Goal: Task Accomplishment & Management: Manage account settings

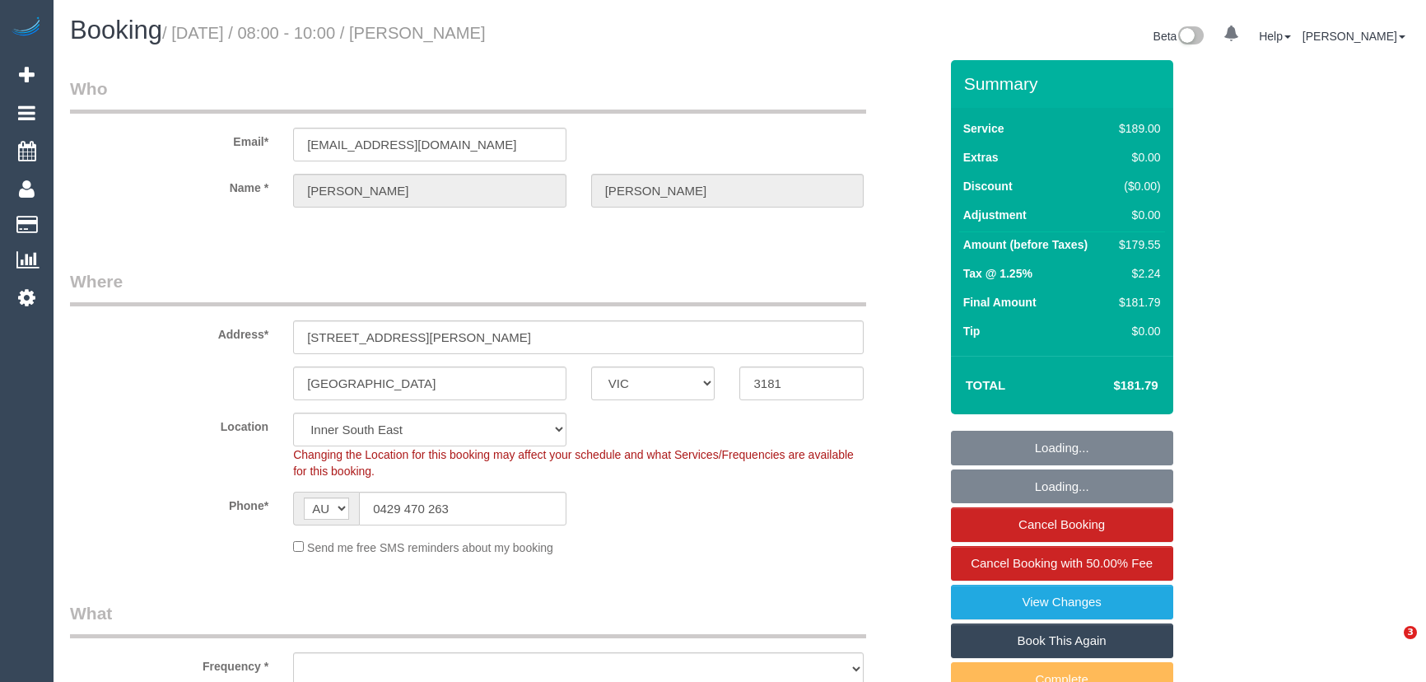
select select "VIC"
select select "string:stripe-pm_1PMk062GScqysDRV9k7oLIJo"
select select "object:757"
select select "number:29"
select select "number:14"
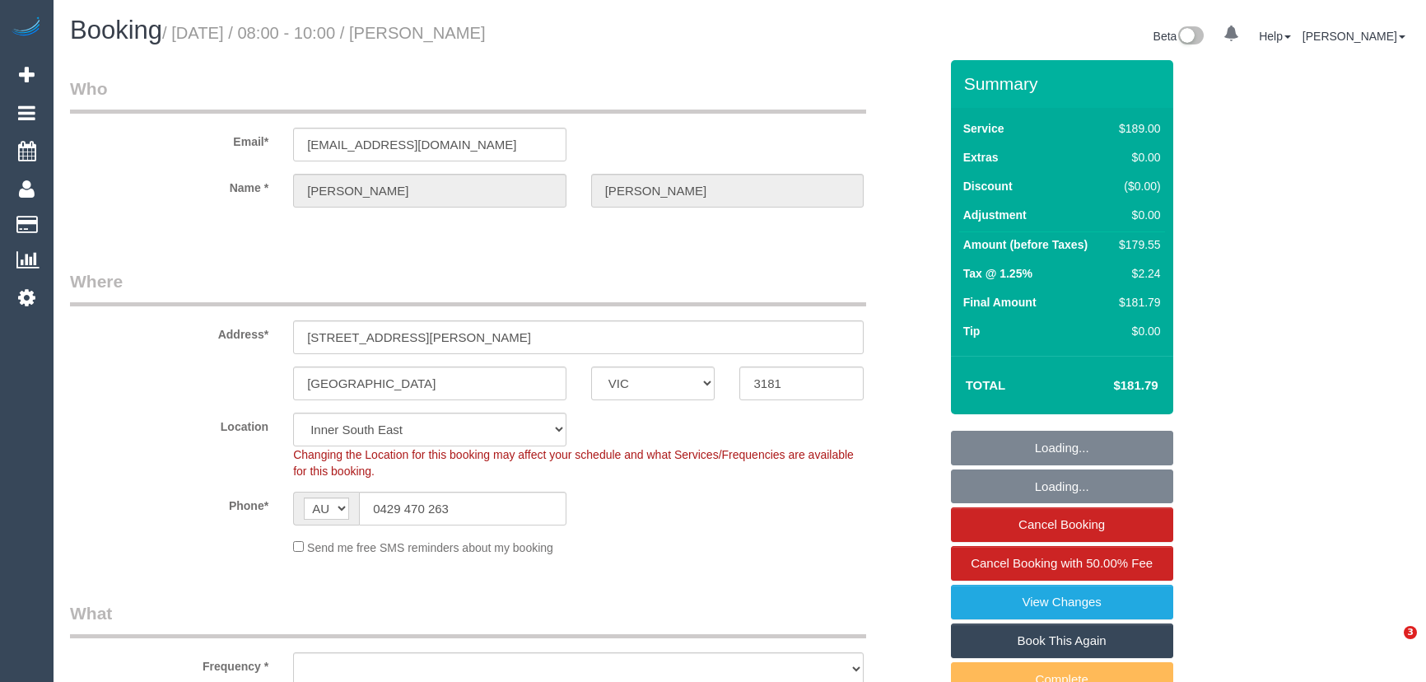
select select "number:19"
select select "number:22"
select select "number:33"
select select "number:11"
select select "object:762"
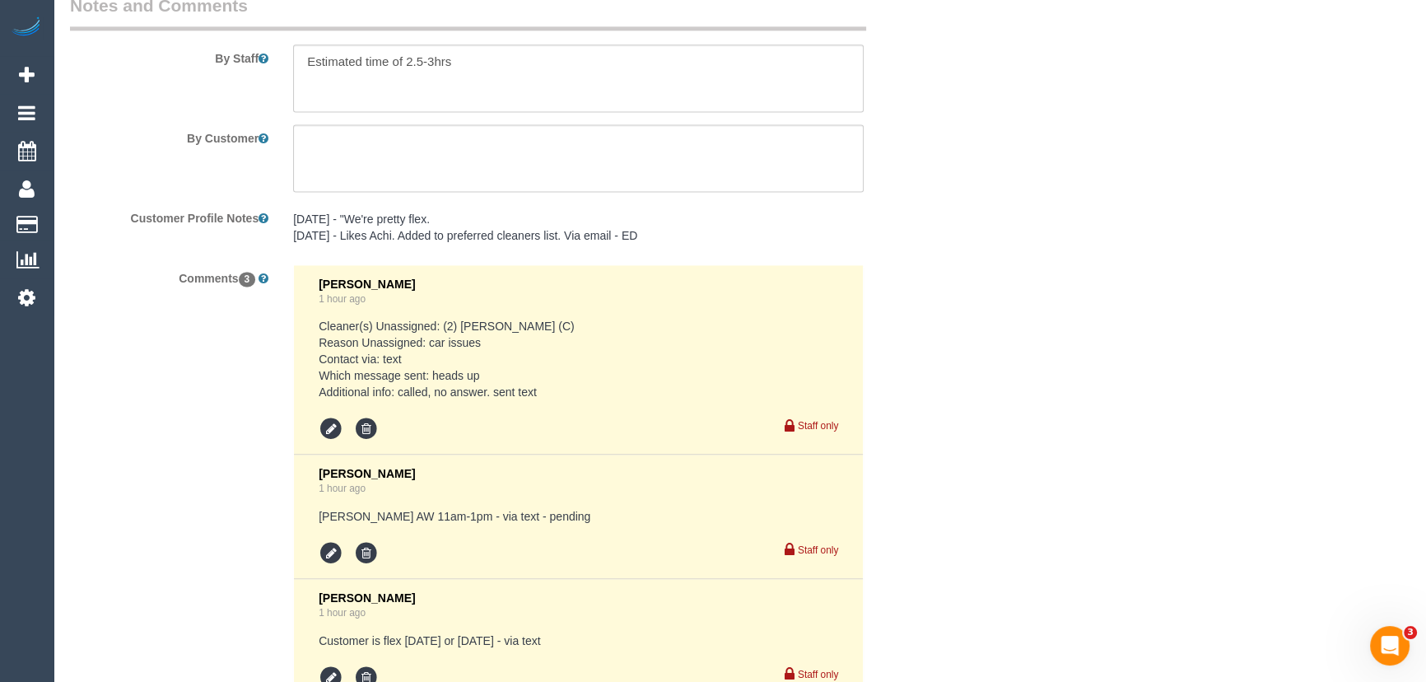
scroll to position [3062, 0]
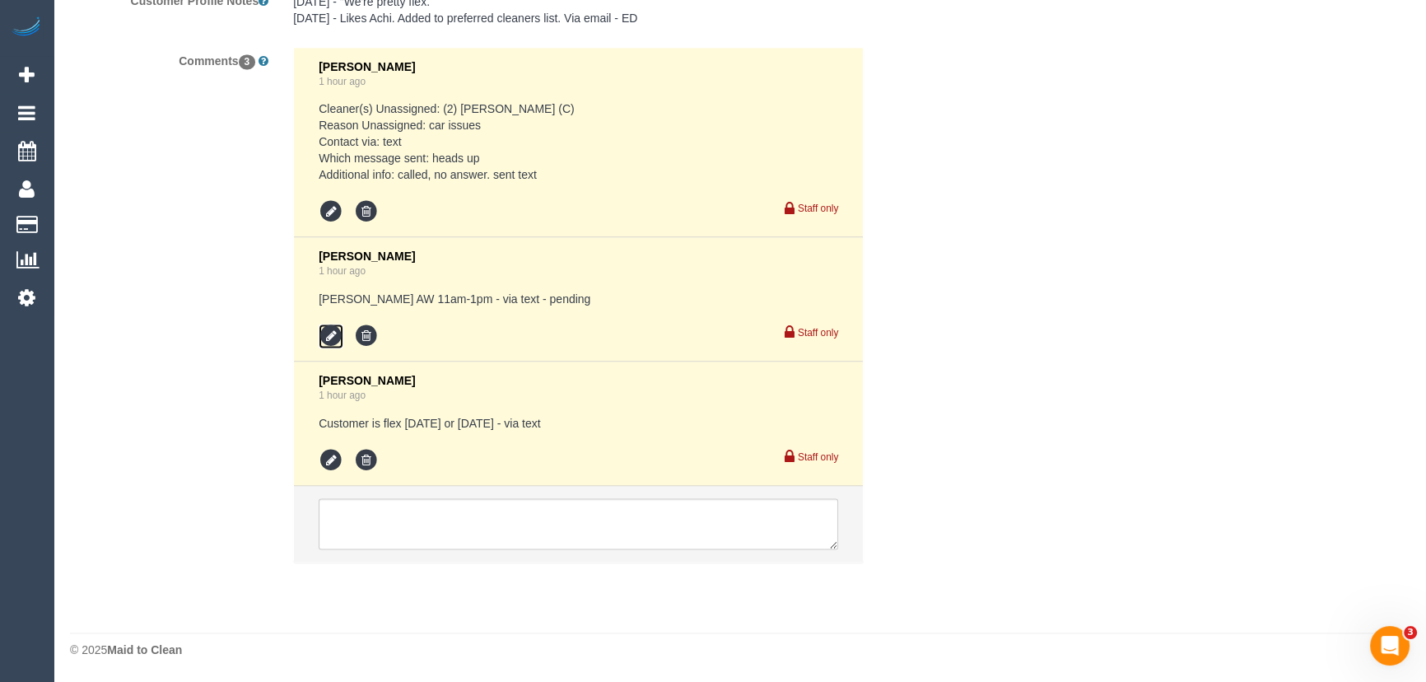
click at [328, 338] on icon at bounding box center [331, 336] width 25 height 25
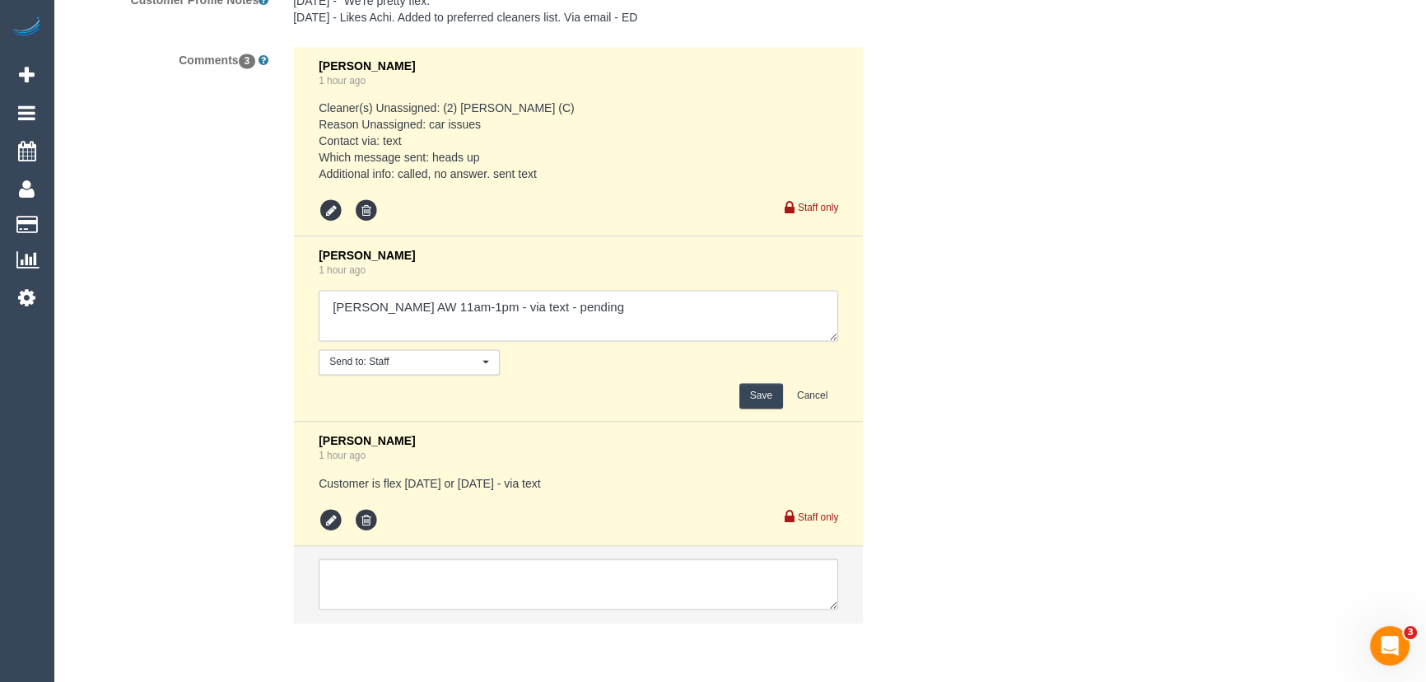
click at [591, 314] on textarea at bounding box center [578, 315] width 519 height 51
type textarea "Ken AW 11am-1pm - via text - declined"
click at [759, 403] on button "Save" at bounding box center [761, 396] width 44 height 26
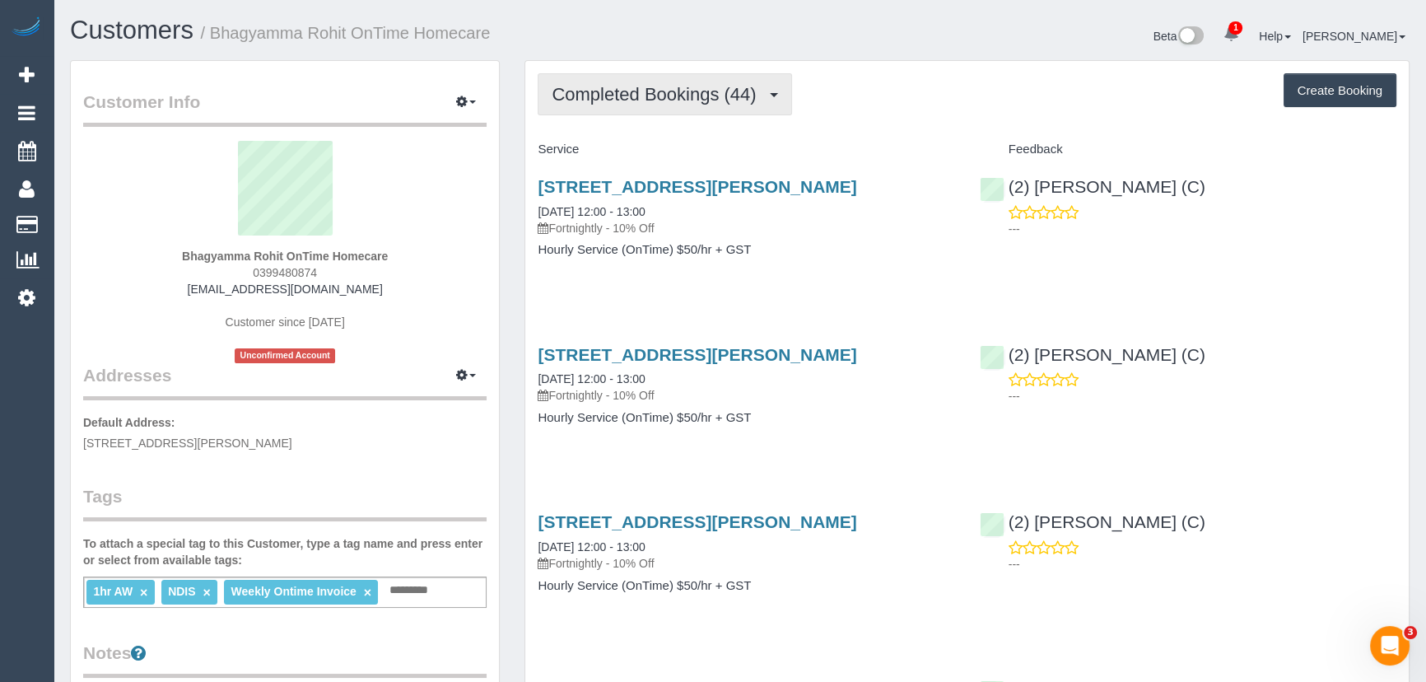
click at [666, 94] on span "Completed Bookings (44)" at bounding box center [658, 94] width 212 height 21
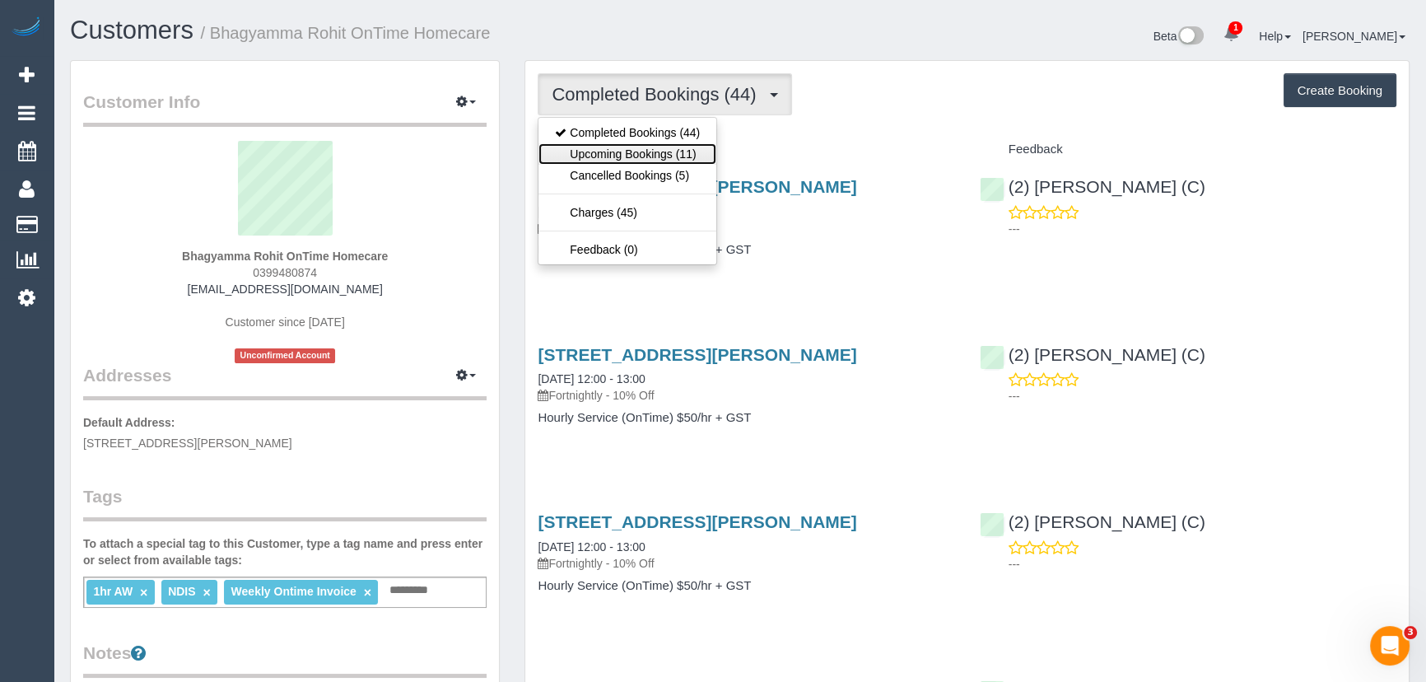
click at [658, 152] on link "Upcoming Bookings (11)" at bounding box center [627, 153] width 178 height 21
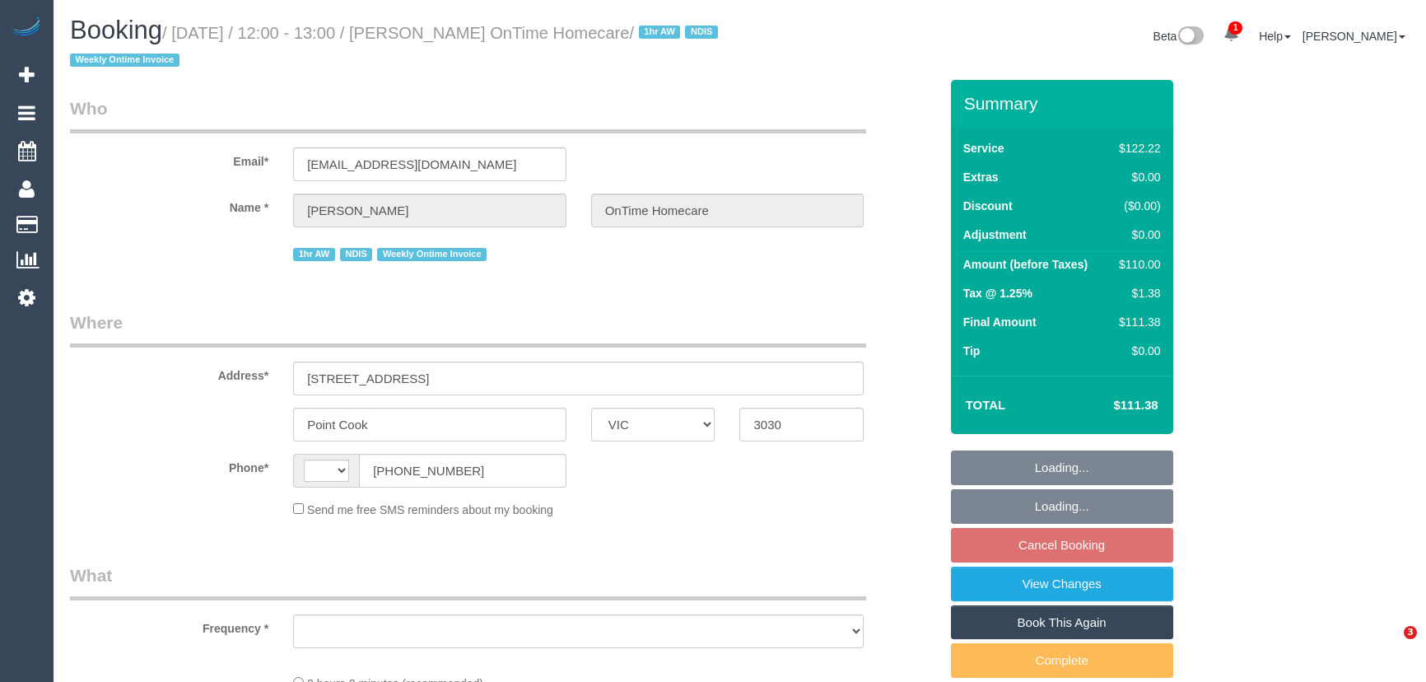
select select "VIC"
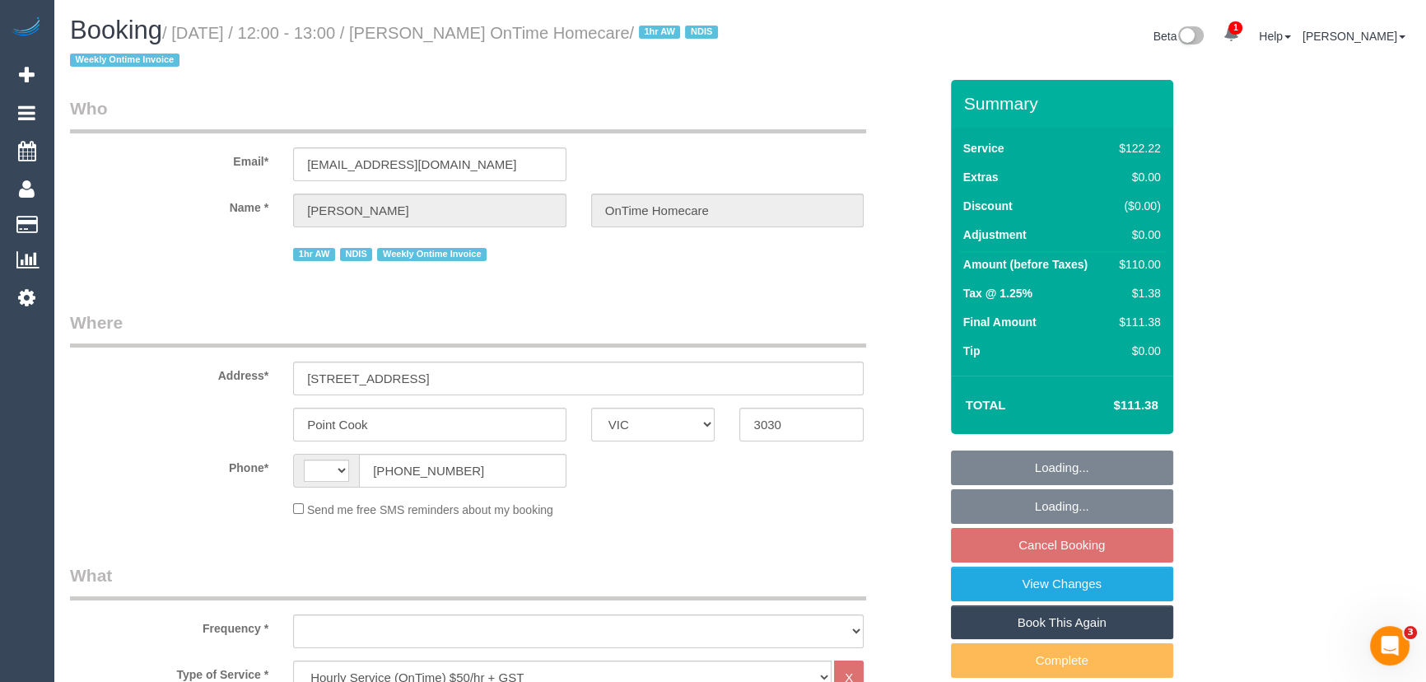
select select "string:AU"
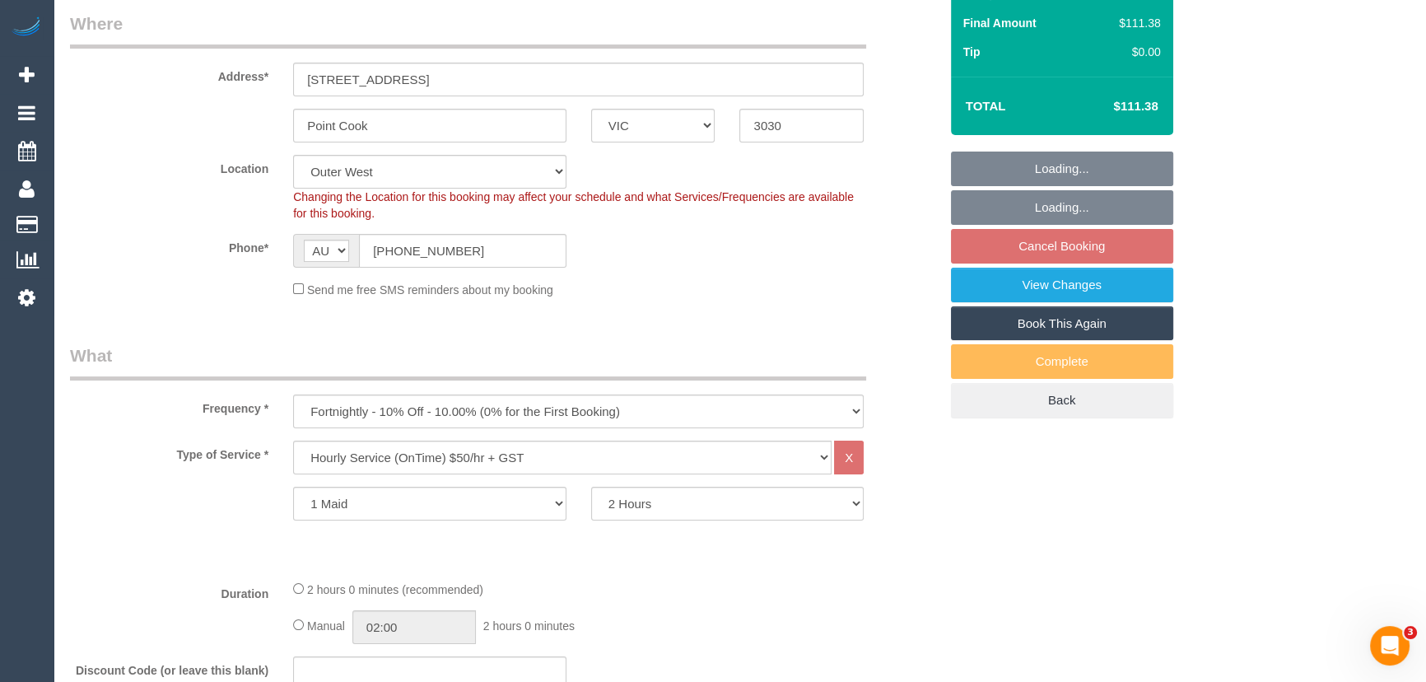
select select "object:750"
select select "number:28"
select select "number:14"
select select "number:19"
select select "number:23"
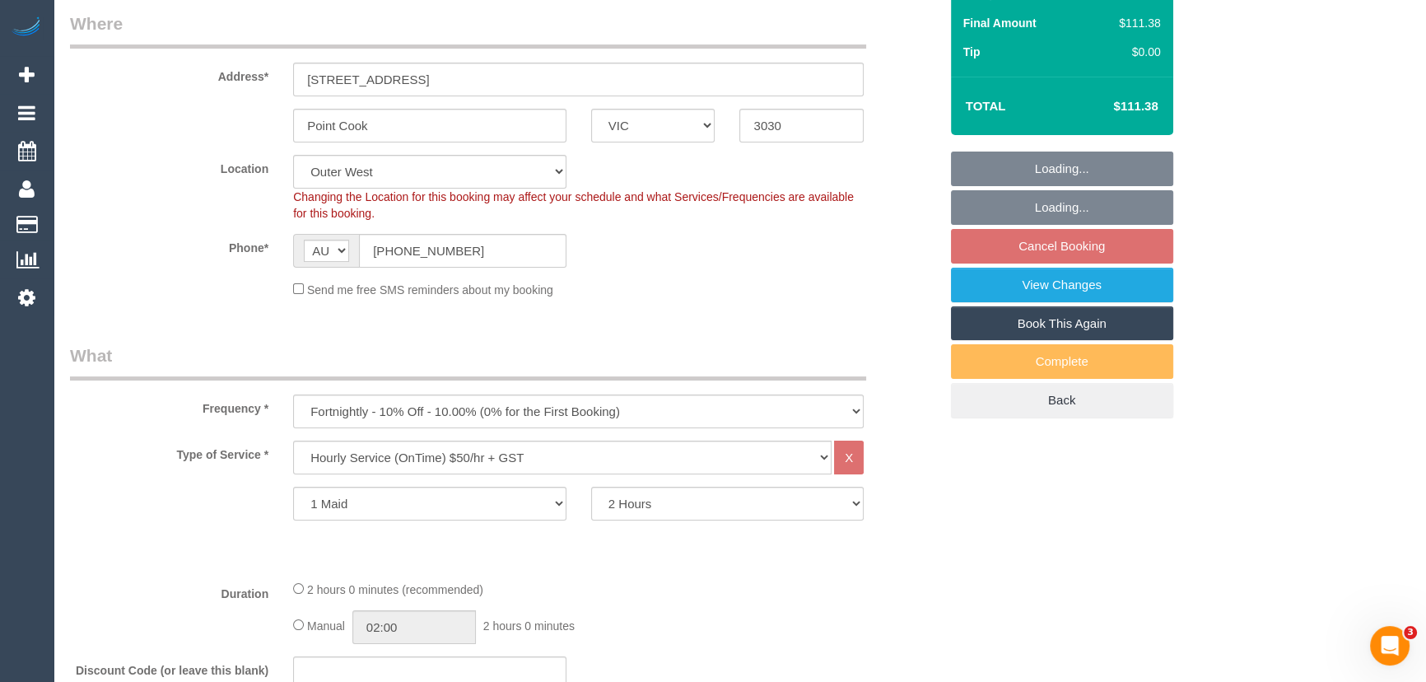
select select "number:35"
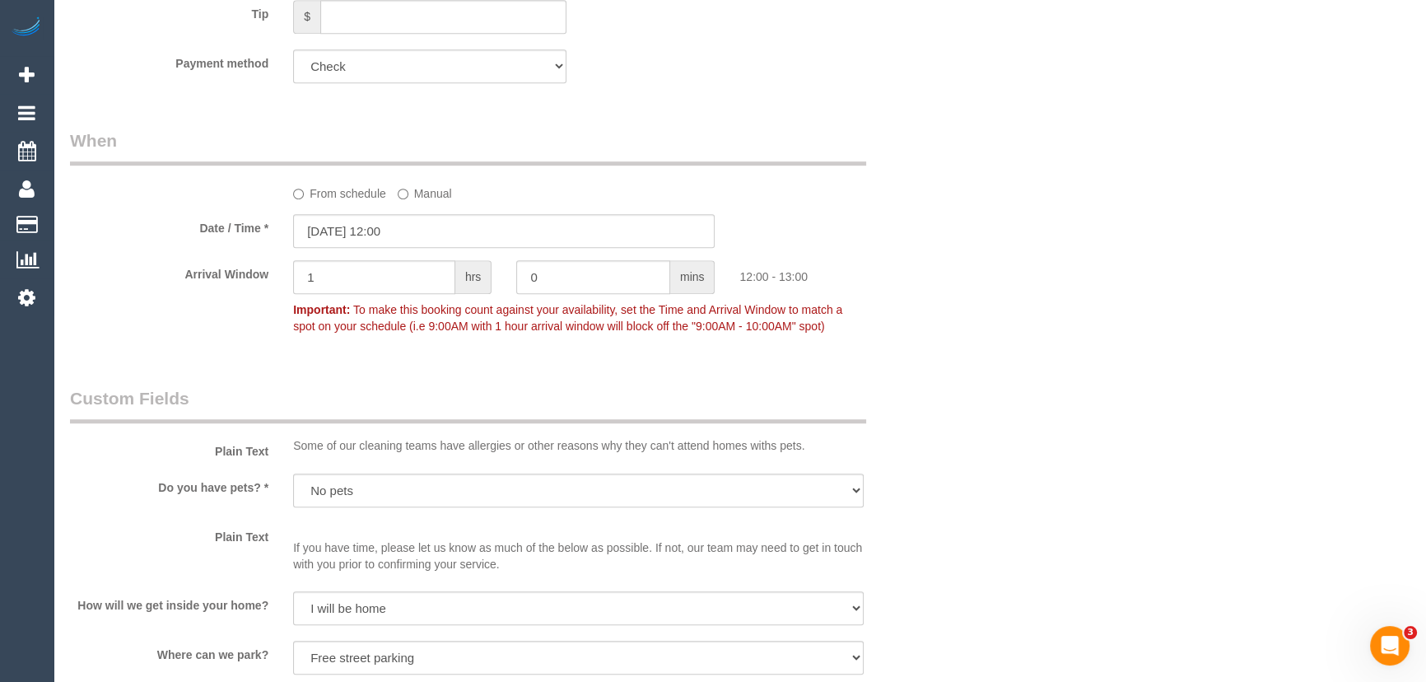
scroll to position [1197, 0]
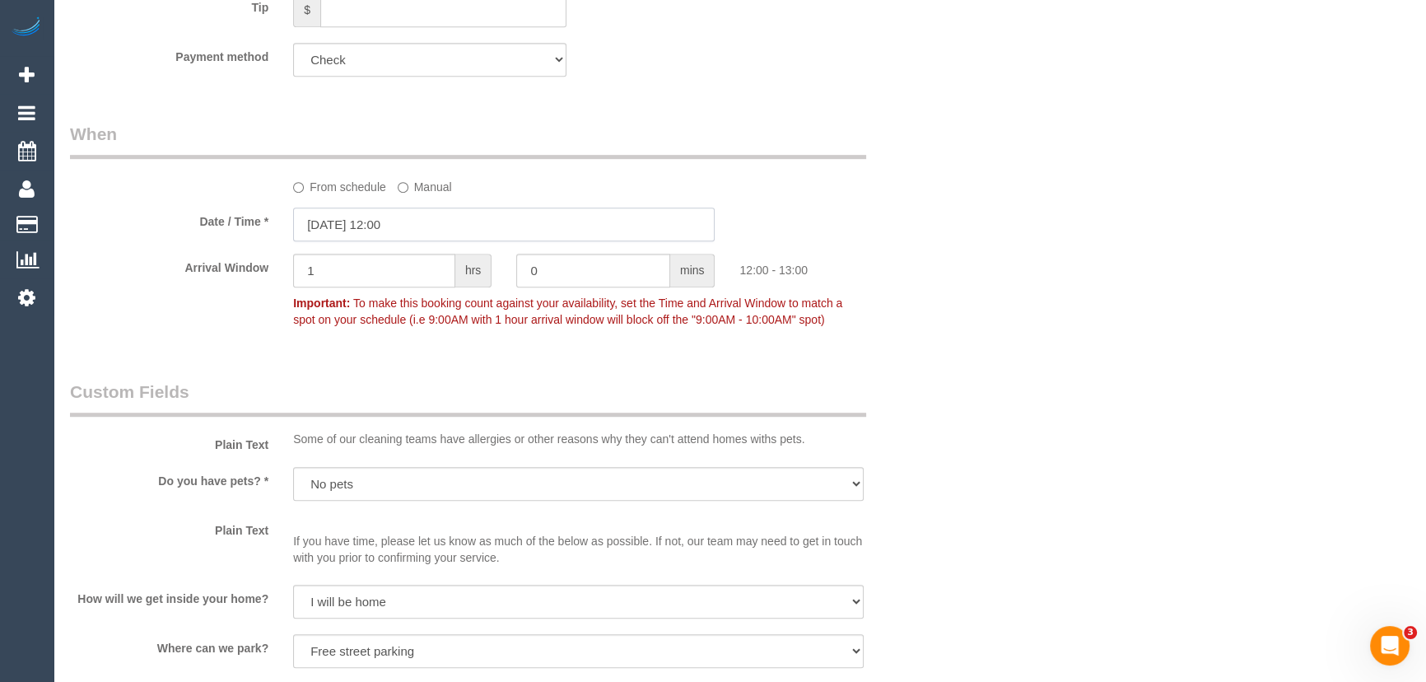
click at [423, 226] on input "15/09/2025 12:00" at bounding box center [503, 224] width 421 height 34
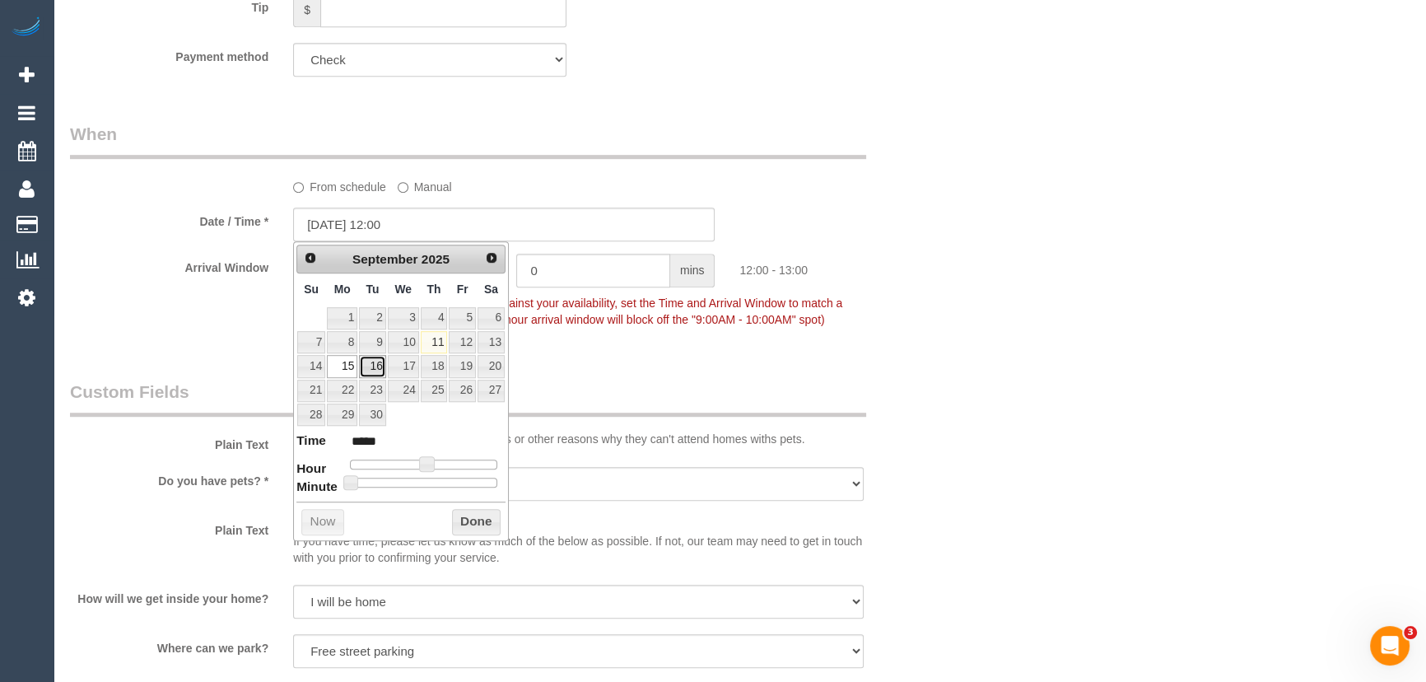
drag, startPoint x: 375, startPoint y: 364, endPoint x: 520, endPoint y: 358, distance: 145.0
click at [375, 364] on link "16" at bounding box center [372, 366] width 26 height 22
type input "16/09/2025 12:00"
click at [524, 356] on div "Who Email* bhagyamma.ontimehomecare@fake.com Name * Bhagyamma Rohit OnTime Home…" at bounding box center [504, 414] width 893 height 3062
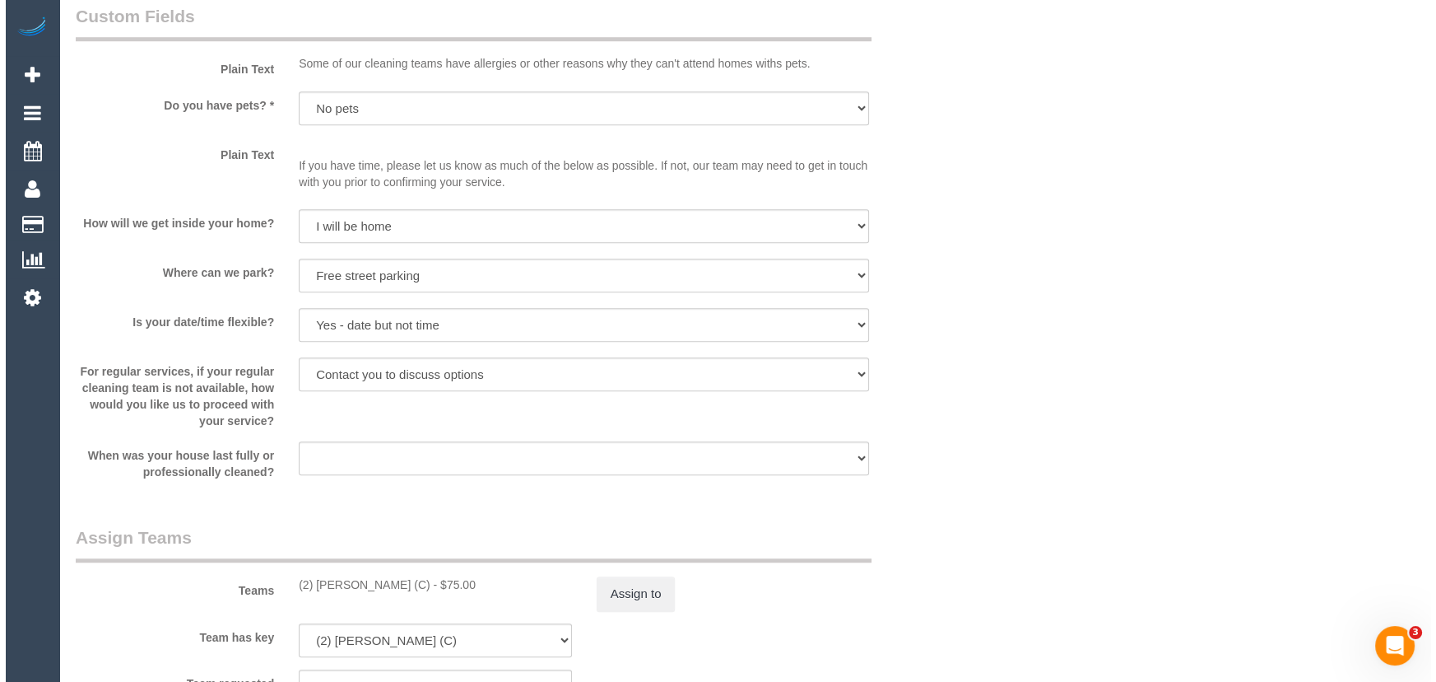
scroll to position [1721, 0]
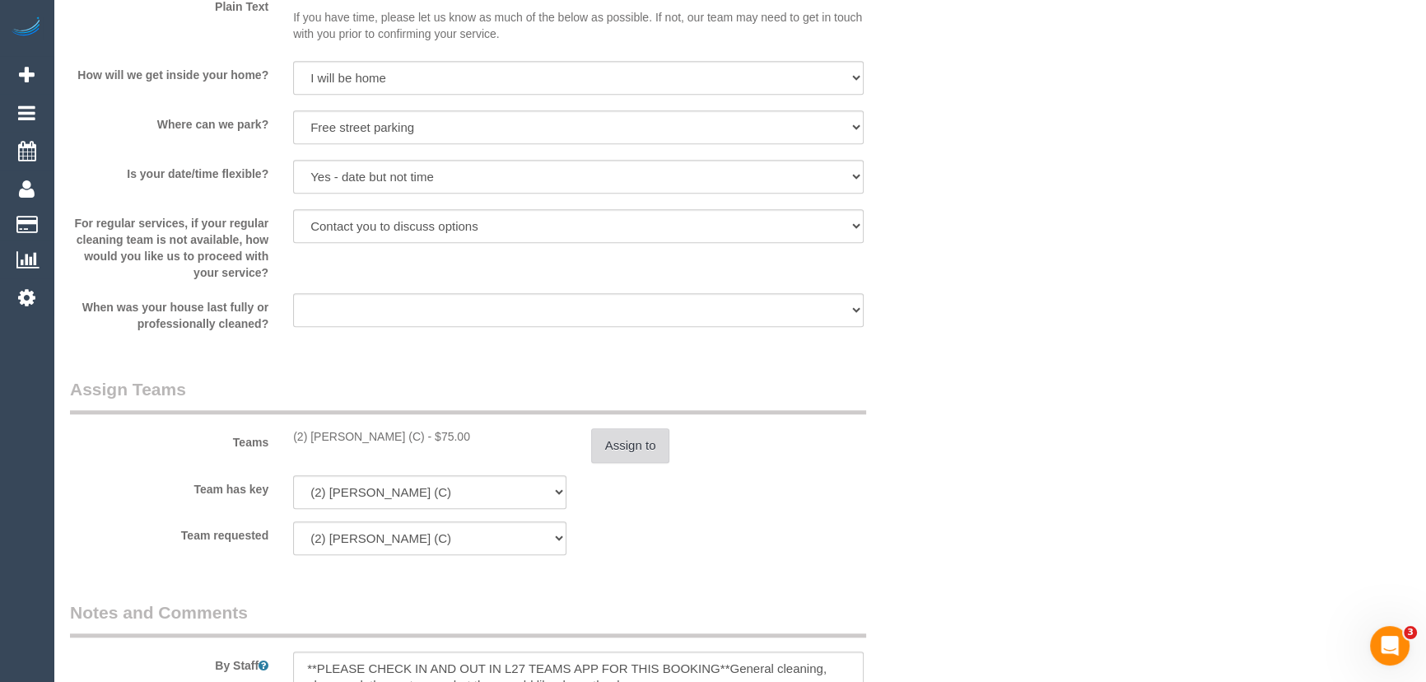
click at [622, 441] on button "Assign to" at bounding box center [630, 445] width 79 height 35
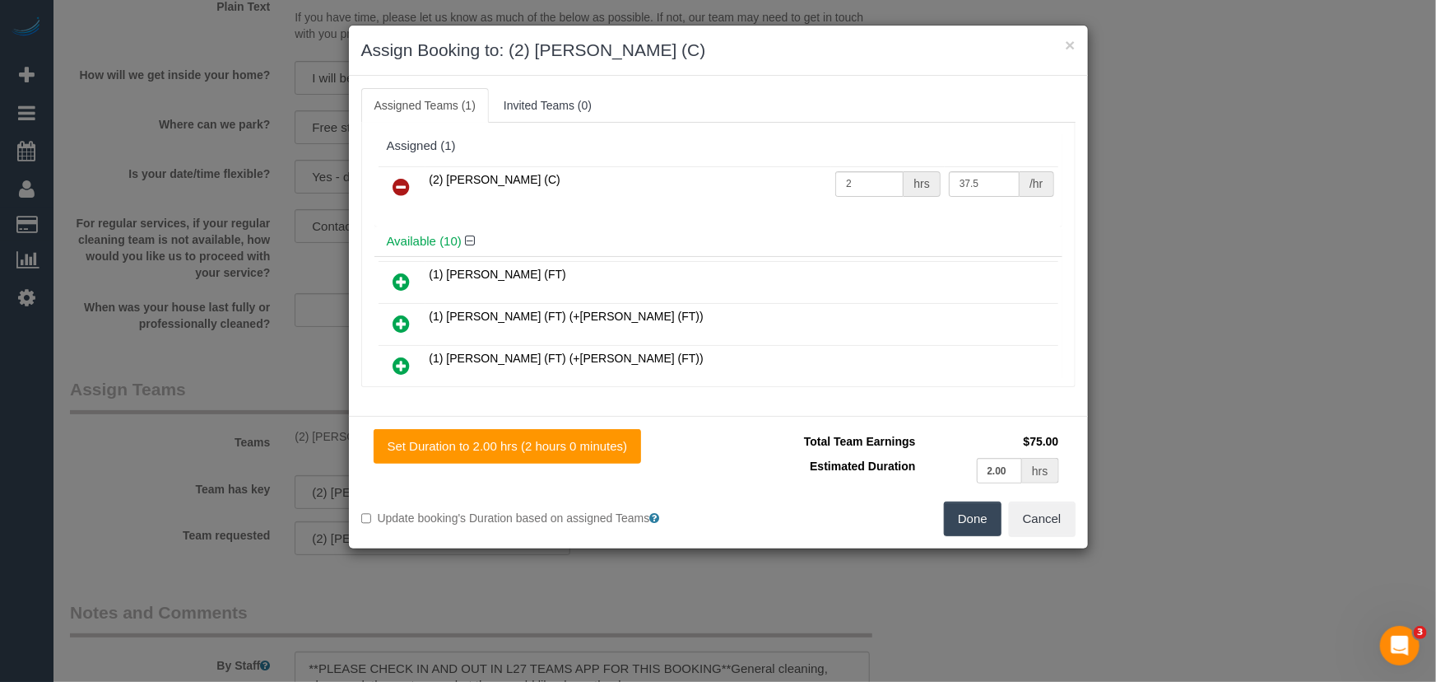
click at [402, 179] on icon at bounding box center [401, 187] width 17 height 20
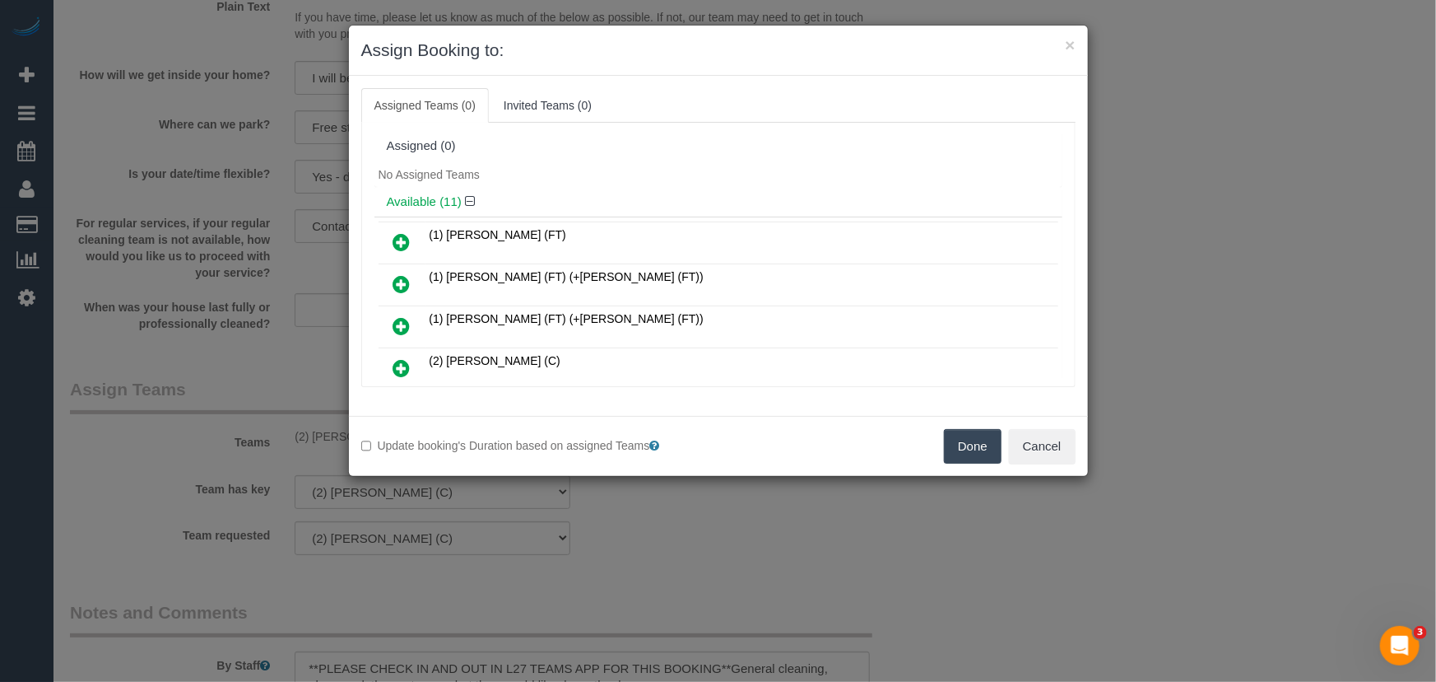
scroll to position [310, 0]
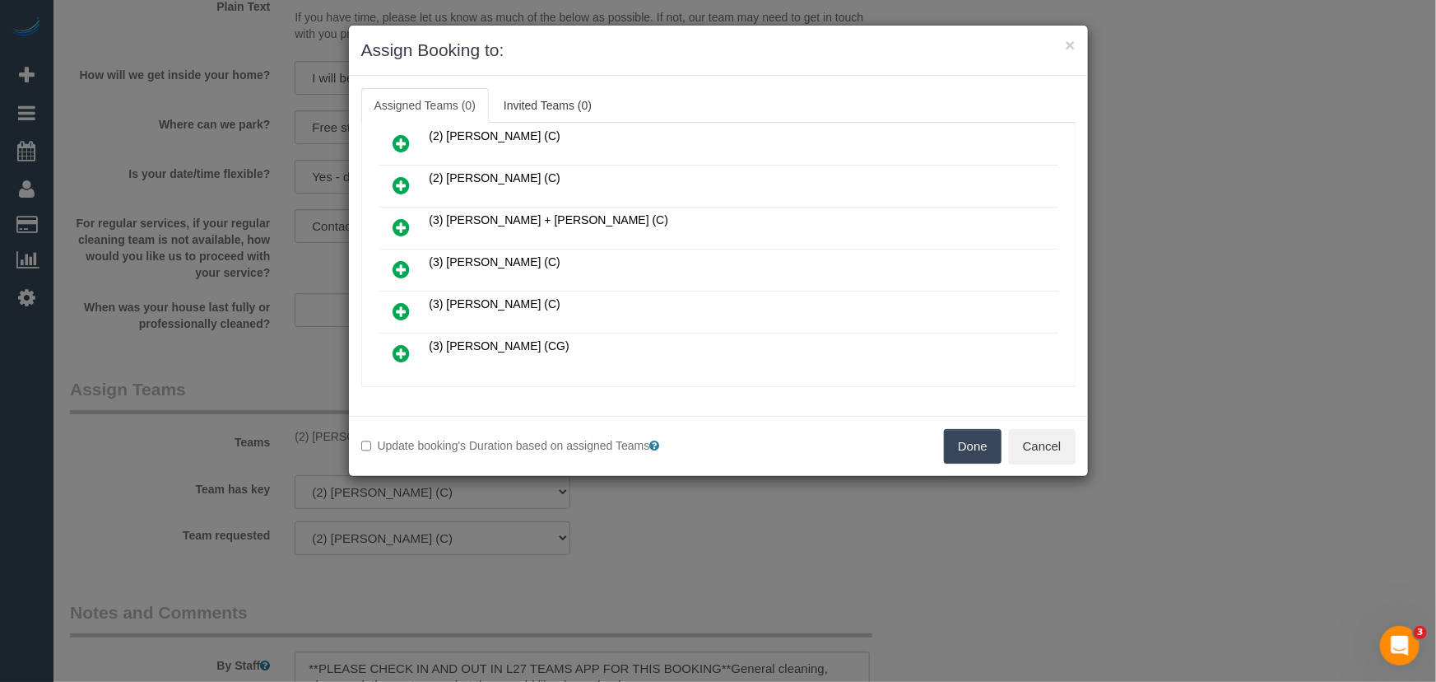
click at [393, 259] on icon at bounding box center [401, 269] width 17 height 20
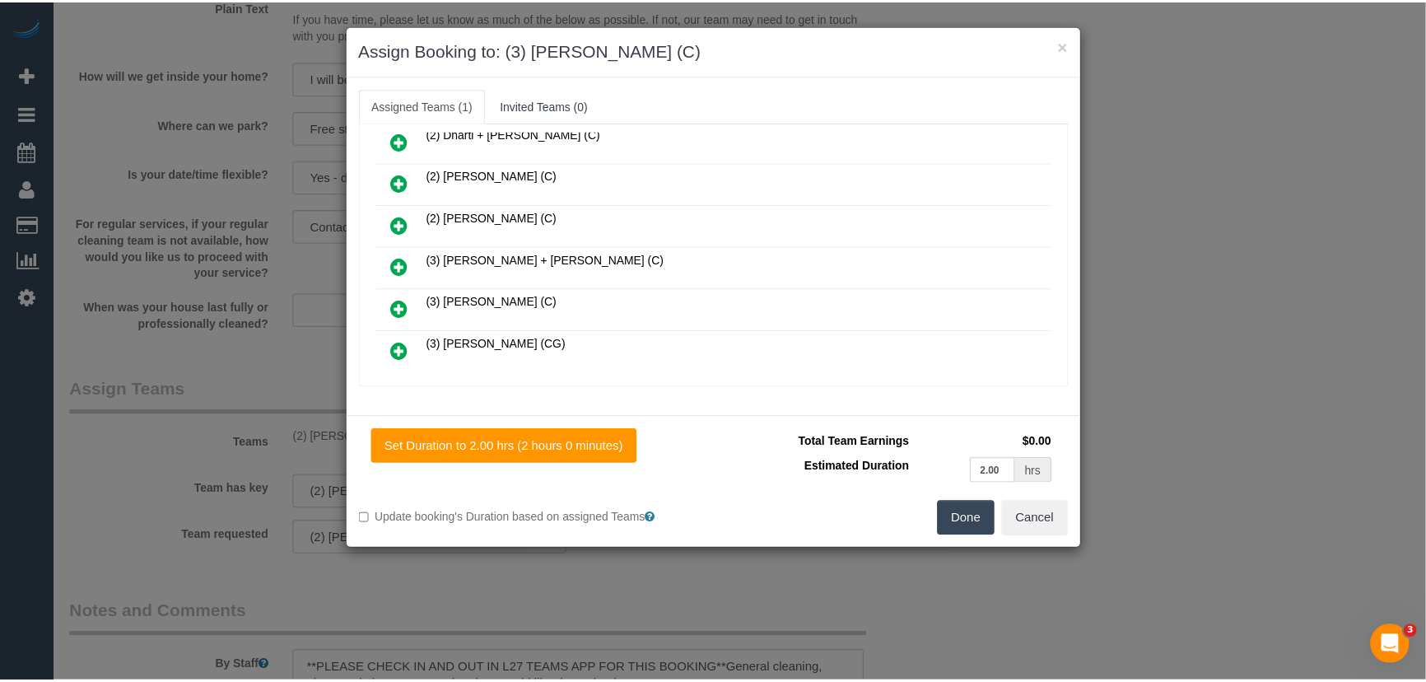
scroll to position [347, 0]
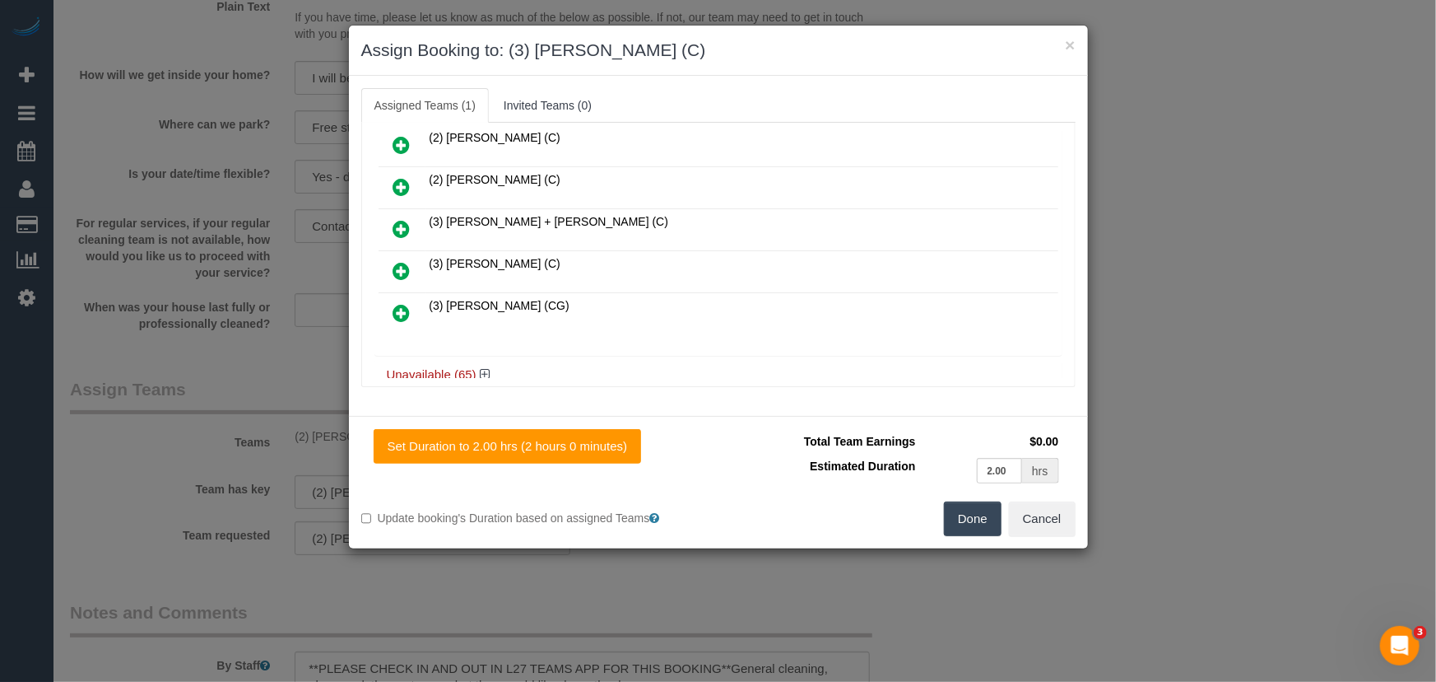
click at [975, 533] on button "Done" at bounding box center [973, 518] width 58 height 35
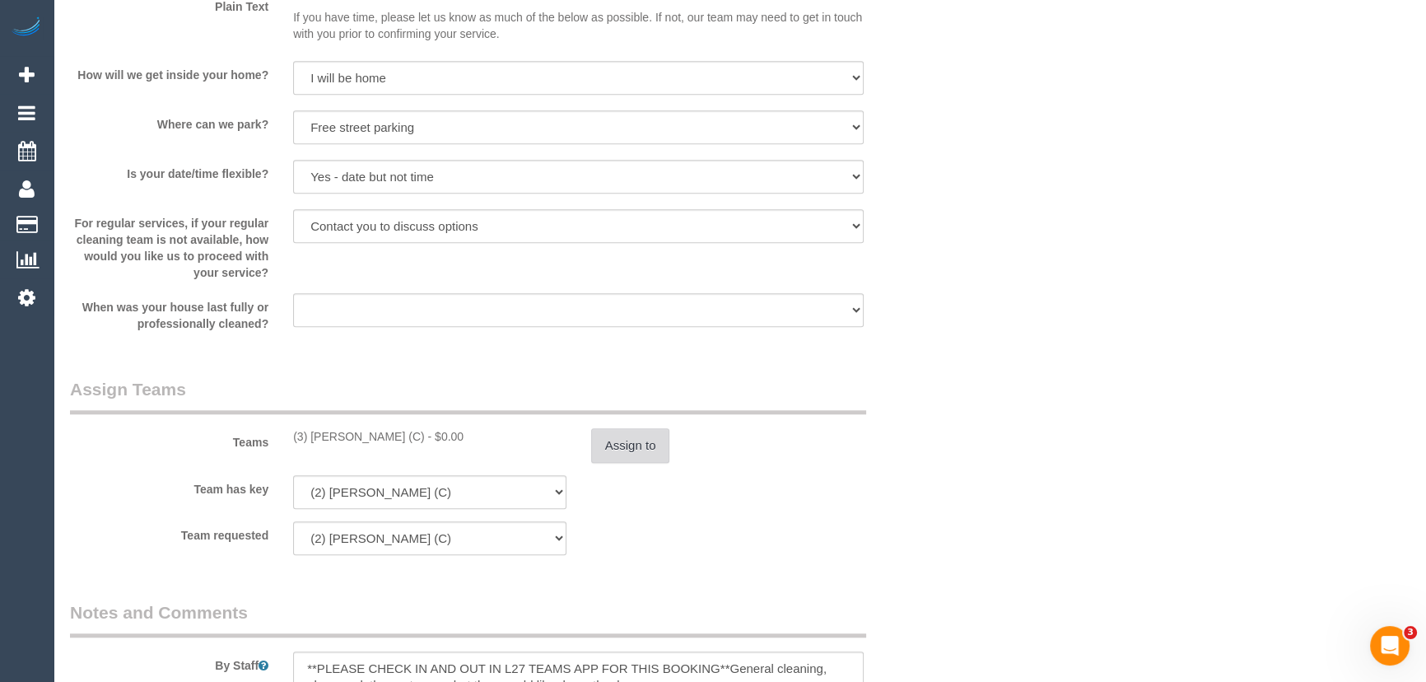
click at [631, 430] on button "Assign to" at bounding box center [630, 445] width 79 height 35
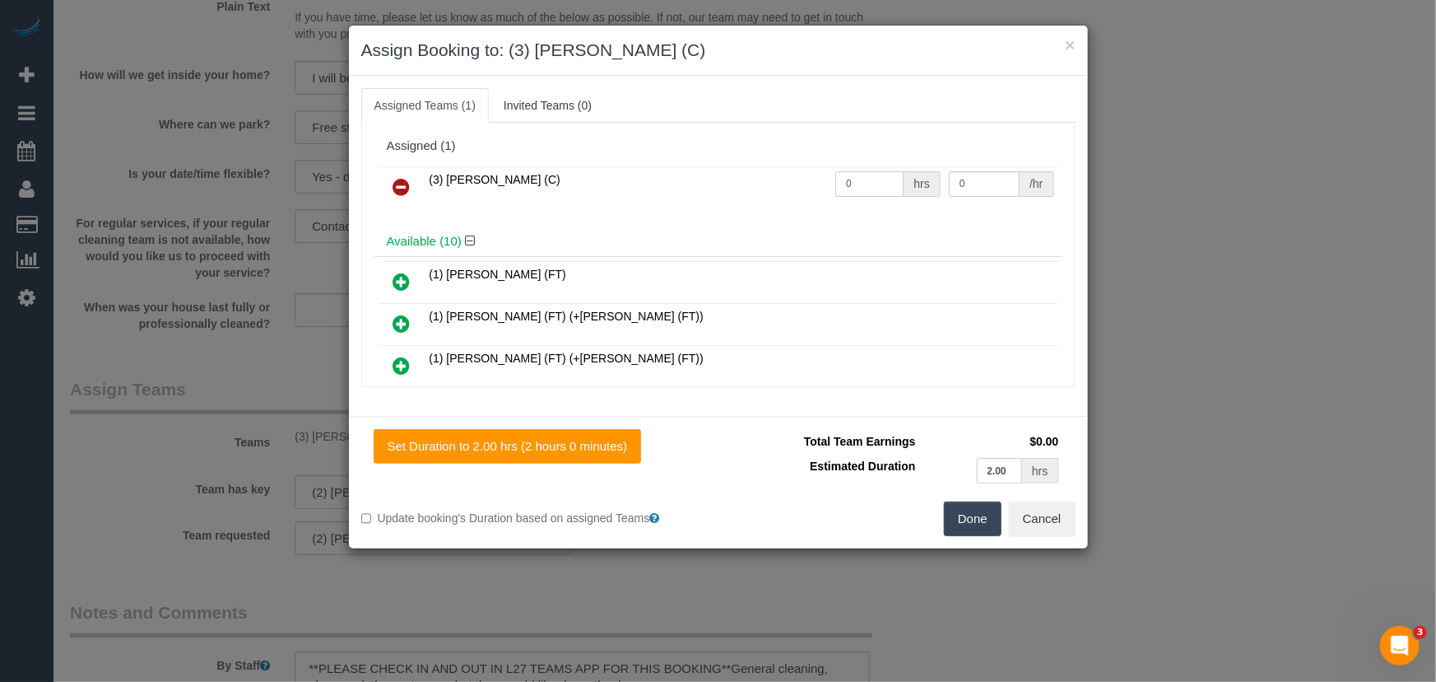
click at [860, 179] on input "0" at bounding box center [870, 184] width 68 height 26
type input "2"
type input "35"
click at [1007, 523] on div "Done Cancel" at bounding box center [904, 518] width 370 height 35
click at [968, 519] on button "Done" at bounding box center [973, 518] width 58 height 35
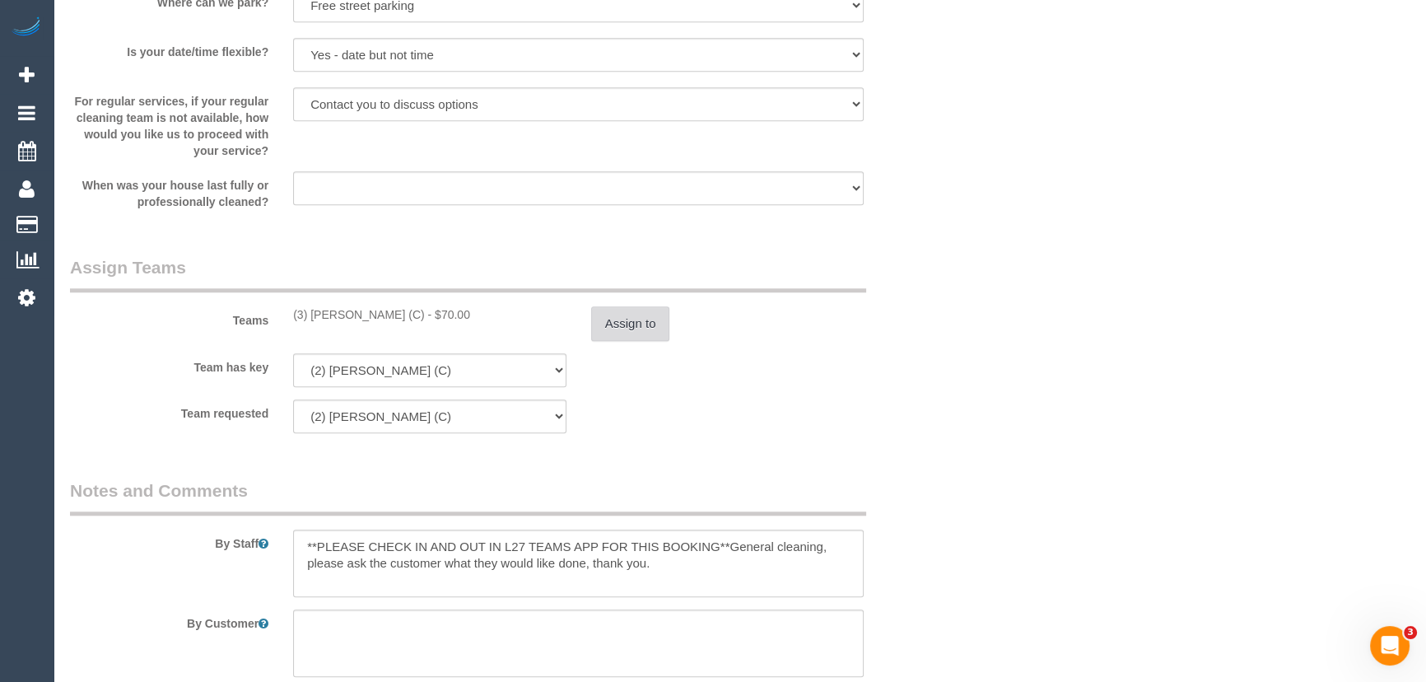
scroll to position [2020, 0]
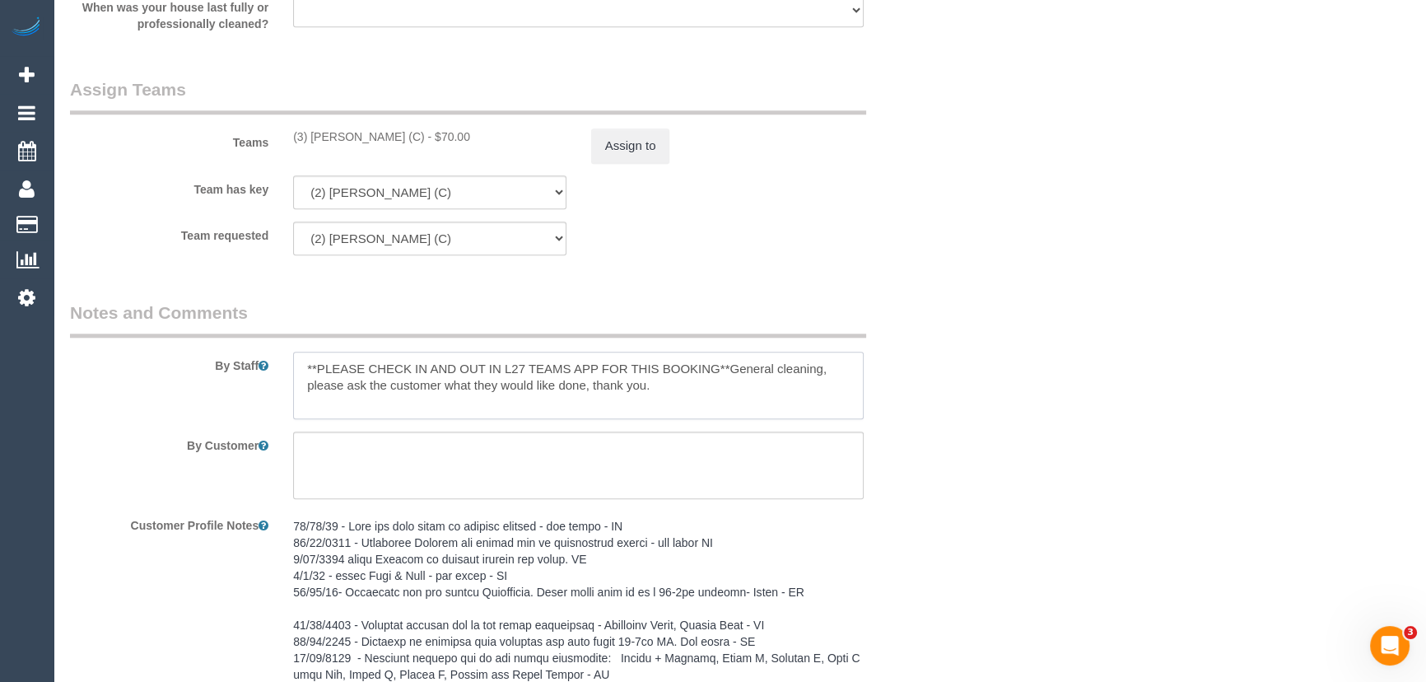
click at [293, 370] on textarea at bounding box center [578, 386] width 570 height 68
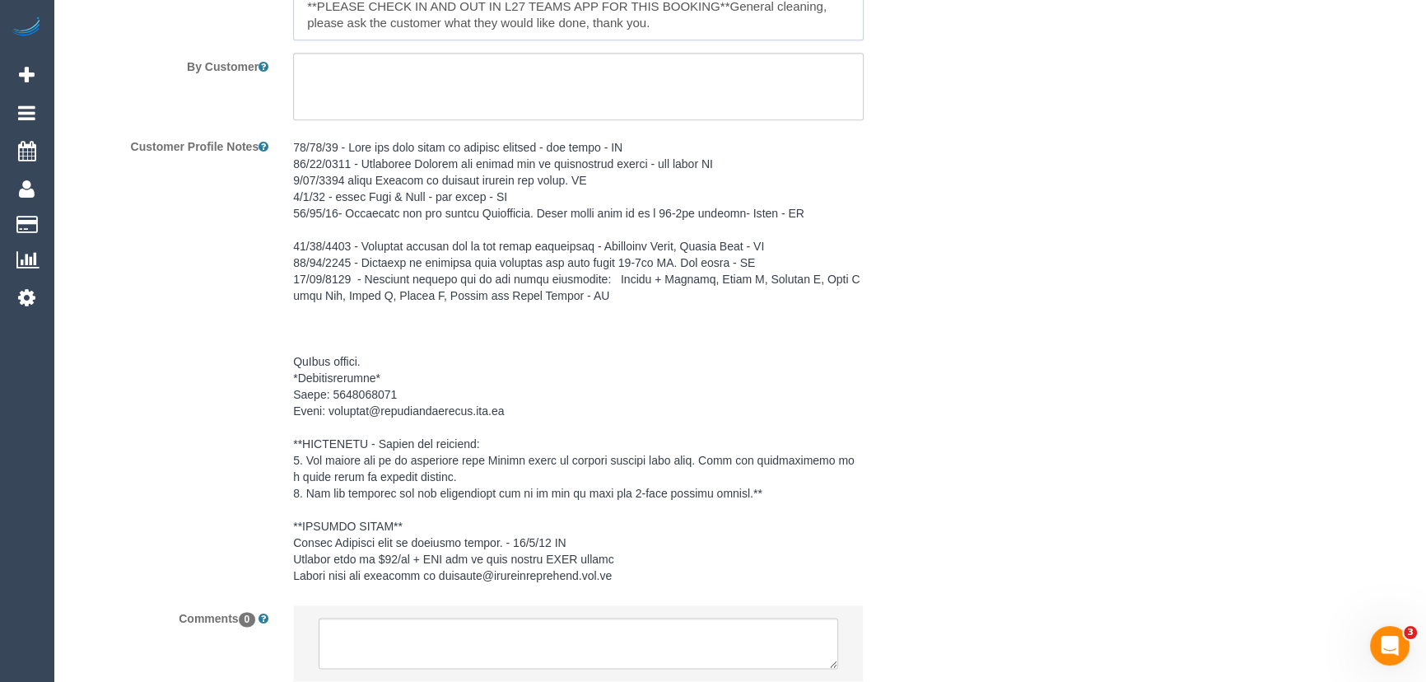
scroll to position [2515, 0]
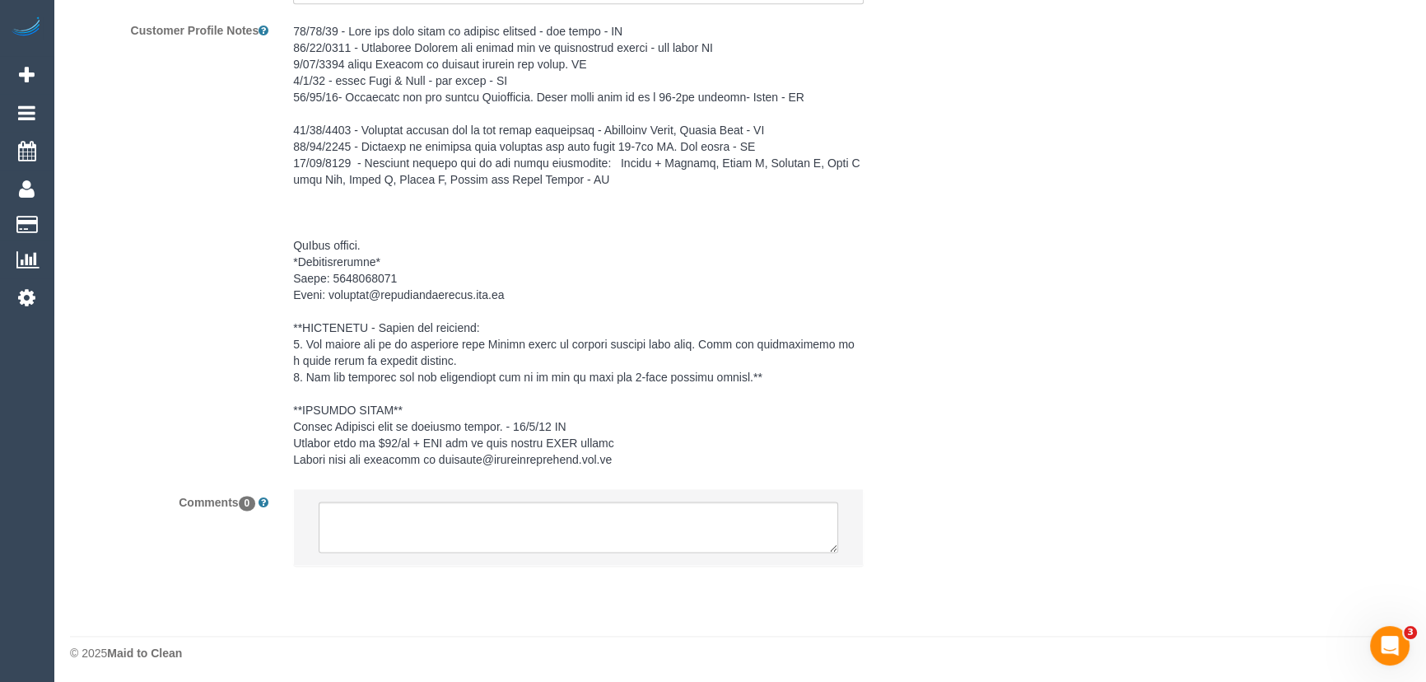
type textarea "*cover* **PLEASE CHECK IN AND OUT IN L27 TEAMS APP FOR THIS BOOKING**General cl…"
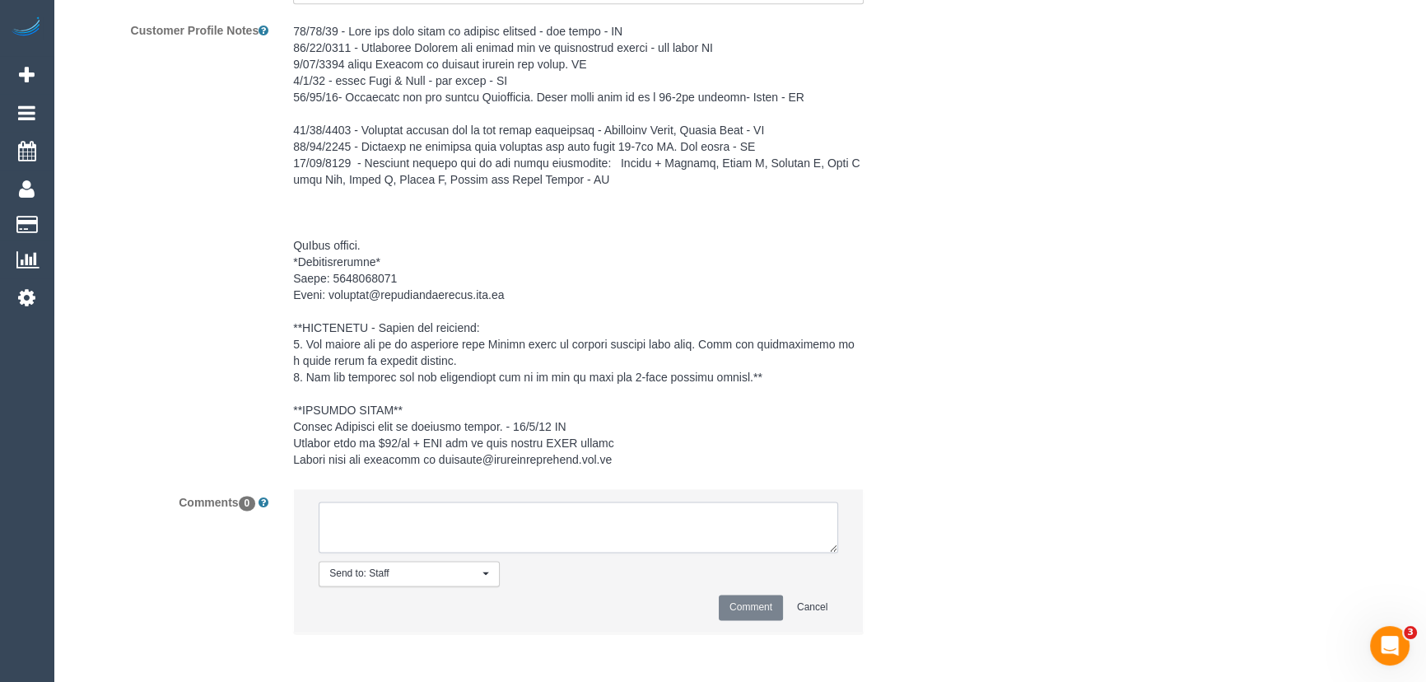
click at [419, 509] on textarea at bounding box center [578, 526] width 519 height 51
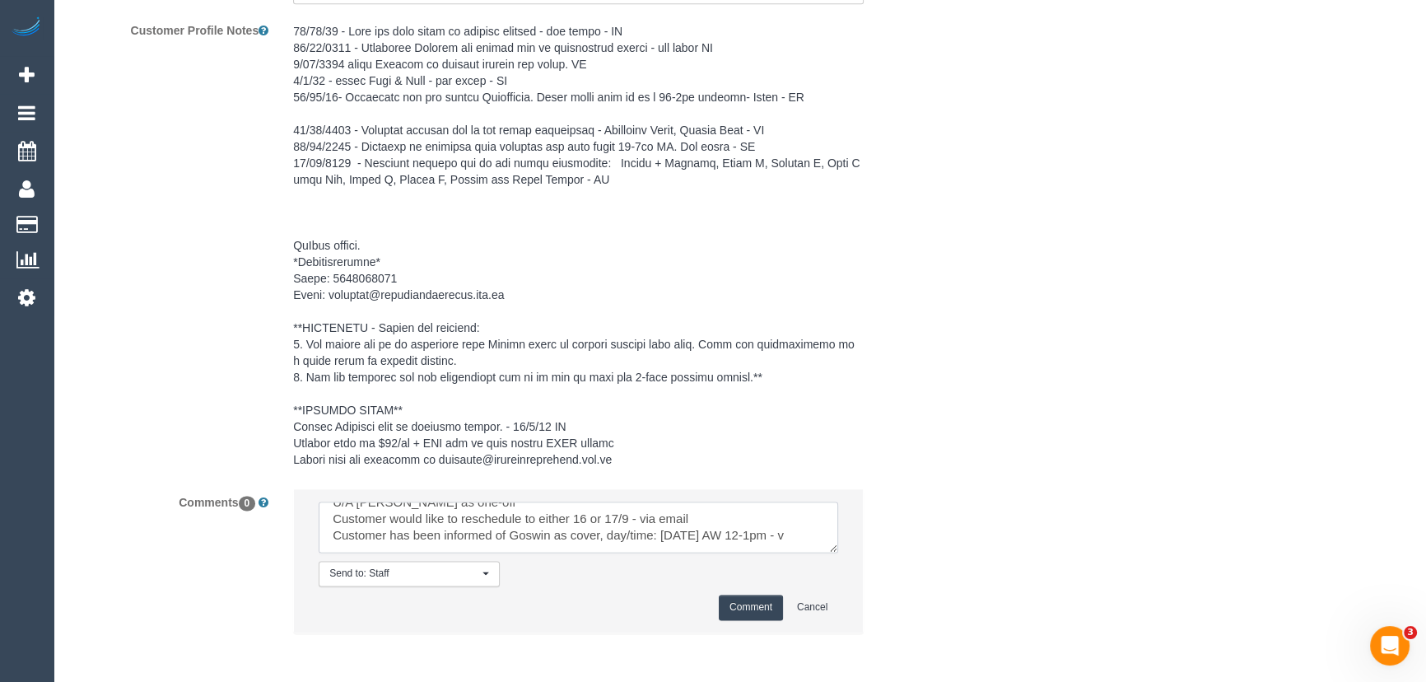
scroll to position [23, 0]
type textarea "U/A Nicole as one-off Customer would like to reschedule to either 16 or 17/9 - …"
click at [745, 601] on button "Comment" at bounding box center [751, 607] width 64 height 26
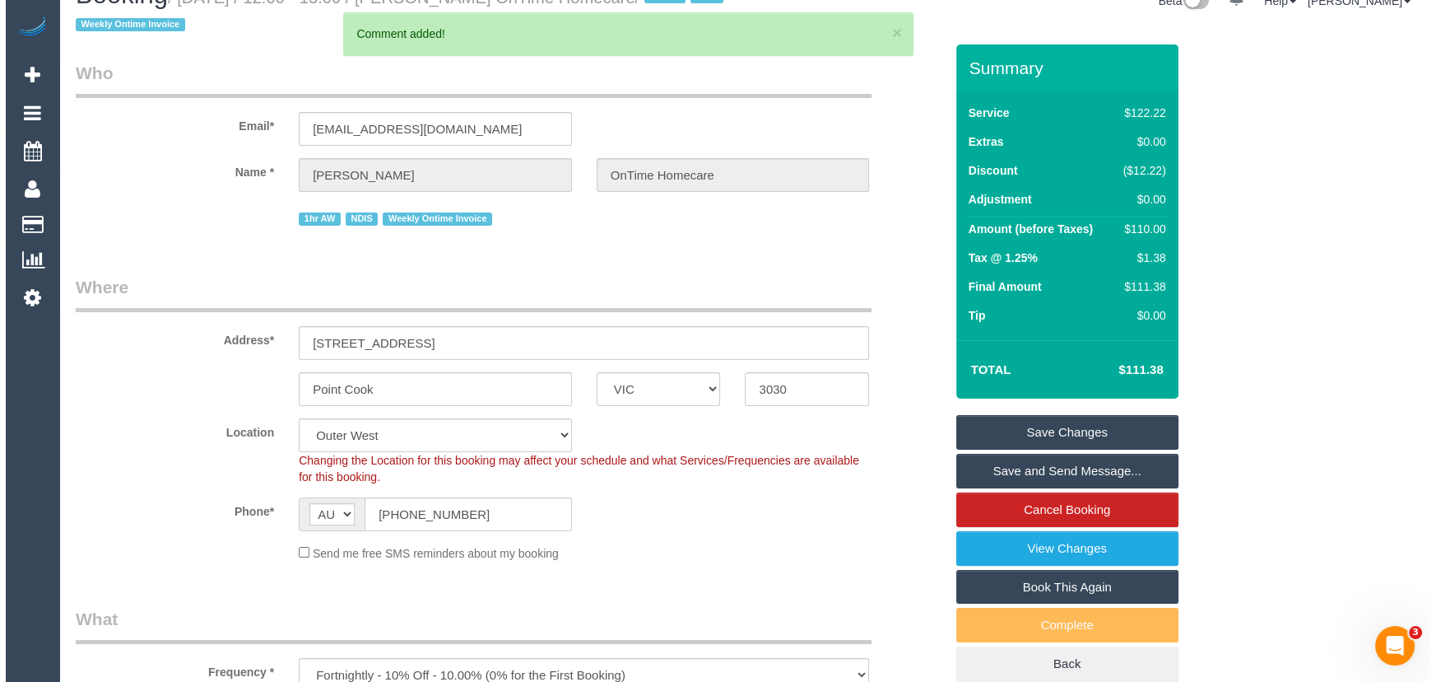
scroll to position [0, 0]
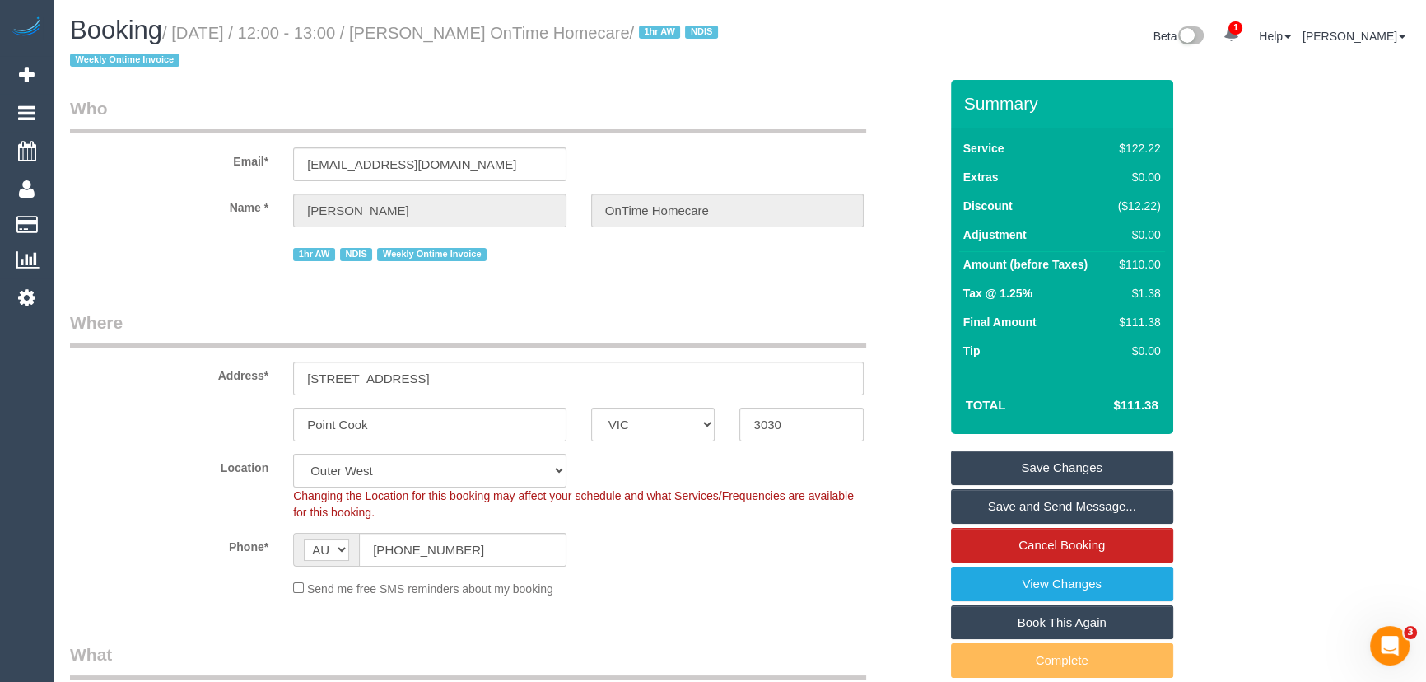
click at [486, 32] on small "/ September 15, 2025 / 12:00 - 13:00 / Bhagyamma Rohit OnTime Homecare / 1hr AW…" at bounding box center [396, 47] width 653 height 46
copy small "Bhagyamma Rohit OnTime Homecare"
click at [1046, 469] on link "Save Changes" at bounding box center [1062, 467] width 222 height 35
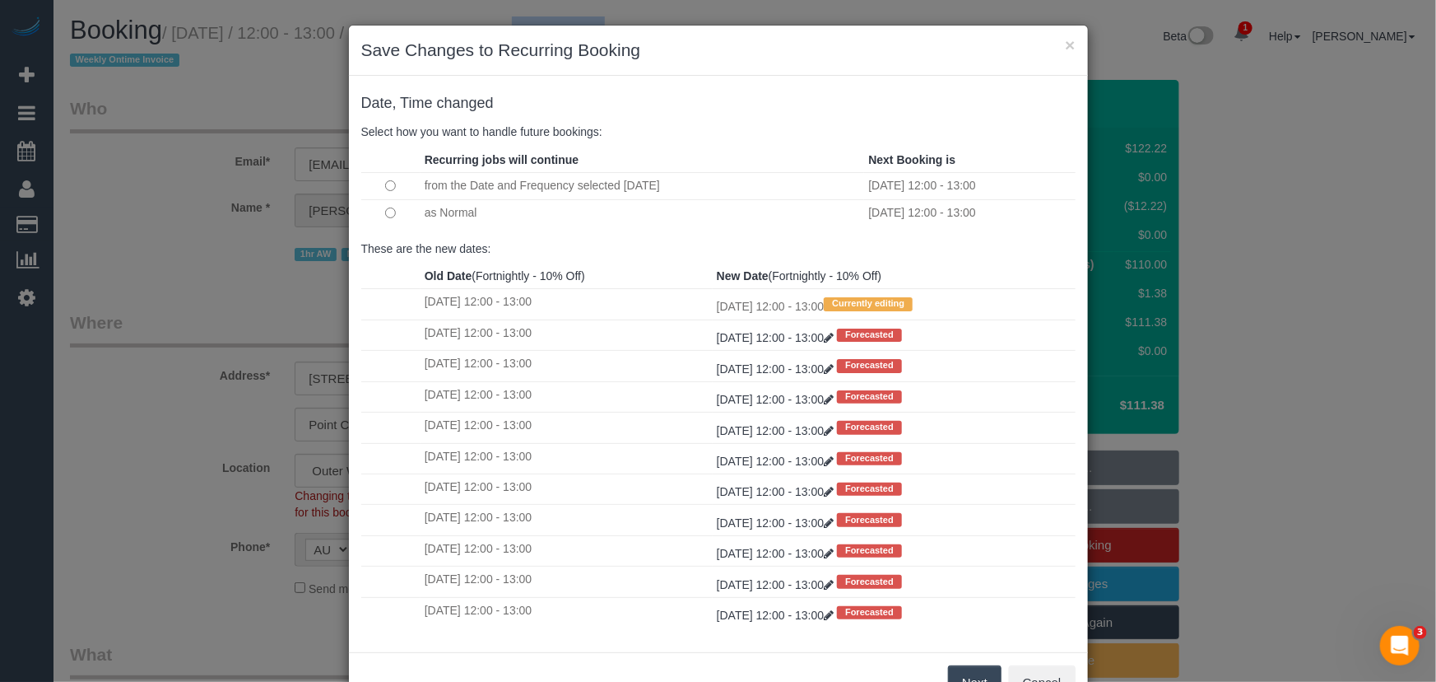
click at [390, 210] on td at bounding box center [390, 212] width 59 height 26
click at [971, 675] on button "Next" at bounding box center [975, 682] width 54 height 35
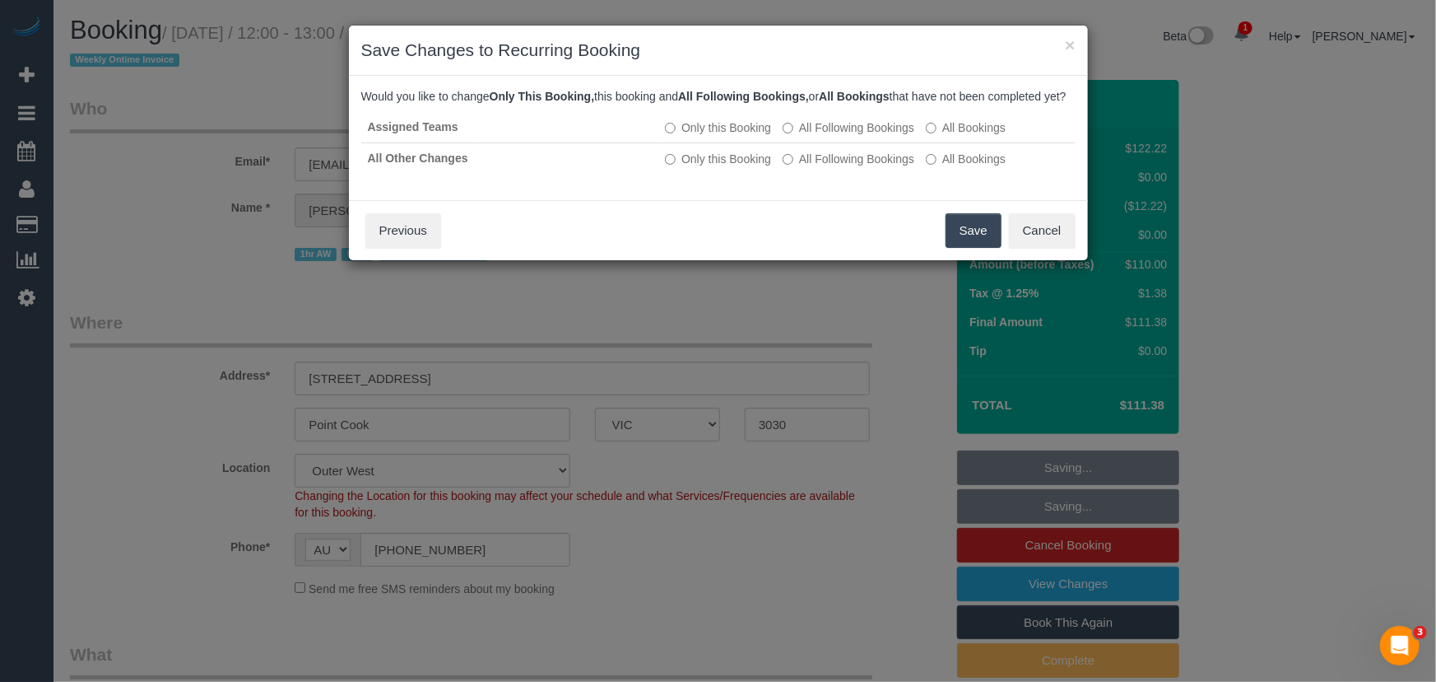
click at [963, 248] on button "Save" at bounding box center [974, 230] width 56 height 35
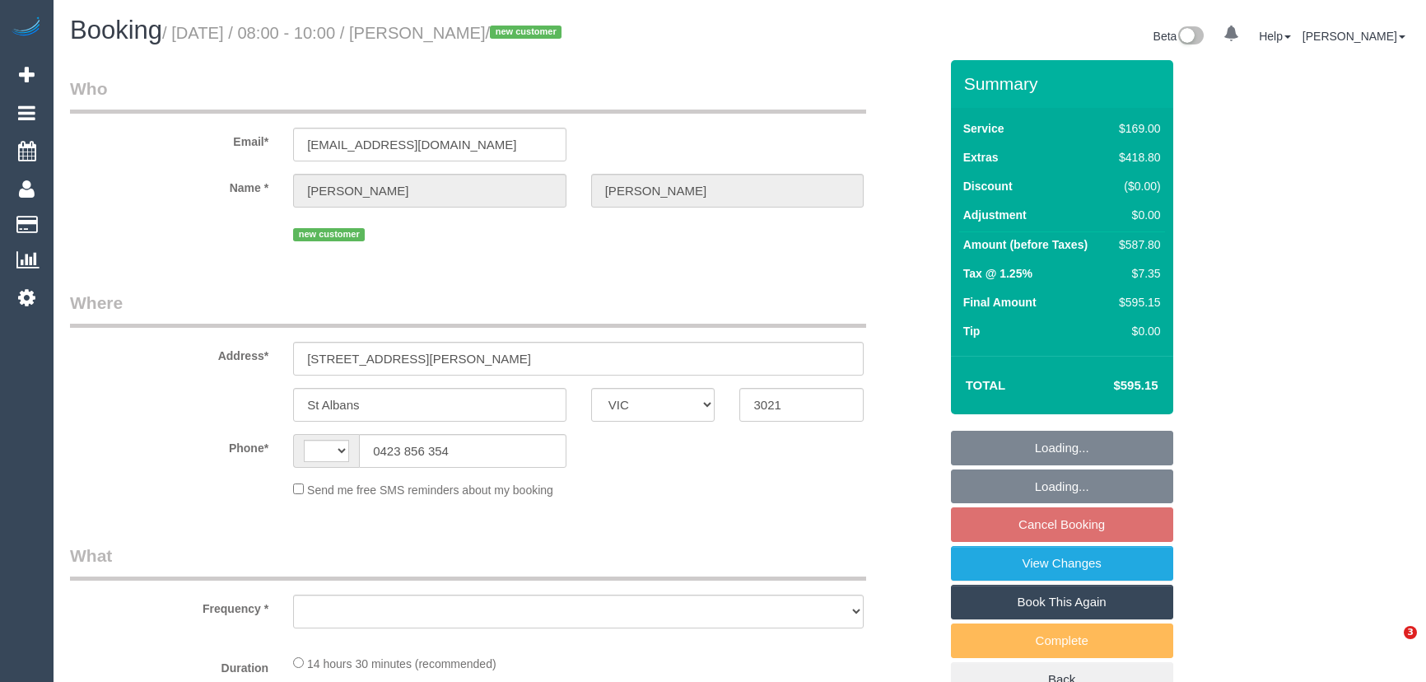
select select "VIC"
select select "object:302"
select select "string:stripe-pm_1S5f522GScqysDRVb3bIOhGG"
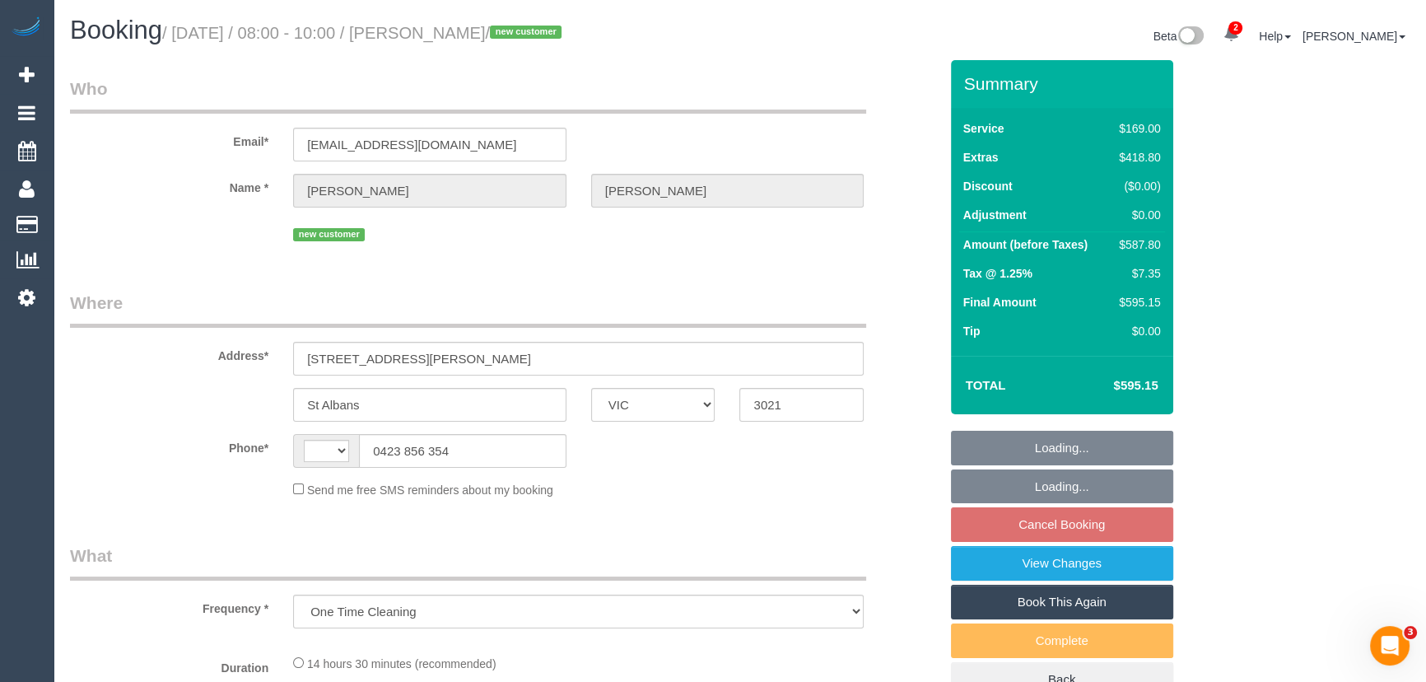
select select "string:AU"
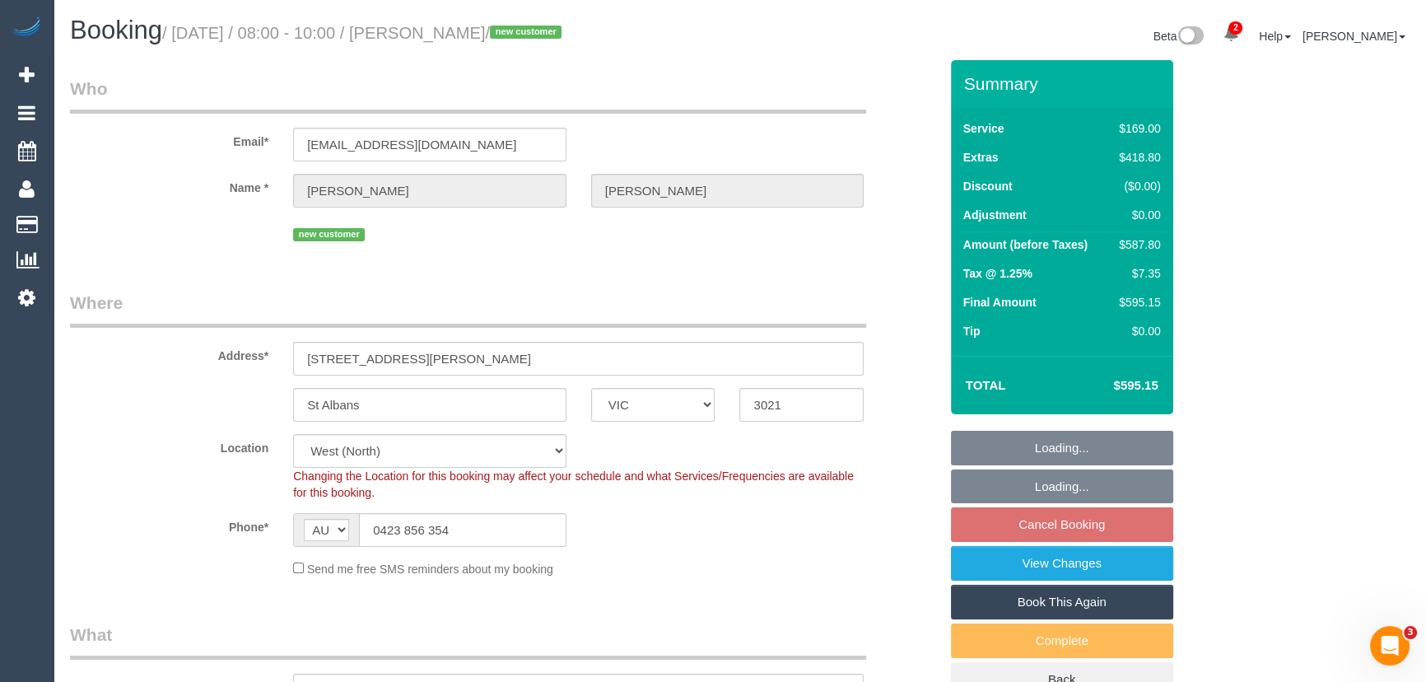
select select "number:28"
select select "number:14"
select select "number:19"
select select "number:24"
select select "number:34"
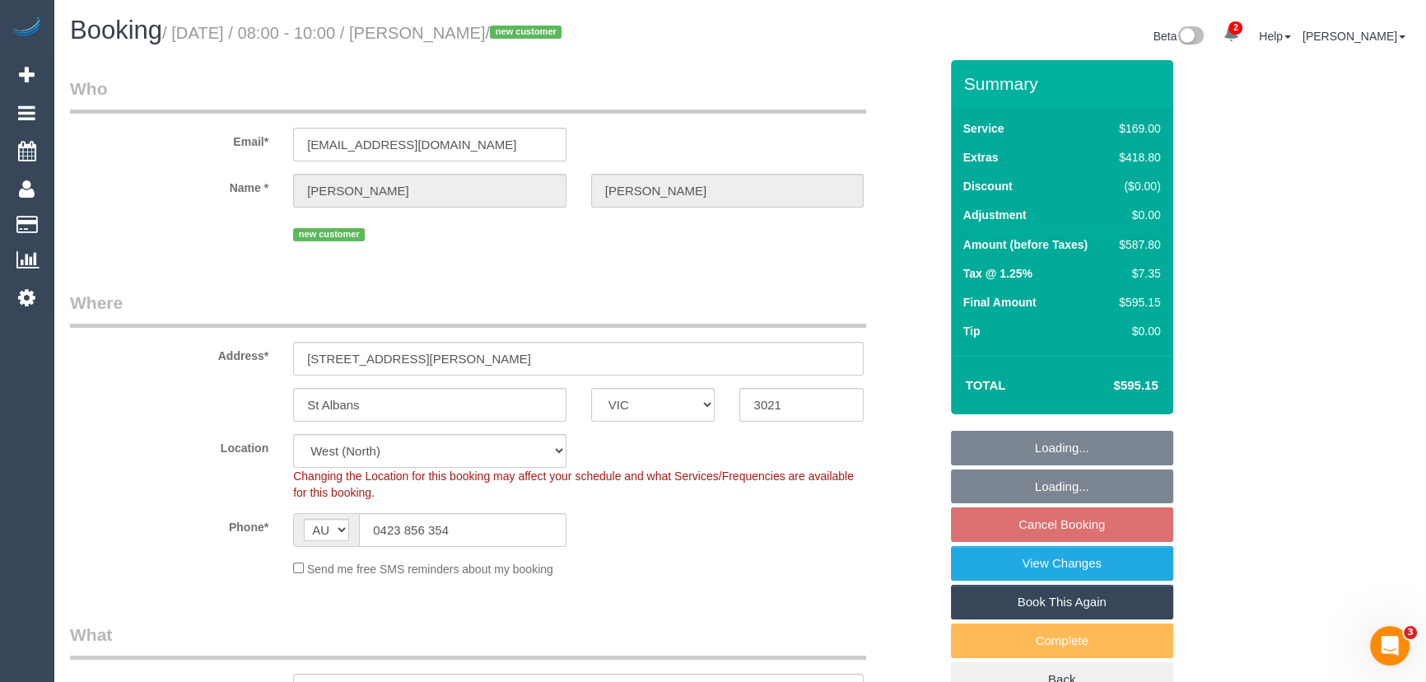
select select "number:26"
select select "object:1354"
select select "spot2"
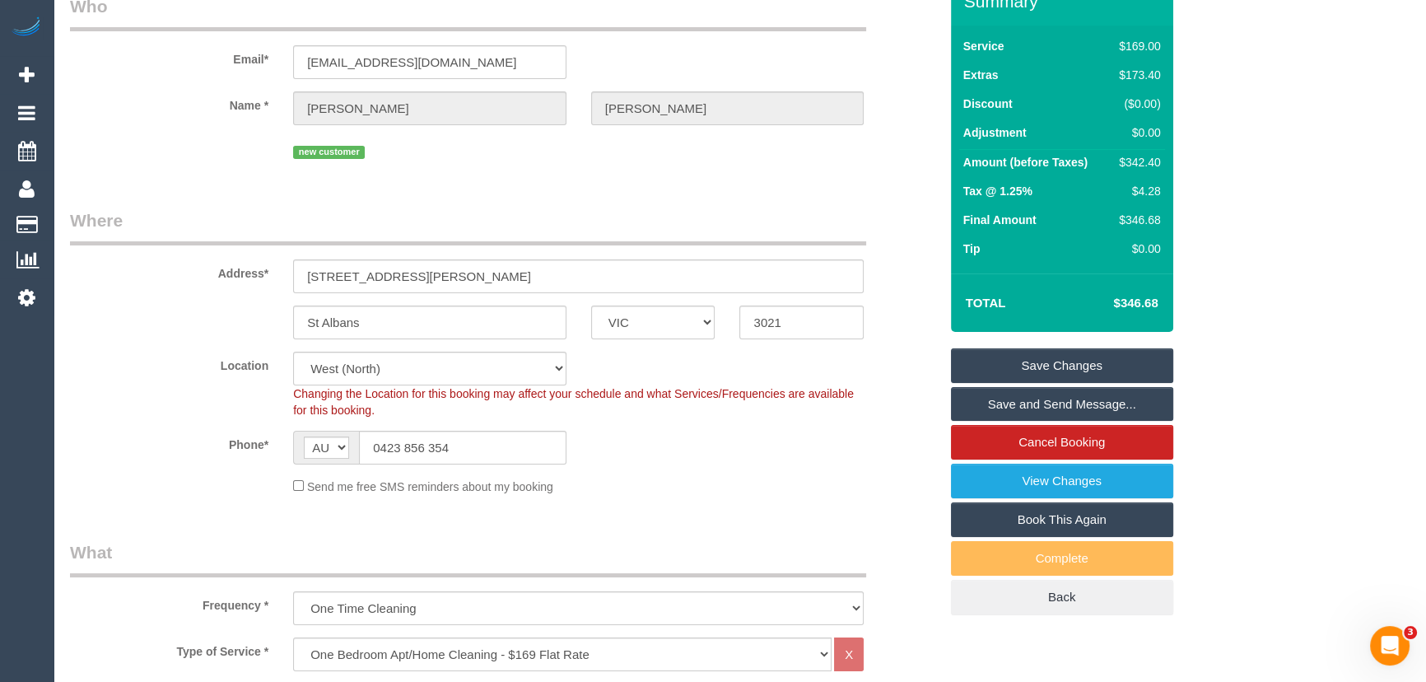
scroll to position [74, 0]
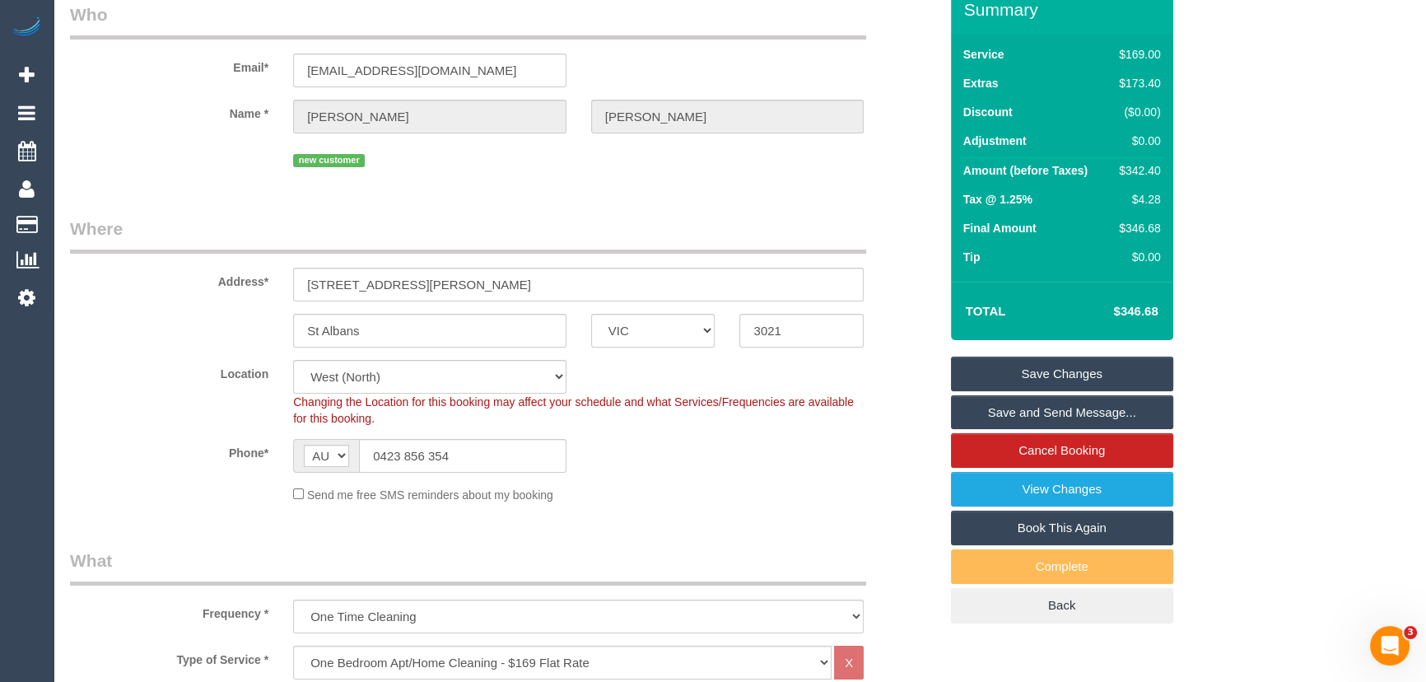
select select "spot26"
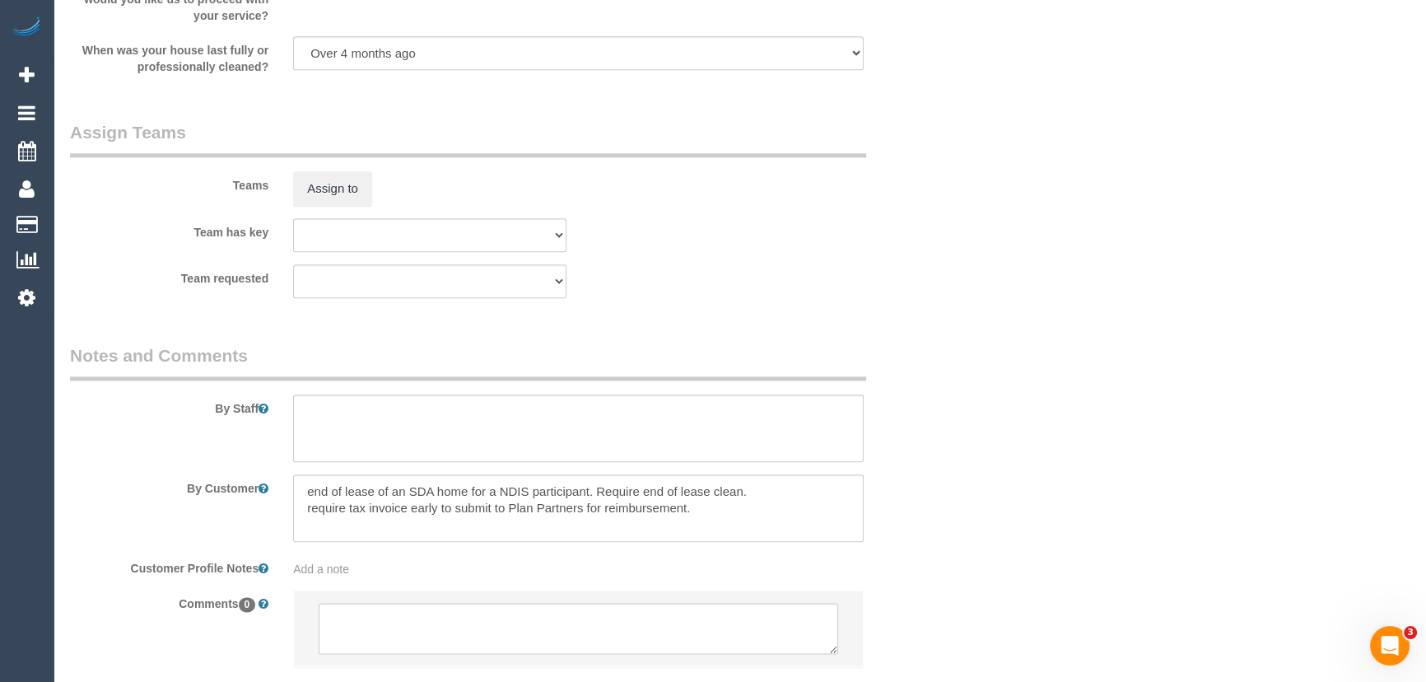
scroll to position [2503, 0]
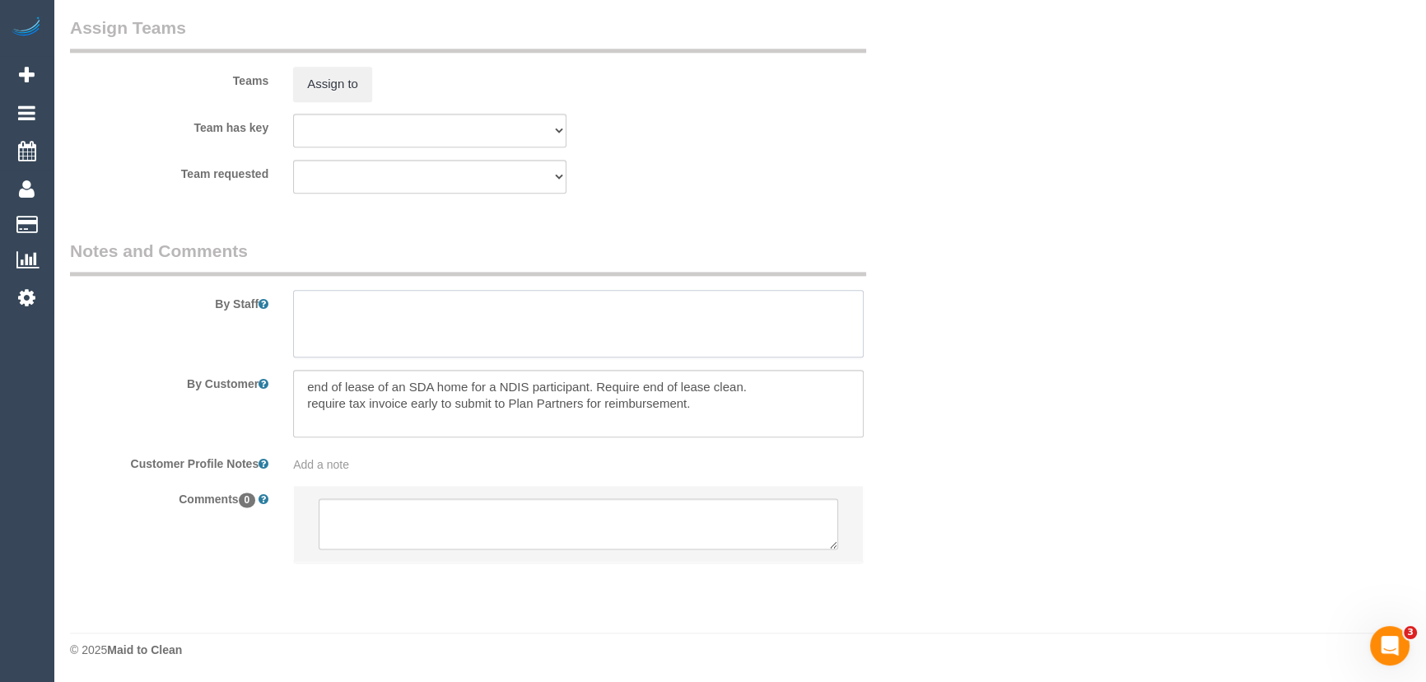
click at [389, 324] on textarea at bounding box center [578, 324] width 570 height 68
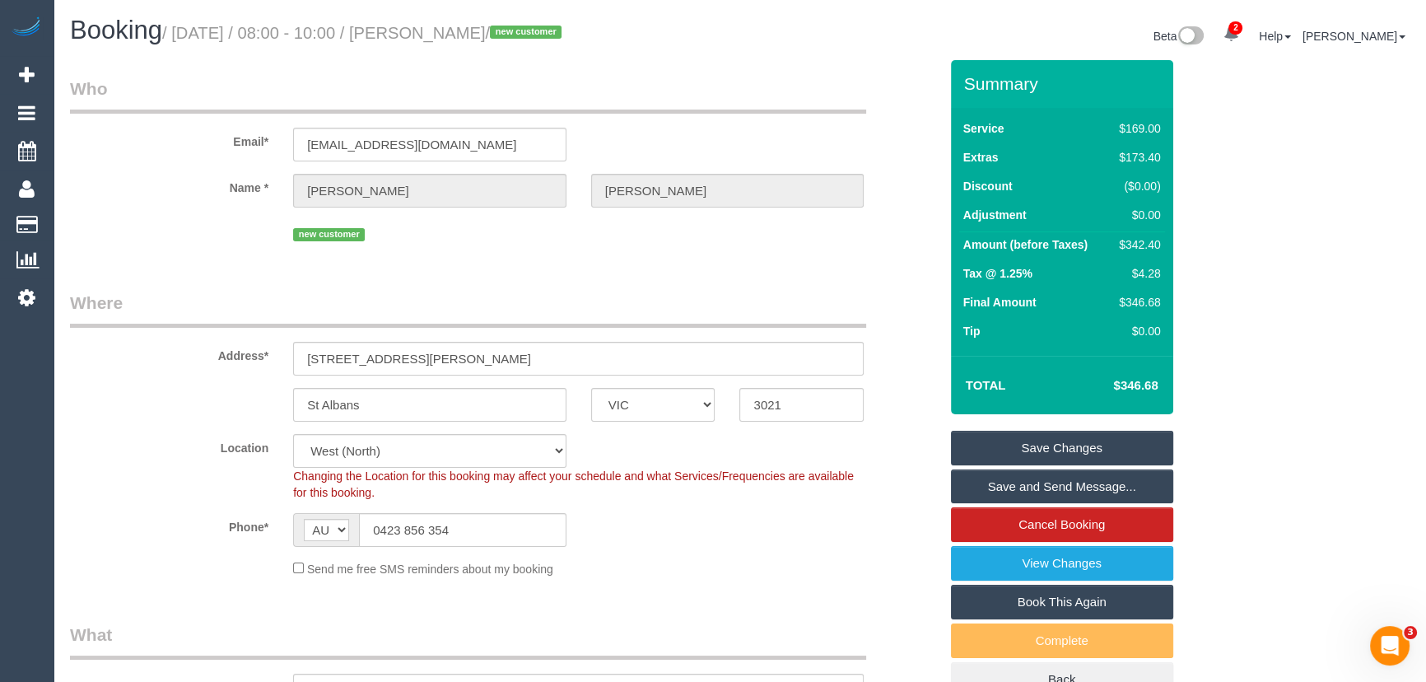
scroll to position [0, 0]
click at [528, 244] on div "new customer" at bounding box center [578, 233] width 570 height 26
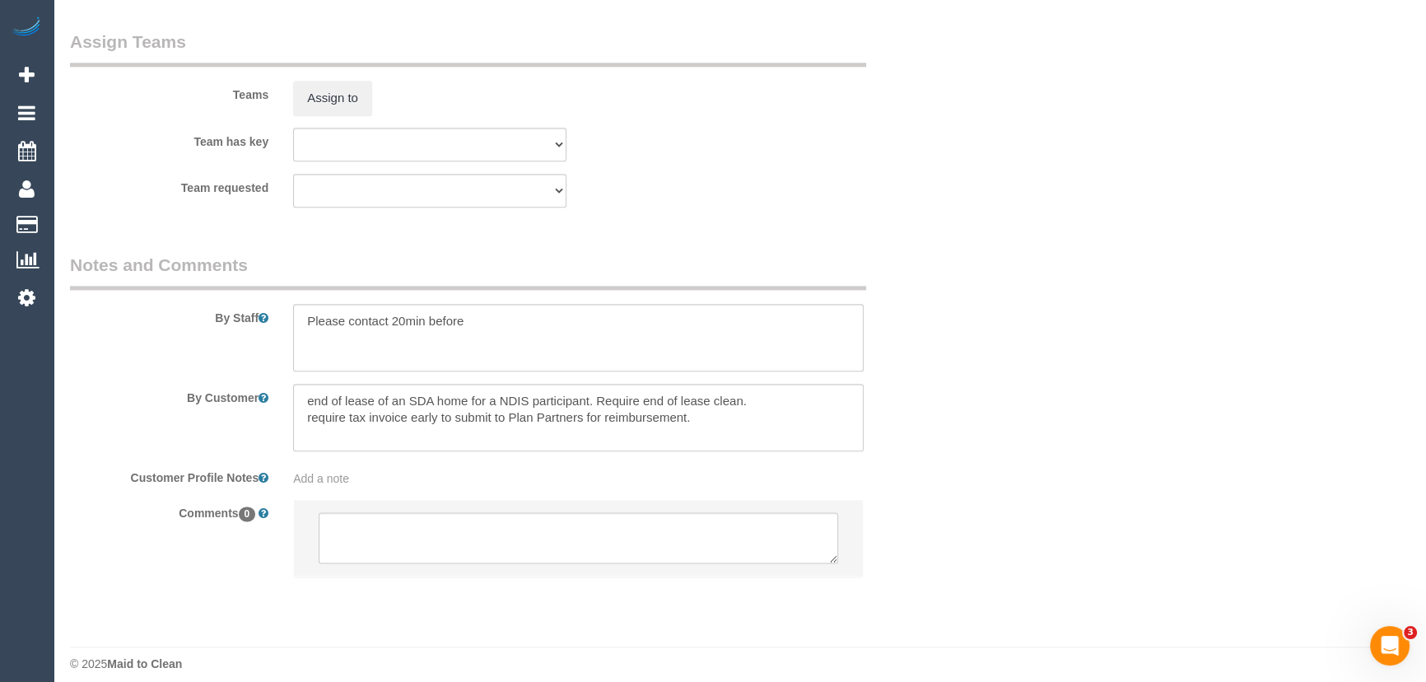
scroll to position [2503, 0]
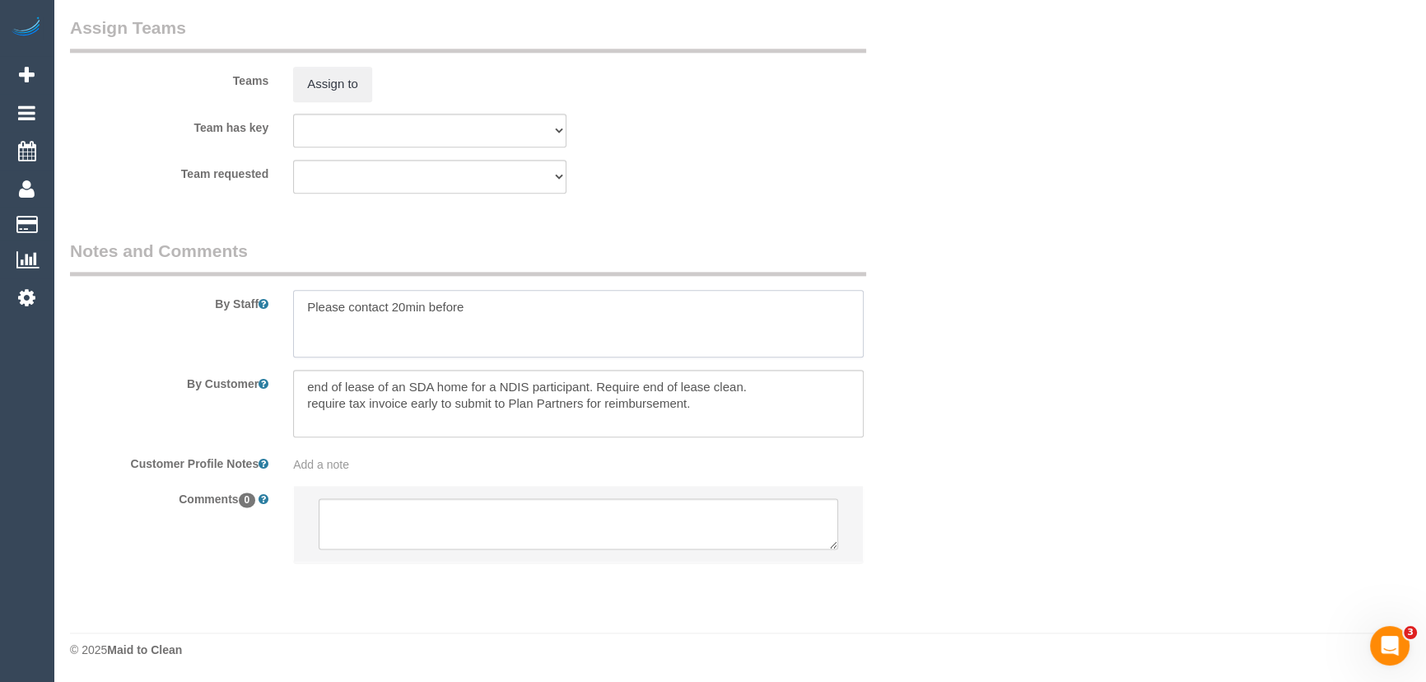
click at [493, 308] on textarea at bounding box center [578, 324] width 570 height 68
drag, startPoint x: 386, startPoint y: 310, endPoint x: 406, endPoint y: 314, distance: 20.0
click at [386, 310] on textarea at bounding box center [578, 324] width 570 height 68
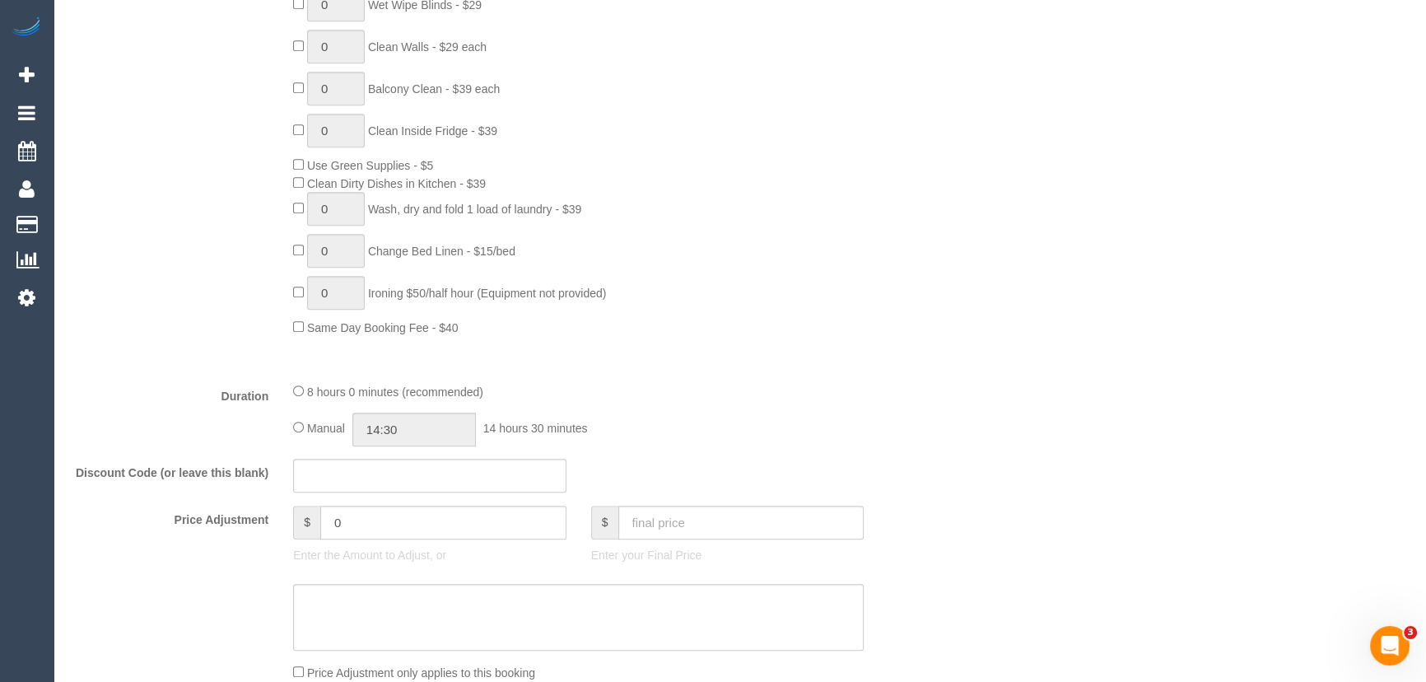
scroll to position [482, 0]
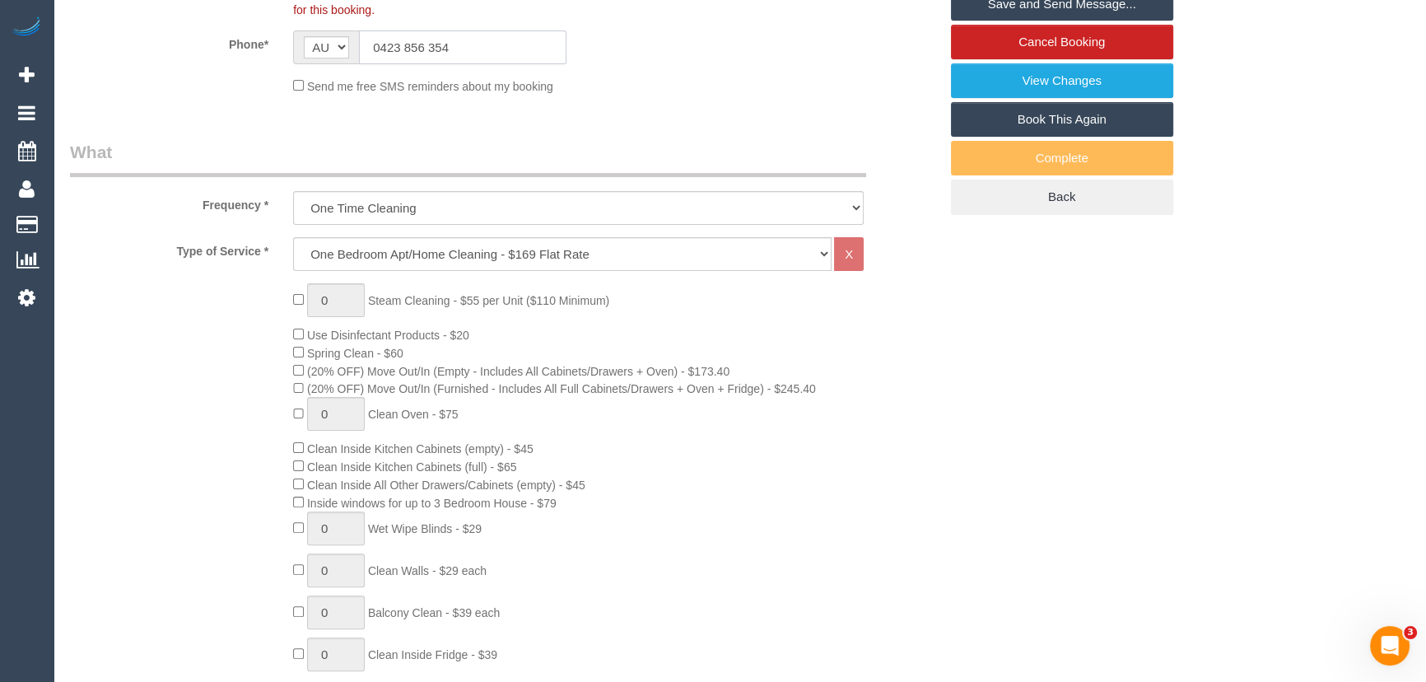
click at [496, 44] on input "0423 856 354" at bounding box center [462, 47] width 207 height 34
click at [495, 44] on input "0423 856 354" at bounding box center [462, 47] width 207 height 34
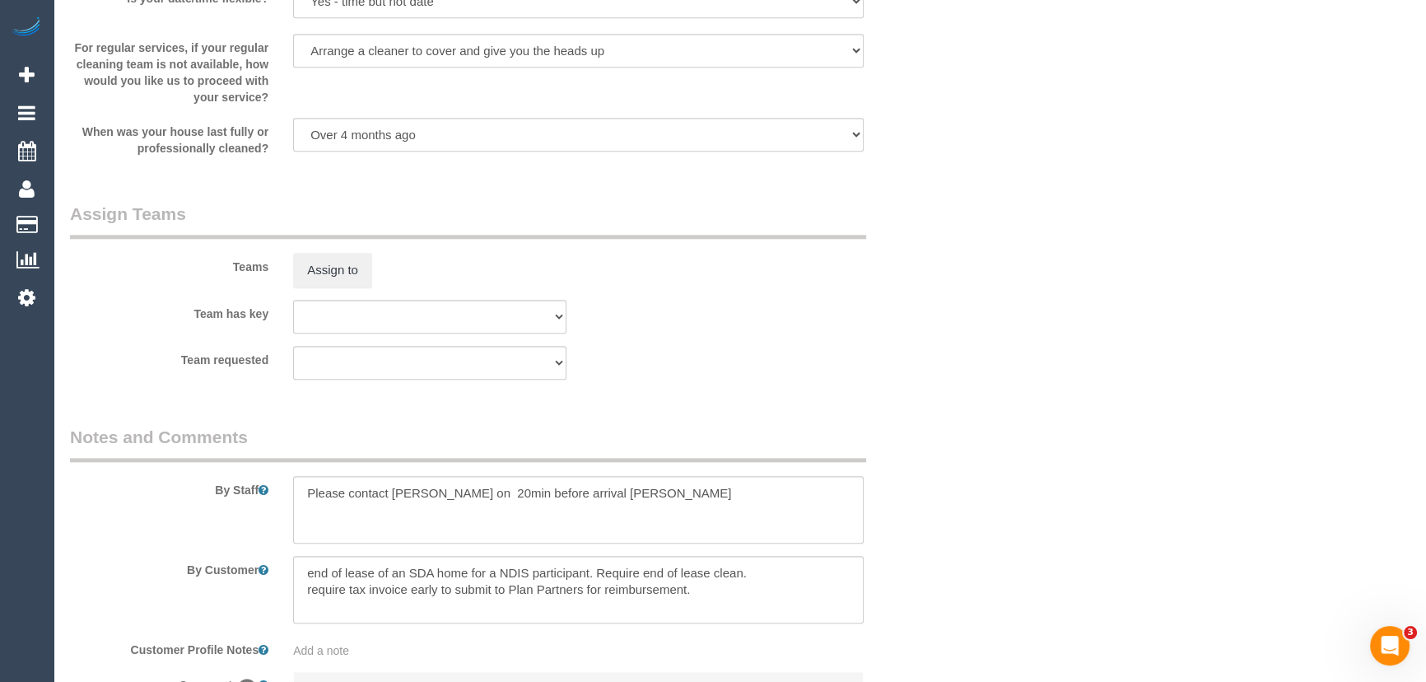
scroll to position [2428, 0]
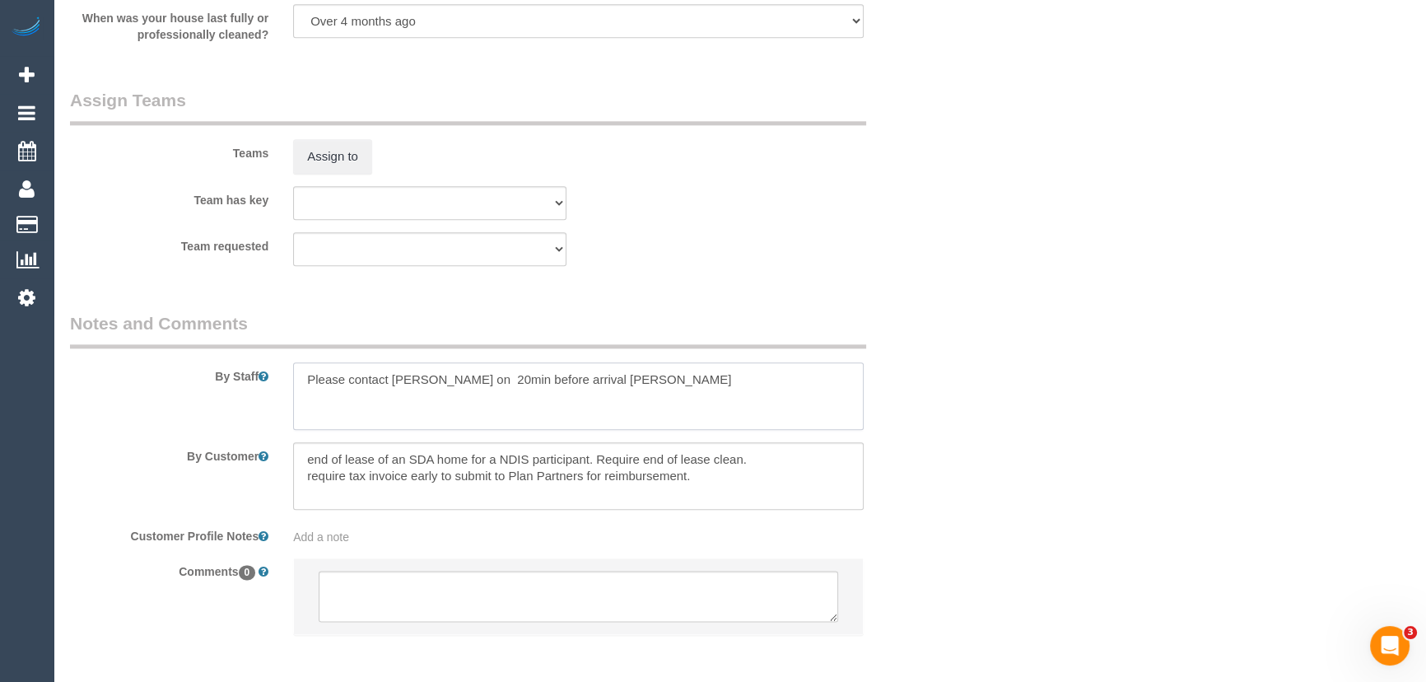
click at [444, 379] on textarea at bounding box center [578, 396] width 570 height 68
paste textarea "0423 856 354"
click at [442, 379] on textarea at bounding box center [578, 396] width 570 height 68
click at [526, 383] on textarea at bounding box center [578, 396] width 570 height 68
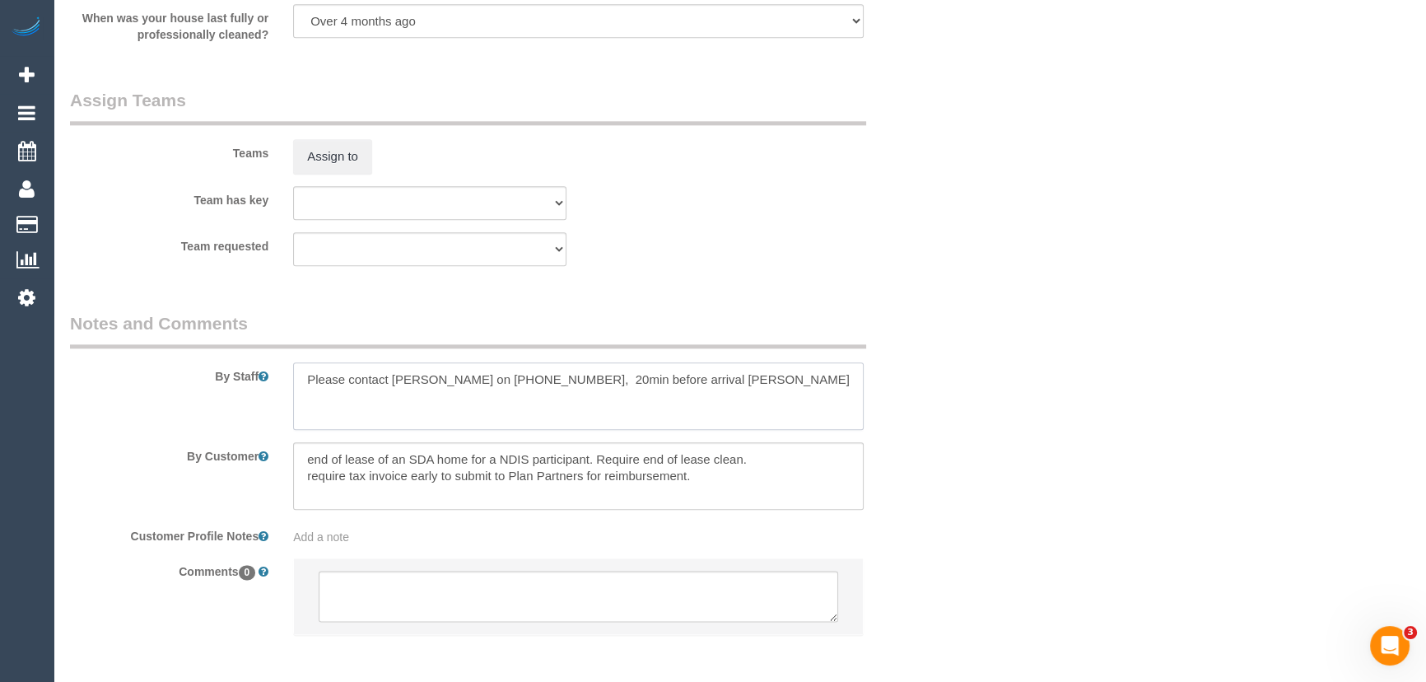
click at [723, 381] on textarea at bounding box center [578, 396] width 570 height 68
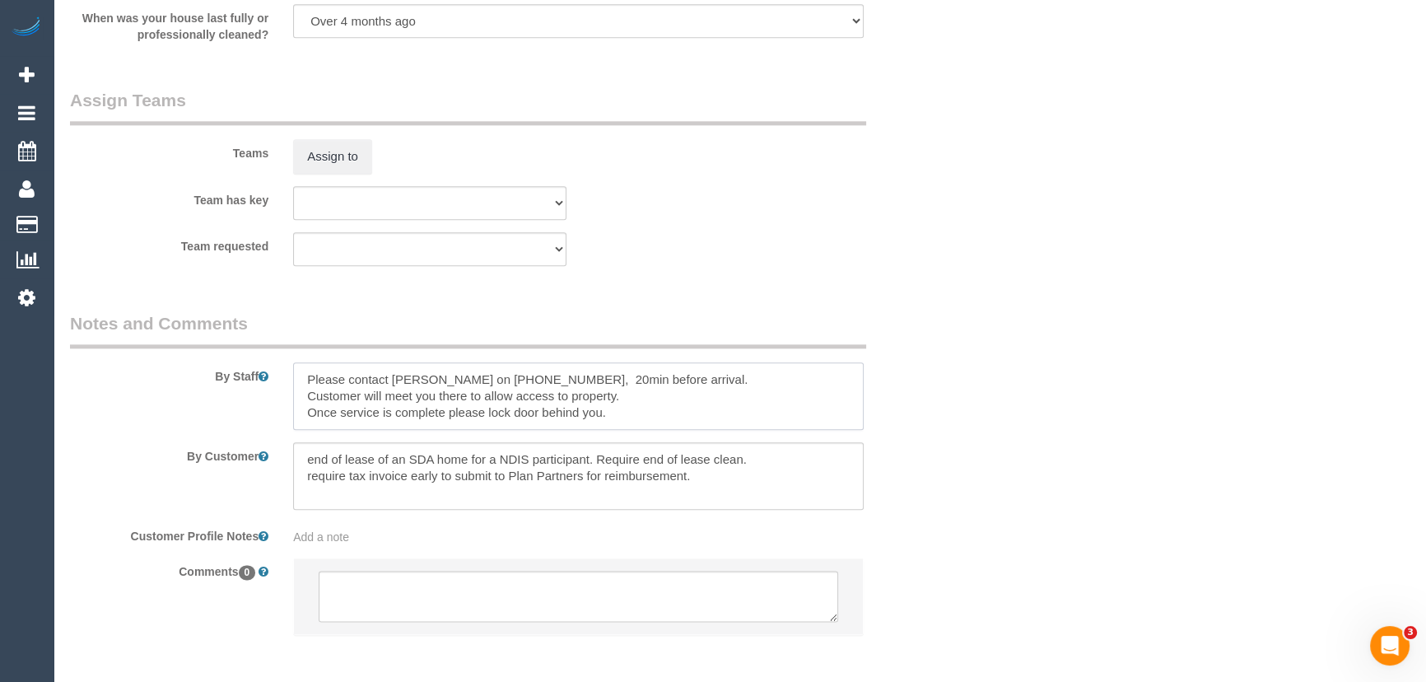
type textarea "Please contact Evette on 0423 856 354, 20min before arrival. Customer will meet…"
click at [820, 278] on fieldset "Assign Teams Teams Assign to Team has key (0) Office (1) Debbie Brodjanac (FT) …" at bounding box center [504, 183] width 868 height 190
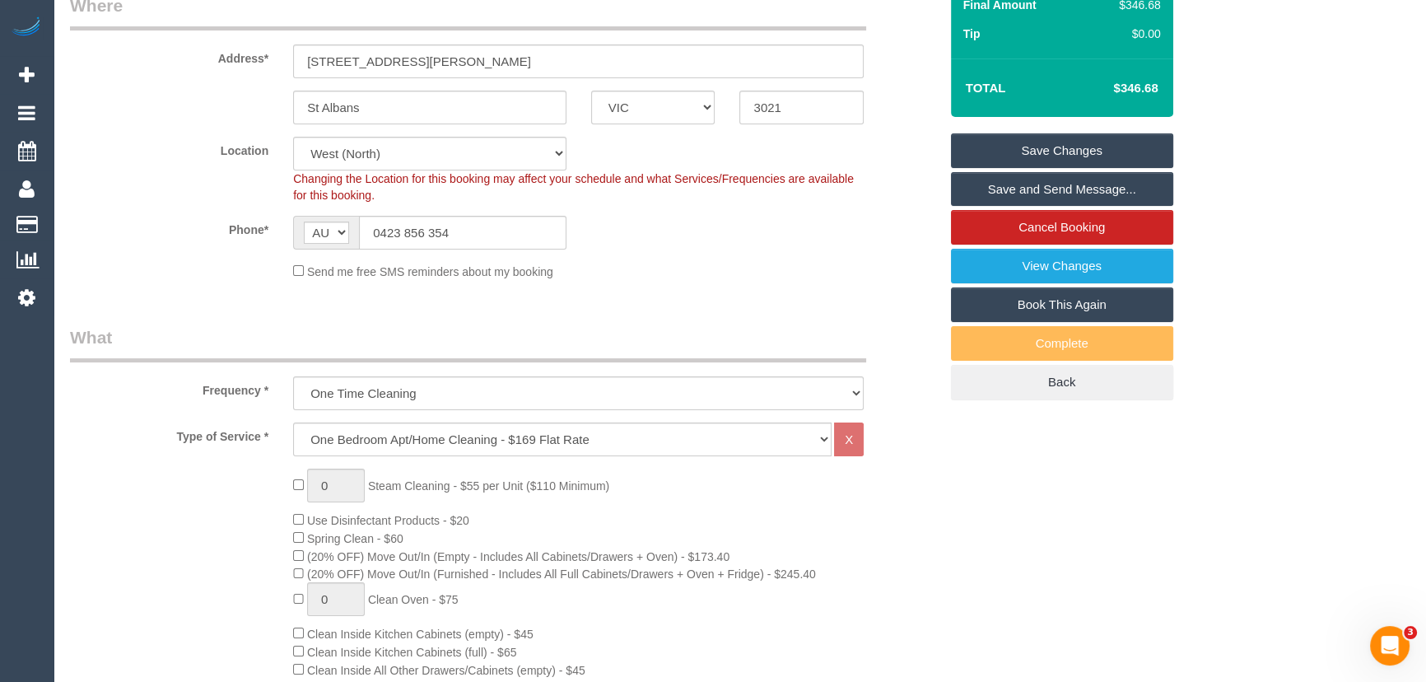
scroll to position [0, 0]
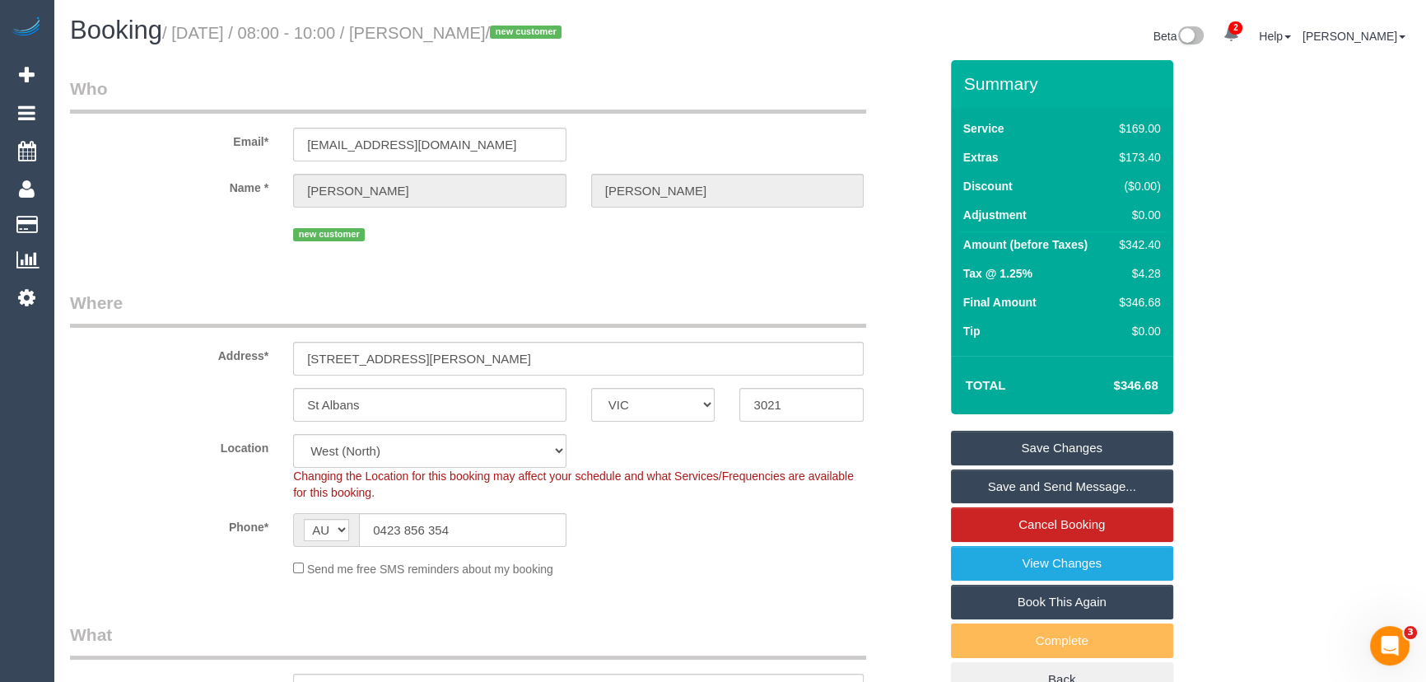
click at [1019, 453] on link "Save Changes" at bounding box center [1062, 448] width 222 height 35
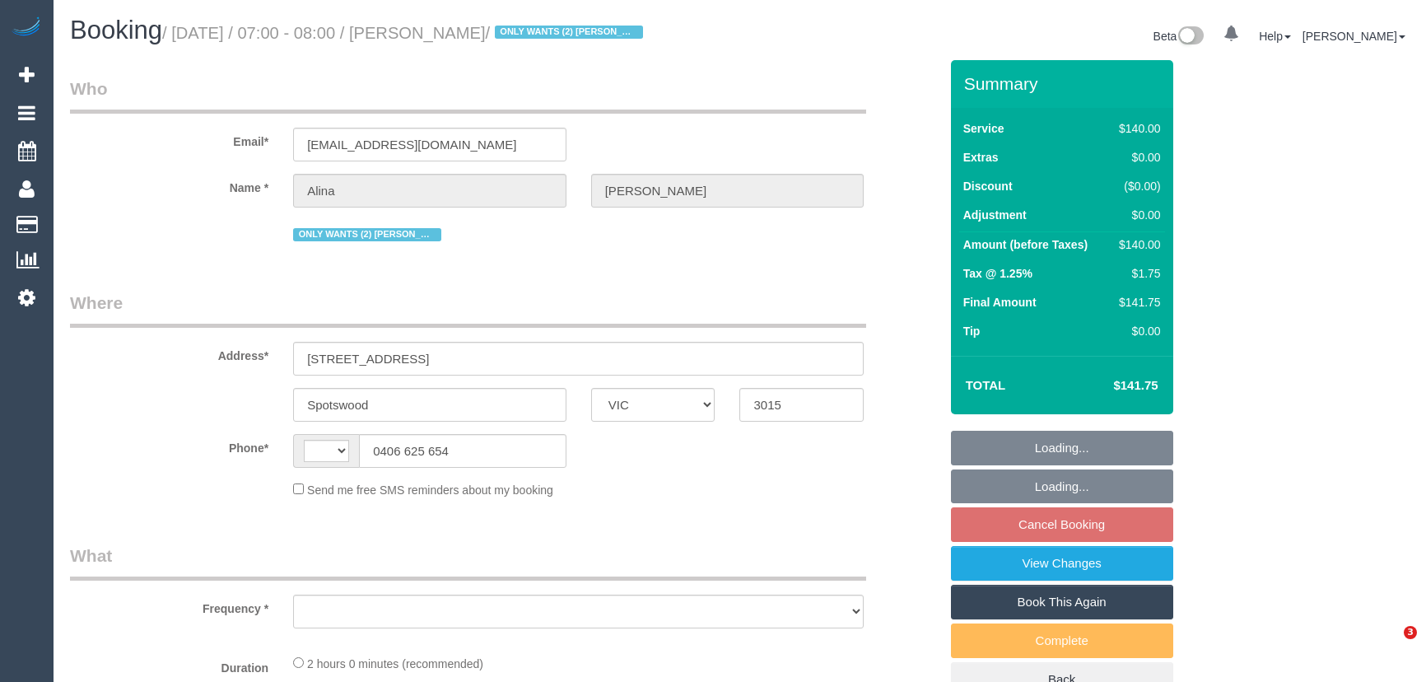
select select "VIC"
select select "string:stripe-pm_1Lt3fV2GScqysDRVUtw67tKB"
select select "number:28"
select select "number:14"
select select "number:18"
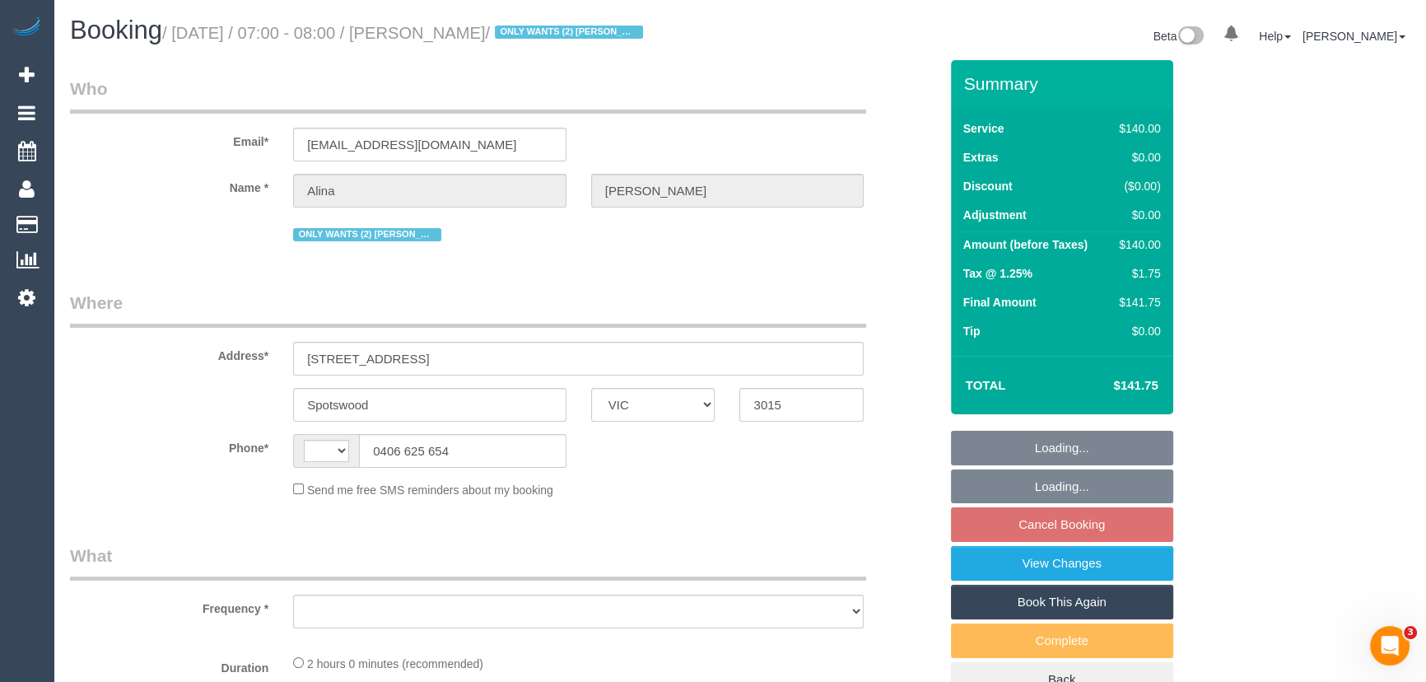
select select "number:36"
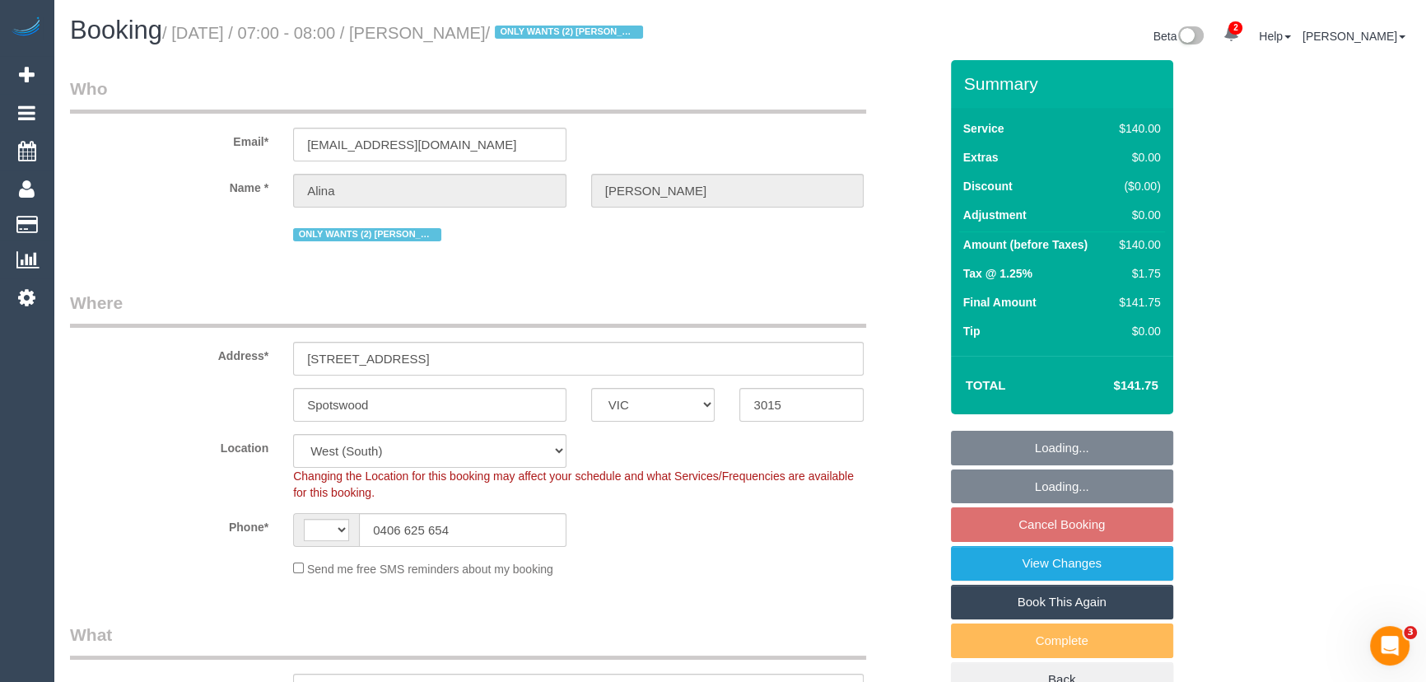
select select "string:AU"
select select "object:887"
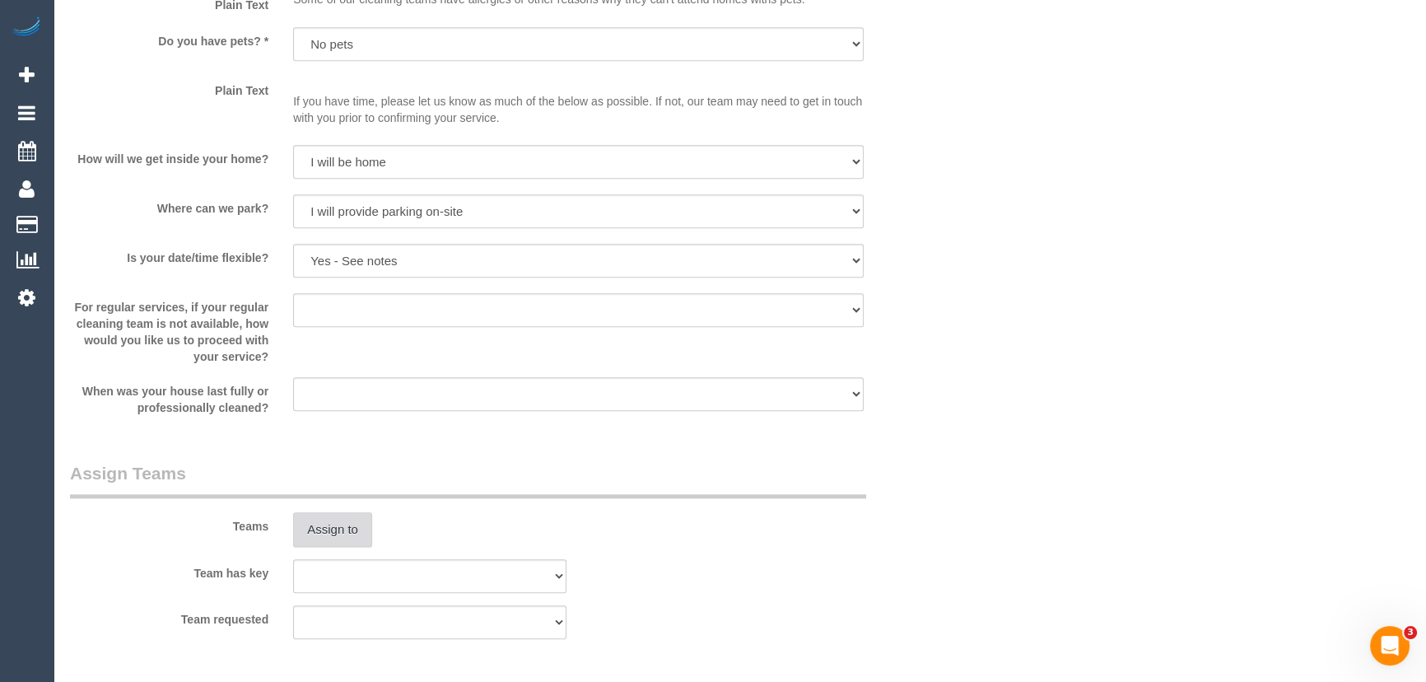
scroll to position [2170, 0]
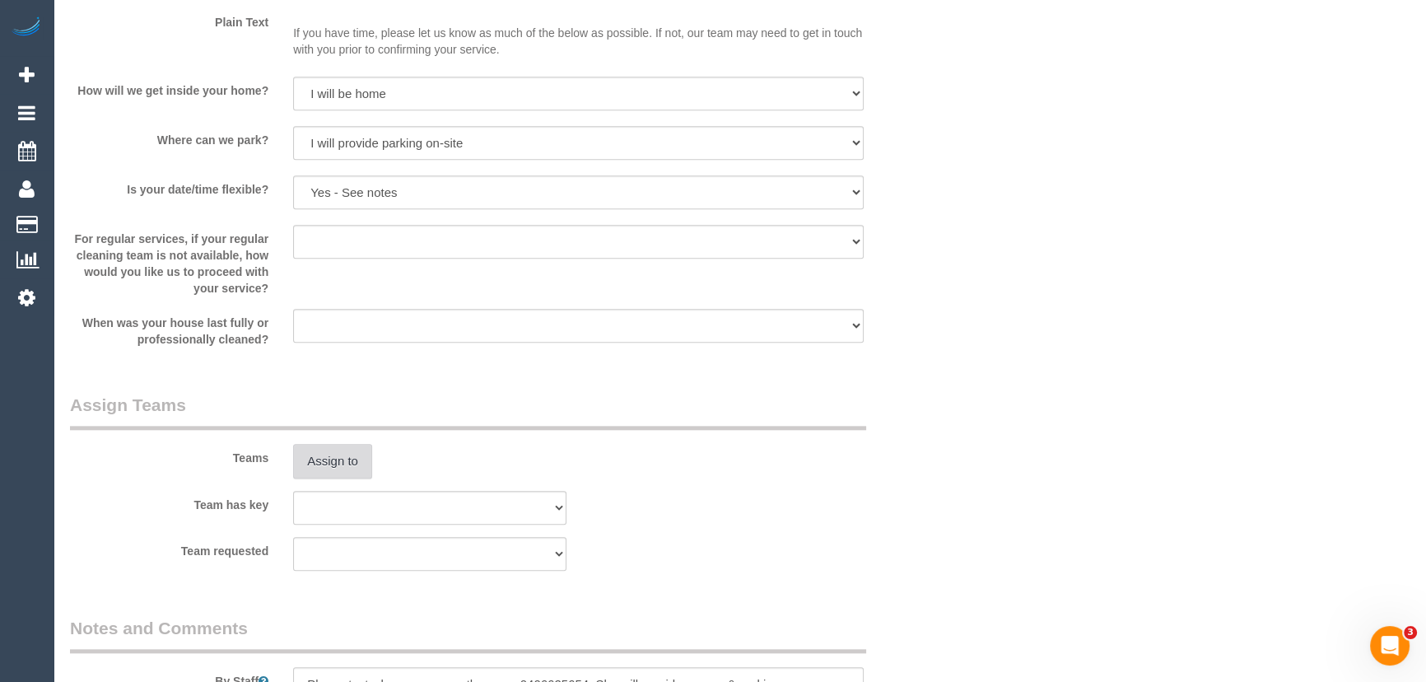
click at [328, 460] on button "Assign to" at bounding box center [332, 461] width 79 height 35
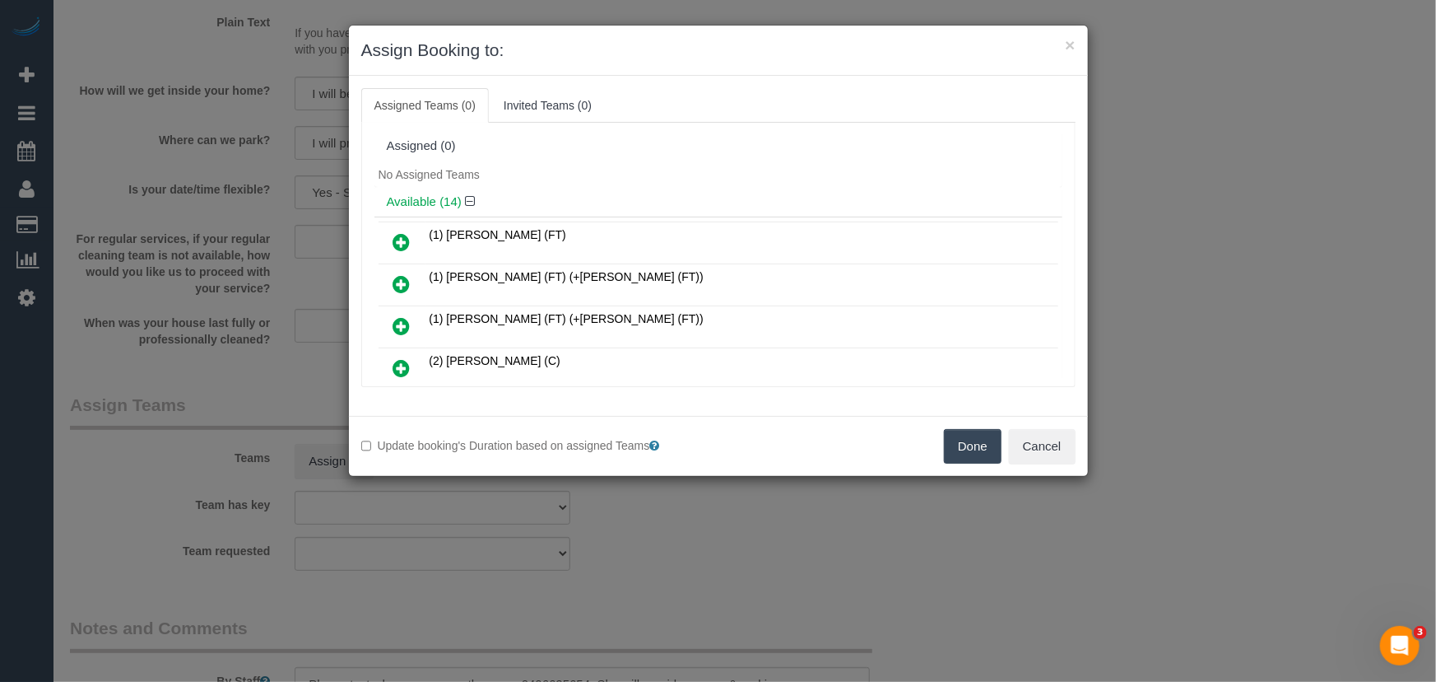
click at [403, 364] on icon at bounding box center [401, 368] width 17 height 20
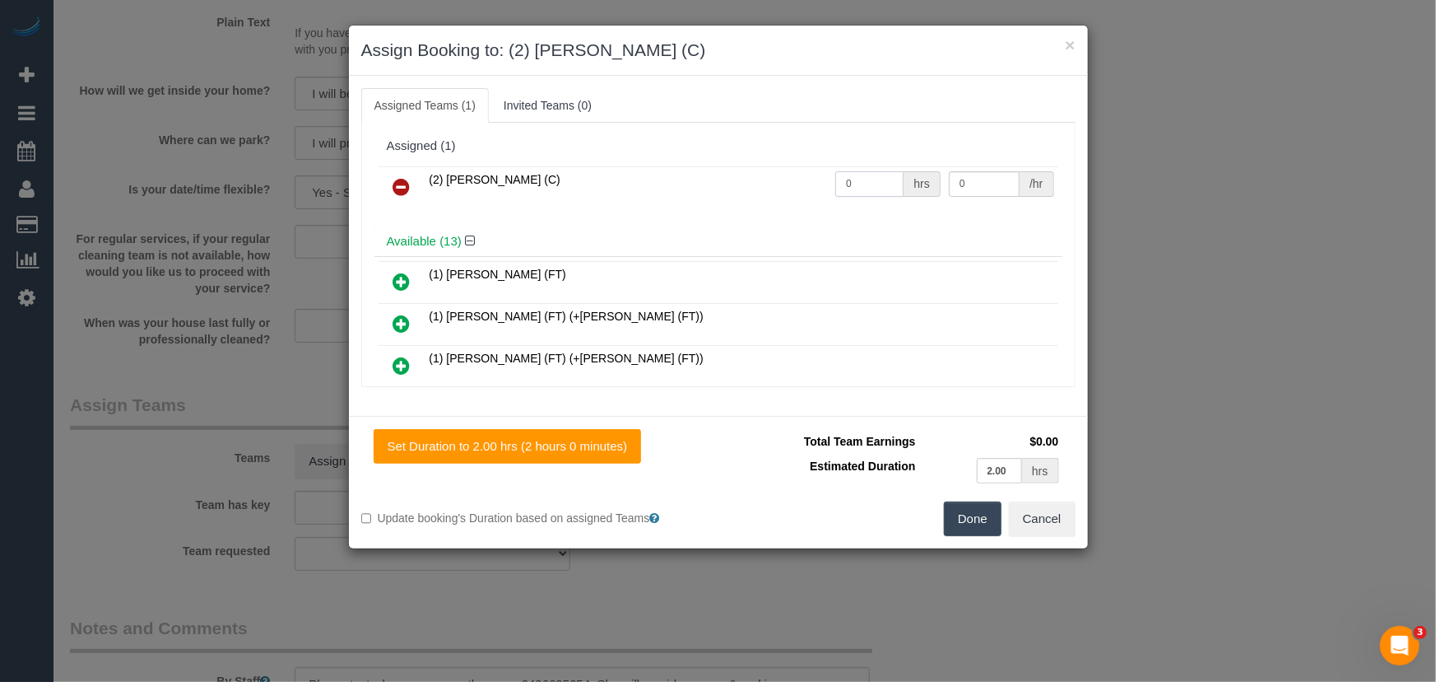
click at [887, 184] on input "0" at bounding box center [870, 184] width 68 height 26
type input "2"
type input "37.5"
click at [976, 521] on button "Done" at bounding box center [973, 518] width 58 height 35
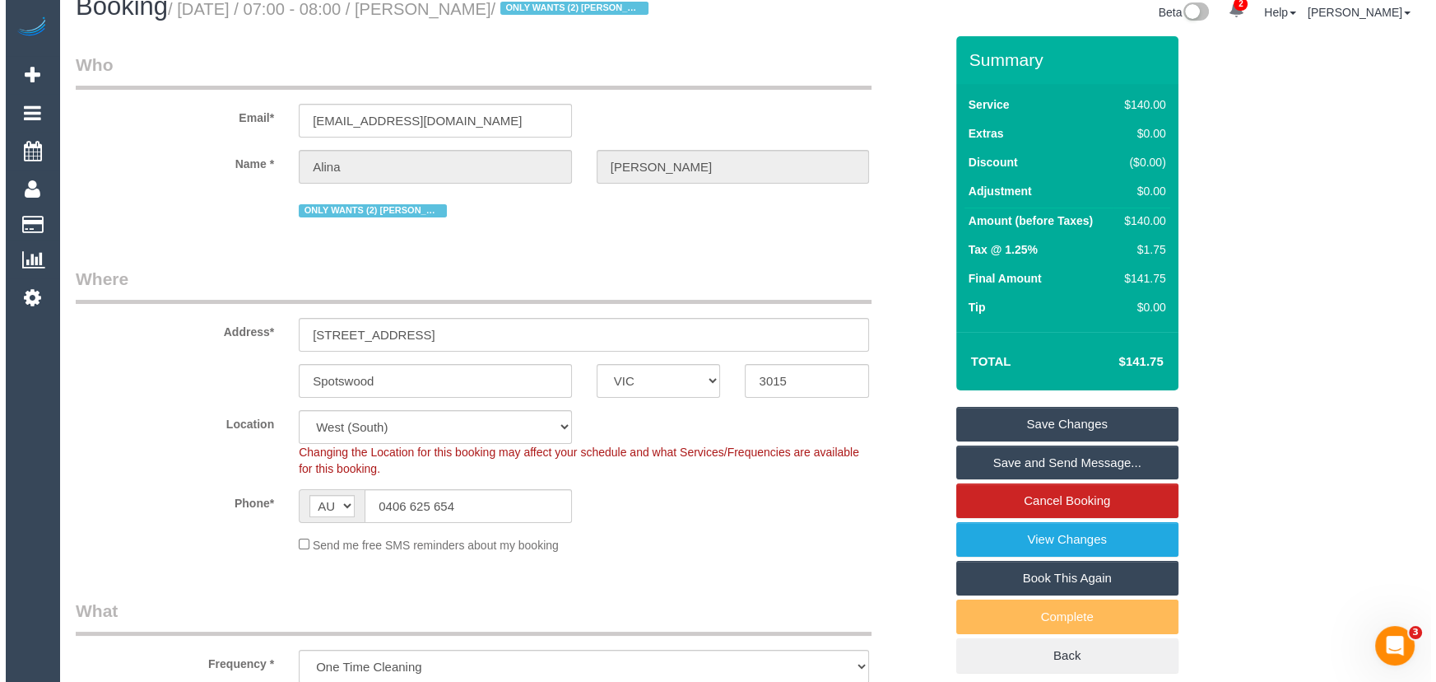
scroll to position [0, 0]
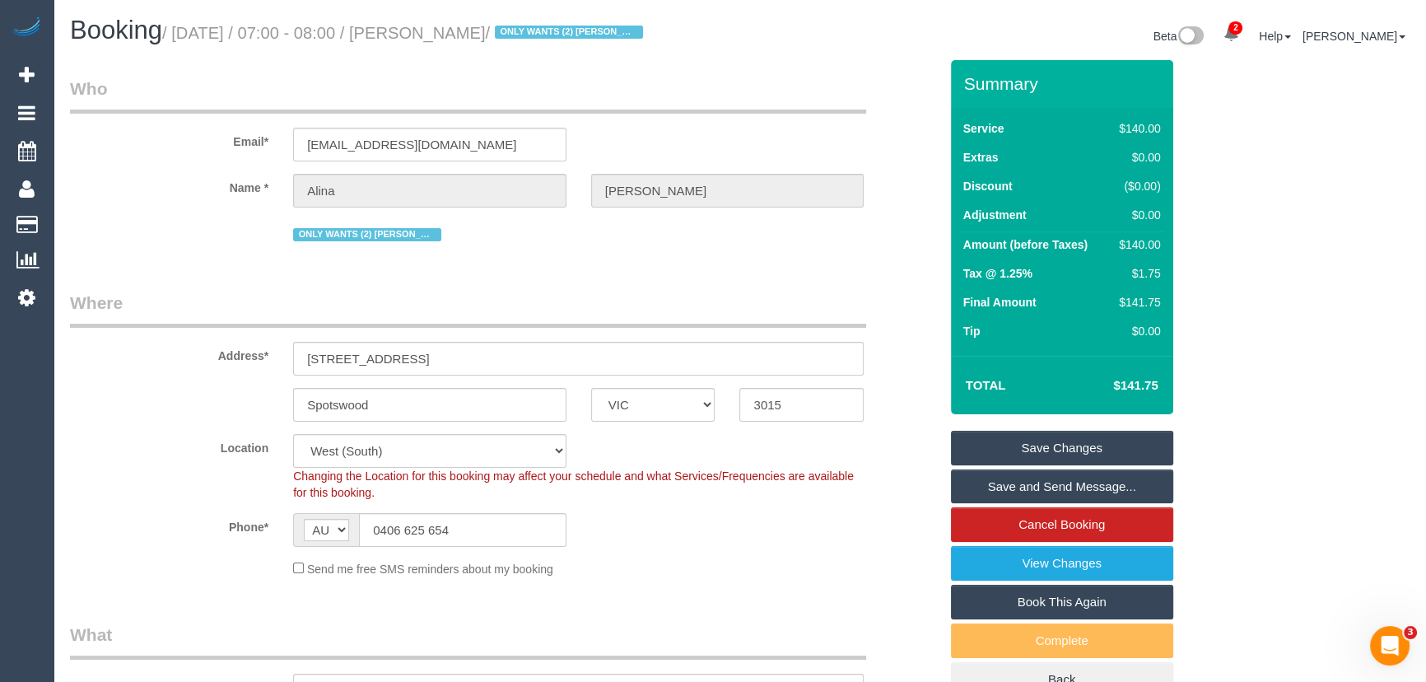
click at [463, 32] on small "/ September 12, 2025 / 07:00 - 08:00 / Alina Molnar / ONLY WANTS (2) Angelica R…" at bounding box center [405, 33] width 486 height 18
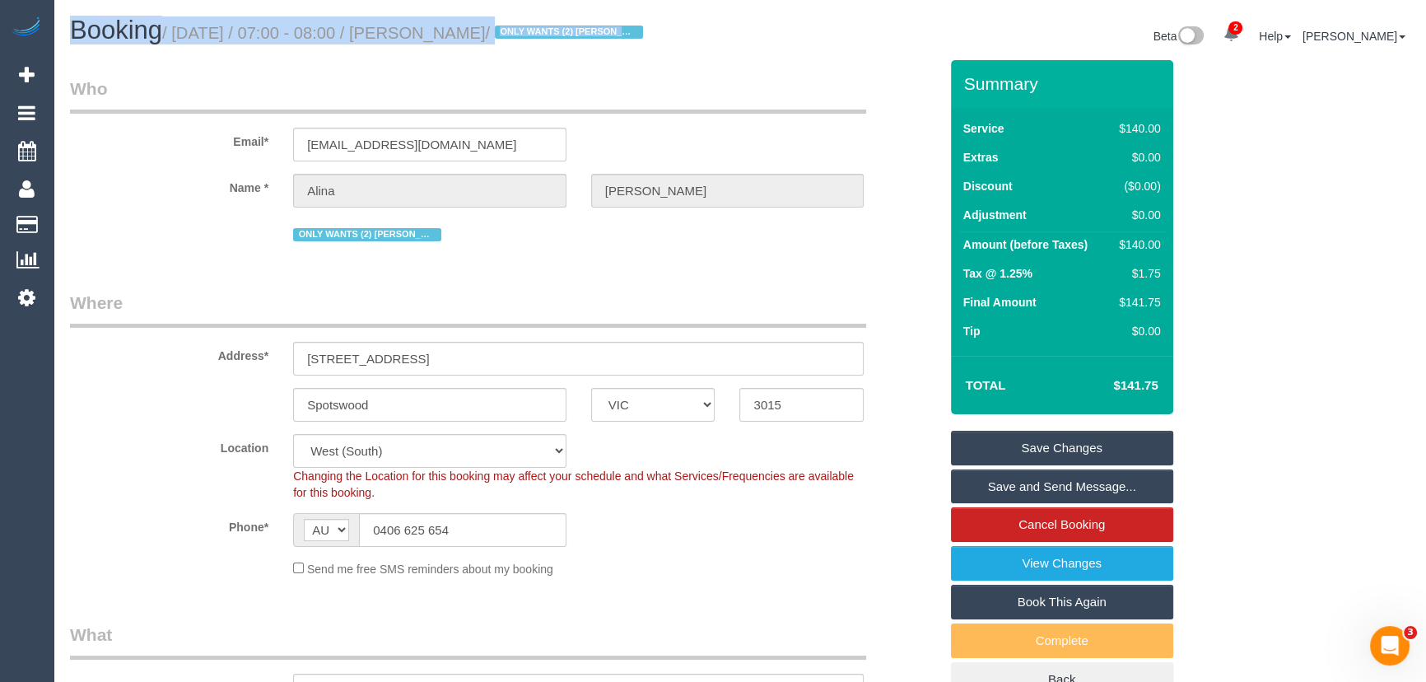
click at [463, 32] on small "/ September 12, 2025 / 07:00 - 08:00 / Alina Molnar / ONLY WANTS (2) Angelica R…" at bounding box center [405, 33] width 486 height 18
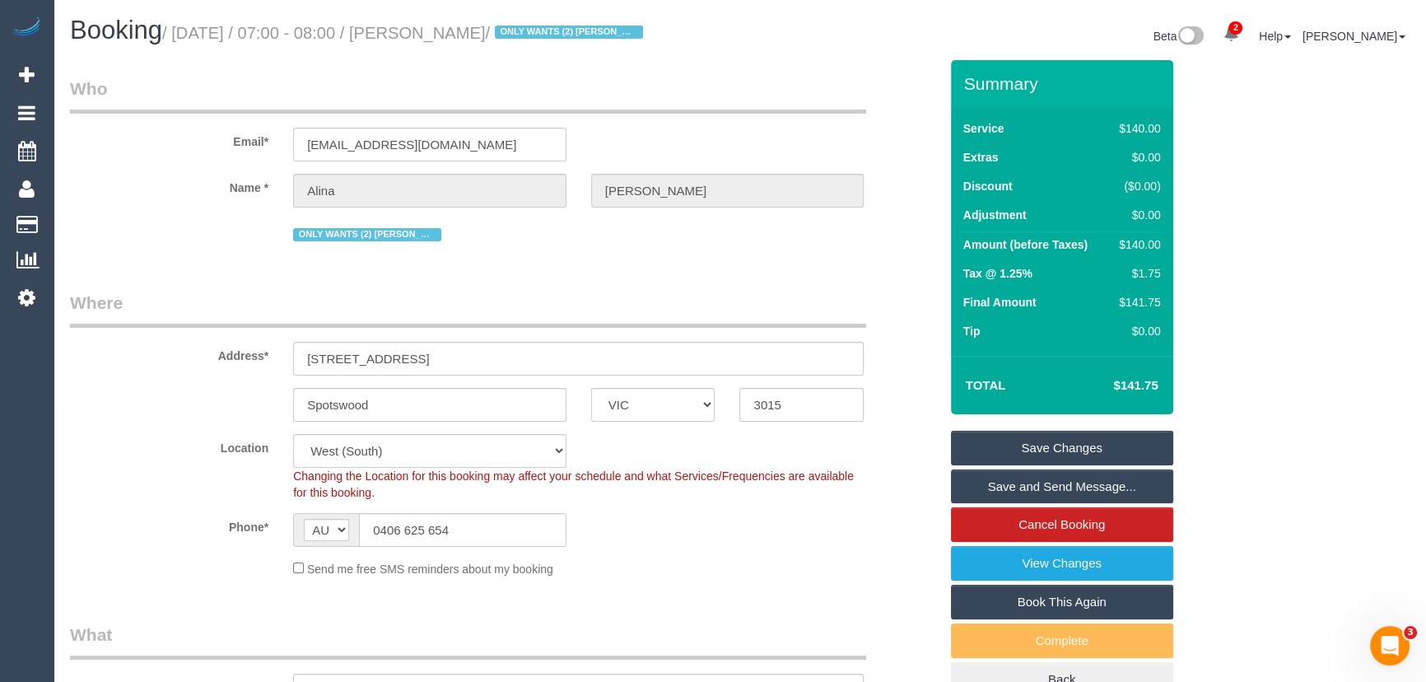
click at [463, 40] on small "/ September 12, 2025 / 07:00 - 08:00 / Alina Molnar / ONLY WANTS (2) Angelica R…" at bounding box center [405, 33] width 486 height 18
copy small "Alina Molnar"
click at [1050, 486] on link "Save and Send Message..." at bounding box center [1062, 486] width 222 height 35
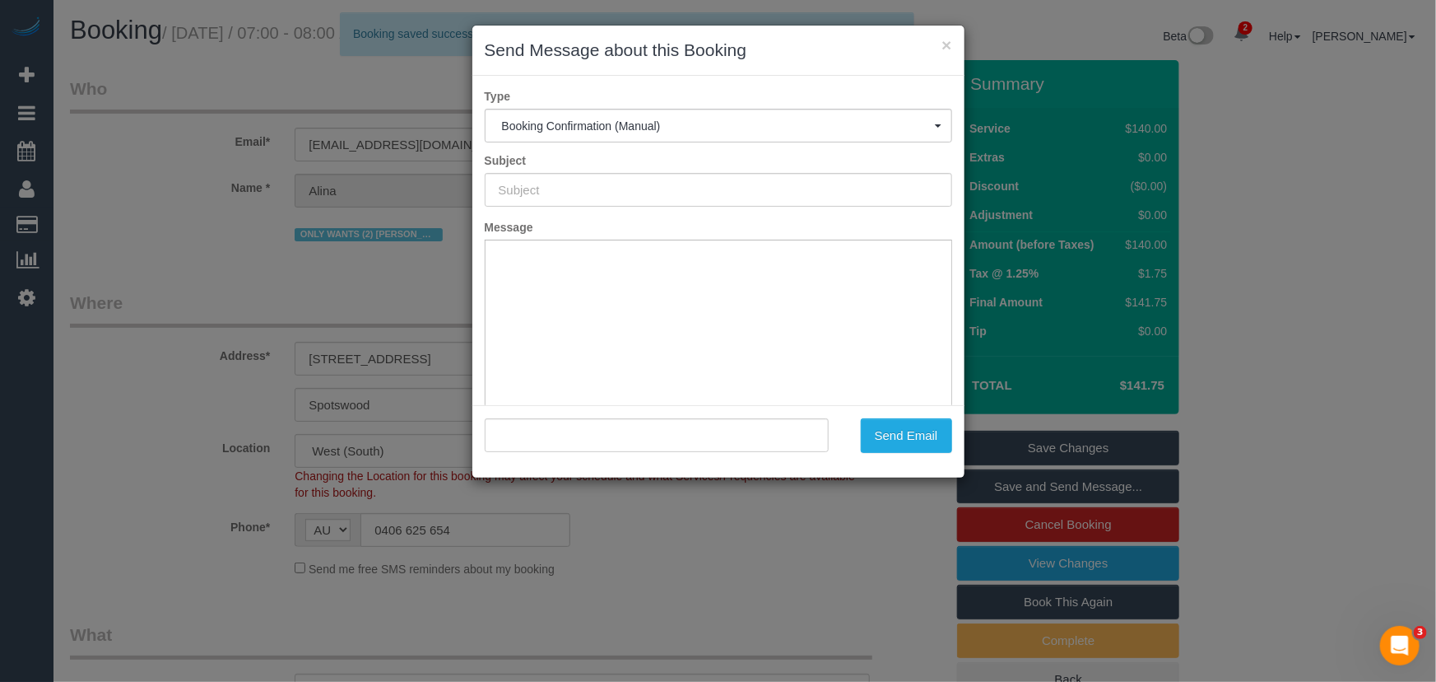
type input "Booking Confirmed"
type input ""Alina Molnar" <alinamolnar@icloud.com>"
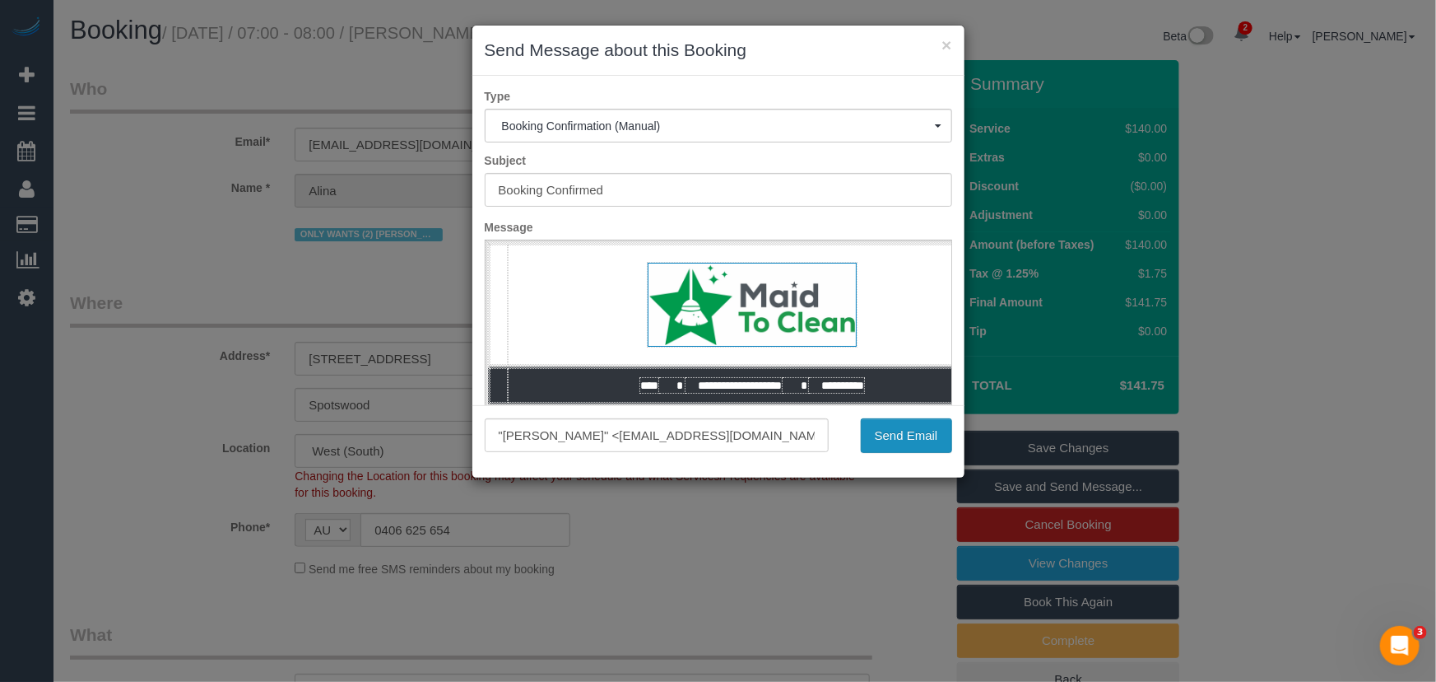
click at [910, 444] on button "Send Email" at bounding box center [906, 435] width 91 height 35
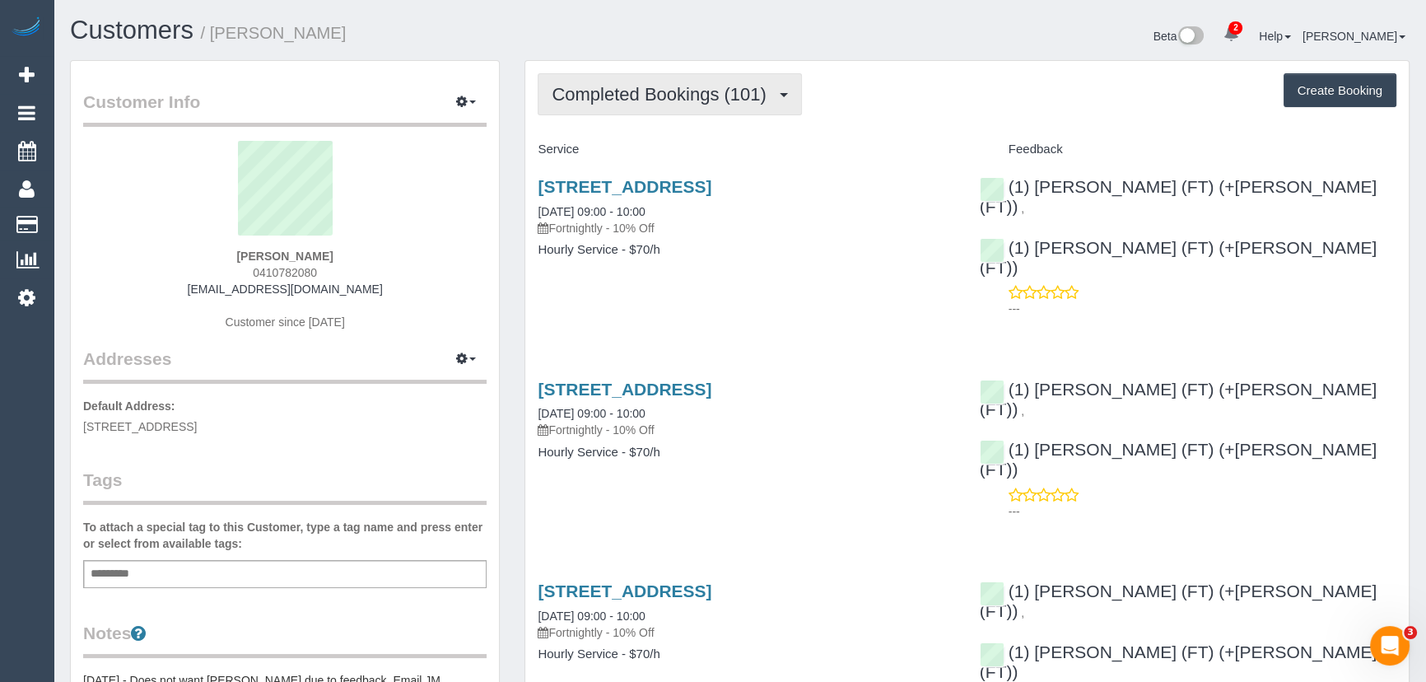
click at [693, 98] on span "Completed Bookings (101)" at bounding box center [663, 94] width 222 height 21
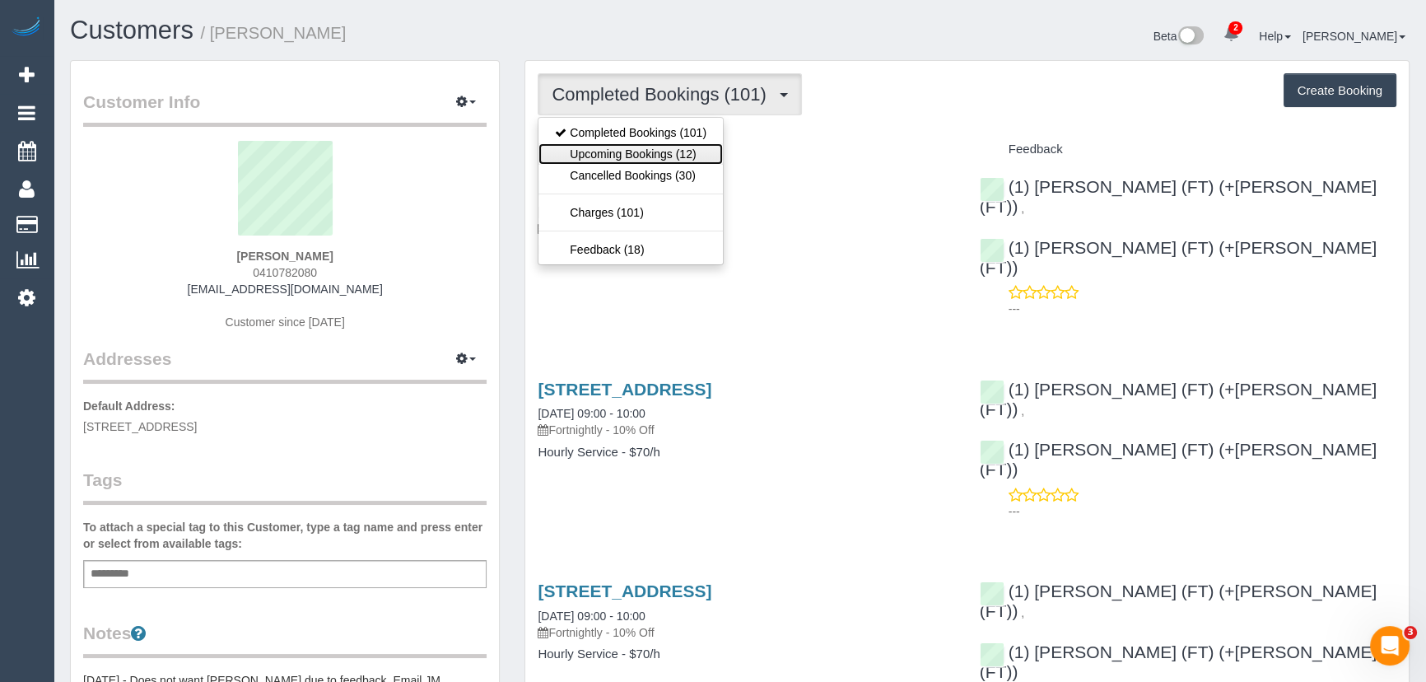
click at [684, 146] on link "Upcoming Bookings (12)" at bounding box center [630, 153] width 184 height 21
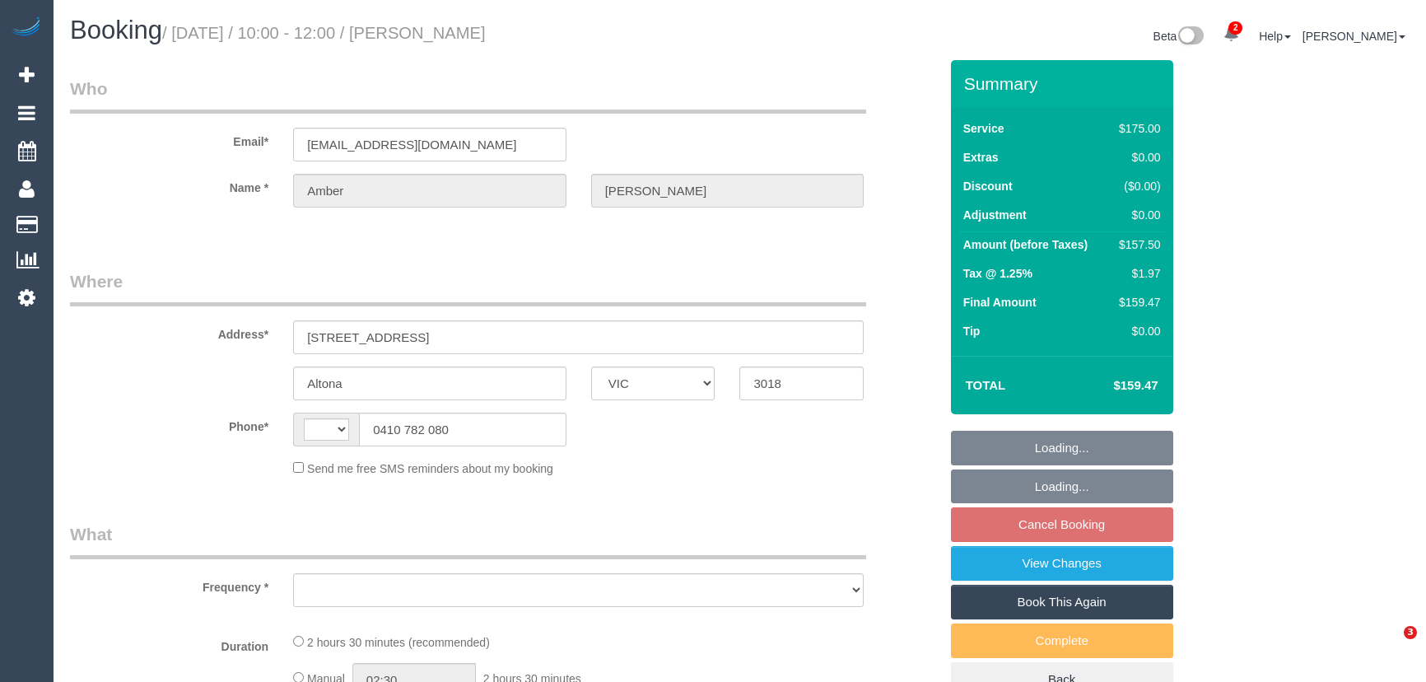
select select "VIC"
select select "object:299"
select select "string:stripe-pm_1Gbg3n2GScqysDRVniq1UvNd"
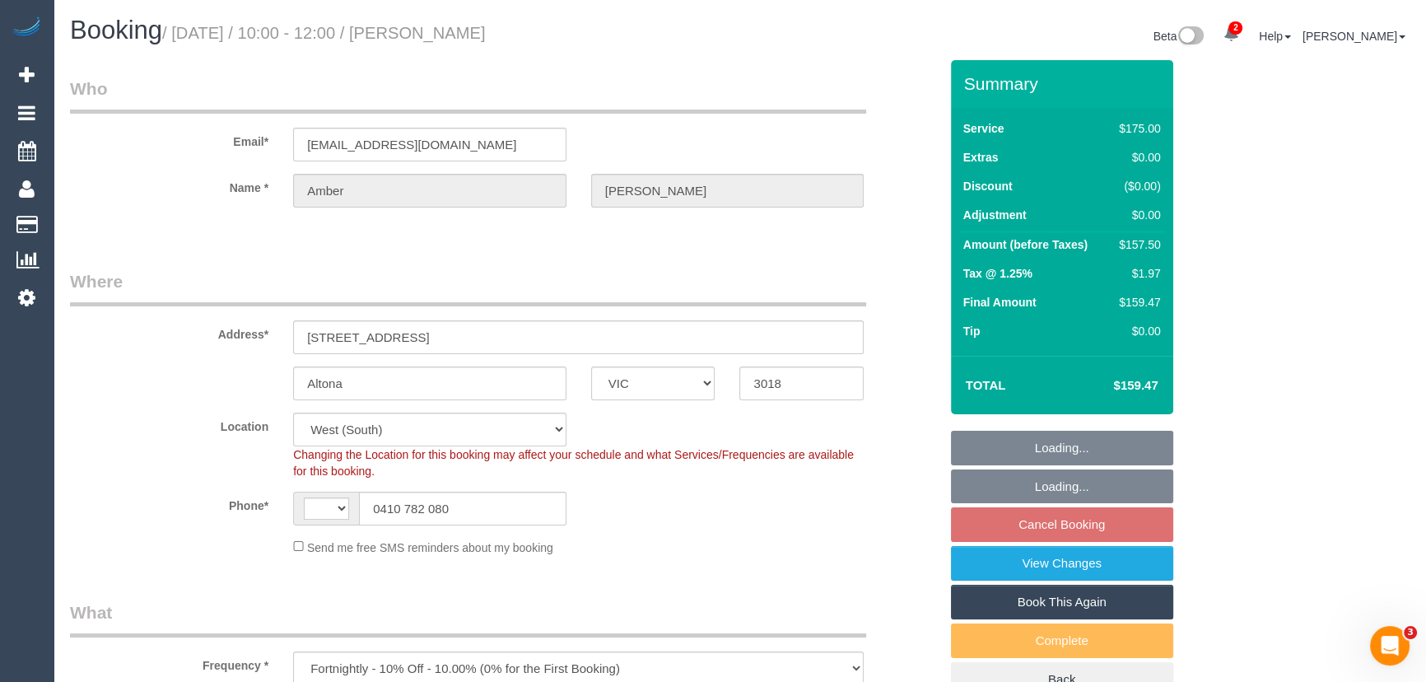
select select "string:AU"
select select "object:1037"
select select "number:28"
select select "number:14"
select select "number:18"
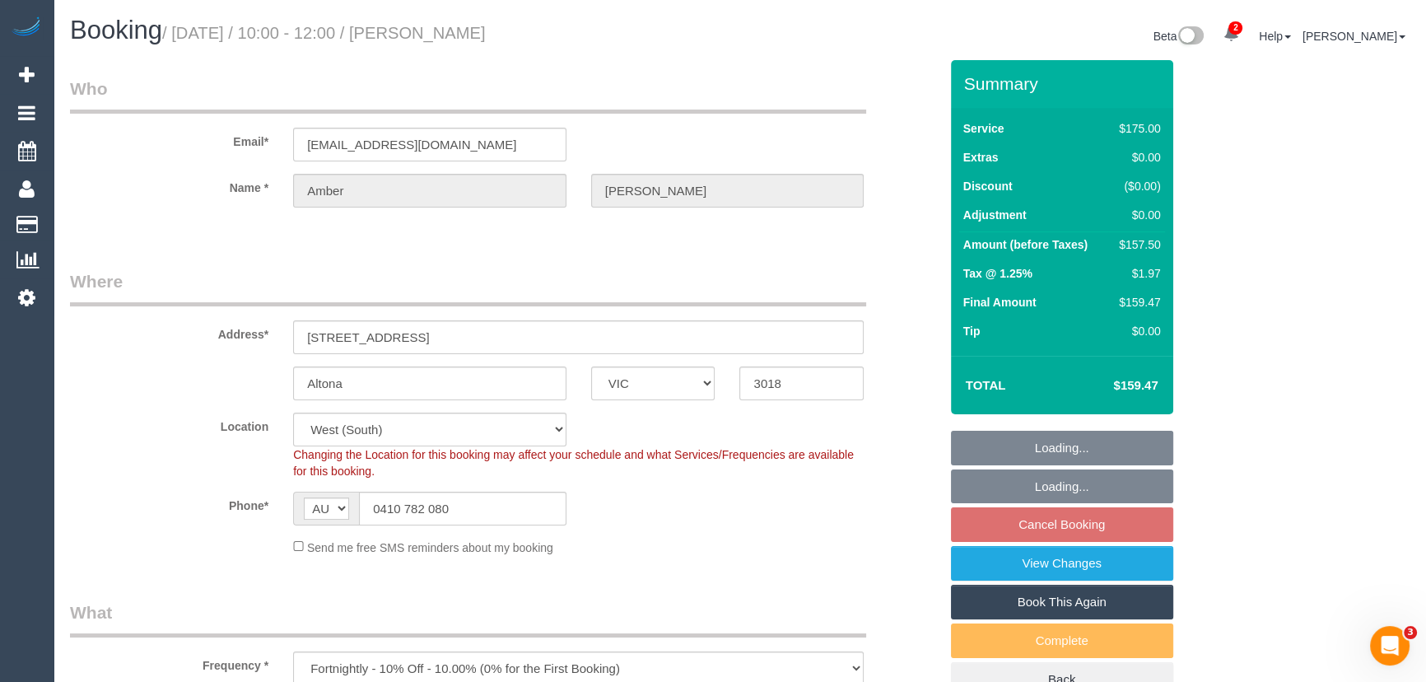
select select "number:24"
select select "number:12"
select select "150"
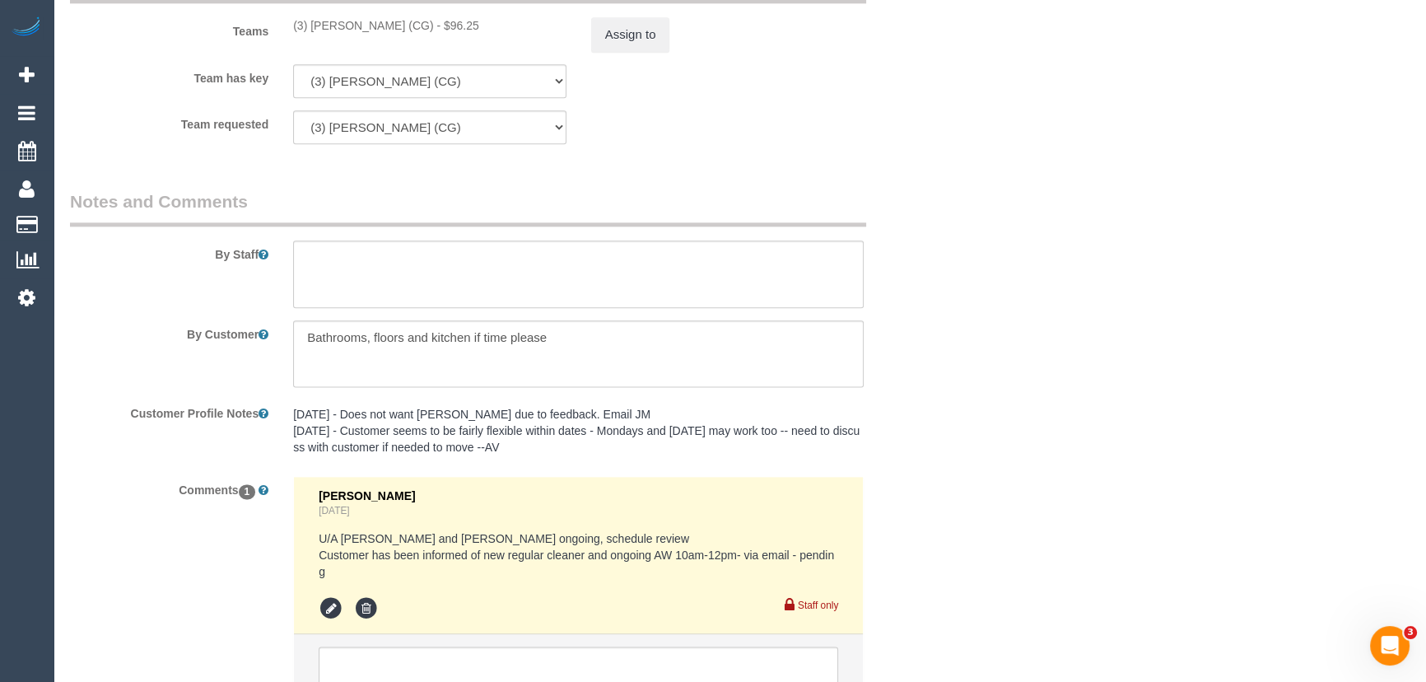
scroll to position [2751, 0]
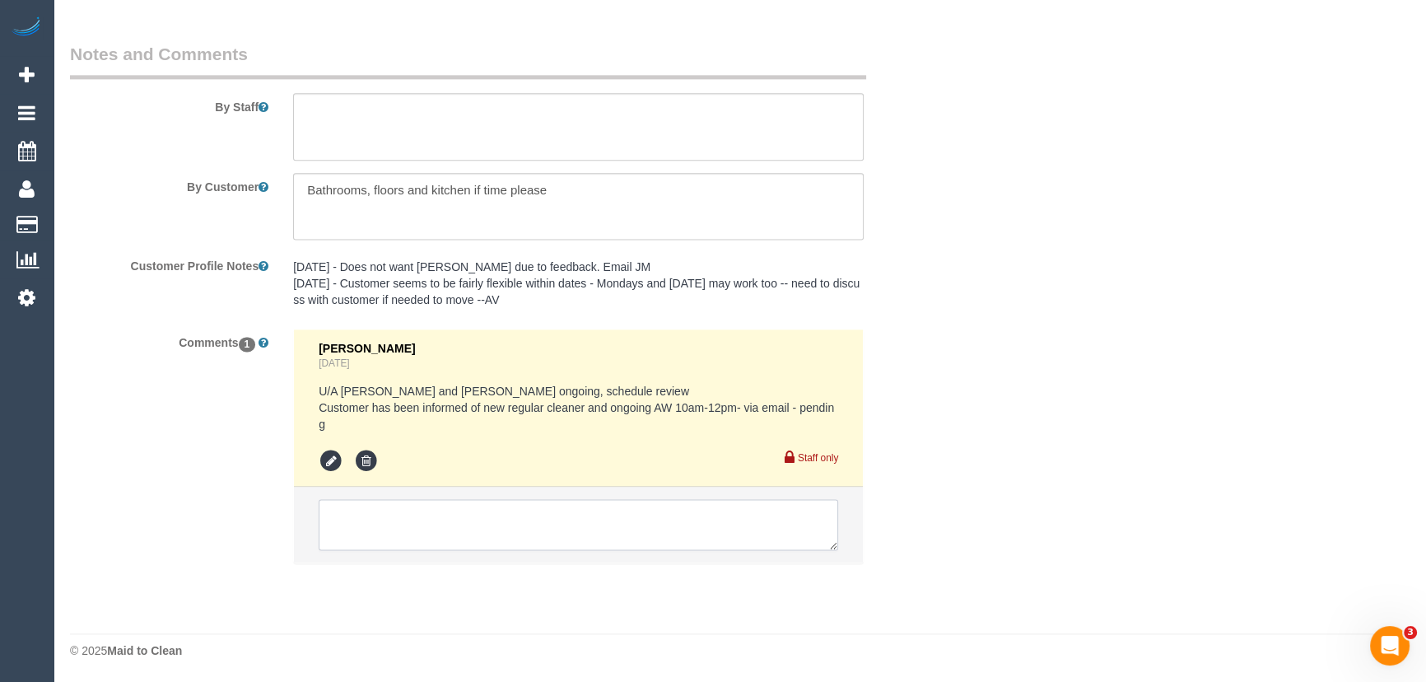
click at [356, 524] on textarea at bounding box center [578, 524] width 519 height 51
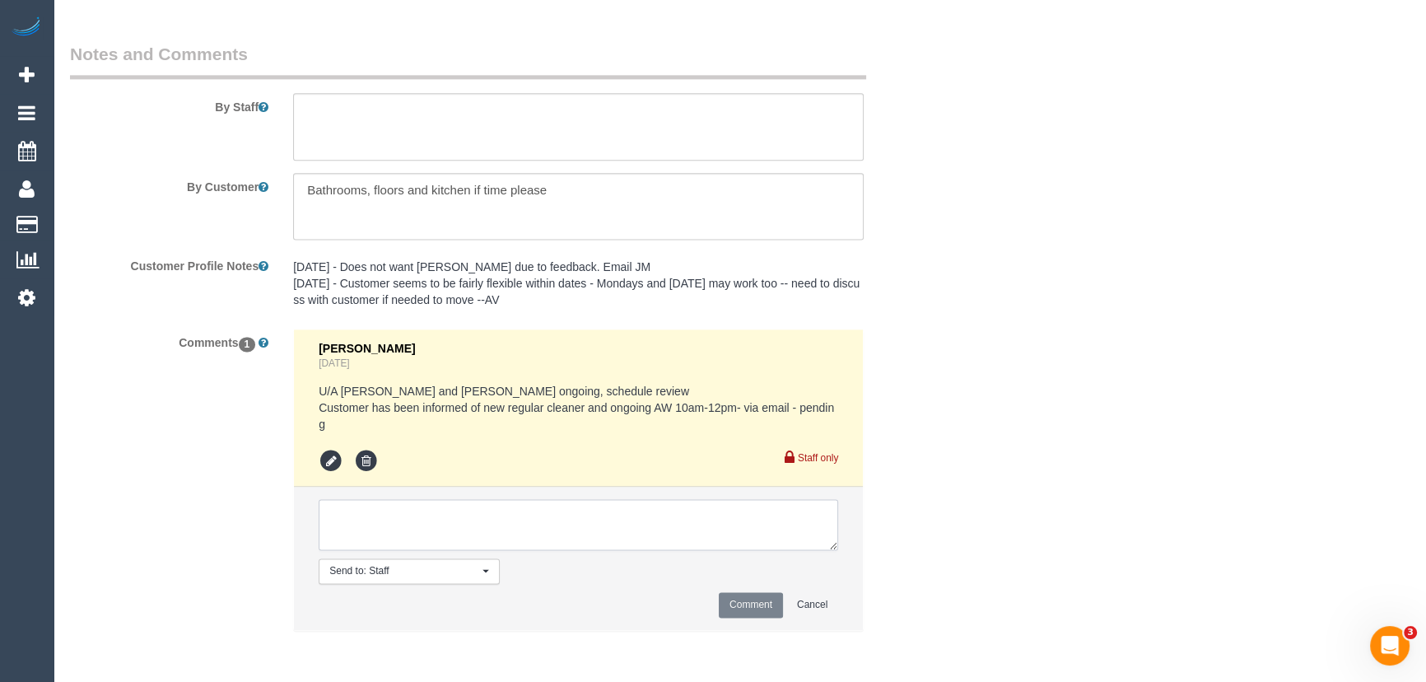
click at [400, 521] on textarea at bounding box center [578, 524] width 519 height 51
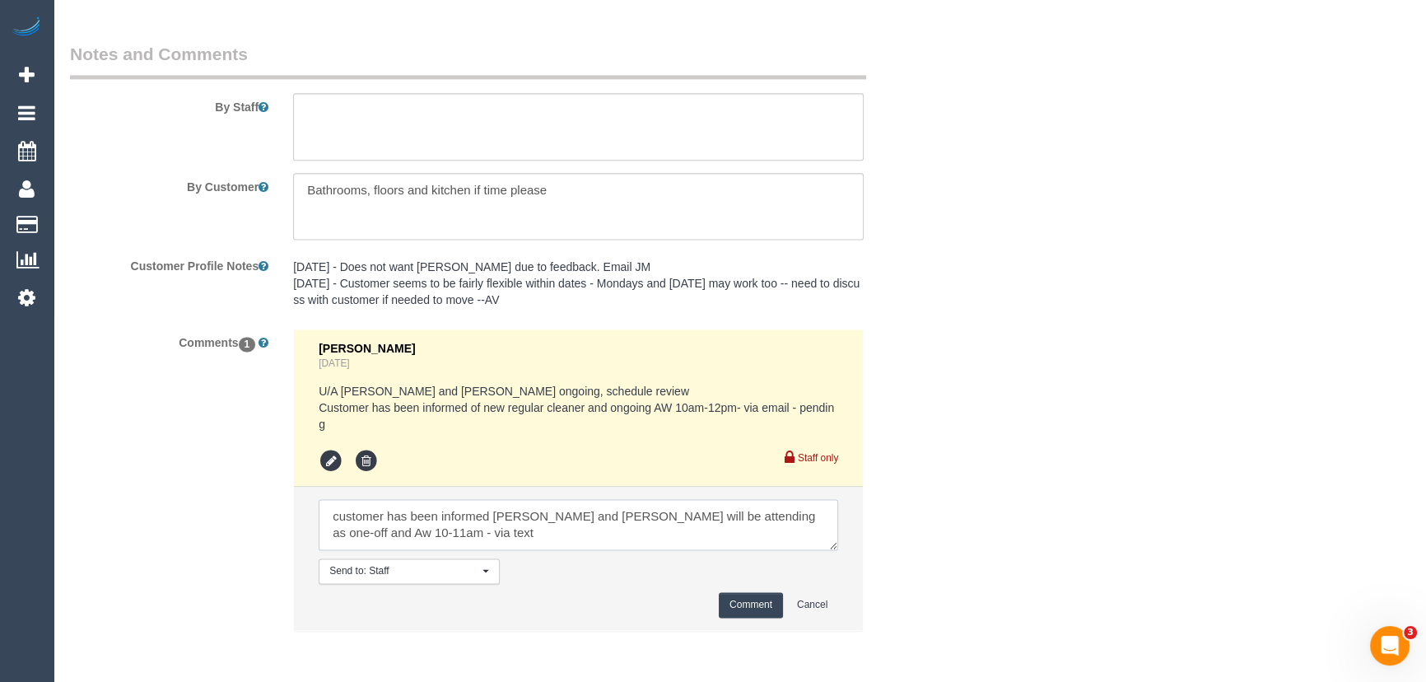
type textarea "customer has been informed [PERSON_NAME] and [PERSON_NAME] will be attending as…"
click at [748, 594] on button "Comment" at bounding box center [751, 605] width 64 height 26
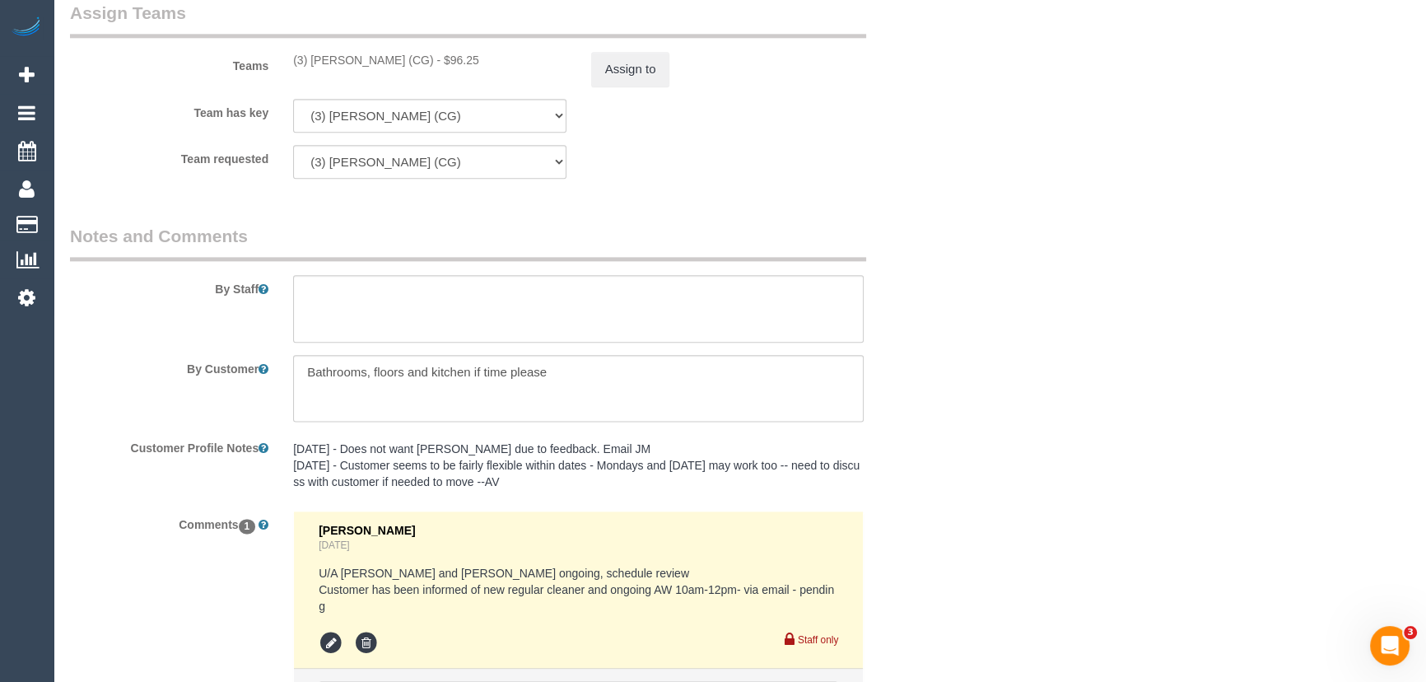
scroll to position [2377, 0]
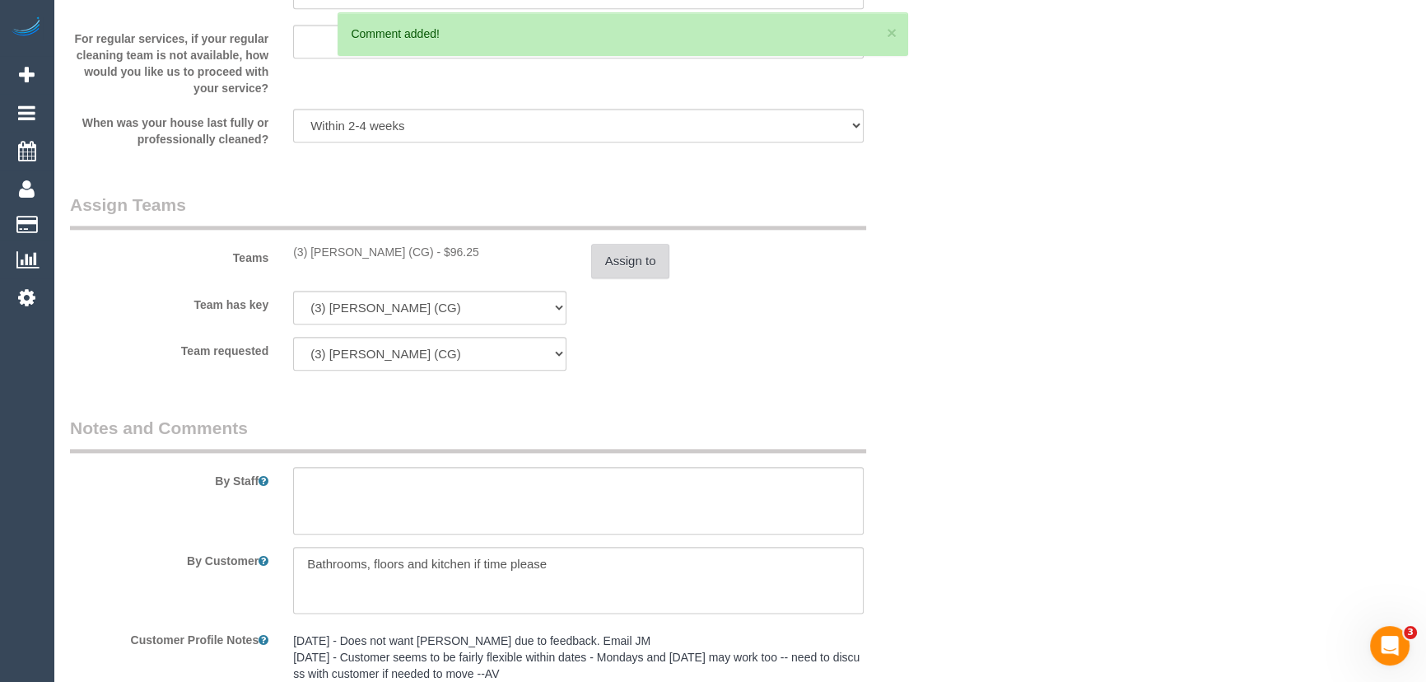
click at [641, 265] on button "Assign to" at bounding box center [630, 261] width 79 height 35
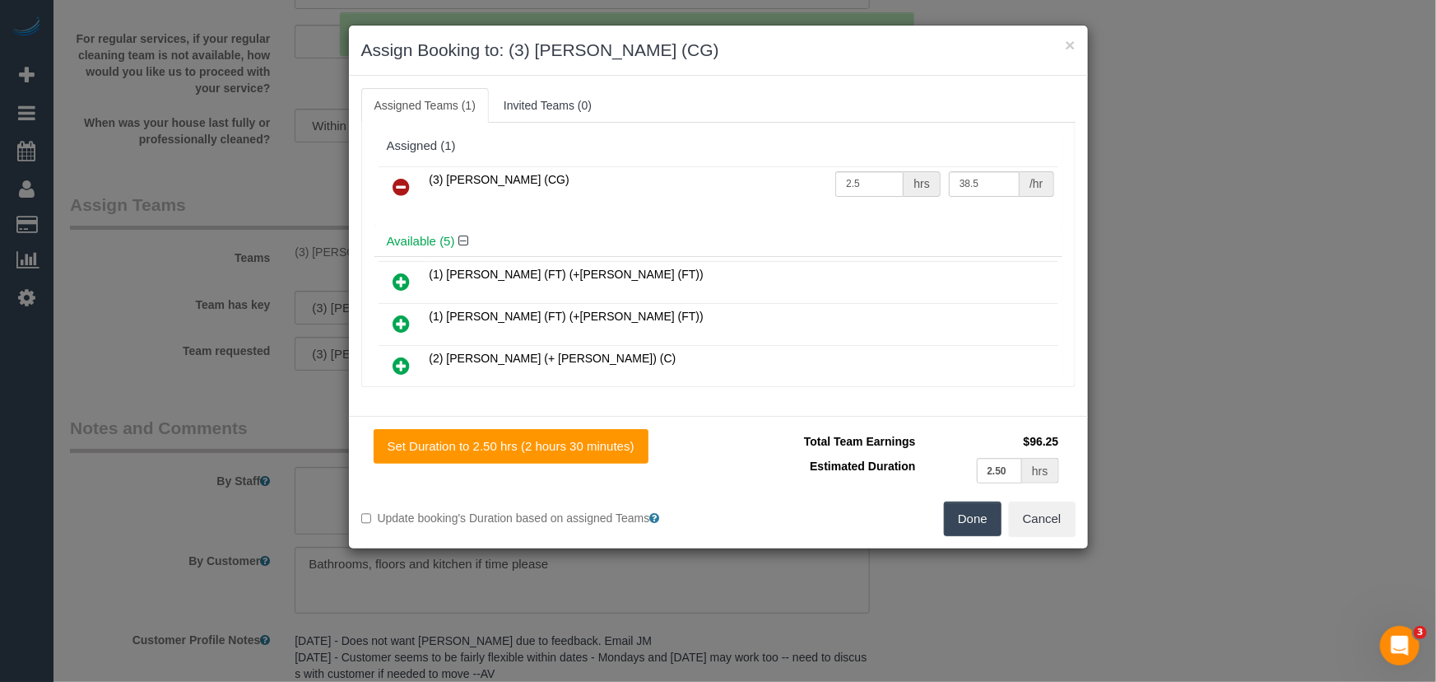
click at [399, 181] on icon at bounding box center [401, 187] width 17 height 20
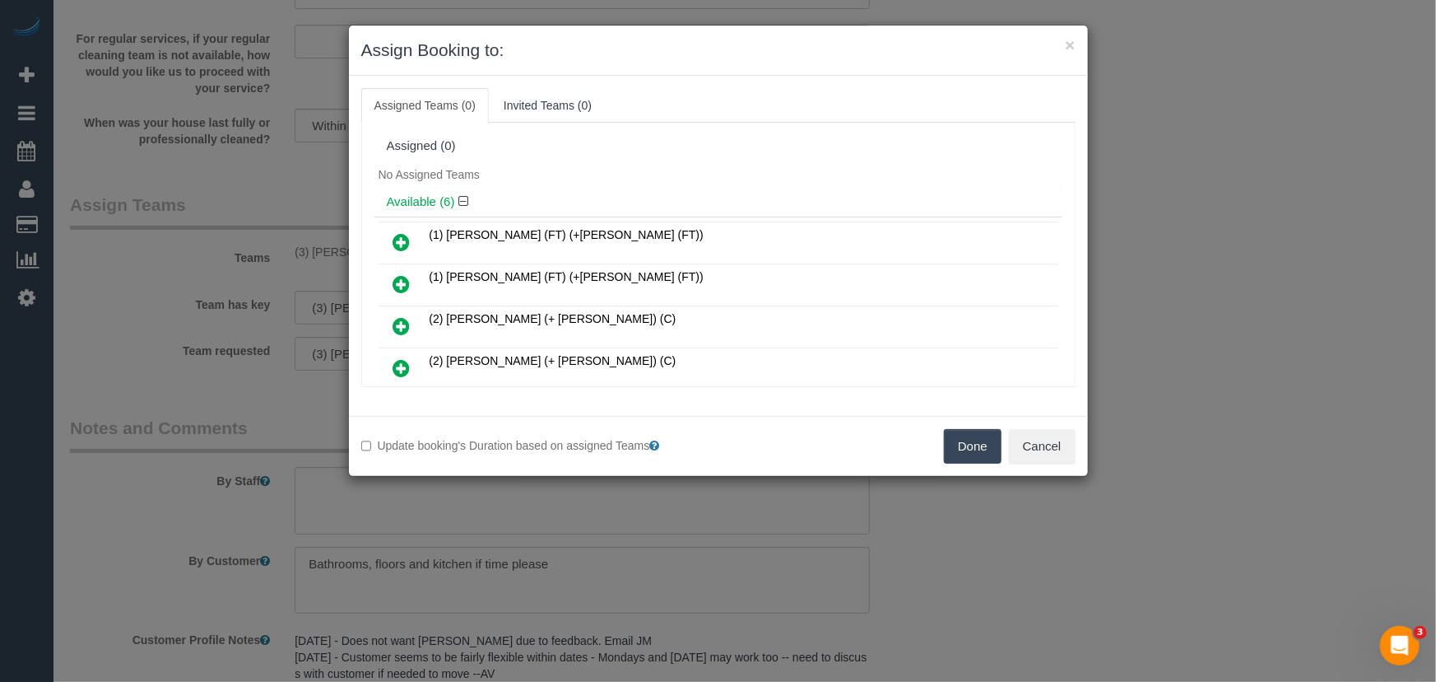
click at [398, 241] on icon at bounding box center [401, 242] width 17 height 20
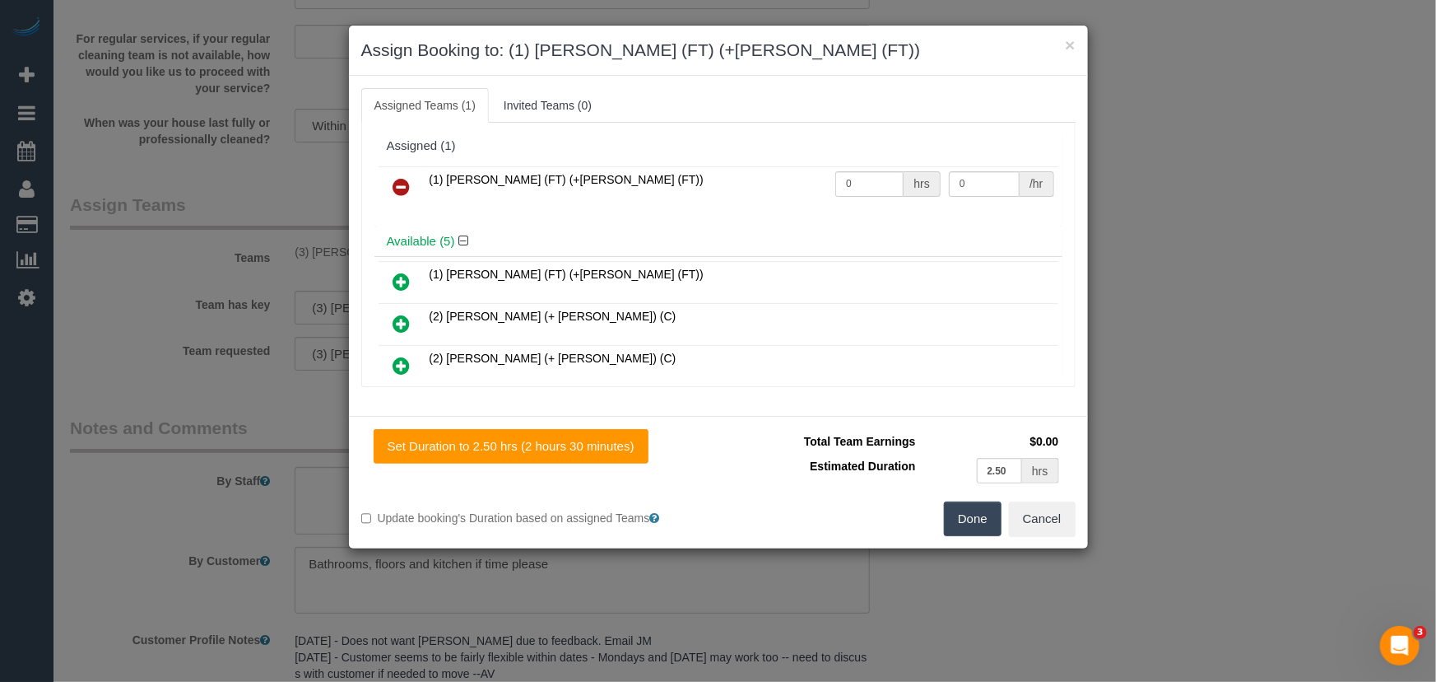
click at [403, 282] on icon at bounding box center [401, 282] width 17 height 20
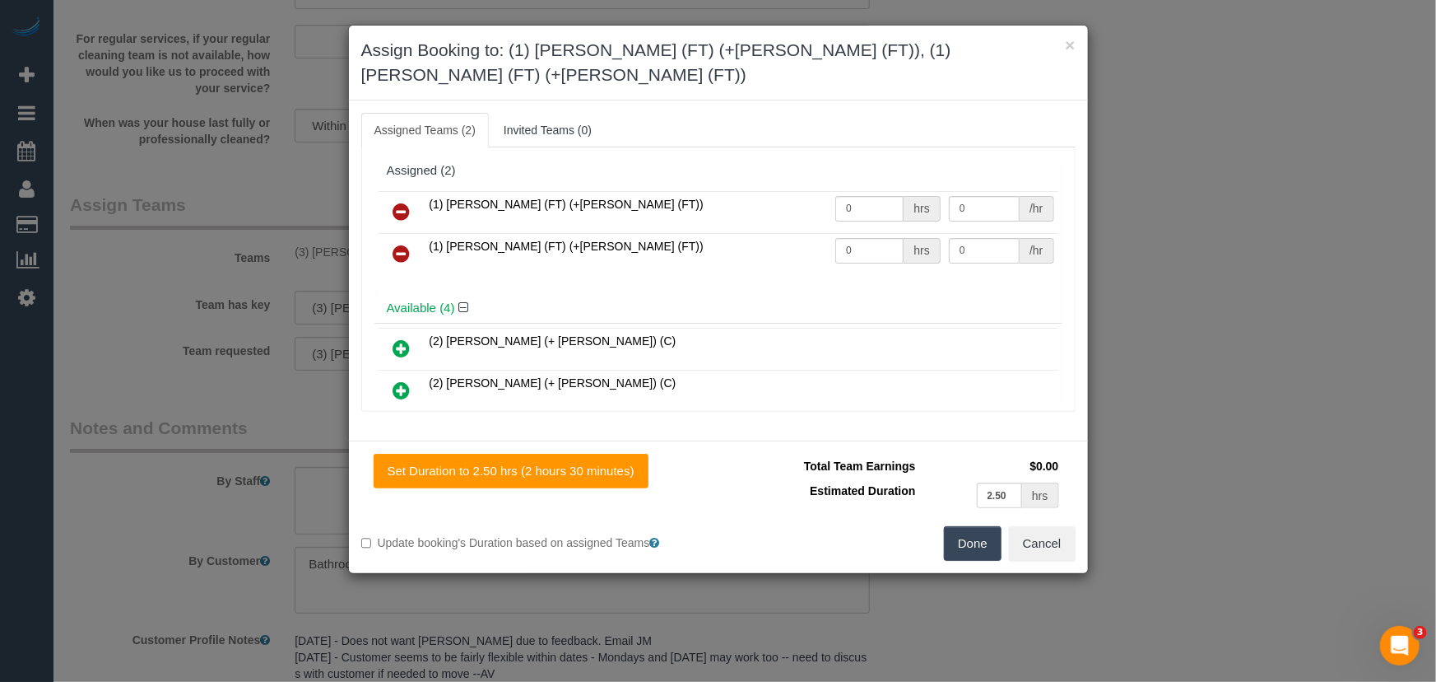
click at [984, 526] on button "Done" at bounding box center [973, 543] width 58 height 35
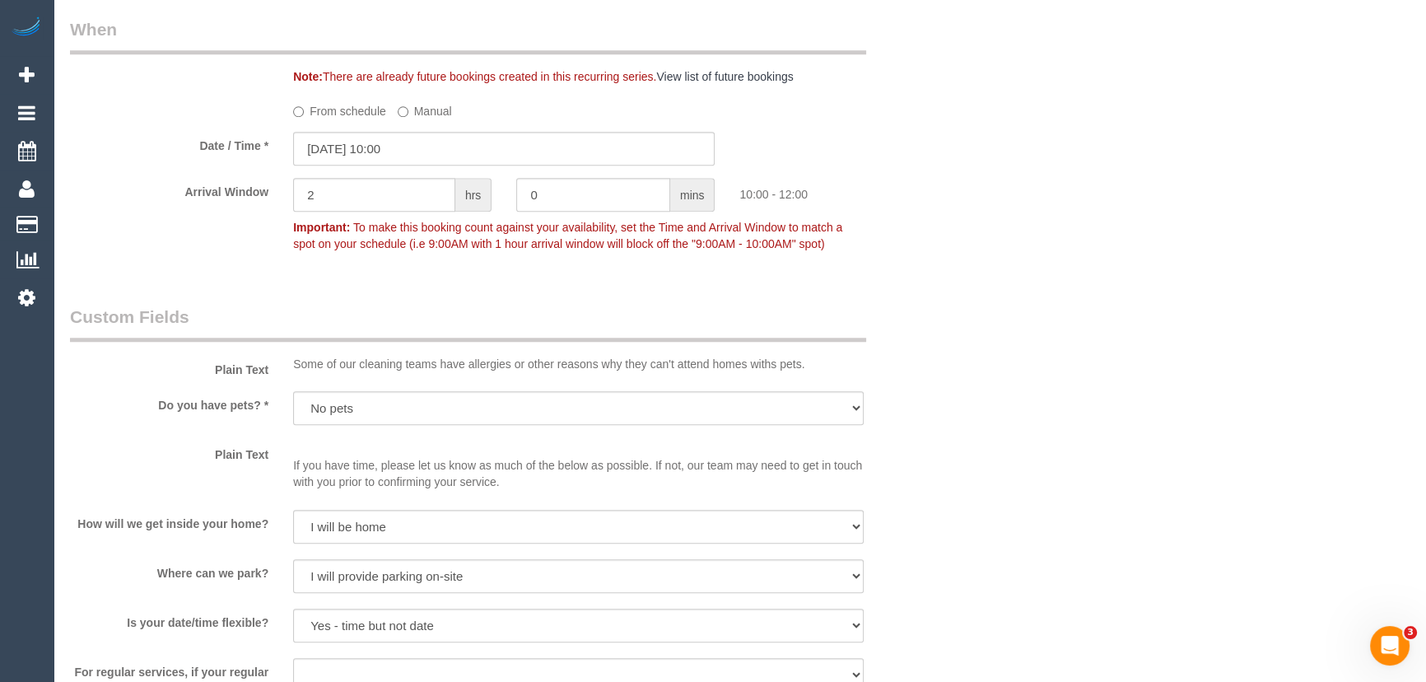
scroll to position [1479, 0]
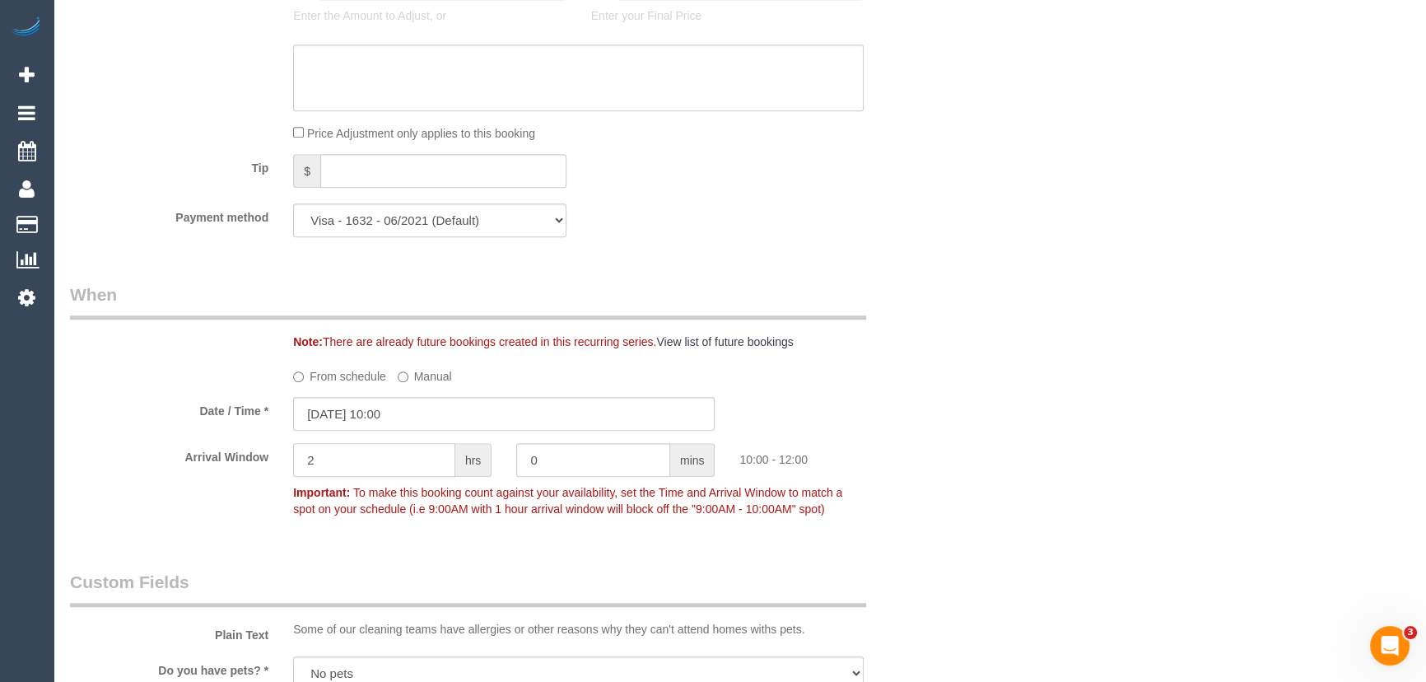
click at [382, 461] on input "2" at bounding box center [374, 460] width 162 height 34
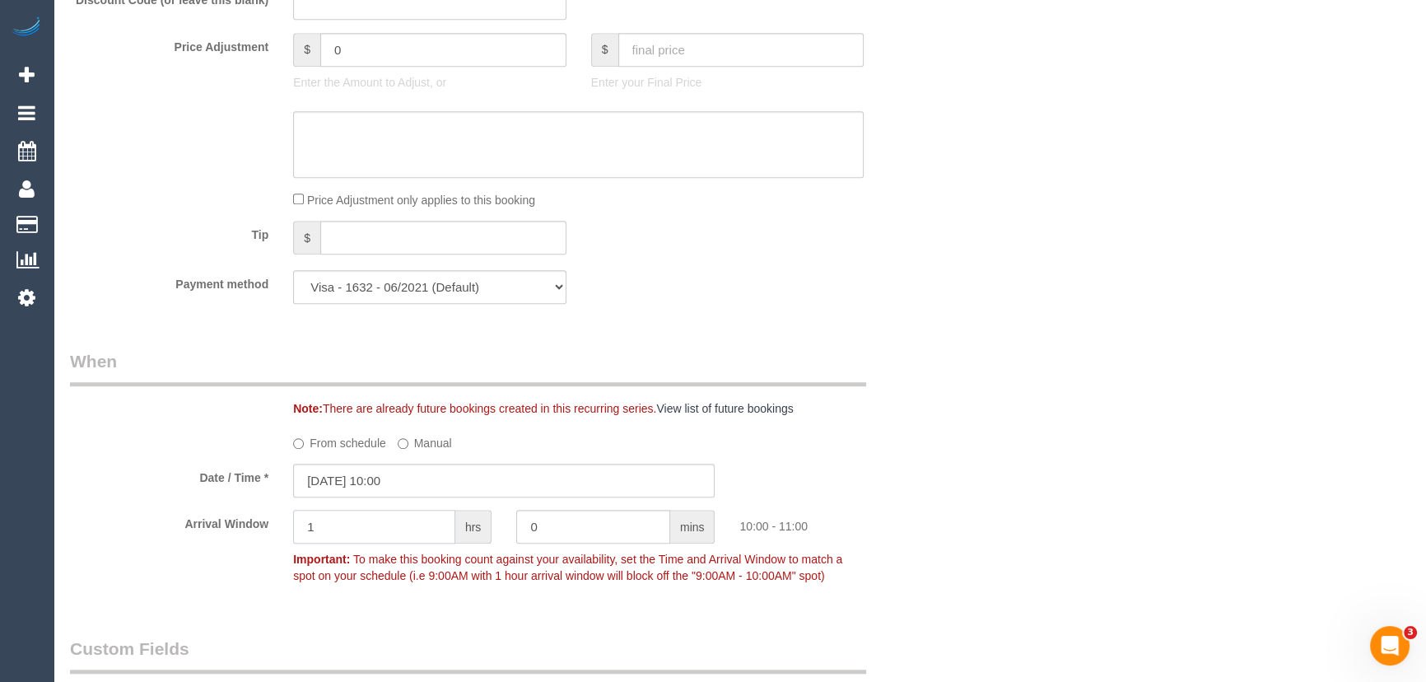
scroll to position [1255, 0]
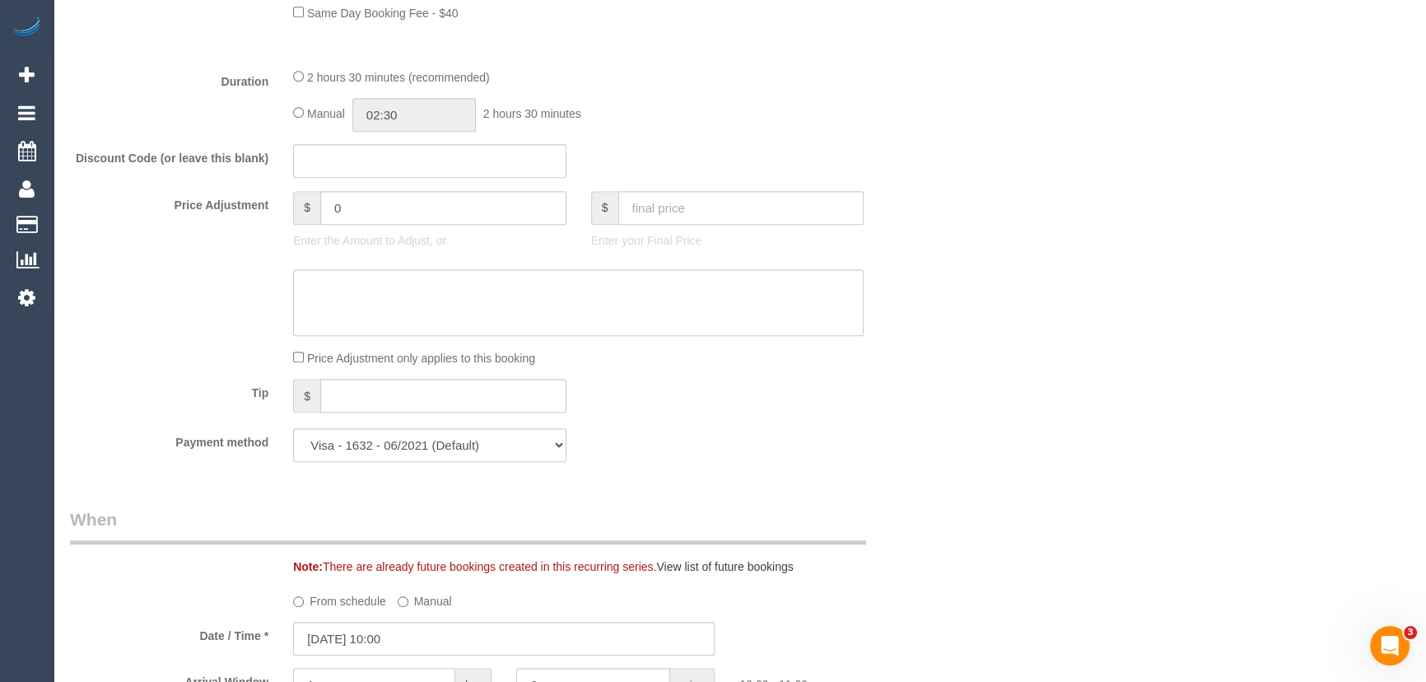
type input "1"
click at [409, 118] on input "02:30" at bounding box center [413, 115] width 123 height 34
click at [406, 183] on li "01:30" at bounding box center [396, 184] width 73 height 21
click at [419, 132] on input "01:30" at bounding box center [413, 115] width 123 height 34
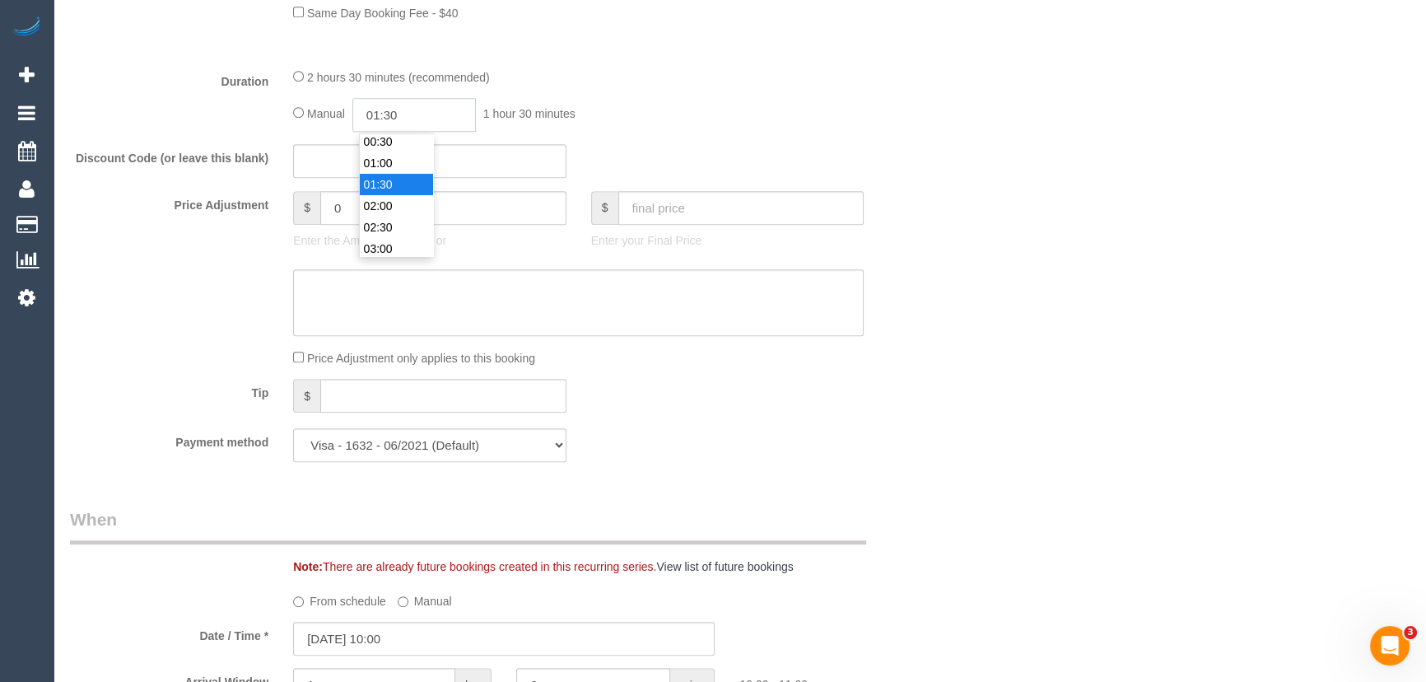
scroll to position [42, 0]
type input "01:15"
click at [761, 414] on div "Tip $" at bounding box center [504, 397] width 893 height 37
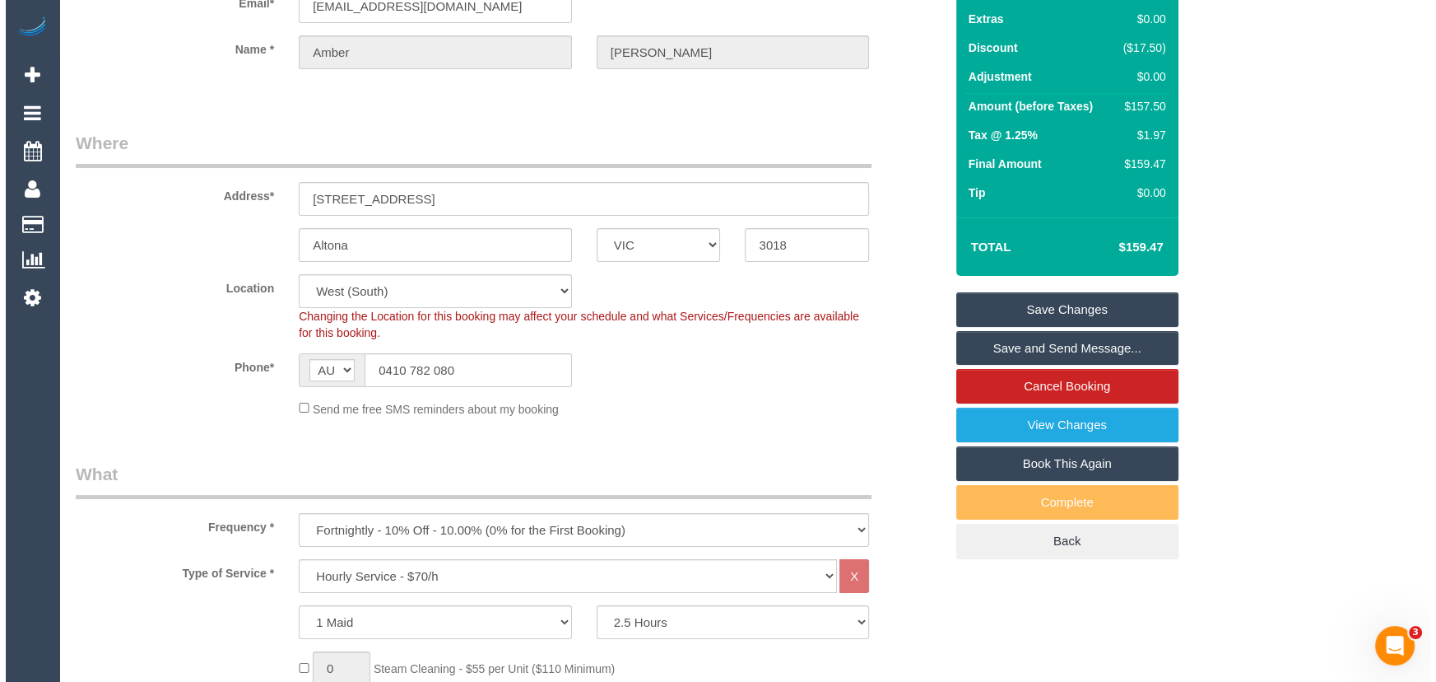
scroll to position [0, 0]
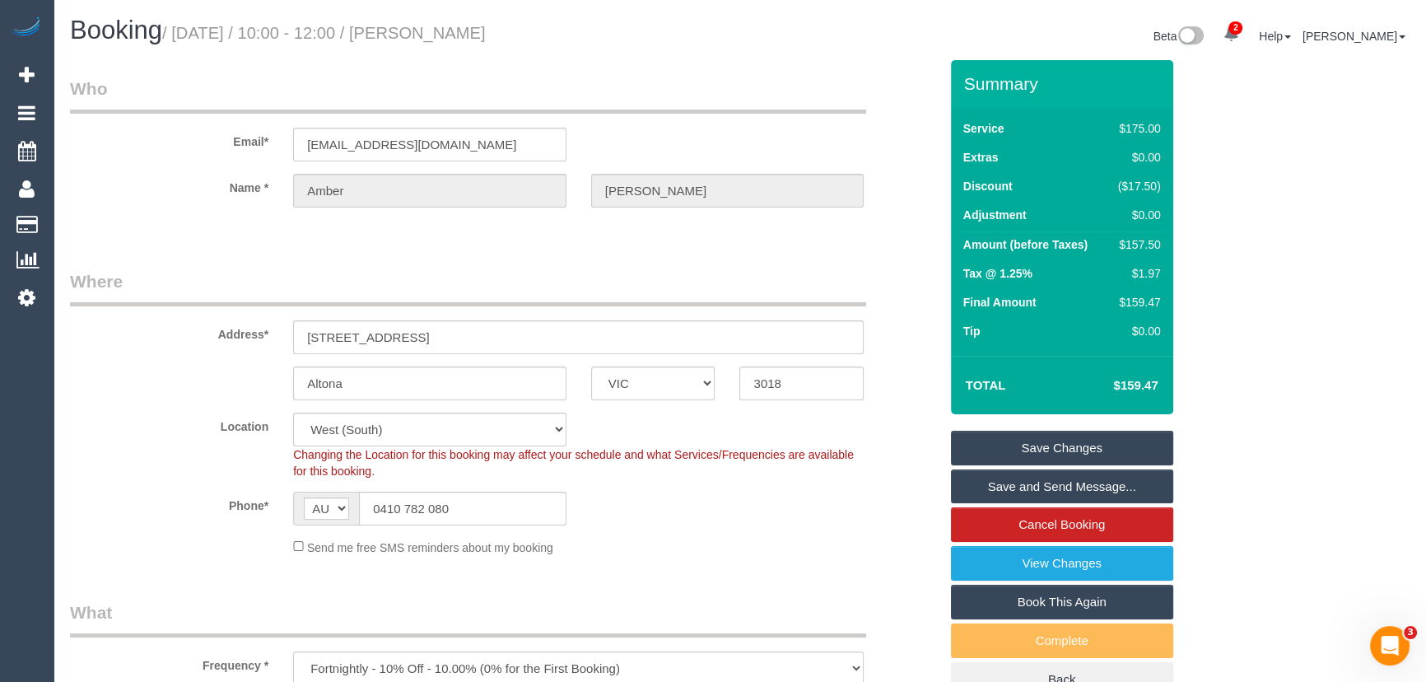
click at [475, 21] on h1 "Booking / September 12, 2025 / 10:00 - 12:00 / Amber Moore" at bounding box center [399, 30] width 658 height 28
copy small "Amber Moore"
click at [477, 505] on input "0410 782 080" at bounding box center [462, 508] width 207 height 34
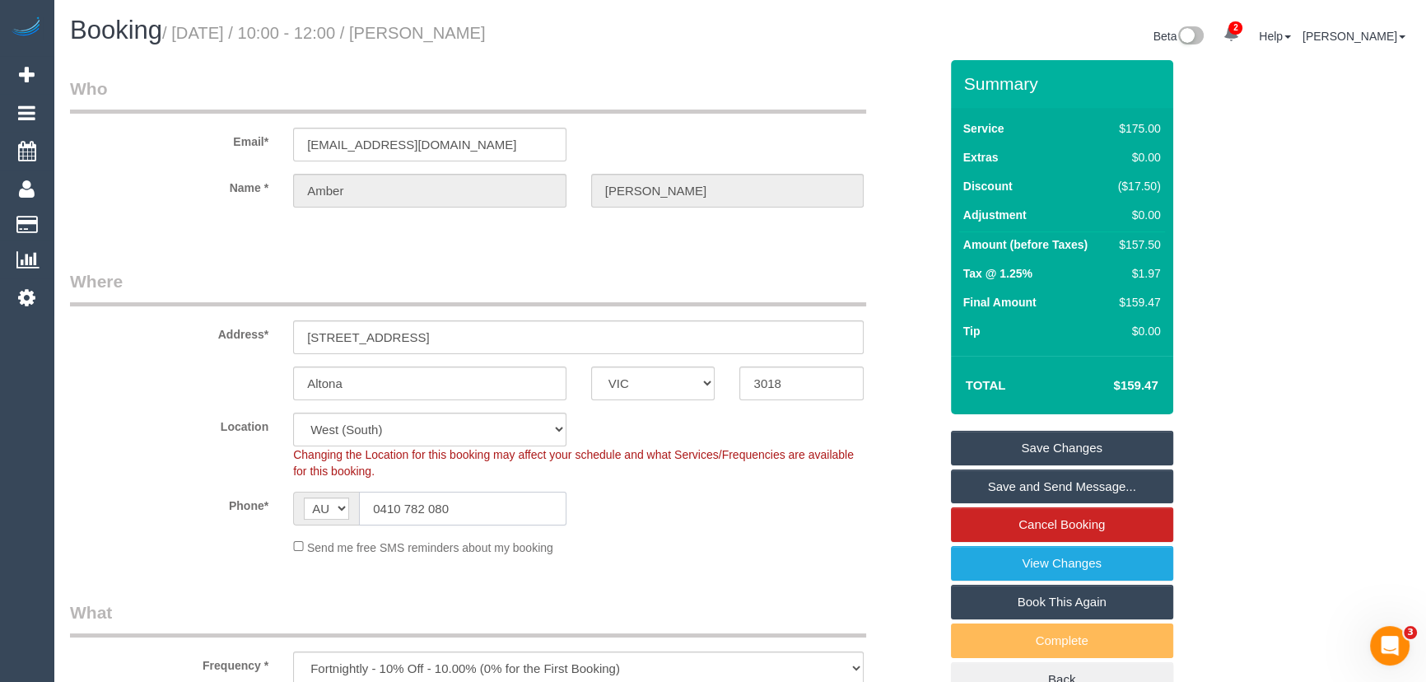
click at [477, 505] on input "0410 782 080" at bounding box center [462, 508] width 207 height 34
click at [1013, 489] on link "Save and Send Message..." at bounding box center [1062, 486] width 222 height 35
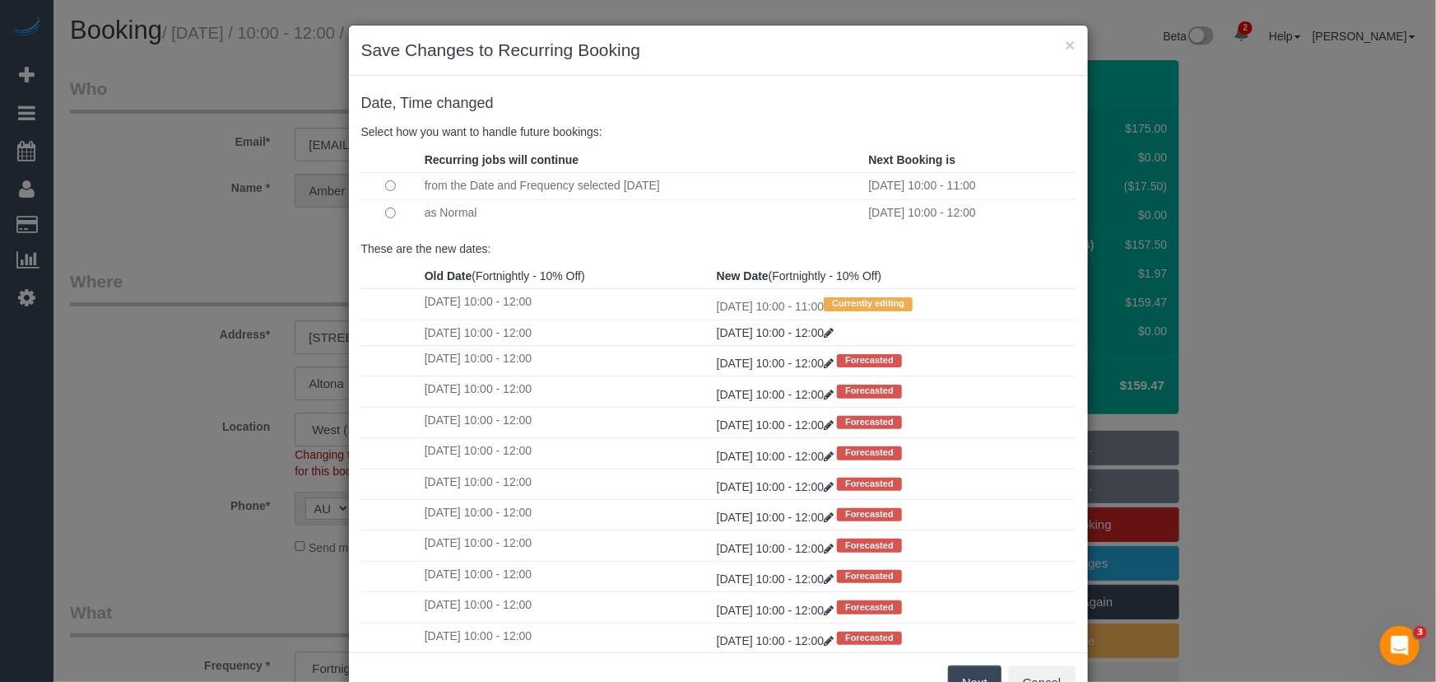
click at [970, 675] on button "Next" at bounding box center [975, 682] width 54 height 35
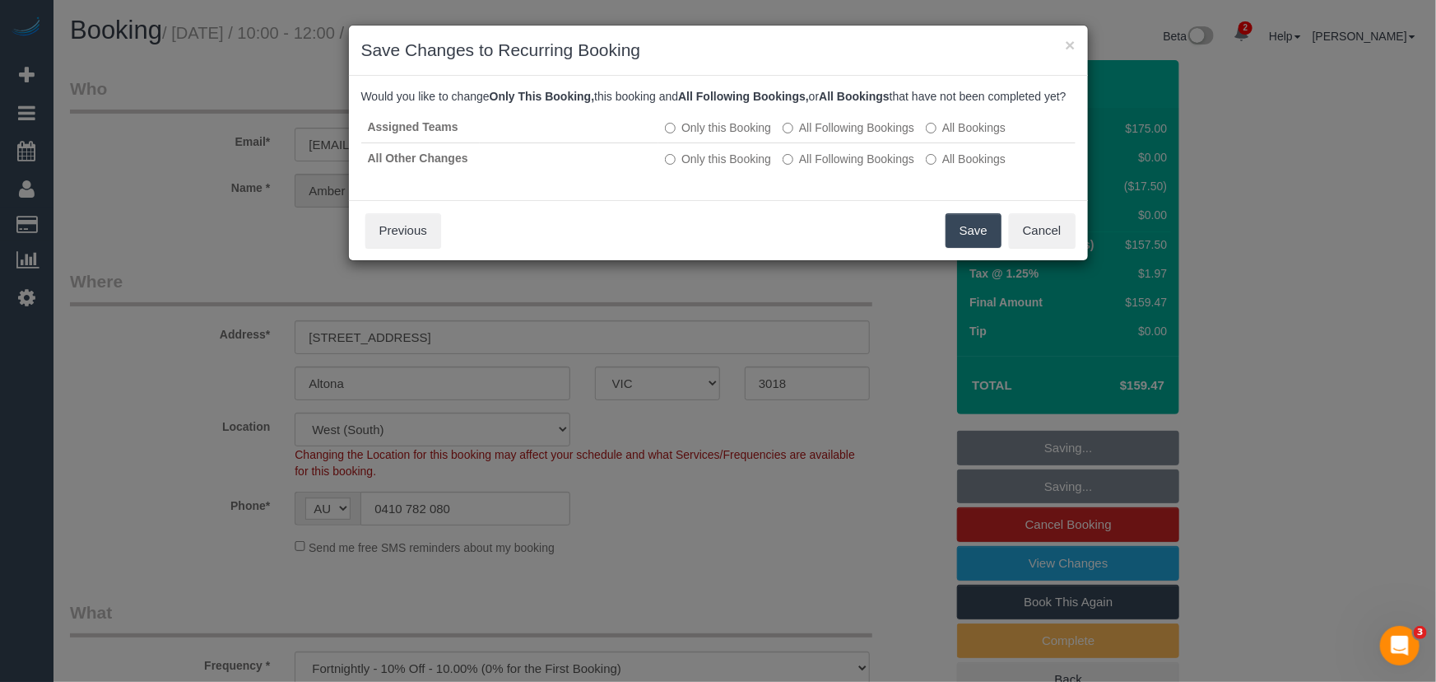
click at [962, 243] on button "Save" at bounding box center [974, 230] width 56 height 35
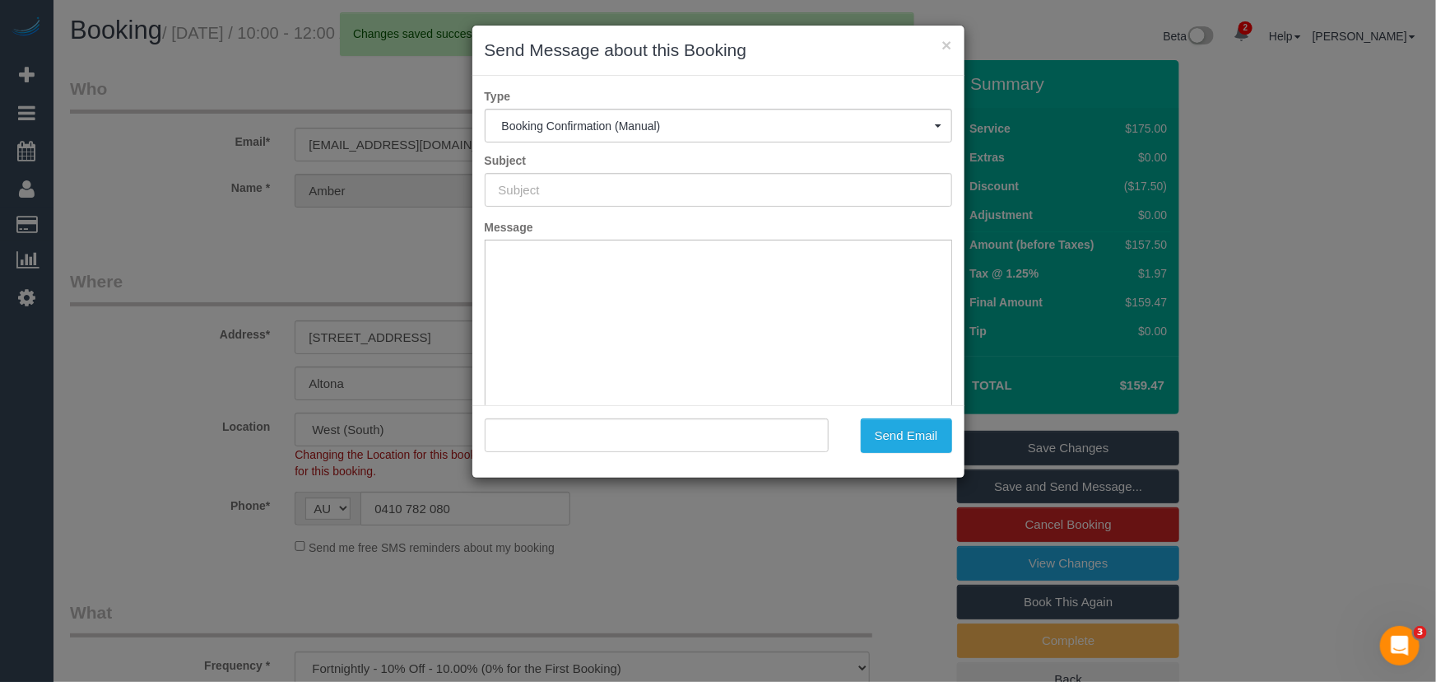
type input "Booking Confirmed"
type input ""Amber Moore" <amber21@fastmail.fm>"
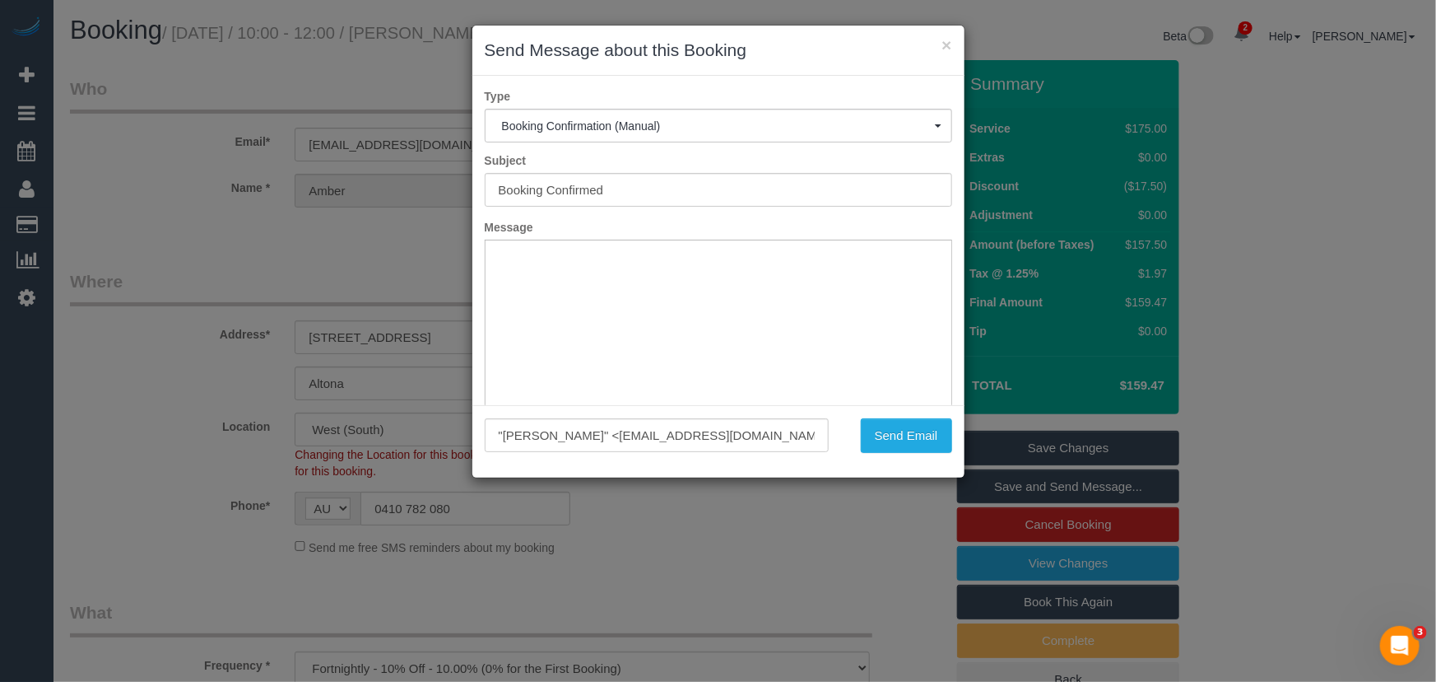
click at [884, 517] on div "× Send Message about this Booking Type Booking Confirmation (Manual) Booking Co…" at bounding box center [718, 341] width 1436 height 682
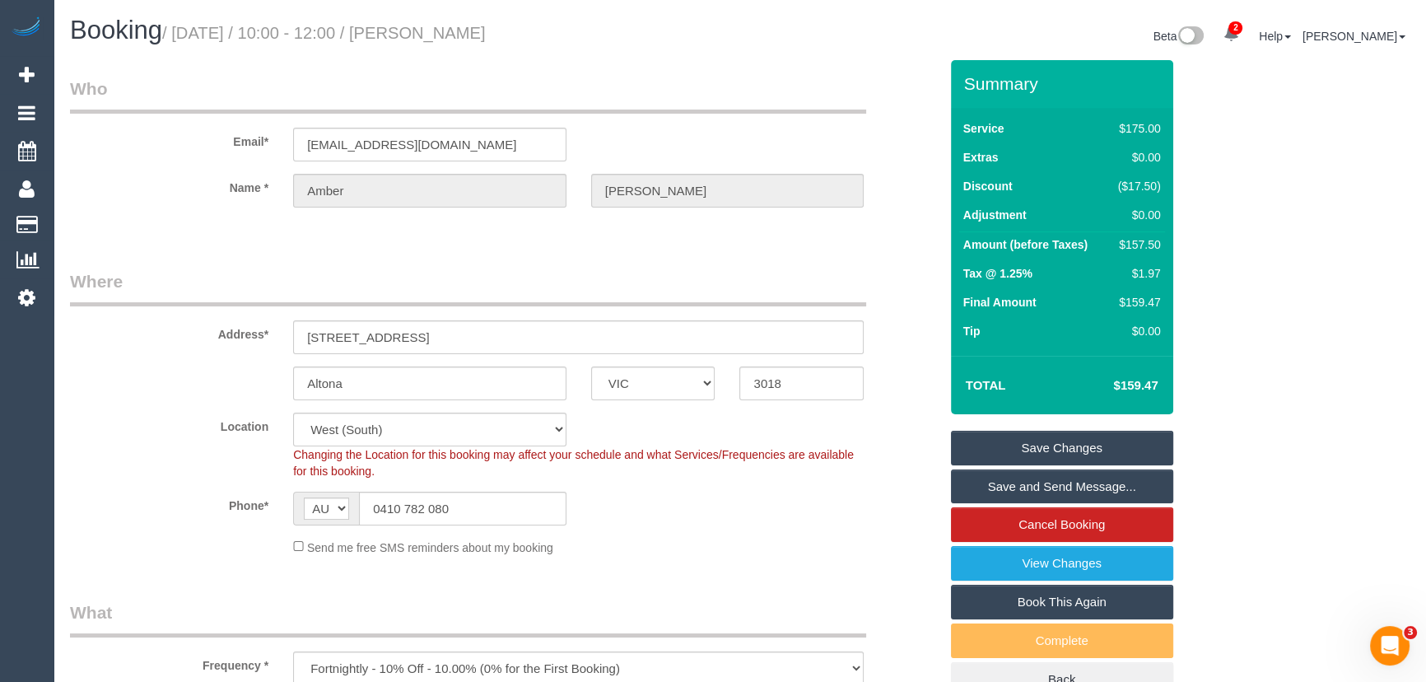
click at [1065, 484] on link "Save and Send Message..." at bounding box center [1062, 486] width 222 height 35
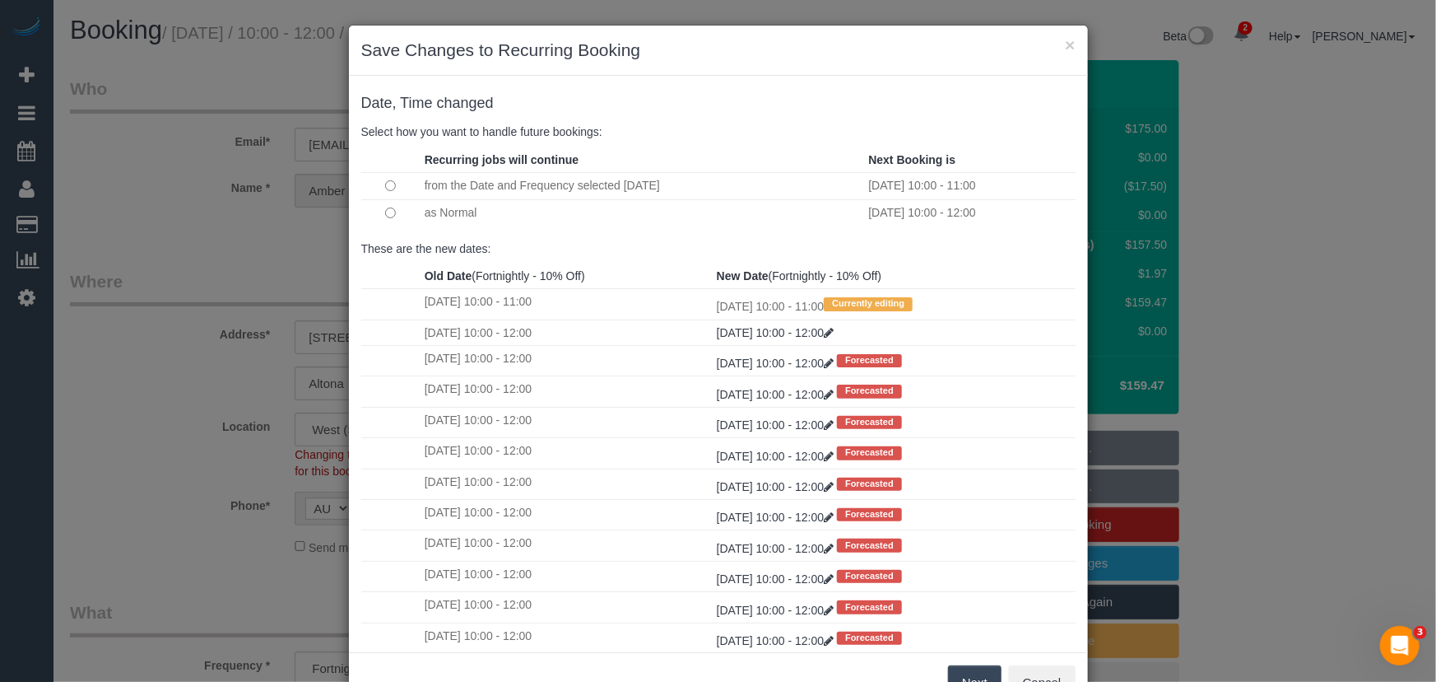
click at [971, 676] on button "Next" at bounding box center [975, 682] width 54 height 35
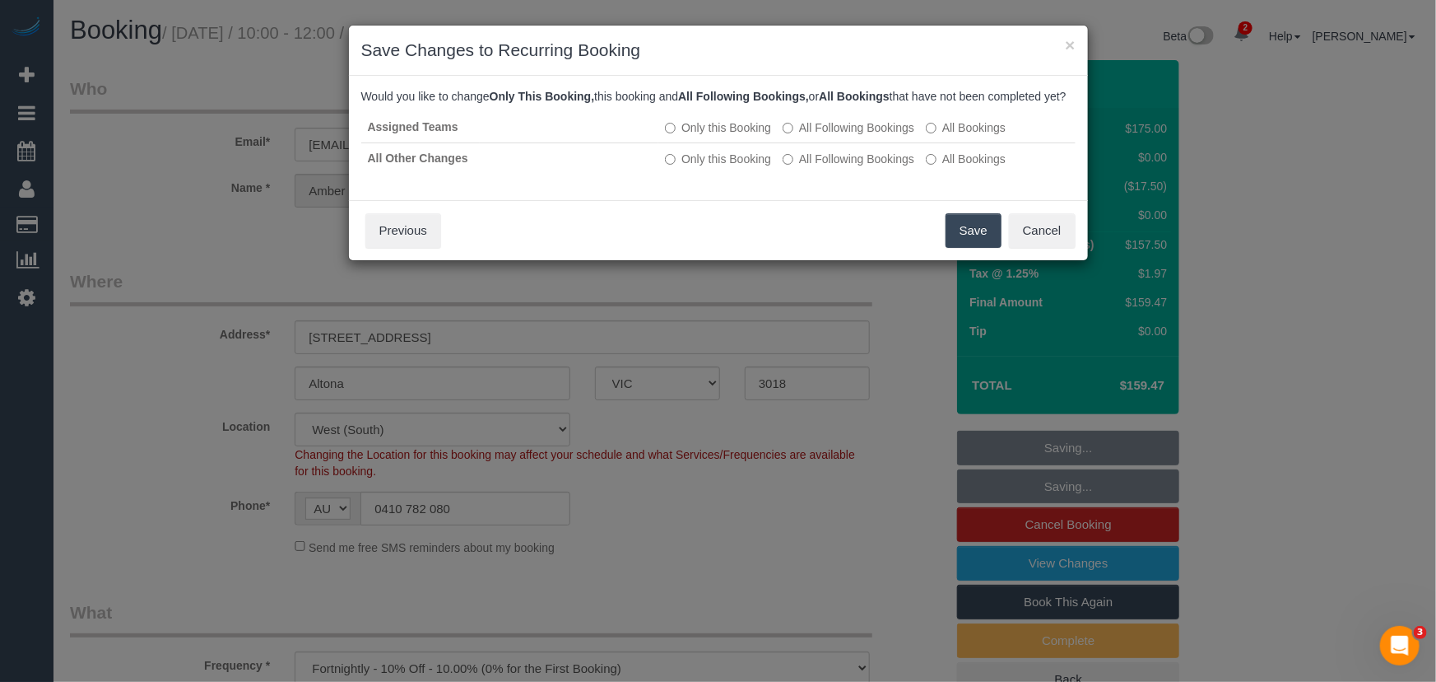
click at [973, 245] on button "Save" at bounding box center [974, 230] width 56 height 35
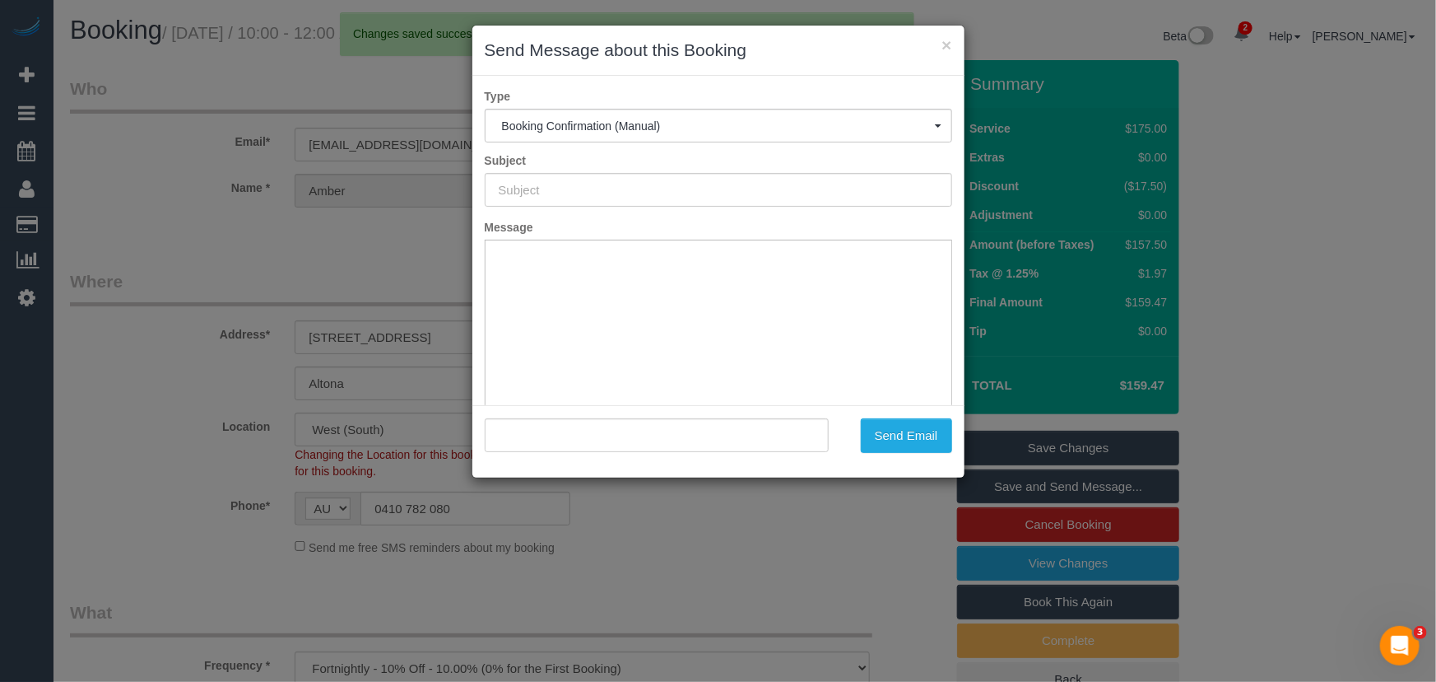
type input "Booking Confirmed"
type input ""Amber Moore" <amber21@fastmail.fm>"
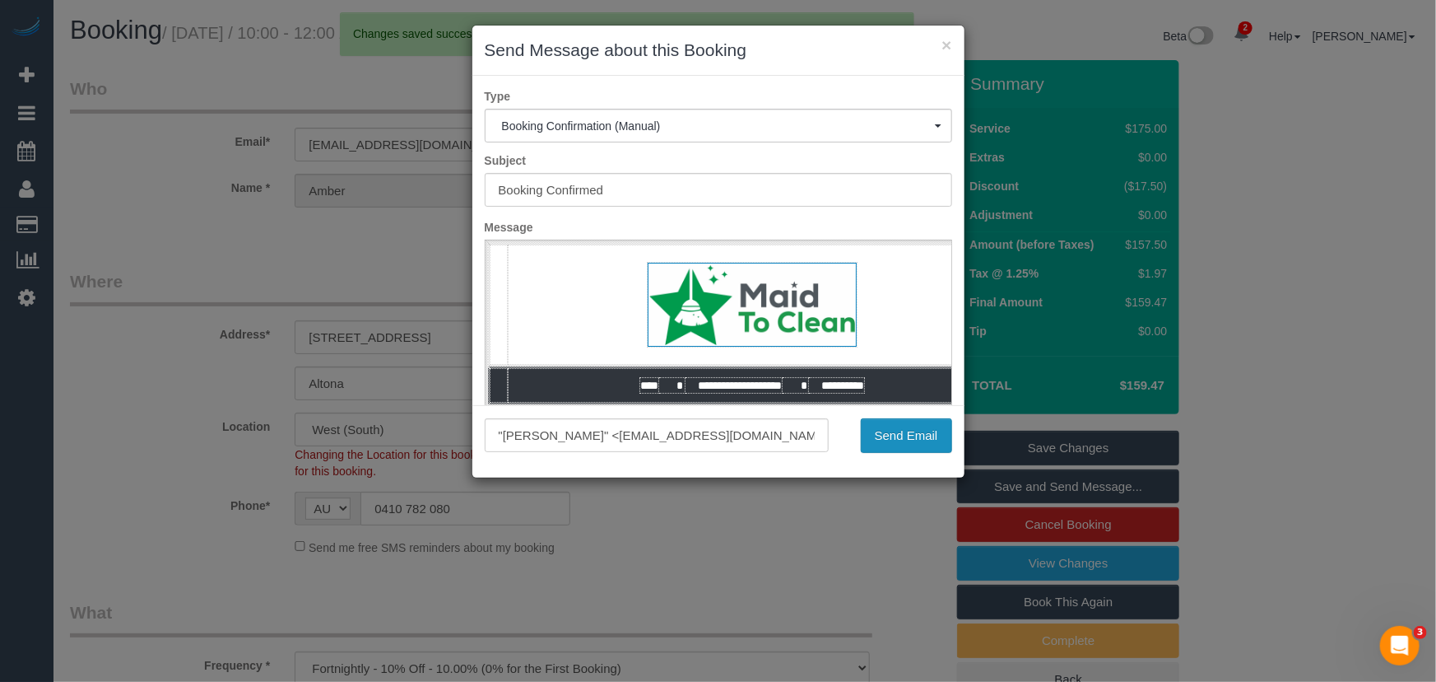
click at [873, 436] on button "Send Email" at bounding box center [906, 435] width 91 height 35
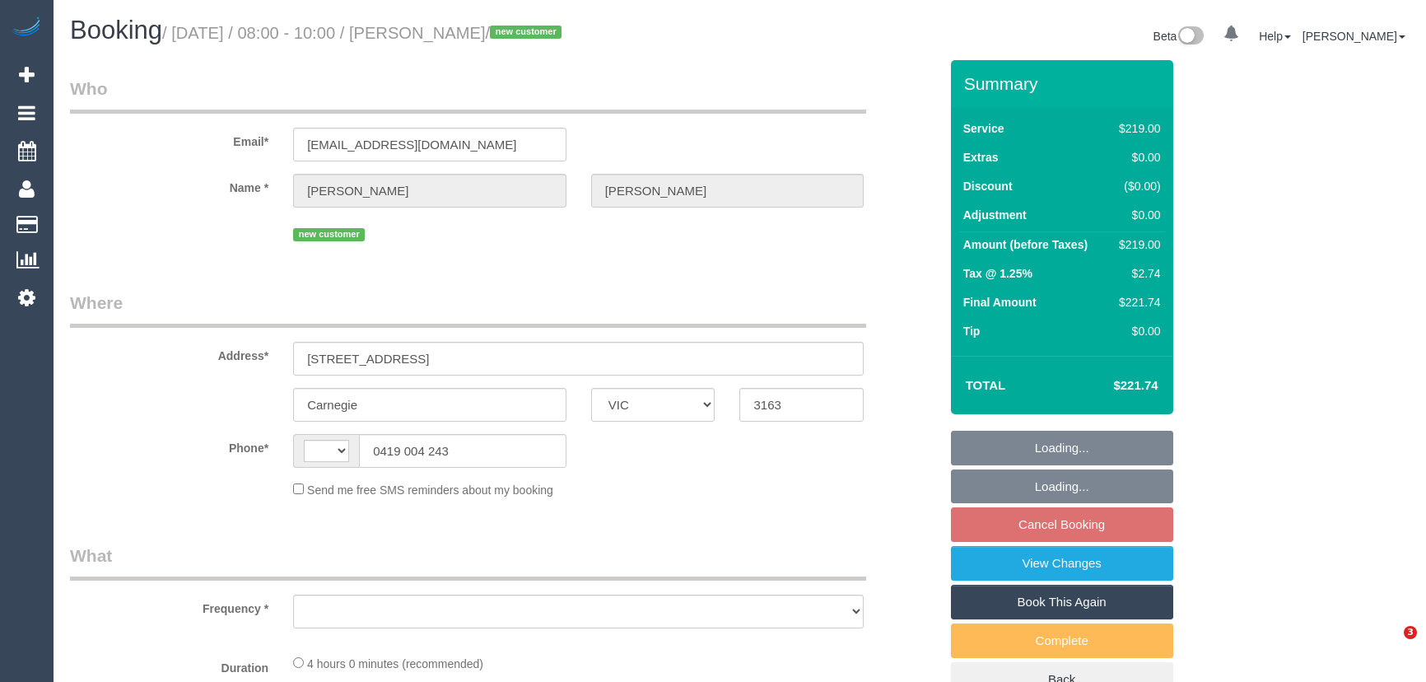
select select "VIC"
select select "object:323"
select select "string:stripe-pm_1S5xTY2GScqysDRVFiS5f8Mp"
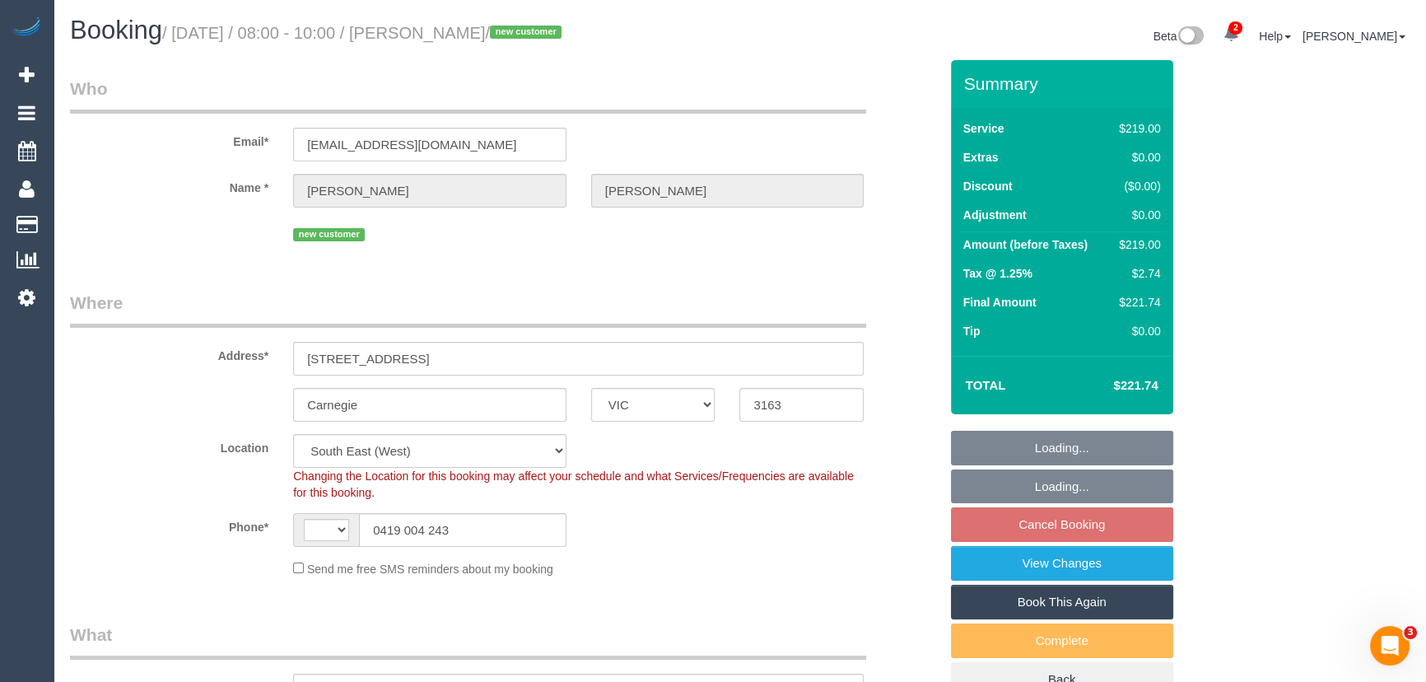
select select "object:577"
select select "string:AU"
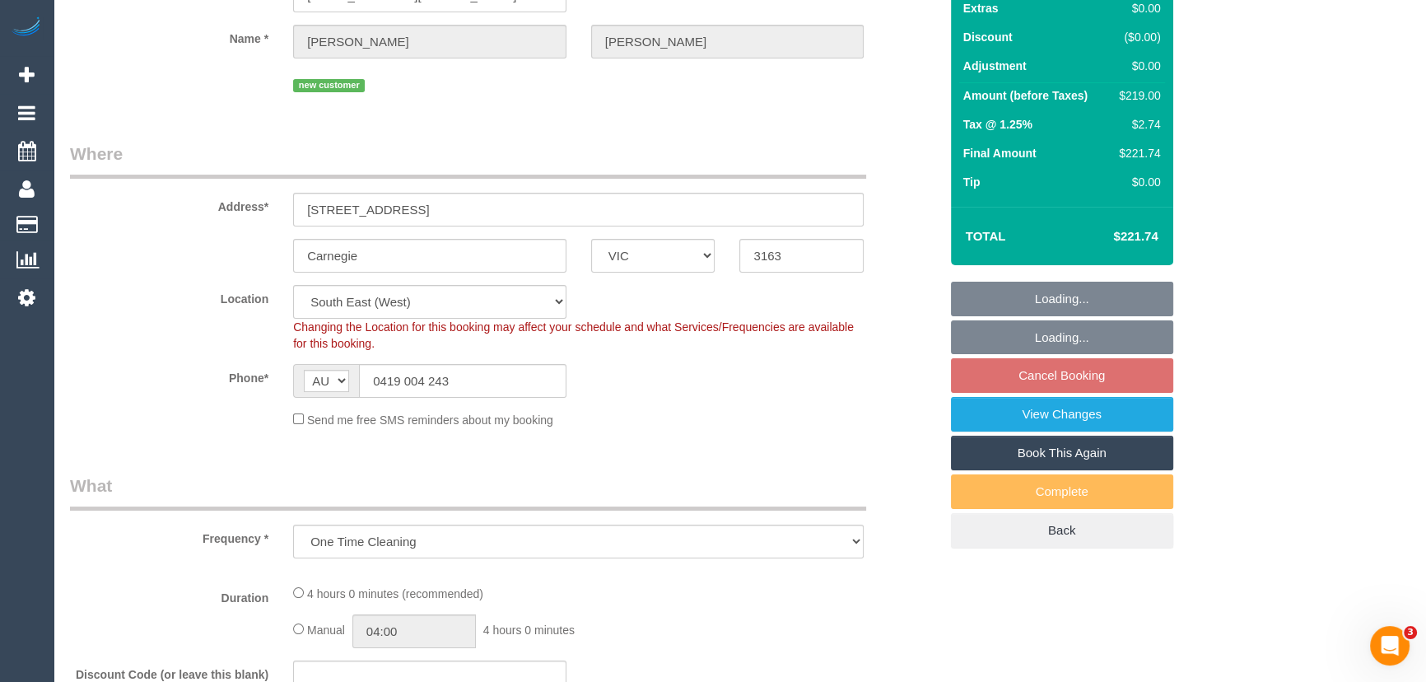
select select "number:27"
select select "number:14"
select select "number:18"
select select "number:24"
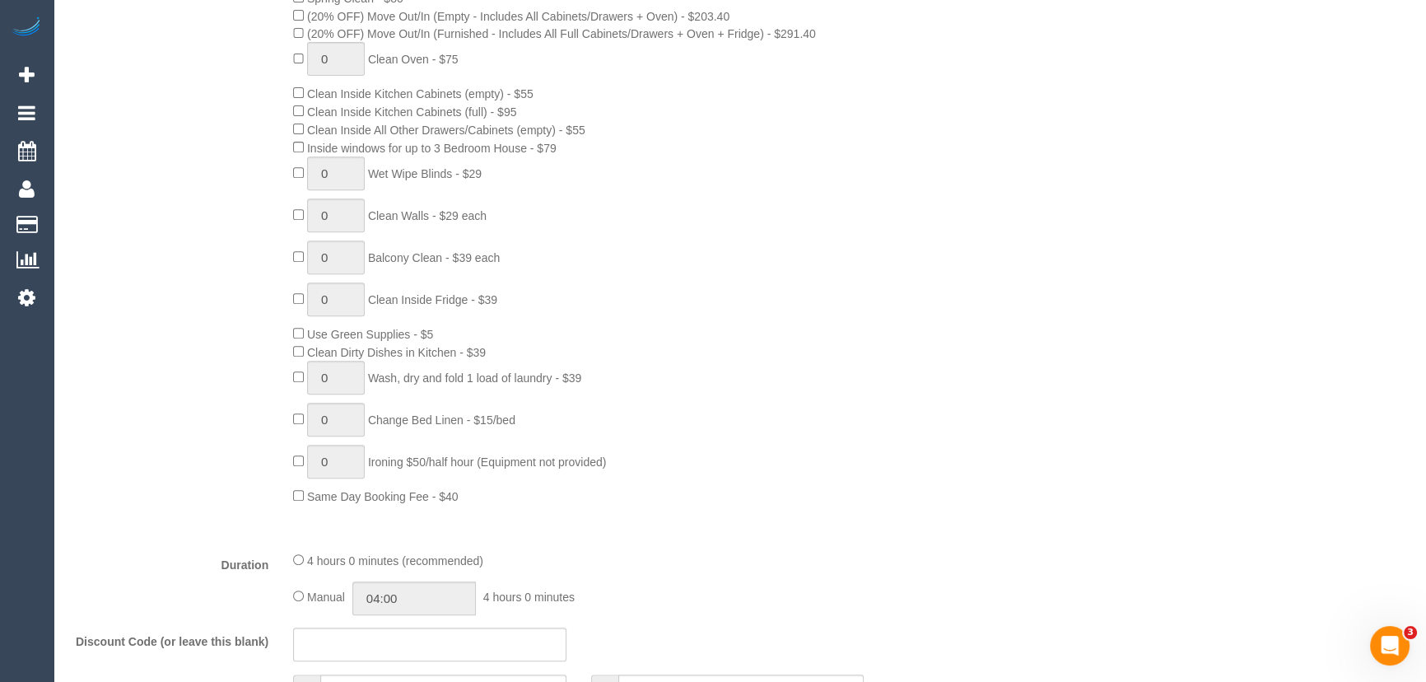
scroll to position [972, 0]
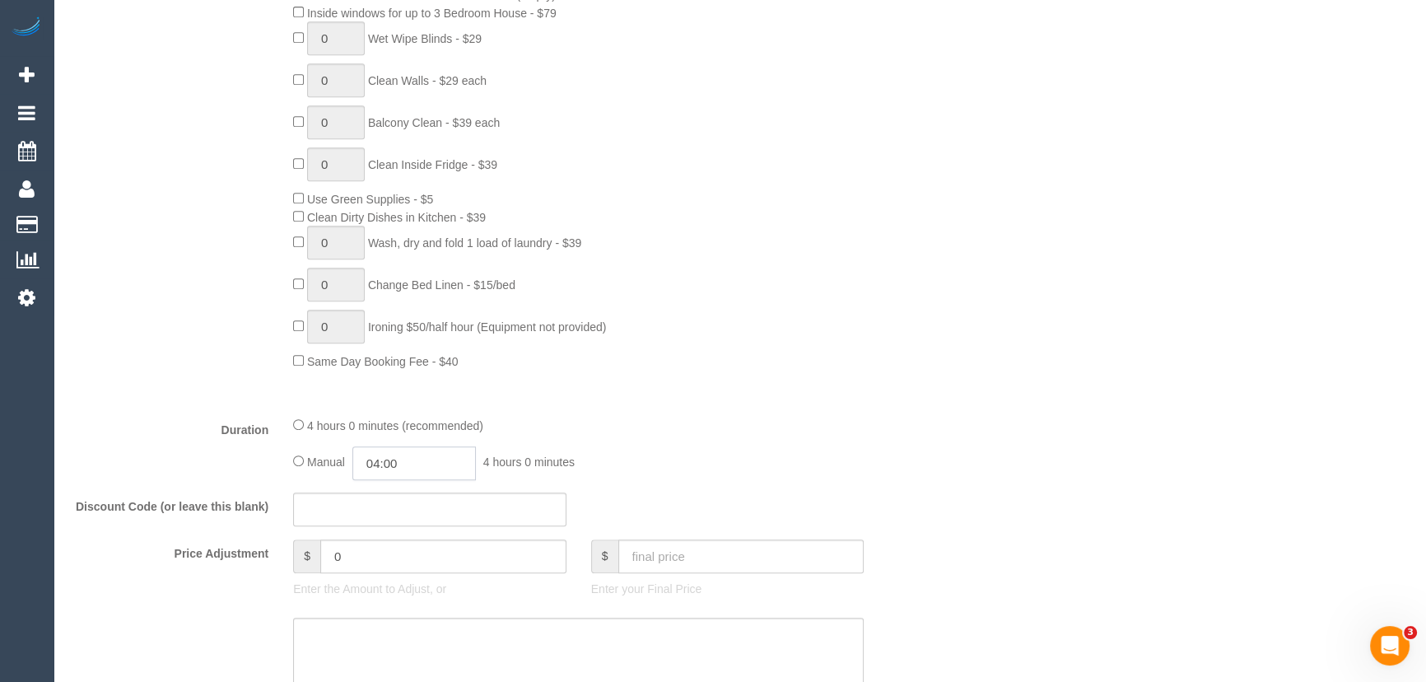
click at [421, 472] on input "04:00" at bounding box center [413, 463] width 123 height 34
type input "02:00"
click at [401, 519] on li "02:00" at bounding box center [396, 521] width 73 height 21
click at [740, 445] on div "4 hours 0 minutes (recommended) Manual 02:00 2 hours 0 minutes" at bounding box center [578, 448] width 595 height 64
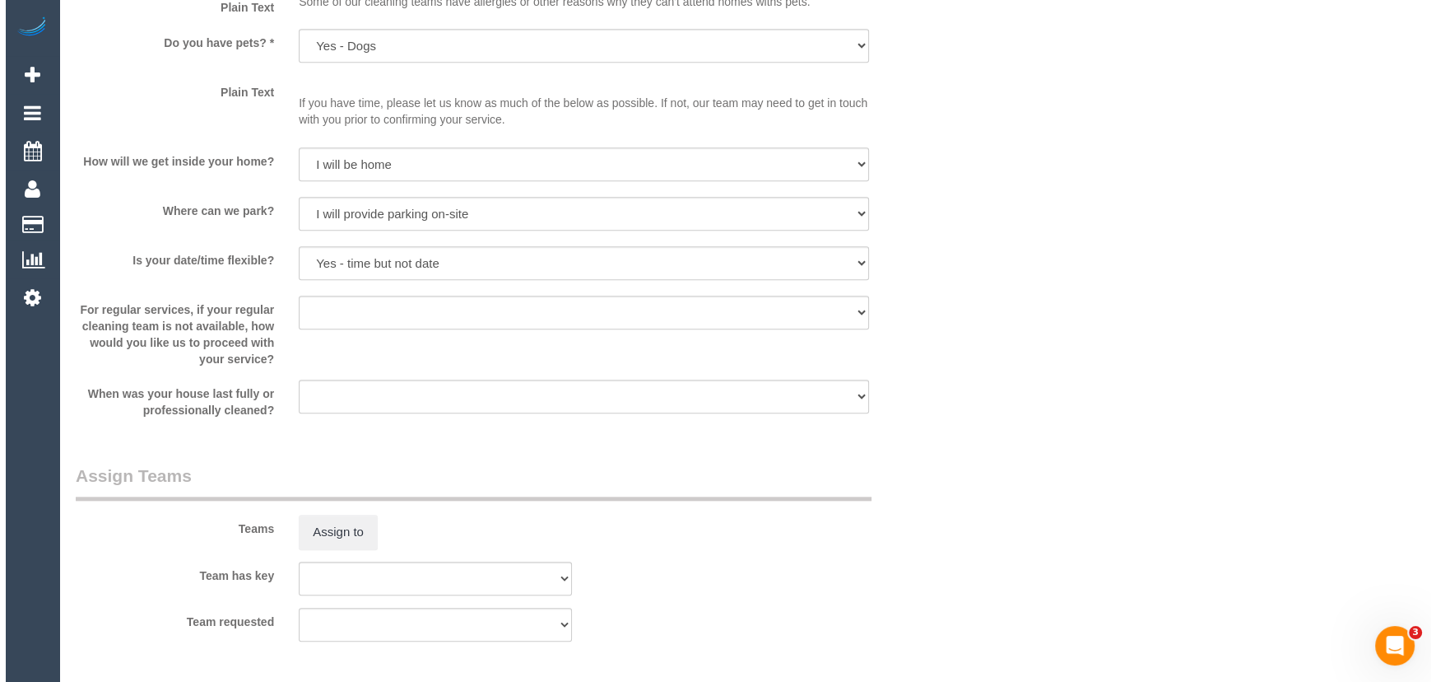
scroll to position [2170, 0]
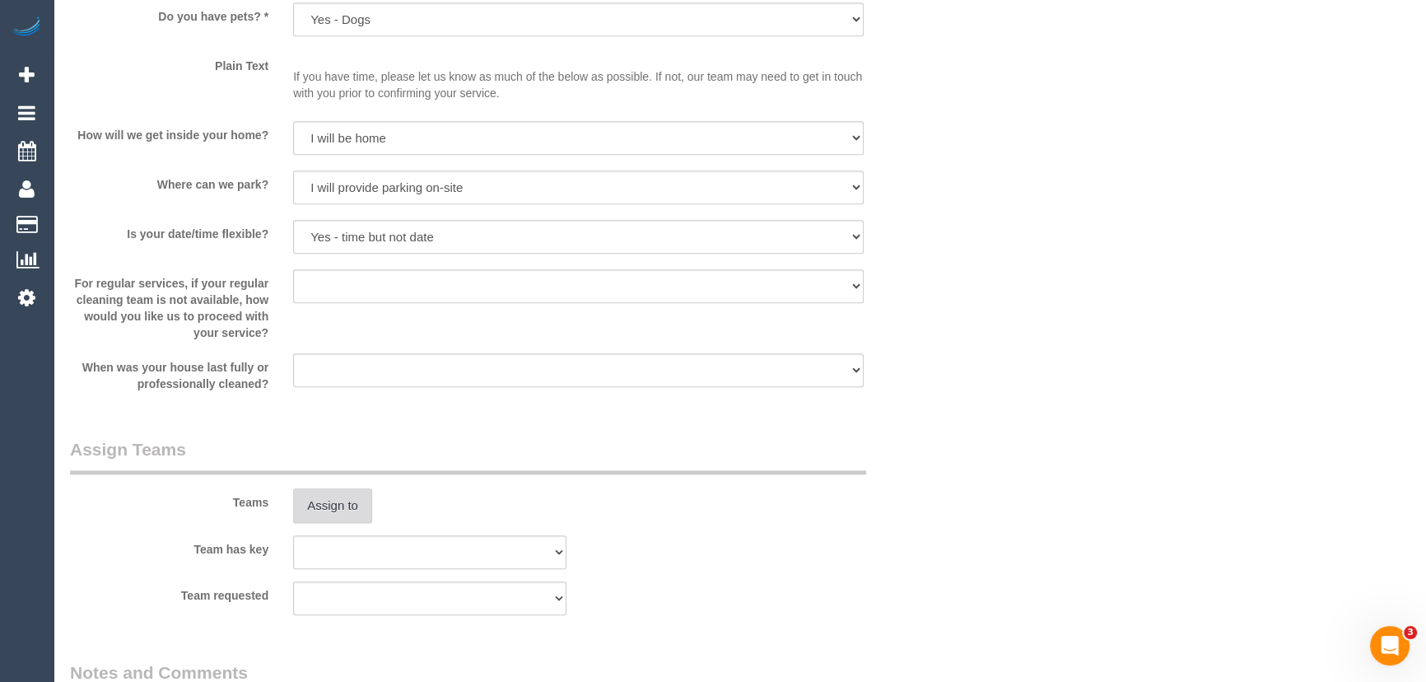
click at [346, 515] on button "Assign to" at bounding box center [332, 505] width 79 height 35
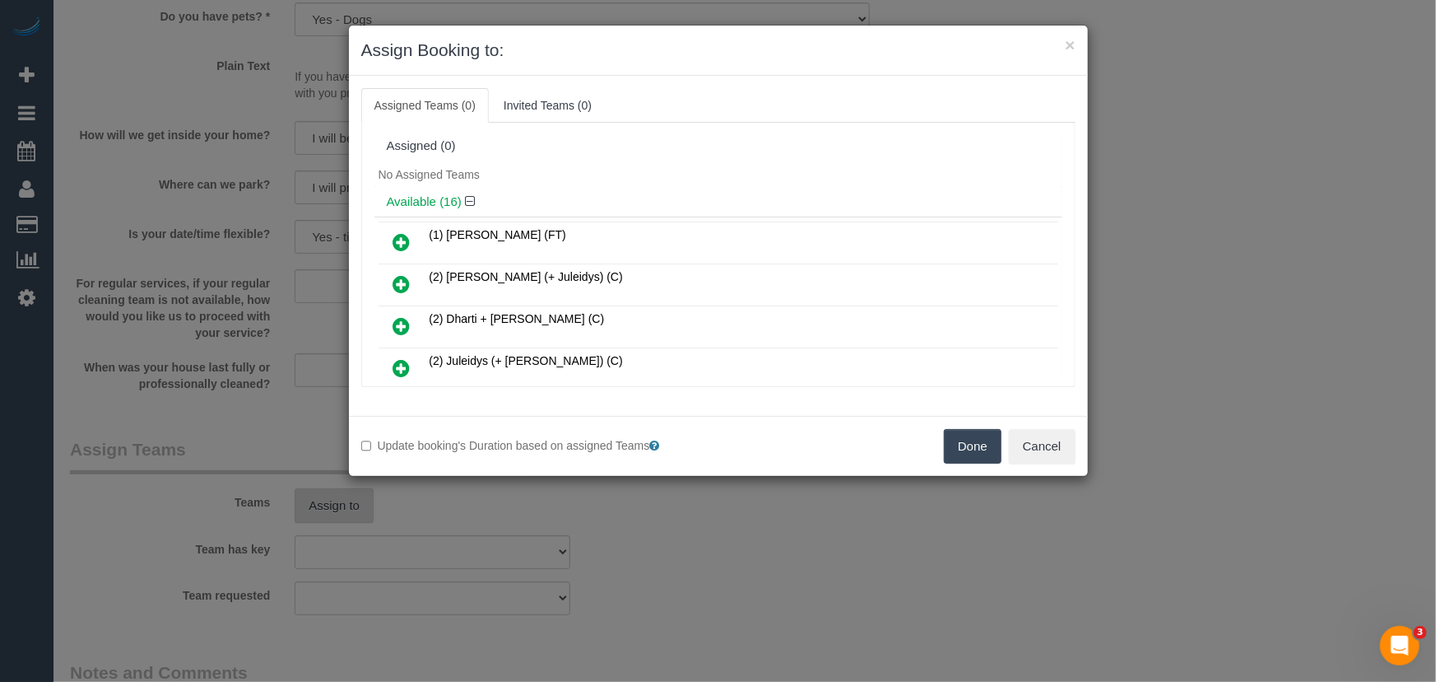
scroll to position [474, 0]
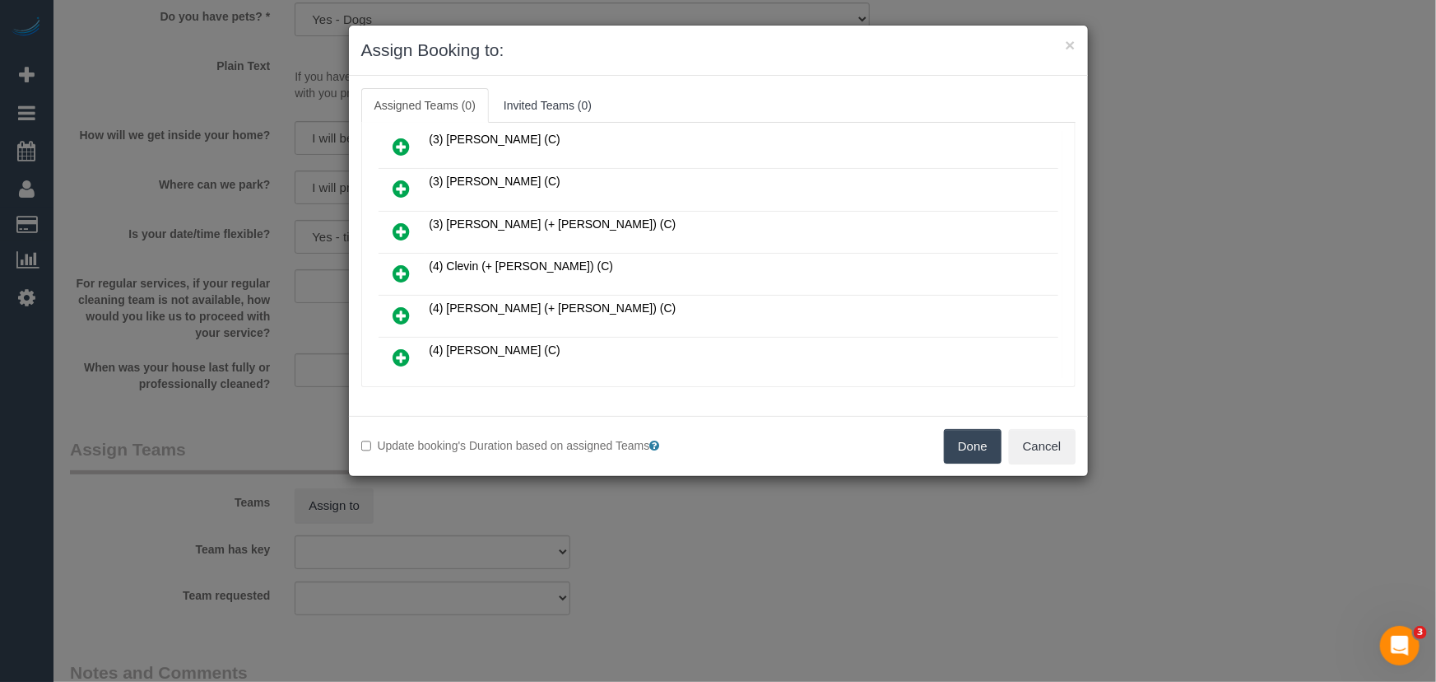
click at [396, 263] on icon at bounding box center [401, 273] width 17 height 20
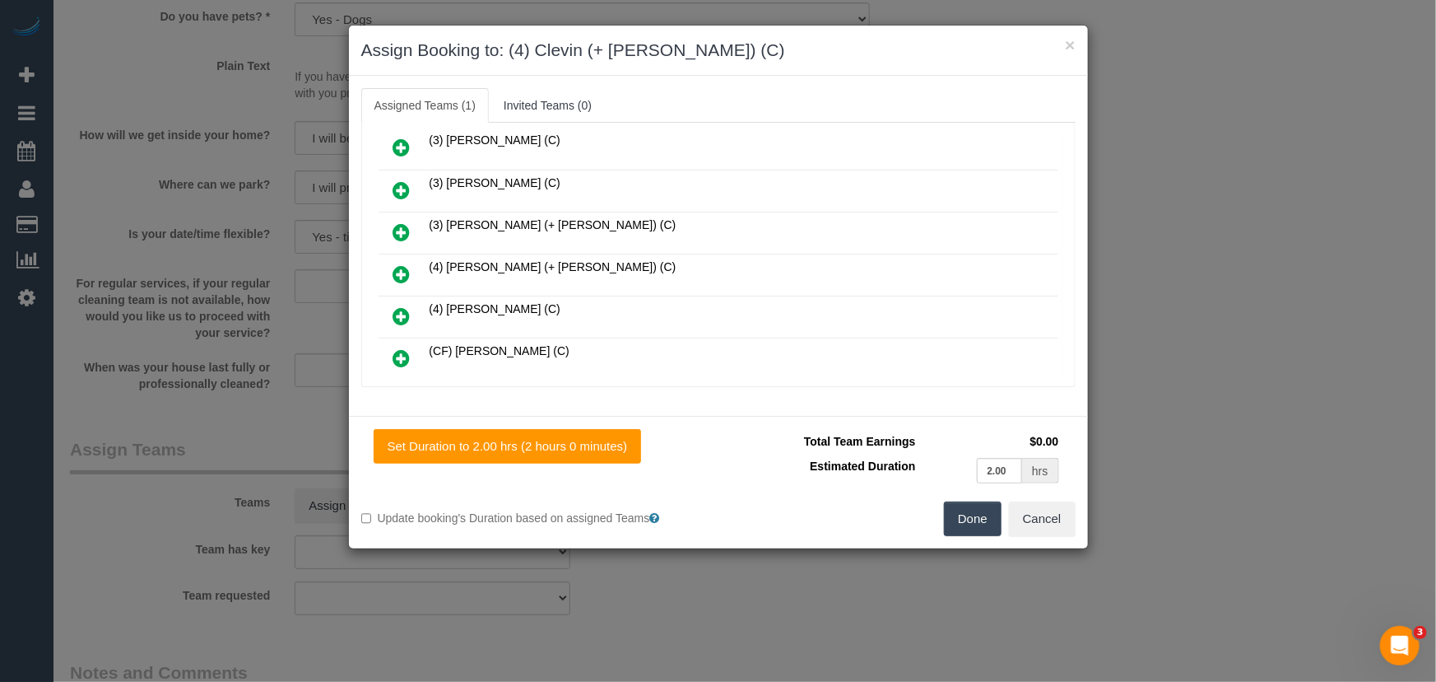
click at [396, 264] on icon at bounding box center [401, 274] width 17 height 20
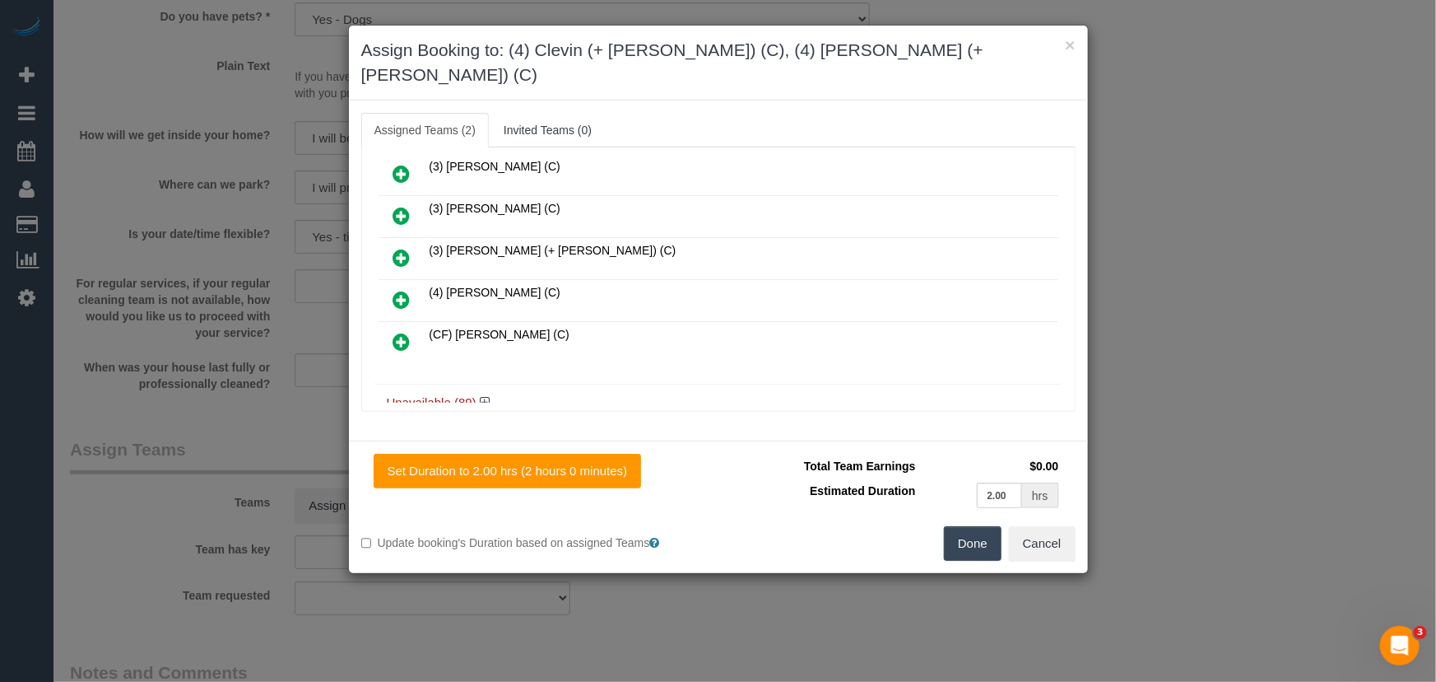
click at [962, 526] on button "Done" at bounding box center [973, 543] width 58 height 35
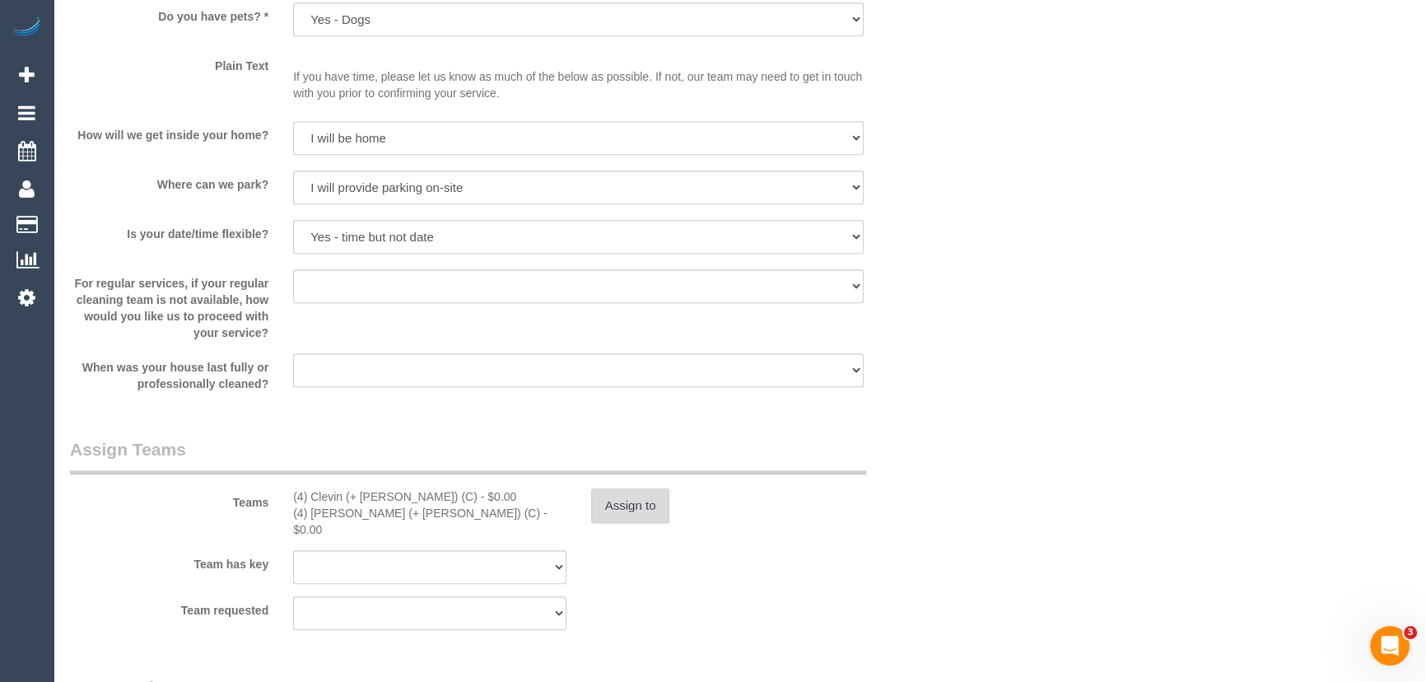
click at [651, 510] on button "Assign to" at bounding box center [630, 505] width 79 height 35
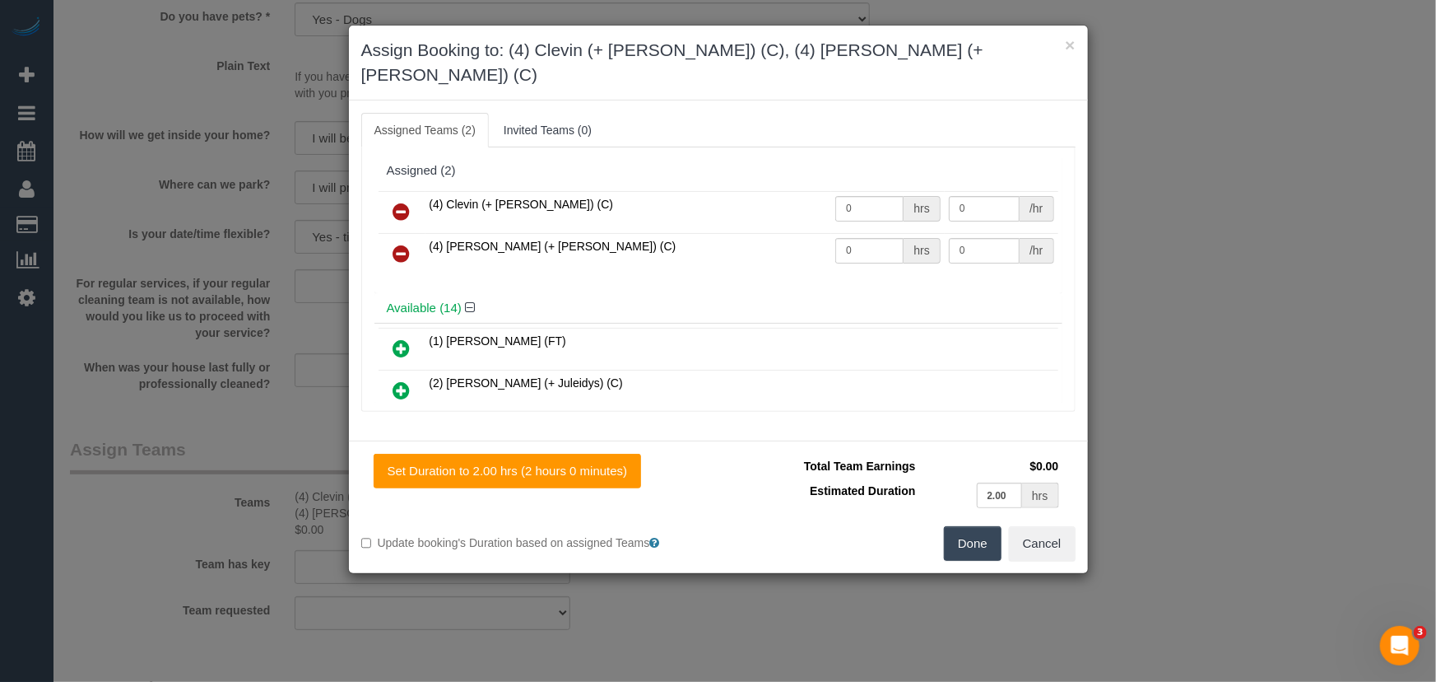
click at [904, 196] on div "hrs" at bounding box center [922, 209] width 36 height 26
click at [852, 196] on input "0" at bounding box center [870, 209] width 68 height 26
type input "1"
type input "70"
click at [864, 238] on input "0" at bounding box center [870, 251] width 68 height 26
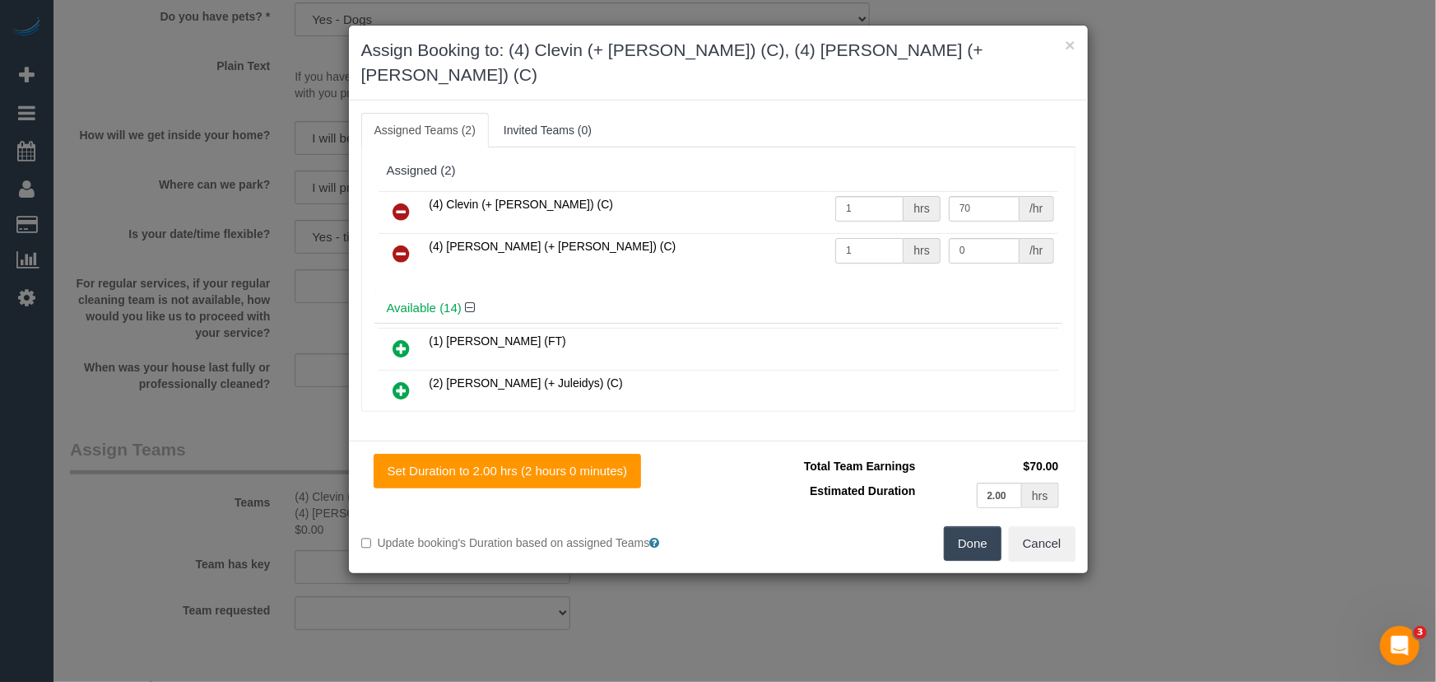
type input "1"
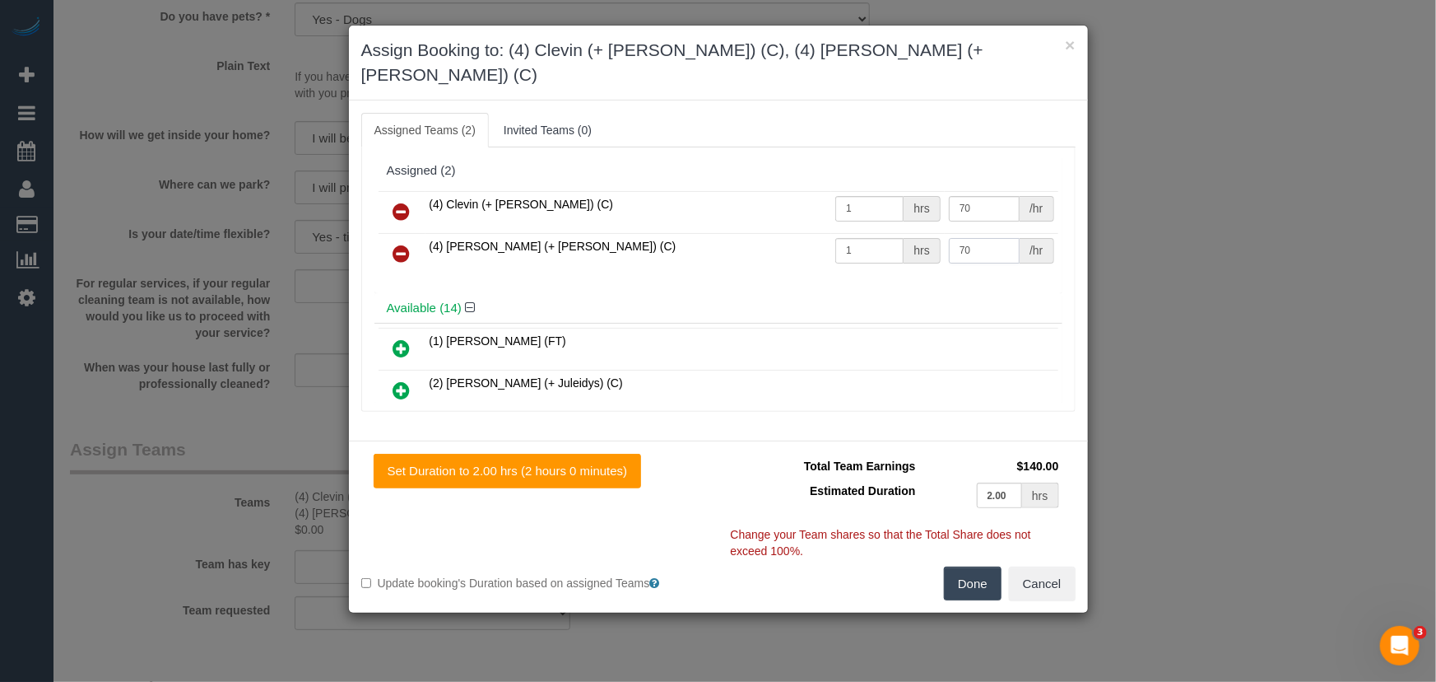
type input "70"
click at [987, 566] on button "Done" at bounding box center [973, 583] width 58 height 35
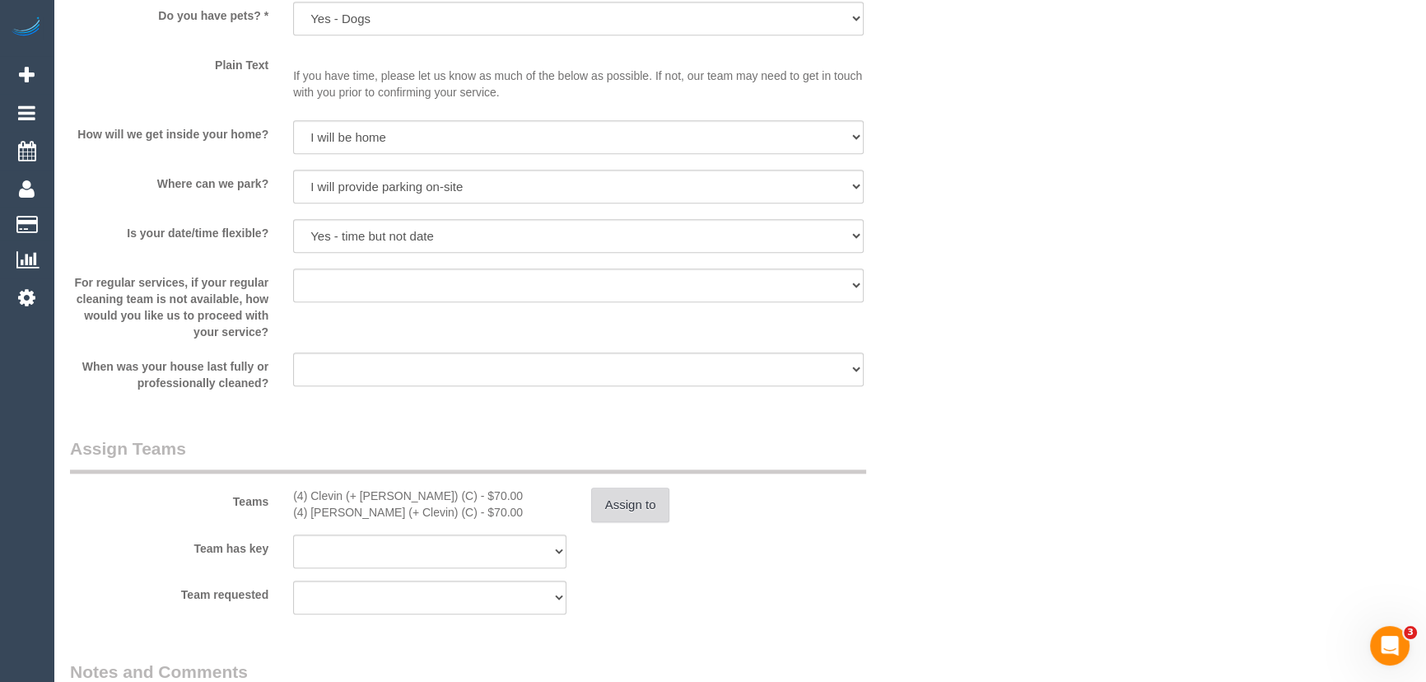
scroll to position [2470, 0]
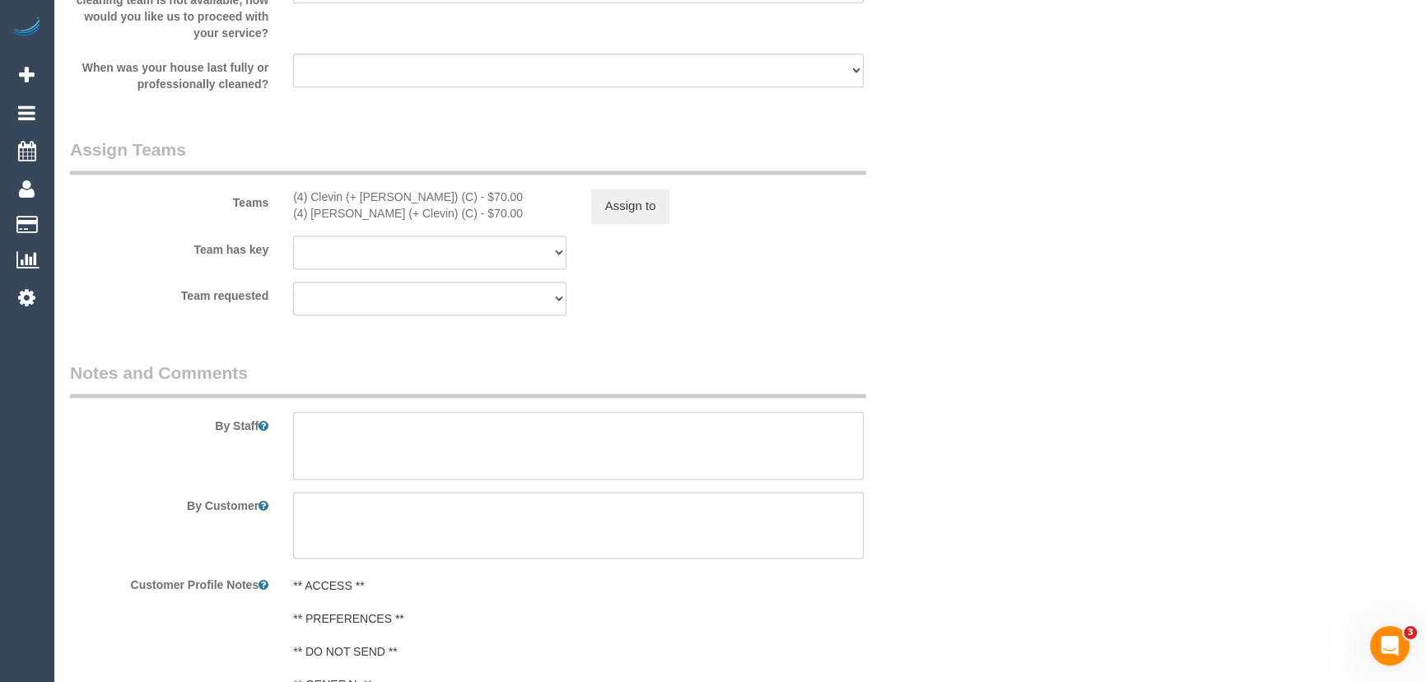
click at [417, 428] on textarea at bounding box center [578, 446] width 570 height 68
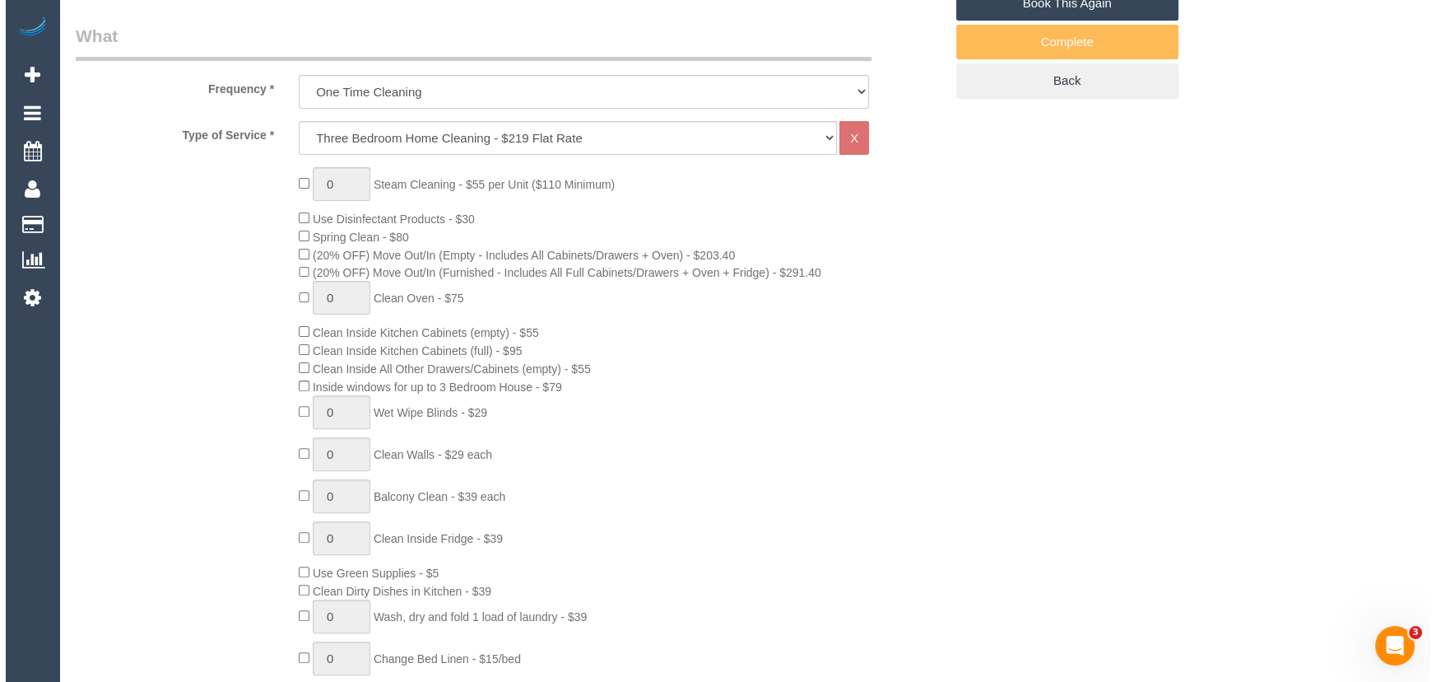
scroll to position [0, 0]
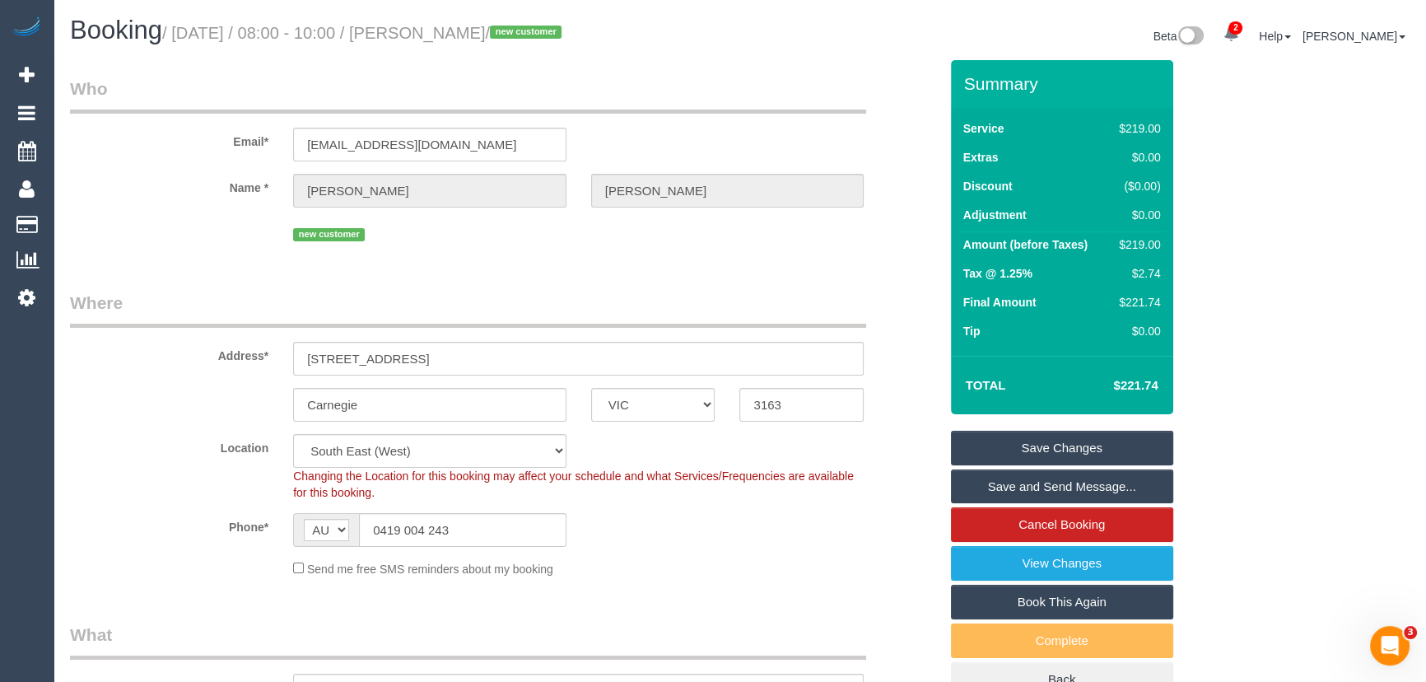
type textarea "Estimated time: 3-4 hours"
click at [491, 35] on small "/ September 12, 2025 / 08:00 - 10:00 / Denice McGowan / new customer" at bounding box center [364, 33] width 404 height 18
copy small "Denice McGowan"
click at [1025, 485] on link "Save and Send Message..." at bounding box center [1062, 486] width 222 height 35
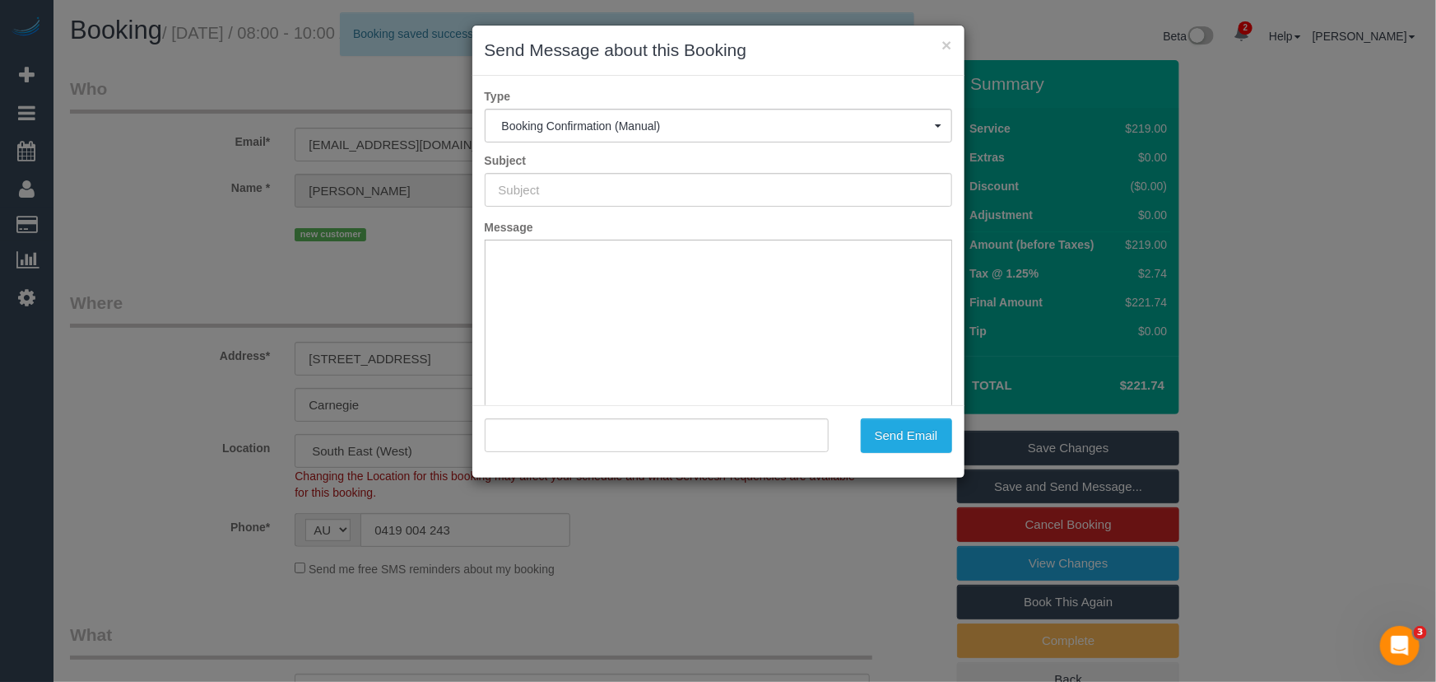
type input "Booking Confirmed"
type input ""Denice McGowan" <denisemcg@bigpond.com>"
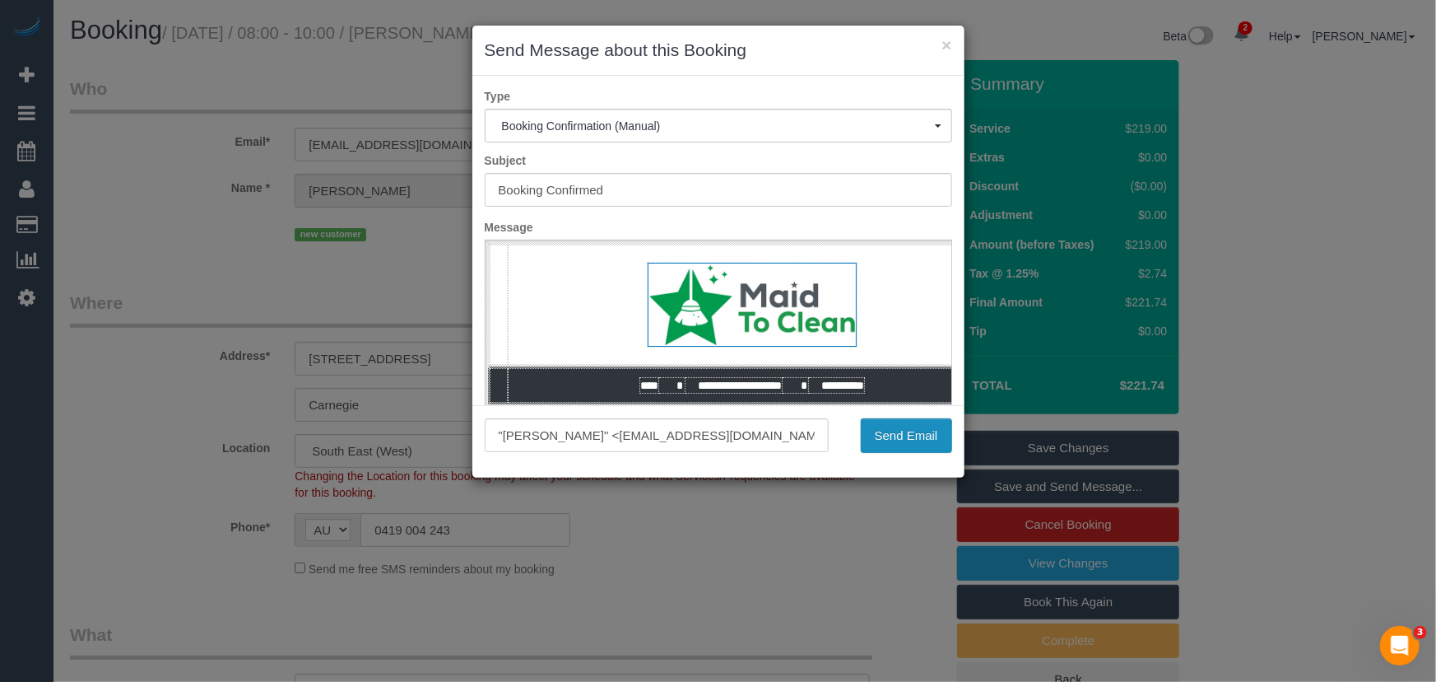
click at [885, 440] on button "Send Email" at bounding box center [906, 435] width 91 height 35
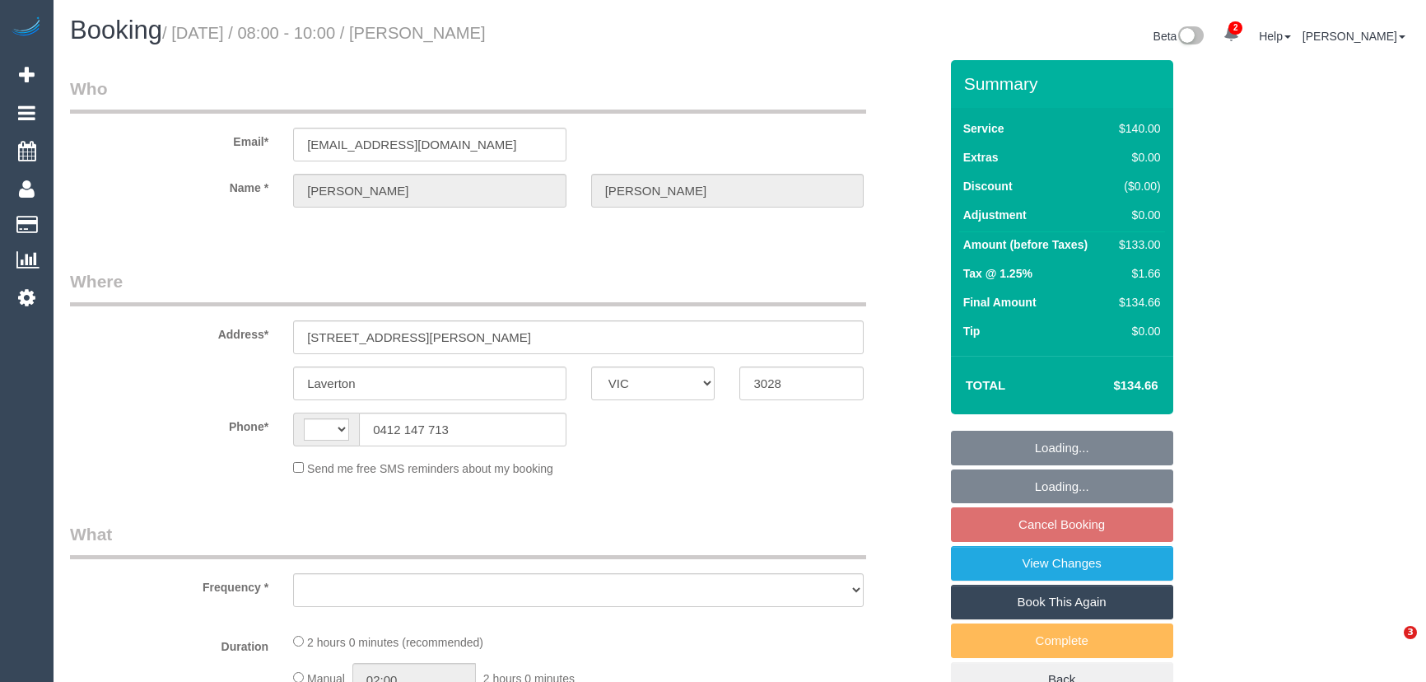
select select "VIC"
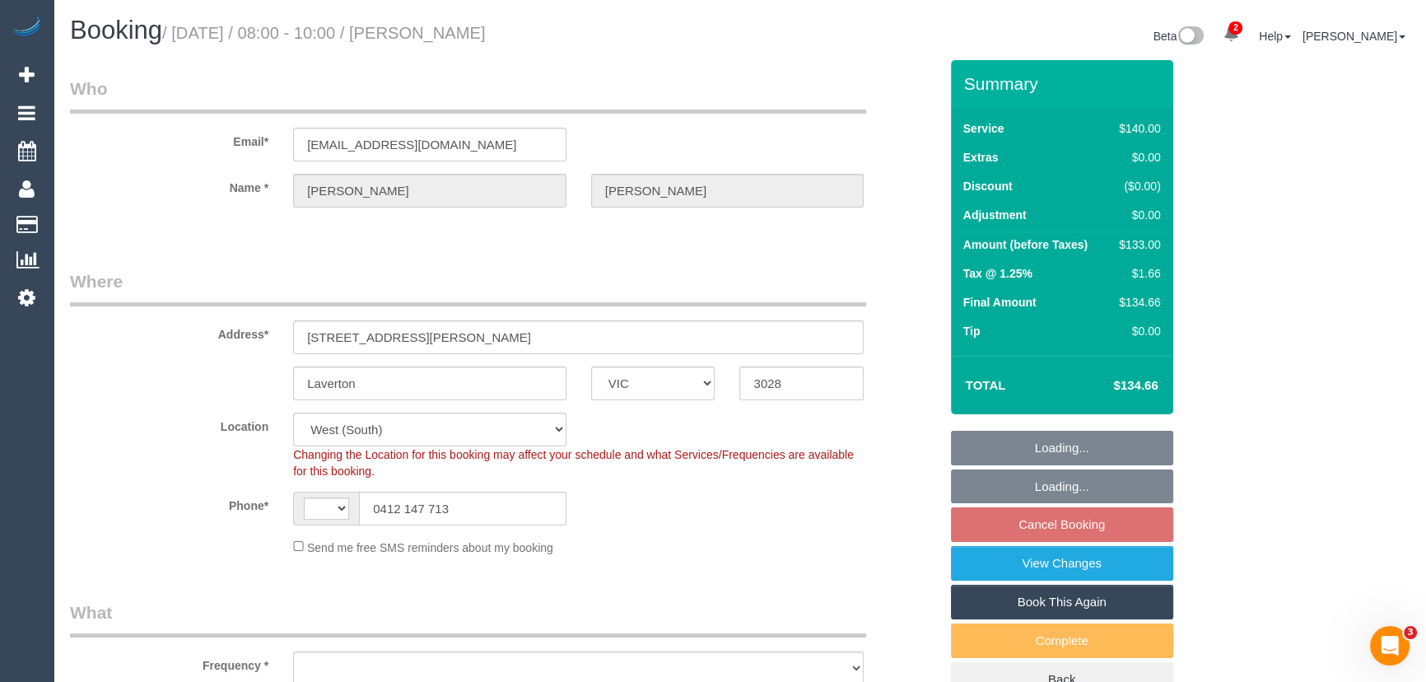
select select "string:AU"
select select "object:727"
select select "string:stripe-pm_1R9ZRV2GScqysDRV0lo3quJw"
select select "object:736"
select select "number:28"
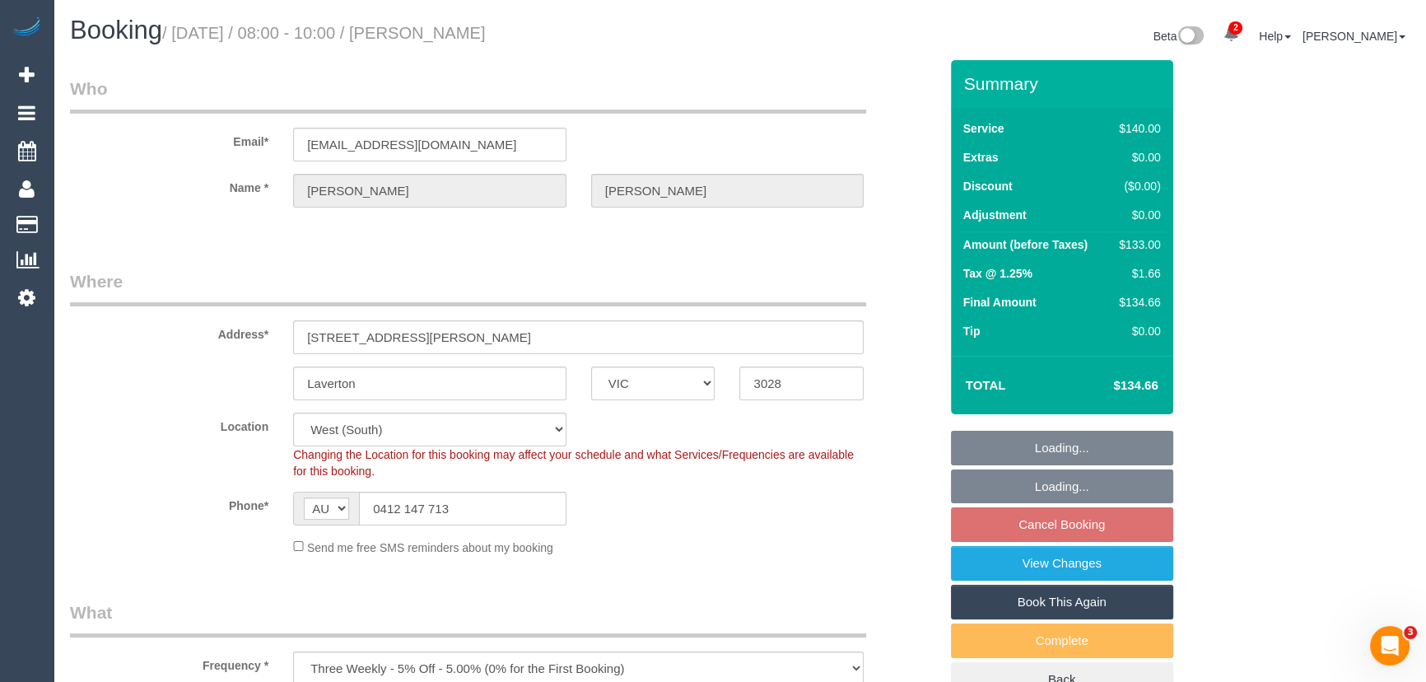
select select "number:14"
select select "number:18"
select select "number:24"
select select "number:34"
select select "number:13"
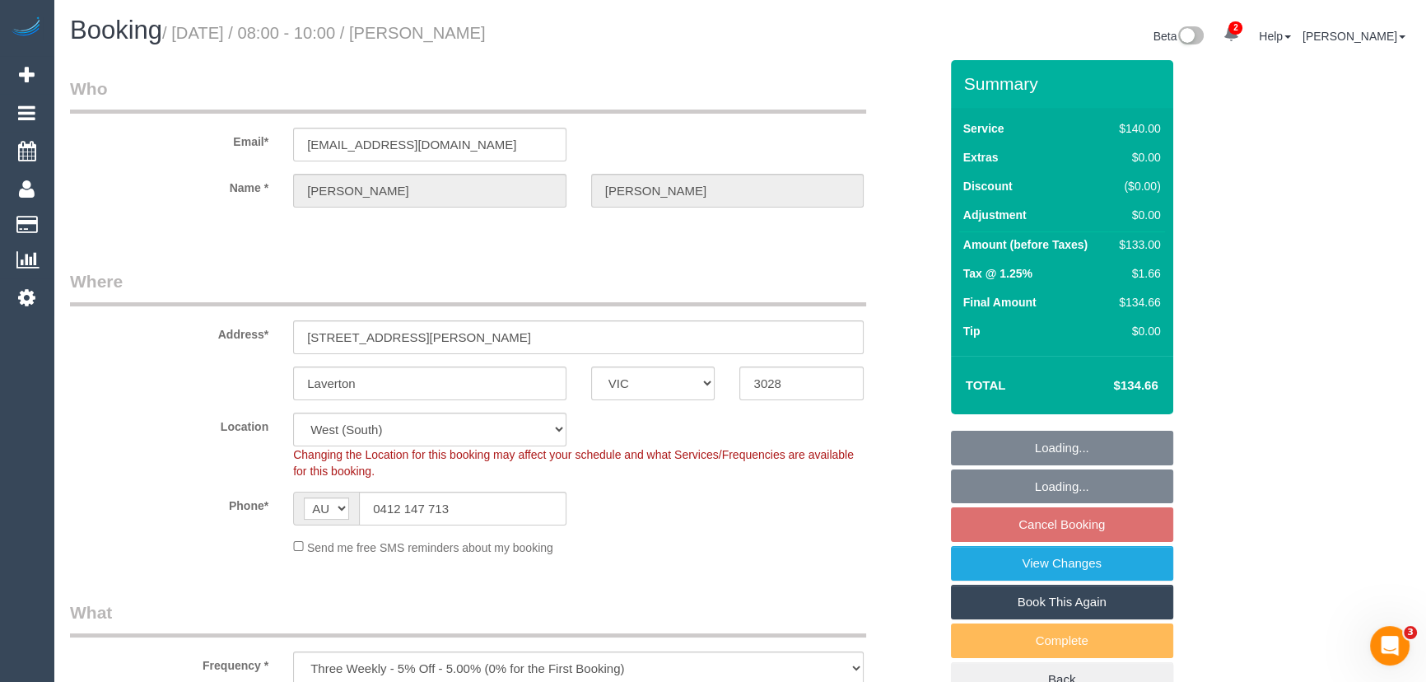
select select "spot2"
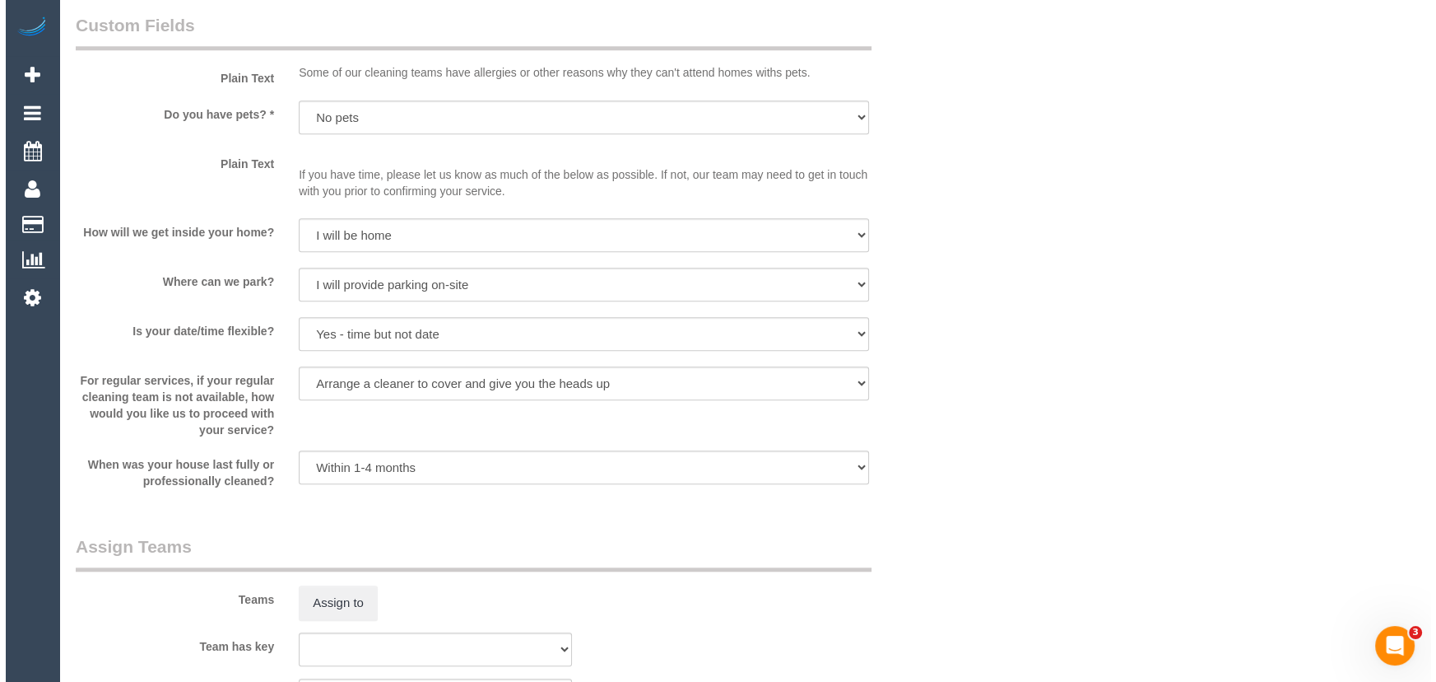
scroll to position [2170, 0]
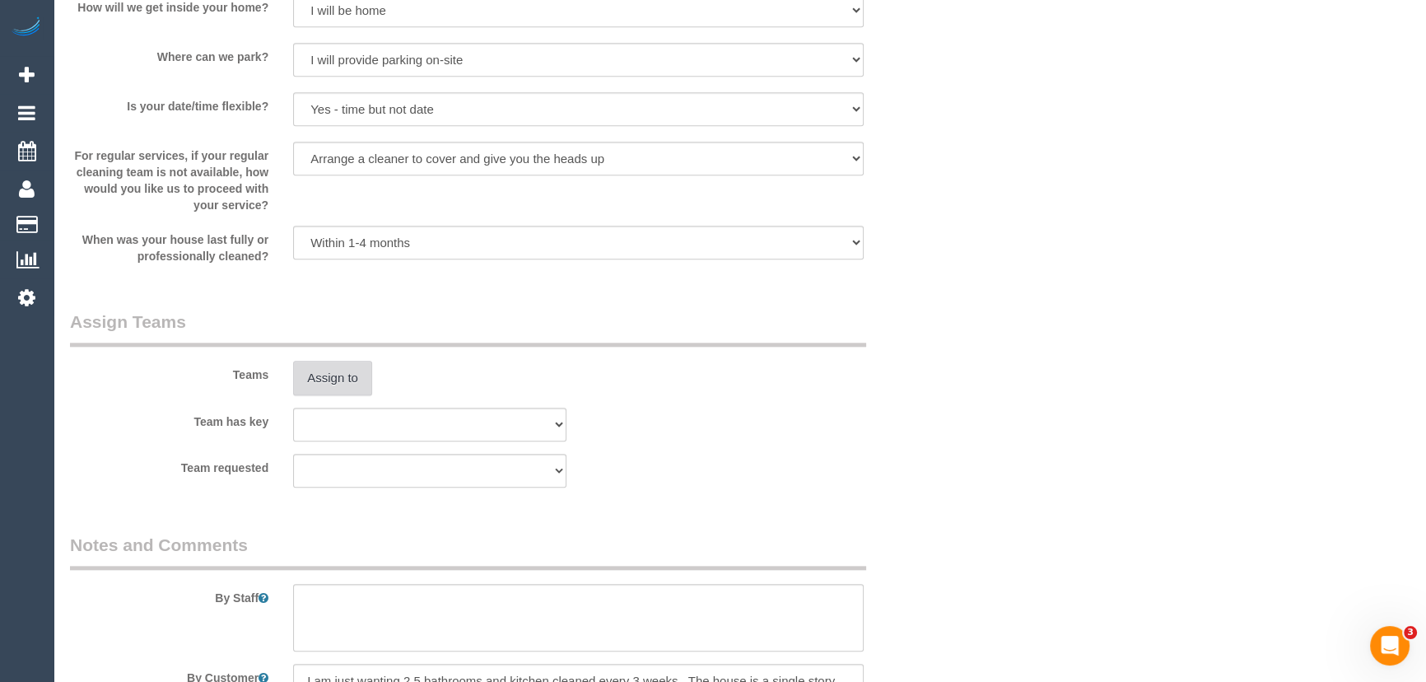
click at [342, 382] on button "Assign to" at bounding box center [332, 378] width 79 height 35
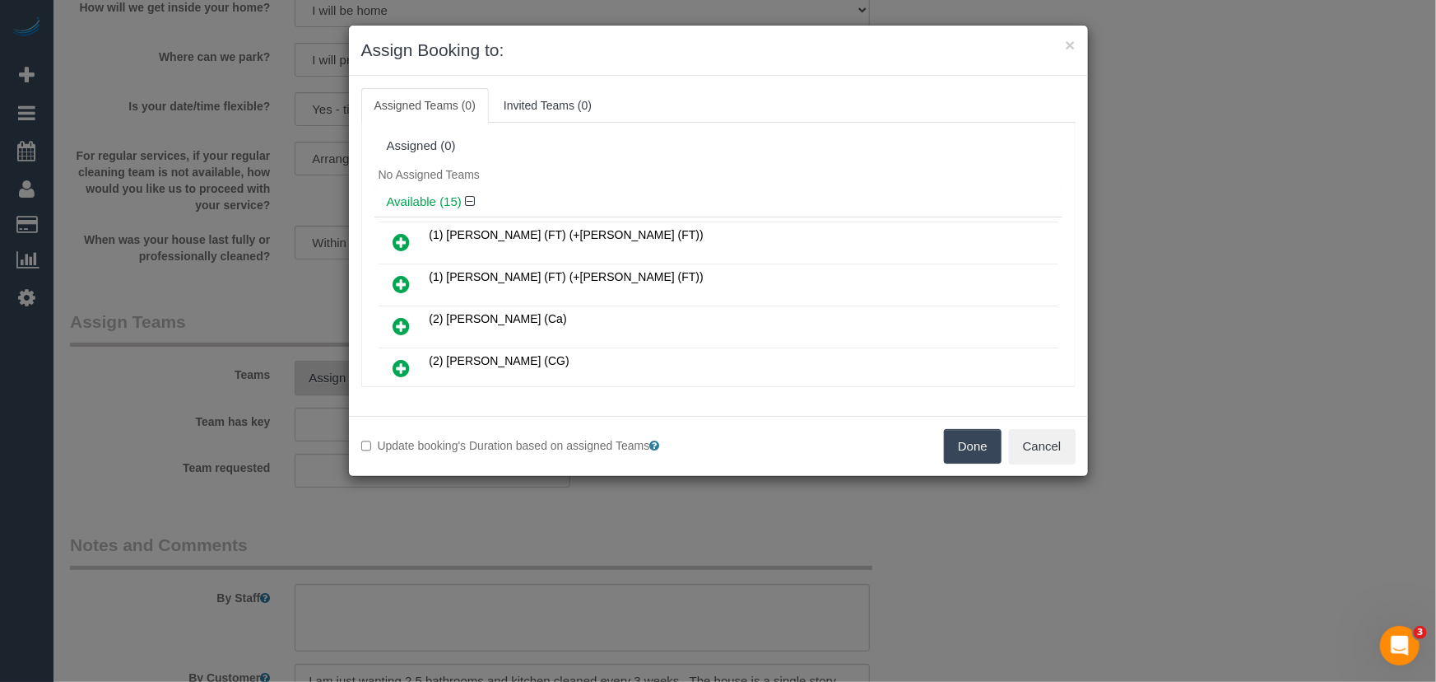
scroll to position [474, 0]
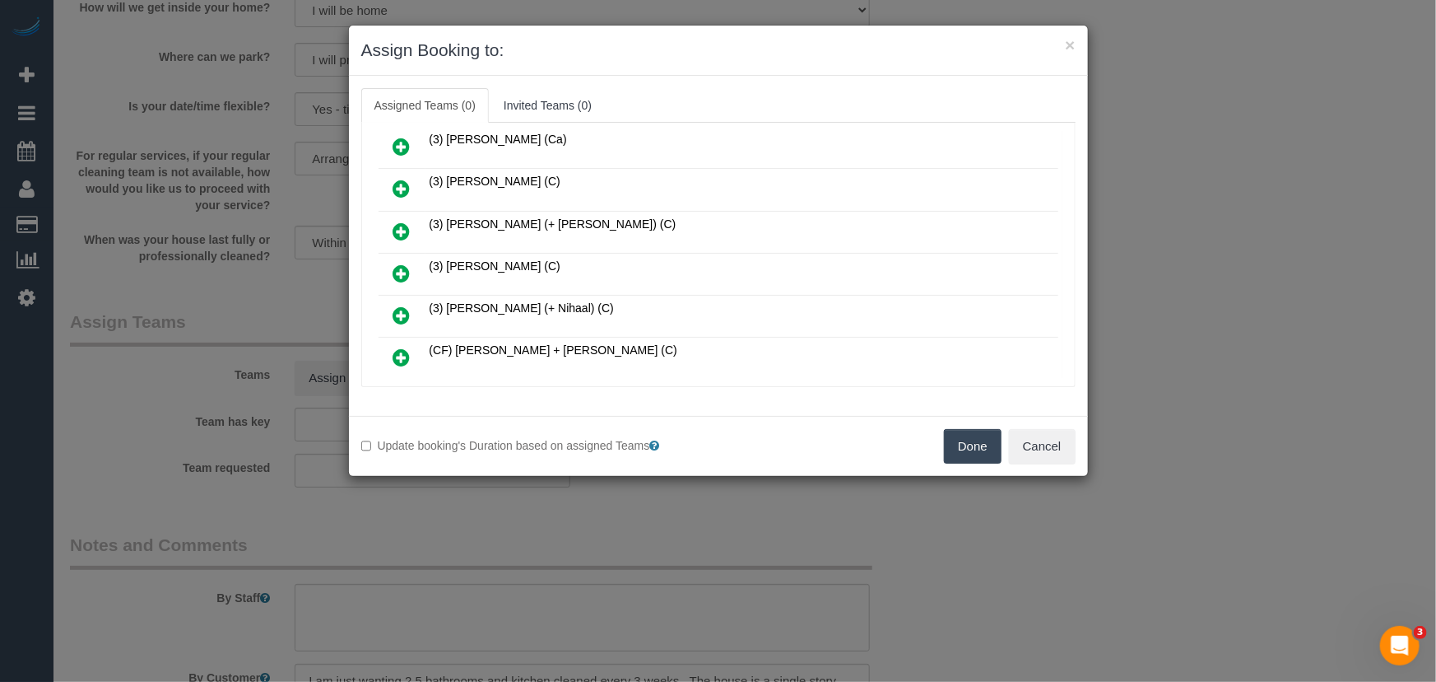
click at [408, 264] on icon at bounding box center [401, 273] width 17 height 20
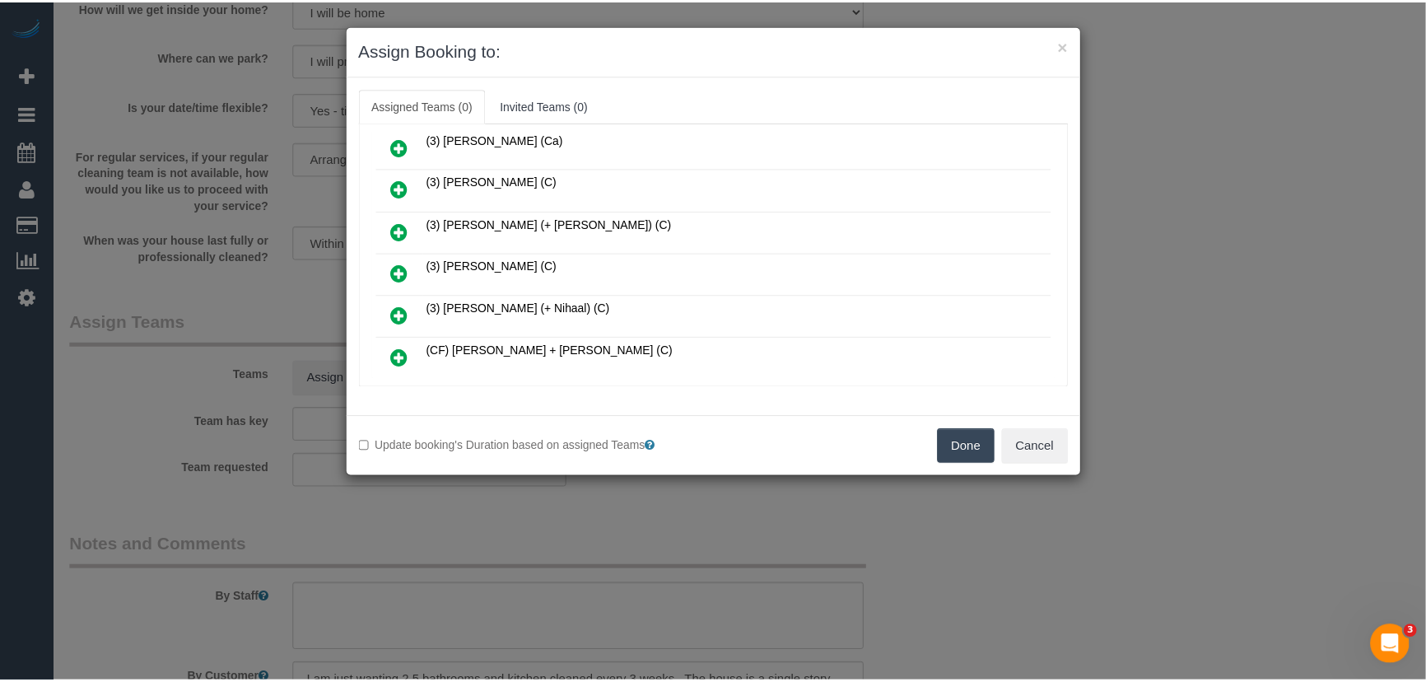
scroll to position [513, 0]
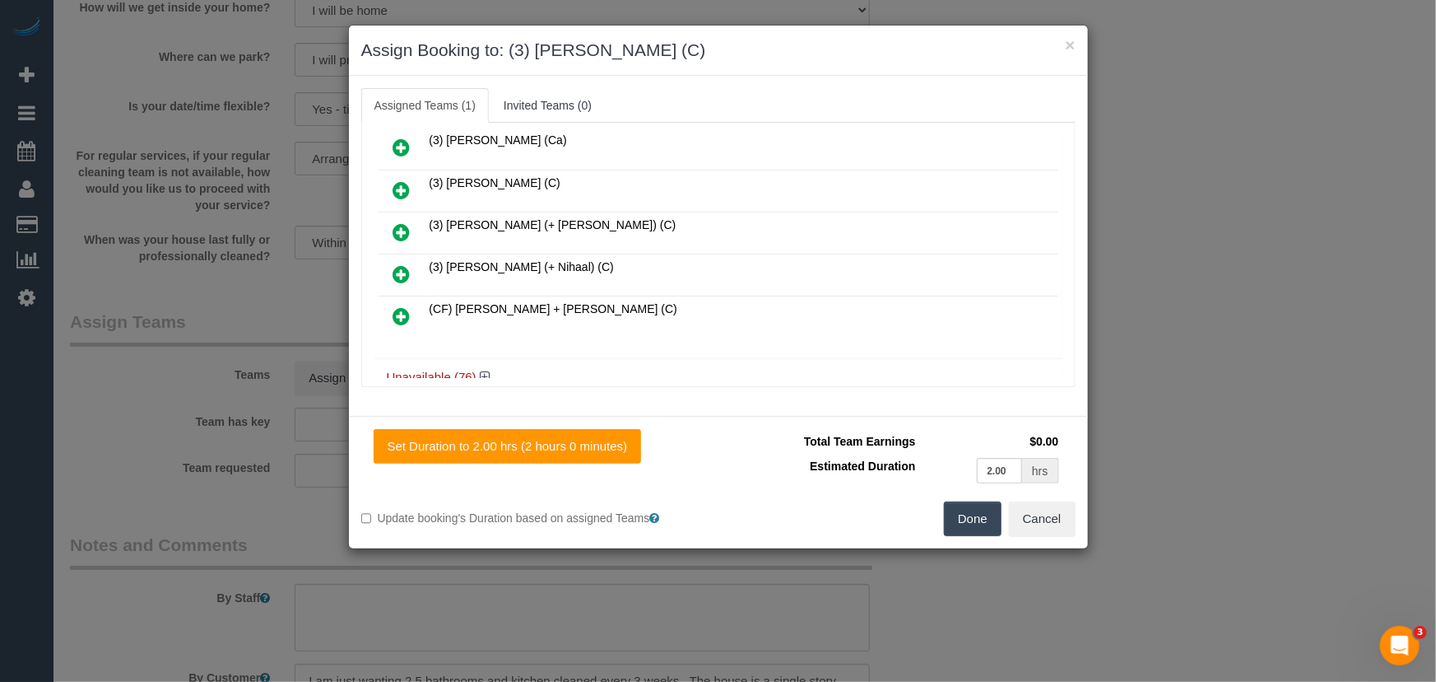
click at [980, 515] on button "Done" at bounding box center [973, 518] width 58 height 35
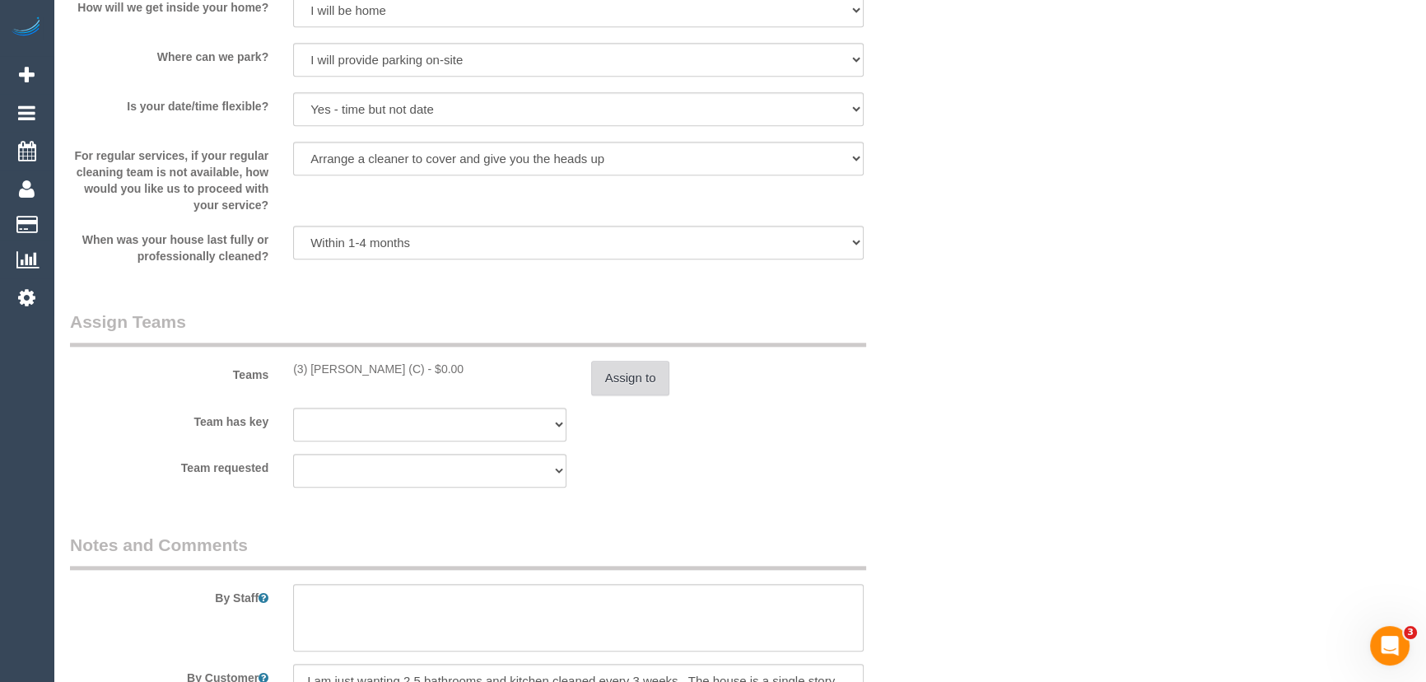
click at [636, 367] on button "Assign to" at bounding box center [630, 378] width 79 height 35
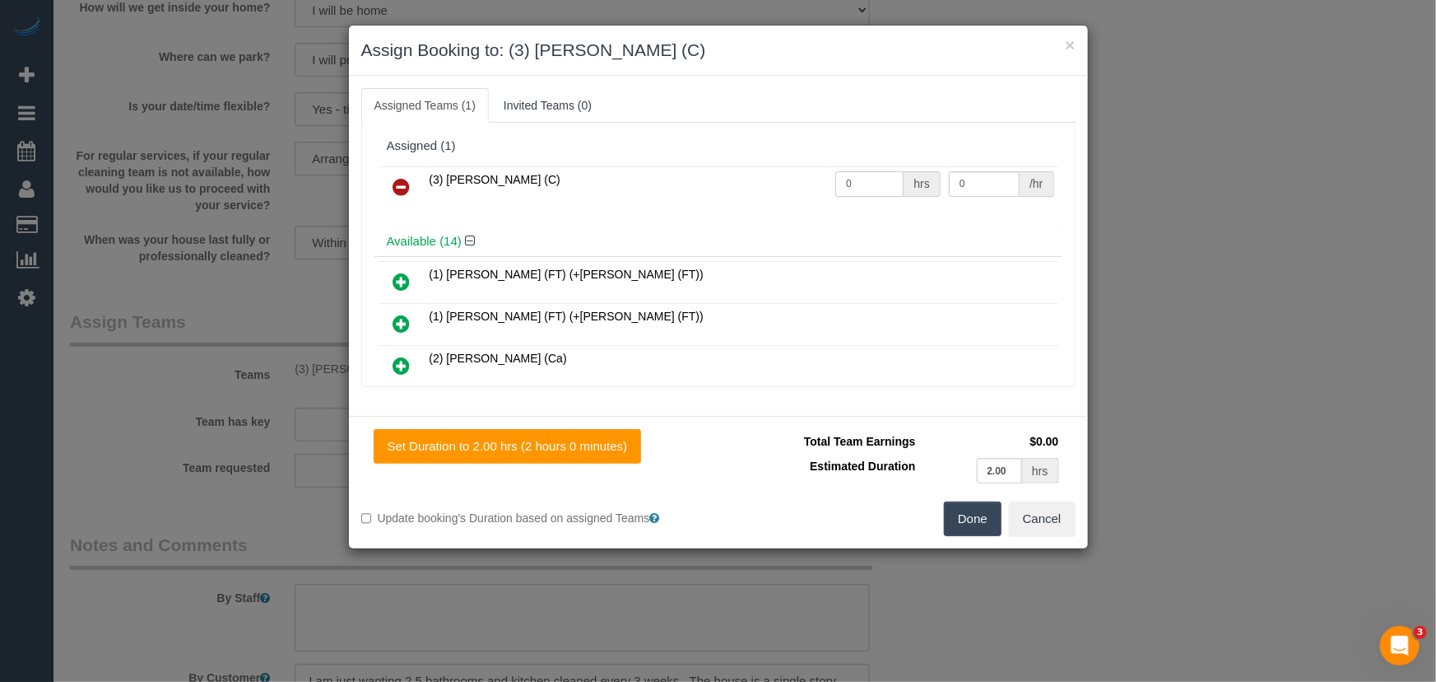
click at [862, 179] on input "0" at bounding box center [870, 184] width 68 height 26
type input "2"
type input "35"
click at [952, 515] on button "Done" at bounding box center [973, 518] width 58 height 35
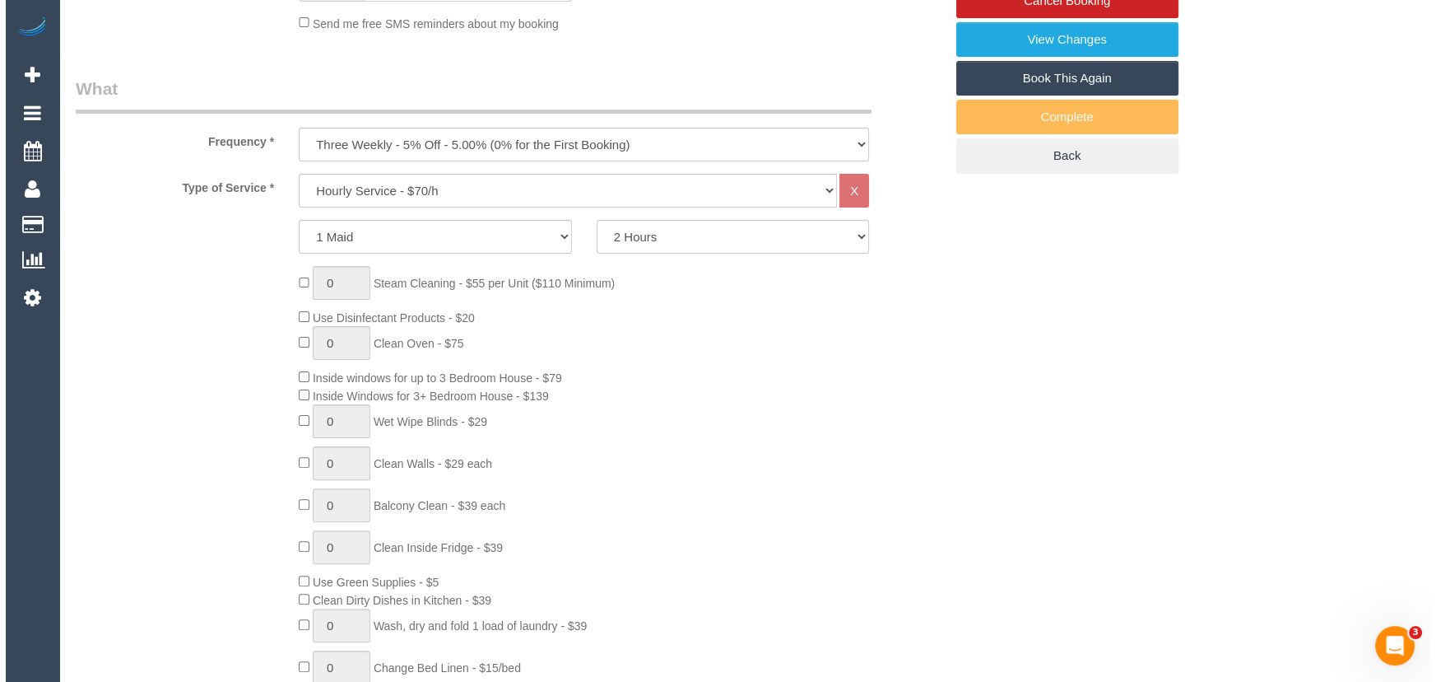
scroll to position [0, 0]
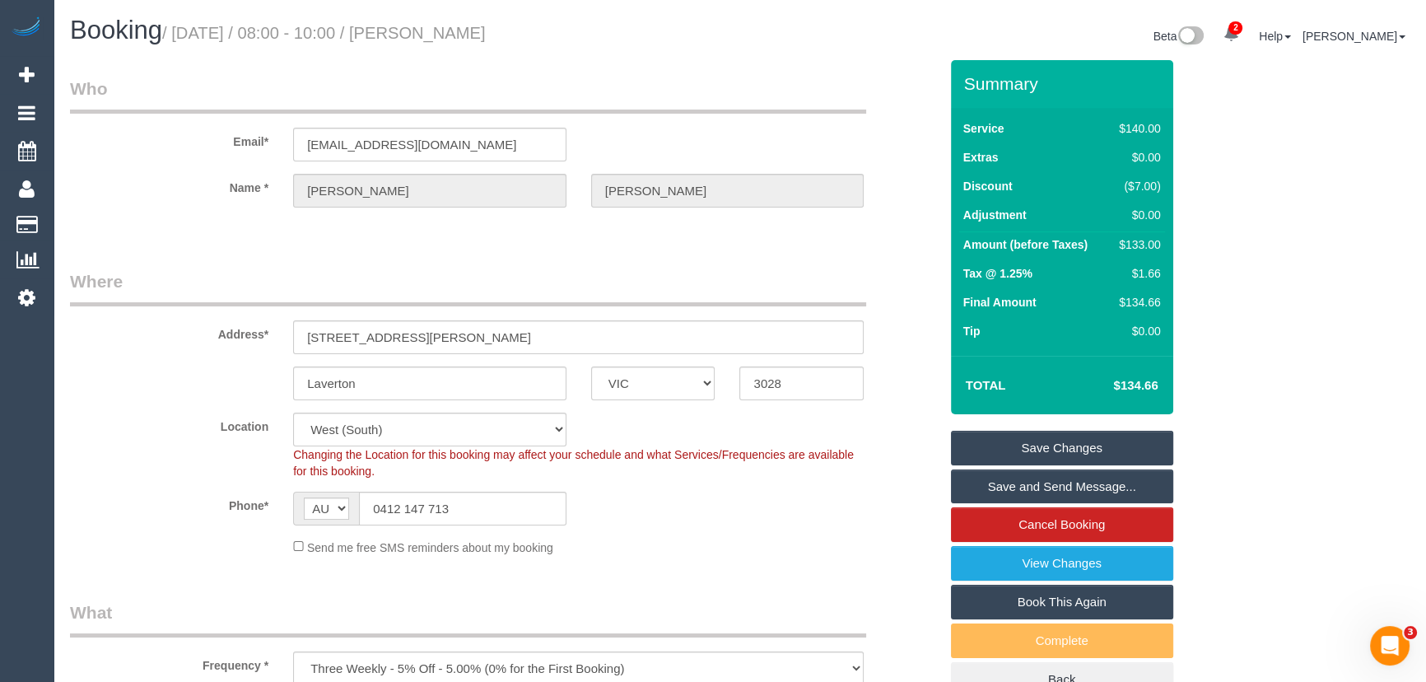
click at [476, 29] on small "/ September 16, 2025 / 08:00 - 10:00 / Patsy Stier" at bounding box center [324, 33] width 324 height 18
copy small "Patsy Stier"
click at [992, 485] on link "Save and Send Message..." at bounding box center [1062, 486] width 222 height 35
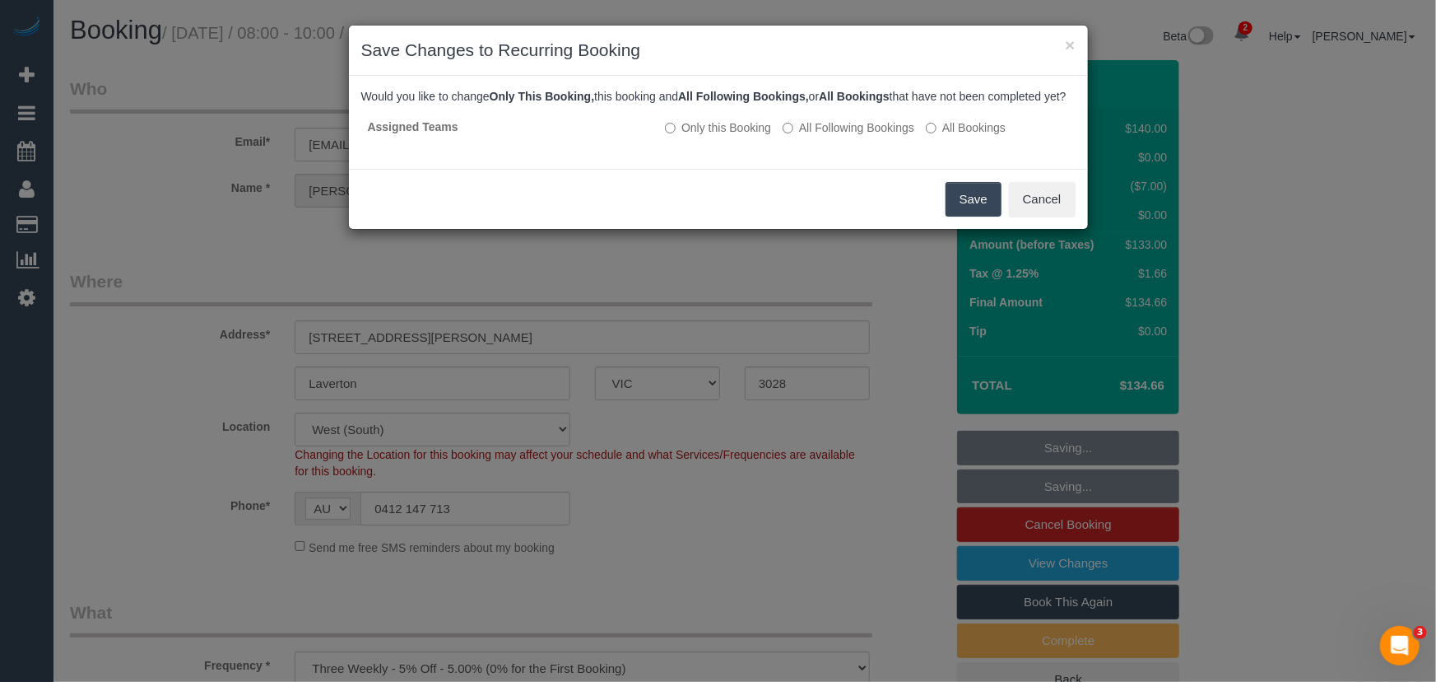
click at [971, 217] on button "Save" at bounding box center [974, 199] width 56 height 35
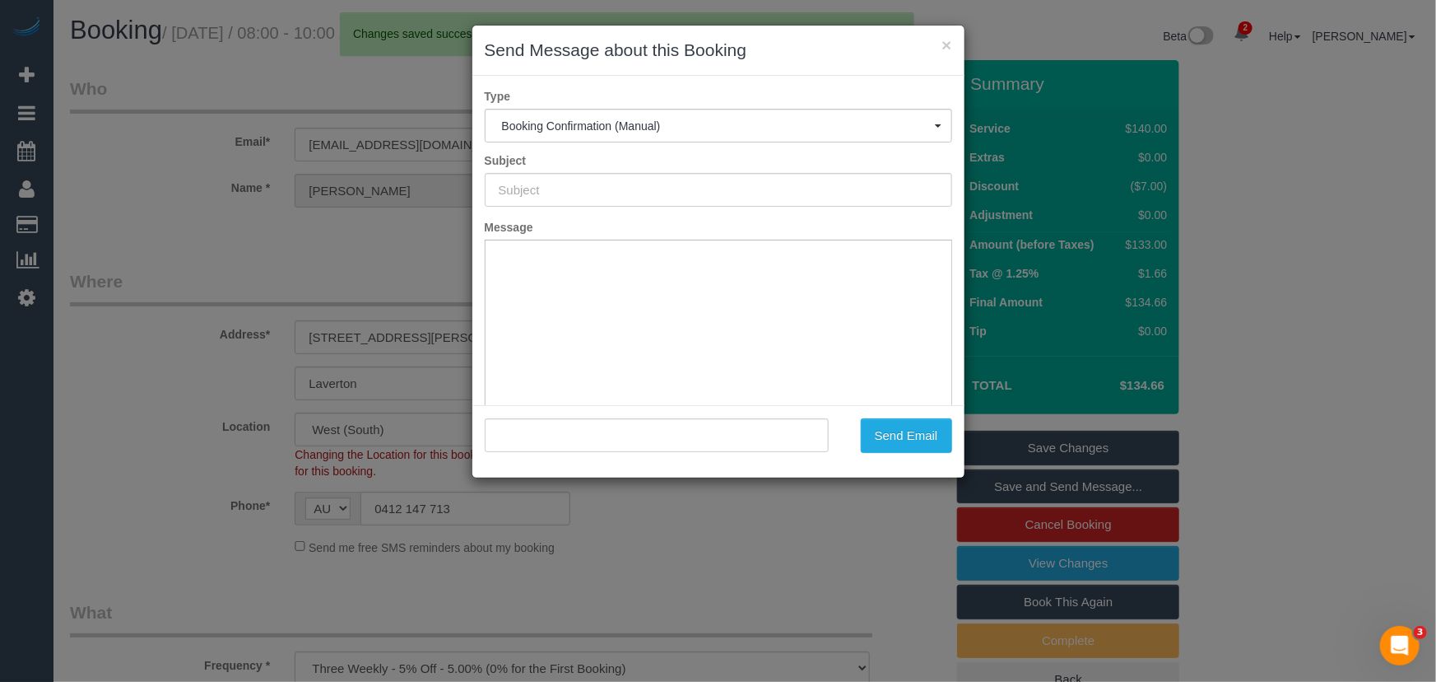
type input "Booking Confirmed"
type input ""Patsy Stier" <womby123@optusnet.com.au>"
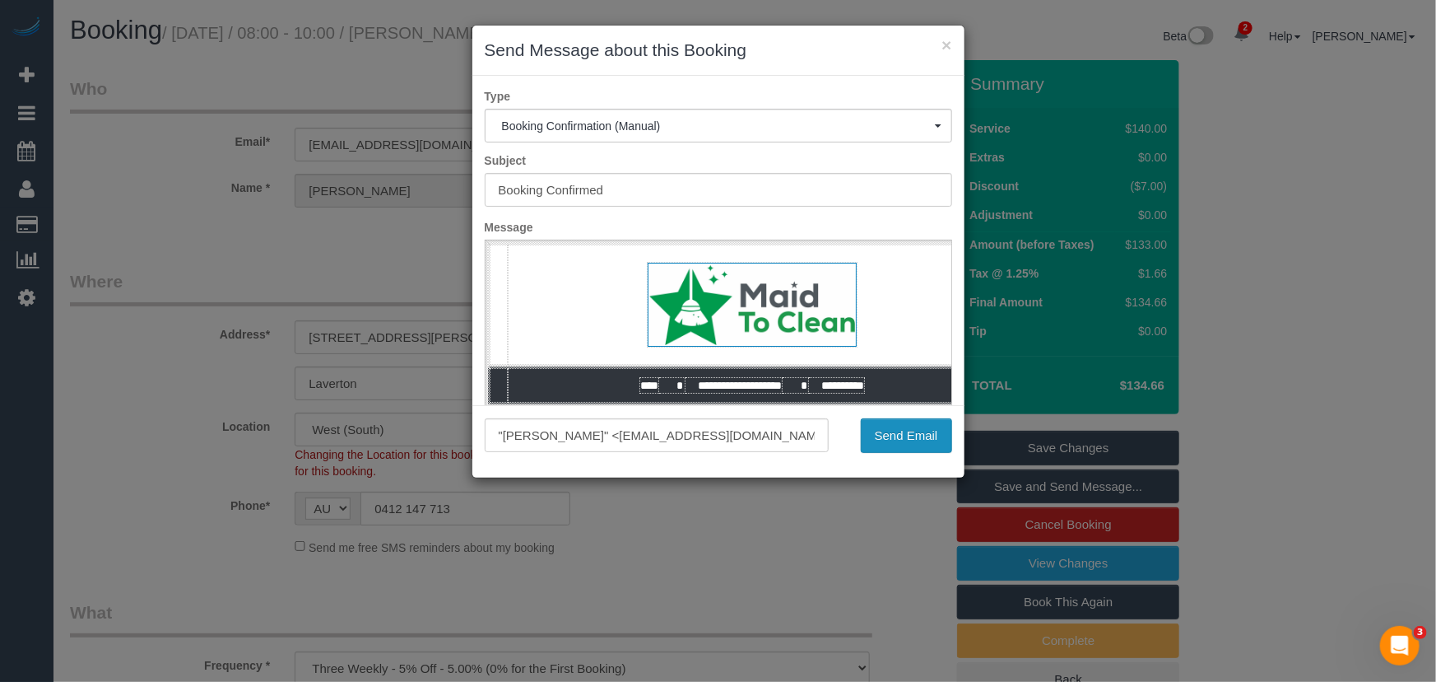
click at [904, 445] on button "Send Email" at bounding box center [906, 435] width 91 height 35
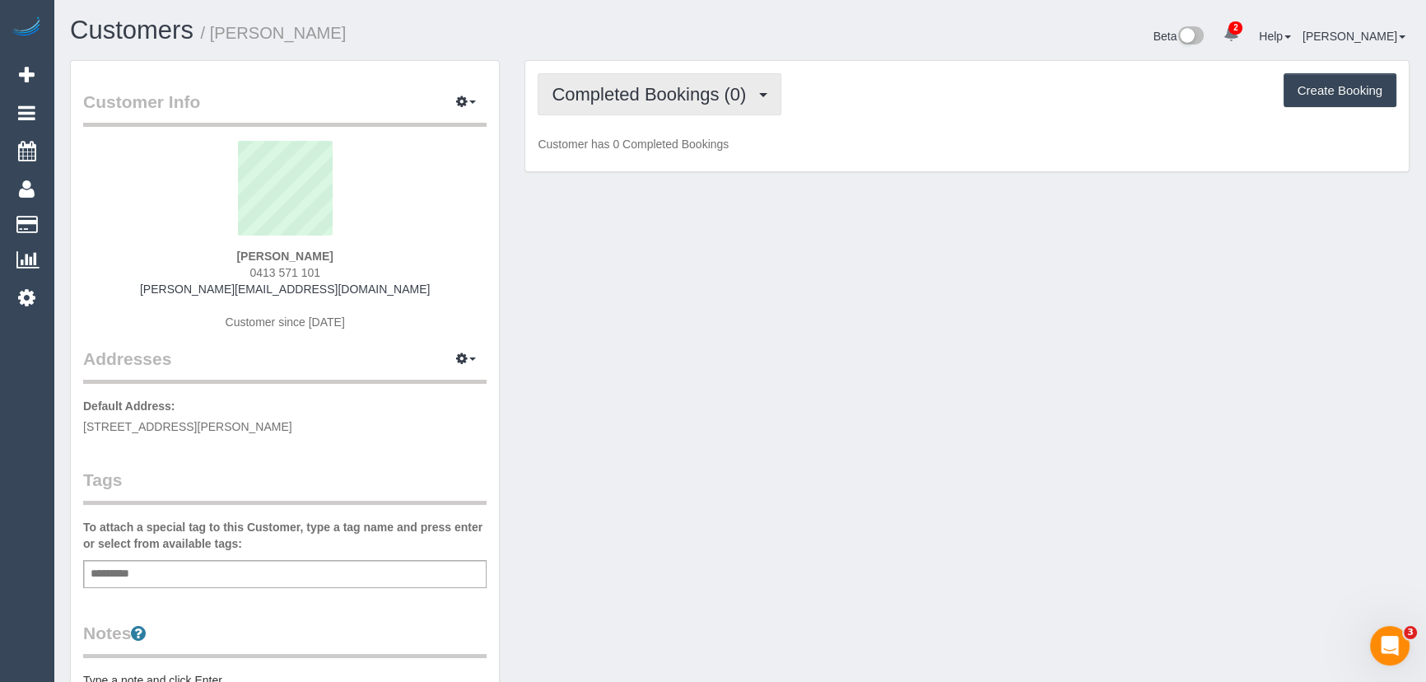
click at [743, 109] on button "Completed Bookings (0)" at bounding box center [660, 94] width 244 height 42
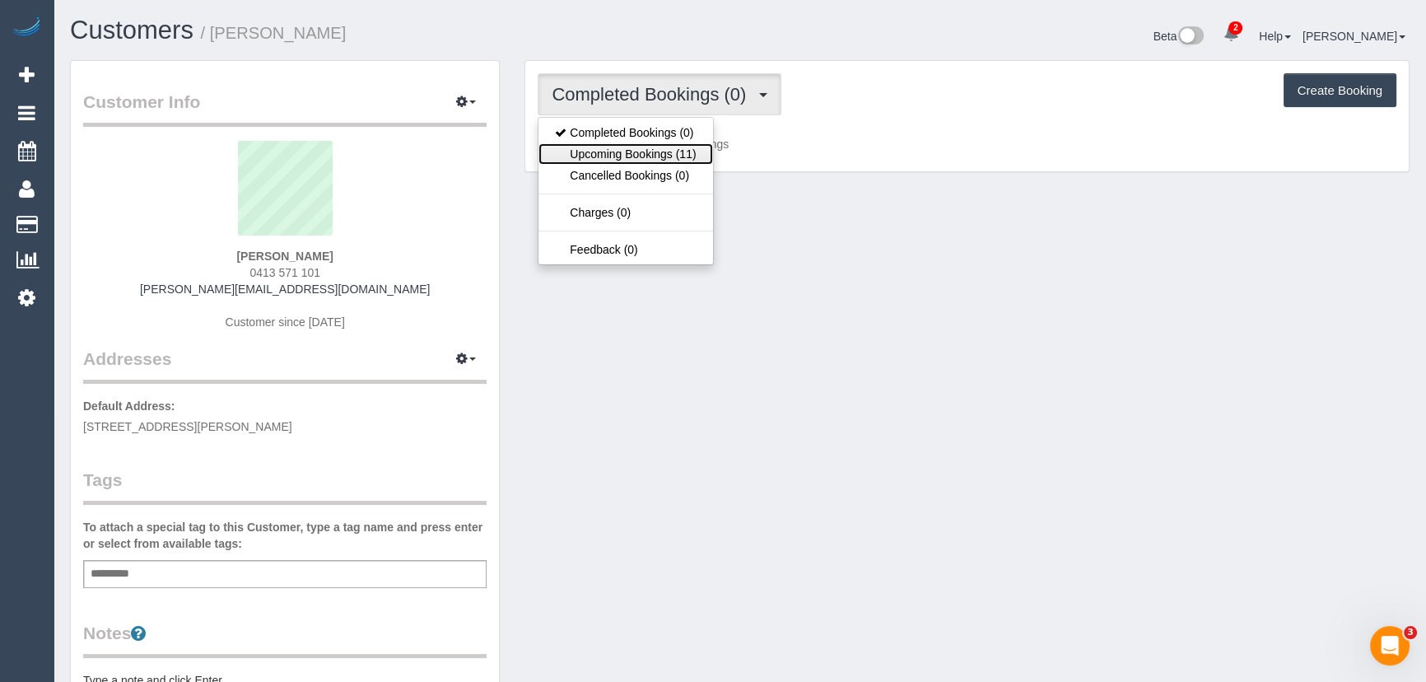
click at [693, 160] on link "Upcoming Bookings (11)" at bounding box center [625, 153] width 174 height 21
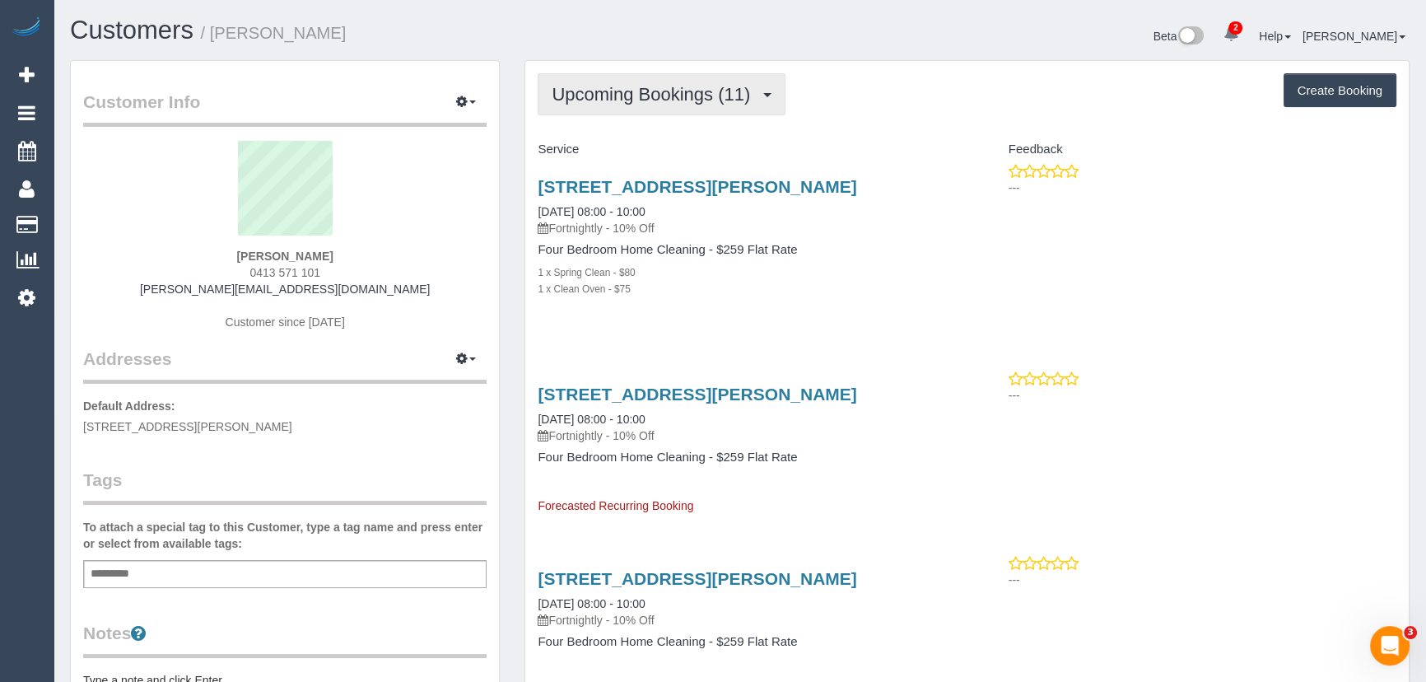
click at [659, 100] on span "Upcoming Bookings (11)" at bounding box center [655, 94] width 207 height 21
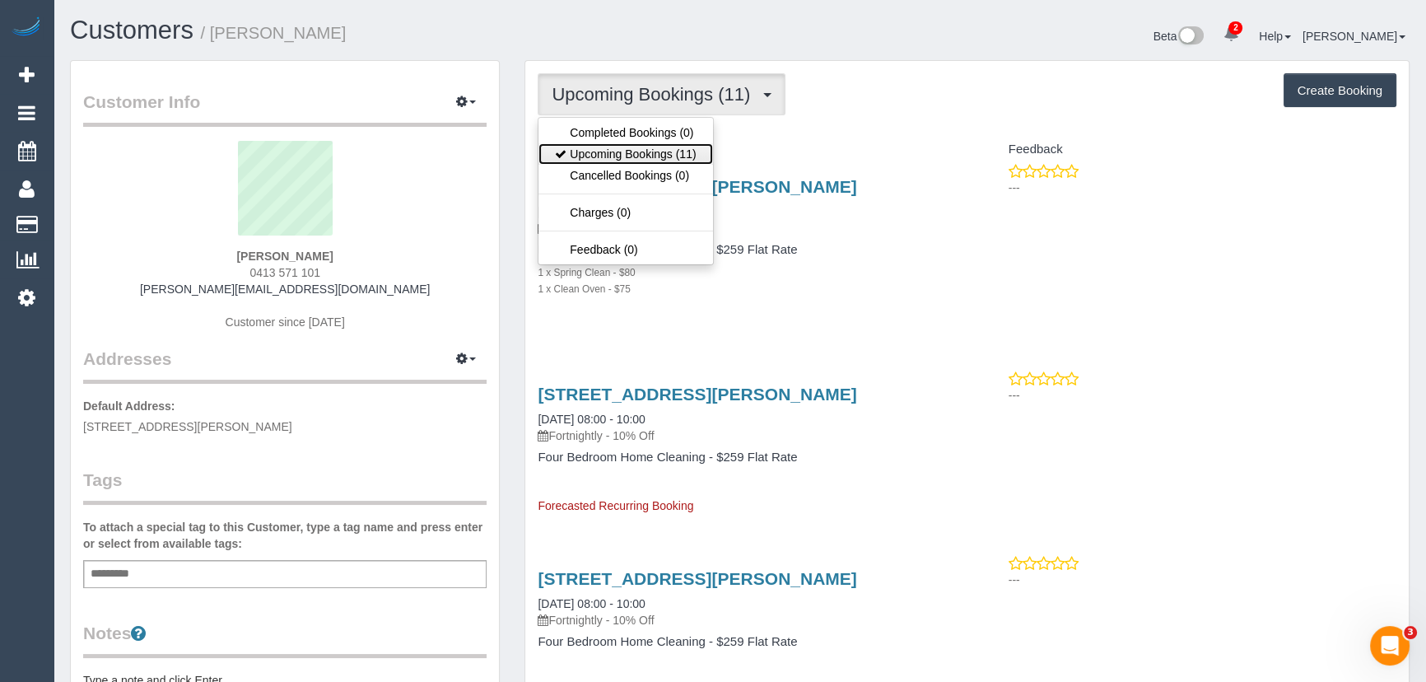
click at [663, 151] on link "Upcoming Bookings (11)" at bounding box center [625, 153] width 174 height 21
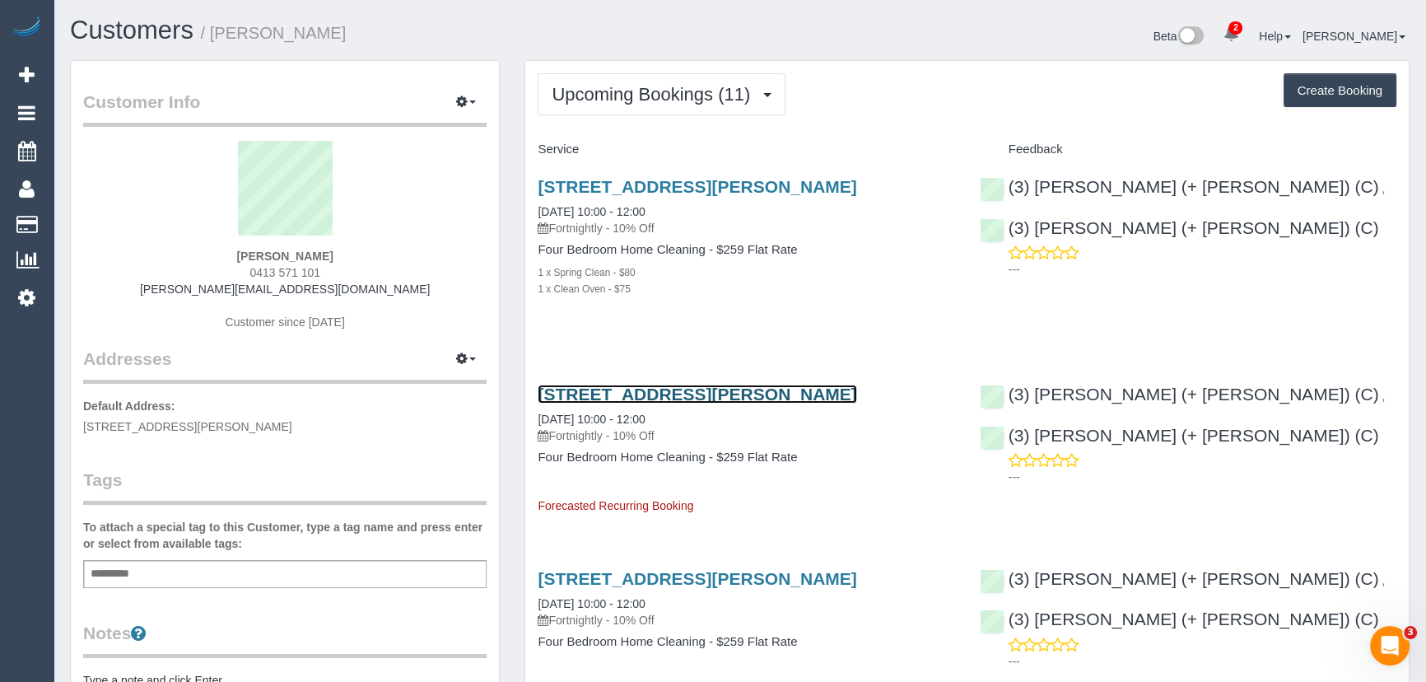
click at [677, 386] on link "[STREET_ADDRESS][PERSON_NAME]" at bounding box center [697, 393] width 319 height 19
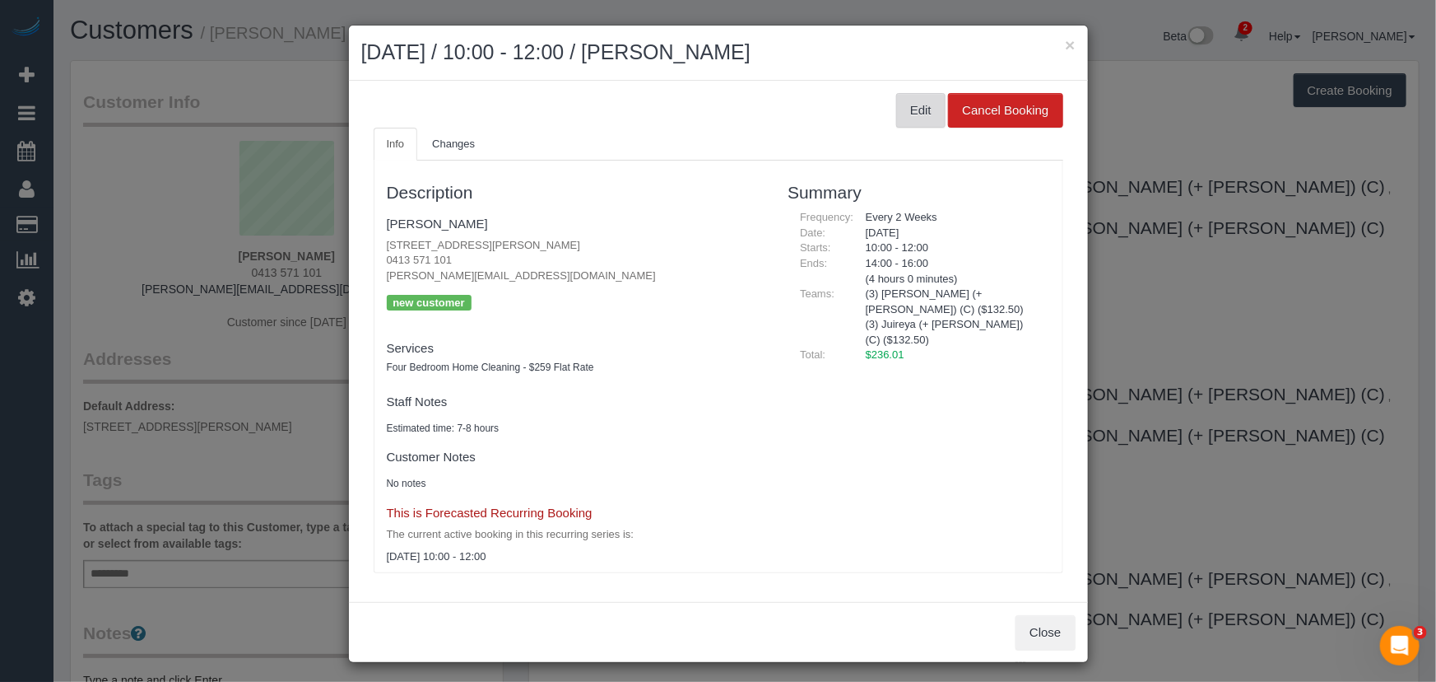
click at [915, 117] on button "Edit" at bounding box center [920, 110] width 49 height 35
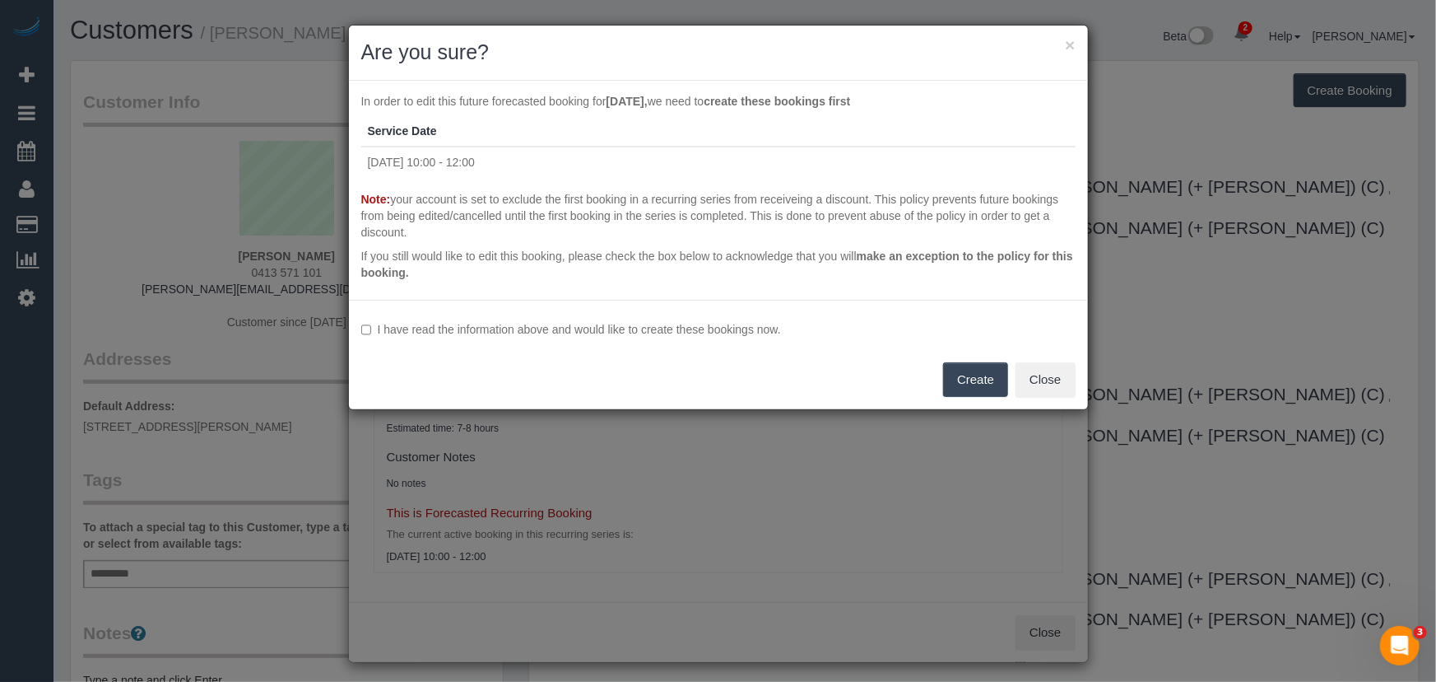
click at [497, 321] on label "I have read the information above and would like to create these bookings now." at bounding box center [718, 329] width 715 height 16
click at [948, 376] on button "Create" at bounding box center [975, 379] width 65 height 35
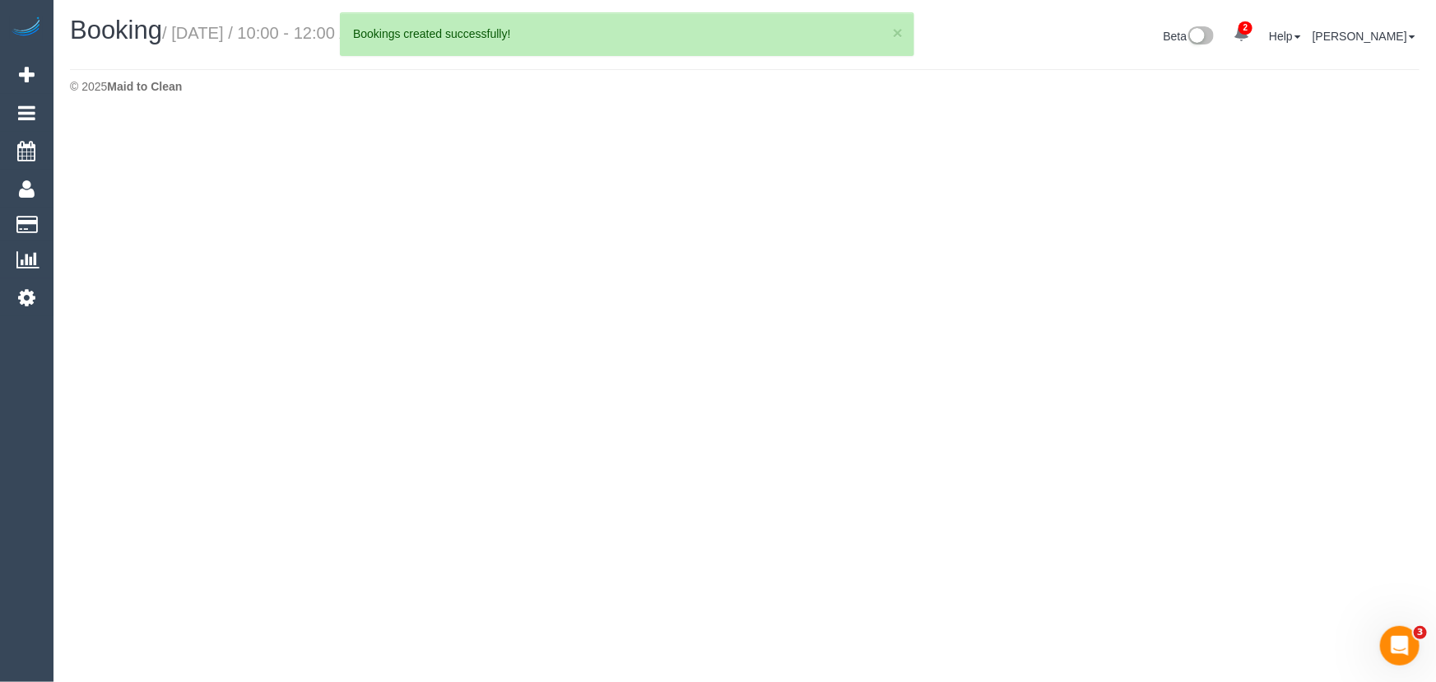
select select "VIC"
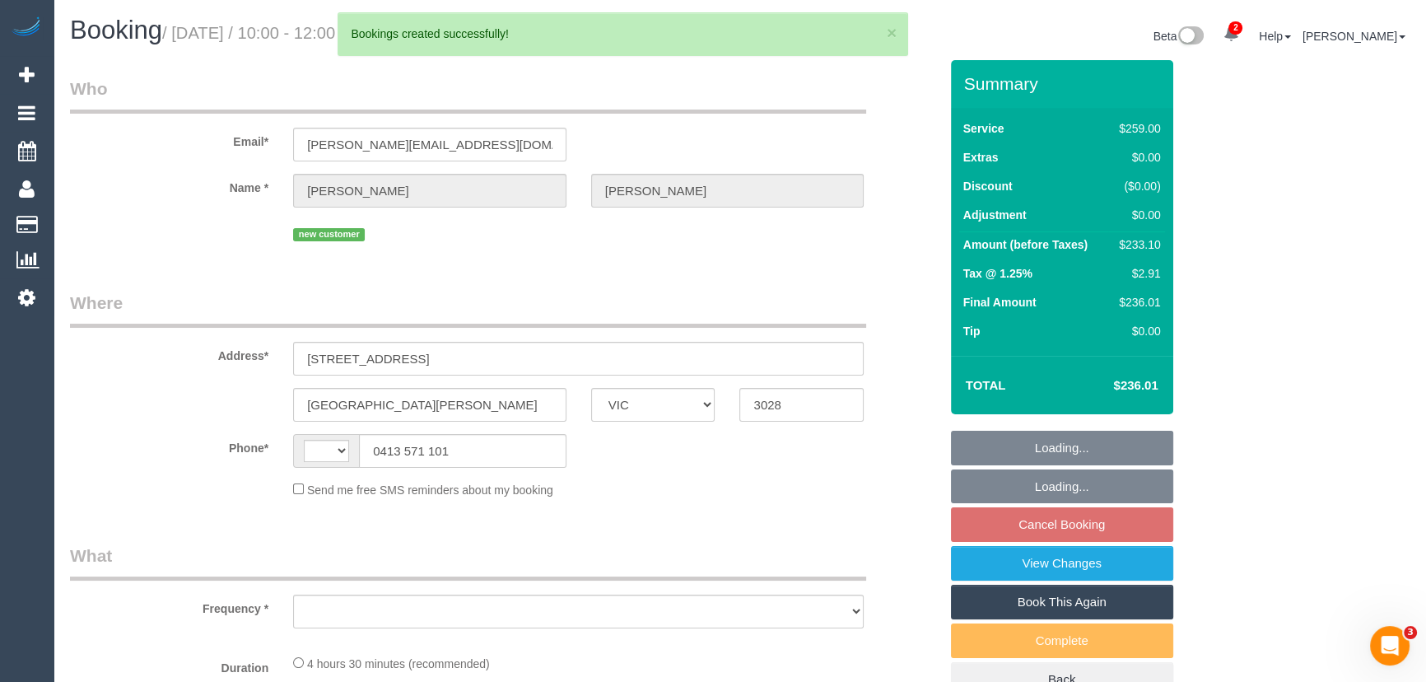
select select "string:AU"
select select "object:1640"
select select "string:stripe-pm_1S5xUj2GScqysDRVpAuBJTGF"
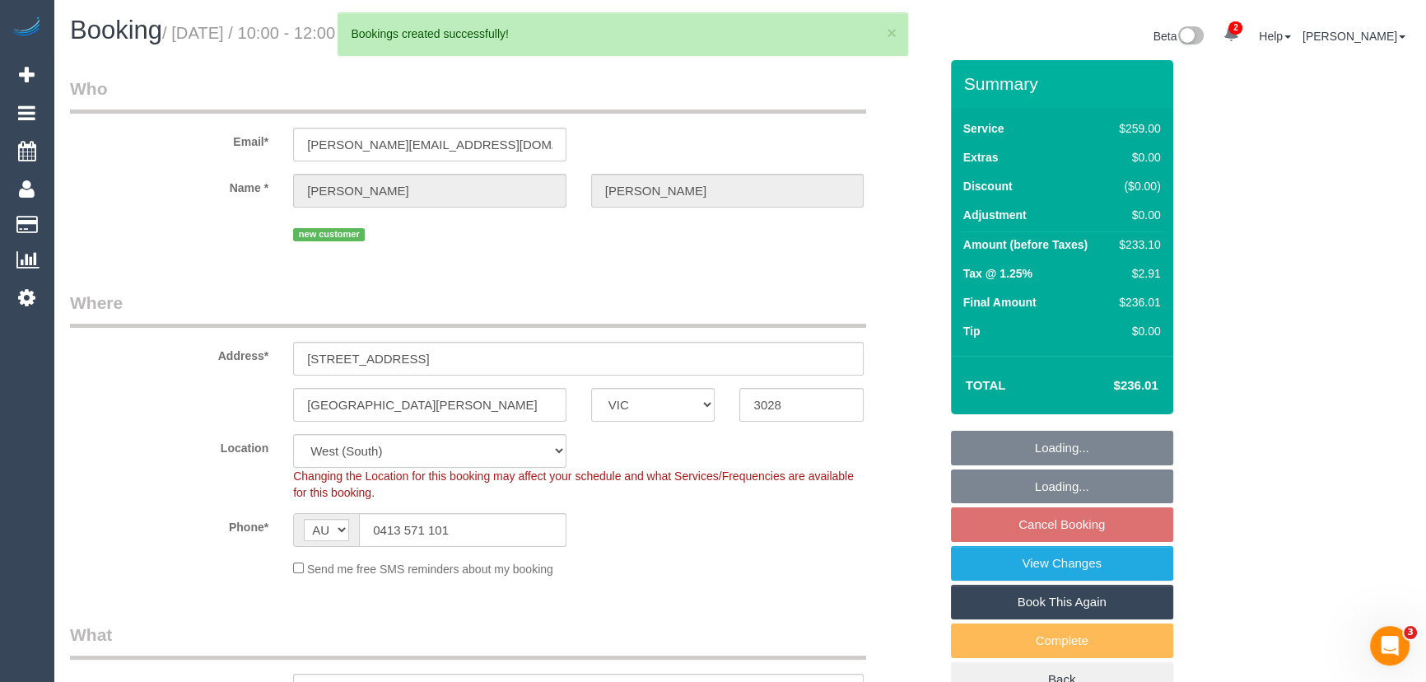
select select "spot3"
select select "number:28"
select select "number:14"
select select "number:19"
select select "number:22"
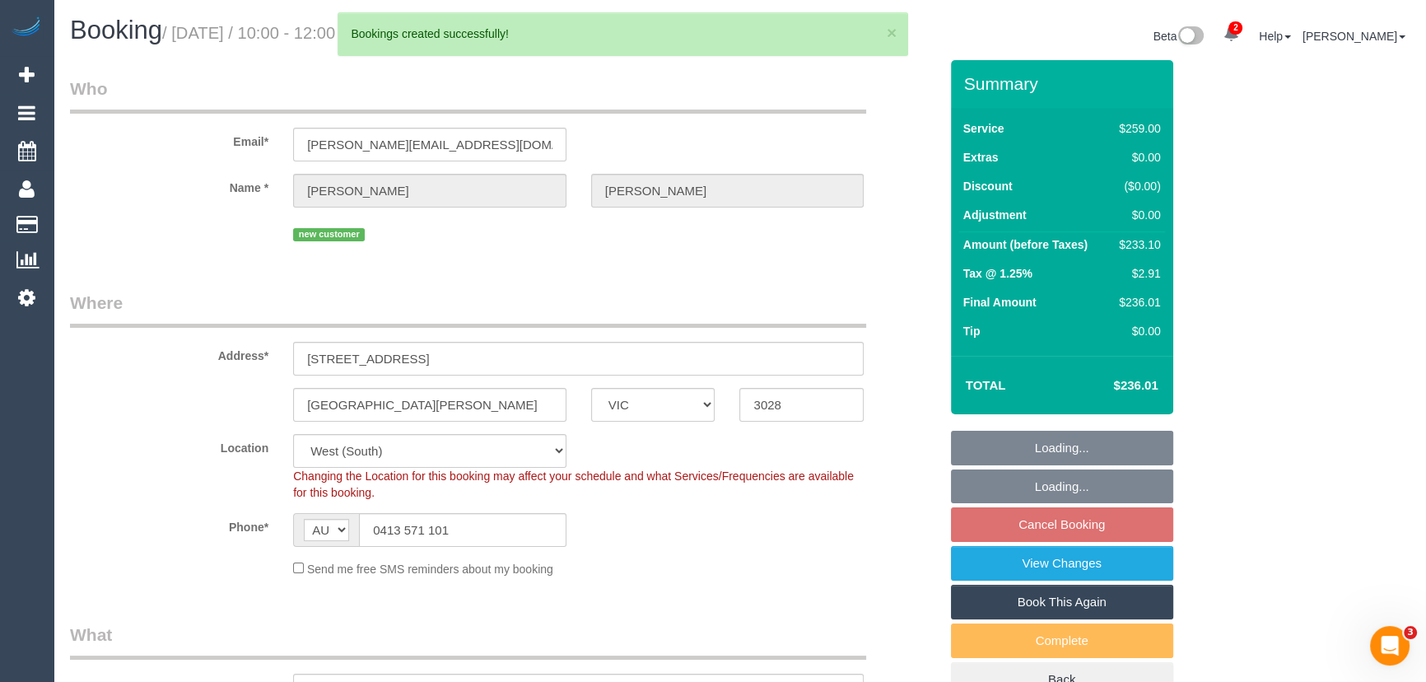
select select "number:35"
select select "number:26"
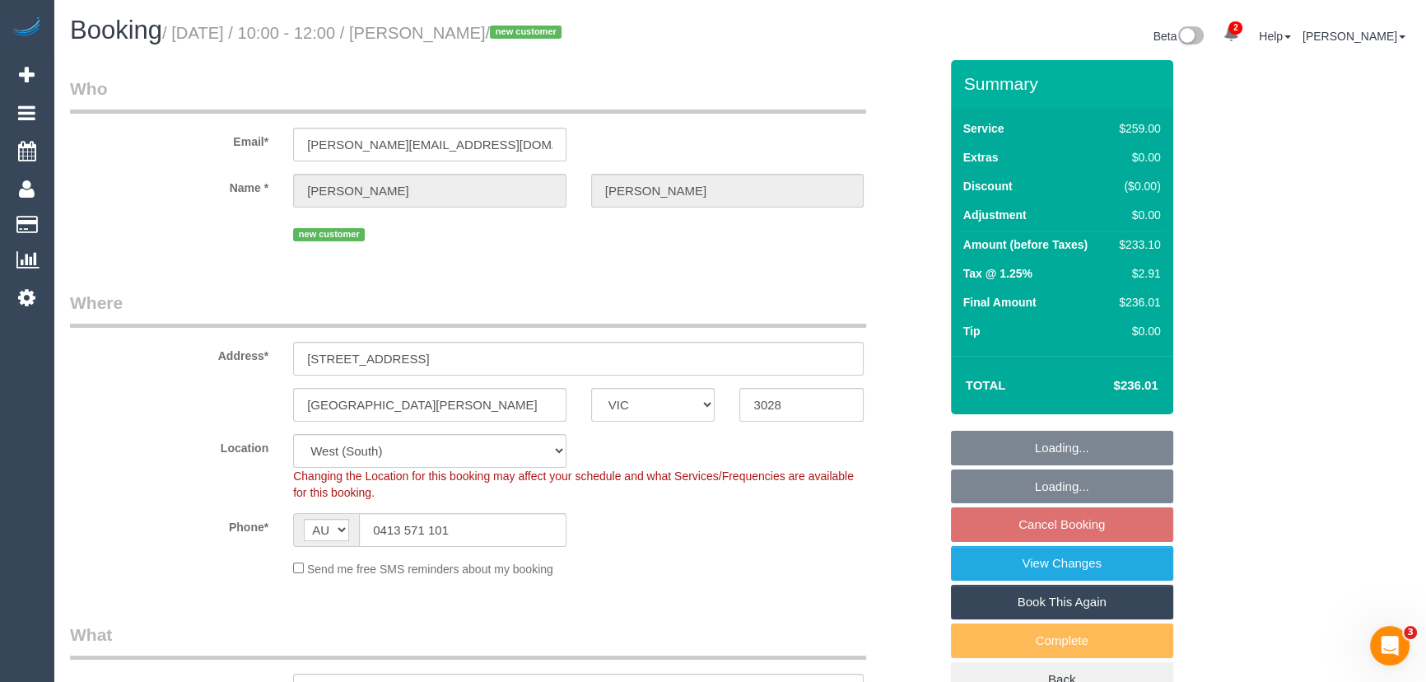
select select "object:2359"
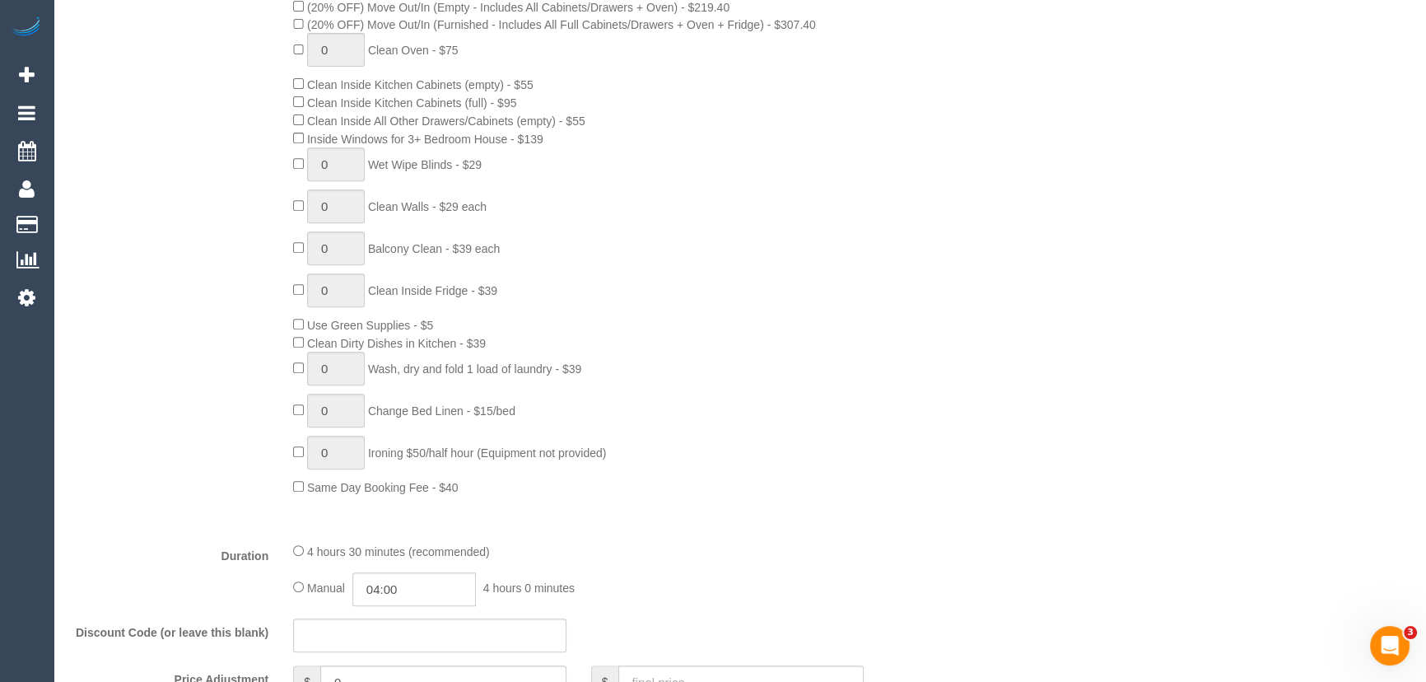
scroll to position [972, 0]
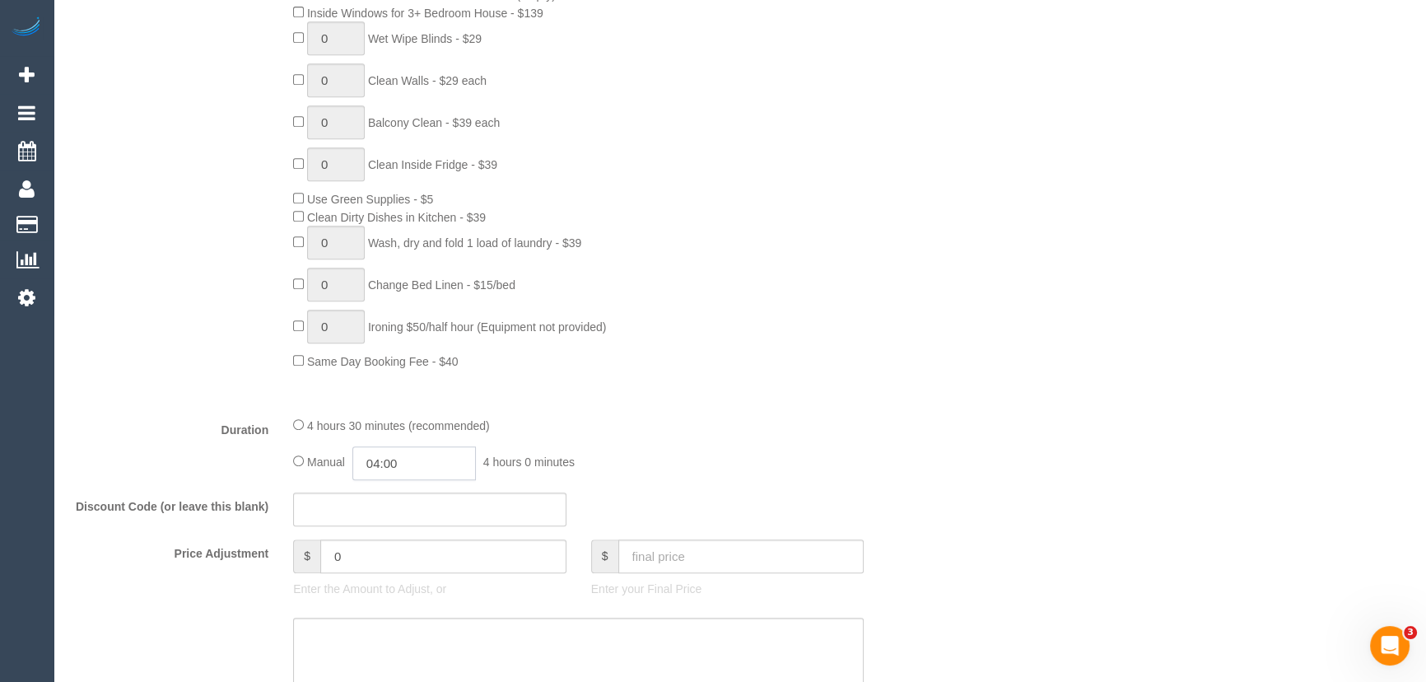
click at [440, 469] on input "04:00" at bounding box center [413, 463] width 123 height 34
type input "02:30"
click at [394, 541] on li "02:30" at bounding box center [396, 543] width 73 height 21
click at [413, 480] on input "02:30" at bounding box center [413, 463] width 123 height 34
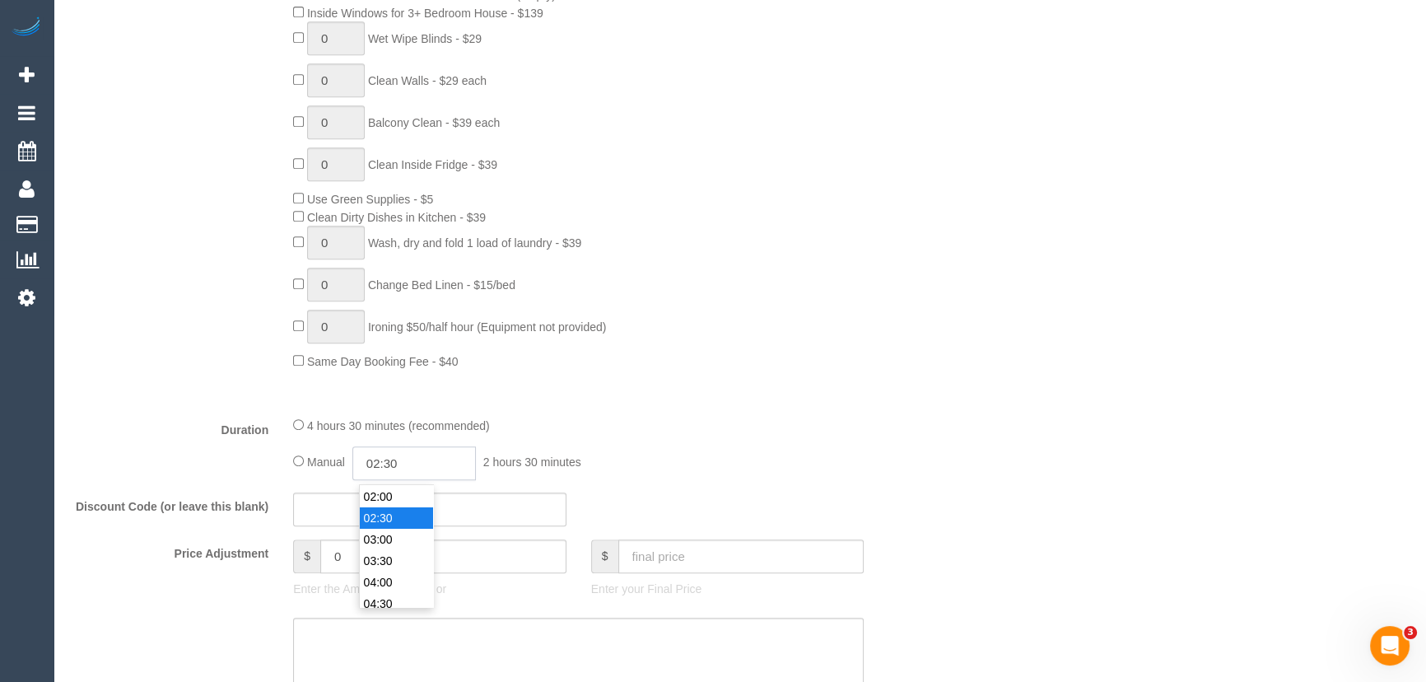
select select "spot28"
type input "02:15"
select select "spot53"
type input "02:15"
click at [786, 411] on fieldset "What Frequency * One Time Cleaning Weekly - 10% Off - 10.00% (0% for the First …" at bounding box center [504, 236] width 868 height 1172
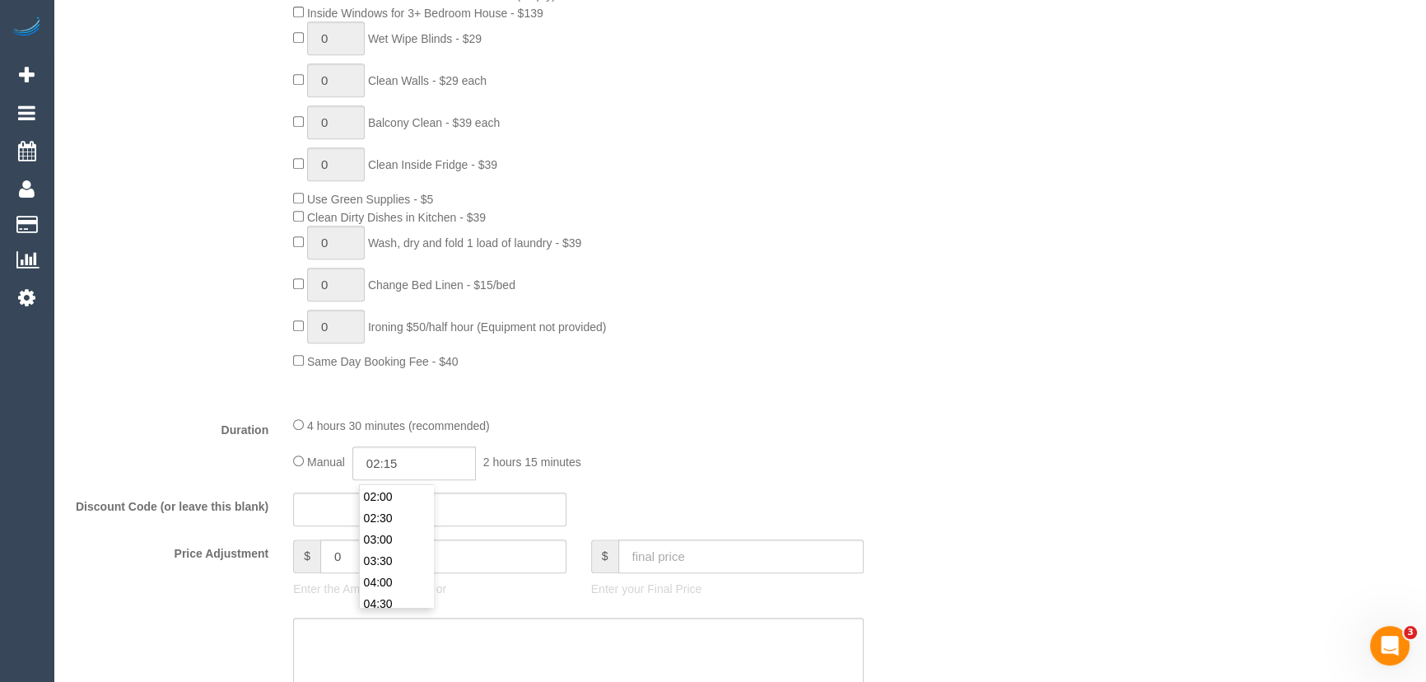
select select "spot78"
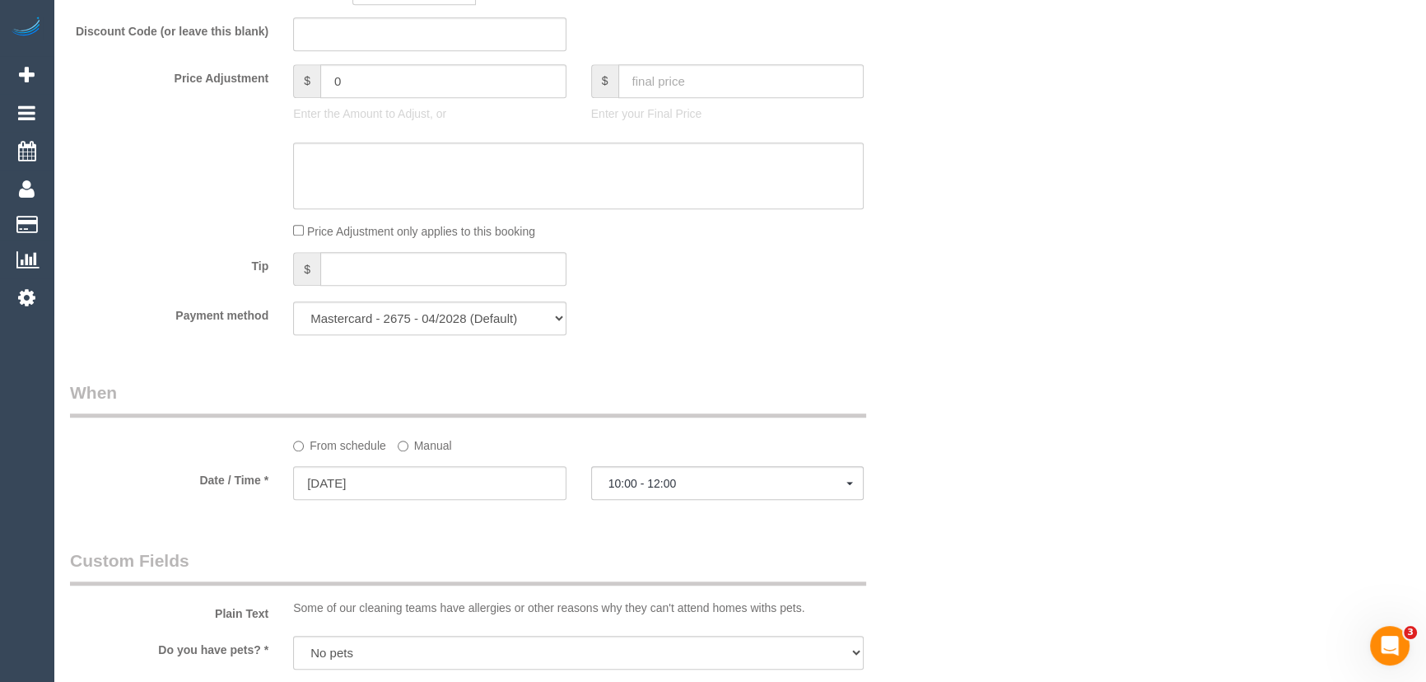
select select "spot103"
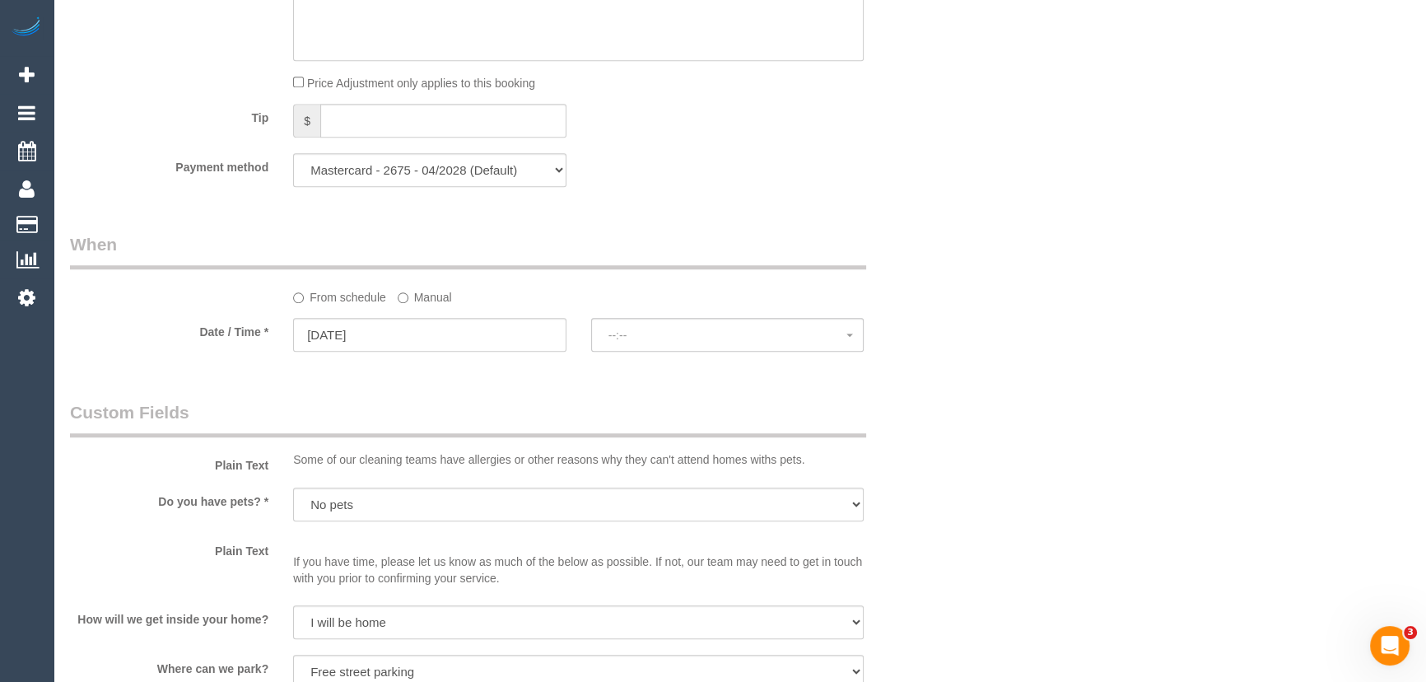
select select "spot128"
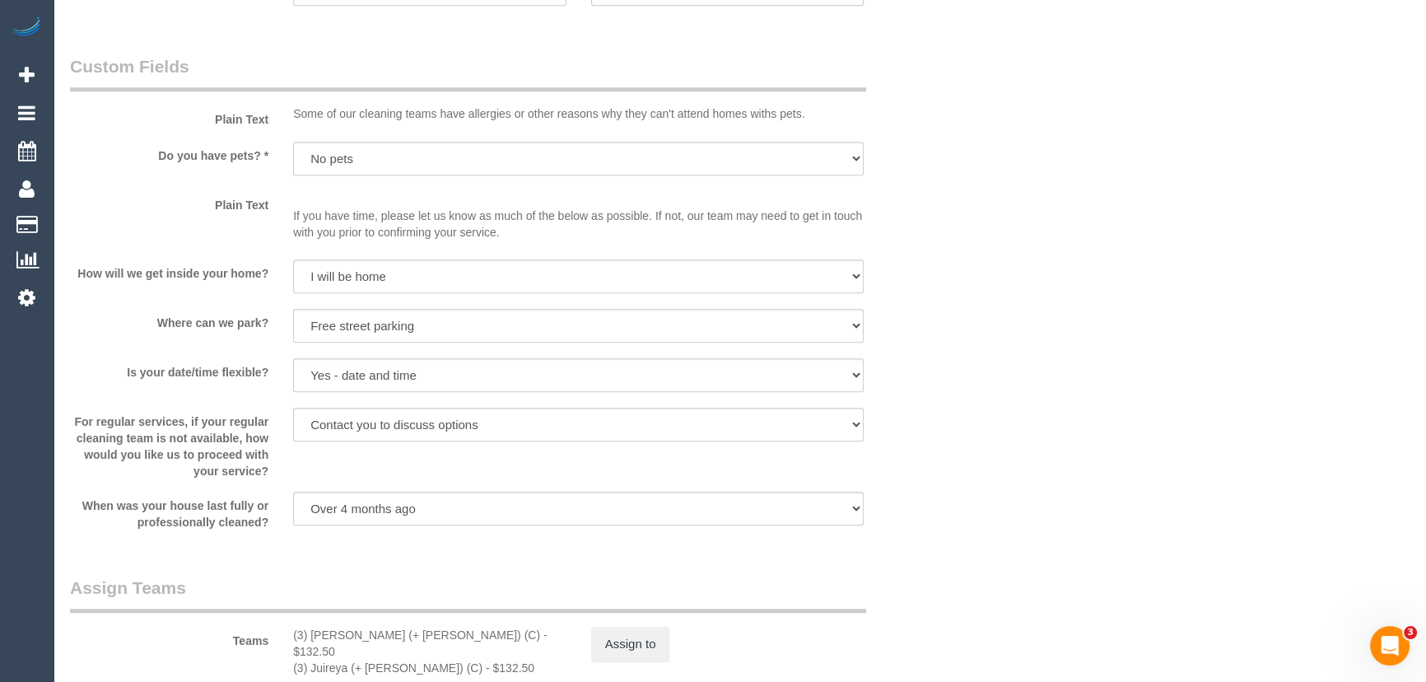
scroll to position [2095, 0]
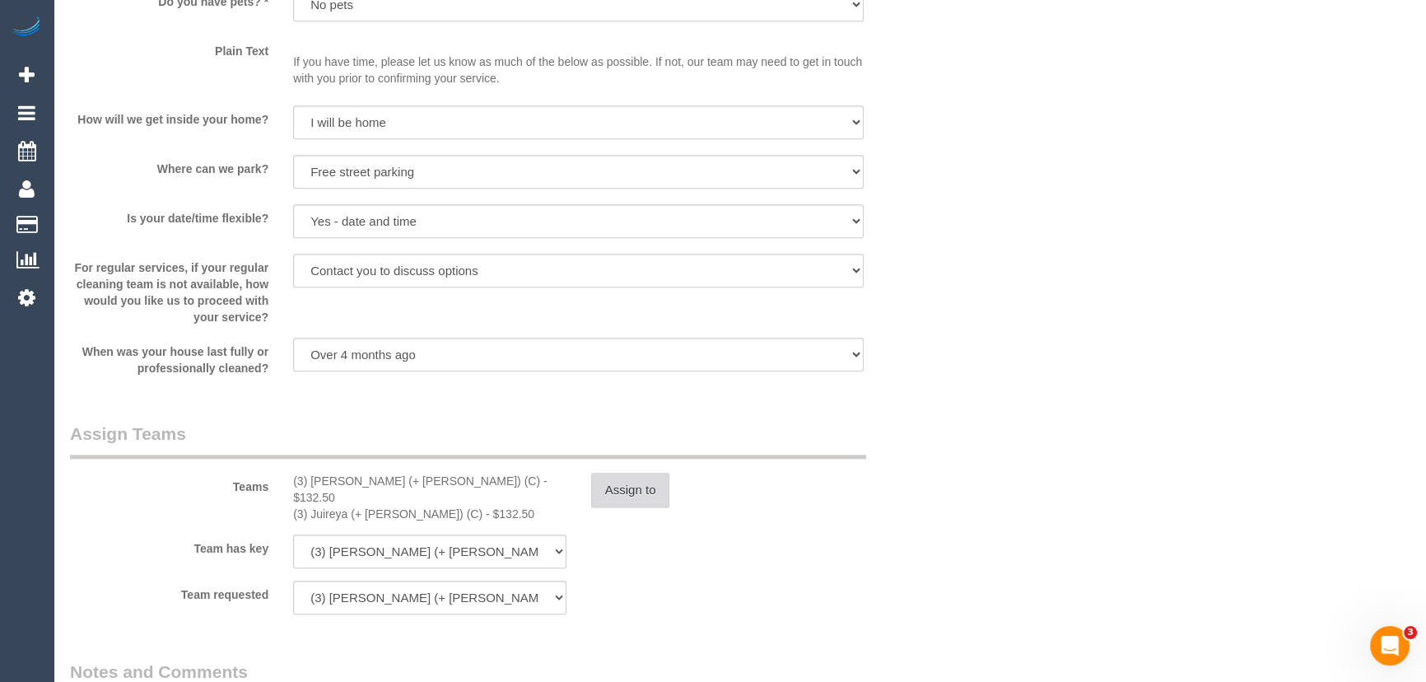
click at [609, 502] on button "Assign to" at bounding box center [630, 490] width 79 height 35
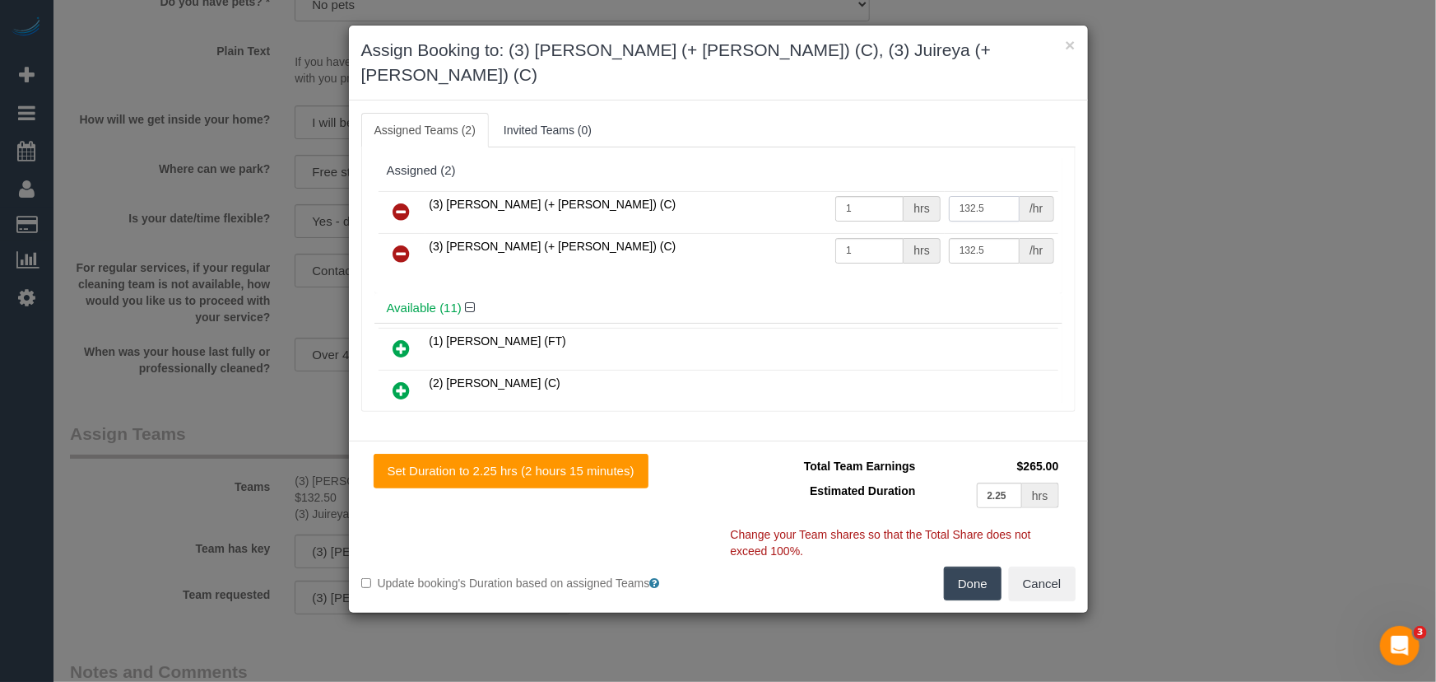
click at [980, 196] on input "132.5" at bounding box center [984, 209] width 71 height 26
type input "75"
click at [977, 238] on input "132.5" at bounding box center [984, 251] width 71 height 26
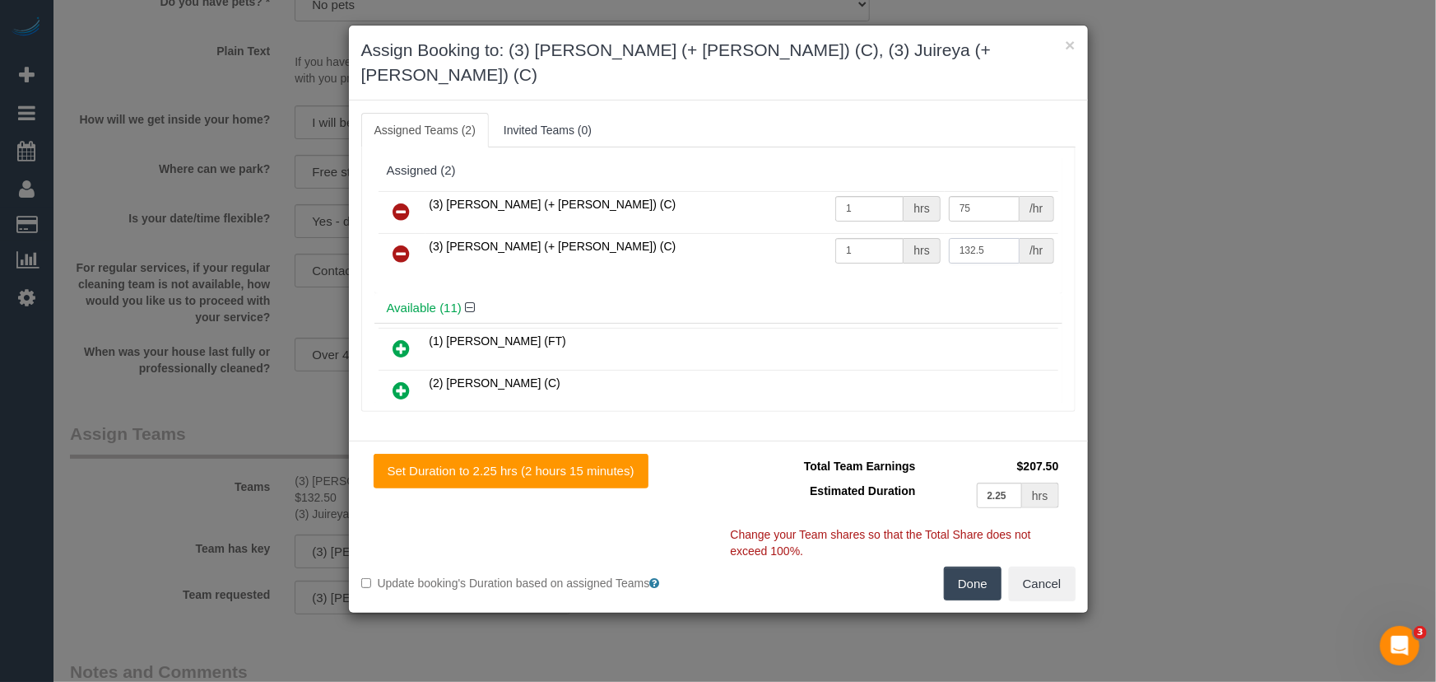
click at [977, 238] on input "132.5" at bounding box center [984, 251] width 71 height 26
type input "75"
click at [979, 566] on button "Done" at bounding box center [973, 583] width 58 height 35
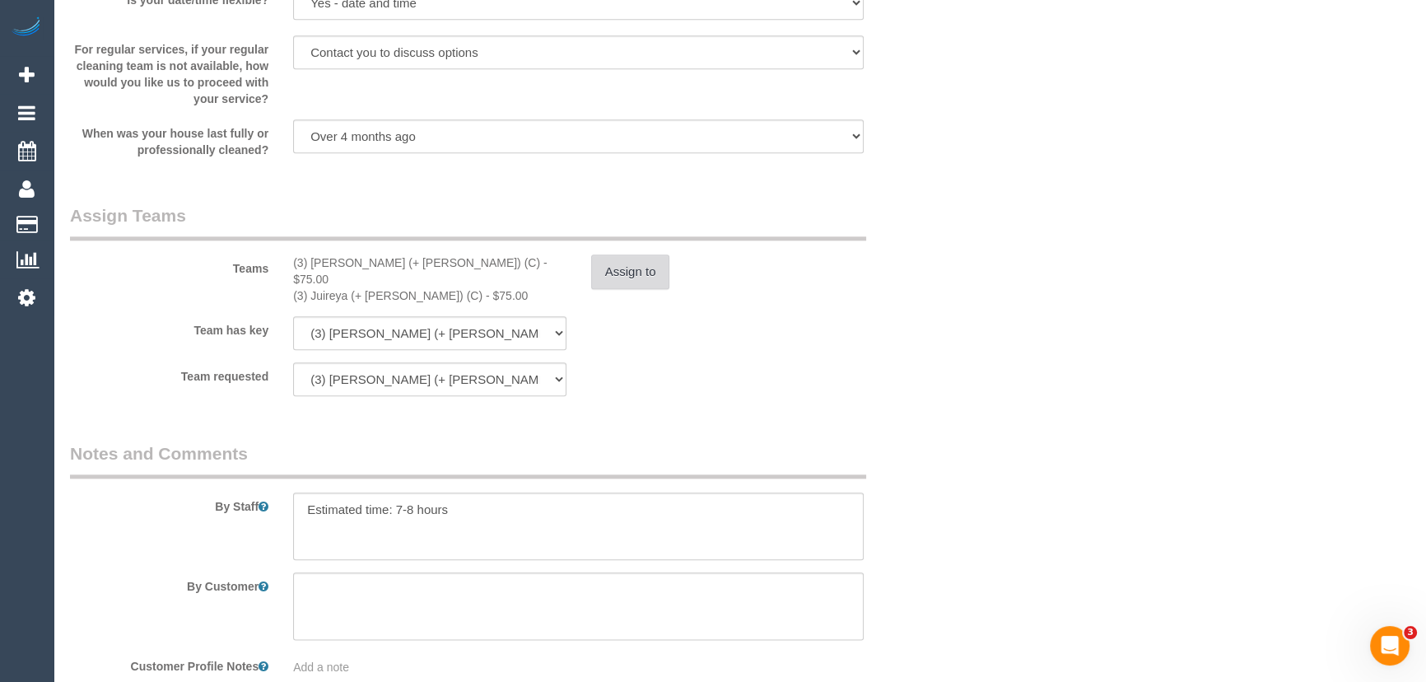
scroll to position [2320, 0]
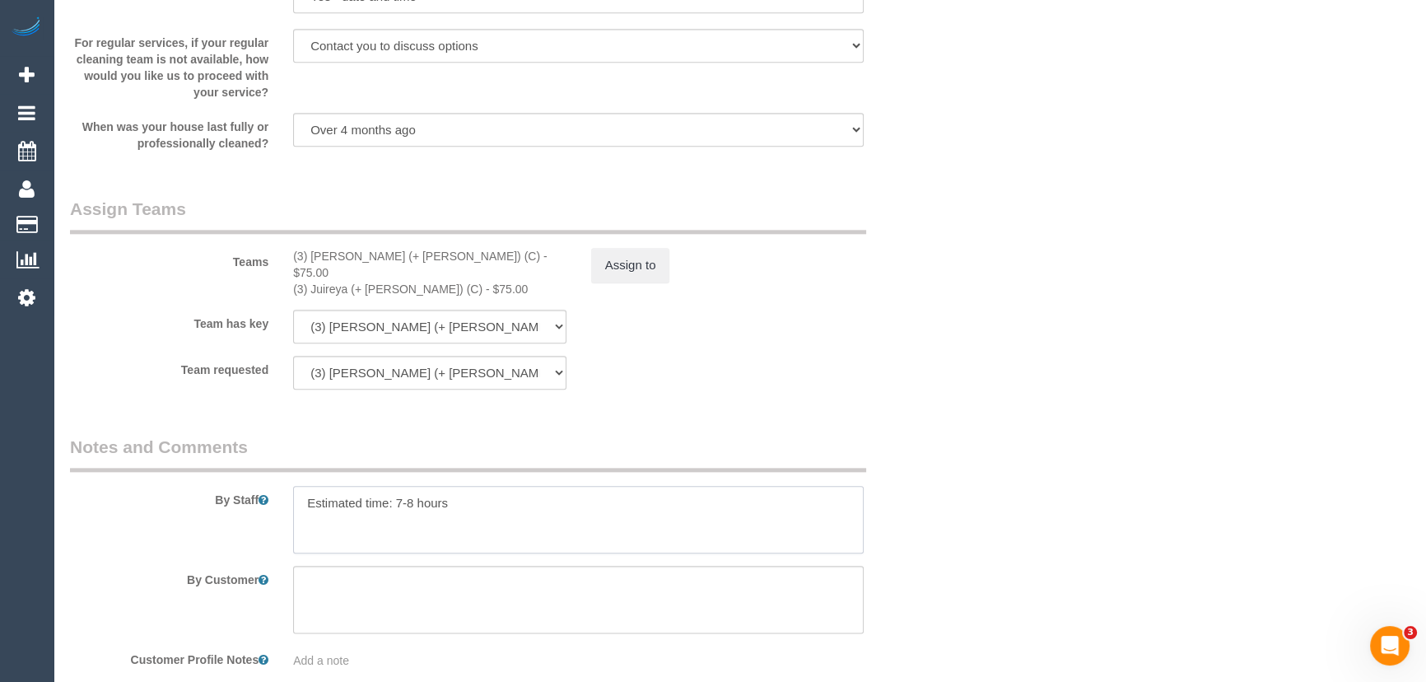
click at [411, 494] on textarea at bounding box center [578, 520] width 570 height 68
type textarea "Estimated time: 3.5-4.5 hours"
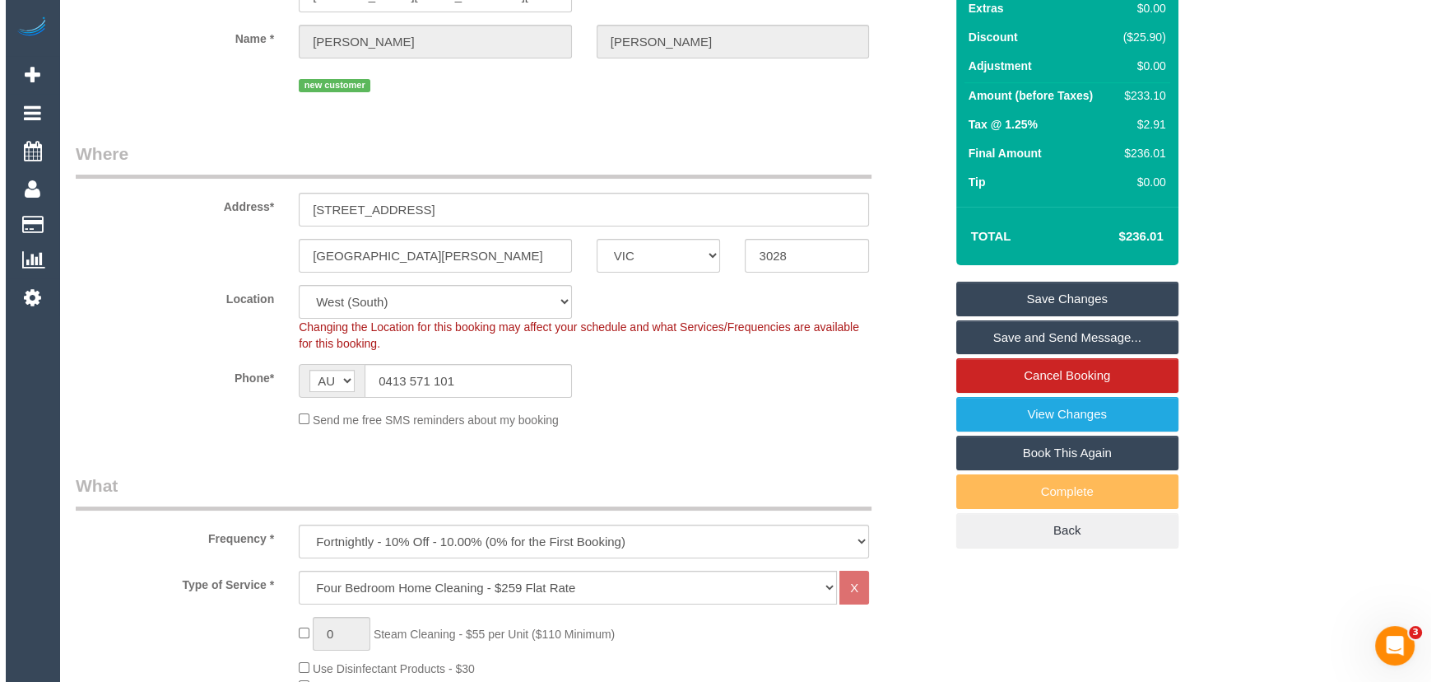
scroll to position [0, 0]
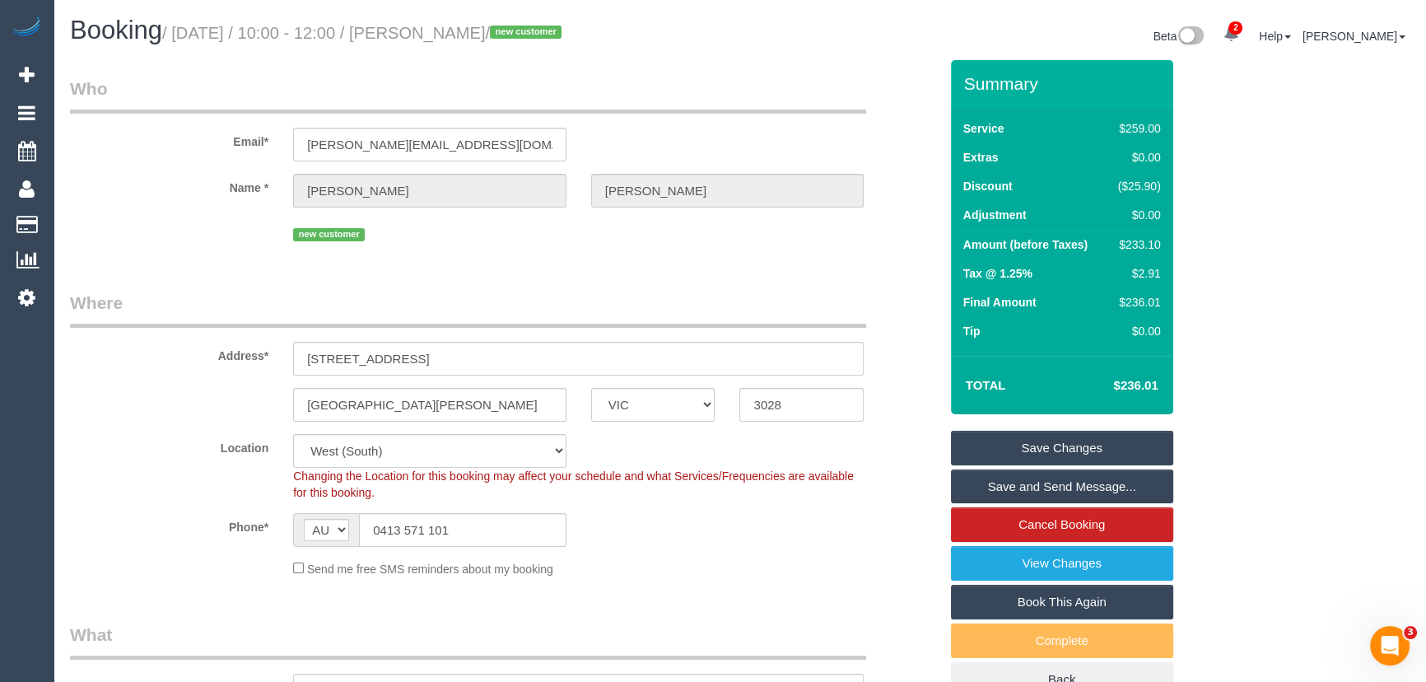
click at [1029, 455] on link "Save Changes" at bounding box center [1062, 448] width 222 height 35
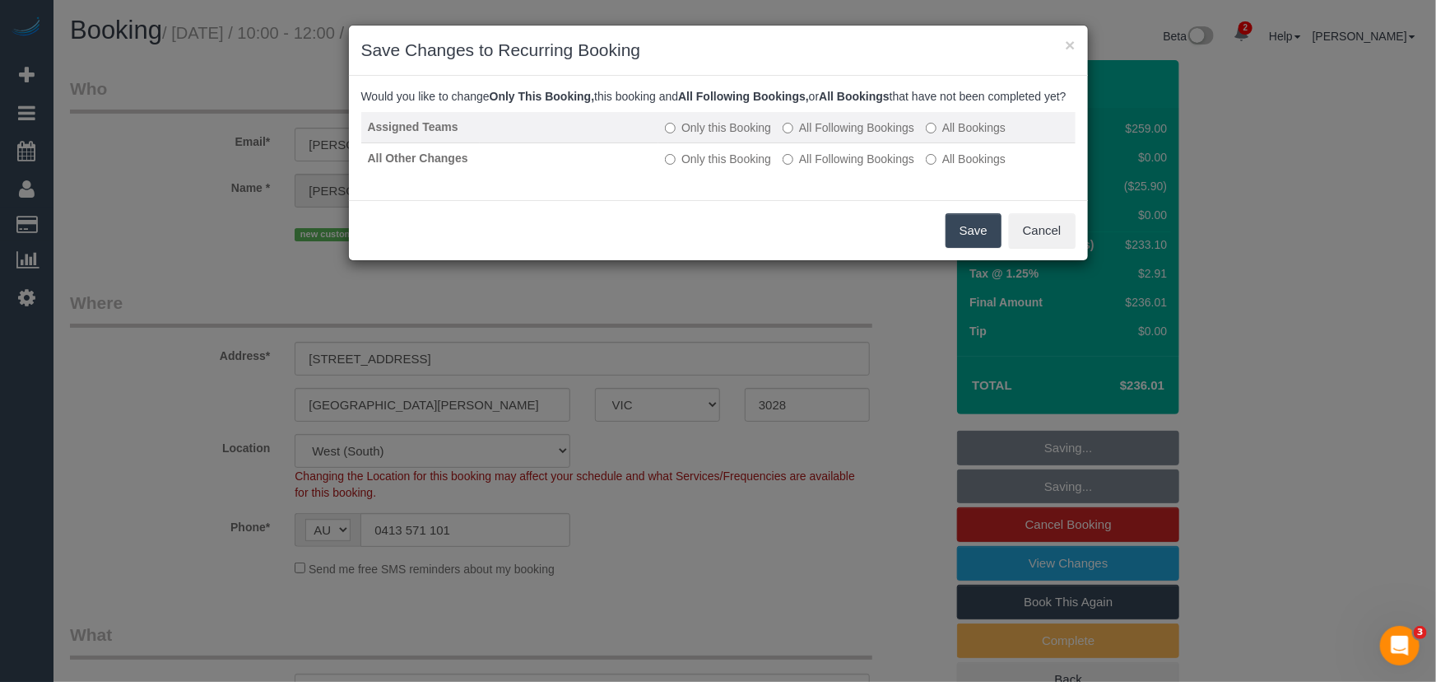
click at [860, 136] on label "All Following Bookings" at bounding box center [849, 127] width 132 height 16
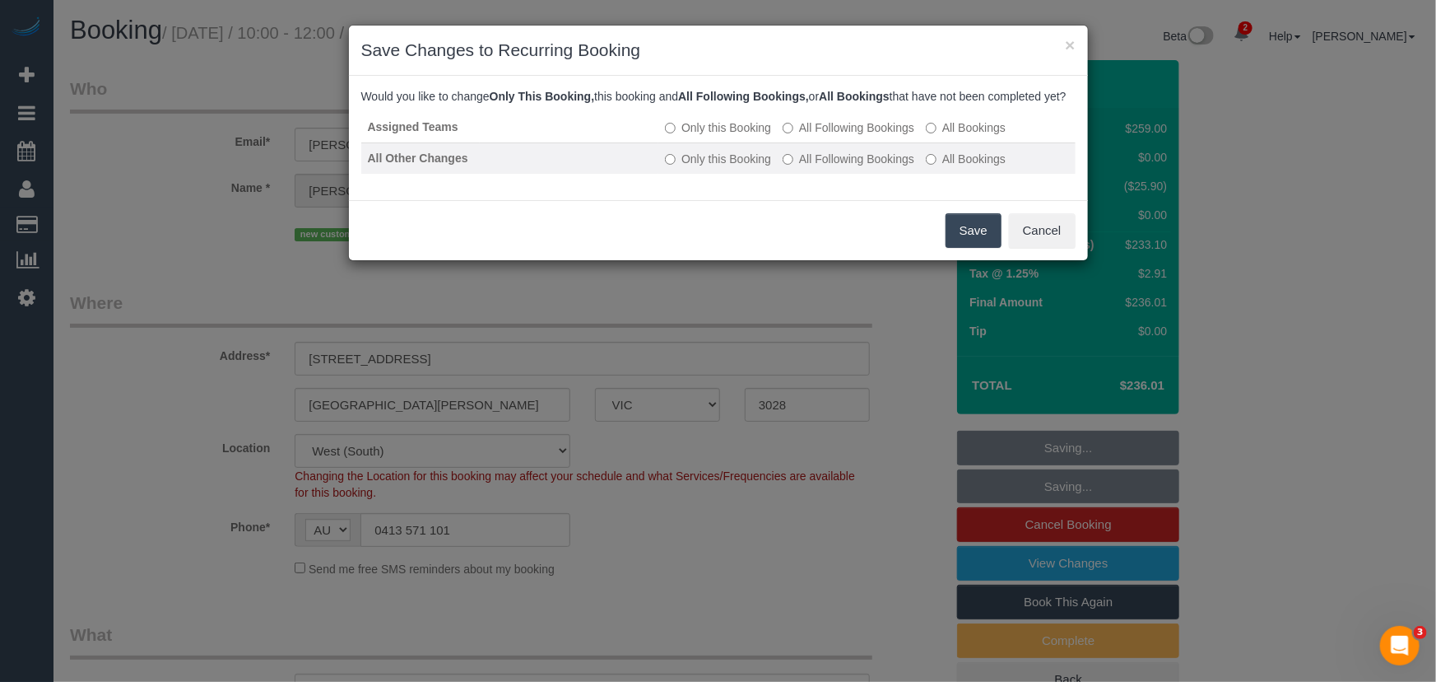
click at [860, 167] on label "All Following Bookings" at bounding box center [849, 159] width 132 height 16
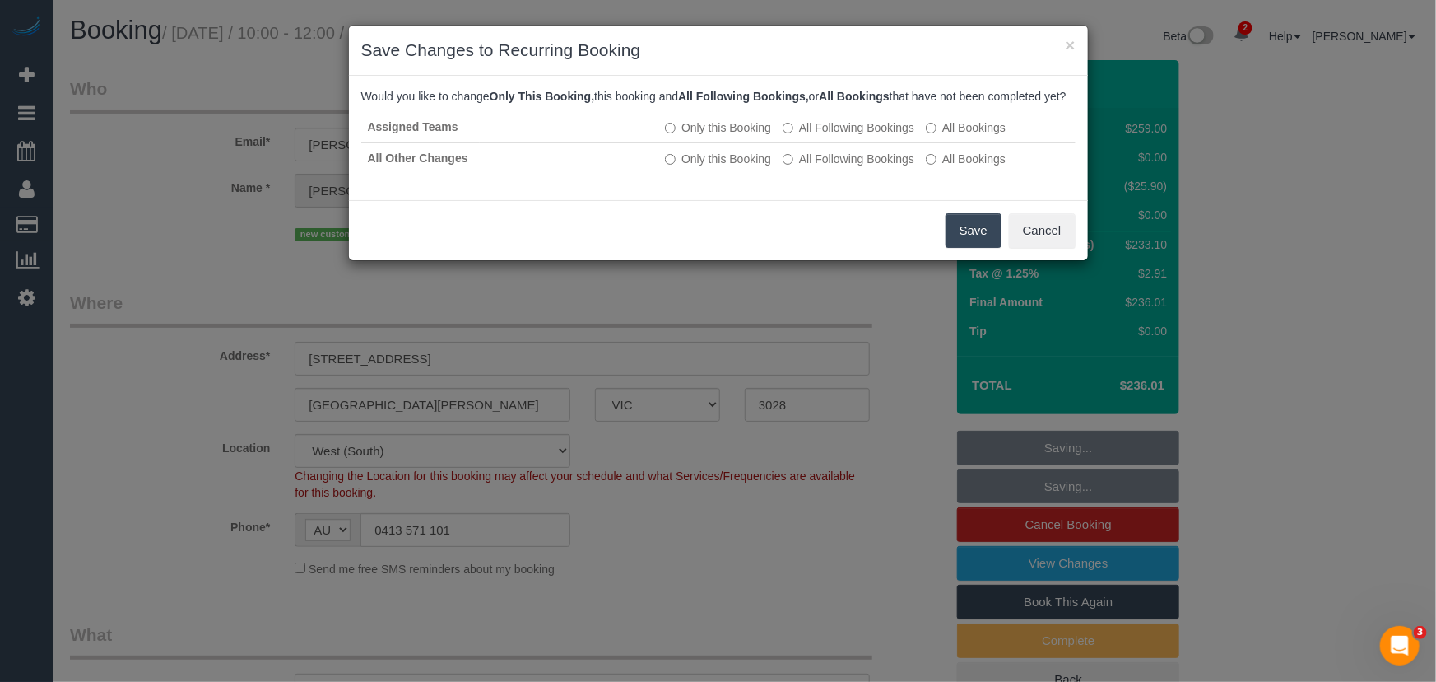
click at [963, 248] on button "Save" at bounding box center [974, 230] width 56 height 35
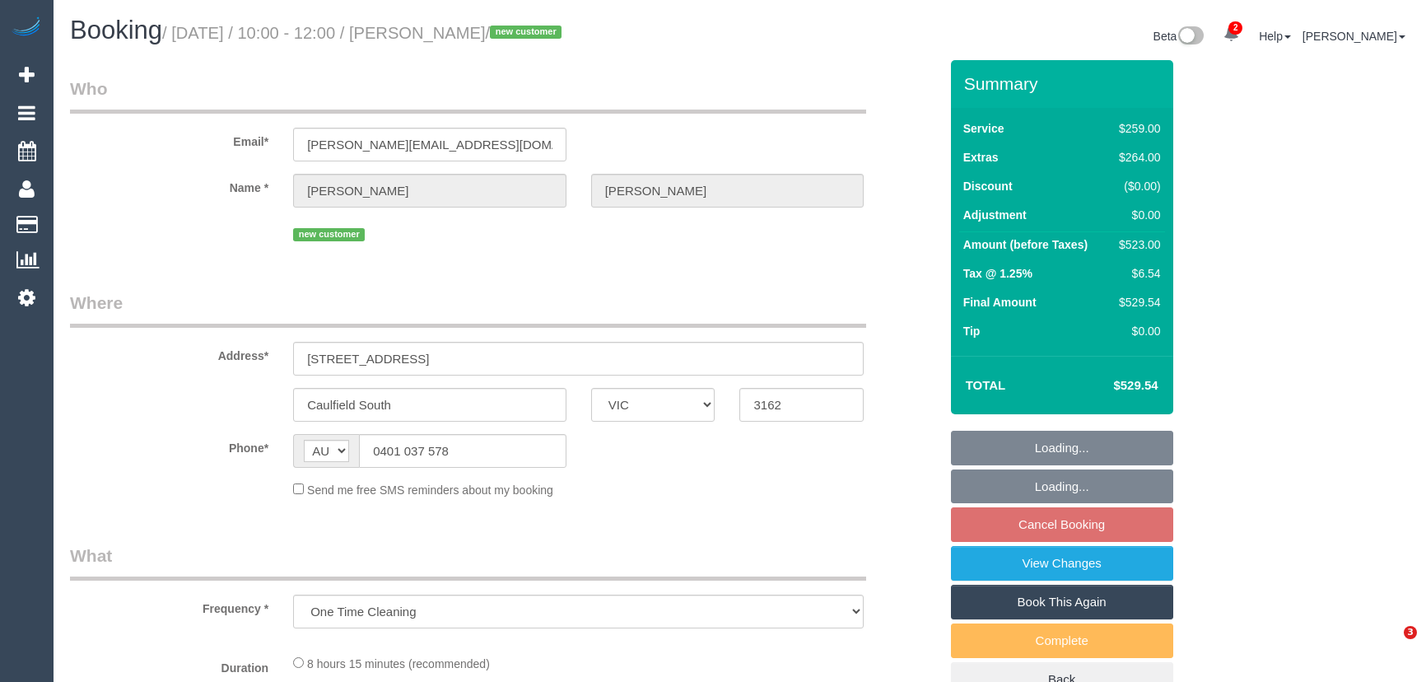
select select "VIC"
select select "string:stripe-pm_1S5IFI2GScqysDRVXsWQiMML"
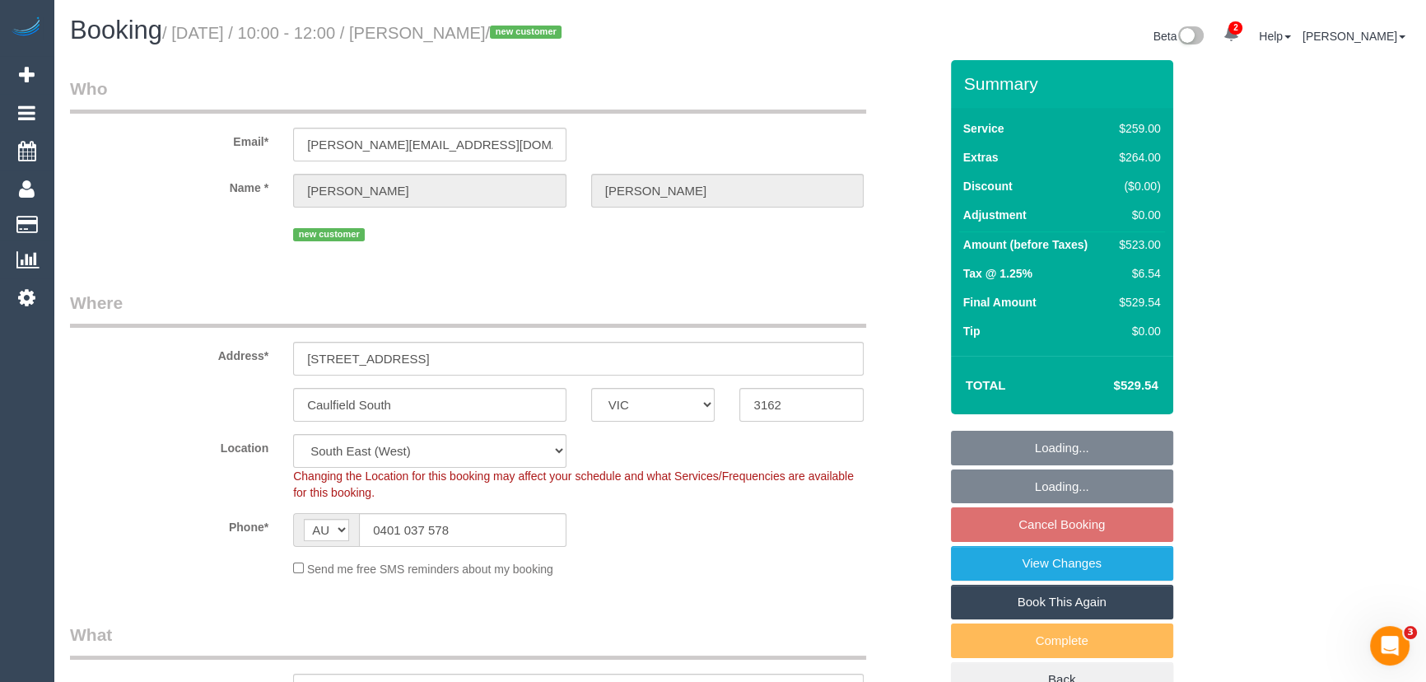
select select "object:587"
select select "number:29"
select select "number:14"
select select "number:19"
select select "number:24"
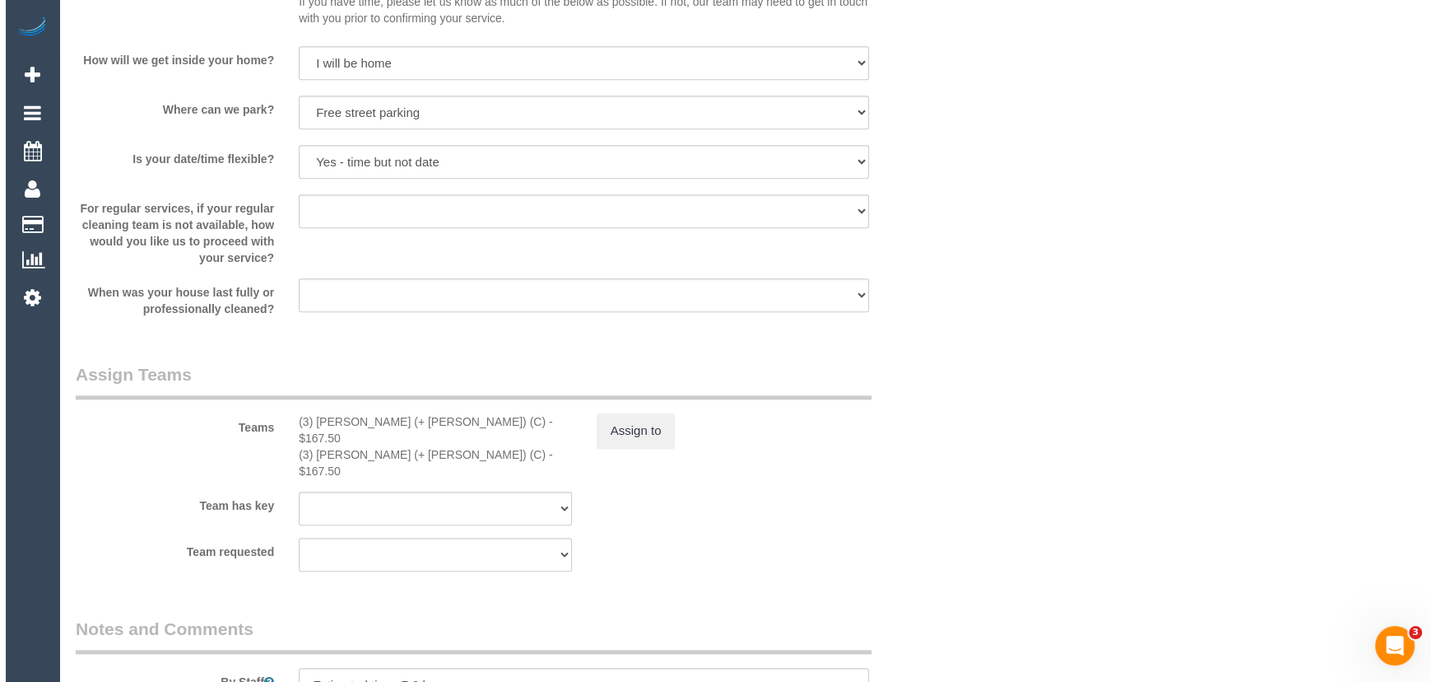
scroll to position [2470, 0]
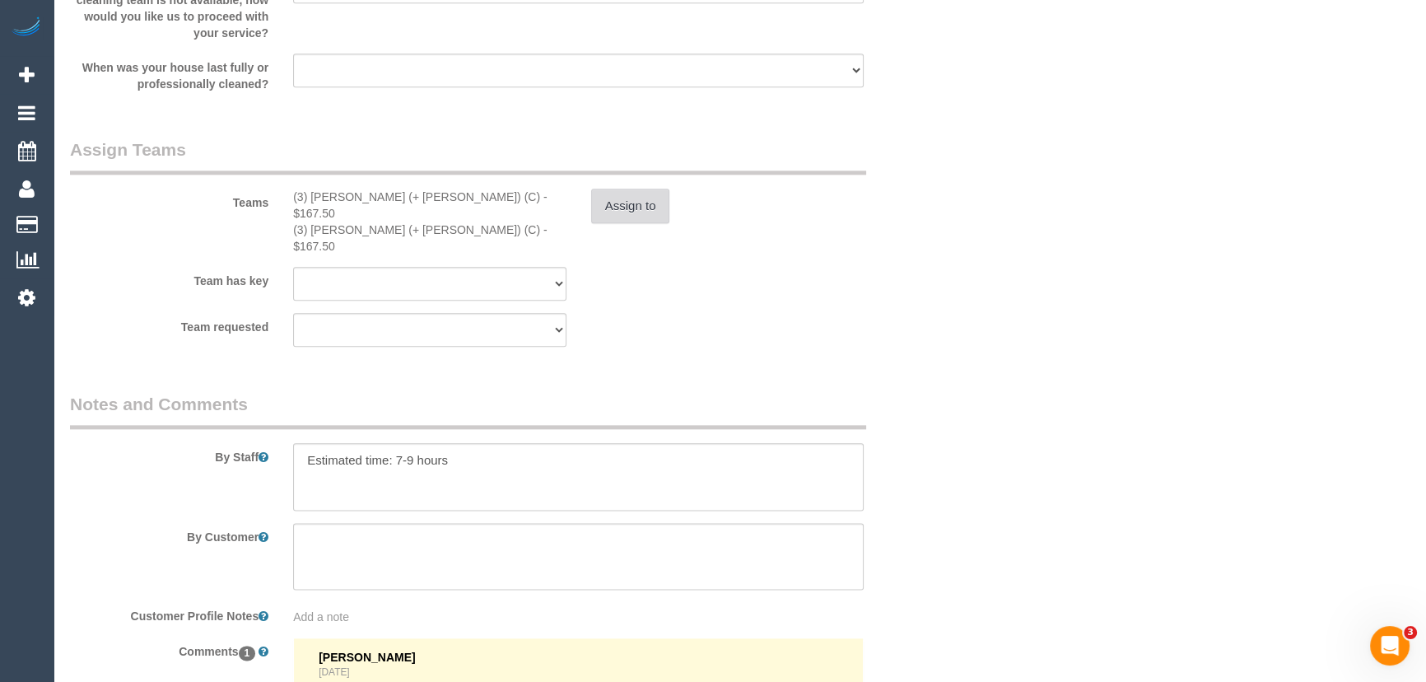
click at [628, 219] on button "Assign to" at bounding box center [630, 206] width 79 height 35
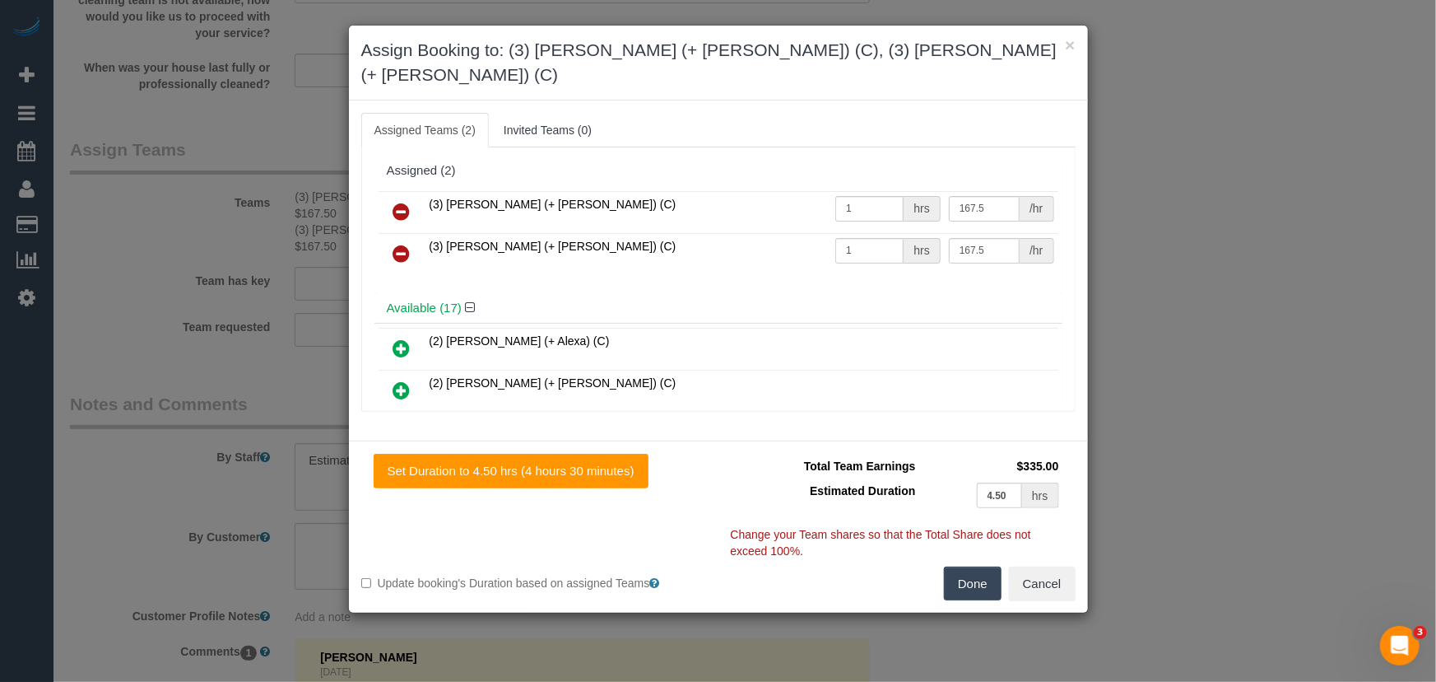
click at [404, 202] on icon at bounding box center [401, 212] width 17 height 20
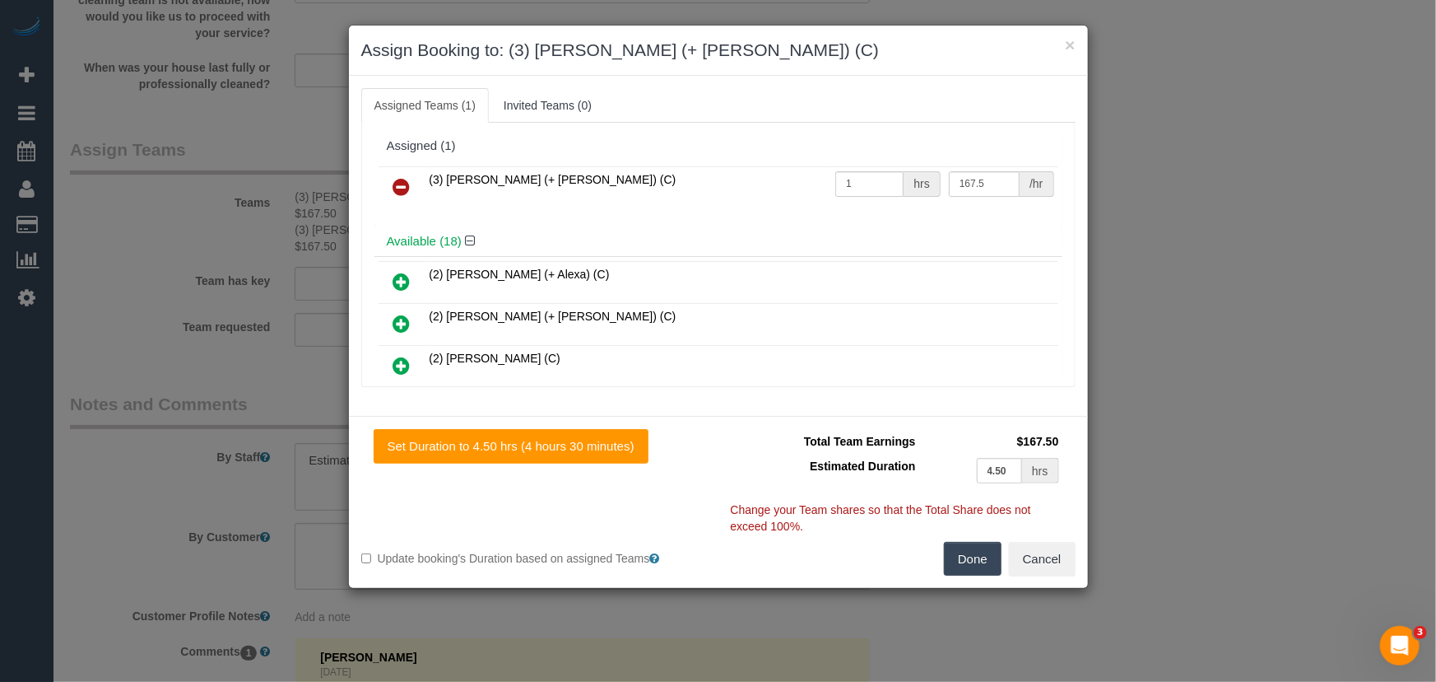
click at [404, 177] on icon at bounding box center [401, 187] width 17 height 20
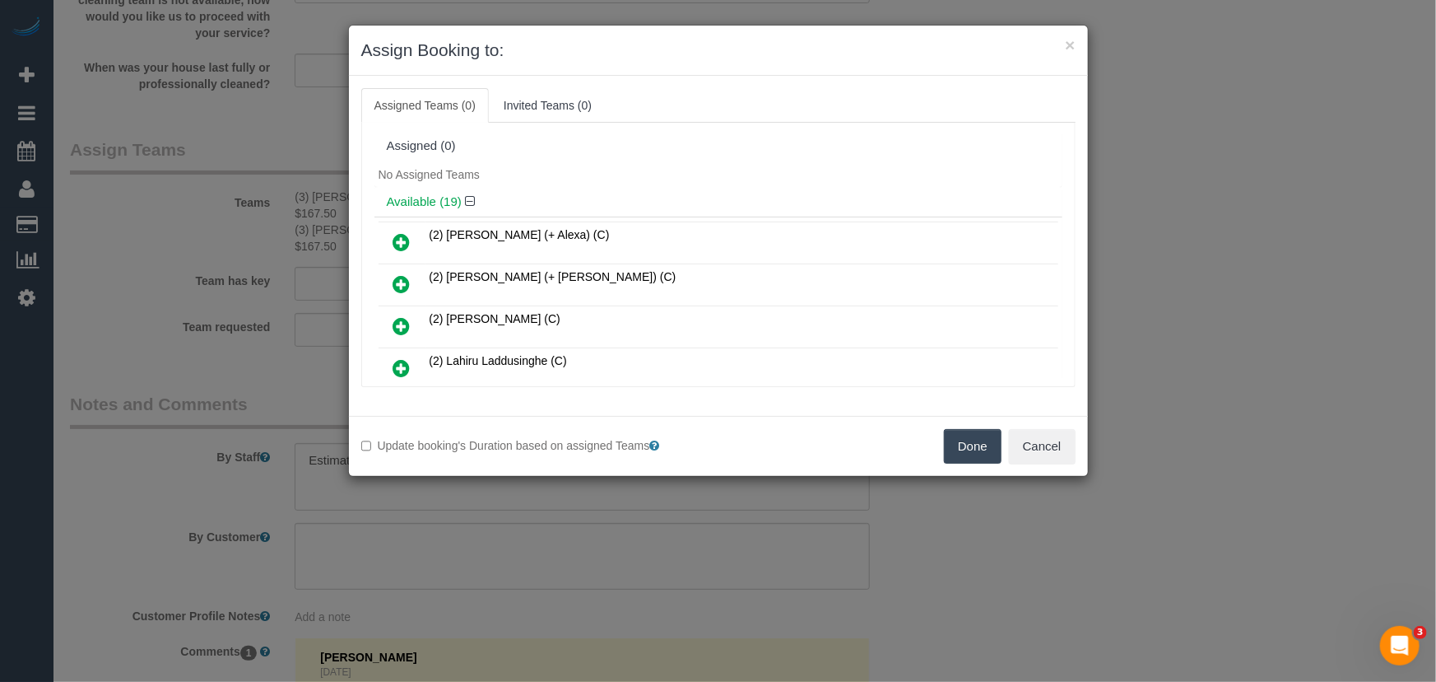
scroll to position [351, 0]
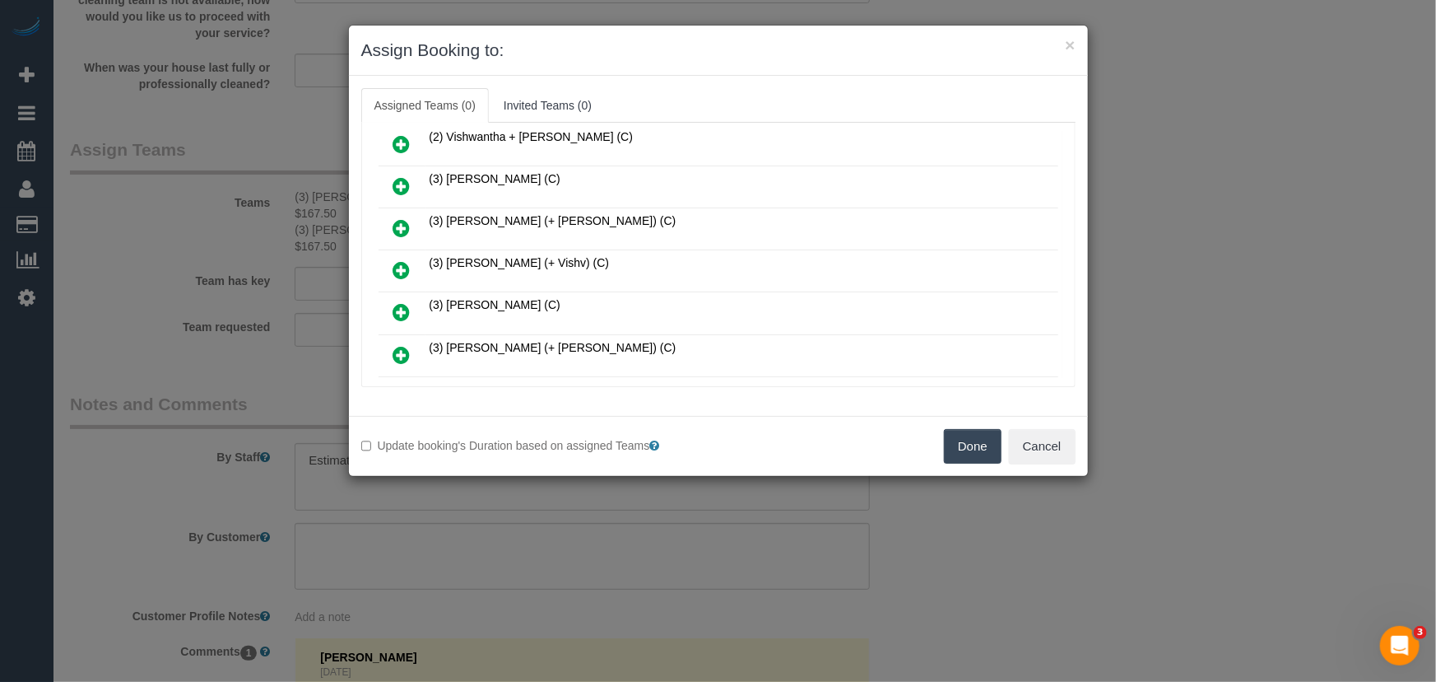
click at [404, 260] on icon at bounding box center [401, 270] width 17 height 20
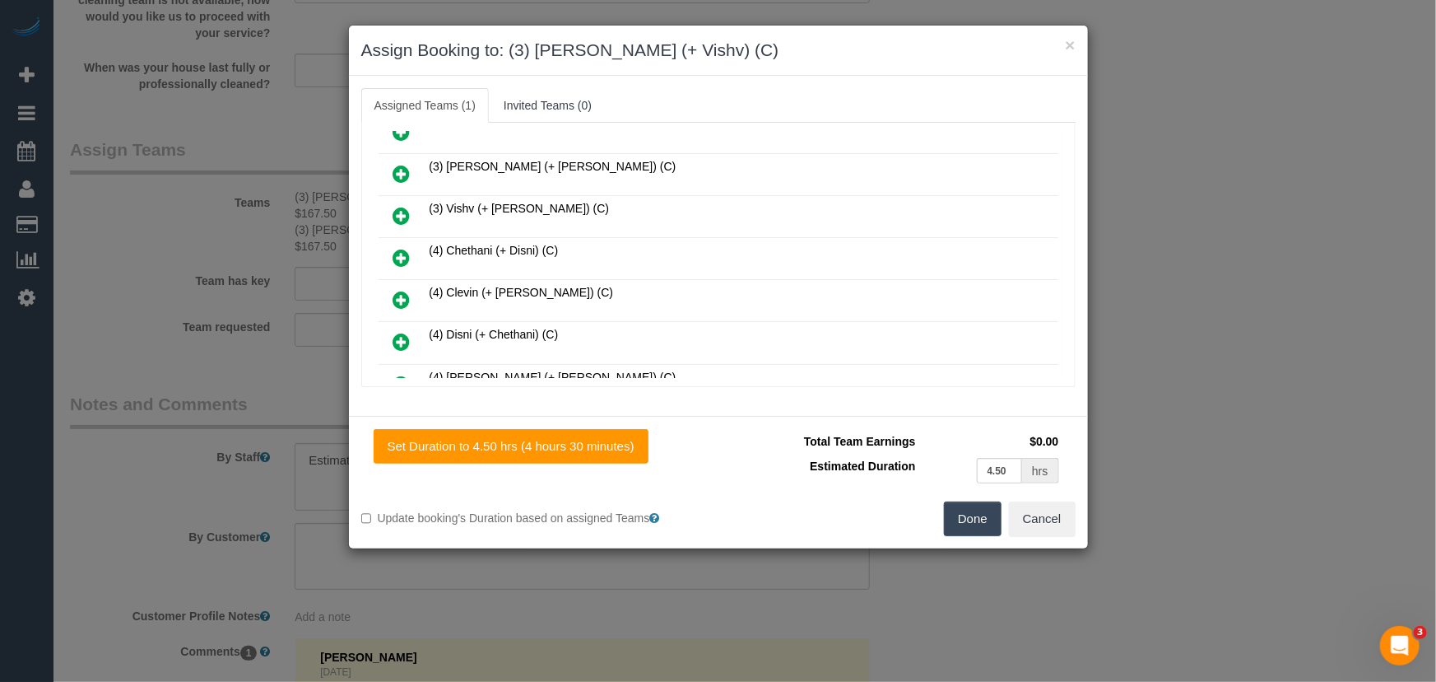
click at [403, 206] on icon at bounding box center [401, 216] width 17 height 20
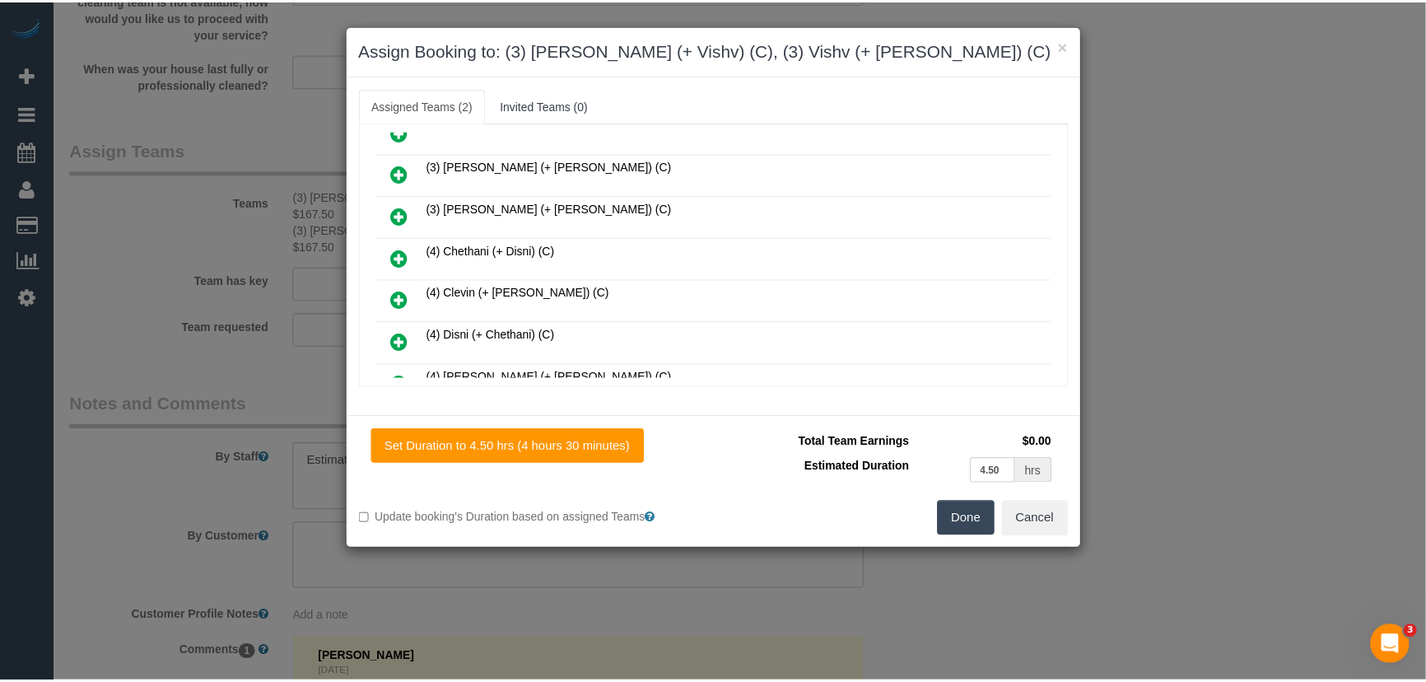
scroll to position [654, 0]
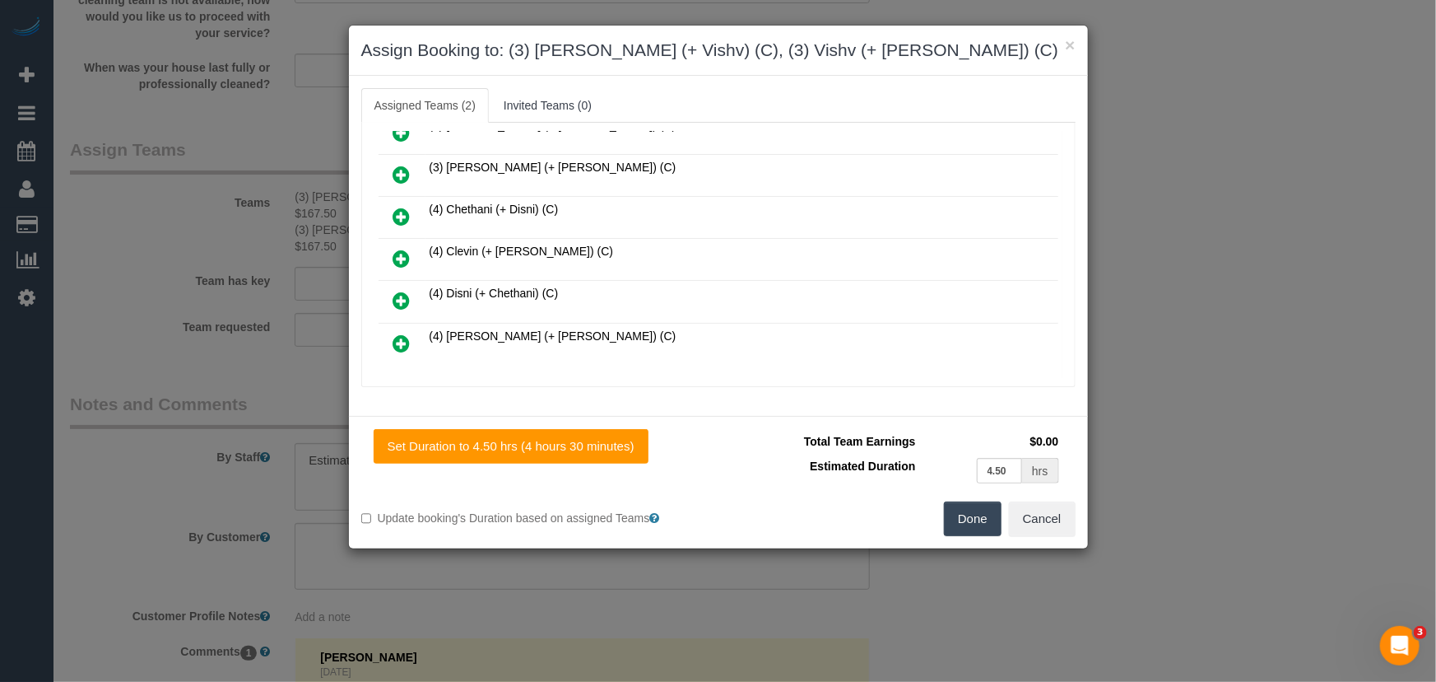
click at [994, 522] on button "Done" at bounding box center [973, 518] width 58 height 35
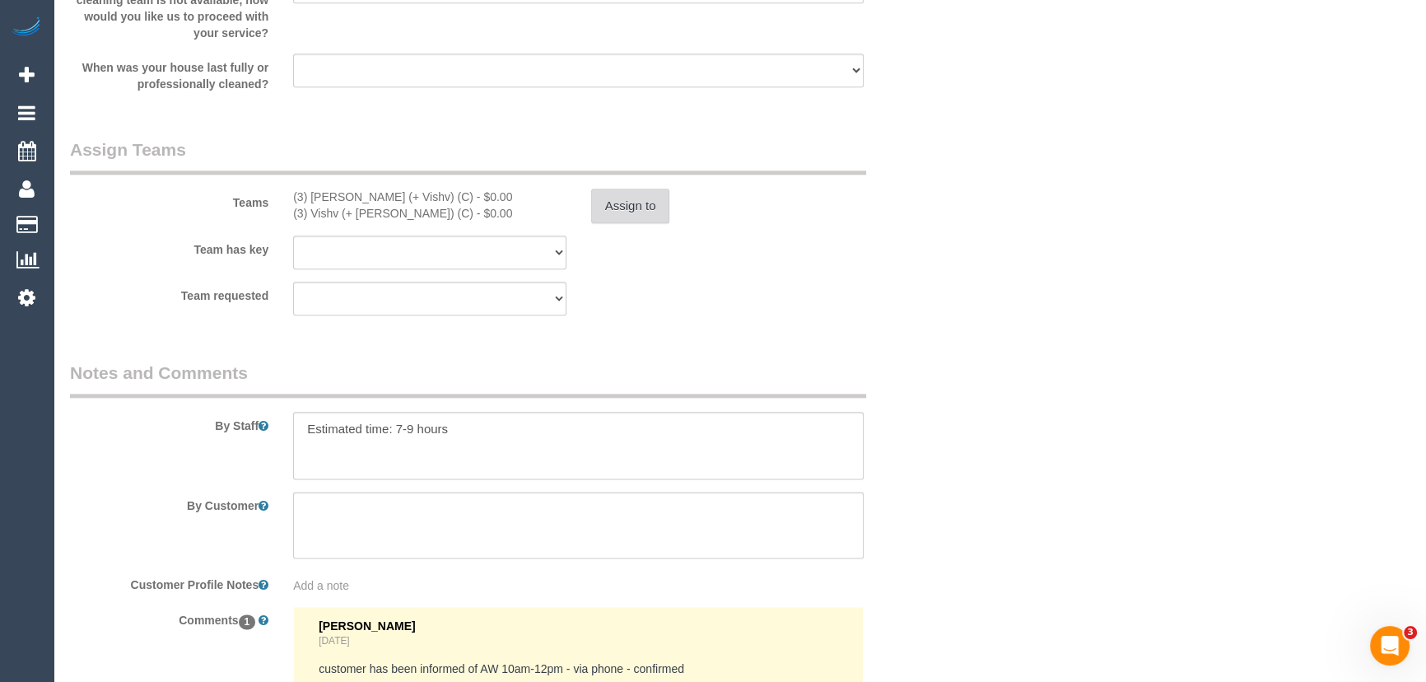
click at [646, 215] on button "Assign to" at bounding box center [630, 206] width 79 height 35
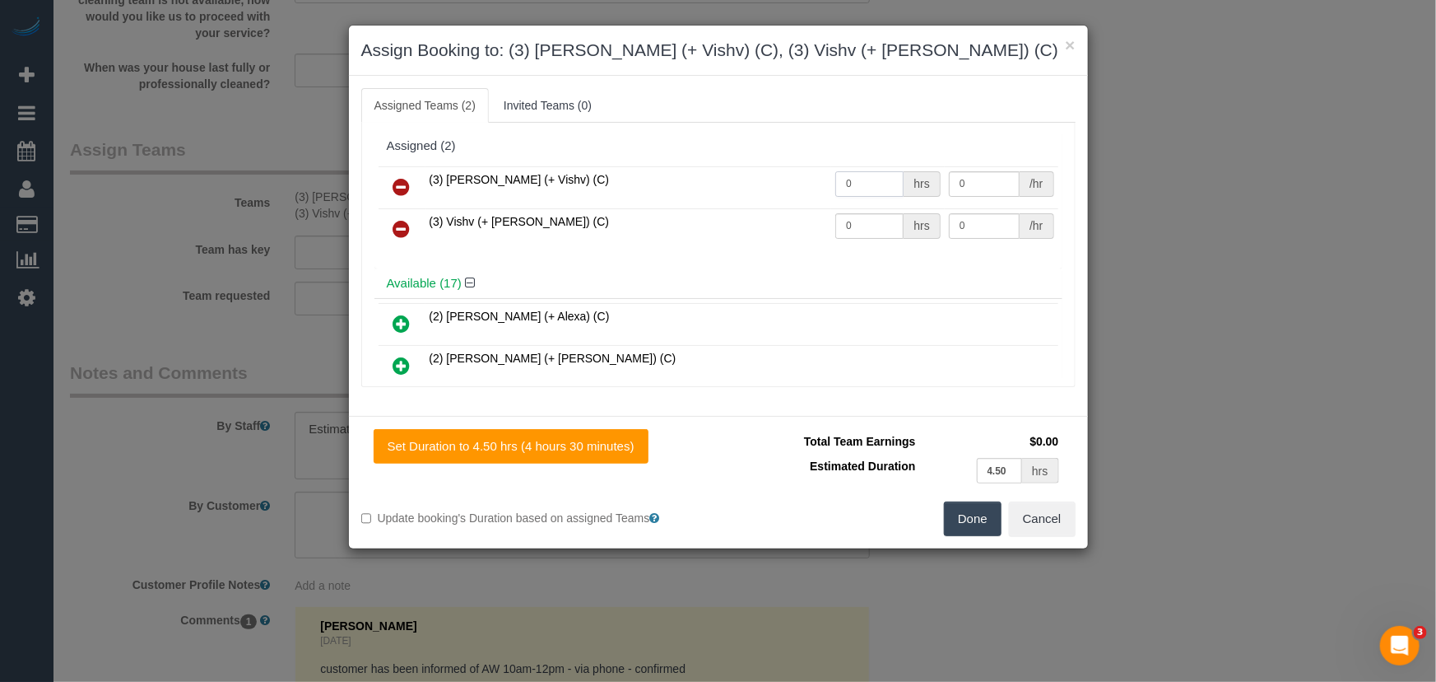
click at [859, 183] on input "0" at bounding box center [870, 184] width 68 height 26
type input "1"
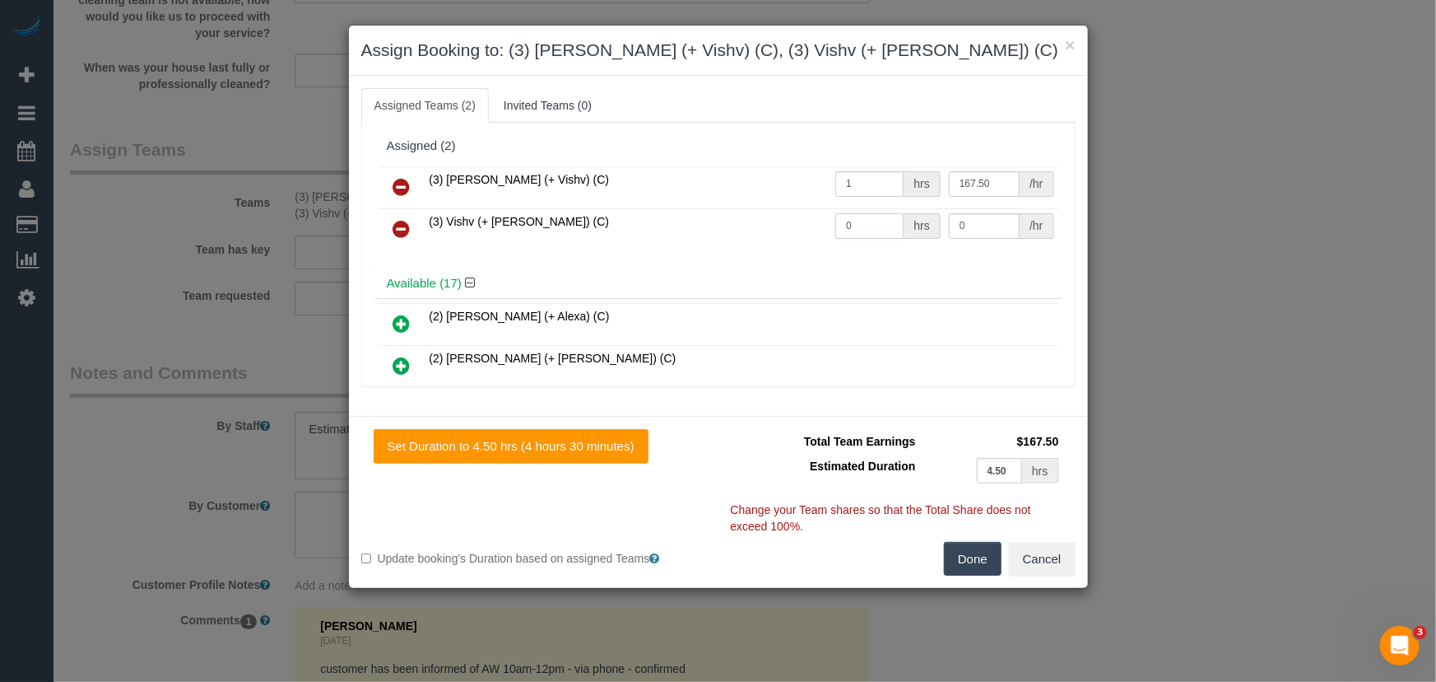
type input "167.5"
click at [865, 218] on input "0" at bounding box center [870, 226] width 68 height 26
type input "1"
type input "167.5"
click at [960, 558] on button "Done" at bounding box center [973, 559] width 58 height 35
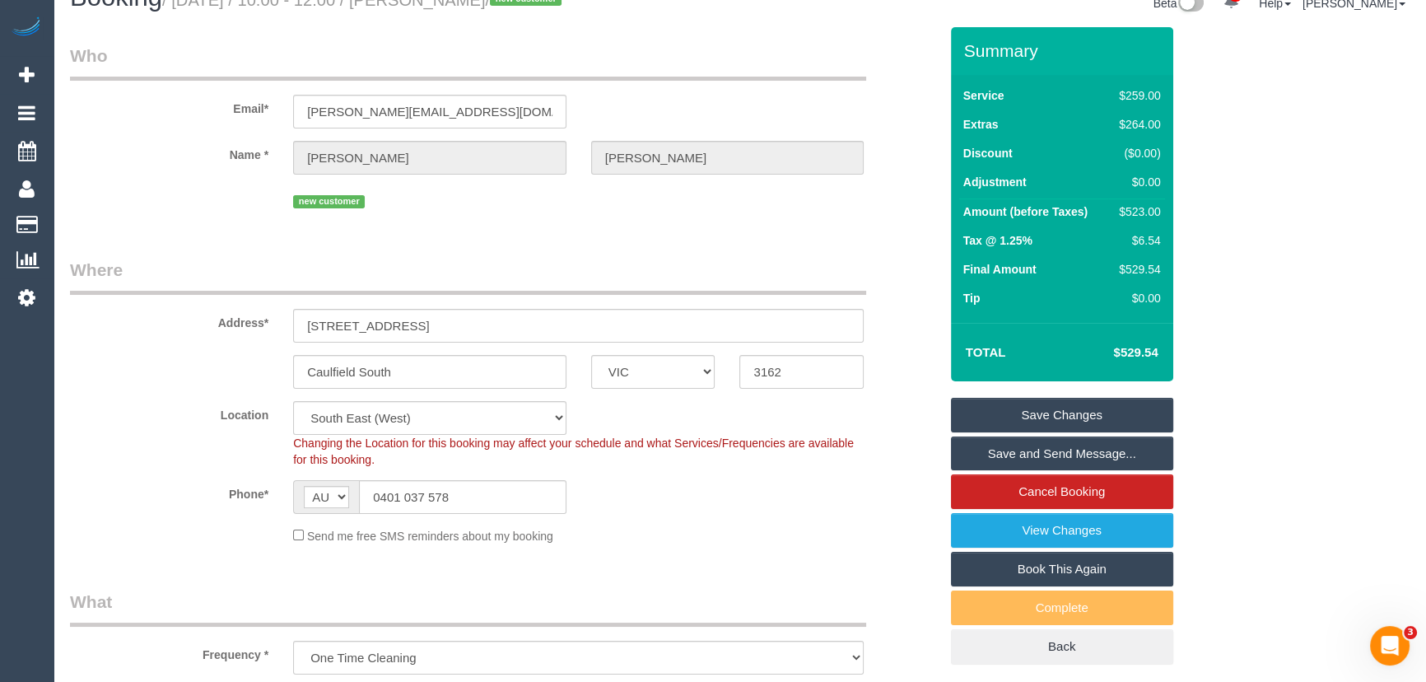
scroll to position [0, 0]
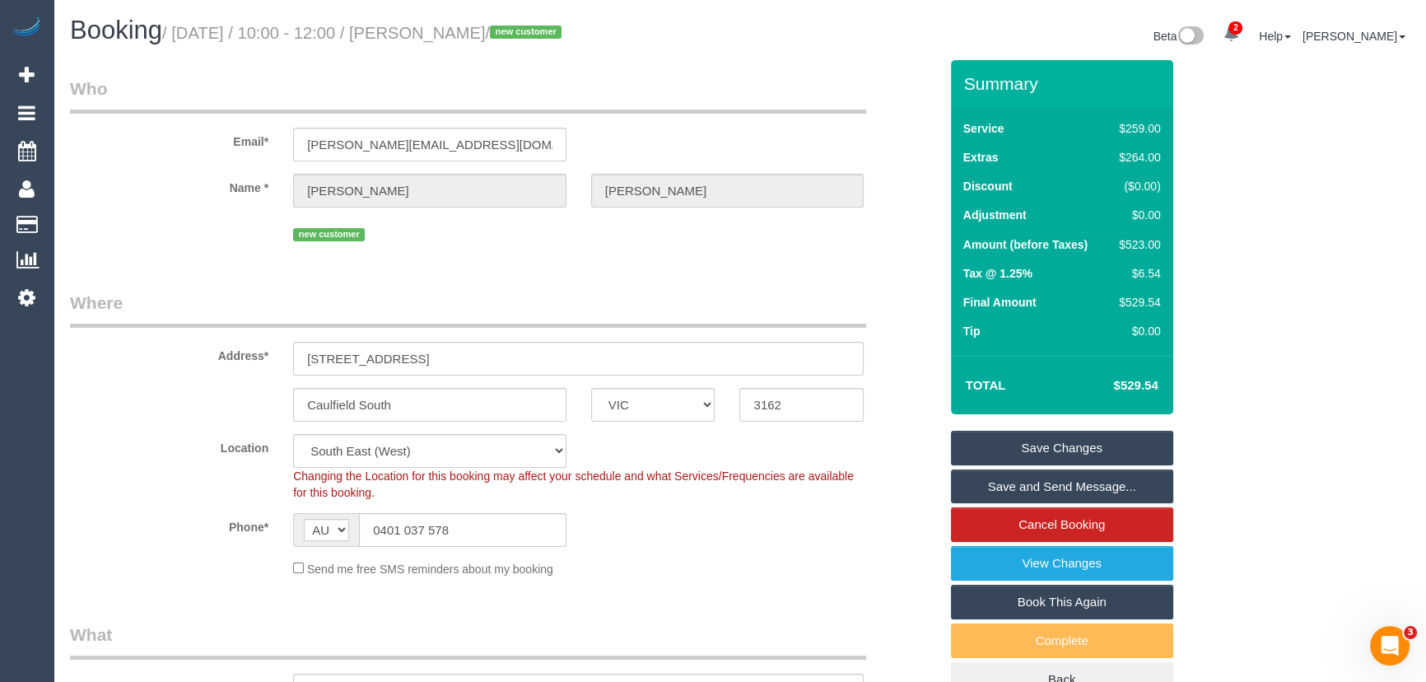
click at [467, 26] on small "/ September 12, 2025 / 10:00 - 12:00 / roy zhang / new customer" at bounding box center [364, 33] width 404 height 18
copy small "roy zhang"
click at [1064, 438] on link "Save Changes" at bounding box center [1062, 448] width 222 height 35
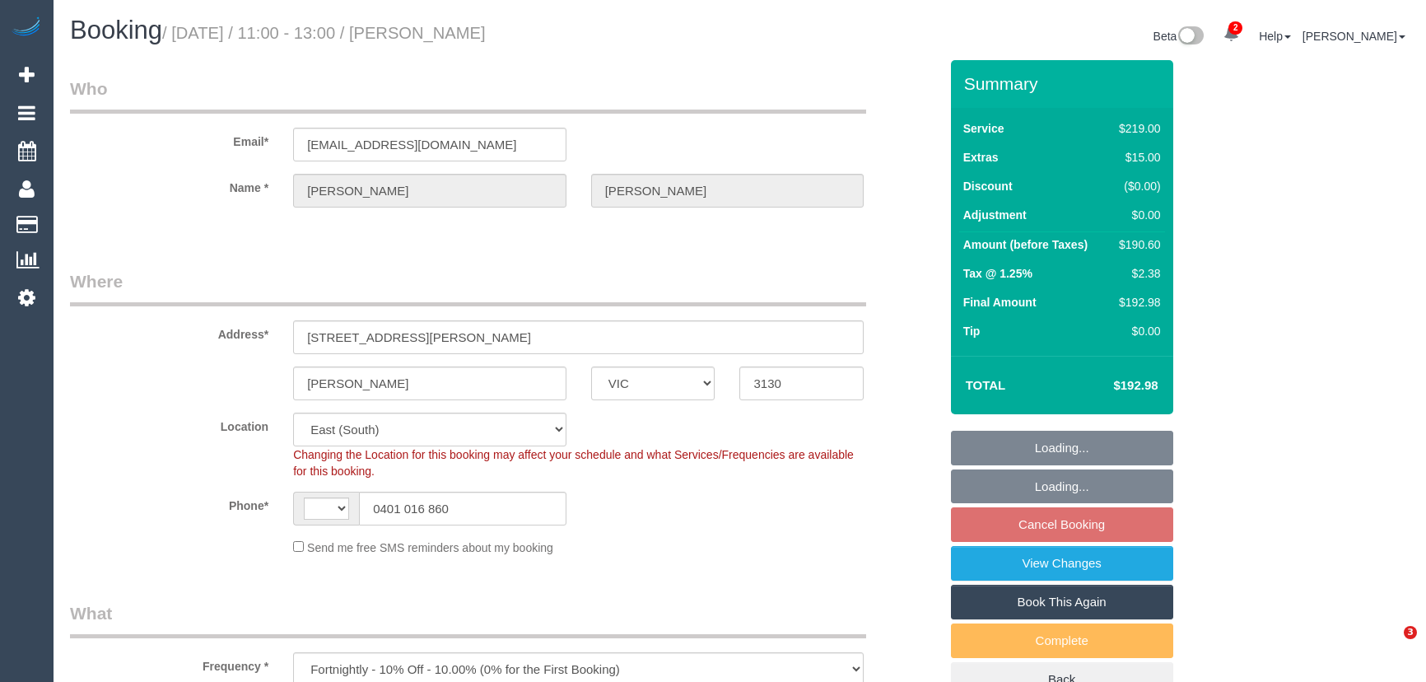
select select "VIC"
select select "object:310"
select select "string:stripe-pm_1Rff2A2GScqysDRVbcytUx5k"
select select "string:AU"
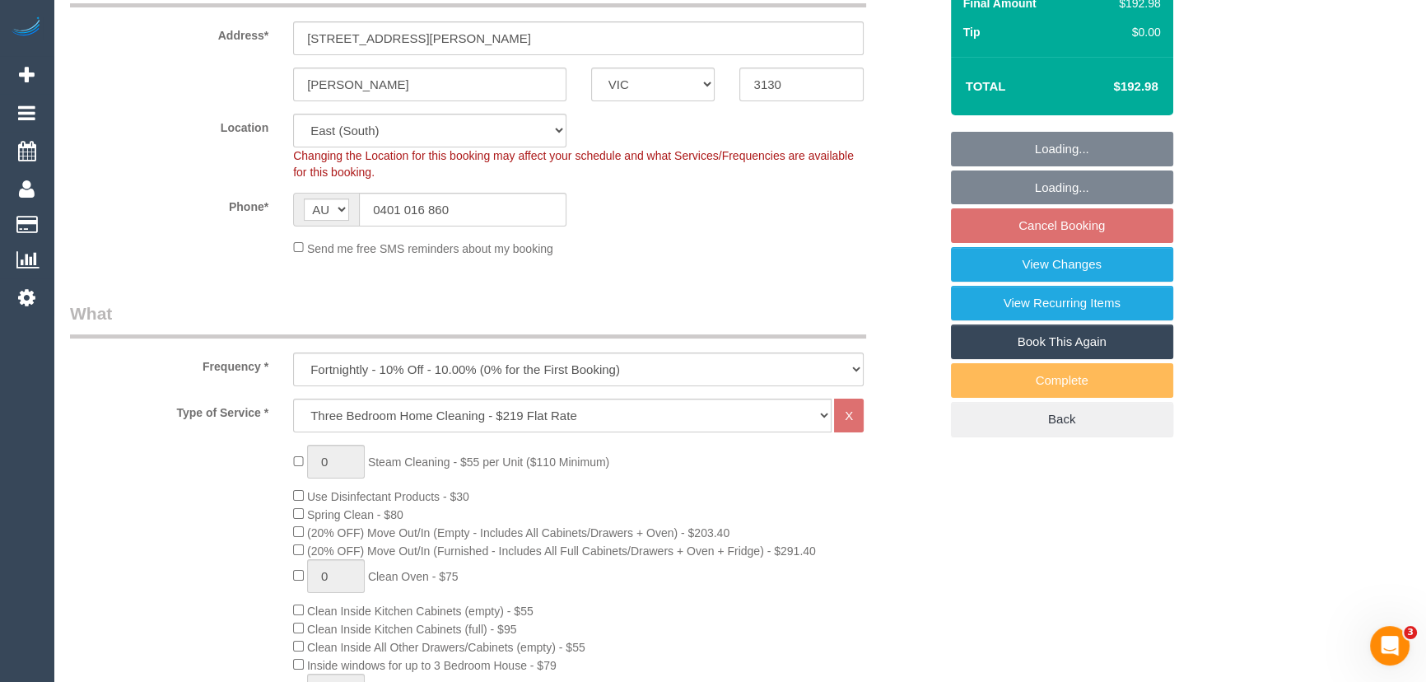
select select "number:27"
select select "number:14"
select select "number:19"
select select "number:23"
select select "number:35"
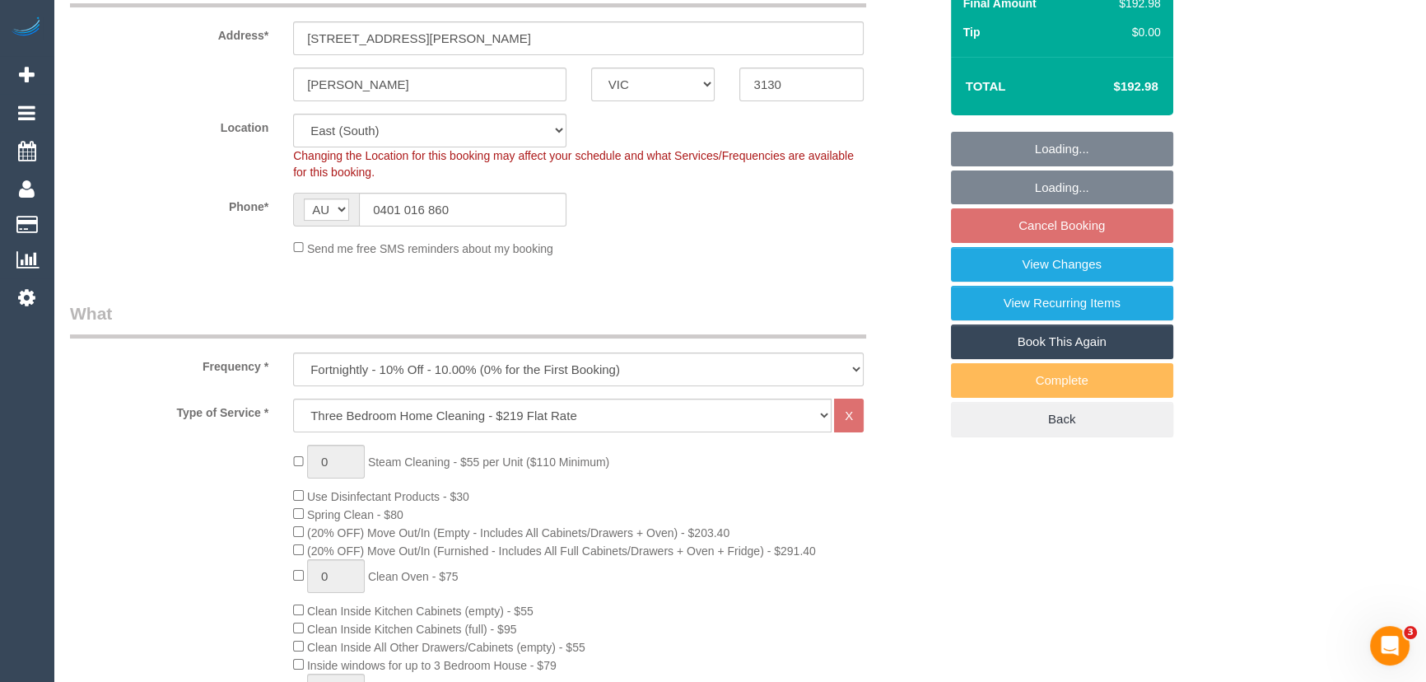
select select "number:13"
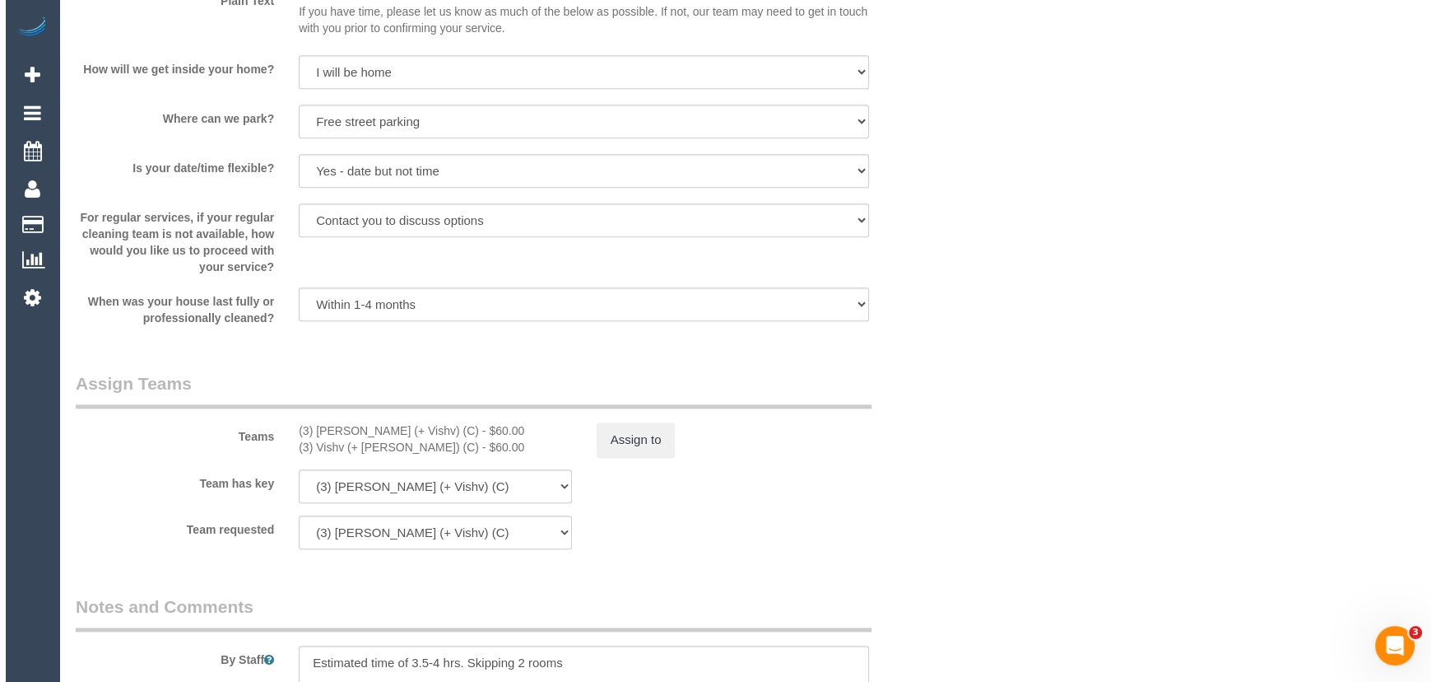
scroll to position [2245, 0]
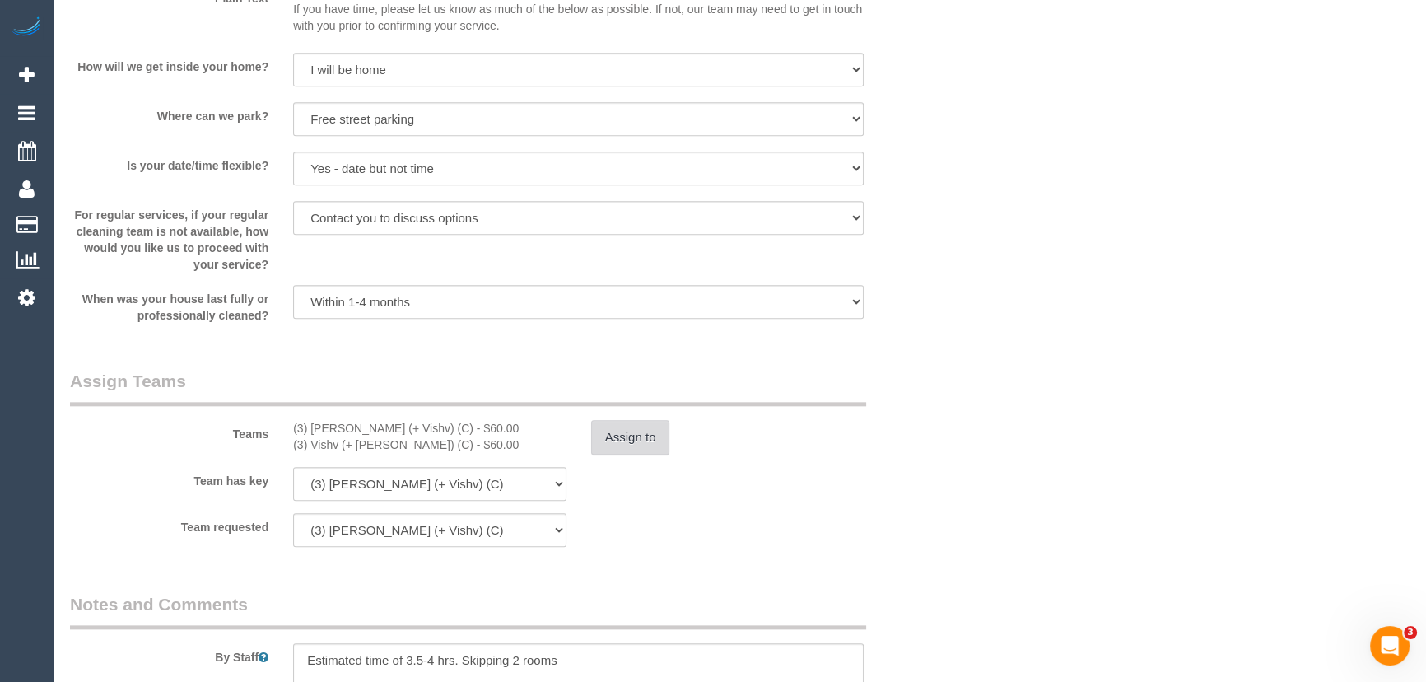
click at [622, 438] on button "Assign to" at bounding box center [630, 437] width 79 height 35
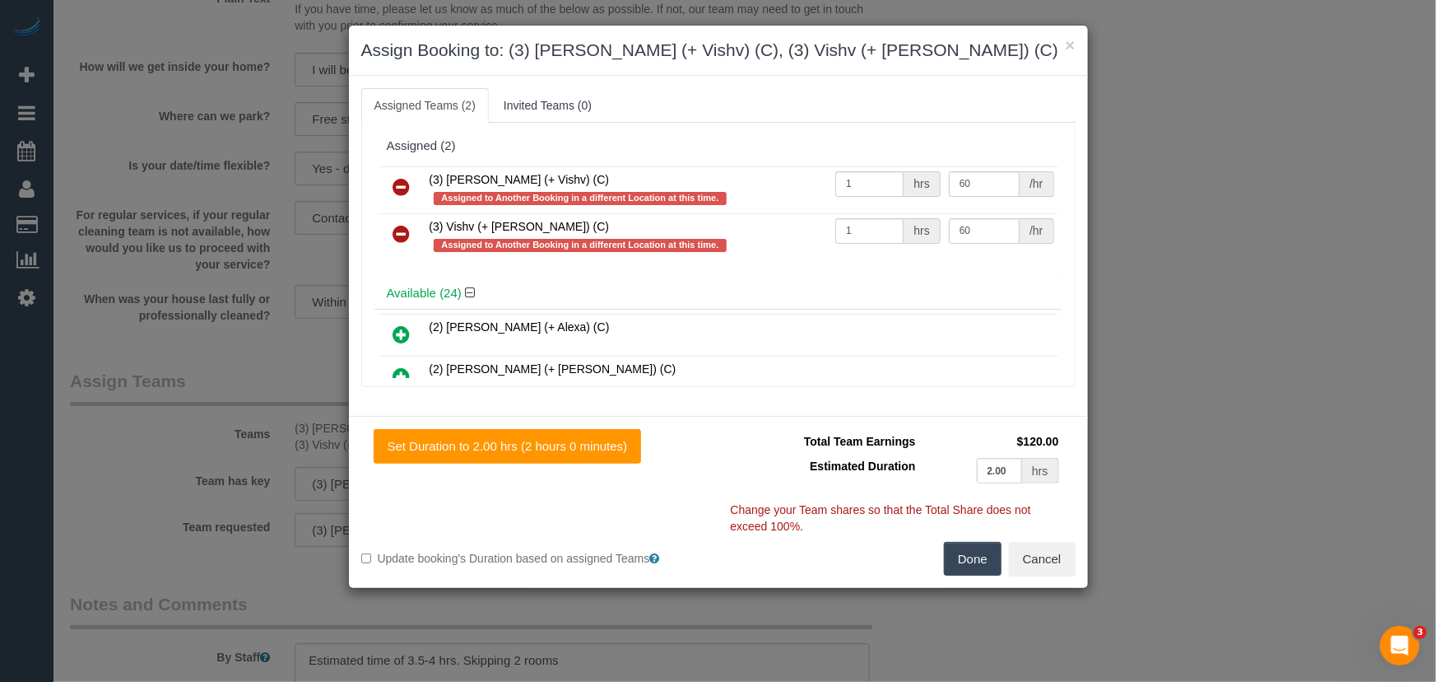
click at [409, 182] on icon at bounding box center [401, 187] width 17 height 20
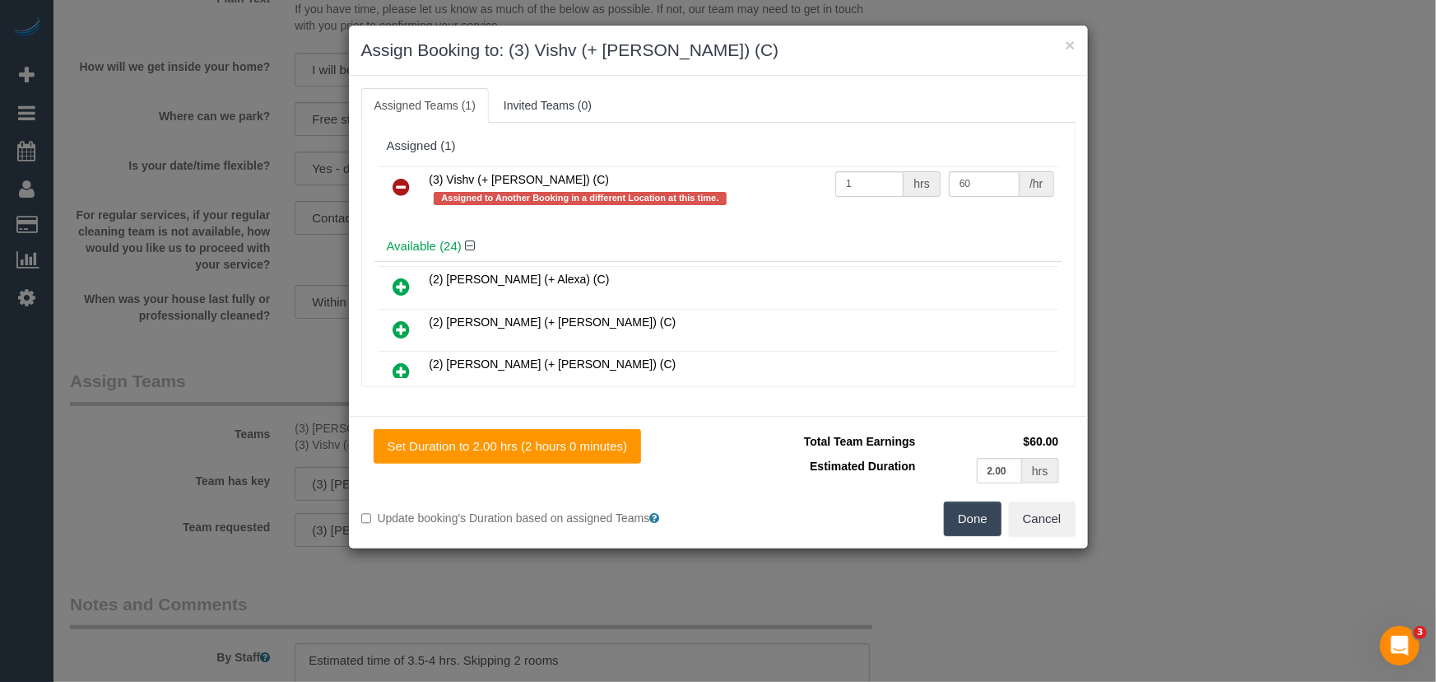
click at [409, 182] on icon at bounding box center [401, 187] width 17 height 20
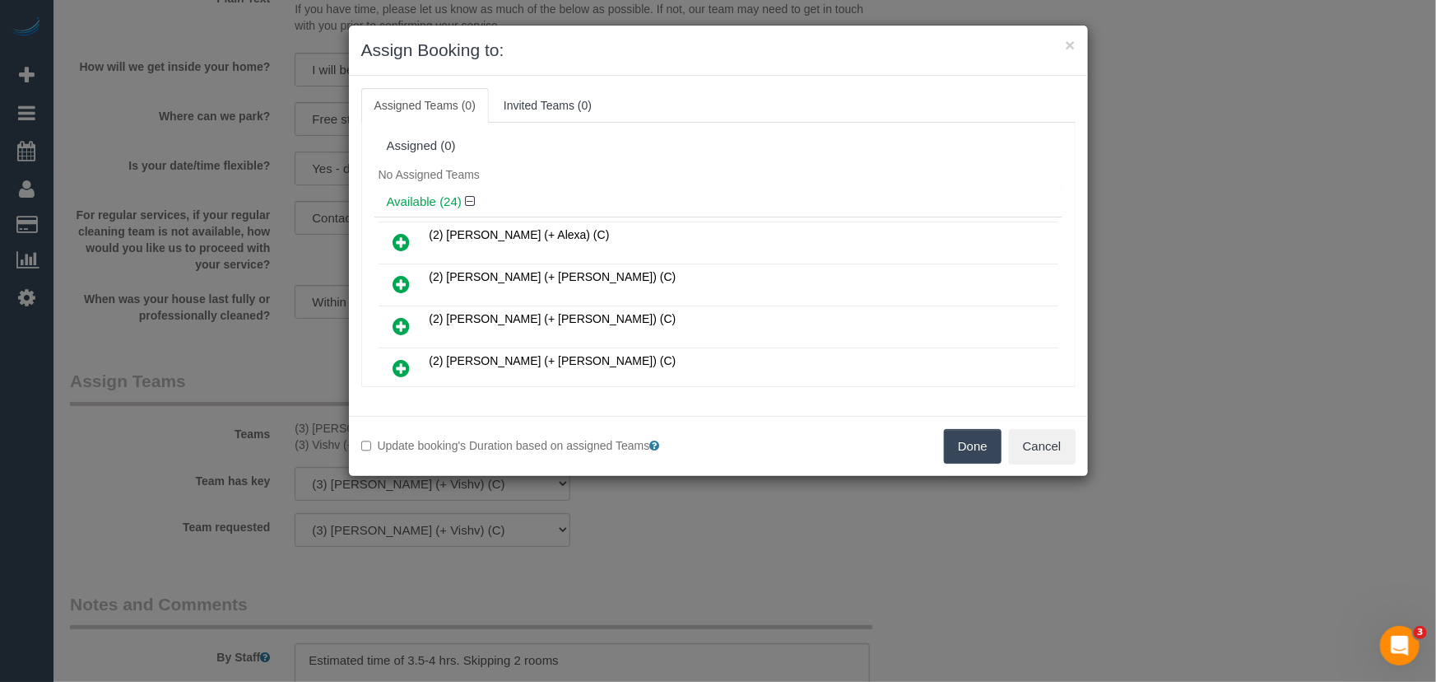
scroll to position [556, 0]
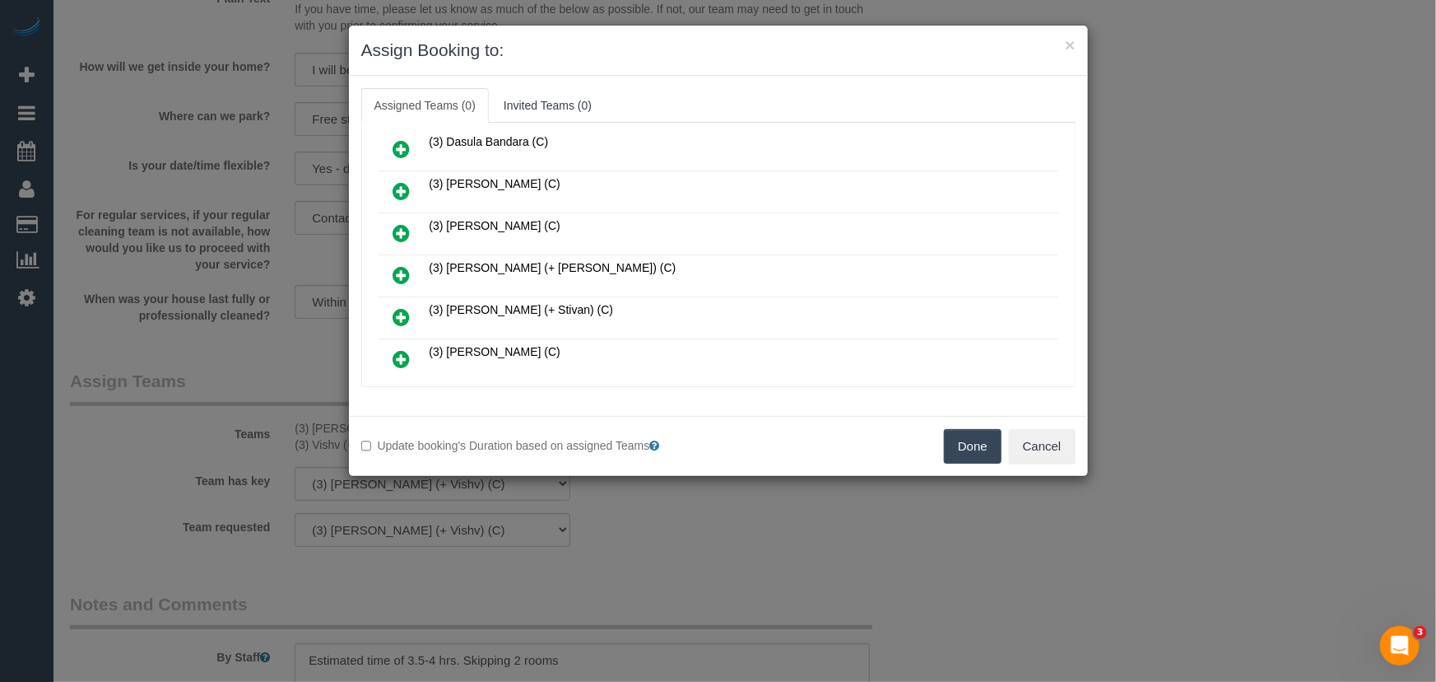
click at [400, 265] on icon at bounding box center [401, 275] width 17 height 20
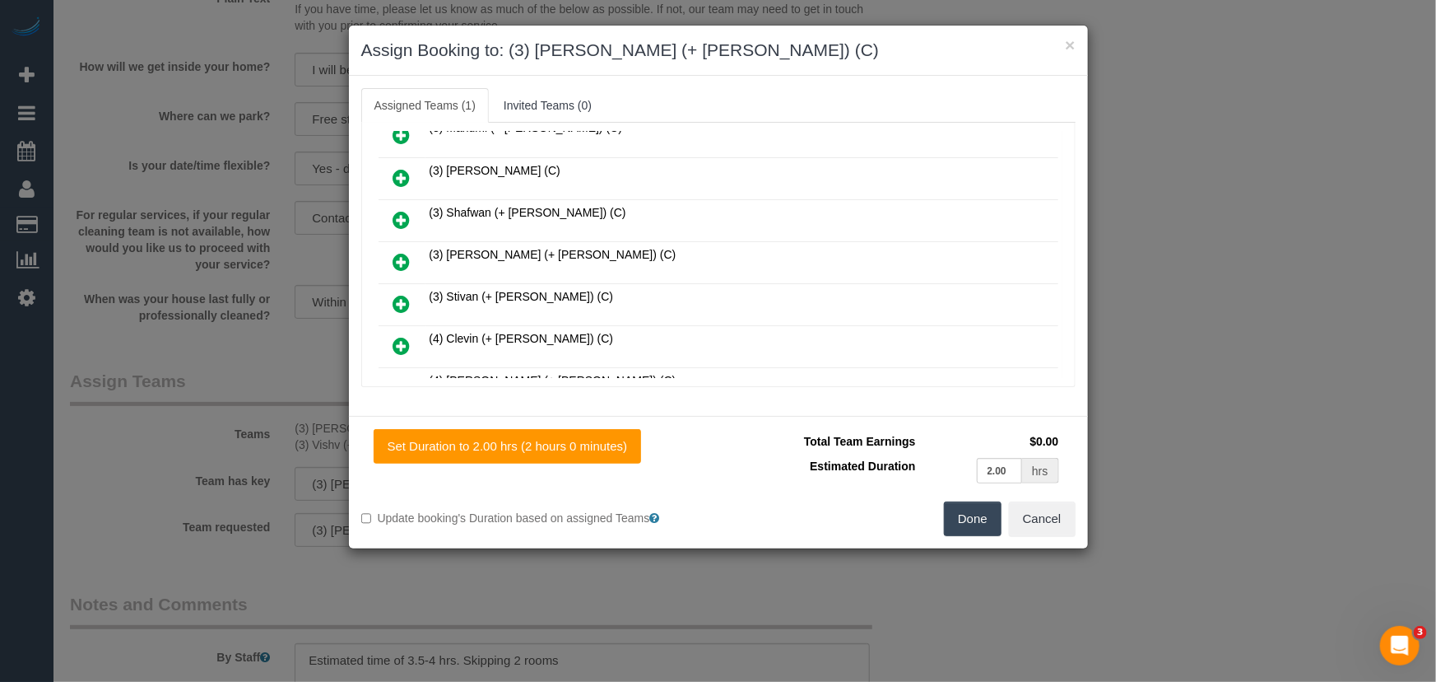
click at [400, 252] on icon at bounding box center [401, 262] width 17 height 20
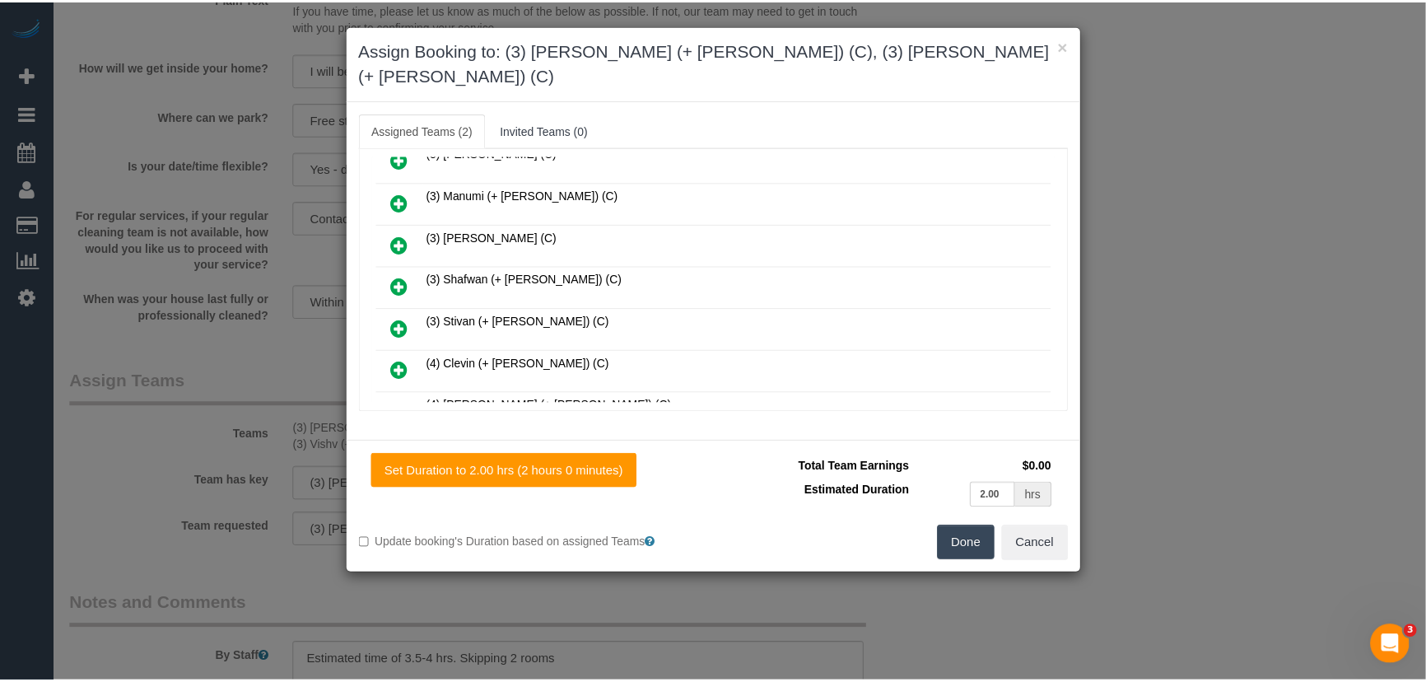
scroll to position [861, 0]
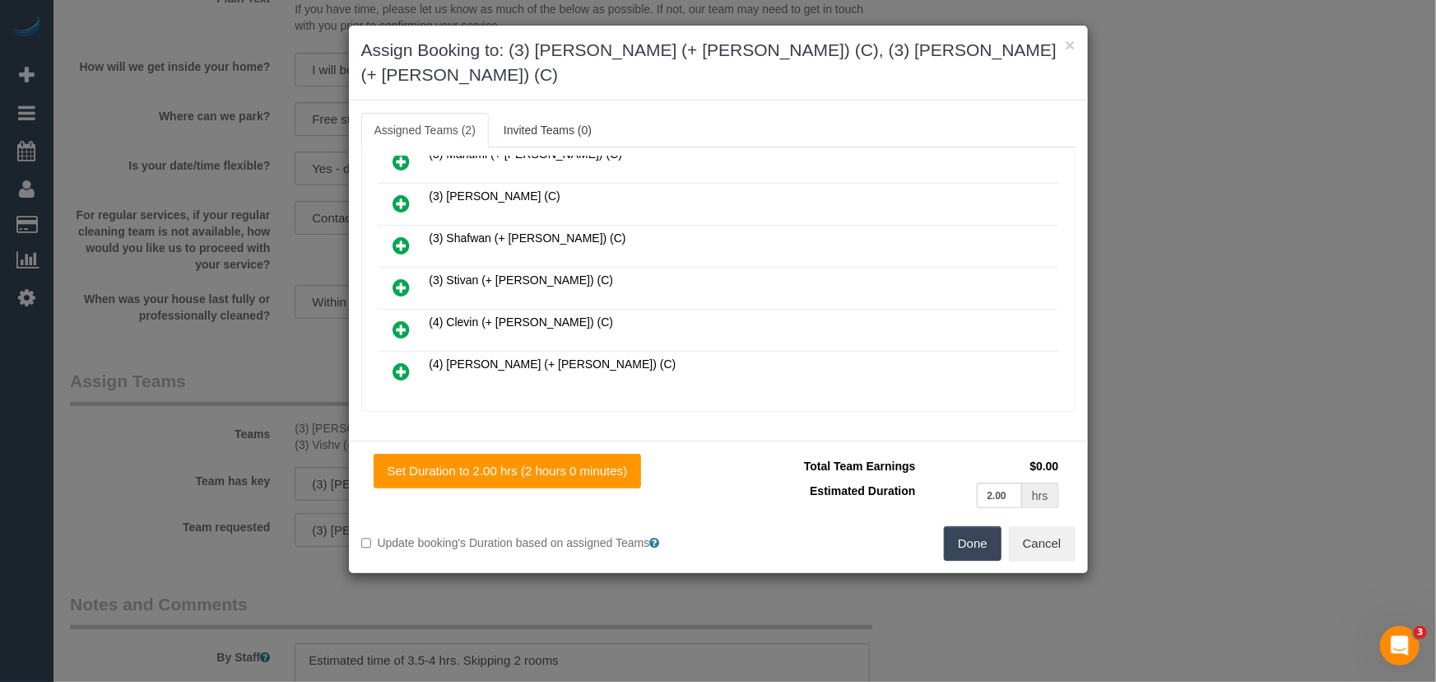
click at [959, 526] on button "Done" at bounding box center [973, 543] width 58 height 35
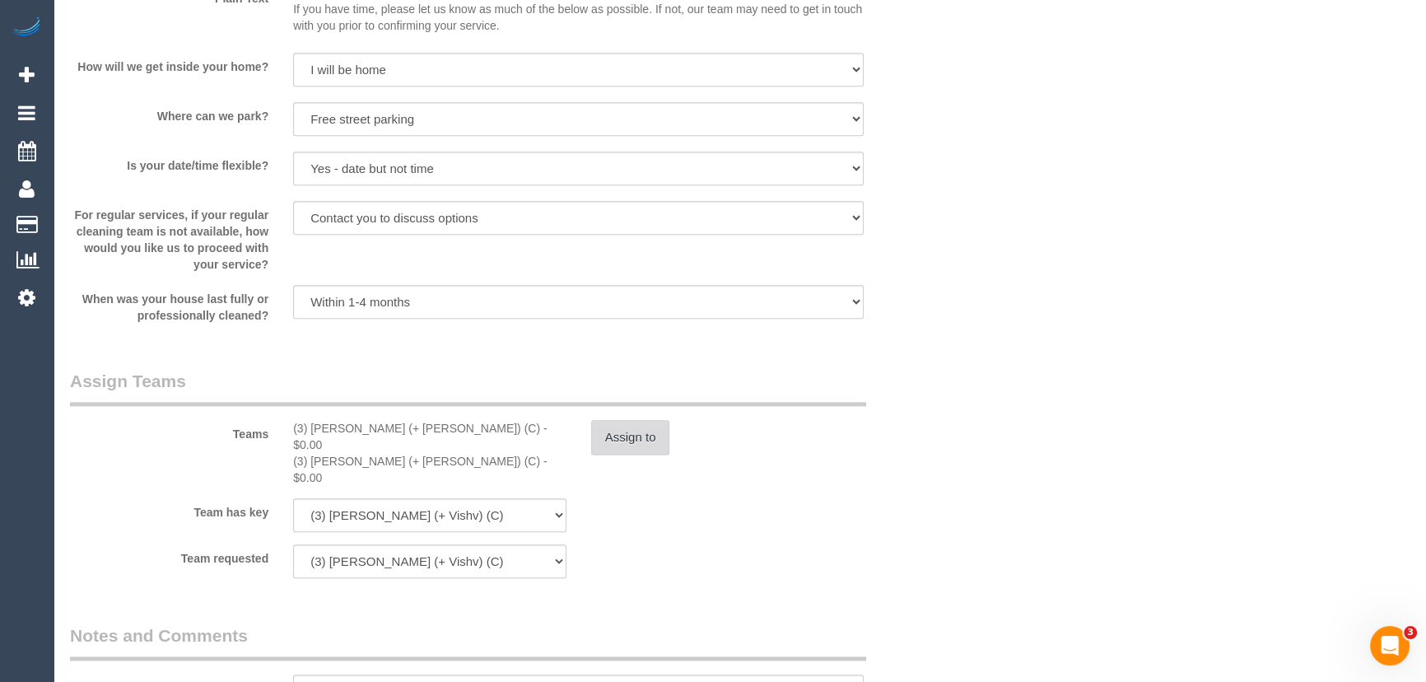
click at [655, 439] on button "Assign to" at bounding box center [630, 437] width 79 height 35
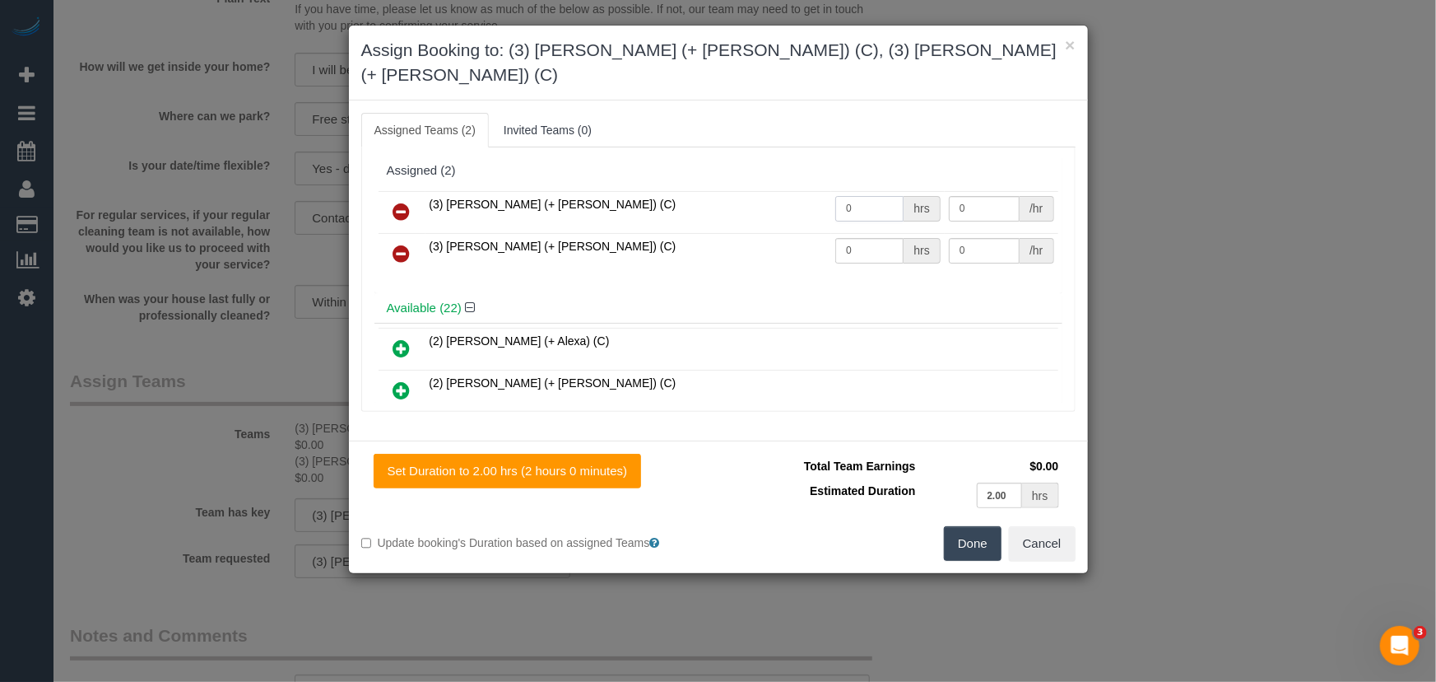
click at [861, 196] on input "0" at bounding box center [870, 209] width 68 height 26
type input "1"
type input "60"
click at [873, 238] on input "0" at bounding box center [870, 251] width 68 height 26
type input "1"
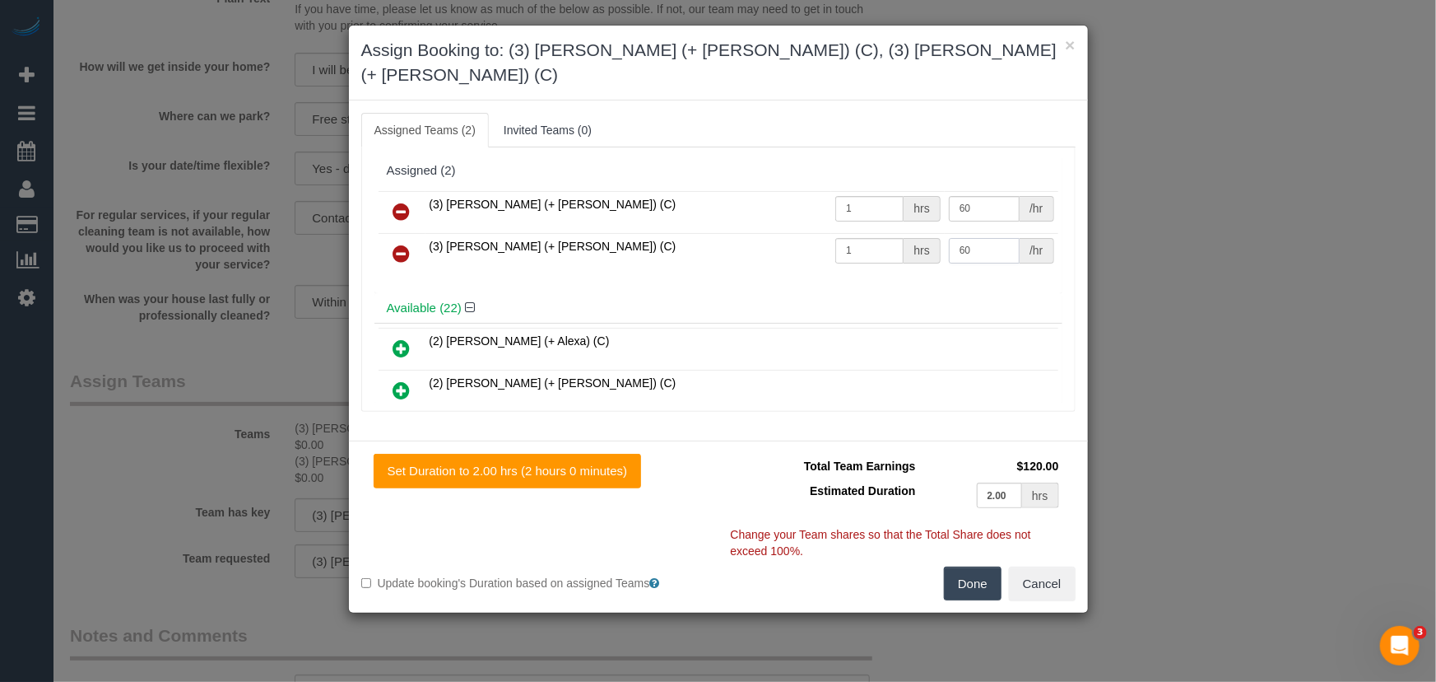
type input "60"
click at [960, 566] on button "Done" at bounding box center [973, 583] width 58 height 35
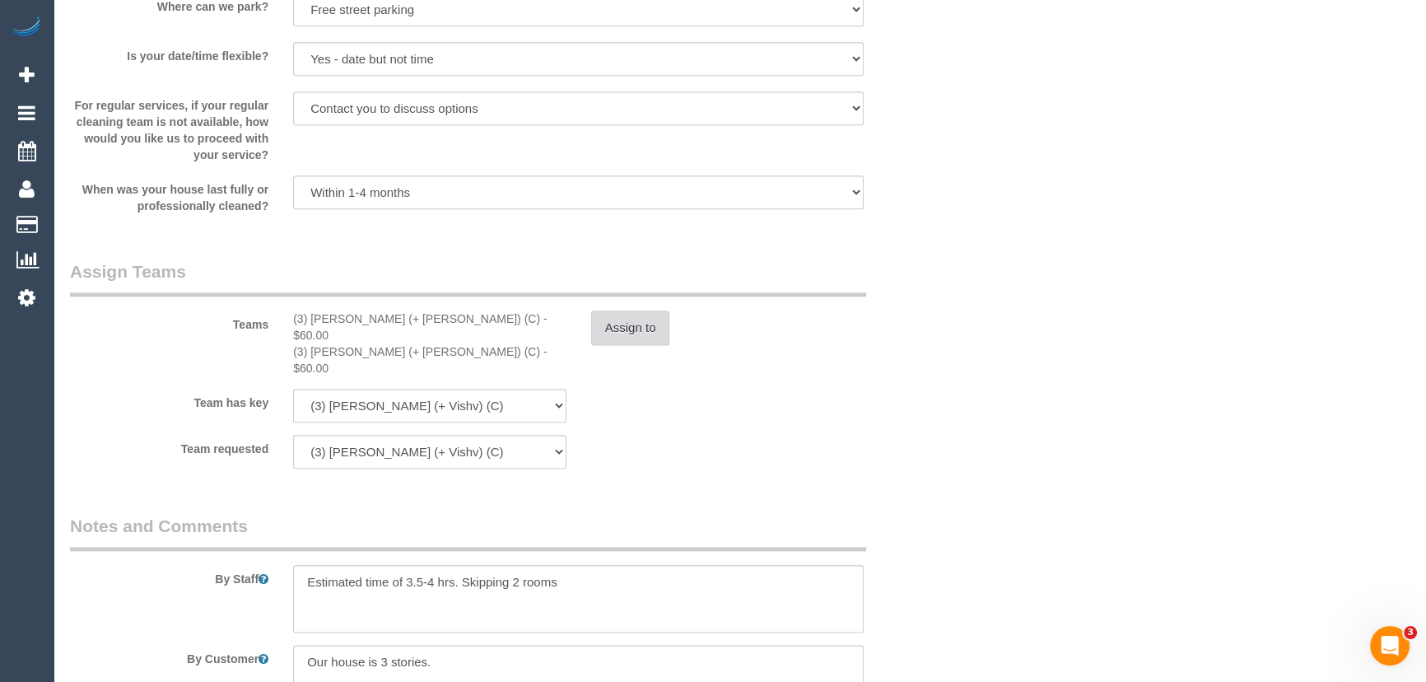
scroll to position [2470, 0]
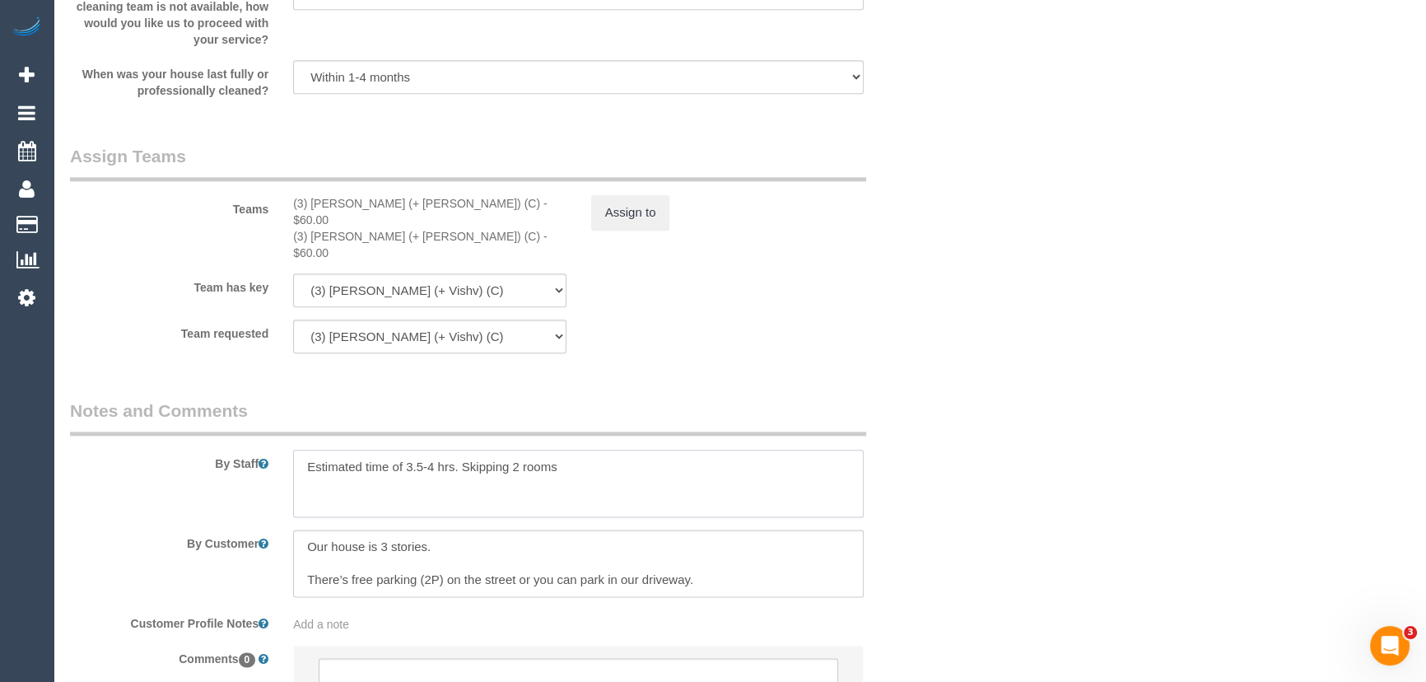
click at [300, 449] on textarea at bounding box center [578, 483] width 570 height 68
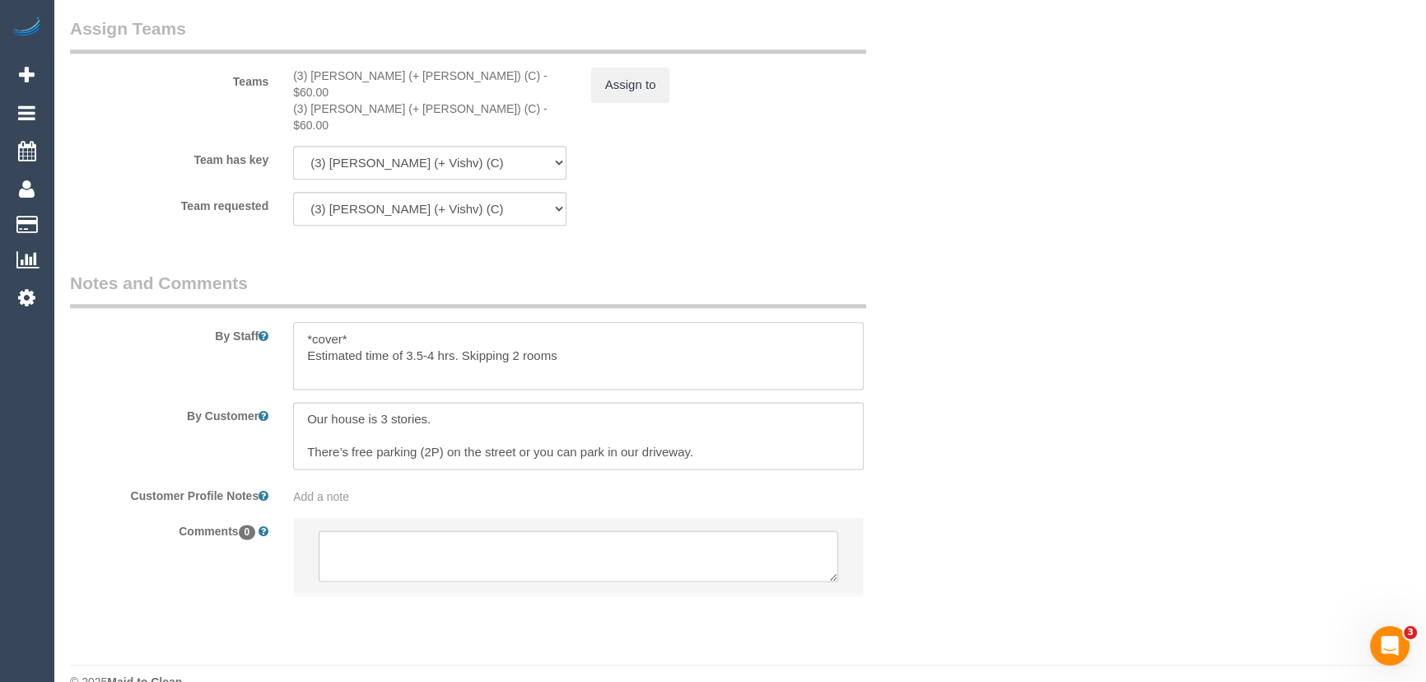
scroll to position [2600, 0]
type textarea "*cover* Estimated time of 3.5-4 hrs. Skipping 2 rooms"
click at [411, 535] on textarea at bounding box center [578, 553] width 519 height 51
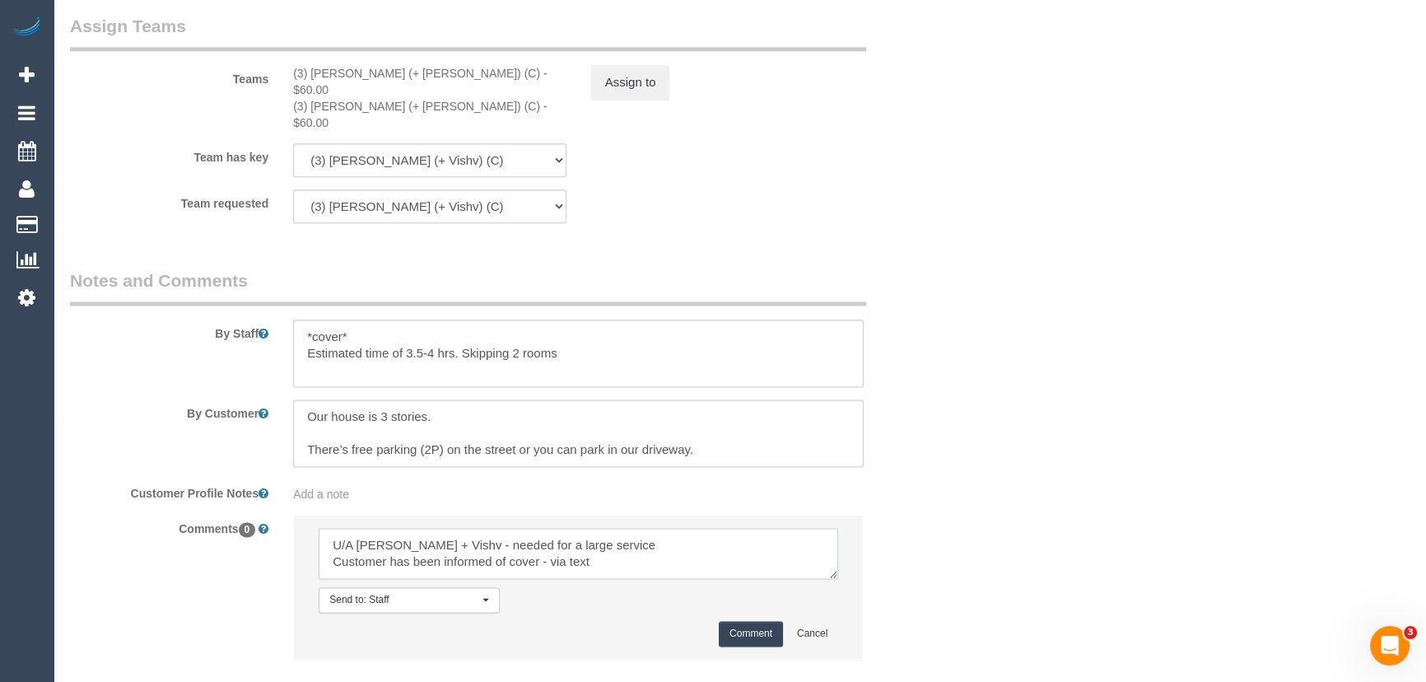
type textarea "U/A Kelvin + Vishv - needed for a large service Customer has been informed of c…"
click at [735, 621] on button "Comment" at bounding box center [751, 634] width 64 height 26
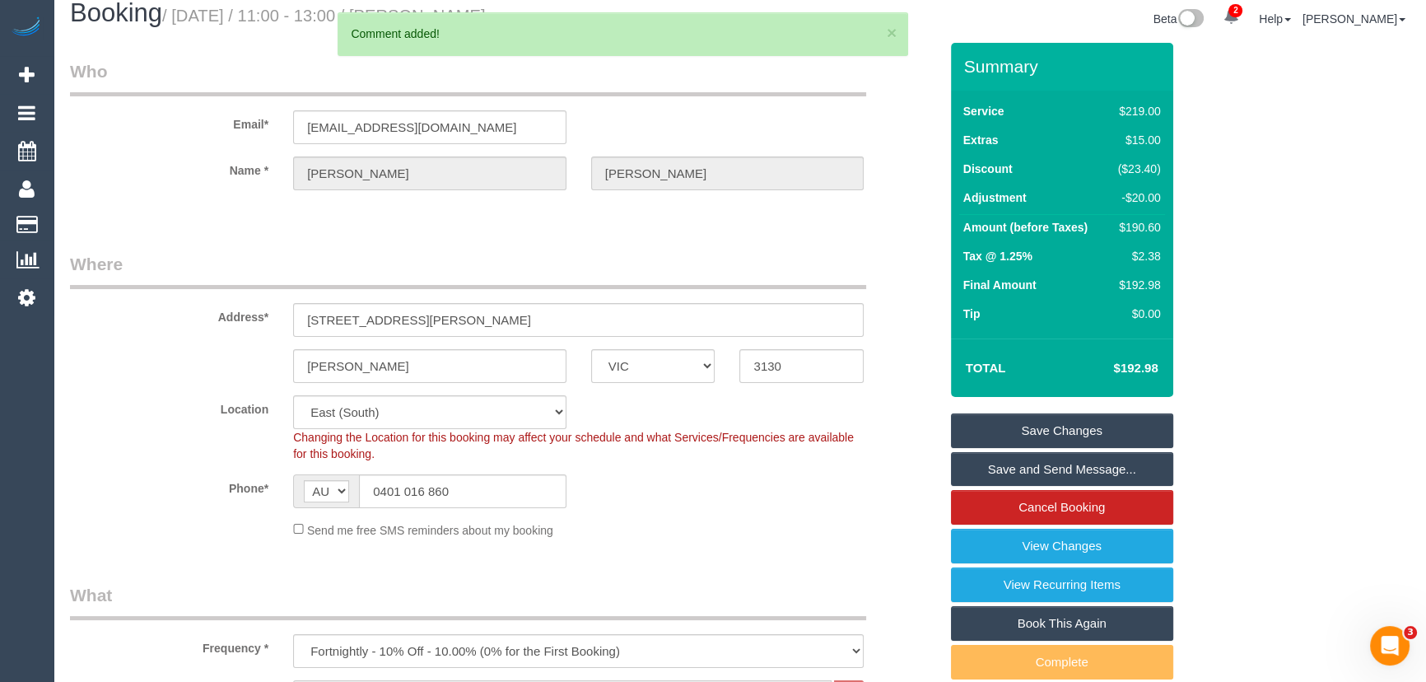
scroll to position [0, 0]
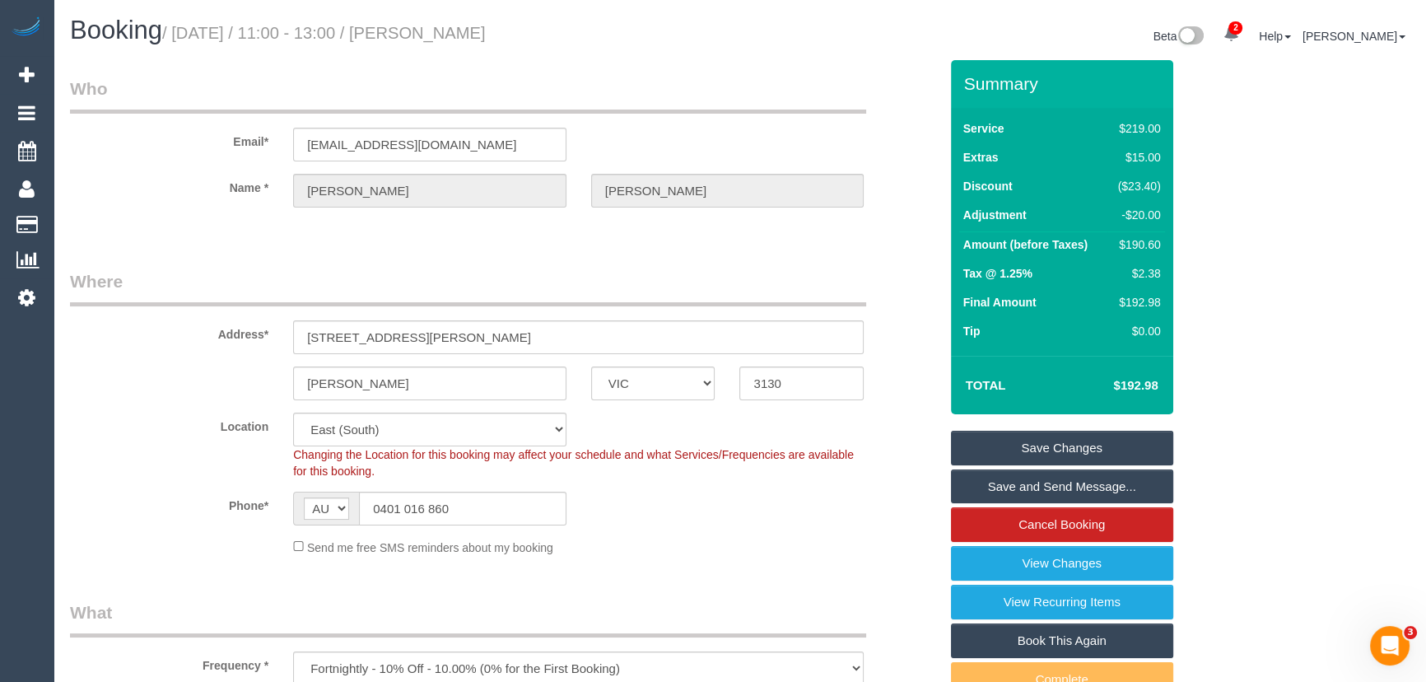
click at [466, 36] on small "/ September 12, 2025 / 11:00 - 13:00 / Anissha Yacono" at bounding box center [324, 33] width 324 height 18
copy small "Anissha Yacono"
click at [474, 502] on input "0401 016 860" at bounding box center [462, 508] width 207 height 34
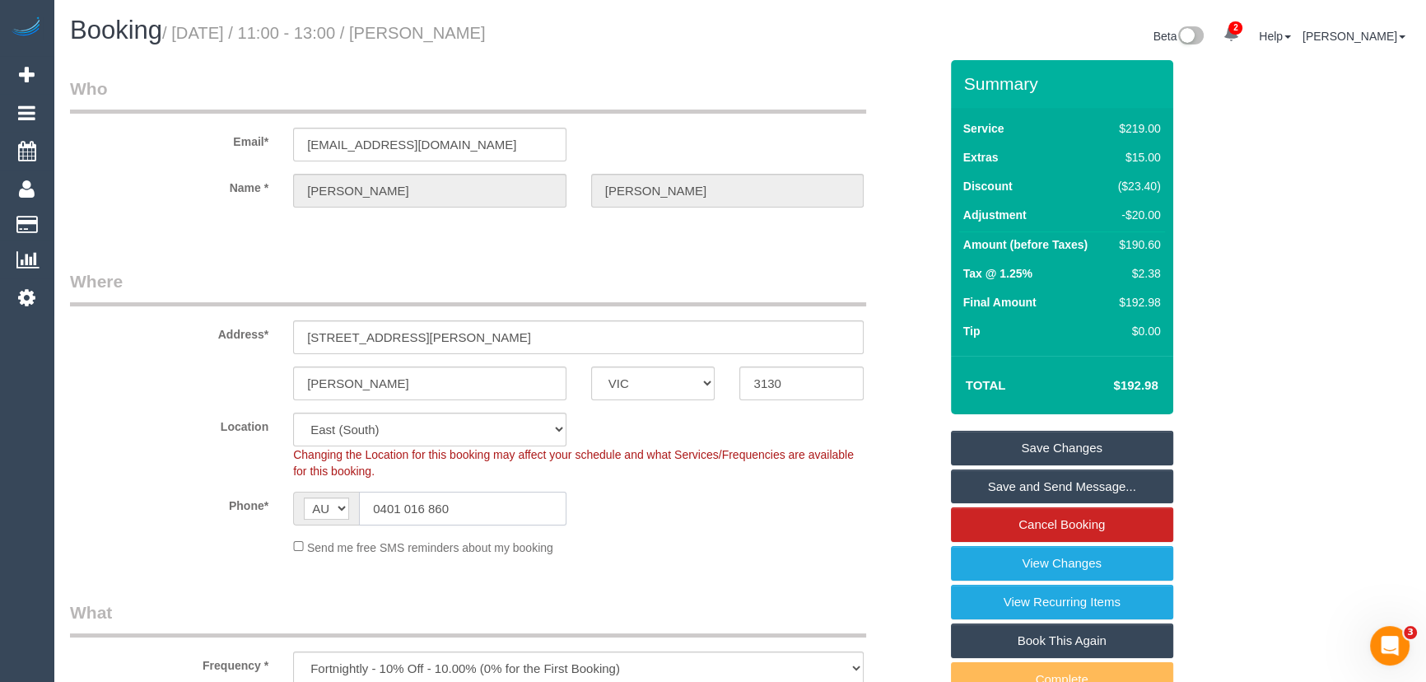
click at [475, 502] on input "0401 016 860" at bounding box center [462, 508] width 207 height 34
click at [1048, 451] on link "Save Changes" at bounding box center [1062, 448] width 222 height 35
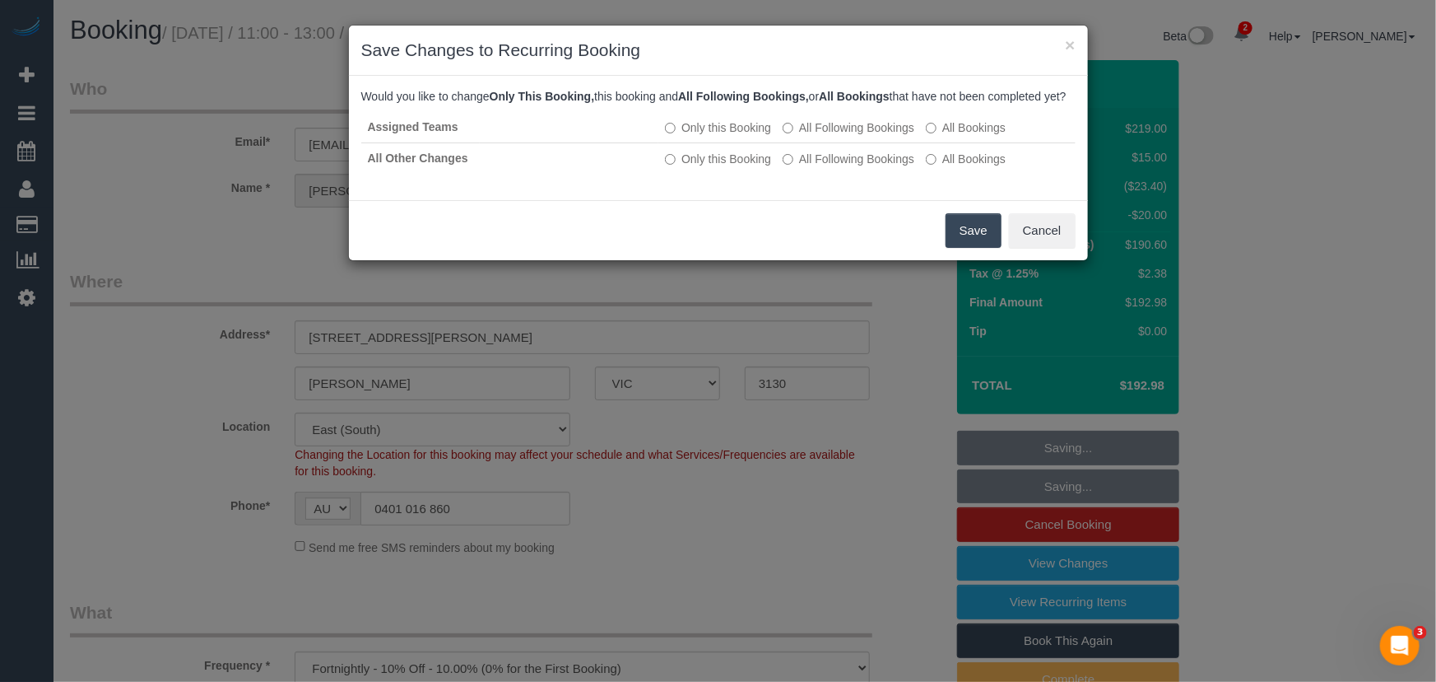
click at [963, 248] on button "Save" at bounding box center [974, 230] width 56 height 35
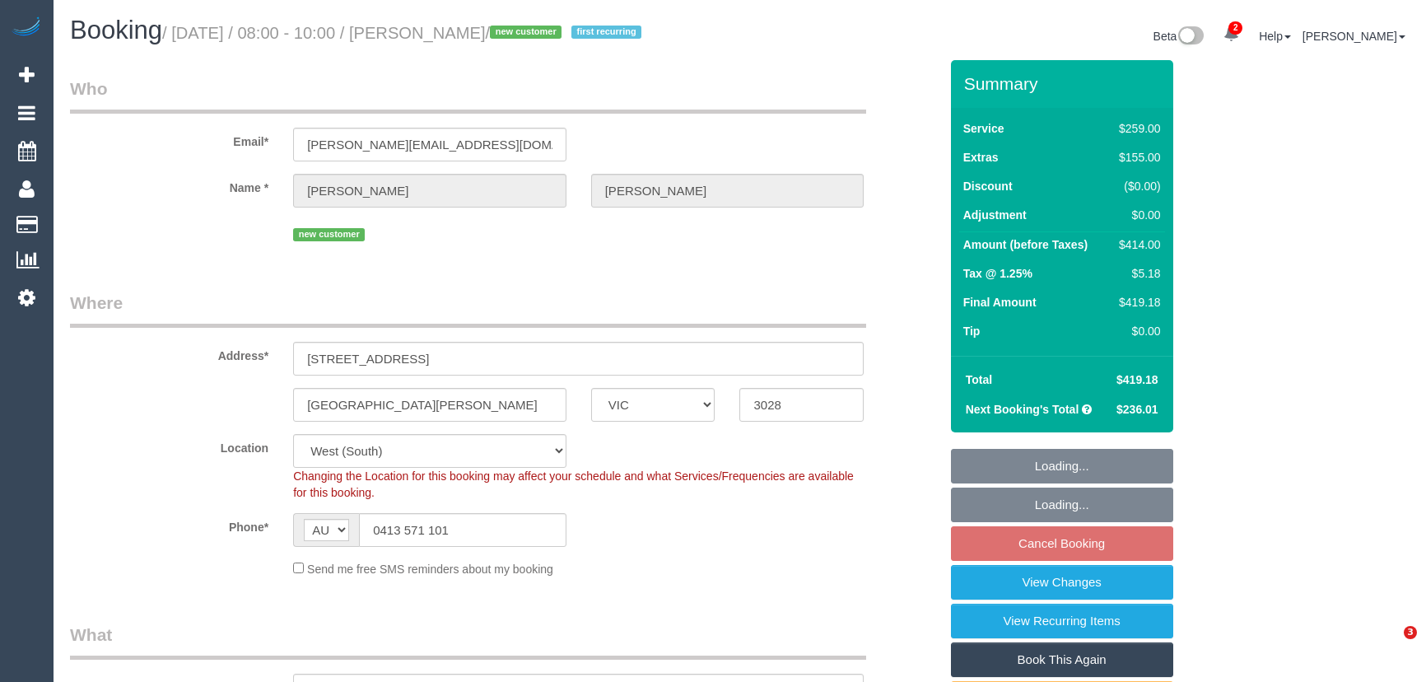
select select "VIC"
select select "number:28"
select select "number:14"
select select "number:19"
select select "number:22"
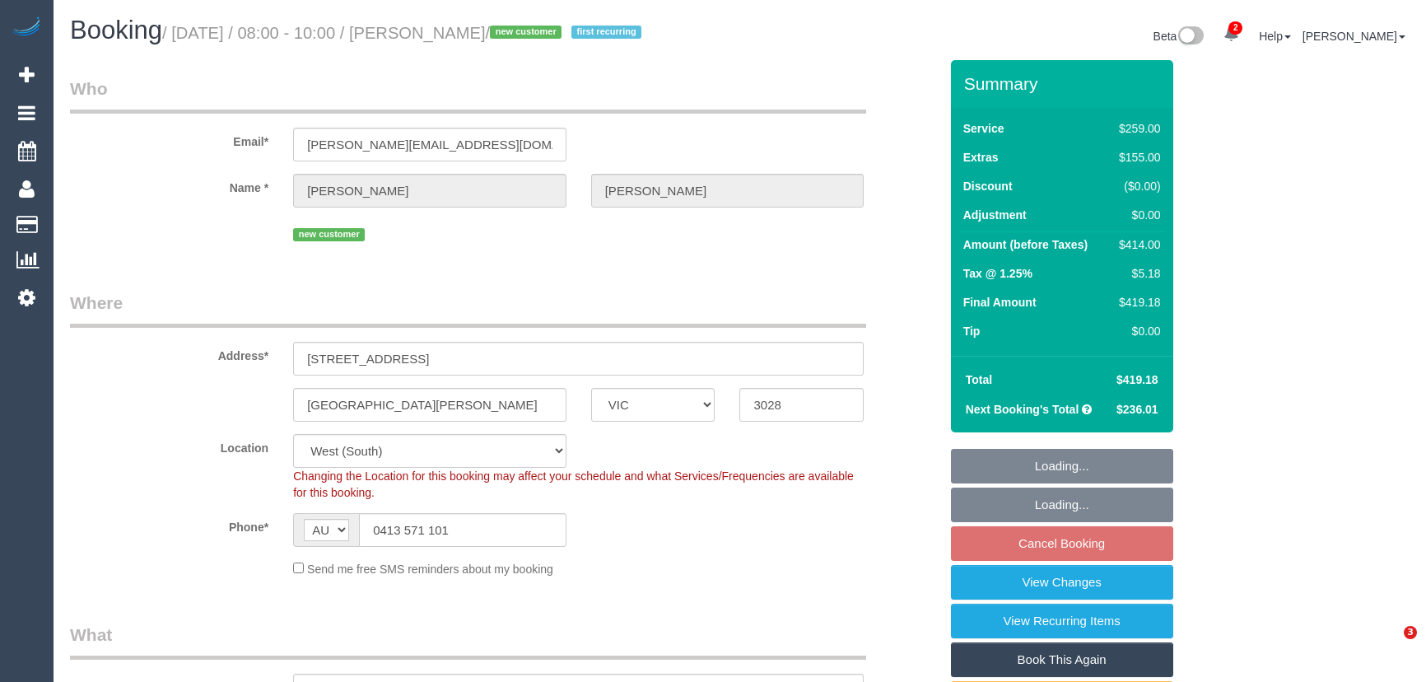
select select "number:35"
select select "number:26"
select select "spot2"
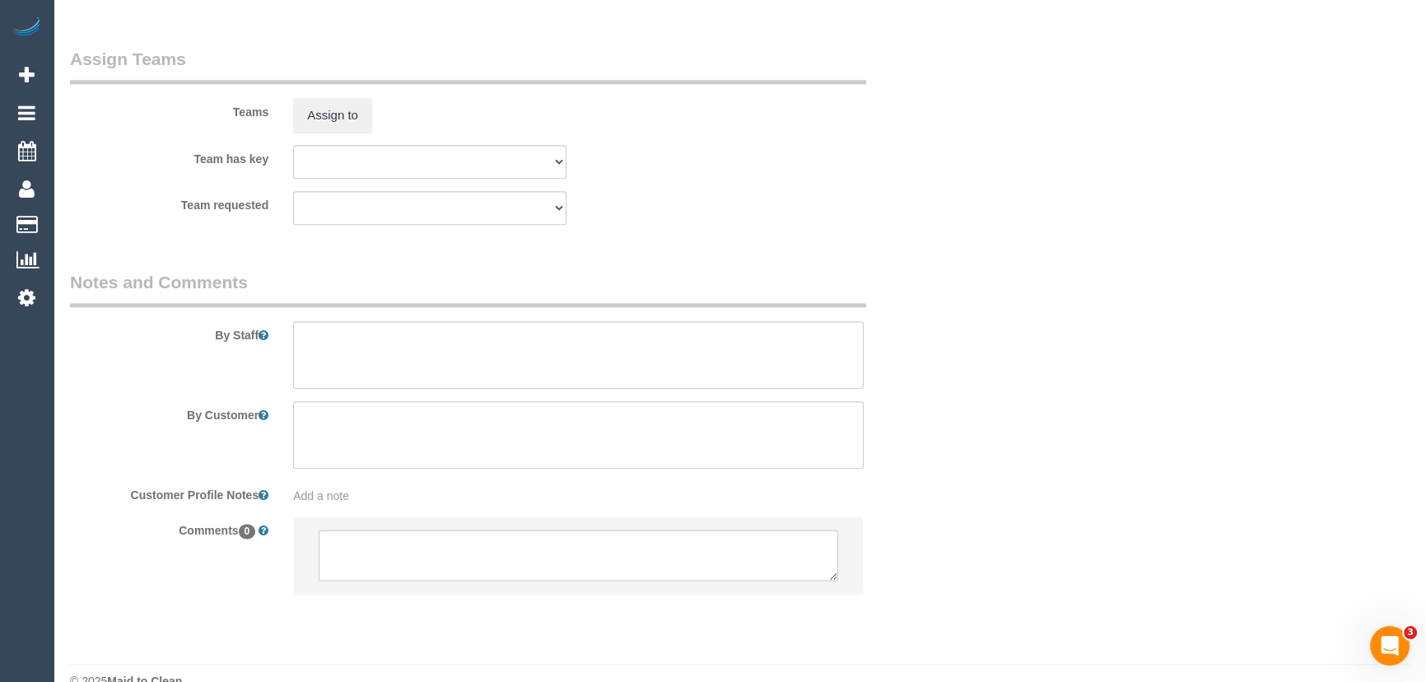
scroll to position [2523, 0]
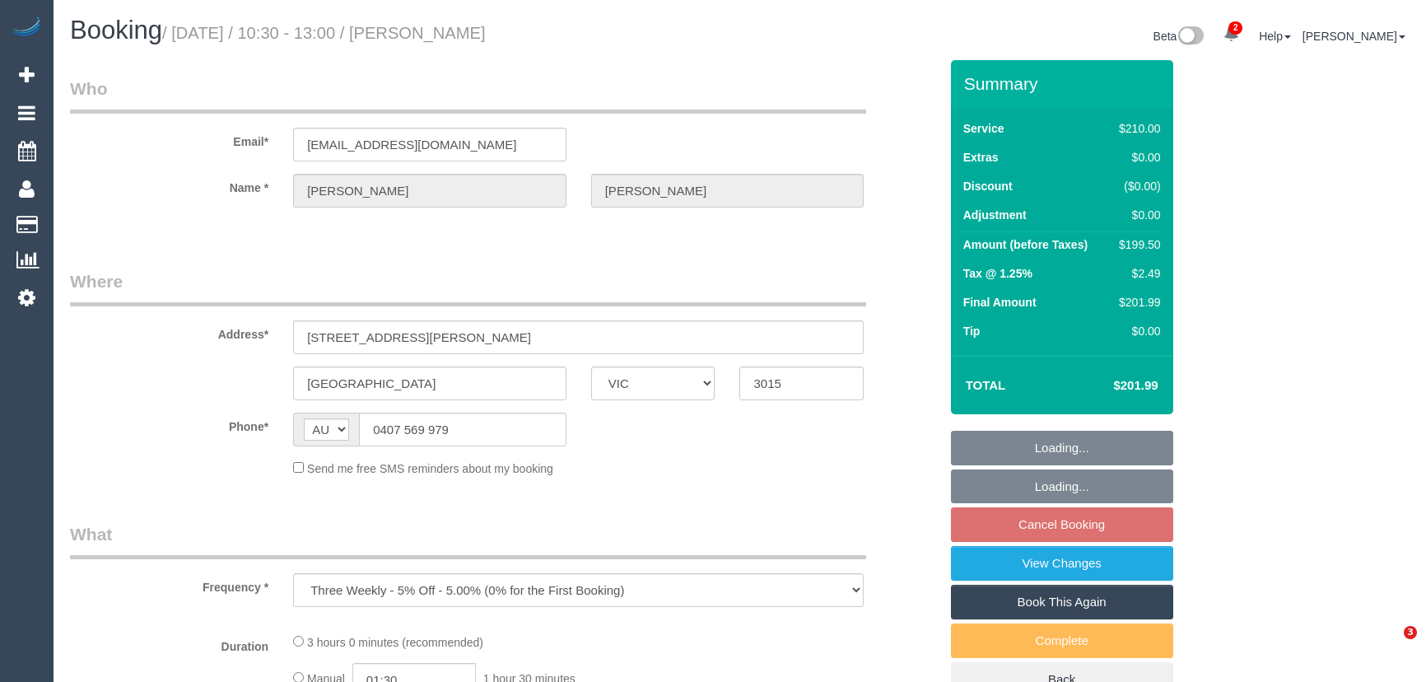
select select "VIC"
select select "180"
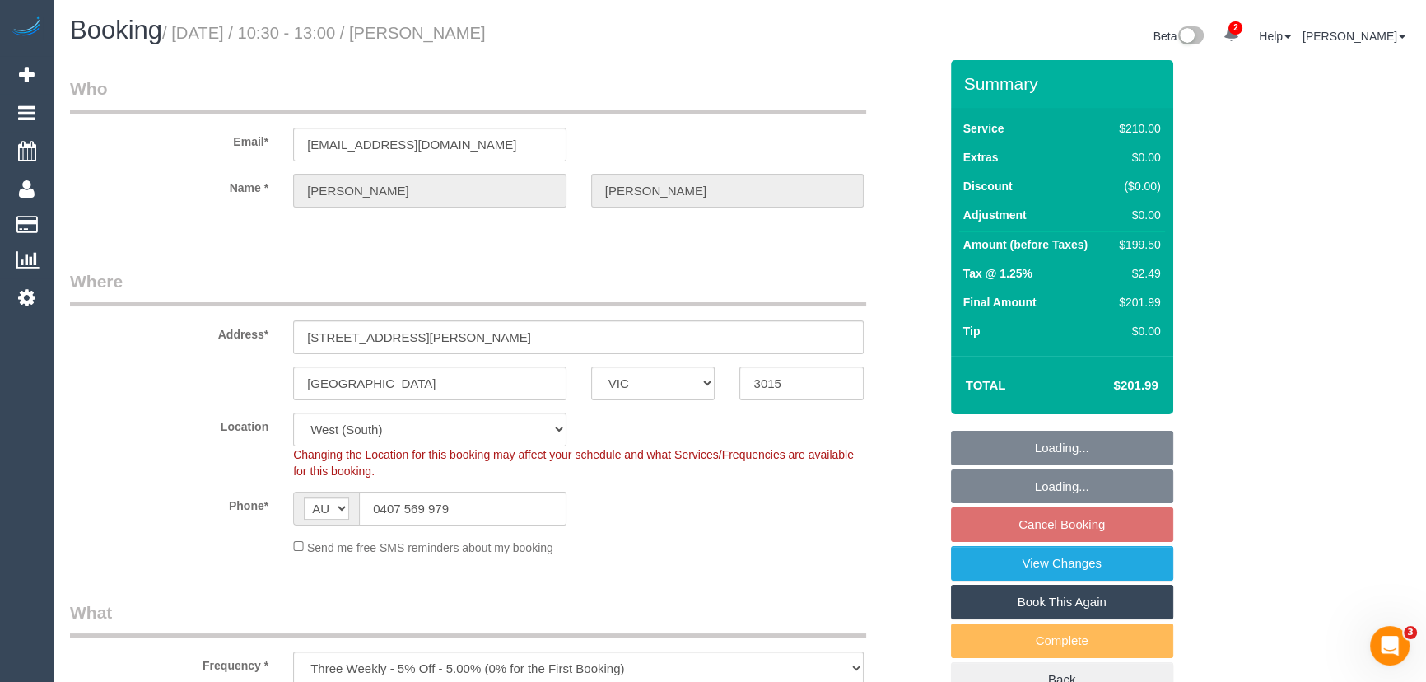
select select "object:721"
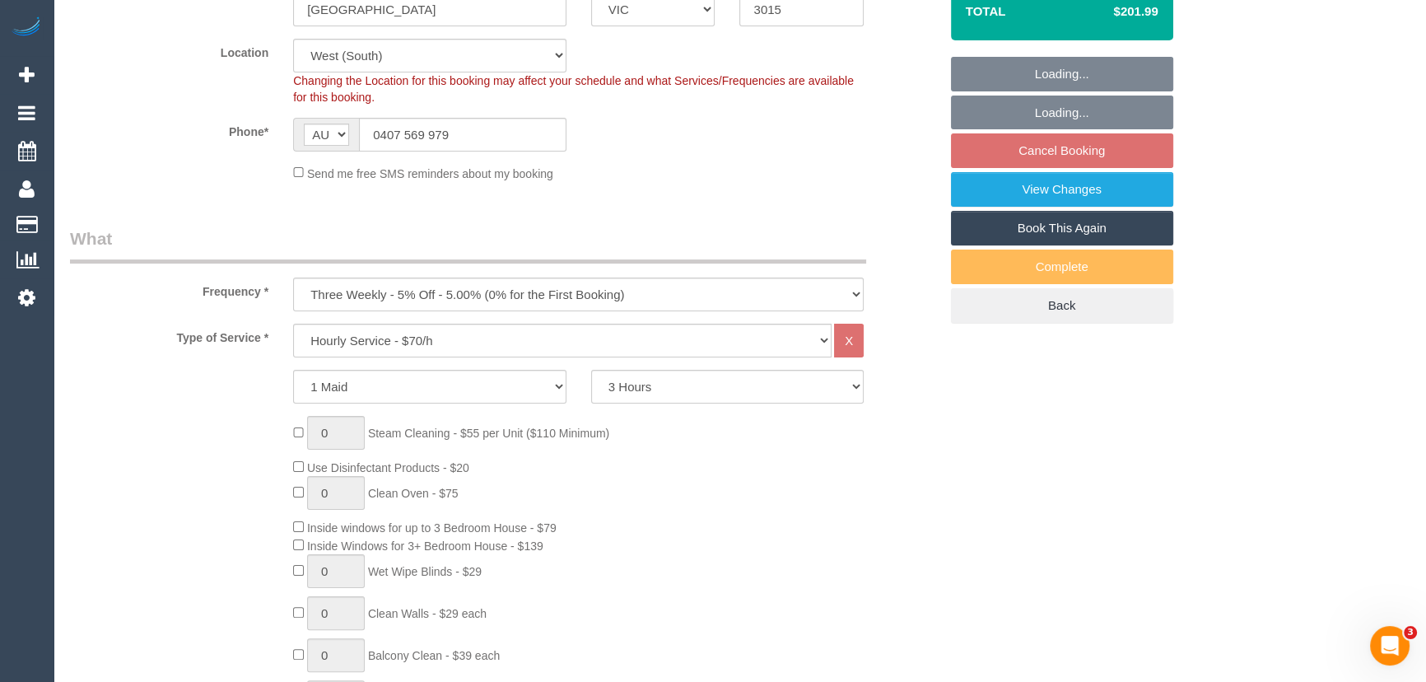
select select "string:stripe-pm_1RftBV2GScqysDRVj1GvkKvE"
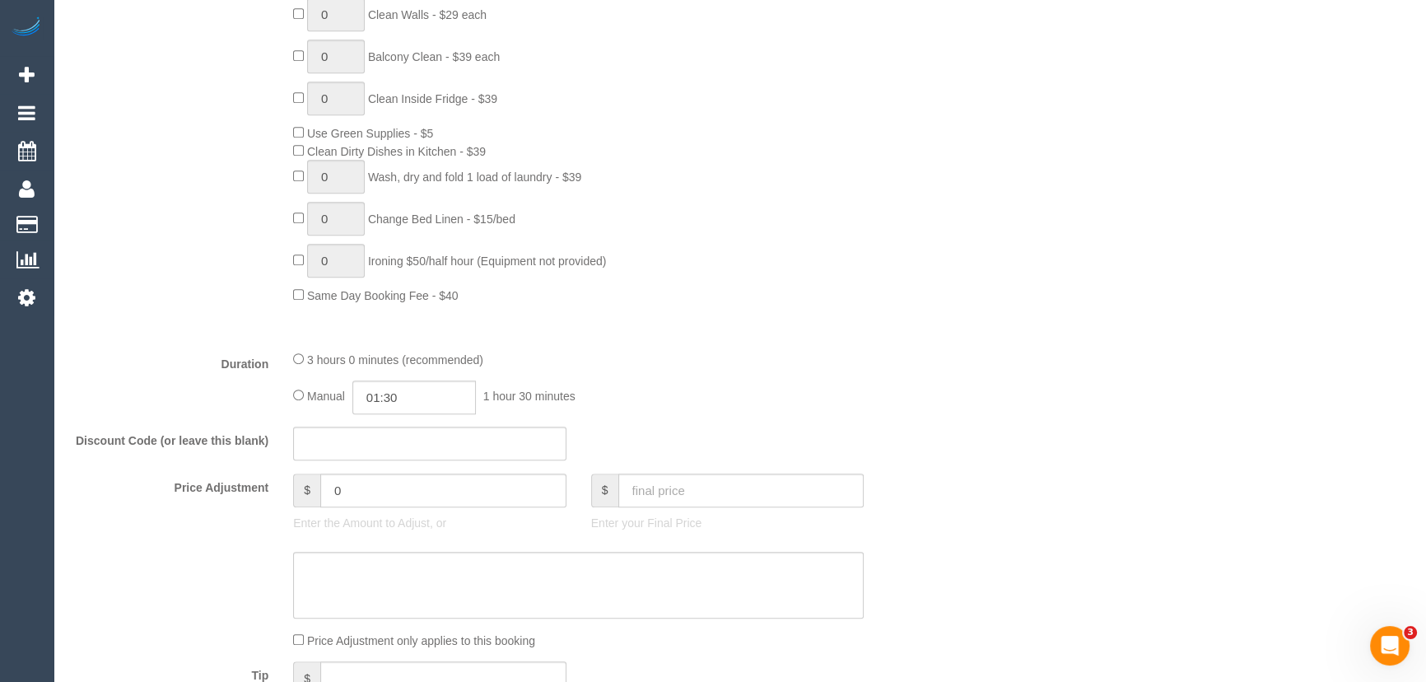
select select "number:28"
select select "number:14"
select select "number:19"
select select "number:22"
select select "number:35"
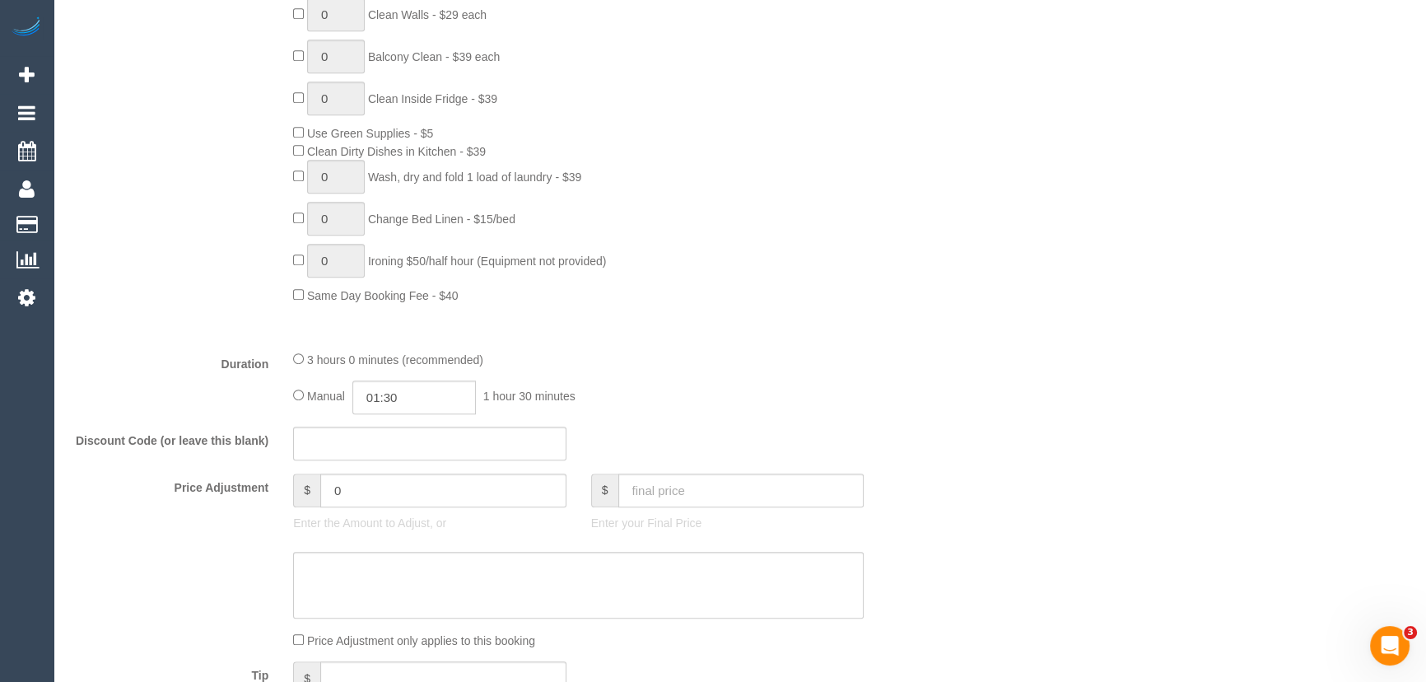
select select "number:13"
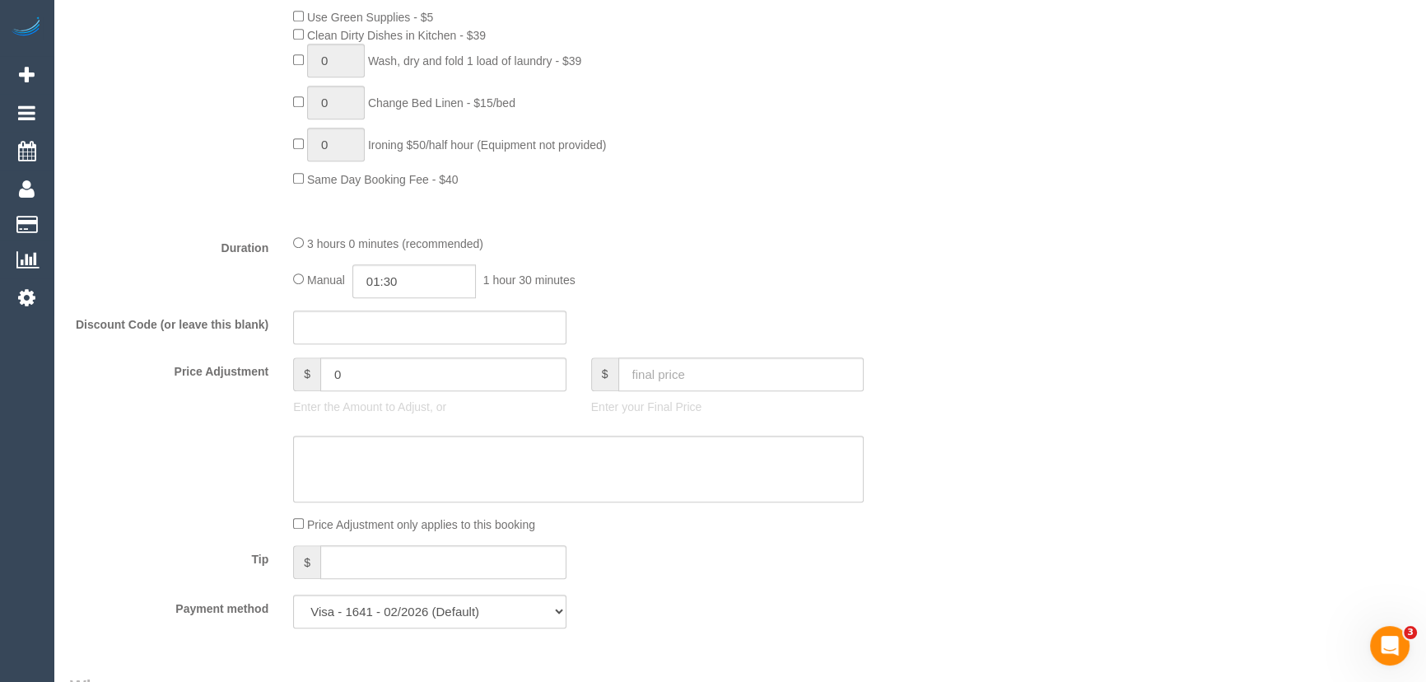
scroll to position [1197, 0]
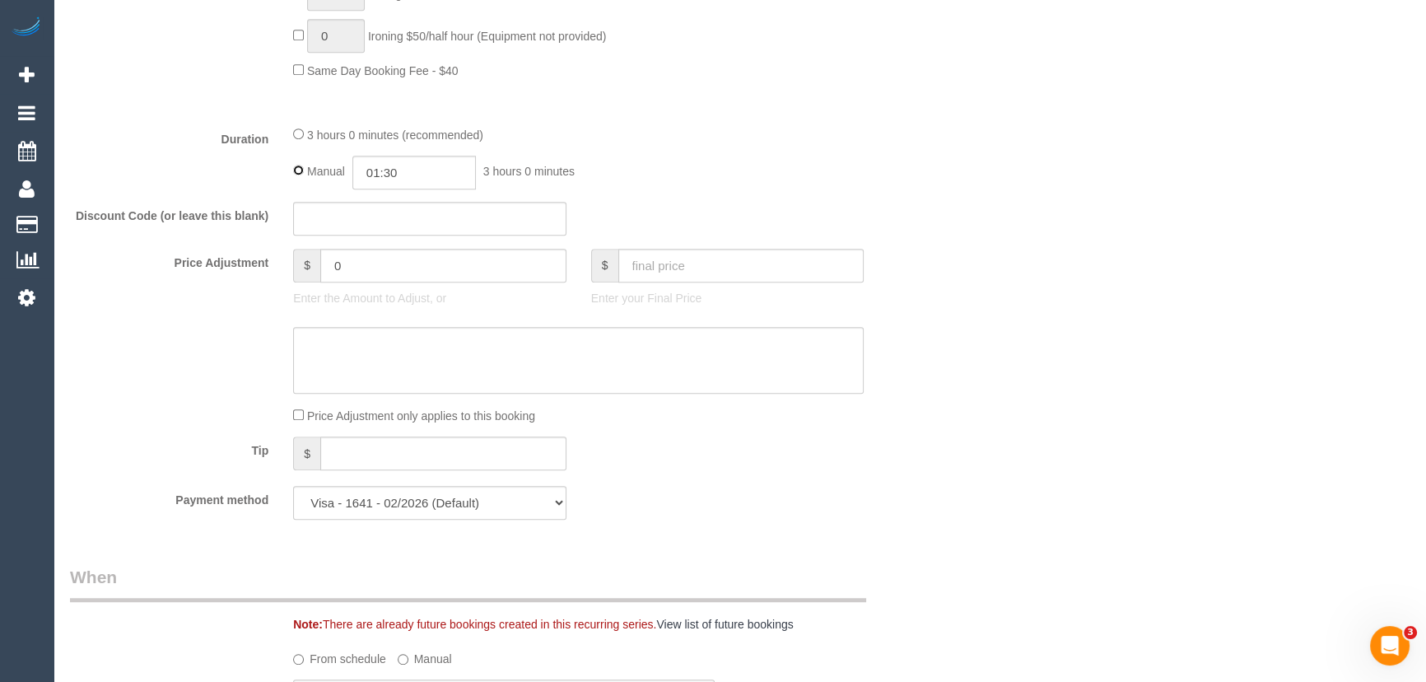
type input "03:00"
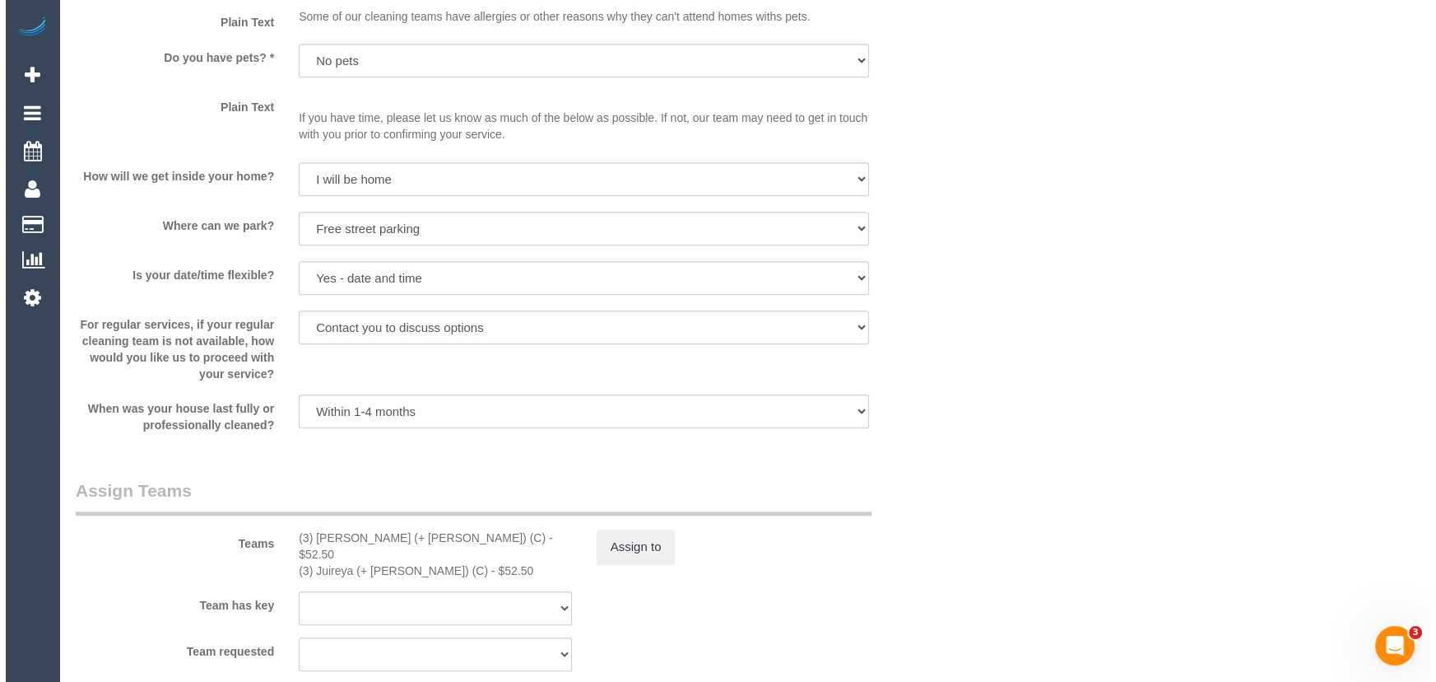
scroll to position [2245, 0]
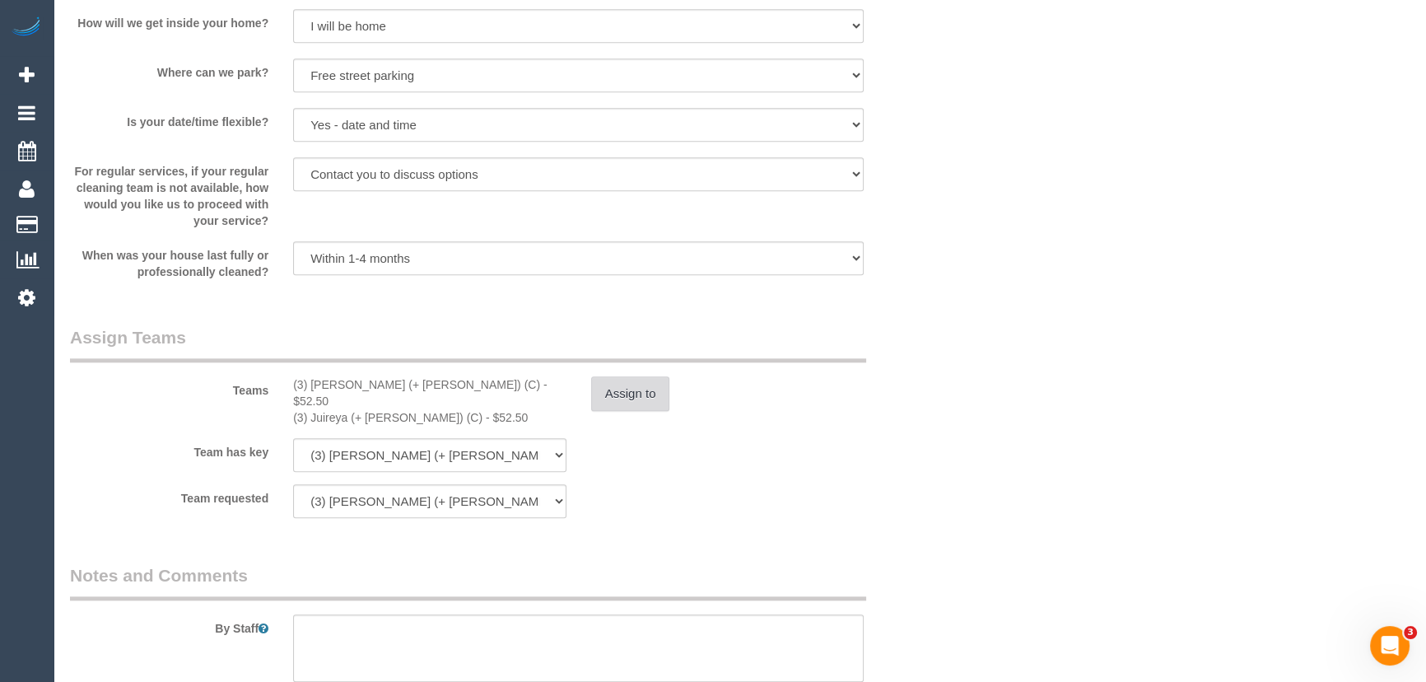
click at [610, 400] on button "Assign to" at bounding box center [630, 393] width 79 height 35
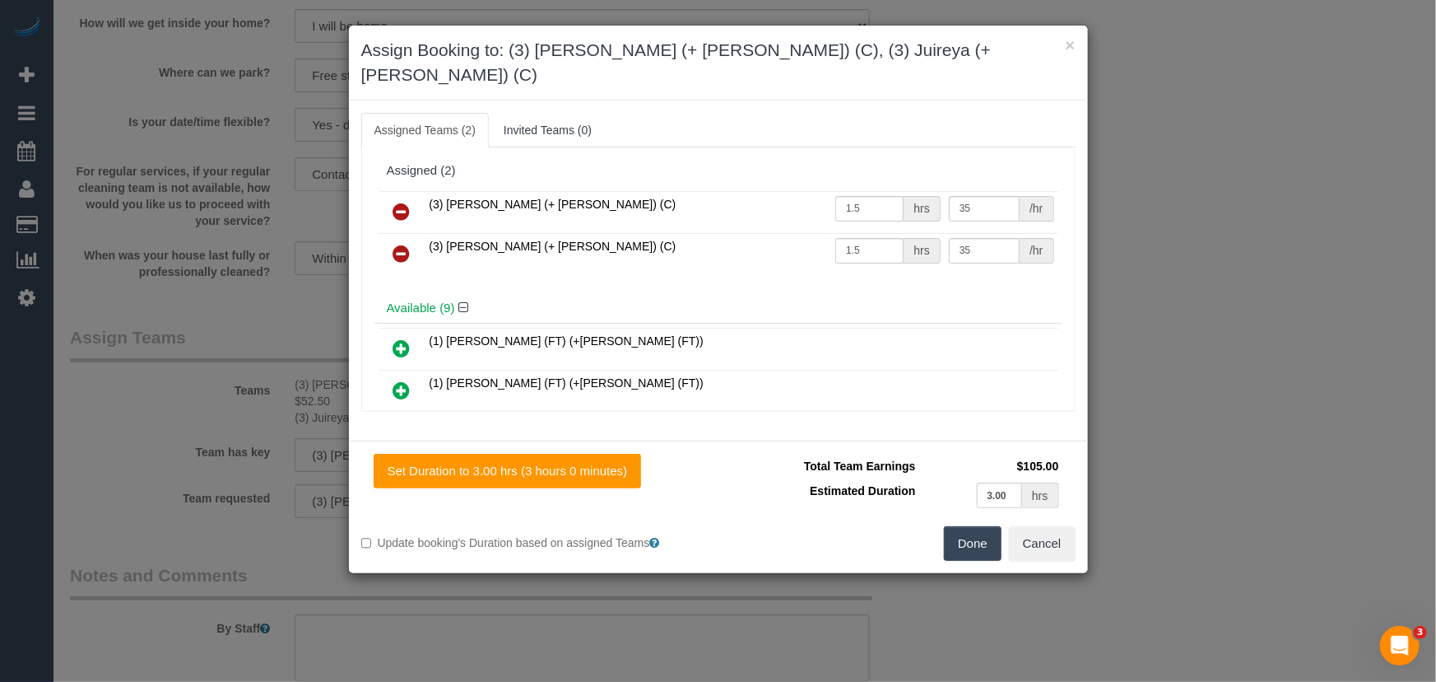
click at [402, 202] on icon at bounding box center [401, 212] width 17 height 20
click at [402, 244] on icon at bounding box center [401, 254] width 17 height 20
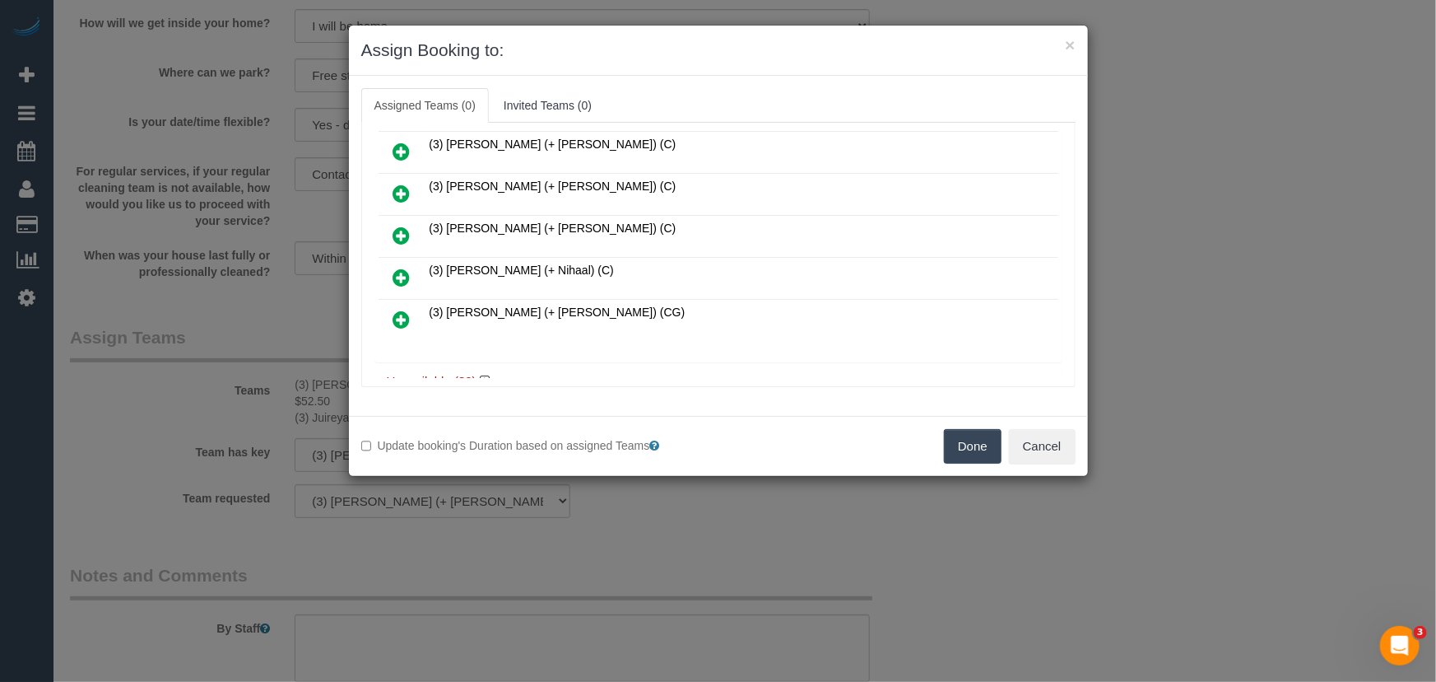
scroll to position [367, 0]
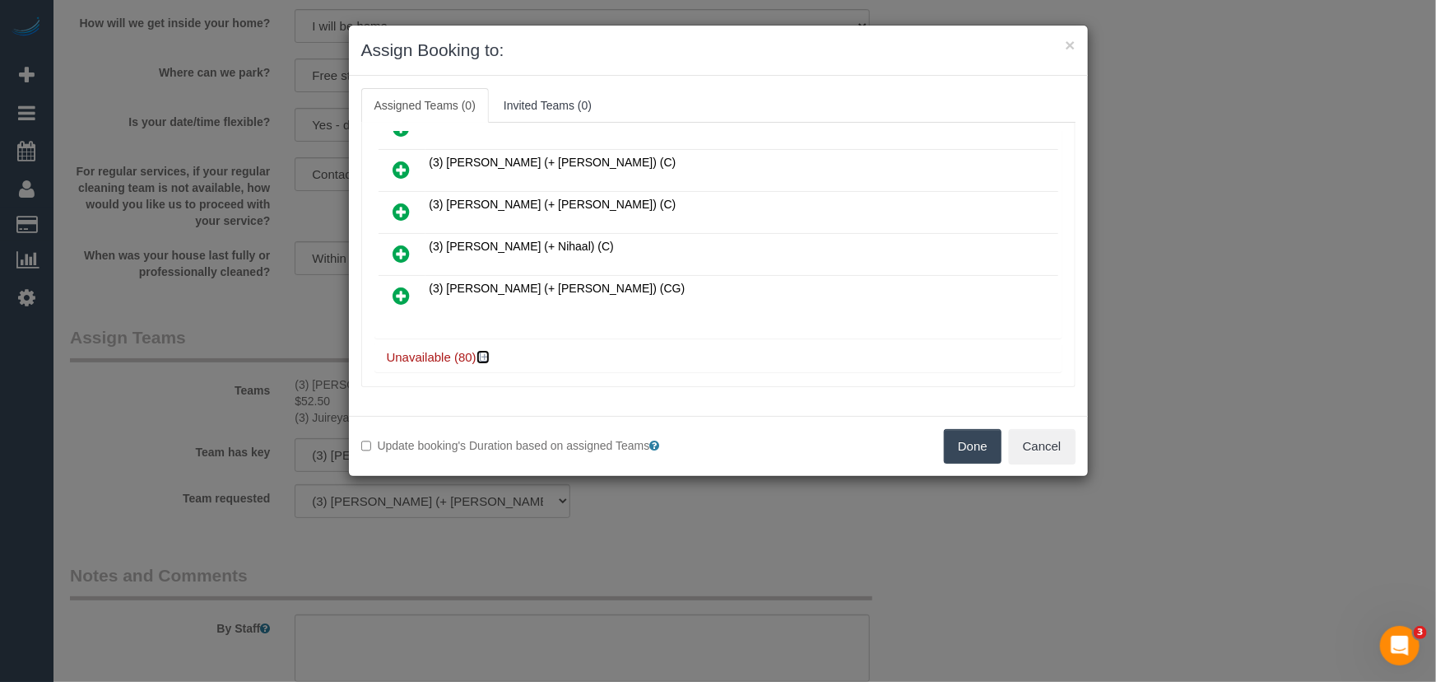
click at [482, 351] on icon at bounding box center [485, 357] width 10 height 12
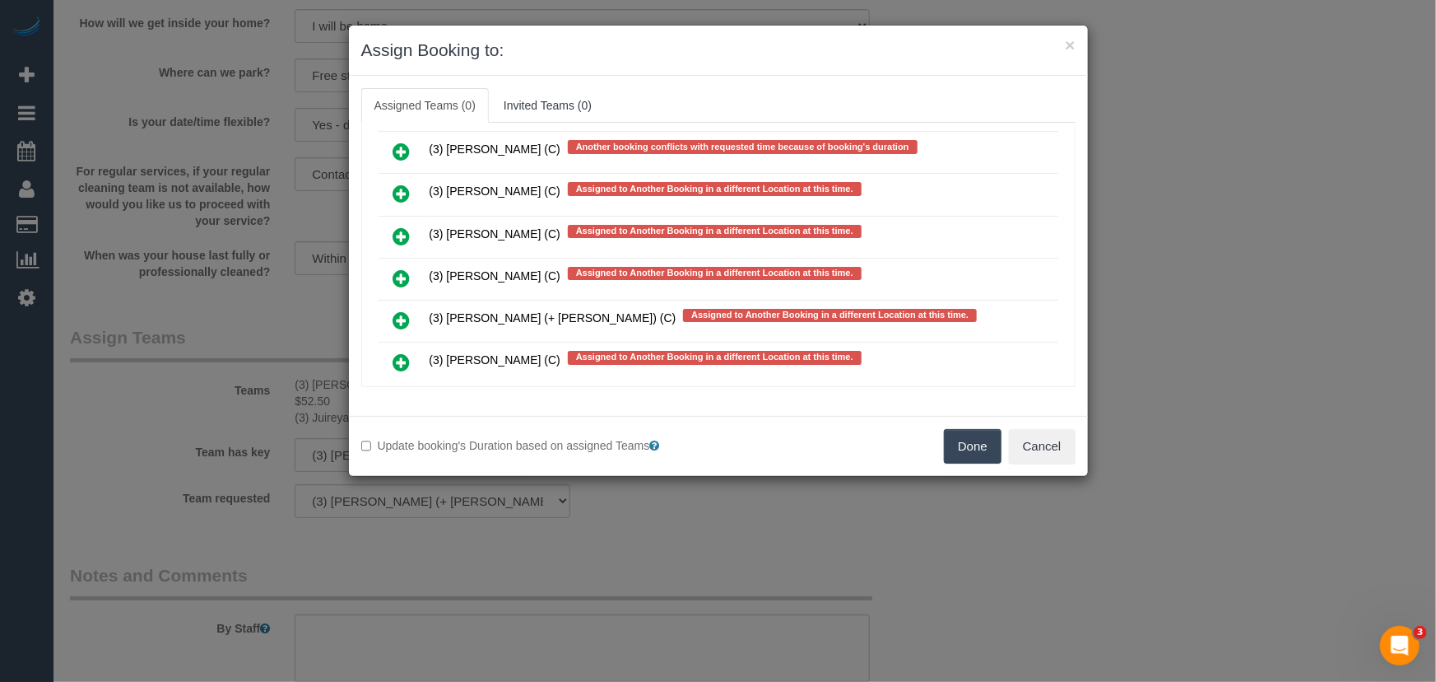
click at [399, 394] on icon at bounding box center [401, 404] width 17 height 20
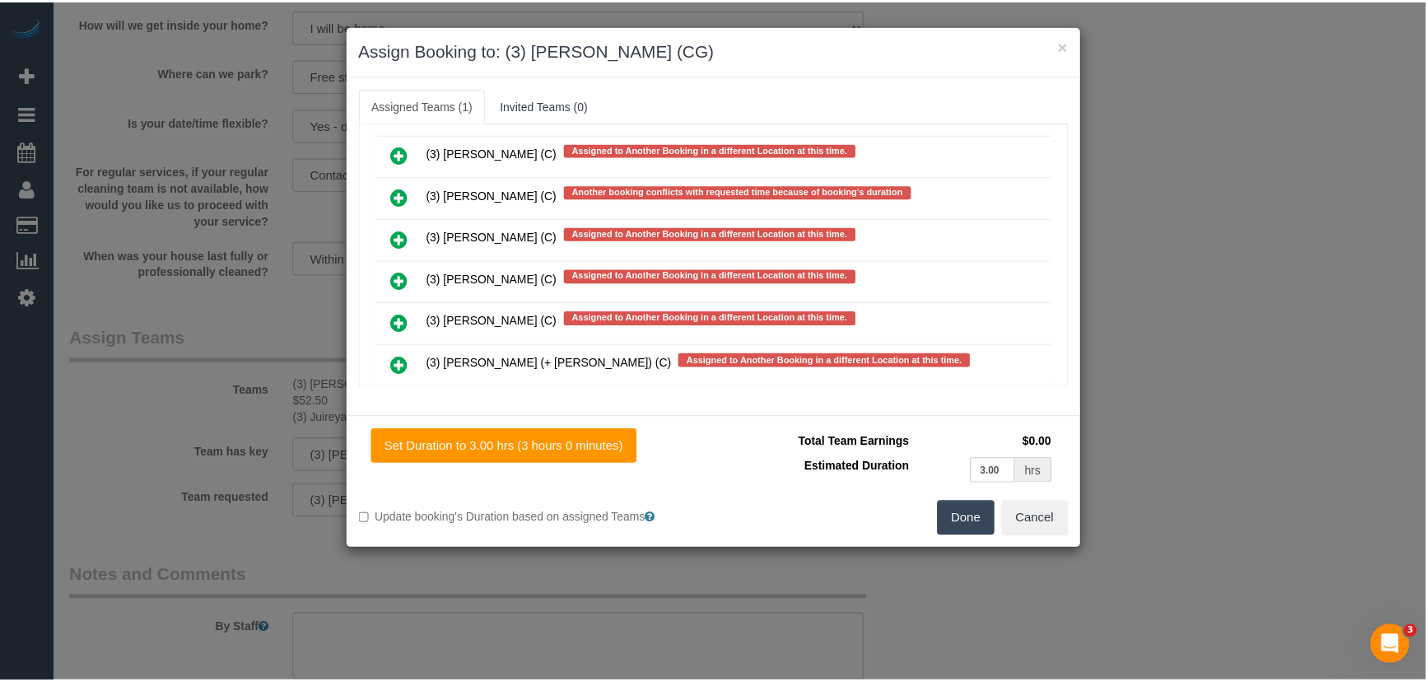
scroll to position [3731, 0]
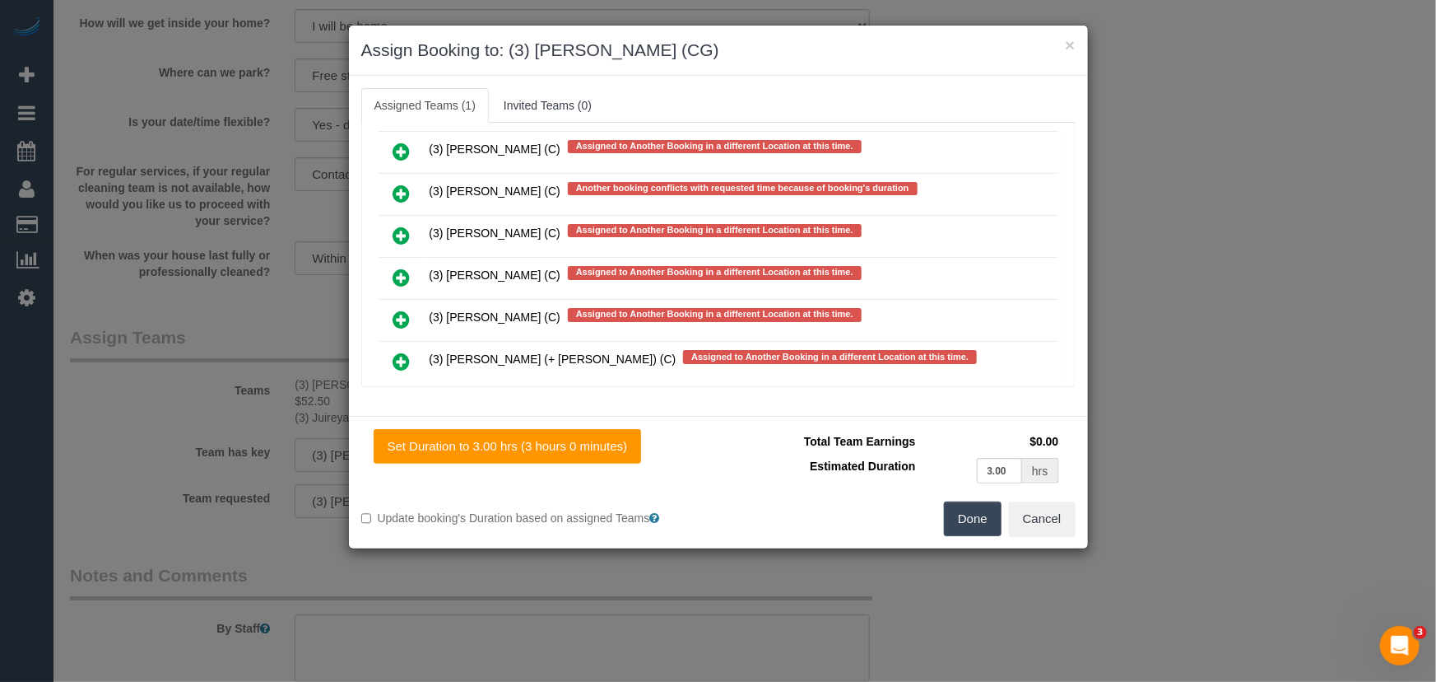
click at [985, 516] on button "Done" at bounding box center [973, 518] width 58 height 35
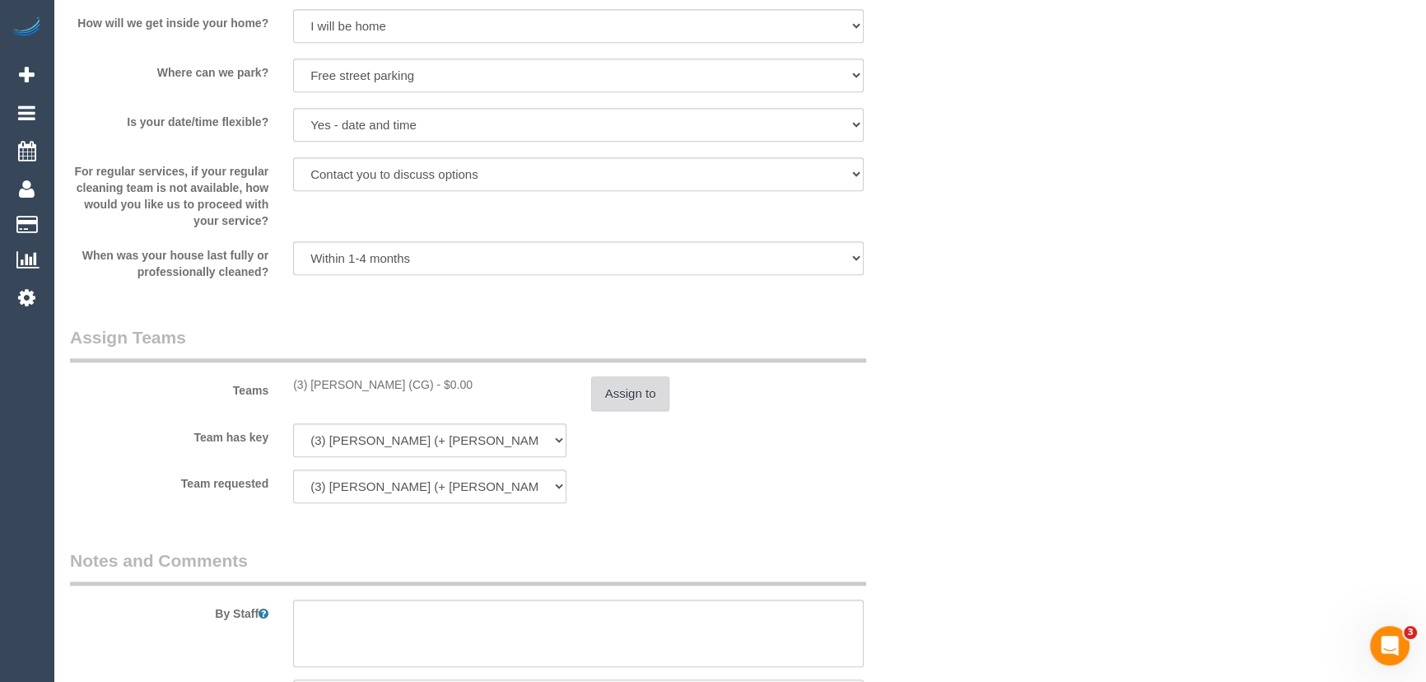
click at [647, 398] on button "Assign to" at bounding box center [630, 393] width 79 height 35
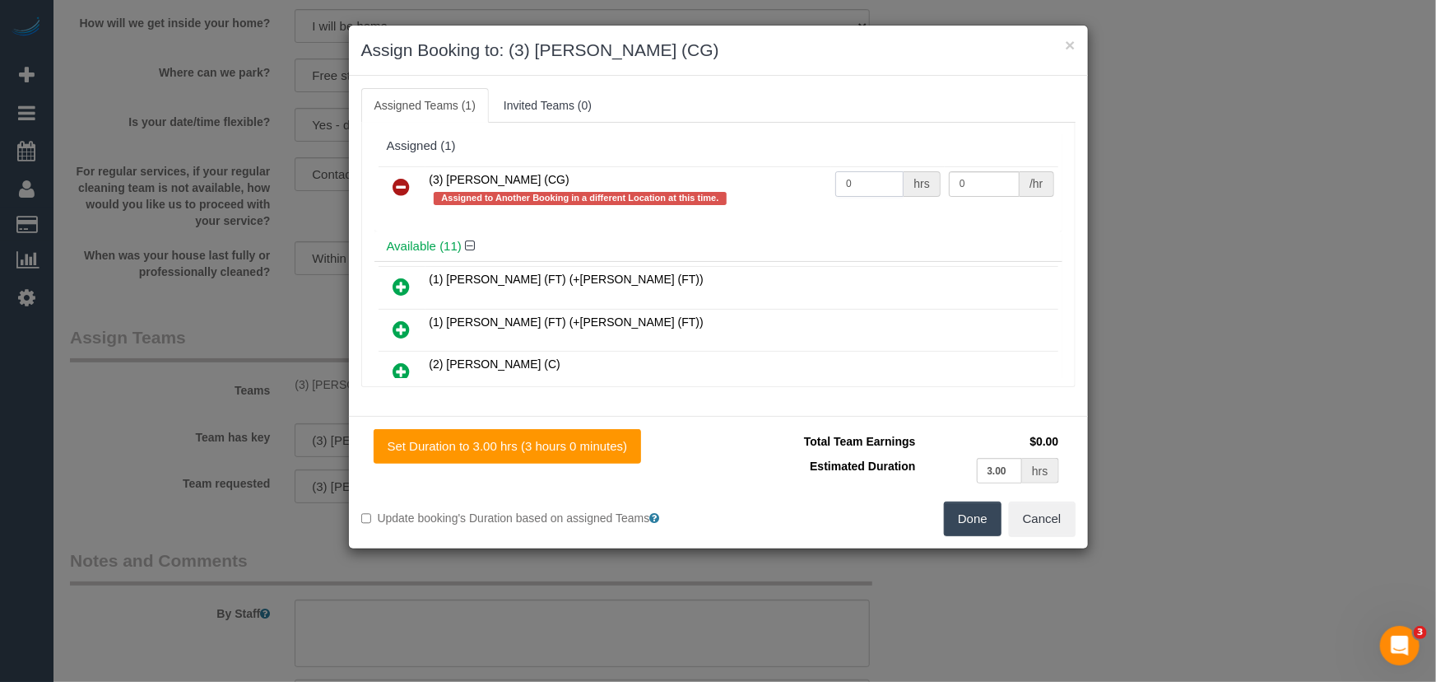
click at [877, 180] on input "0" at bounding box center [870, 184] width 68 height 26
type input "3"
type input "38.5"
click at [962, 514] on button "Done" at bounding box center [973, 518] width 58 height 35
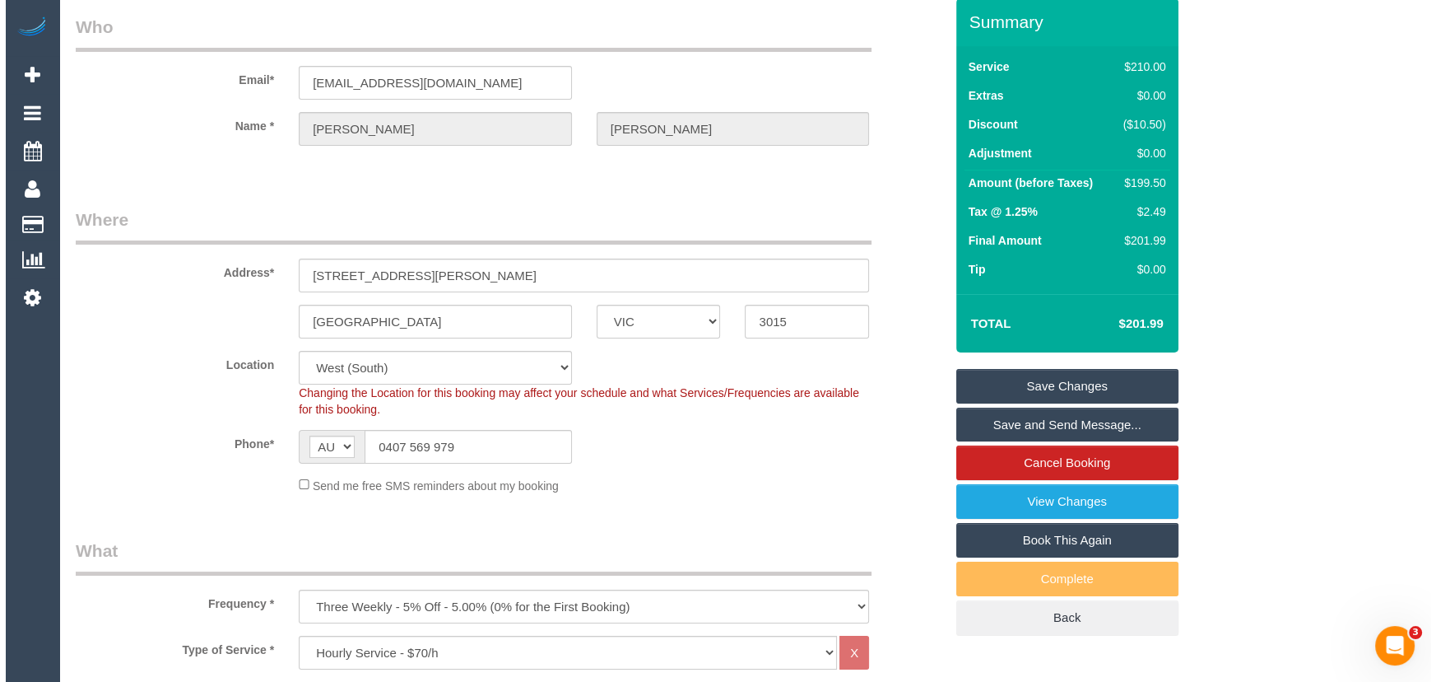
scroll to position [0, 0]
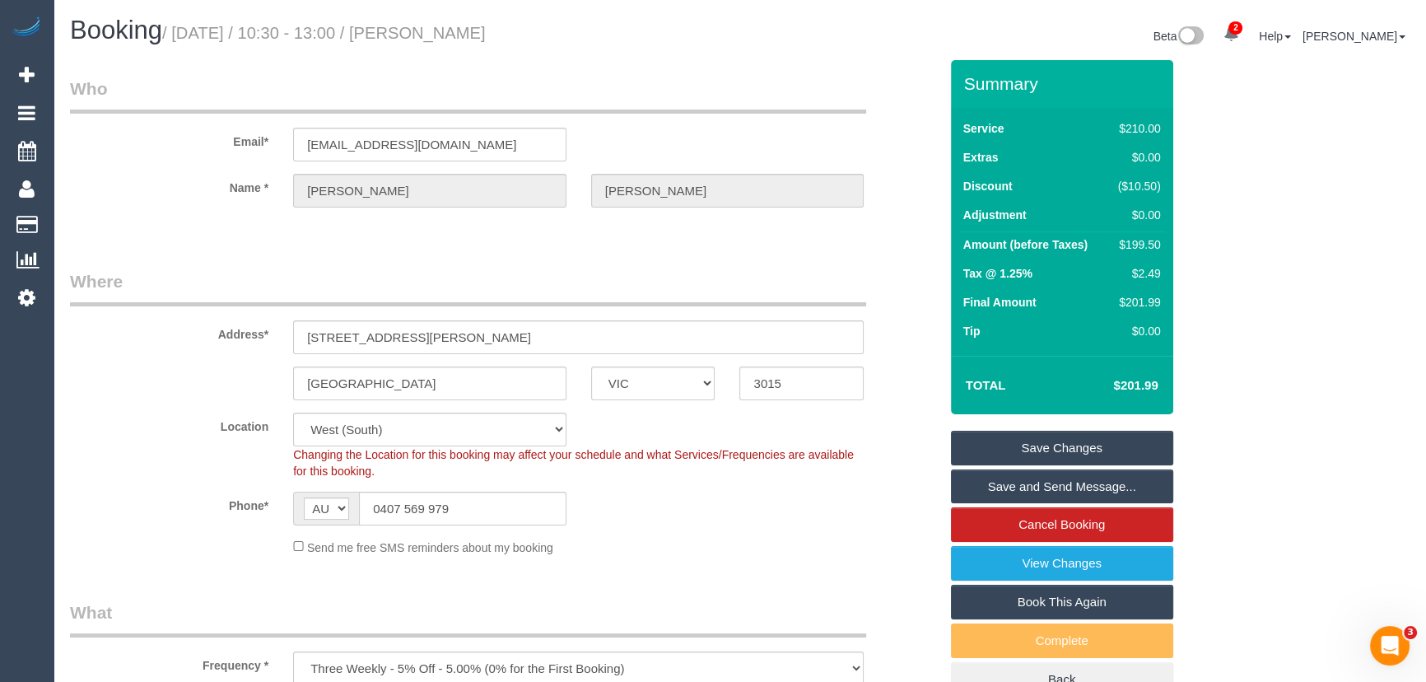
click at [459, 28] on small "/ September 16, 2025 / 10:30 - 13:00 / Sally Tonge" at bounding box center [324, 33] width 324 height 18
copy small "Sally Tonge"
click at [1031, 447] on link "Save Changes" at bounding box center [1062, 448] width 222 height 35
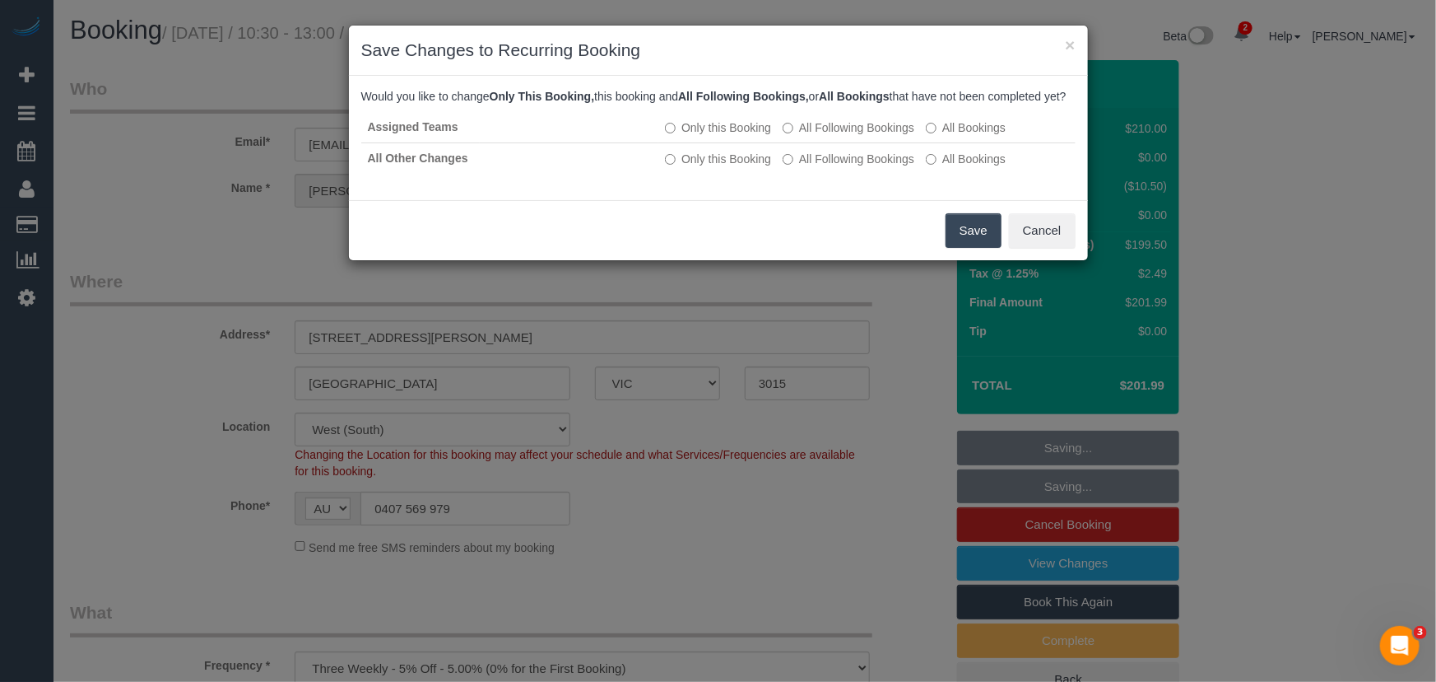
click at [963, 248] on button "Save" at bounding box center [974, 230] width 56 height 35
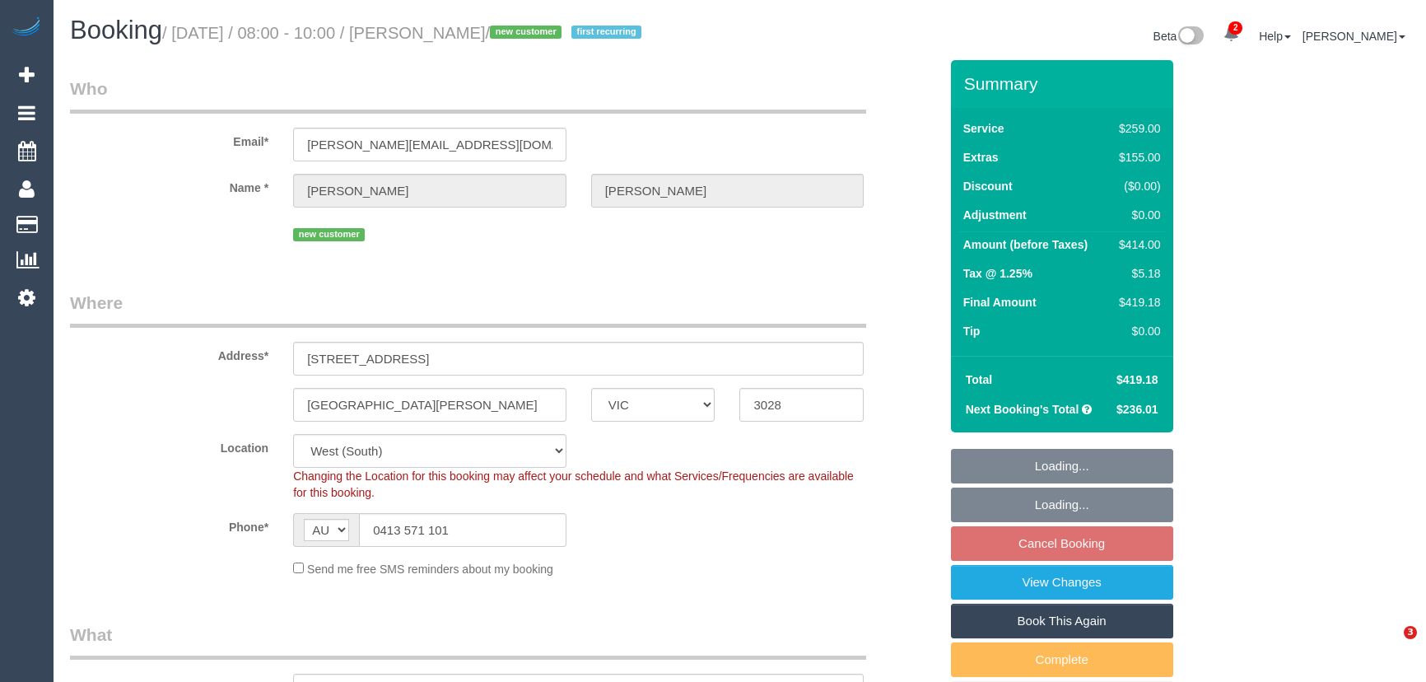
select select "VIC"
select select "number:28"
select select "number:14"
select select "number:19"
select select "number:22"
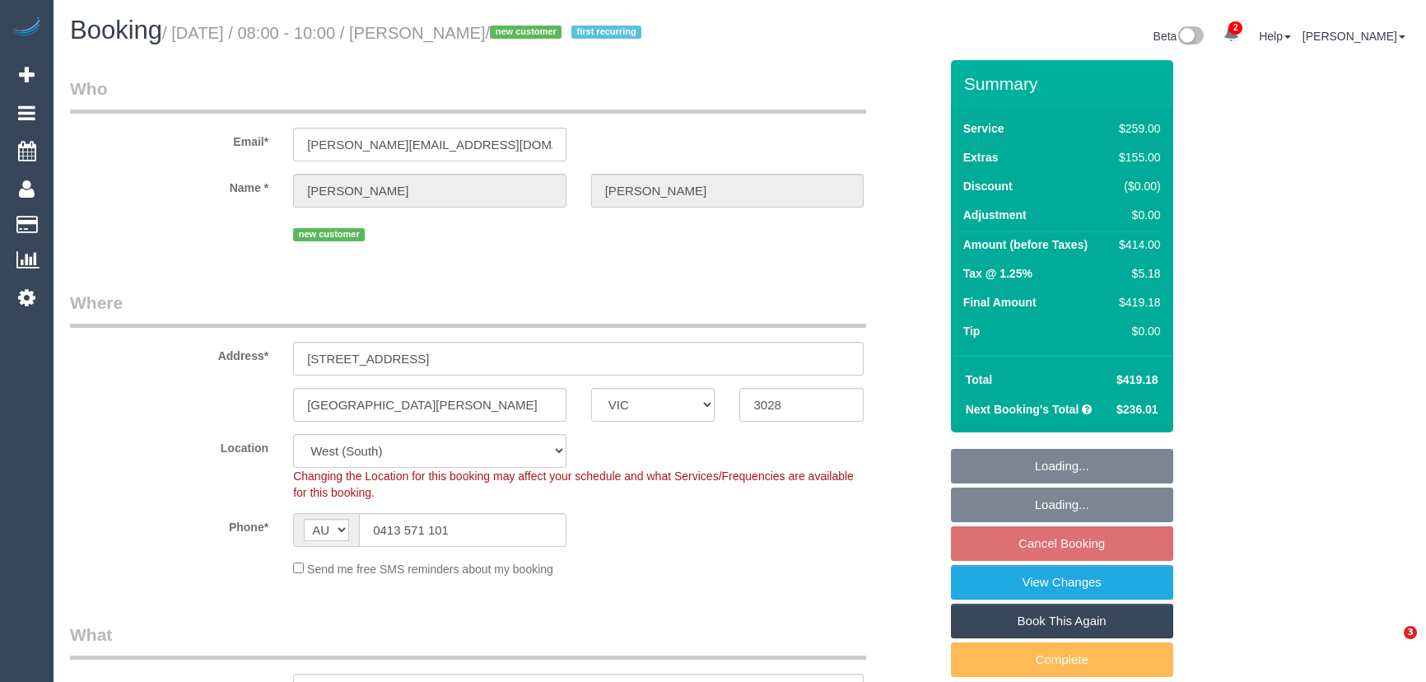
select select "number:35"
select select "number:26"
select select "spot2"
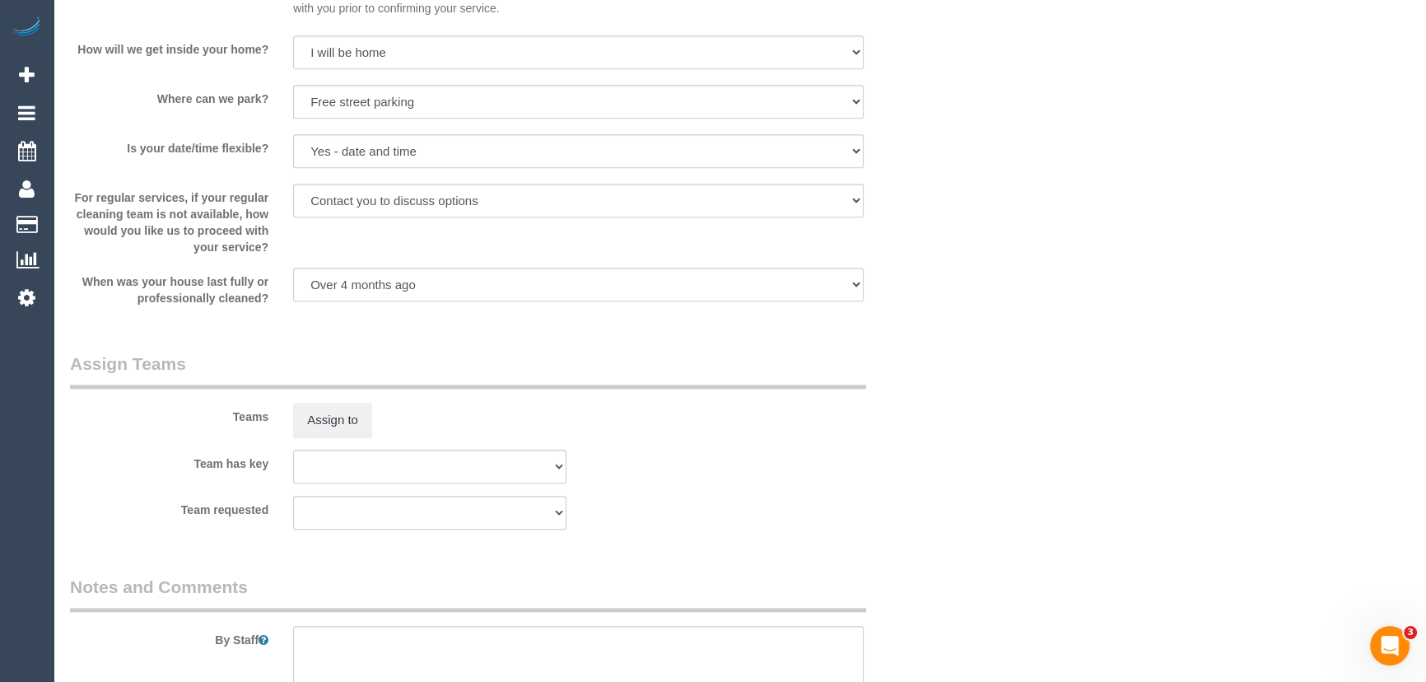
scroll to position [1795, 0]
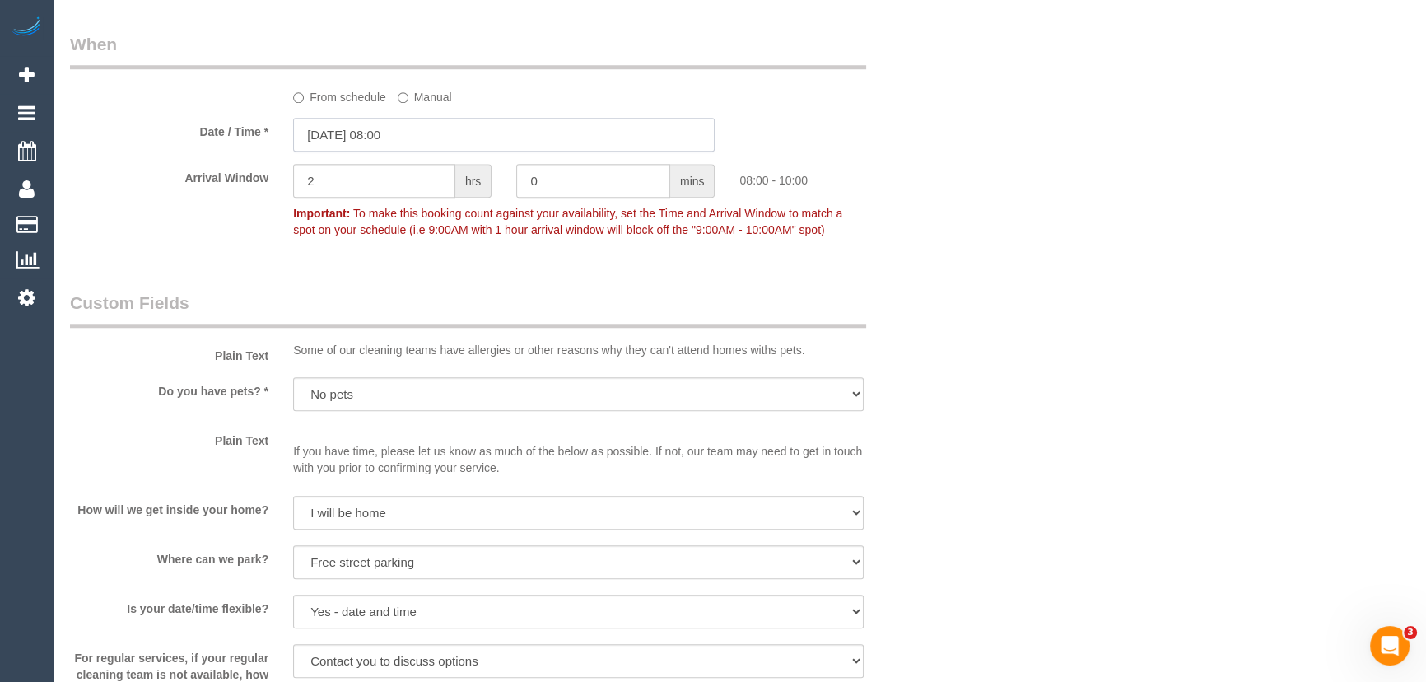
click at [427, 151] on input "[DATE] 08:00" at bounding box center [503, 135] width 421 height 34
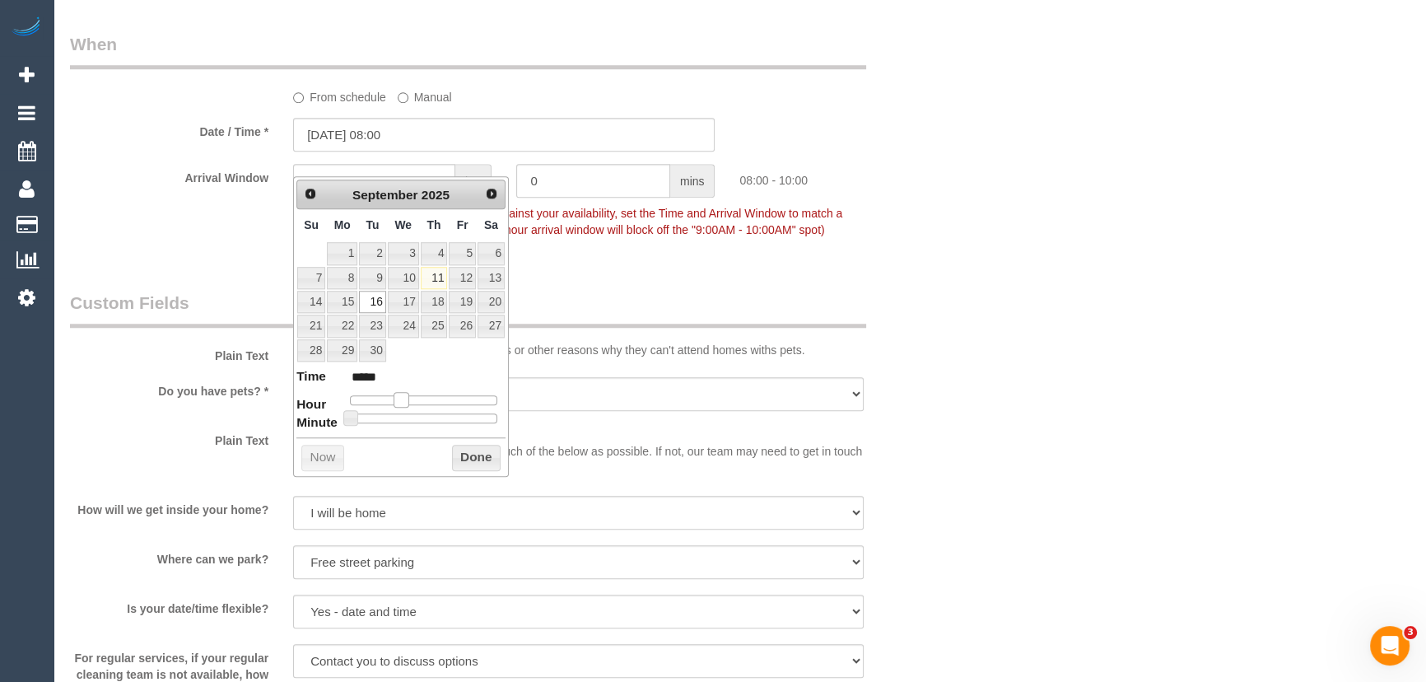
type input "[DATE] 09:00"
type input "*****"
type input "[DATE] 10:00"
type input "*****"
drag, startPoint x: 395, startPoint y: 397, endPoint x: 407, endPoint y: 396, distance: 11.6
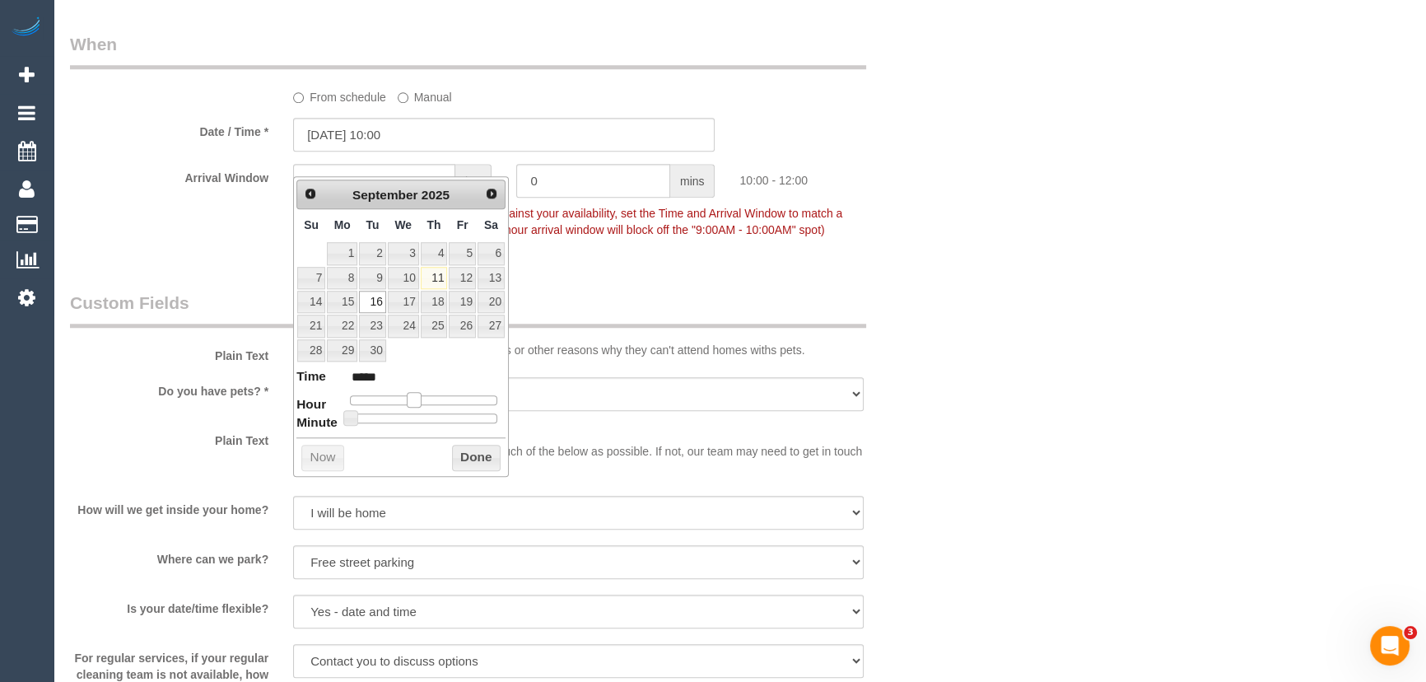
click at [407, 396] on span at bounding box center [414, 399] width 15 height 15
click at [677, 245] on div "Arrival Window 2 hrs 0 mins 10:00 - 12:00 Important: To make this booking count…" at bounding box center [504, 204] width 893 height 81
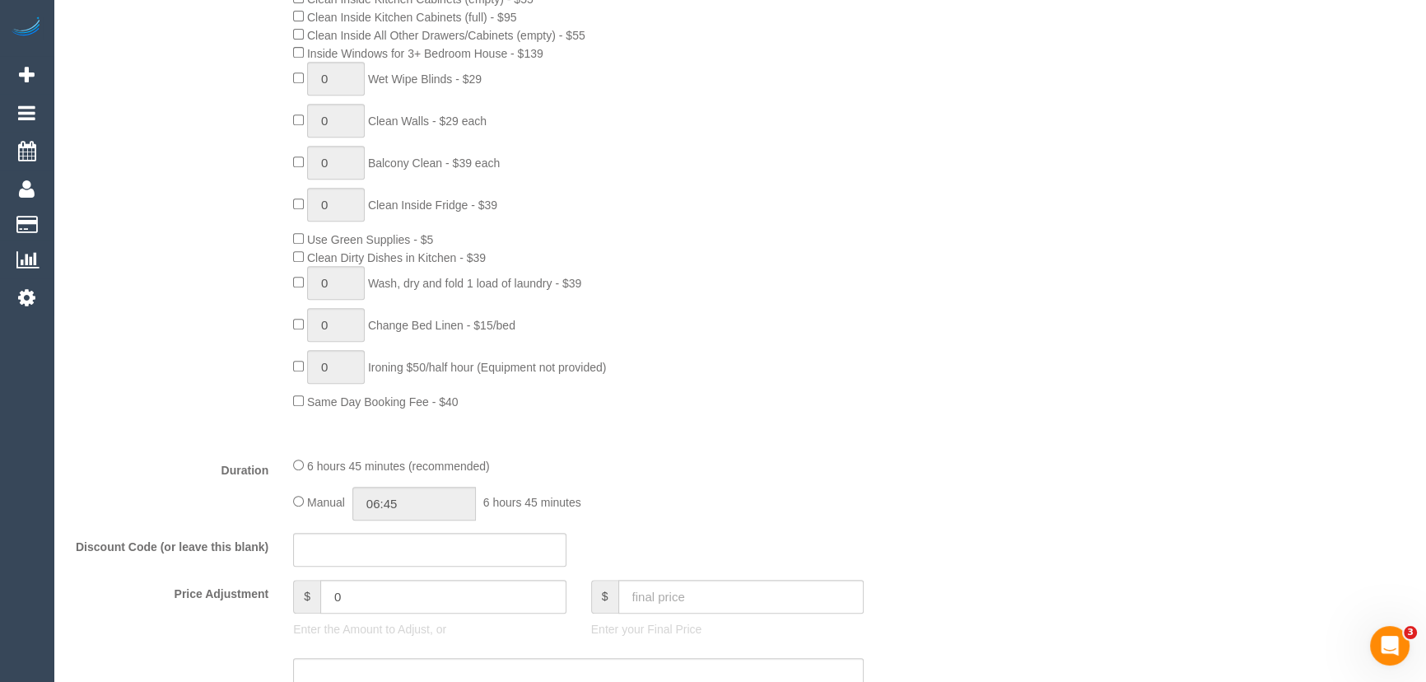
scroll to position [1047, 0]
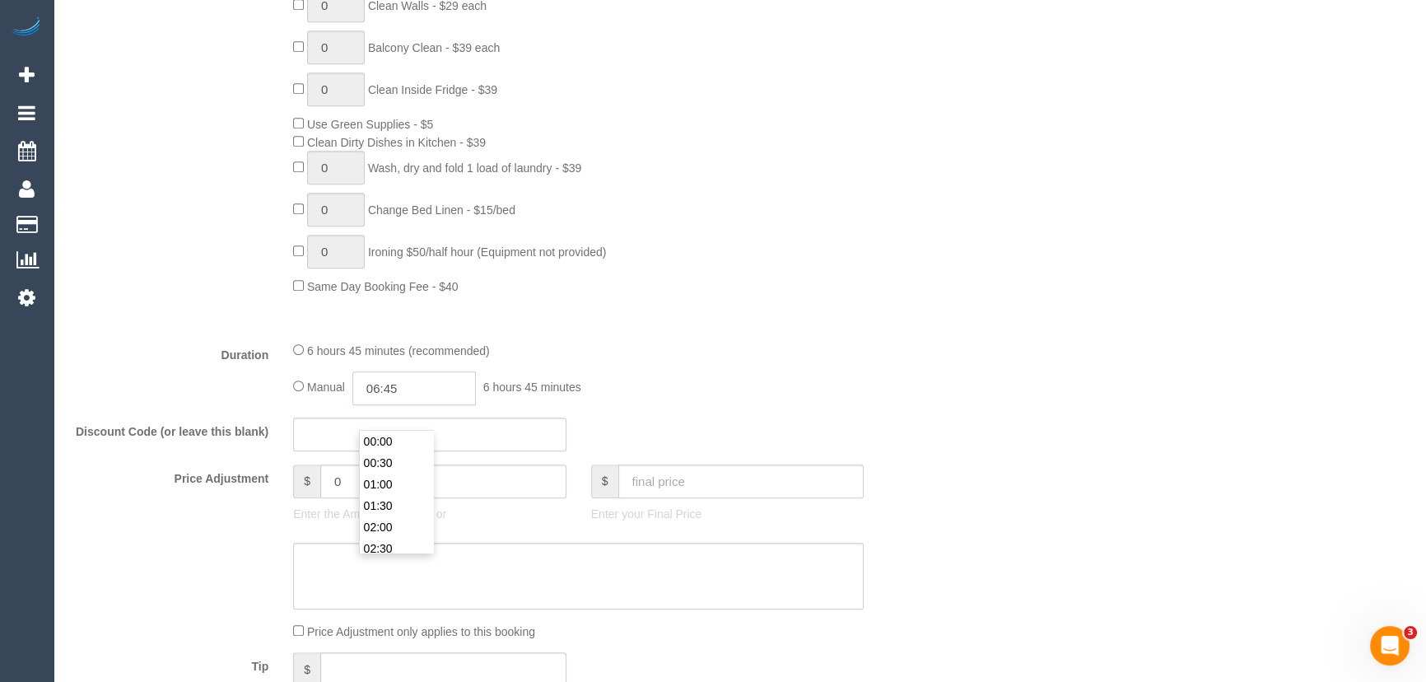
click at [417, 405] on input "06:45" at bounding box center [413, 388] width 123 height 34
type input "04:00"
click at [385, 493] on li "04:00" at bounding box center [396, 492] width 73 height 21
click at [827, 405] on div "Manual 04:00 4 hours 0 minutes" at bounding box center [578, 388] width 570 height 34
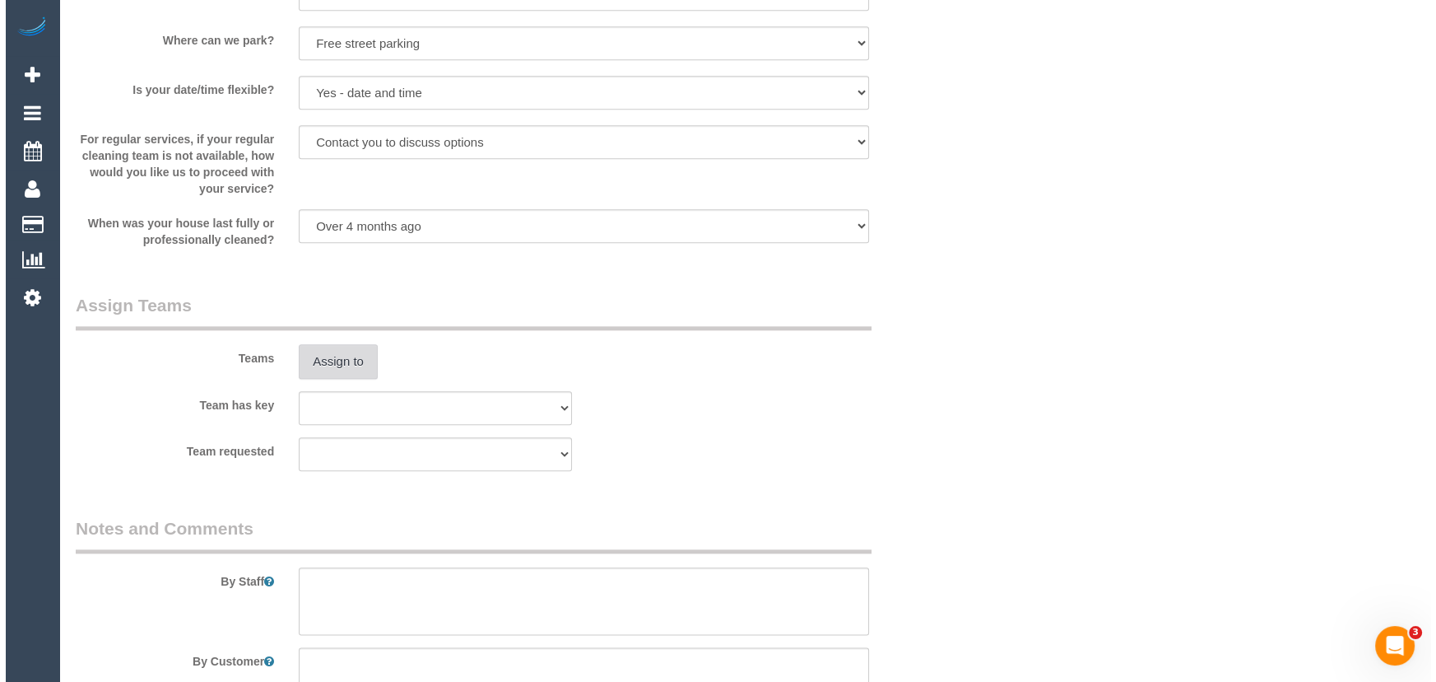
scroll to position [2320, 0]
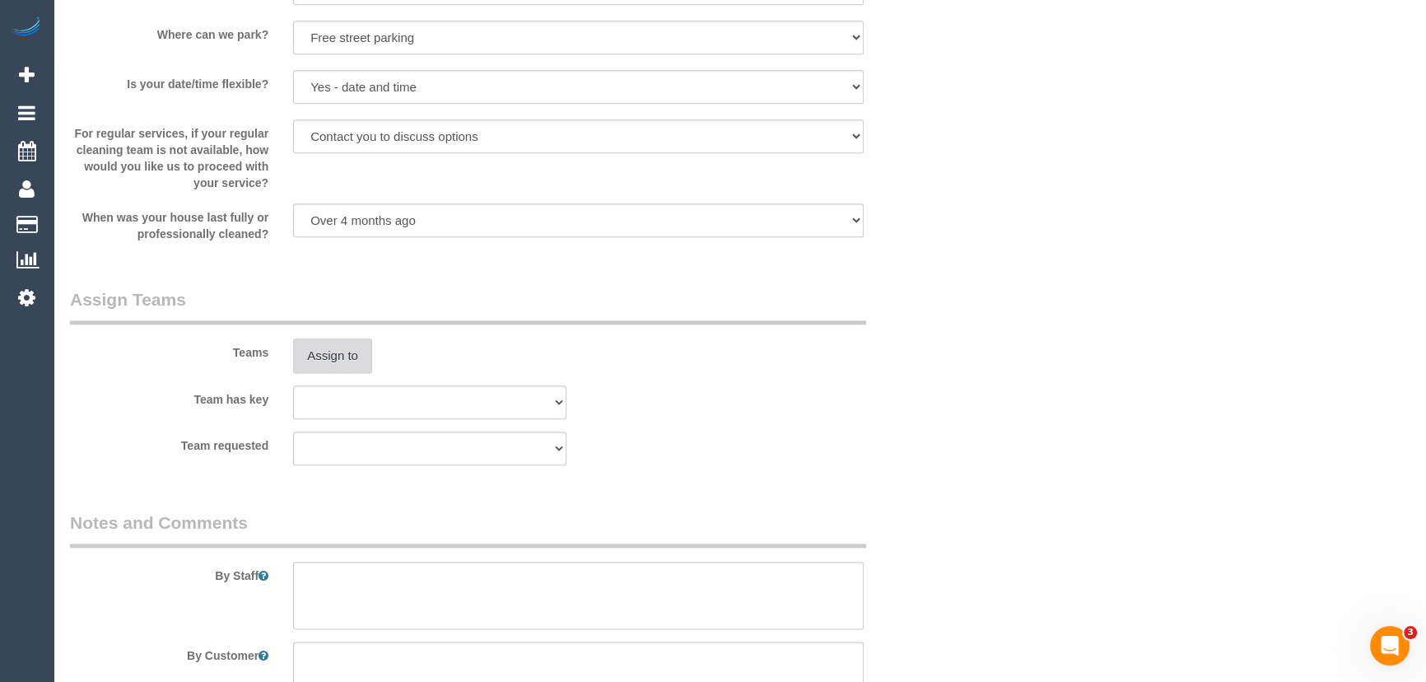
click at [333, 373] on button "Assign to" at bounding box center [332, 355] width 79 height 35
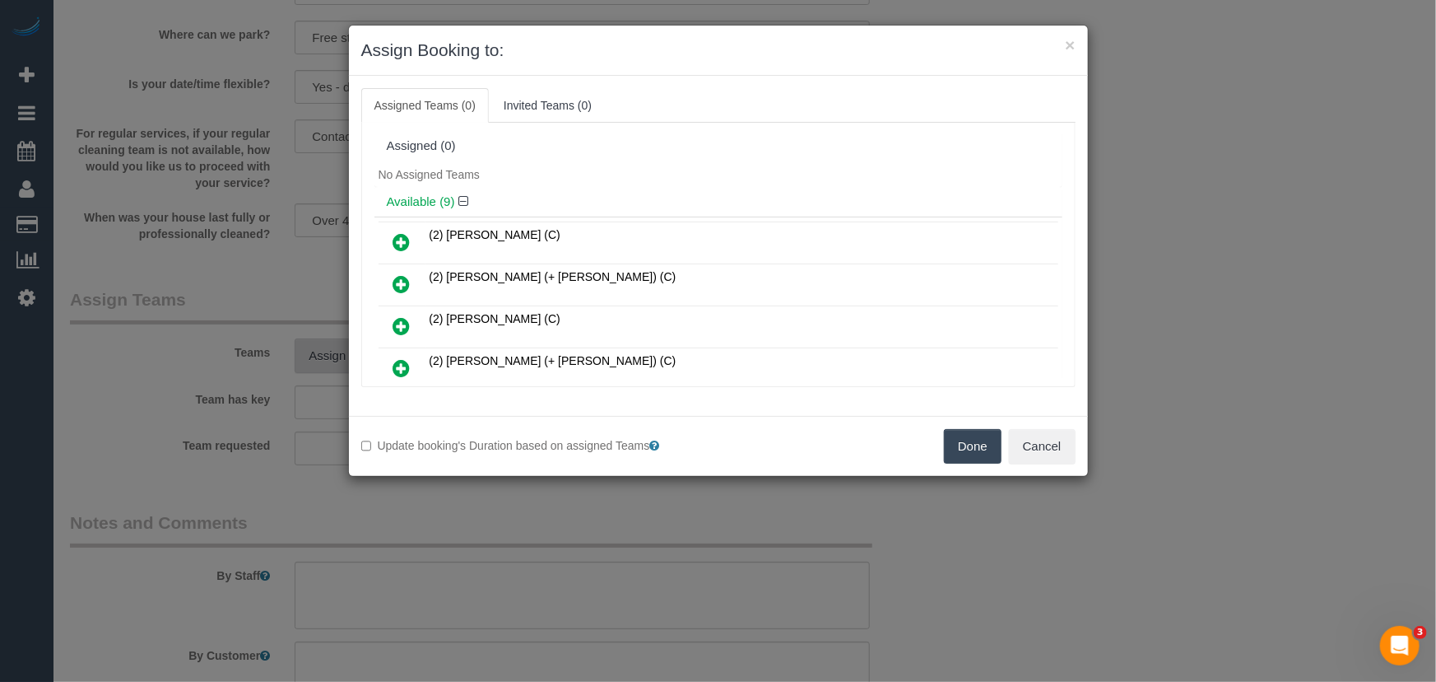
scroll to position [144, 0]
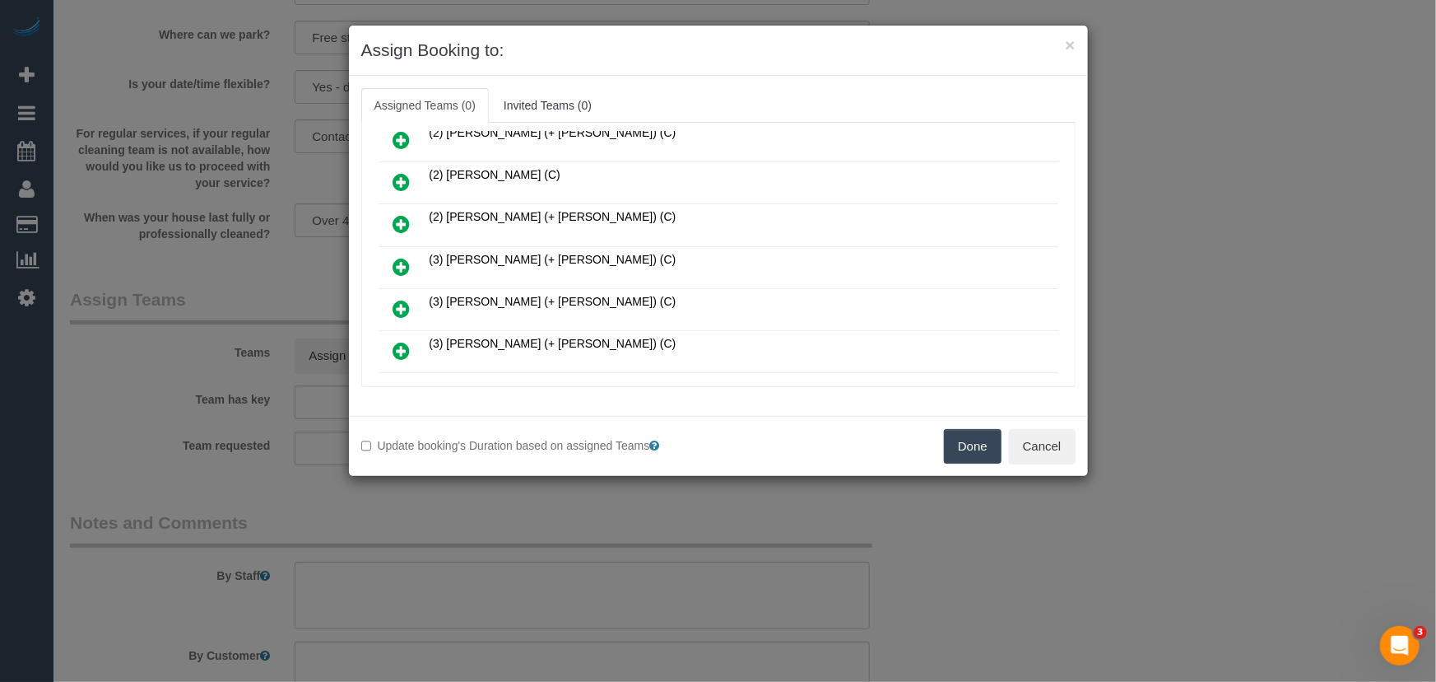
click at [393, 263] on icon at bounding box center [401, 267] width 17 height 20
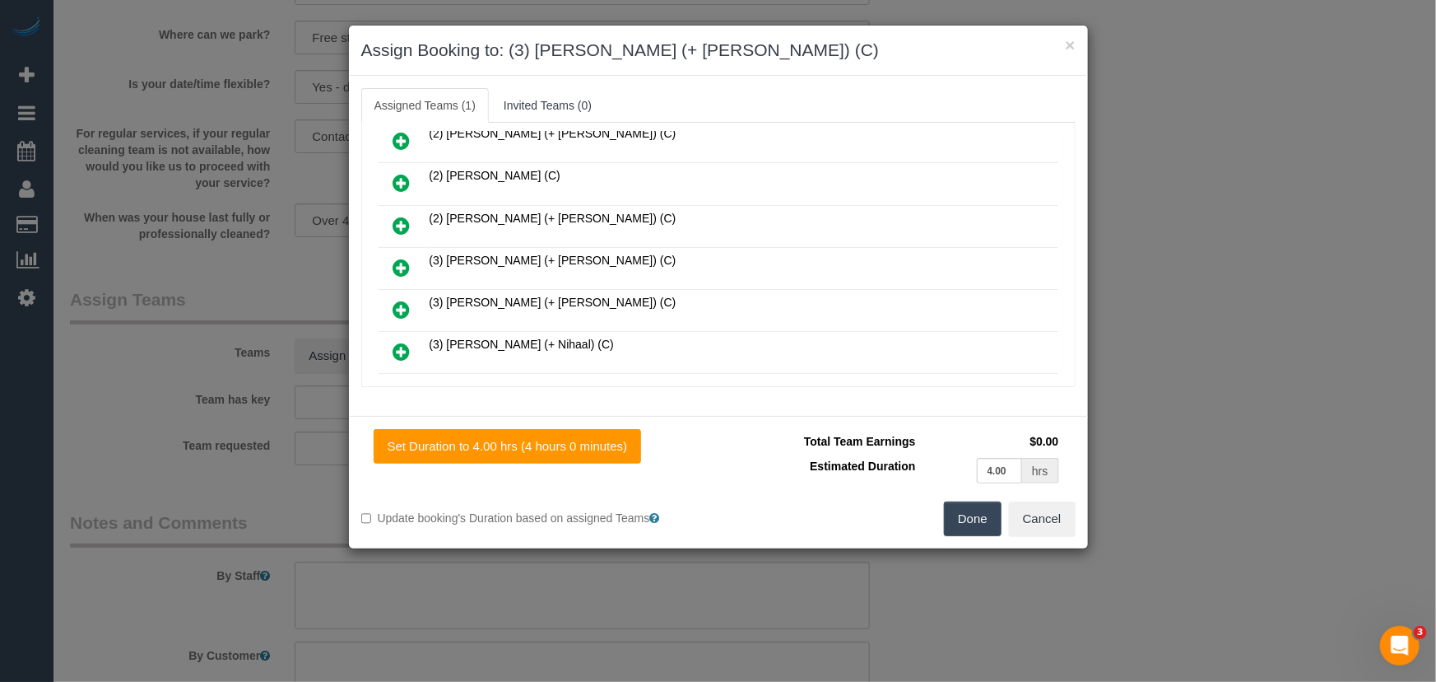
click at [393, 263] on icon at bounding box center [401, 268] width 17 height 20
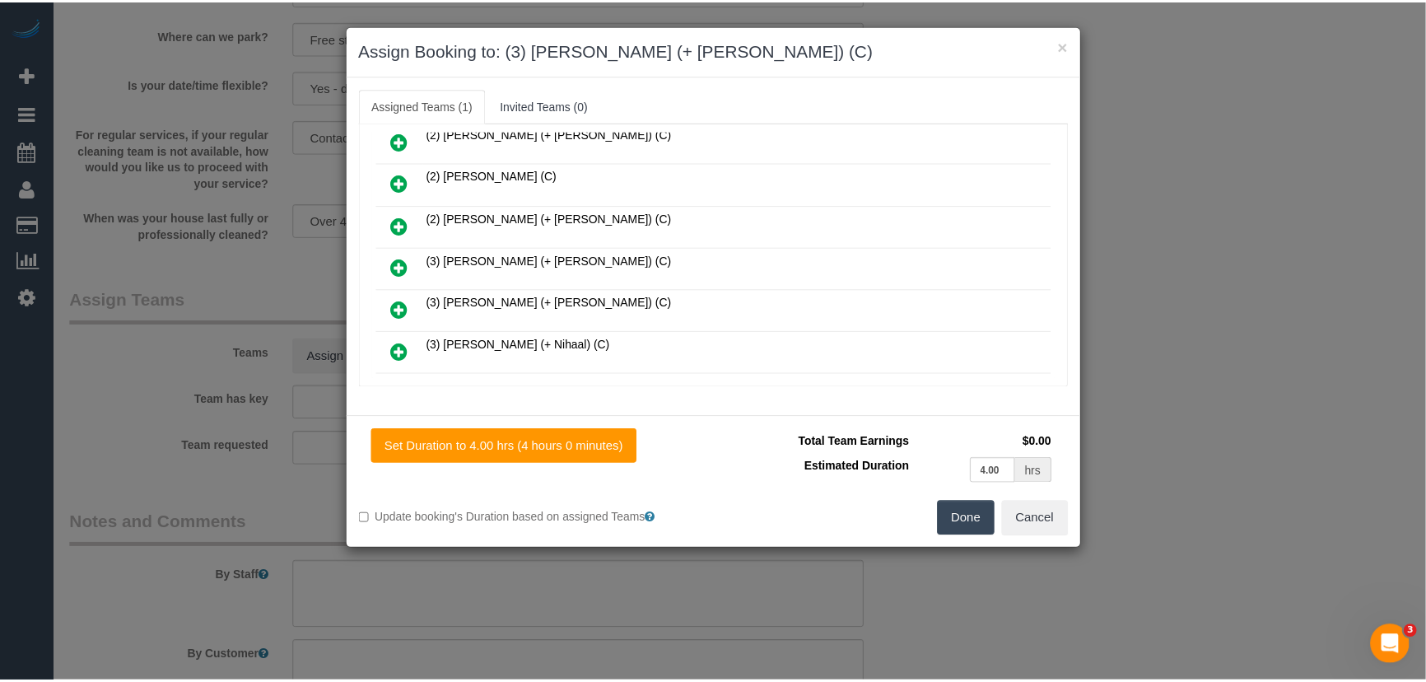
scroll to position [224, 0]
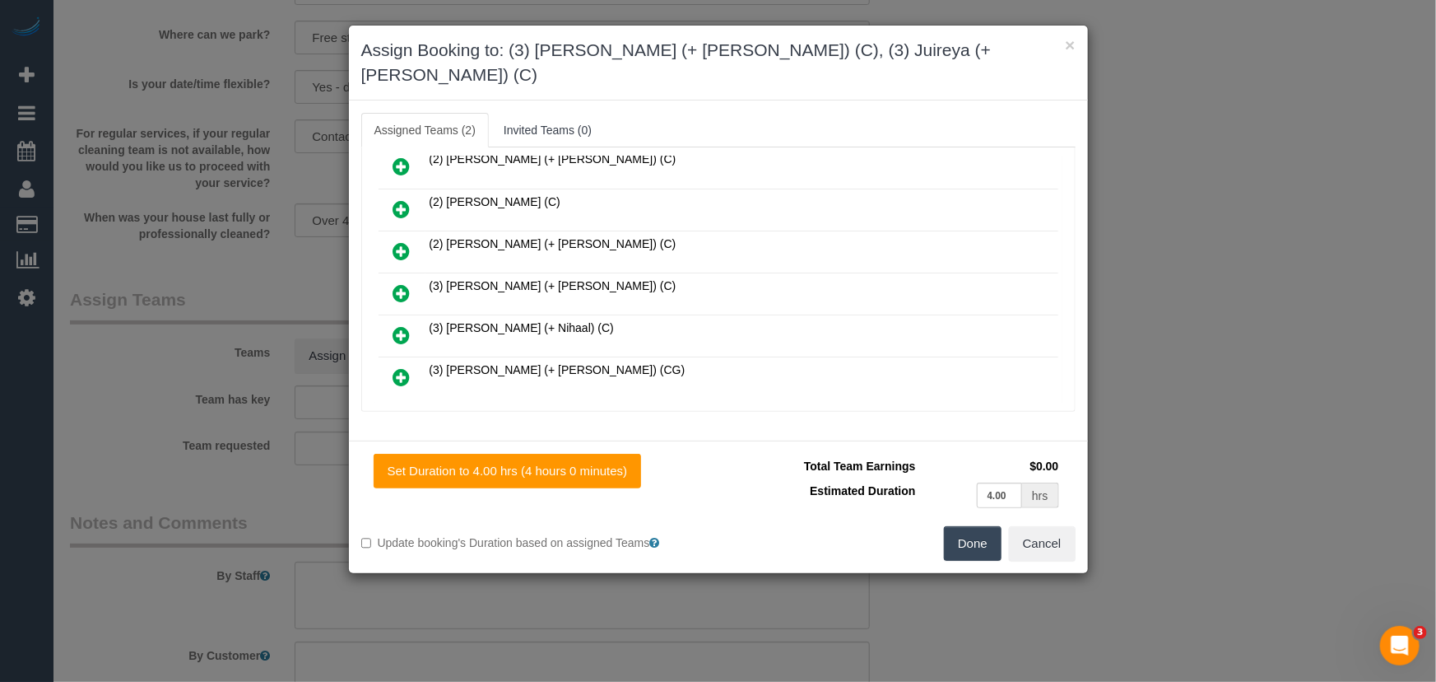
click at [982, 526] on button "Done" at bounding box center [973, 543] width 58 height 35
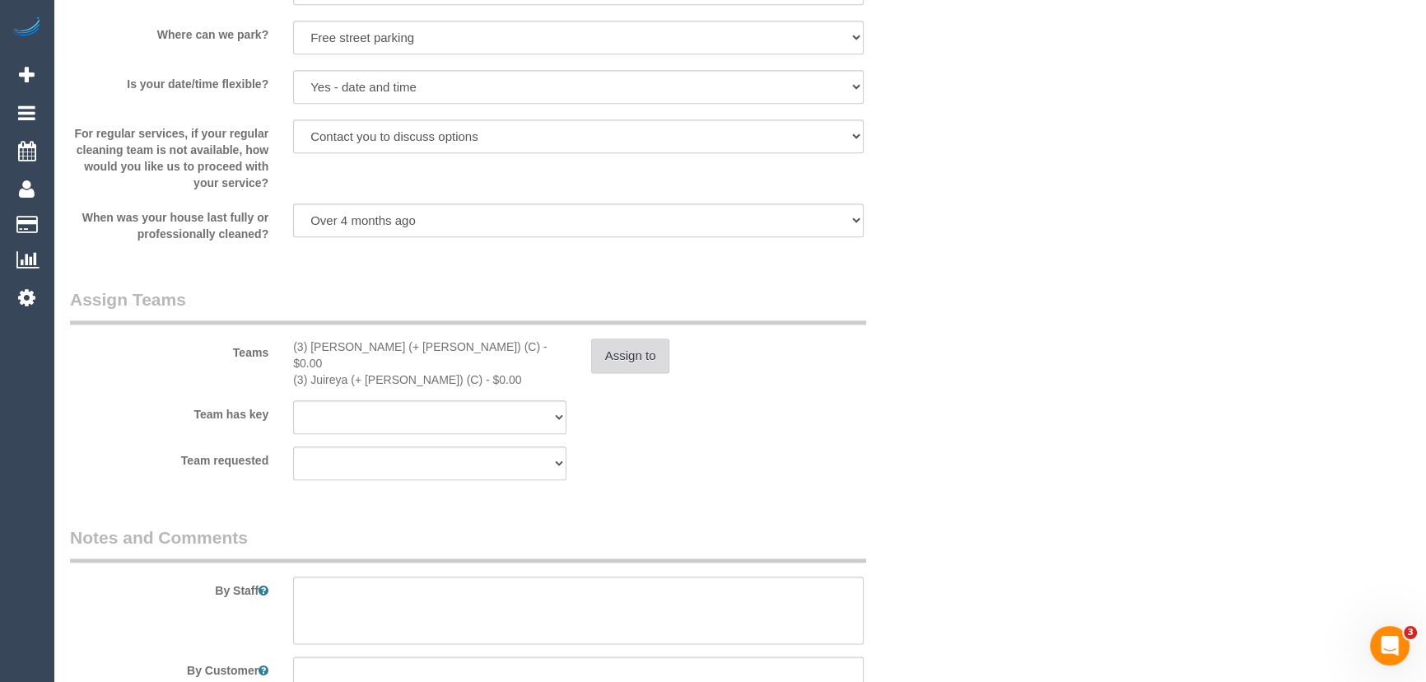
click at [631, 366] on button "Assign to" at bounding box center [630, 355] width 79 height 35
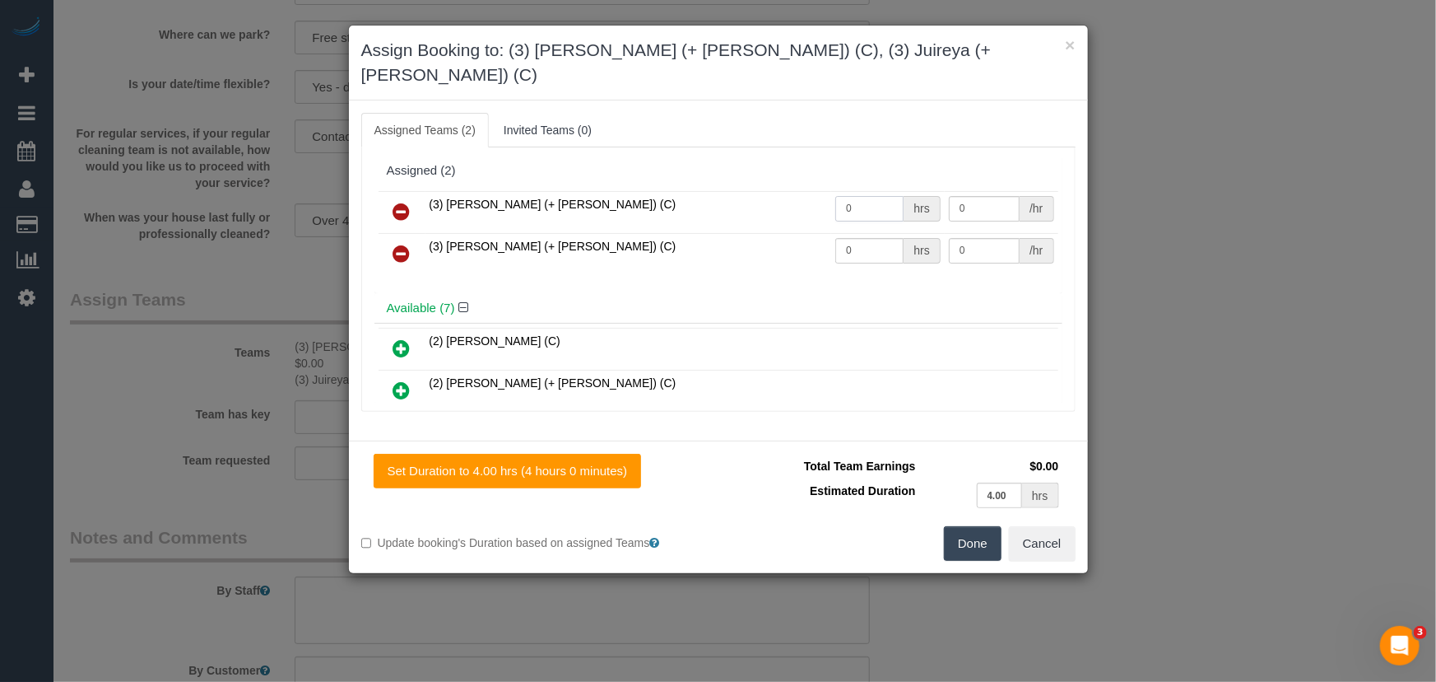
click at [875, 196] on input "0" at bounding box center [870, 209] width 68 height 26
type input "1"
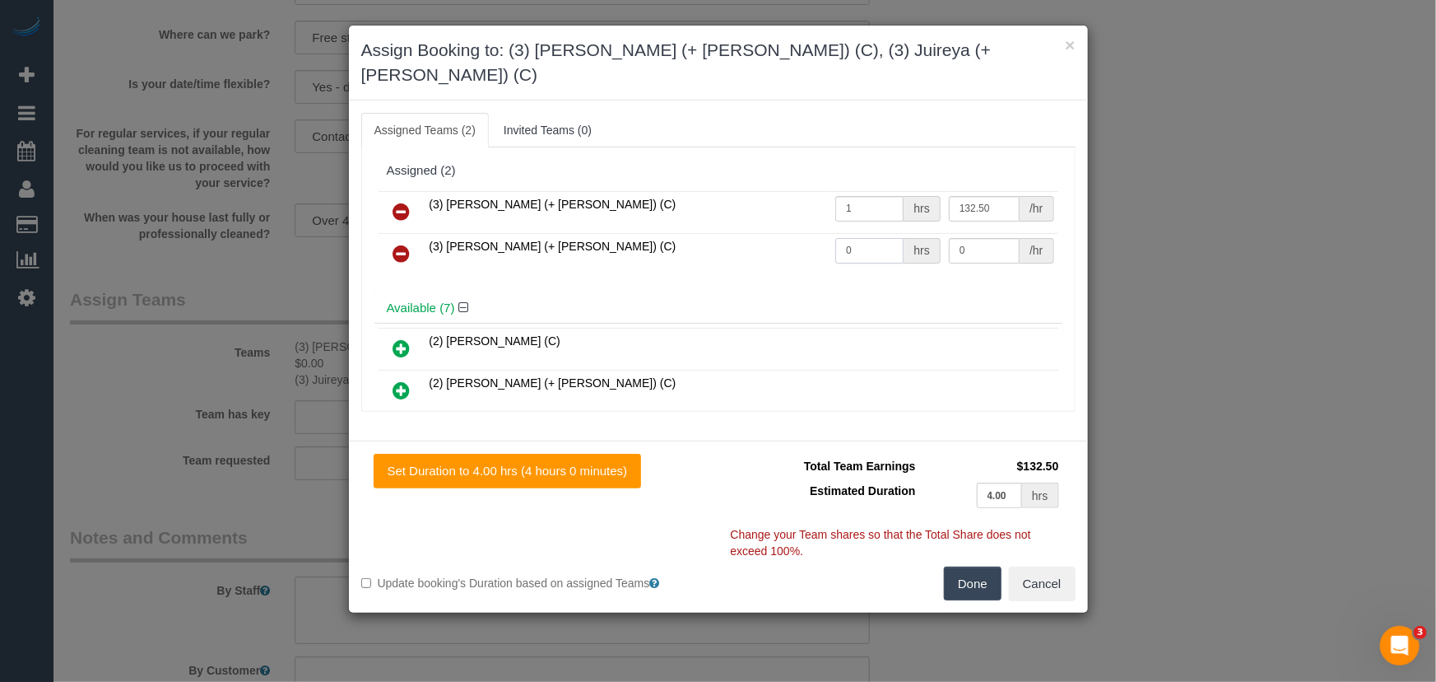
type input "132.5"
click at [864, 238] on input "0" at bounding box center [870, 251] width 68 height 26
type input "1"
type input "132.5"
click at [985, 566] on button "Done" at bounding box center [973, 583] width 58 height 35
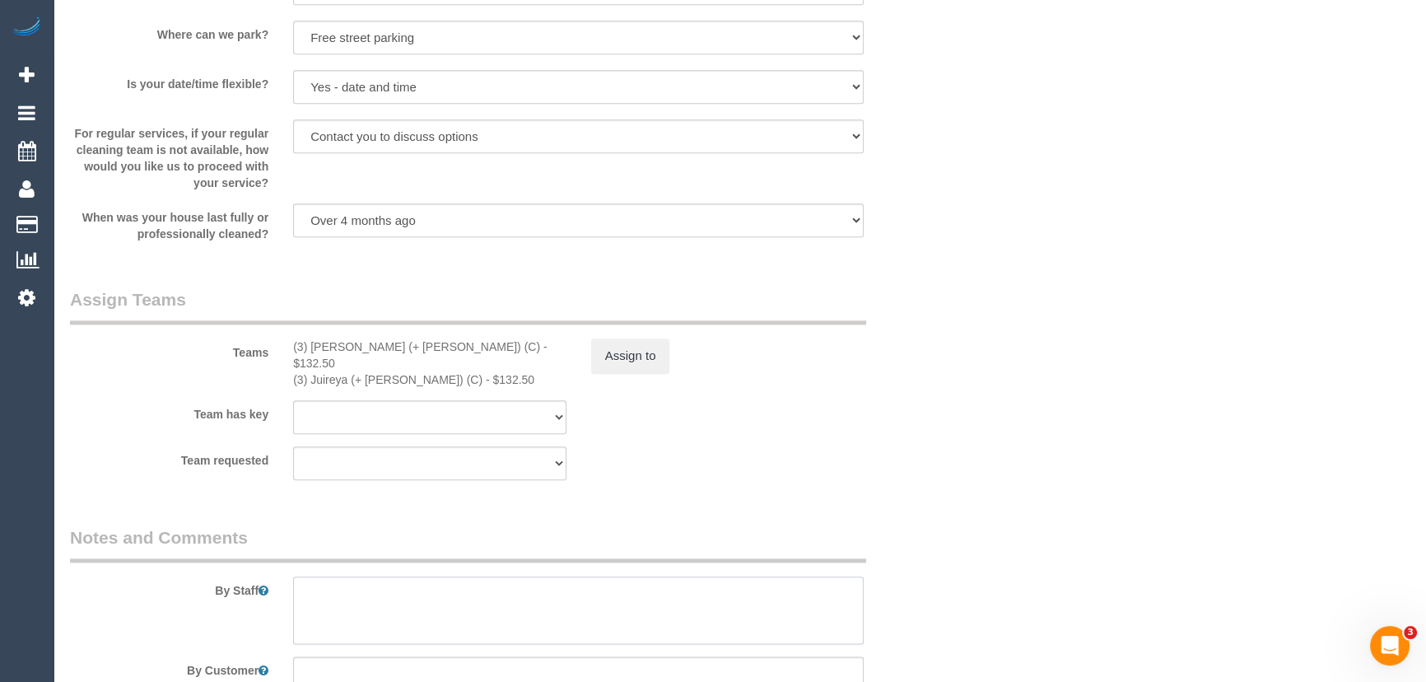
click at [431, 589] on textarea at bounding box center [578, 610] width 570 height 68
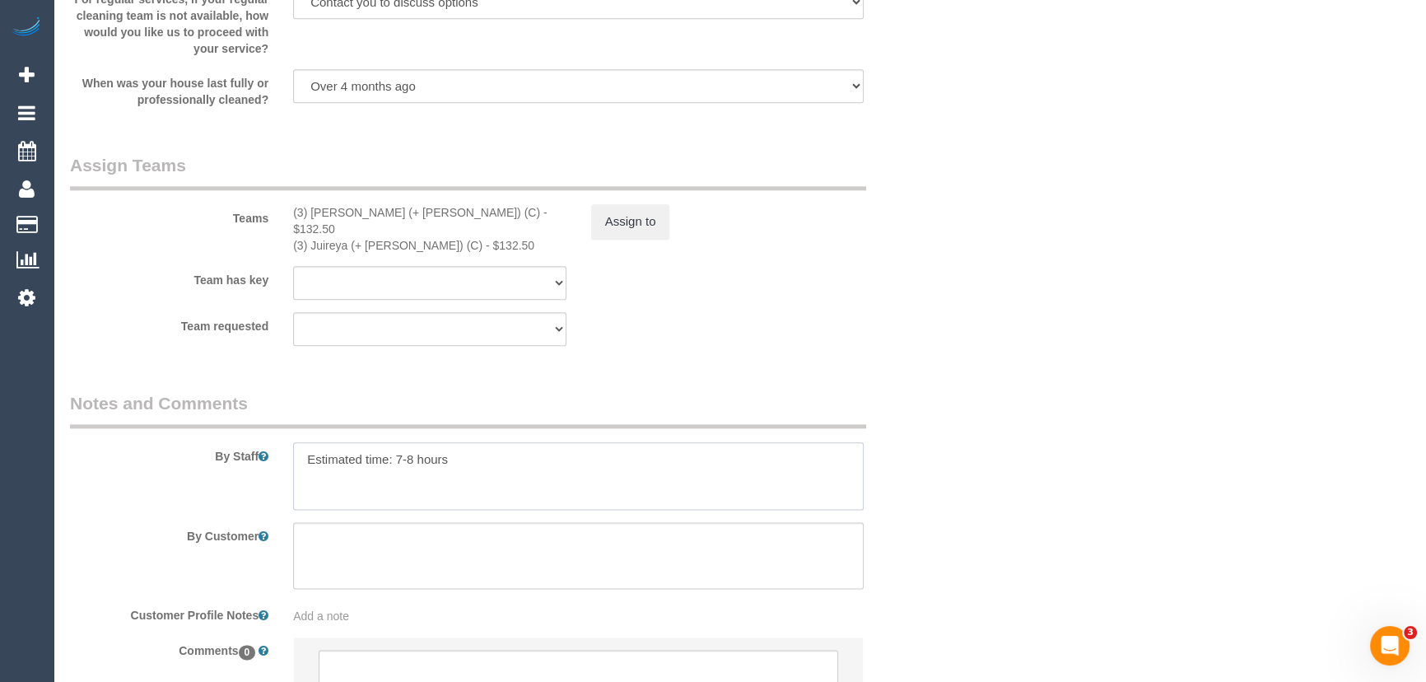
scroll to position [2613, 0]
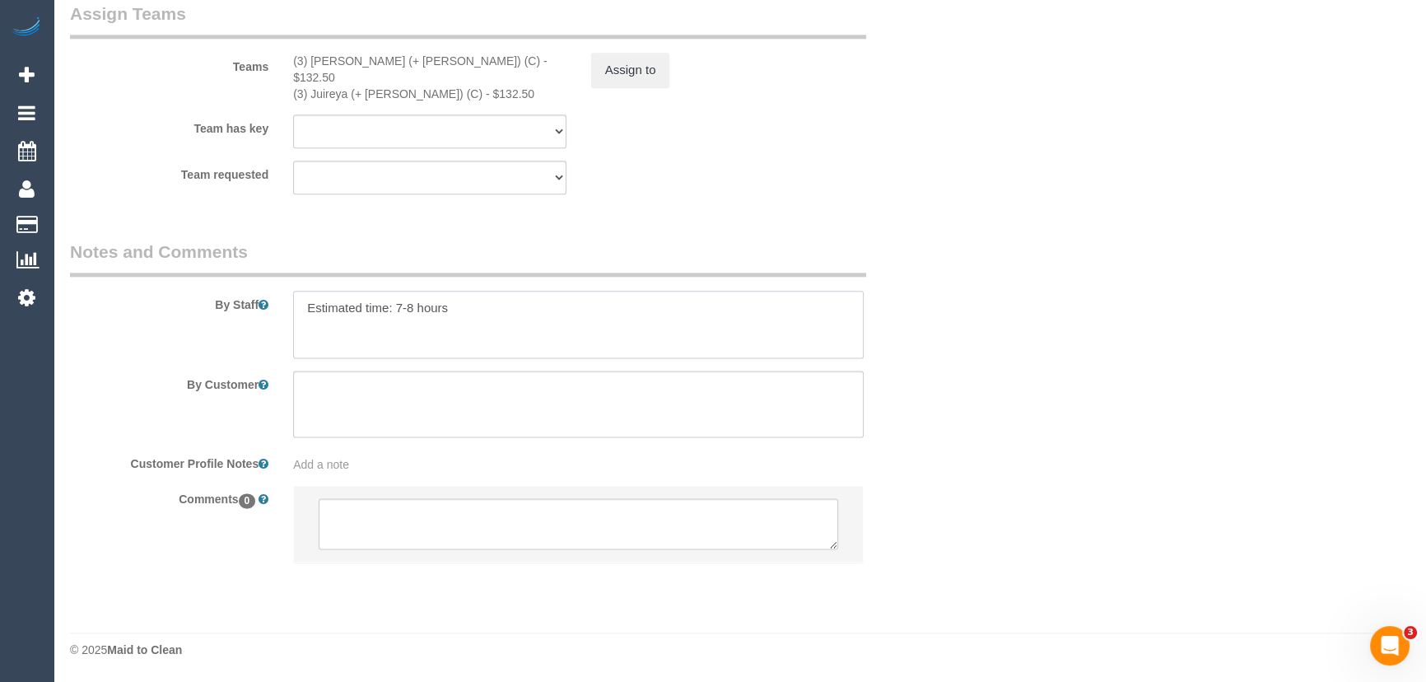
type textarea "Estimated time: 7-8 hours"
click at [472, 522] on textarea at bounding box center [578, 523] width 519 height 51
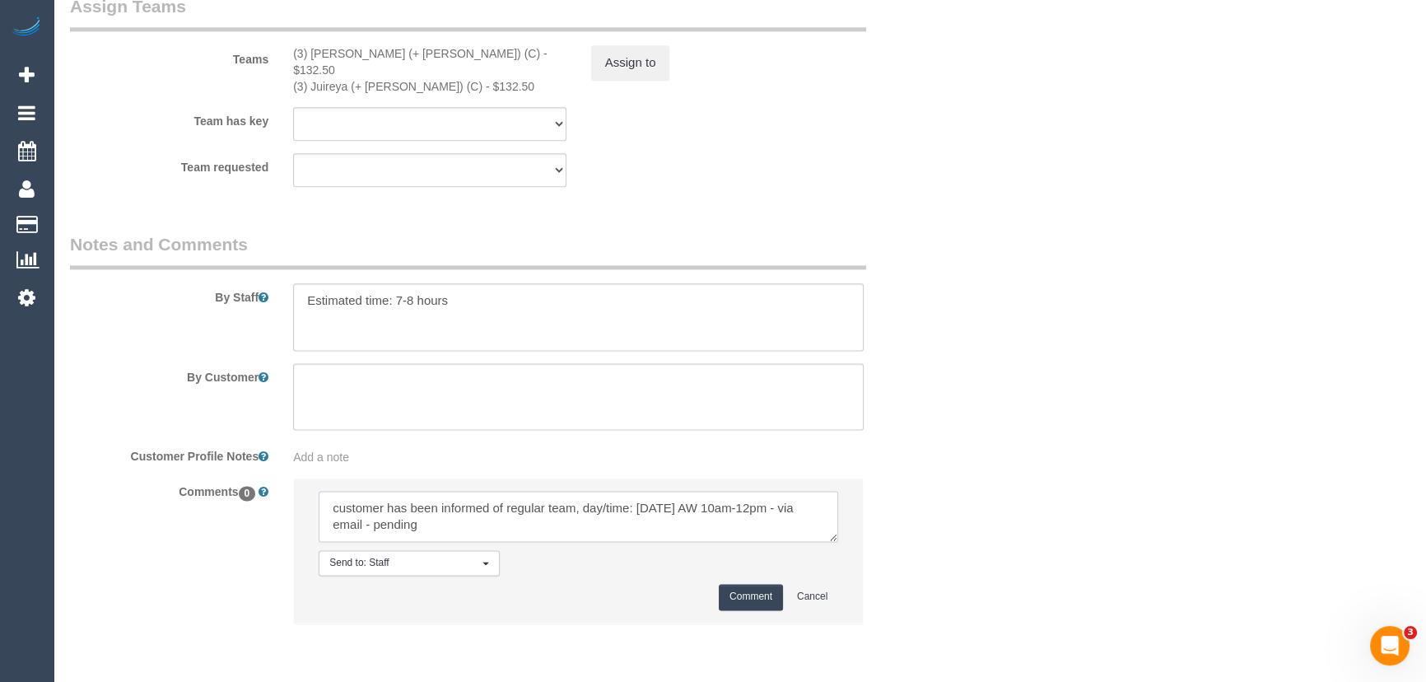
type textarea "customer has been informed of regular team, day/time: Tuesday 16/9 AW 10am-12pm…"
click at [761, 603] on button "Comment" at bounding box center [751, 597] width 64 height 26
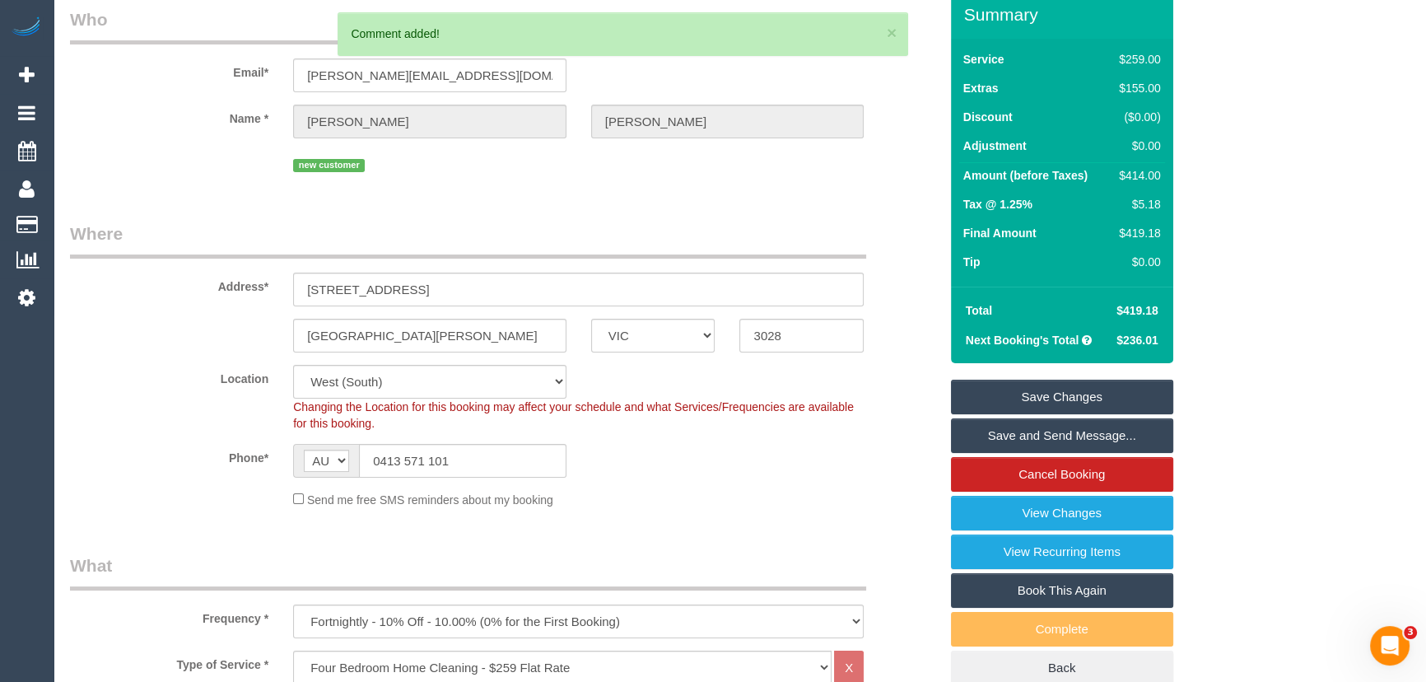
scroll to position [0, 0]
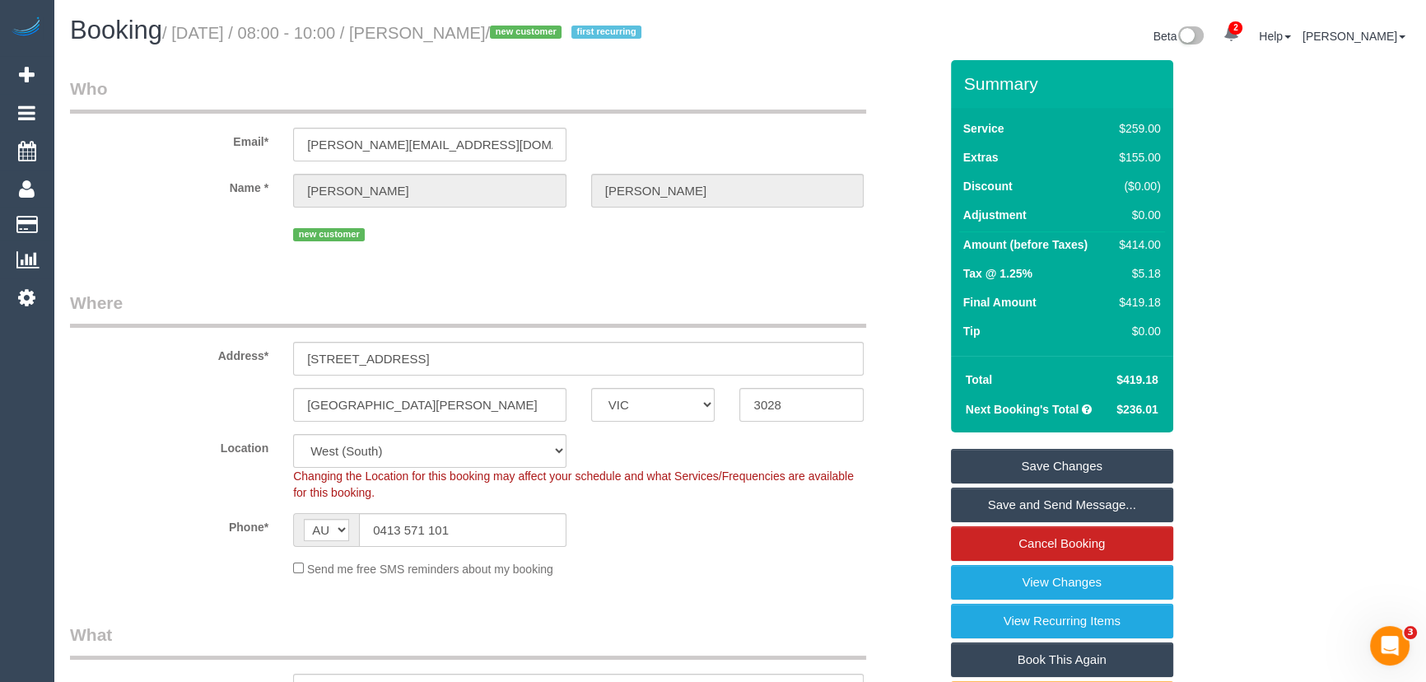
click at [473, 40] on small "/ September 16, 2025 / 08:00 - 10:00 / Bethany Nelson / new customer first recu…" at bounding box center [404, 33] width 484 height 18
click at [489, 41] on small "/ September 16, 2025 / 08:00 - 10:00 / Bethany Nelson / new customer first recu…" at bounding box center [404, 33] width 484 height 18
click at [474, 547] on input "0413 571 101" at bounding box center [462, 530] width 207 height 34
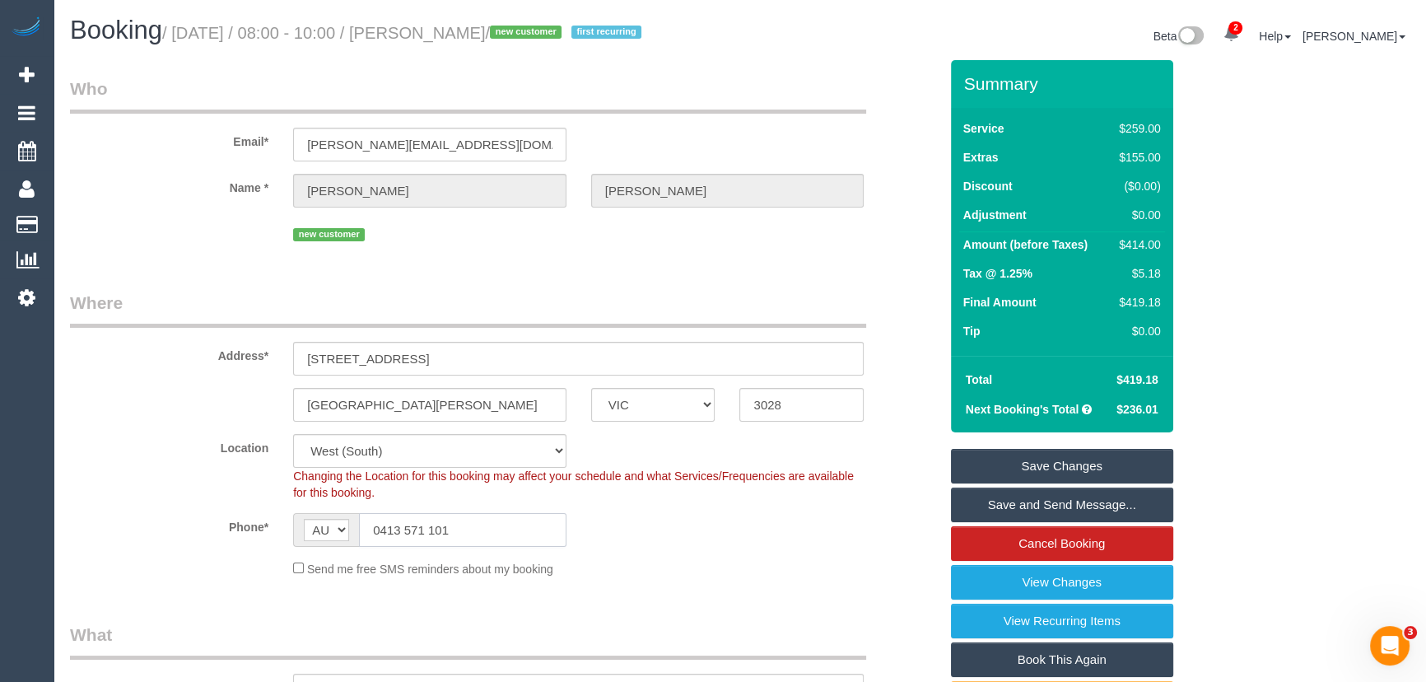
click at [474, 547] on input "0413 571 101" at bounding box center [462, 530] width 207 height 34
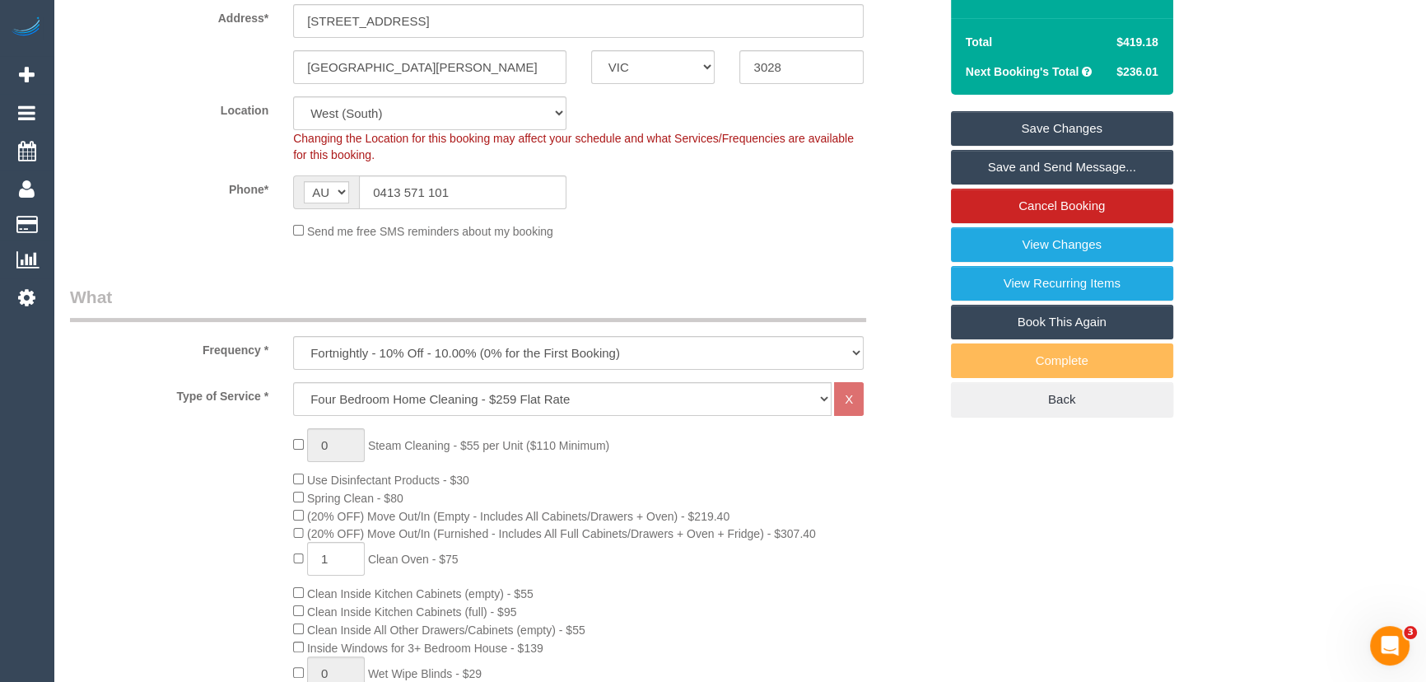
scroll to position [449, 0]
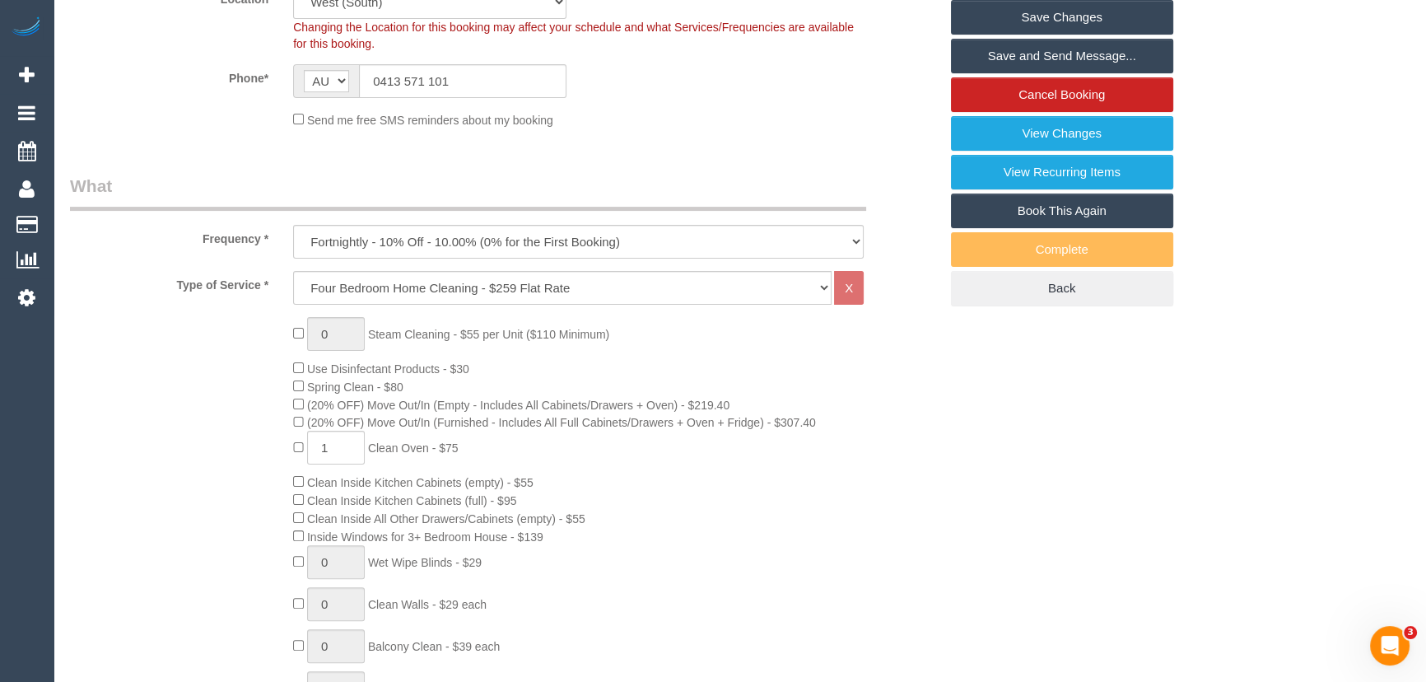
click at [216, 408] on div "0 Steam Cleaning - $55 per Unit ($110 Minimum) Use Disinfectant Products - $30 …" at bounding box center [504, 605] width 893 height 576
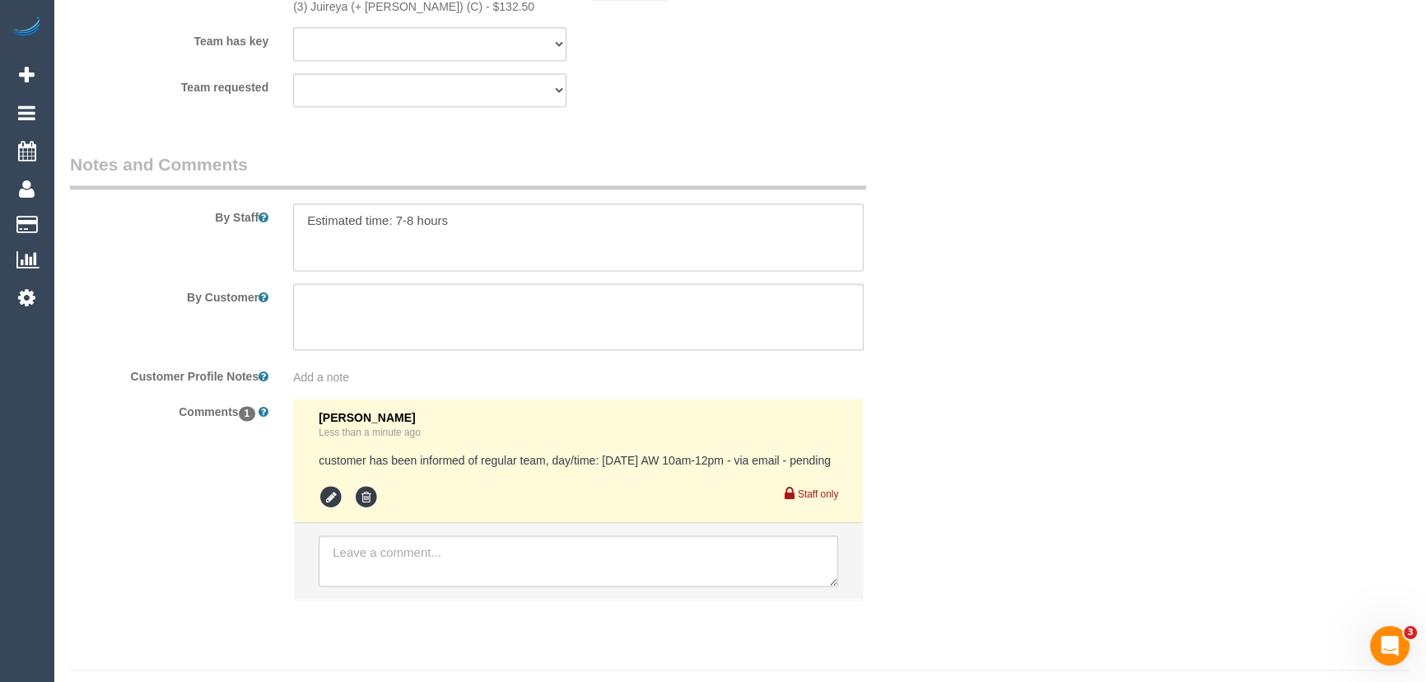
scroll to position [2694, 0]
click at [333, 509] on icon at bounding box center [331, 496] width 25 height 25
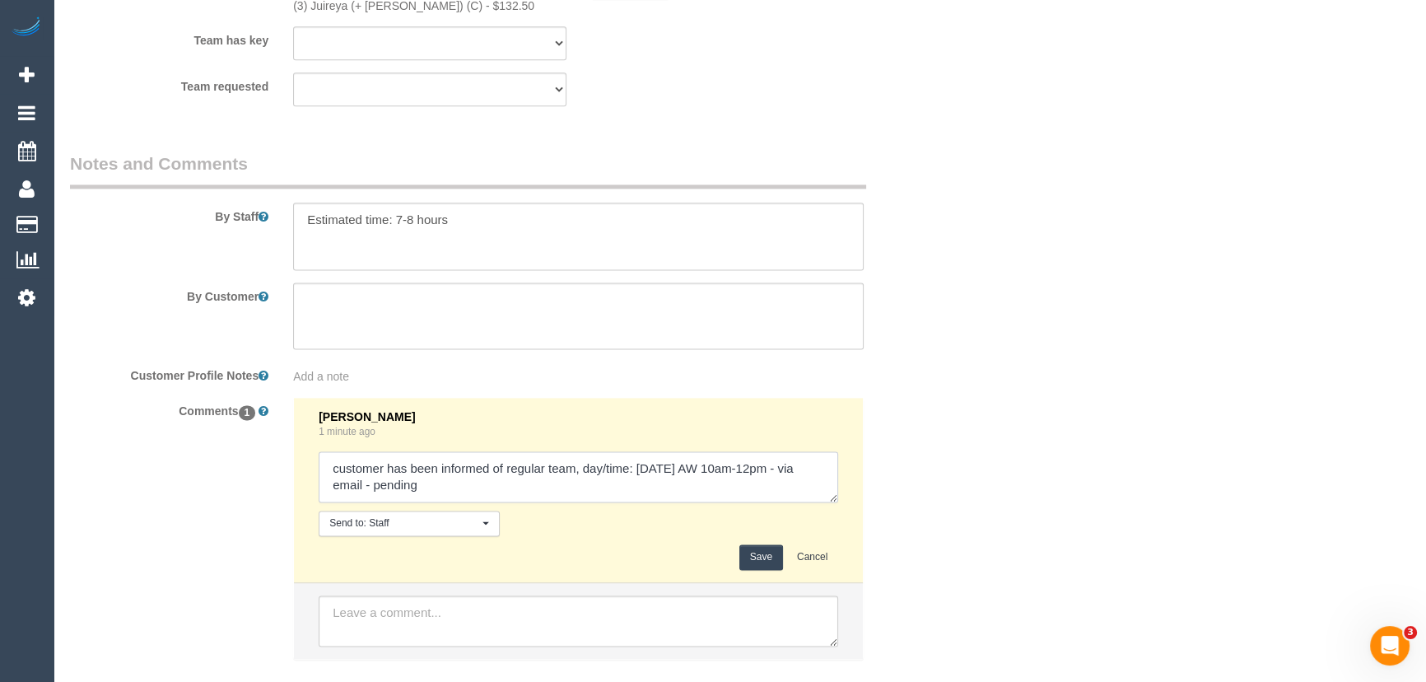
click at [383, 487] on textarea at bounding box center [578, 476] width 519 height 51
click at [444, 501] on textarea at bounding box center [578, 476] width 519 height 51
type textarea "customer has been informed of regular team, day/time: Tuesday 16/9 AW 10am-12pm…"
click at [751, 562] on button "Save" at bounding box center [761, 557] width 44 height 26
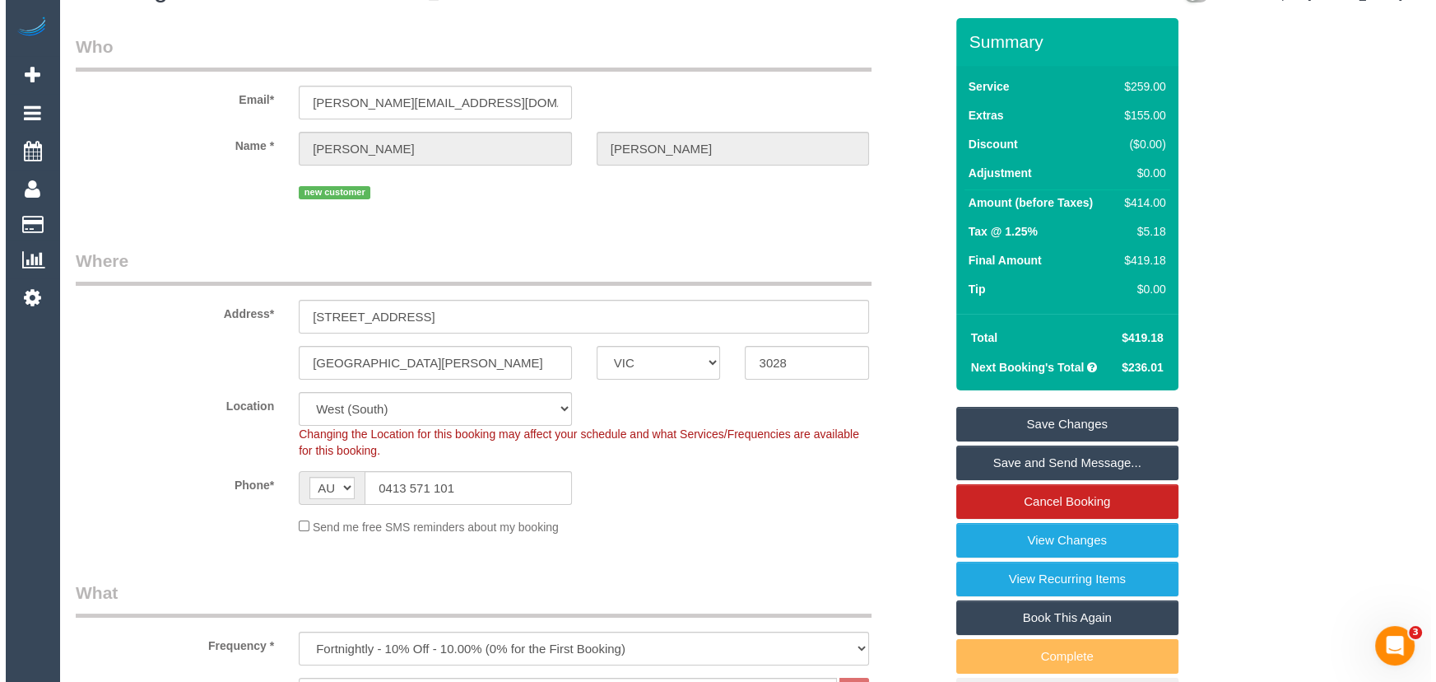
scroll to position [0, 0]
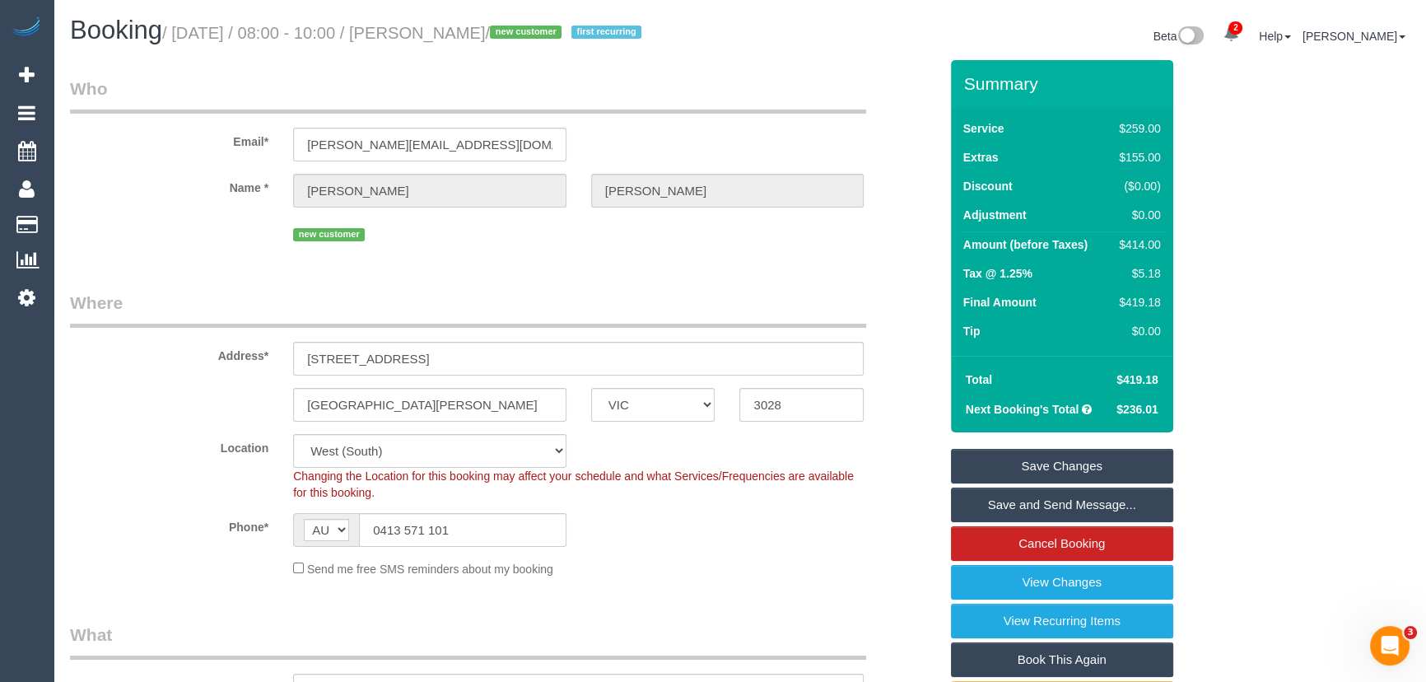
click at [1034, 521] on link "Save and Send Message..." at bounding box center [1062, 504] width 222 height 35
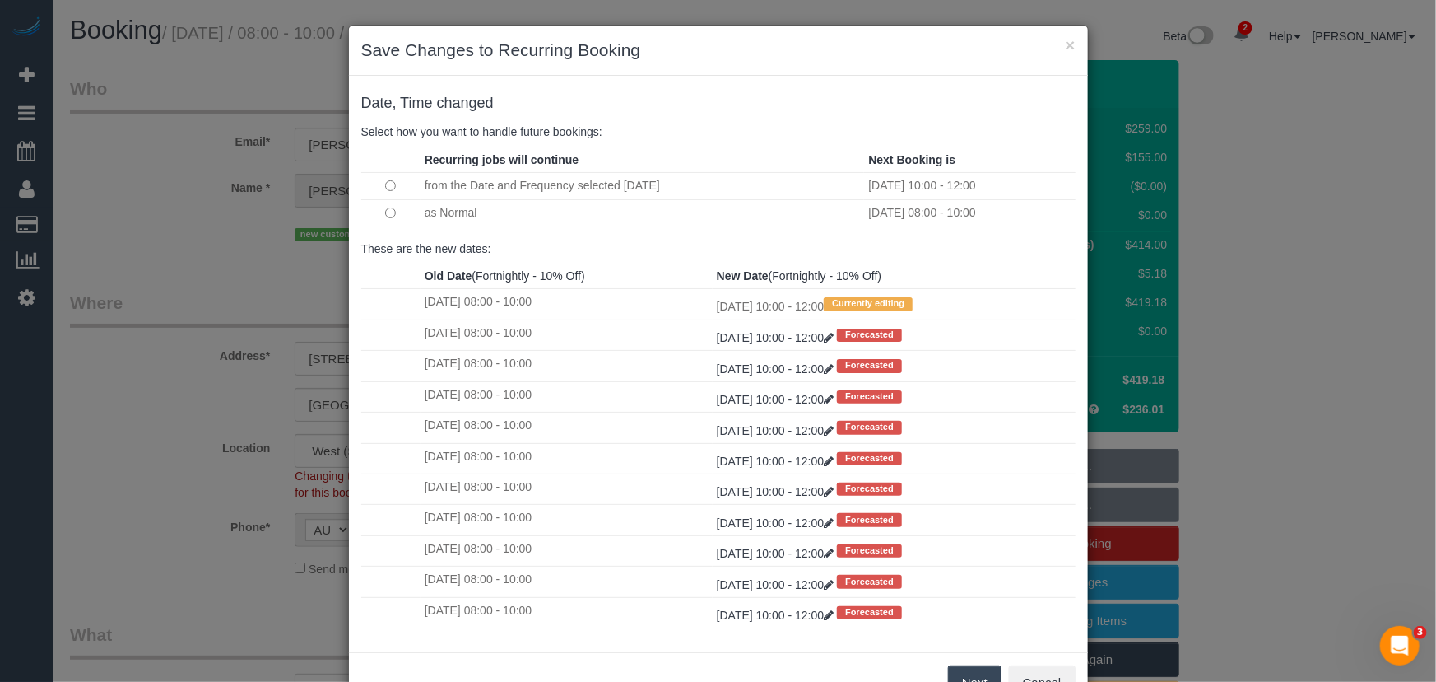
click at [968, 675] on button "Next" at bounding box center [975, 682] width 54 height 35
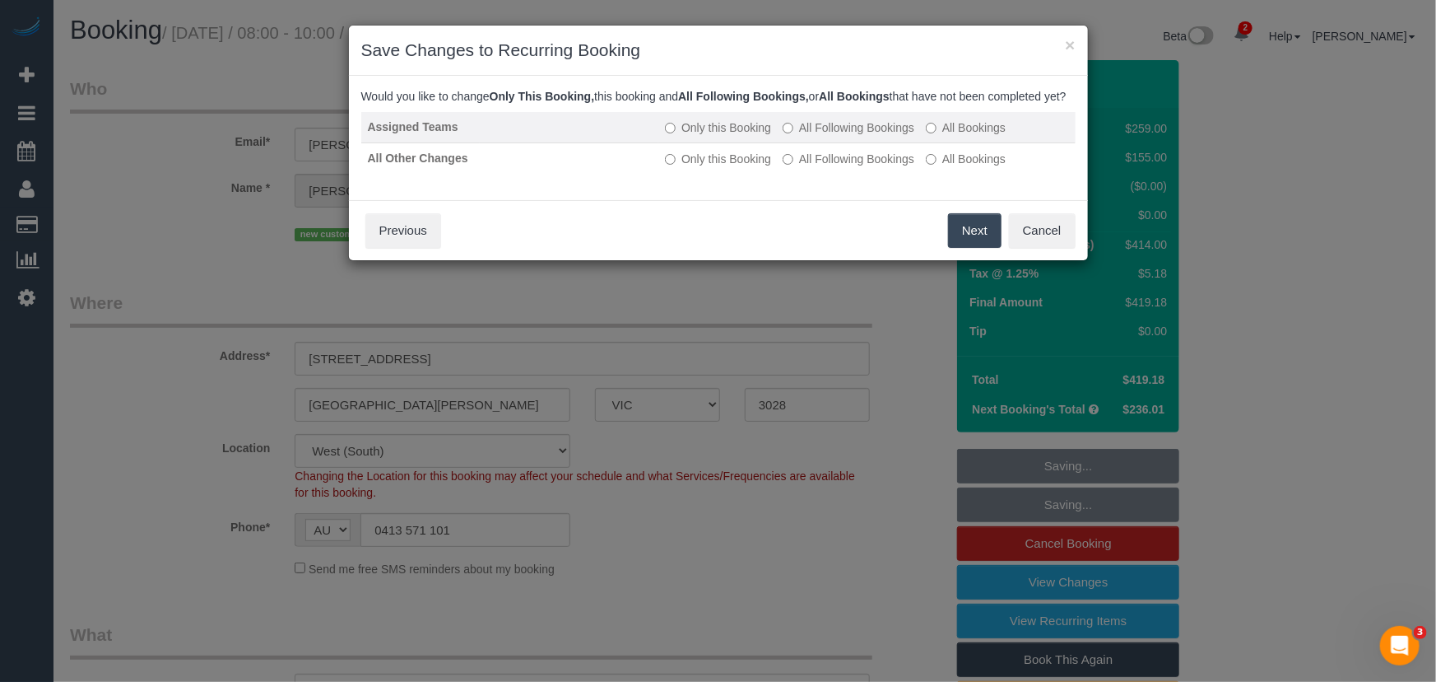
click at [861, 136] on label "All Following Bookings" at bounding box center [849, 127] width 132 height 16
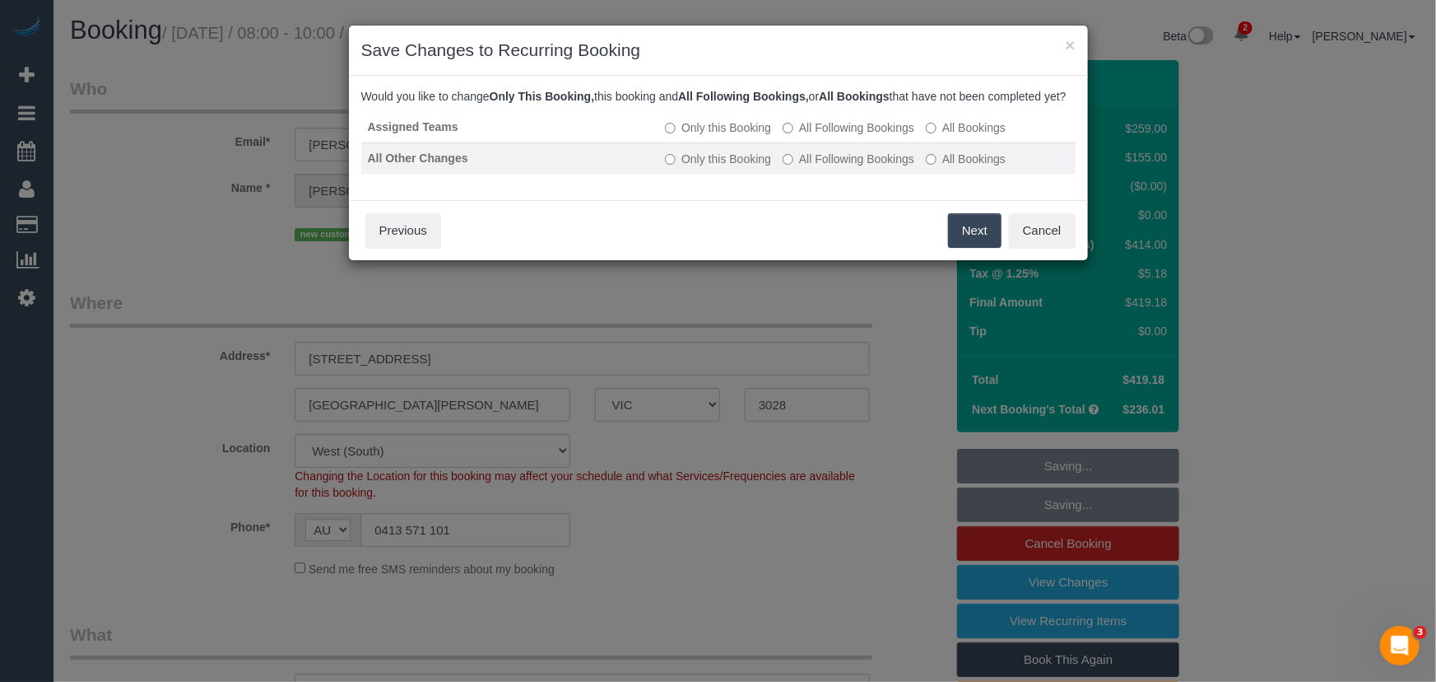
click at [857, 167] on label "All Following Bookings" at bounding box center [849, 159] width 132 height 16
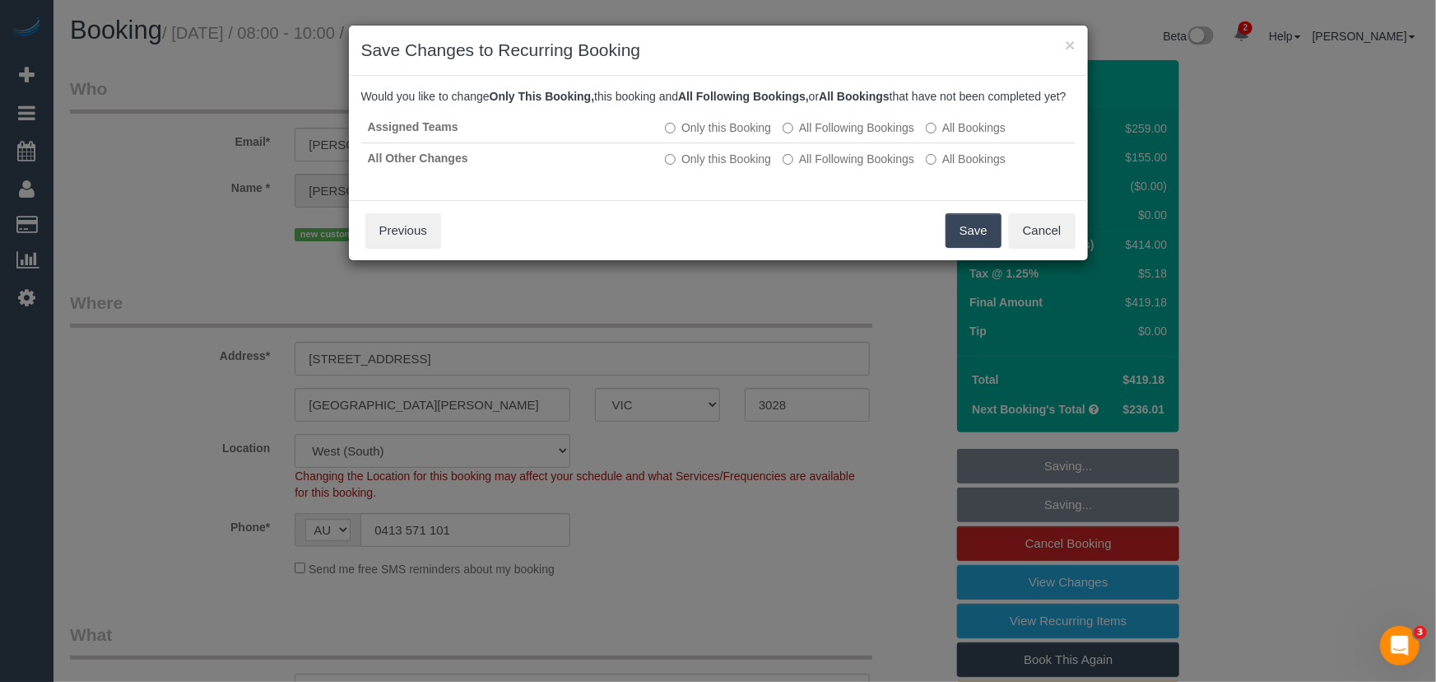
click at [959, 248] on button "Save" at bounding box center [974, 230] width 56 height 35
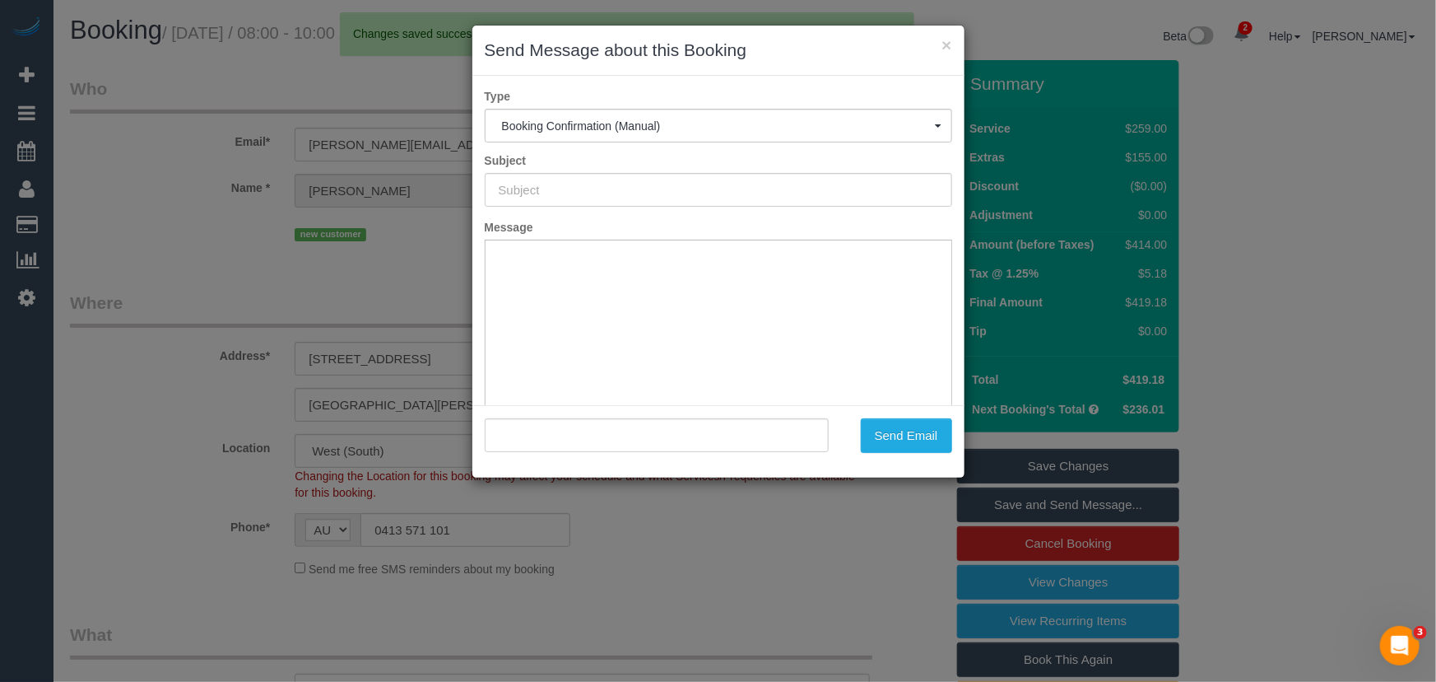
type input "Booking Confirmed"
type input ""Bethany Nelson" <bethany-dnelson@outlook.com>"
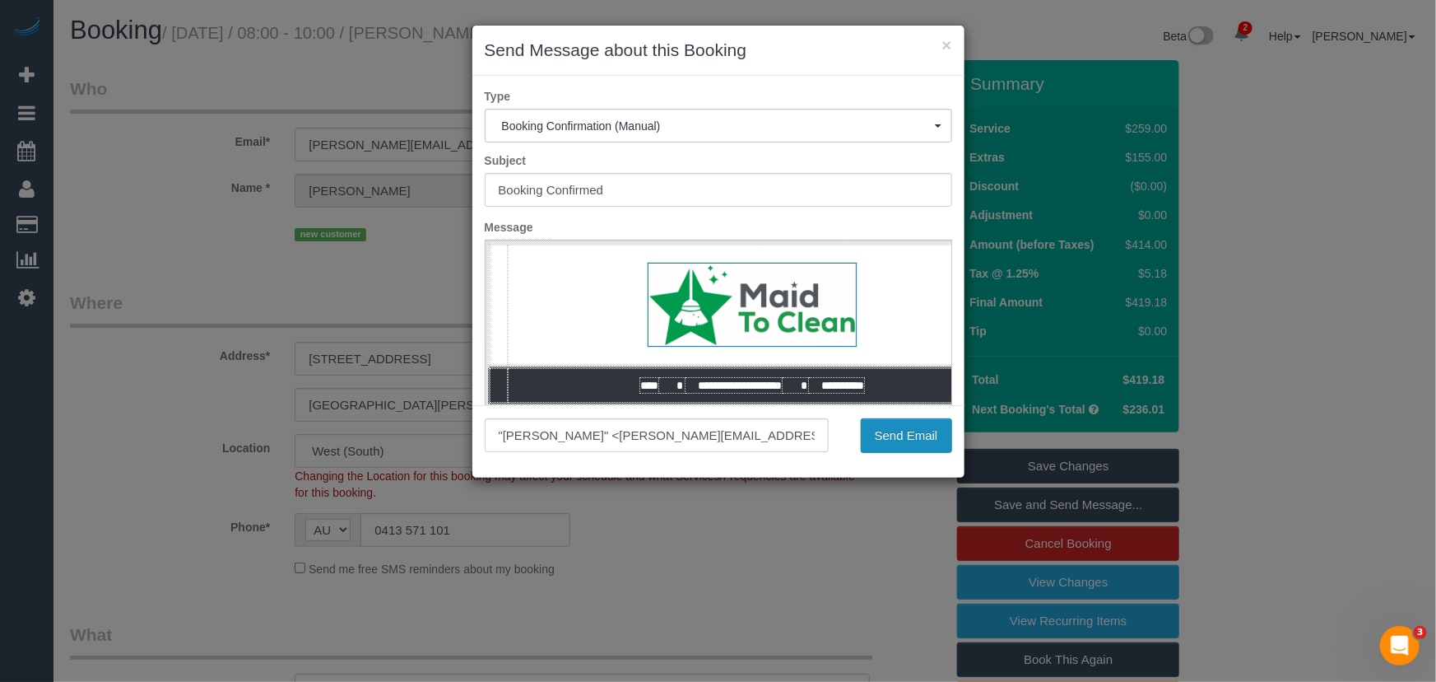
click at [902, 447] on button "Send Email" at bounding box center [906, 435] width 91 height 35
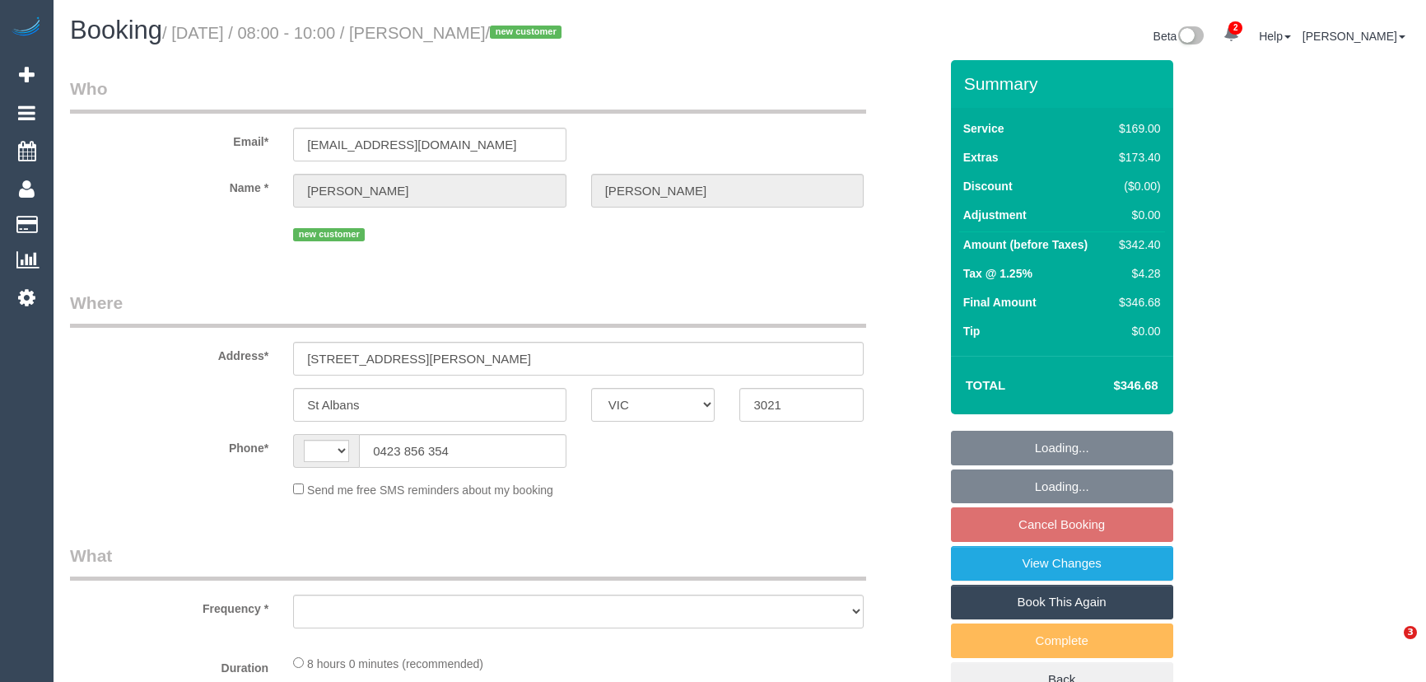
select select "VIC"
select select "string:AU"
select select "string:stripe-pm_1S5f522GScqysDRVb3bIOhGG"
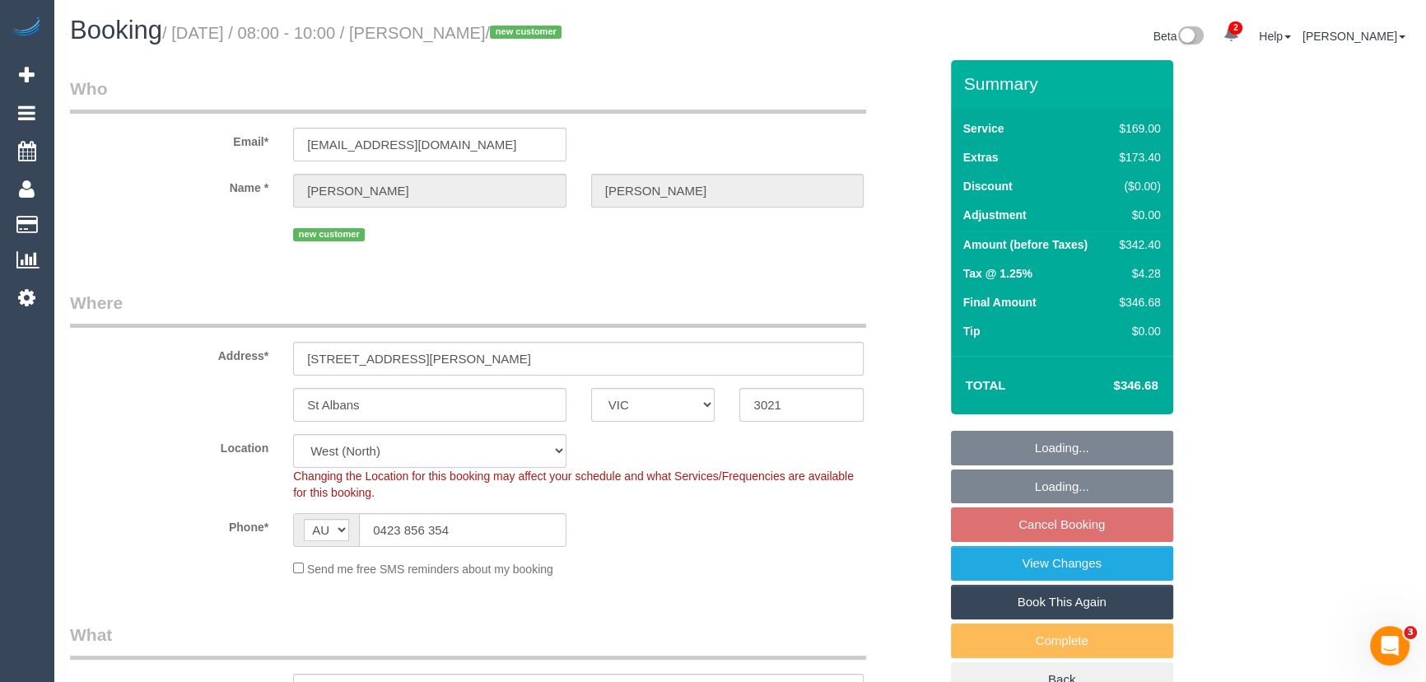
select select "number:28"
select select "number:14"
select select "number:19"
select select "number:24"
select select "number:34"
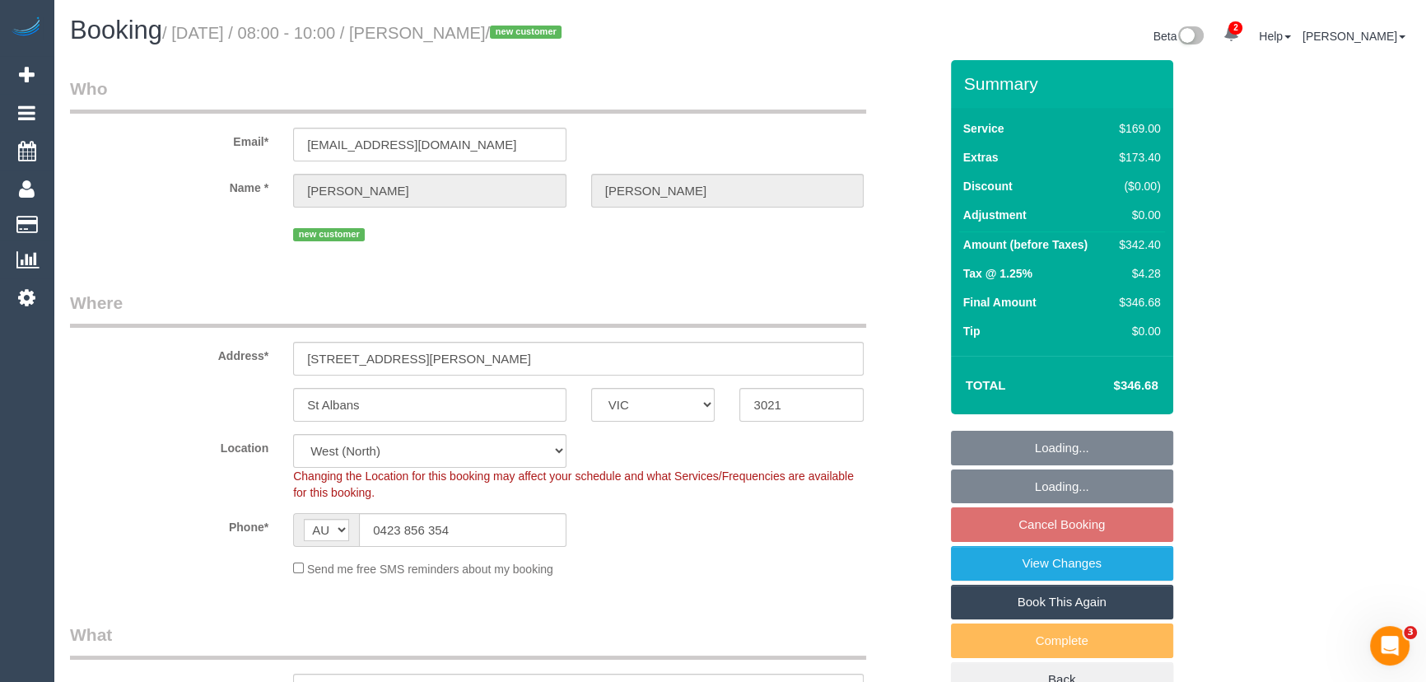
select select "number:26"
select select "object:702"
select select "spot2"
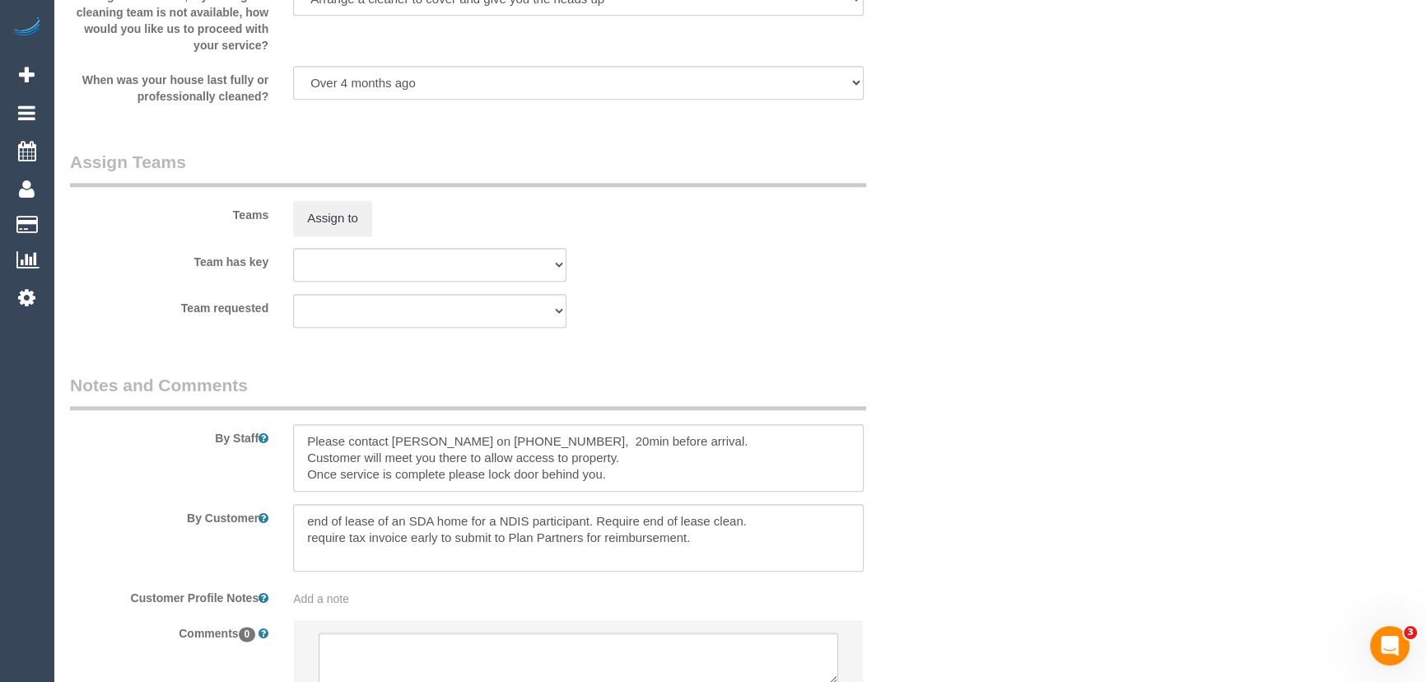
scroll to position [2503, 0]
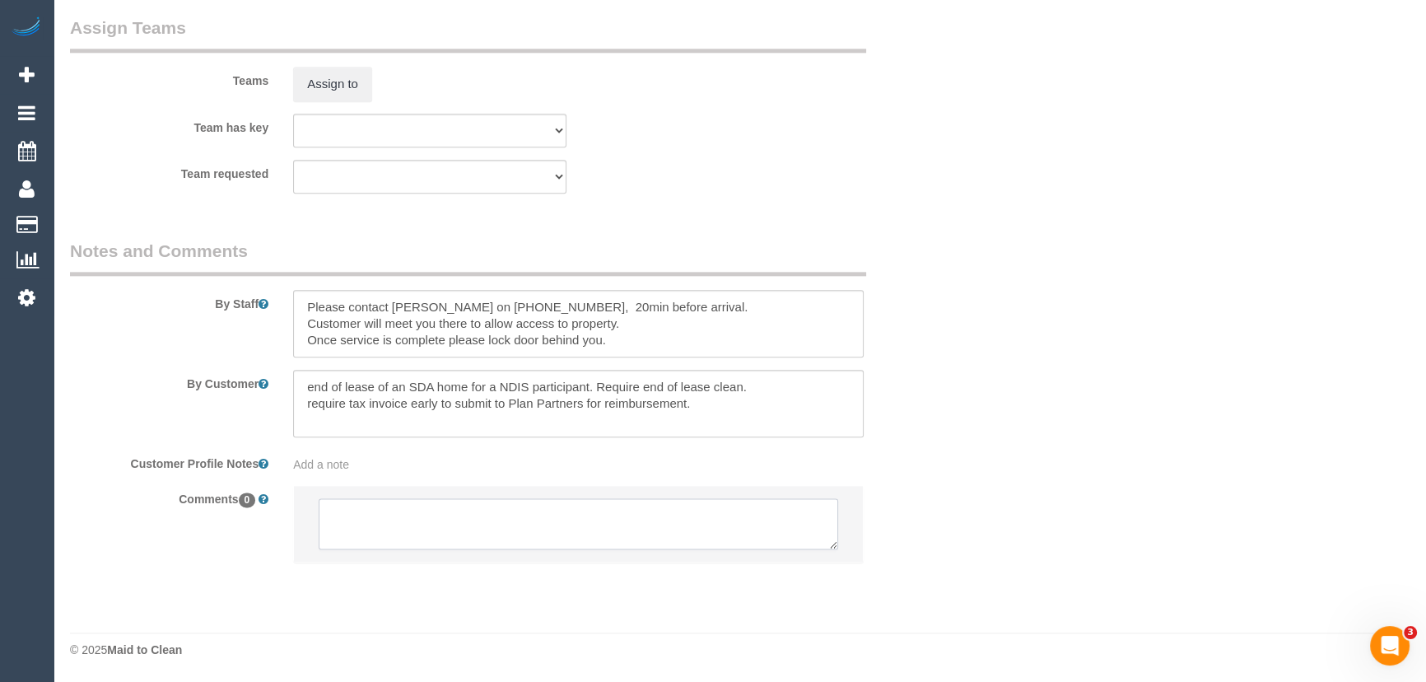
click at [429, 508] on textarea at bounding box center [578, 523] width 519 height 51
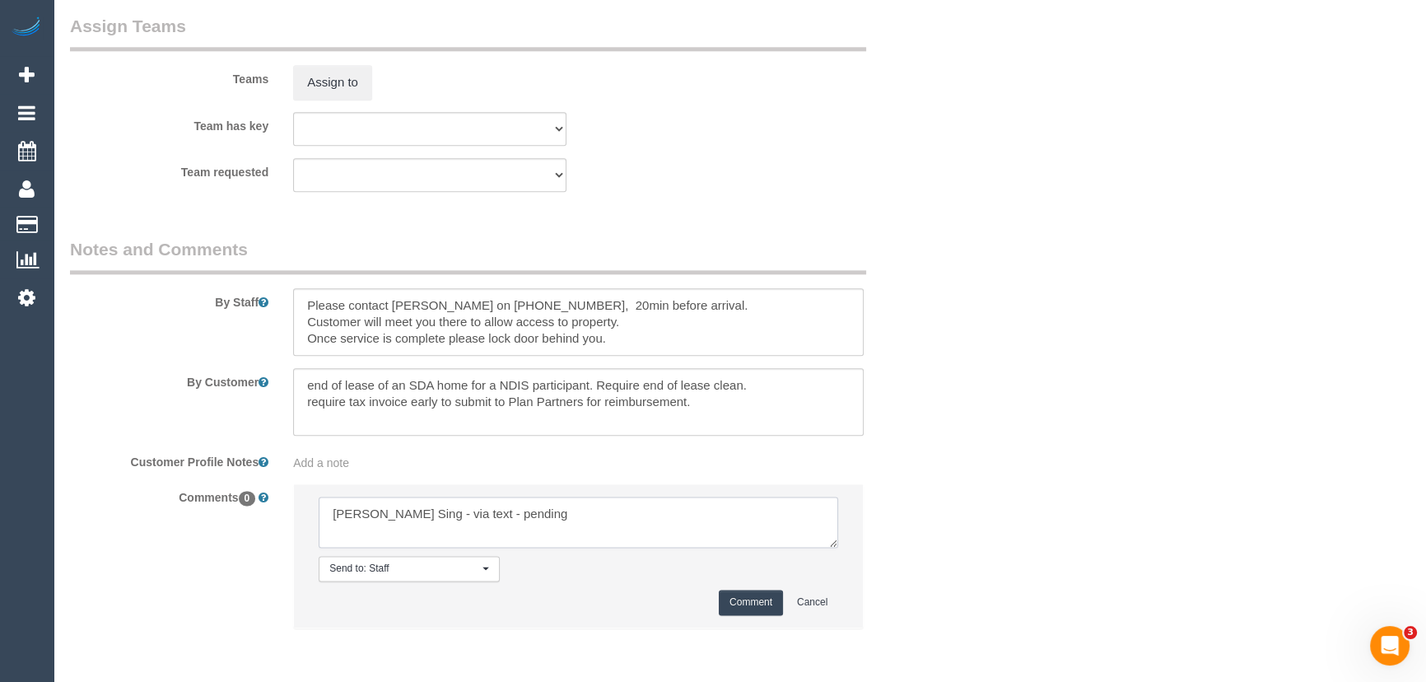
type textarea "[PERSON_NAME] Sing - via text - pending"
click at [757, 608] on button "Comment" at bounding box center [751, 602] width 64 height 26
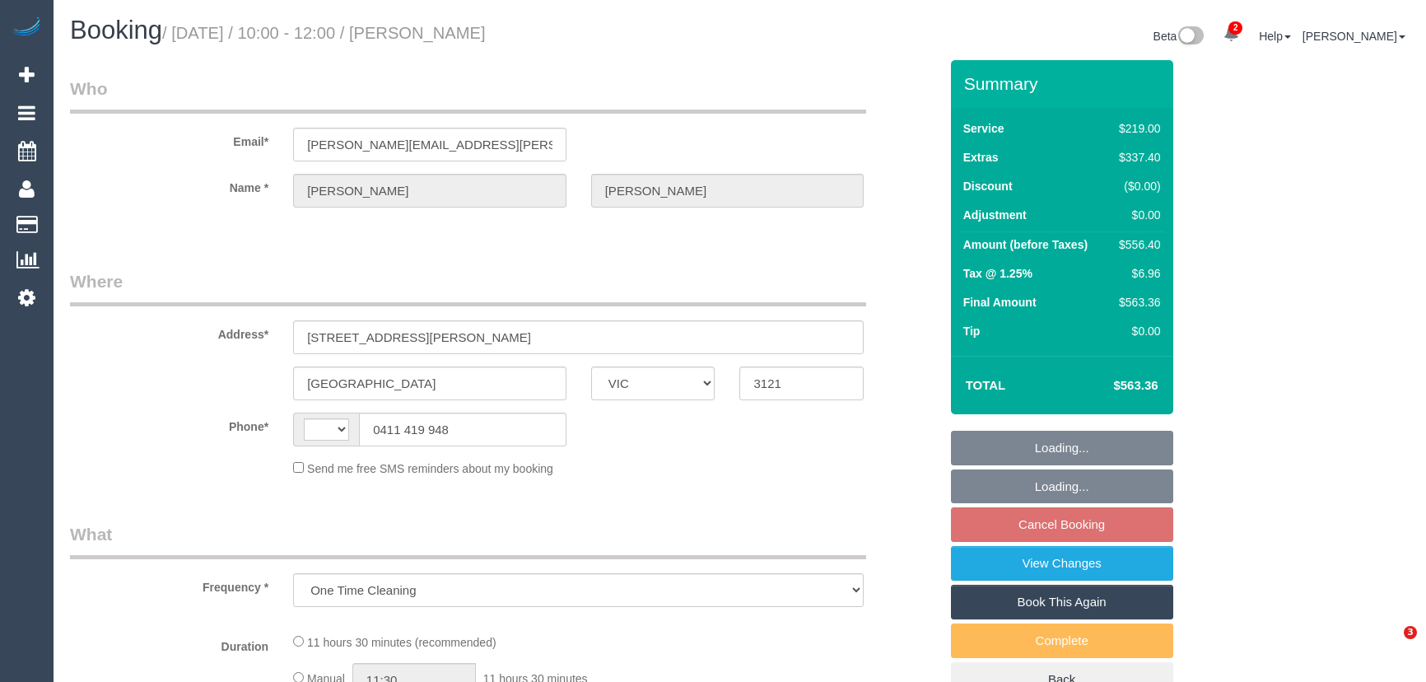
select select "VIC"
select select "string:stripe-pm_1S5lsF2GScqysDRVrGUYHgvo"
select select "number:28"
select select "number:14"
select select "number:19"
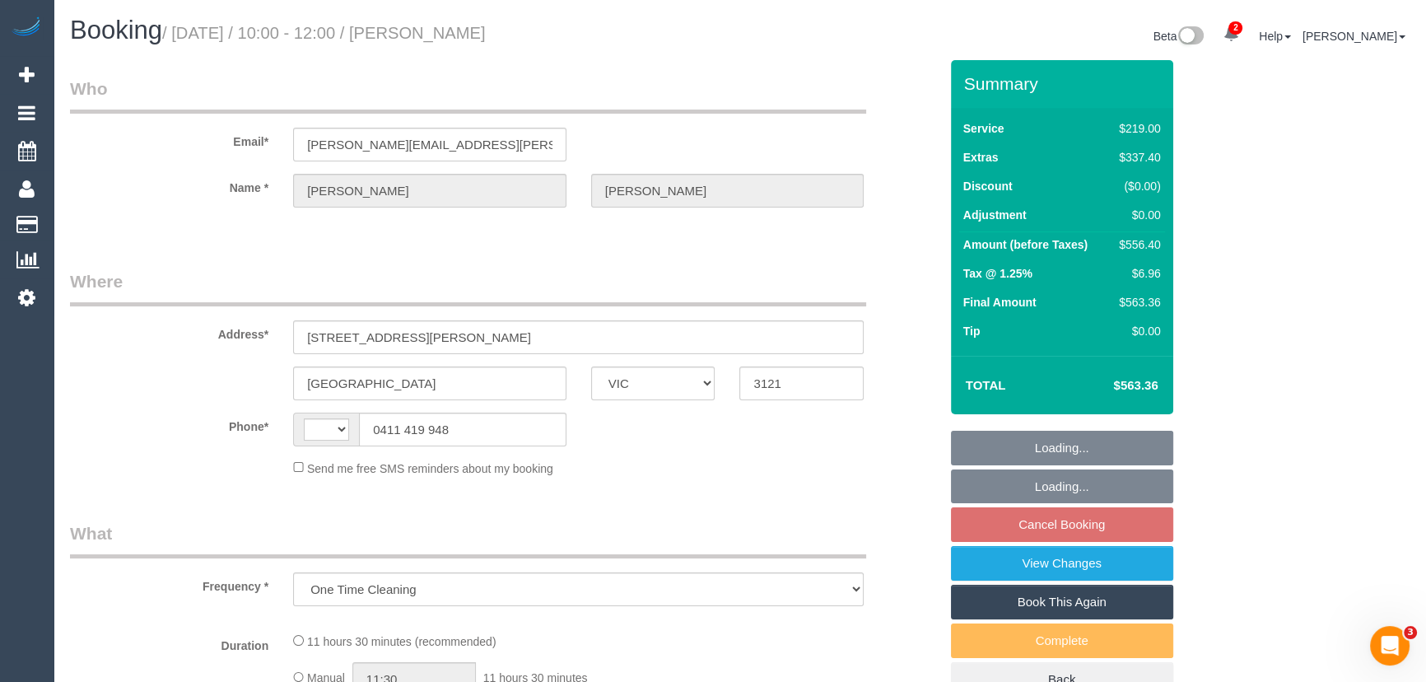
select select "number:24"
select select "number:35"
select select "number:13"
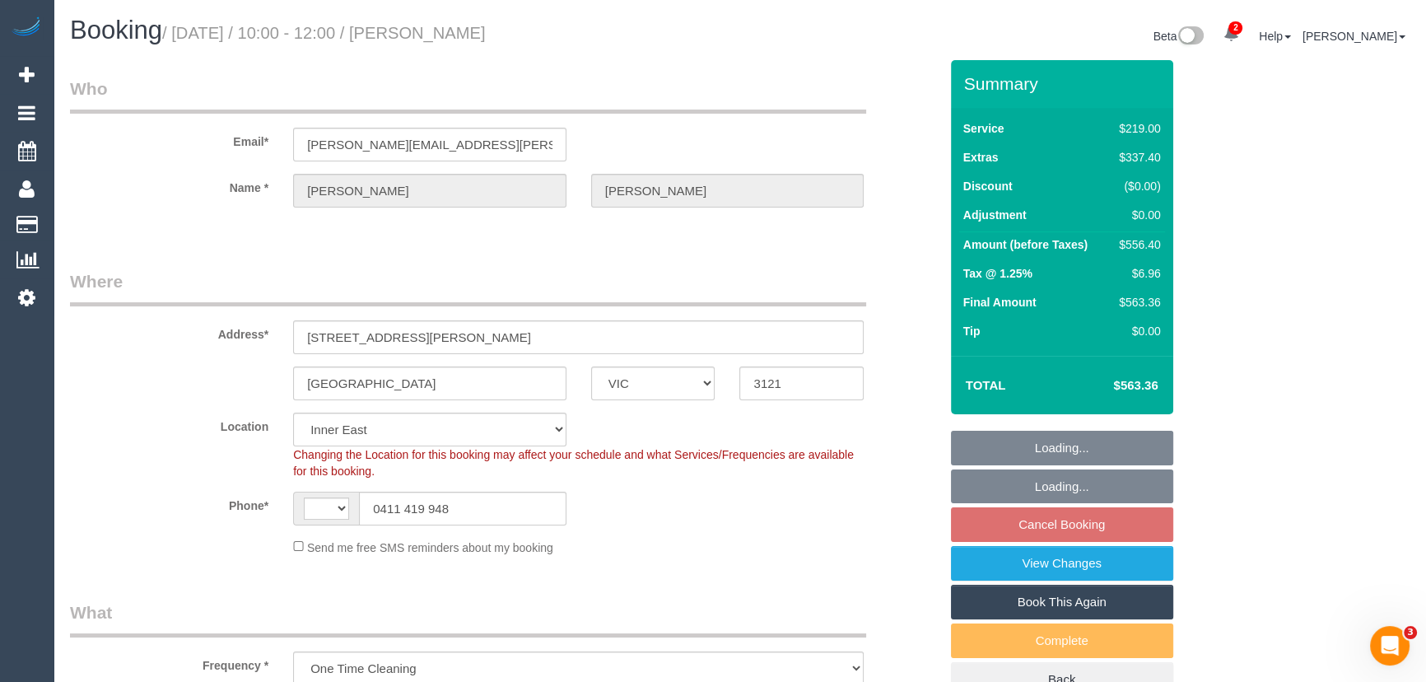
select select "object:789"
select select "string:AU"
select select "spot3"
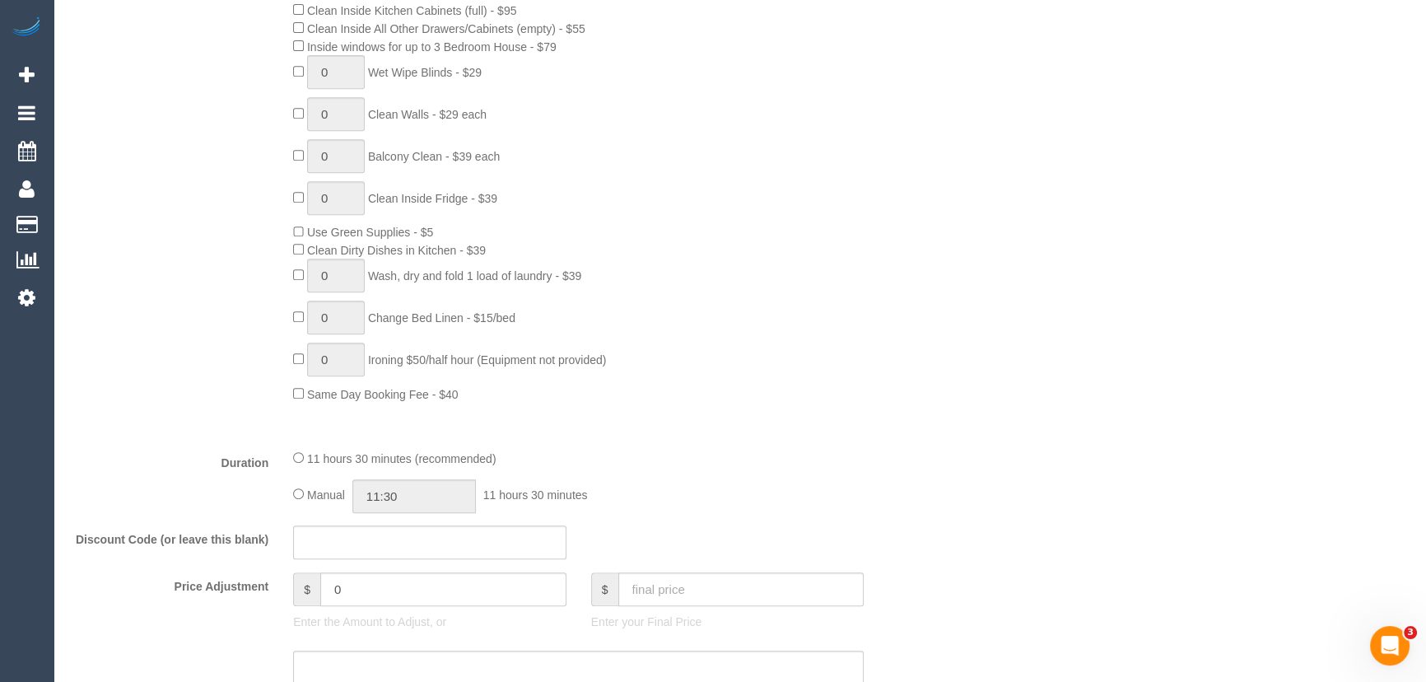
scroll to position [543, 0]
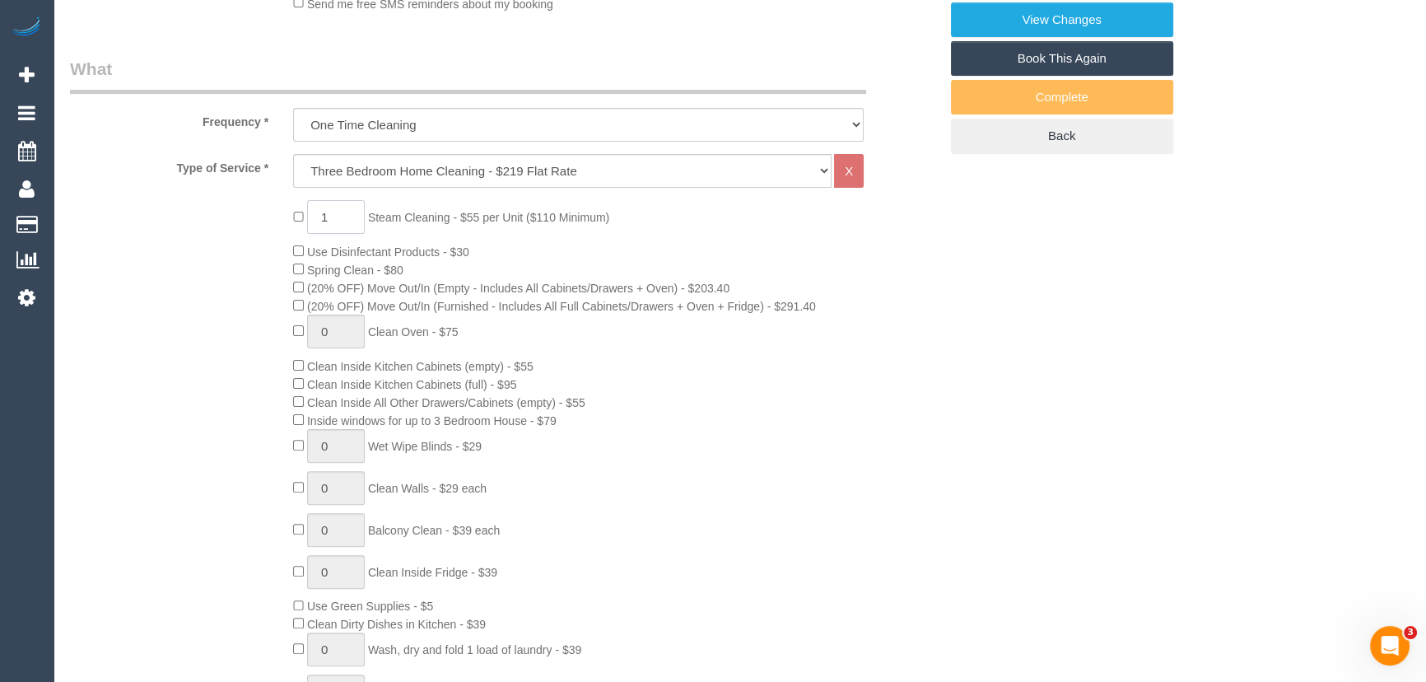
click at [338, 203] on input "1" at bounding box center [336, 217] width 58 height 34
type input "3"
click at [641, 429] on div "3 Steam Cleaning - $55 per Unit ($110 Minimum) Use Disinfectant Products - $30 …" at bounding box center [615, 488] width 669 height 576
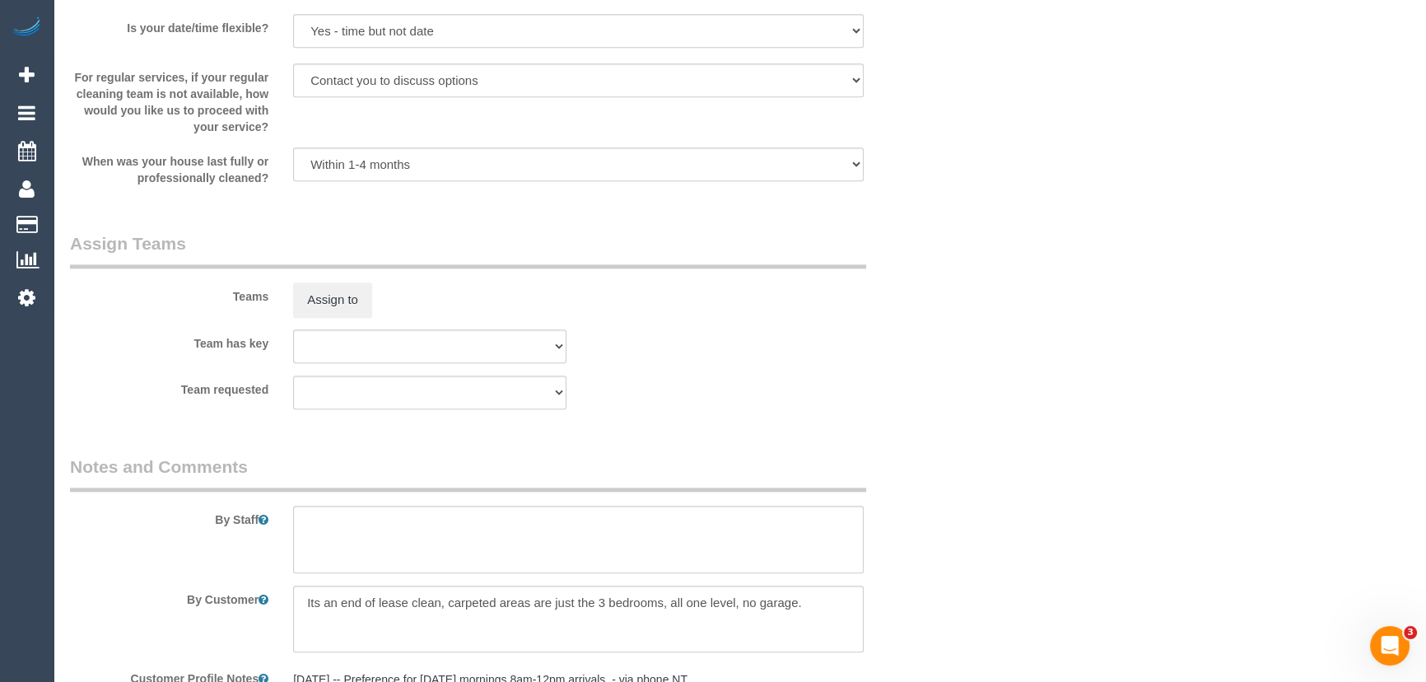
scroll to position [2489, 0]
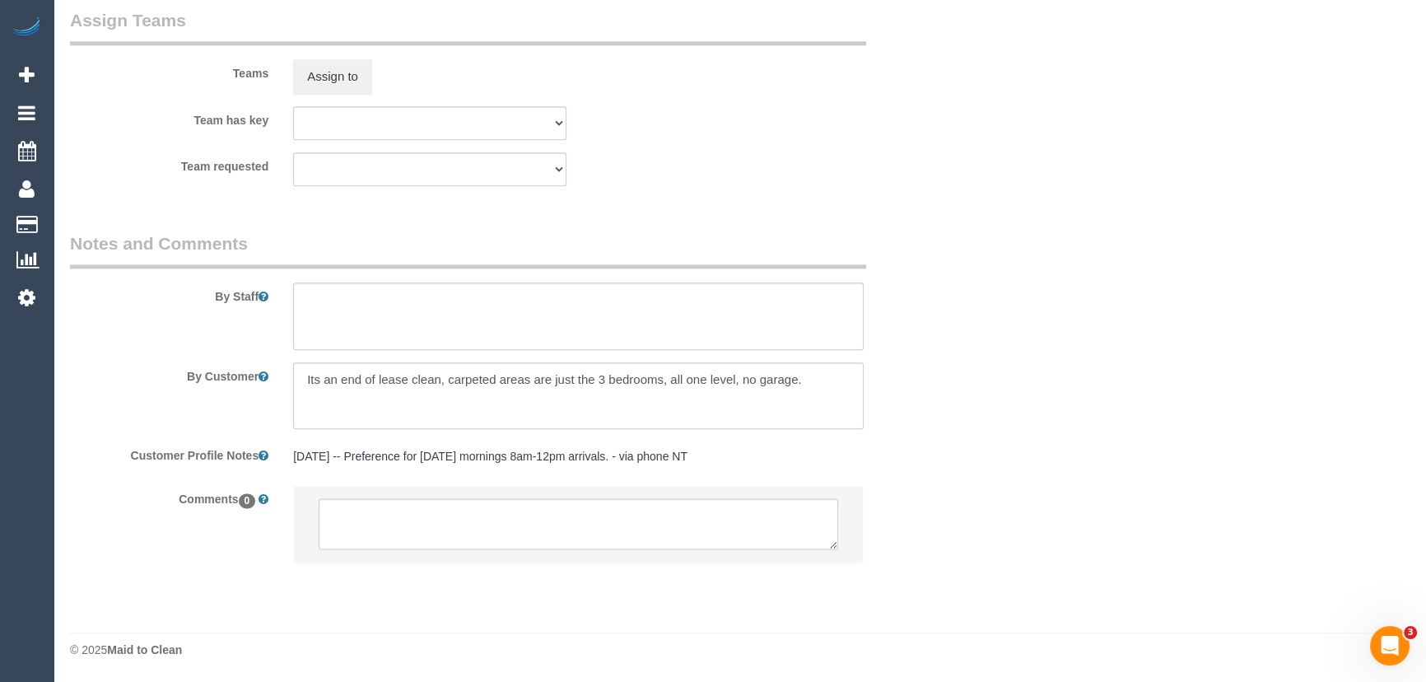
select select "spot28"
click at [373, 524] on textarea at bounding box center [578, 523] width 519 height 51
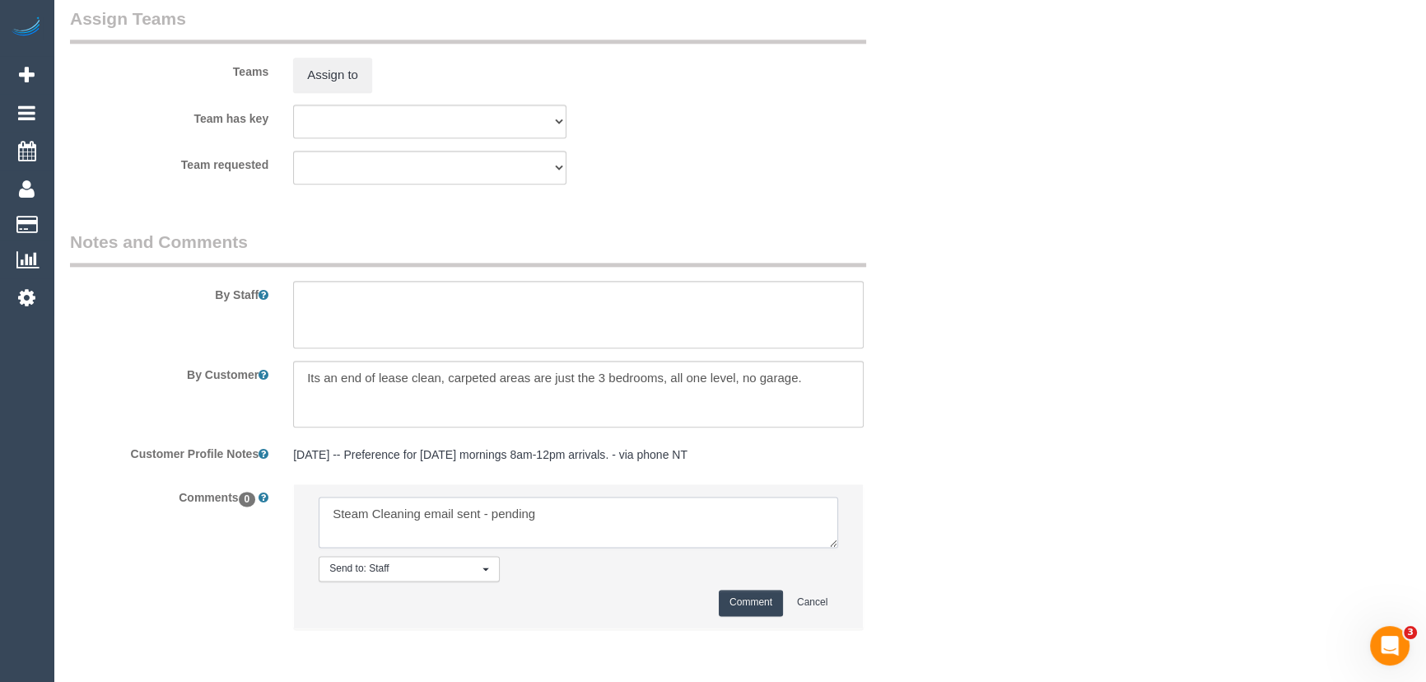
type textarea "Steam Cleaning email sent - pending"
click at [767, 607] on button "Comment" at bounding box center [751, 602] width 64 height 26
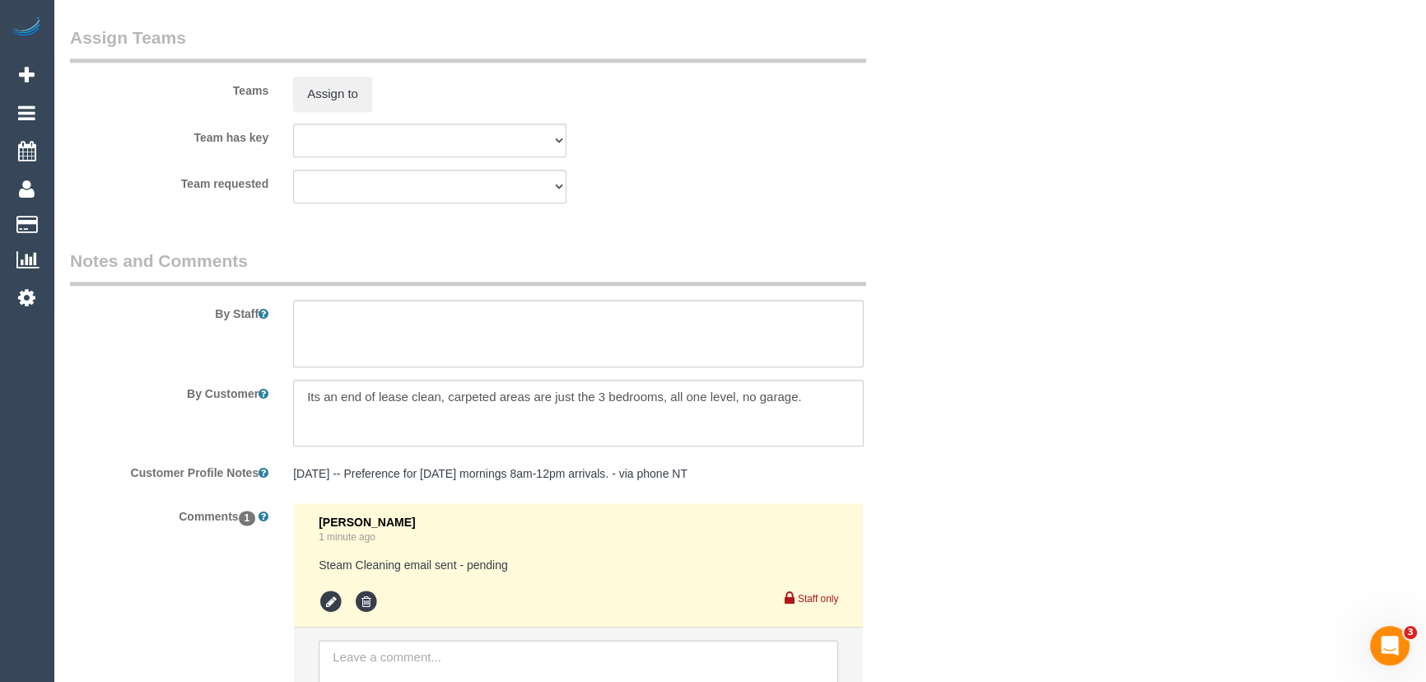
scroll to position [2613, 0]
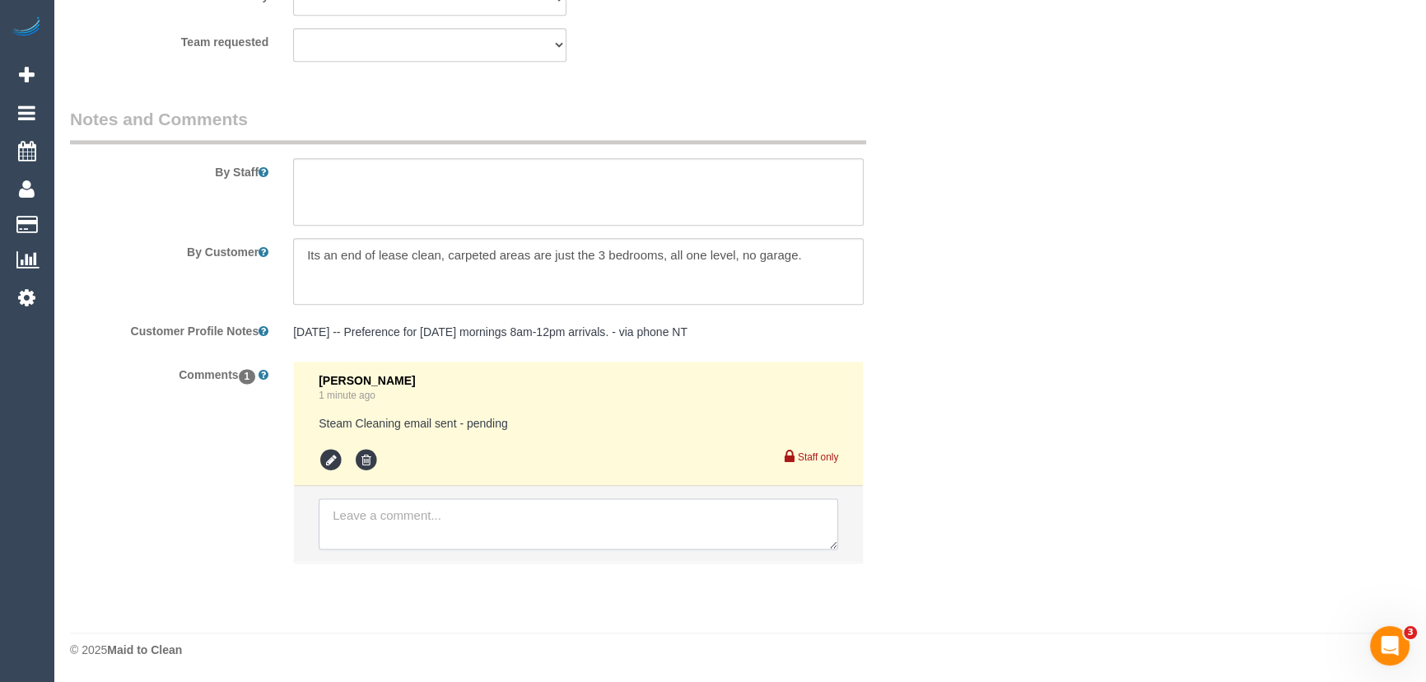
click at [394, 528] on textarea at bounding box center [578, 523] width 519 height 51
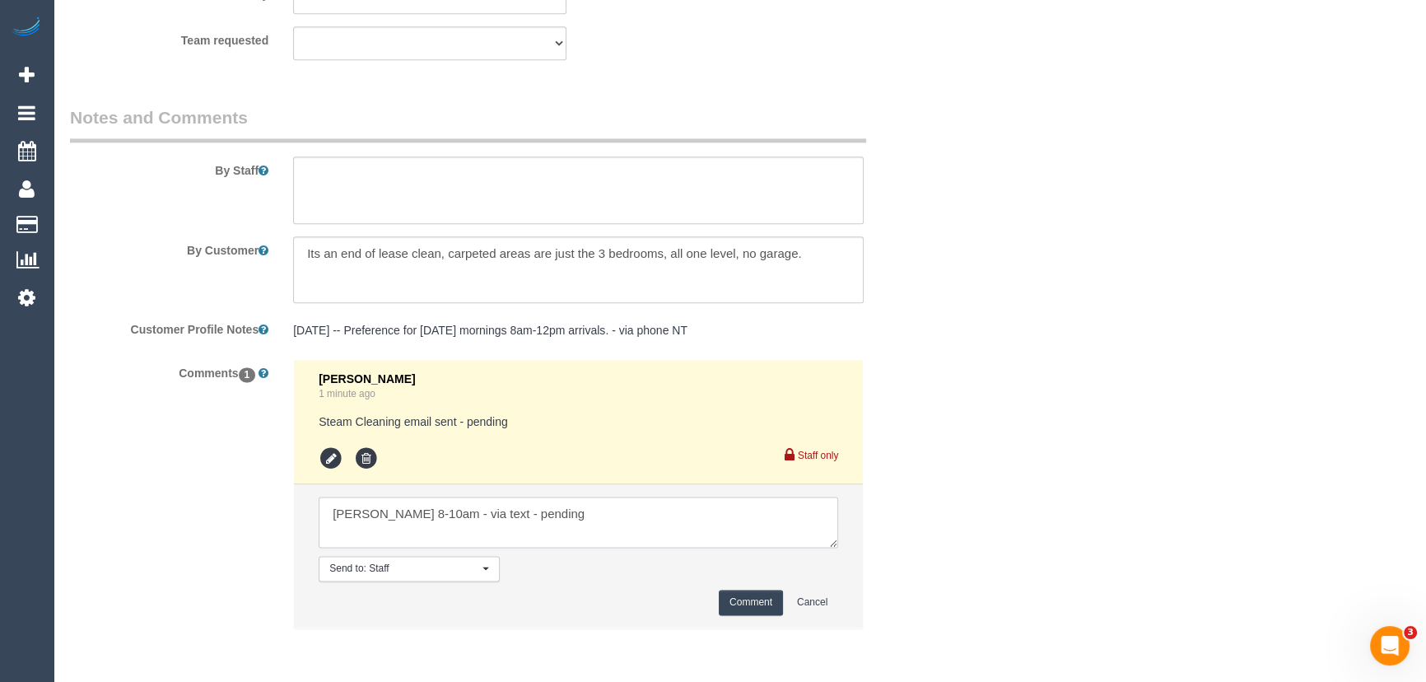
type textarea "Jeferson AW 8-10am - via text - pending"
click at [769, 603] on button "Comment" at bounding box center [751, 602] width 64 height 26
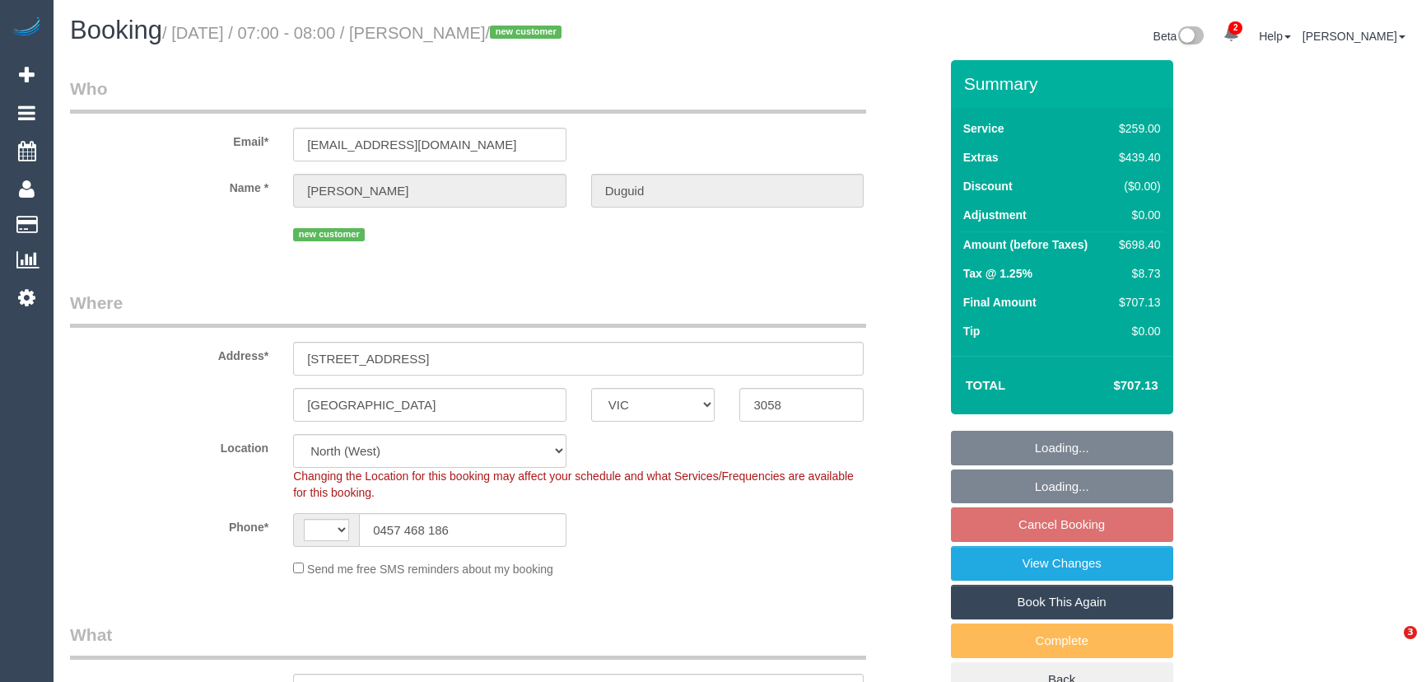
select select "VIC"
select select "number:28"
select select "number:14"
select select "number:19"
select select "number:24"
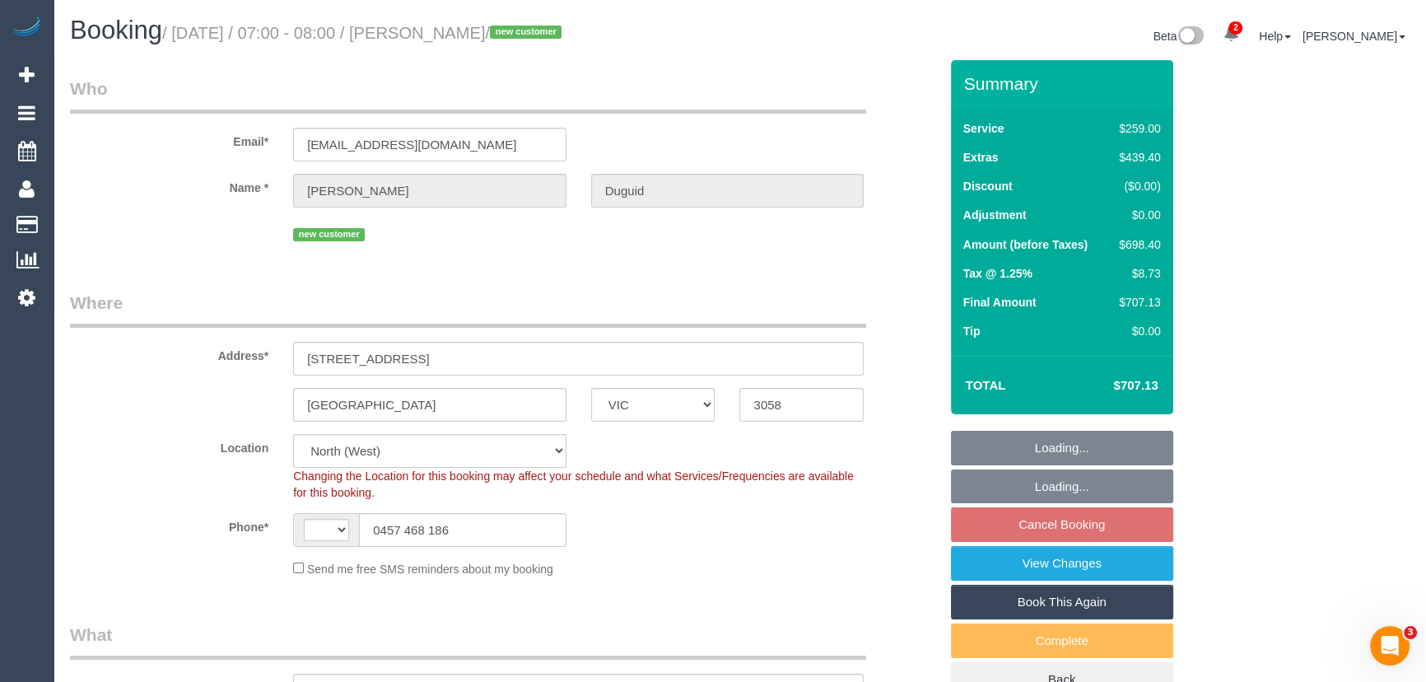
select select "object:572"
select select "string:AU"
select select "string:stripe-pm_1S5htb2GScqysDRVbJBIlgzB"
select select "spot1"
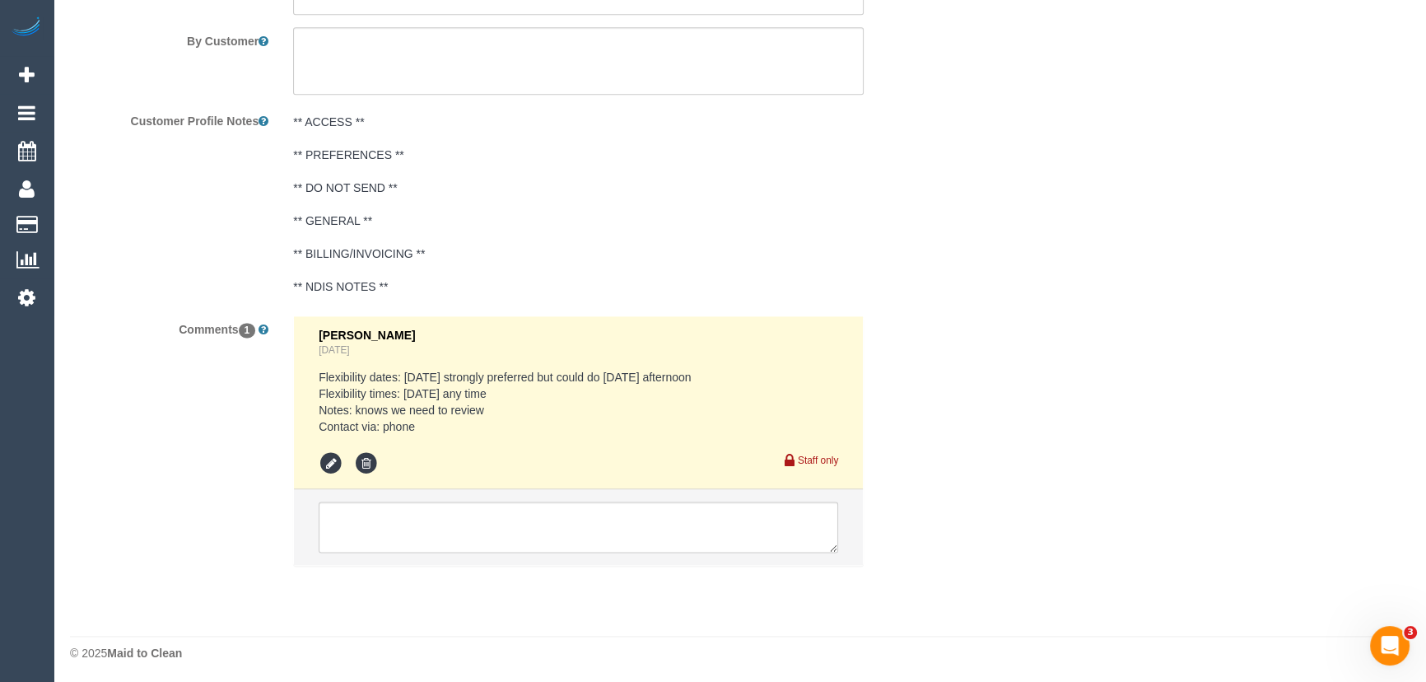
scroll to position [2848, 0]
click at [447, 530] on textarea at bounding box center [578, 523] width 519 height 51
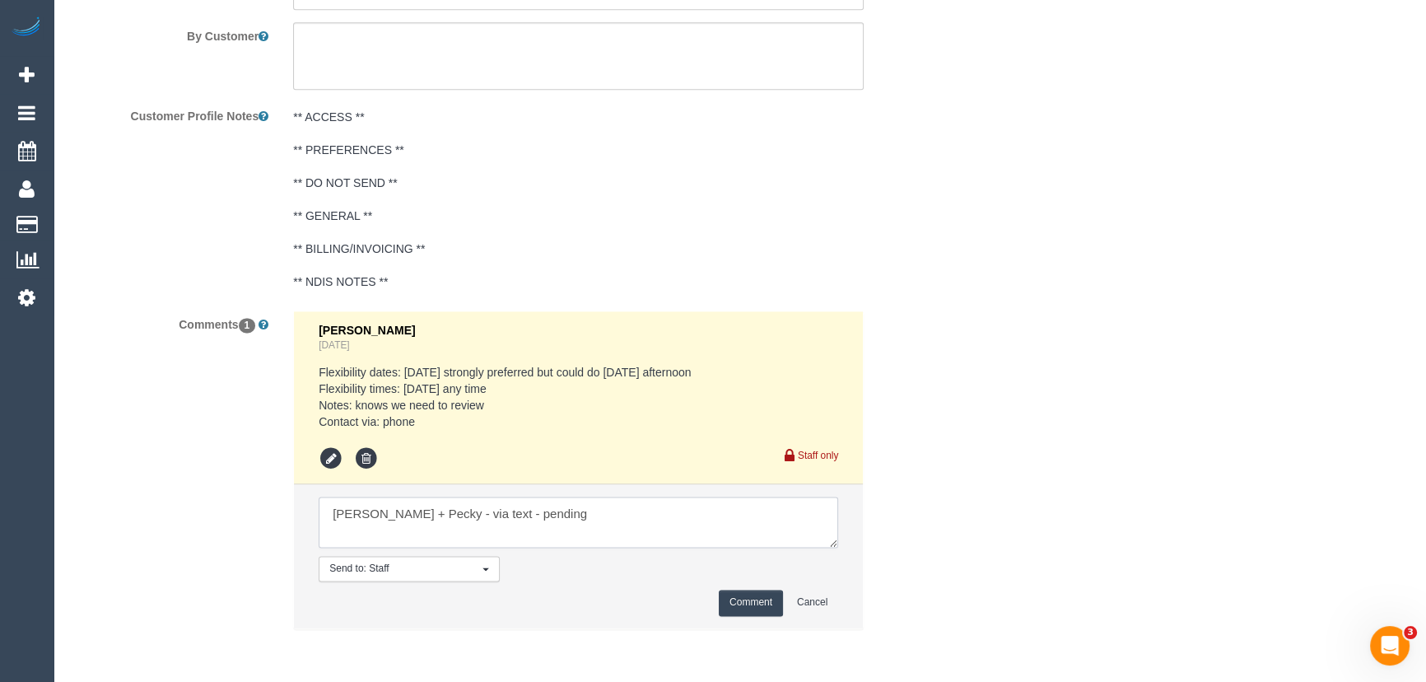
type textarea "[PERSON_NAME] + Pecky - via text - pending"
click at [756, 601] on button "Comment" at bounding box center [751, 602] width 64 height 26
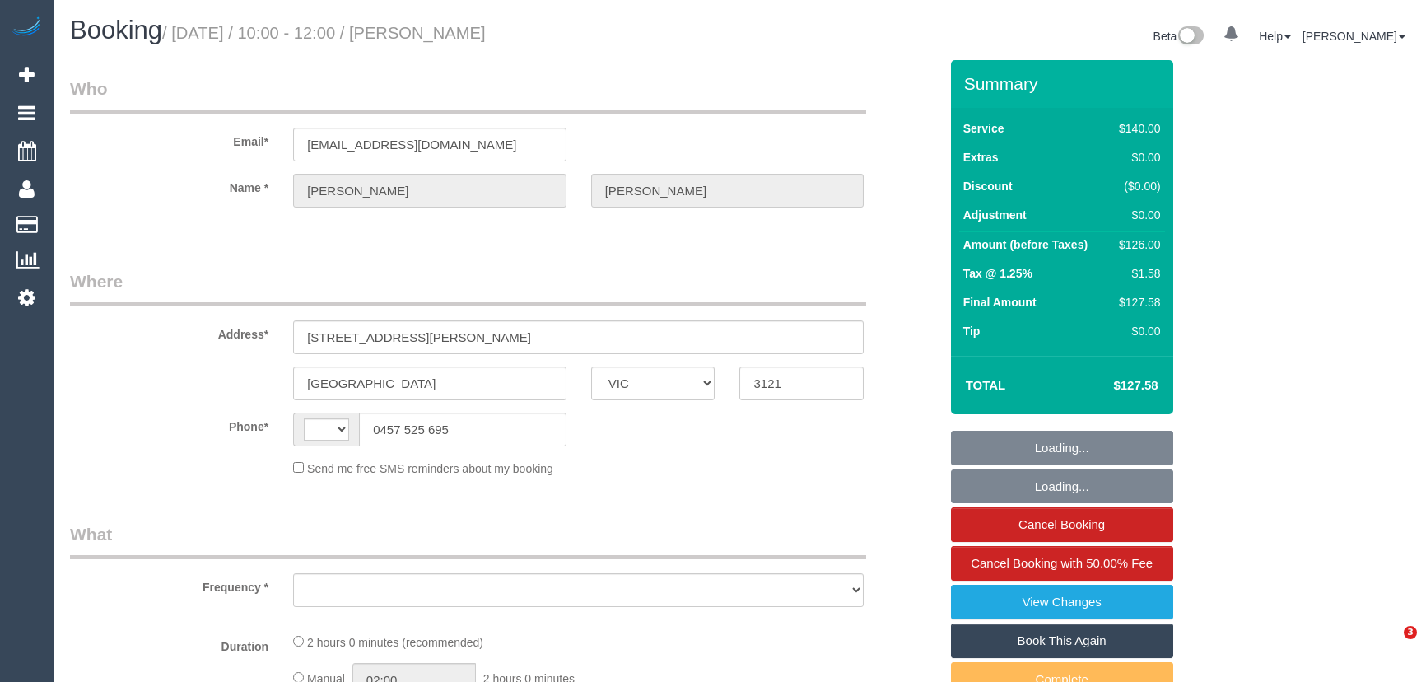
select select "VIC"
select select "string:stripe-pm_1O39zQ2GScqysDRV0iO4EQmY"
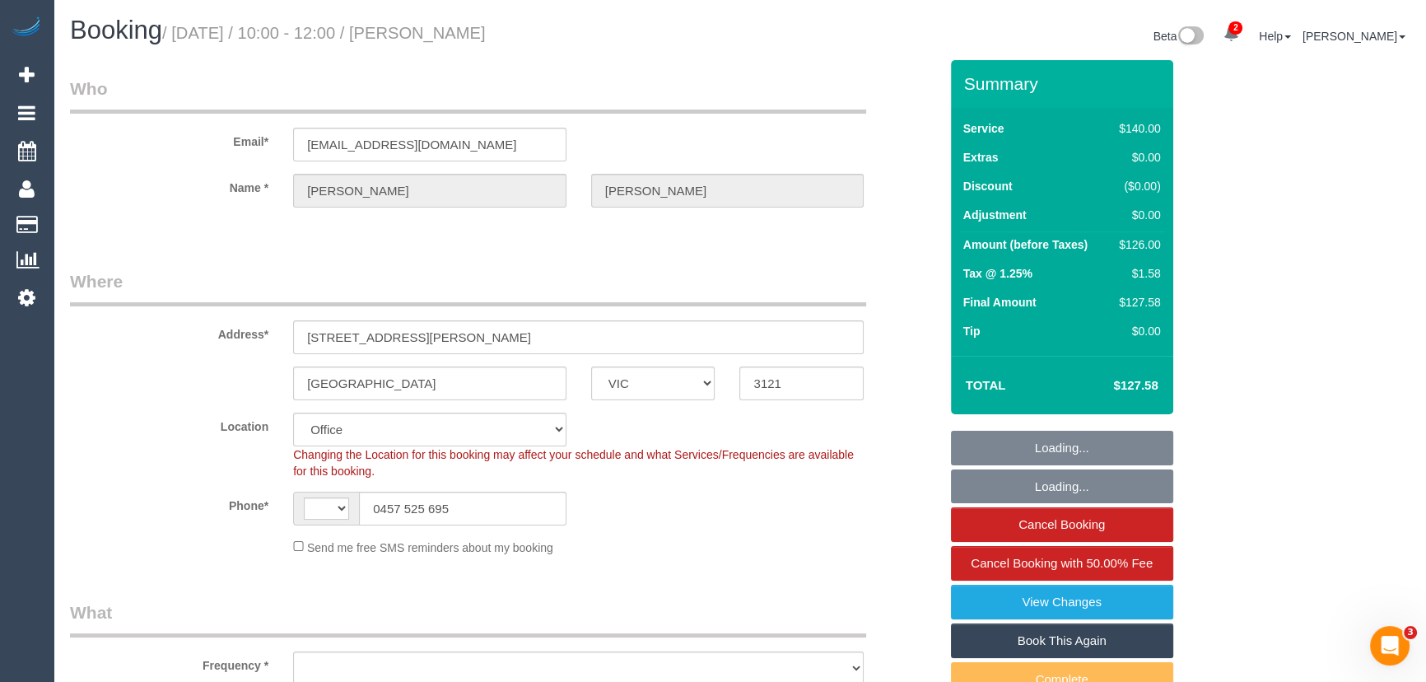
select select "string:AU"
select select "object:2046"
select select "76444"
select select "number:32"
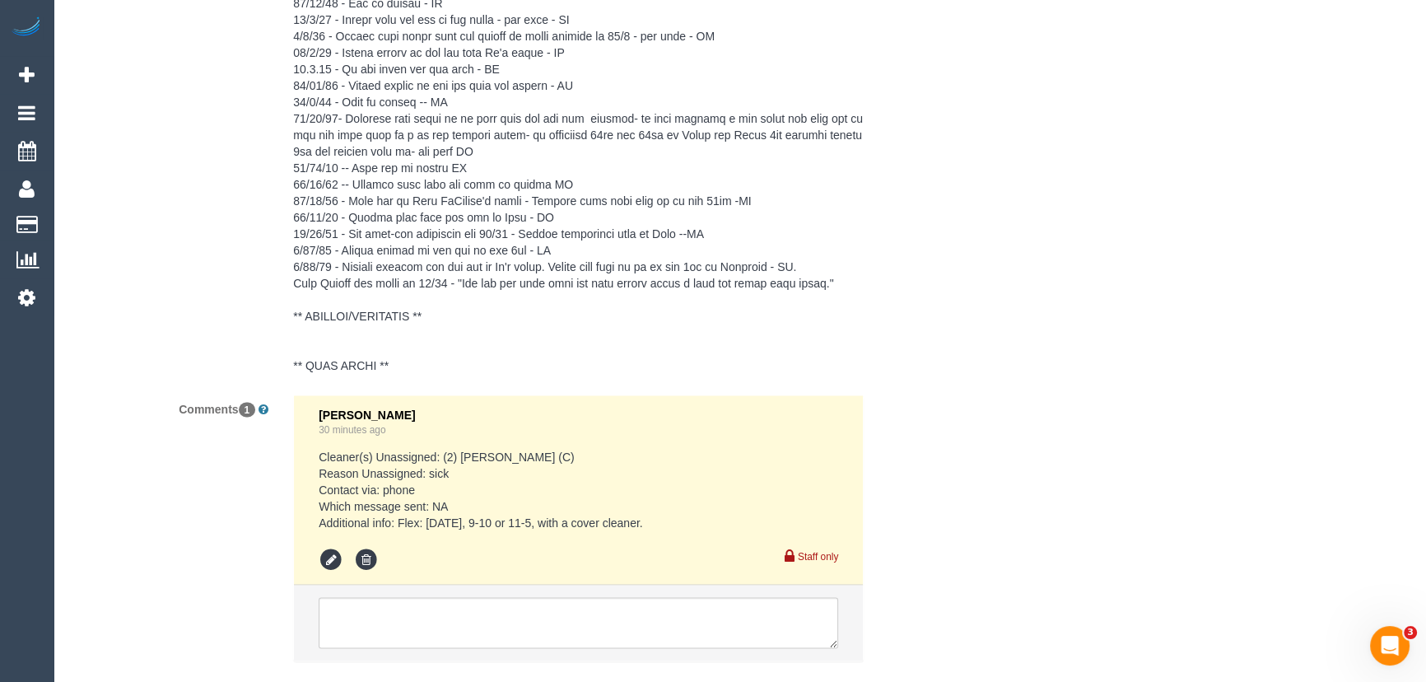
scroll to position [3632, 0]
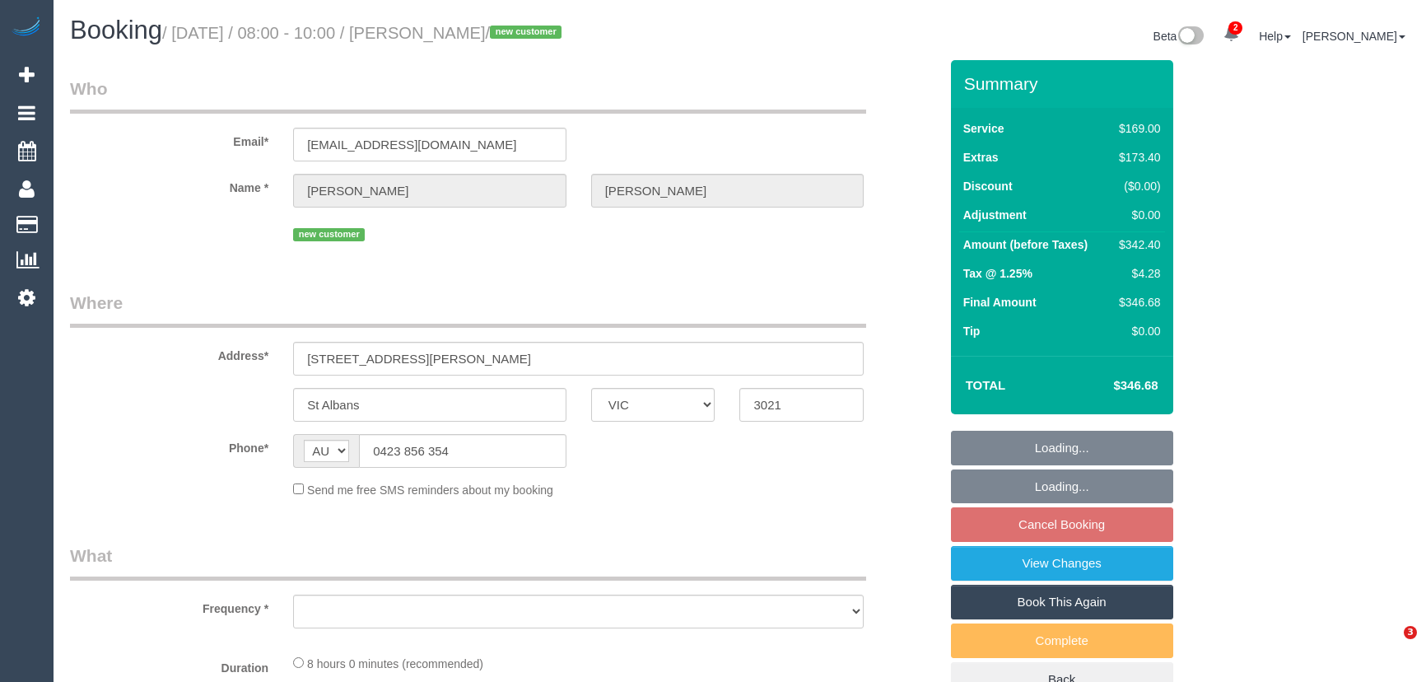
select select "VIC"
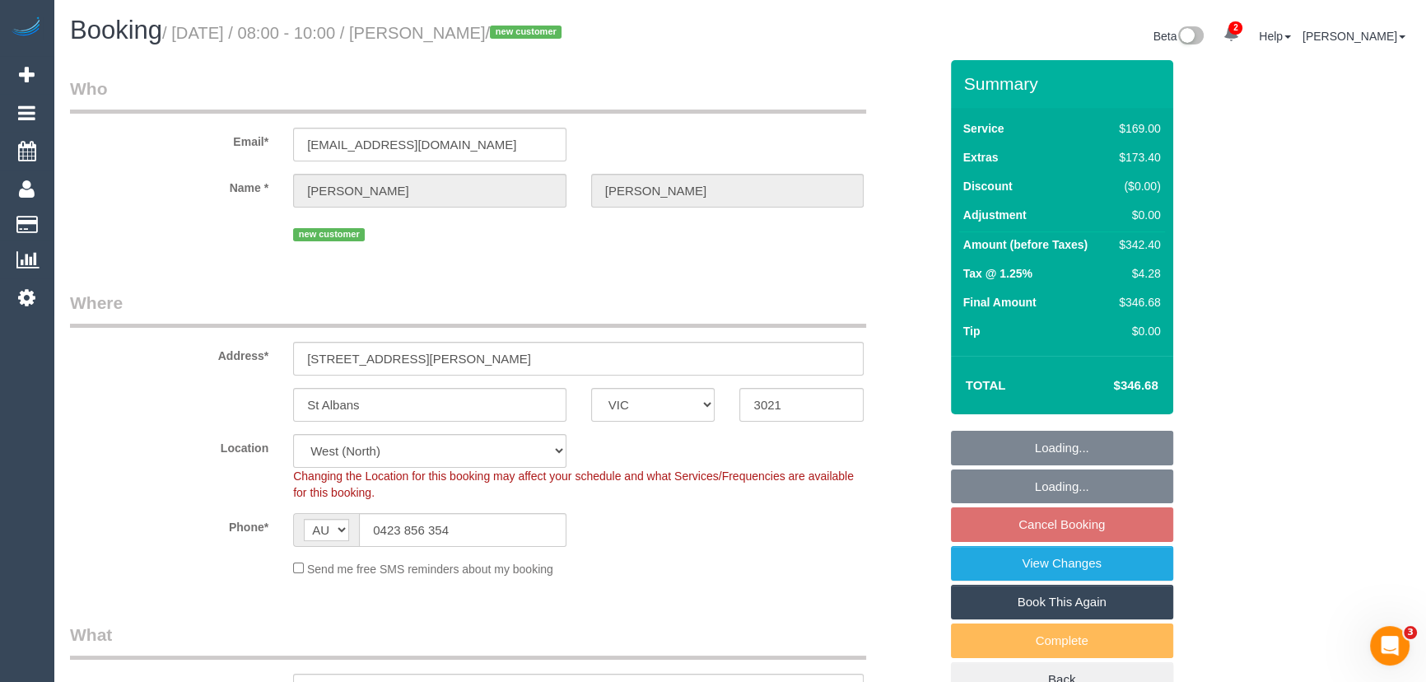
select select "object:673"
select select "string:stripe-pm_1S5f522GScqysDRVb3bIOhGG"
select select "number:28"
select select "number:14"
select select "number:19"
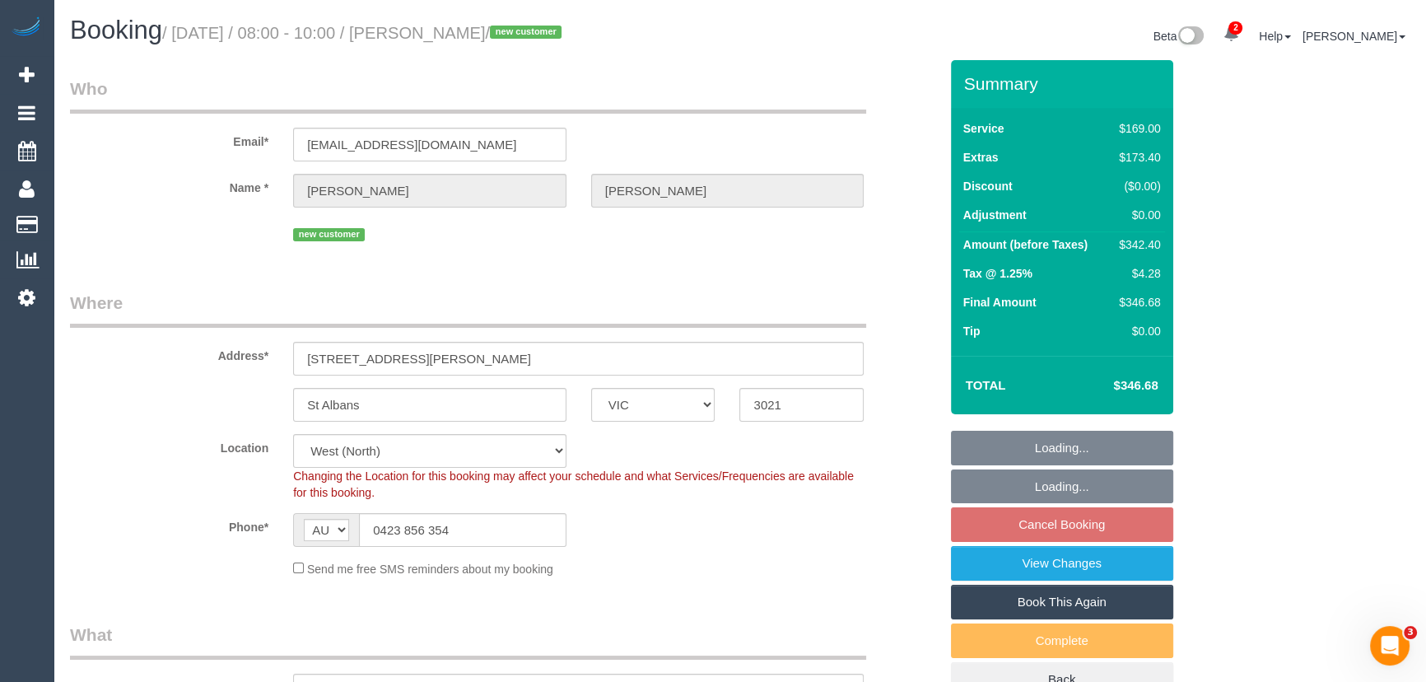
select select "number:24"
select select "number:34"
select select "number:26"
select select "spot2"
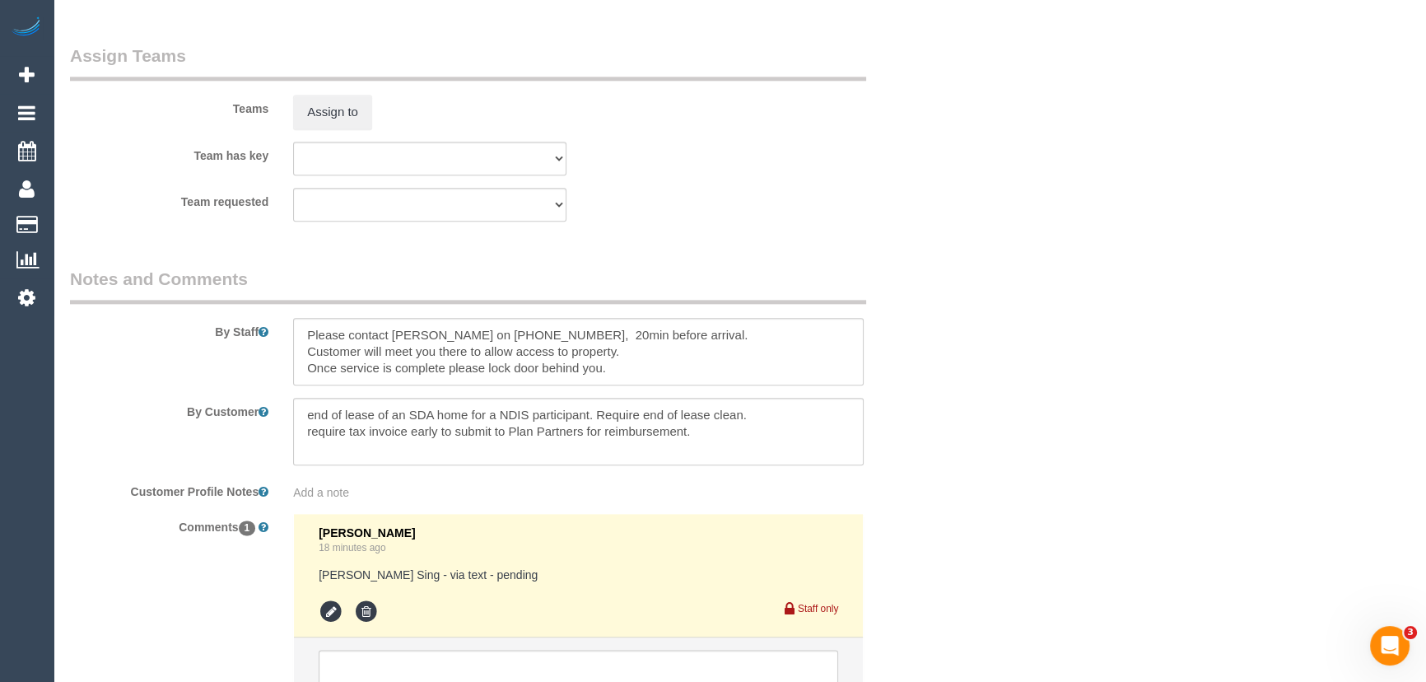
scroll to position [2626, 0]
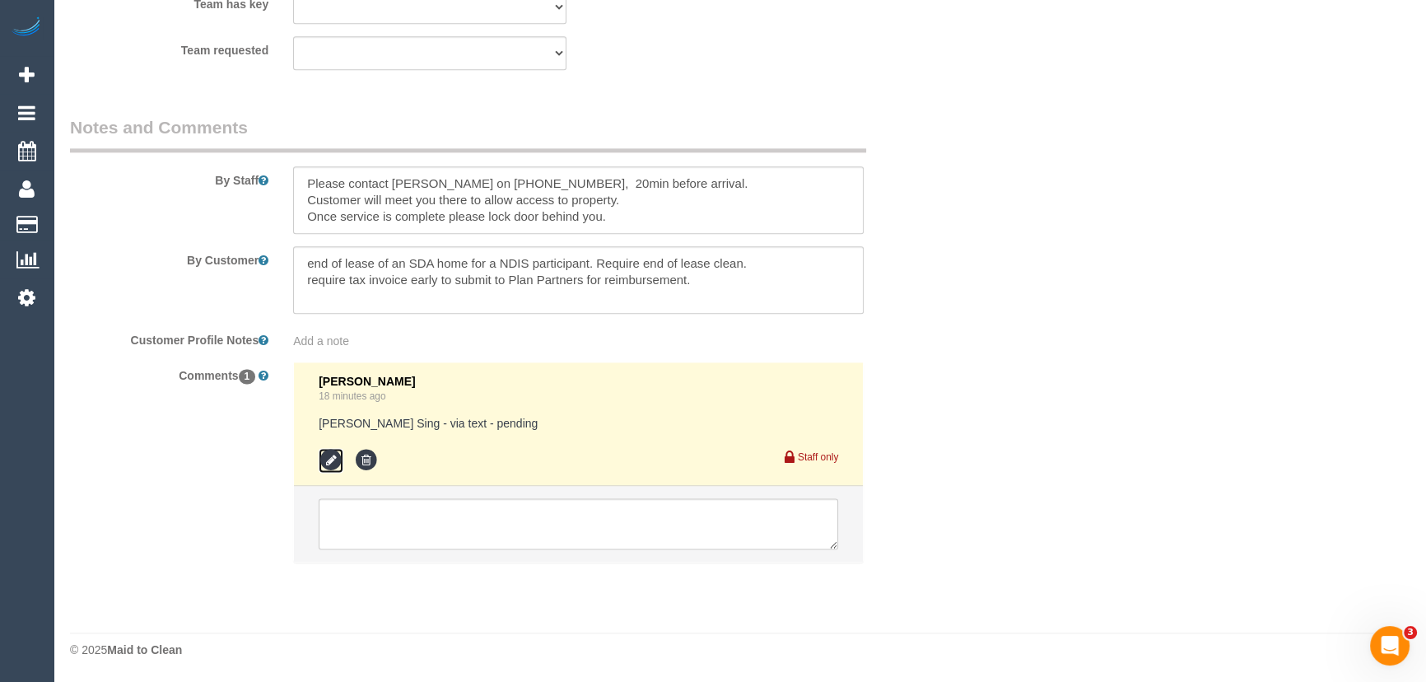
click at [323, 463] on icon at bounding box center [331, 460] width 25 height 25
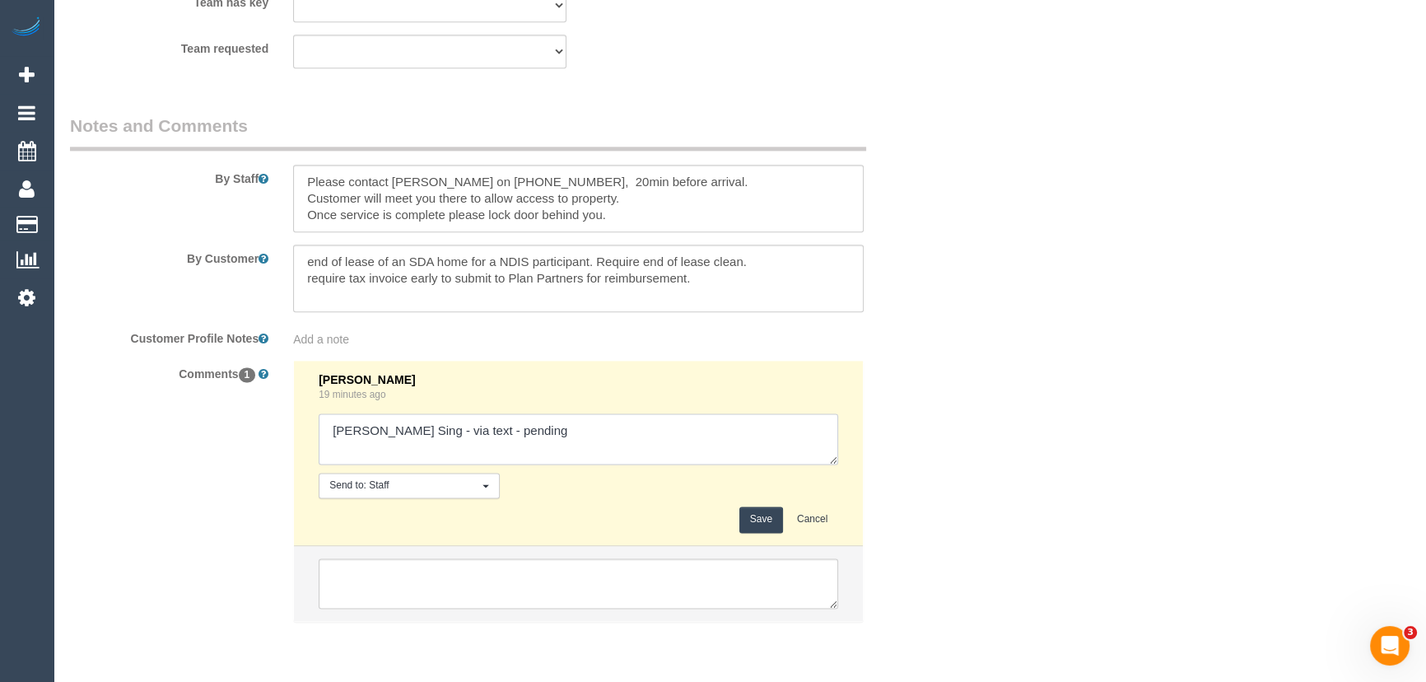
click at [529, 436] on textarea at bounding box center [578, 438] width 519 height 51
type textarea "Gurpreet Sing - via text - declined Ahasan - via text - pending"
click at [762, 519] on button "Save" at bounding box center [761, 519] width 44 height 26
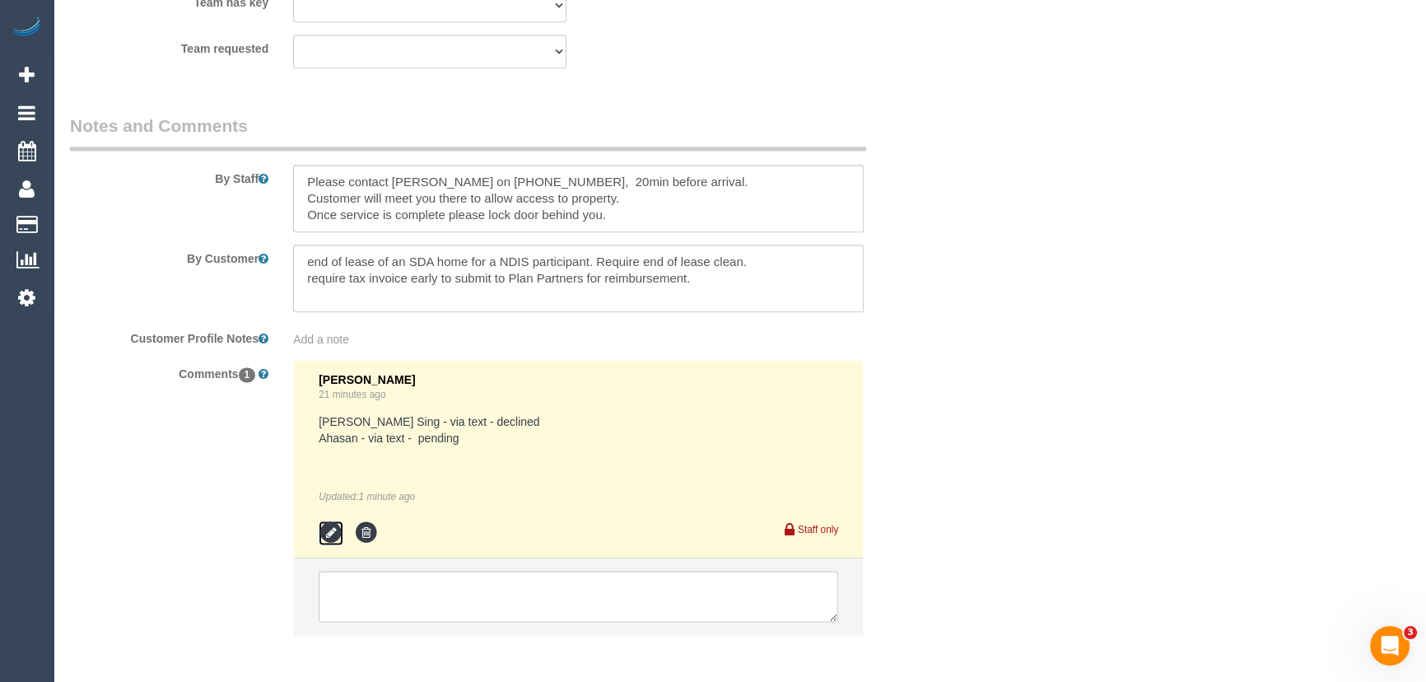
click at [328, 537] on icon at bounding box center [331, 532] width 25 height 25
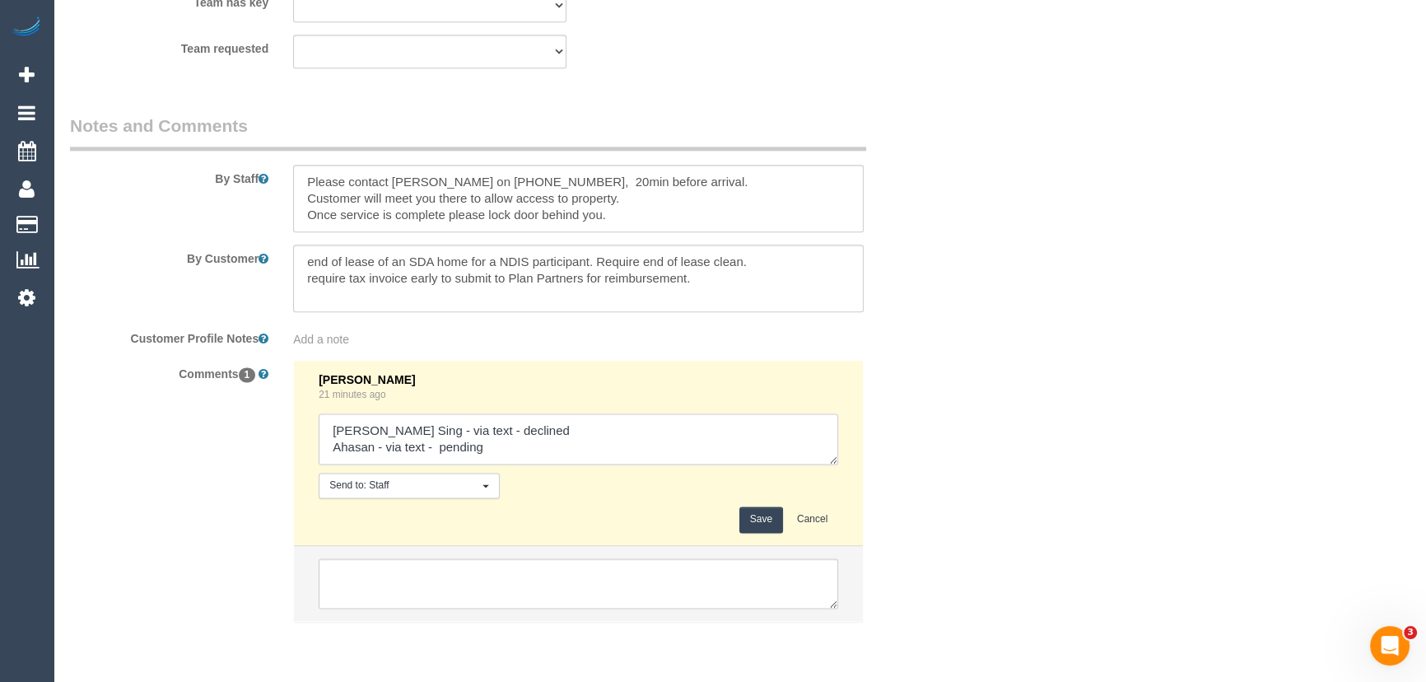
click at [524, 450] on textarea at bounding box center [578, 438] width 519 height 51
type textarea "Gurpreet Sing - via text - declined Ahasan - via text - pending Joseph - via te…"
click at [754, 523] on button "Save" at bounding box center [761, 519] width 44 height 26
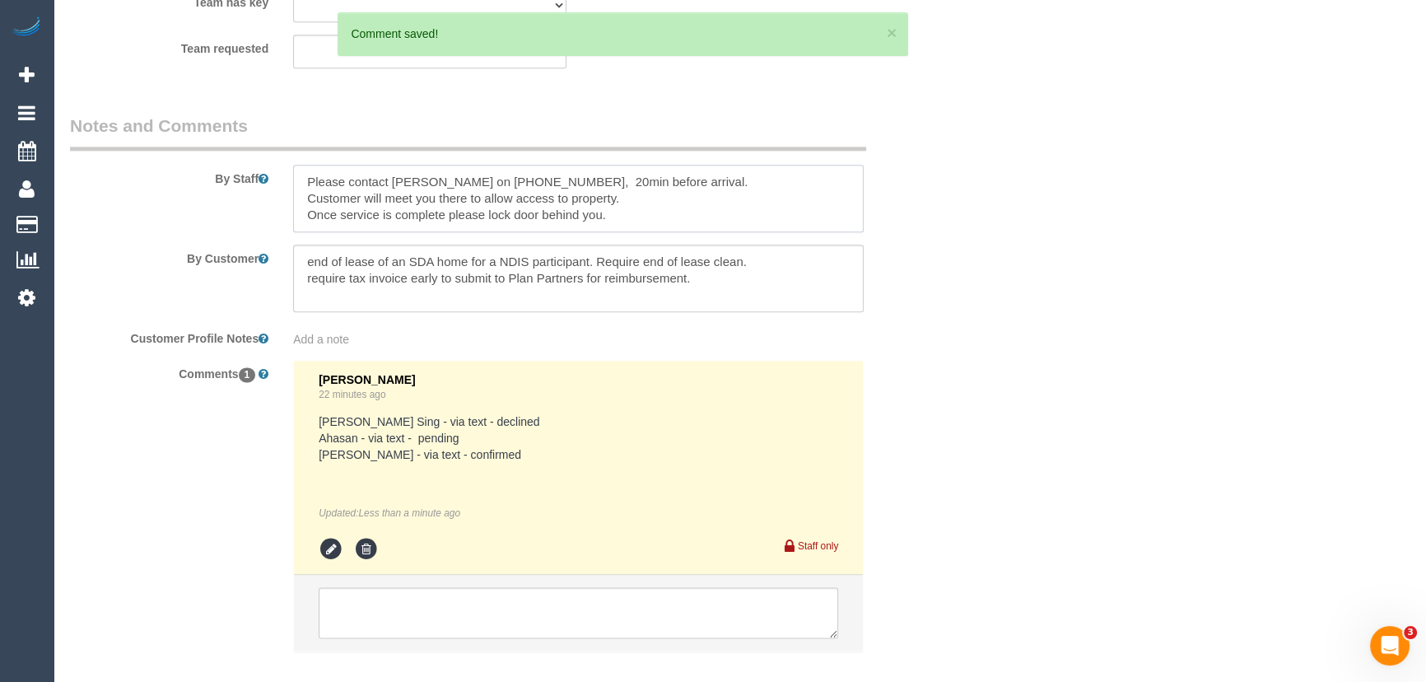
click at [305, 189] on textarea at bounding box center [578, 199] width 570 height 68
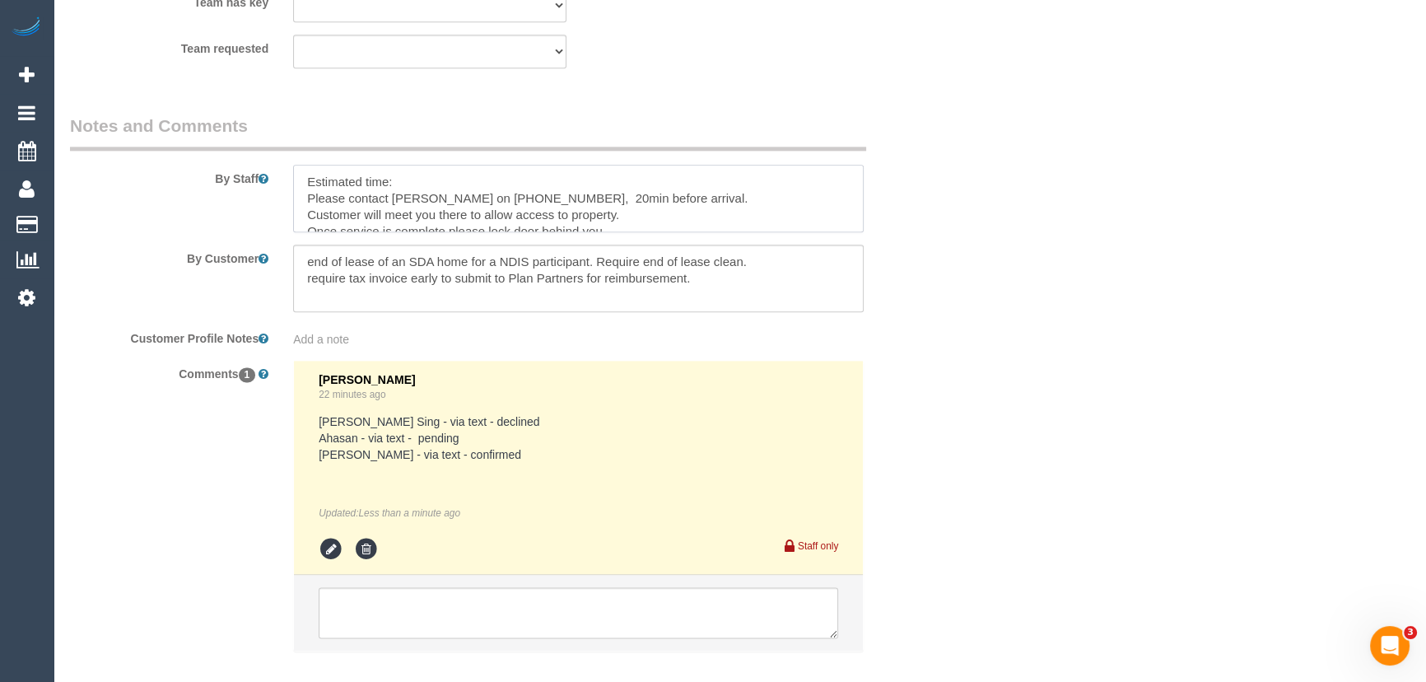
click at [403, 189] on textarea at bounding box center [578, 199] width 570 height 68
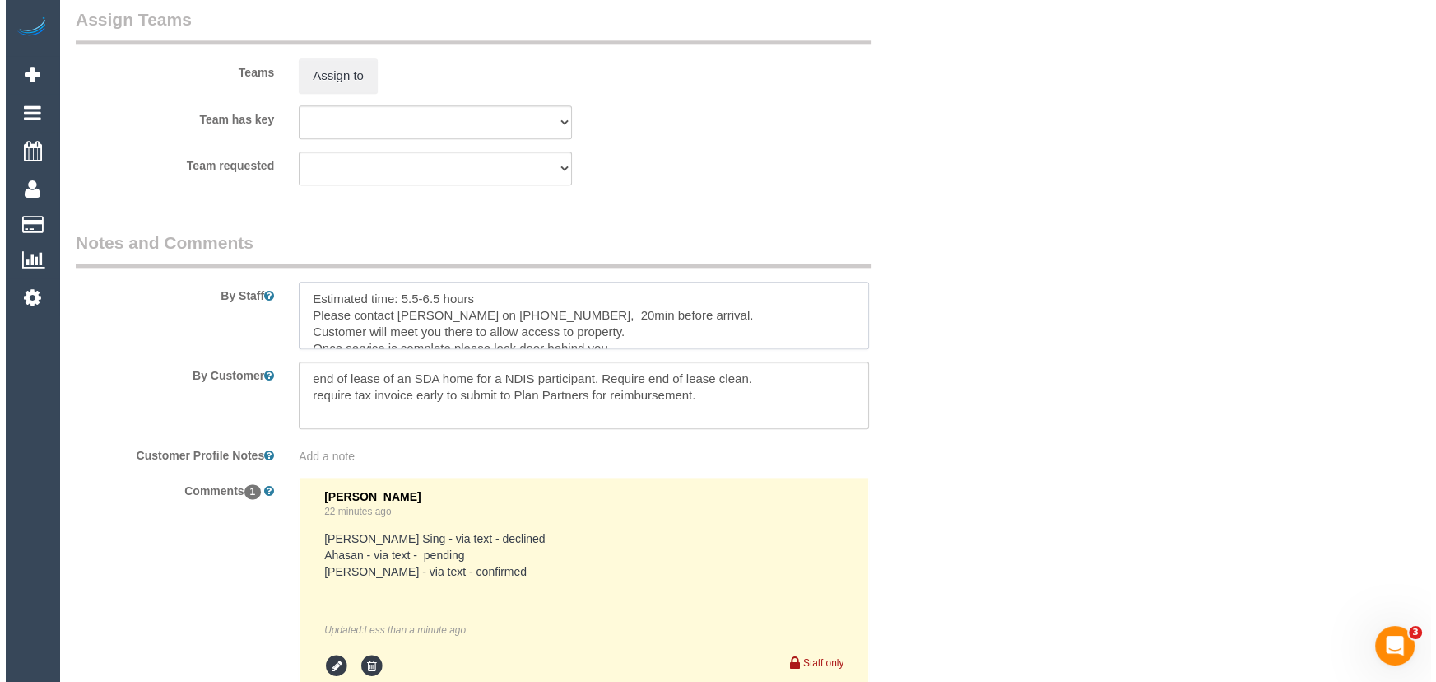
scroll to position [2477, 0]
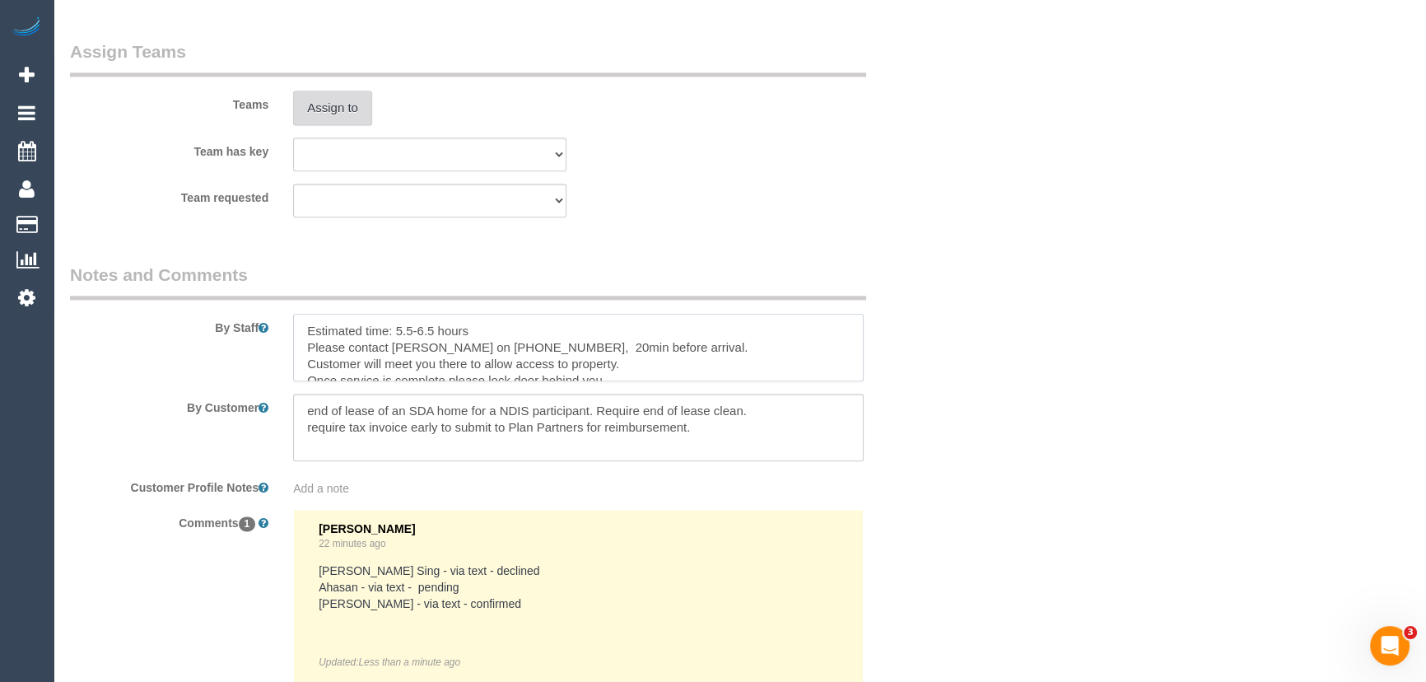
type textarea "Estimated time: 5.5-6.5 hours Please contact Evette on 0423 856 354, 20min befo…"
click at [318, 102] on button "Assign to" at bounding box center [332, 108] width 79 height 35
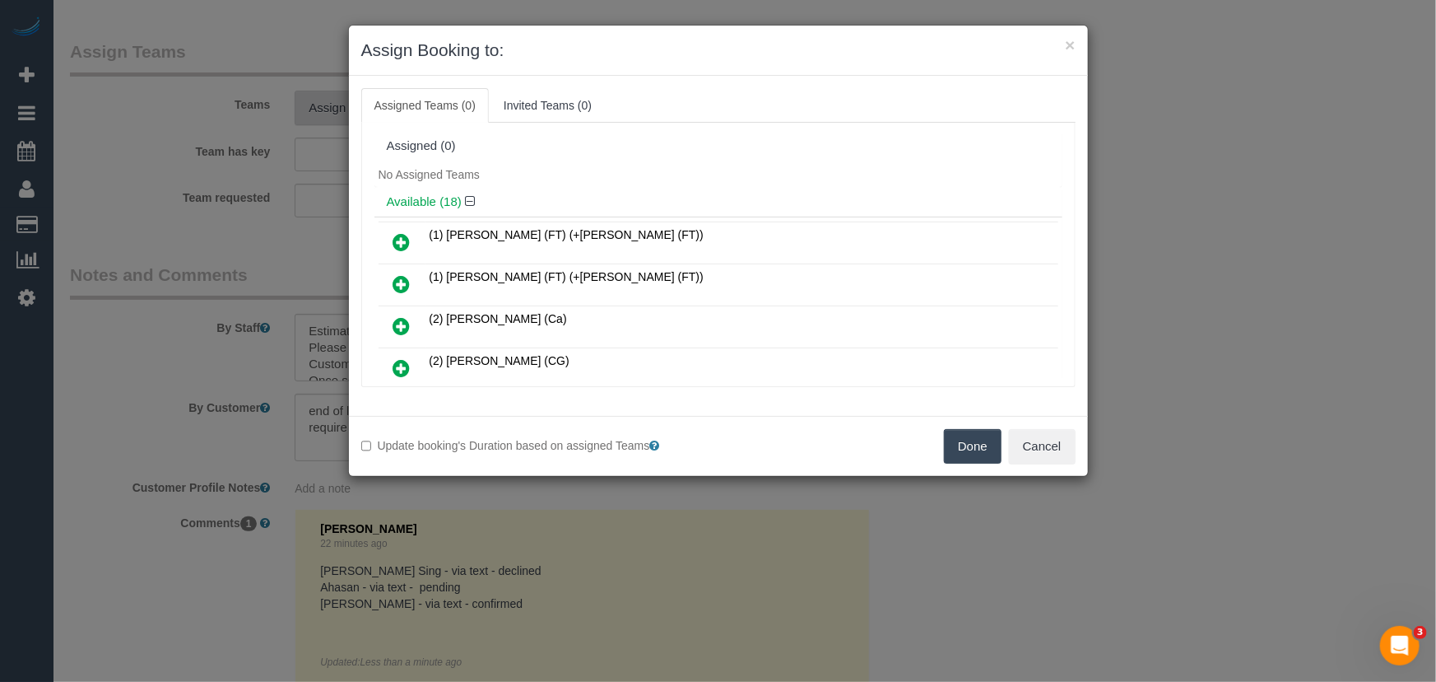
scroll to position [3230, 0]
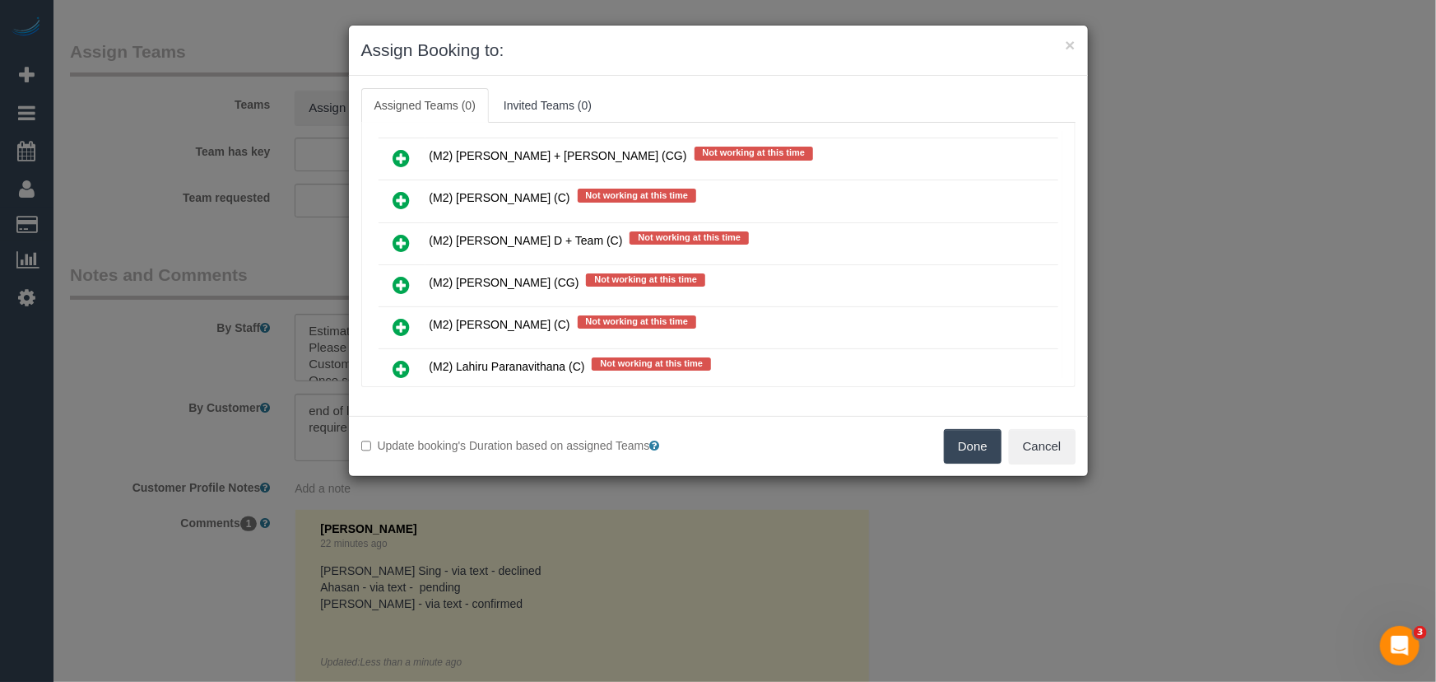
click at [396, 317] on icon at bounding box center [401, 327] width 17 height 20
click at [396, 359] on icon at bounding box center [401, 369] width 17 height 20
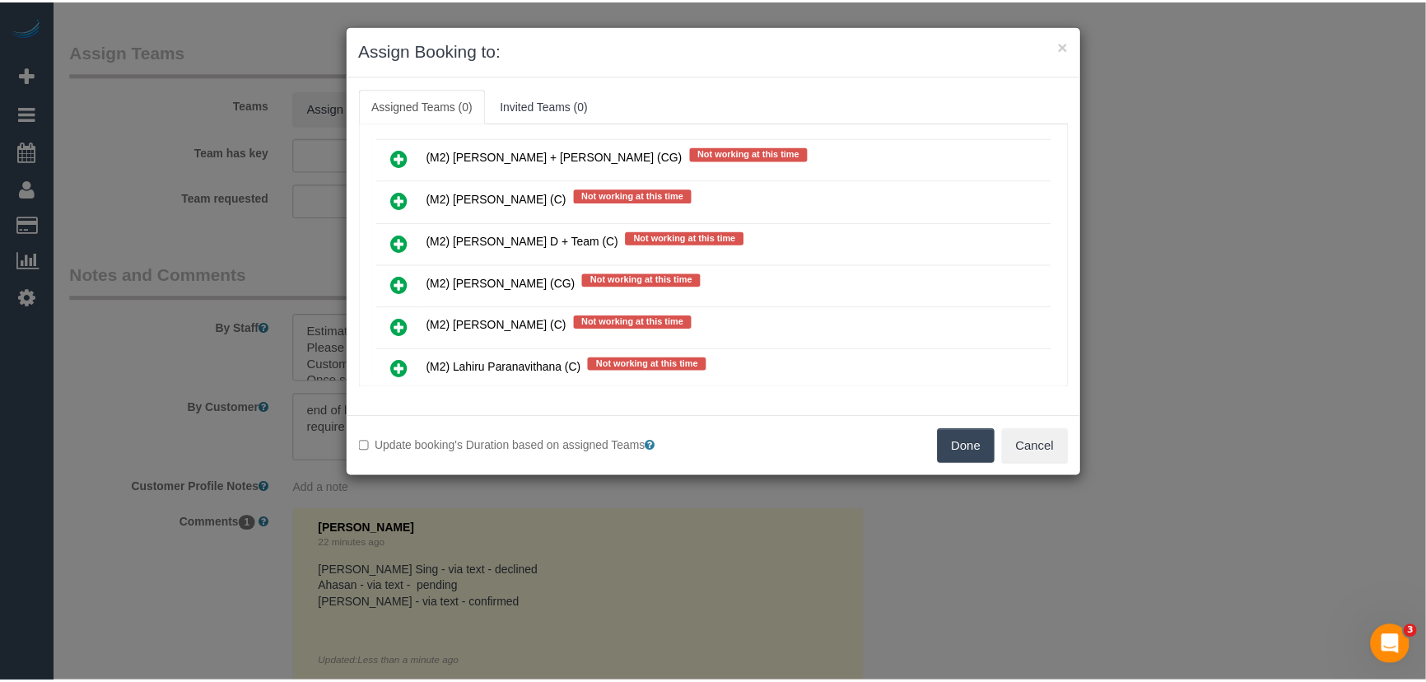
scroll to position [3309, 0]
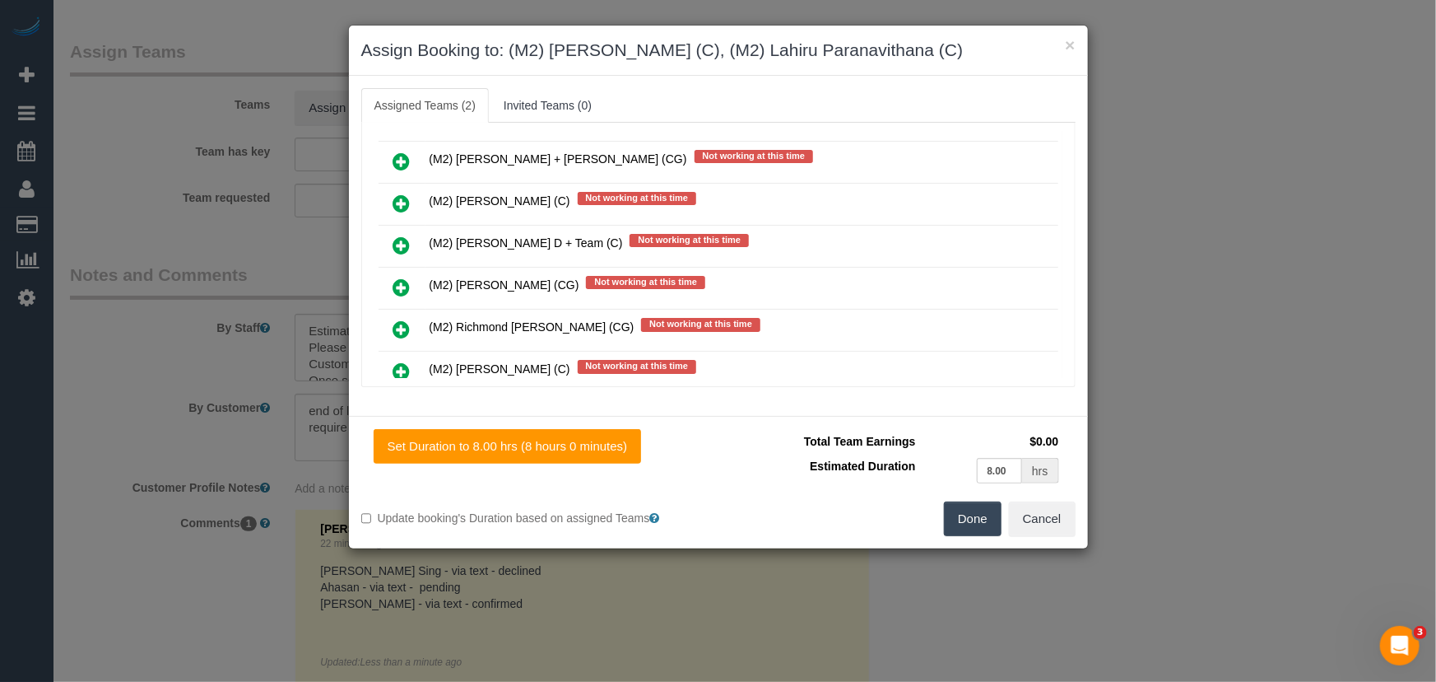
click at [980, 530] on button "Done" at bounding box center [973, 518] width 58 height 35
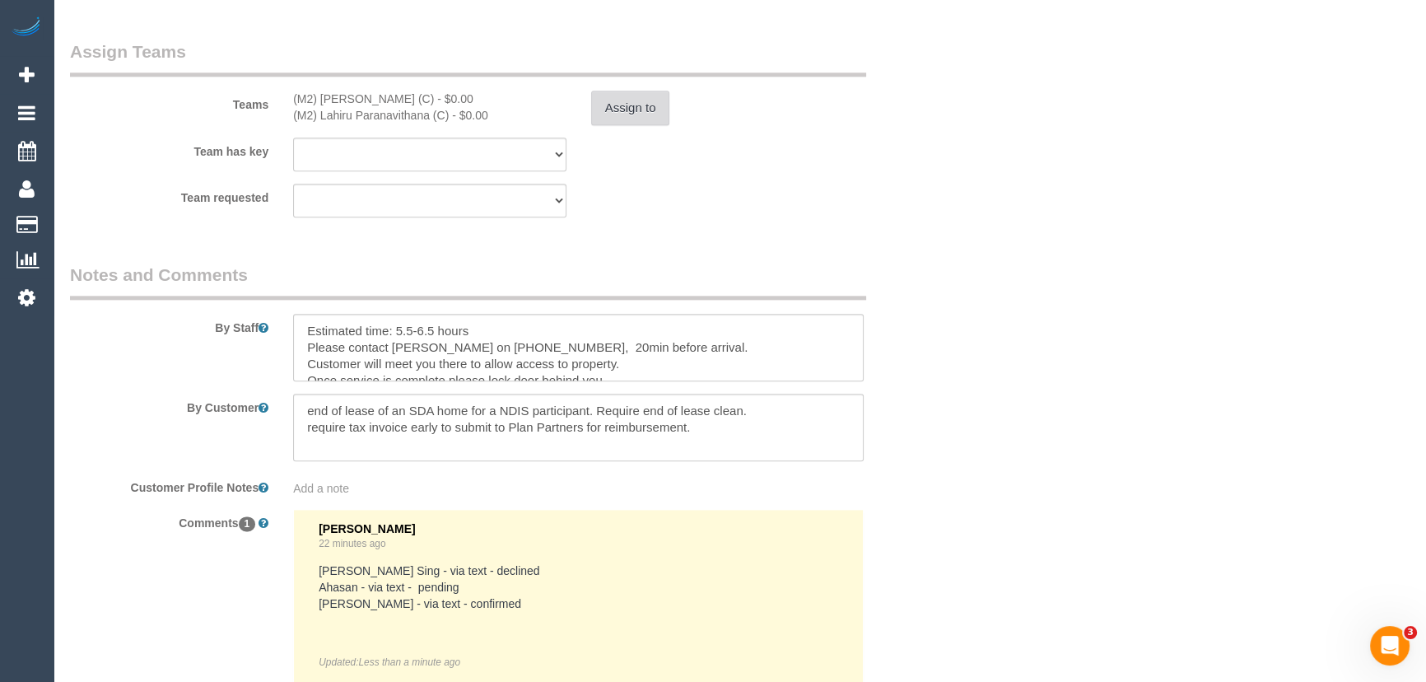
click at [642, 123] on button "Assign to" at bounding box center [630, 108] width 79 height 35
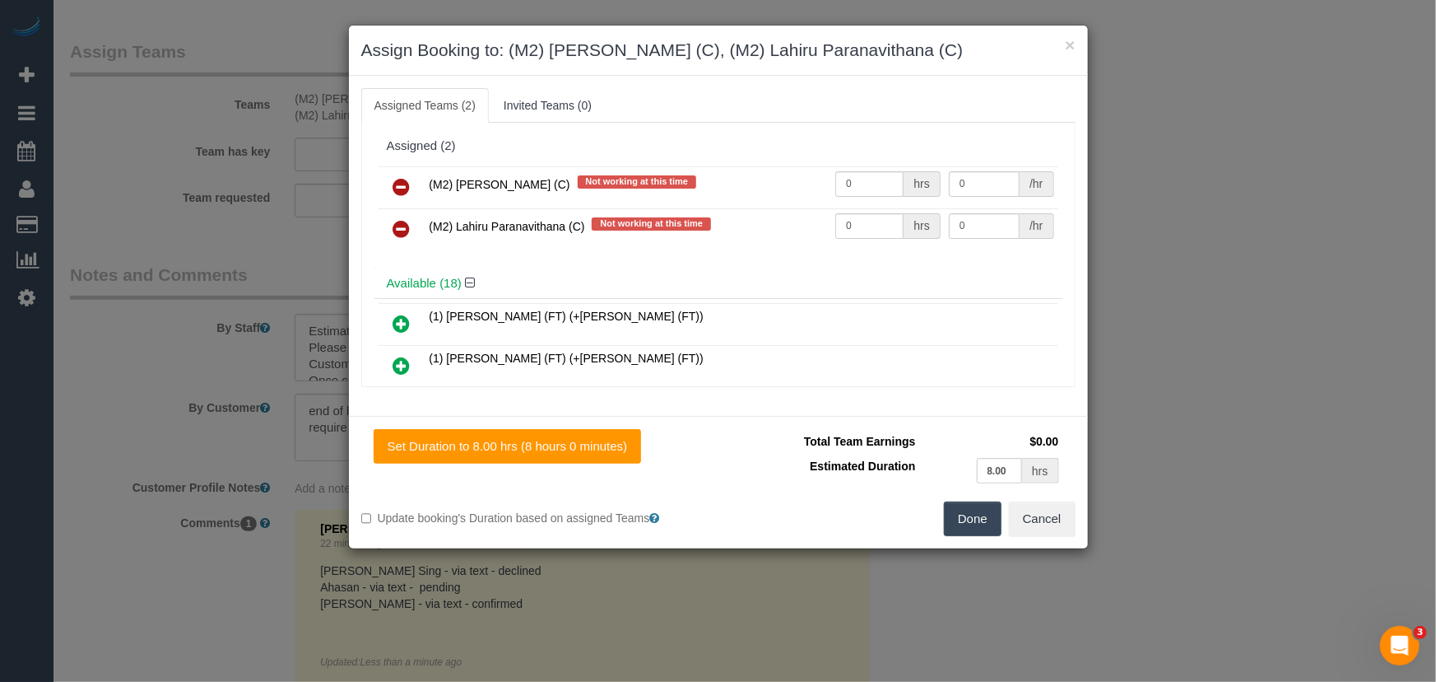
click at [402, 226] on icon at bounding box center [401, 229] width 17 height 20
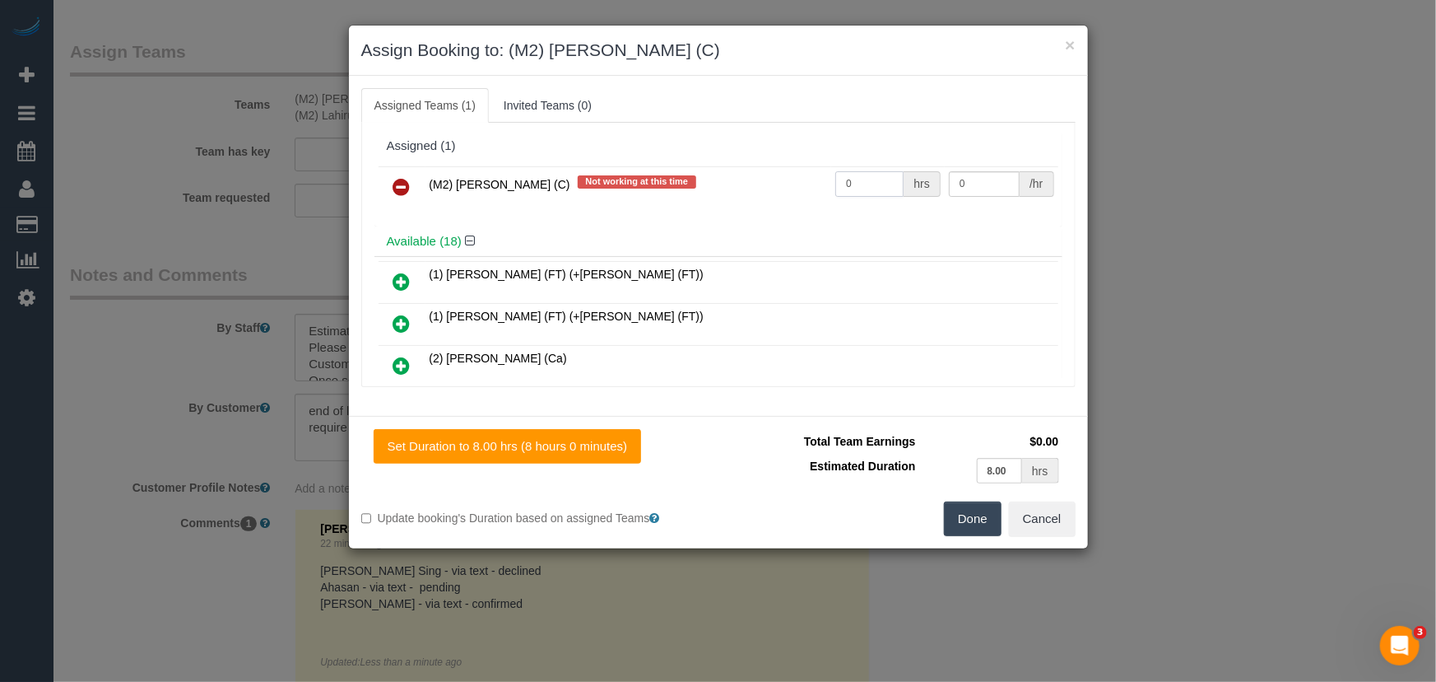
click at [863, 192] on input "0" at bounding box center [870, 184] width 68 height 26
type input "1"
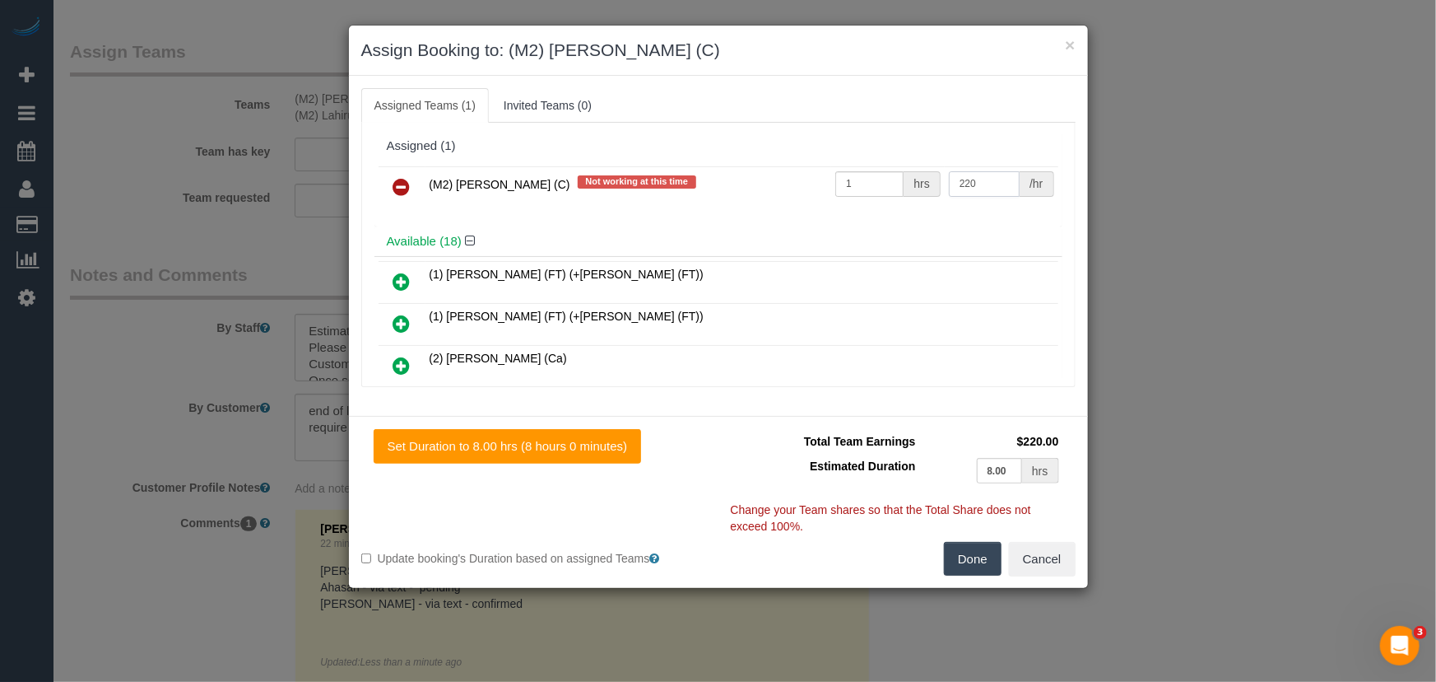
type input "220"
click at [986, 561] on button "Done" at bounding box center [973, 559] width 58 height 35
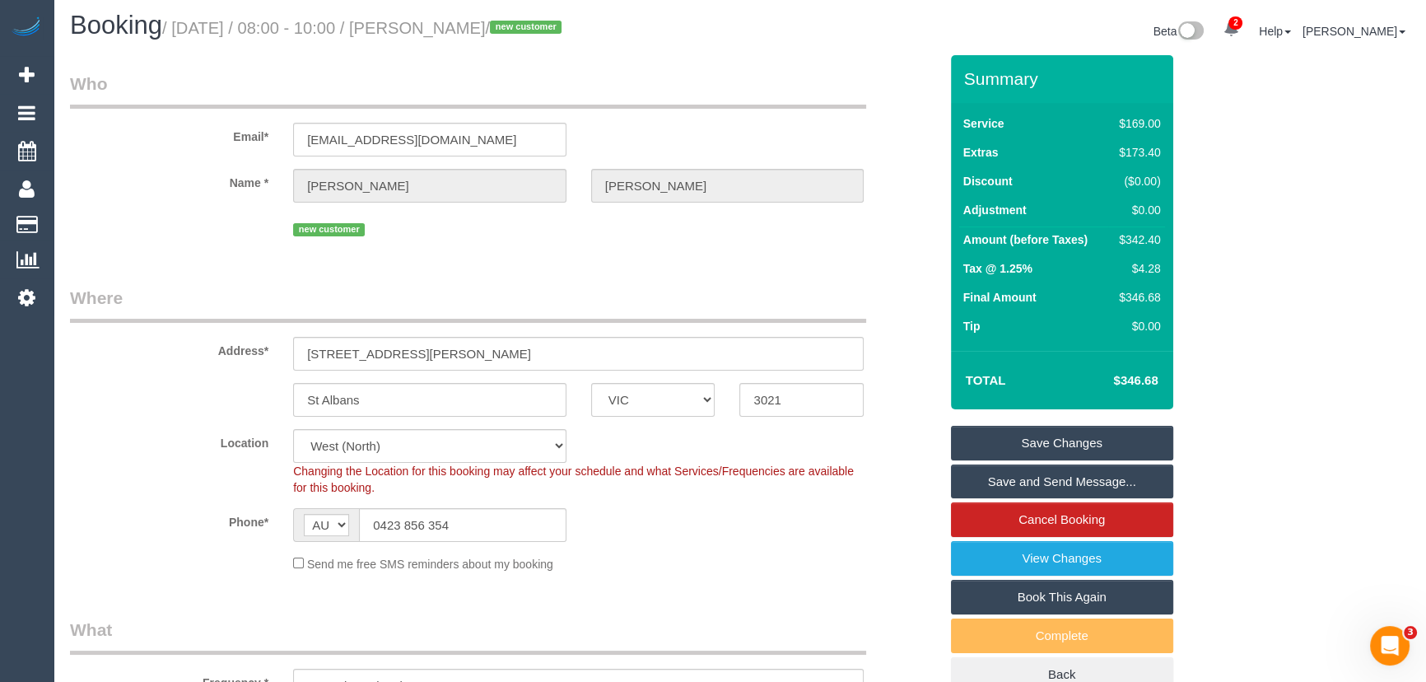
scroll to position [0, 0]
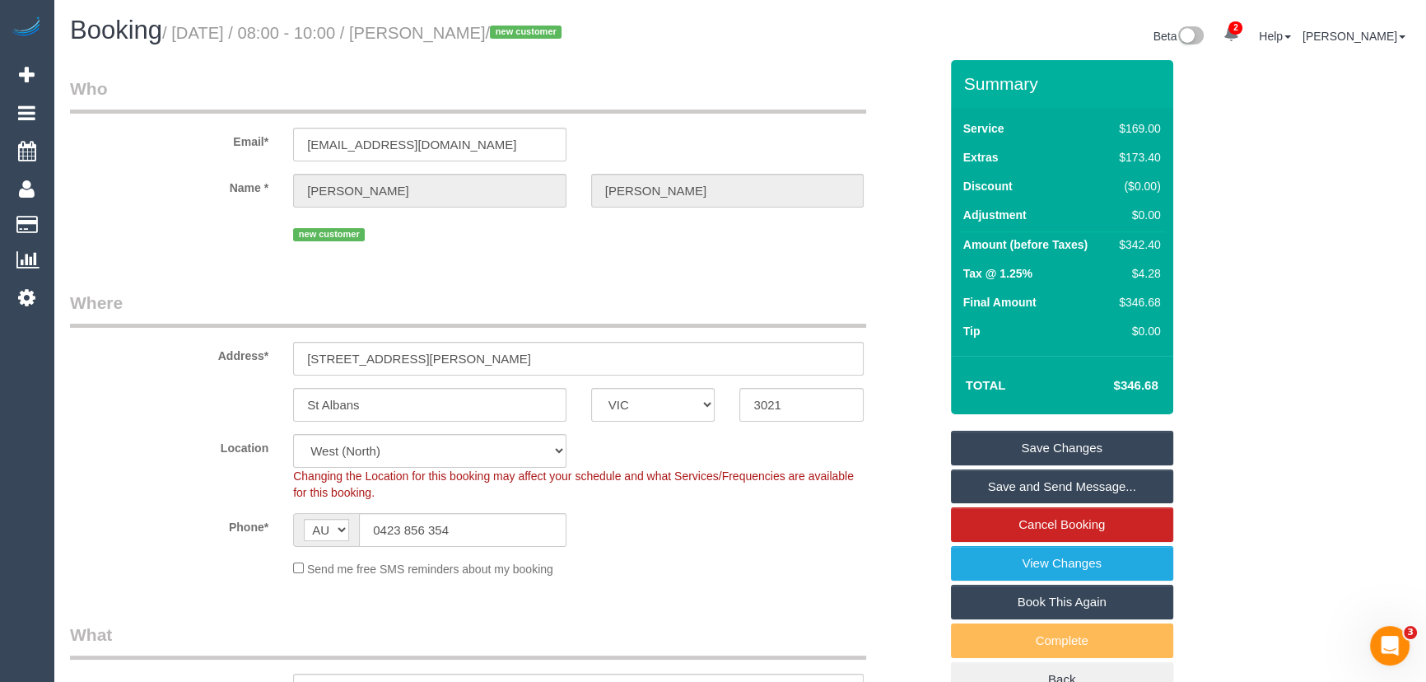
click at [495, 35] on small "/ September 16, 2025 / 08:00 - 10:00 / Rosemary Aharonian / new customer" at bounding box center [364, 33] width 404 height 18
copy small "Rosemary"
click at [468, 31] on small "/ September 16, 2025 / 08:00 - 10:00 / Rosemary Aharonian / new customer" at bounding box center [364, 33] width 404 height 18
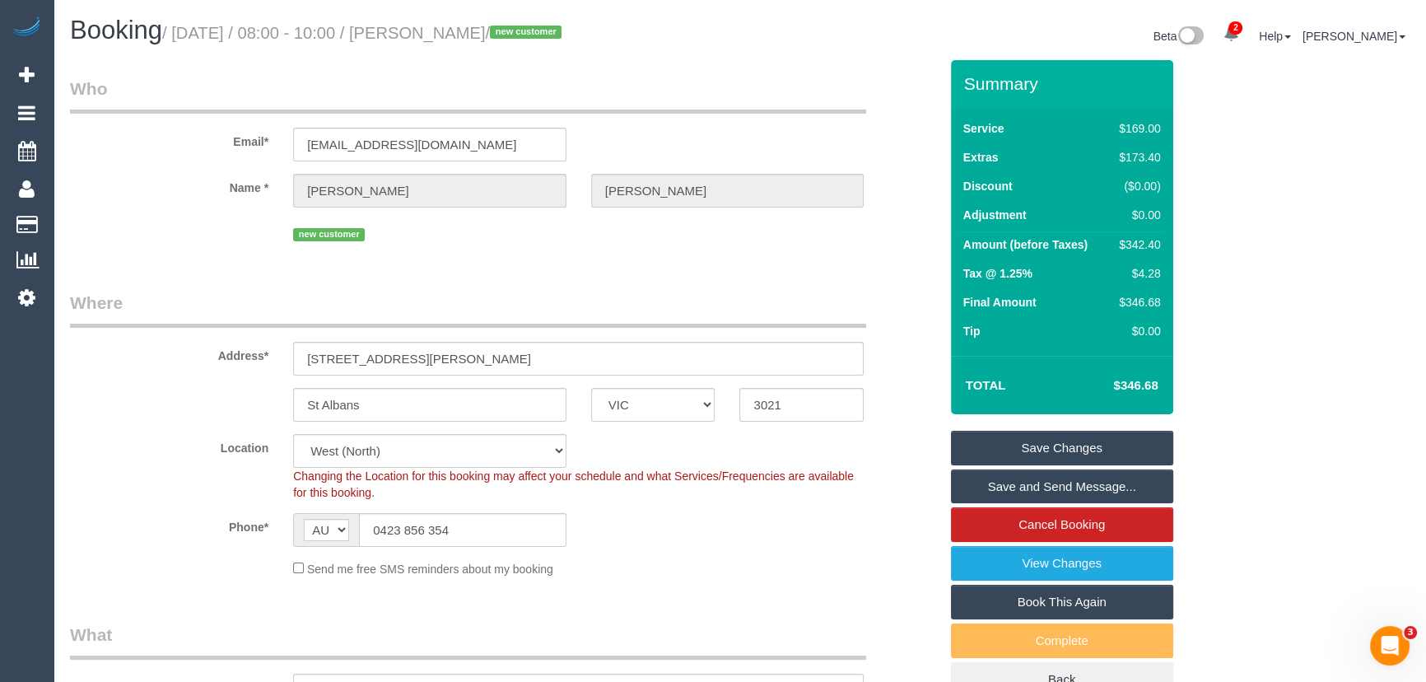
click at [468, 31] on small "/ September 16, 2025 / 08:00 - 10:00 / Rosemary Aharonian / new customer" at bounding box center [364, 33] width 404 height 18
copy small "Rosemary Aharonian"
click at [1067, 486] on link "Save and Send Message..." at bounding box center [1062, 486] width 222 height 35
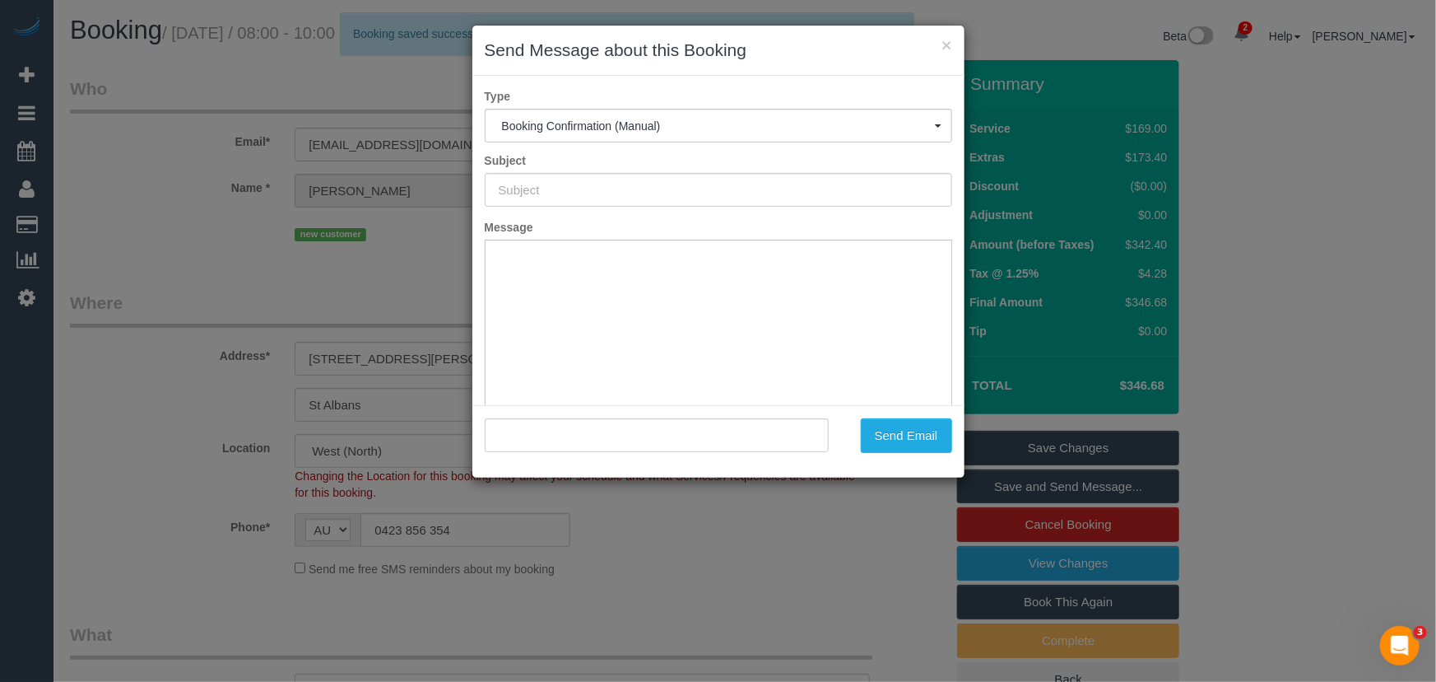
click at [773, 560] on div "× Send Message about this Booking Type Booking Confirmation (Manual) Booking Co…" at bounding box center [718, 341] width 1436 height 682
type input "Booking Confirmed"
type input ""Rosemary Aharonian" <evette089@gmail.com>"
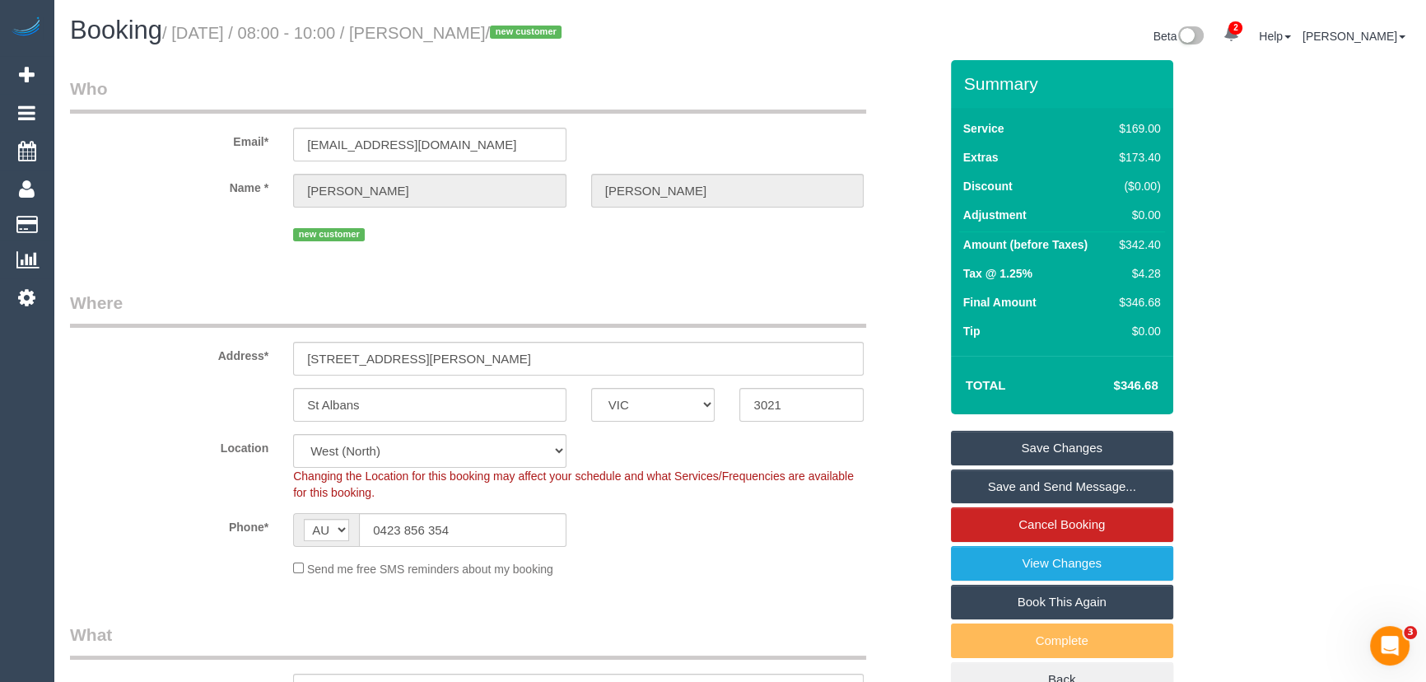
click at [997, 473] on link "Save and Send Message..." at bounding box center [1062, 486] width 222 height 35
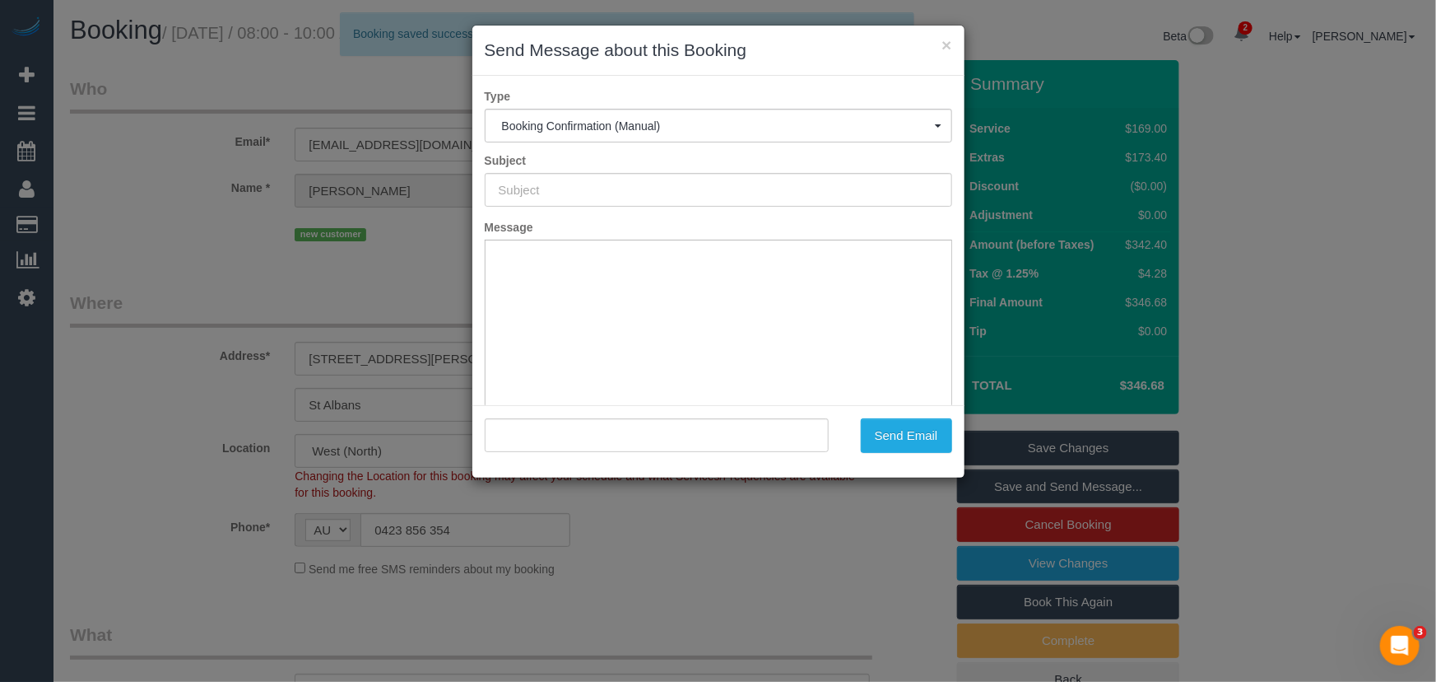
type input "Booking Confirmed"
type input ""Rosemary Aharonian" <evette089@gmail.com>"
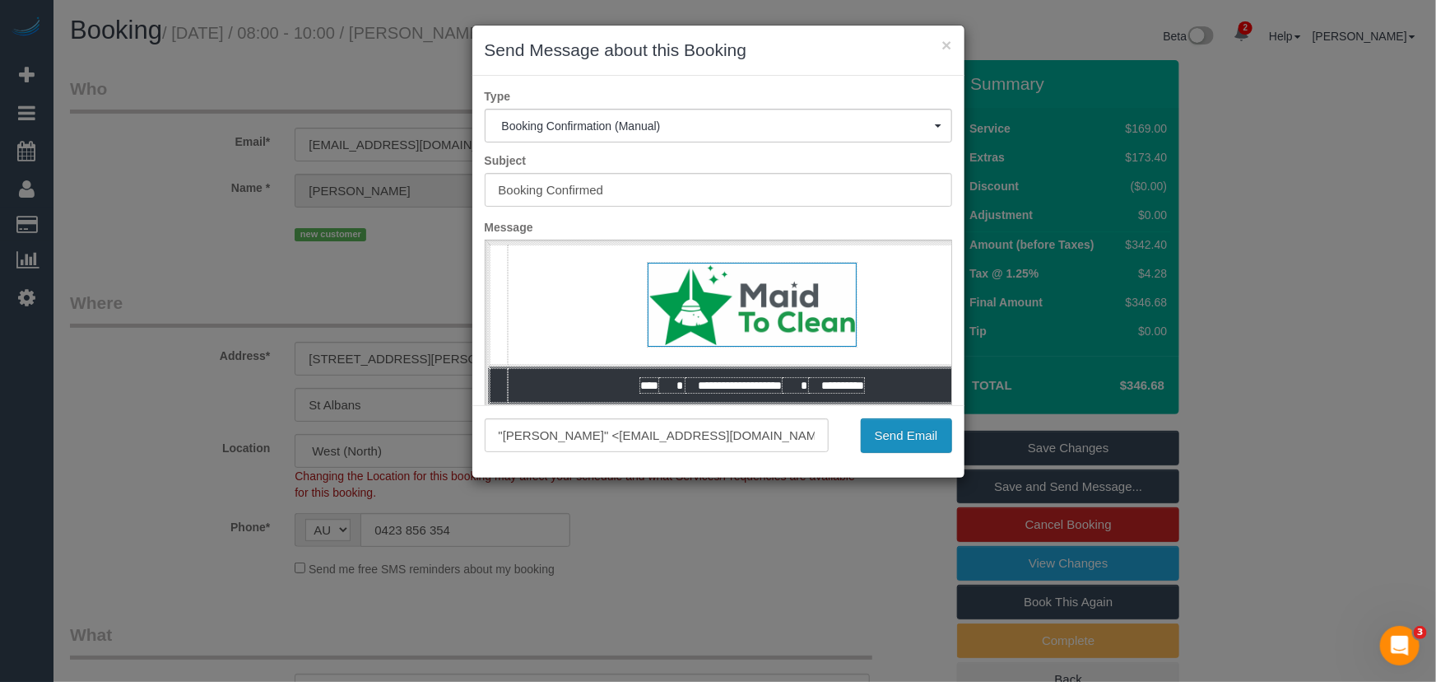
click at [915, 440] on button "Send Email" at bounding box center [906, 435] width 91 height 35
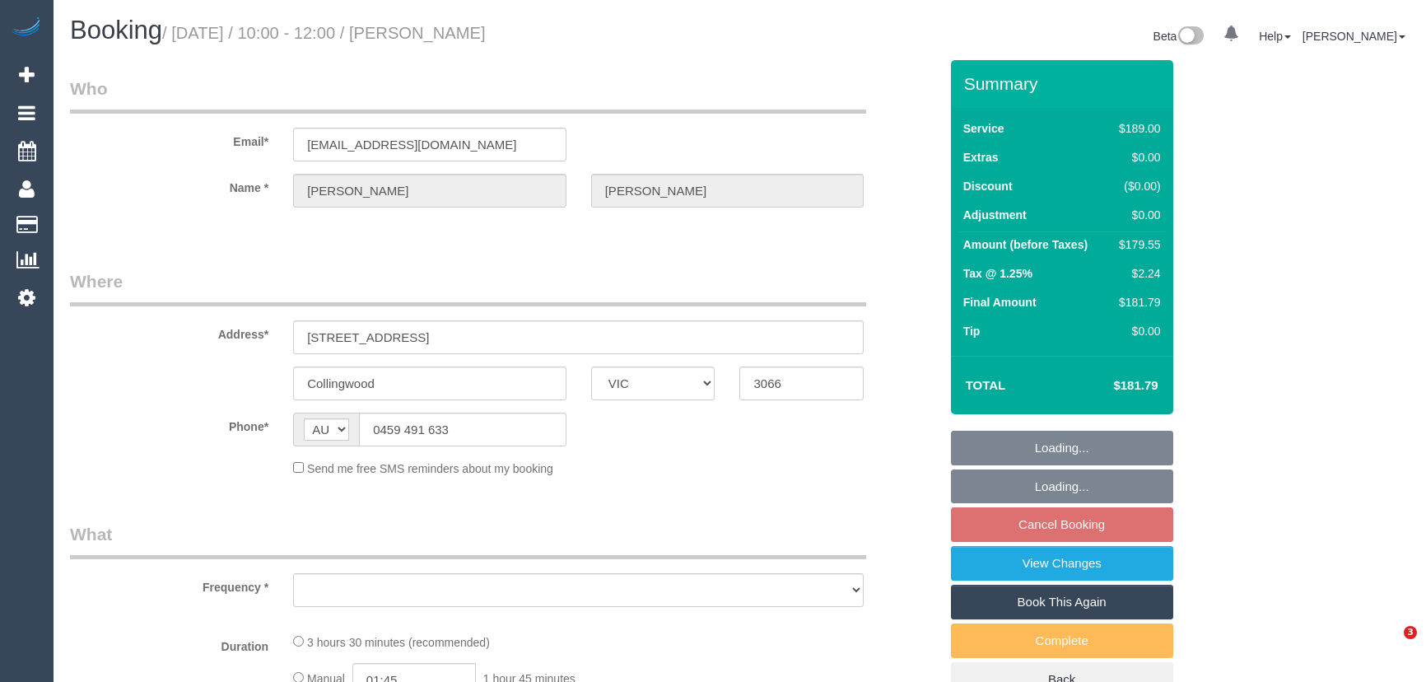
select select "VIC"
select select "string:stripe-pm_1QbWpx2GScqysDRVInsC6mKZ"
select select "number:28"
select select "number:16"
select select "number:19"
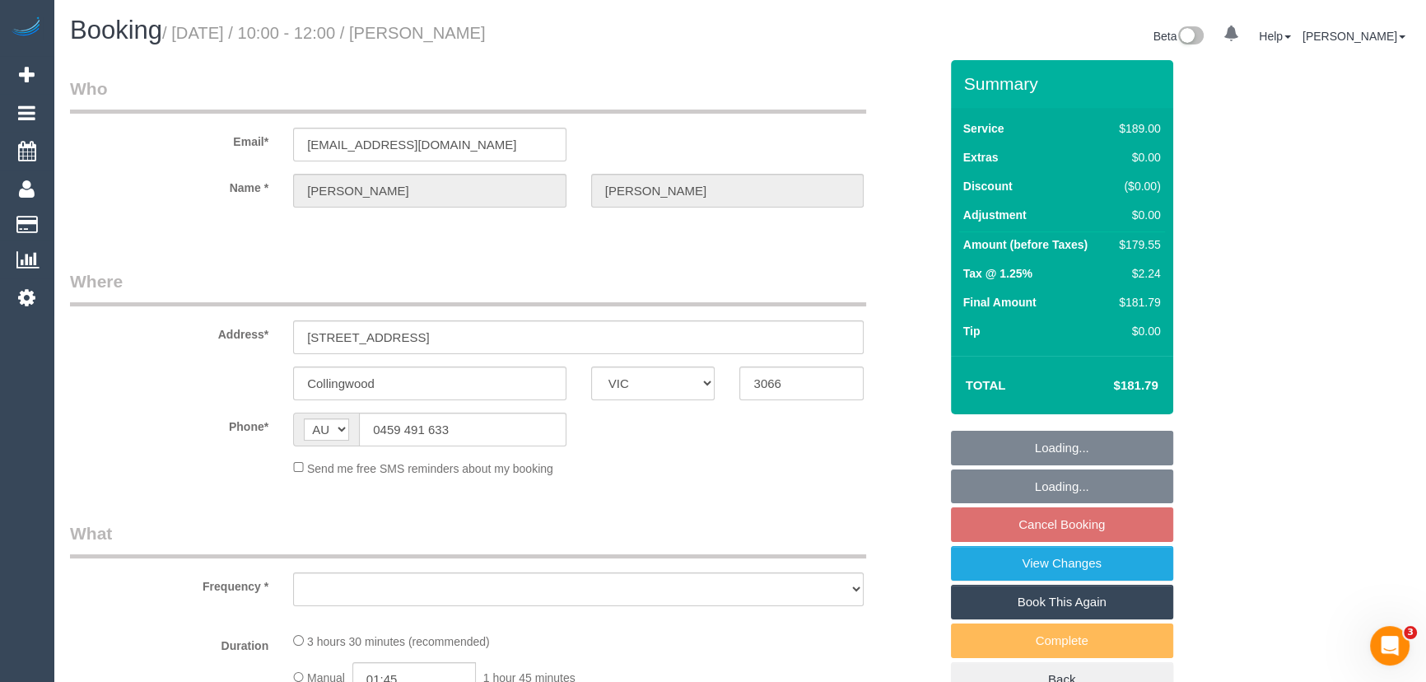
select select "number:36"
select select "number:34"
select select "number:12"
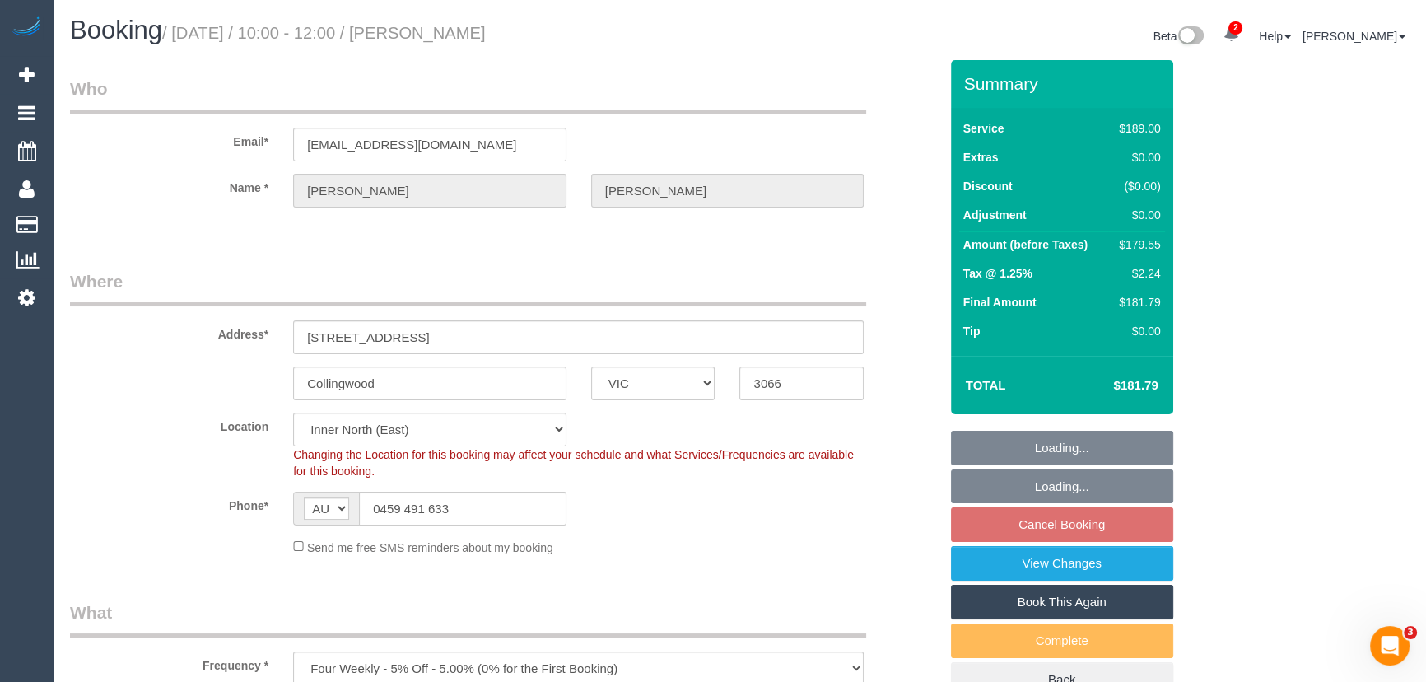
select select "object:803"
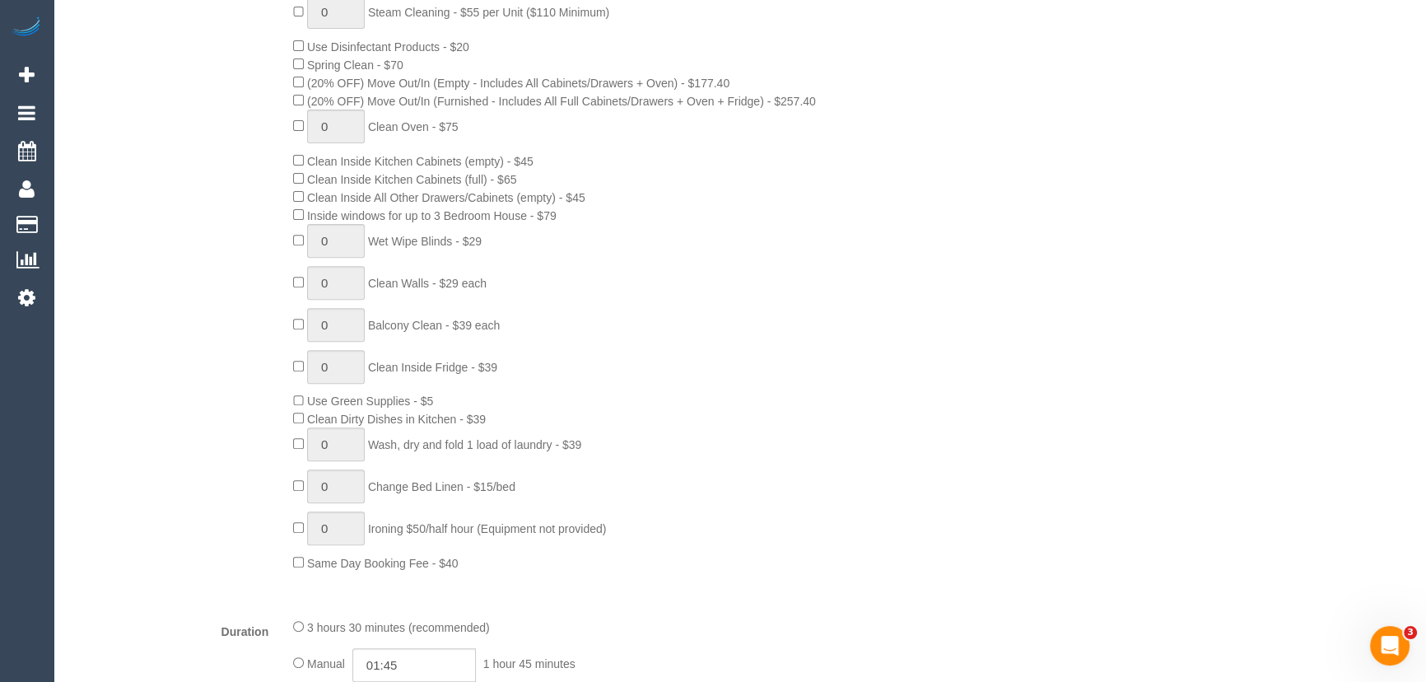
scroll to position [972, 0]
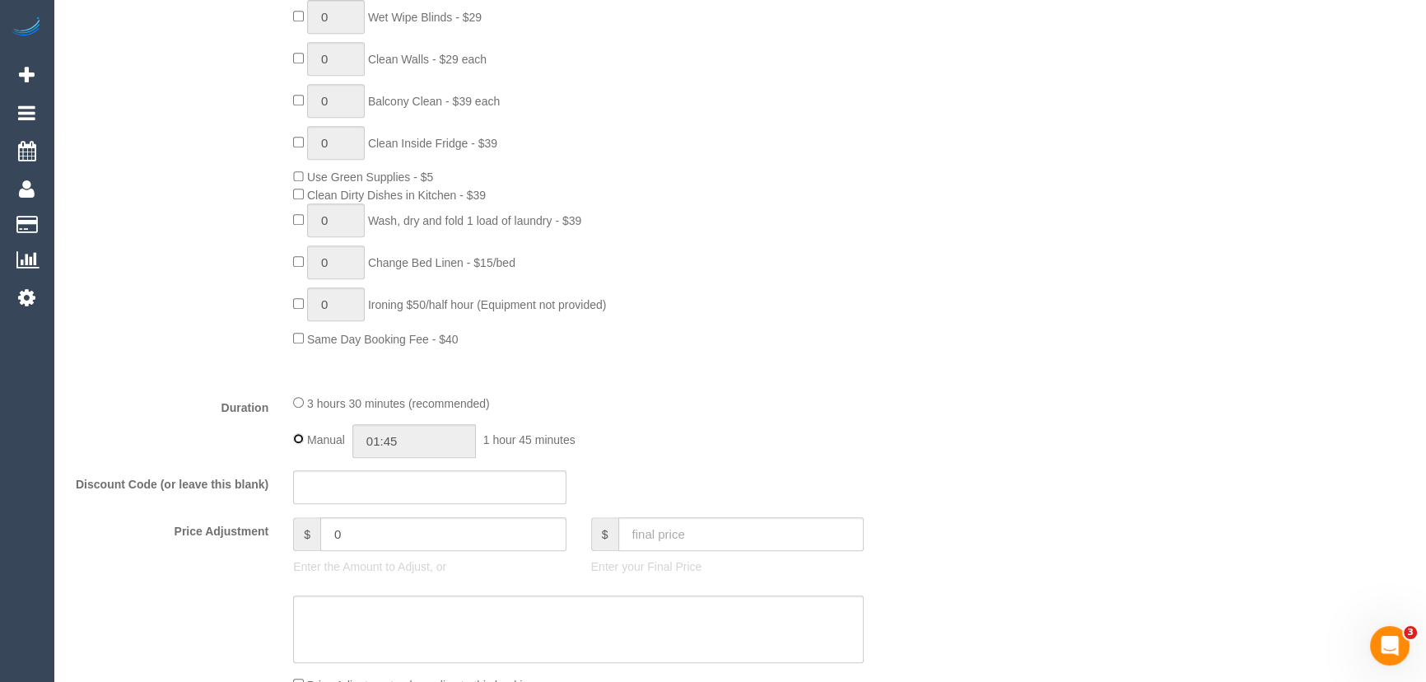
type input "03:30"
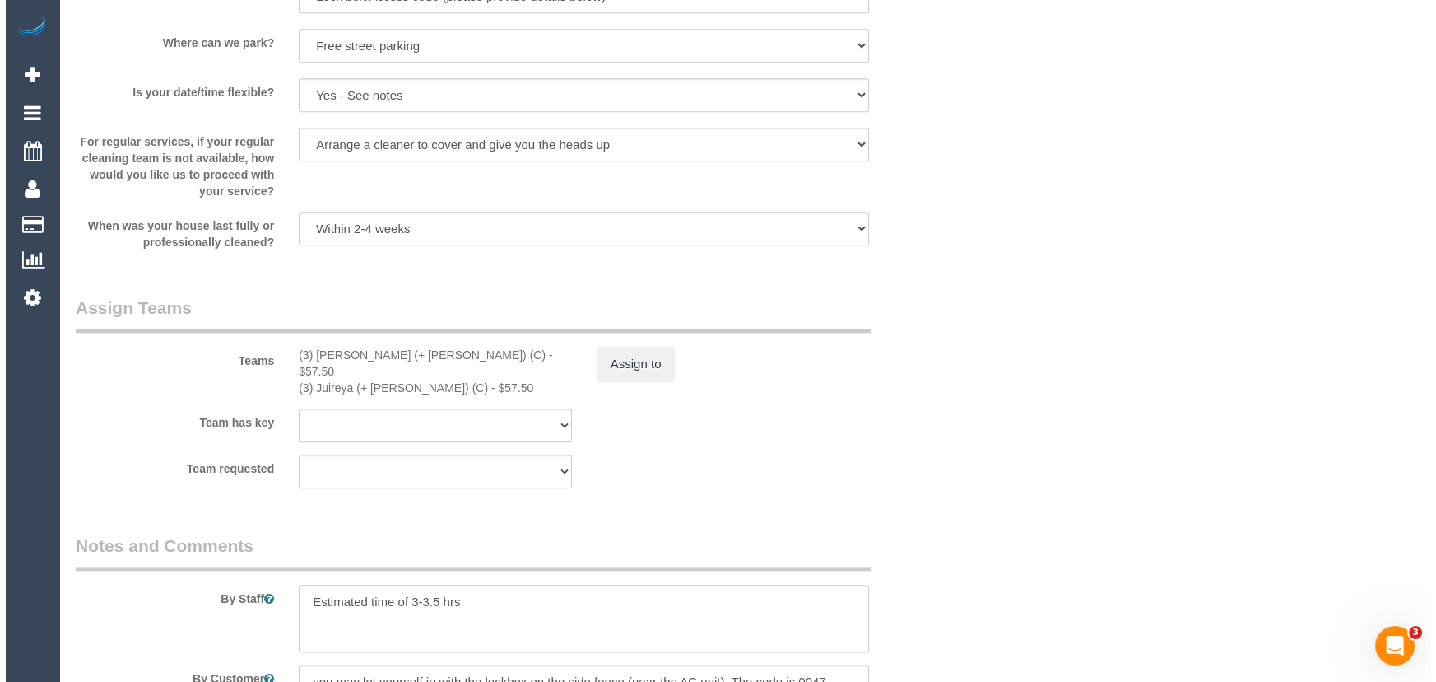
scroll to position [2320, 0]
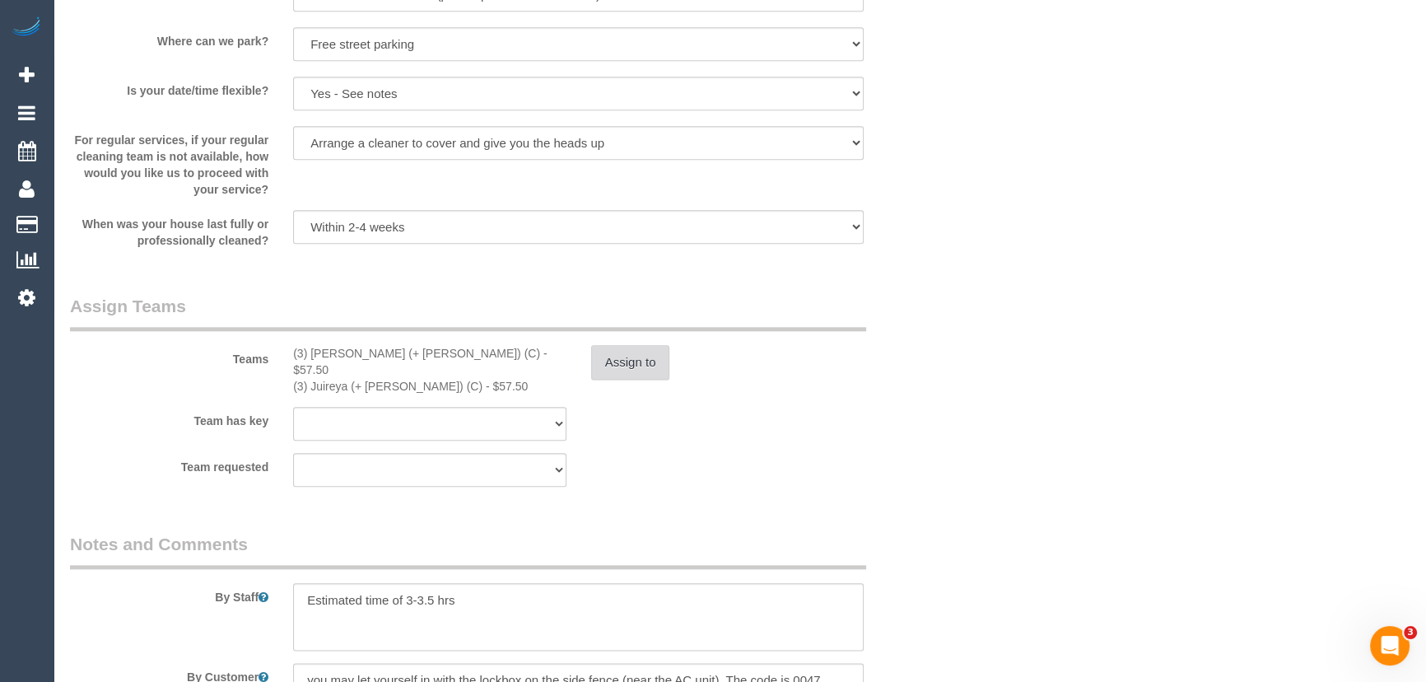
click at [614, 370] on button "Assign to" at bounding box center [630, 362] width 79 height 35
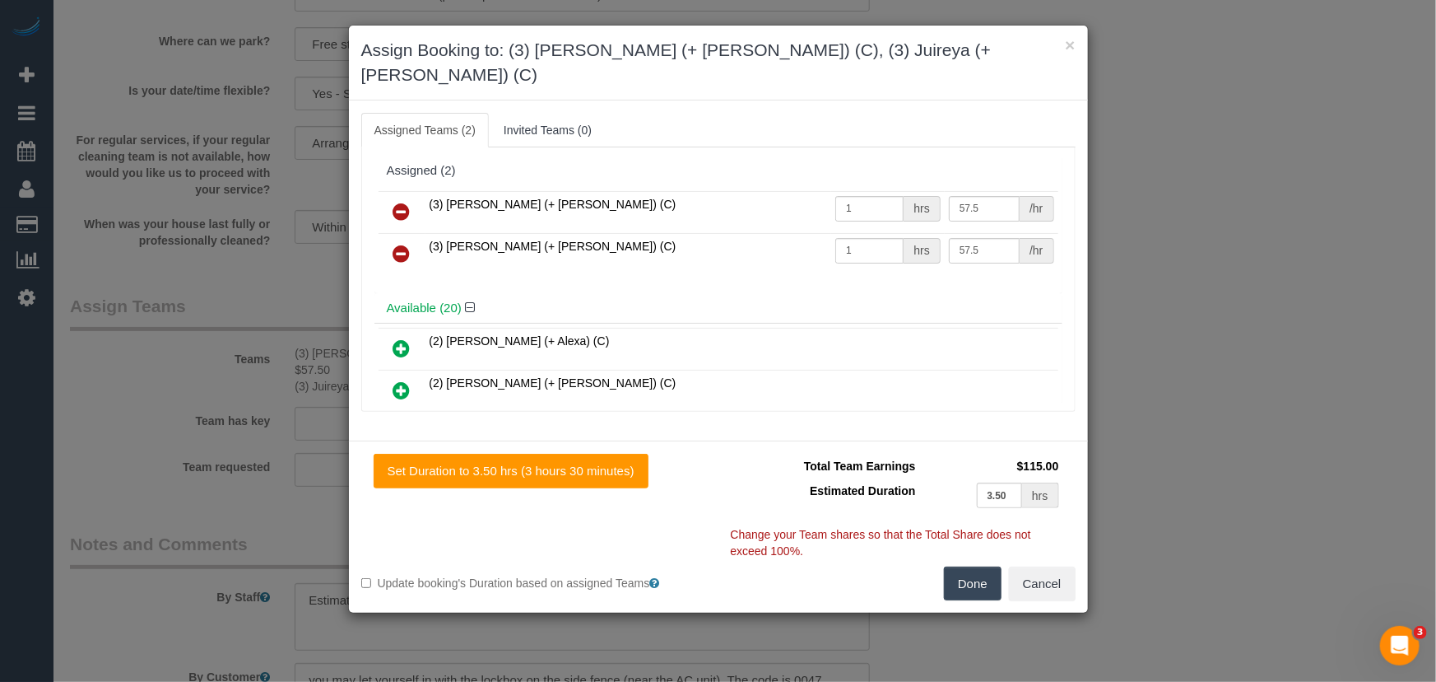
click at [395, 202] on icon at bounding box center [401, 212] width 17 height 20
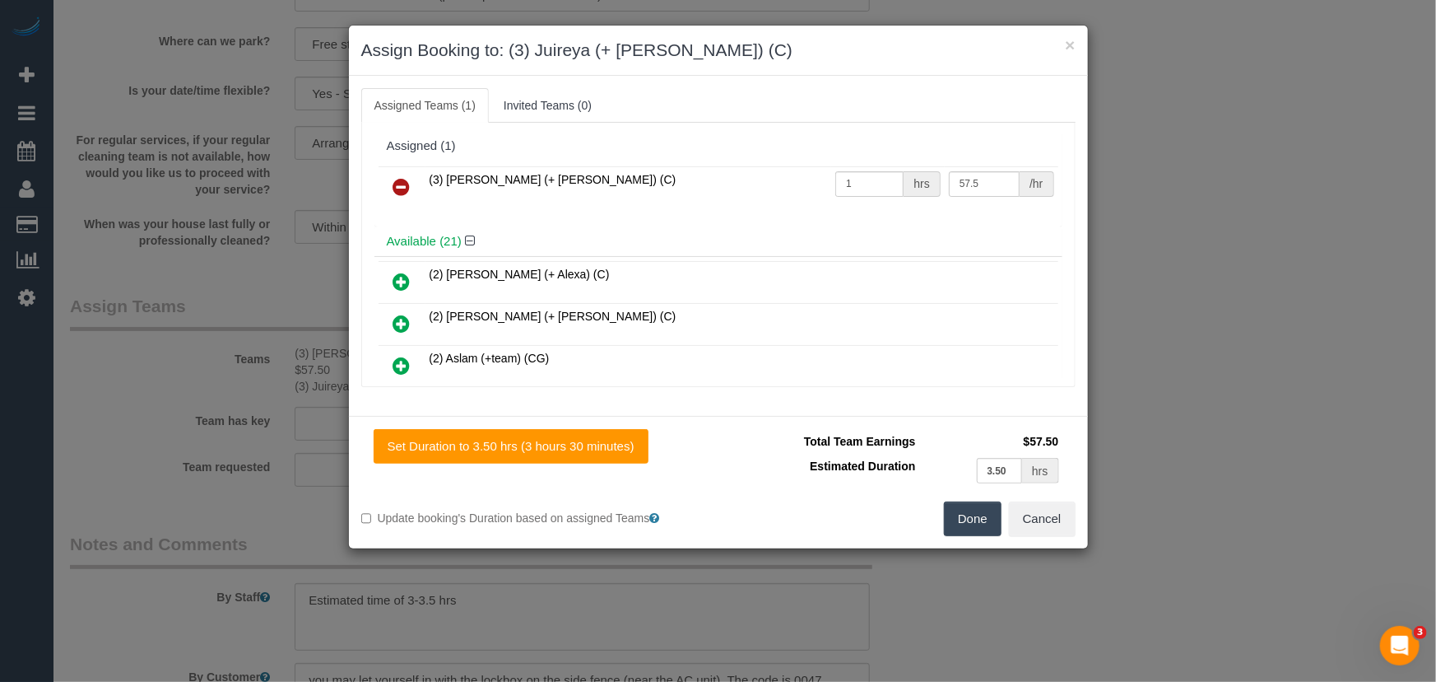
click at [395, 185] on icon at bounding box center [401, 187] width 17 height 20
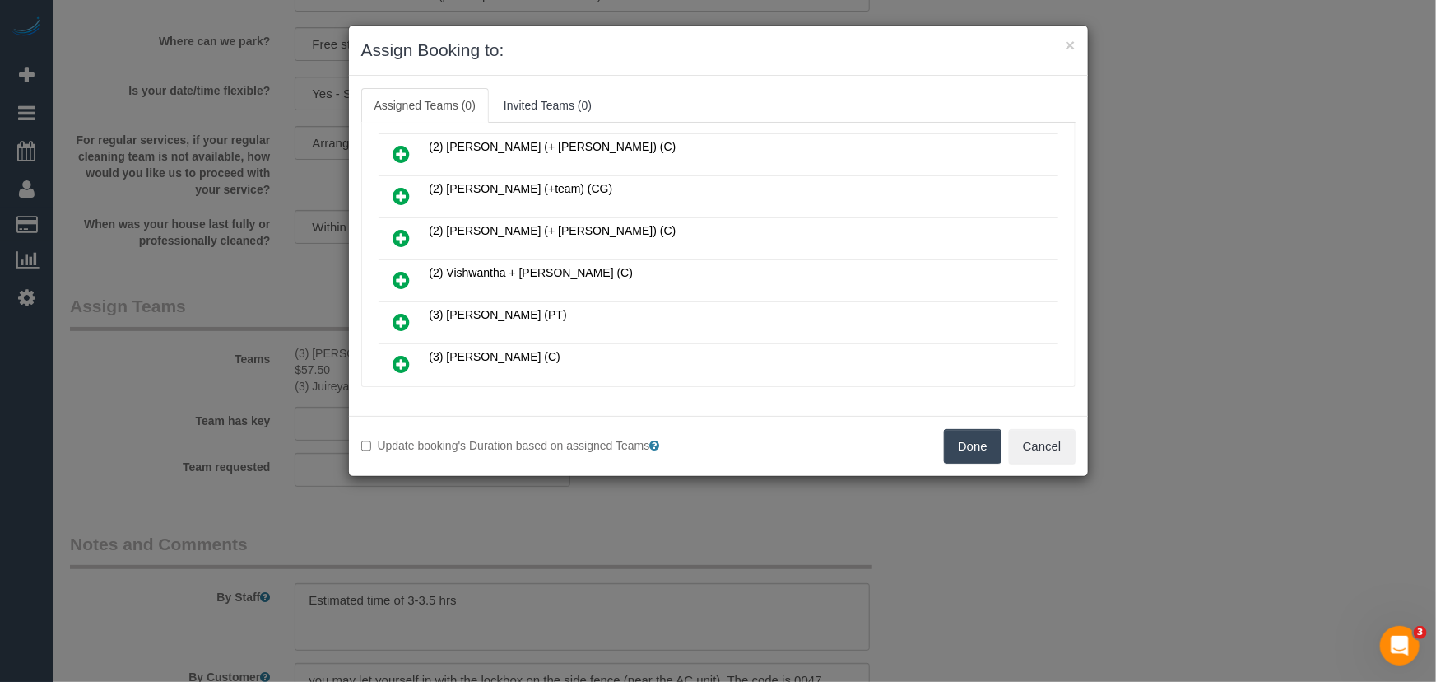
scroll to position [374, 0]
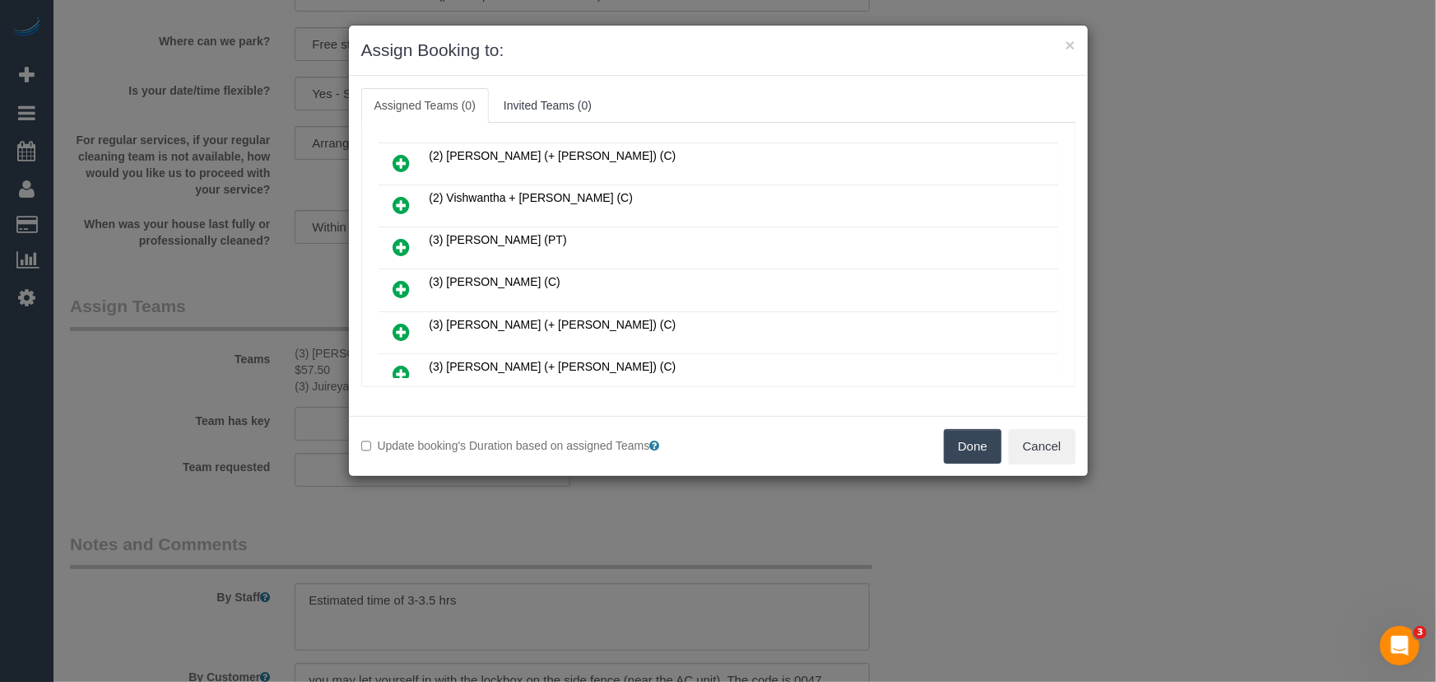
click at [398, 279] on icon at bounding box center [401, 289] width 17 height 20
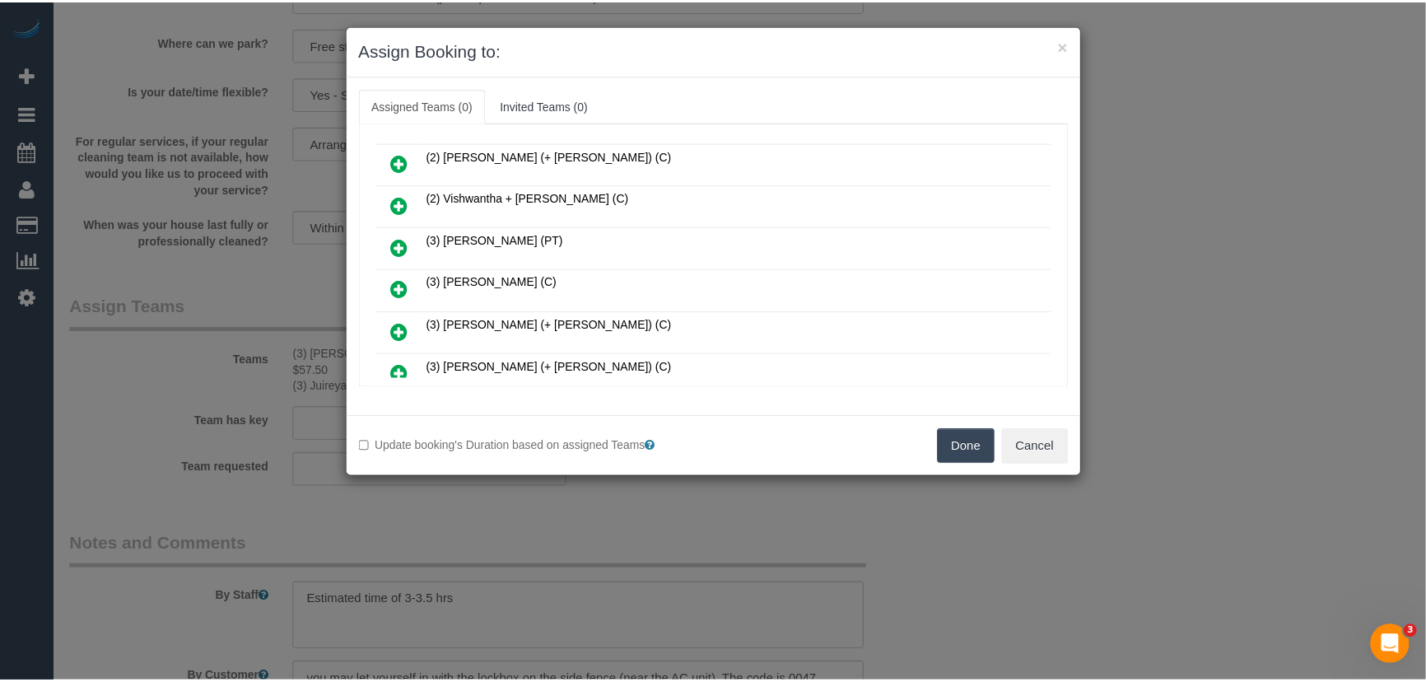
scroll to position [412, 0]
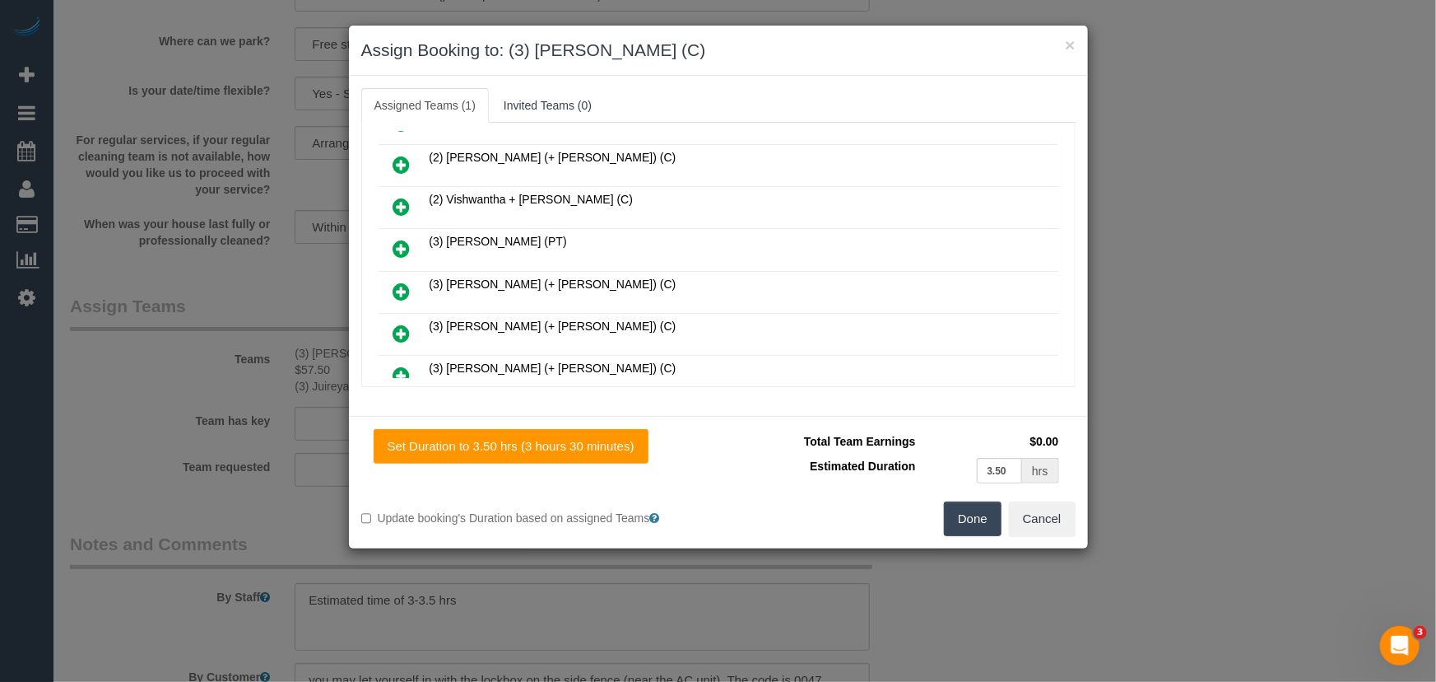
click at [981, 511] on button "Done" at bounding box center [973, 518] width 58 height 35
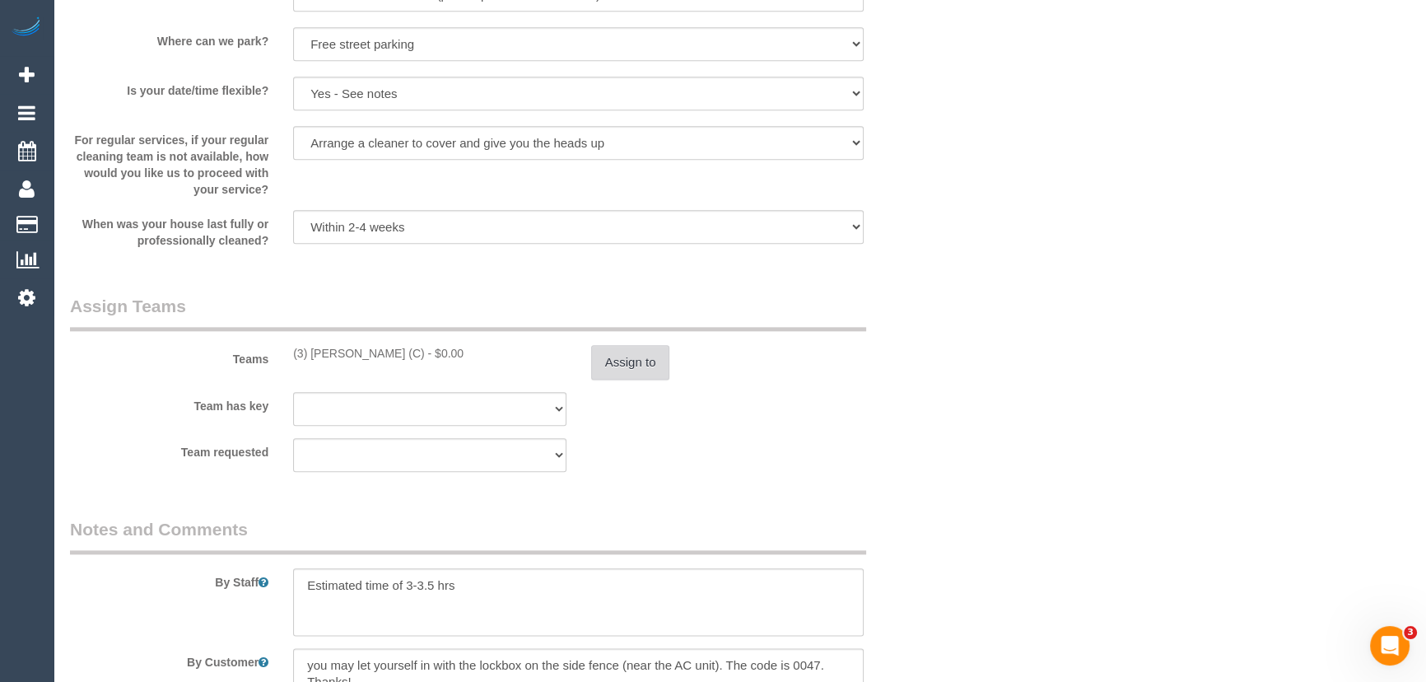
click at [622, 360] on button "Assign to" at bounding box center [630, 362] width 79 height 35
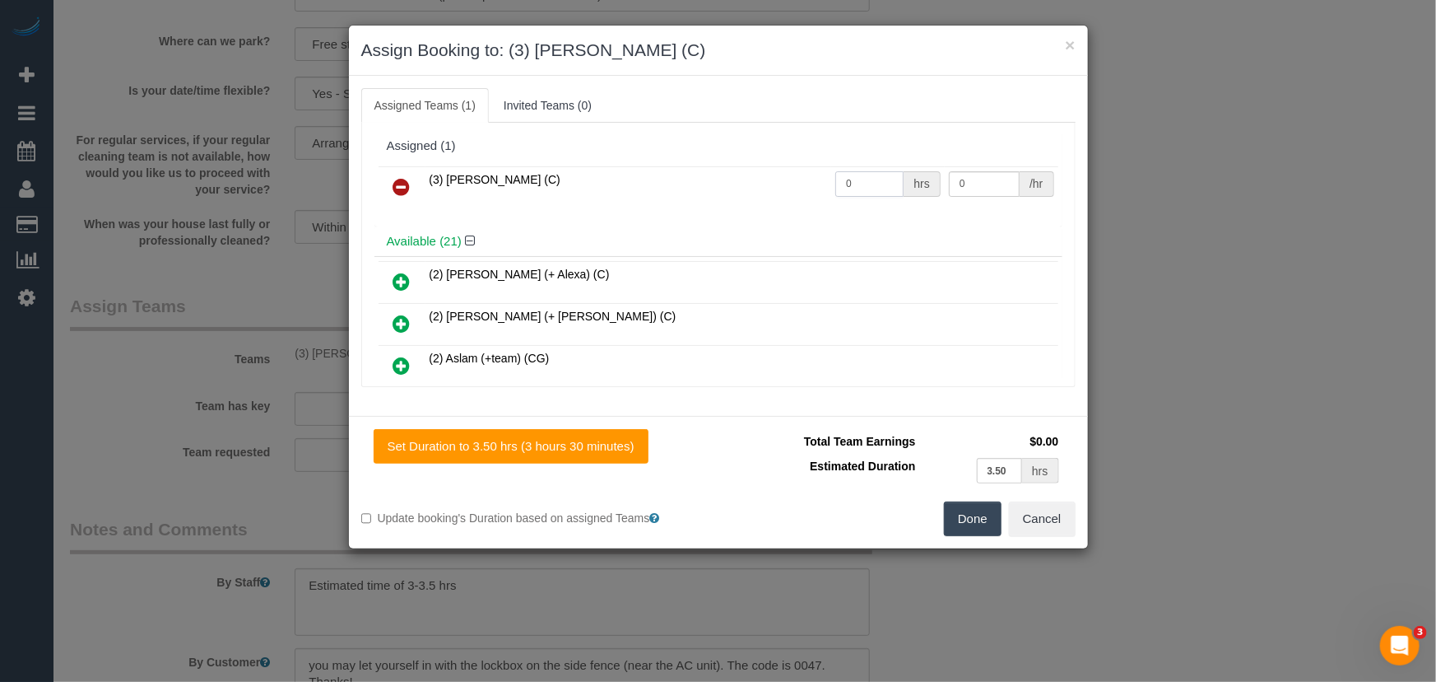
click at [848, 175] on input "0" at bounding box center [870, 184] width 68 height 26
type input "1"
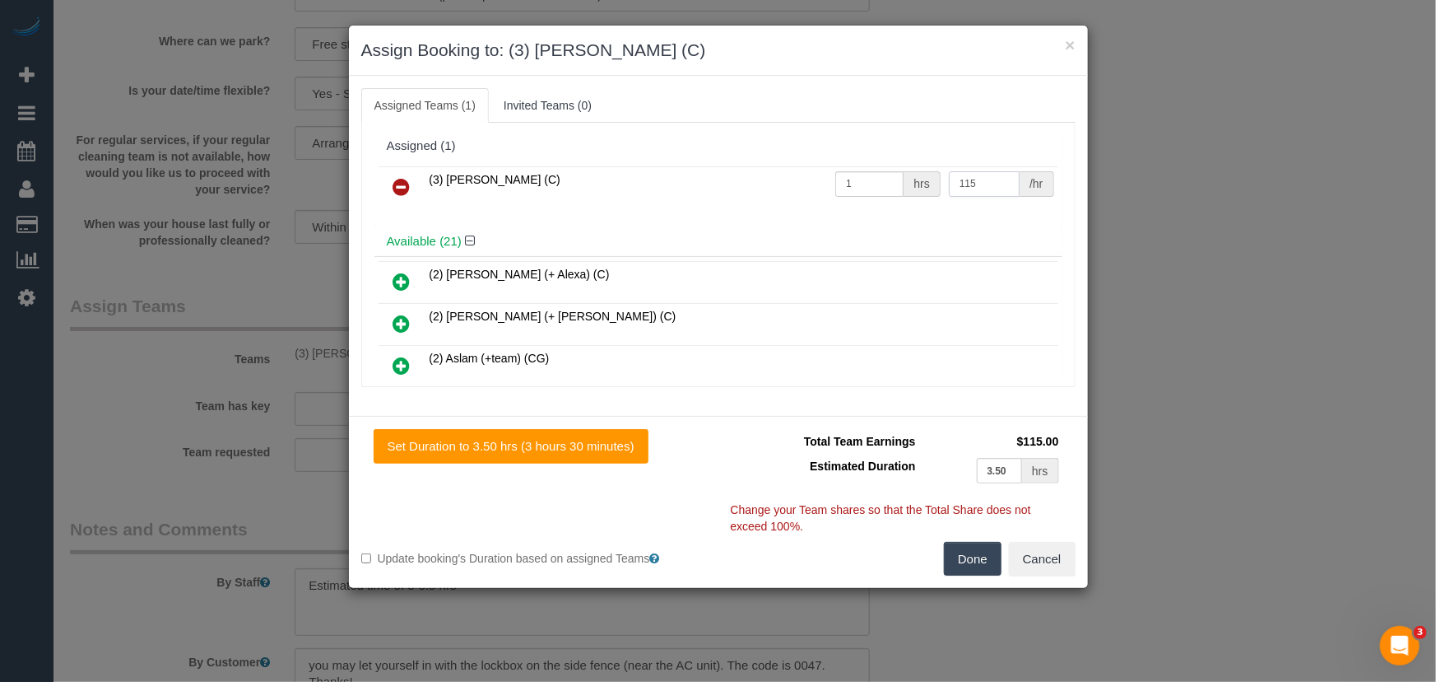
type input "115"
click at [971, 557] on button "Done" at bounding box center [973, 559] width 58 height 35
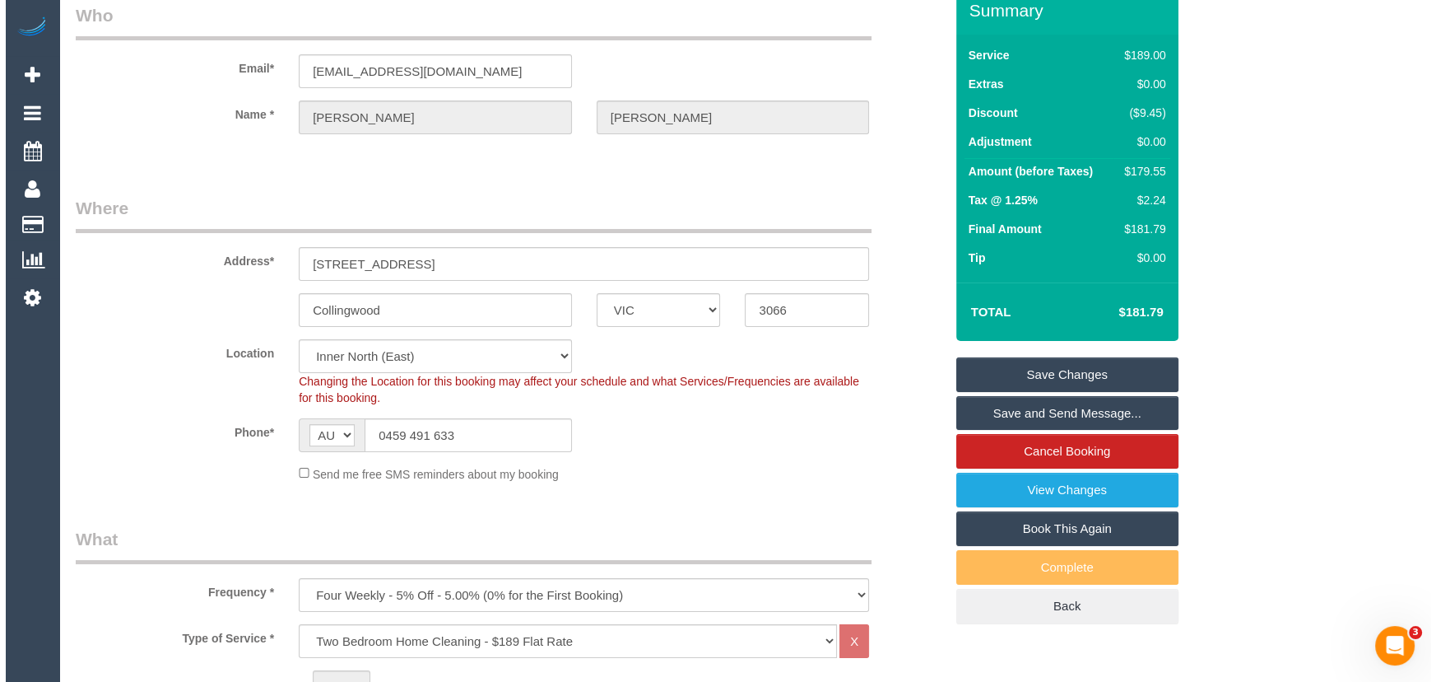
scroll to position [0, 0]
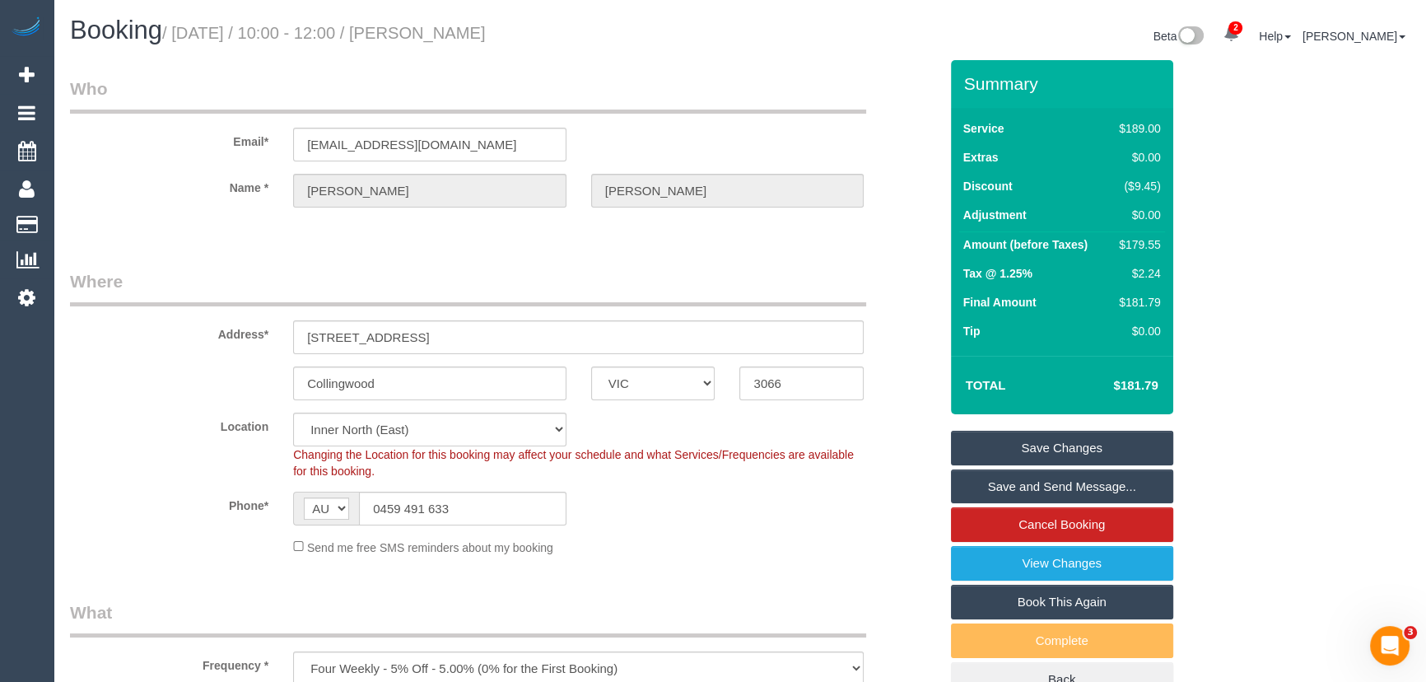
click at [473, 33] on small "/ September 12, 2025 / 10:00 - 12:00 / Cameron Tripp" at bounding box center [324, 33] width 324 height 18
copy small "Cameron Tripp"
click at [1068, 449] on link "Save Changes" at bounding box center [1062, 448] width 222 height 35
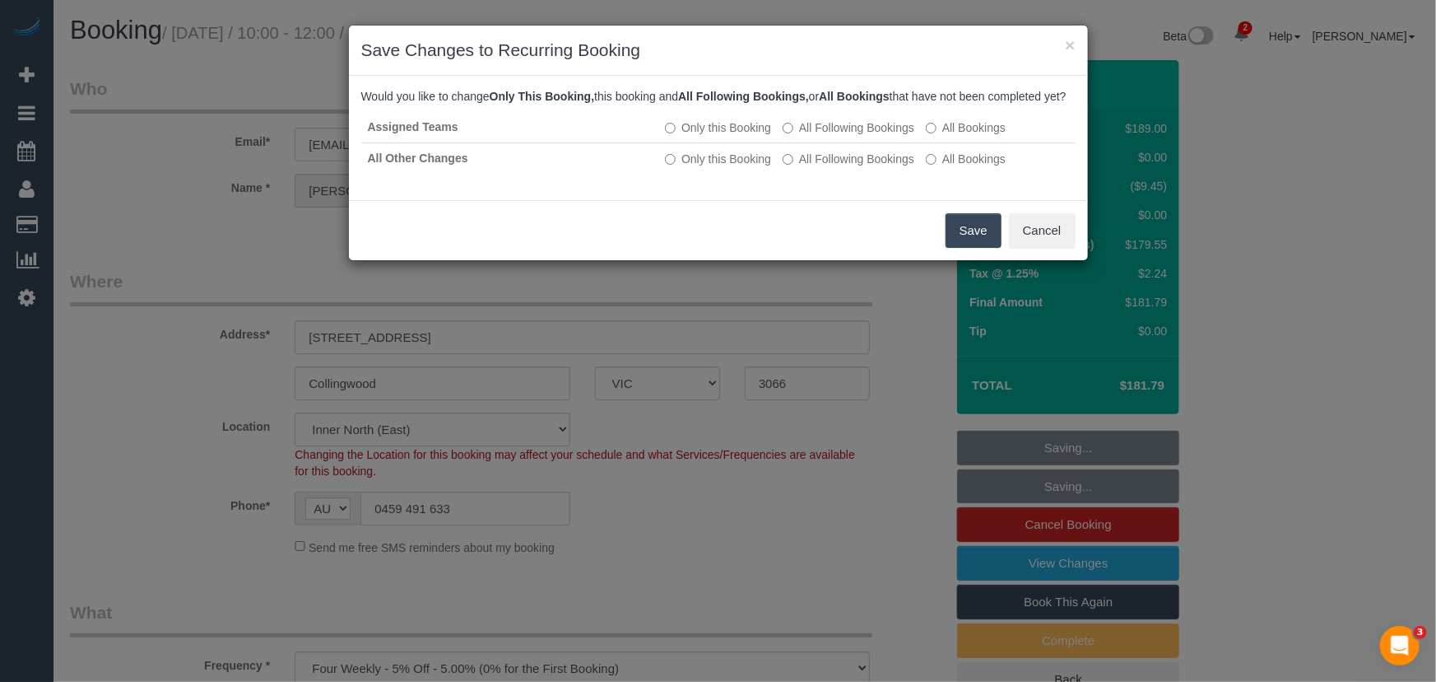
click at [966, 244] on button "Save" at bounding box center [974, 230] width 56 height 35
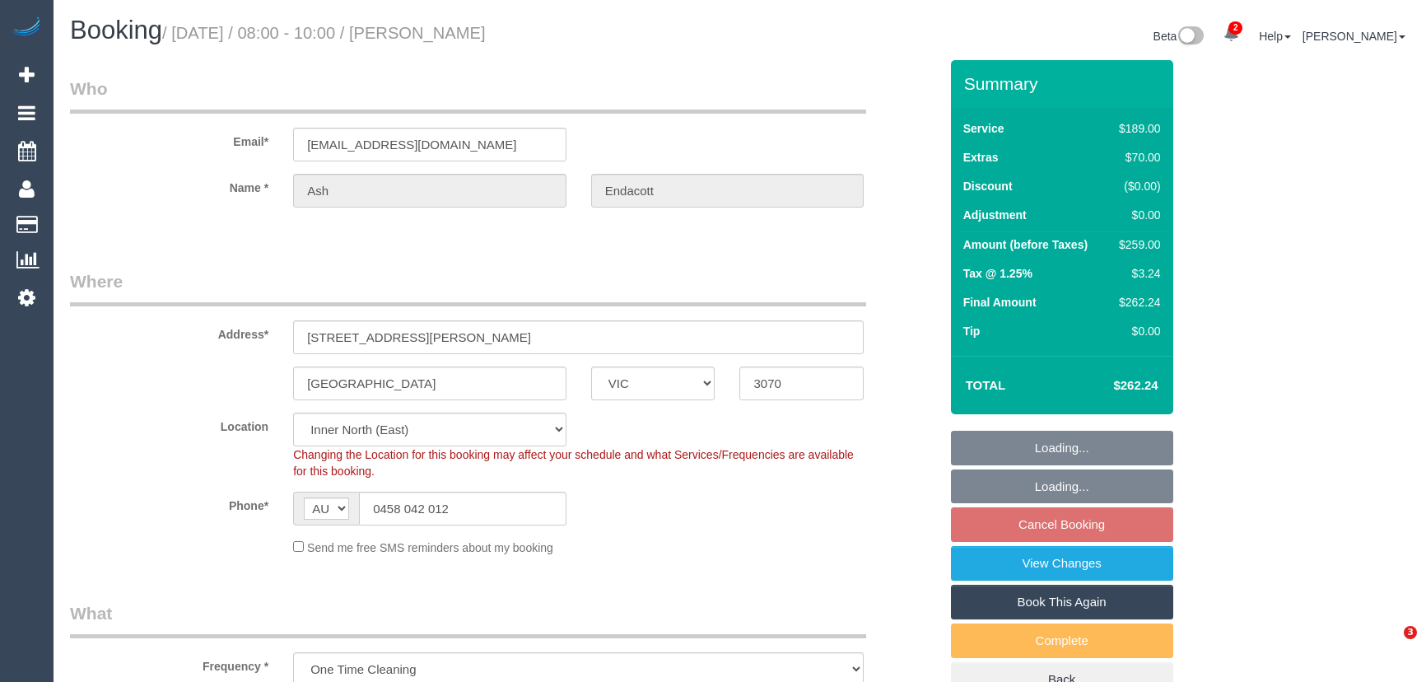
select select "VIC"
select select "number:28"
select select "number:15"
select select "number:19"
select select "number:25"
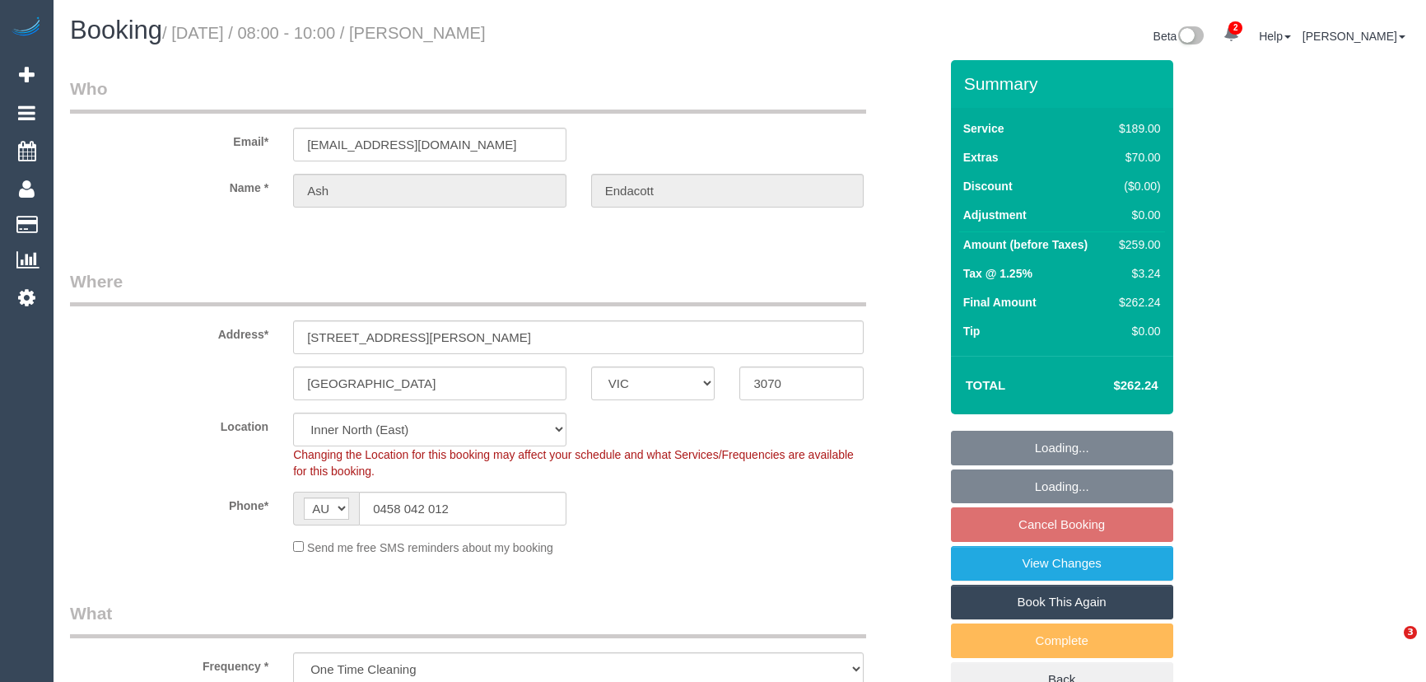
select select "number:26"
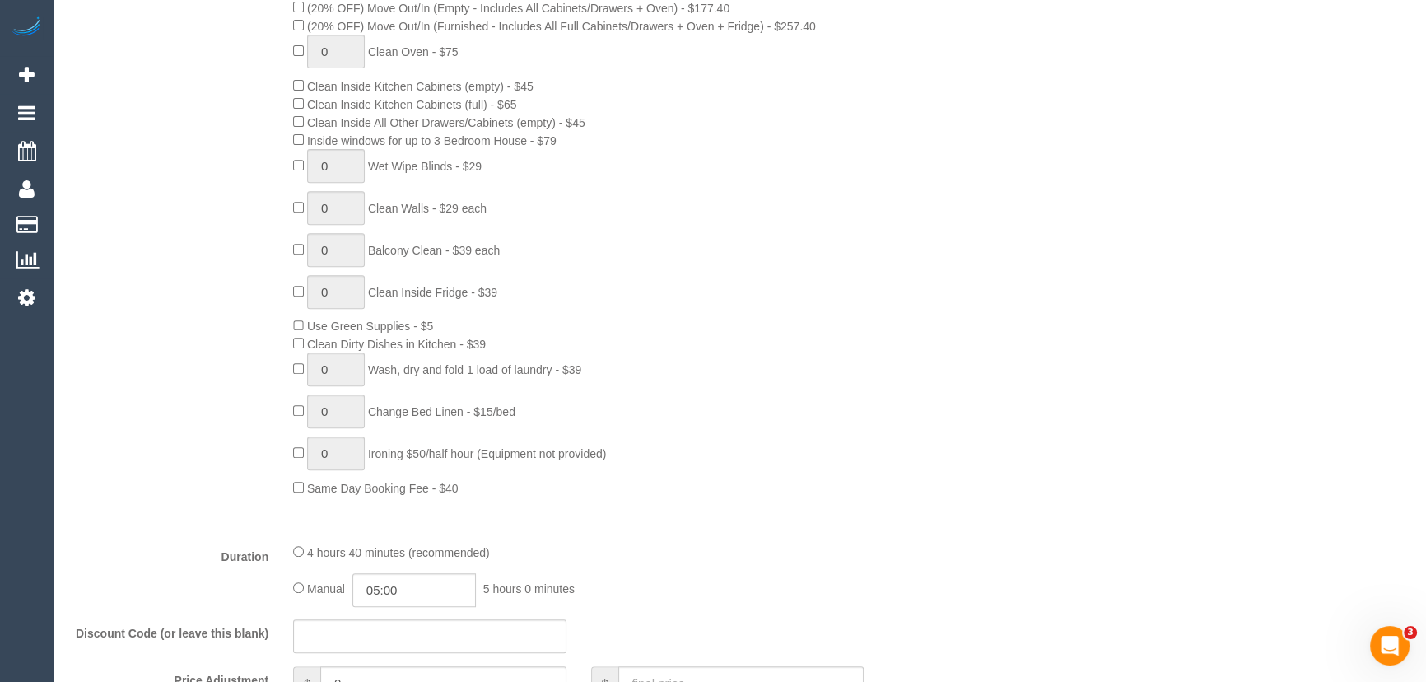
scroll to position [1047, 0]
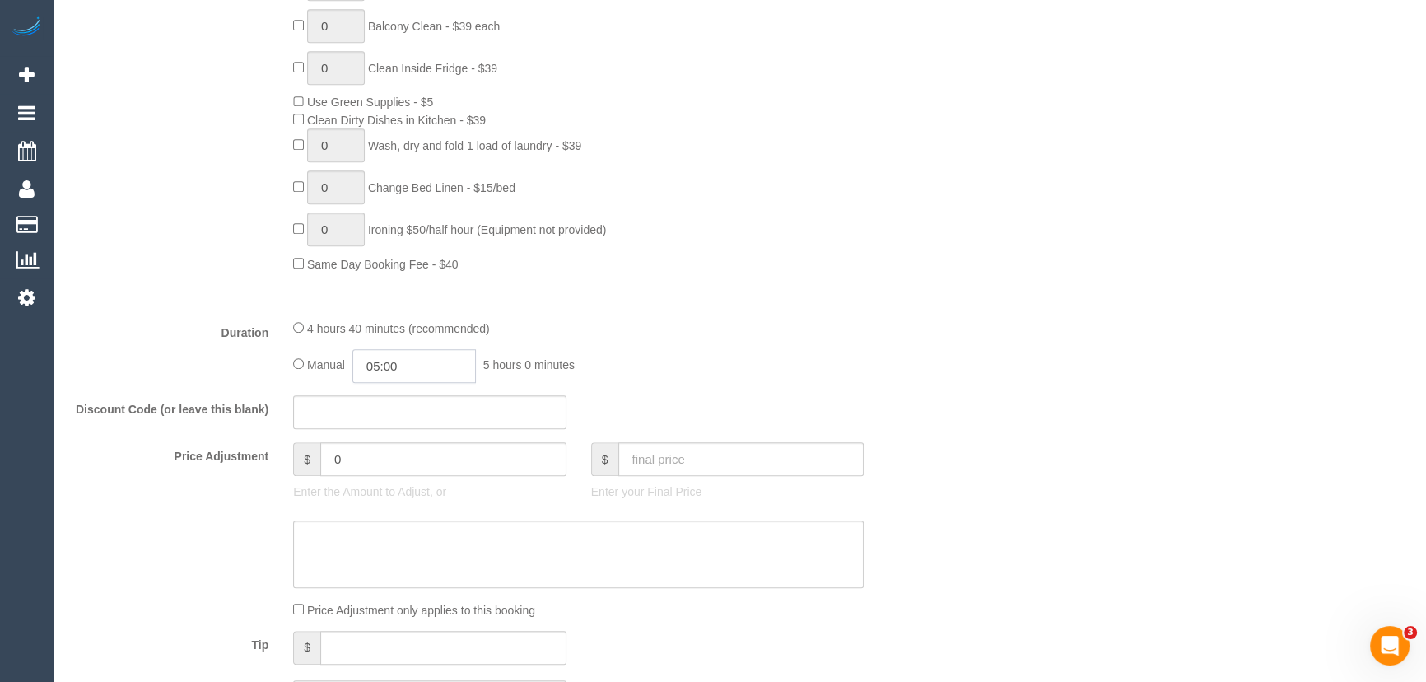
click at [419, 378] on input "05:00" at bounding box center [413, 366] width 123 height 34
type input "02:30"
click at [399, 435] on li "02:30" at bounding box center [396, 432] width 73 height 21
click at [775, 356] on div "Manual 02:30 2 hours 30 minutes" at bounding box center [578, 366] width 570 height 34
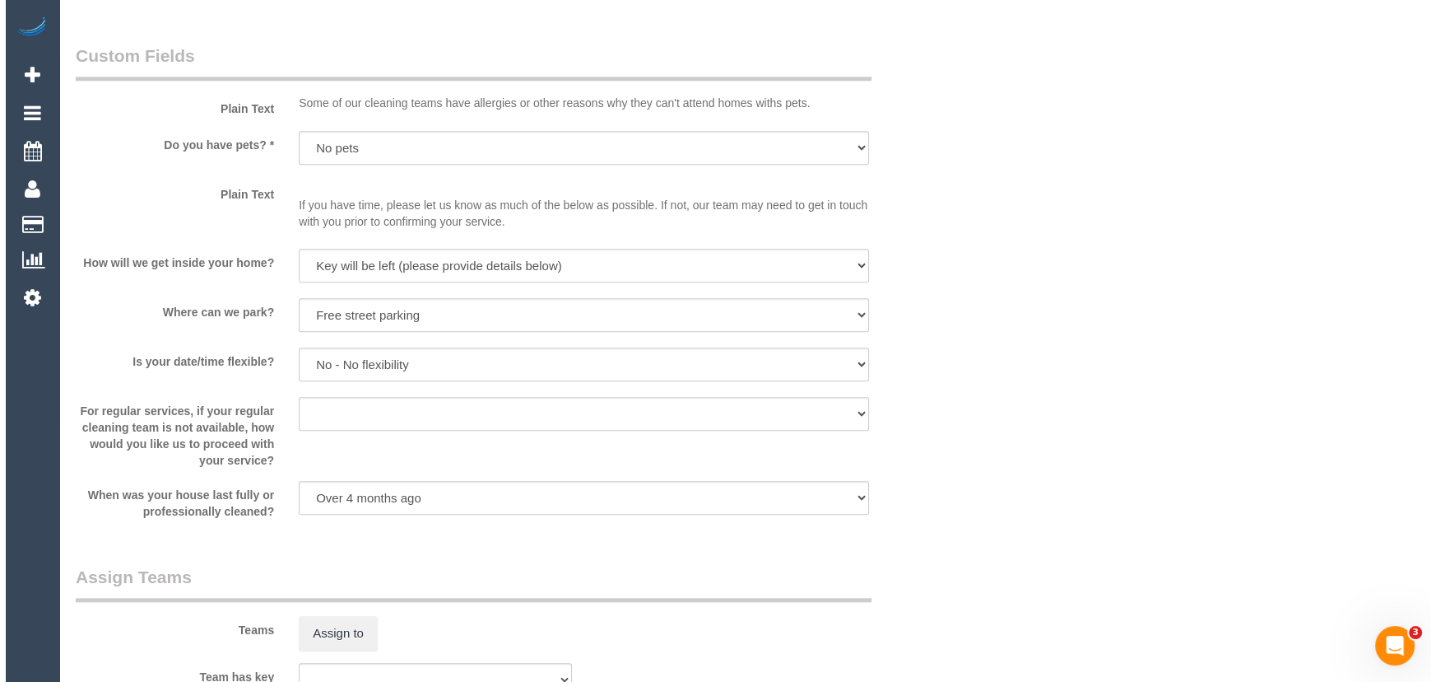
scroll to position [2245, 0]
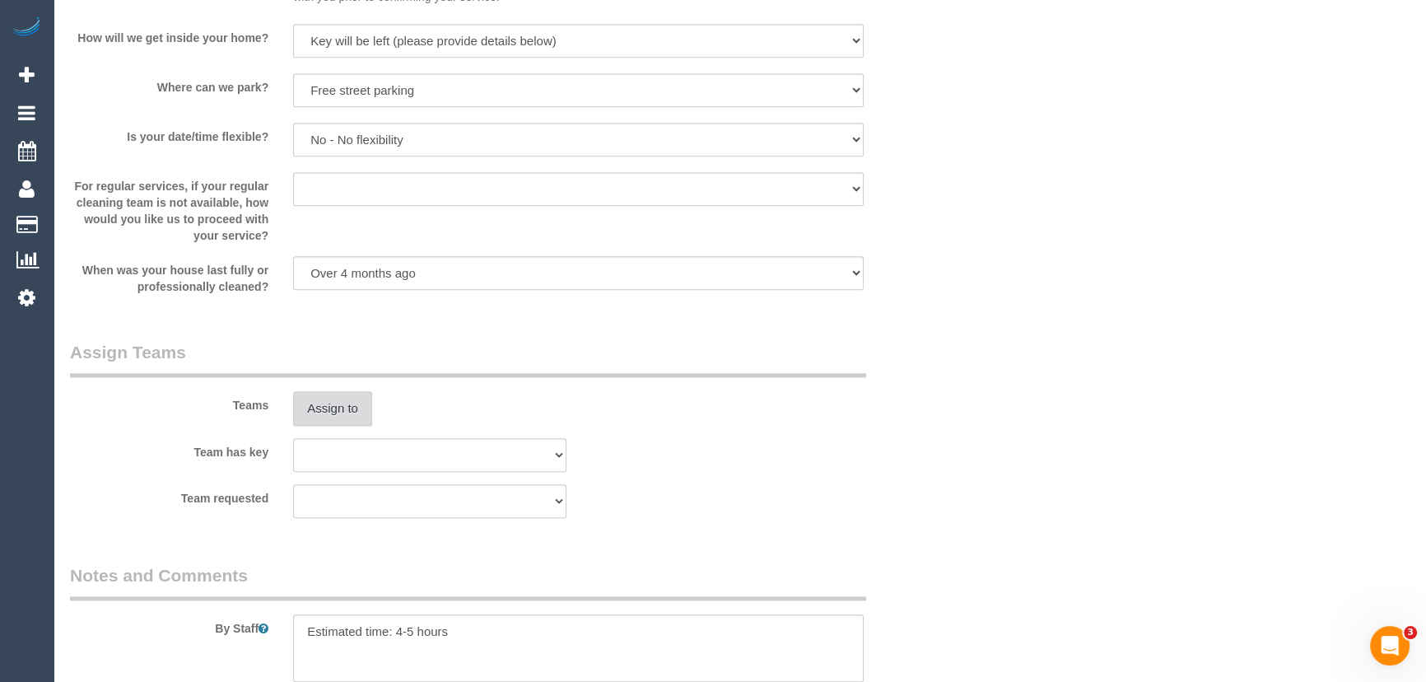
click at [344, 413] on button "Assign to" at bounding box center [332, 408] width 79 height 35
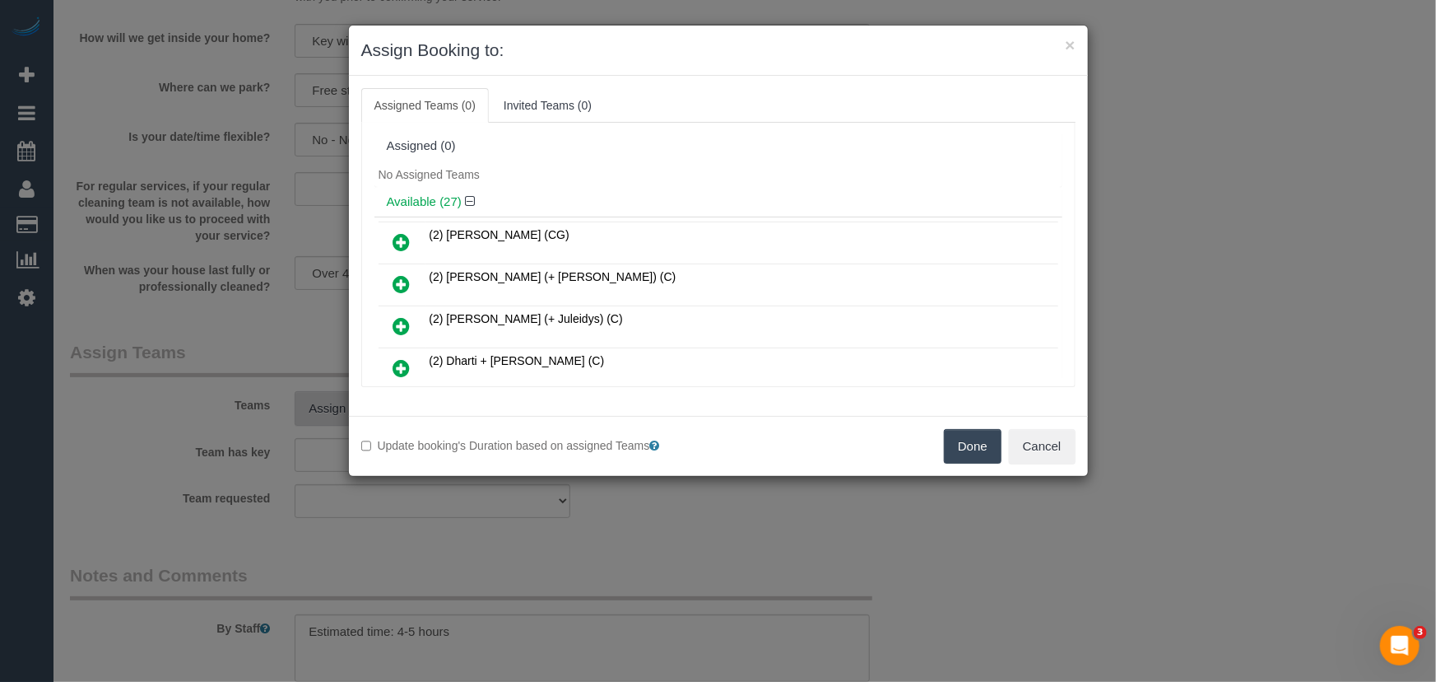
scroll to position [598, 0]
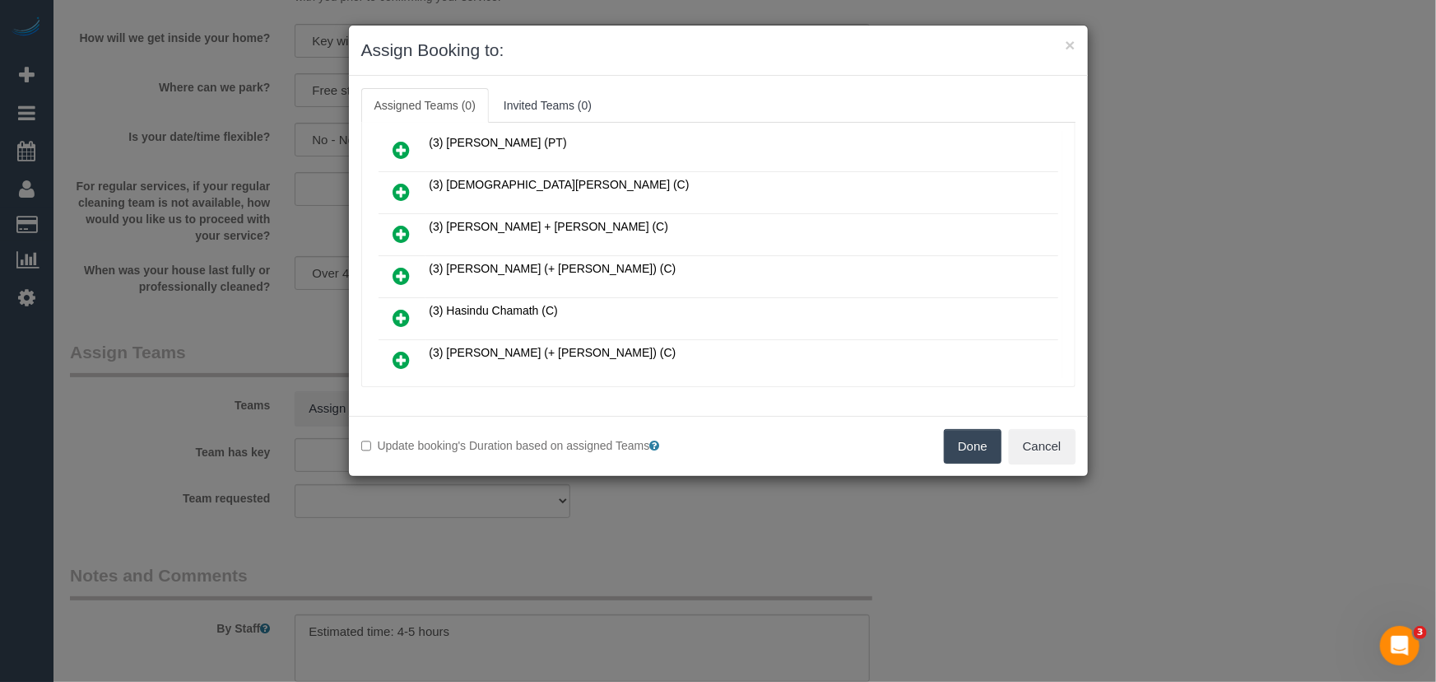
click at [398, 266] on icon at bounding box center [401, 276] width 17 height 20
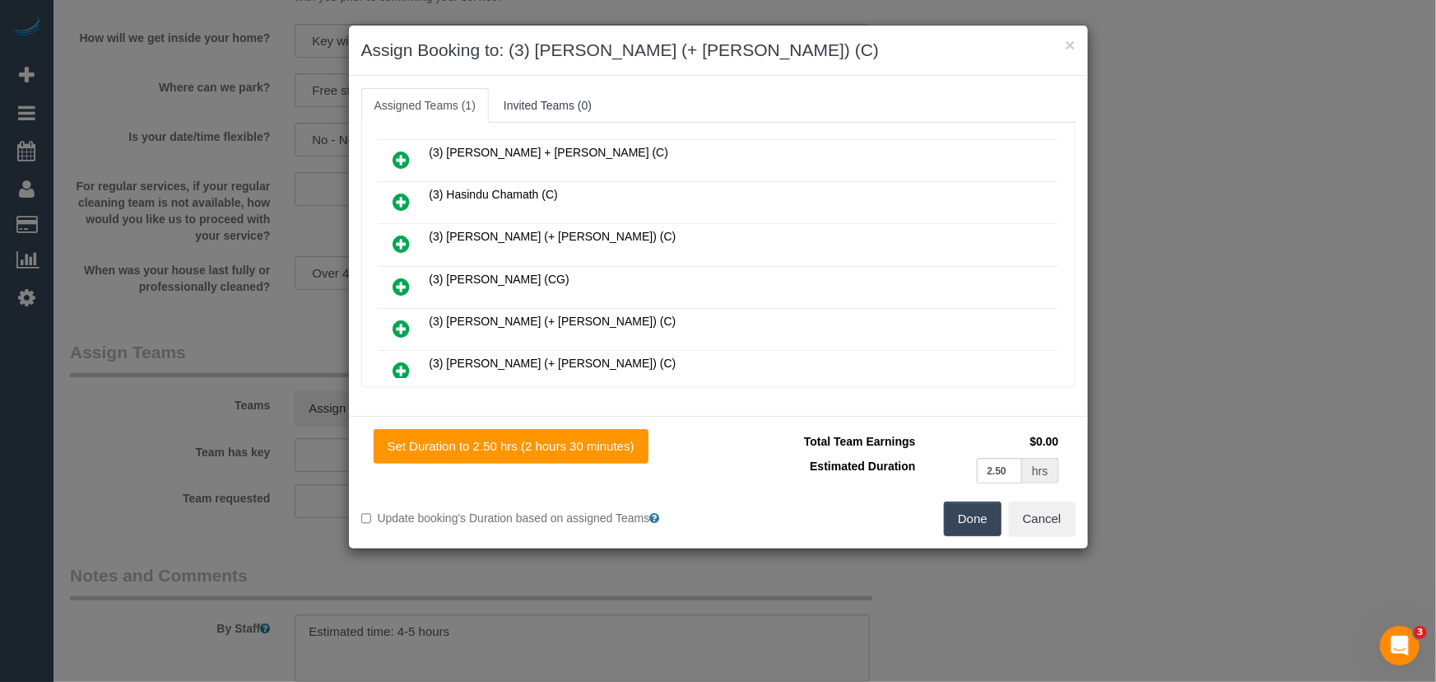
click at [398, 319] on icon at bounding box center [401, 329] width 17 height 20
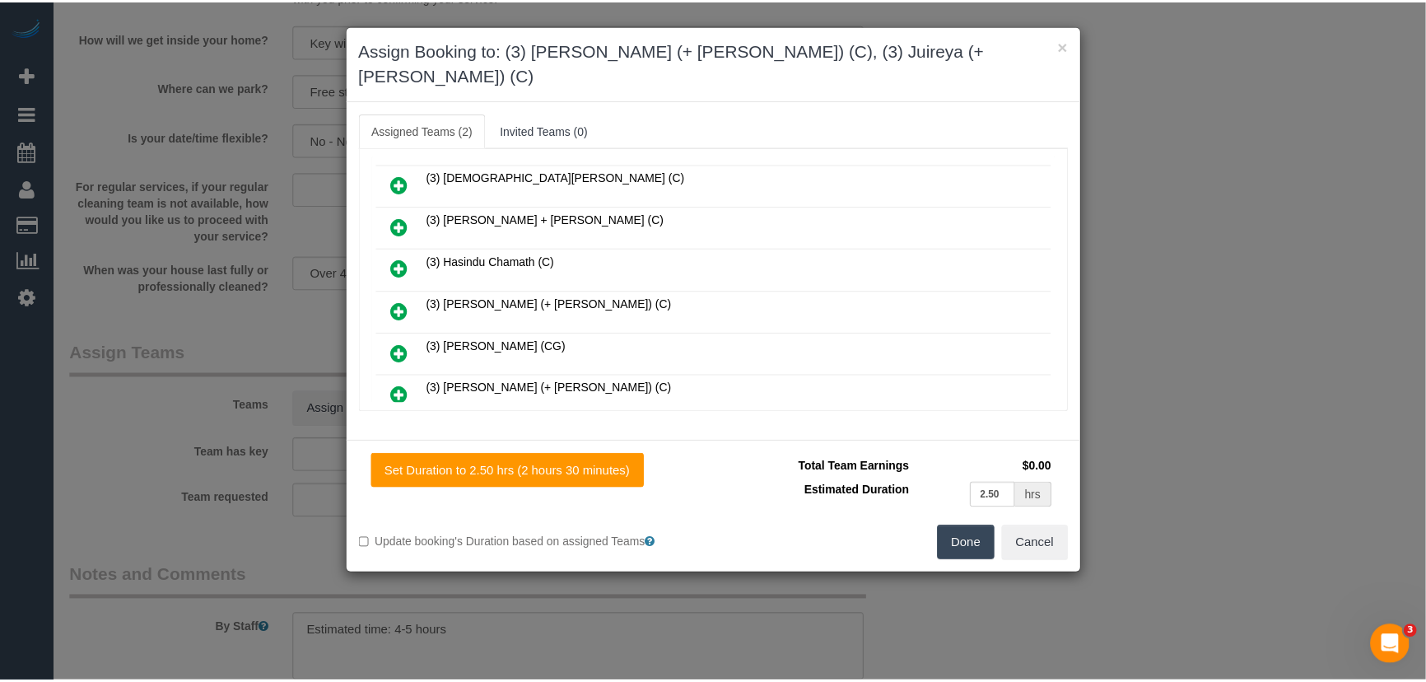
scroll to position [752, 0]
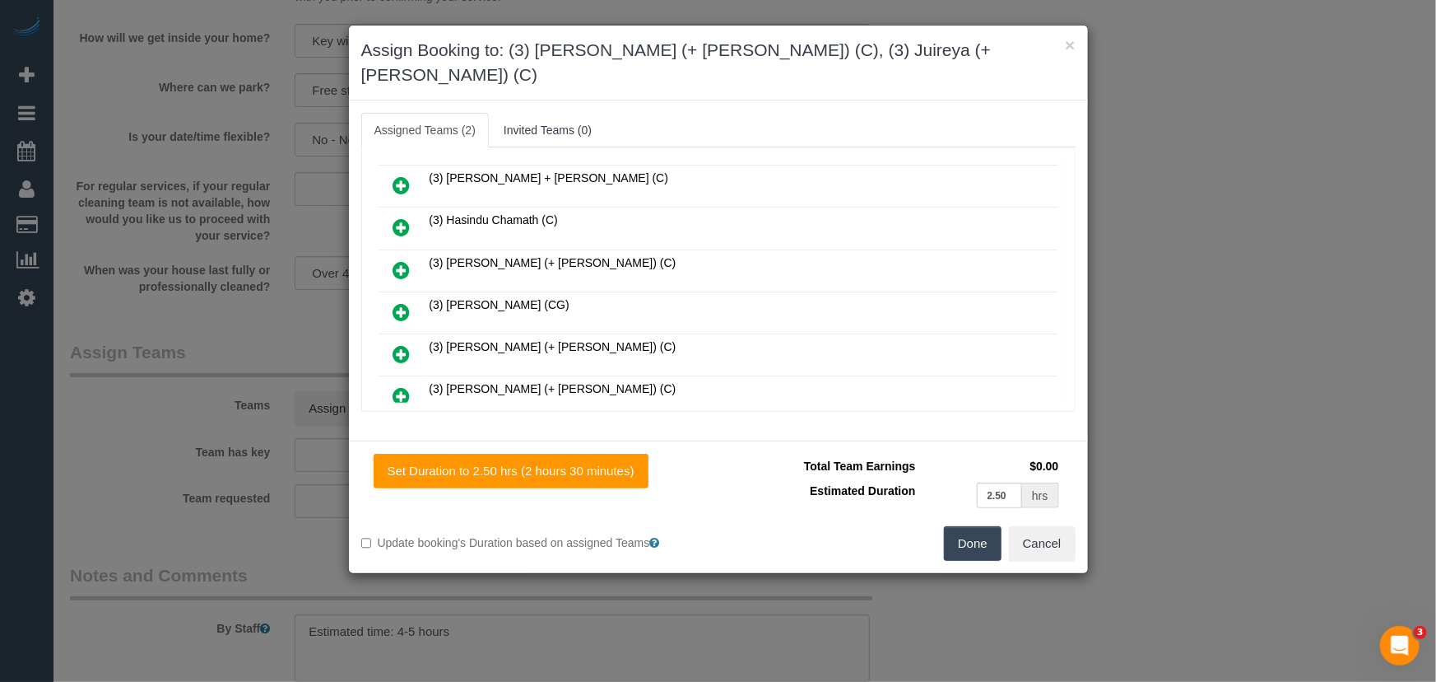
click at [967, 526] on button "Done" at bounding box center [973, 543] width 58 height 35
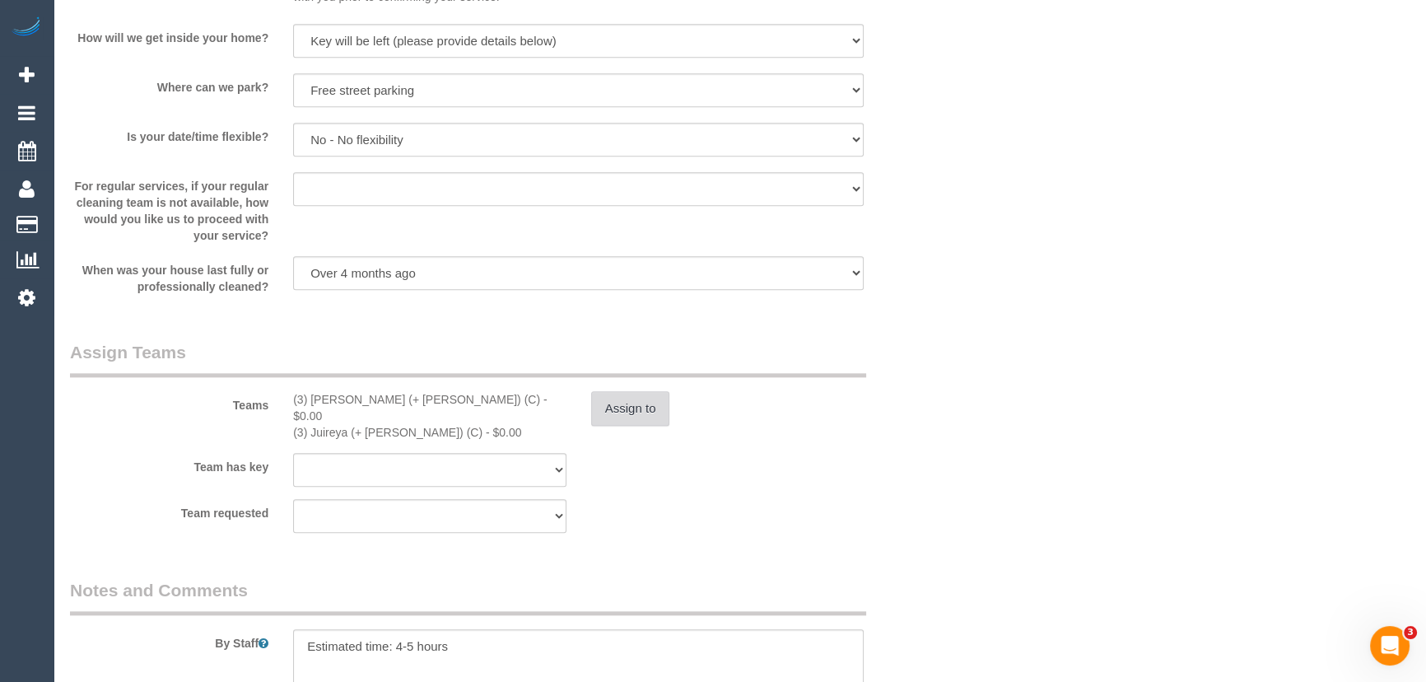
click at [636, 422] on button "Assign to" at bounding box center [630, 408] width 79 height 35
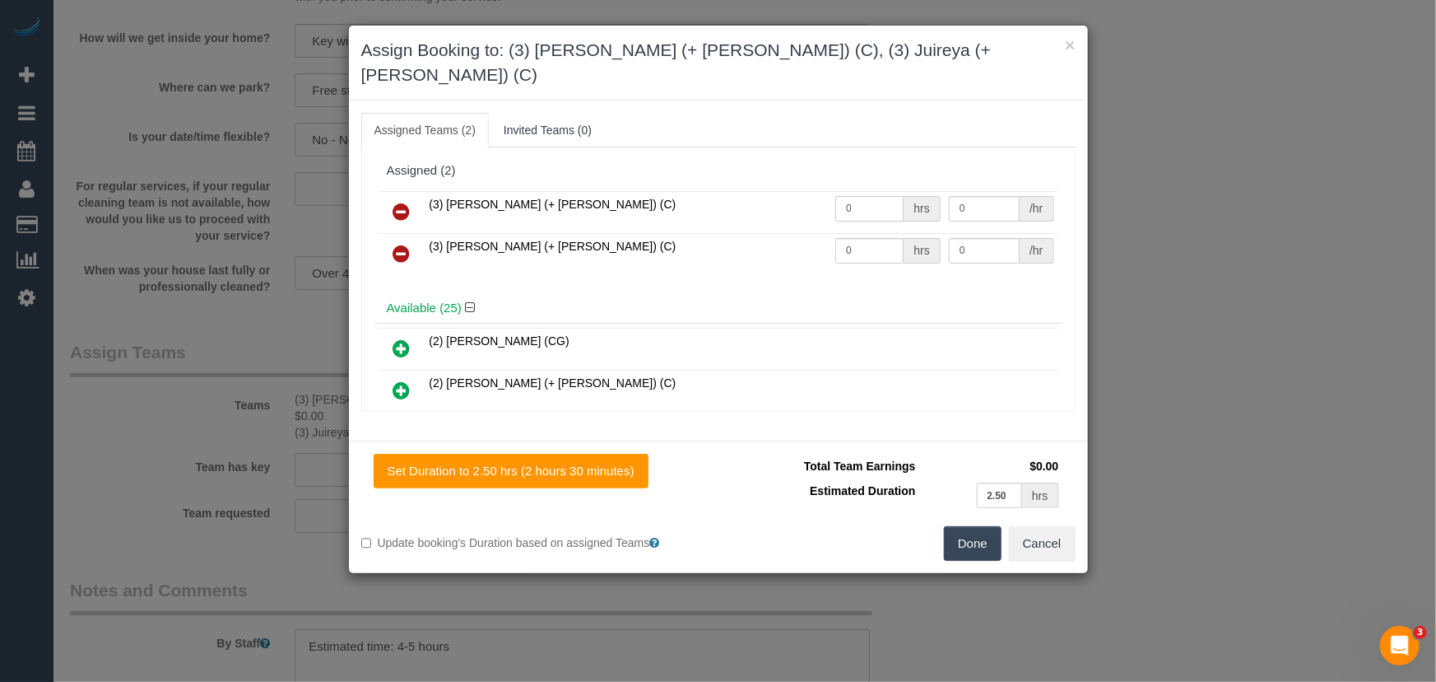
click at [877, 196] on input "0" at bounding box center [870, 209] width 68 height 26
type input "1"
type input "82.5"
click at [873, 238] on input "0" at bounding box center [870, 251] width 68 height 26
type input "1"
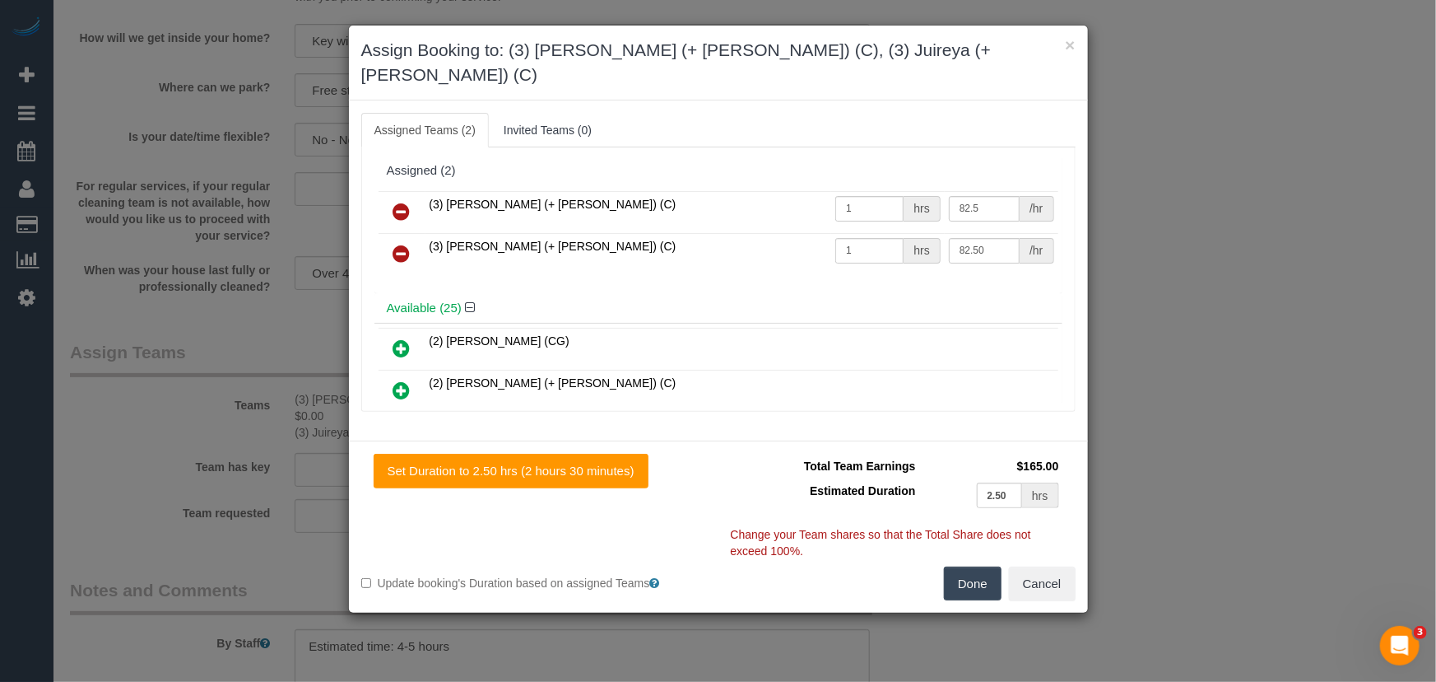
type input "82.5"
click at [985, 568] on button "Done" at bounding box center [973, 583] width 58 height 35
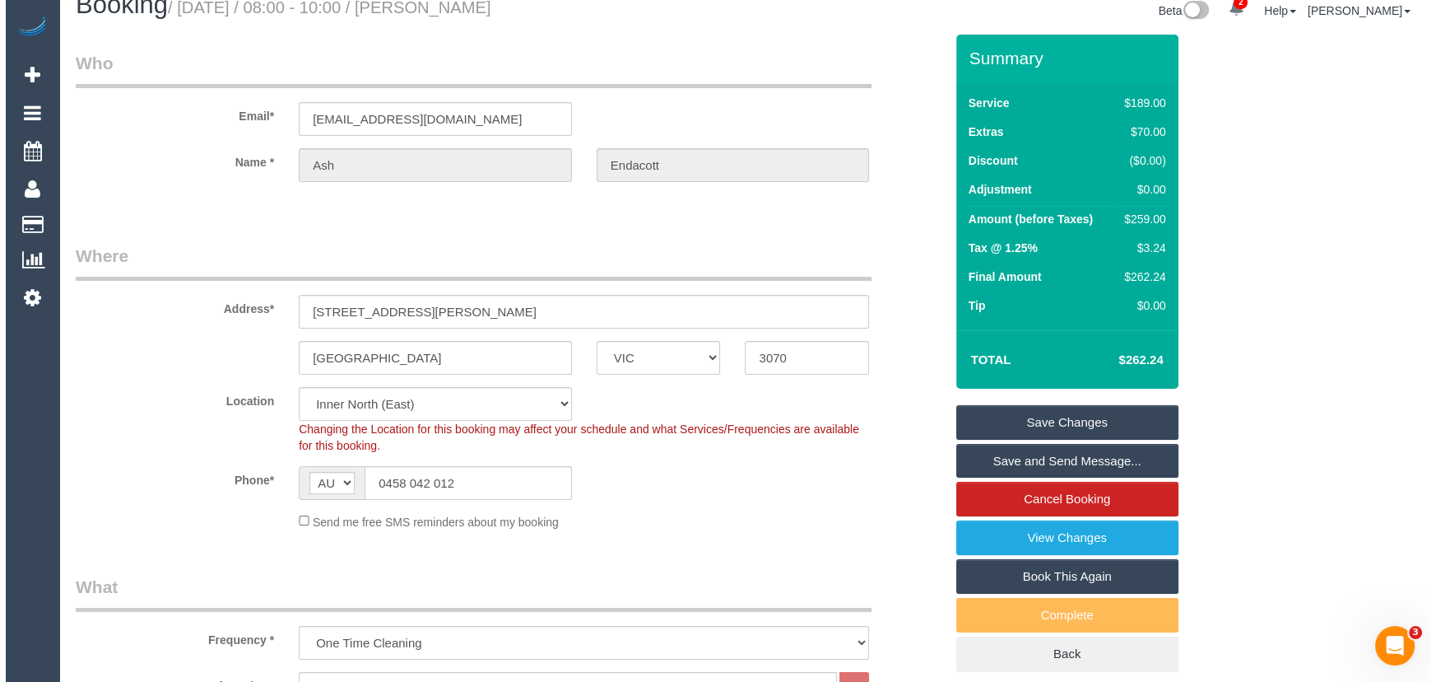
scroll to position [0, 0]
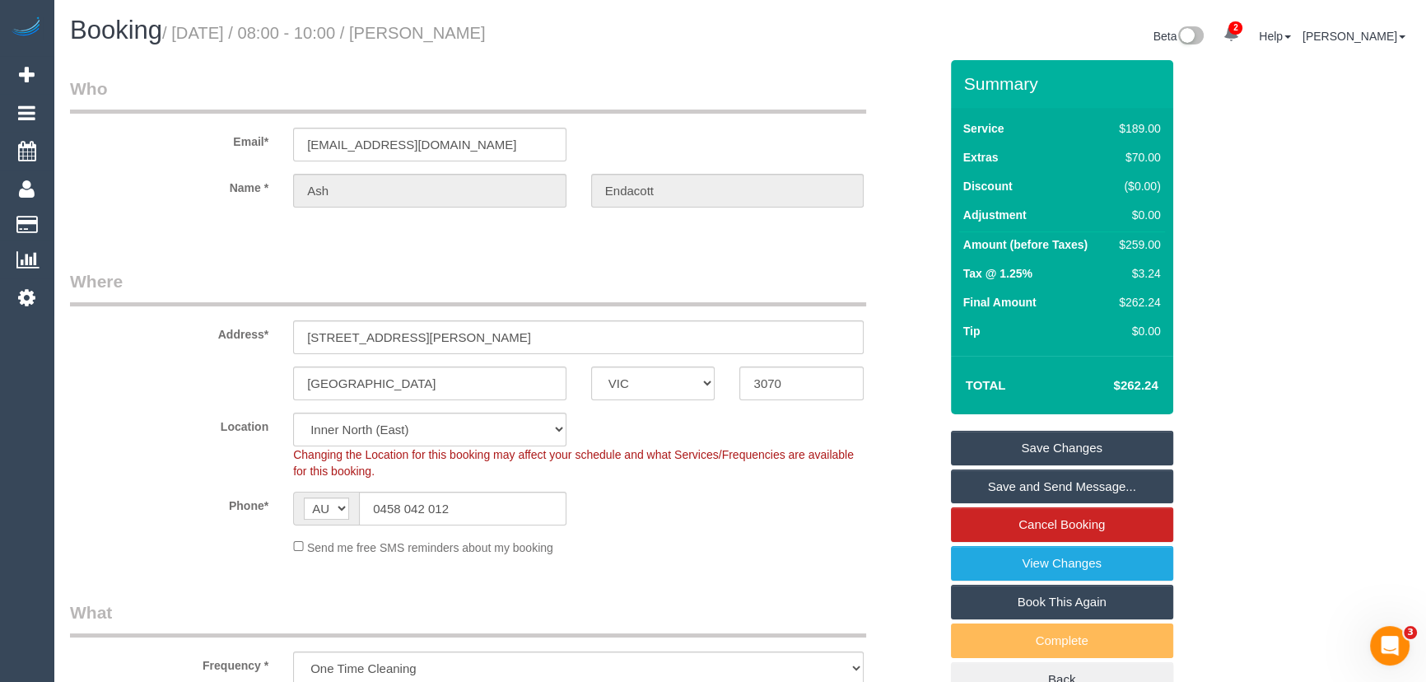
click at [459, 26] on small "/ September 12, 2025 / 08:00 - 10:00 / Ash Endacott" at bounding box center [324, 33] width 324 height 18
copy small "Ash Endacott"
click at [1029, 445] on link "Save Changes" at bounding box center [1062, 448] width 222 height 35
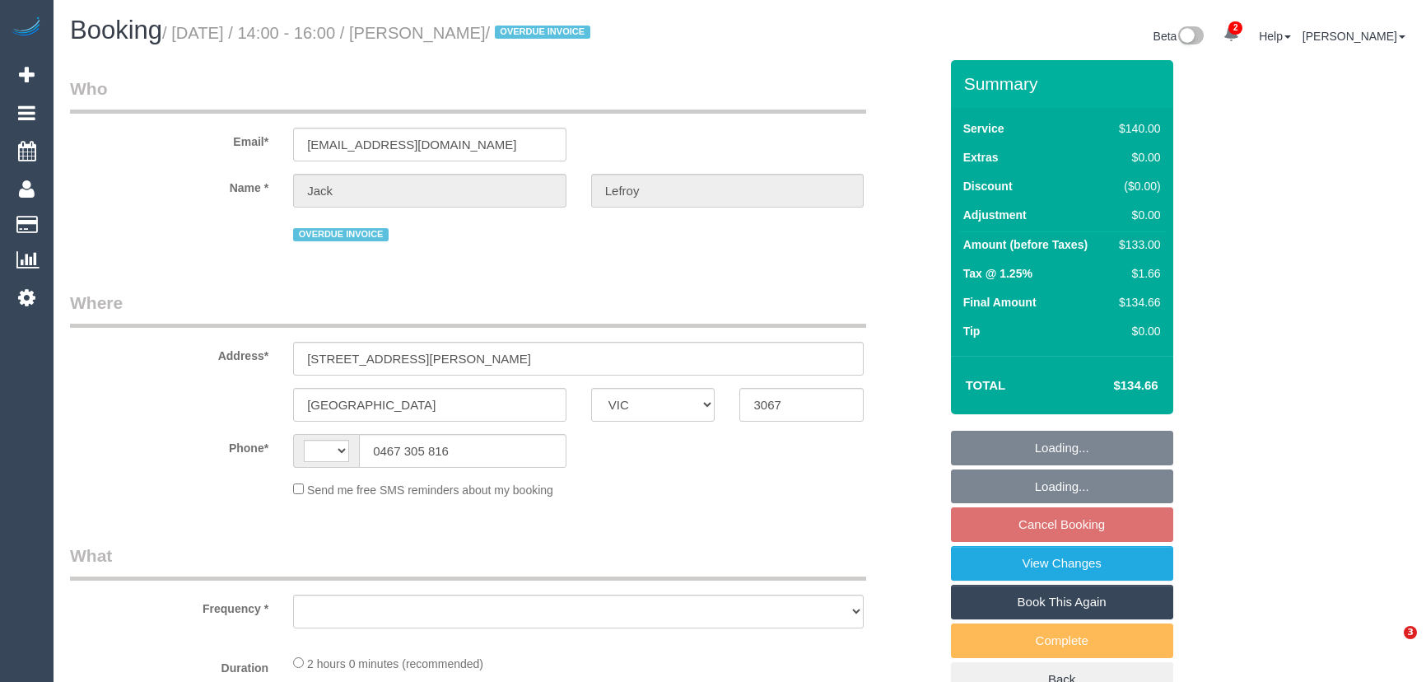
select select "VIC"
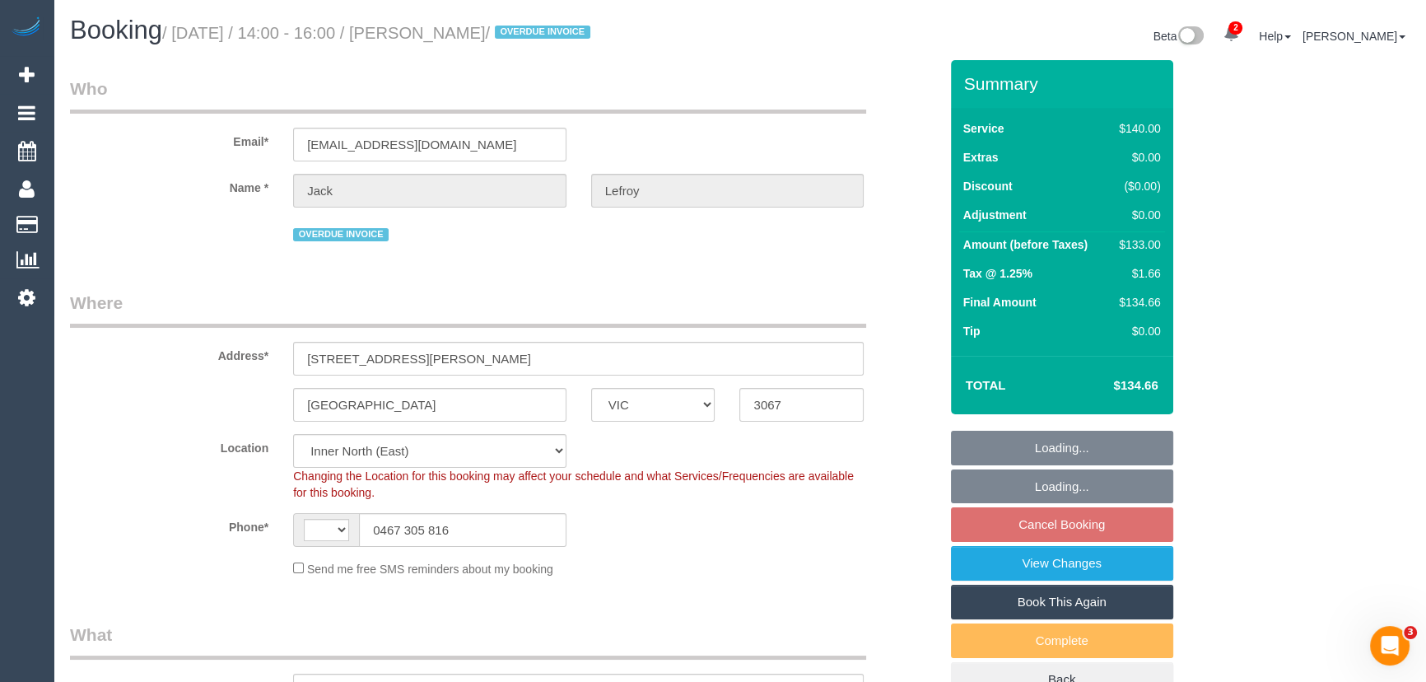
select select "string:stripe-pm_1Qou612GScqysDRVVqQZtKPx"
select select "number:28"
select select "string:AU"
select select "object:1705"
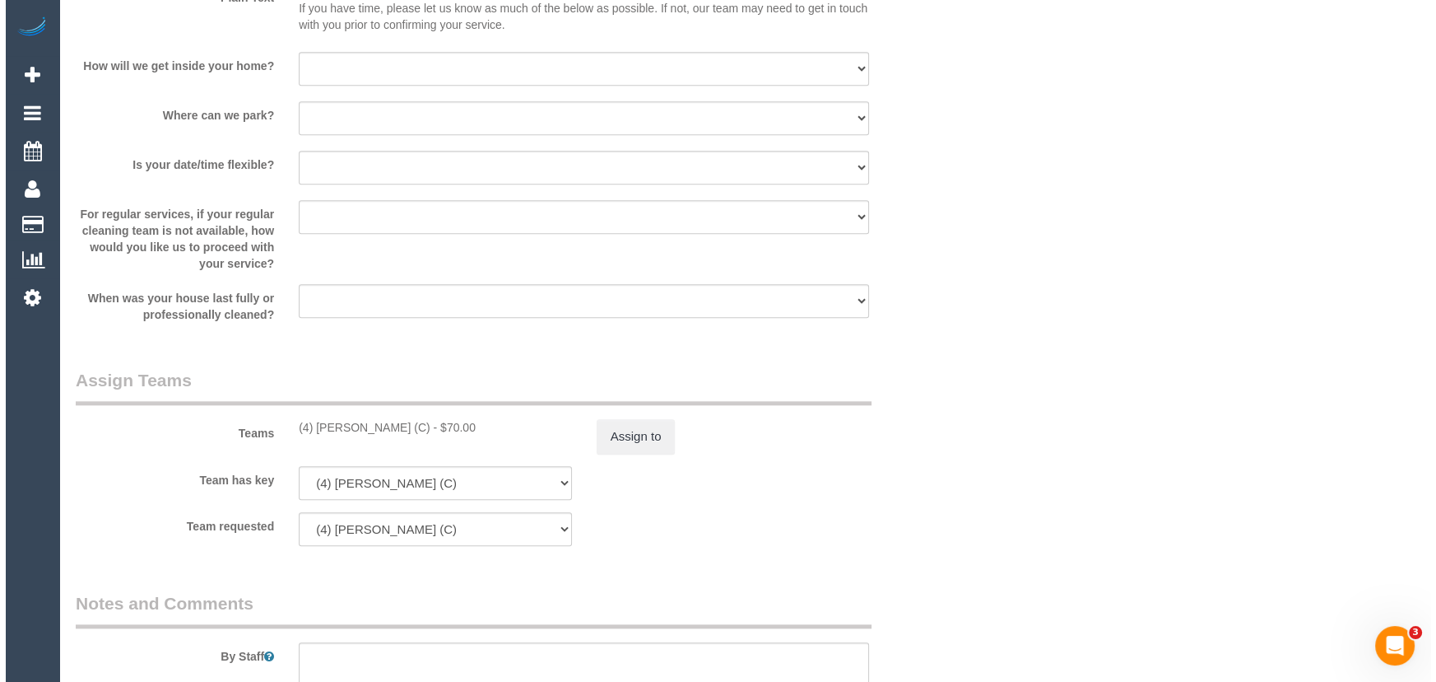
scroll to position [2320, 0]
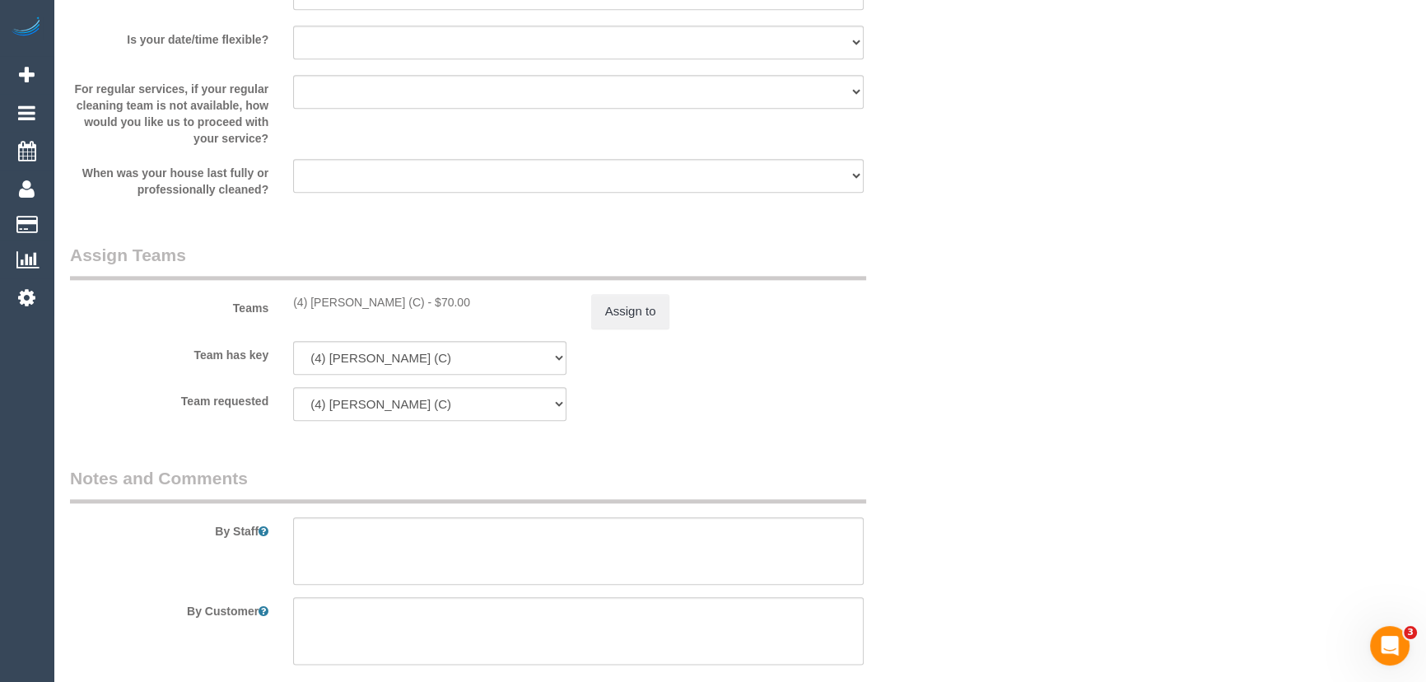
click at [641, 334] on sui-booking-teams "Teams (4) Imanuil Afiuo (C) - $70.00 Assign to Team has key (4) Imanuil Afiuo (…" at bounding box center [504, 332] width 868 height 178
click at [631, 313] on button "Assign to" at bounding box center [630, 311] width 79 height 35
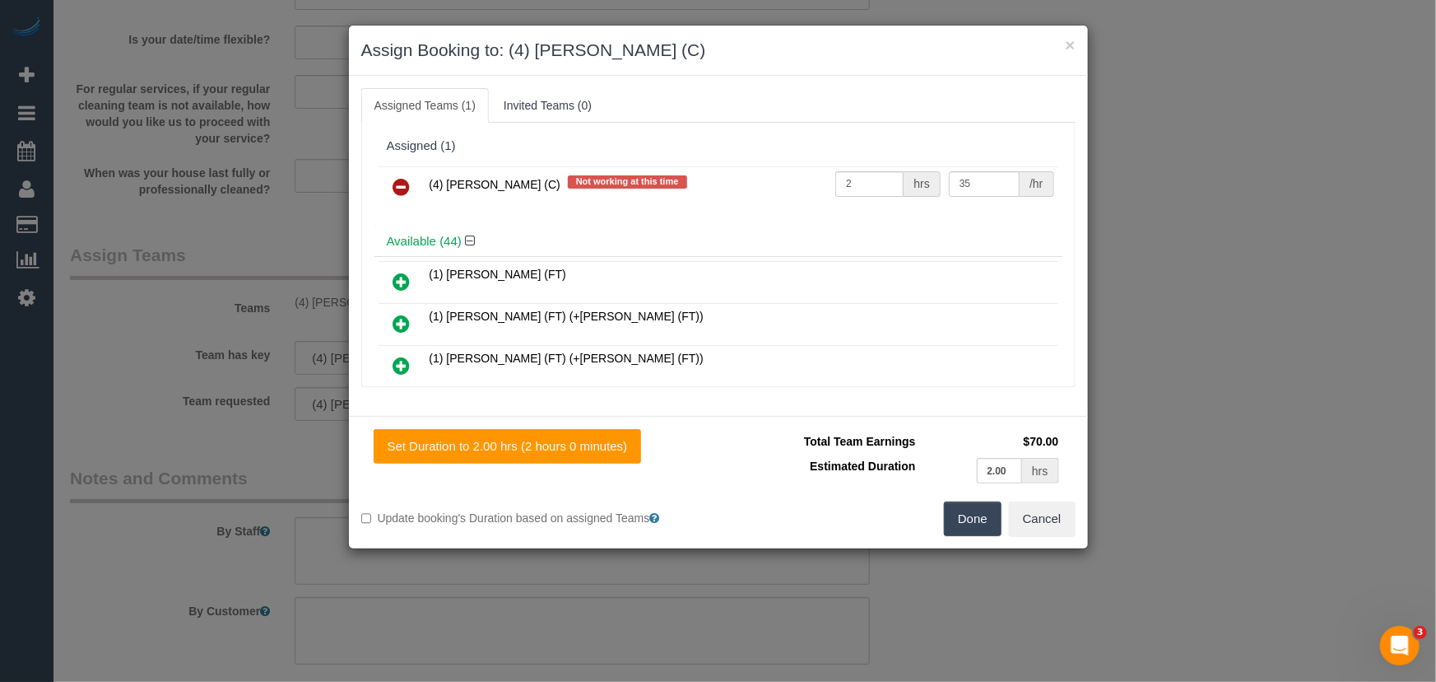
click at [399, 183] on icon at bounding box center [401, 187] width 17 height 20
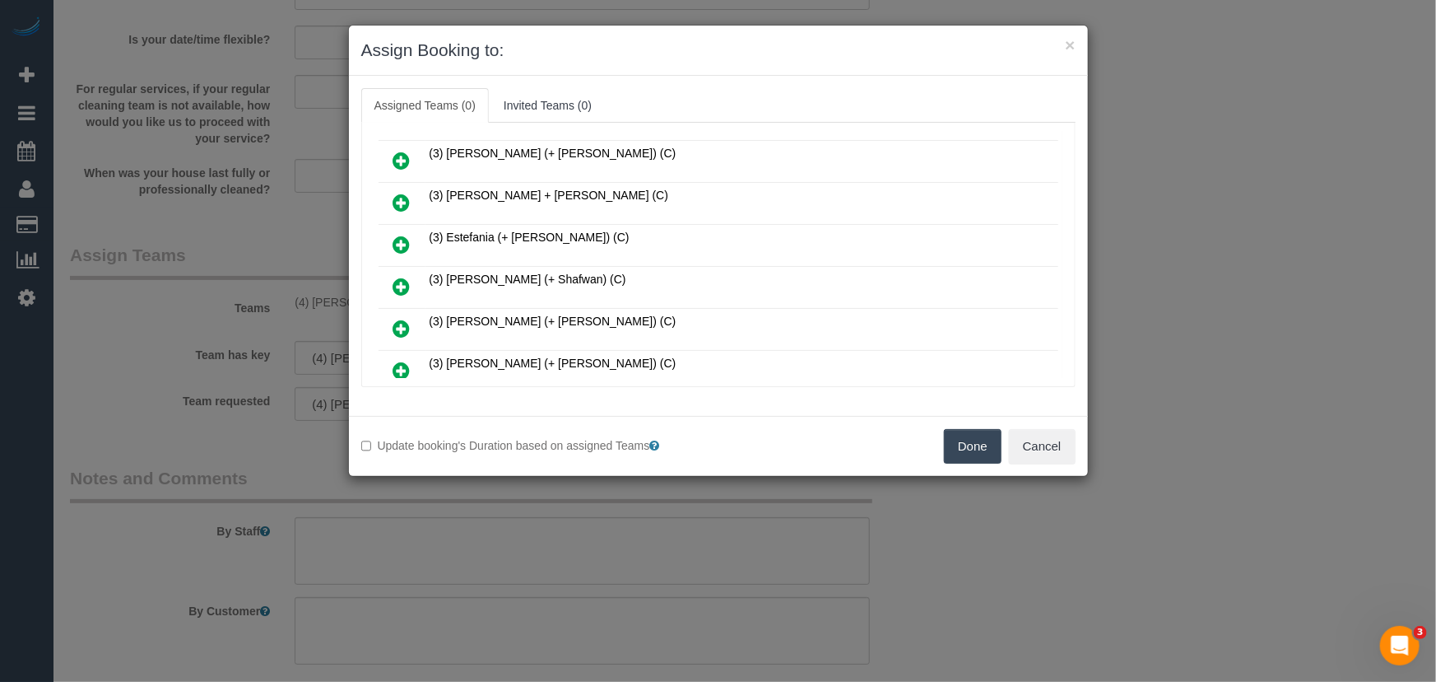
scroll to position [897, 0]
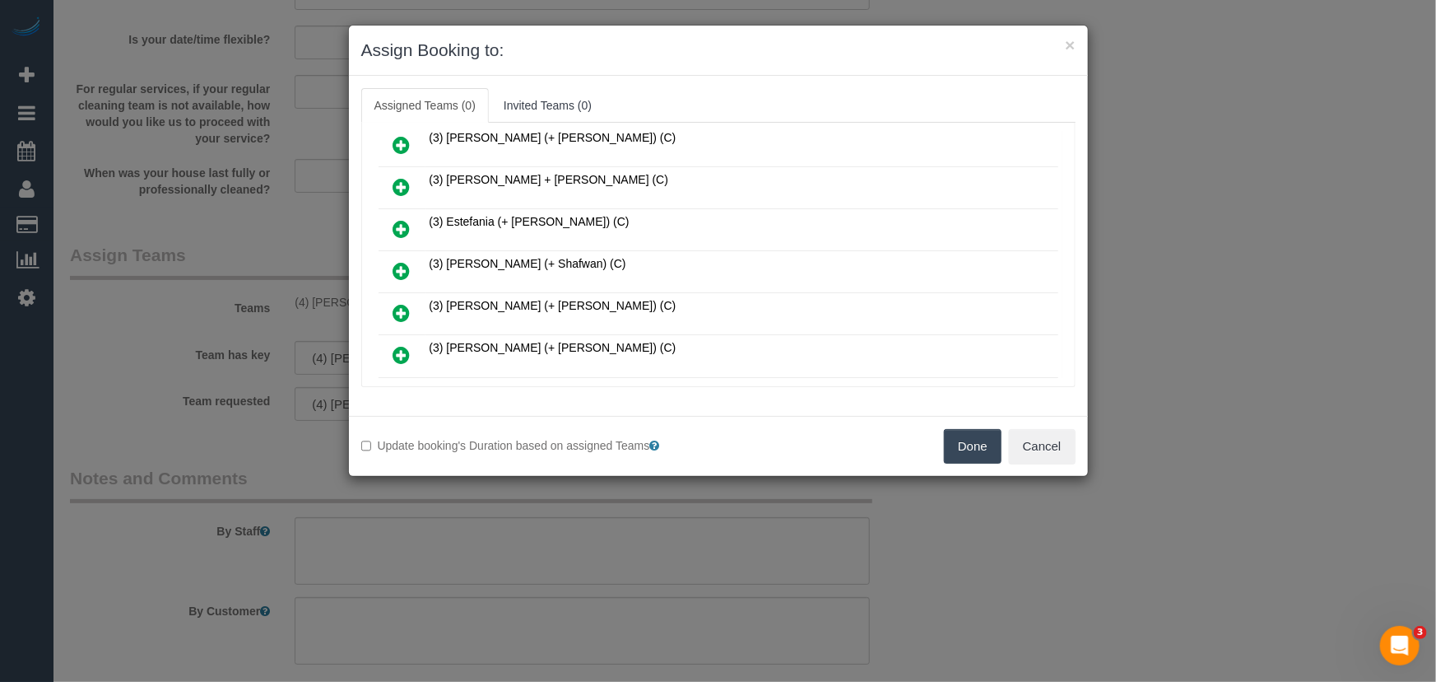
click at [394, 303] on icon at bounding box center [401, 313] width 17 height 20
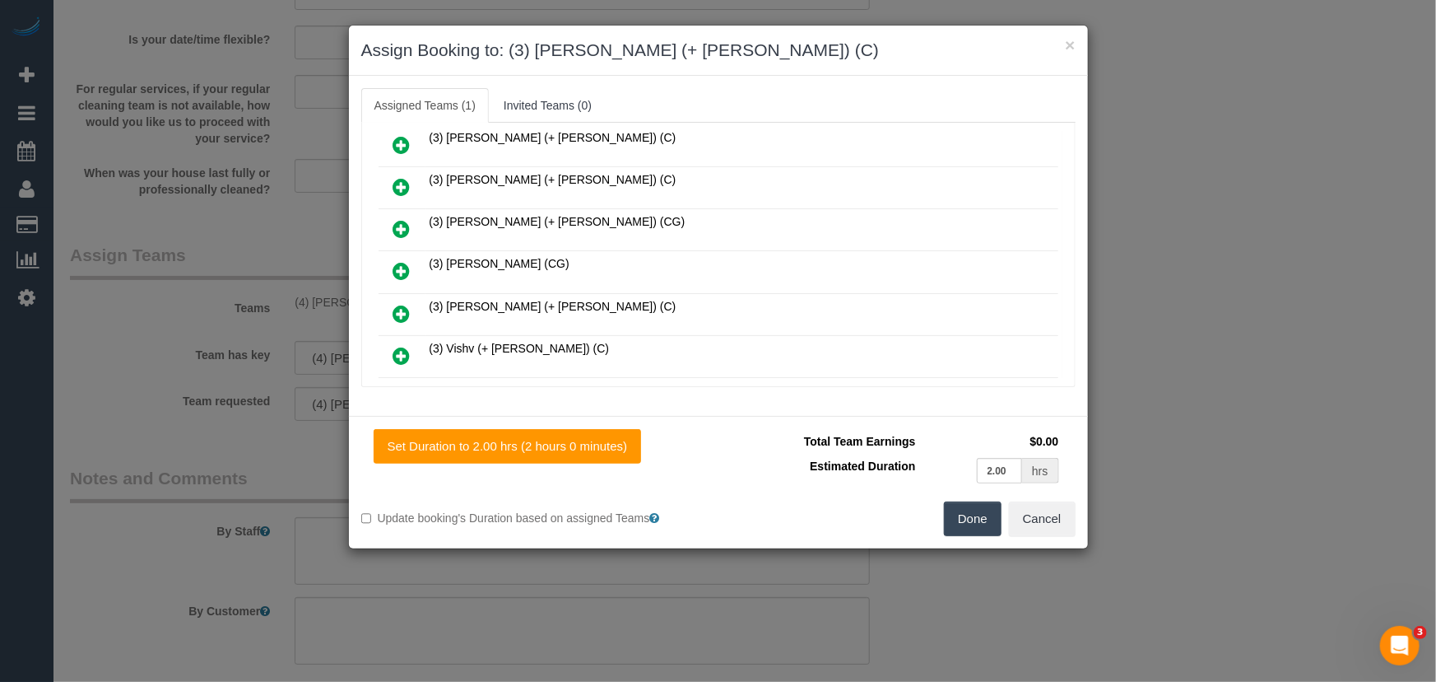
click at [403, 304] on icon at bounding box center [401, 314] width 17 height 20
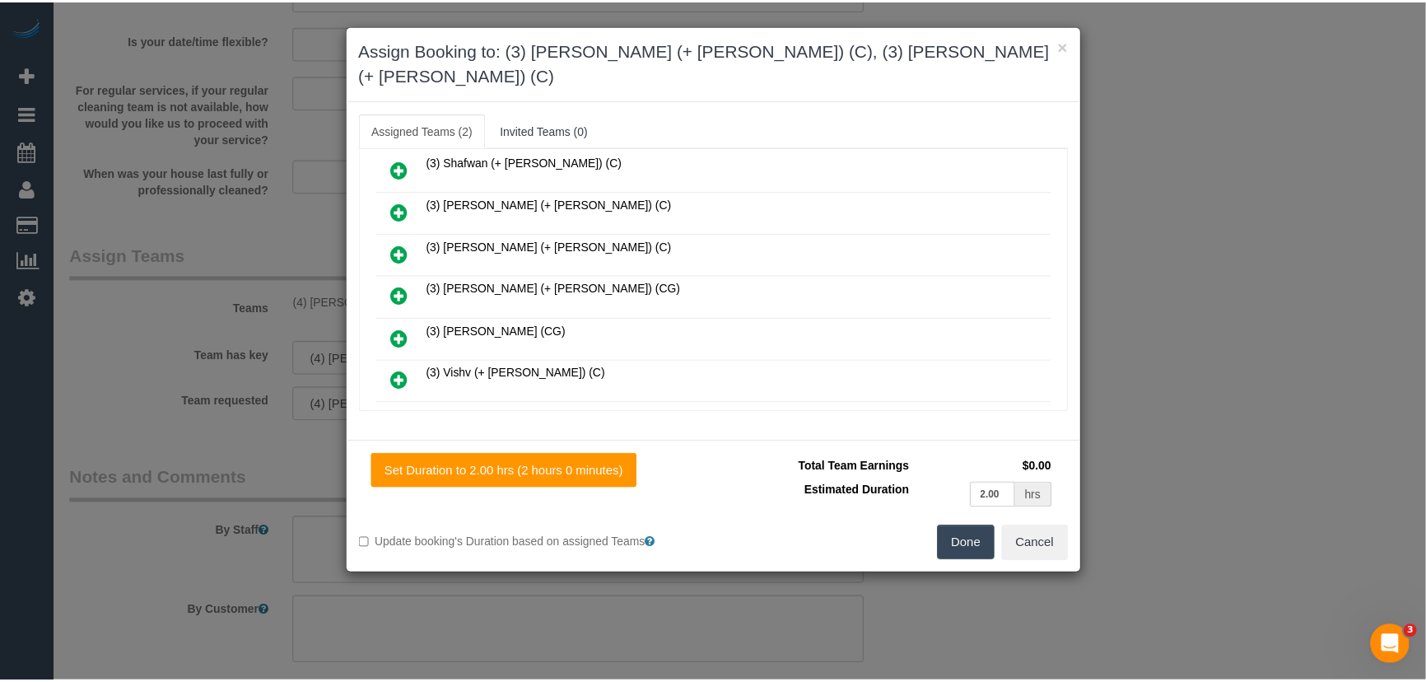
scroll to position [1651, 0]
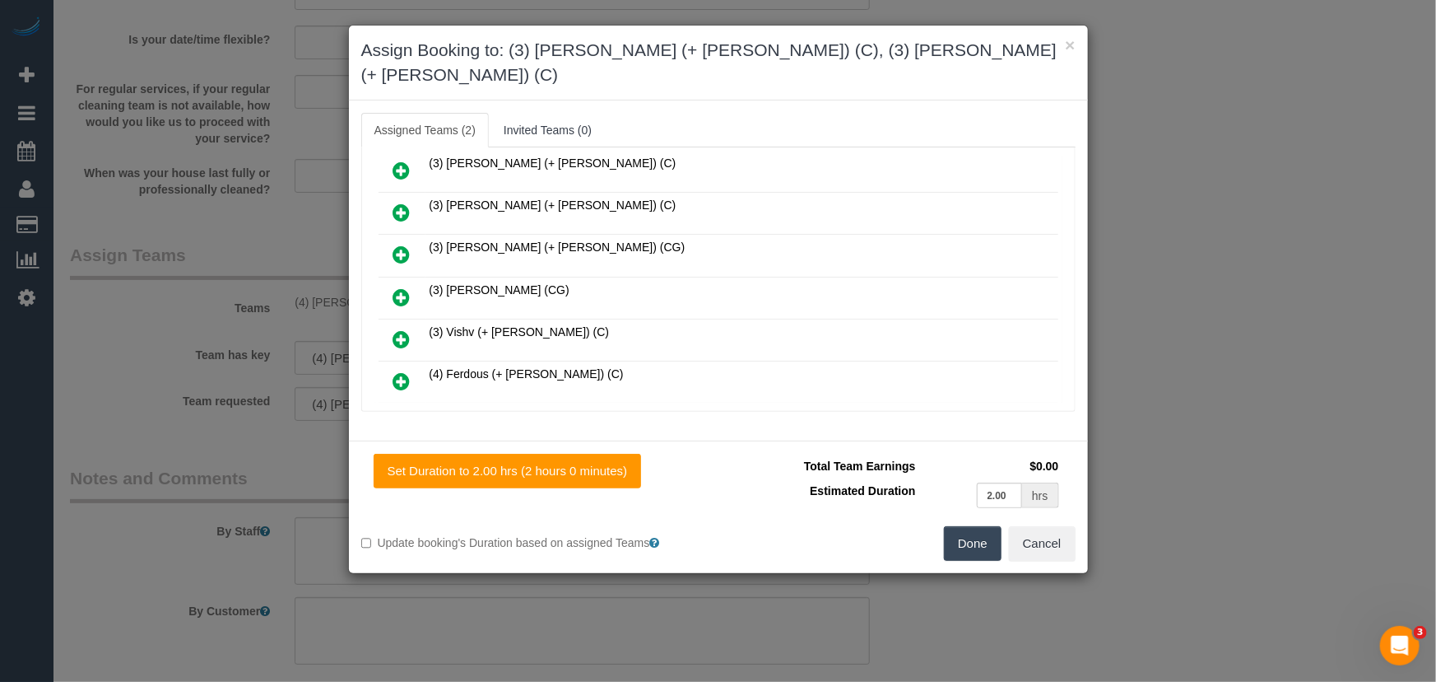
click at [986, 526] on button "Done" at bounding box center [973, 543] width 58 height 35
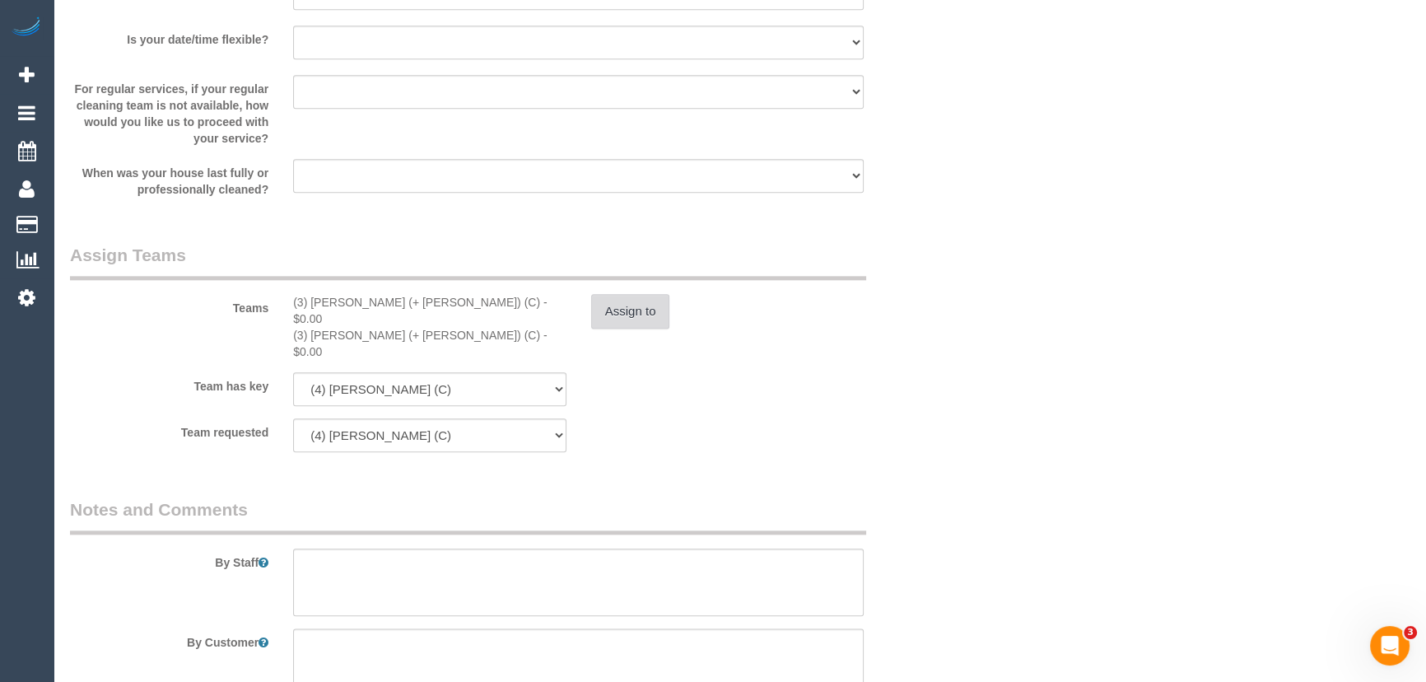
click at [634, 307] on button "Assign to" at bounding box center [630, 311] width 79 height 35
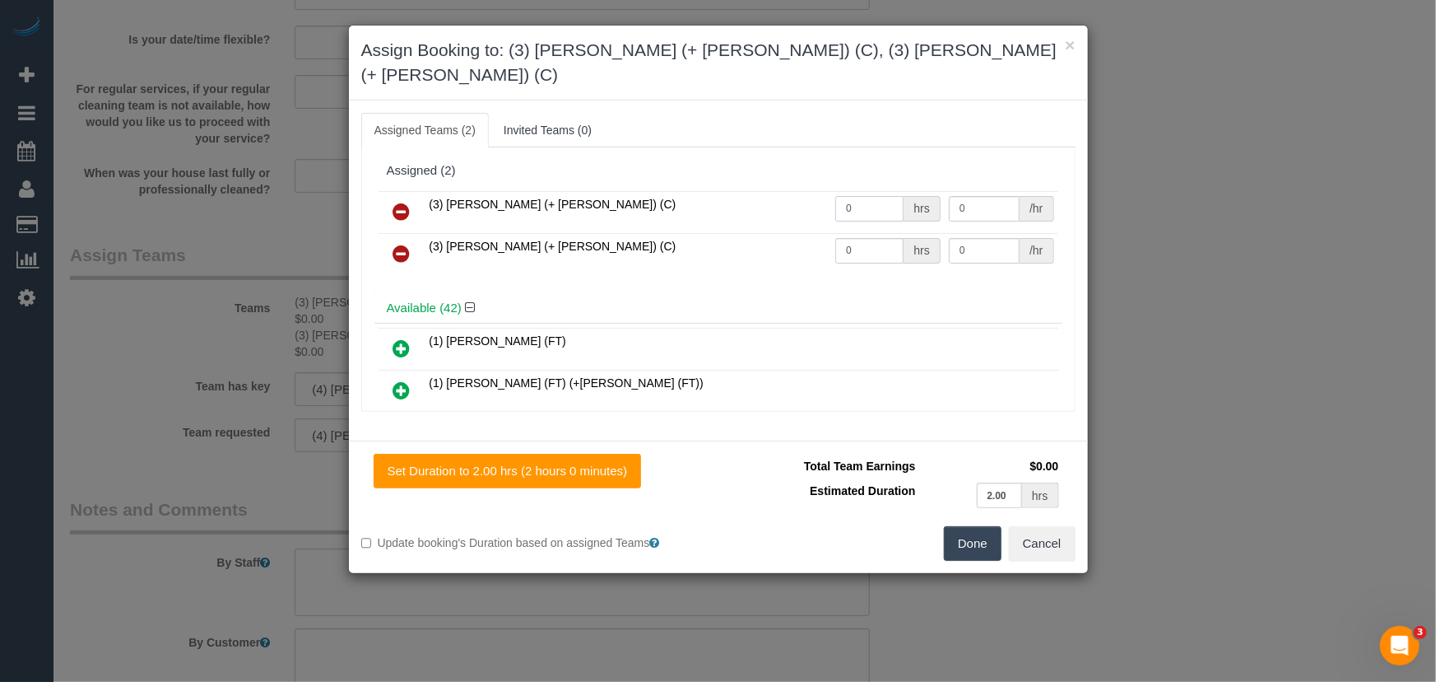
click at [861, 196] on input "0" at bounding box center [870, 209] width 68 height 26
type input "1"
type input "35"
click at [865, 238] on input "0" at bounding box center [870, 251] width 68 height 26
type input "1"
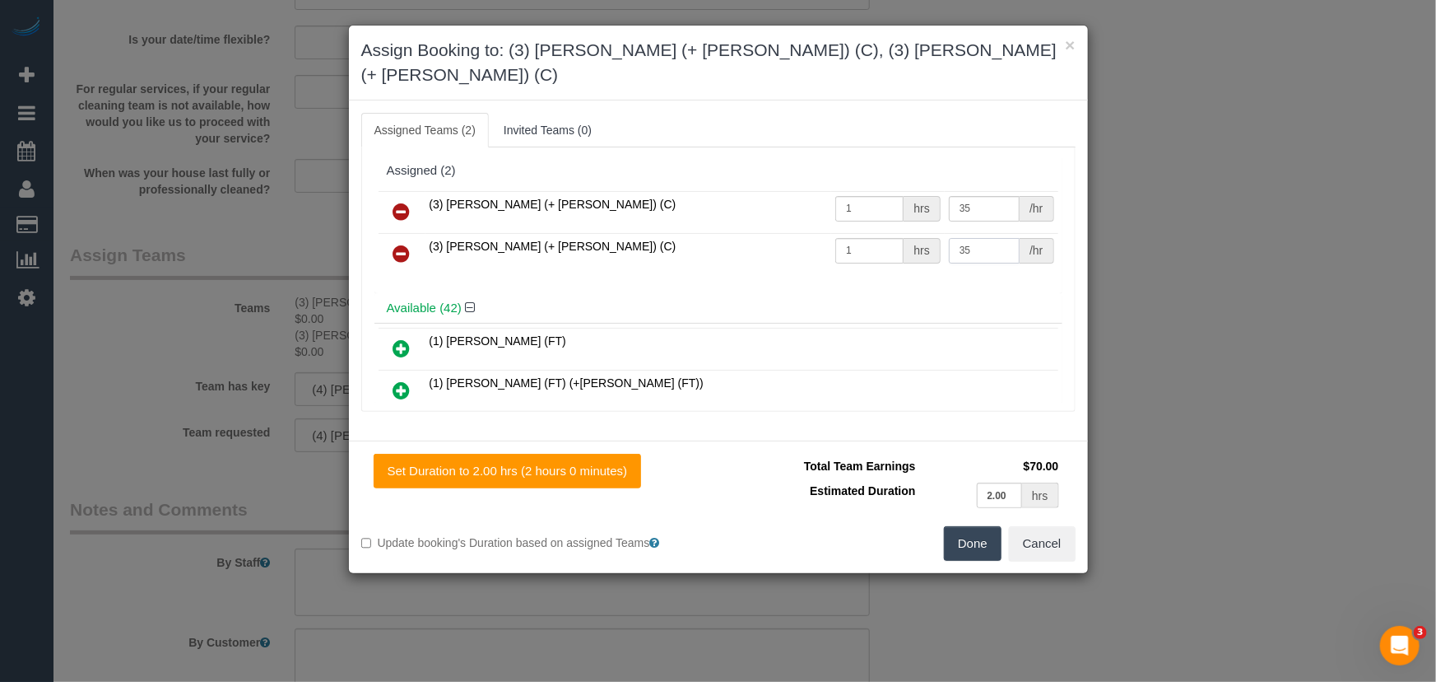
type input "35"
click at [970, 526] on button "Done" at bounding box center [973, 543] width 58 height 35
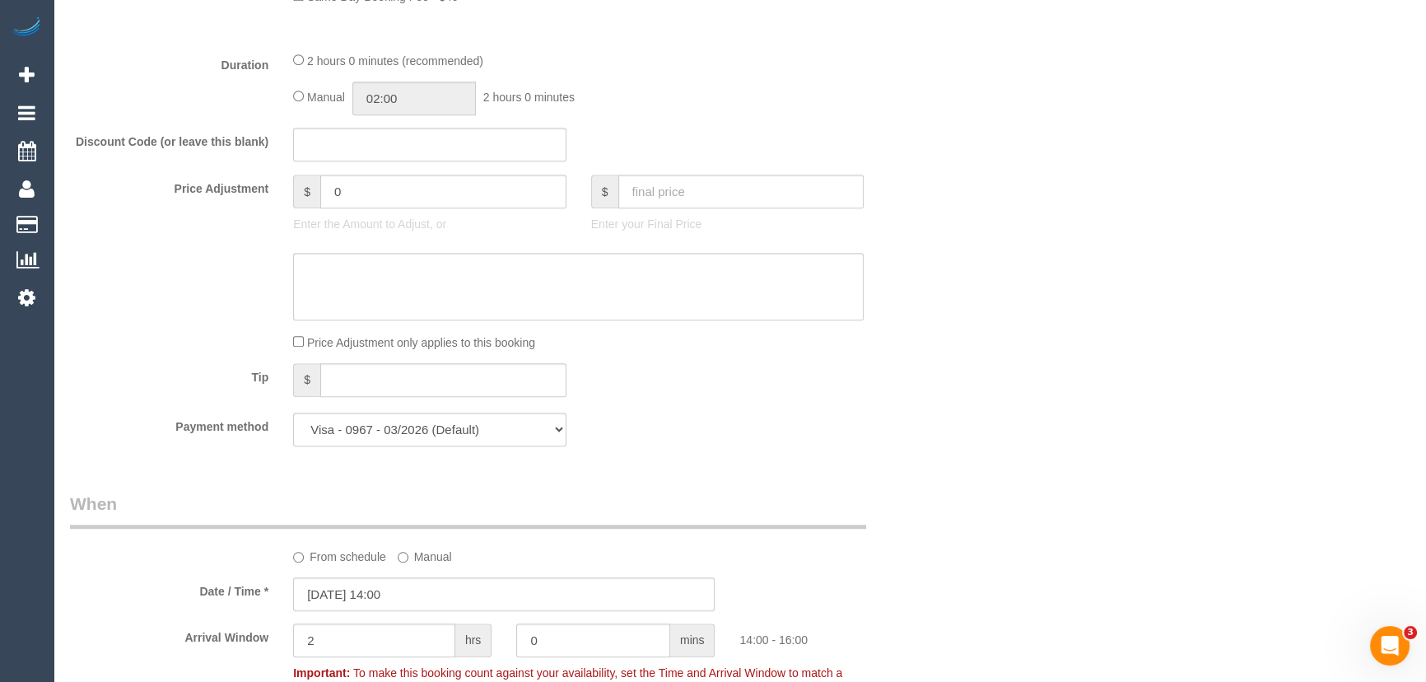
scroll to position [1047, 0]
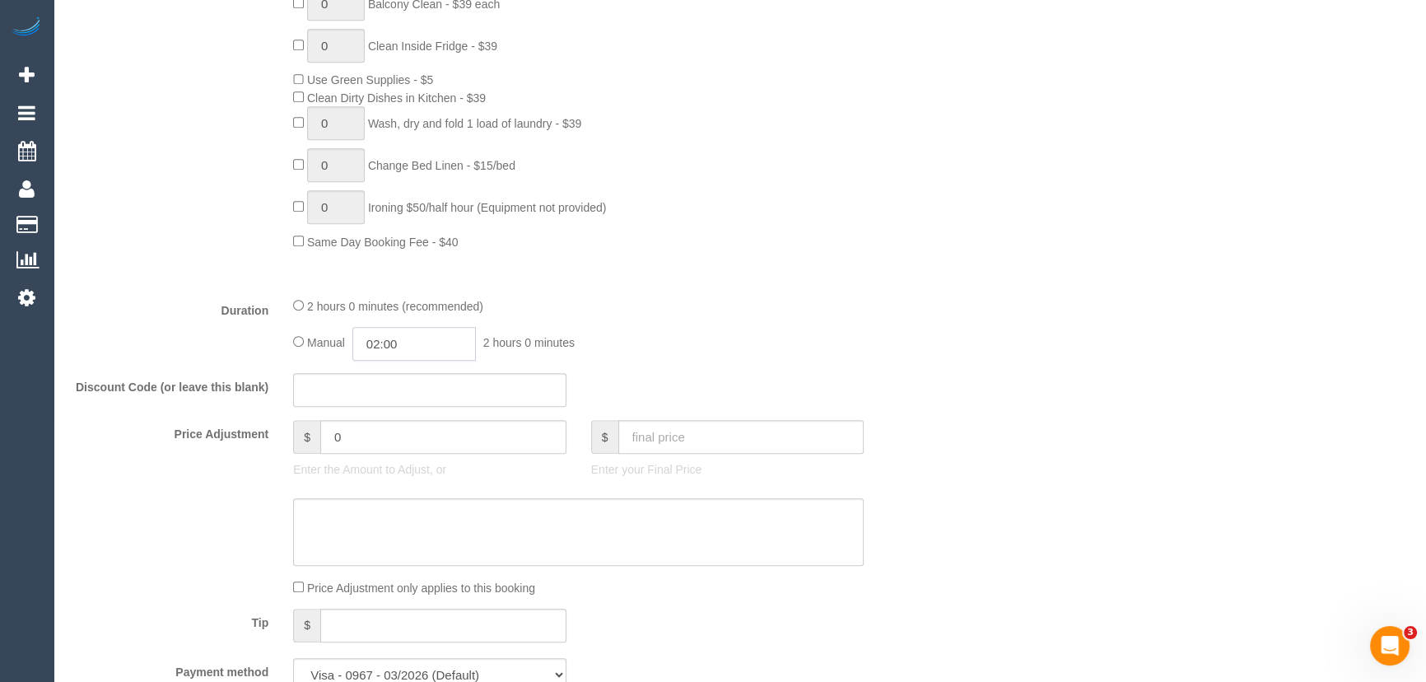
click at [454, 347] on input "02:00" at bounding box center [413, 344] width 123 height 34
type input "01:00"
click at [403, 383] on li "01:00" at bounding box center [396, 383] width 73 height 21
click at [843, 342] on div "Manual 01:00 1 hour 0 minutes" at bounding box center [578, 344] width 570 height 34
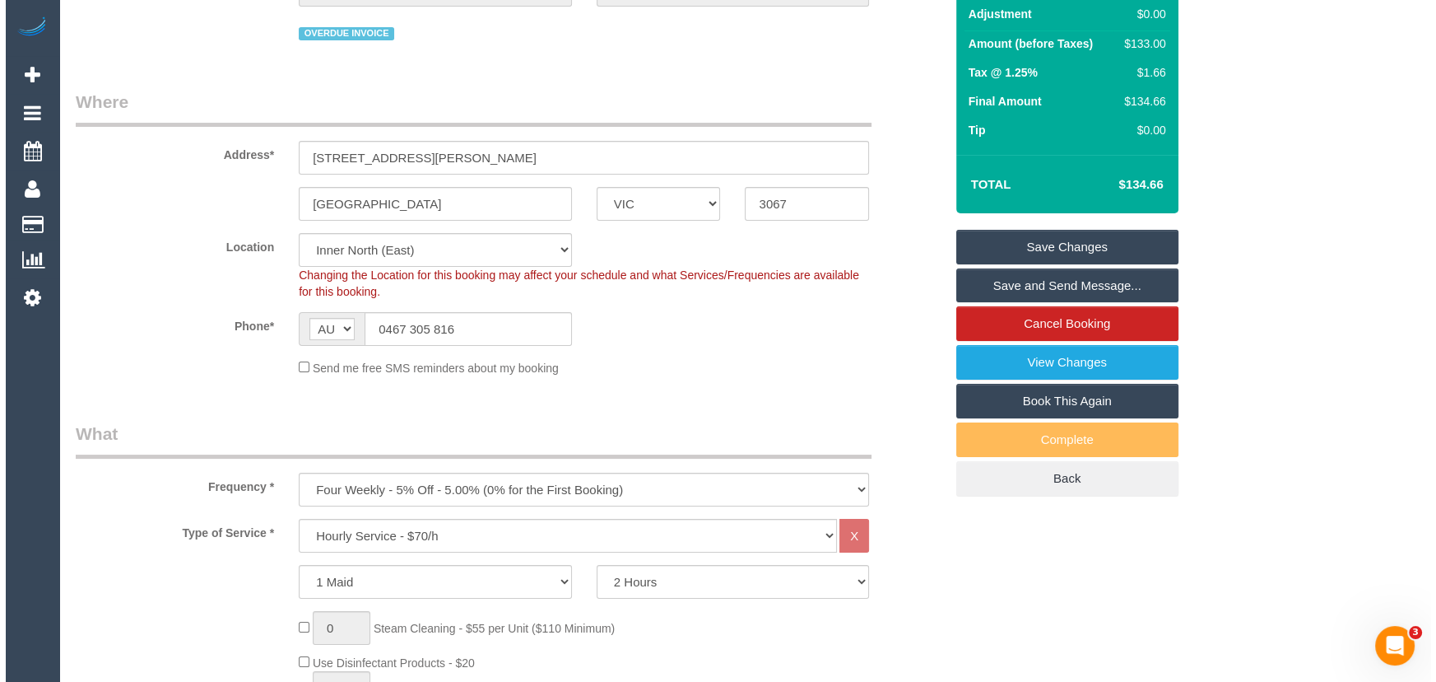
scroll to position [0, 0]
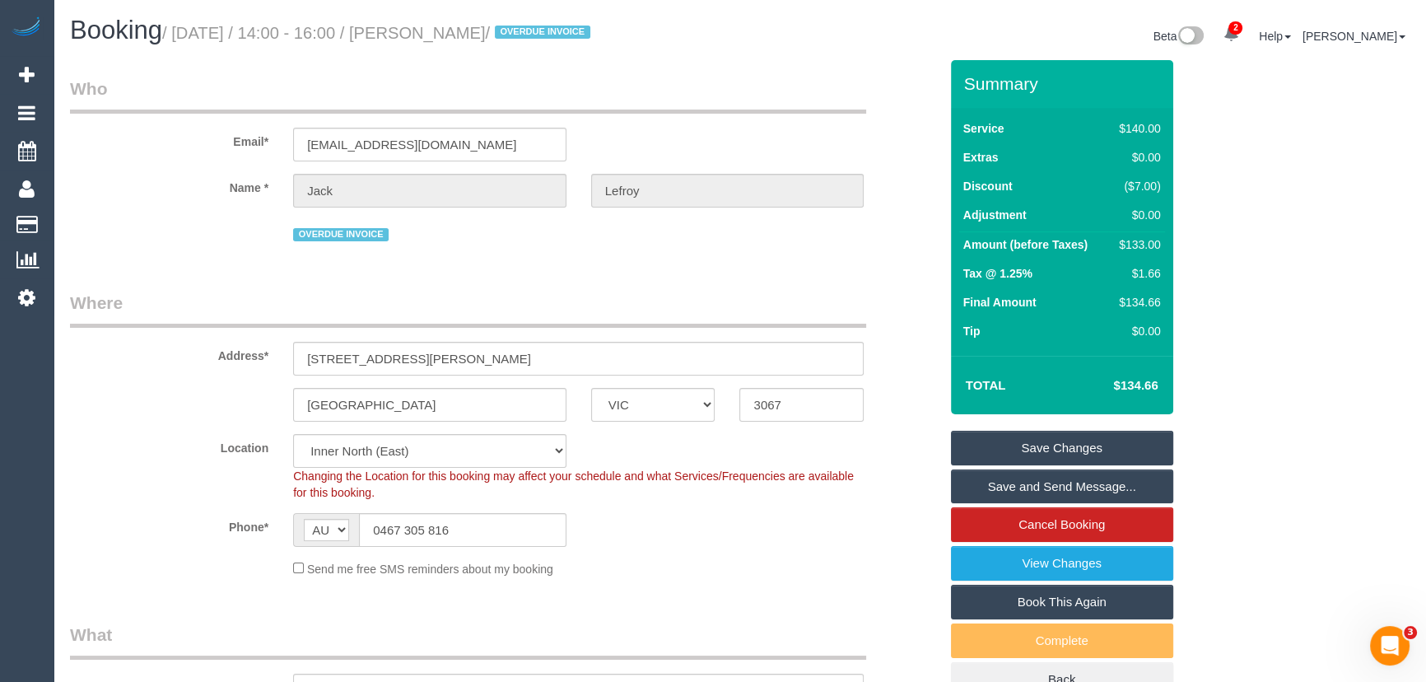
click at [462, 25] on small "/ September 12, 2025 / 14:00 - 16:00 / Jack Lefroy / OVERDUE INVOICE" at bounding box center [378, 33] width 433 height 18
copy small "Jack Lefroy"
drag, startPoint x: 1069, startPoint y: 440, endPoint x: 1054, endPoint y: 418, distance: 26.7
click at [1069, 440] on link "Save Changes" at bounding box center [1062, 448] width 222 height 35
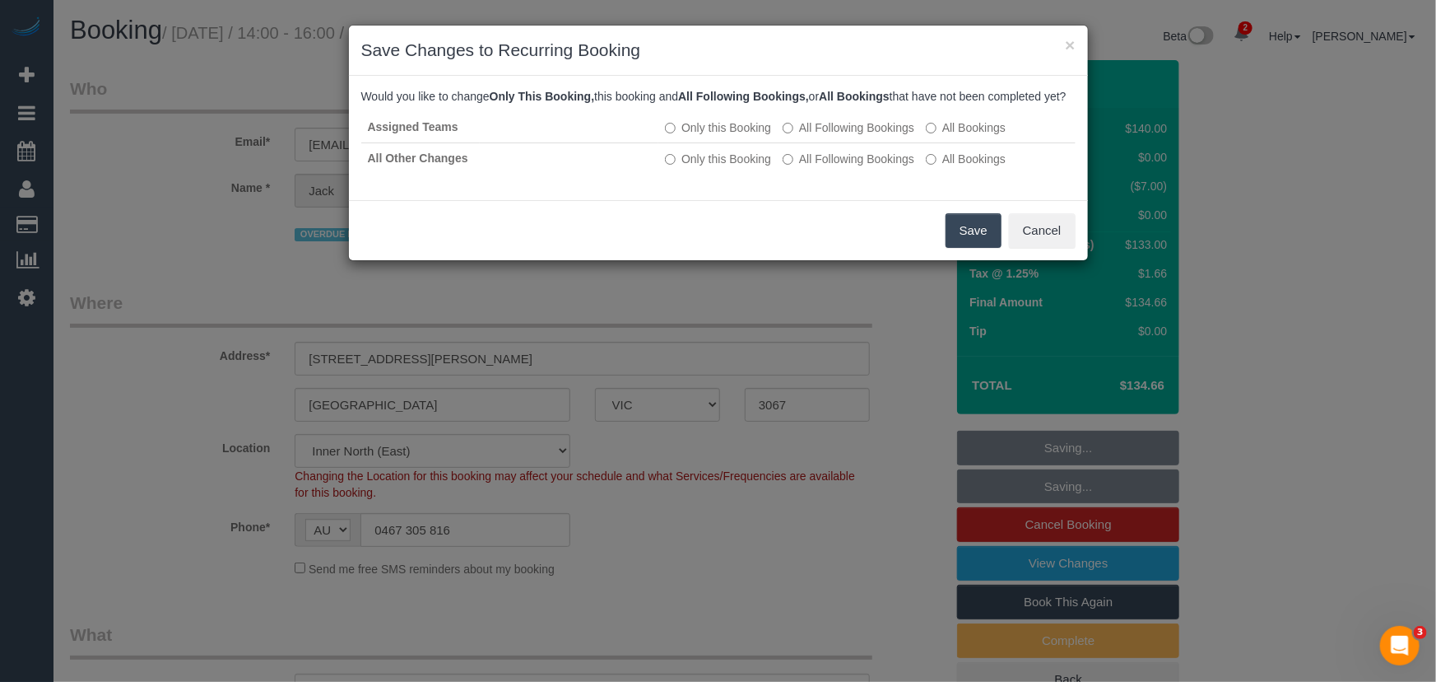
click at [966, 248] on button "Save" at bounding box center [974, 230] width 56 height 35
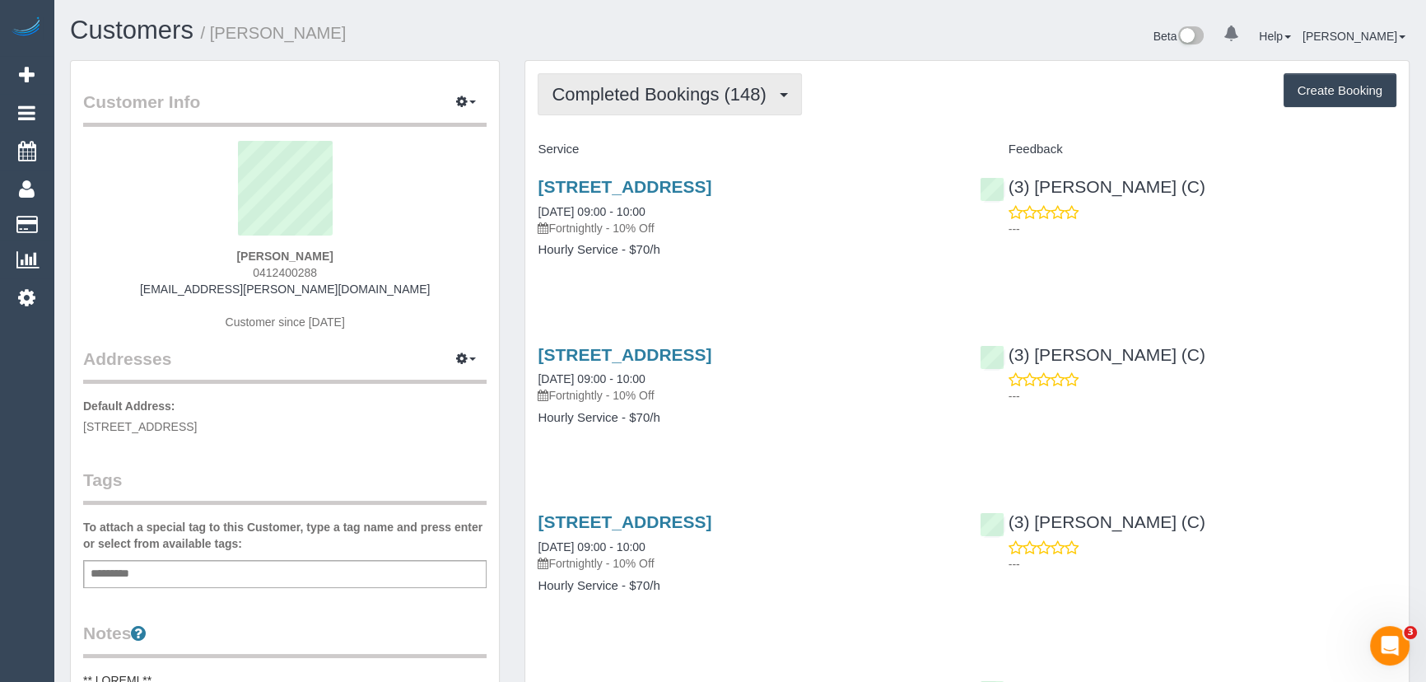
click at [694, 101] on span "Completed Bookings (148)" at bounding box center [663, 94] width 222 height 21
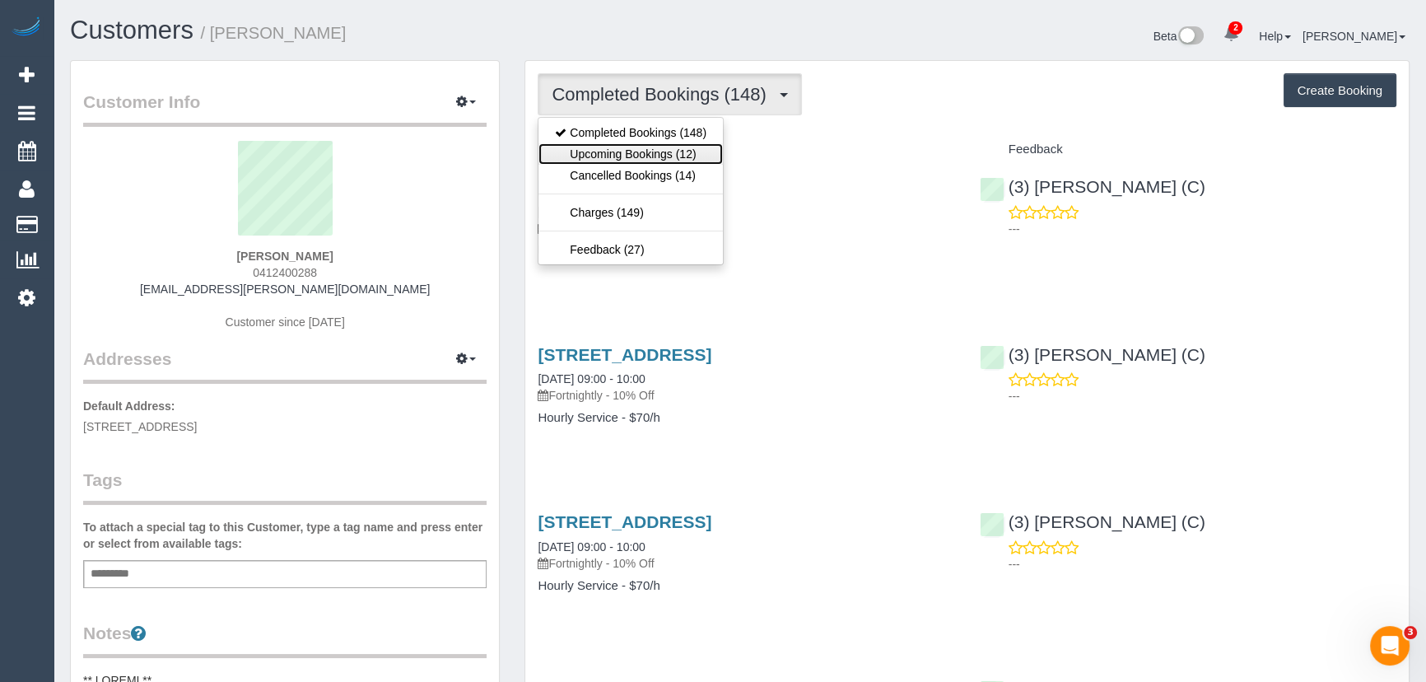
click at [682, 150] on link "Upcoming Bookings (12)" at bounding box center [630, 153] width 184 height 21
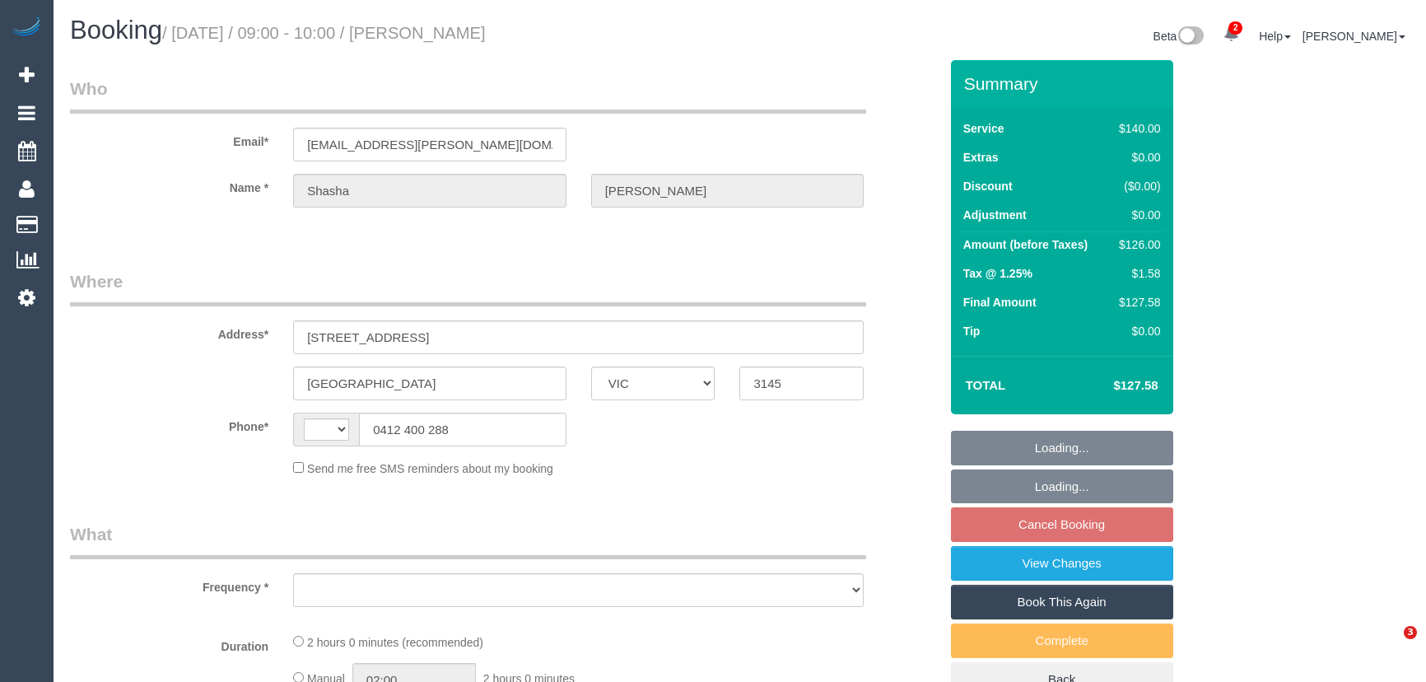
select select "VIC"
select select "string:AU"
select select "string:stripe-pm_1Pf98U2GScqysDRV1KyYvSbR"
select select "object:569"
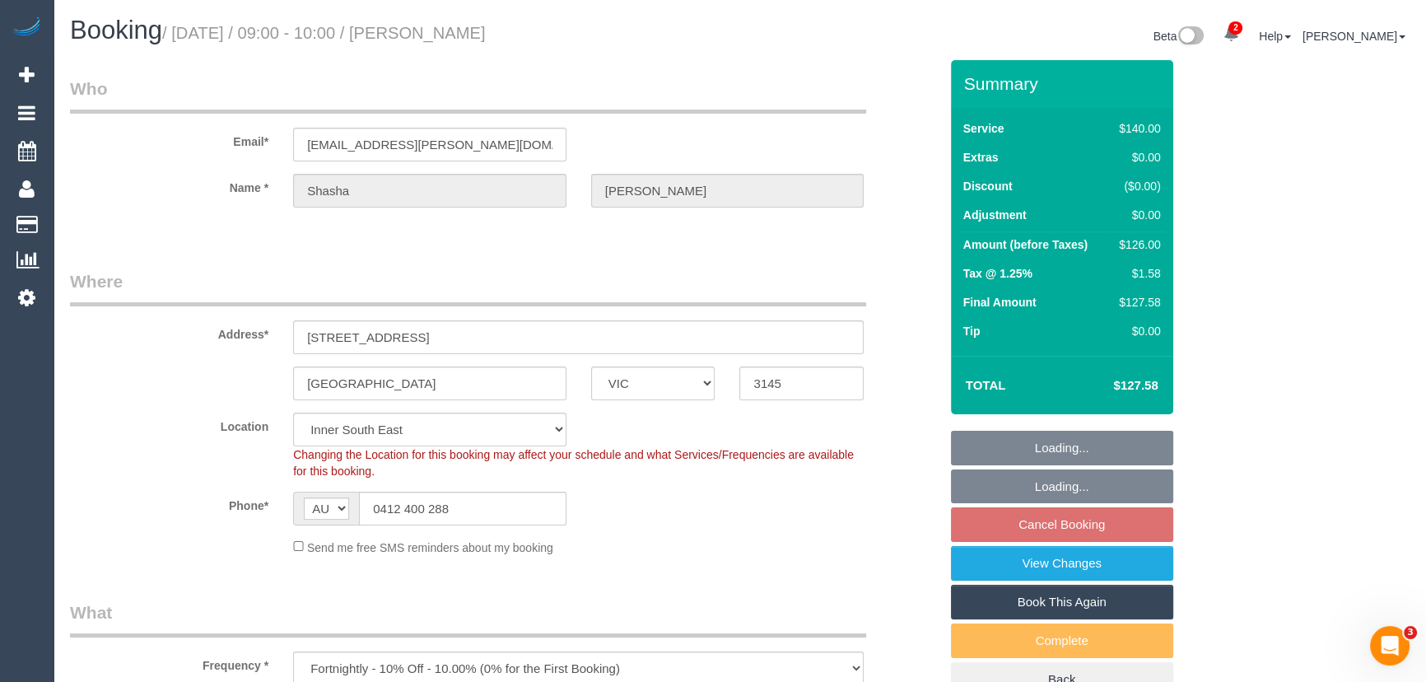
select select "number:28"
select select "number:14"
select select "number:19"
select select "number:24"
select select "number:34"
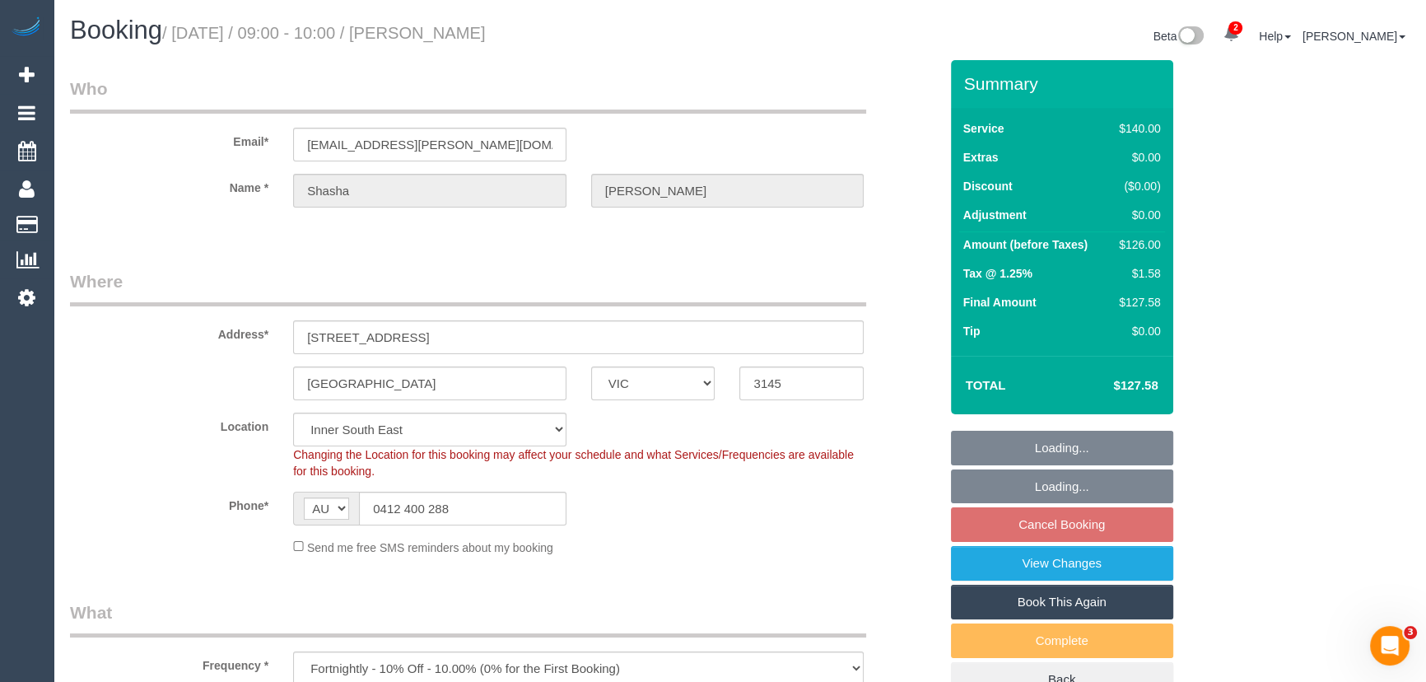
select select "number:12"
select select "object:903"
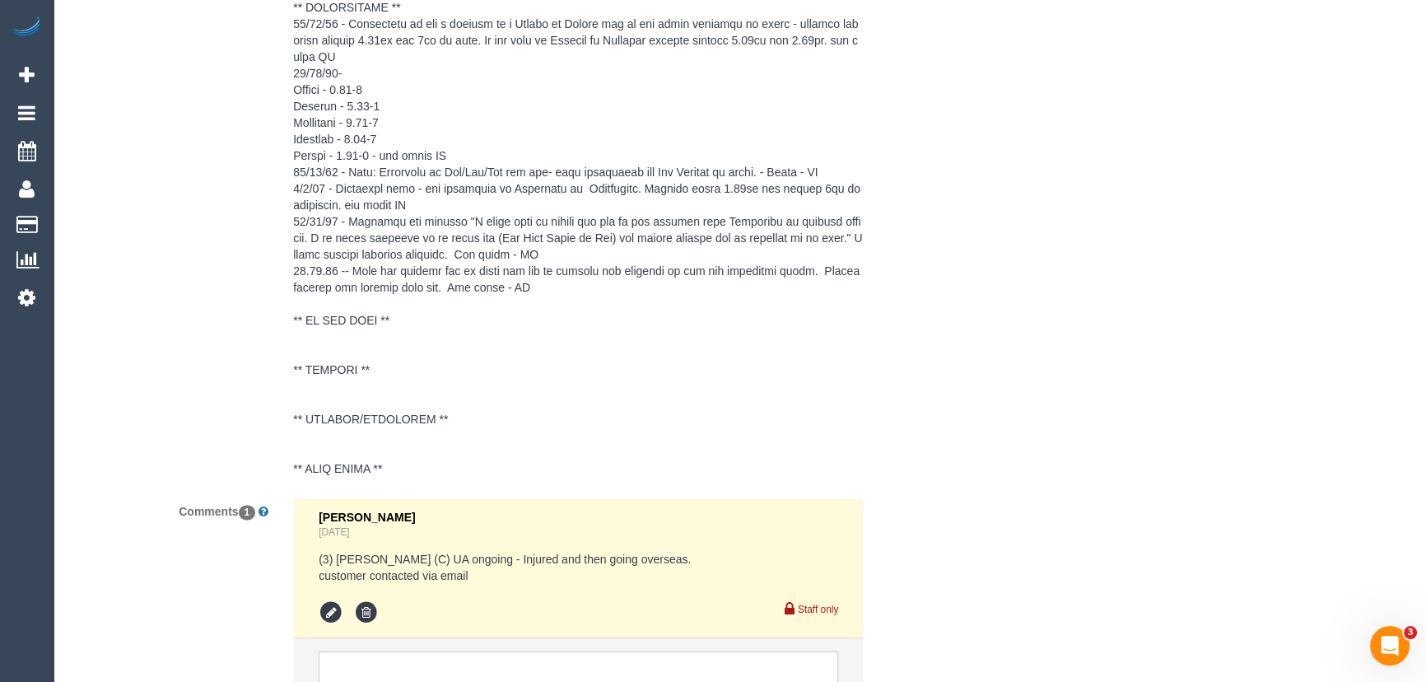
scroll to position [3253, 0]
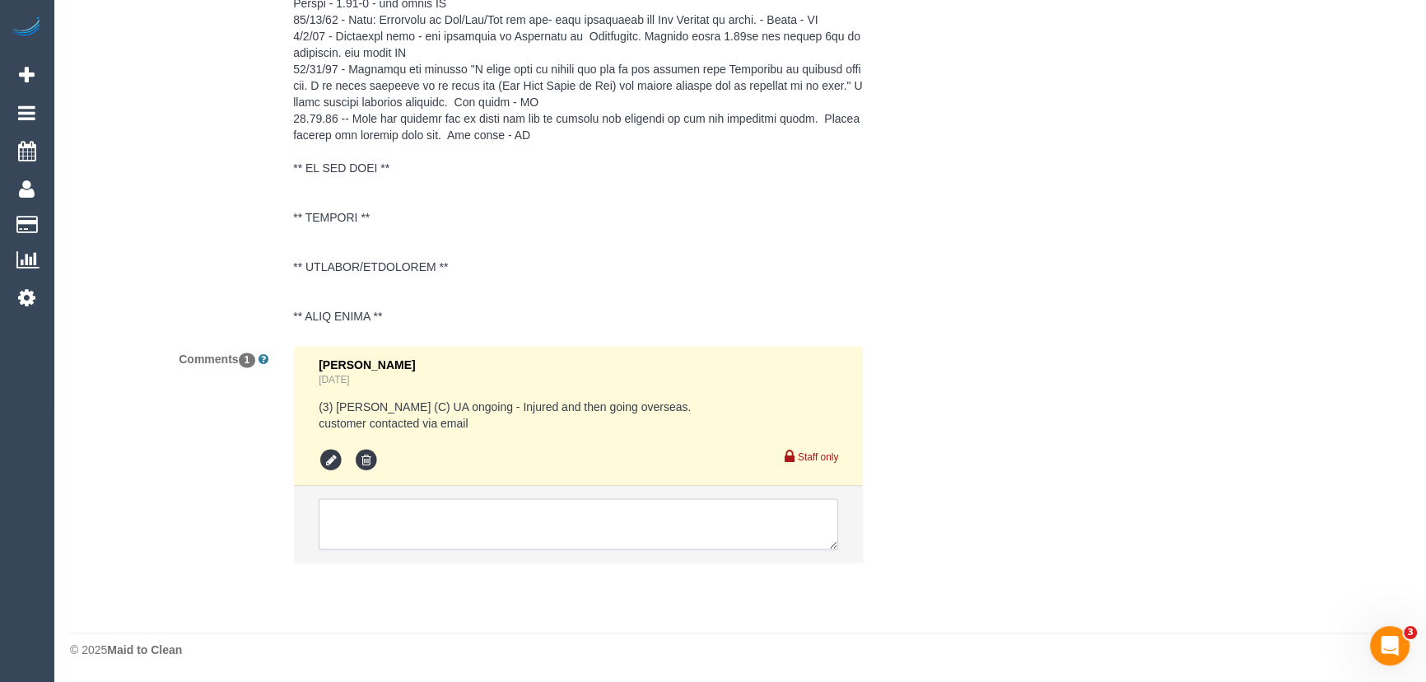
click at [425, 539] on textarea at bounding box center [578, 523] width 519 height 51
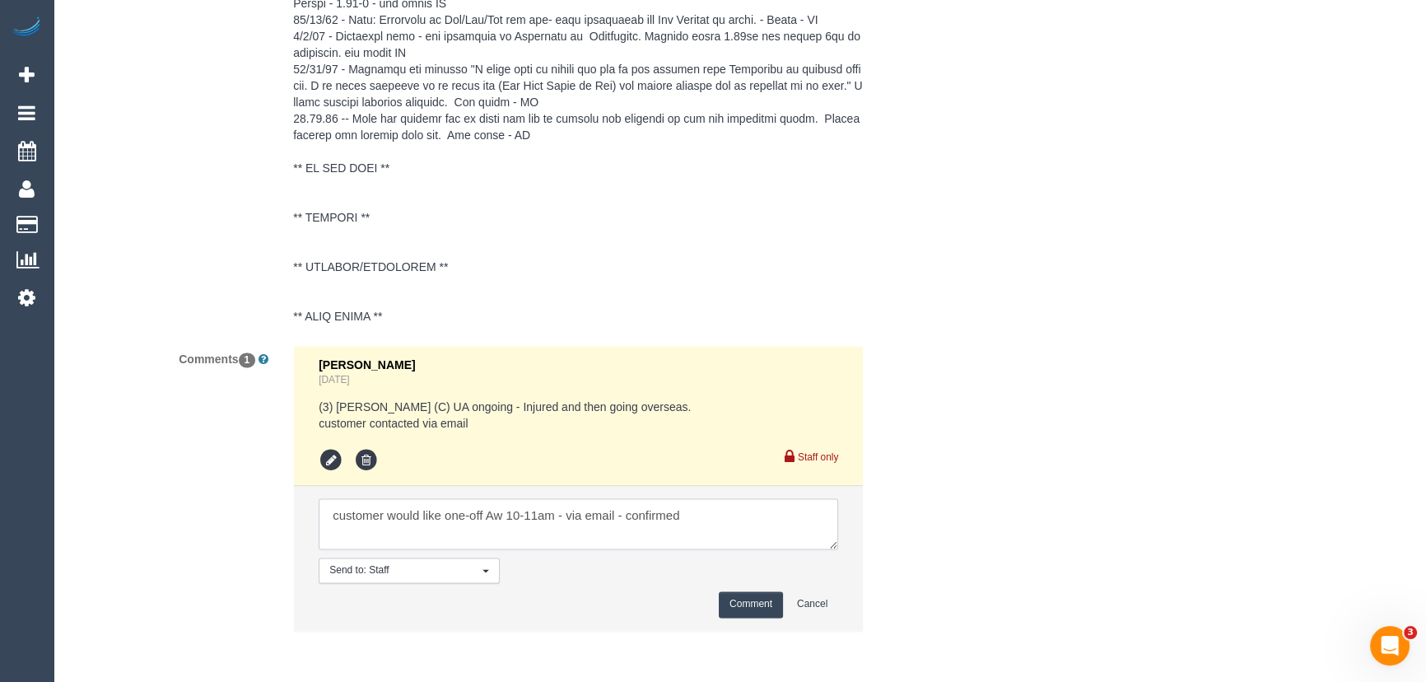
type textarea "customer would like one-off Aw 10-11am - via email - confirmed"
click at [752, 602] on button "Comment" at bounding box center [751, 604] width 64 height 26
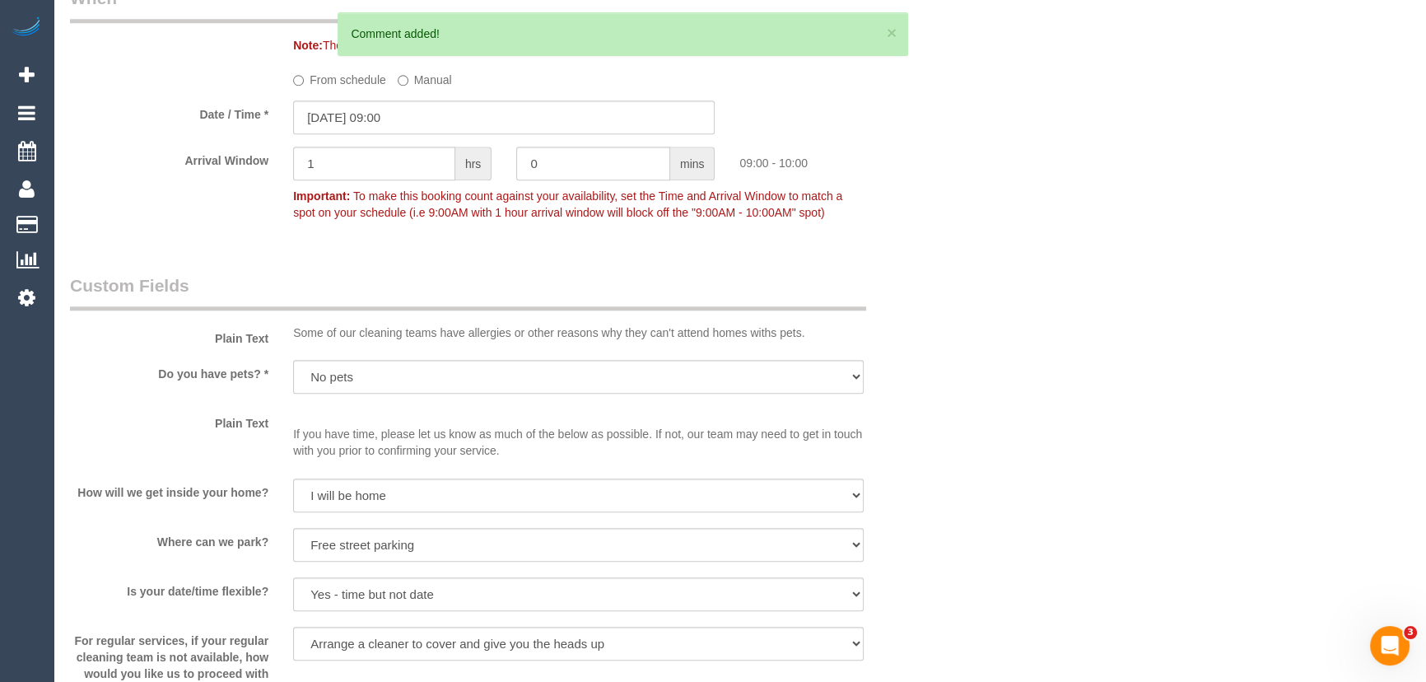
scroll to position [1532, 0]
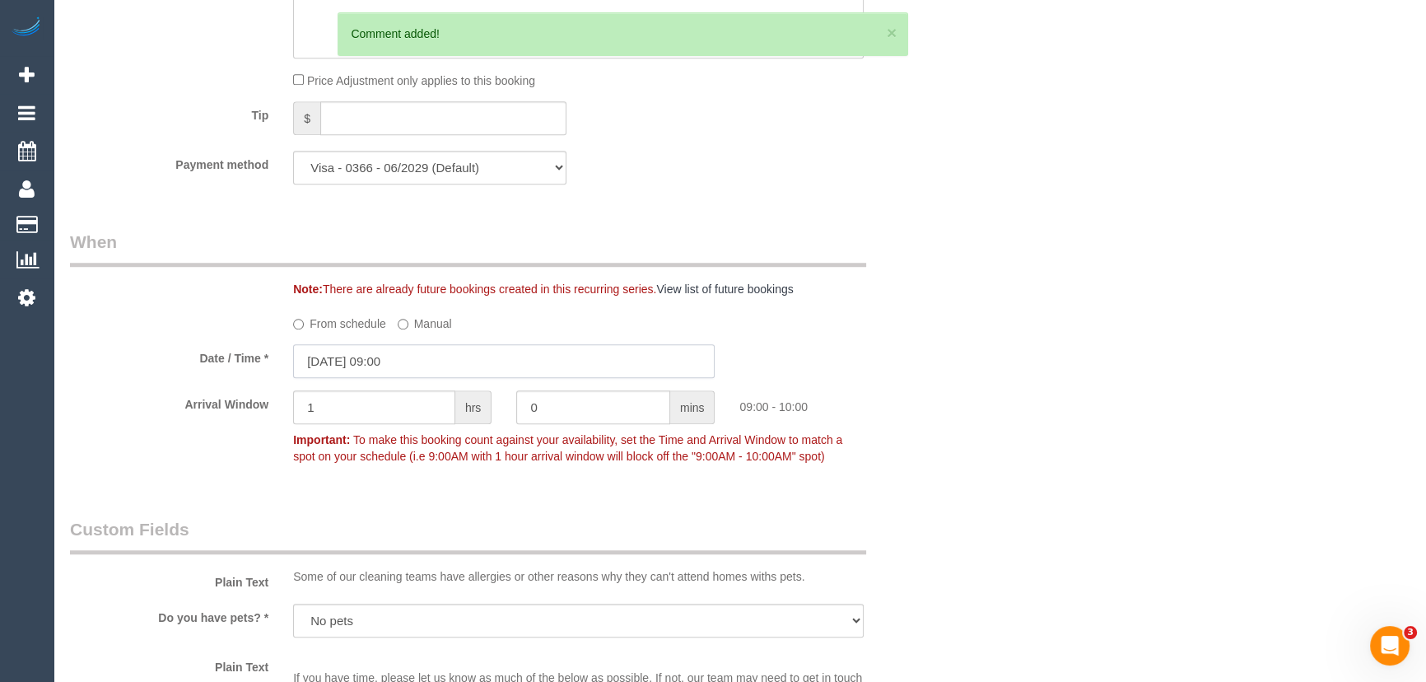
click at [432, 365] on input "[DATE] 09:00" at bounding box center [503, 361] width 421 height 34
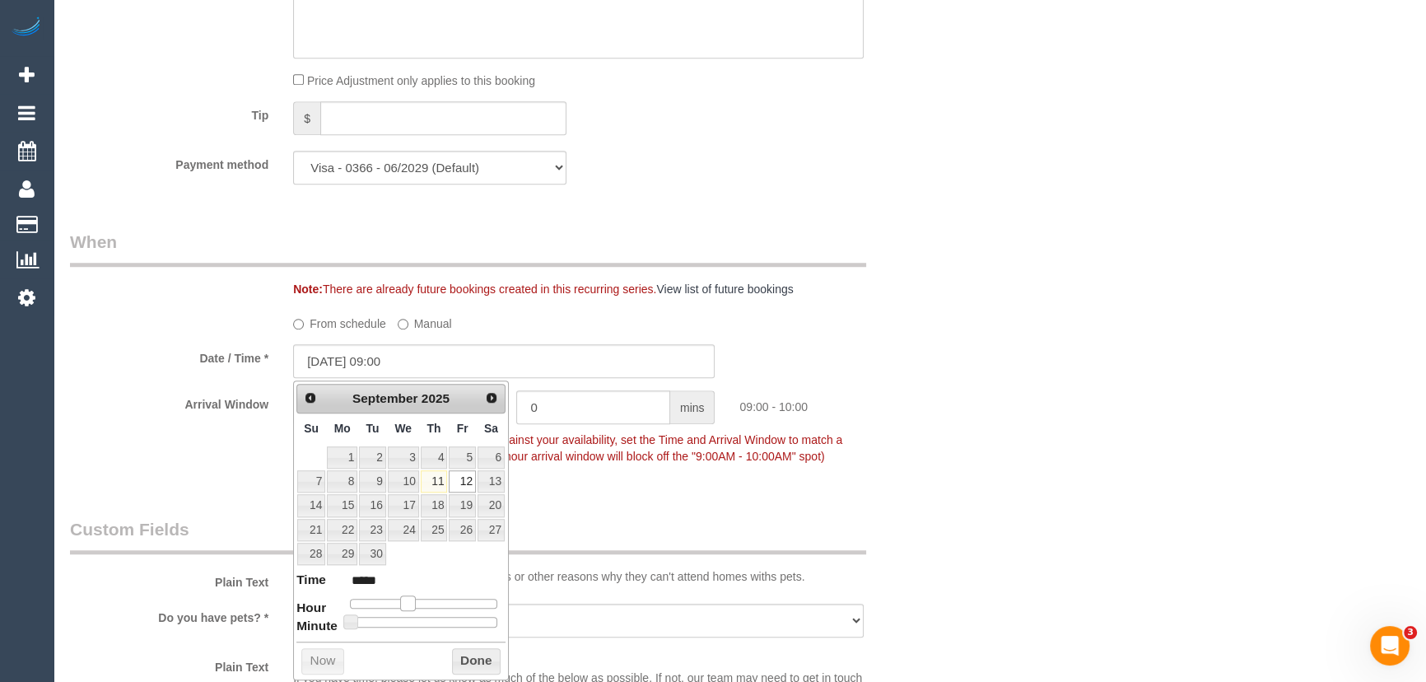
type input "[DATE] 10:00"
type input "*****"
drag, startPoint x: 407, startPoint y: 599, endPoint x: 445, endPoint y: 585, distance: 40.4
click at [417, 598] on span at bounding box center [414, 602] width 15 height 15
click at [958, 550] on div "Who Email* [EMAIL_ADDRESS][PERSON_NAME][DOMAIN_NAME] Name * [GEOGRAPHIC_DATA][P…" at bounding box center [739, 499] width 1339 height 3942
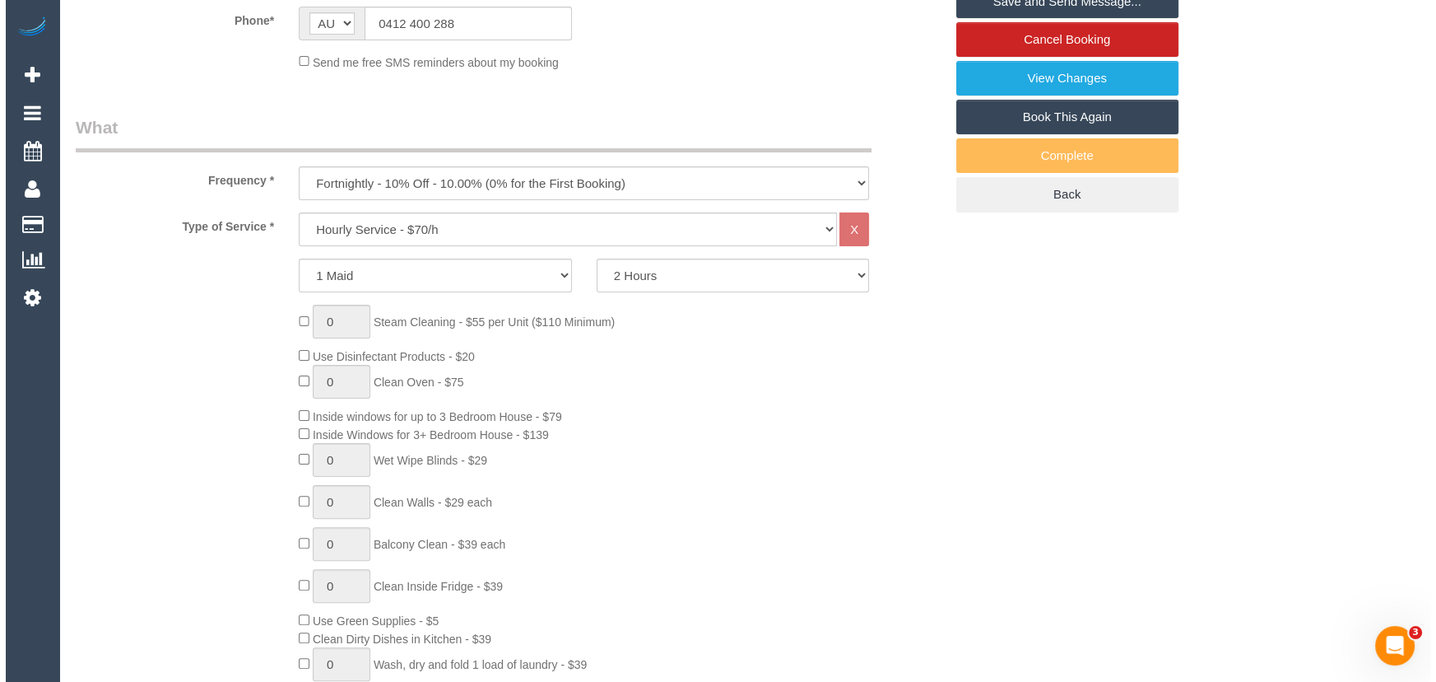
scroll to position [0, 0]
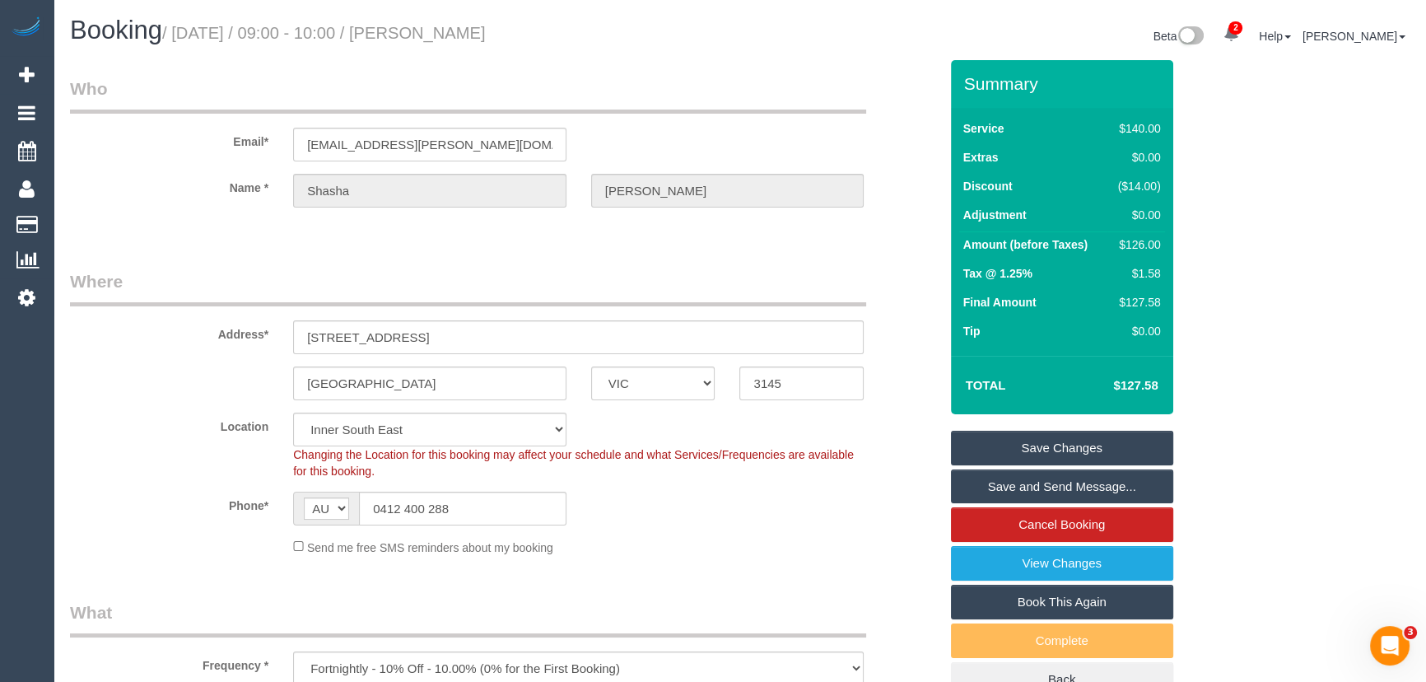
click at [1023, 483] on link "Save and Send Message..." at bounding box center [1062, 486] width 222 height 35
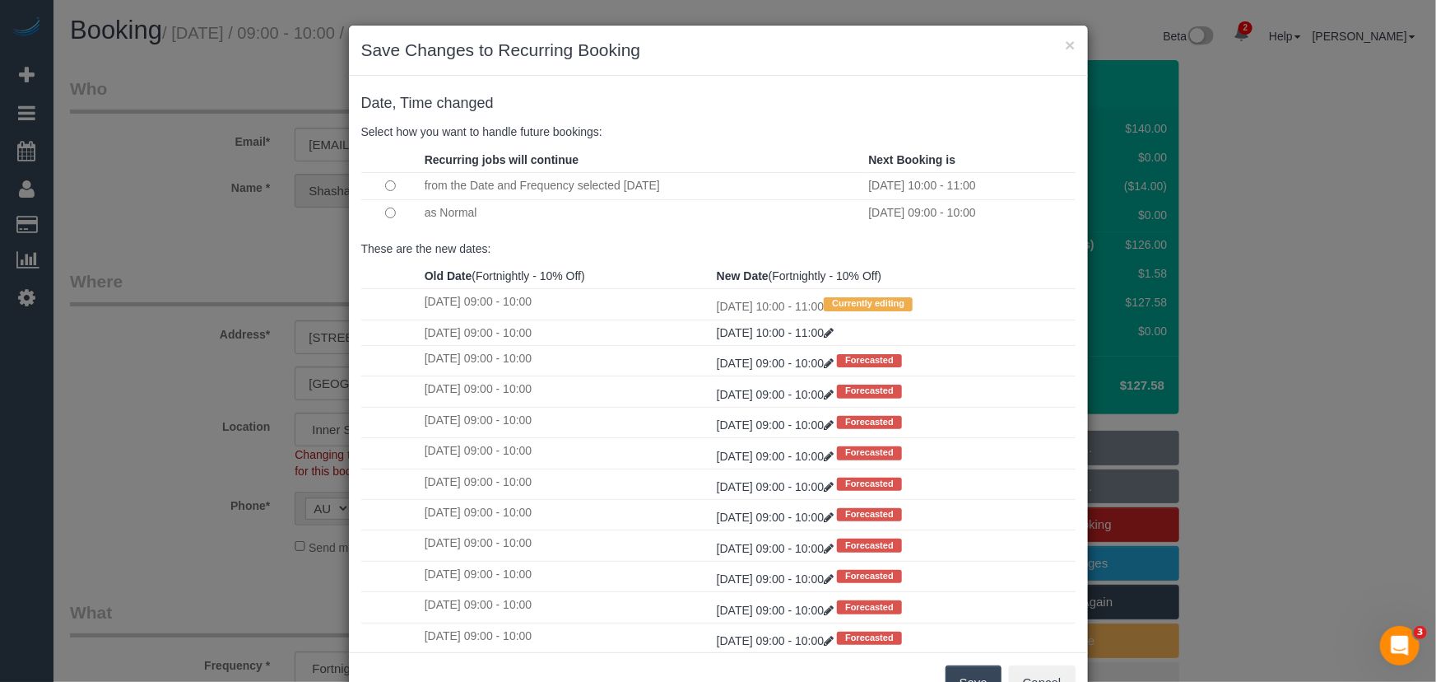
click at [386, 205] on td at bounding box center [390, 212] width 59 height 26
click at [977, 674] on button "Save" at bounding box center [974, 682] width 56 height 35
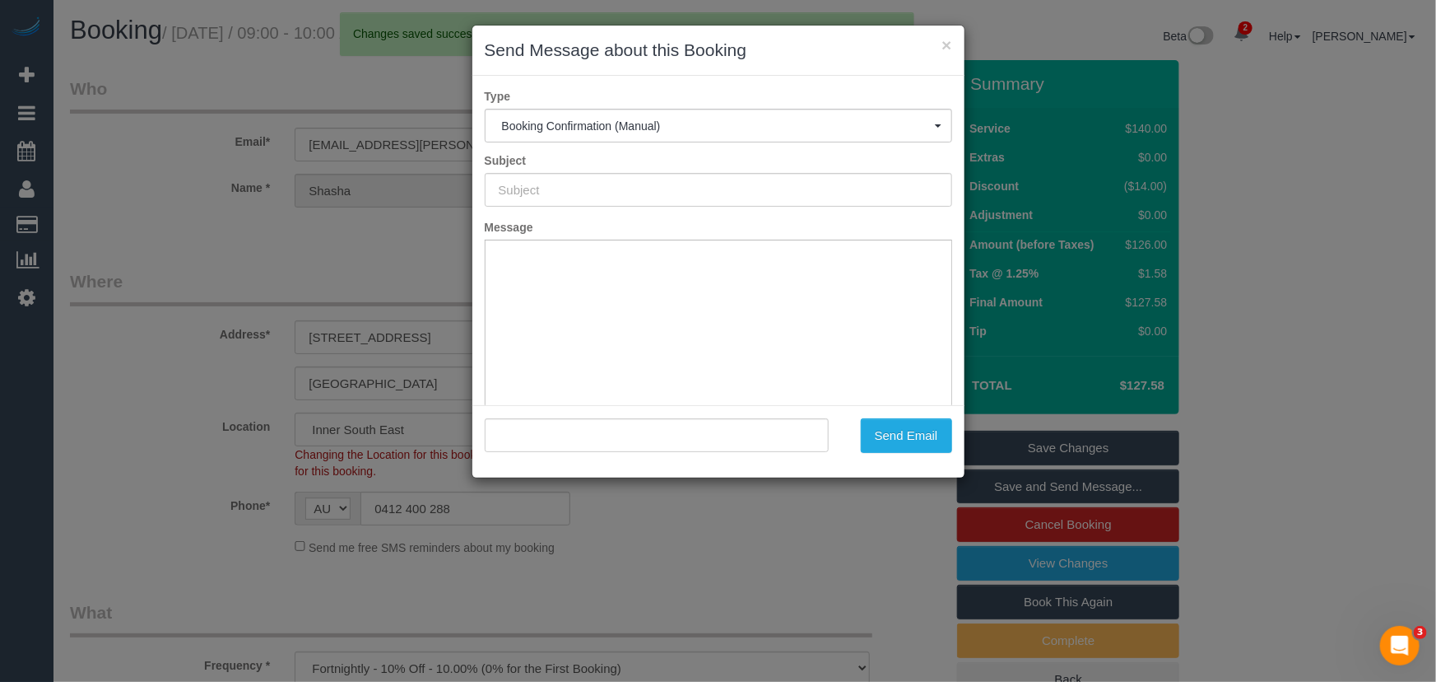
type input "Booking Confirmed"
type input ""[PERSON_NAME]" <[EMAIL_ADDRESS][PERSON_NAME][DOMAIN_NAME]>"
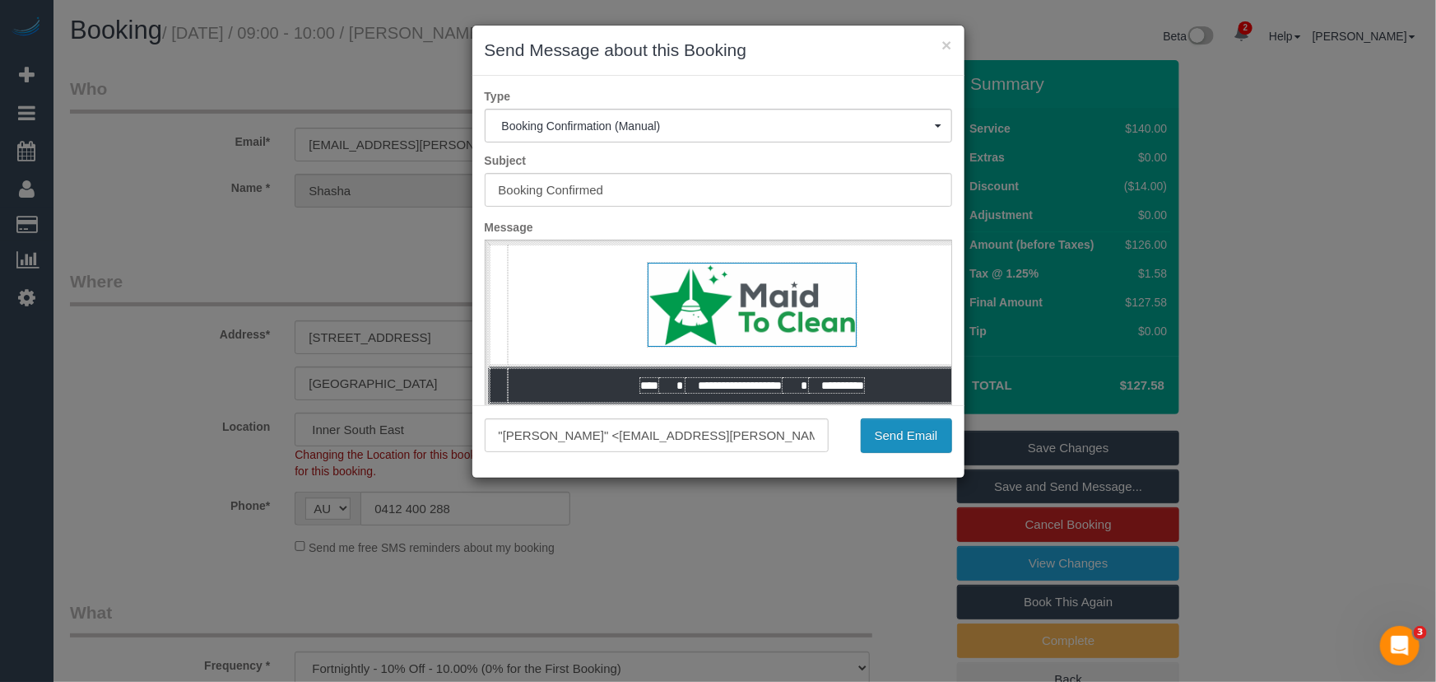
click at [892, 432] on button "Send Email" at bounding box center [906, 435] width 91 height 35
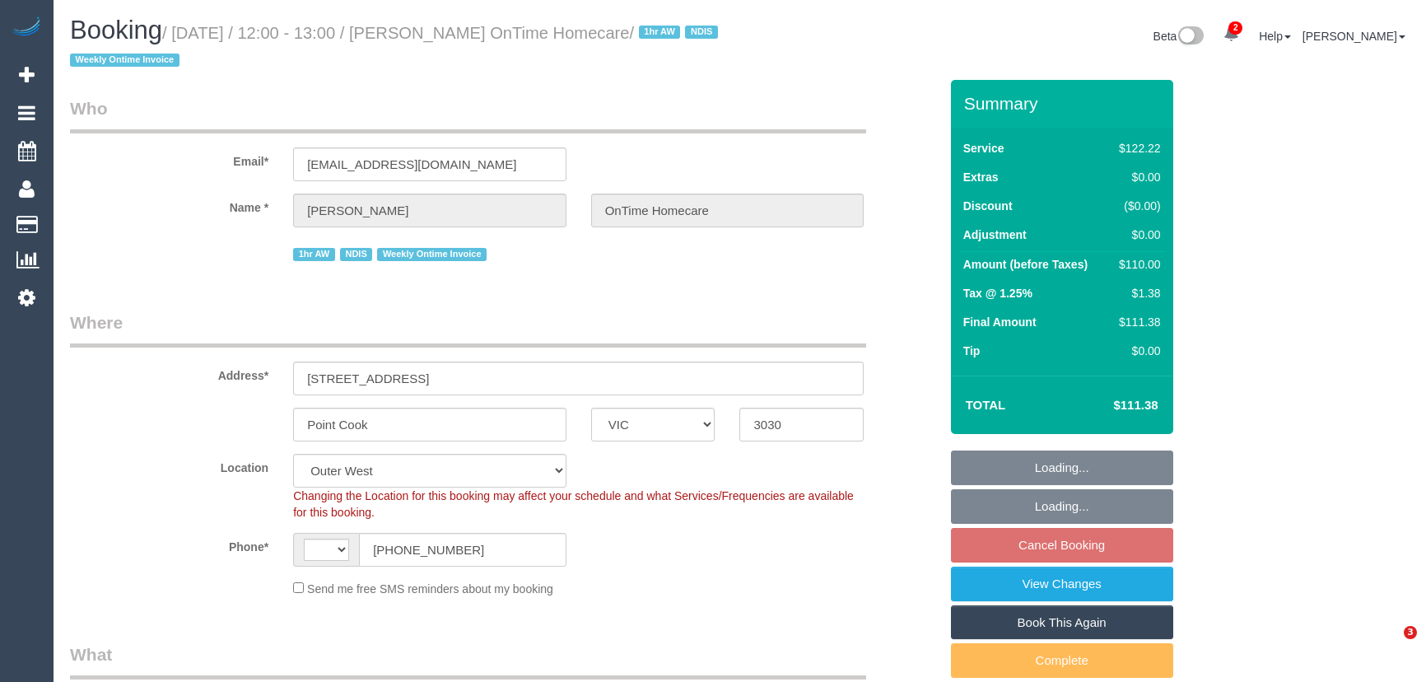
select select "VIC"
select select "object:387"
select select "string:AU"
select select "number:28"
select select "number:14"
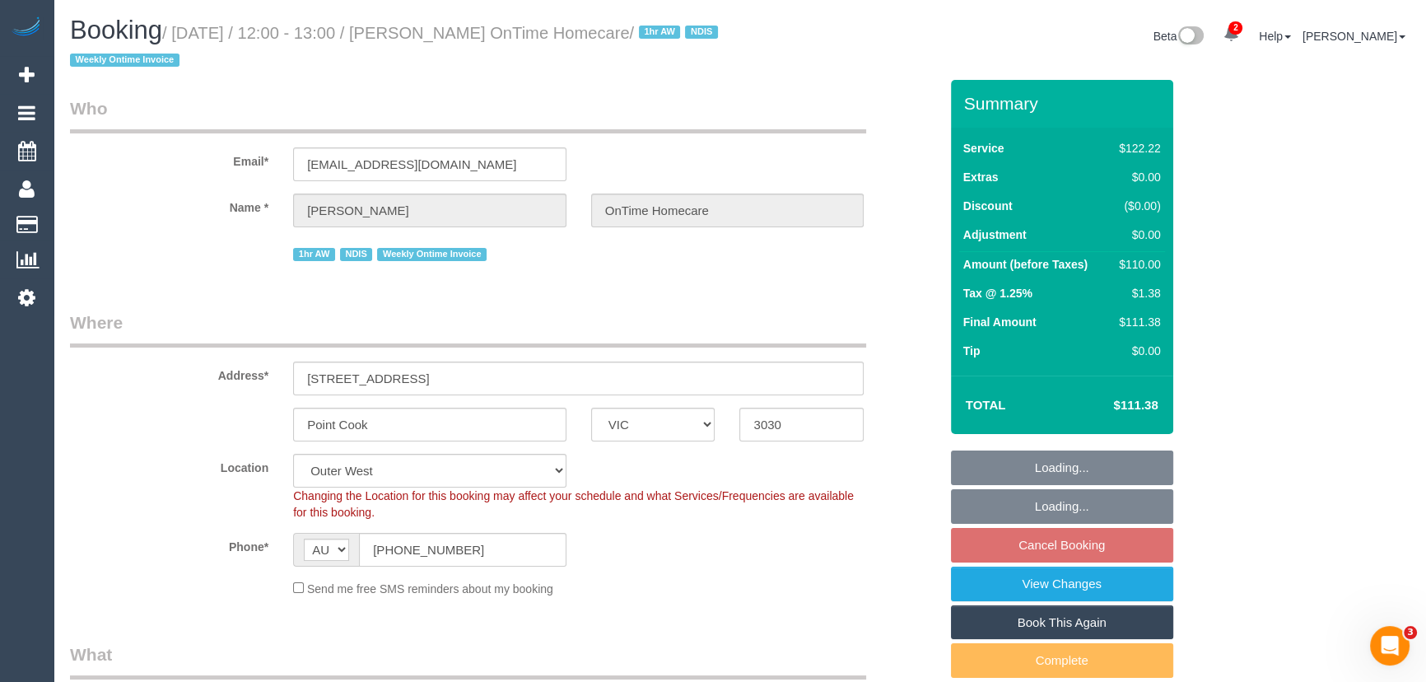
select select "number:19"
select select "number:23"
select select "number:35"
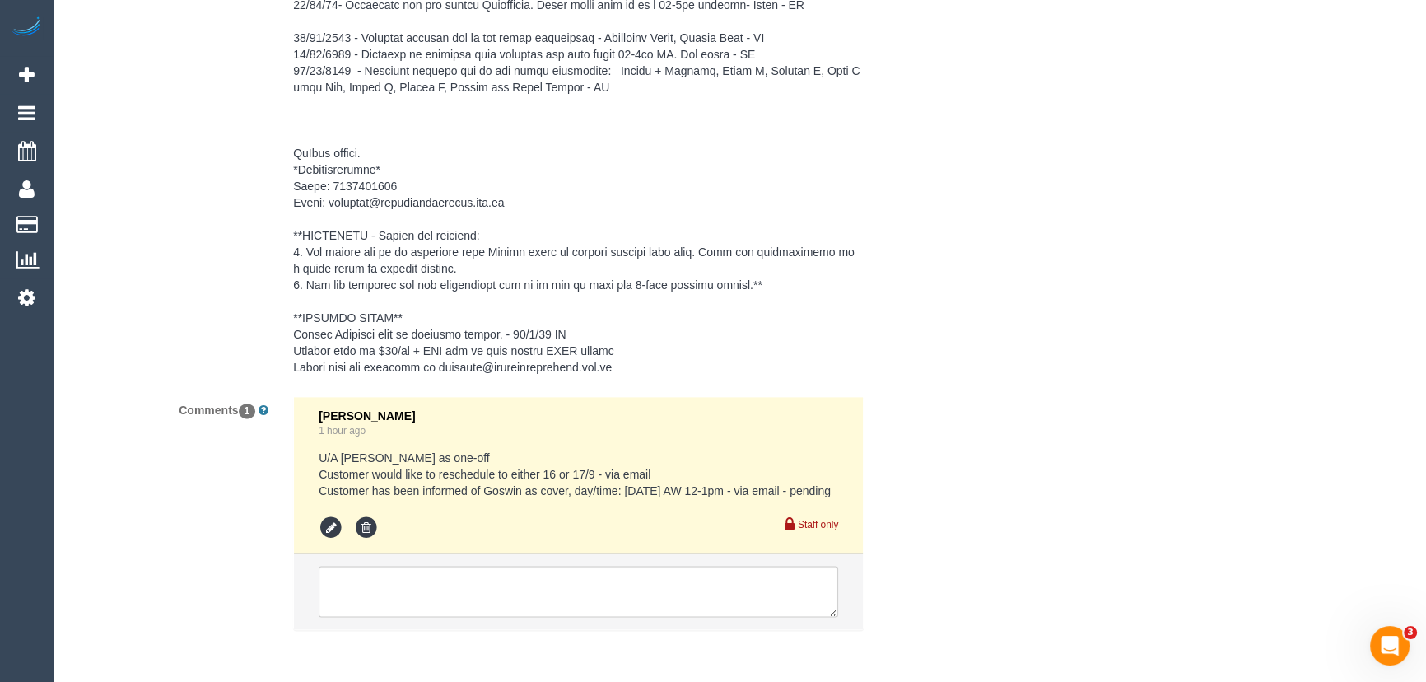
scroll to position [2717, 0]
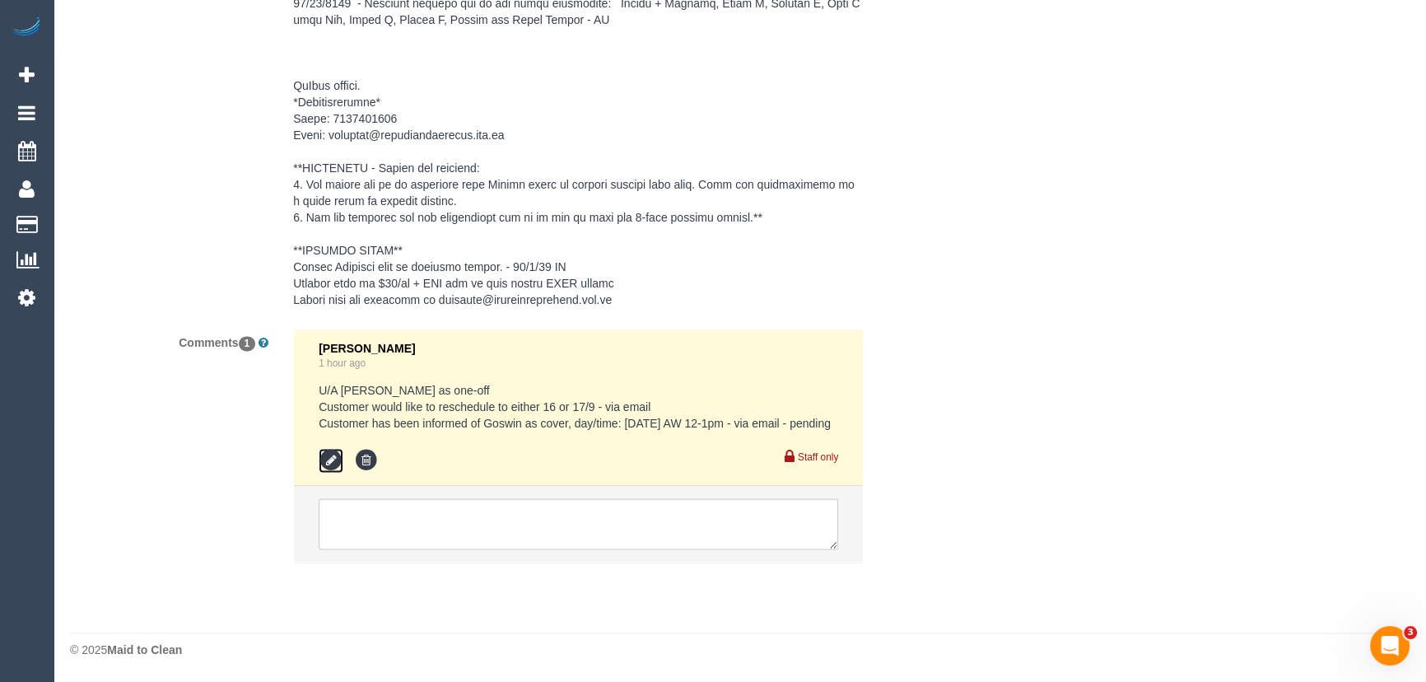
click at [324, 467] on icon at bounding box center [331, 460] width 25 height 25
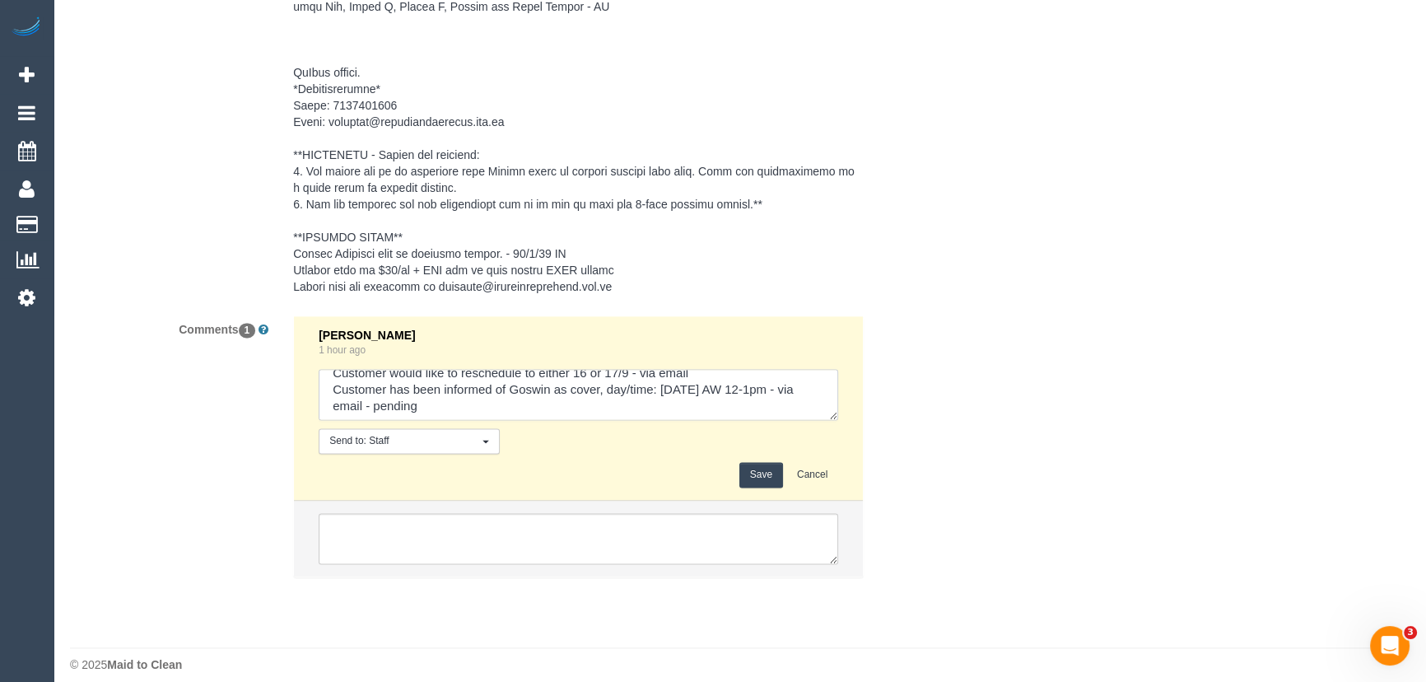
scroll to position [33, 0]
click at [525, 393] on textarea at bounding box center [578, 394] width 519 height 51
type textarea "U/A Nicole as one-off Customer would like to reschedule to either 16 or 17/9 - …"
click at [743, 471] on button "Save" at bounding box center [761, 475] width 44 height 26
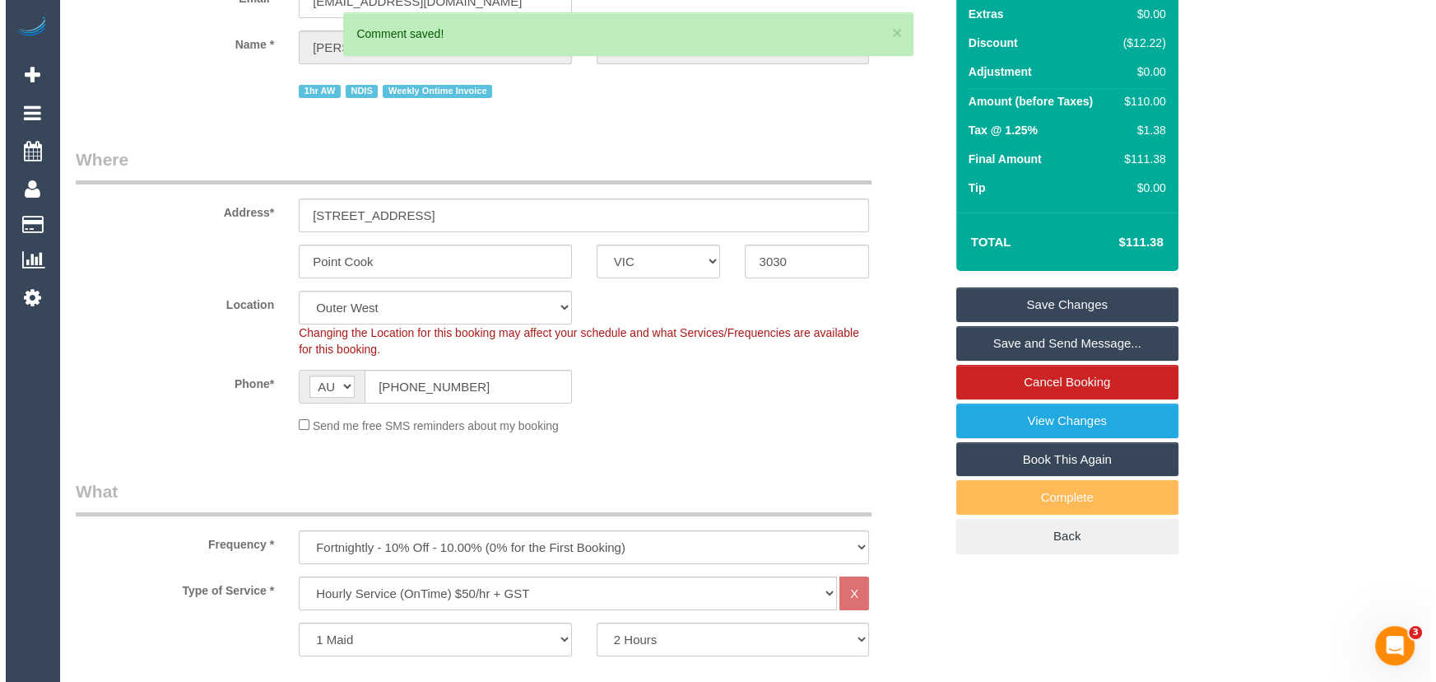
scroll to position [0, 0]
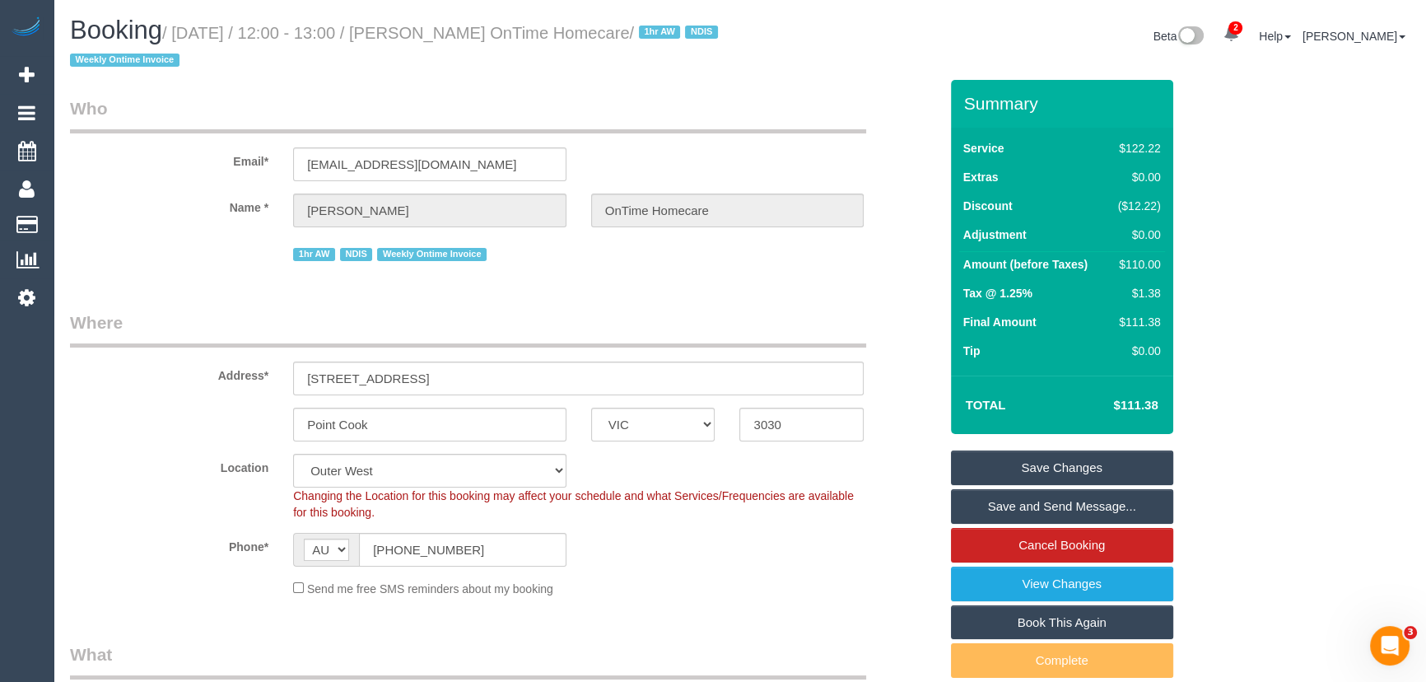
click at [1002, 505] on link "Save and Send Message..." at bounding box center [1062, 506] width 222 height 35
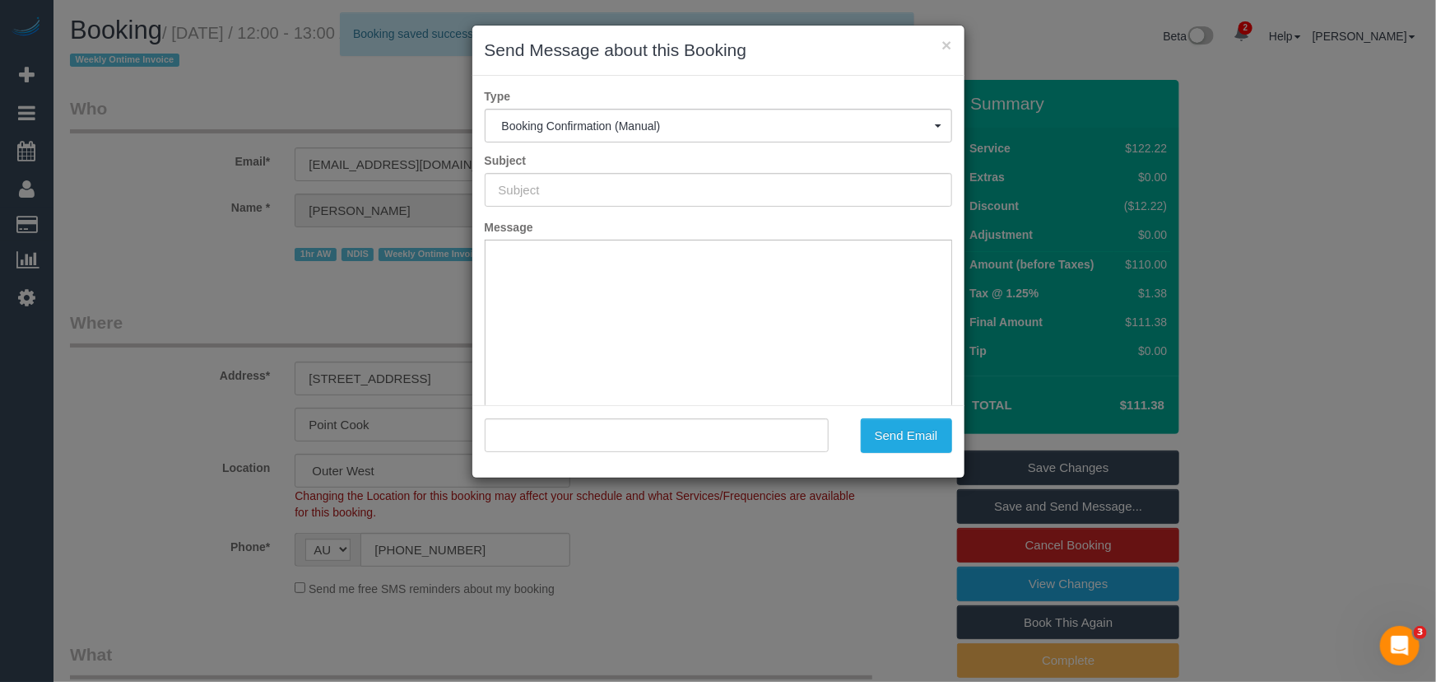
type input "Booking Confirmed"
type input ""Bhagyamma Rohit OnTime Homecare" <bhagyamma.ontimehomecare@fake.com>"
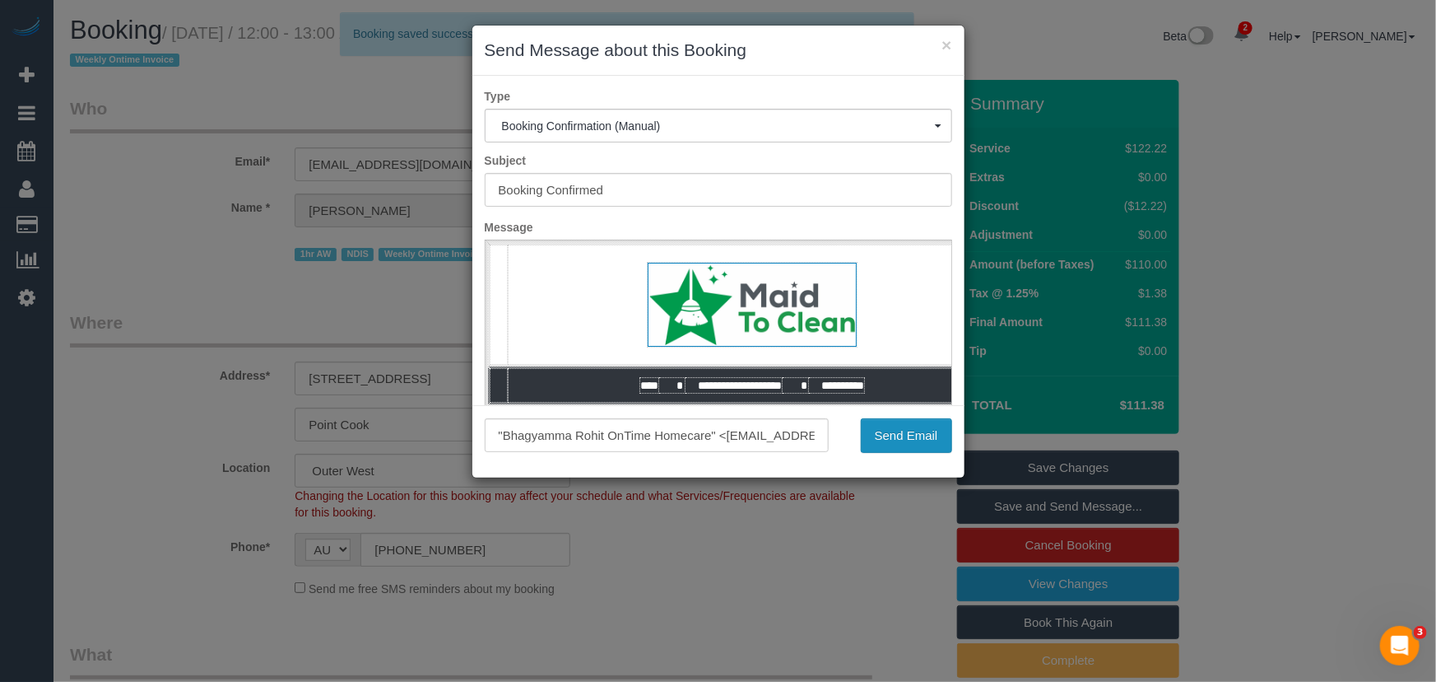
click at [887, 445] on button "Send Email" at bounding box center [906, 435] width 91 height 35
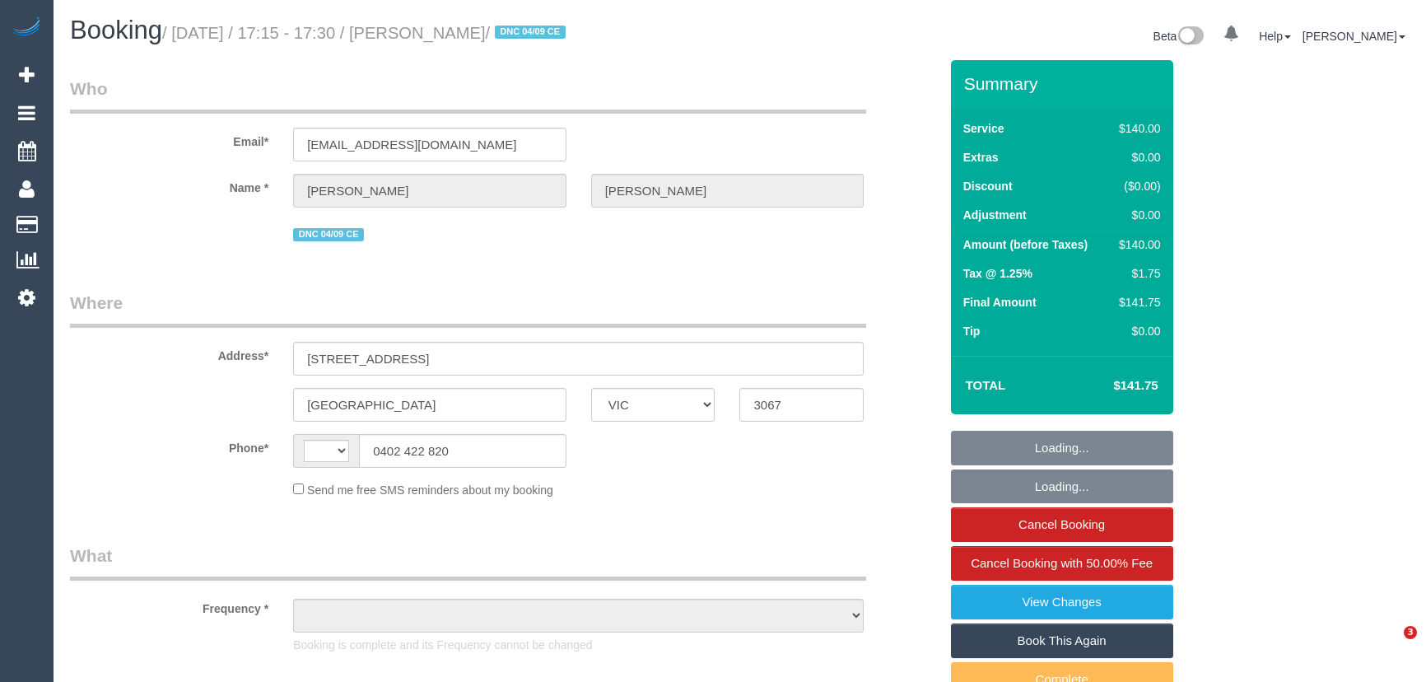
select select "VIC"
select select "string:stripe-pm_1S2gpF2GScqysDRVhMzYVQ14"
select select "string:AU"
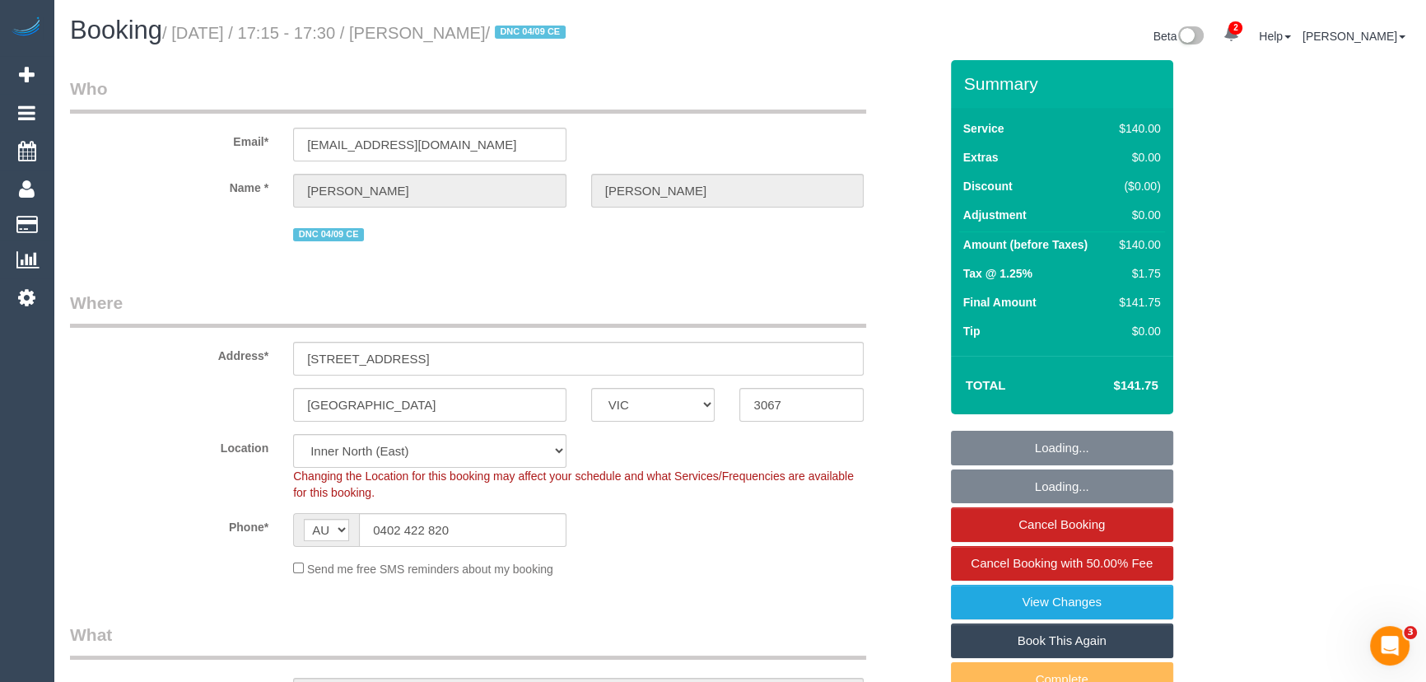
select select "object:730"
select select "number:28"
select select "number:14"
select select "number:18"
select select "number:25"
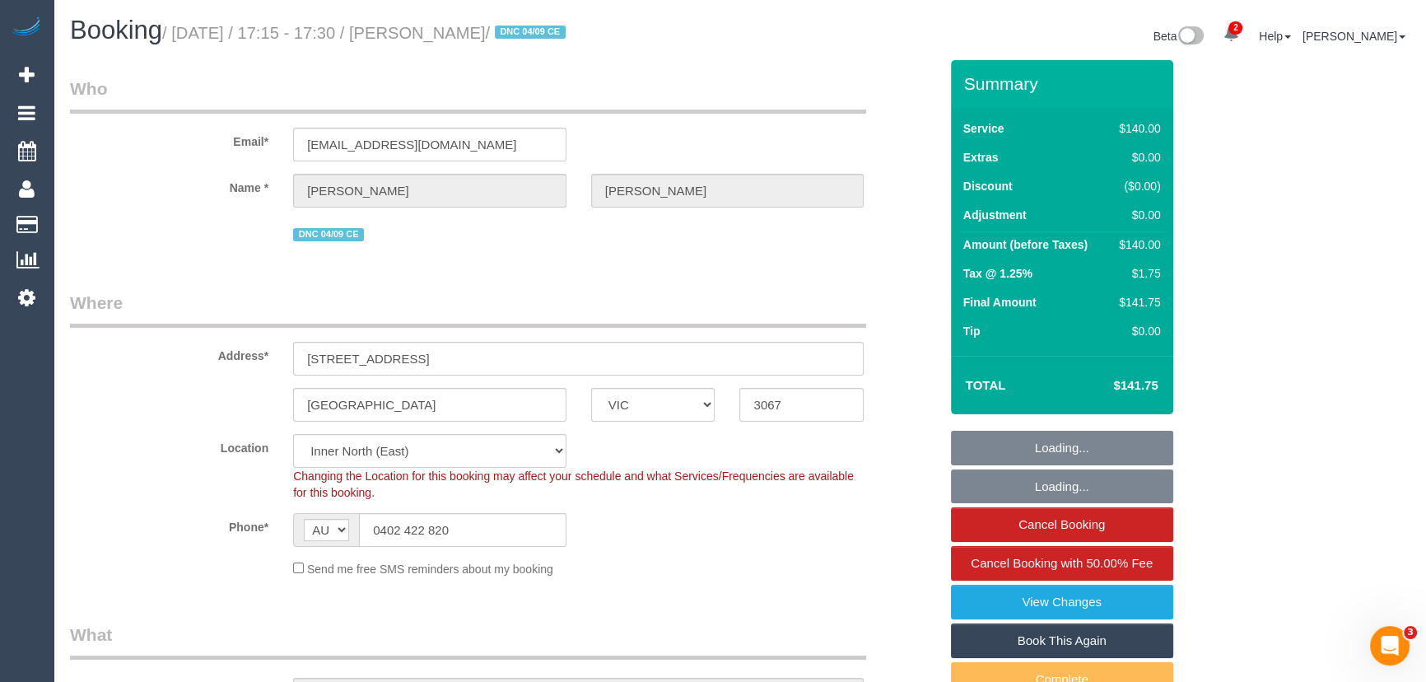
select select "number:12"
select select "object:1730"
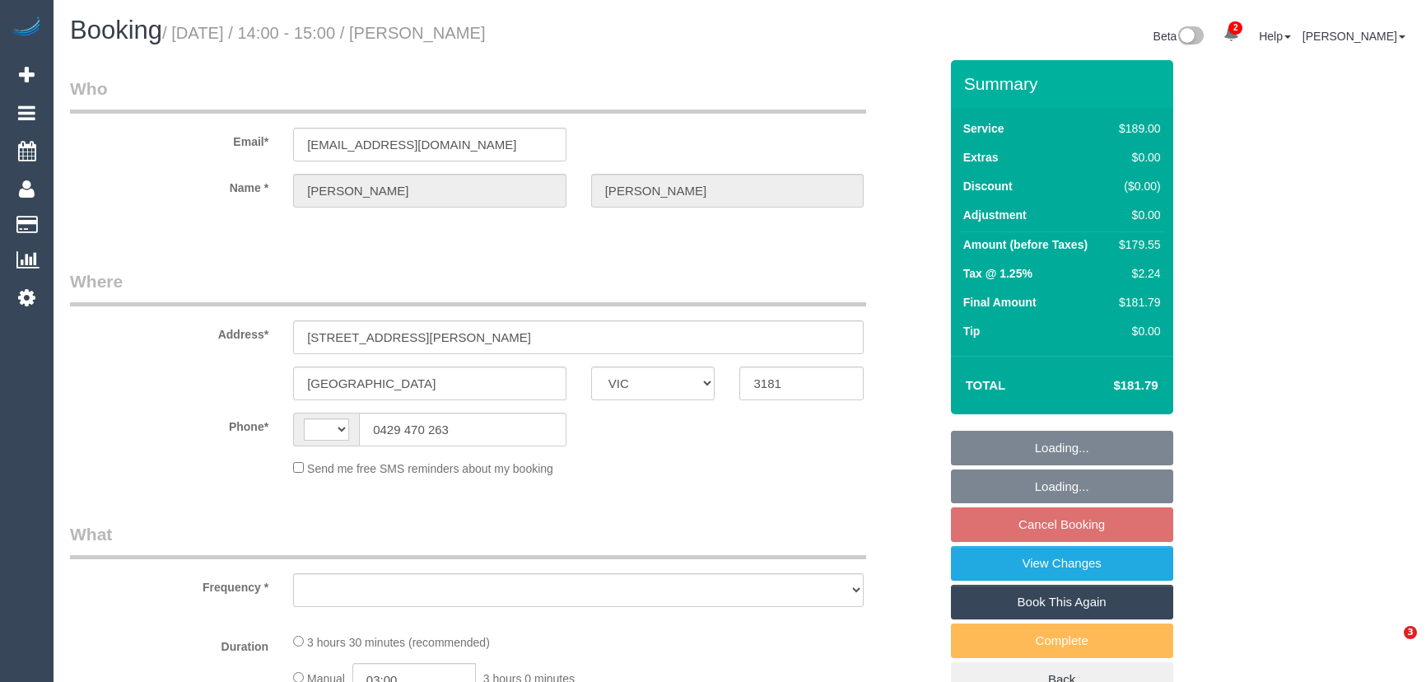
select select "VIC"
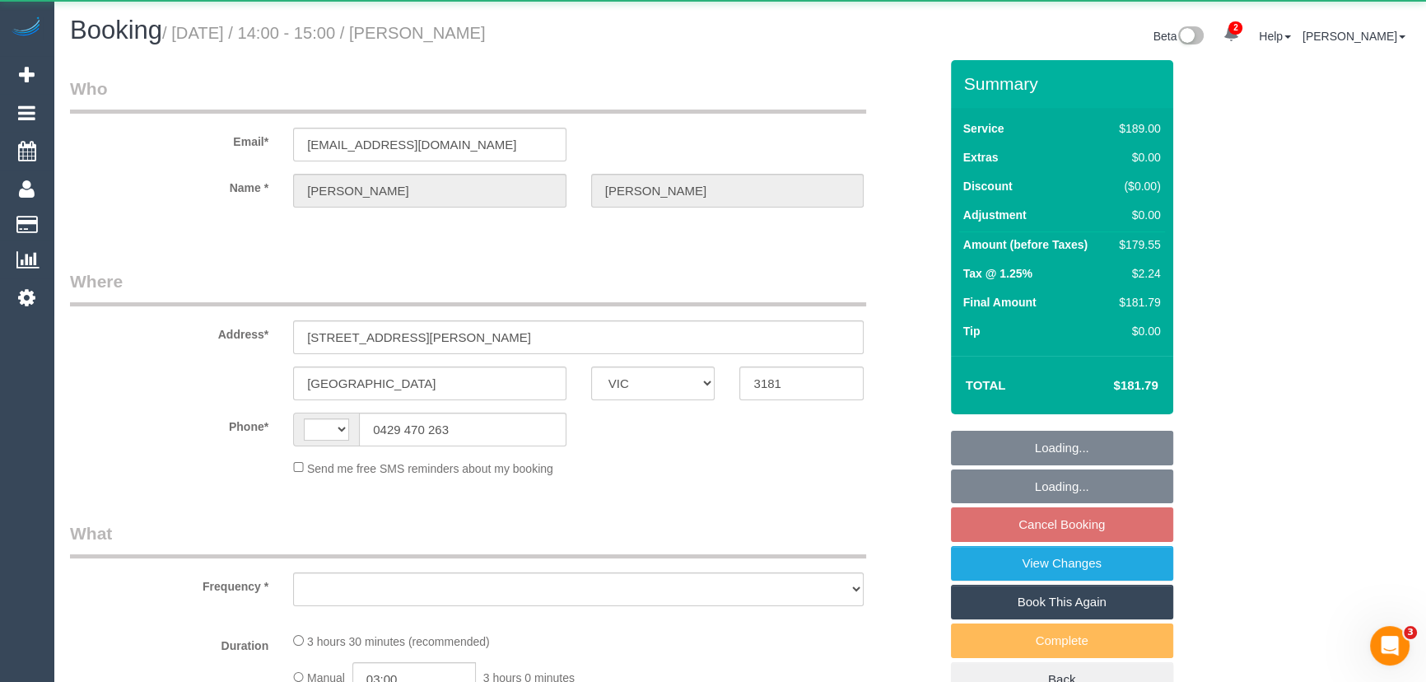
select select "string:AU"
select select "object:628"
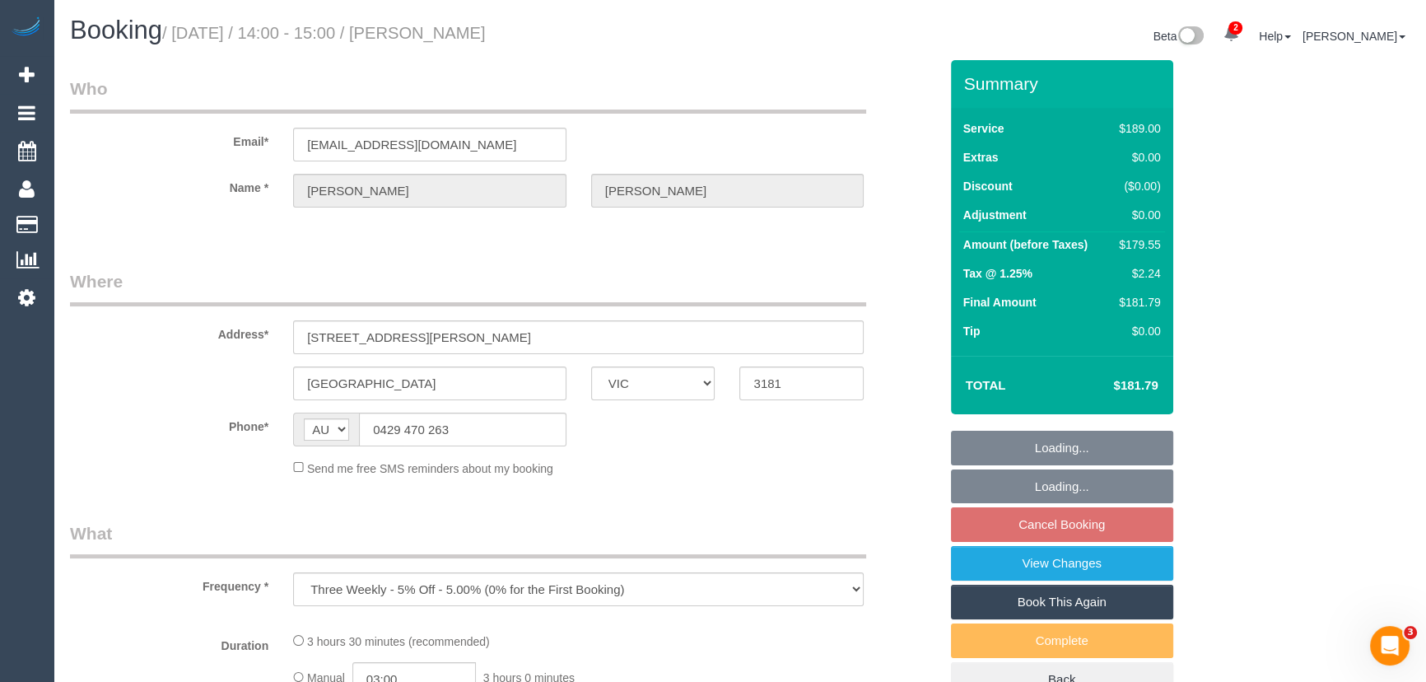
select select "string:stripe-pm_1PMk062GScqysDRV9k7oLIJo"
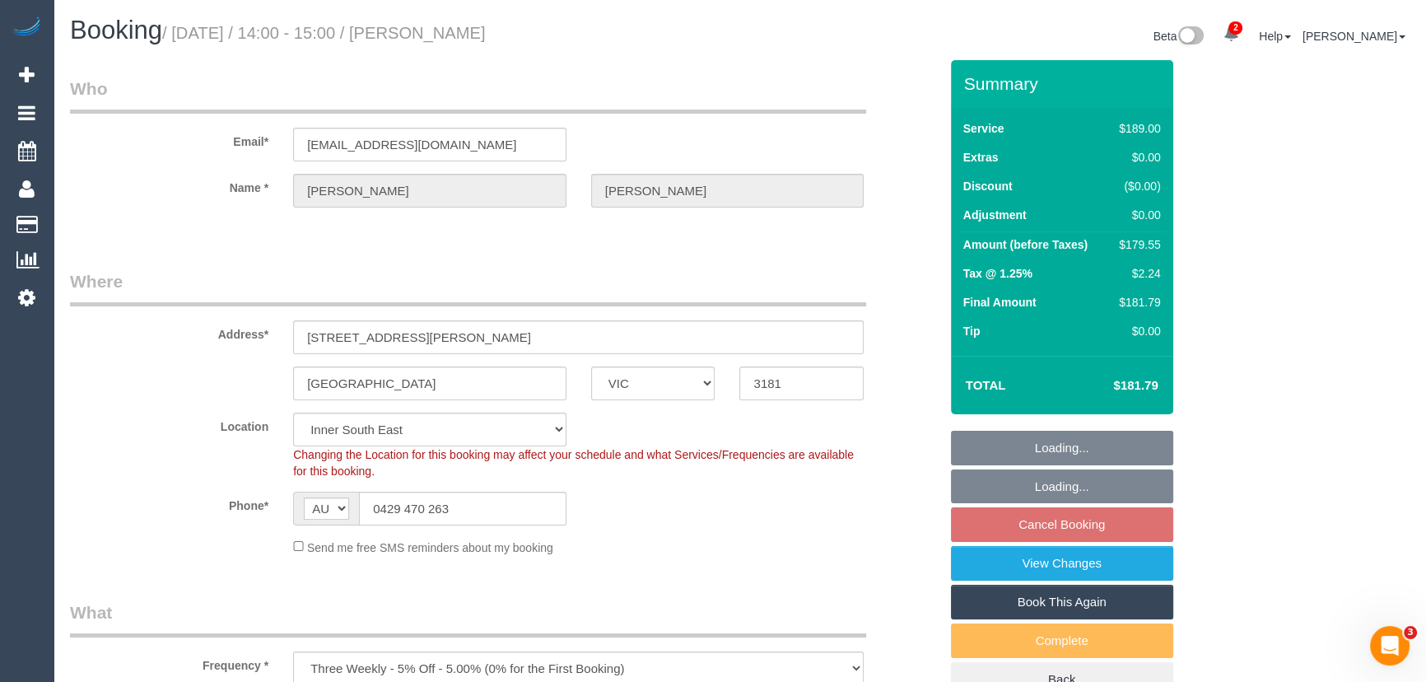
select select "object:877"
select select "number:29"
select select "number:14"
select select "number:19"
select select "number:22"
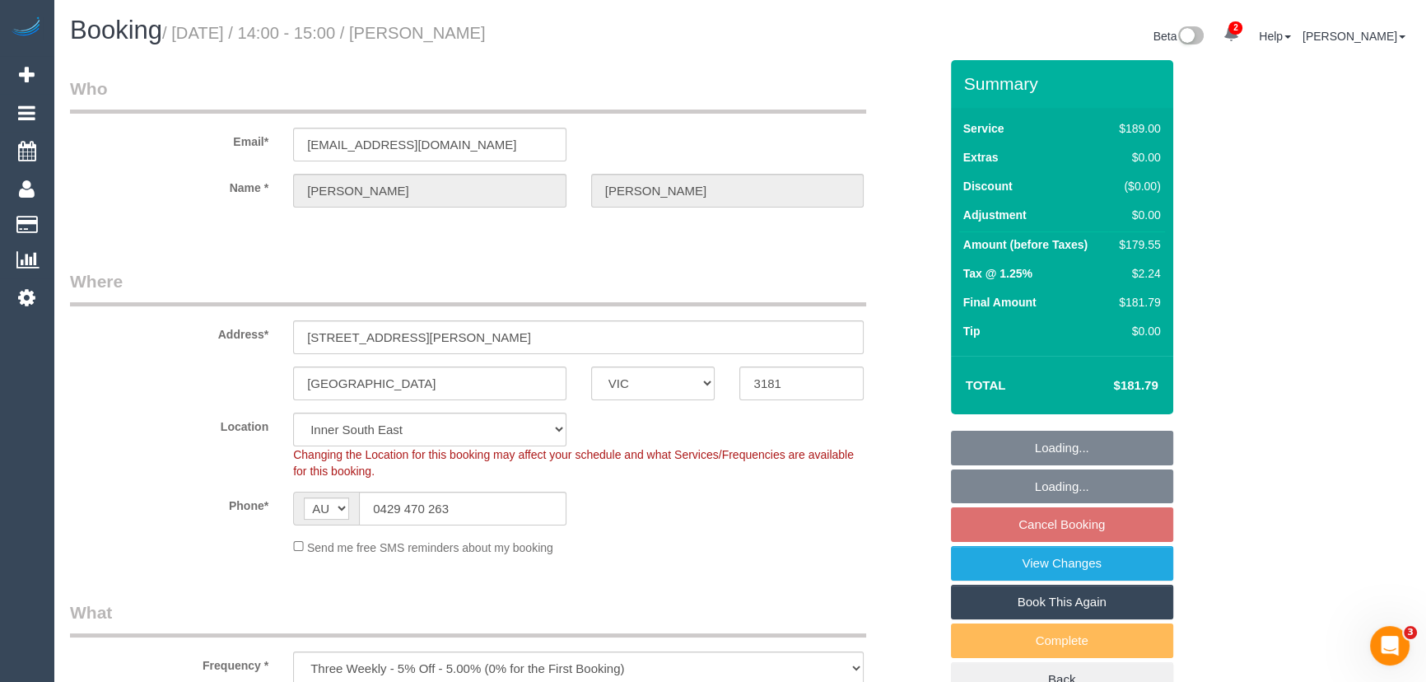
select select "number:33"
select select "number:11"
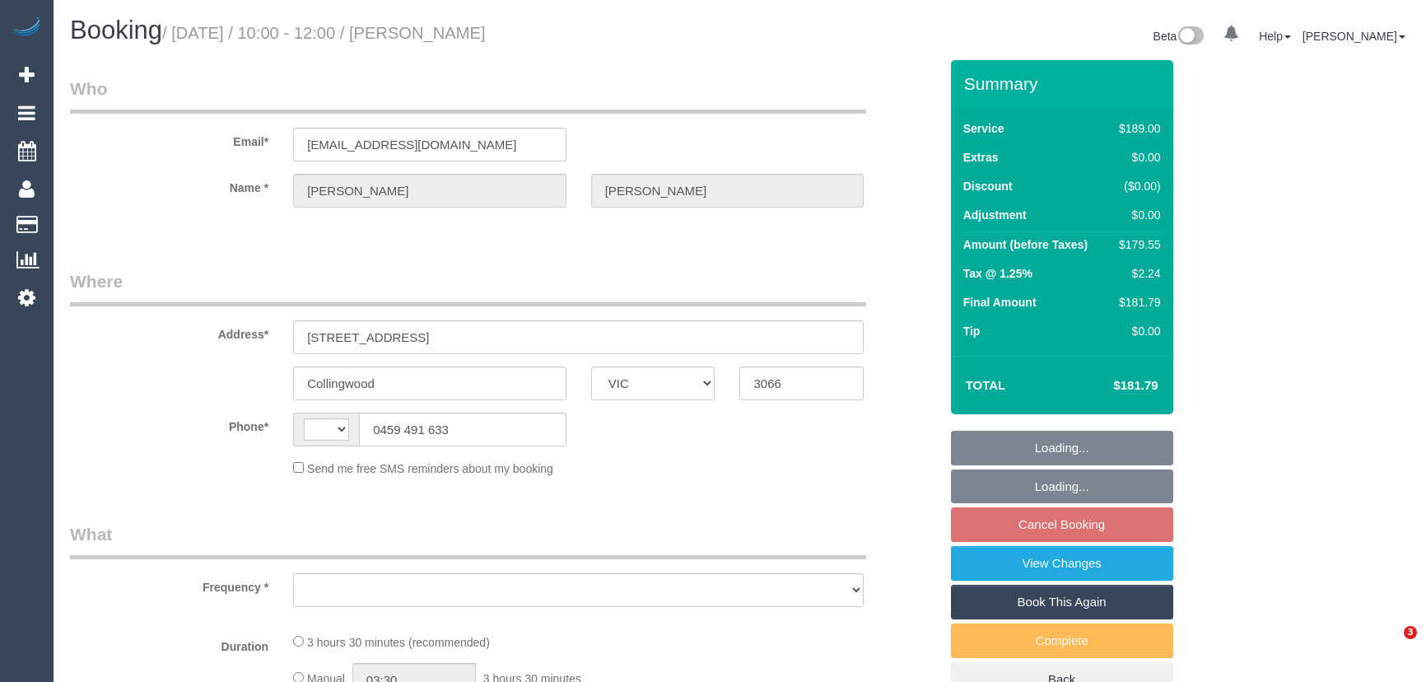
select select "VIC"
select select "string:AU"
select select "object:546"
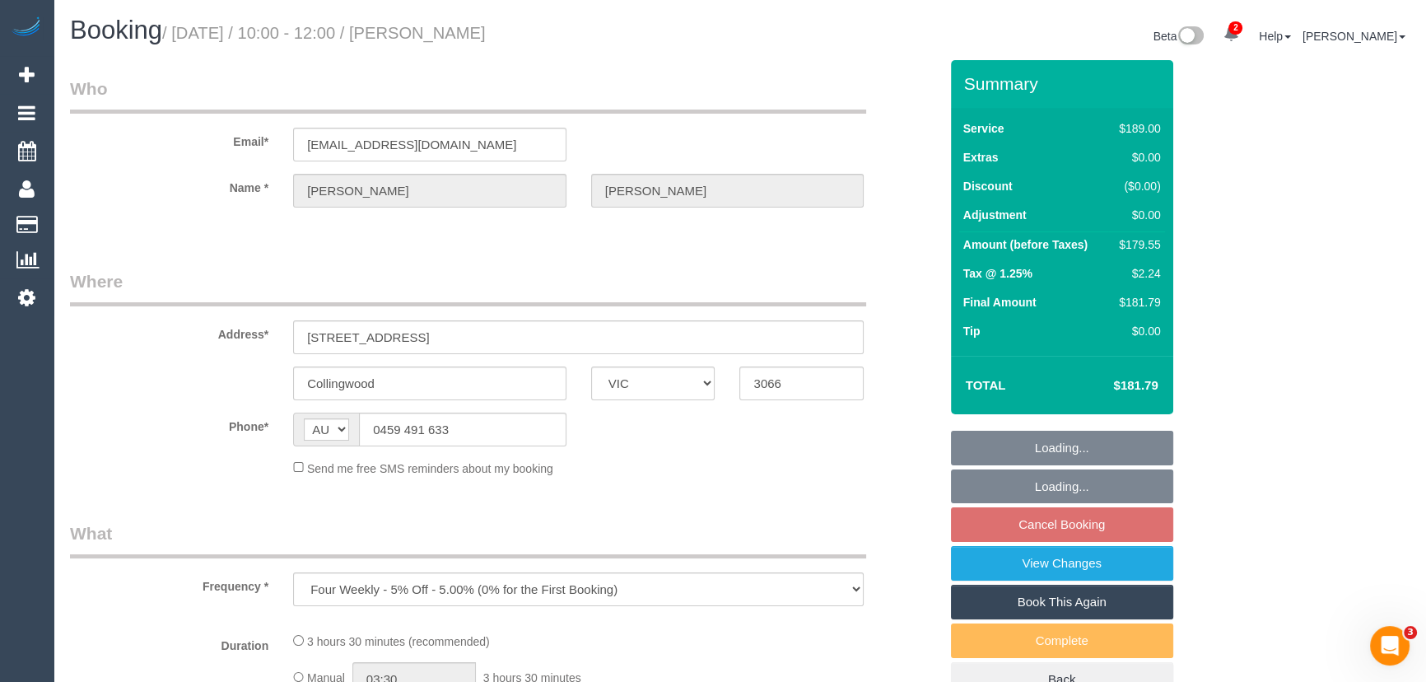
select select "string:stripe-pm_1QbWpx2GScqysDRVInsC6mKZ"
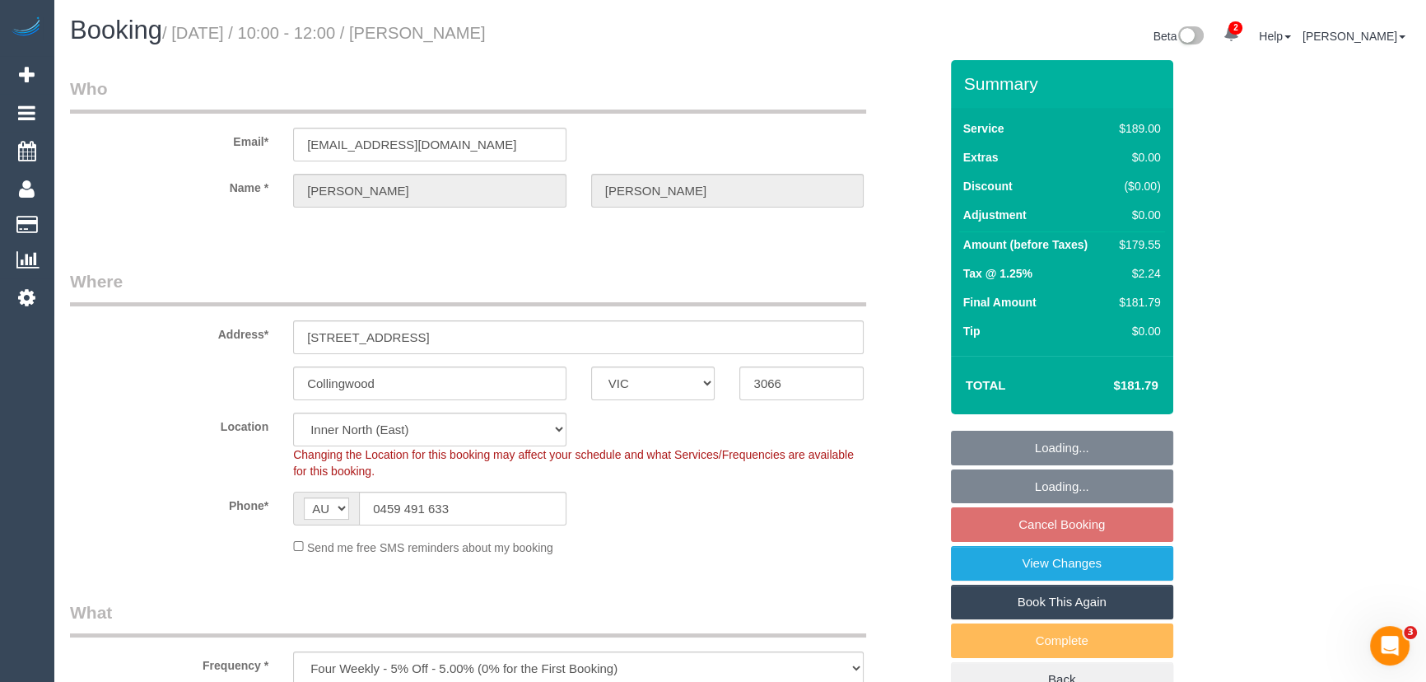
select select "object:795"
select select "number:28"
select select "number:16"
select select "number:19"
select select "number:36"
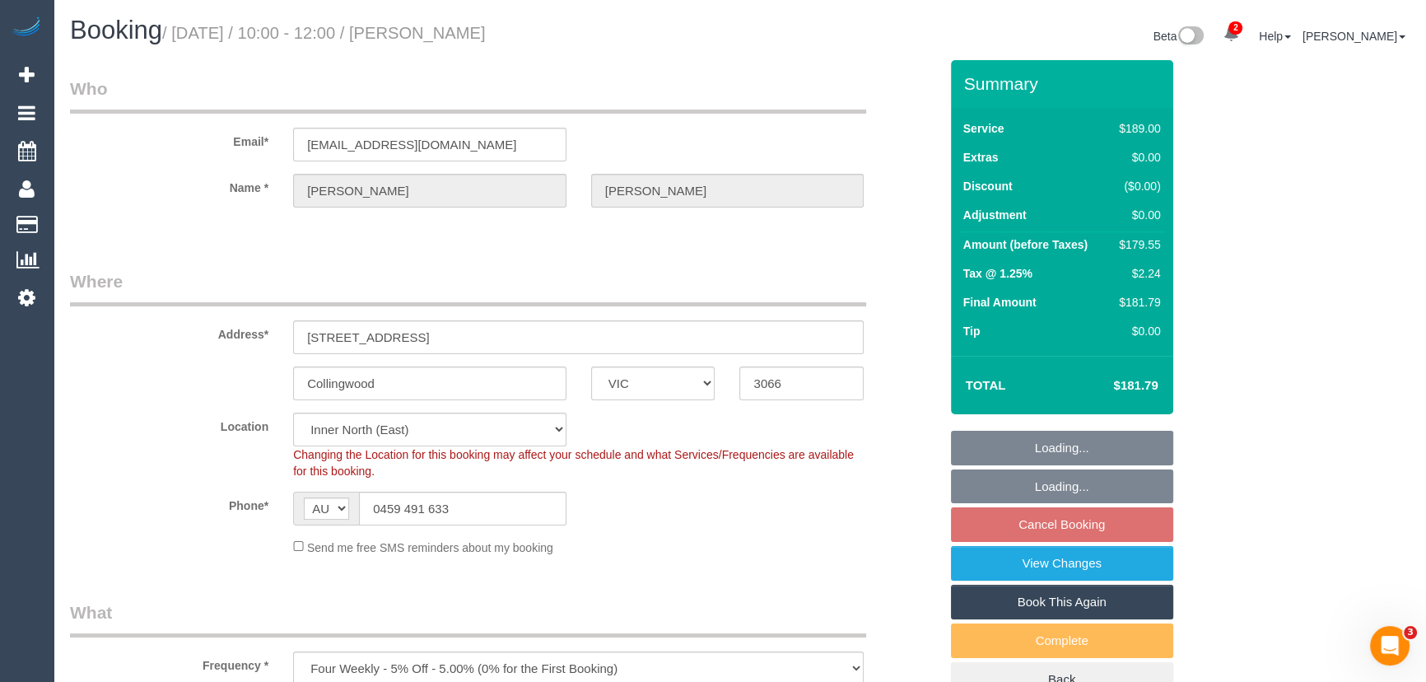
select select "number:34"
select select "number:12"
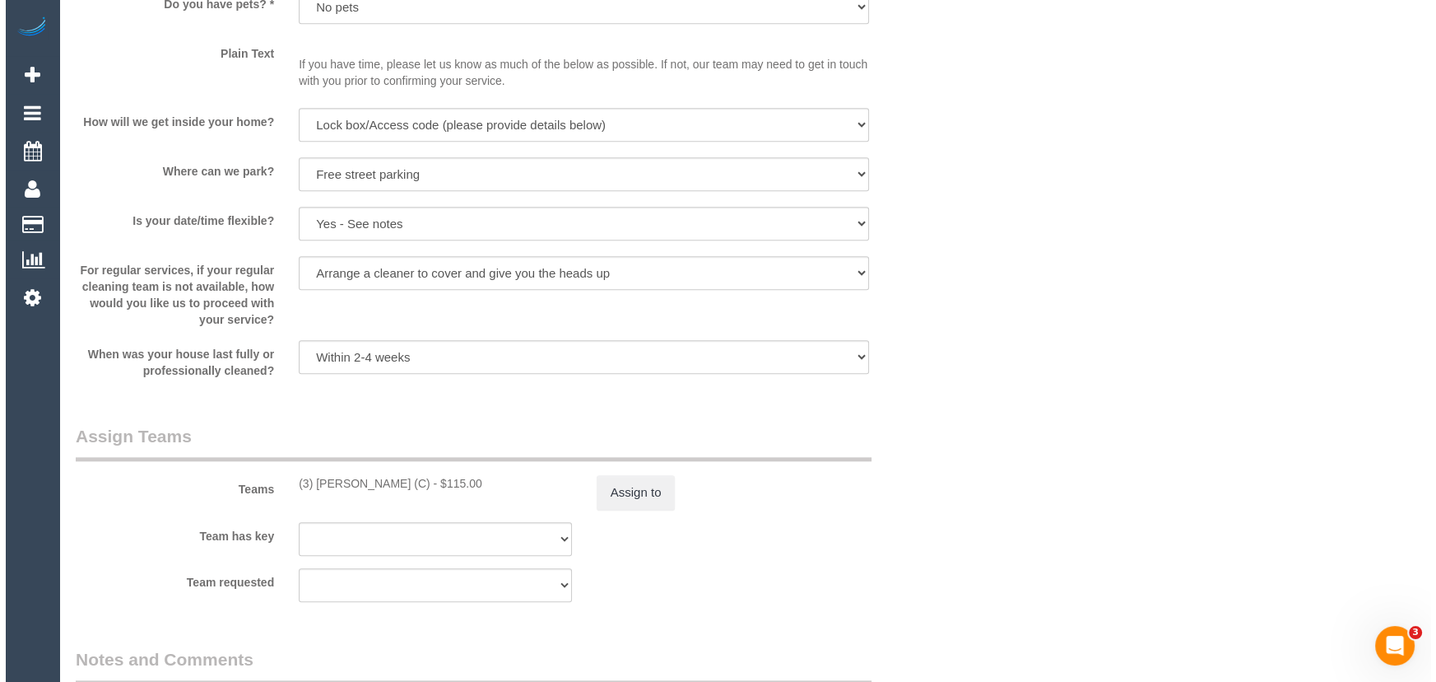
scroll to position [2320, 0]
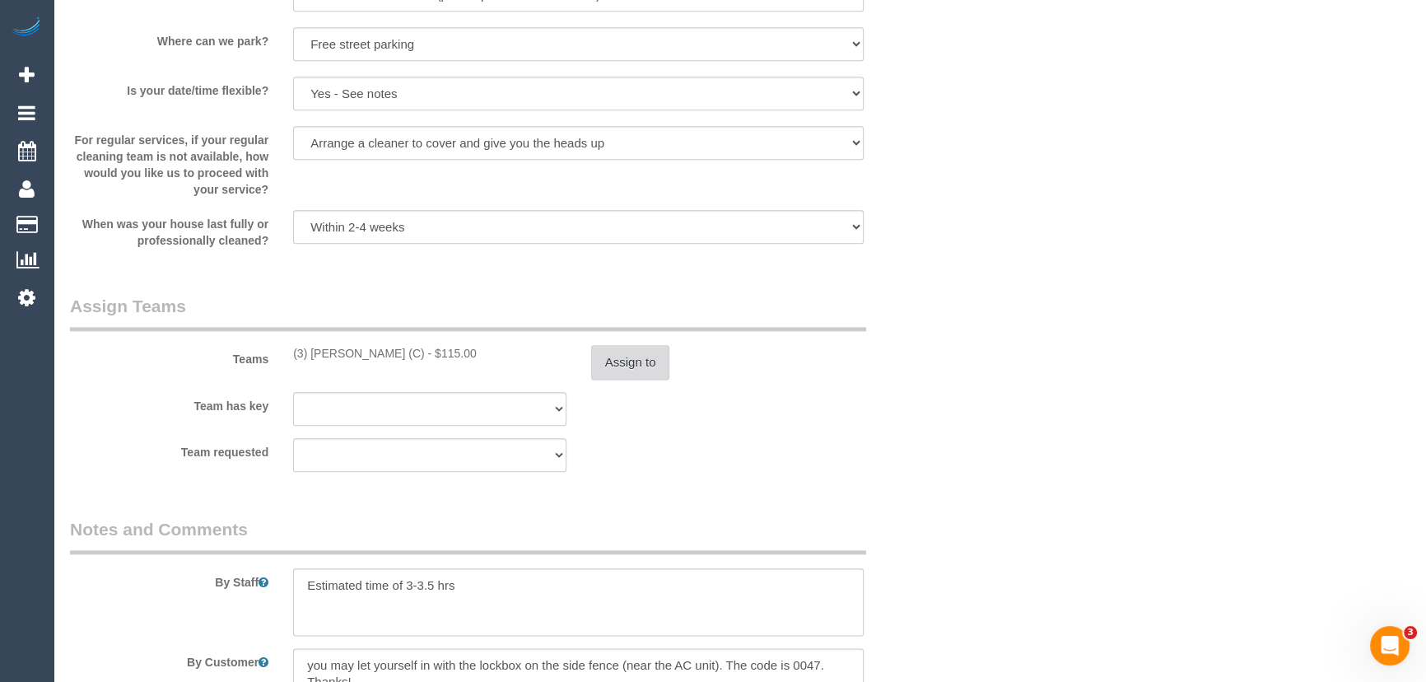
click at [623, 372] on button "Assign to" at bounding box center [630, 362] width 79 height 35
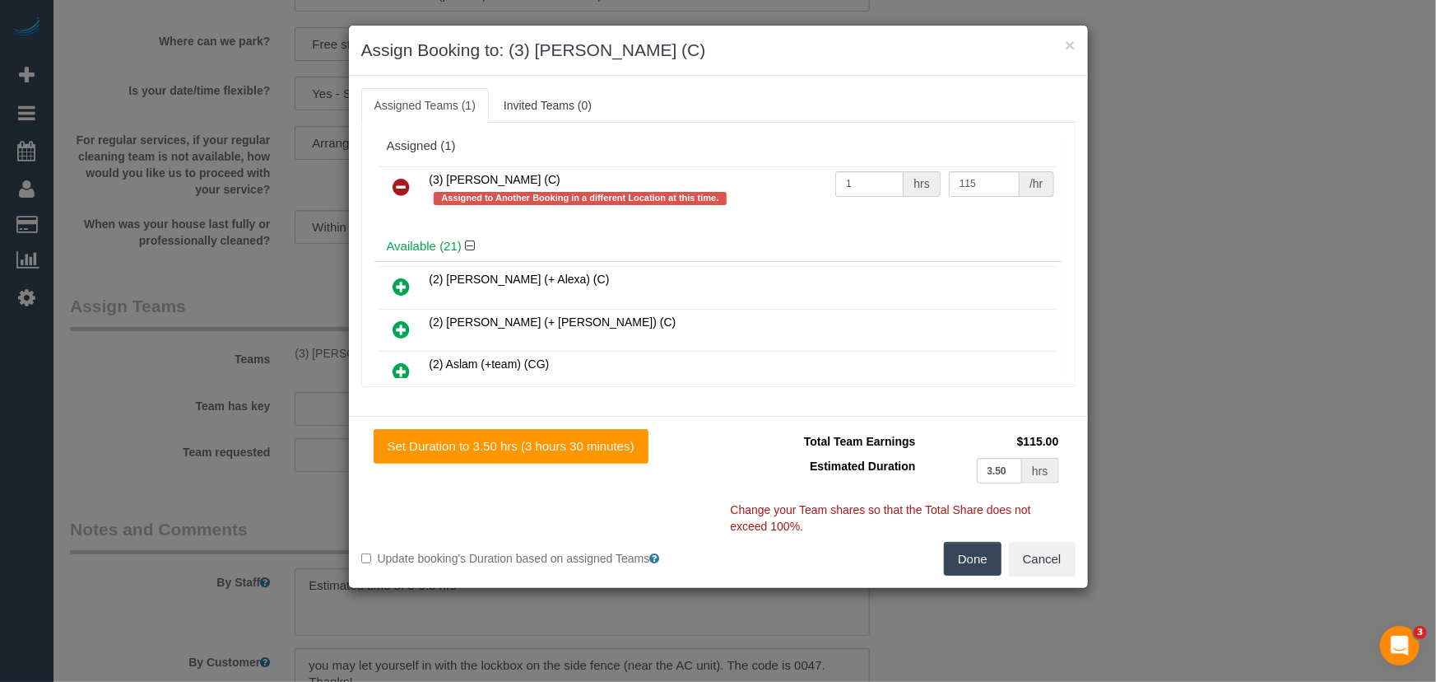
click at [398, 188] on icon at bounding box center [401, 187] width 17 height 20
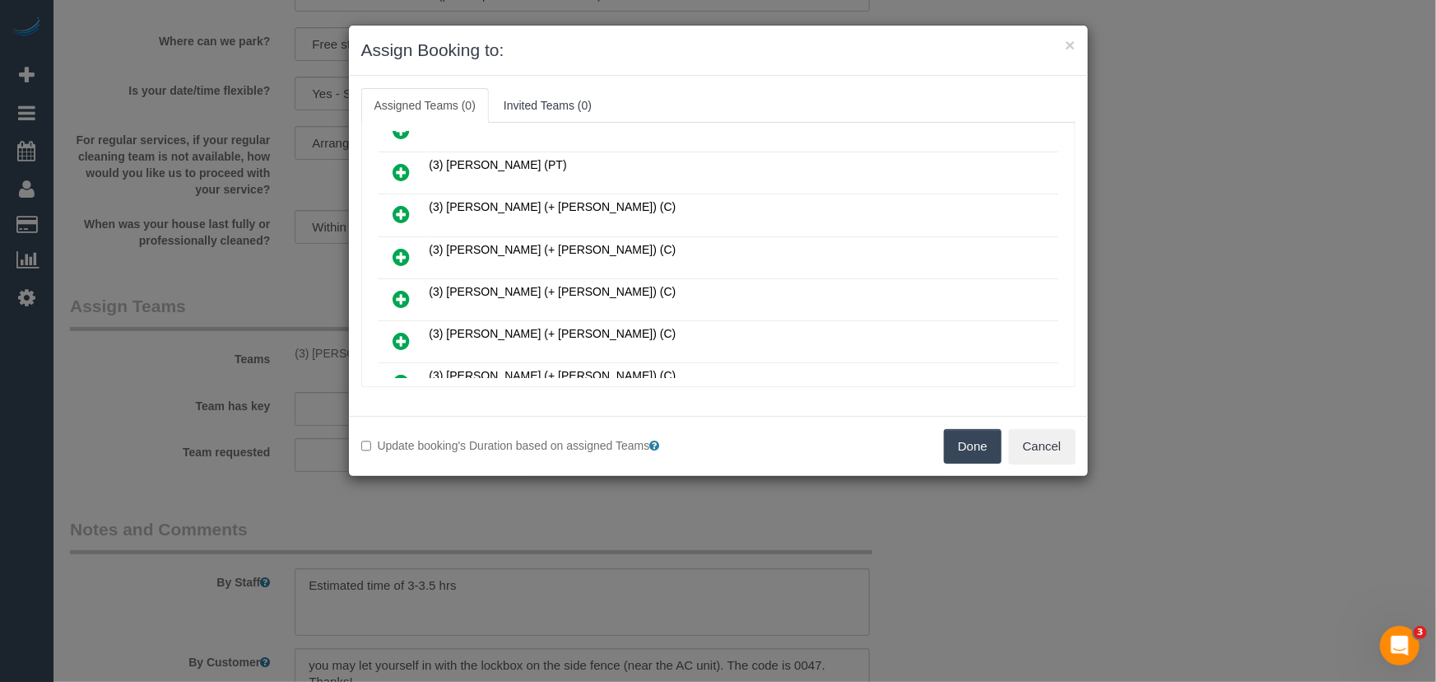
click at [398, 162] on icon at bounding box center [401, 172] width 17 height 20
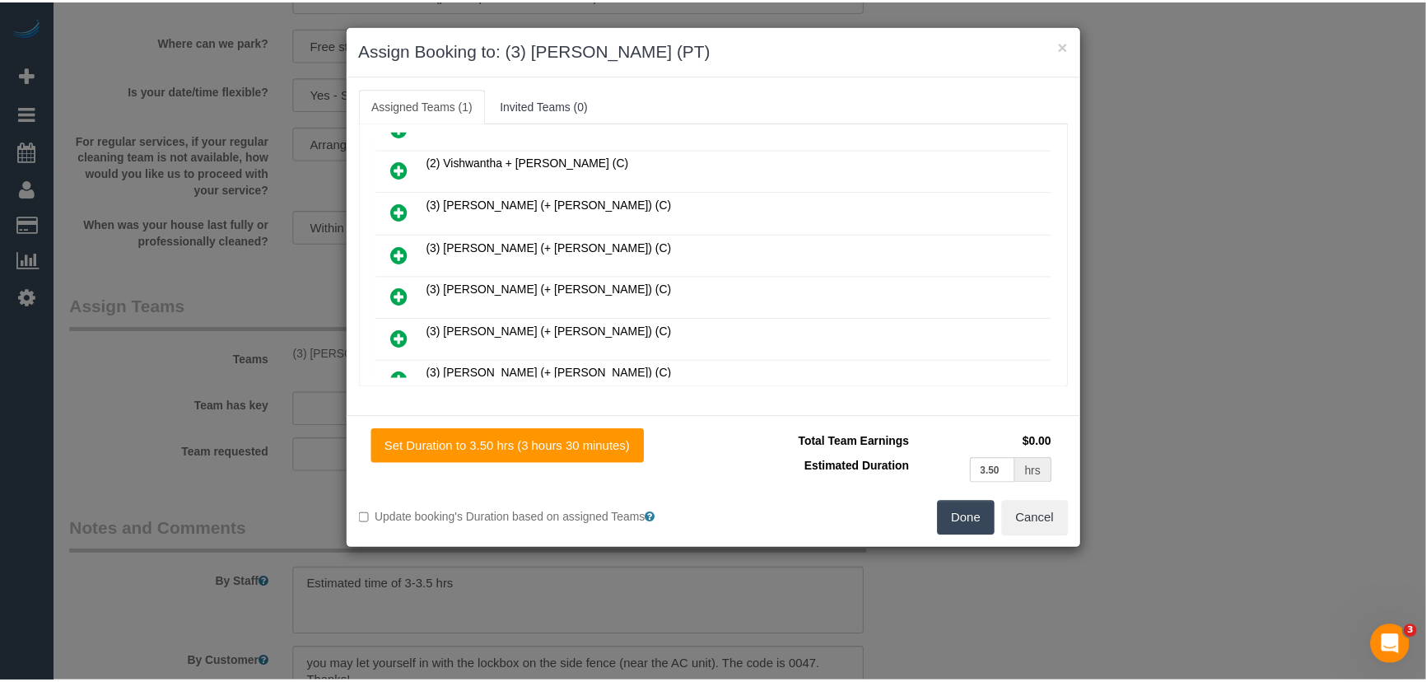
scroll to position [487, 0]
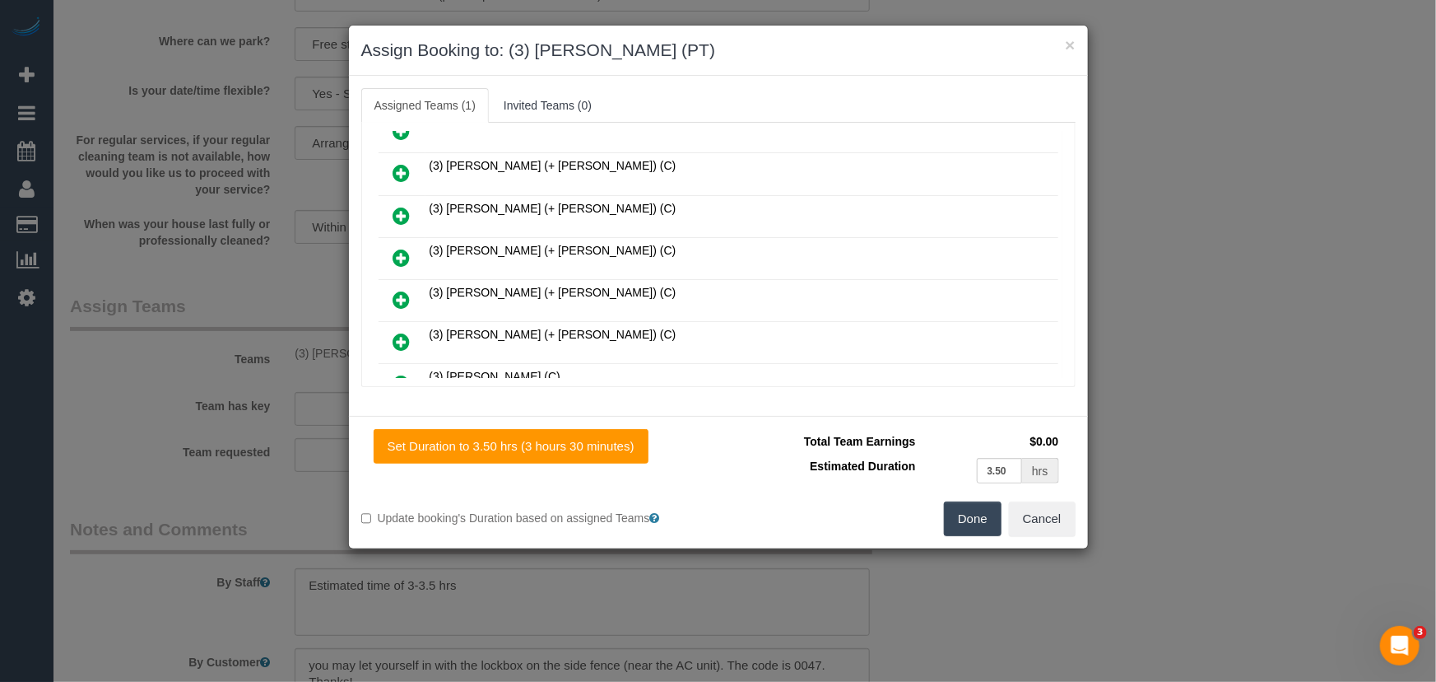
drag, startPoint x: 980, startPoint y: 525, endPoint x: 966, endPoint y: 519, distance: 15.5
click at [980, 525] on button "Done" at bounding box center [973, 518] width 58 height 35
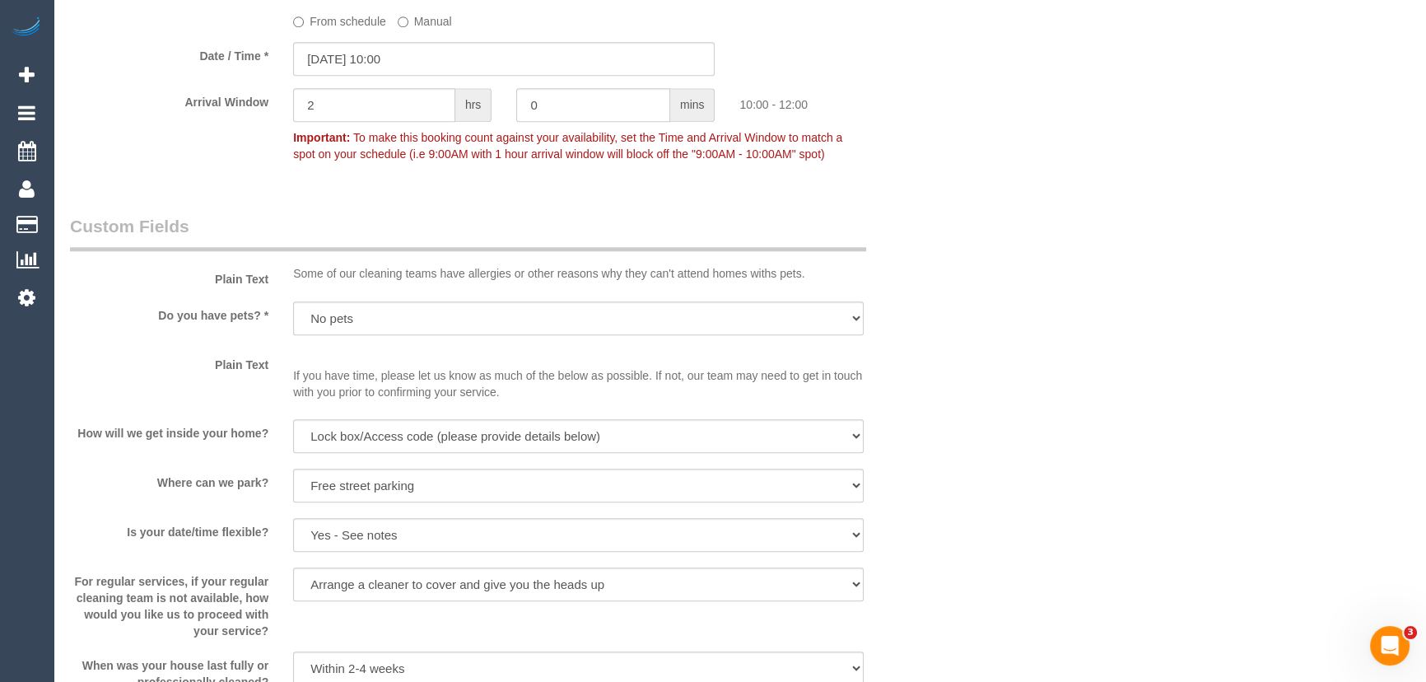
scroll to position [2020, 0]
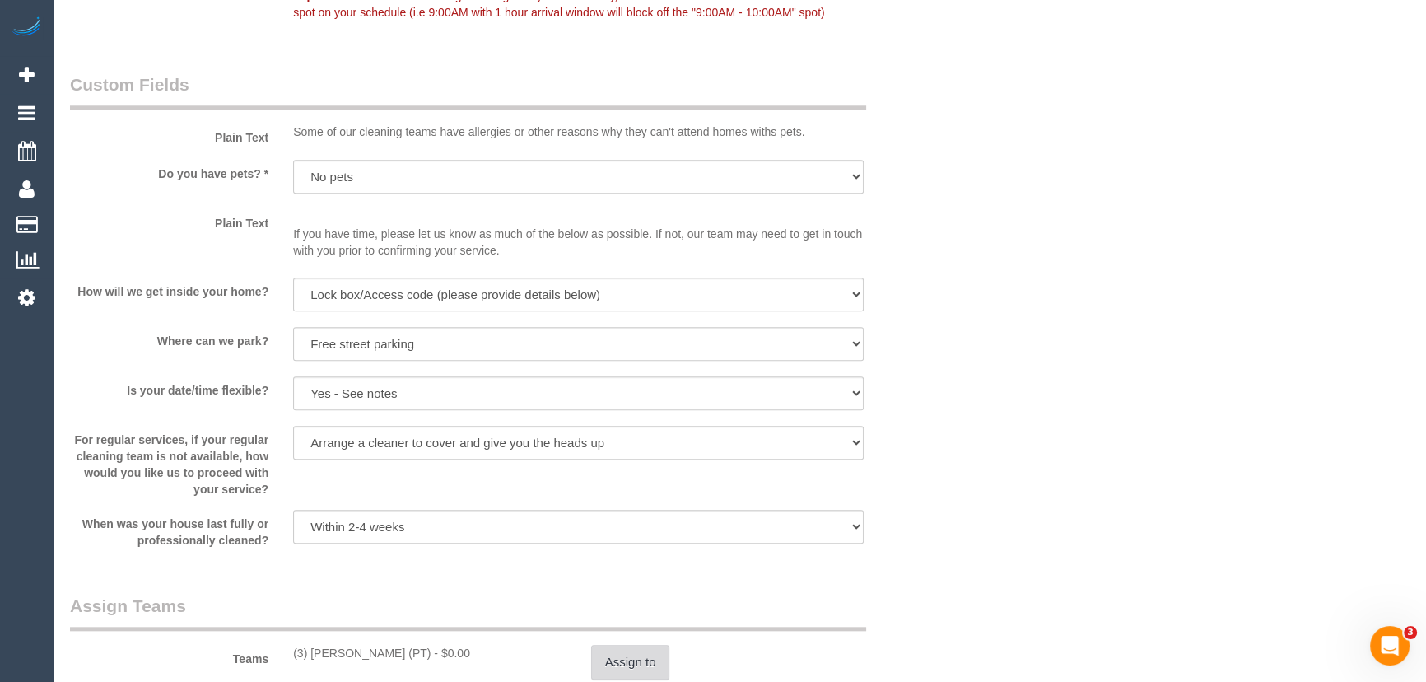
click at [619, 667] on button "Assign to" at bounding box center [630, 662] width 79 height 35
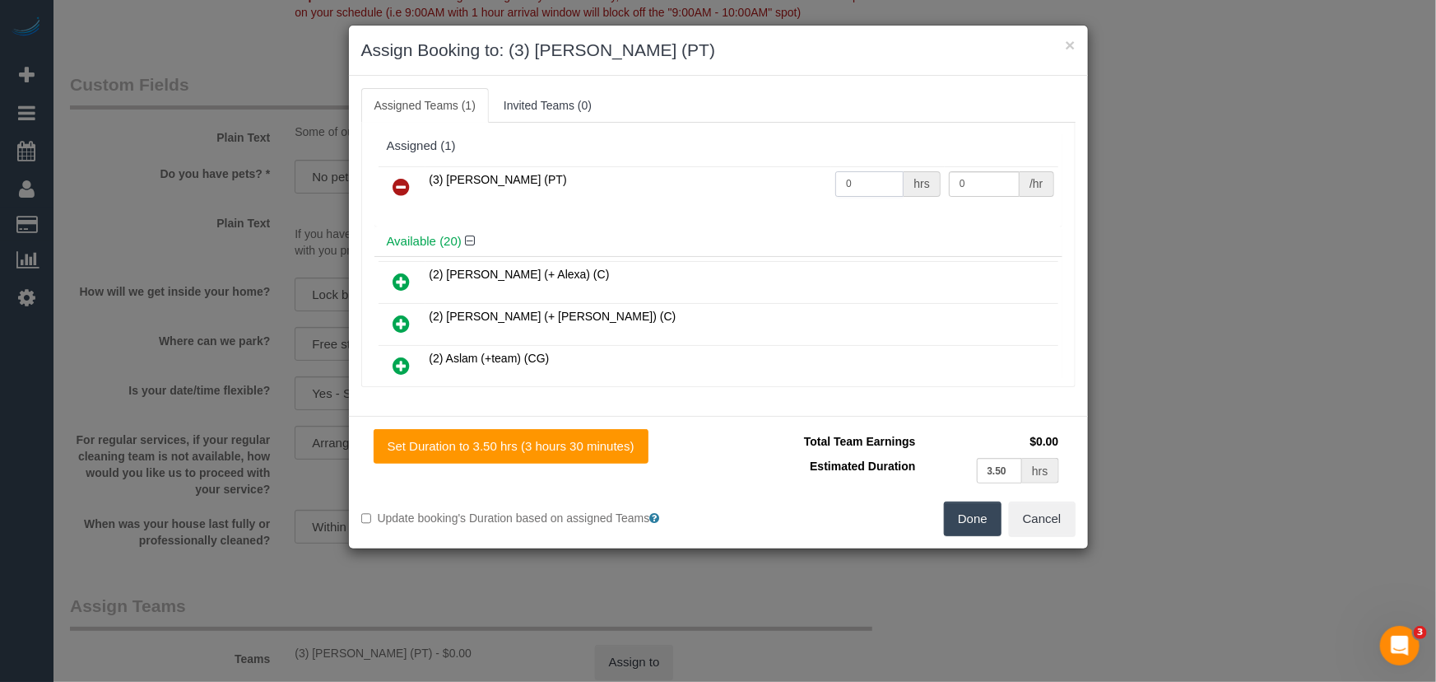
click at [858, 179] on input "0" at bounding box center [870, 184] width 68 height 26
type input "1"
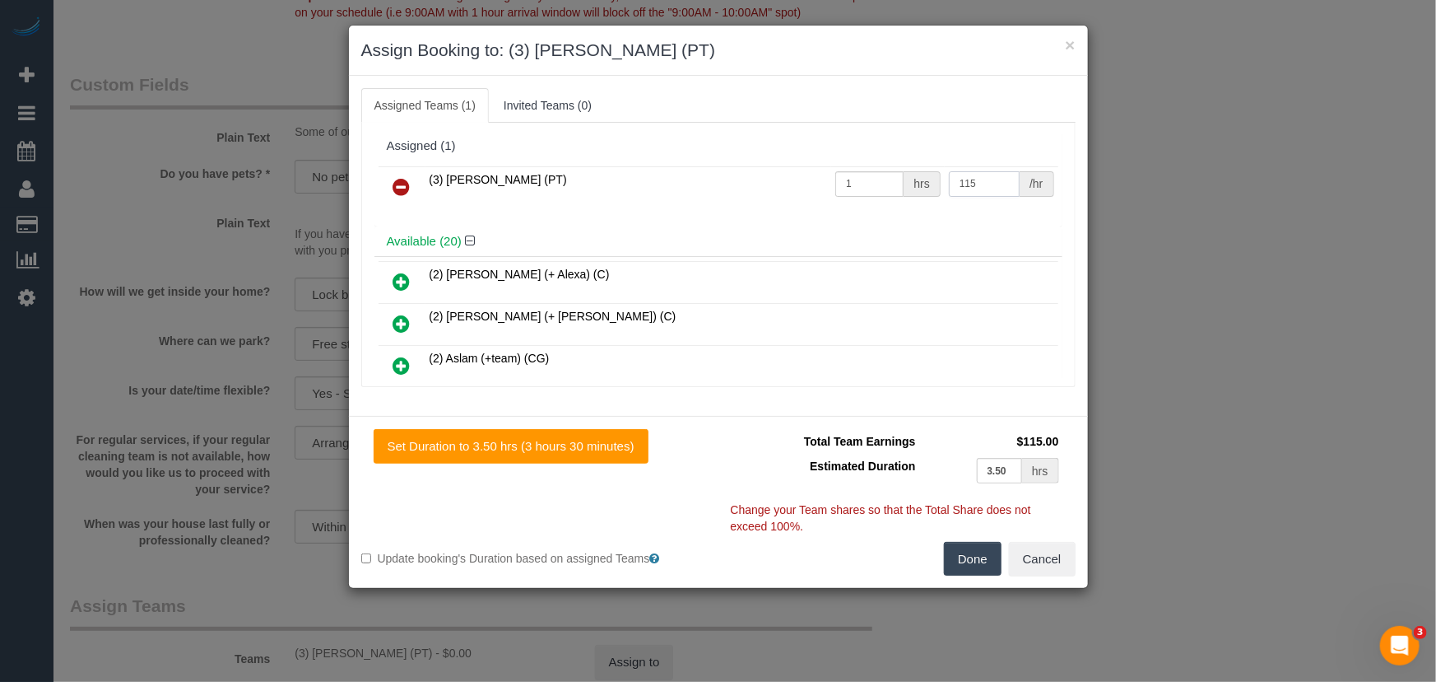
type input "115"
click at [988, 560] on button "Done" at bounding box center [973, 559] width 58 height 35
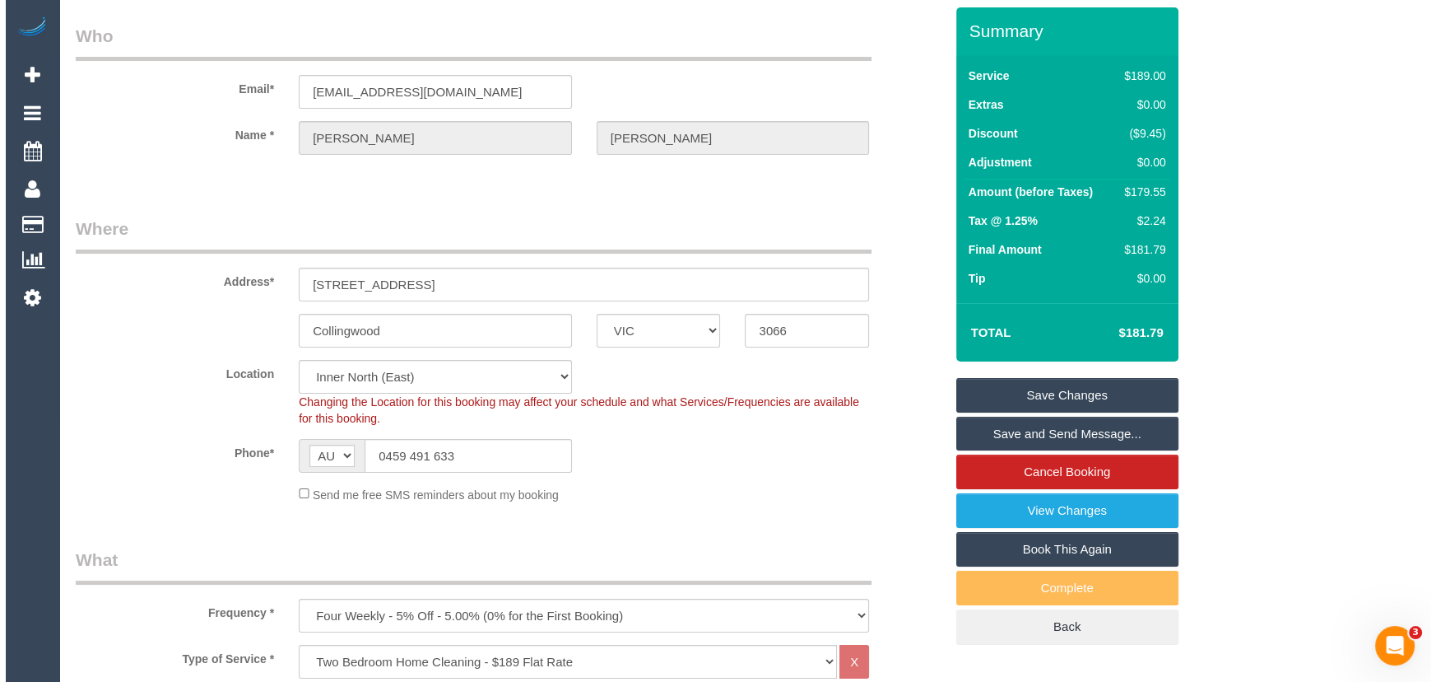
scroll to position [0, 0]
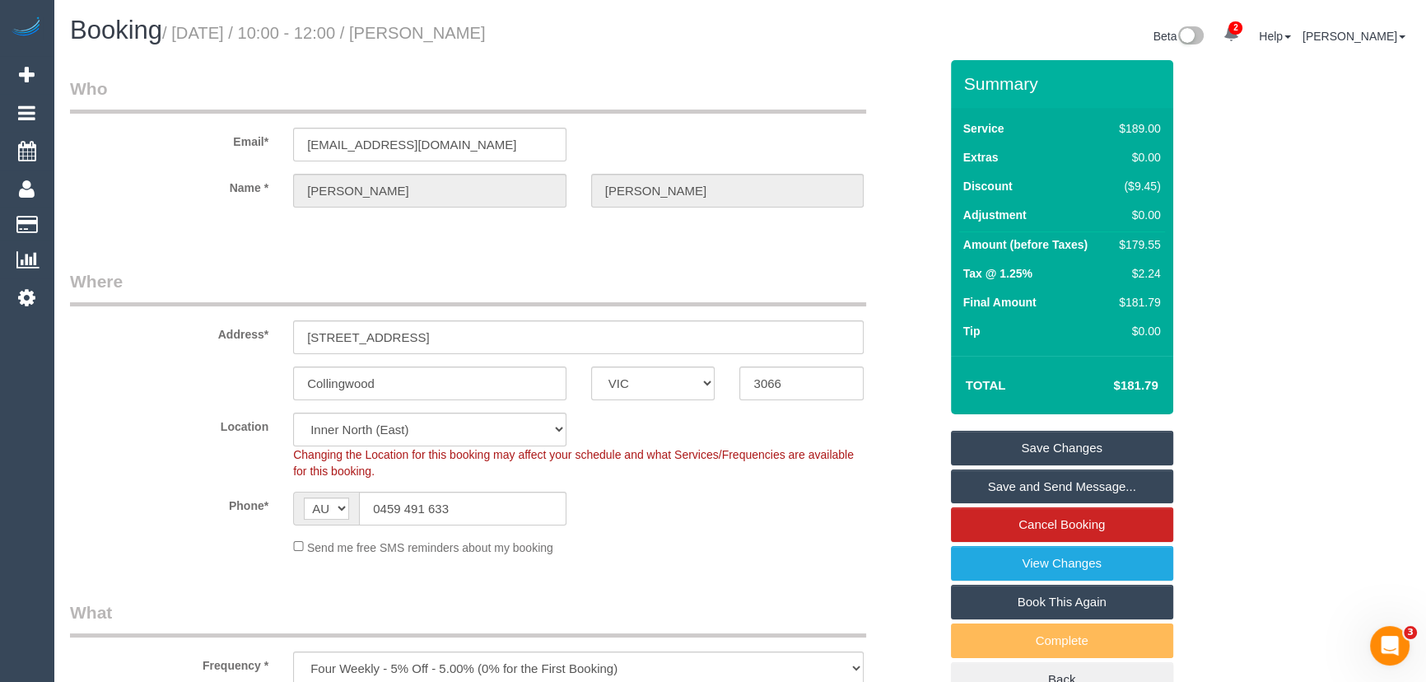
click at [477, 28] on small "/ September 12, 2025 / 10:00 - 12:00 / Cameron Tripp" at bounding box center [324, 33] width 324 height 18
copy small "Cameron Tripp"
click at [1004, 450] on link "Save Changes" at bounding box center [1062, 448] width 222 height 35
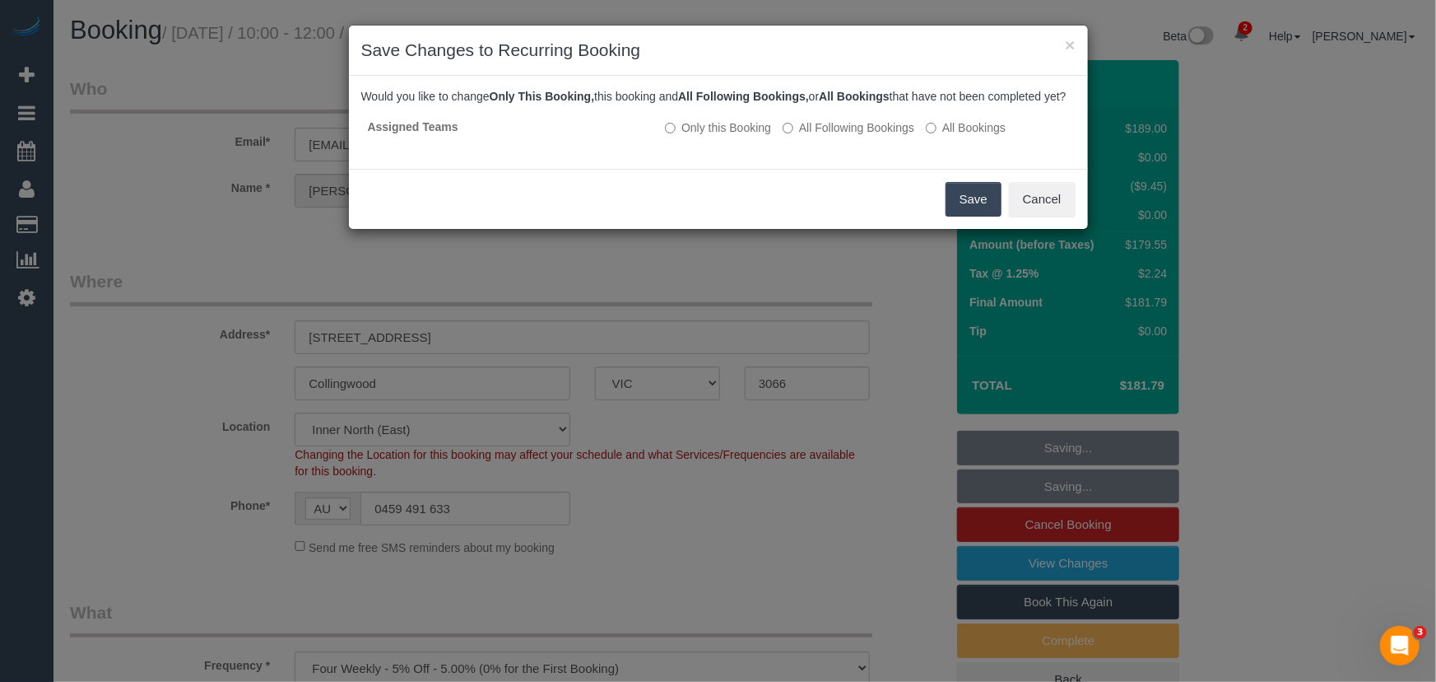
click at [953, 213] on button "Save" at bounding box center [974, 199] width 56 height 35
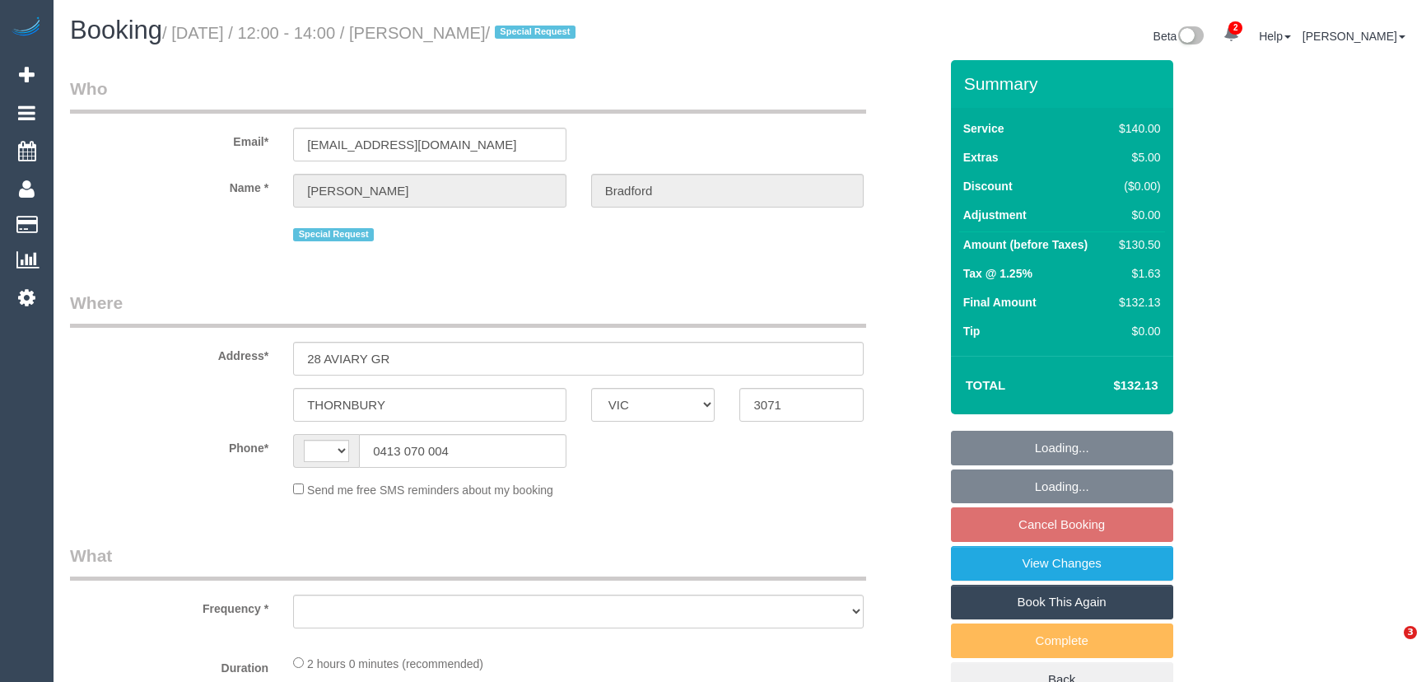
select select "VIC"
select select "string:AU"
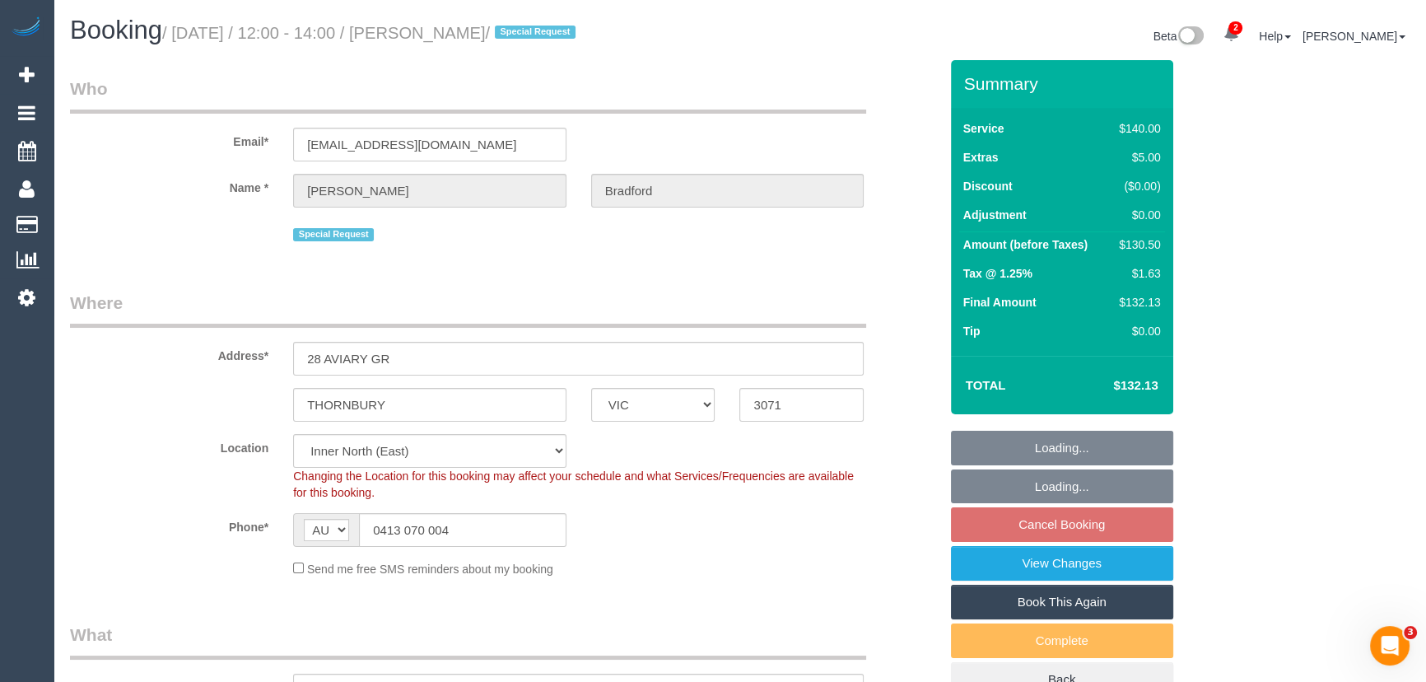
select select "object:741"
select select "string:stripe-pm_1OWVXU2GScqysDRV6tZjupq2"
select select "number:30"
select select "number:14"
select select "number:19"
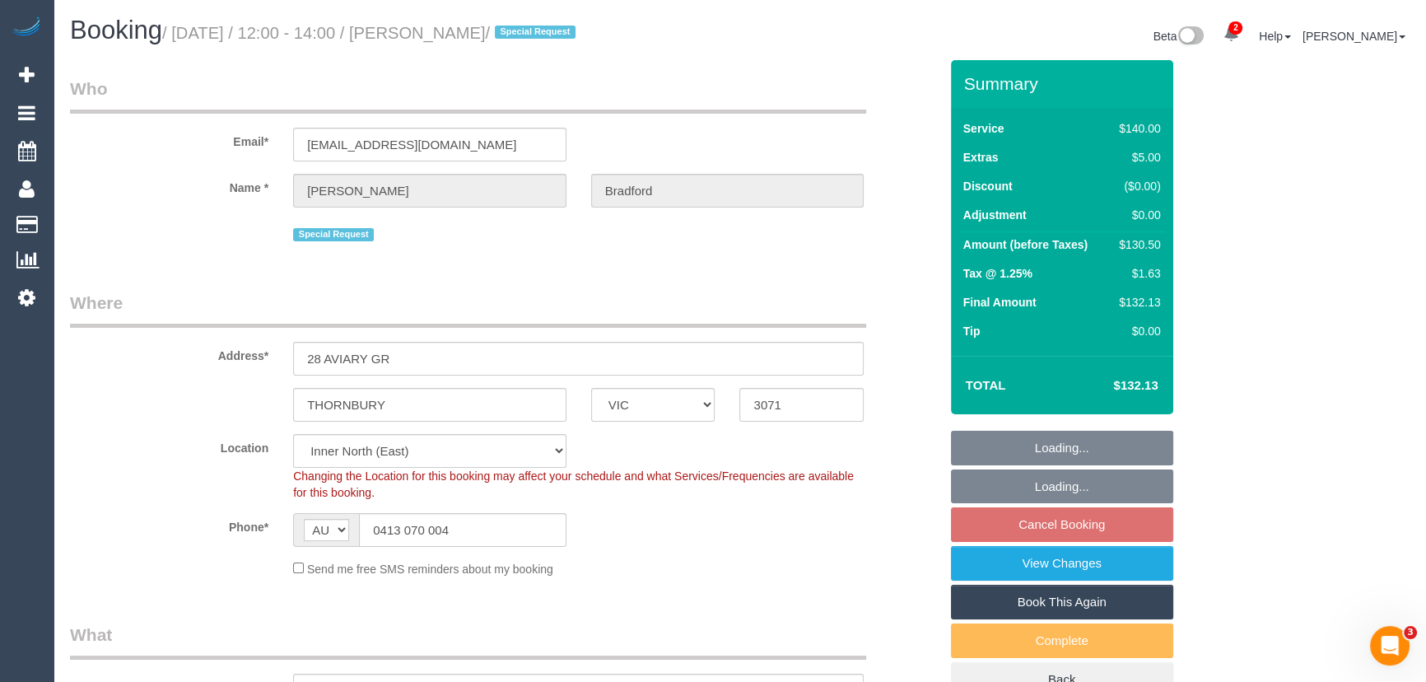
select select "number:36"
select select "number:34"
select select "number:13"
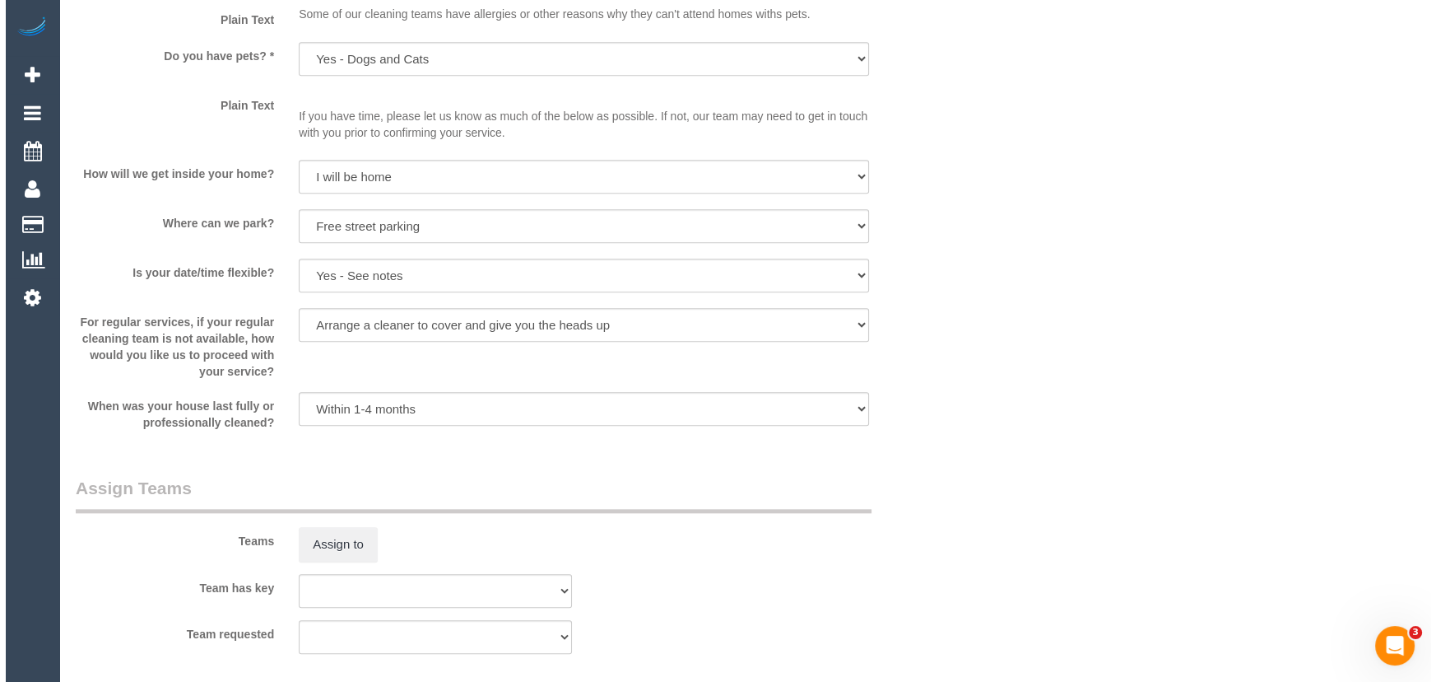
scroll to position [2245, 0]
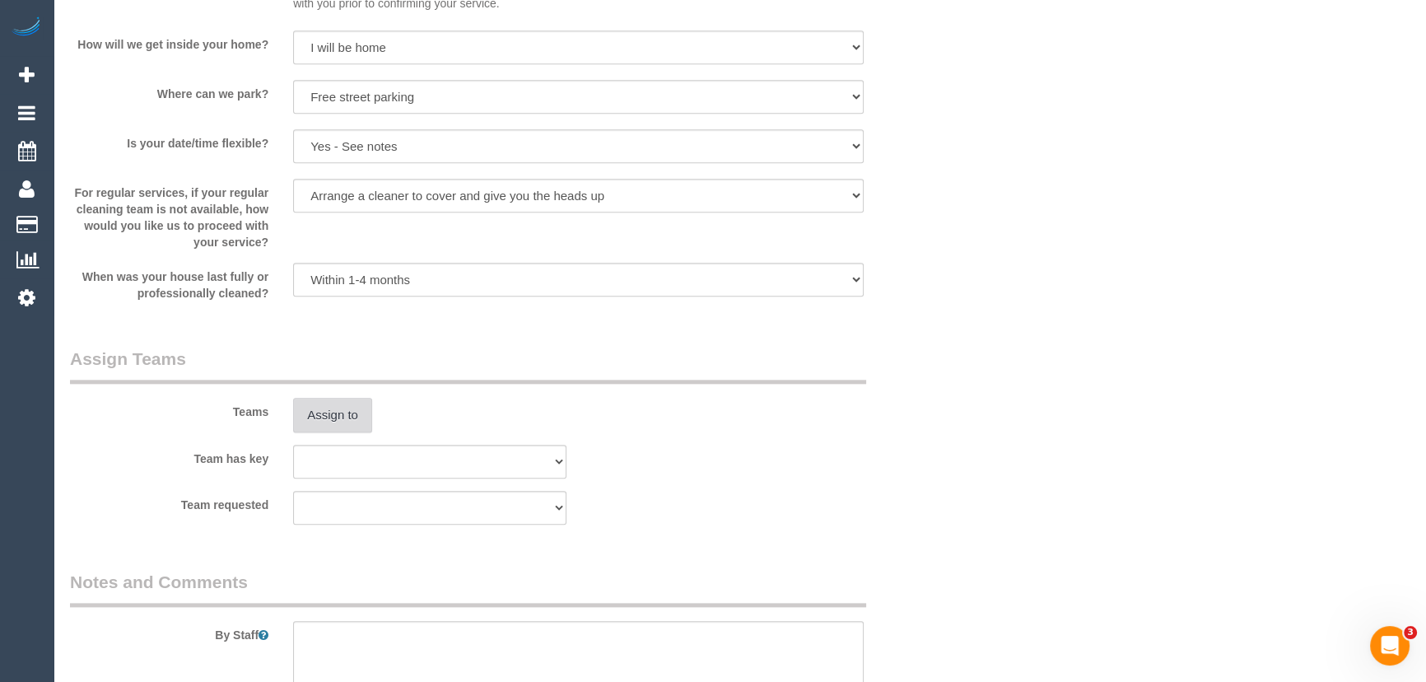
click at [337, 411] on button "Assign to" at bounding box center [332, 415] width 79 height 35
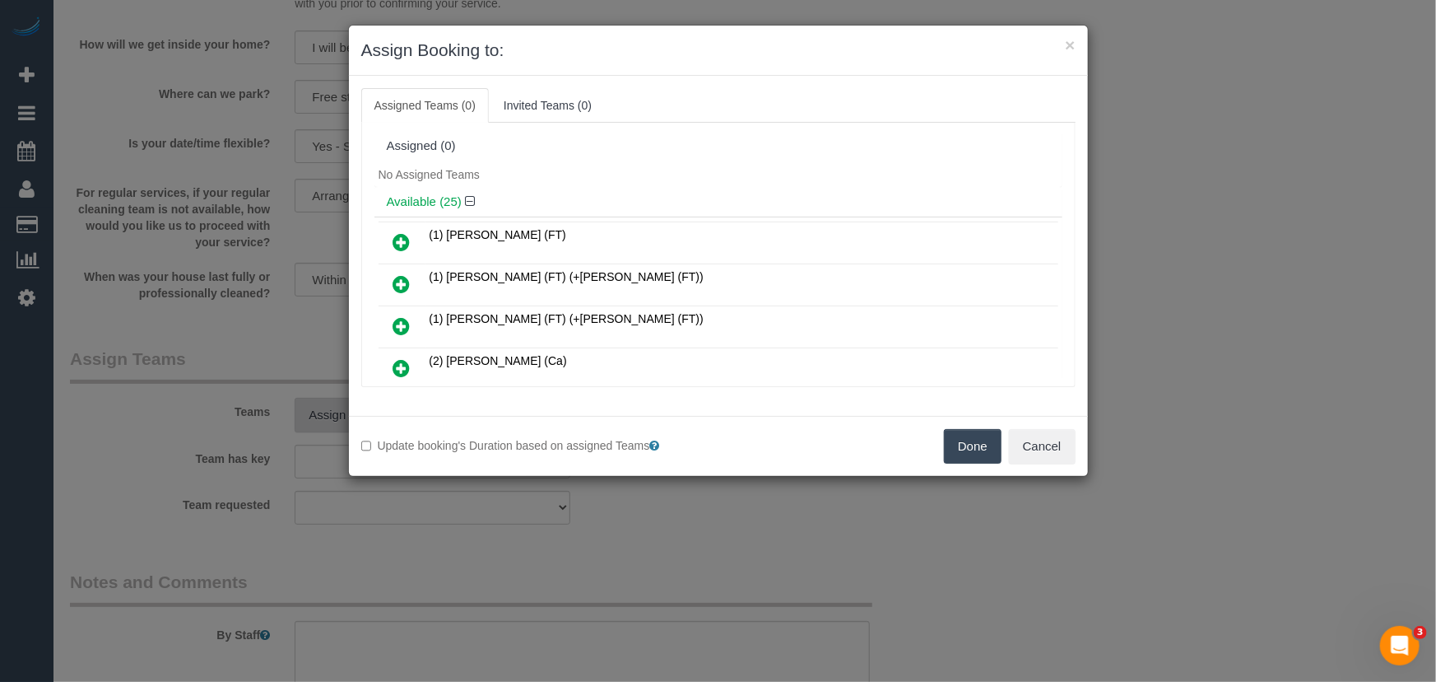
scroll to position [433, 0]
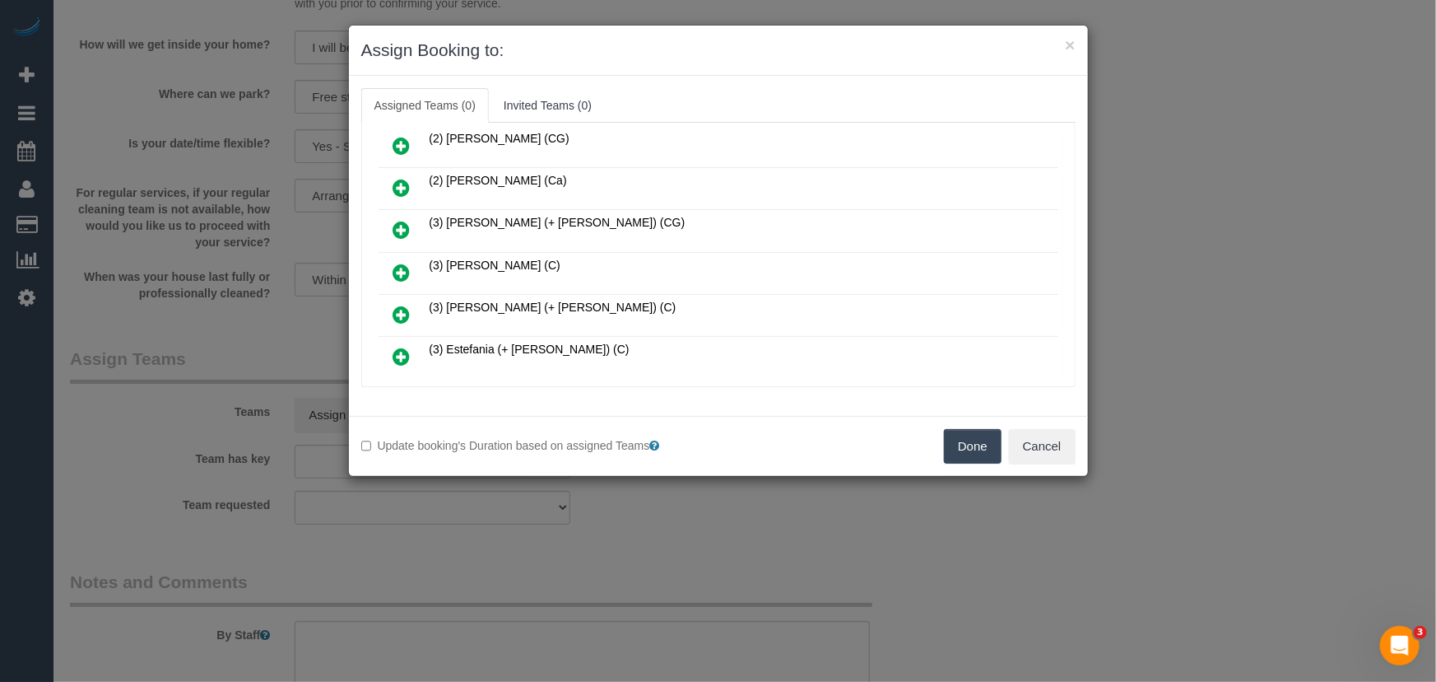
click at [403, 263] on icon at bounding box center [401, 273] width 17 height 20
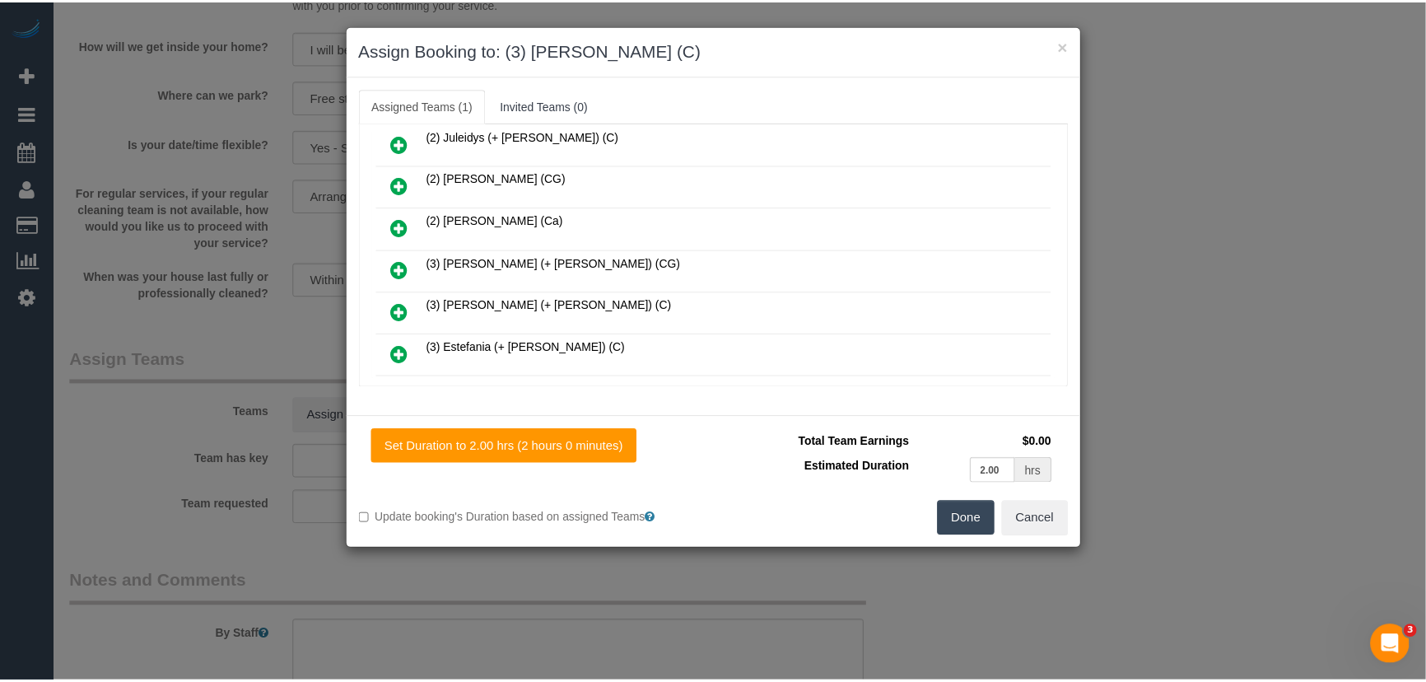
scroll to position [472, 0]
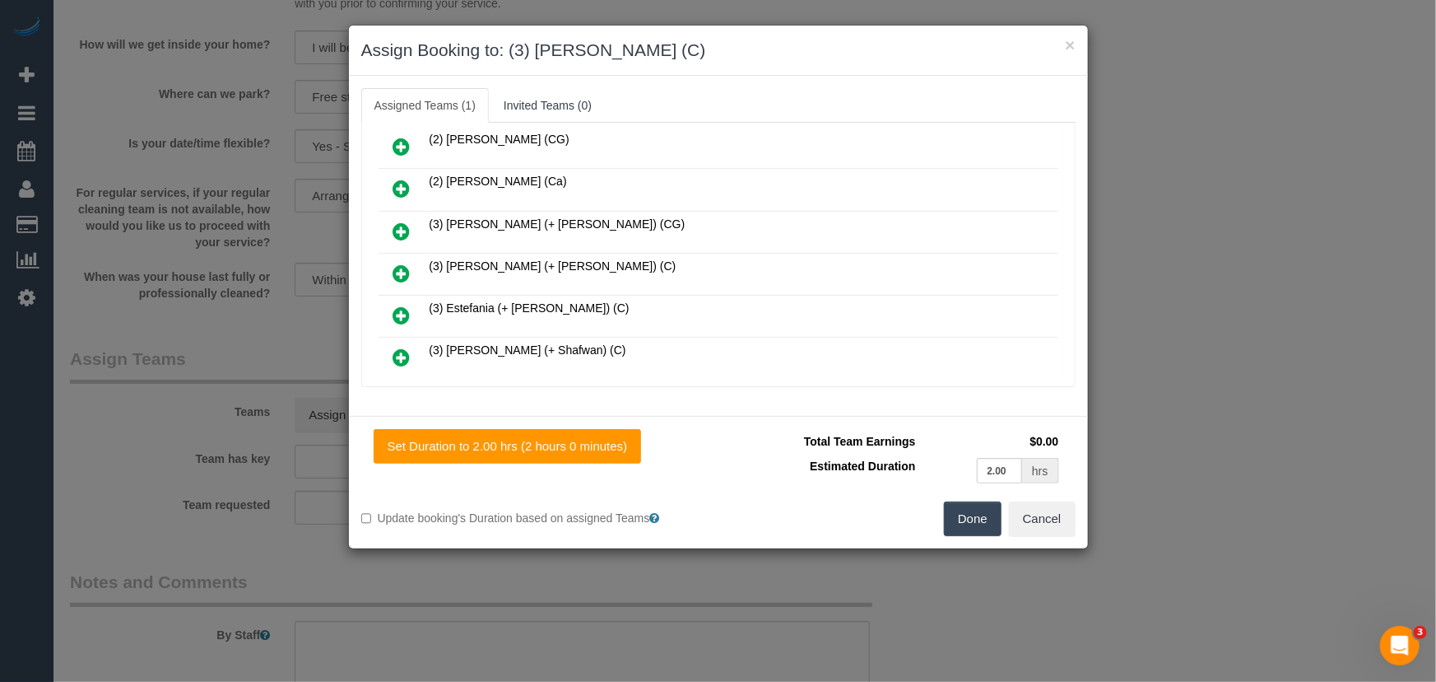
click at [985, 512] on button "Done" at bounding box center [973, 518] width 58 height 35
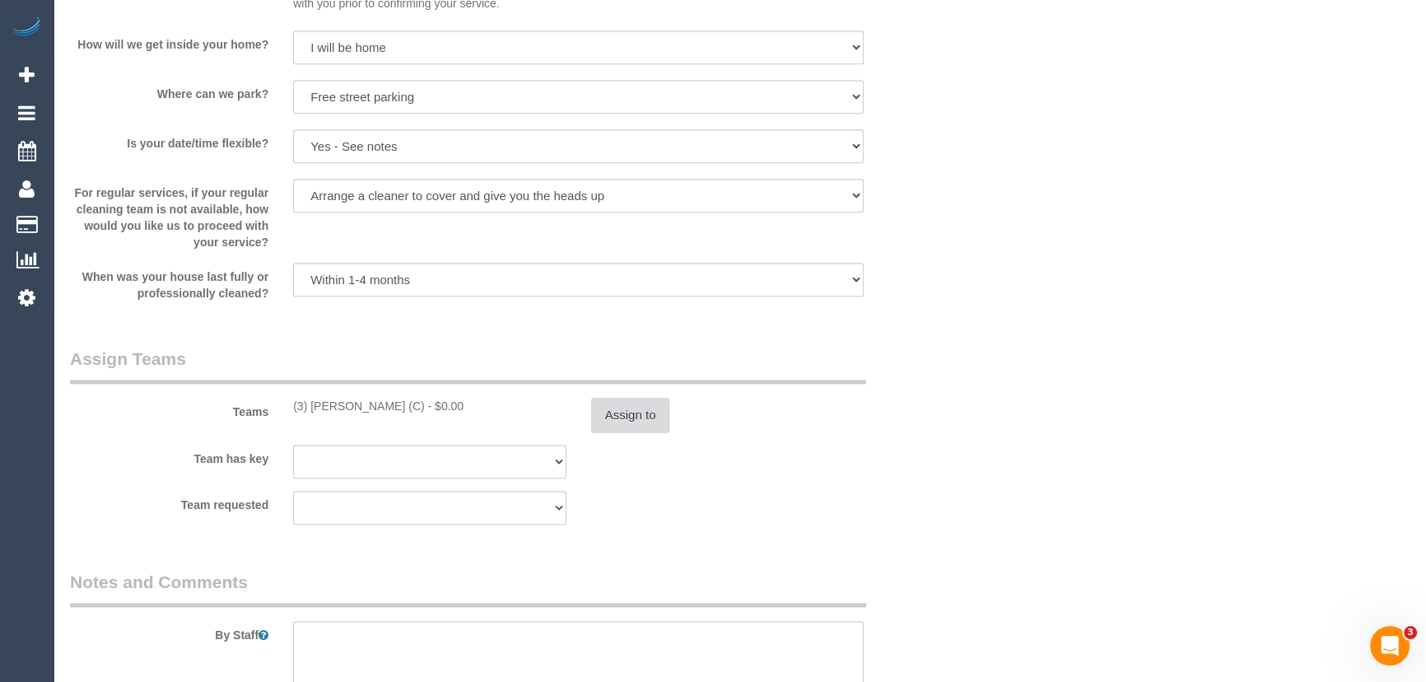
click at [648, 414] on button "Assign to" at bounding box center [630, 415] width 79 height 35
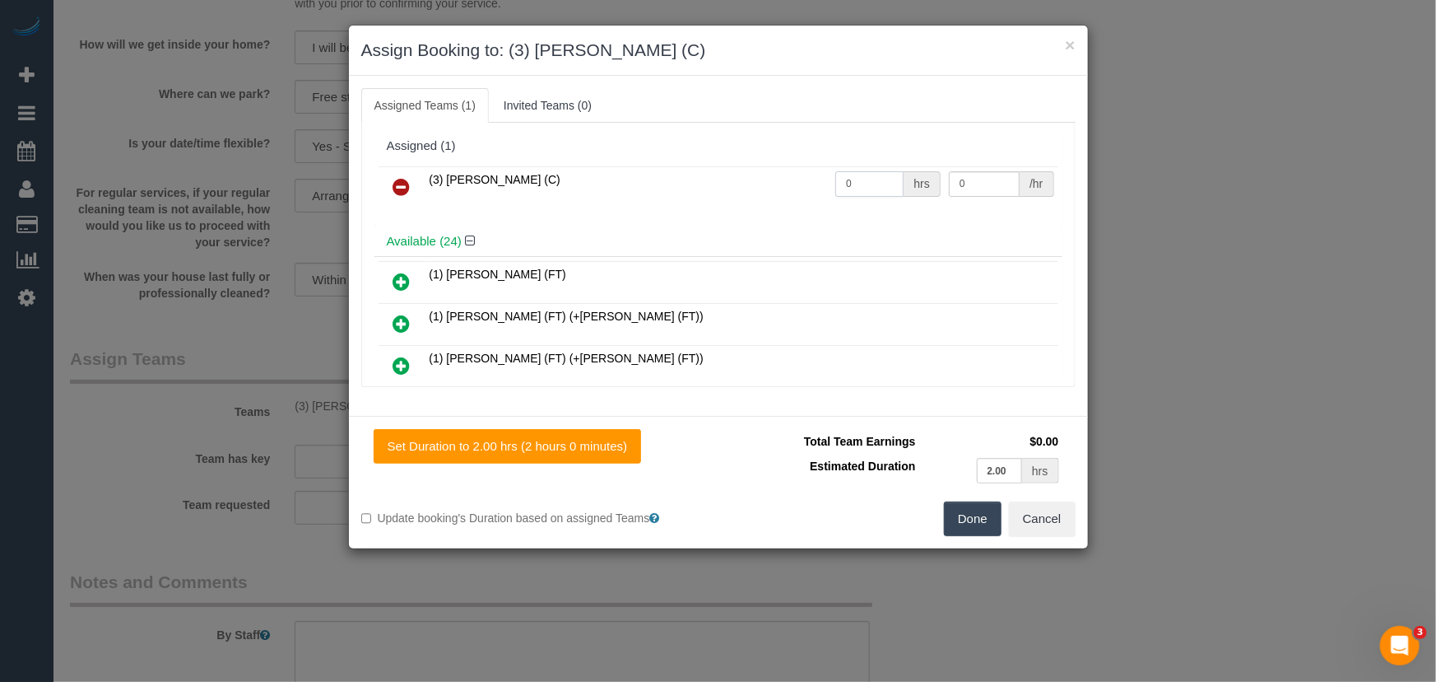
click at [872, 192] on input "0" at bounding box center [870, 184] width 68 height 26
type input "2"
type input "36"
click at [966, 511] on button "Done" at bounding box center [973, 518] width 58 height 35
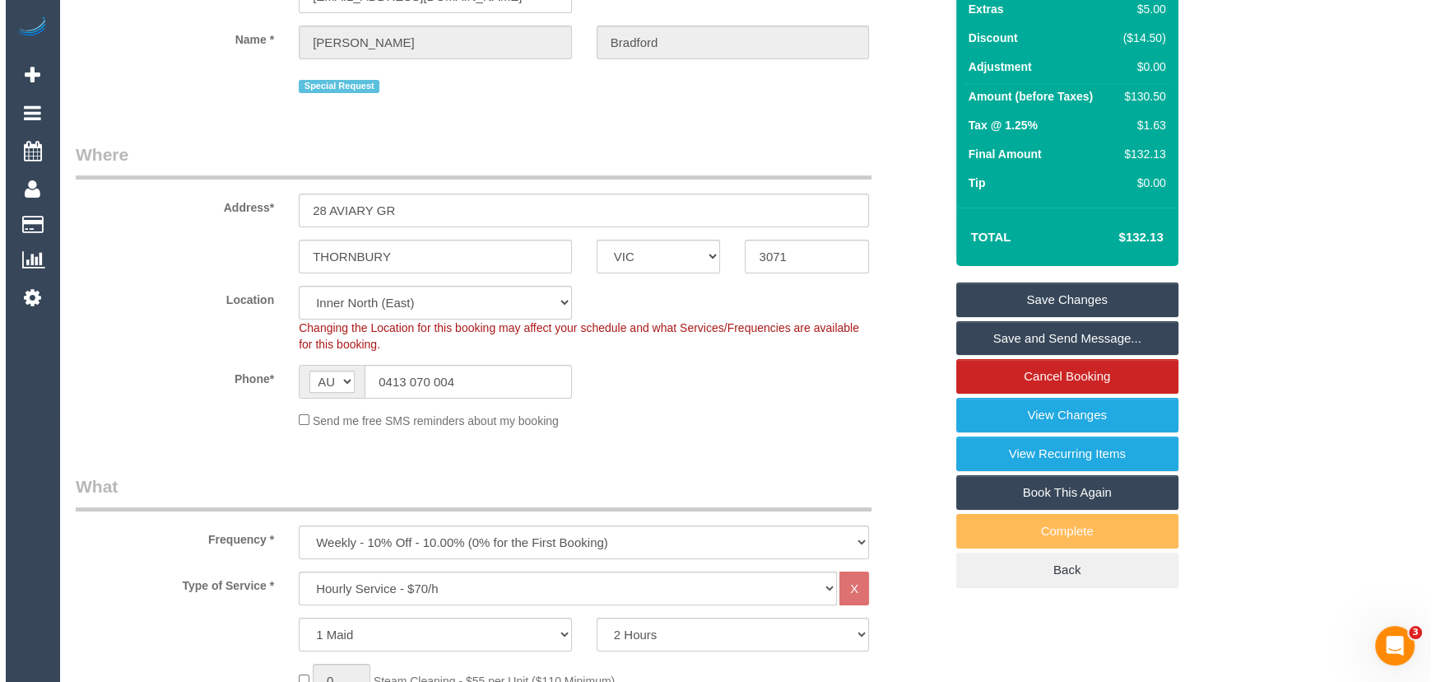
scroll to position [0, 0]
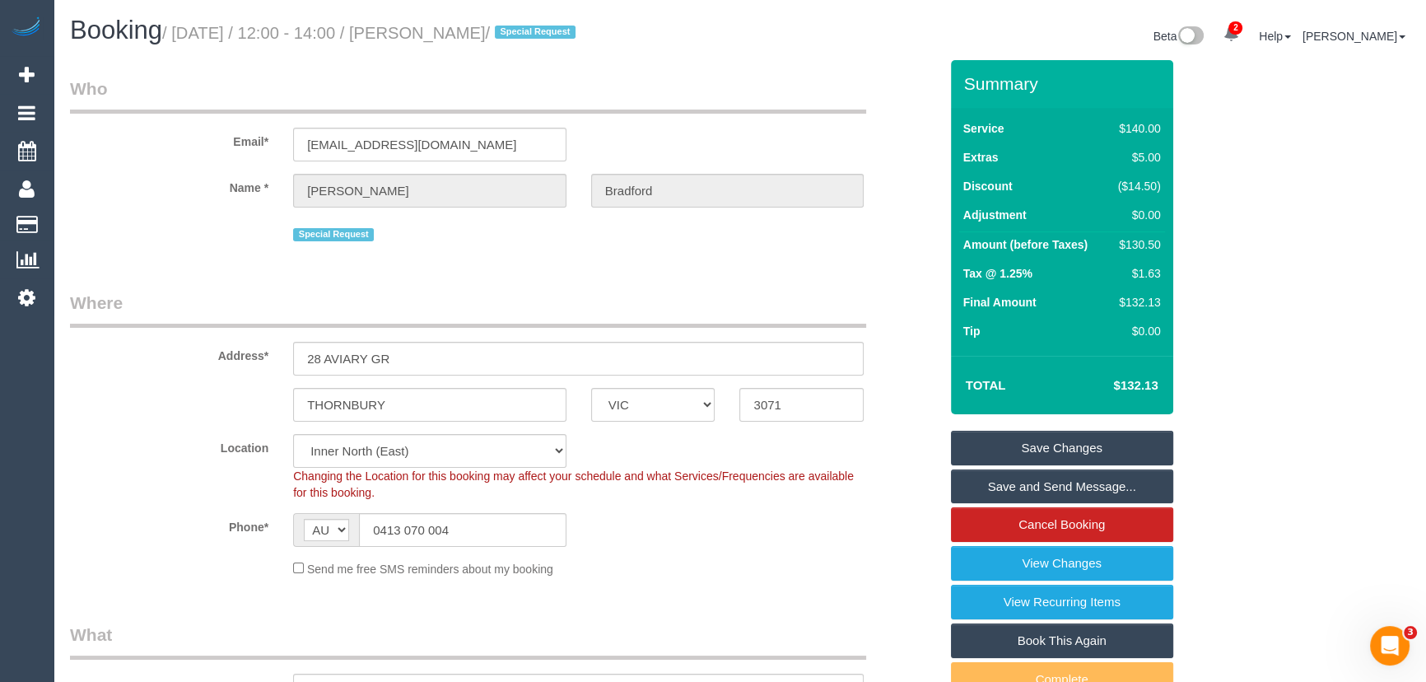
click at [482, 31] on small "/ [DATE] / 12:00 - 14:00 / [PERSON_NAME] / Special Request" at bounding box center [371, 33] width 418 height 18
copy small "[PERSON_NAME]"
click at [1064, 442] on link "Save Changes" at bounding box center [1062, 448] width 222 height 35
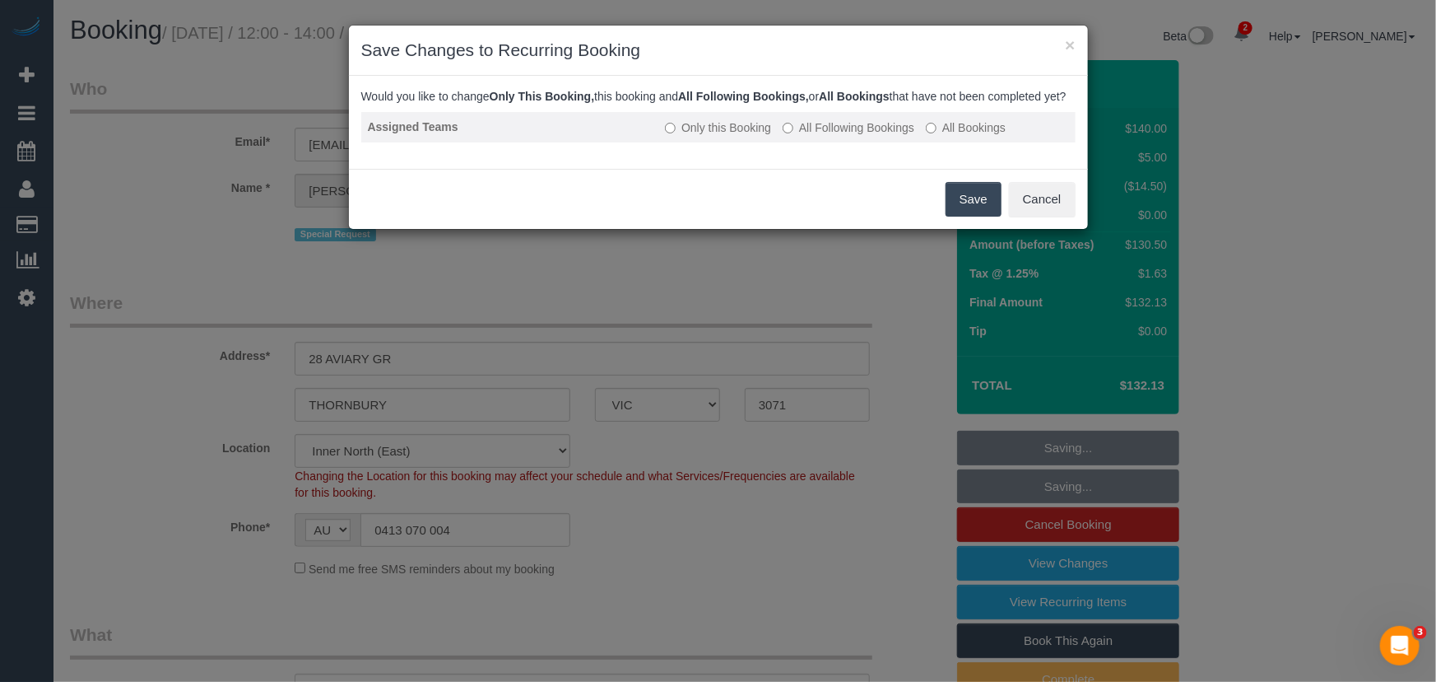
click at [853, 136] on label "All Following Bookings" at bounding box center [849, 127] width 132 height 16
click at [972, 217] on button "Save" at bounding box center [974, 199] width 56 height 35
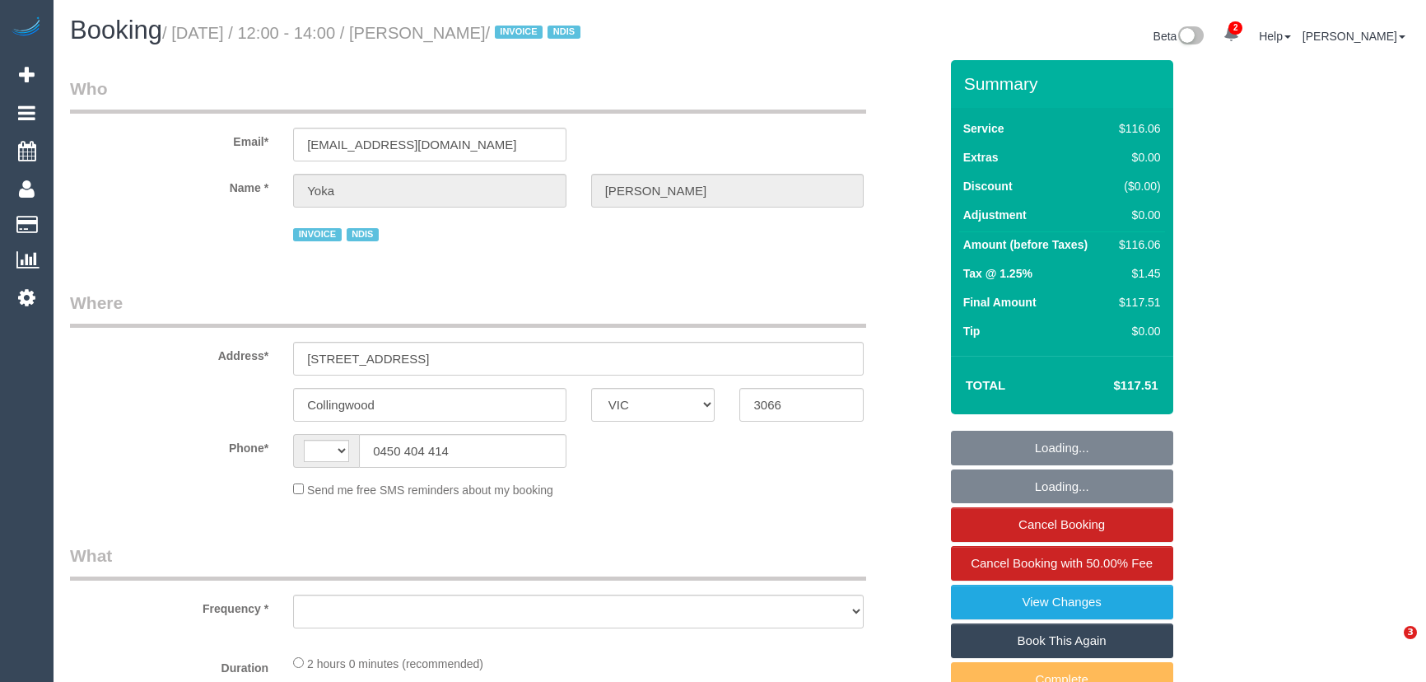
select select "VIC"
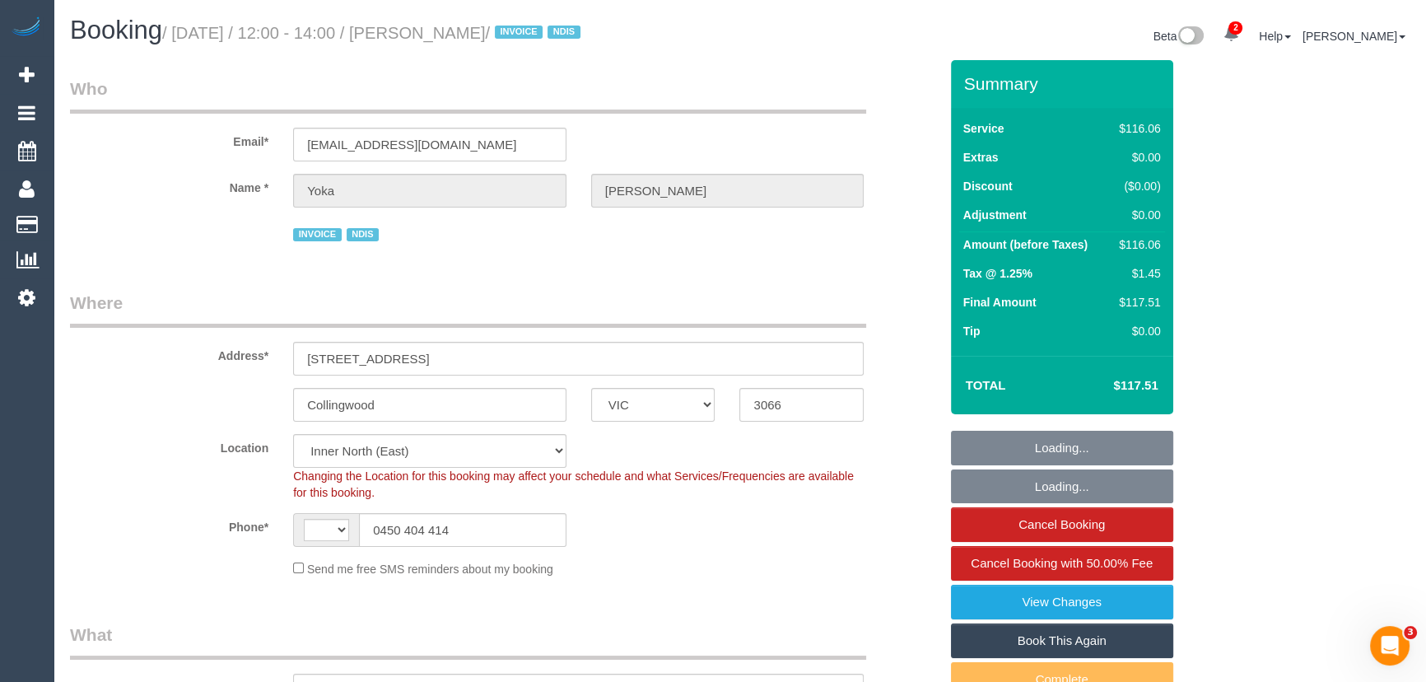
select select "string:AU"
select select "object:710"
select select "number:28"
select select "number:14"
select select "number:19"
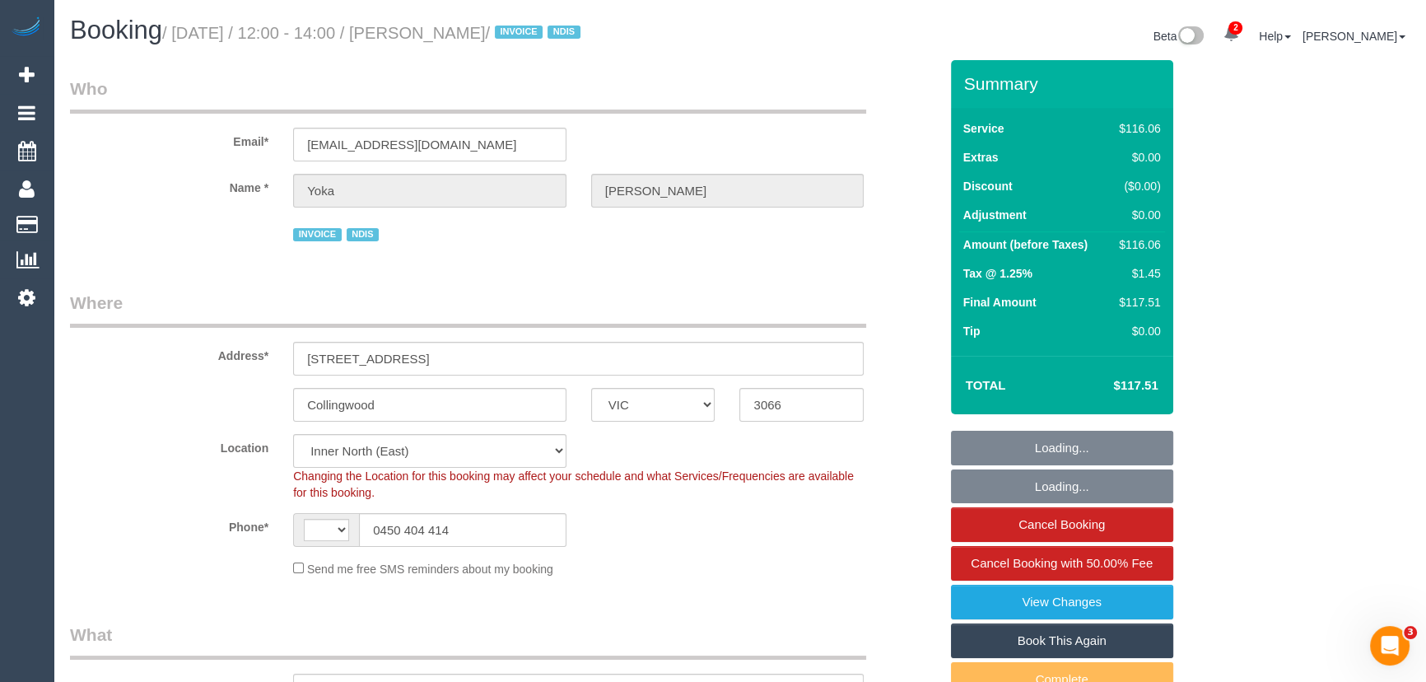
select select "number:25"
select select "number:35"
select select "number:11"
select select "object:732"
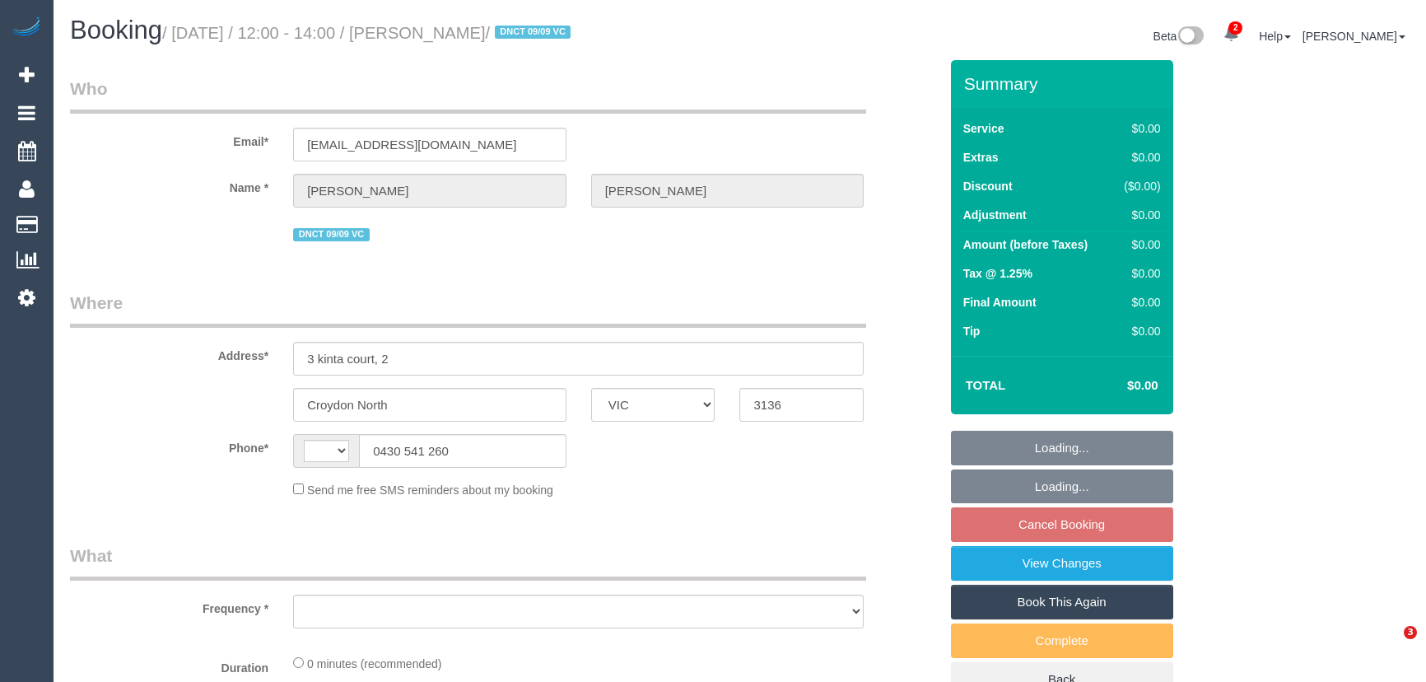
select select "VIC"
select select "string:stripe-pm_1S3rK62GScqysDRVEs1S9P1c"
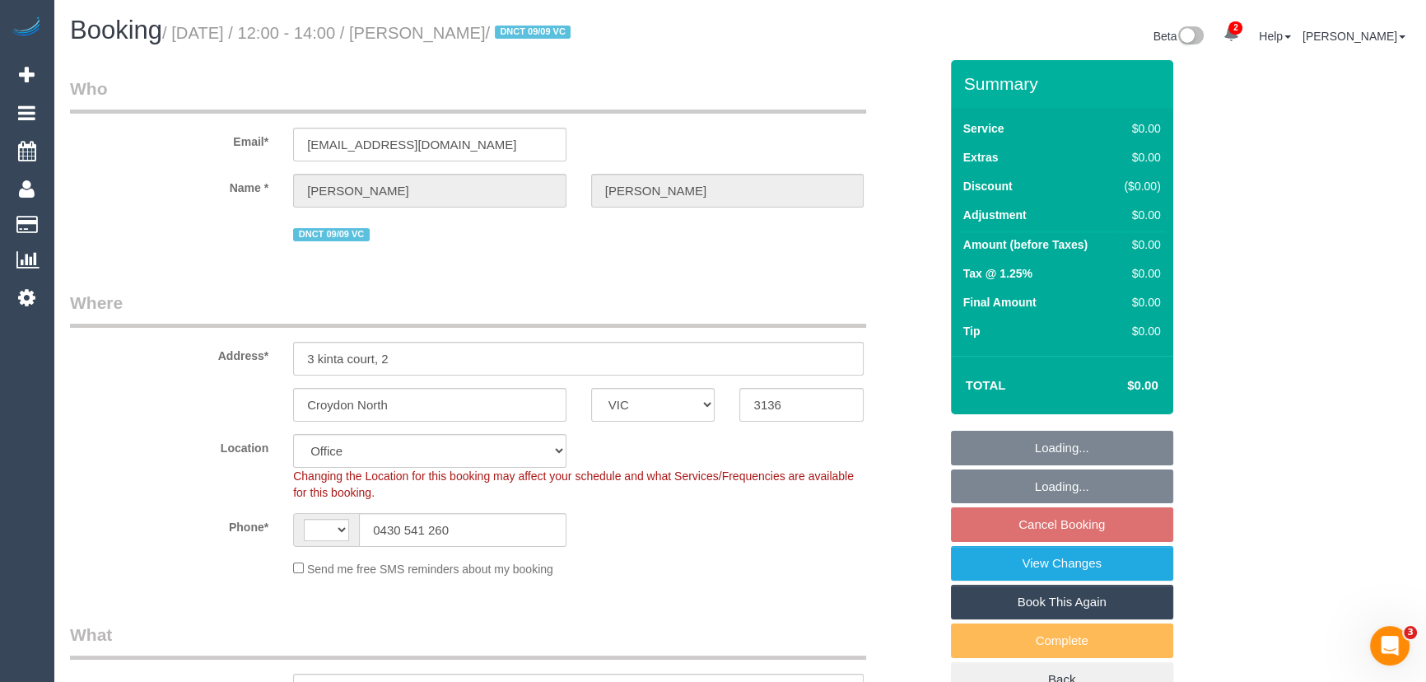
select select "string:AU"
select select "object:577"
select select "number:28"
select select "number:14"
select select "number:19"
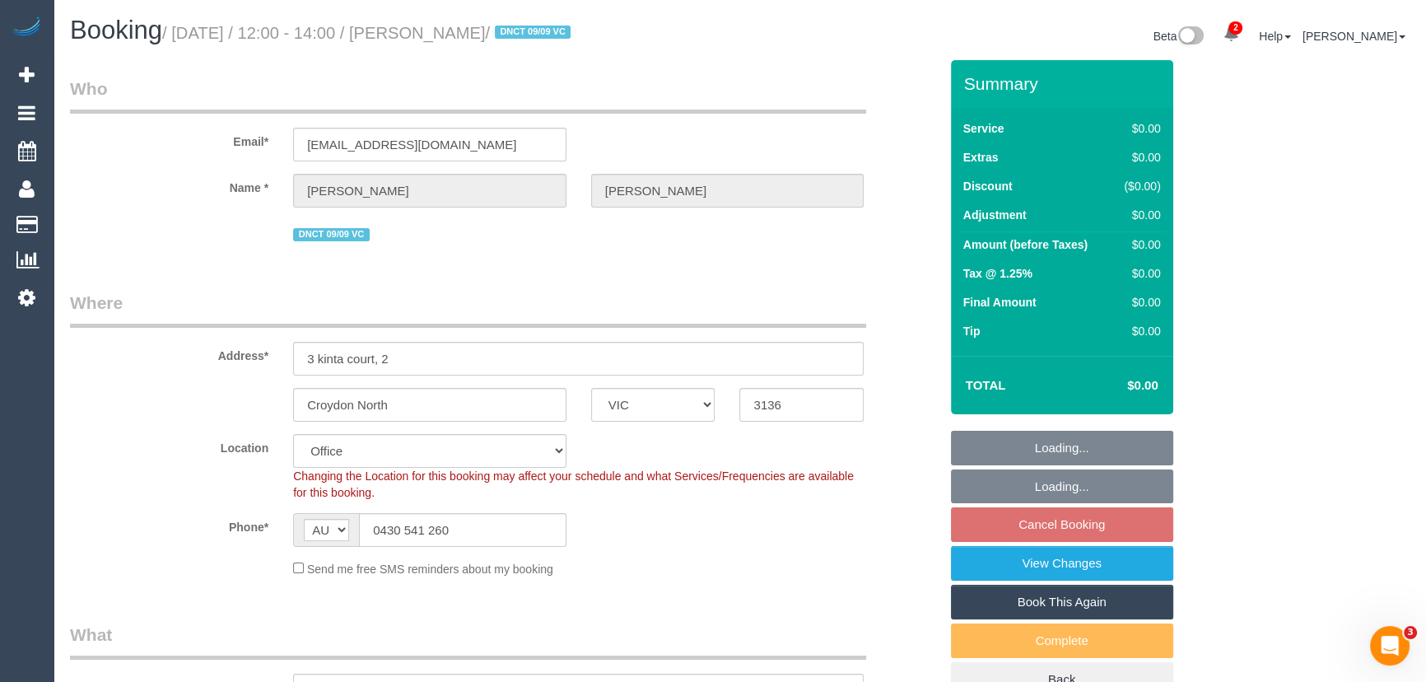
select select "number:24"
select select "number:26"
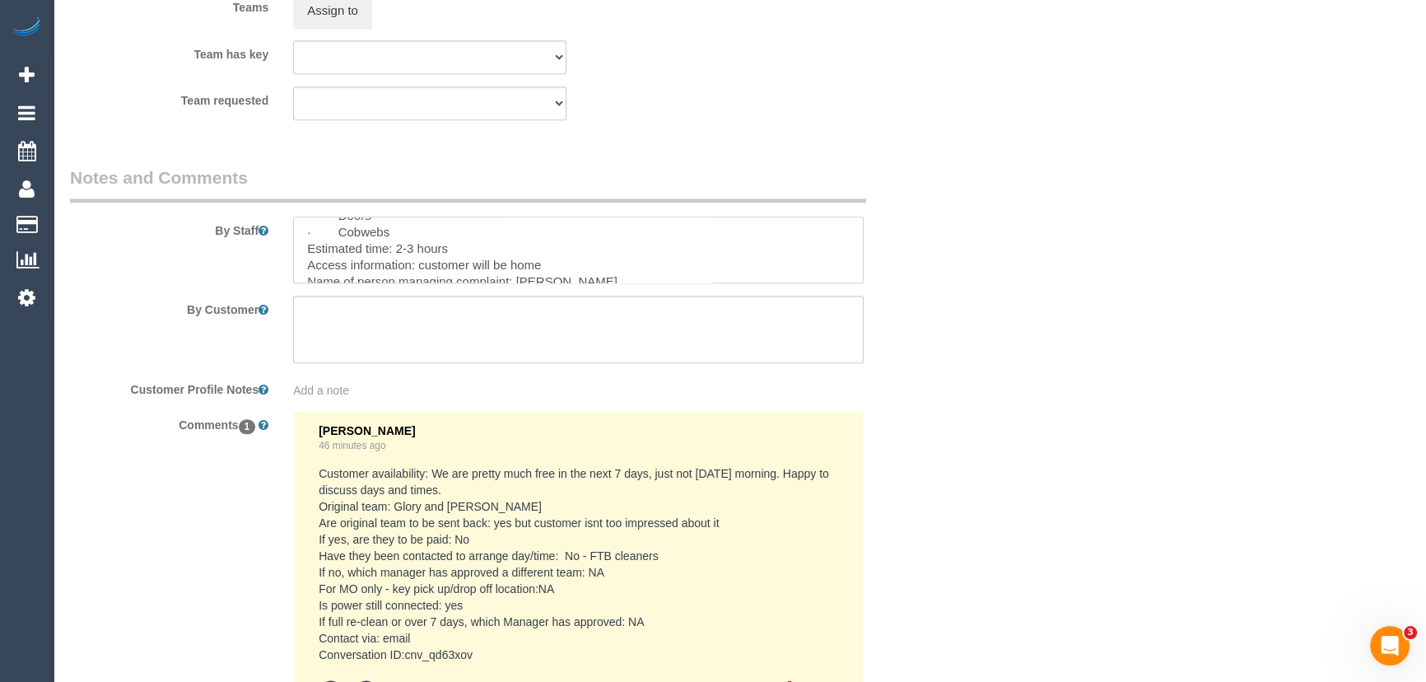
scroll to position [377, 0]
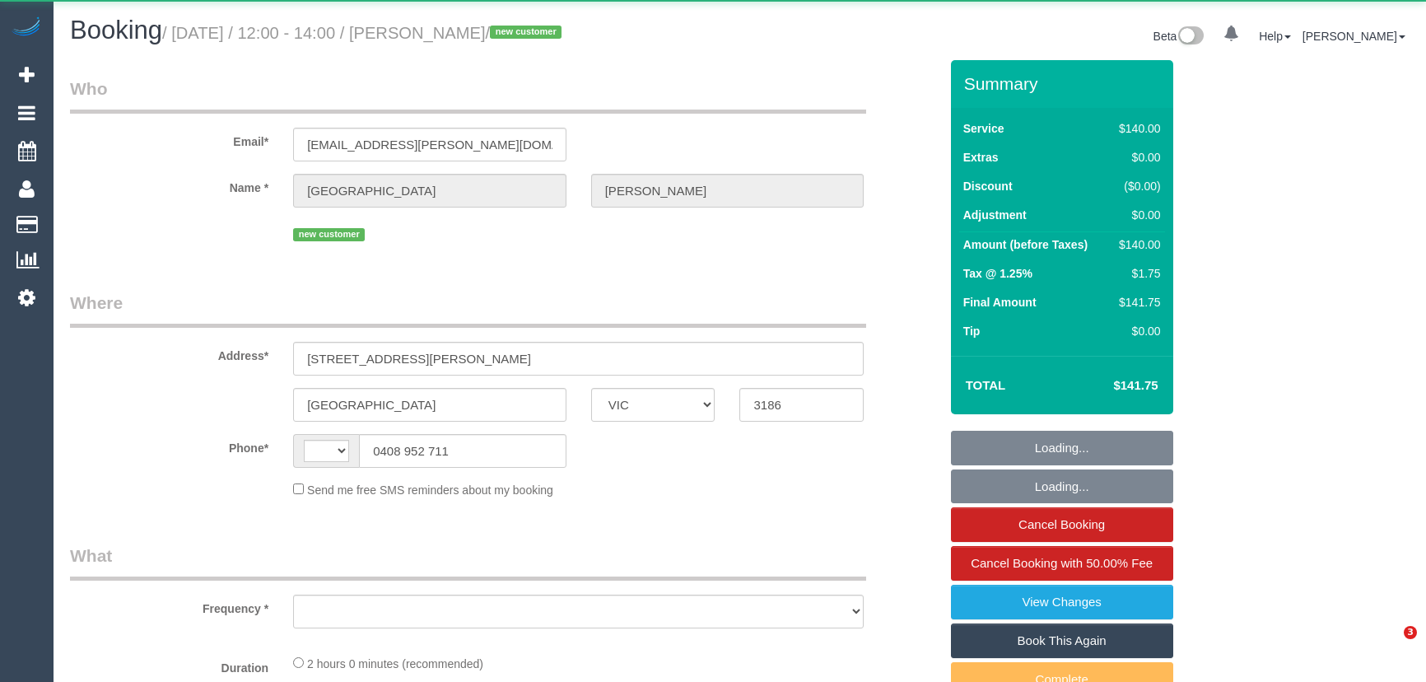
select select "VIC"
select select "string:AU"
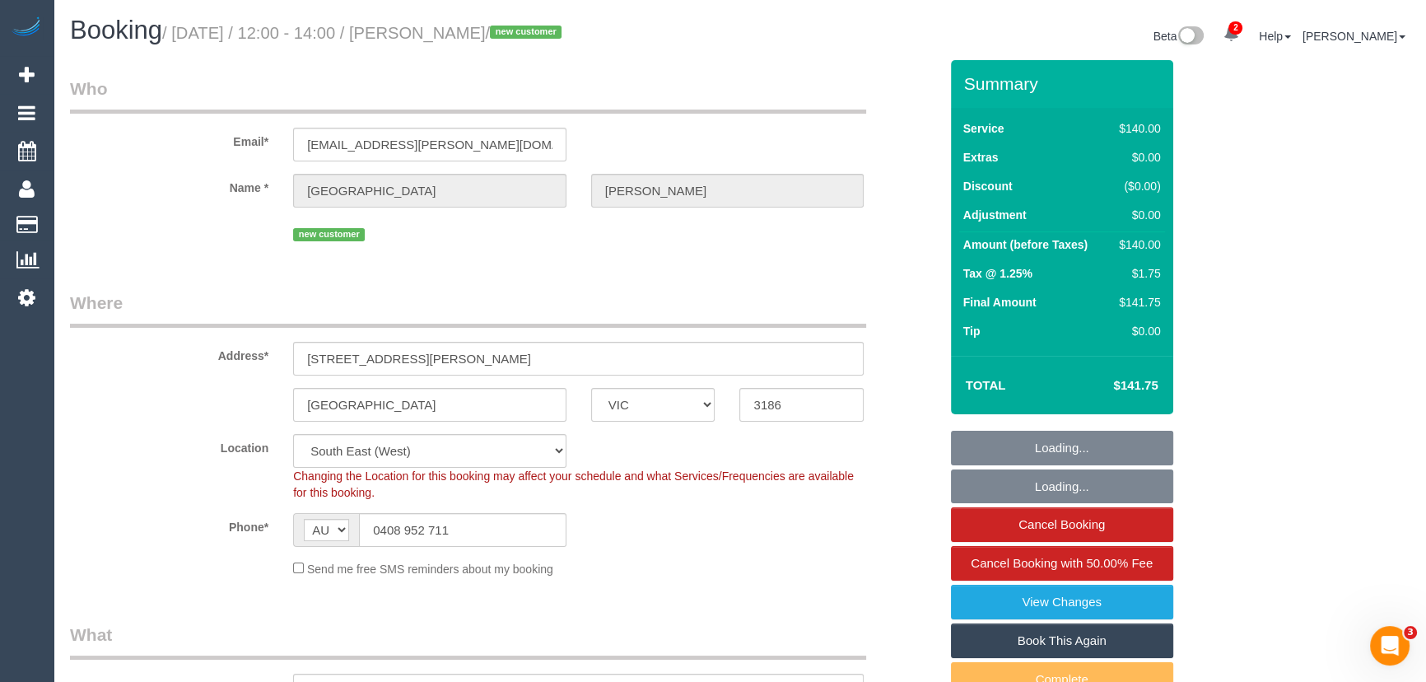
select select "object:612"
select select "string:stripe-pm_1S4tZc2GScqysDRVwCz2L2Vy"
select select "object:617"
select select "number:29"
select select "number:14"
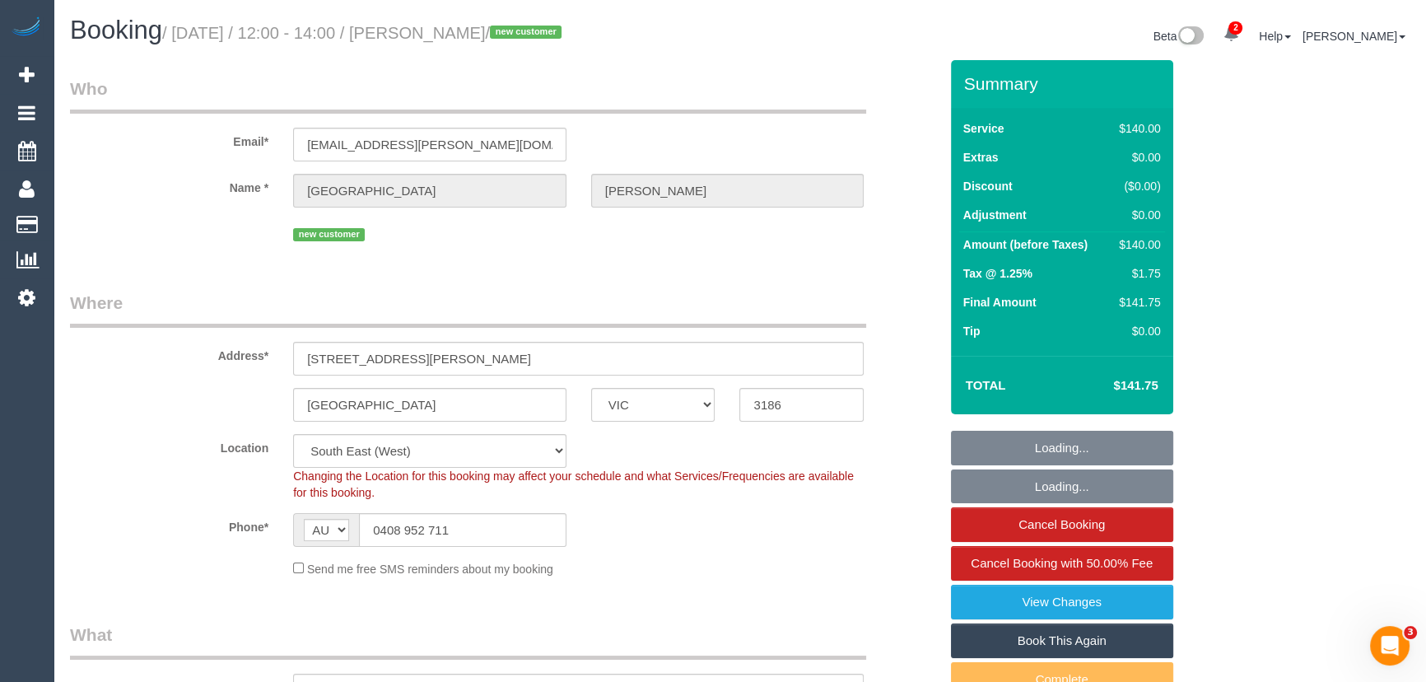
select select "number:19"
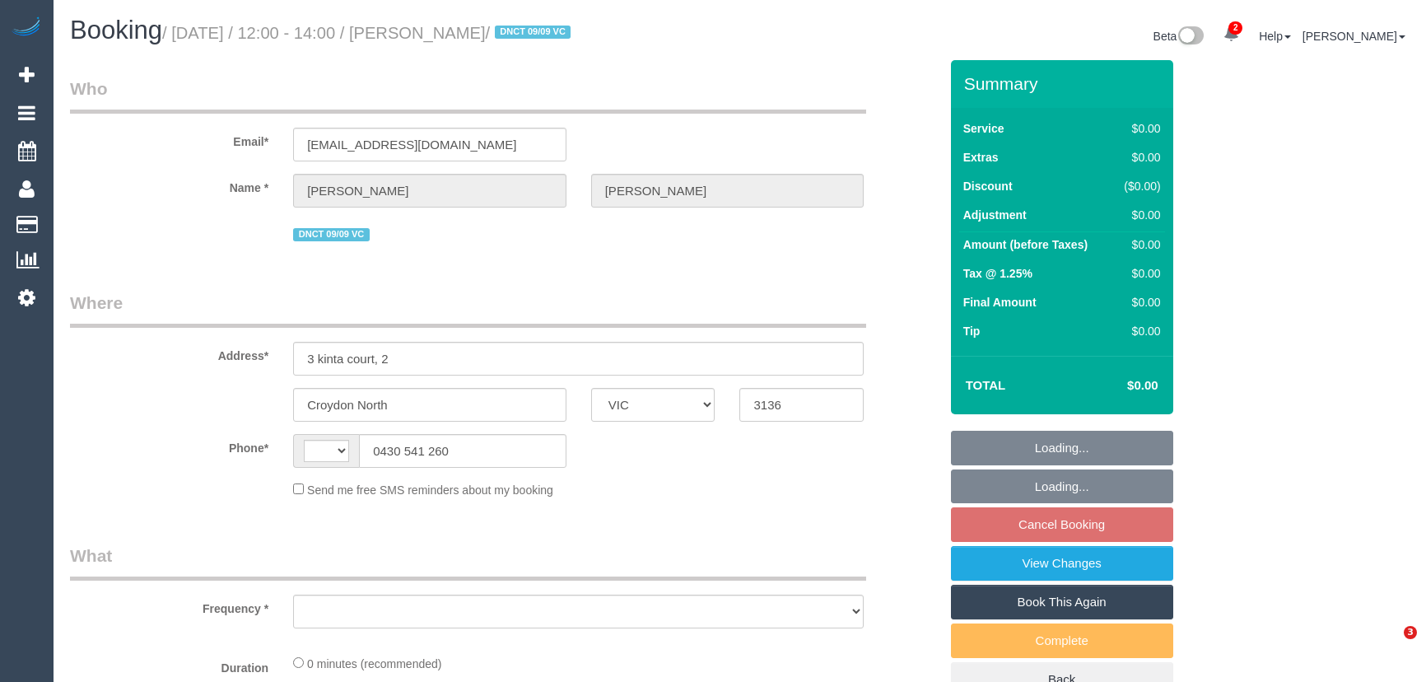
select select "VIC"
select select "string:AU"
select select "object:570"
select select "string:stripe-pm_1S3rK62GScqysDRVEs1S9P1c"
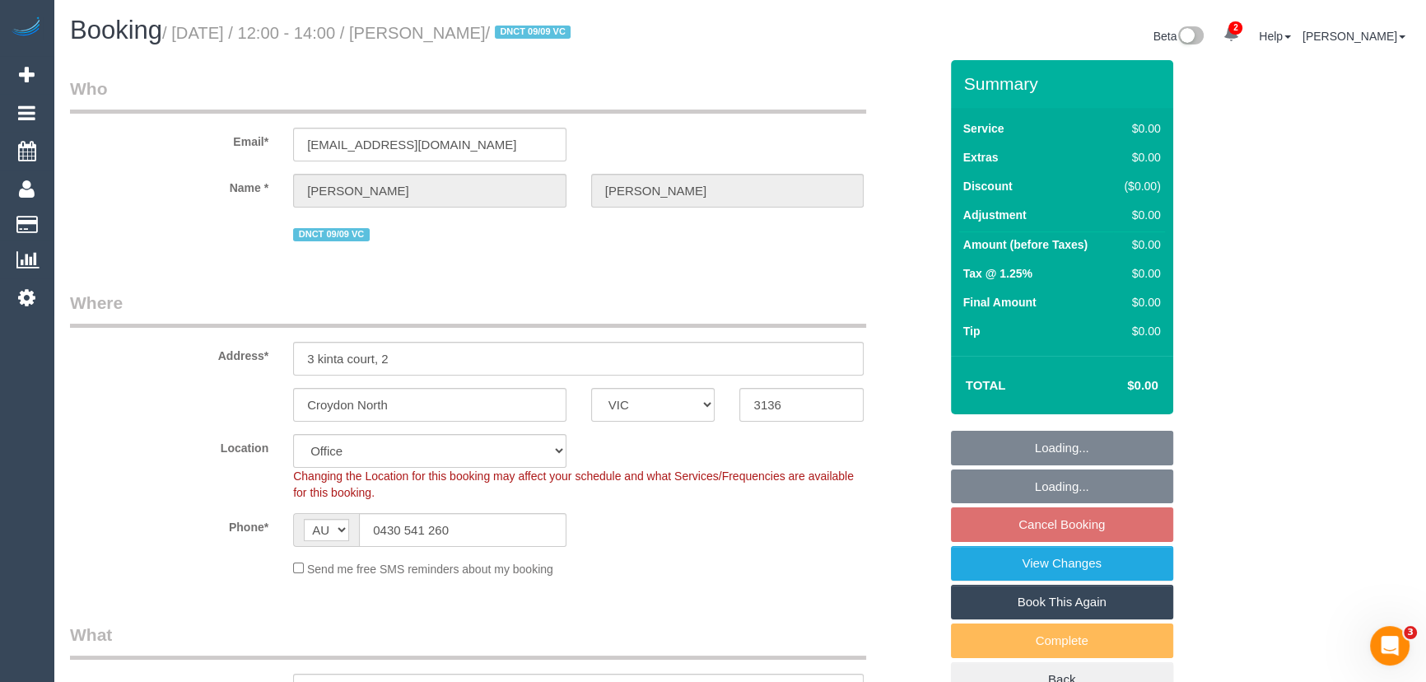
select select "object:591"
select select "number:28"
select select "number:14"
select select "number:19"
select select "number:24"
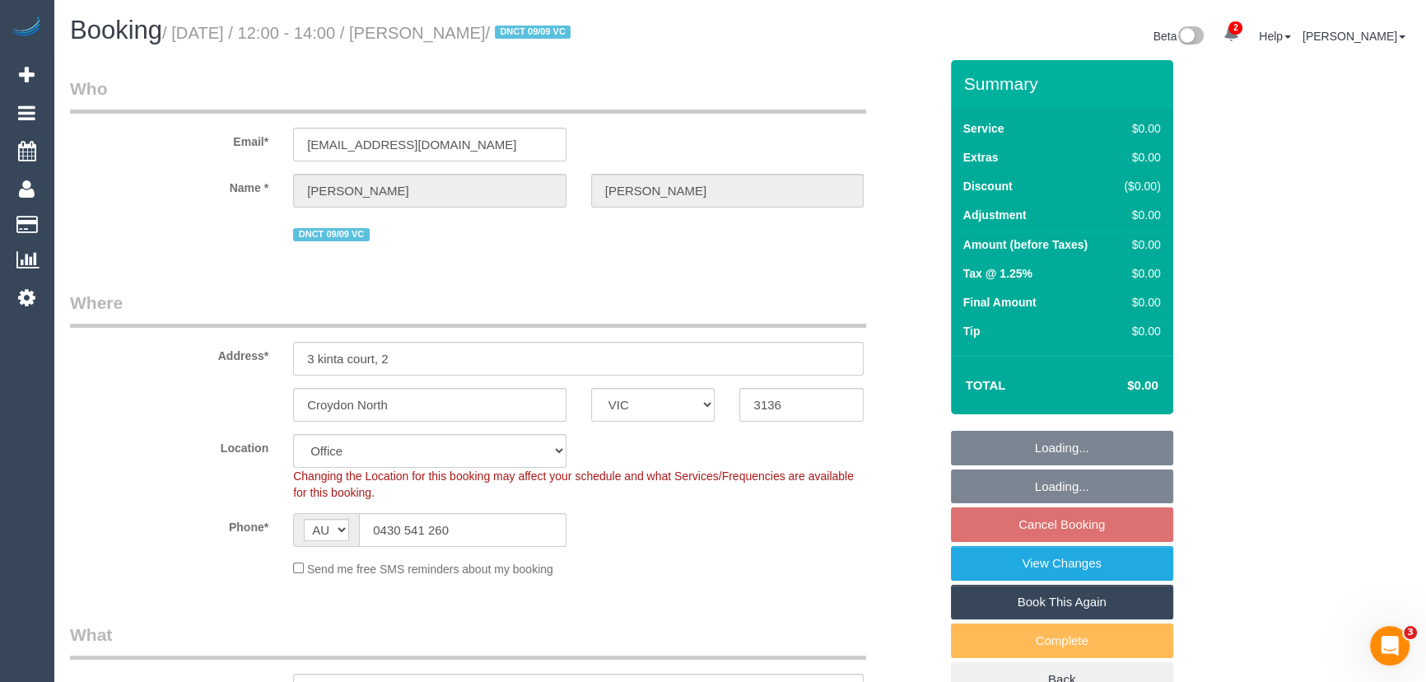
select select "number:26"
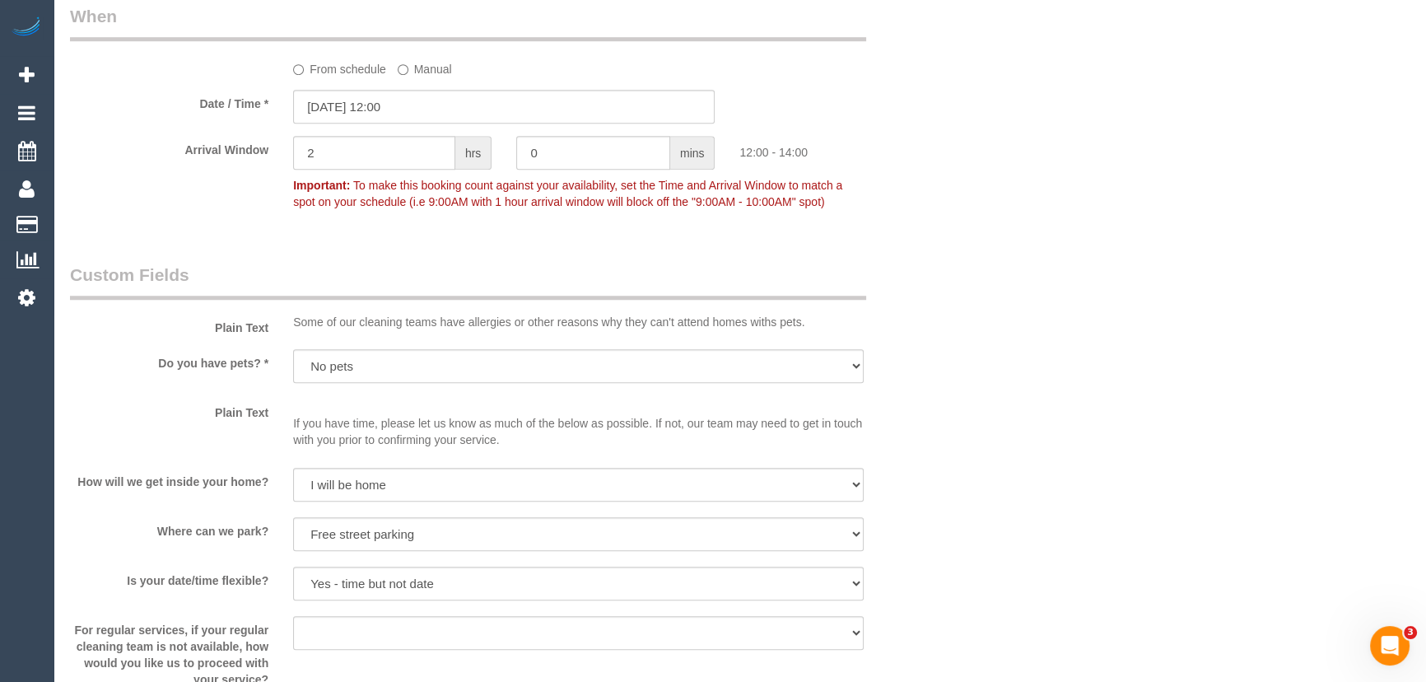
scroll to position [2624, 0]
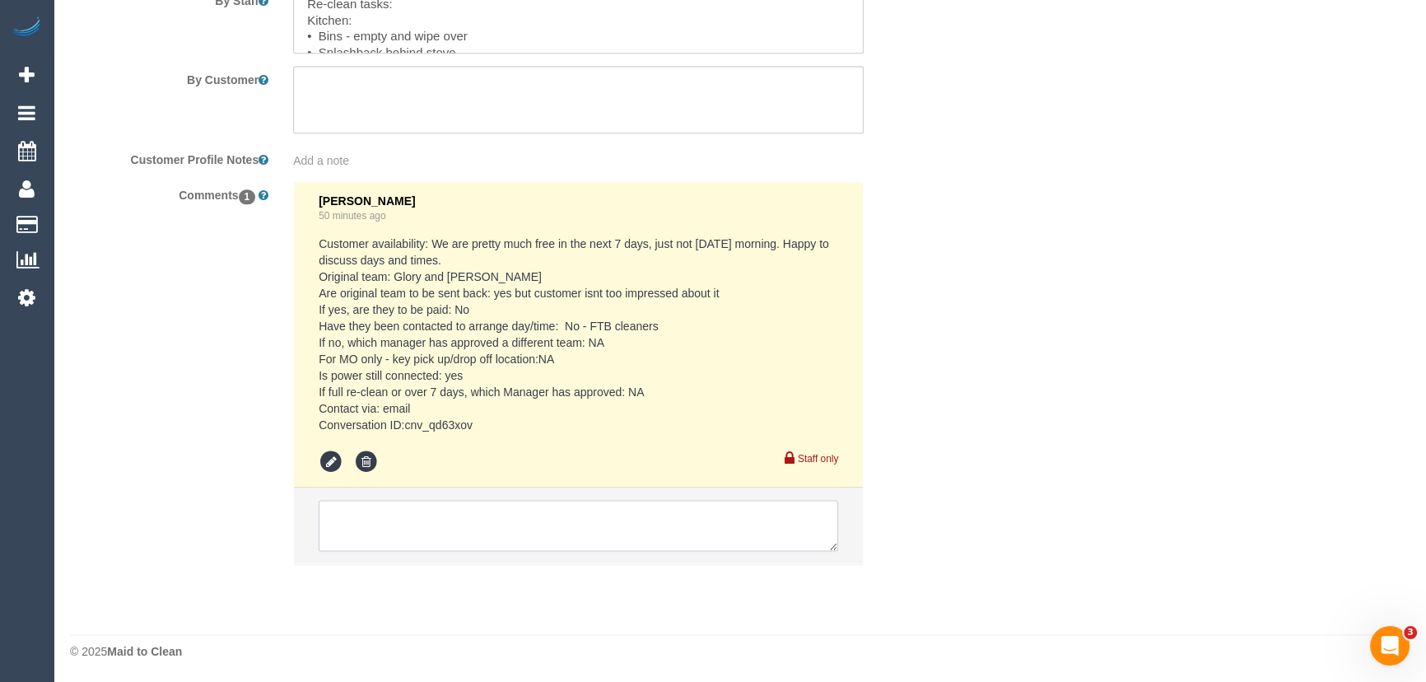
click at [436, 531] on textarea at bounding box center [578, 525] width 519 height 51
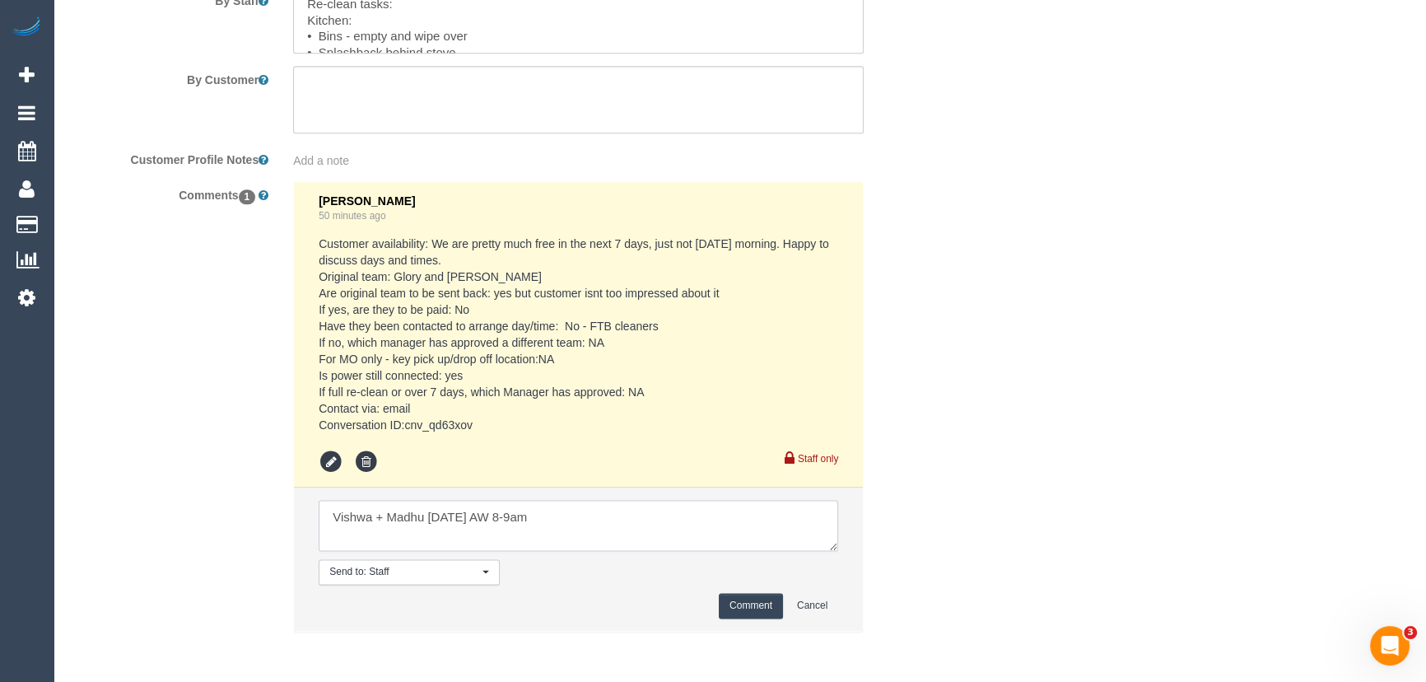
type textarea "Vishwa + Madhu Monday 15/9 AW 8-9am"
click at [750, 595] on button "Comment" at bounding box center [751, 606] width 64 height 26
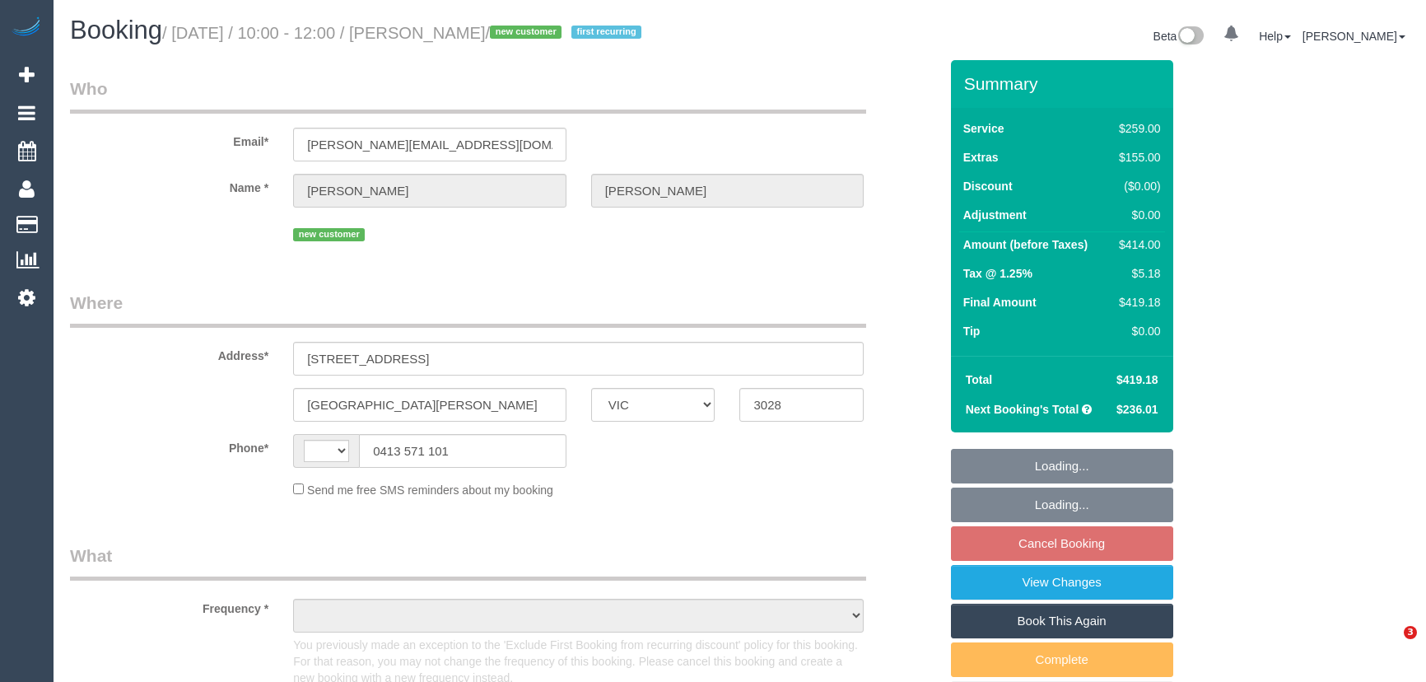
select select "VIC"
select select "string:stripe-pm_1S5xUj2GScqysDRVpAuBJTGF"
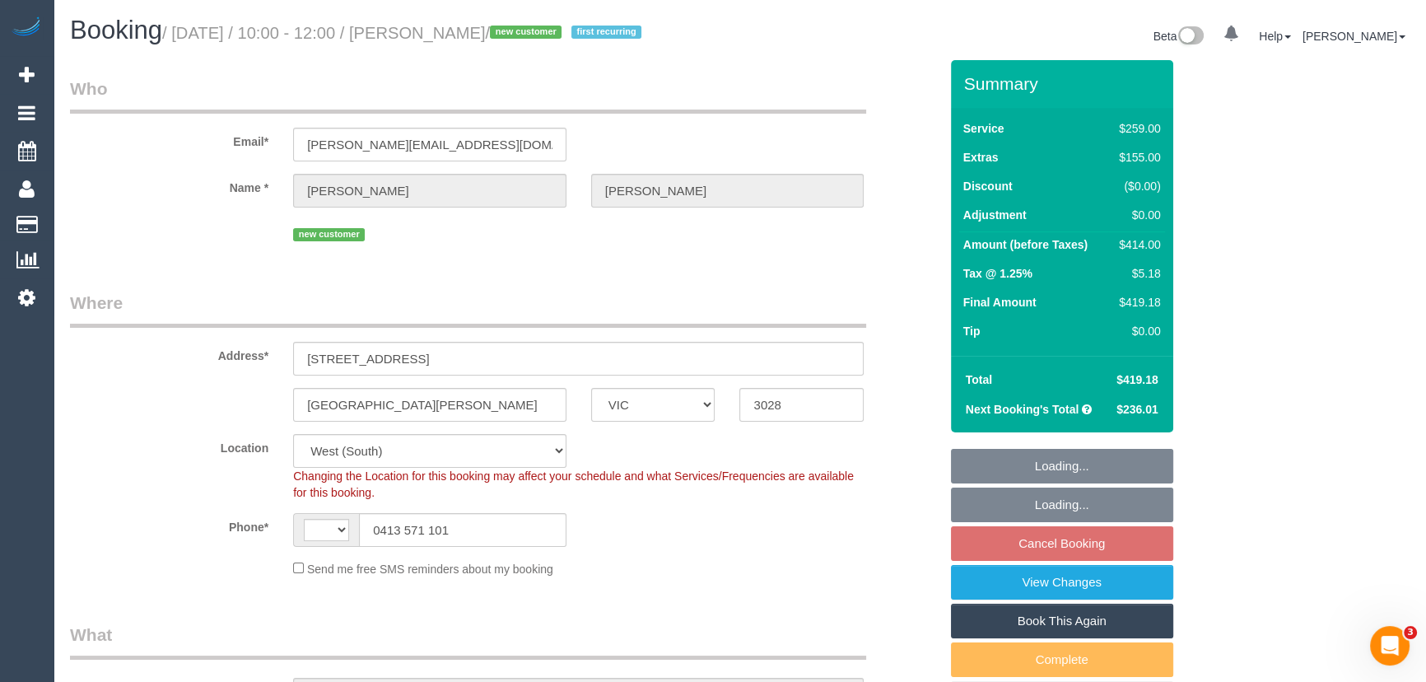
select select "string:AU"
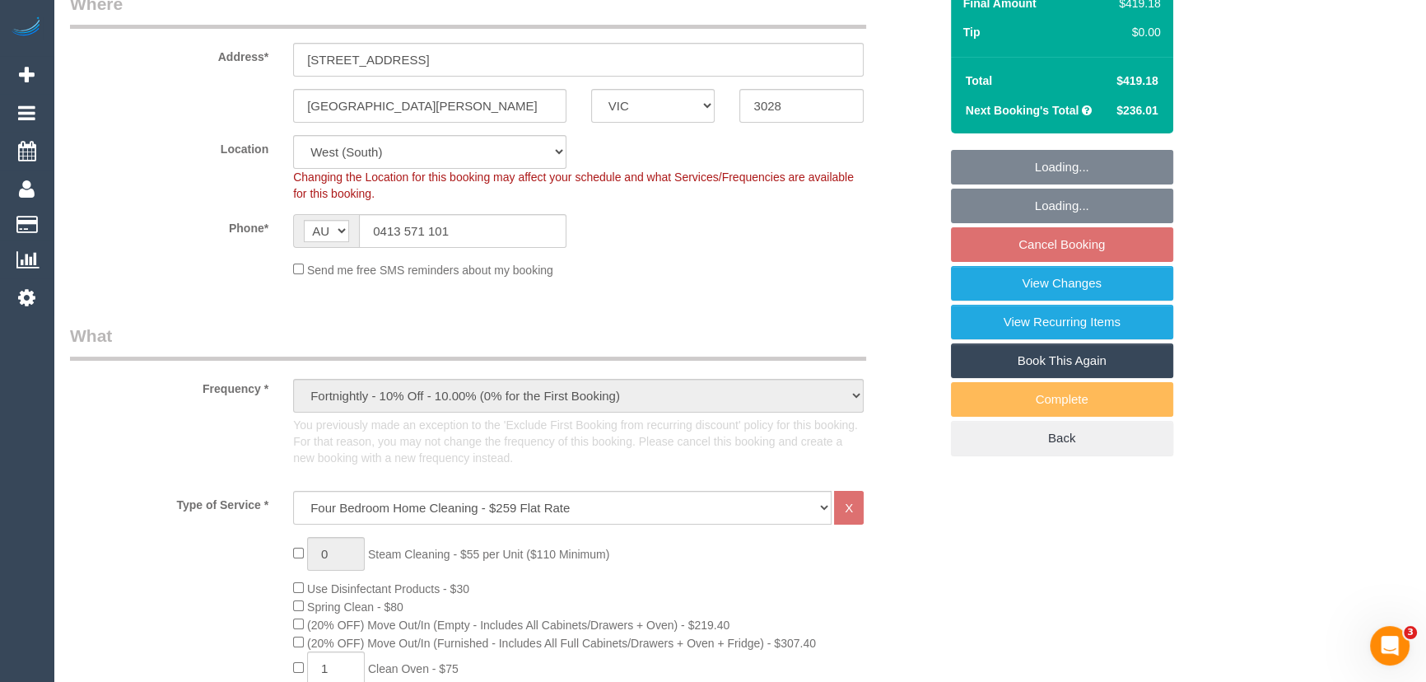
select select "object:702"
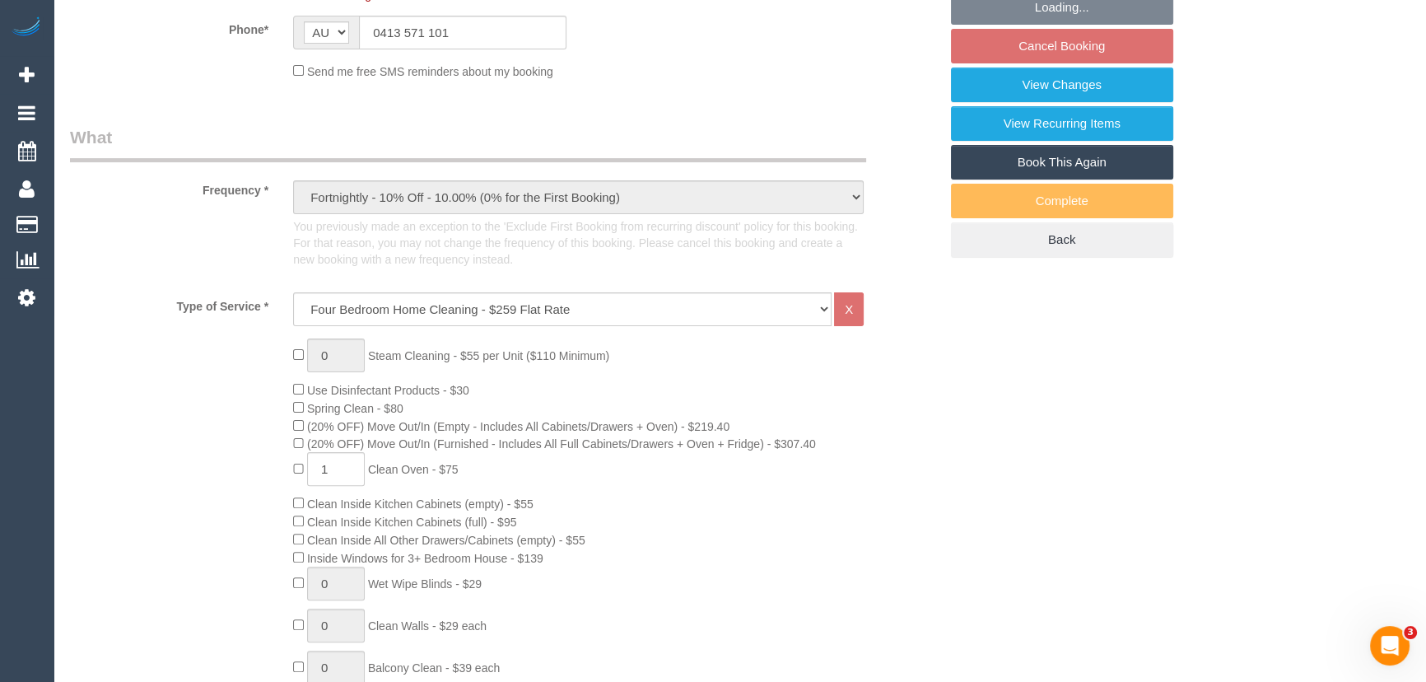
select select "number:28"
select select "number:14"
select select "number:19"
select select "number:22"
select select "number:35"
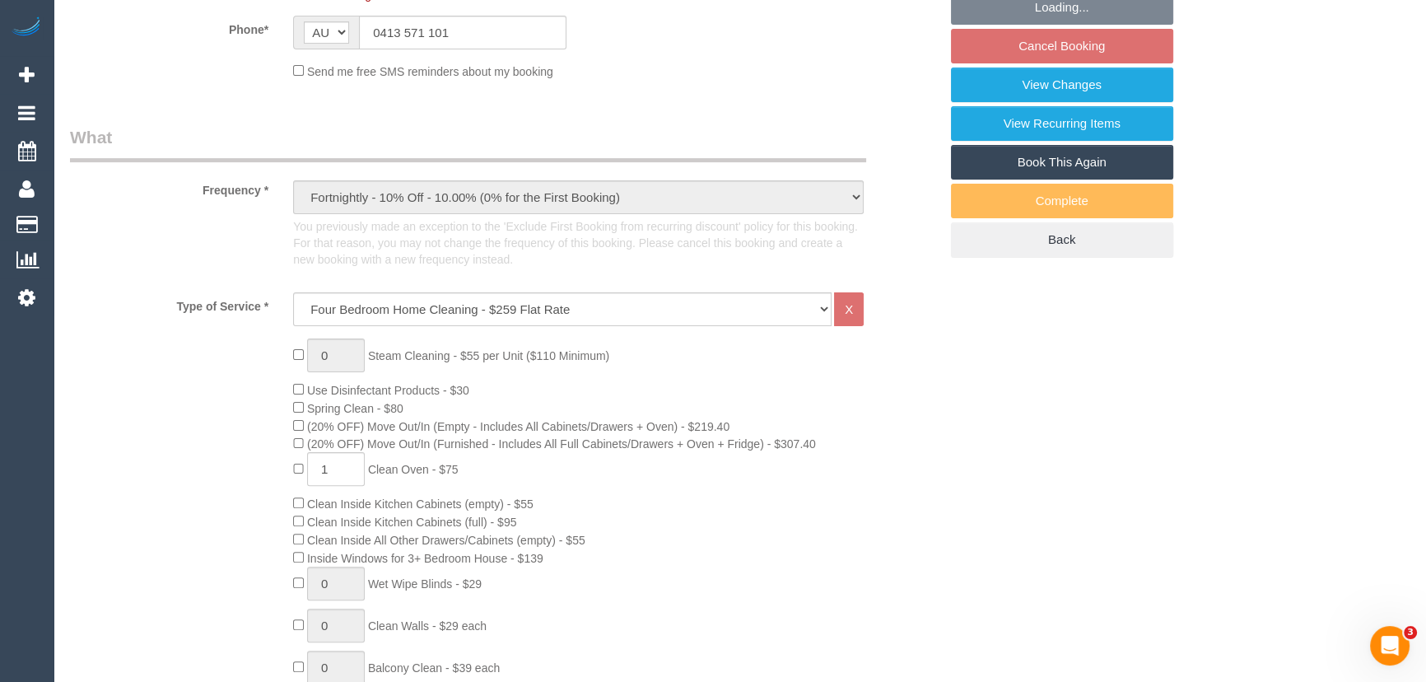
select select "number:26"
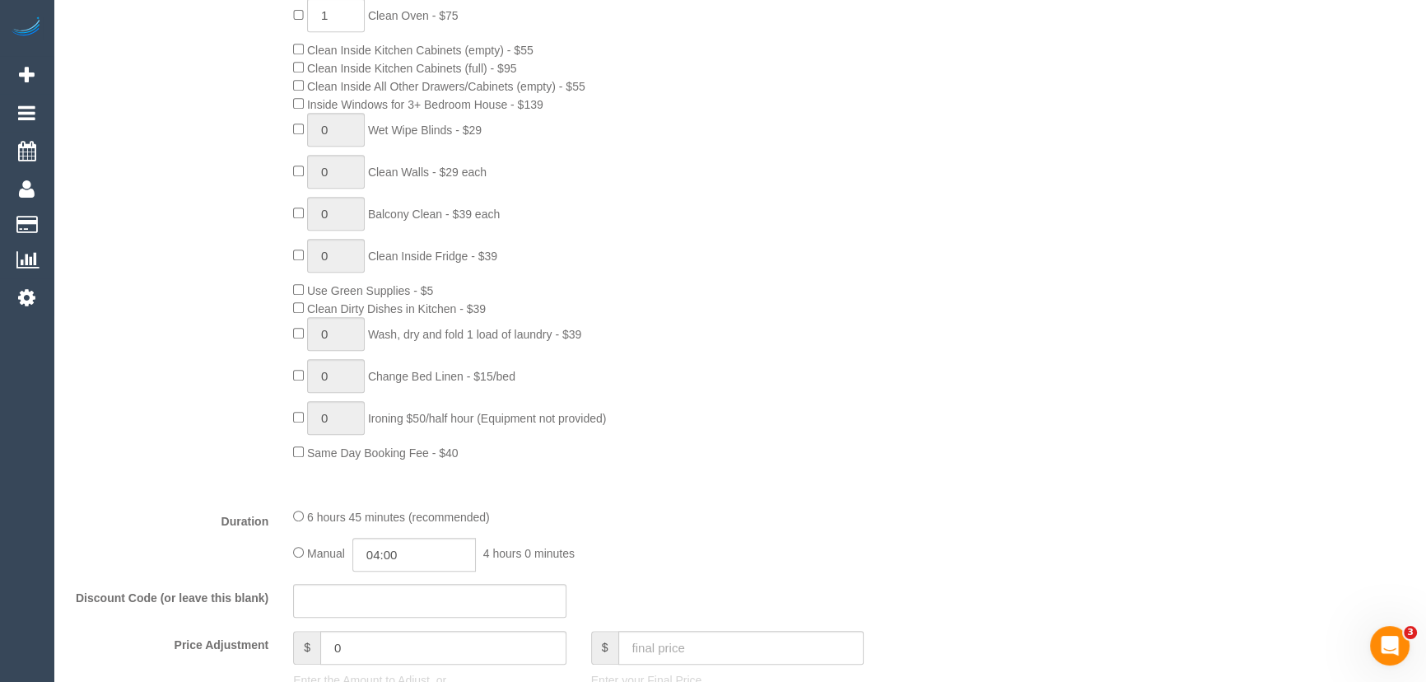
select select "spot3"
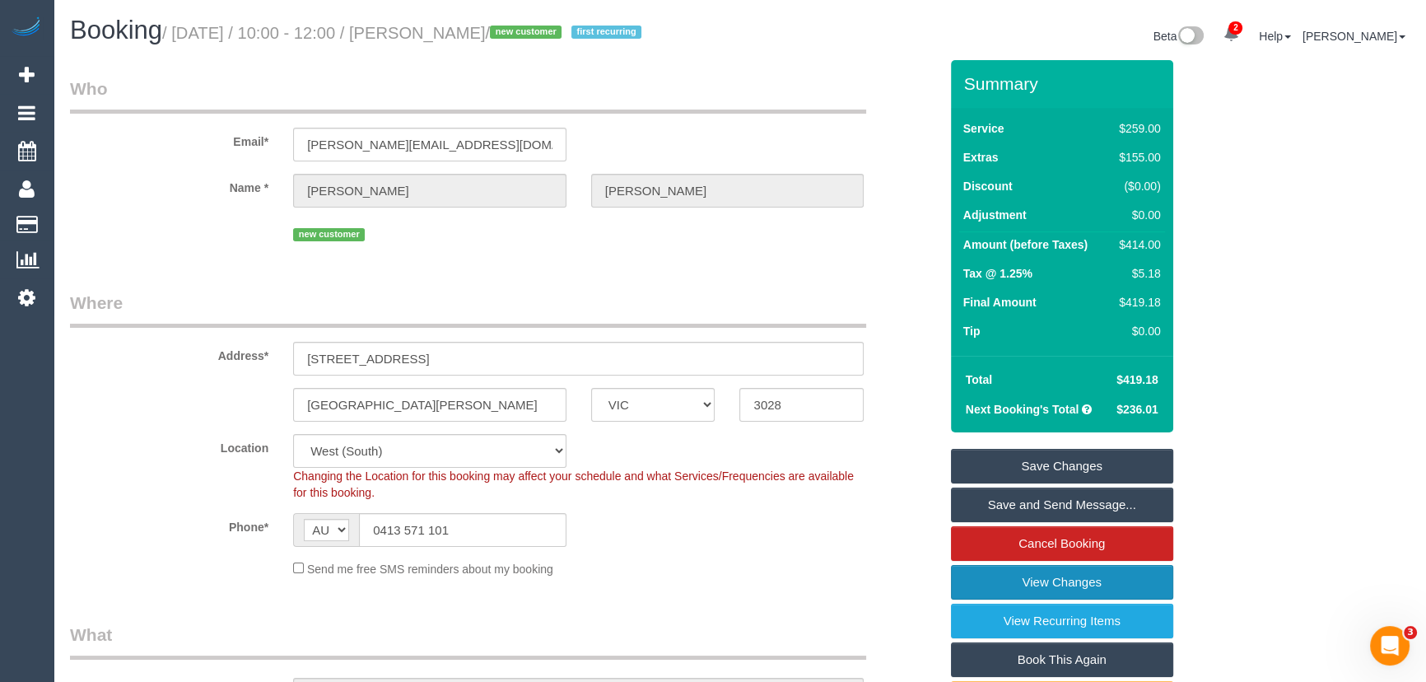
click at [989, 590] on link "View Changes" at bounding box center [1062, 582] width 222 height 35
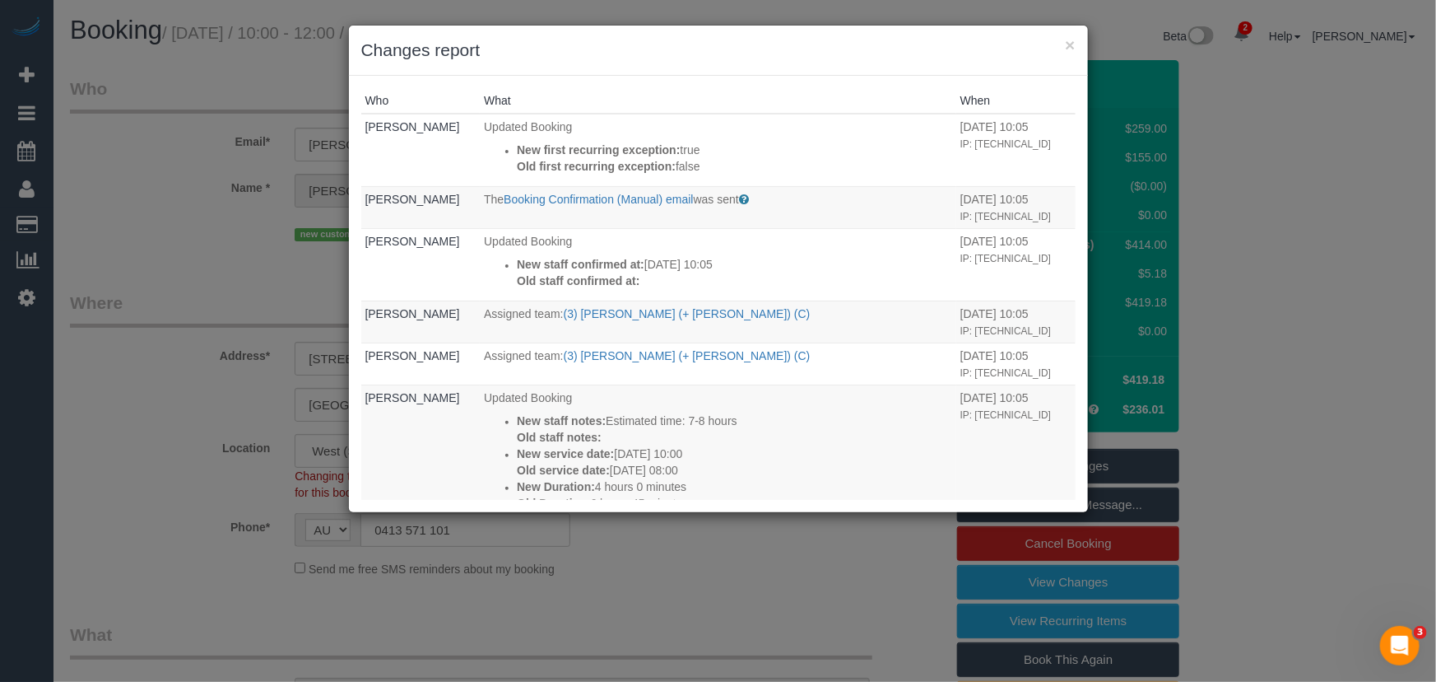
click at [748, 634] on div "× Changes report Who What When [PERSON_NAME] Updated Booking New first recurrin…" at bounding box center [718, 341] width 1436 height 682
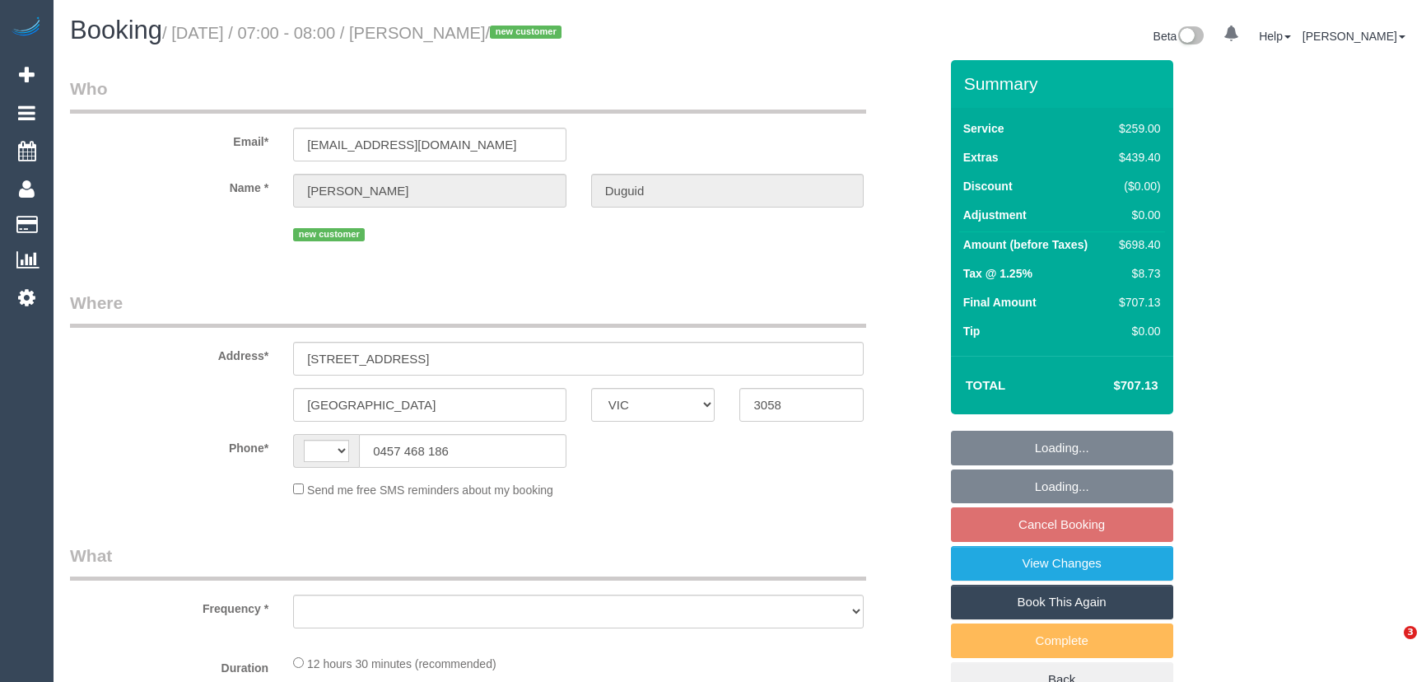
select select "VIC"
select select "string:AU"
select select "string:stripe-pm_1S5htb2GScqysDRVbJBIlgzB"
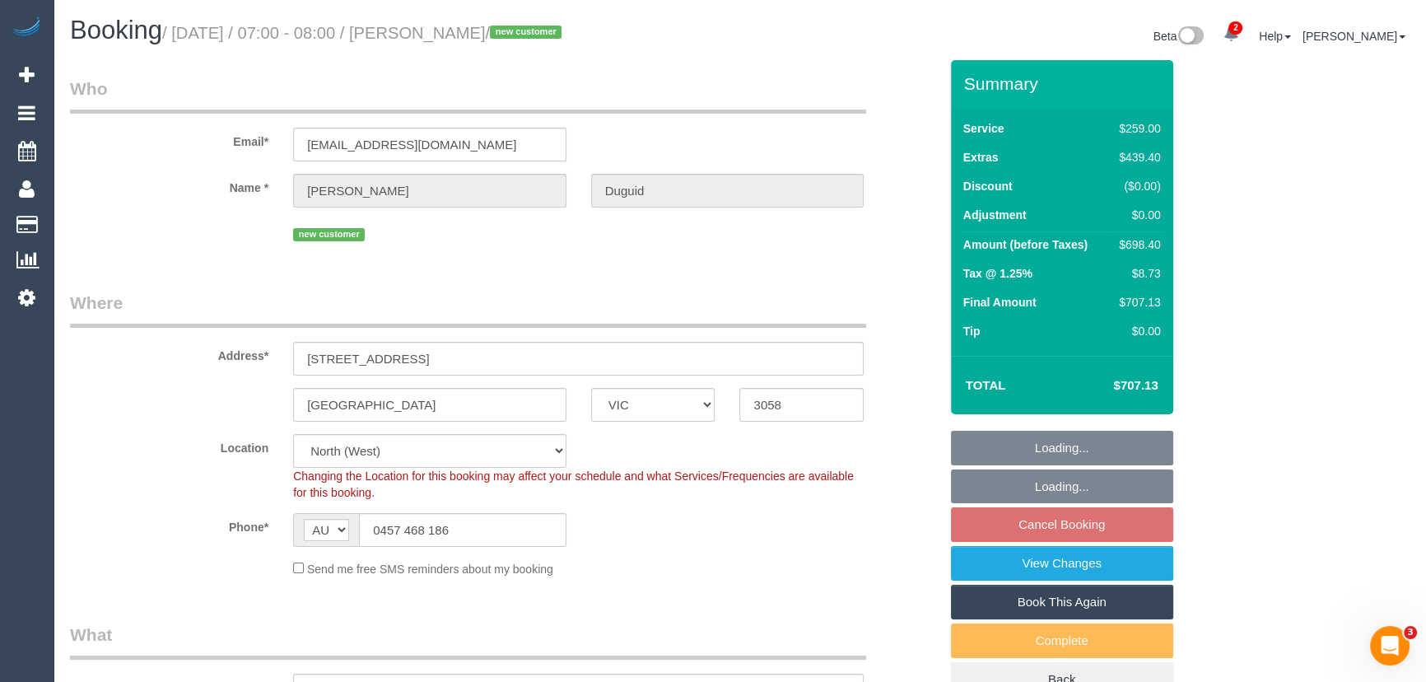
select select "number:28"
select select "number:14"
select select "number:19"
select select "number:24"
select select "object:736"
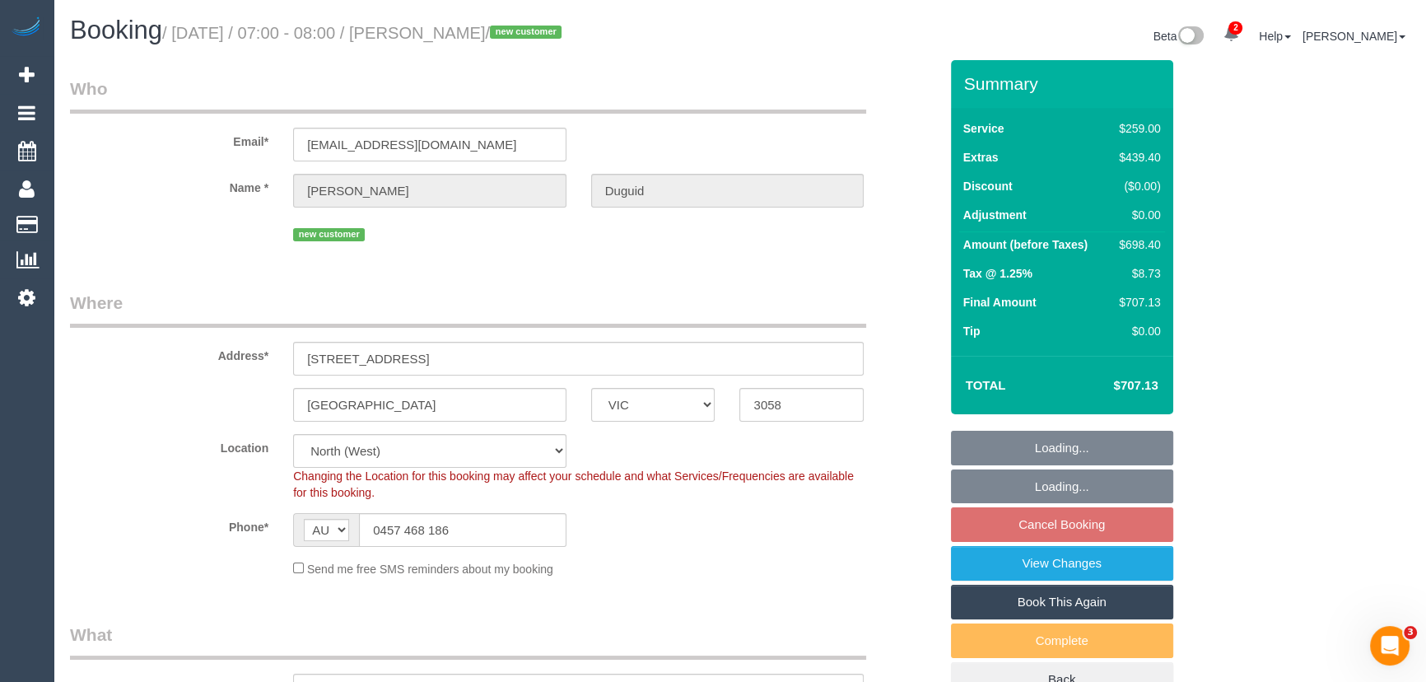
select select "spot1"
select select "object:1578"
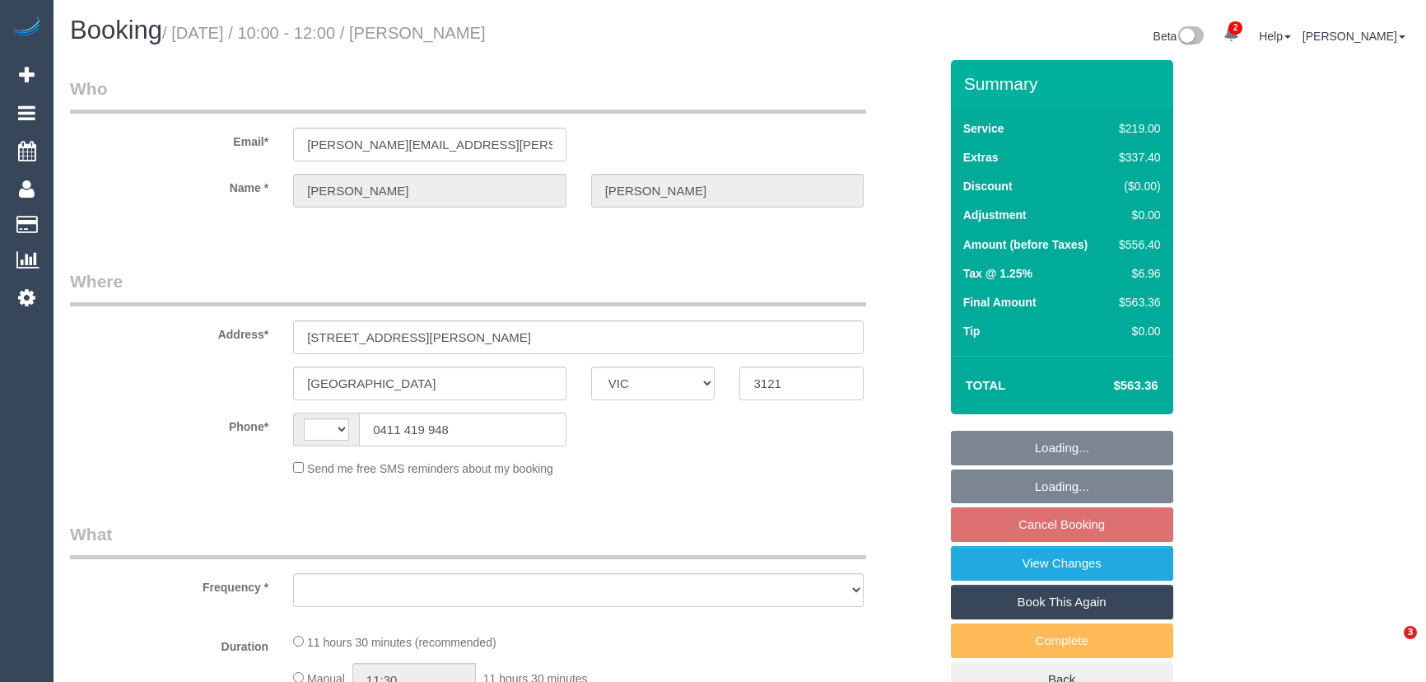
select select "VIC"
select select "string:AU"
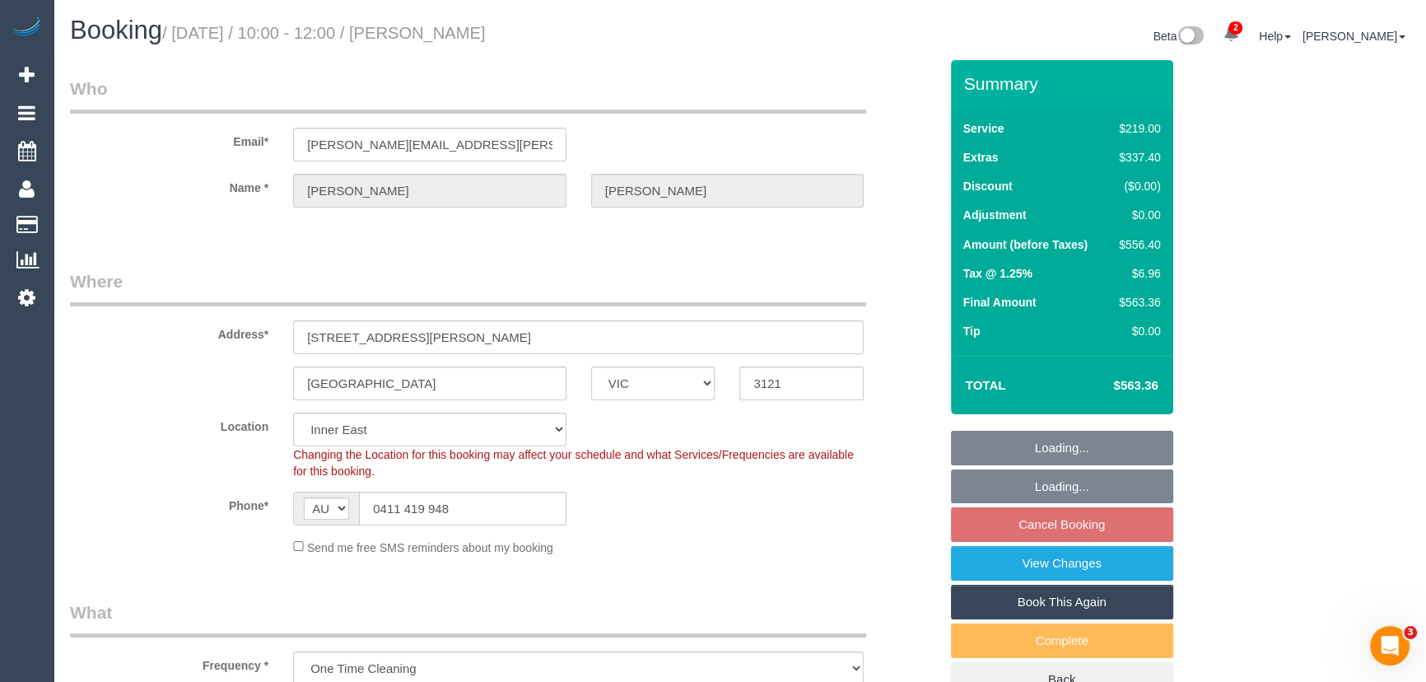
select select "object:828"
select select "string:stripe-pm_1S5lsF2GScqysDRVrGUYHgvo"
select select "number:28"
select select "number:14"
select select "number:19"
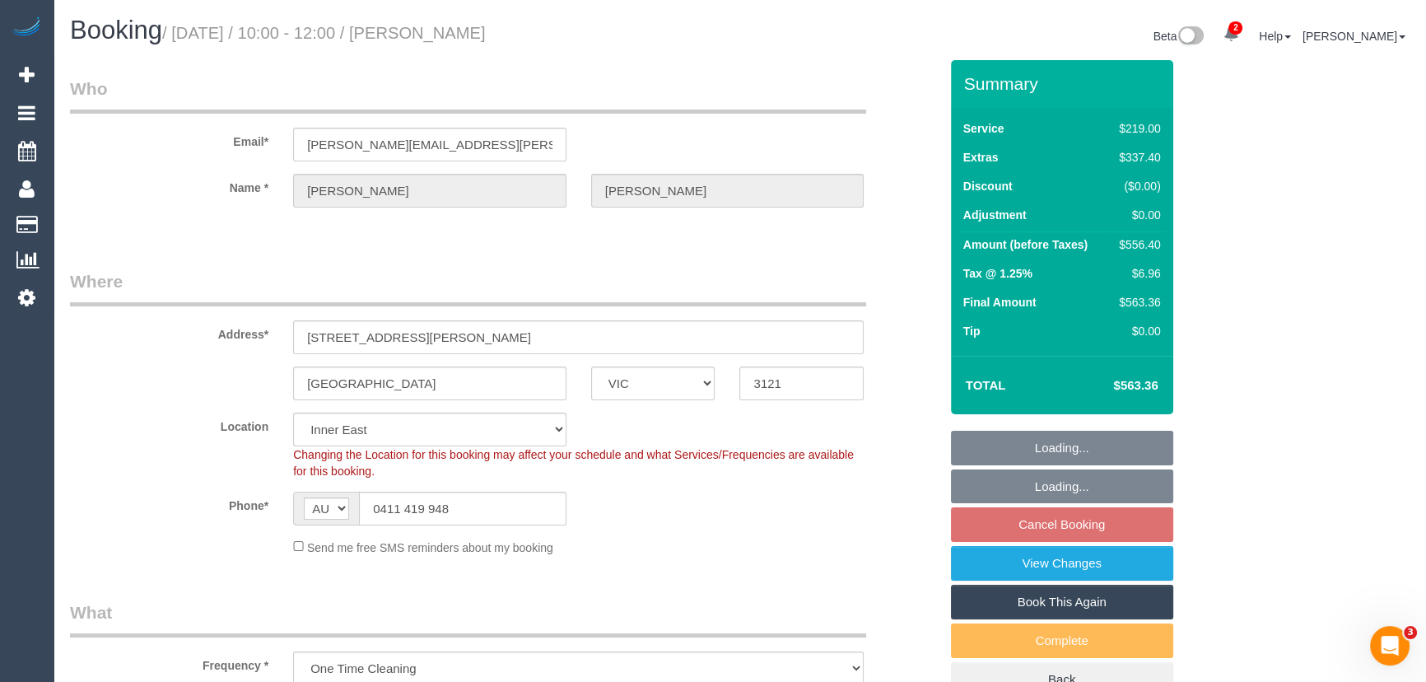
select select "number:24"
select select "number:35"
select select "number:13"
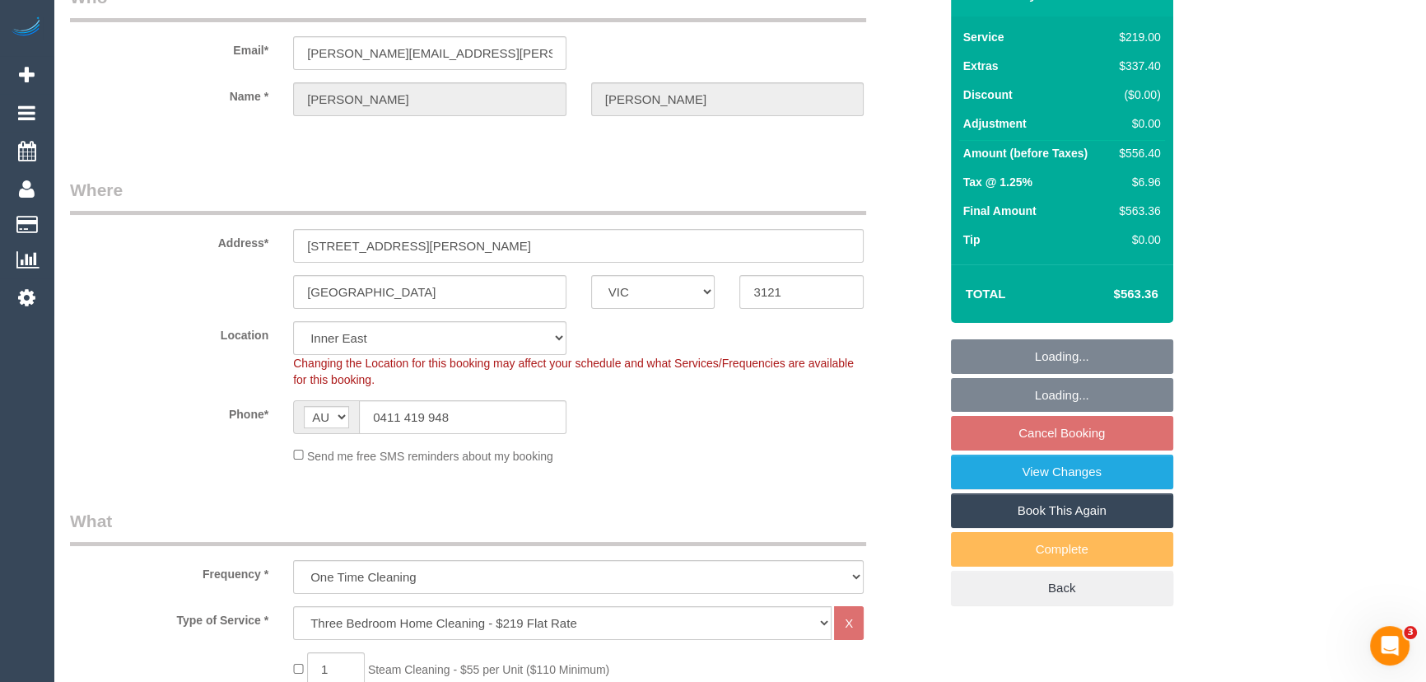
select select "spot3"
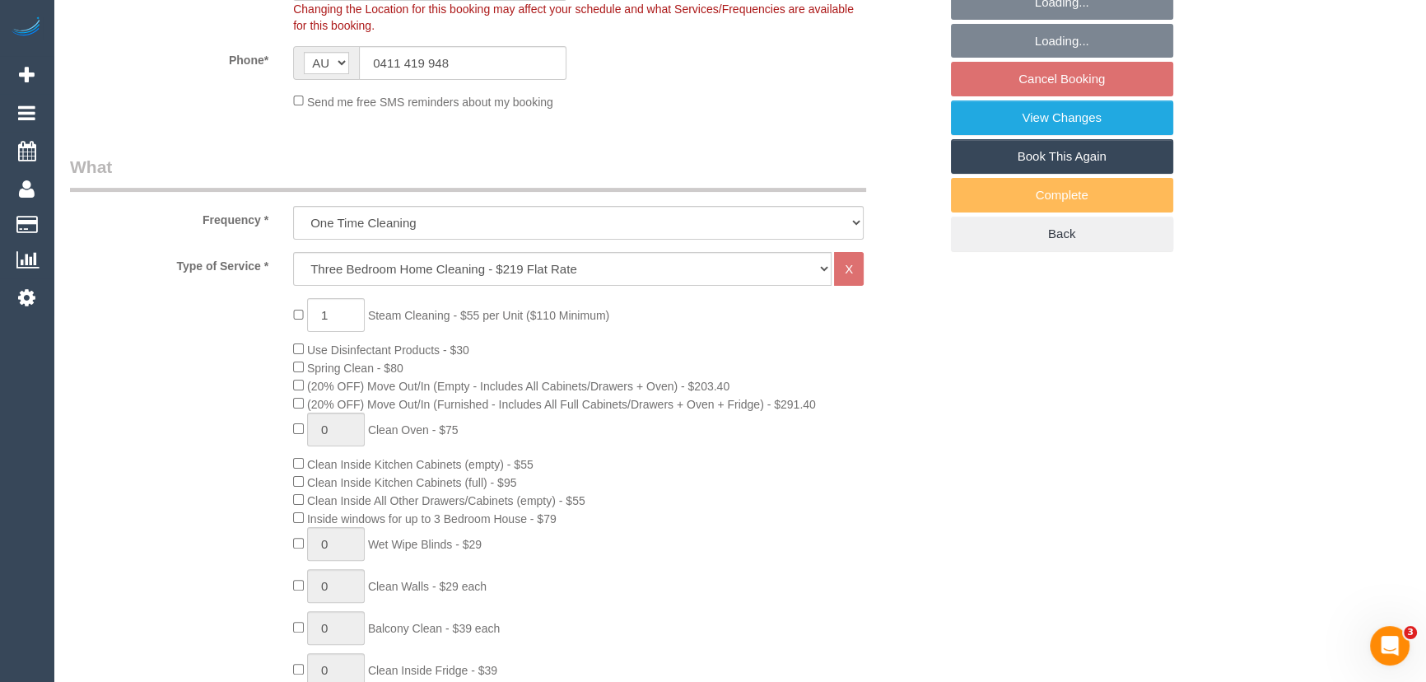
scroll to position [449, 0]
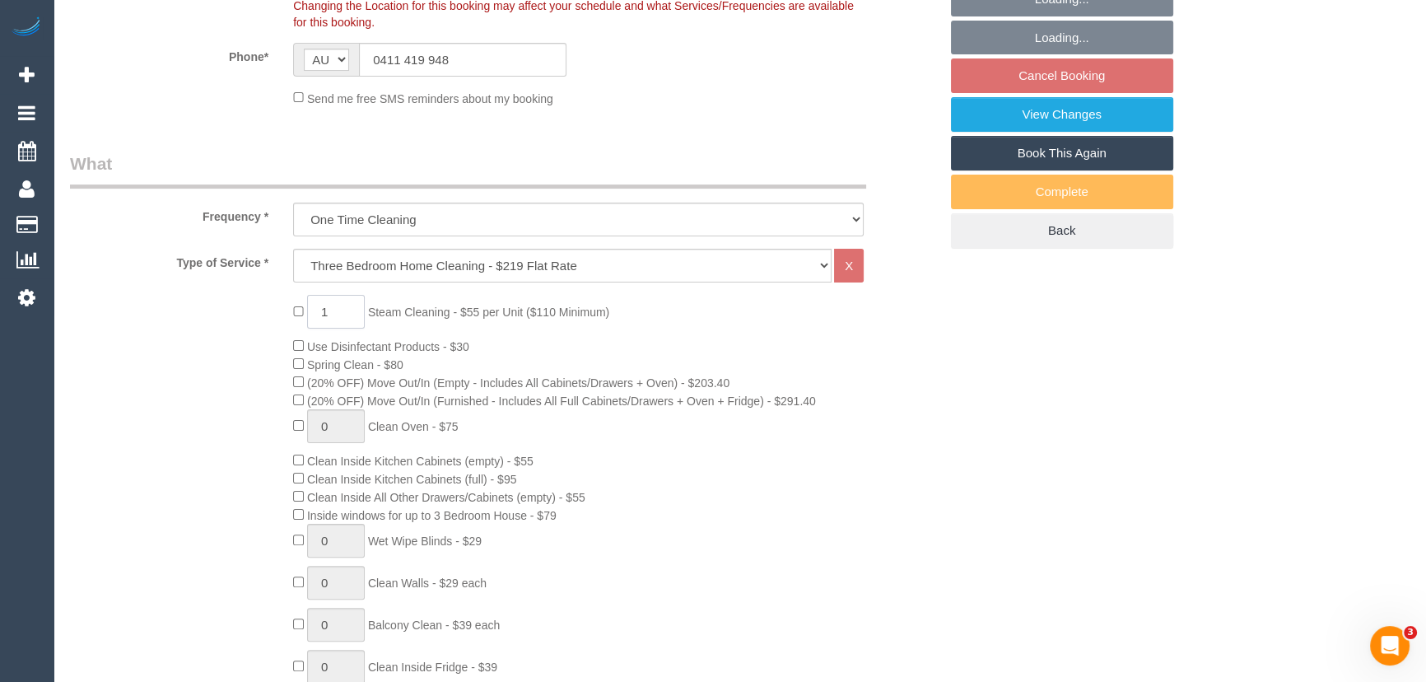
click at [342, 312] on input "1" at bounding box center [336, 312] width 58 height 34
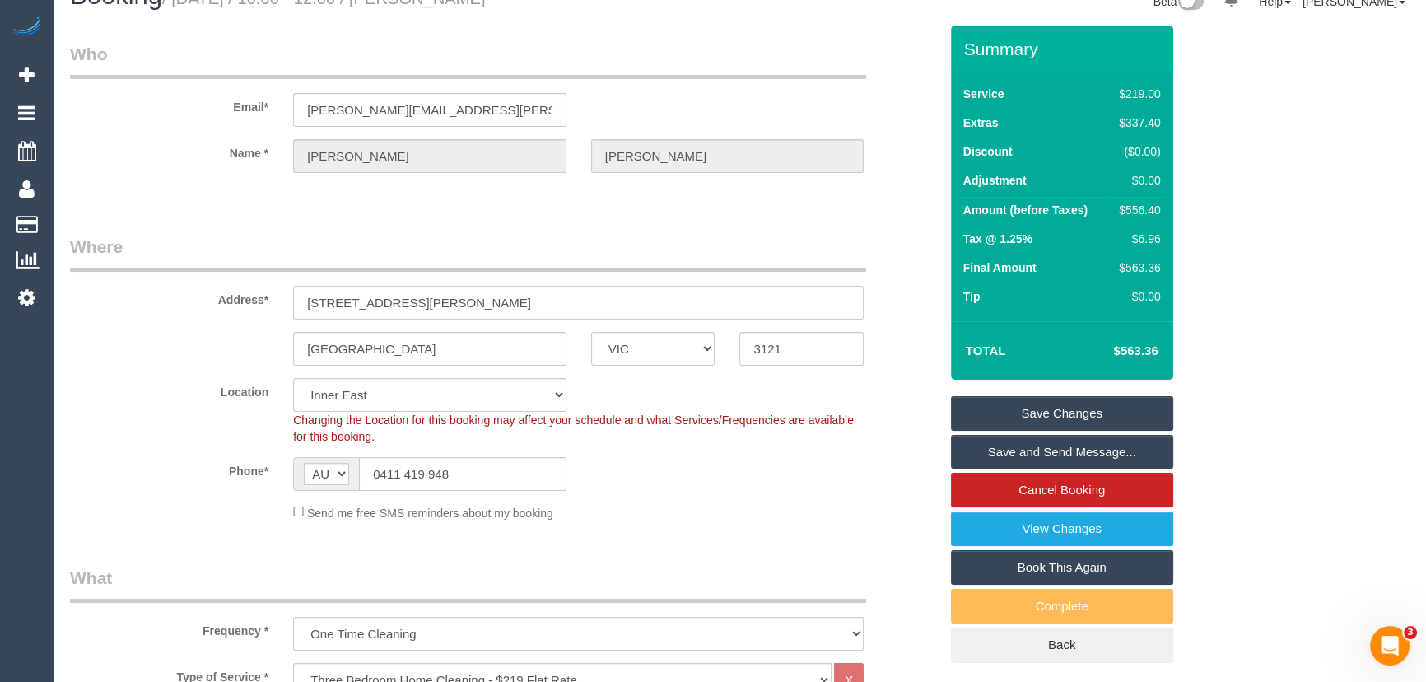
scroll to position [0, 0]
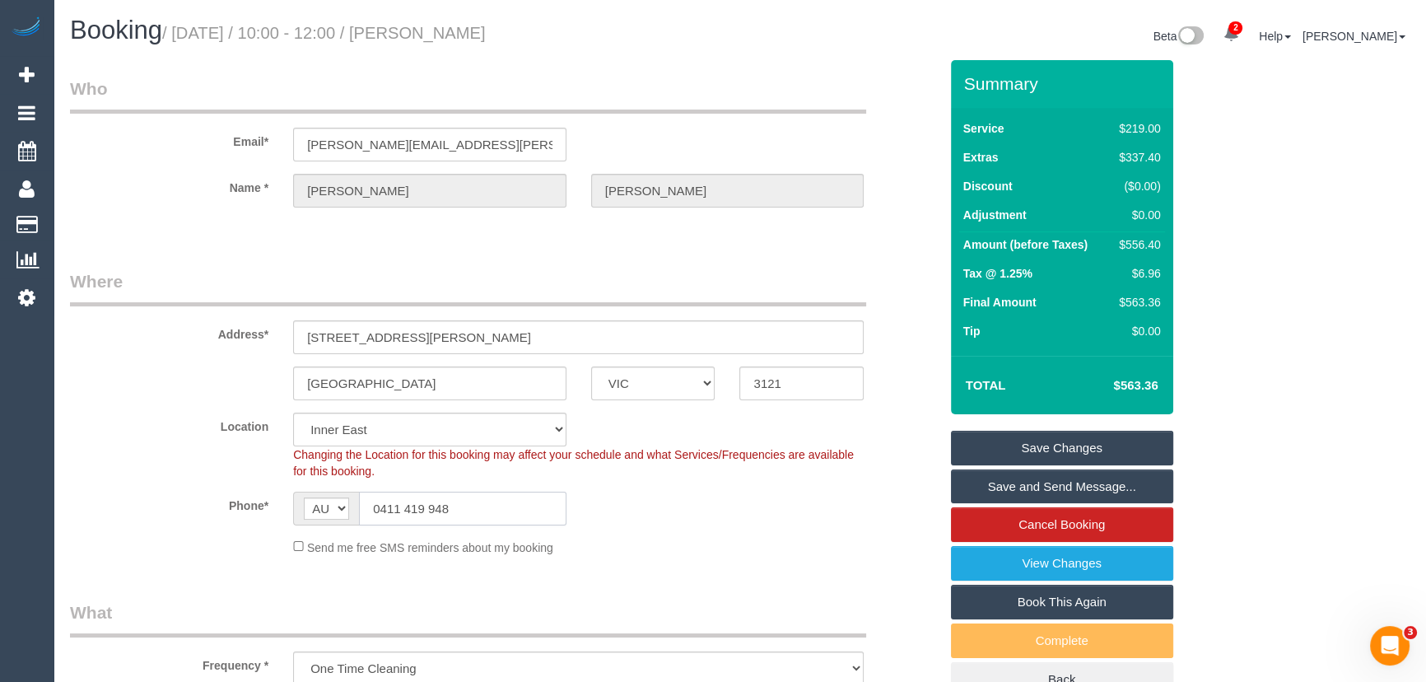
type input "1"
click at [491, 514] on input "0411 419 948" at bounding box center [462, 508] width 207 height 34
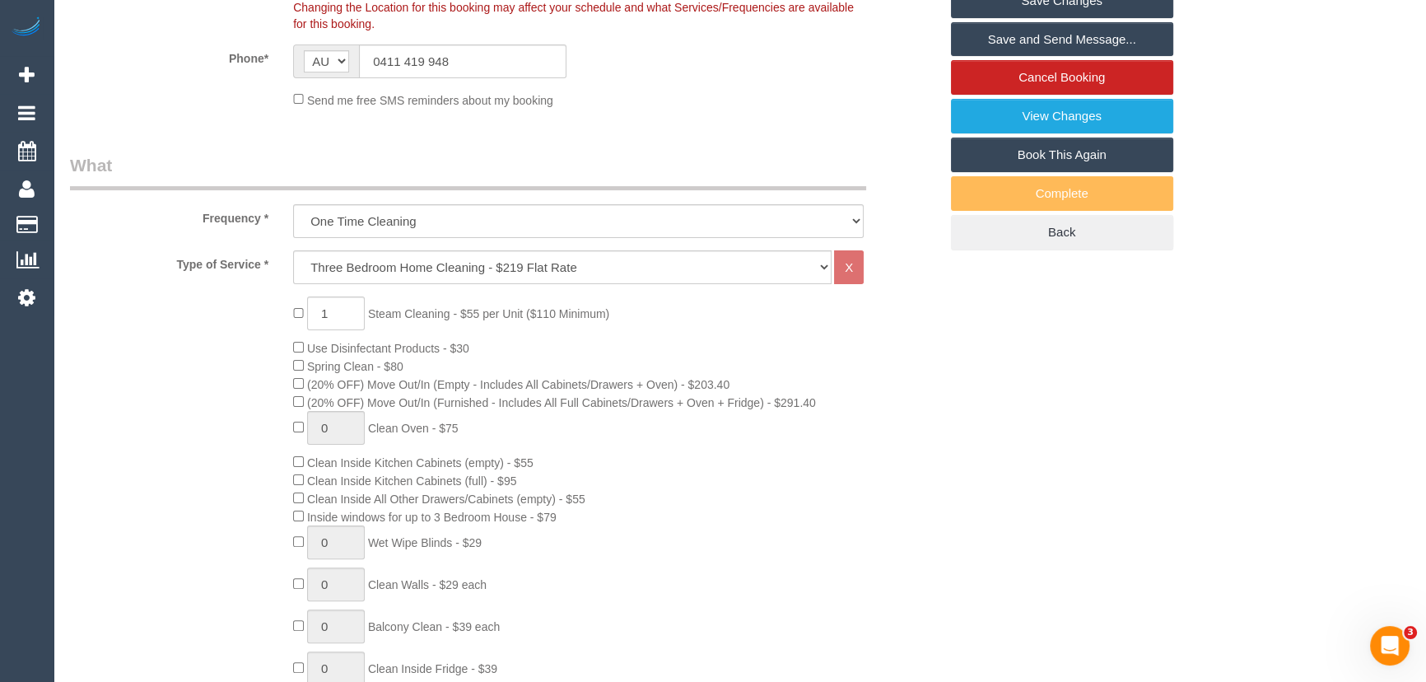
scroll to position [598, 0]
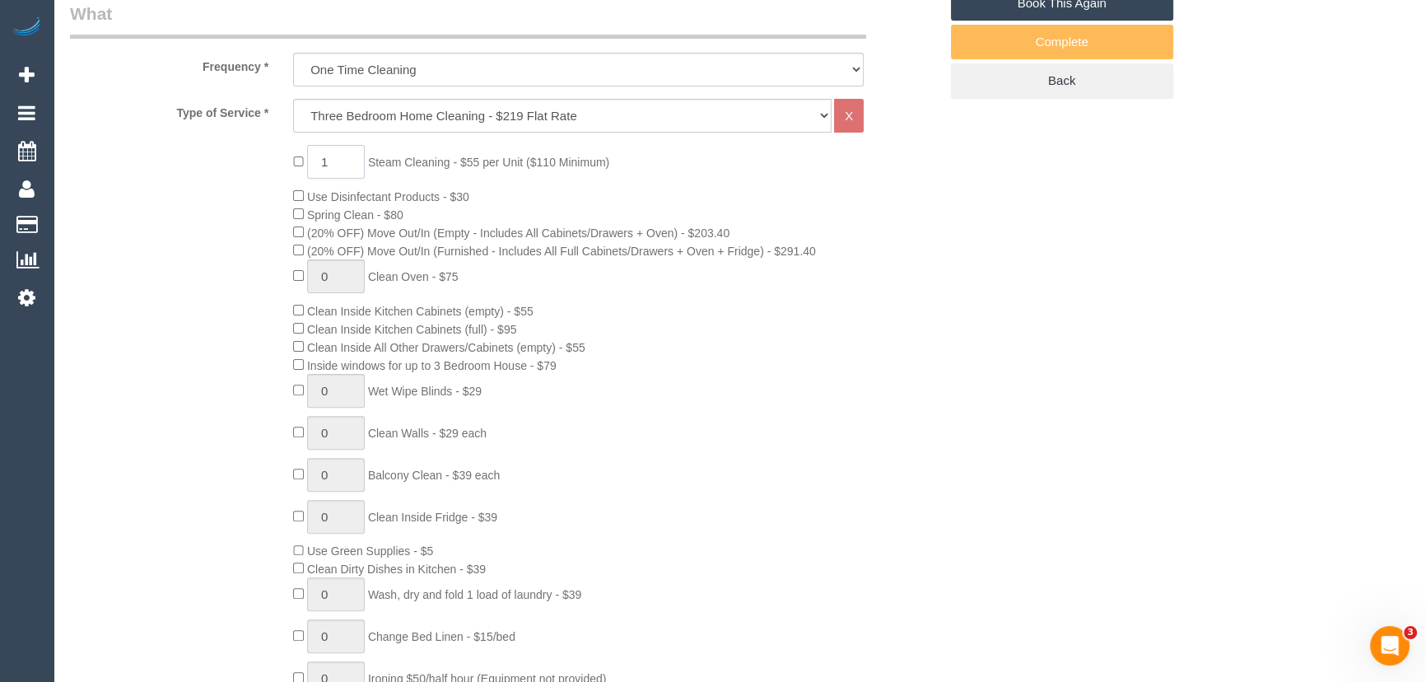
click at [350, 165] on input "1" at bounding box center [336, 162] width 58 height 34
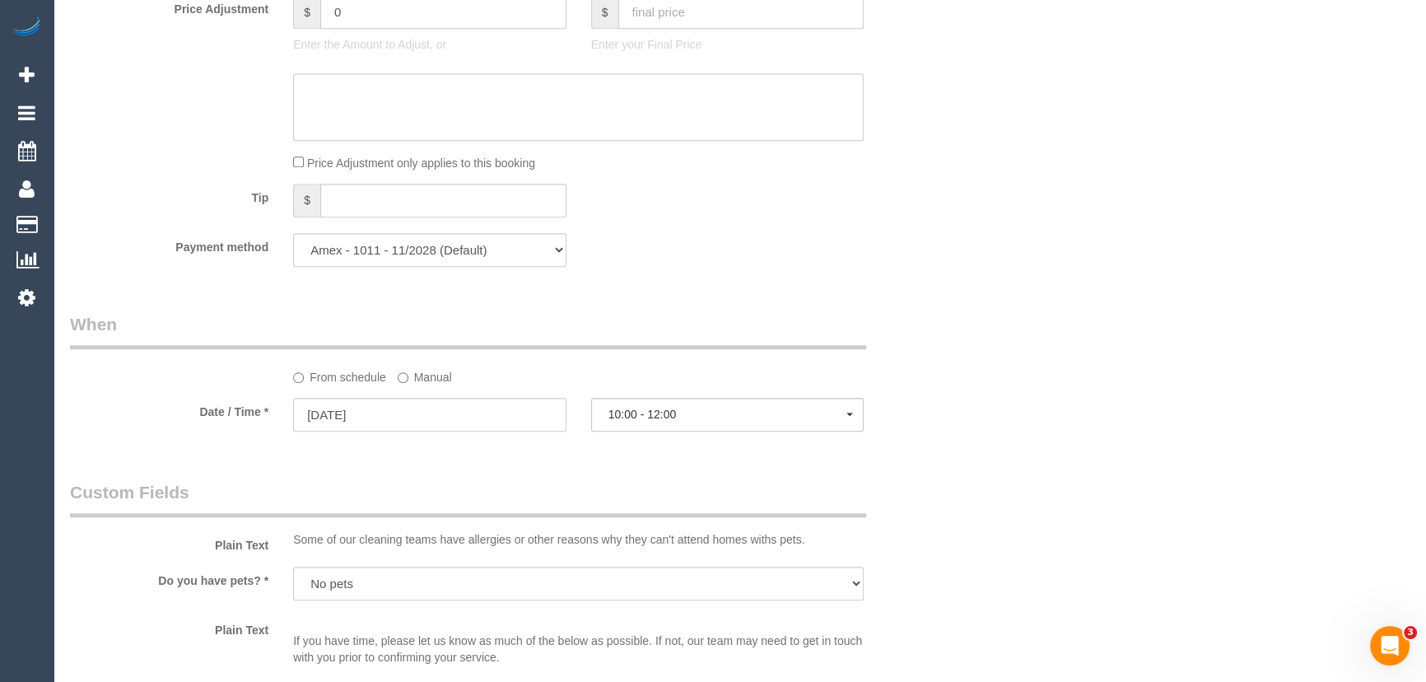
scroll to position [1646, 0]
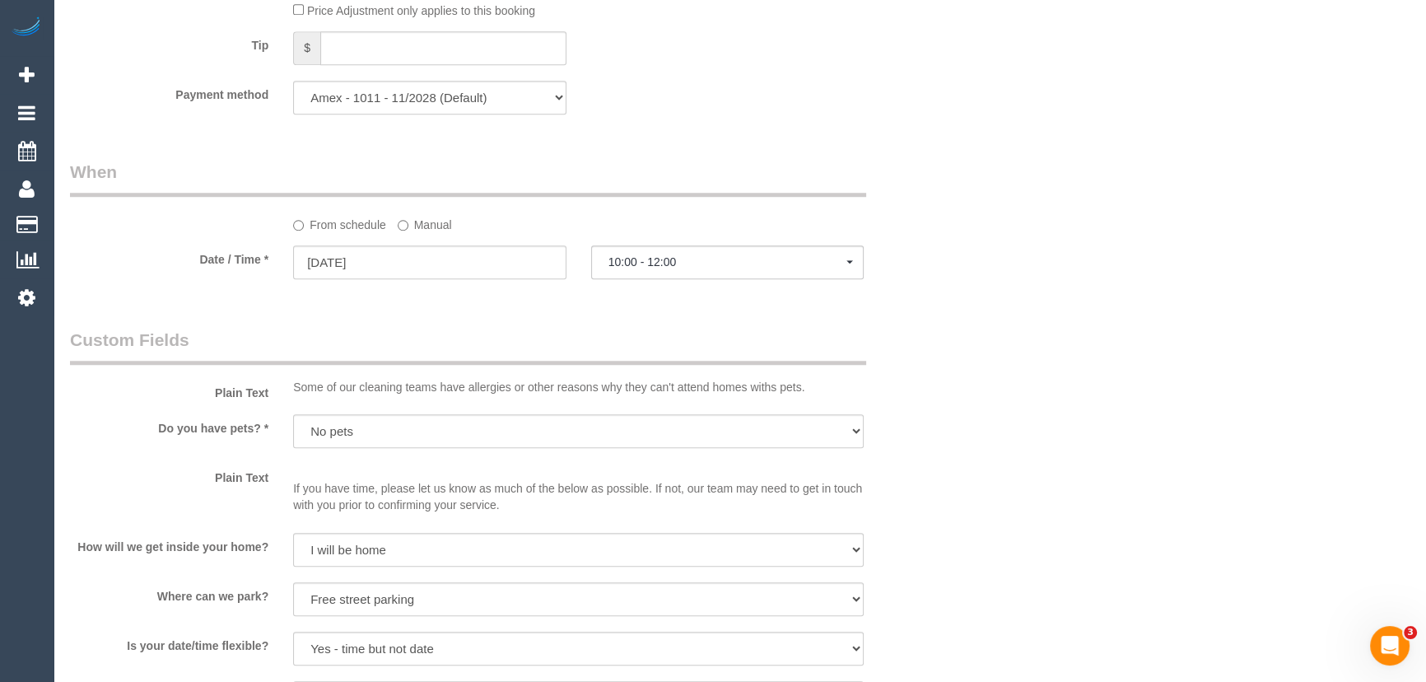
type input "3"
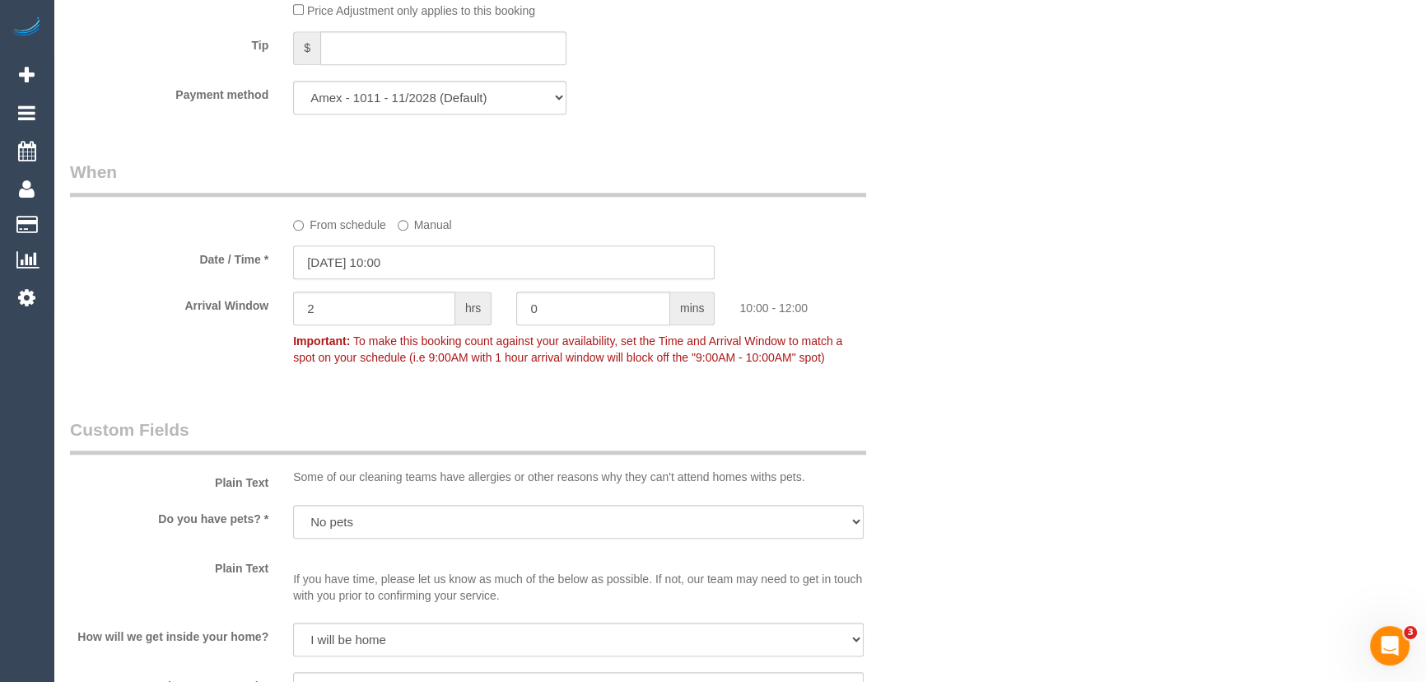
click at [434, 271] on input "[DATE] 10:00" at bounding box center [503, 262] width 421 height 34
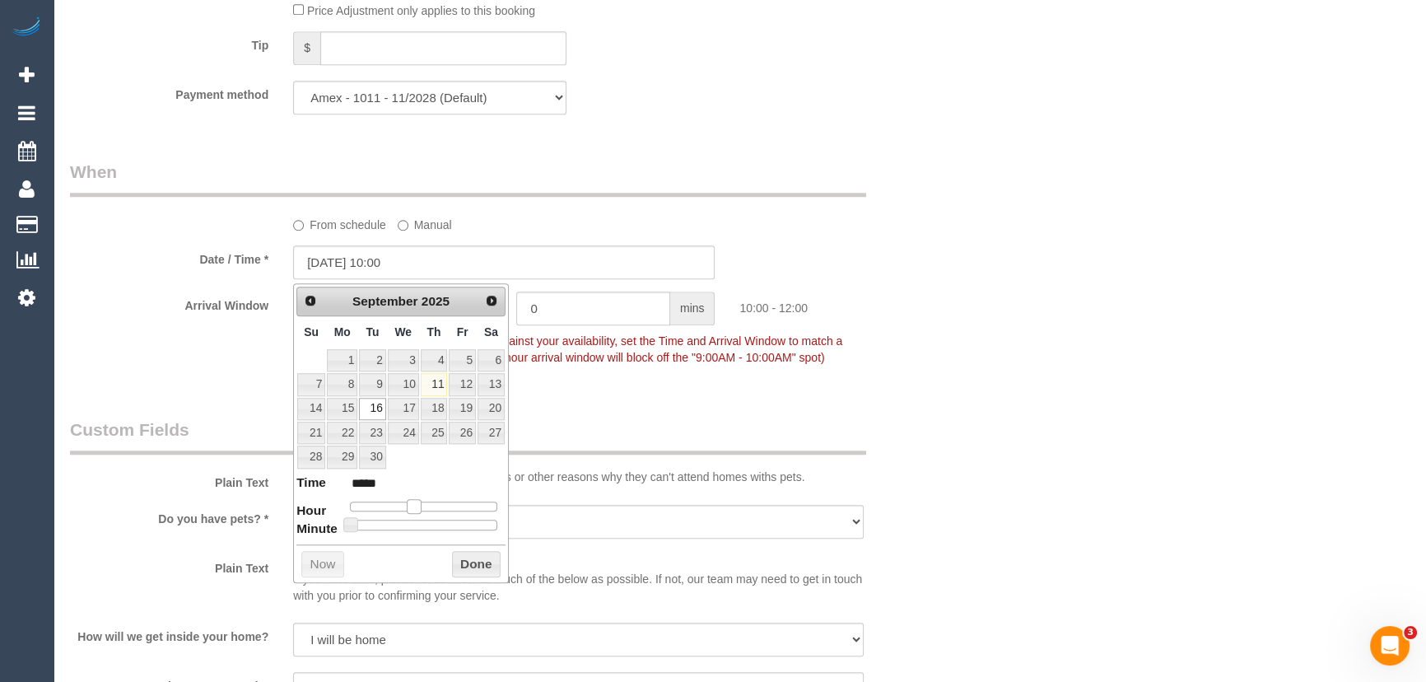
type input "[DATE] 09:00"
type input "*****"
type input "[DATE] 08:00"
type input "*****"
drag, startPoint x: 411, startPoint y: 506, endPoint x: 396, endPoint y: 505, distance: 14.9
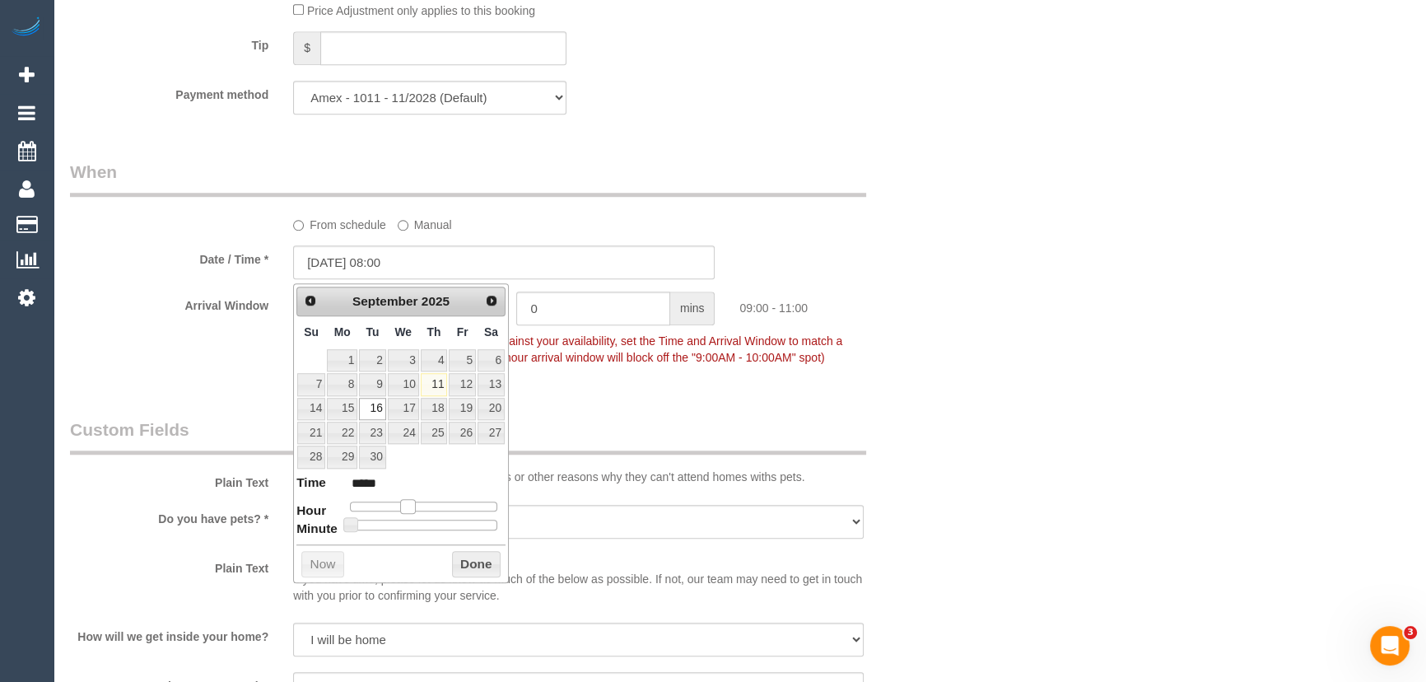
click at [400, 505] on span at bounding box center [407, 506] width 15 height 15
click at [675, 393] on div "Who Email* [PERSON_NAME][EMAIL_ADDRESS][PERSON_NAME][DOMAIN_NAME] Name * [PERSO…" at bounding box center [504, 108] width 893 height 3389
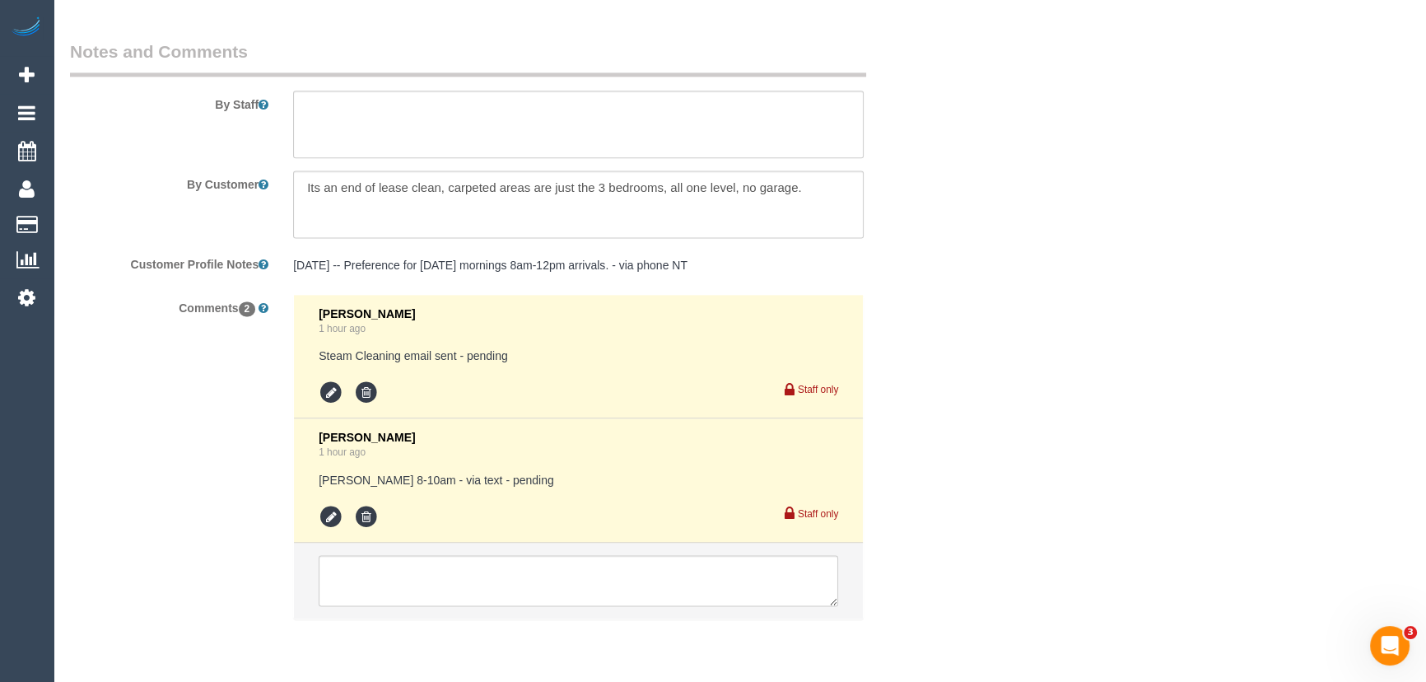
scroll to position [2826, 0]
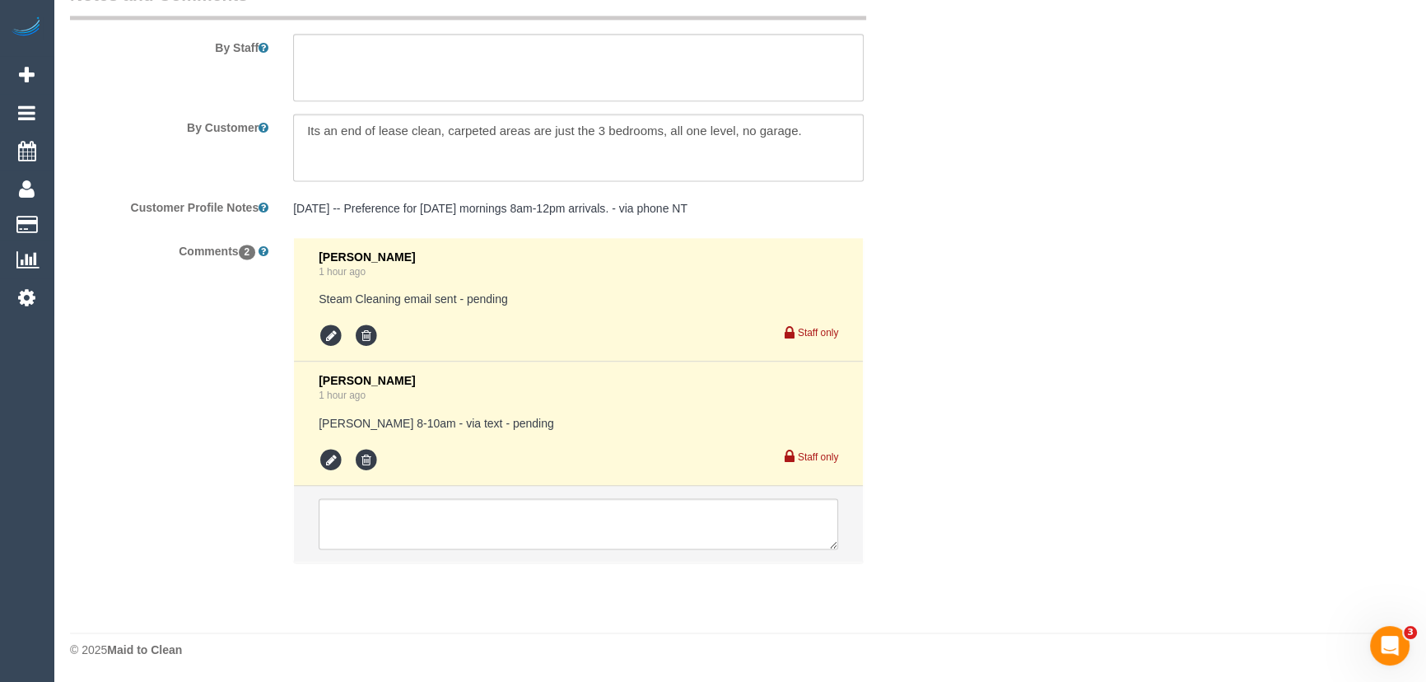
click at [338, 447] on div "Staff only" at bounding box center [578, 458] width 519 height 29
click at [329, 466] on icon at bounding box center [331, 460] width 25 height 25
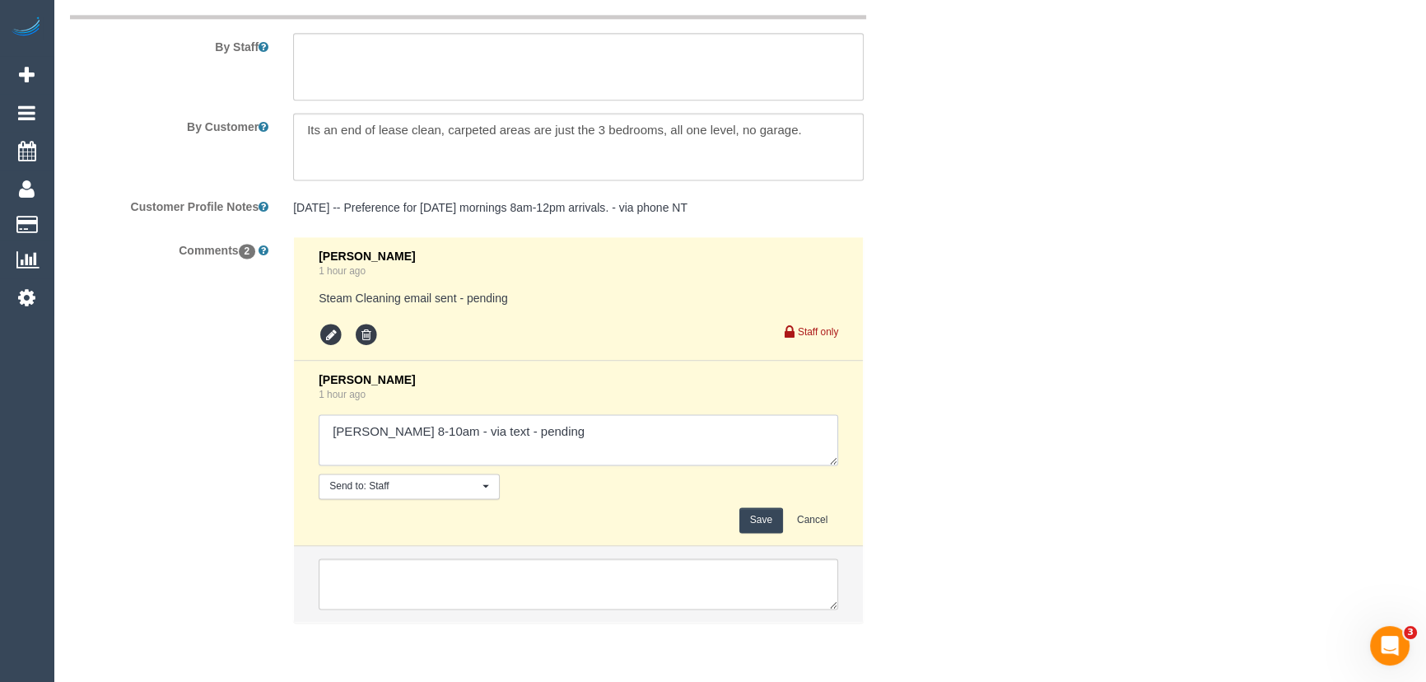
click at [585, 440] on textarea at bounding box center [578, 439] width 519 height 51
type textarea "Jeferson AW 8-10am - via text - confirmed Arrange S/C and inform customer of AW"
click at [766, 522] on button "Save" at bounding box center [761, 520] width 44 height 26
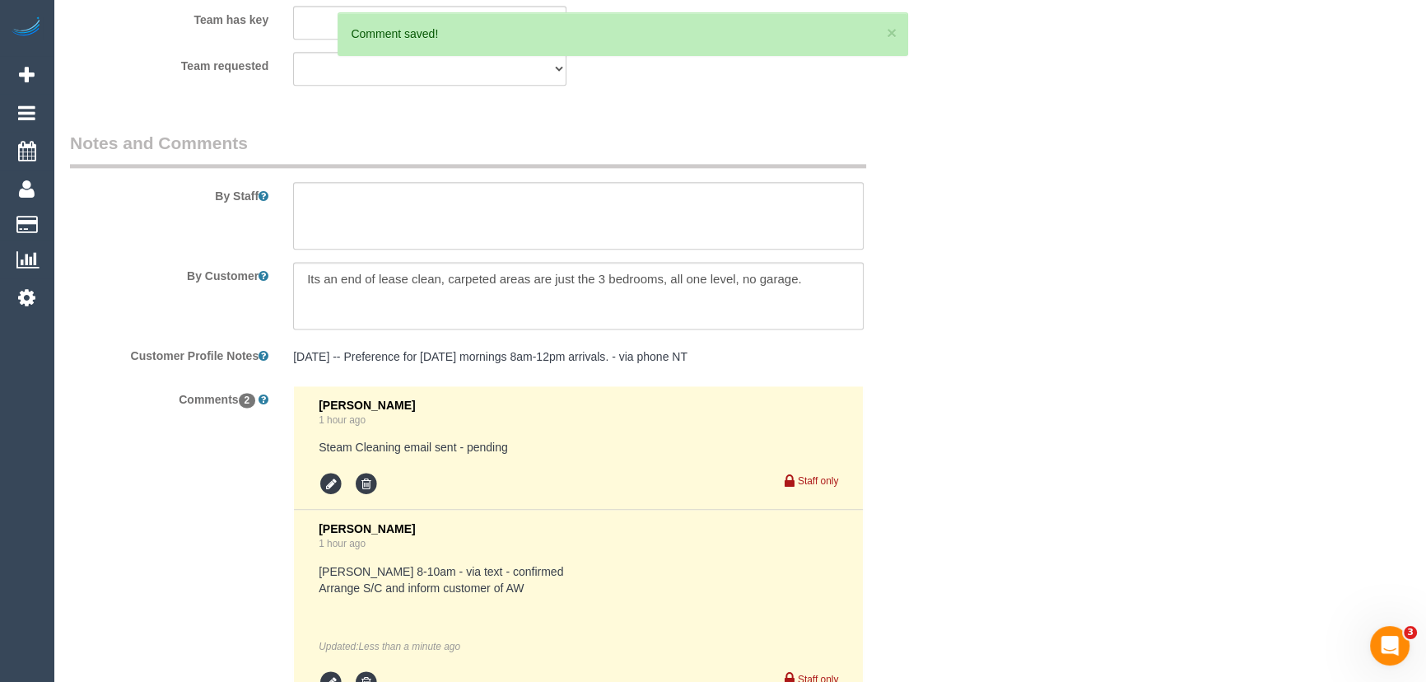
scroll to position [2676, 0]
click at [368, 209] on textarea at bounding box center [578, 217] width 570 height 68
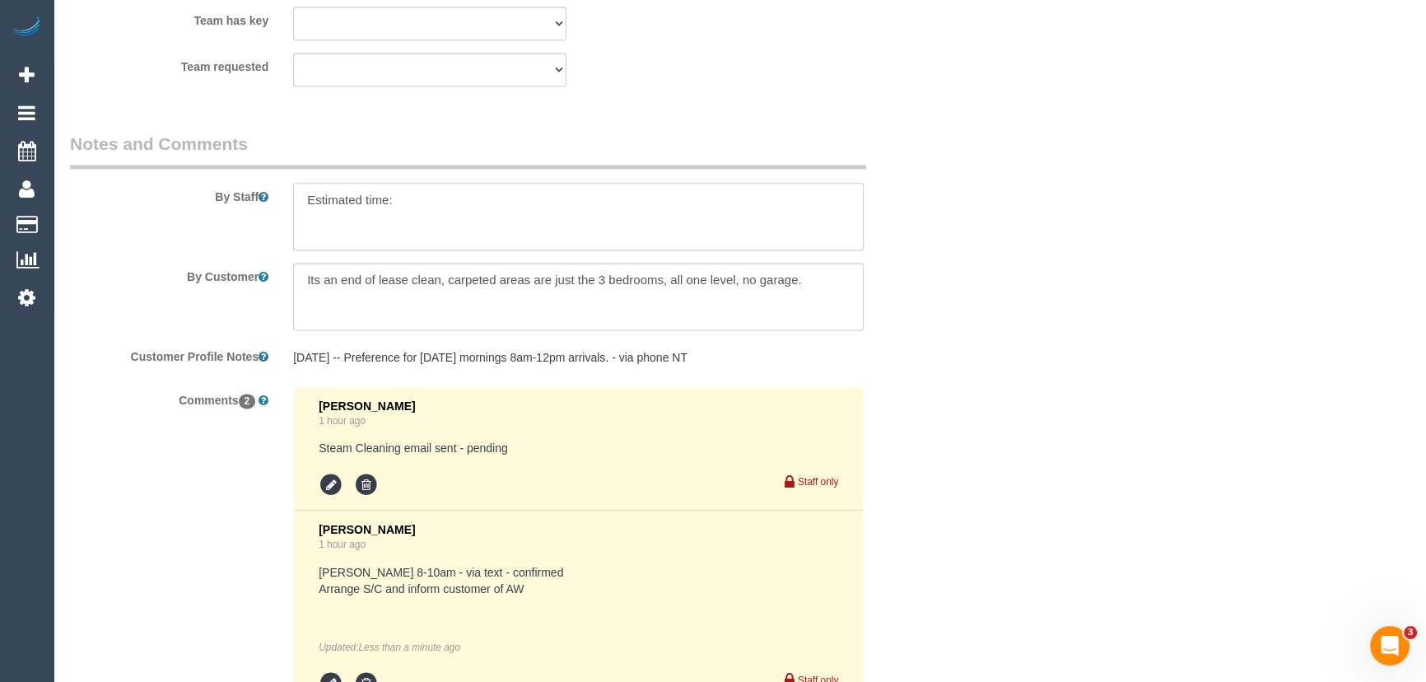
click at [413, 201] on textarea at bounding box center [578, 217] width 570 height 68
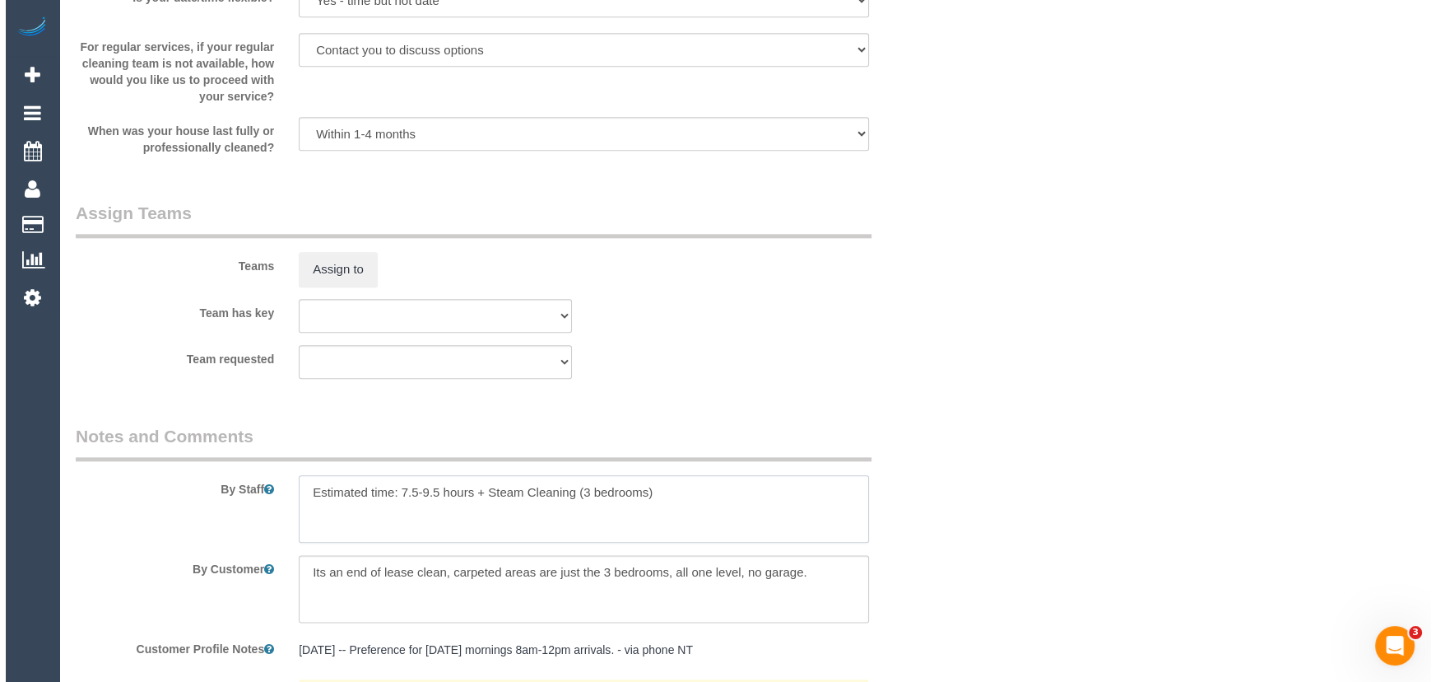
scroll to position [2377, 0]
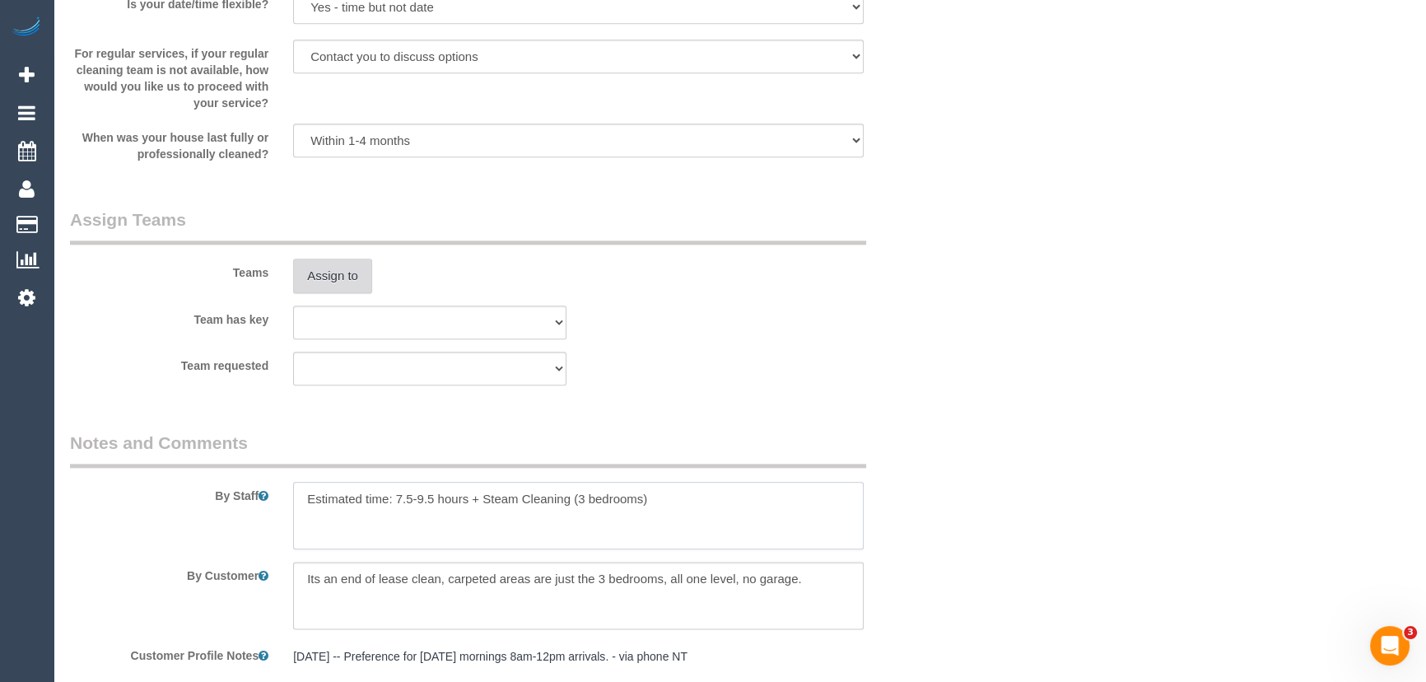
type textarea "Estimated time: 7.5-9.5 hours + Steam Cleaning (3 bedrooms)"
click at [342, 272] on button "Assign to" at bounding box center [332, 275] width 79 height 35
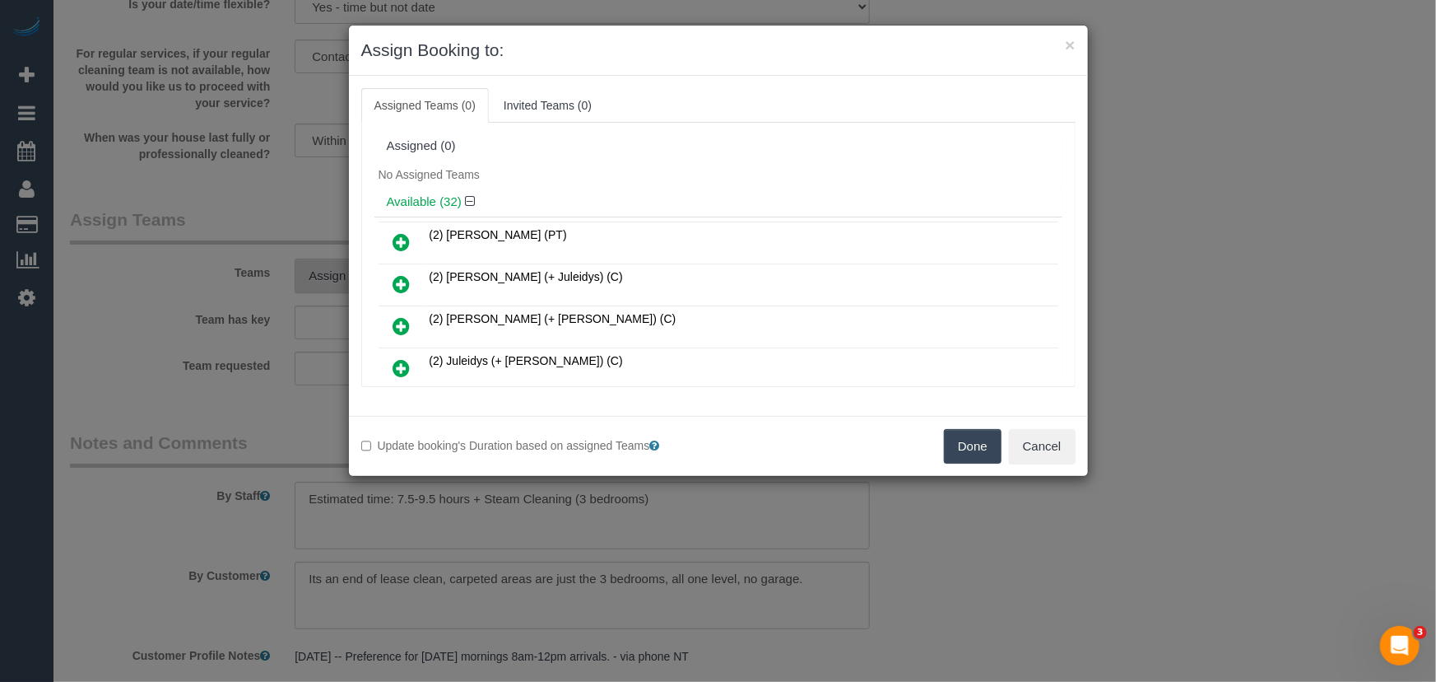
scroll to position [3560, 0]
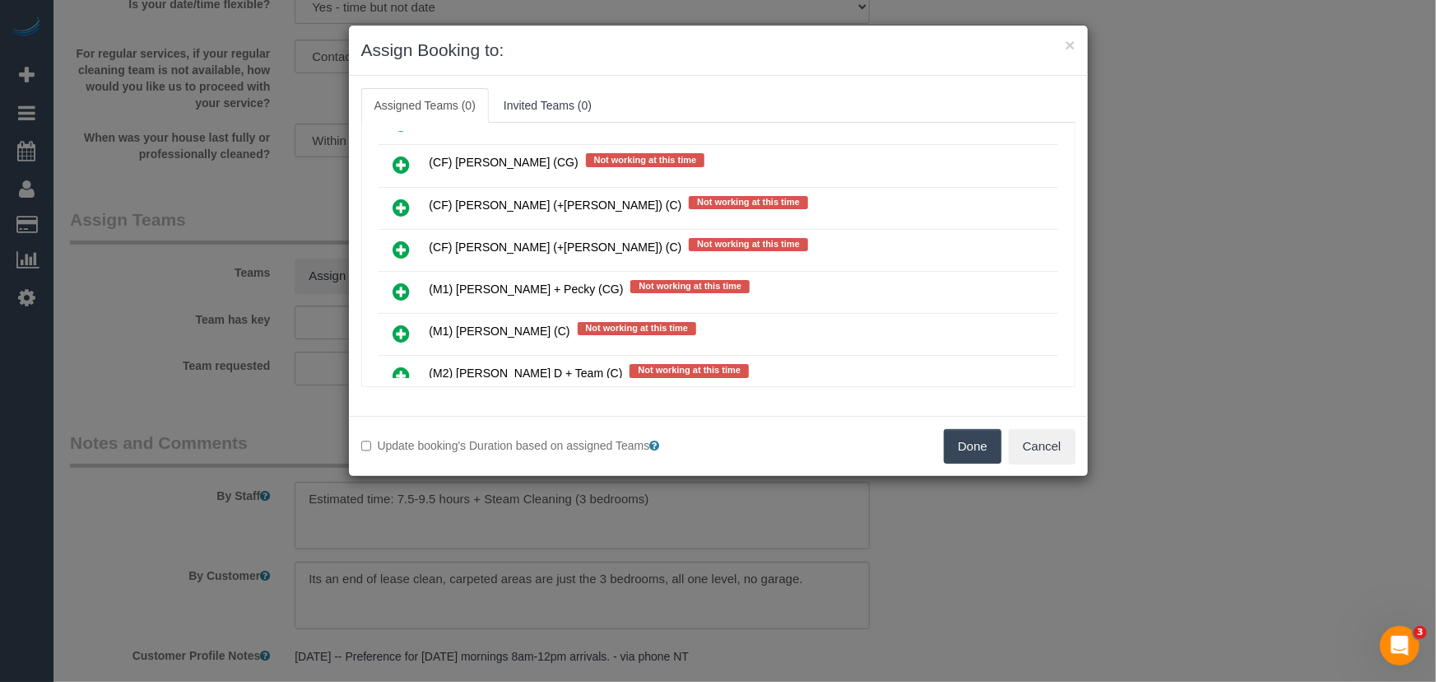
click at [401, 324] on icon at bounding box center [401, 334] width 17 height 20
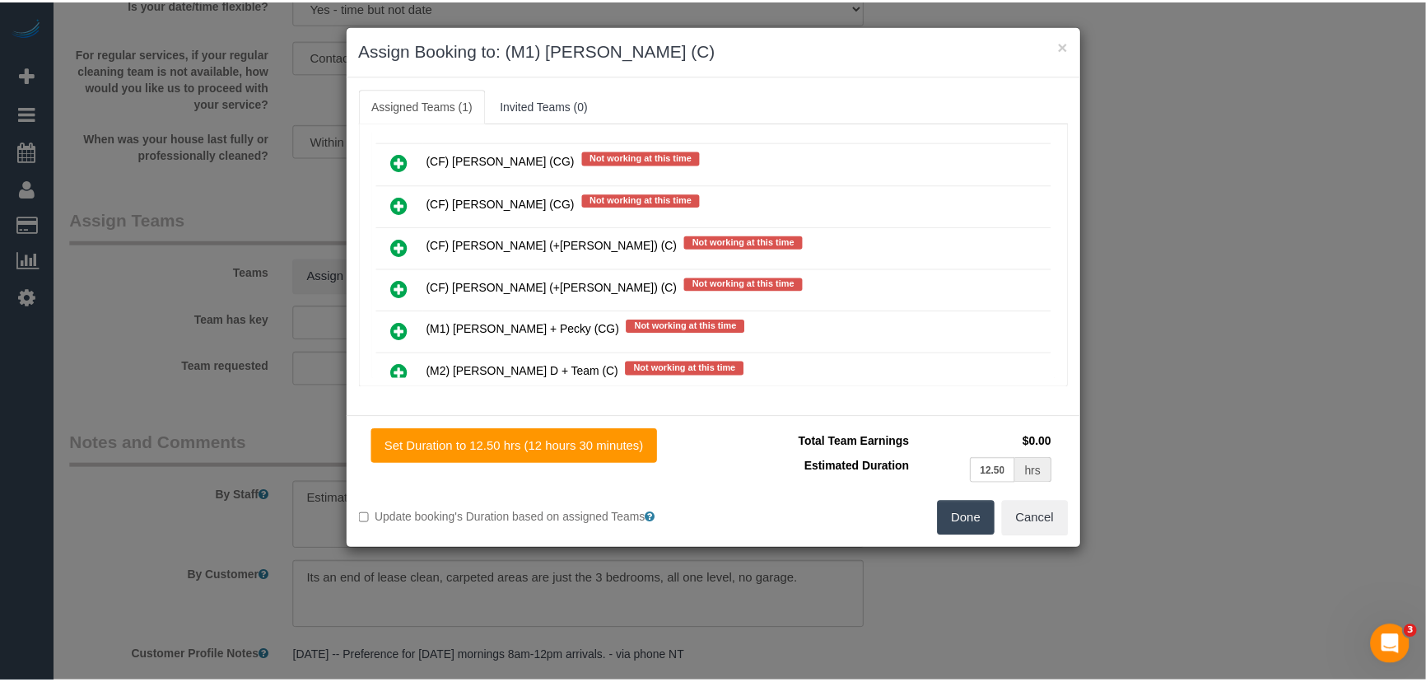
scroll to position [3599, 0]
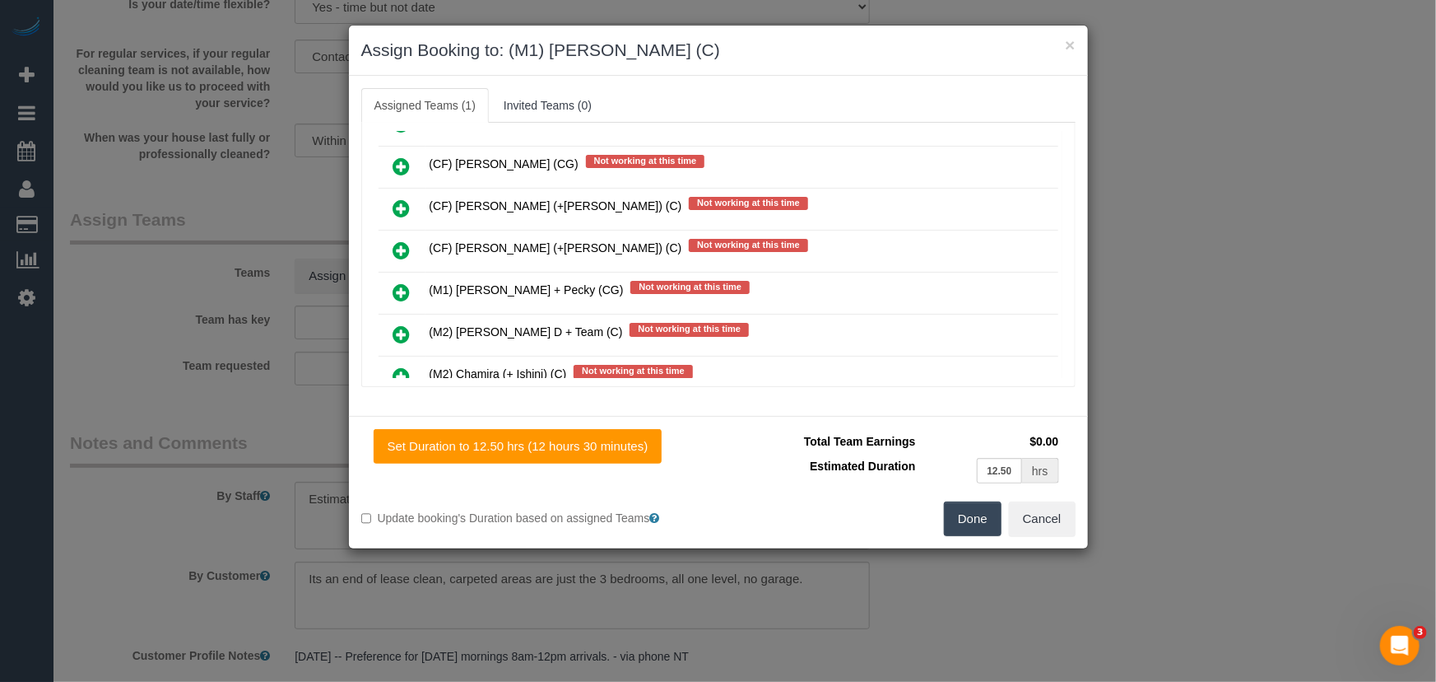
click at [964, 515] on button "Done" at bounding box center [973, 518] width 58 height 35
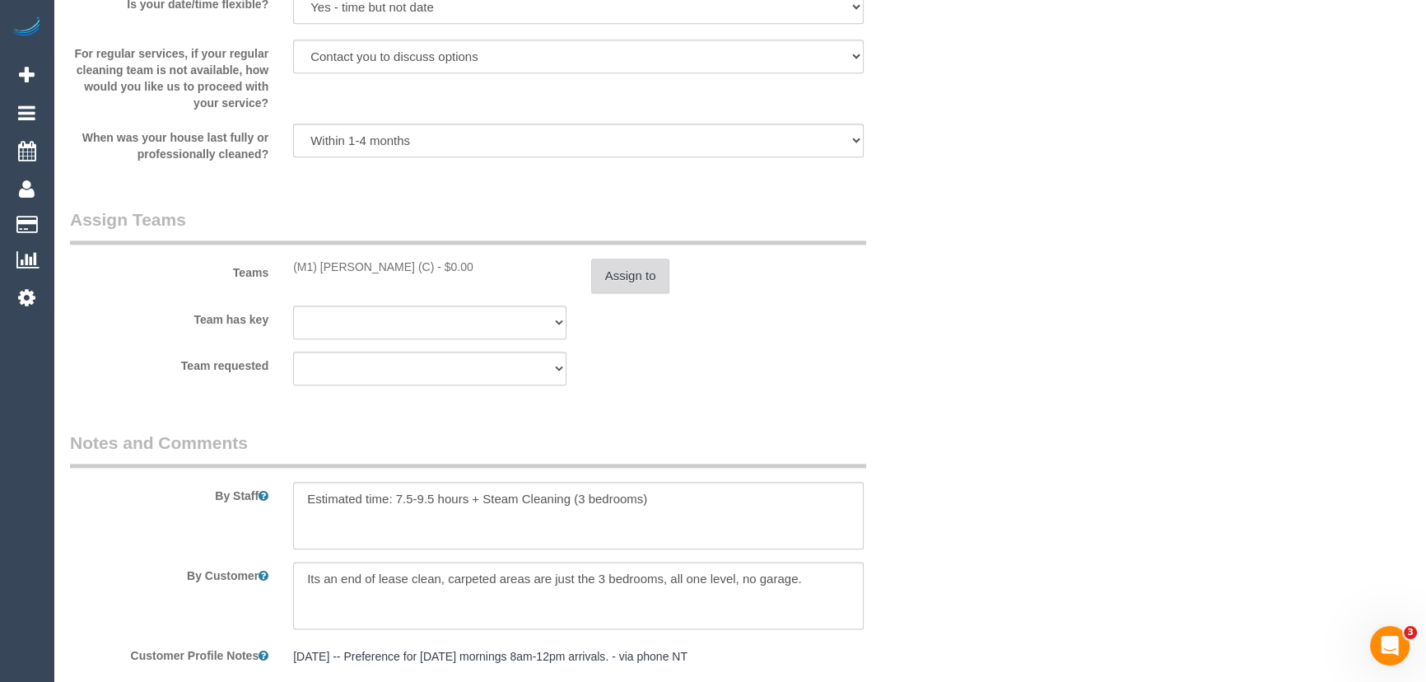
click at [616, 280] on button "Assign to" at bounding box center [630, 275] width 79 height 35
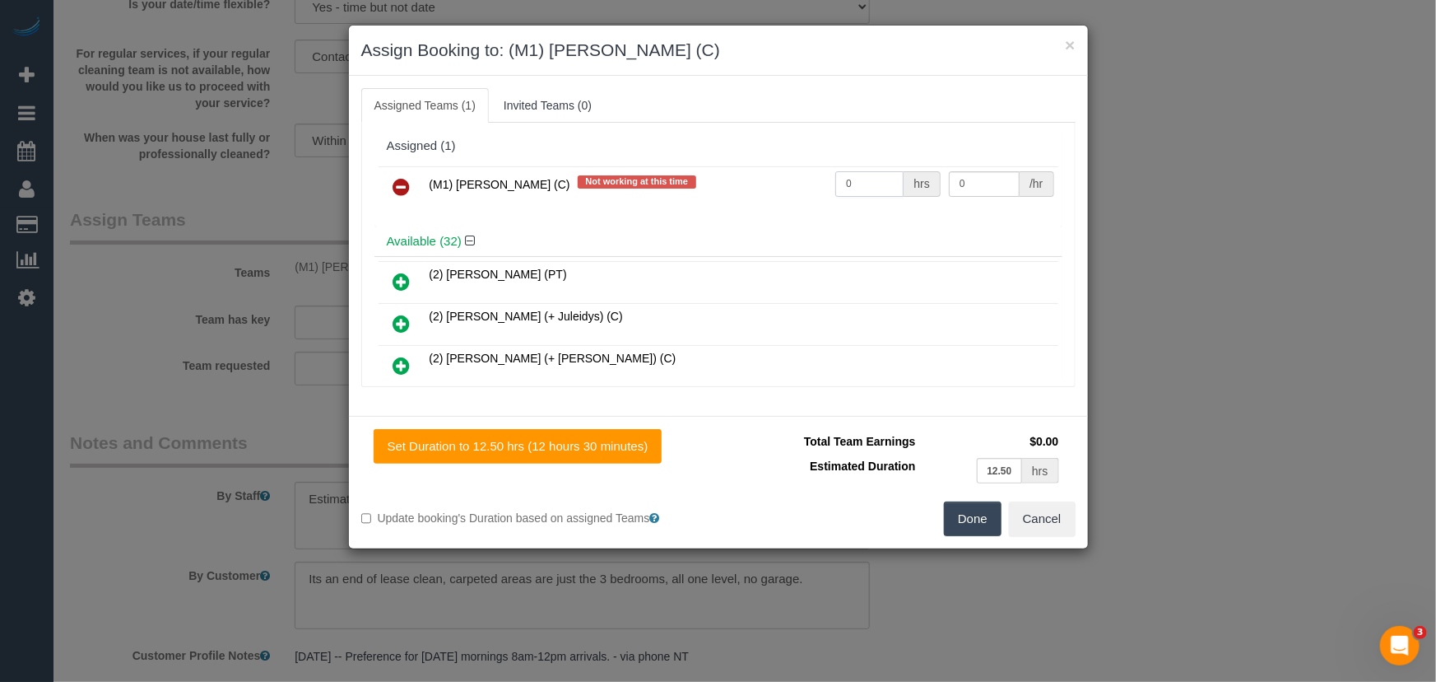
click at [877, 195] on input "0" at bounding box center [870, 184] width 68 height 26
type input "1"
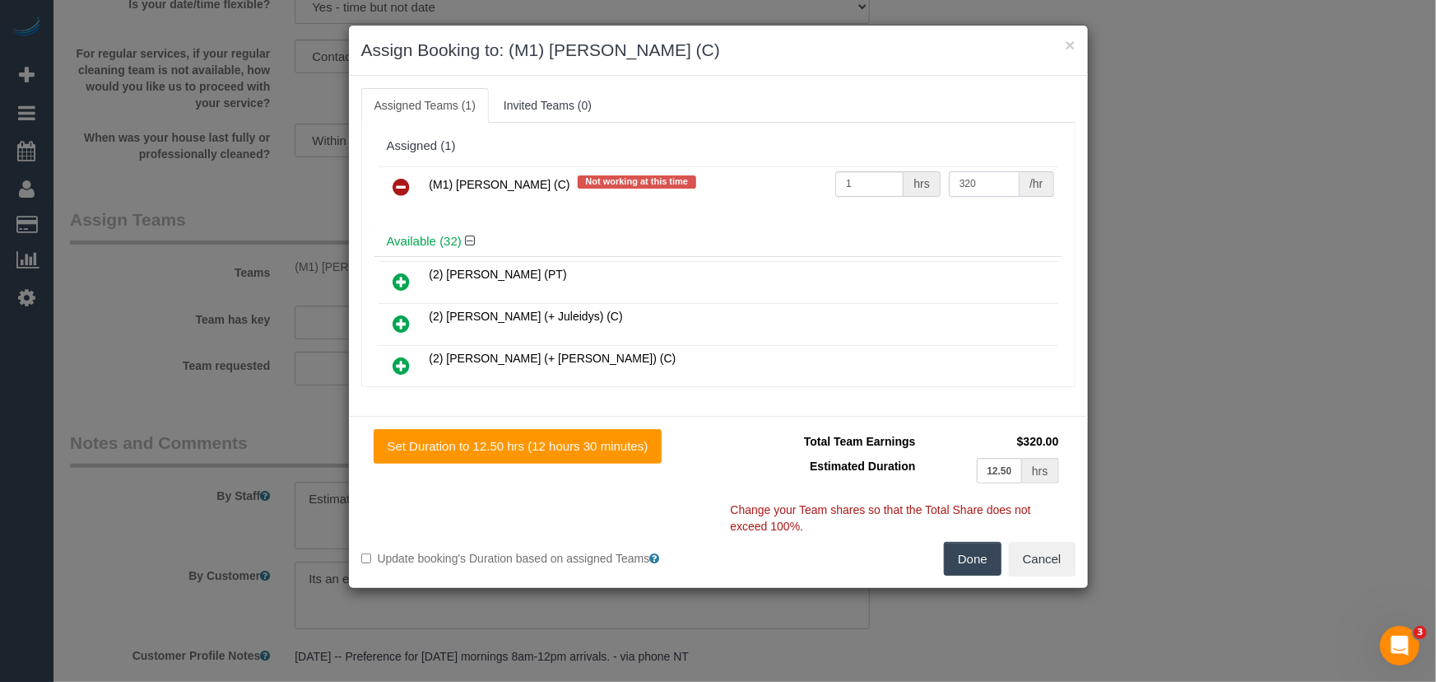
type input "320"
click at [985, 554] on button "Done" at bounding box center [973, 559] width 58 height 35
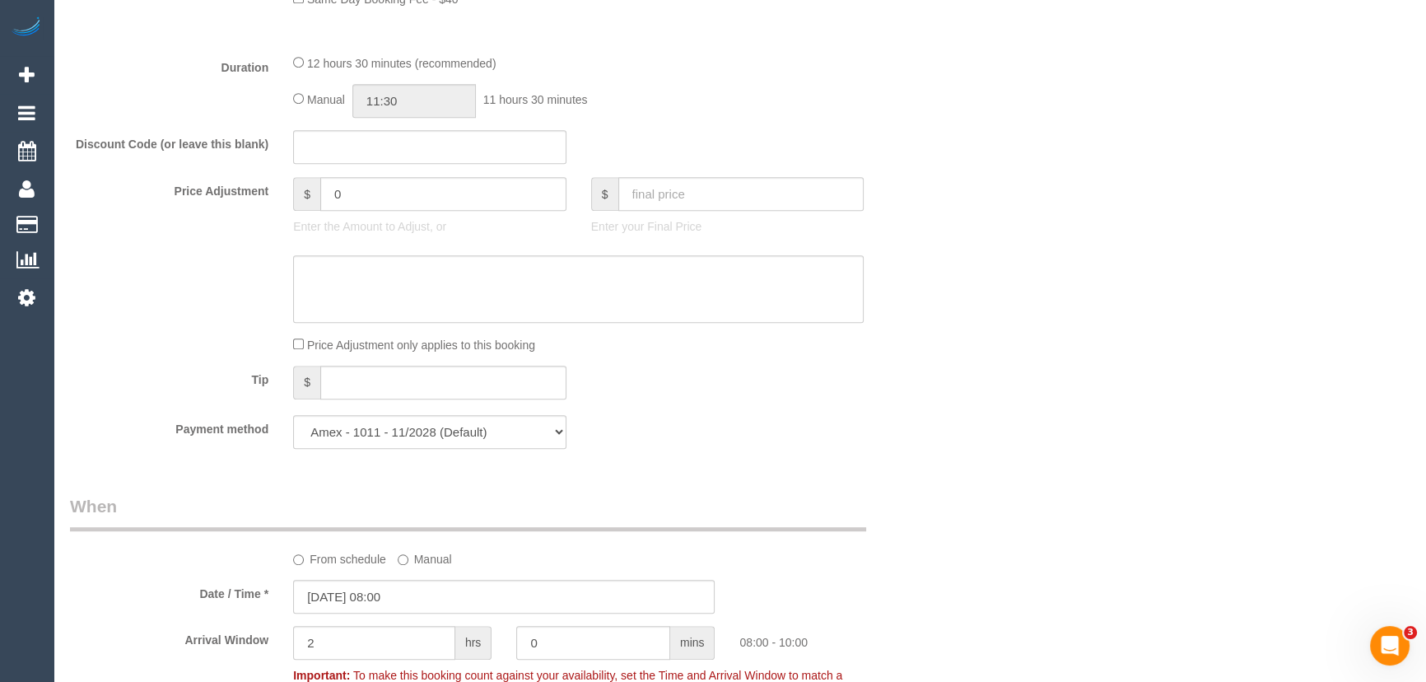
scroll to position [1105, 0]
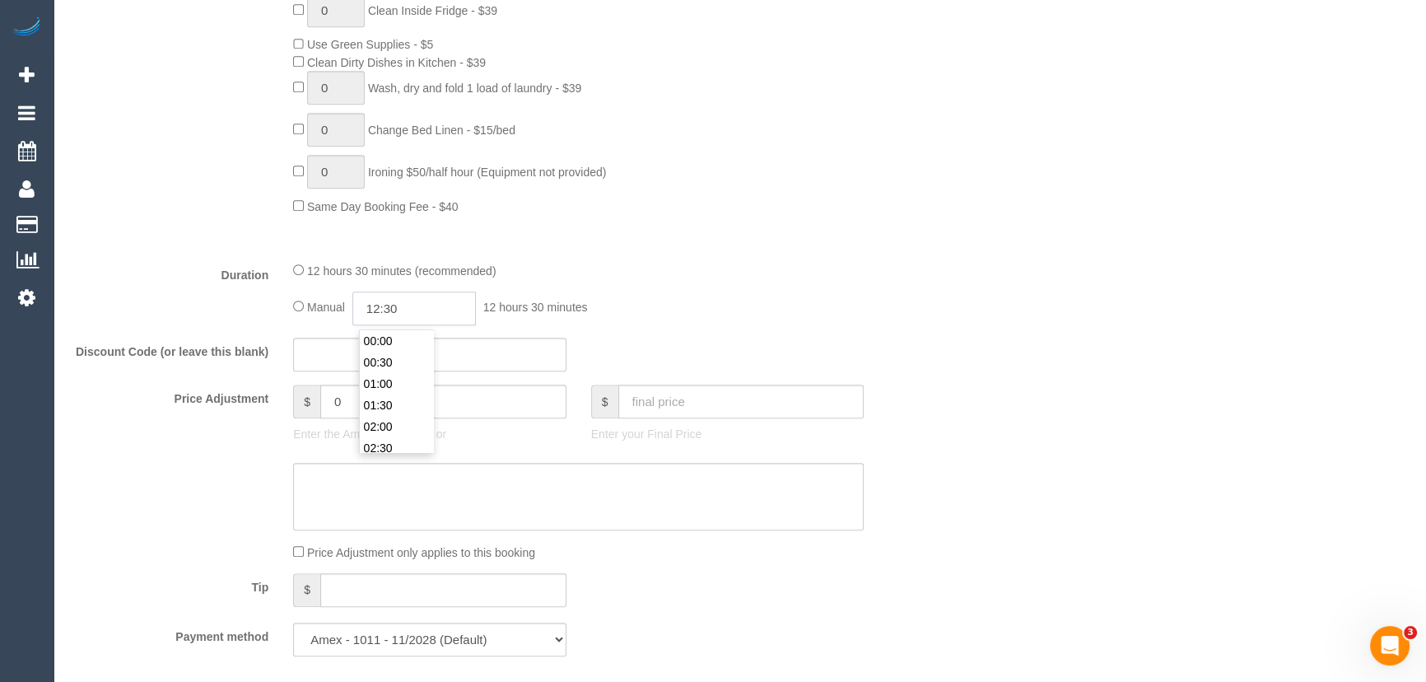
click at [458, 314] on input "12:30" at bounding box center [413, 308] width 123 height 34
type input "09:30"
click at [407, 411] on li "09:30" at bounding box center [396, 413] width 73 height 21
click at [724, 306] on div "Manual 09:30 9 hours 30 minutes" at bounding box center [578, 308] width 570 height 34
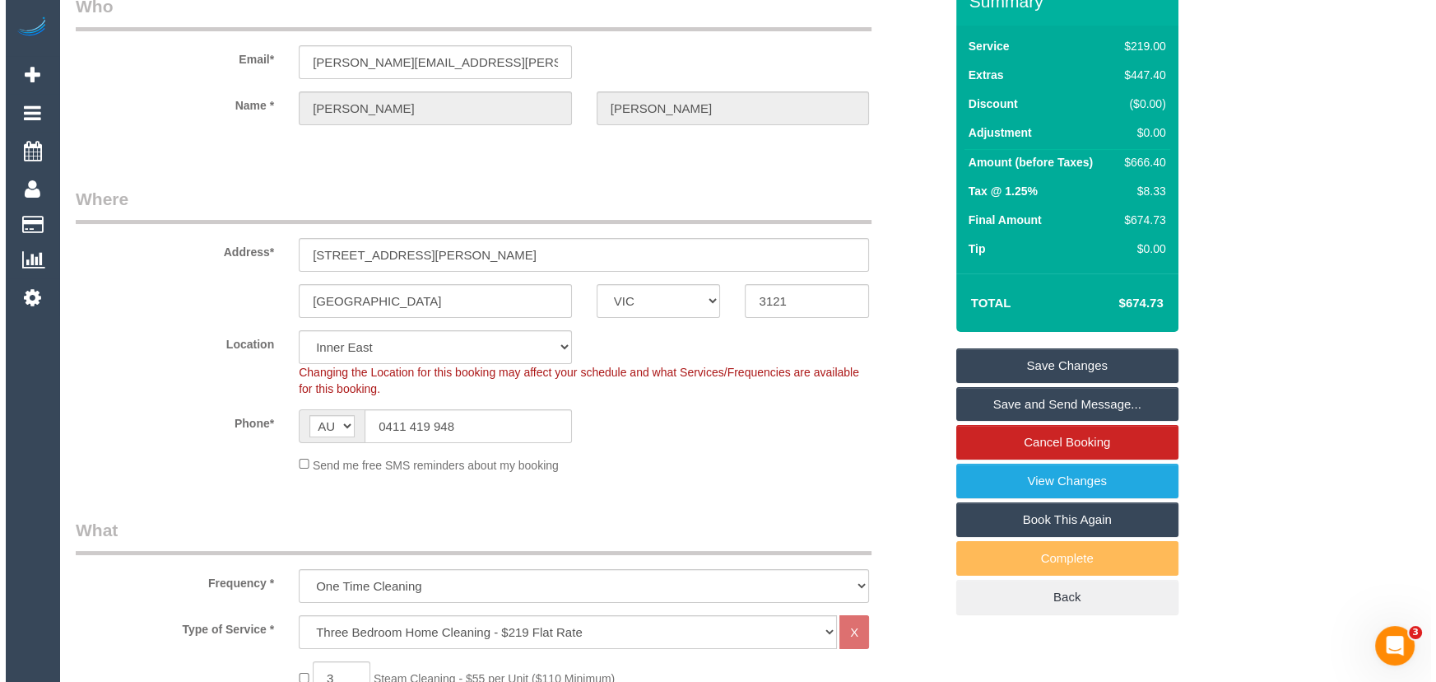
scroll to position [0, 0]
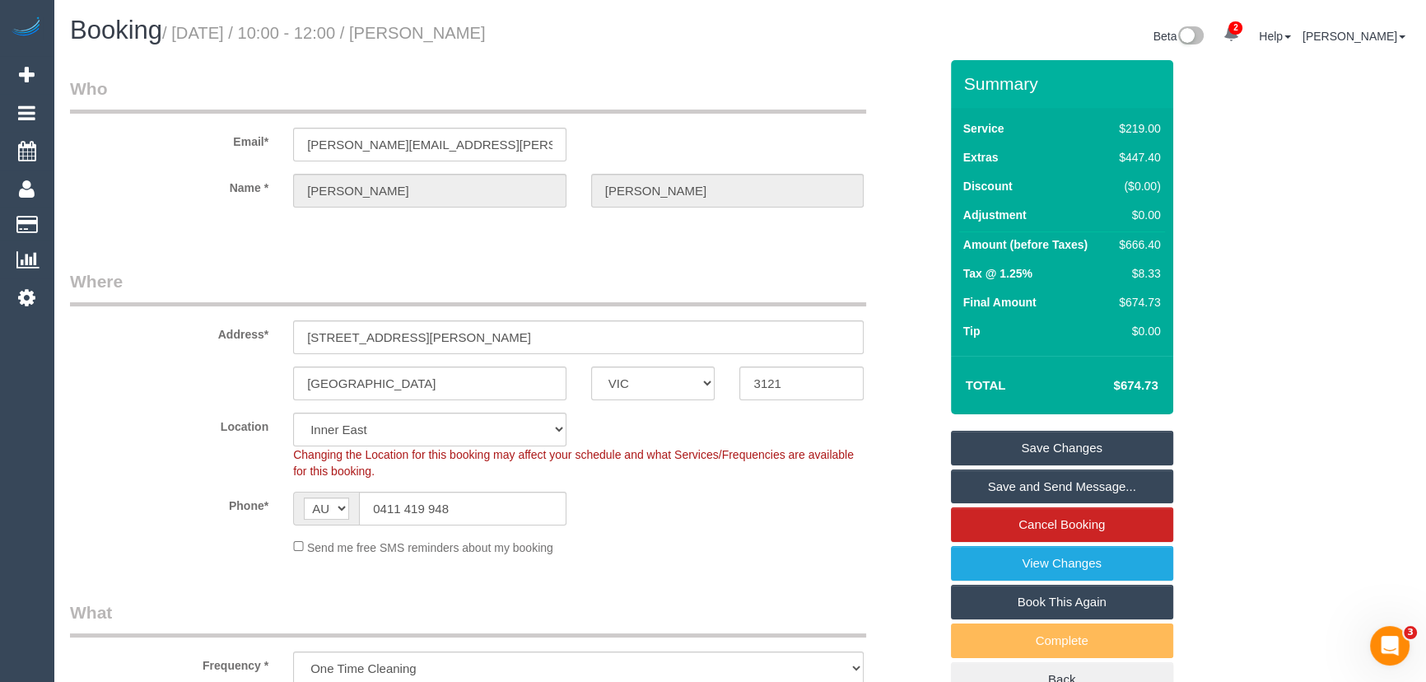
click at [472, 32] on small "/ September 16, 2025 / 10:00 - 12:00 / Thelma Sheehan" at bounding box center [324, 33] width 324 height 18
copy small "Thelma Sheehan"
click at [1032, 438] on link "Save Changes" at bounding box center [1062, 448] width 222 height 35
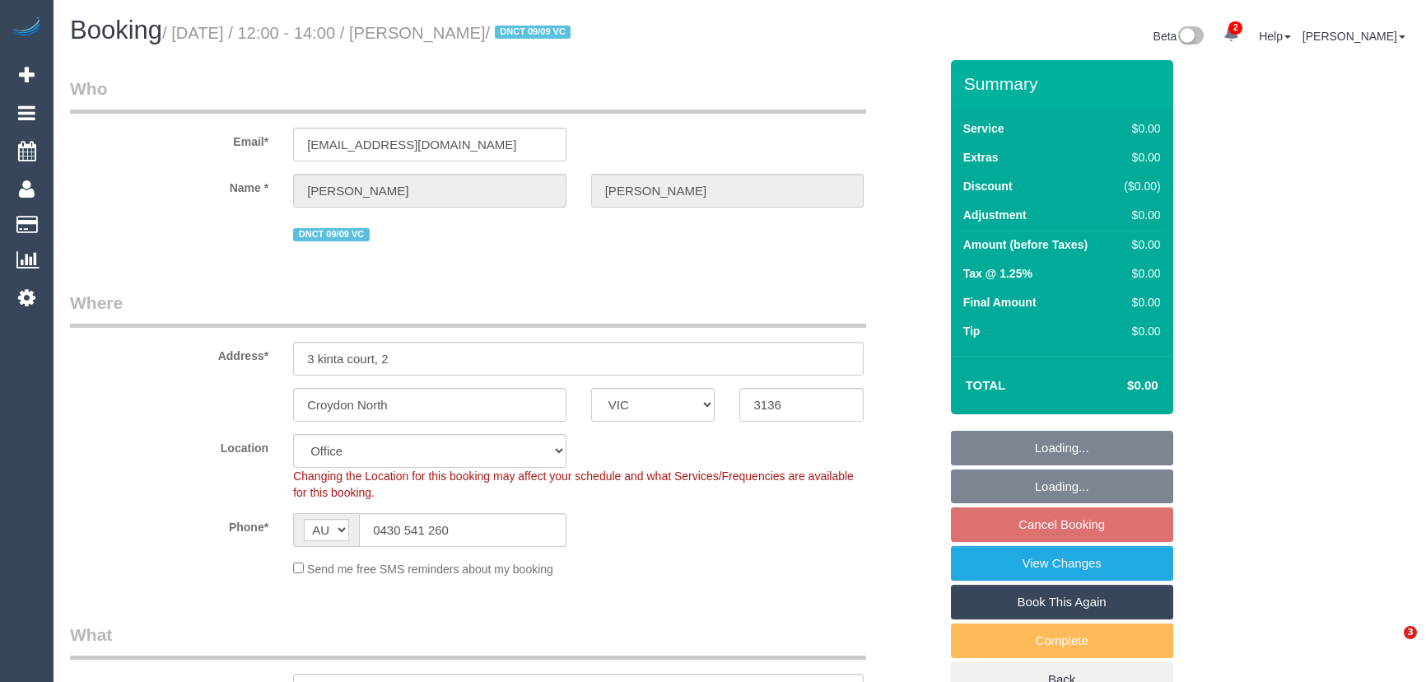
select select "VIC"
select select "number:28"
select select "number:14"
select select "number:19"
select select "number:24"
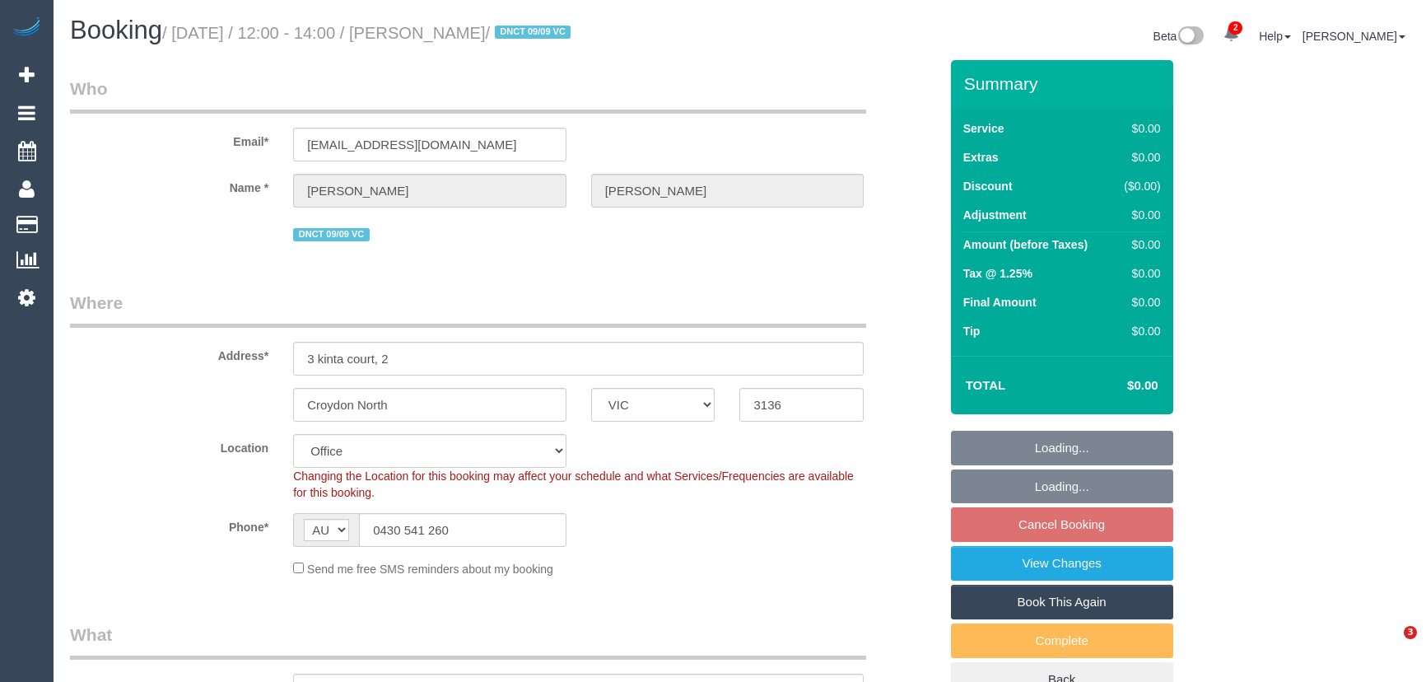
select select "number:26"
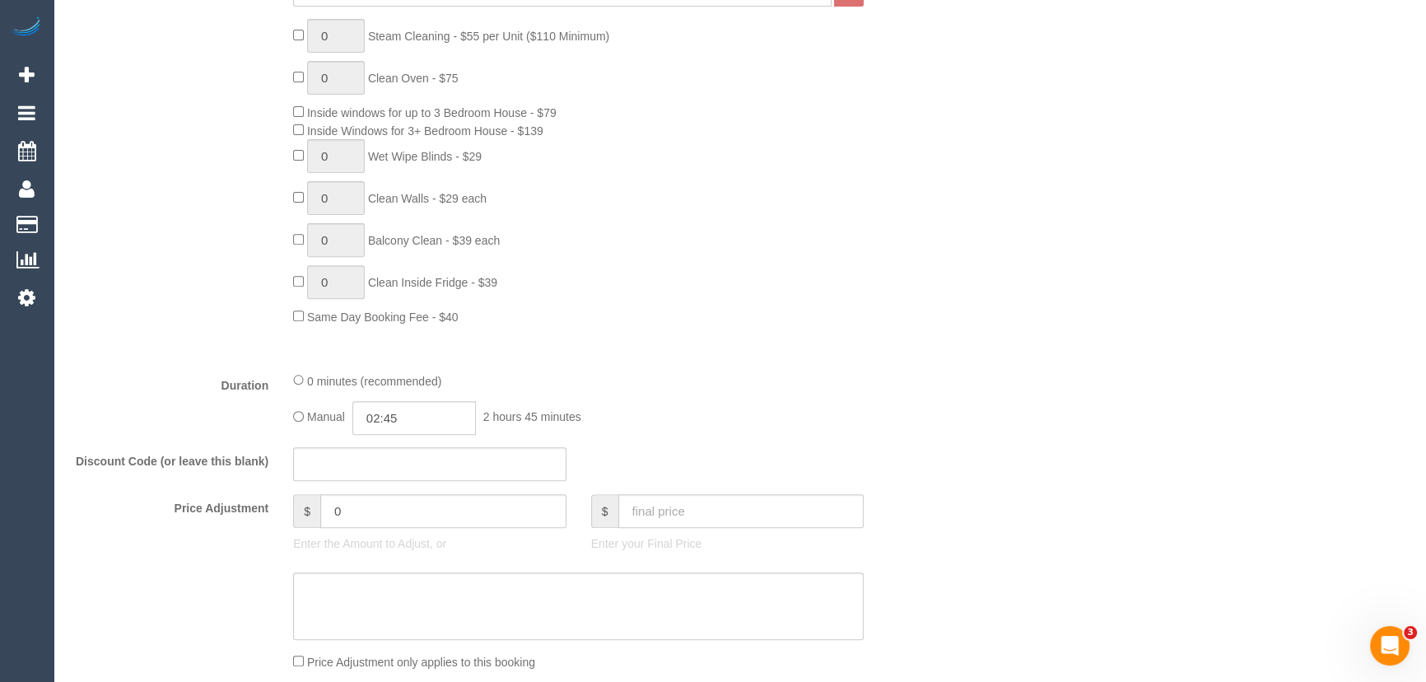
scroll to position [897, 0]
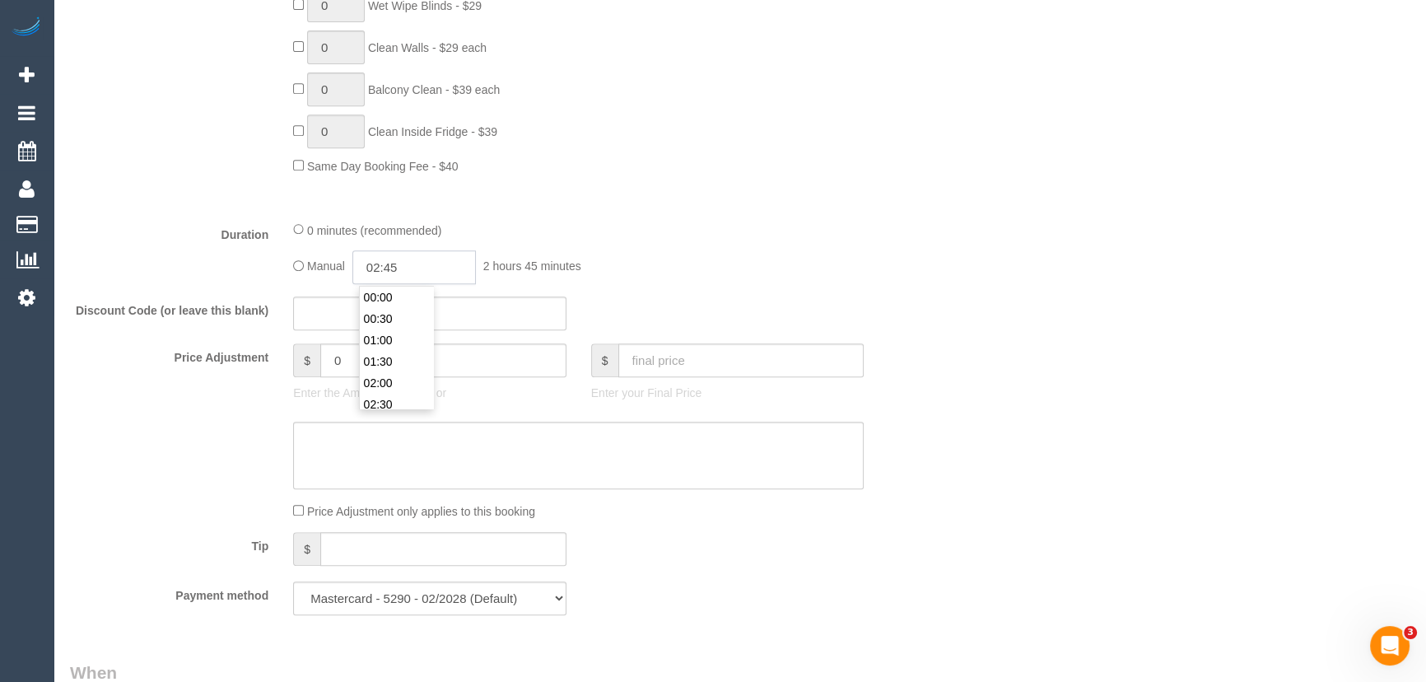
click at [428, 271] on input "02:45" at bounding box center [413, 267] width 123 height 34
type input "01:30"
click at [398, 354] on li "01:30" at bounding box center [396, 361] width 73 height 21
click at [650, 274] on div "Manual 01:30 1 hour 30 minutes" at bounding box center [578, 267] width 570 height 34
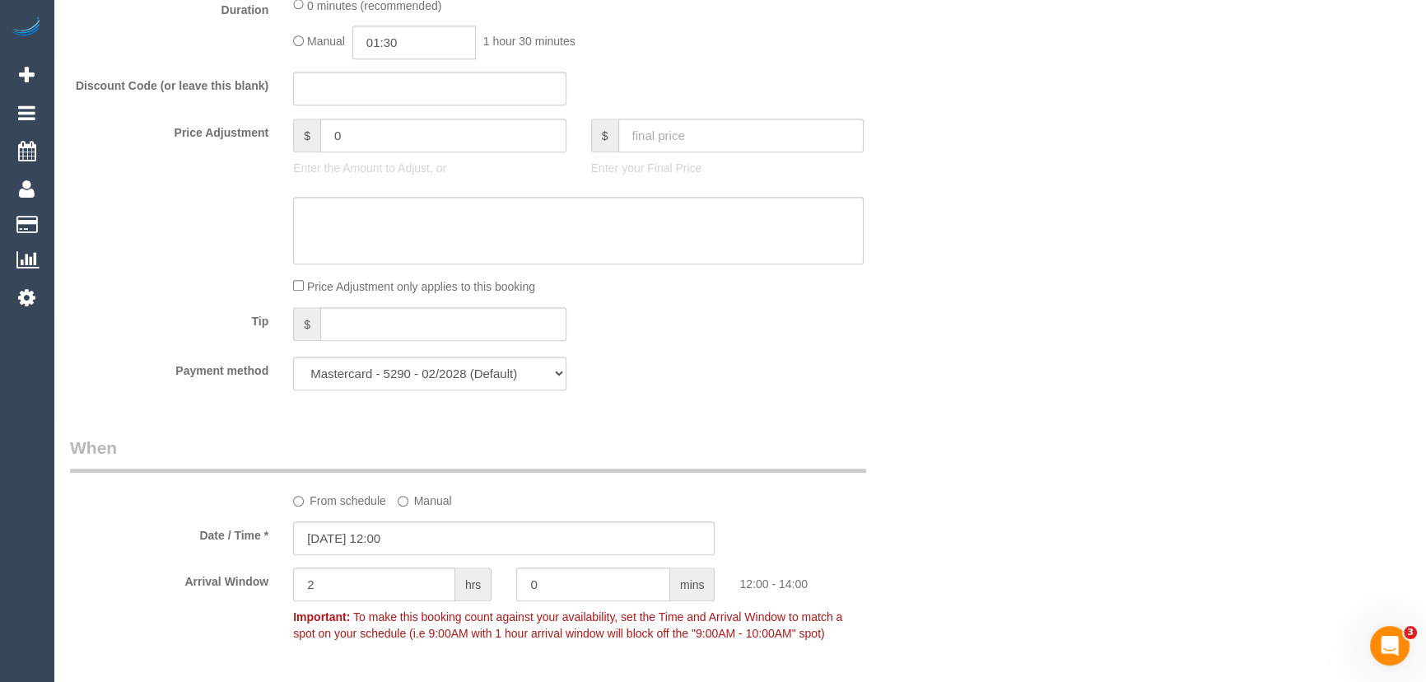
scroll to position [1347, 0]
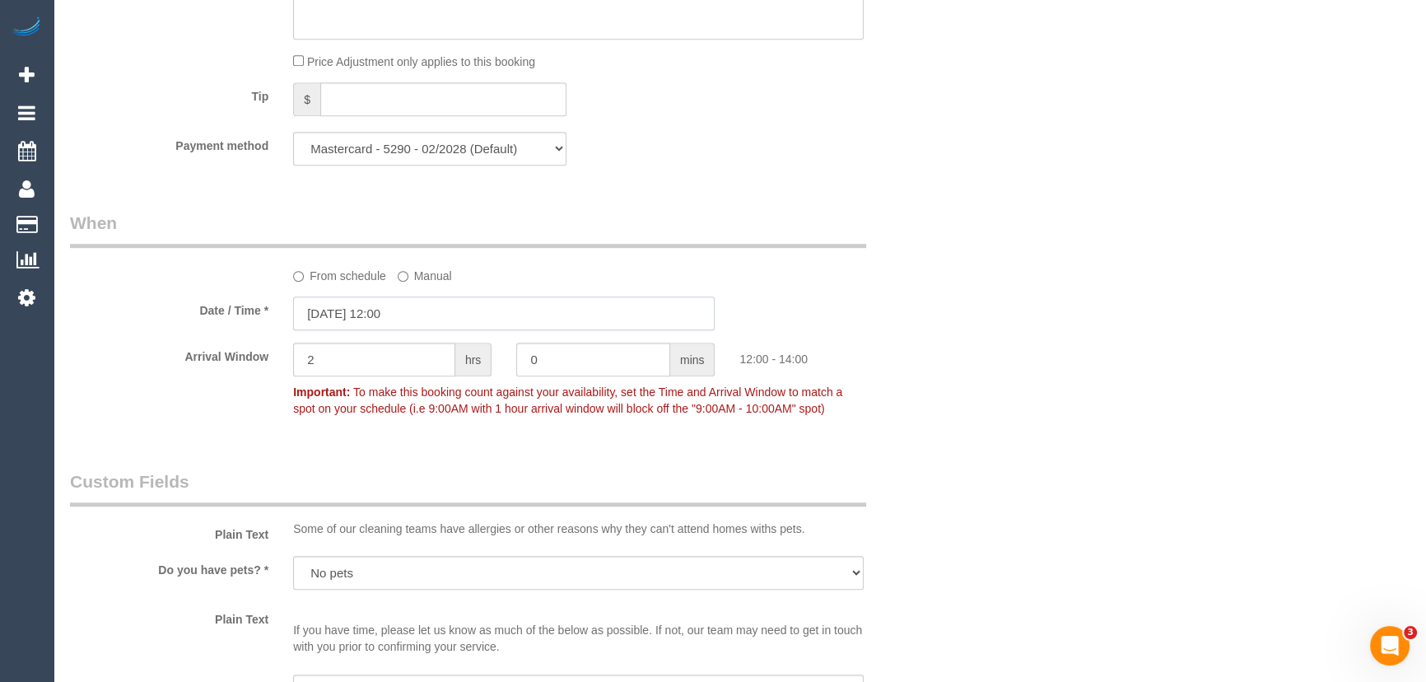
click at [419, 318] on input "[DATE] 12:00" at bounding box center [503, 313] width 421 height 34
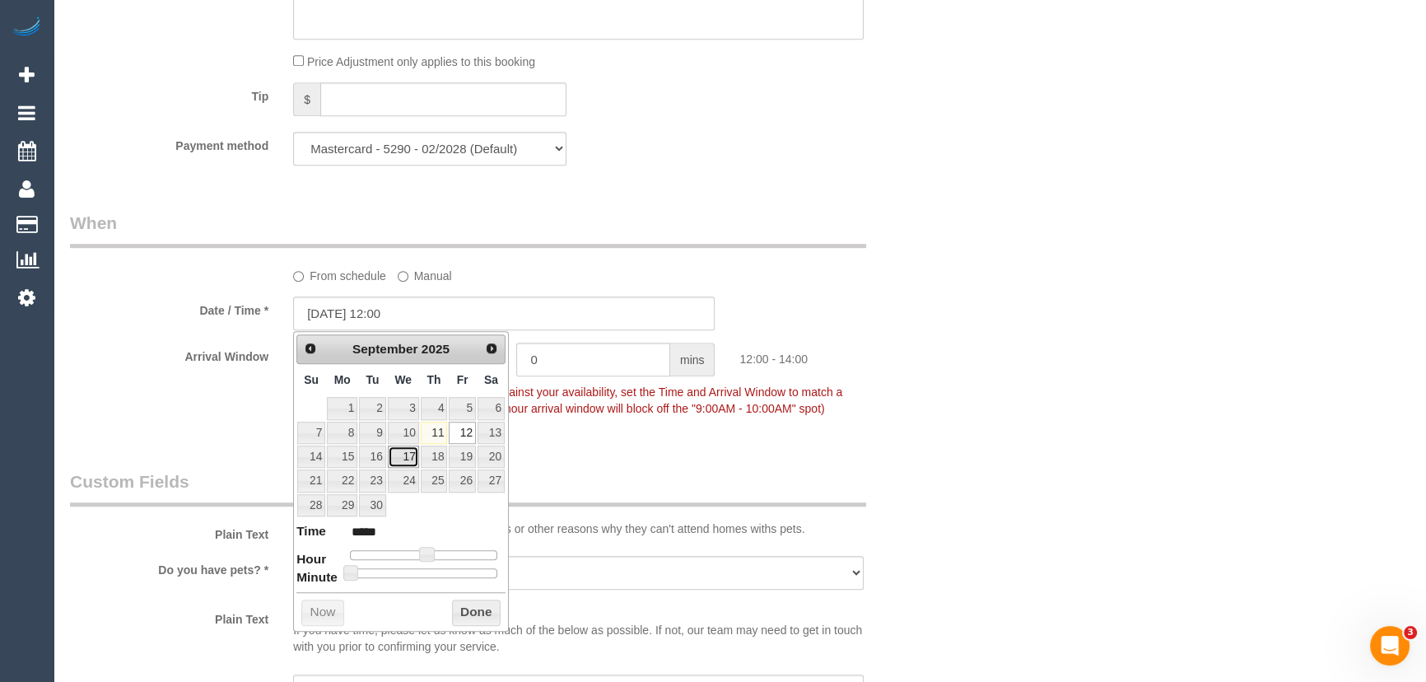
click at [399, 459] on link "17" at bounding box center [403, 456] width 31 height 22
type input "[DATE] 11:00"
type input "*****"
type input "[DATE] 10:00"
type input "*****"
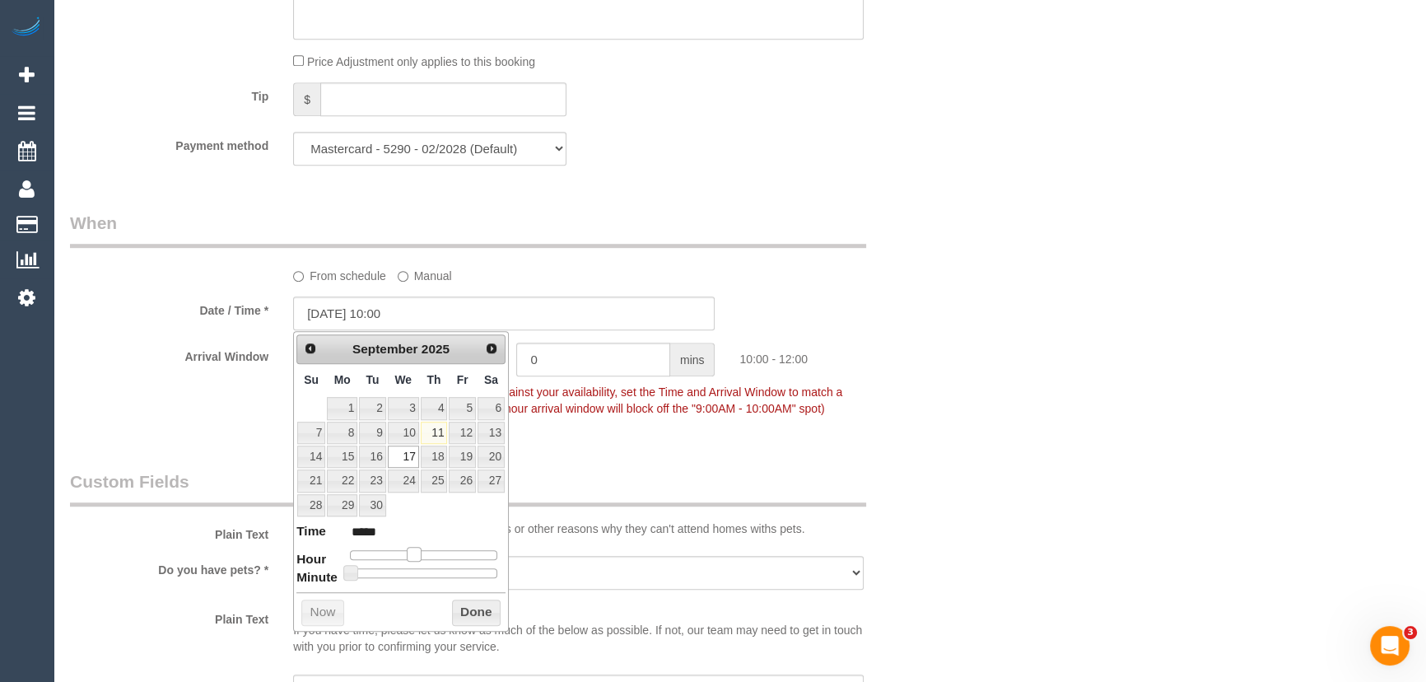
type input "[DATE] 09:00"
type input "*****"
type input "[DATE] 08:00"
type input "*****"
type input "[DATE] 07:00"
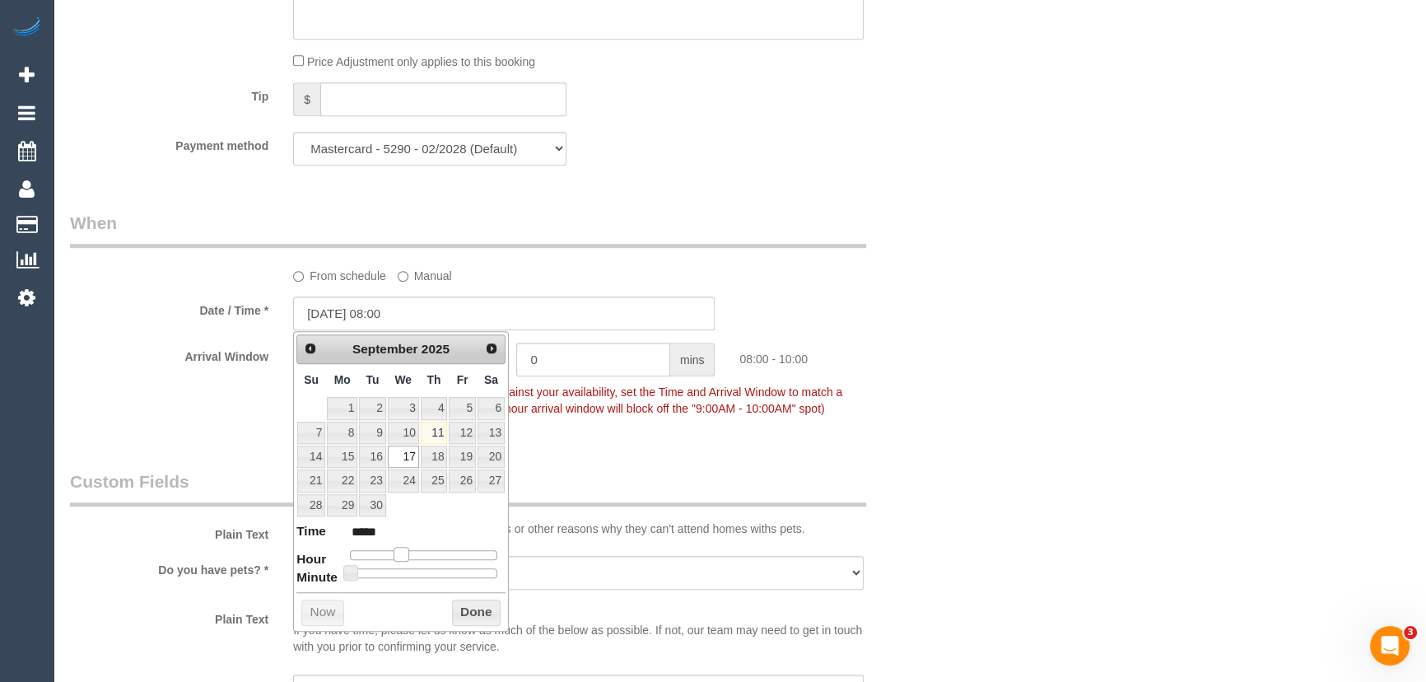
type input "*****"
drag, startPoint x: 421, startPoint y: 552, endPoint x: 394, endPoint y: 377, distance: 177.4
click at [393, 553] on span at bounding box center [400, 554] width 15 height 15
click at [676, 431] on fieldset "When From schedule Manual Date / Time * [DATE] 07:00 Arrival Window 2 hrs 0 min…" at bounding box center [504, 324] width 868 height 226
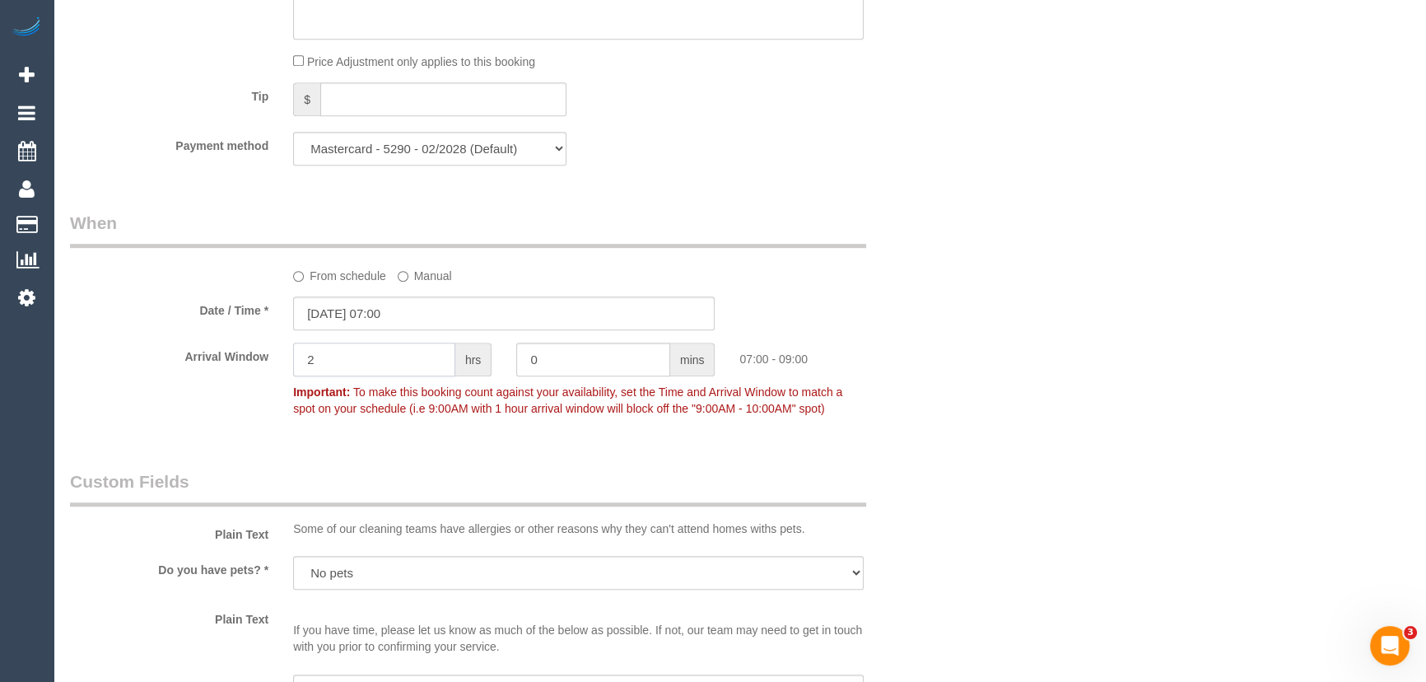
click at [378, 362] on input "2" at bounding box center [374, 359] width 162 height 34
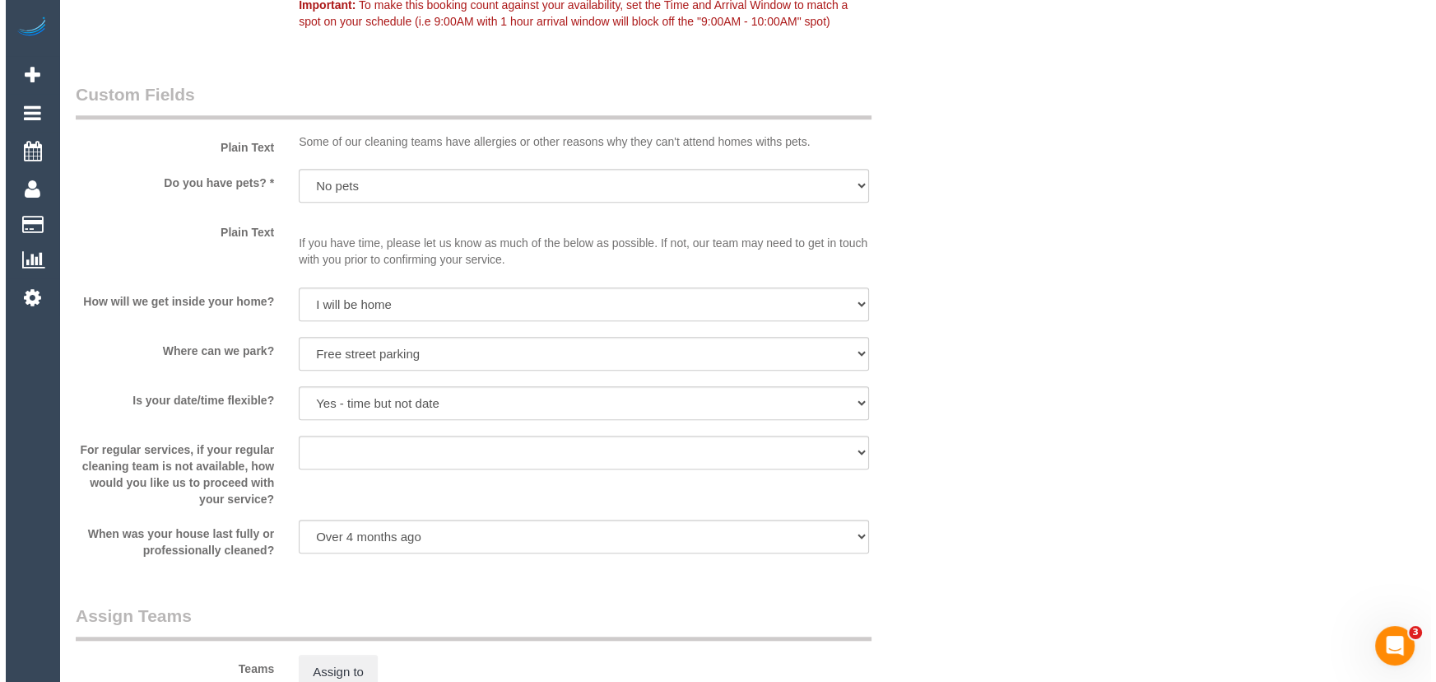
scroll to position [1870, 0]
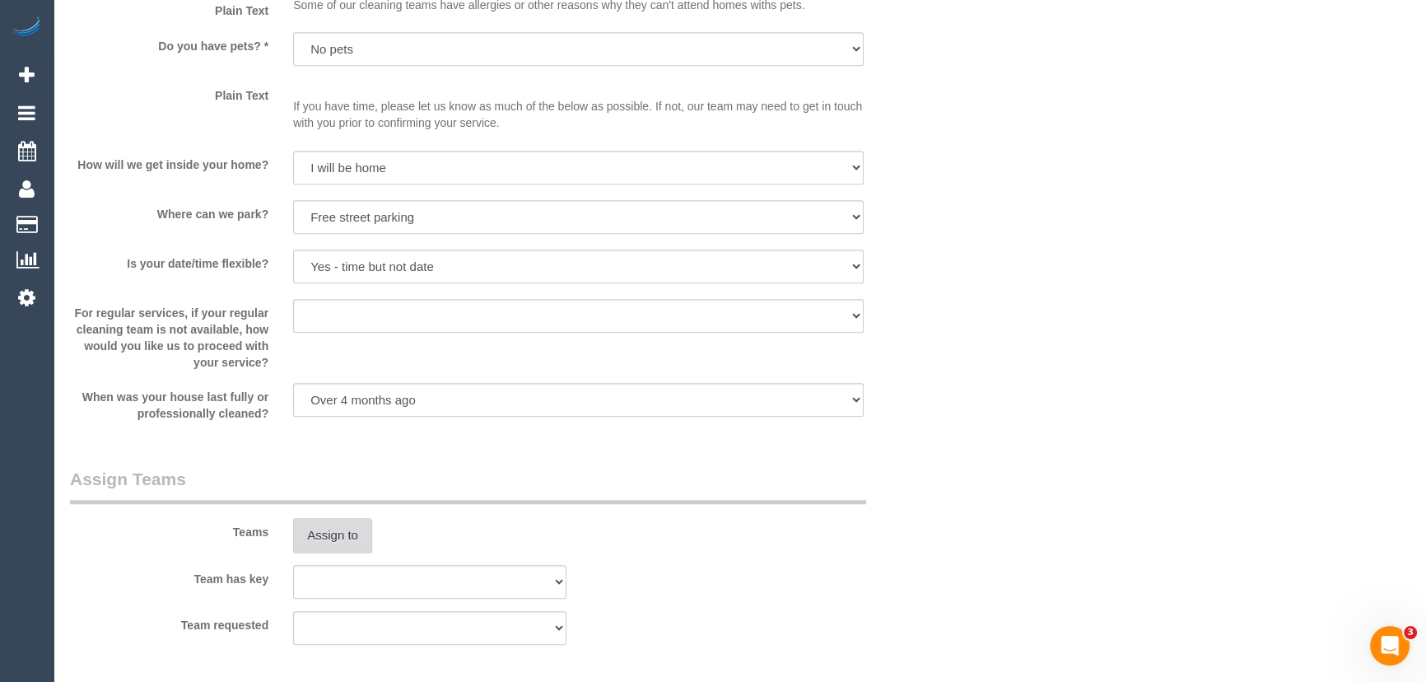
type input "1"
click at [360, 542] on button "Assign to" at bounding box center [332, 535] width 79 height 35
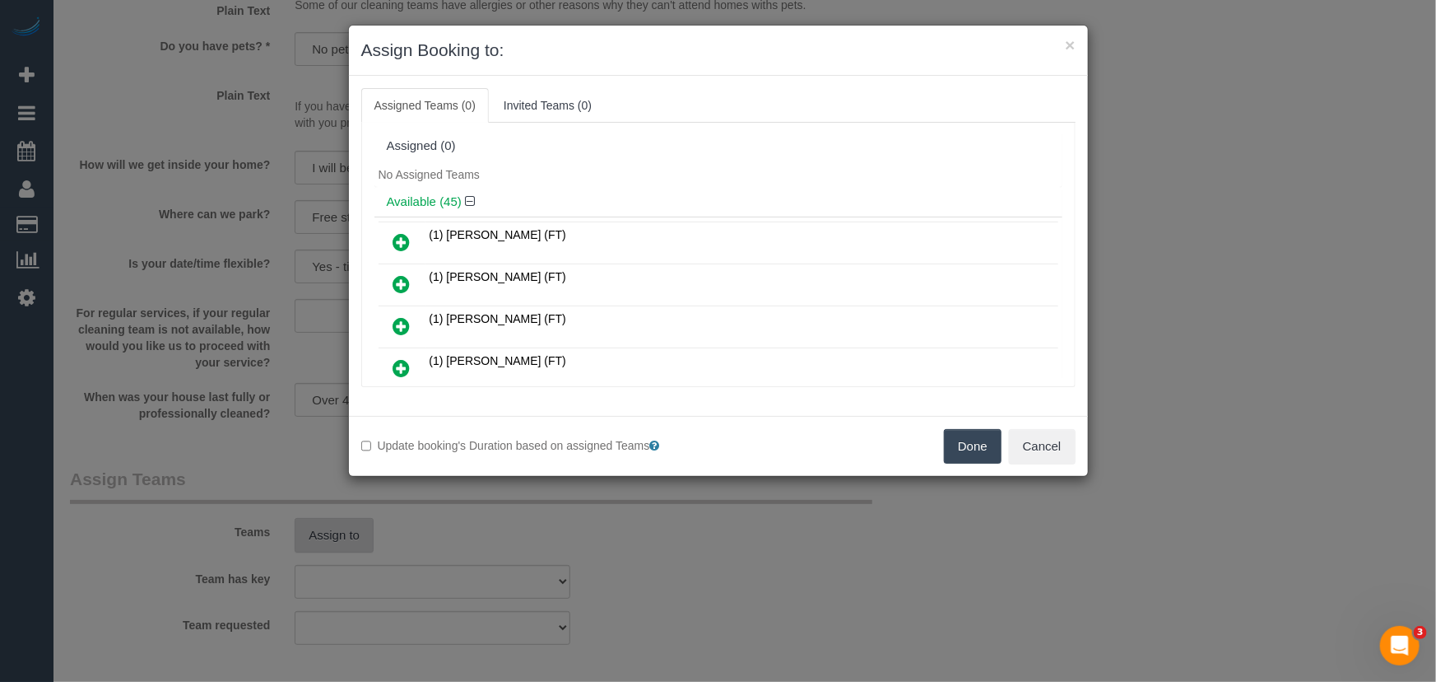
scroll to position [886, 0]
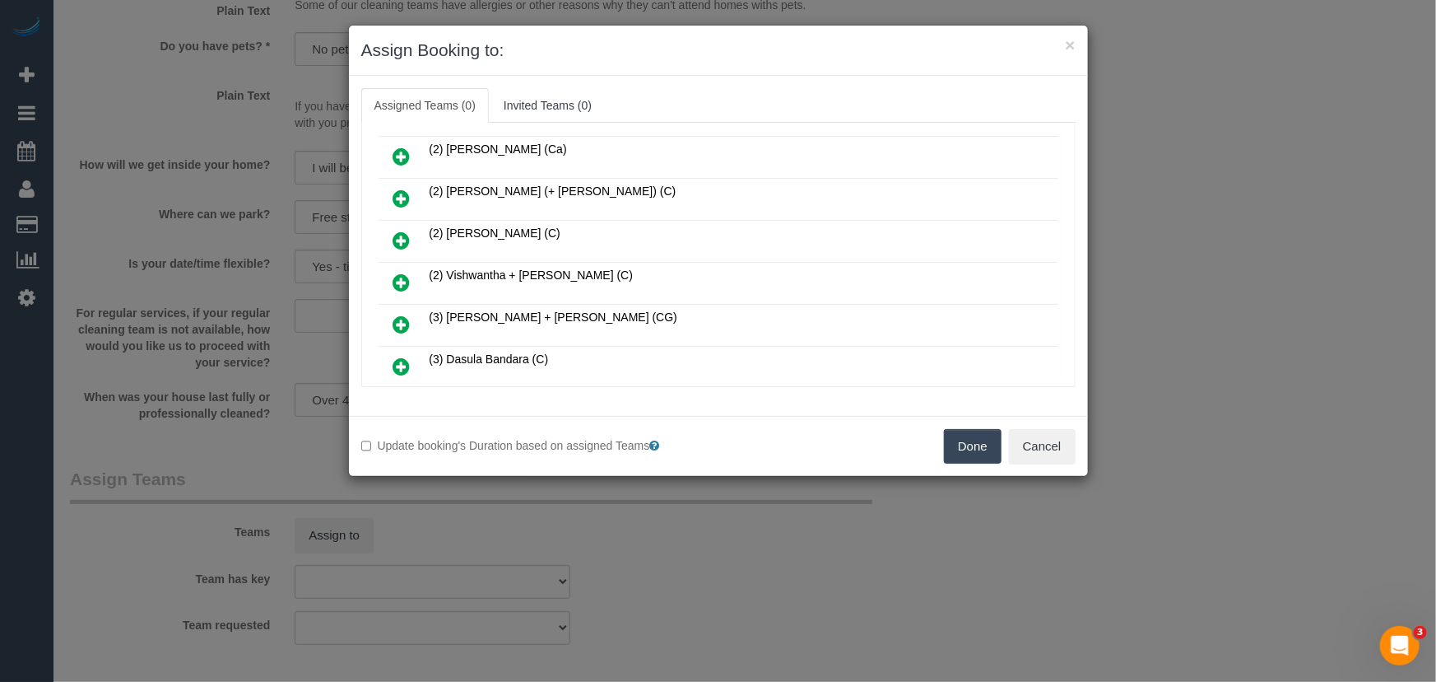
click at [407, 272] on icon at bounding box center [401, 282] width 17 height 20
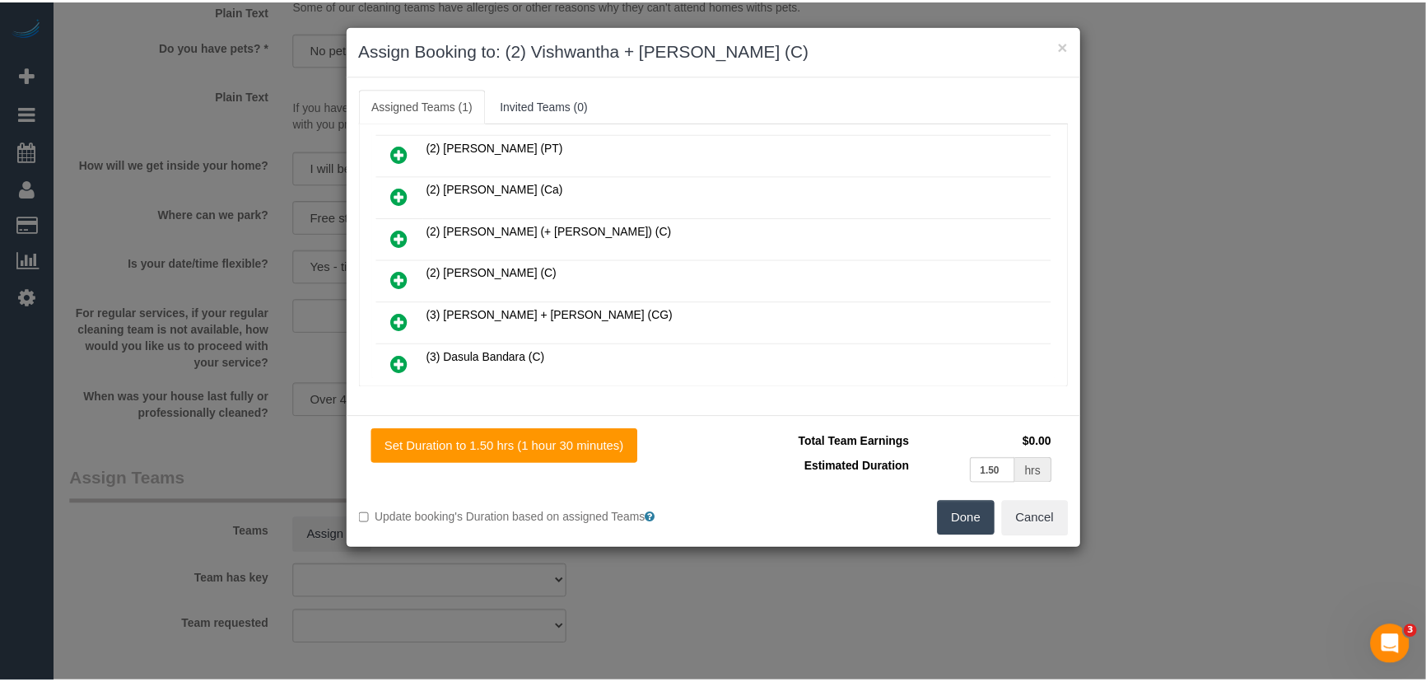
scroll to position [924, 0]
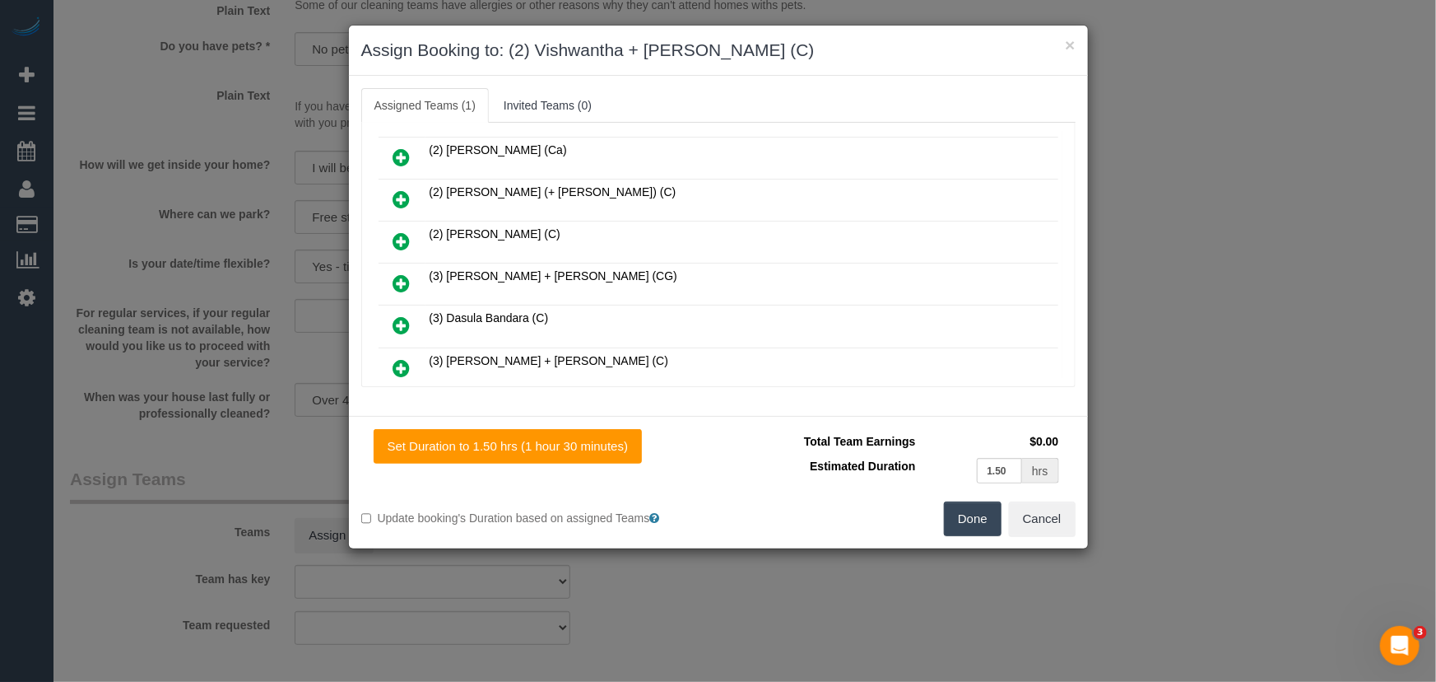
click at [970, 514] on button "Done" at bounding box center [973, 518] width 58 height 35
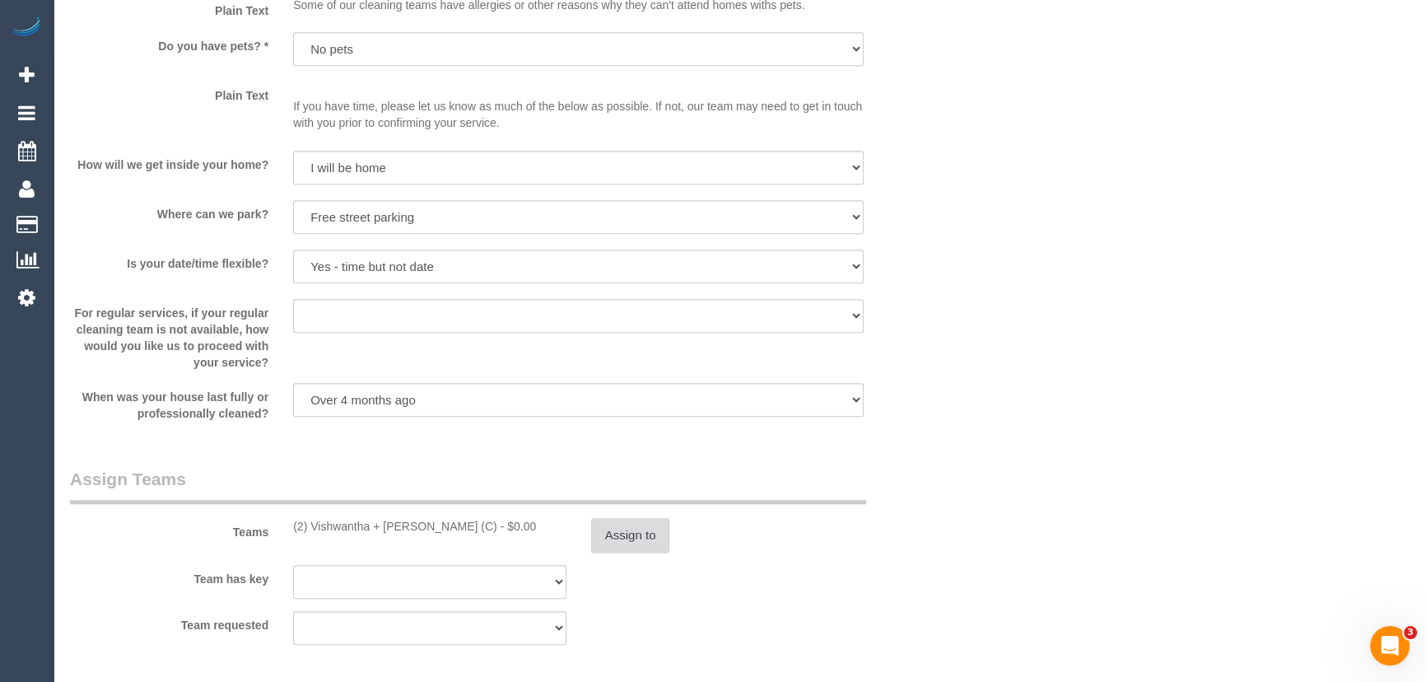
click at [650, 543] on button "Assign to" at bounding box center [630, 535] width 79 height 35
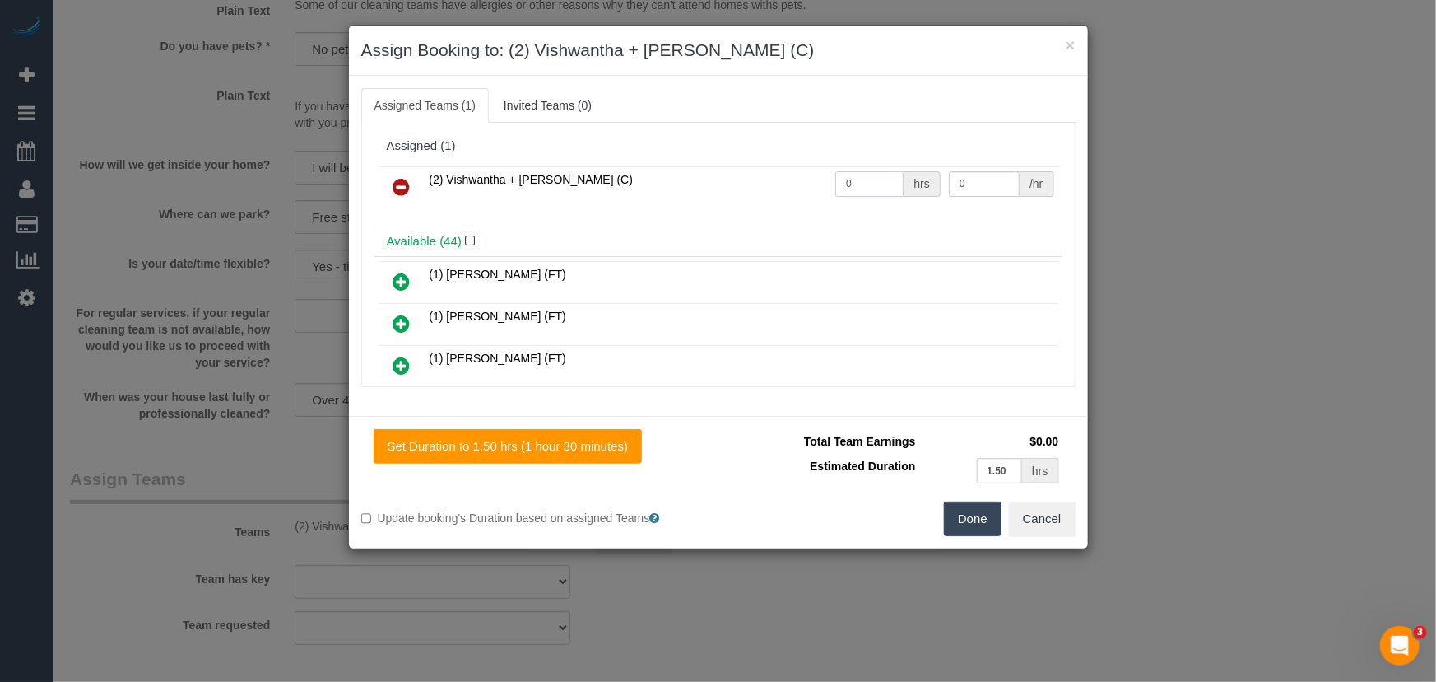
click at [870, 180] on input "0" at bounding box center [870, 184] width 68 height 26
type input "3"
type input "37.5"
click at [963, 511] on button "Done" at bounding box center [973, 518] width 58 height 35
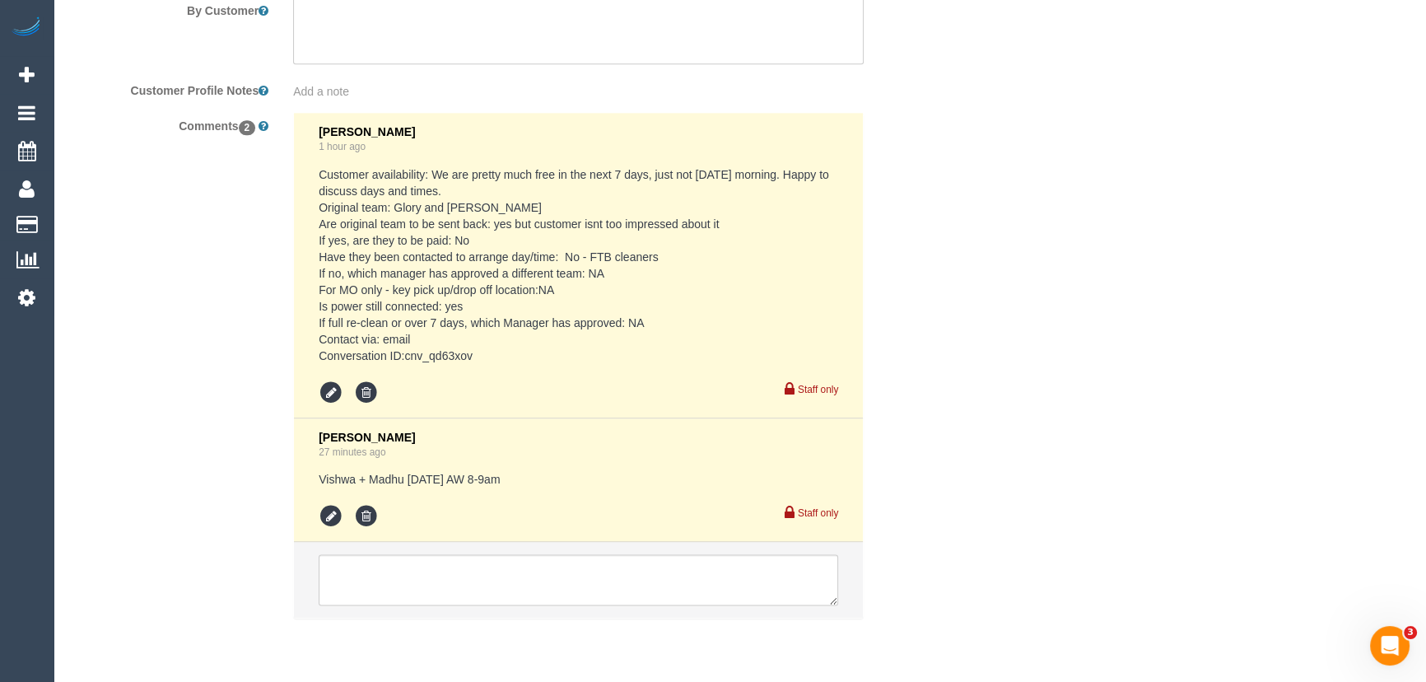
scroll to position [2748, 0]
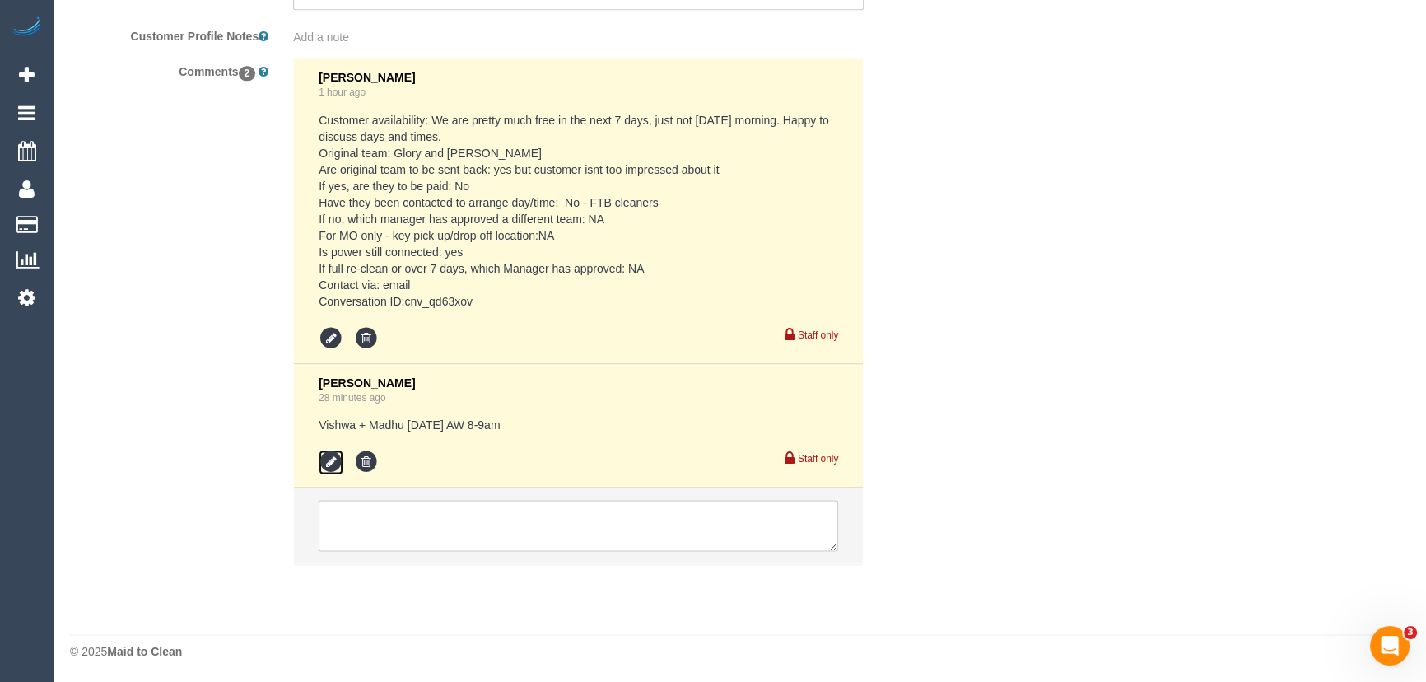
click at [333, 463] on icon at bounding box center [331, 461] width 25 height 25
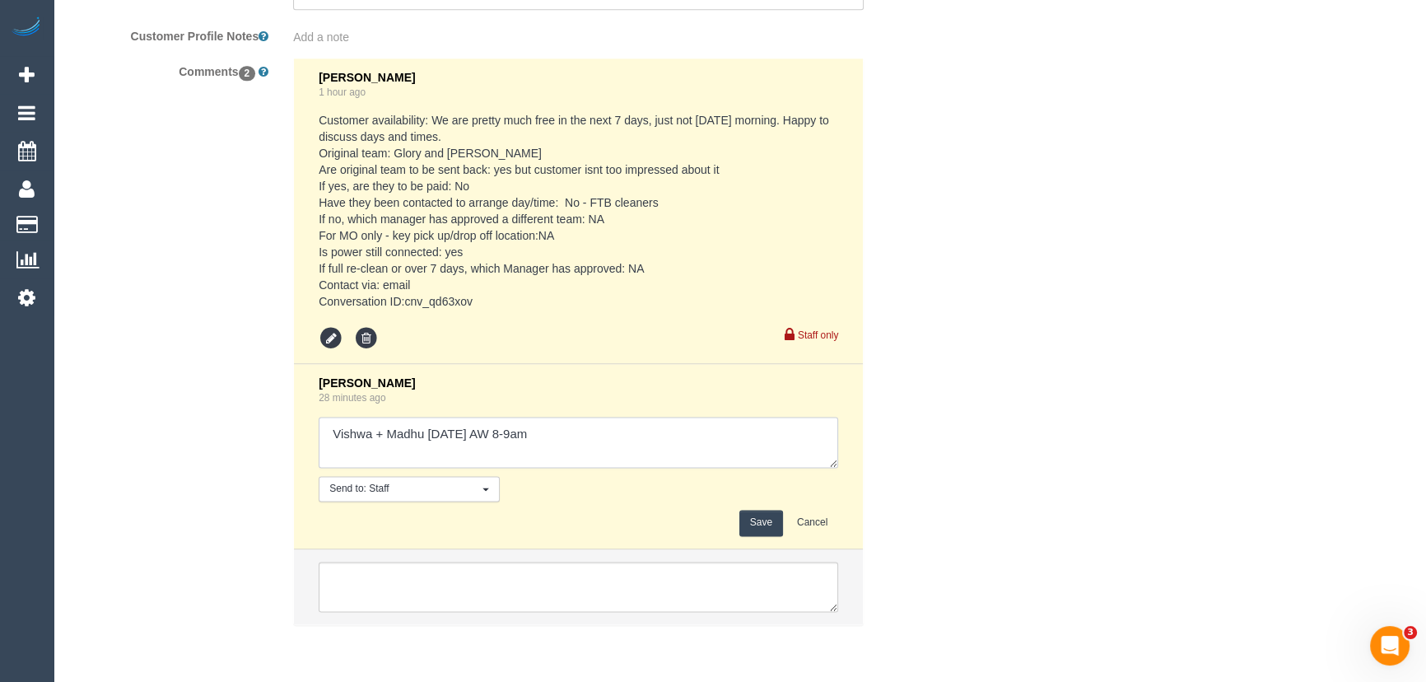
click at [486, 435] on textarea at bounding box center [578, 442] width 519 height 51
click at [565, 431] on textarea at bounding box center [578, 442] width 519 height 51
click at [645, 431] on textarea at bounding box center [578, 442] width 519 height 51
type textarea "Vishwa + Madhu [DATE] AW 7-8am [PERSON_NAME] to confirm"
click at [762, 510] on button "Save" at bounding box center [761, 523] width 44 height 26
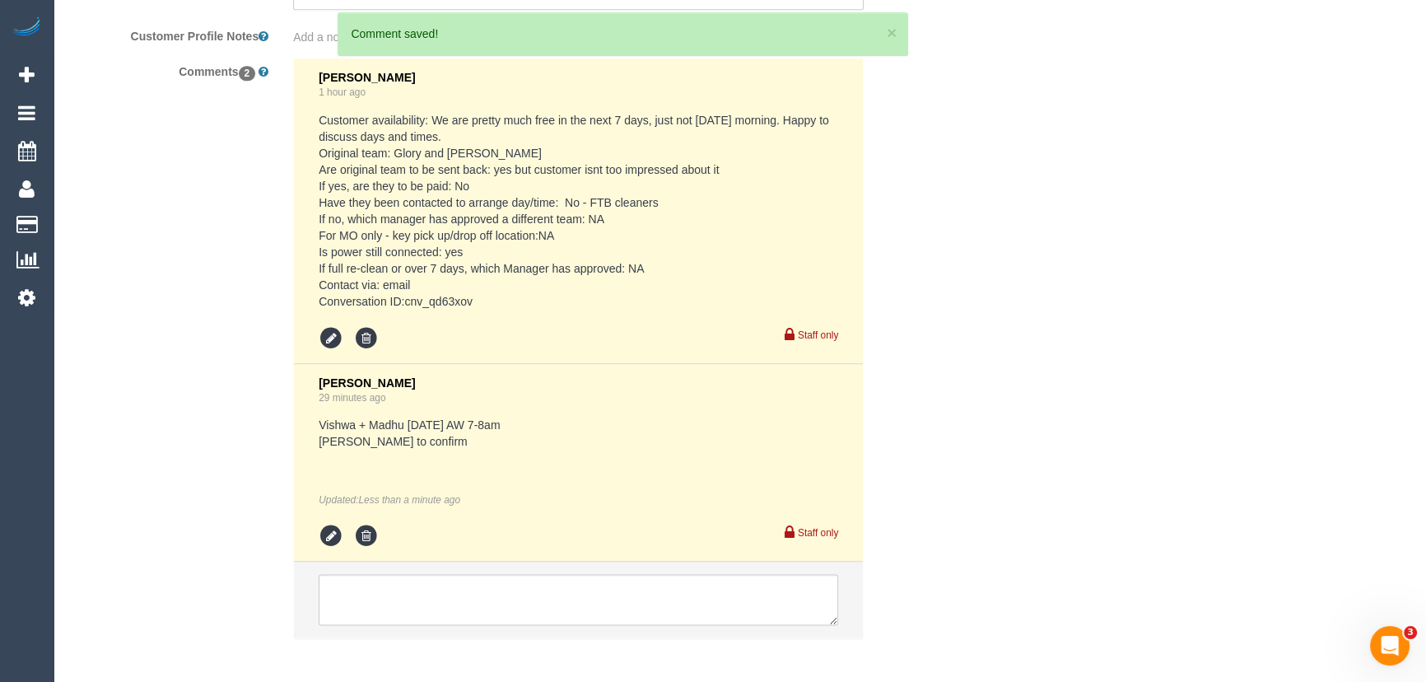
click at [408, 300] on pre "Customer availability: We are pretty much free in the next 7 days, just not [DA…" at bounding box center [578, 211] width 519 height 198
copy pre "cnv_qd63xov"
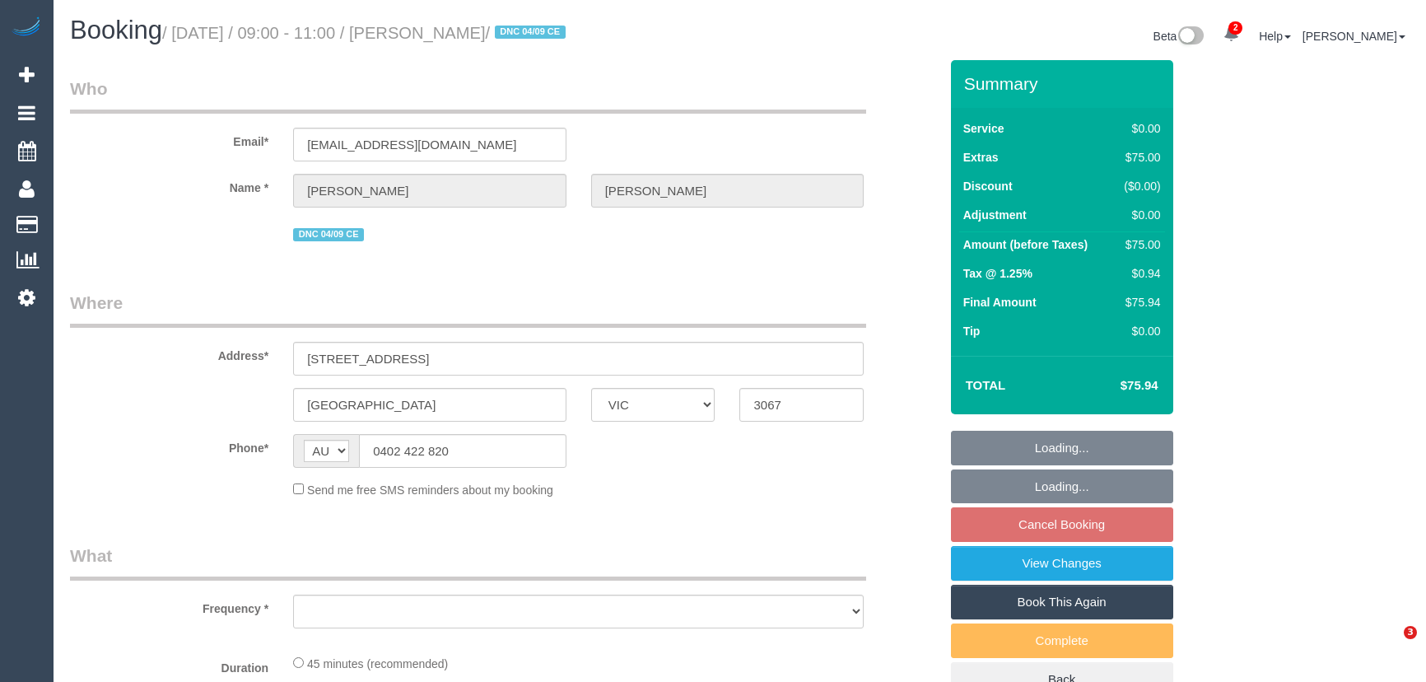
select select "VIC"
select select "object:570"
select select "string:stripe-pm_1S2gpF2GScqysDRVhMzYVQ14"
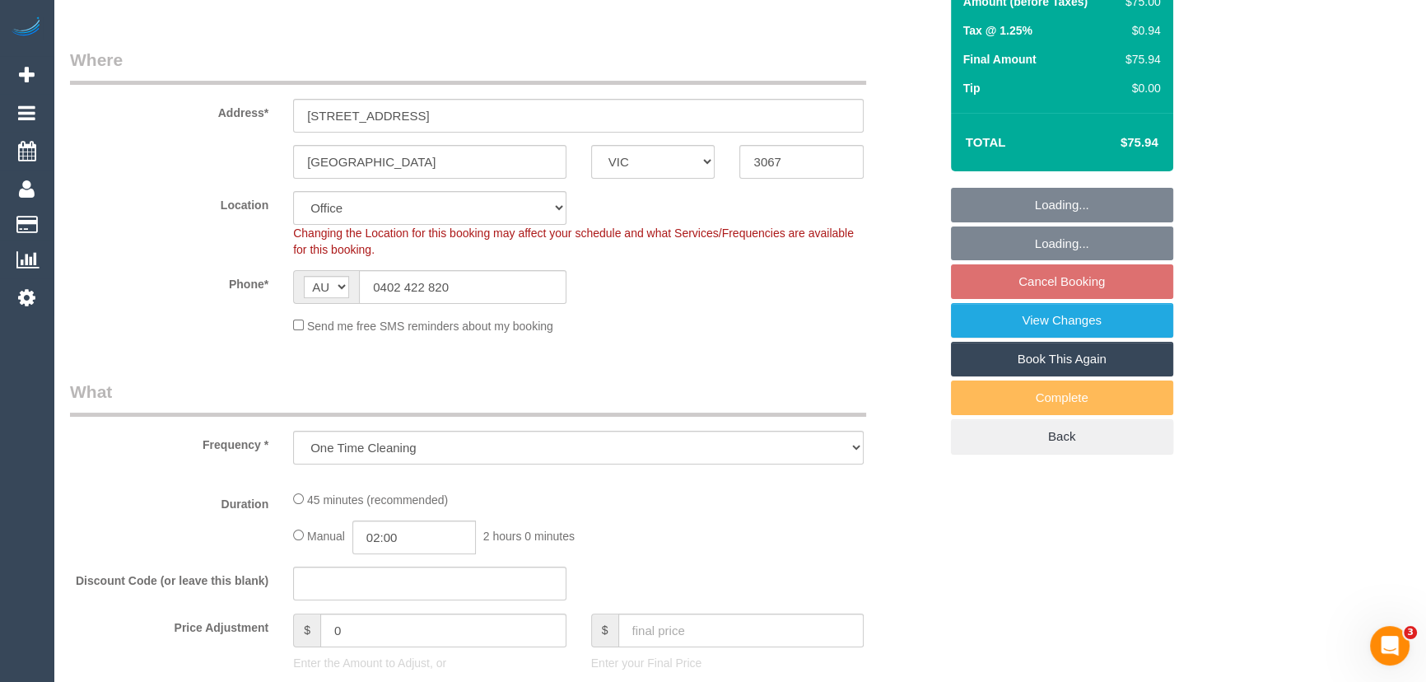
select select "object:577"
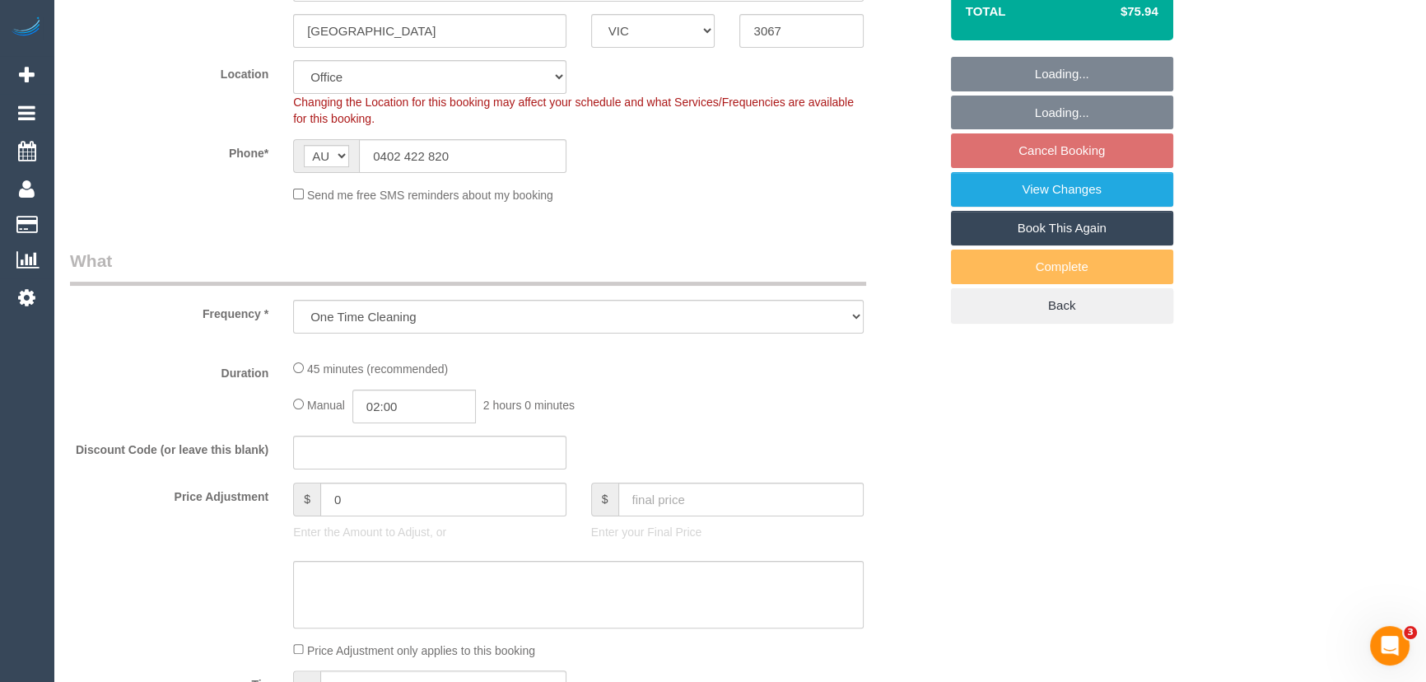
select select "number:28"
select select "number:17"
select select "number:18"
select select "number:25"
select select "number:12"
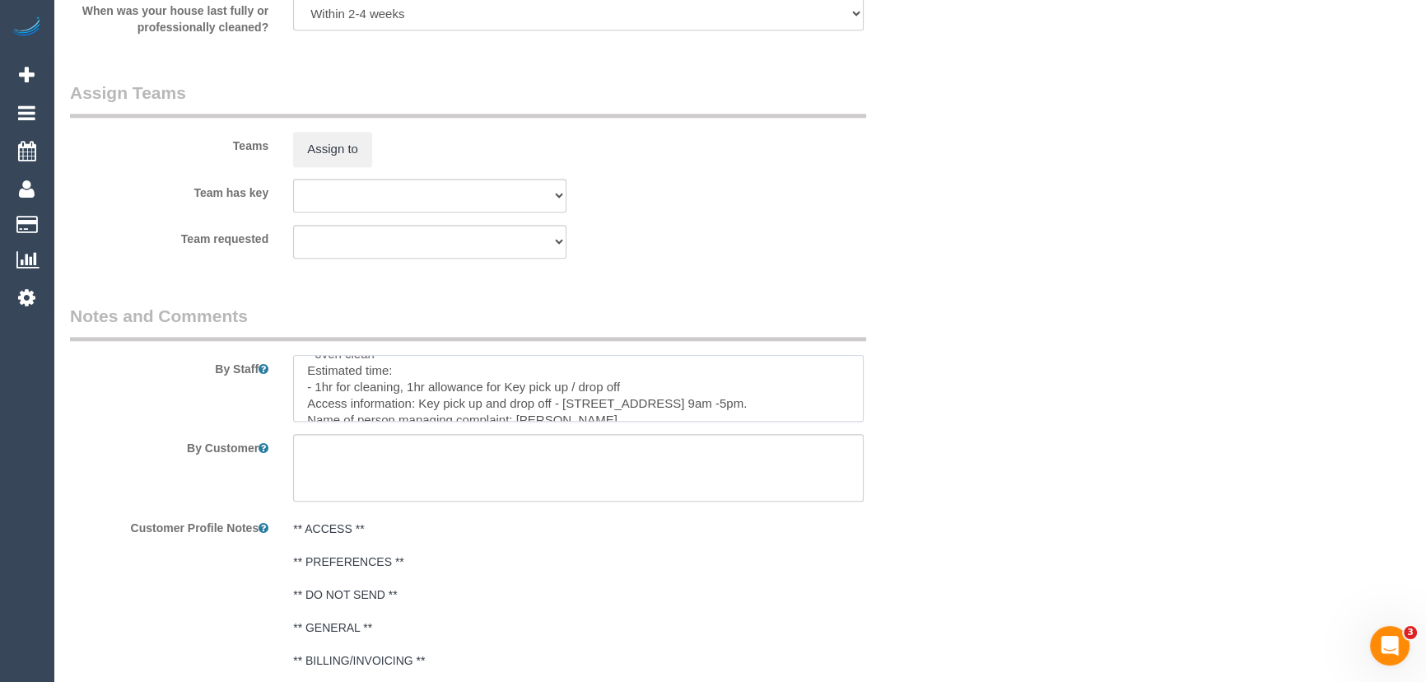
scroll to position [59, 0]
click at [566, 394] on textarea at bounding box center [578, 389] width 570 height 68
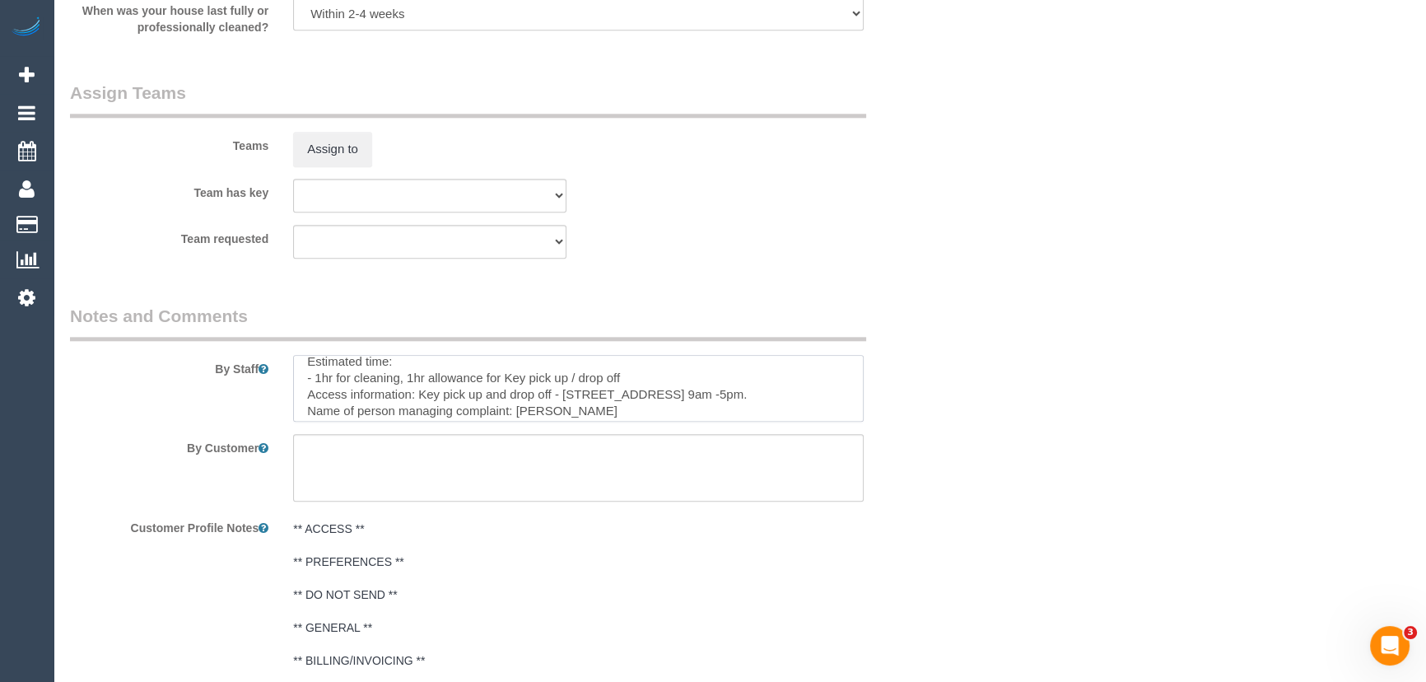
click at [566, 394] on textarea at bounding box center [578, 389] width 570 height 68
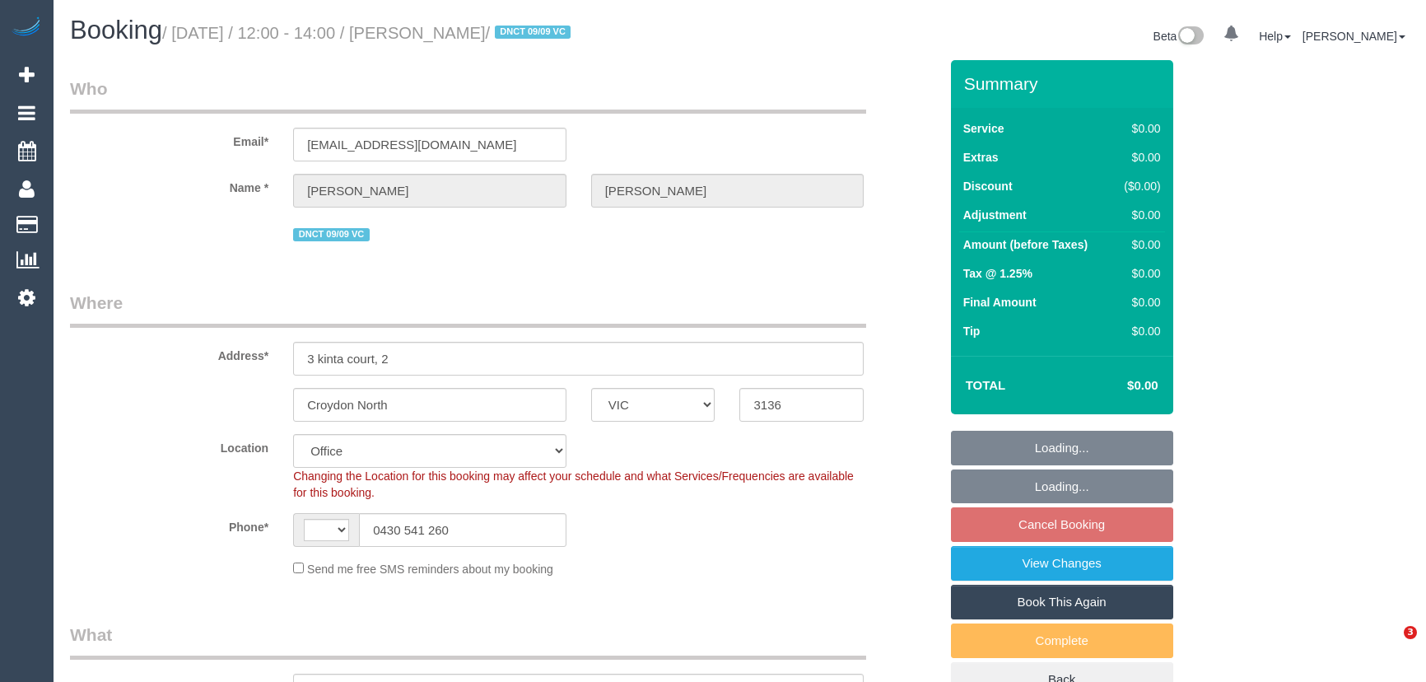
select select "VIC"
select select "string:AU"
select select "object:598"
select select "string:stripe-pm_1S3rK62GScqysDRVEs1S9P1c"
select select "number:28"
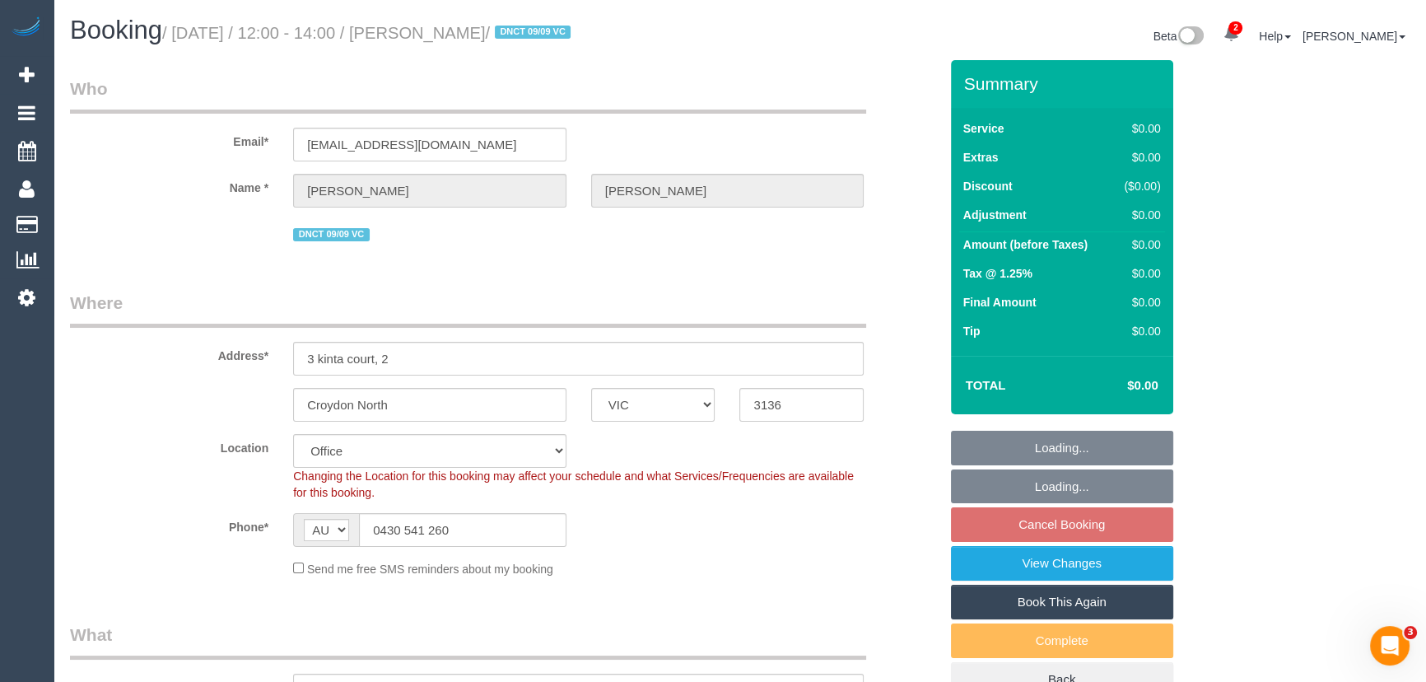
select select "number:14"
select select "number:19"
select select "number:24"
select select "number:26"
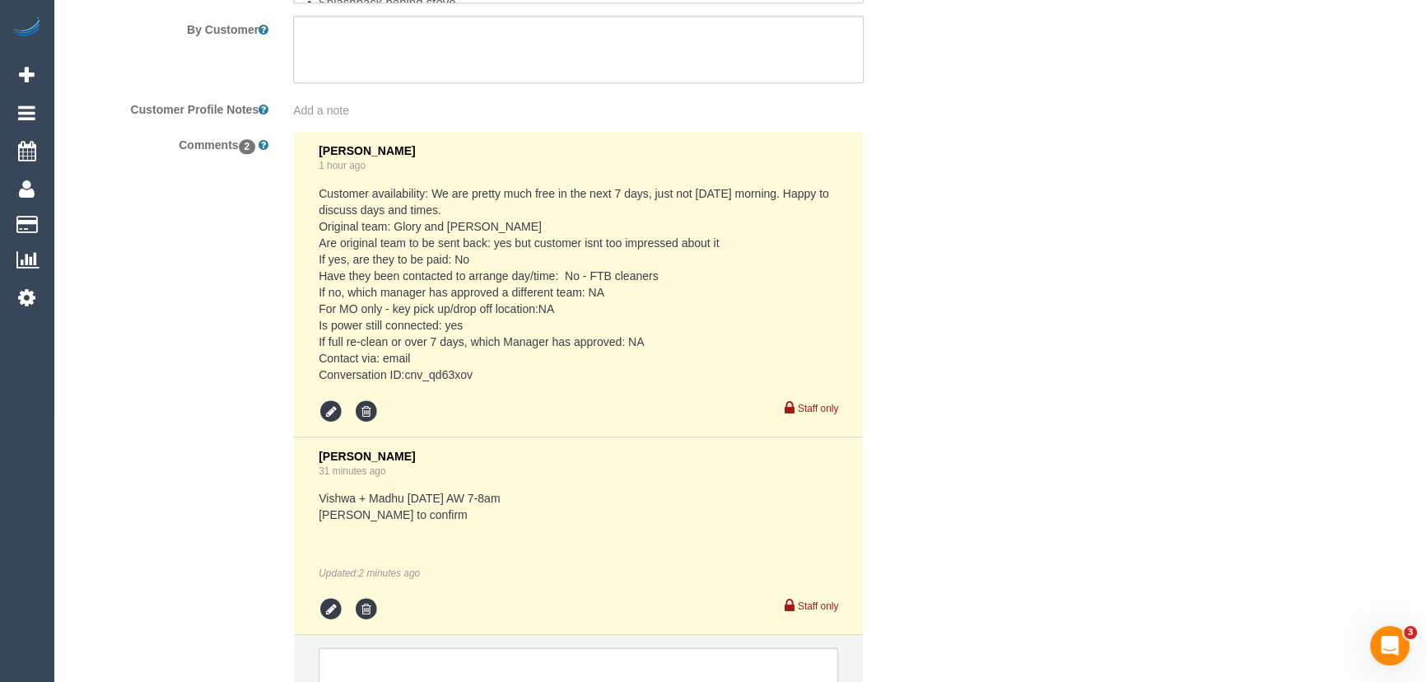
scroll to position [2822, 0]
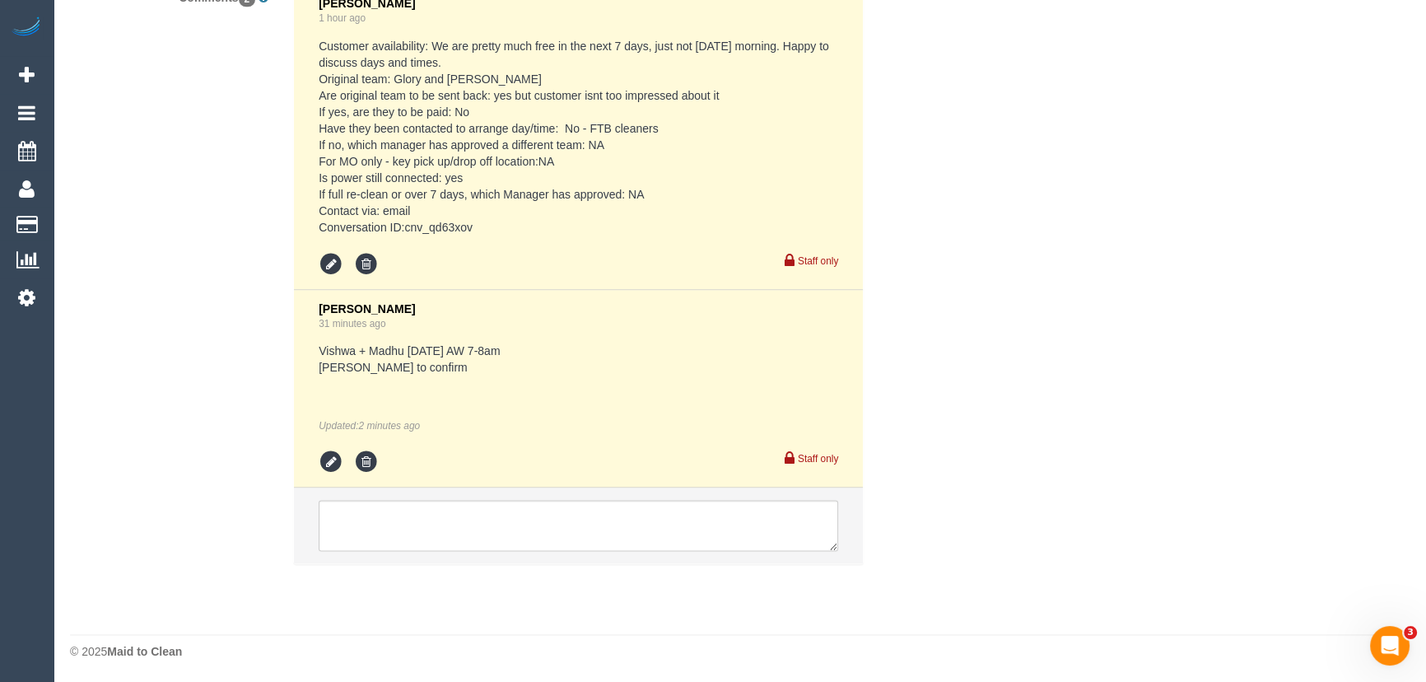
click at [412, 226] on pre "Customer availability: We are pretty much free in the next 7 days, just not Fri…" at bounding box center [578, 137] width 519 height 198
copy pre "cnv_qd63xov"
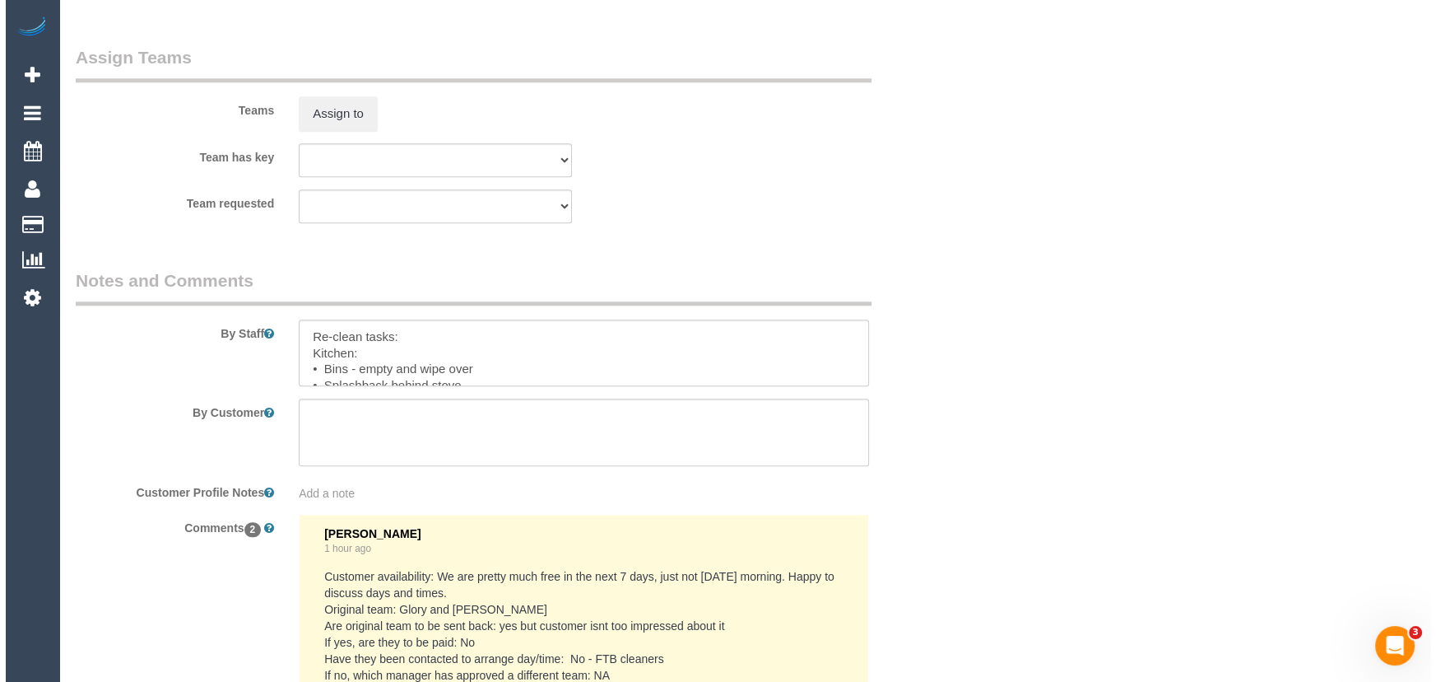
scroll to position [2149, 0]
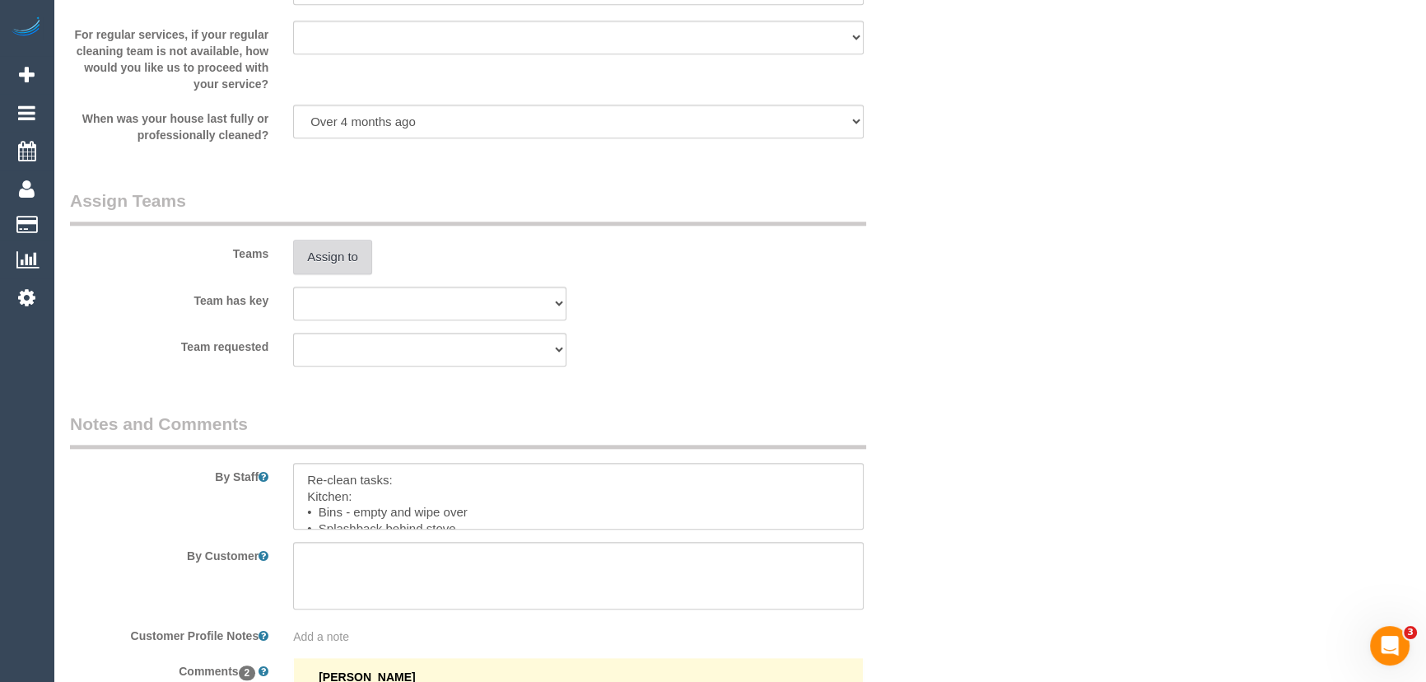
click at [339, 253] on button "Assign to" at bounding box center [332, 257] width 79 height 35
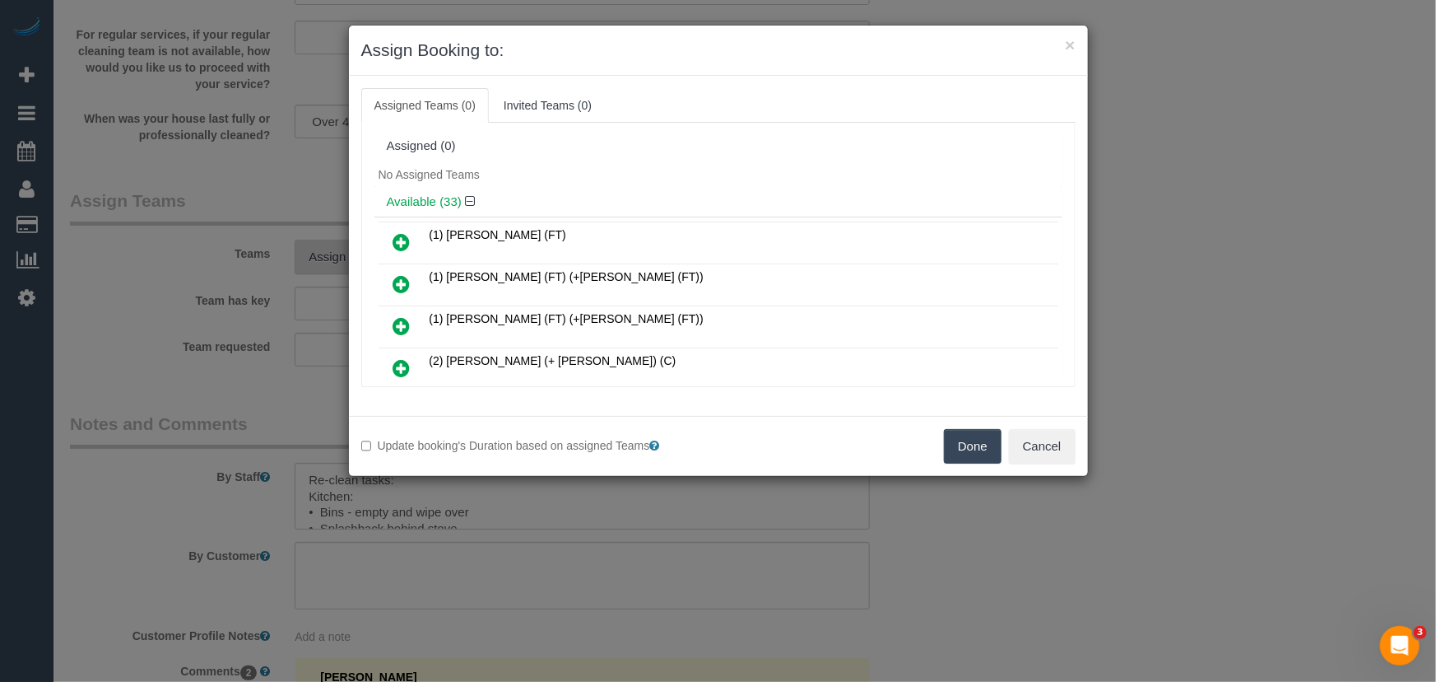
scroll to position [8613, 0]
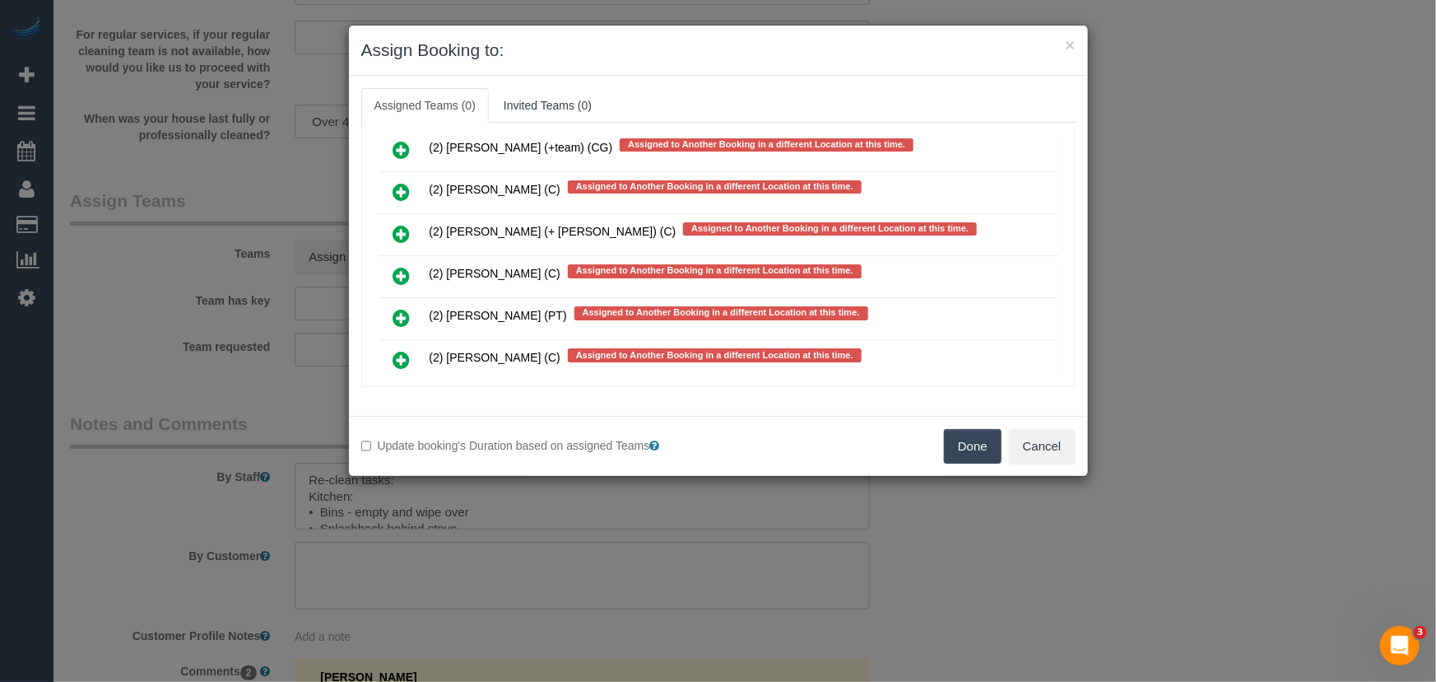
click at [403, 435] on icon at bounding box center [401, 445] width 17 height 20
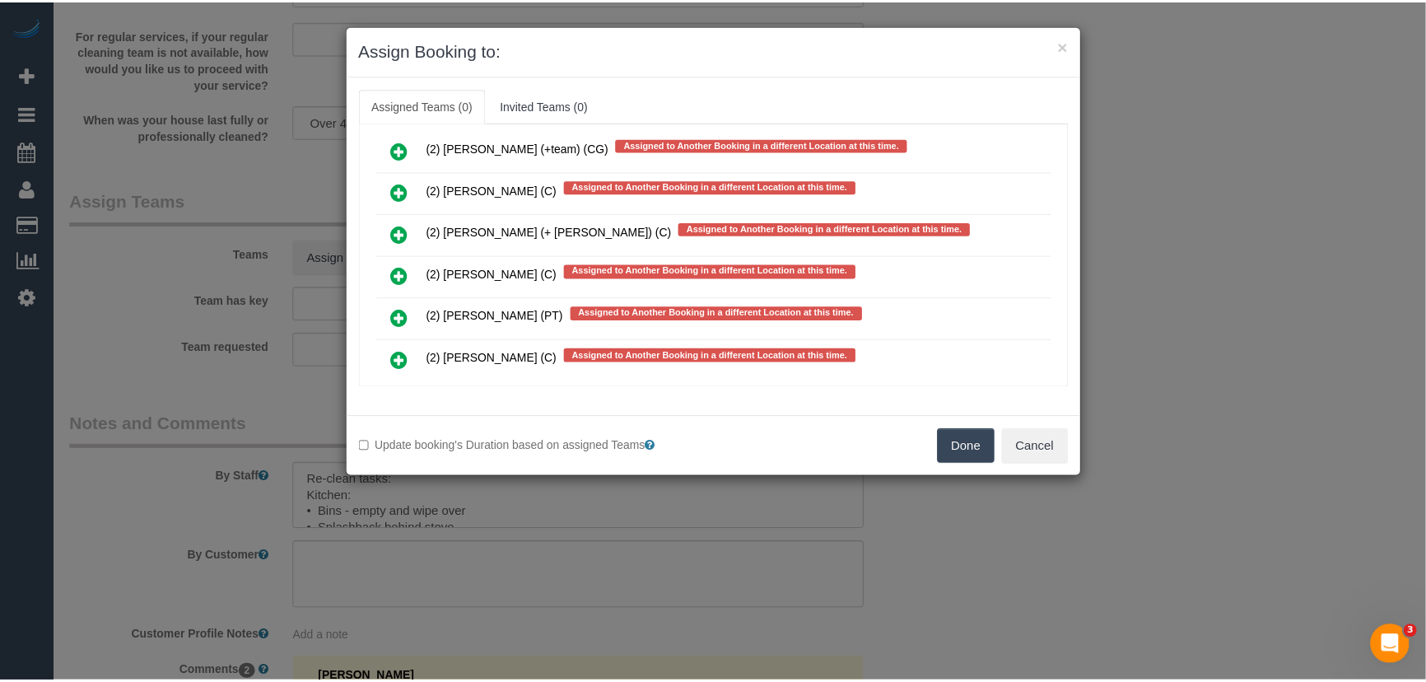
scroll to position [8658, 0]
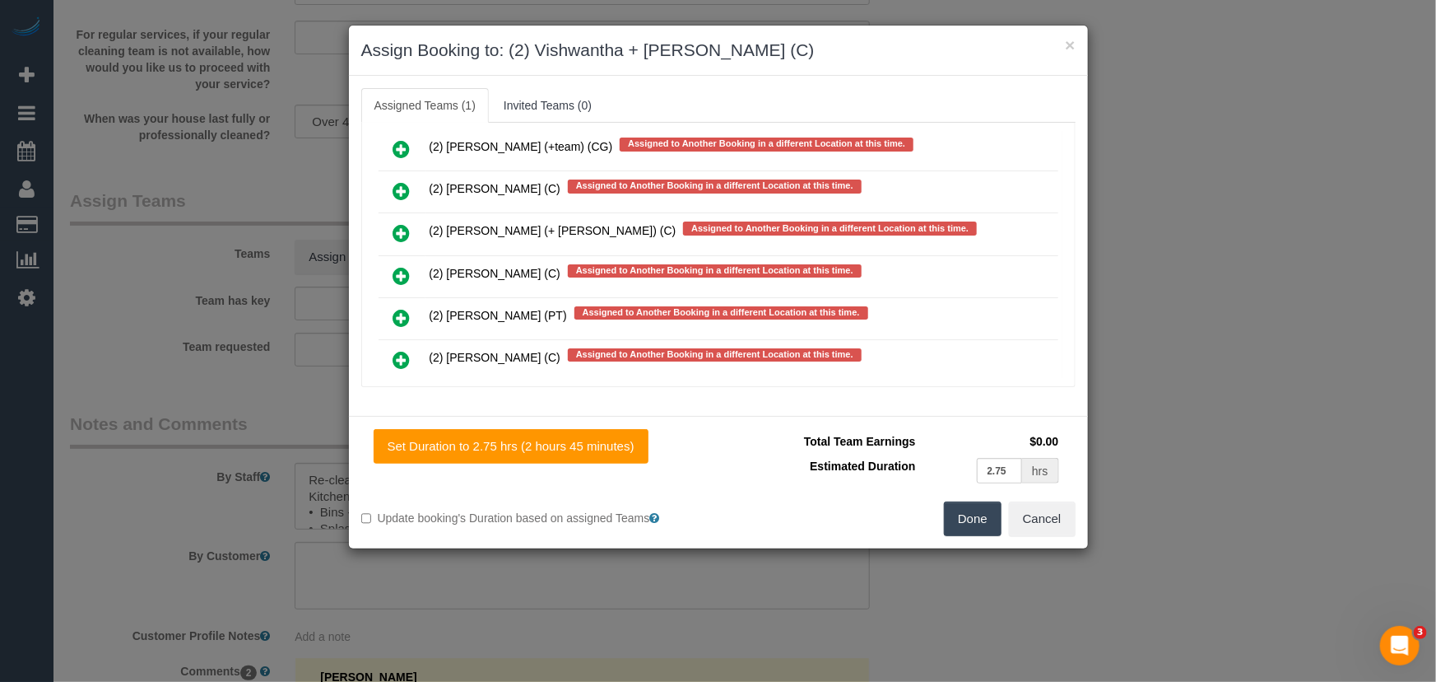
click at [971, 517] on button "Done" at bounding box center [973, 518] width 58 height 35
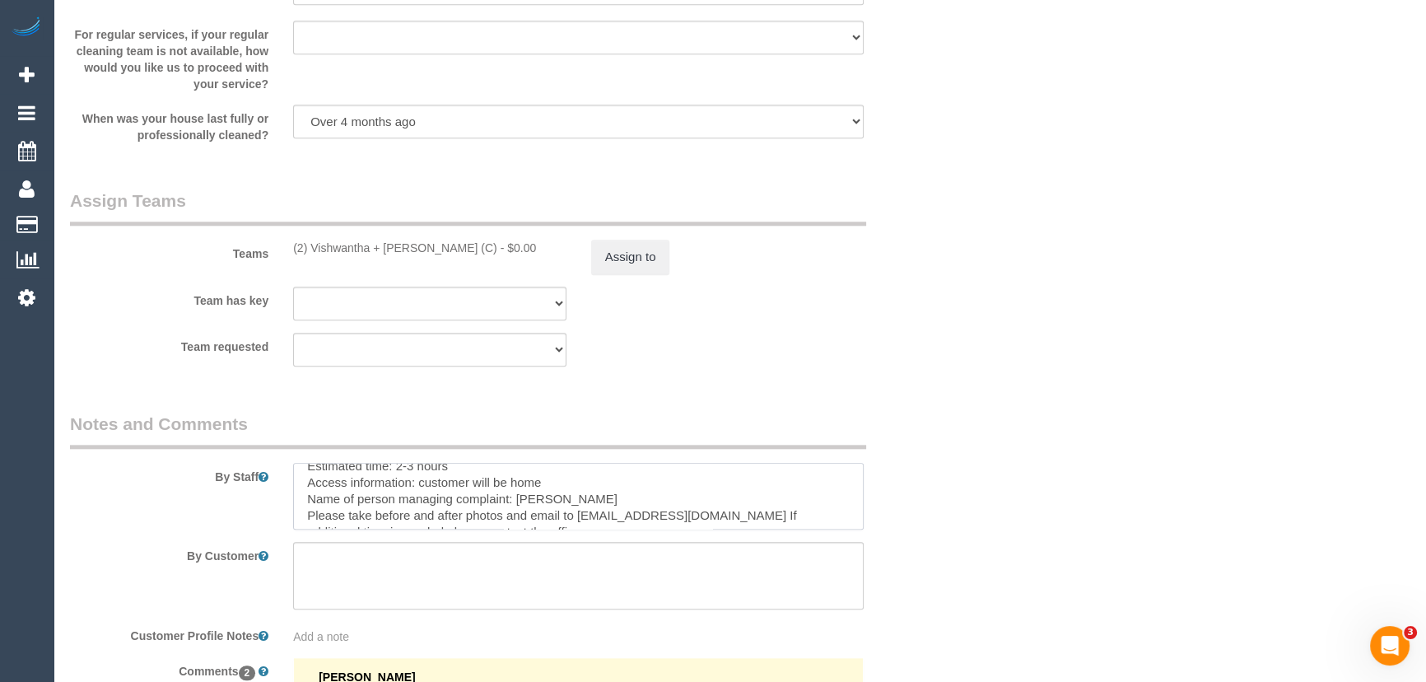
scroll to position [359, 0]
click at [632, 249] on button "Assign to" at bounding box center [630, 257] width 79 height 35
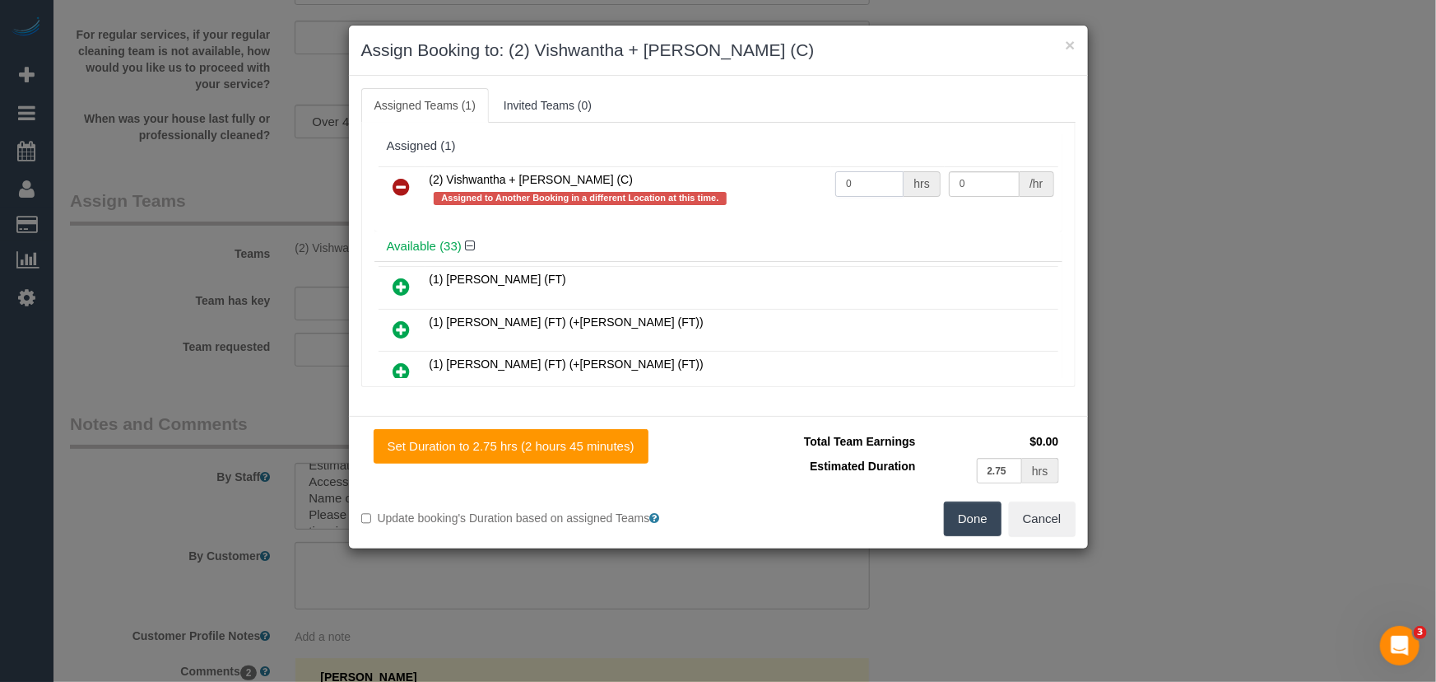
click at [854, 182] on input "0" at bounding box center [870, 184] width 68 height 26
type input "3"
click at [958, 521] on button "Done" at bounding box center [973, 518] width 58 height 35
type input "37.5"
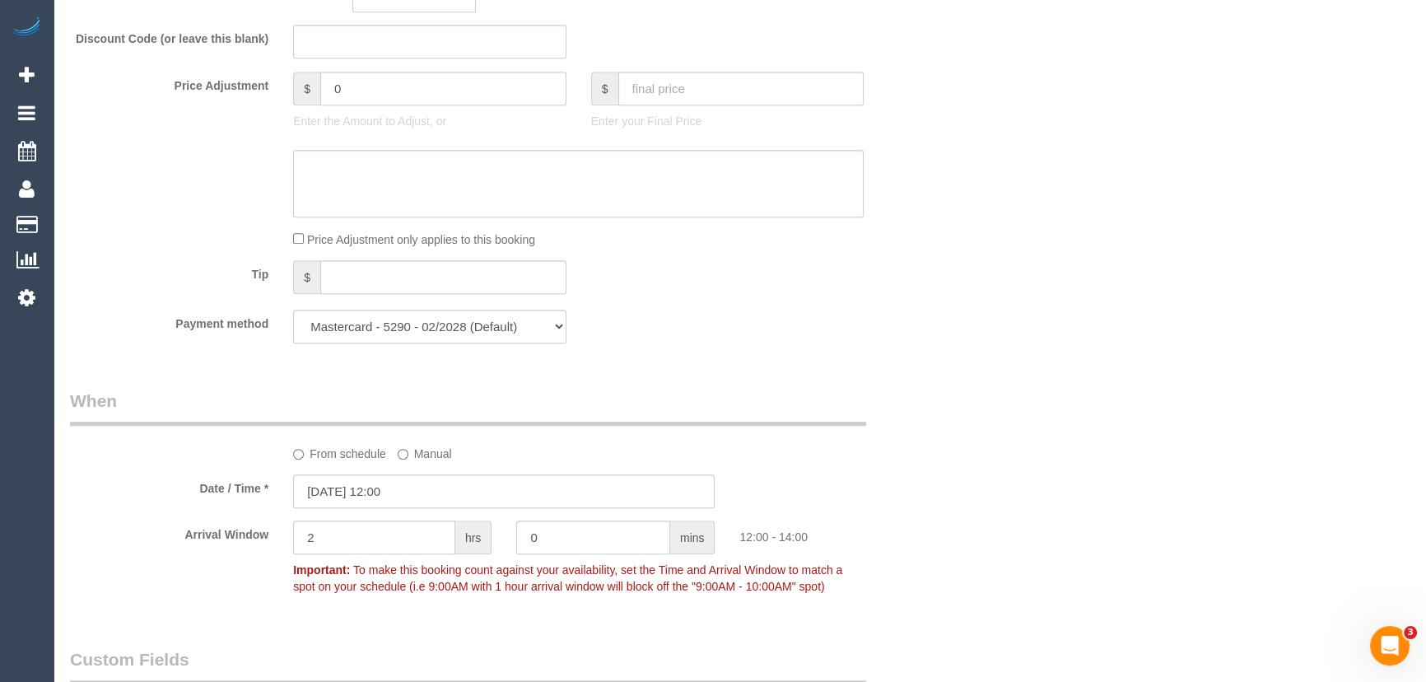
scroll to position [951, 0]
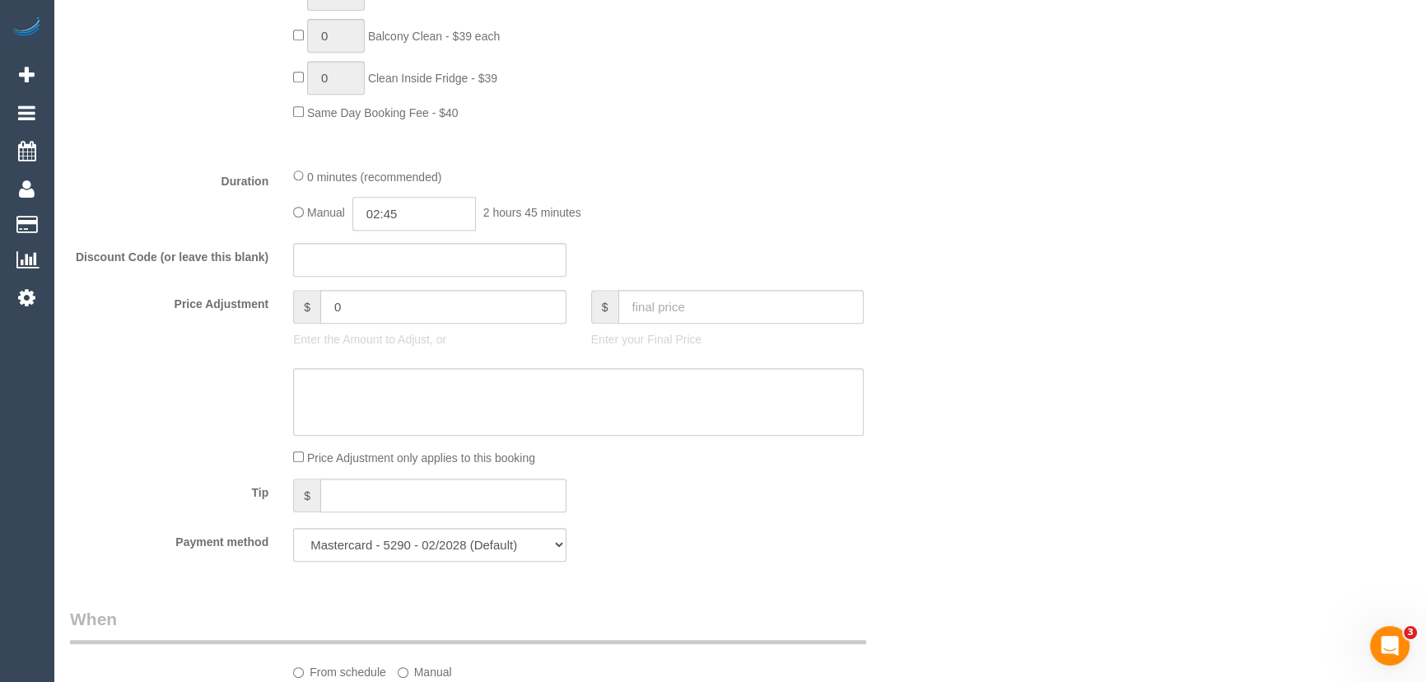
click at [433, 213] on input "02:45" at bounding box center [413, 214] width 123 height 34
type input "01:30"
click at [398, 305] on li "01:30" at bounding box center [396, 307] width 73 height 21
click at [626, 202] on div "Manual 01:30 1 hour 30 minutes" at bounding box center [578, 214] width 570 height 34
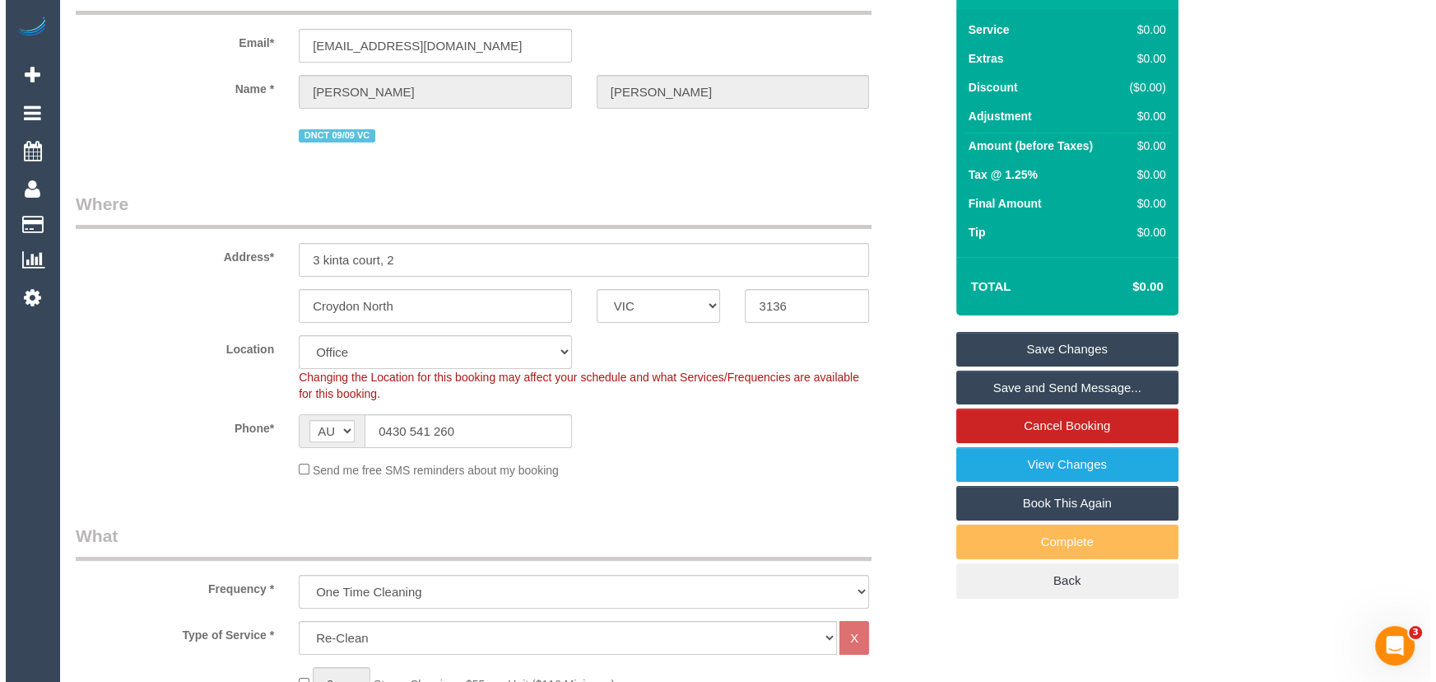
scroll to position [0, 0]
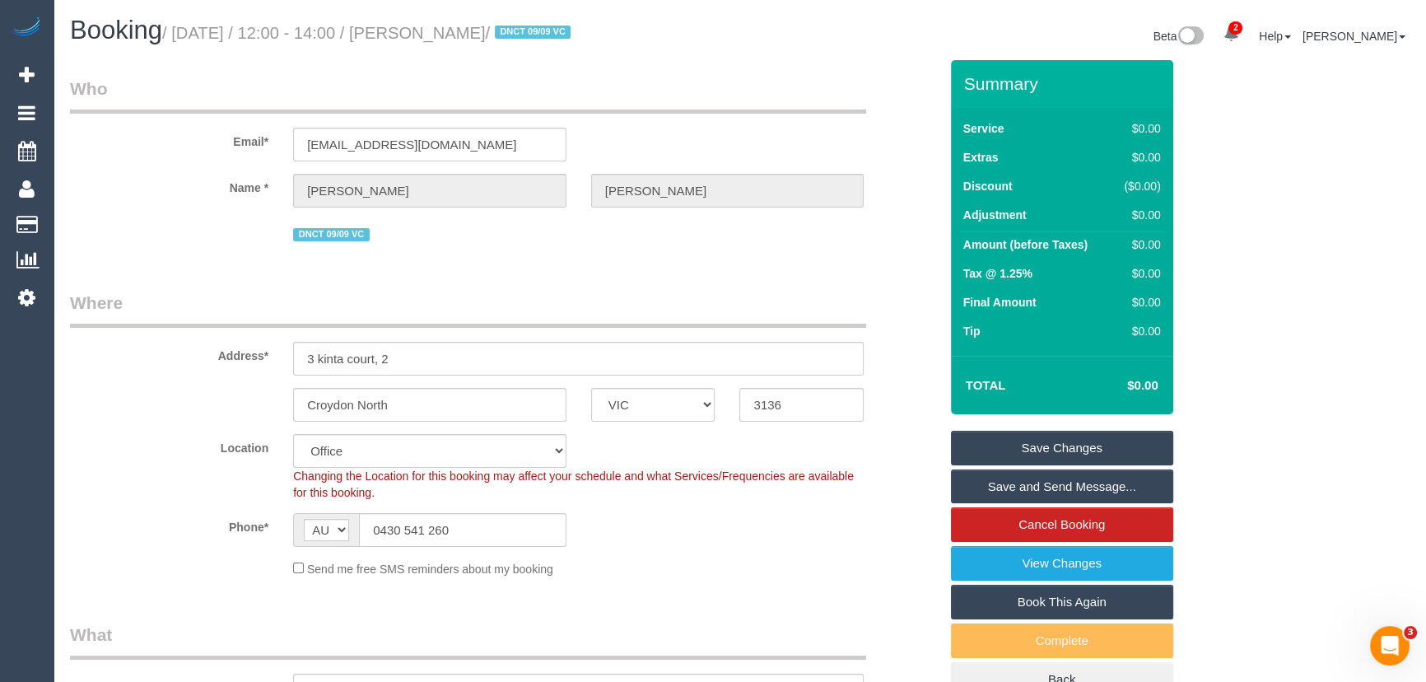
click at [472, 24] on small "/ September 12, 2025 / 12:00 - 14:00 / Sean Anderson / DNCT 09/09 VC" at bounding box center [368, 33] width 413 height 18
copy small "Sean Anderson"
click at [1033, 452] on link "Save Changes" at bounding box center [1062, 448] width 222 height 35
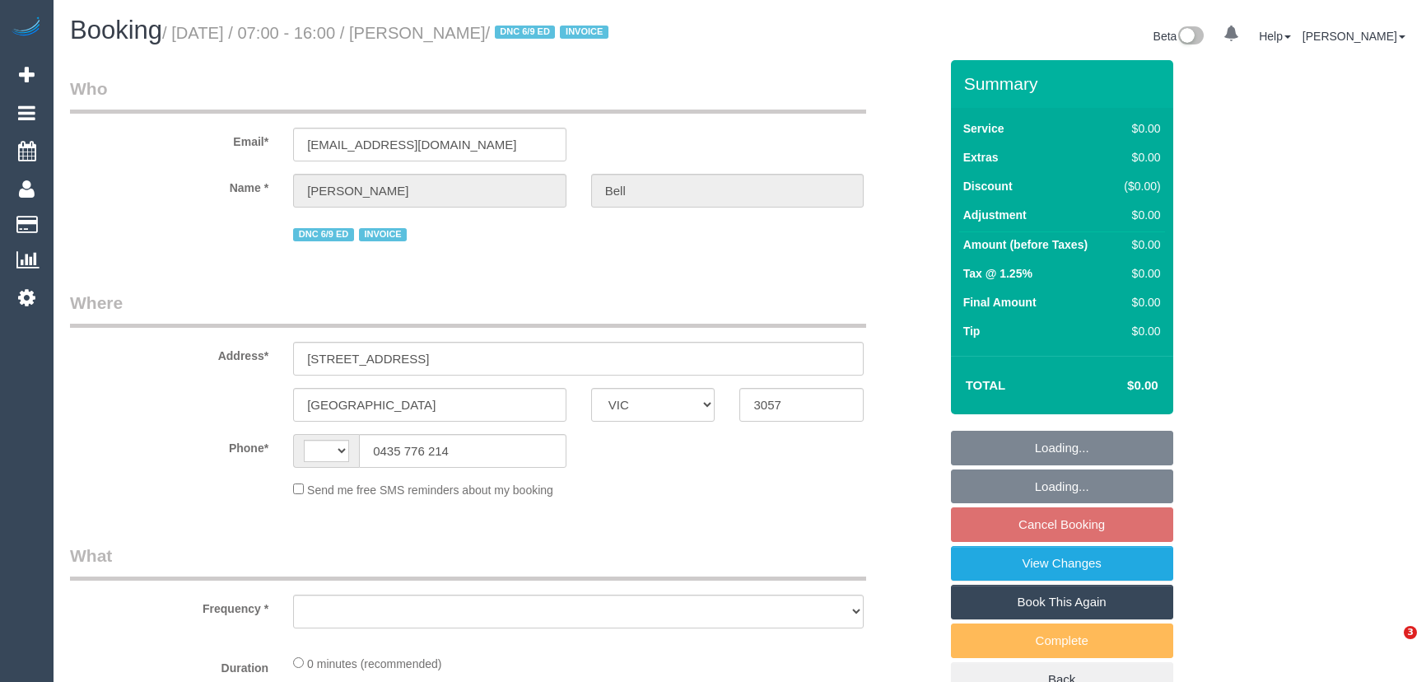
select select "VIC"
select select "string:AU"
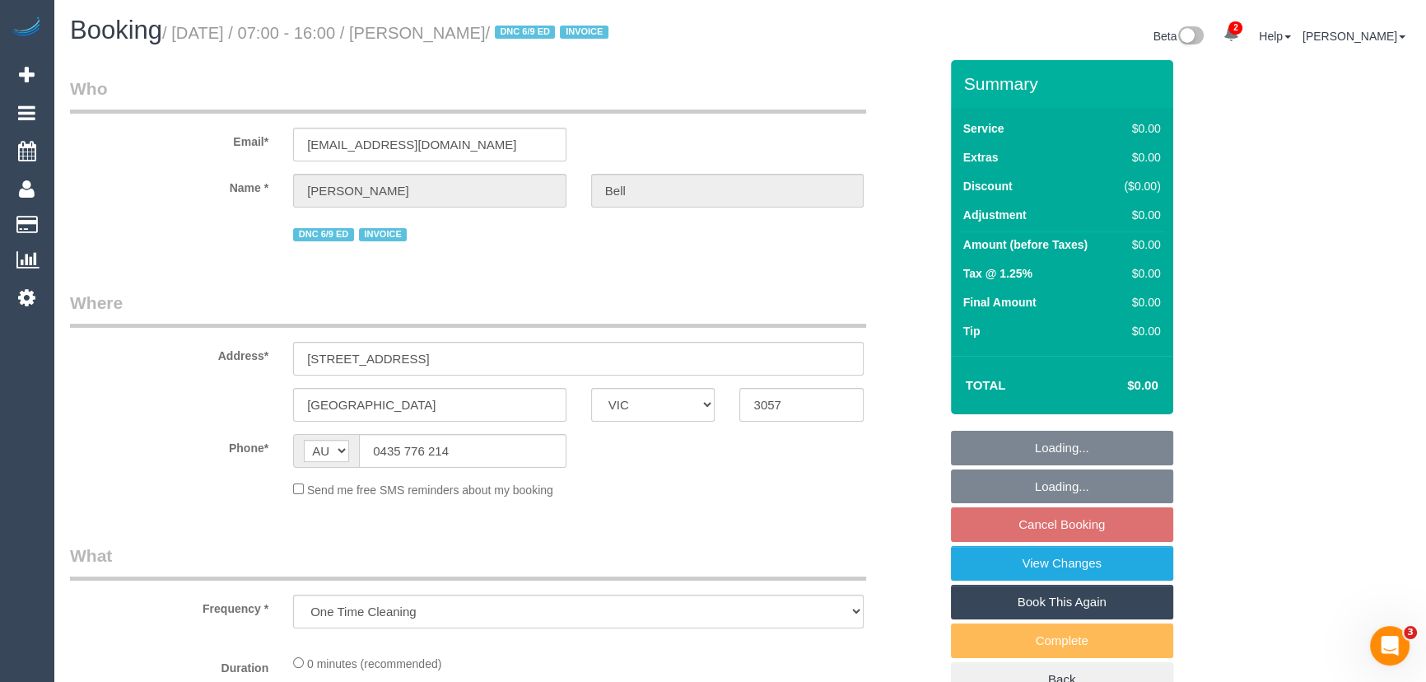
select select "object:576"
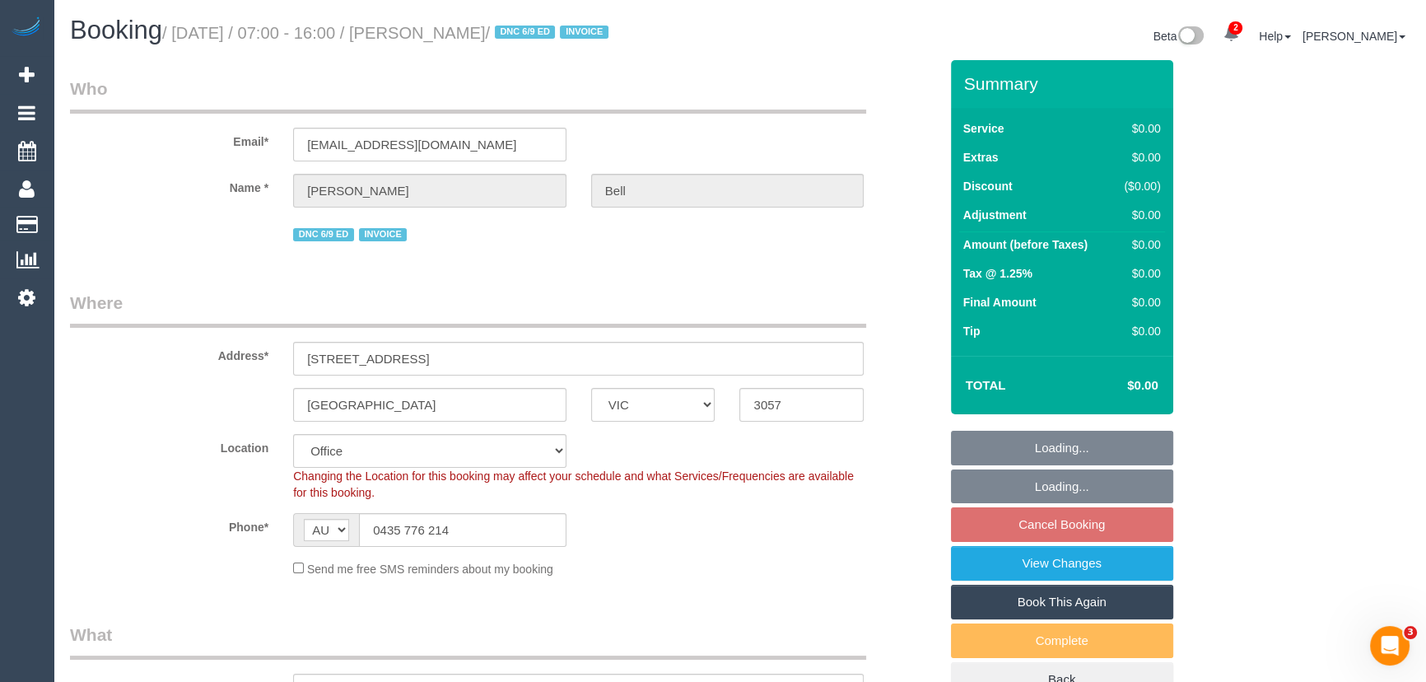
select select "number:28"
select select "number:14"
select select "number:19"
select select "number:36"
select select "object:2087"
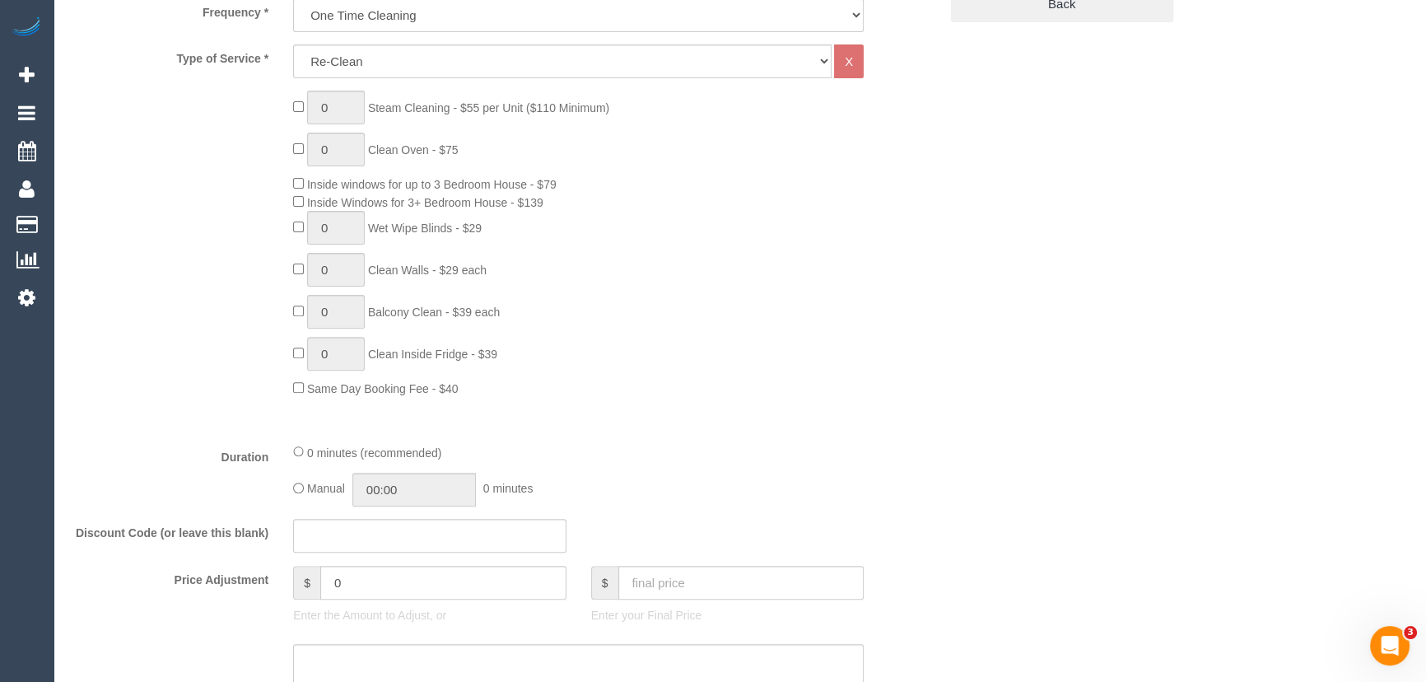
scroll to position [673, 0]
click at [422, 491] on input "00:00" at bounding box center [413, 491] width 123 height 34
type input "02:00"
click at [403, 606] on li "02:00" at bounding box center [396, 606] width 73 height 21
click at [674, 453] on div "0 minutes (recommended)" at bounding box center [578, 454] width 570 height 18
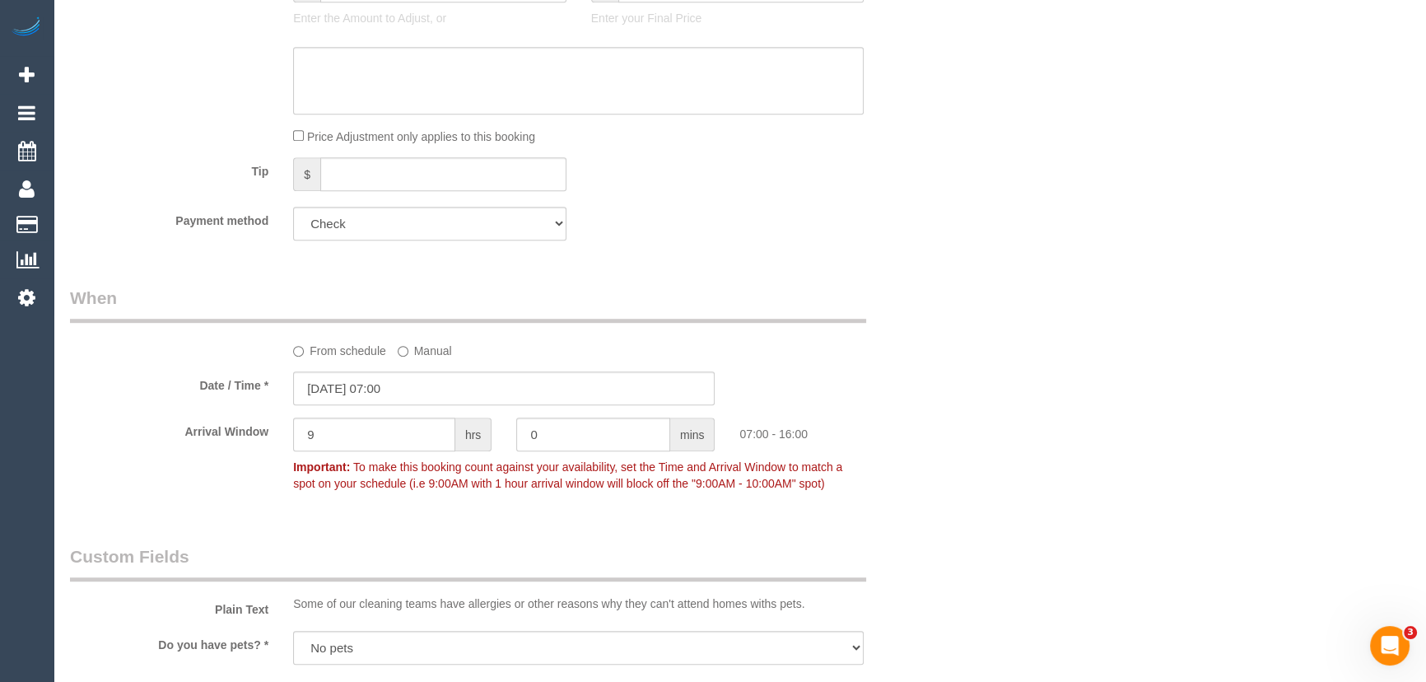
scroll to position [1497, 0]
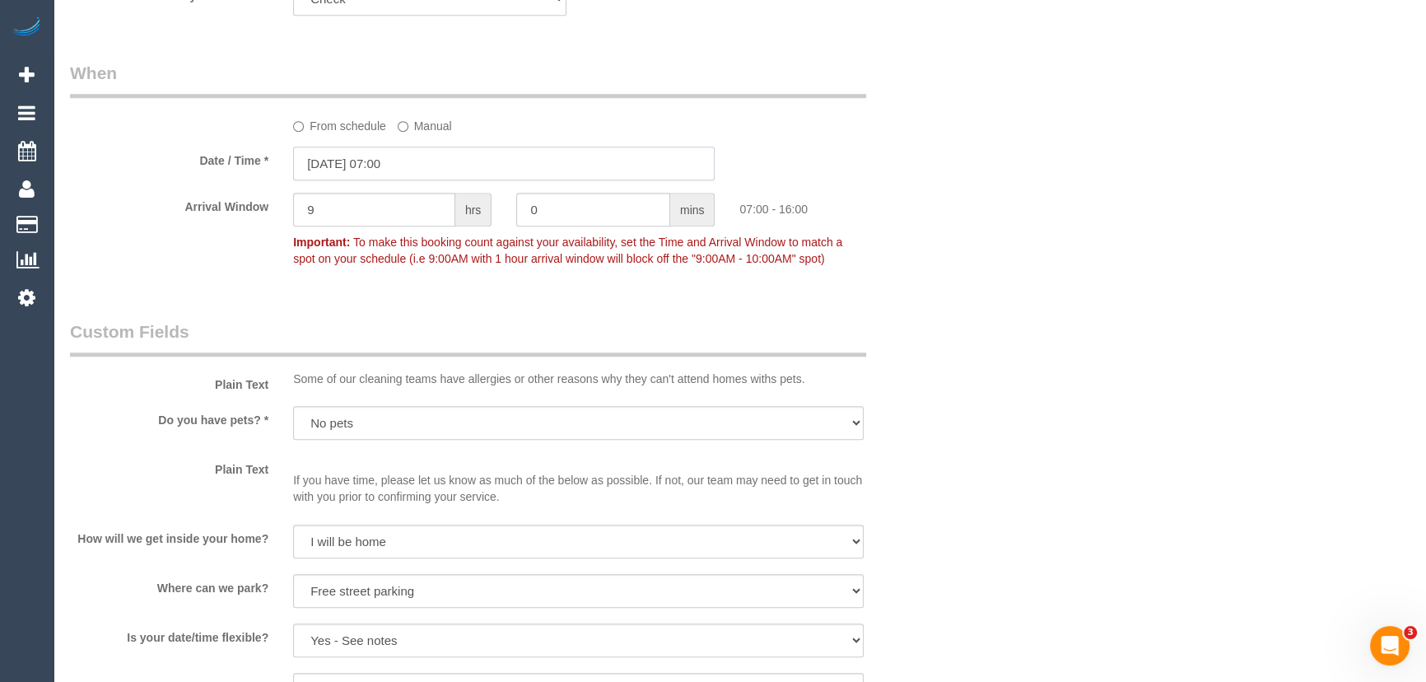
click at [424, 164] on input "[DATE] 07:00" at bounding box center [503, 164] width 421 height 34
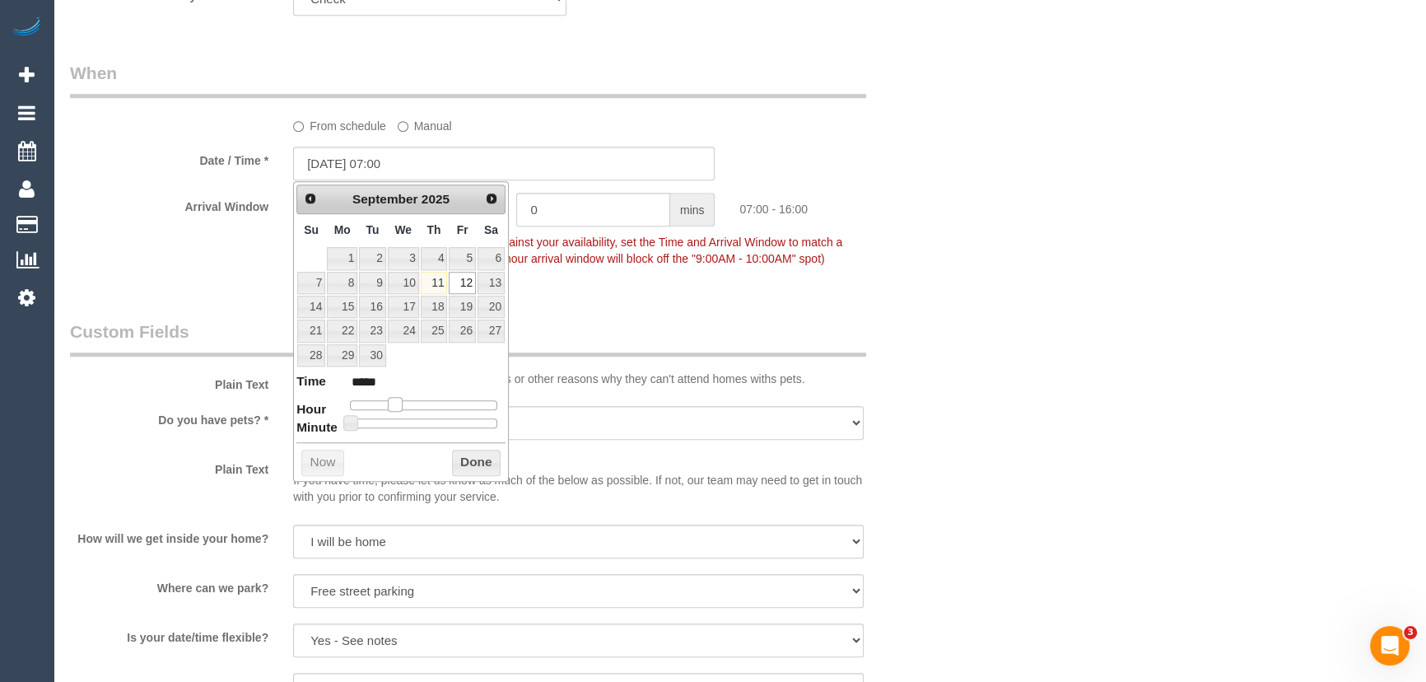
type input "[DATE] 08:00"
type input "*****"
type input "[DATE] 09:00"
type input "*****"
type input "[DATE] 10:00"
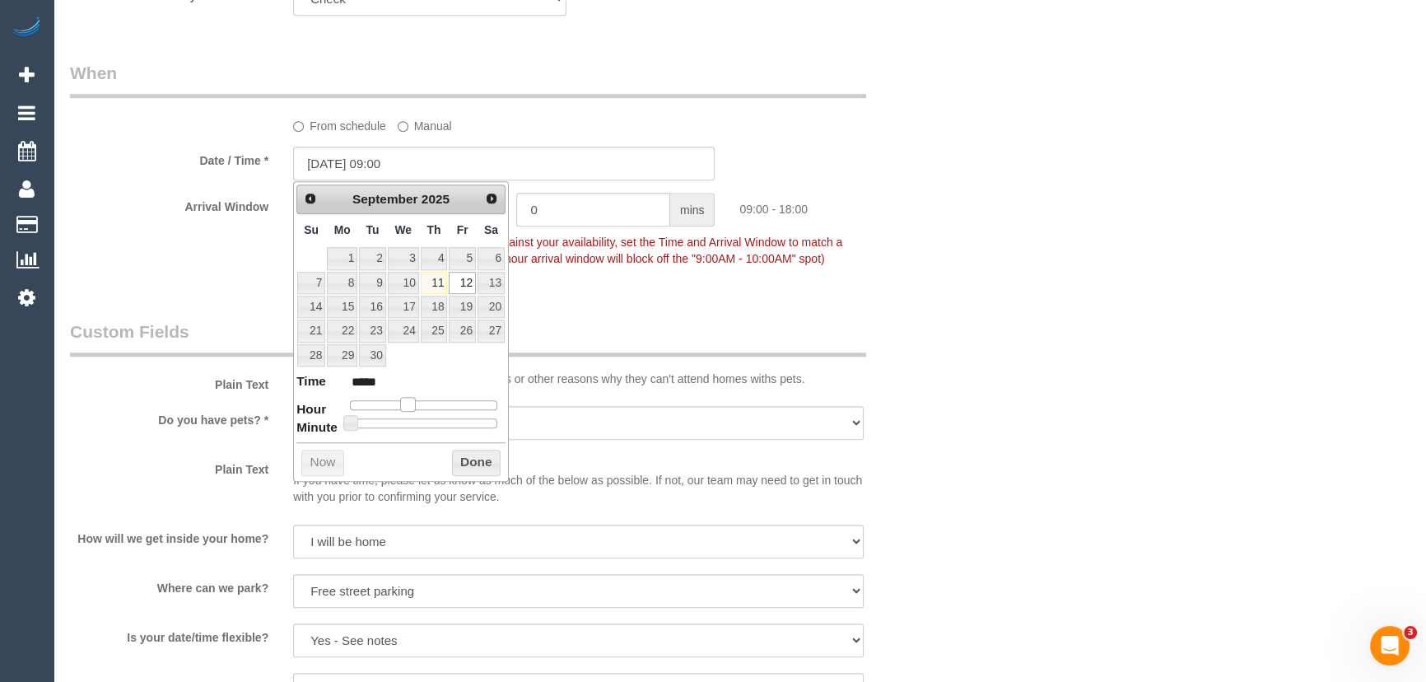
type input "*****"
type input "[DATE] 11:00"
type input "*****"
drag, startPoint x: 393, startPoint y: 403, endPoint x: 421, endPoint y: 403, distance: 28.0
click at [421, 403] on span at bounding box center [419, 404] width 15 height 15
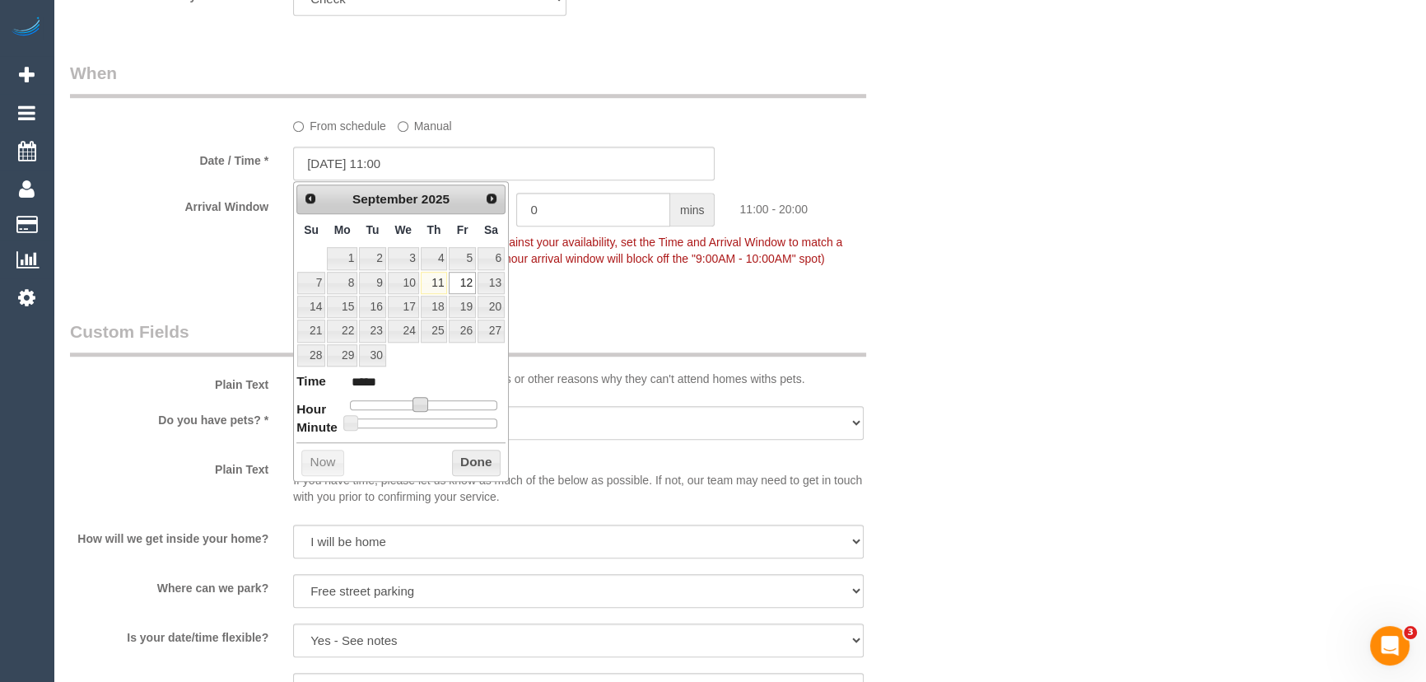
type input "[DATE] 12:00"
type input "*****"
type input "[DATE] 13:00"
type input "*****"
click at [433, 403] on div at bounding box center [423, 405] width 147 height 10
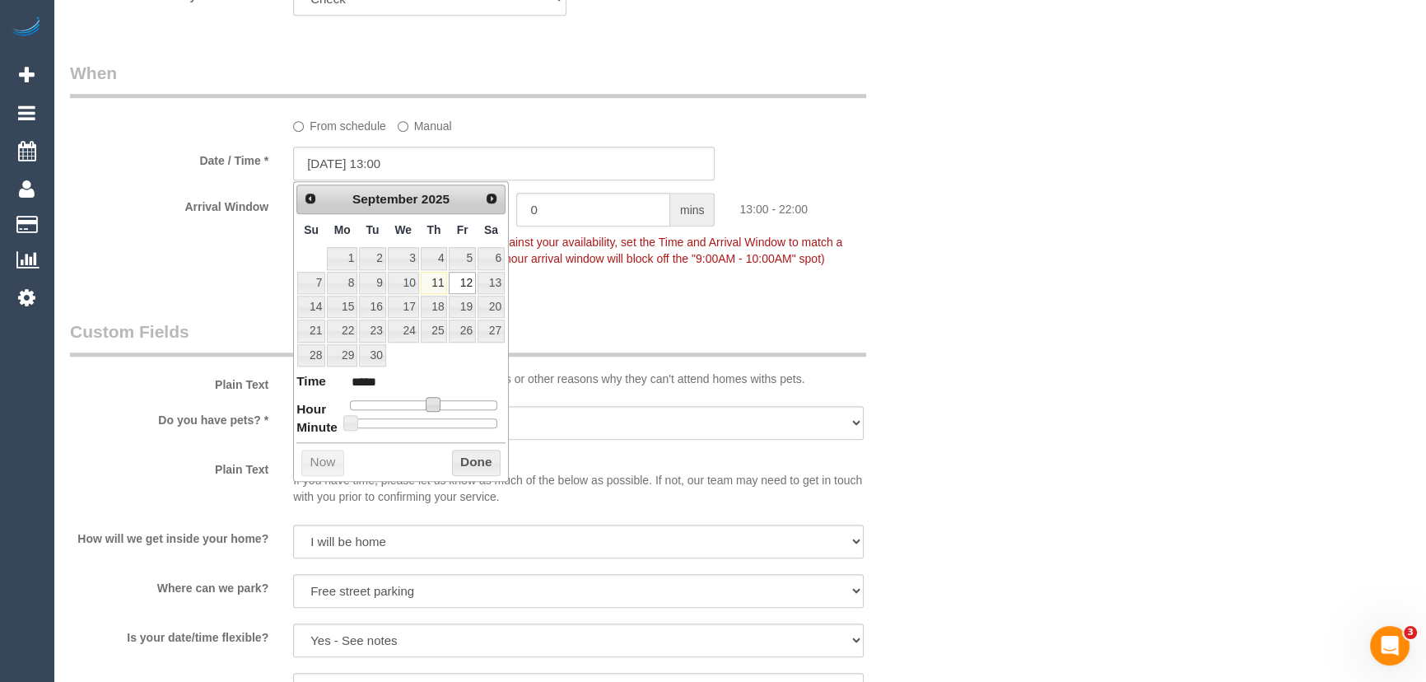
click at [670, 282] on fieldset "When From schedule Manual Date / Time * [DATE] 13:00 Arrival Window 9 hrs 0 min…" at bounding box center [504, 174] width 868 height 226
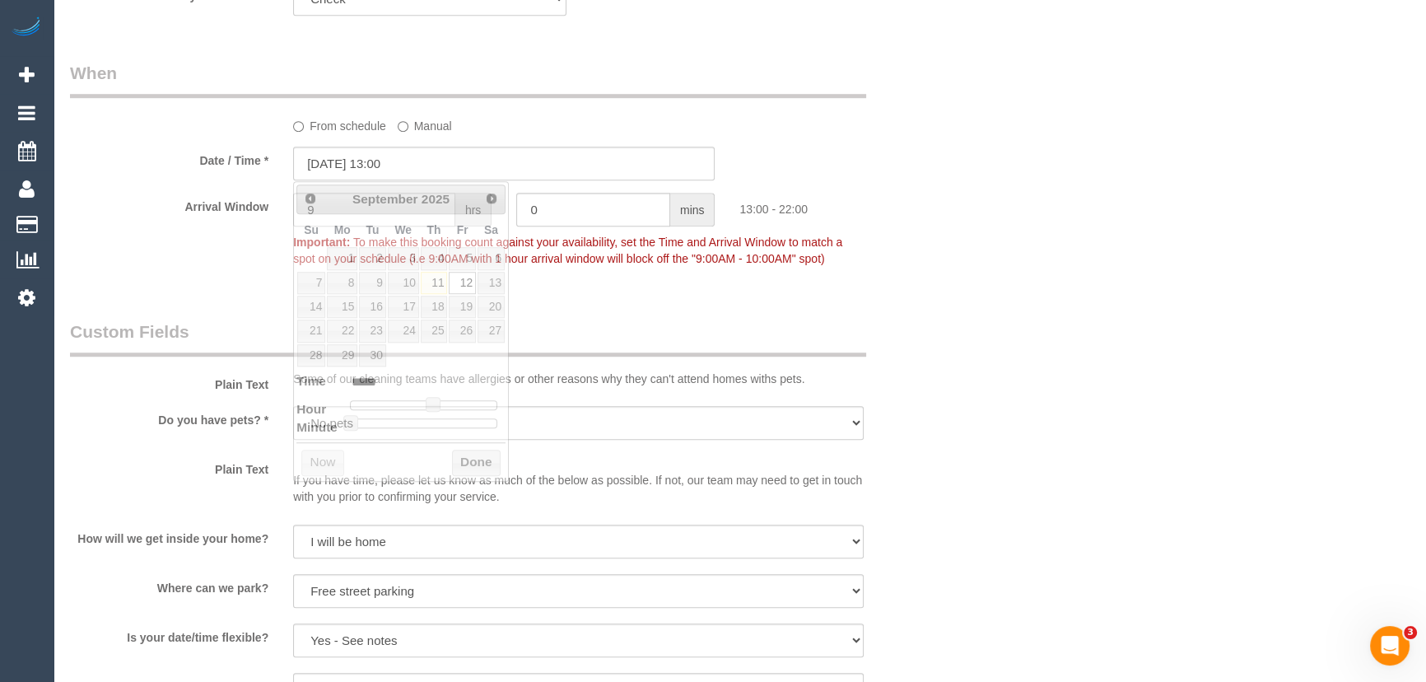
click at [403, 207] on div "[DATE]" at bounding box center [401, 199] width 149 height 23
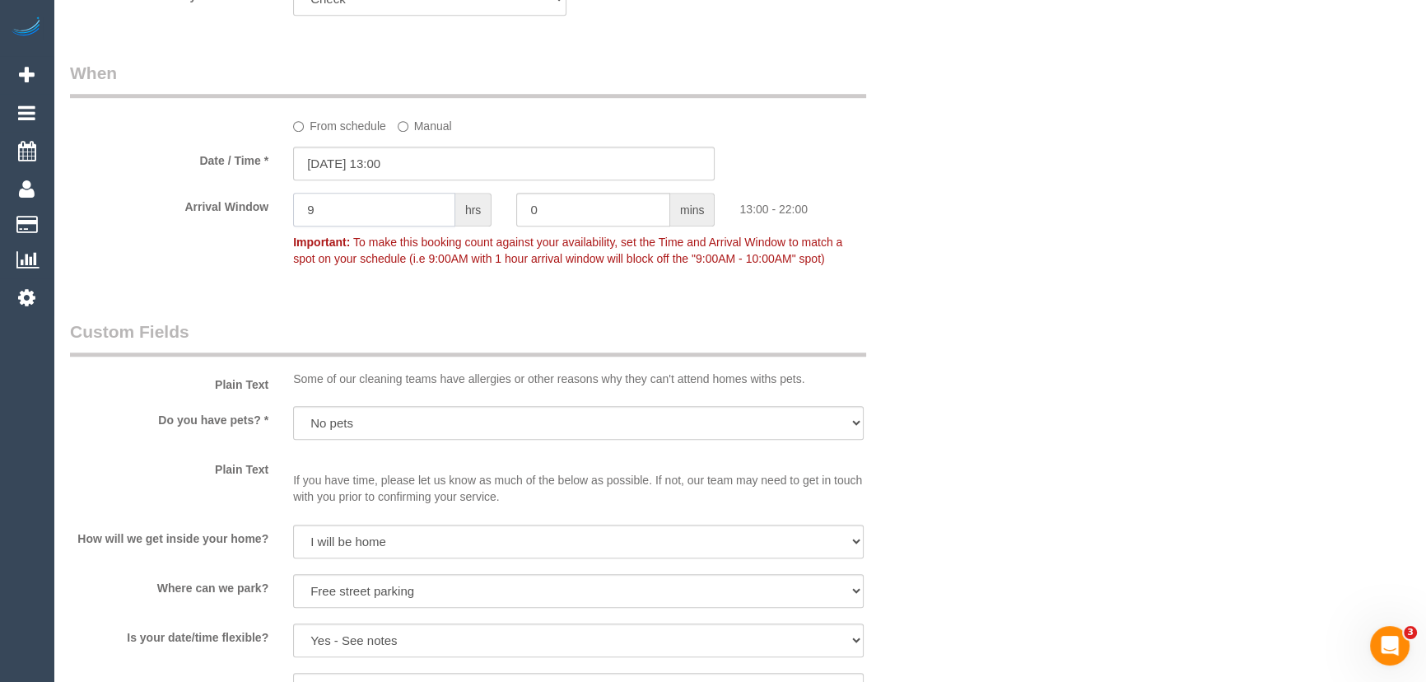
click at [403, 207] on input "9" at bounding box center [374, 210] width 162 height 34
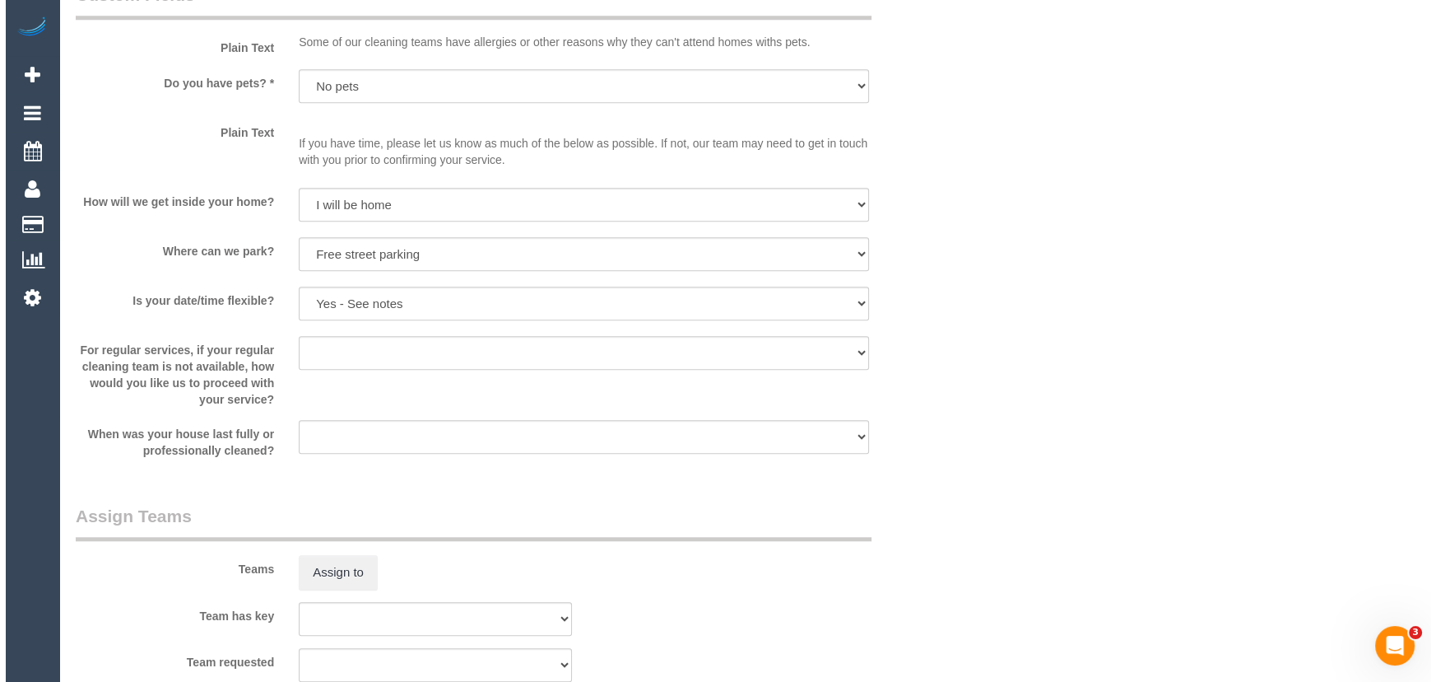
scroll to position [1870, 0]
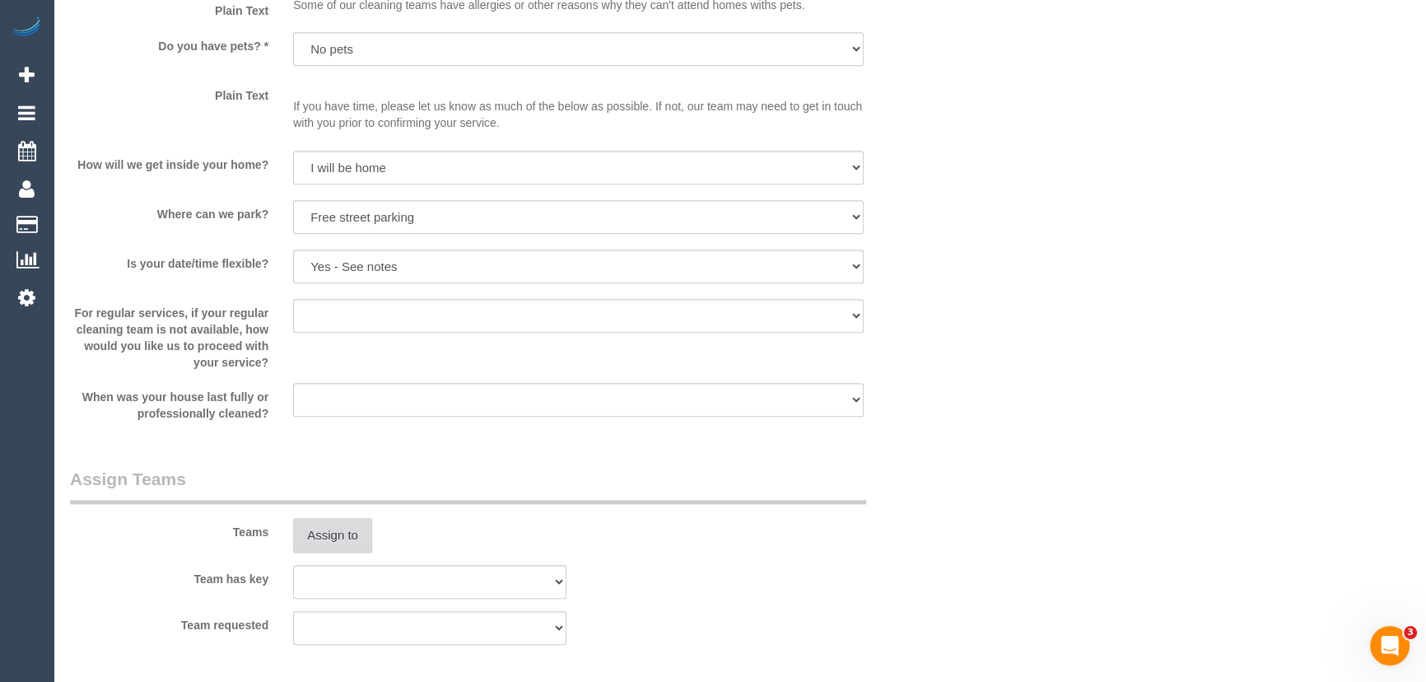
type input "1"
click at [333, 533] on button "Assign to" at bounding box center [332, 535] width 79 height 35
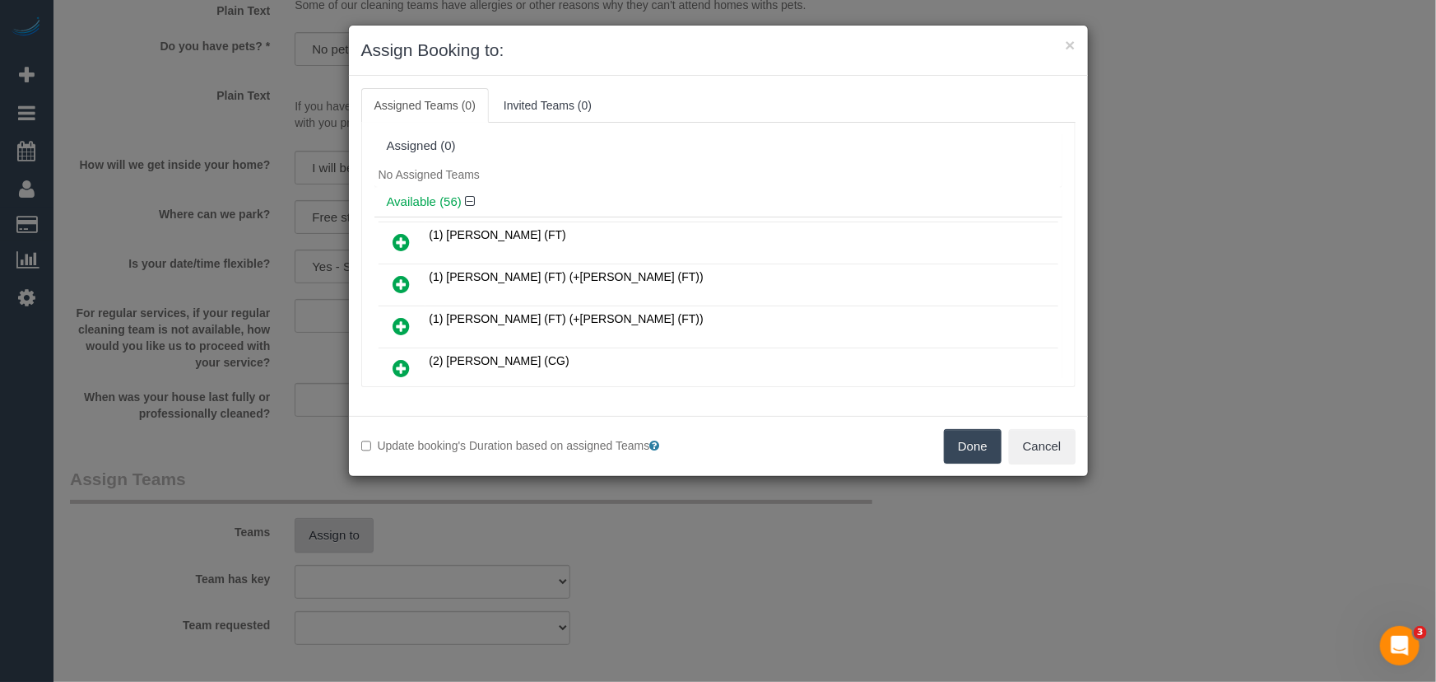
scroll to position [7227, 0]
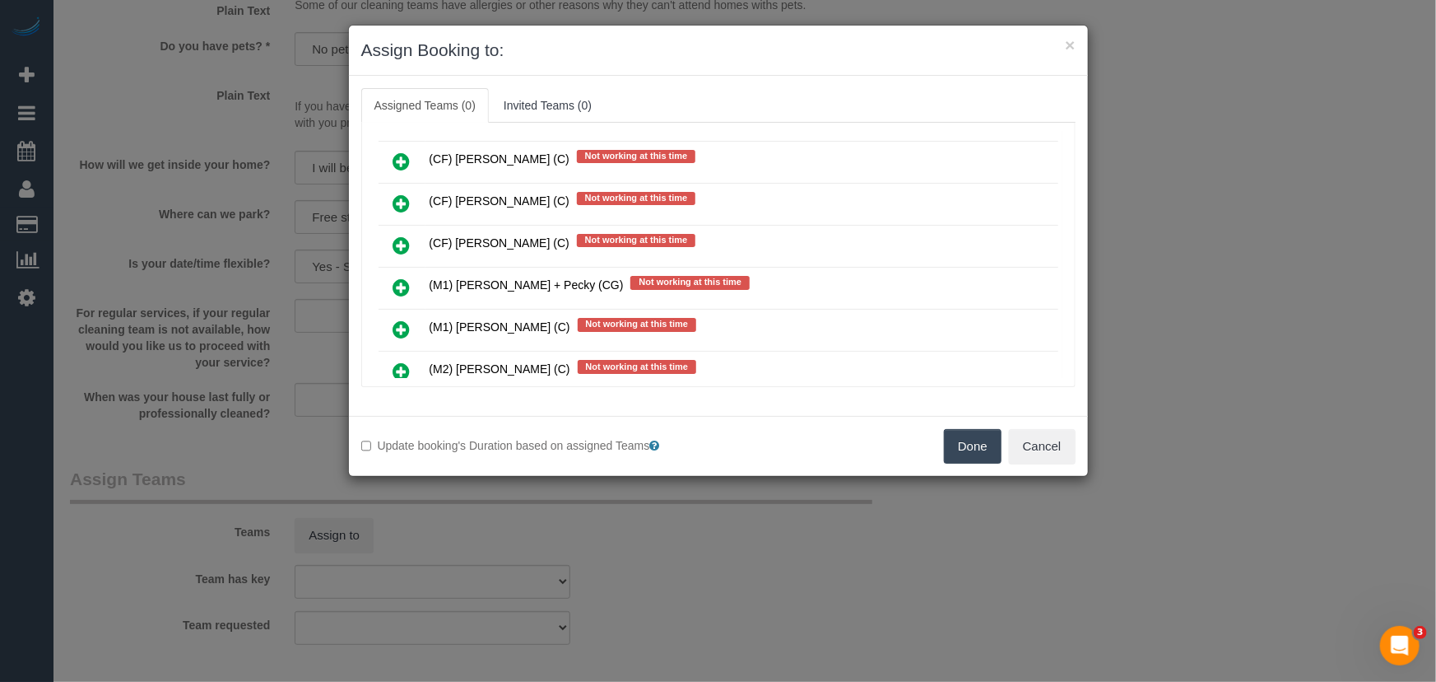
click at [400, 403] on icon at bounding box center [401, 413] width 17 height 20
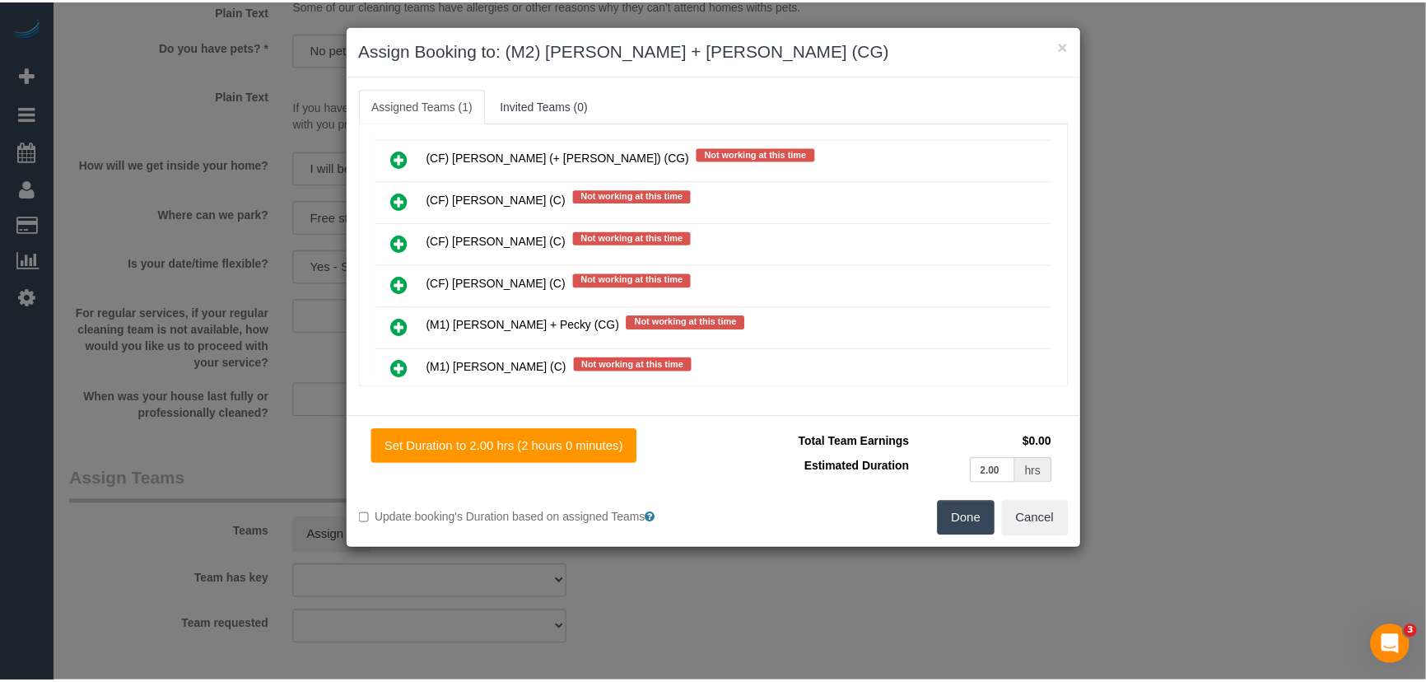
scroll to position [7266, 0]
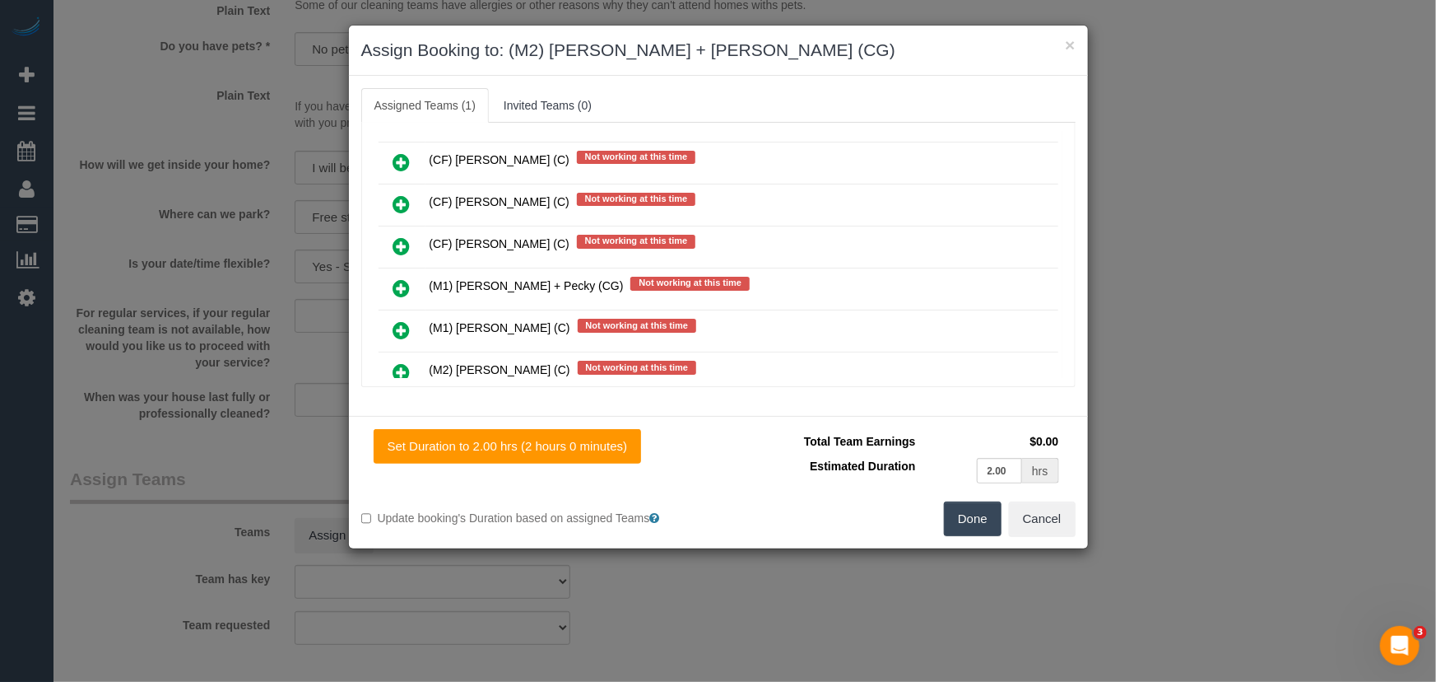
click at [983, 520] on button "Done" at bounding box center [973, 518] width 58 height 35
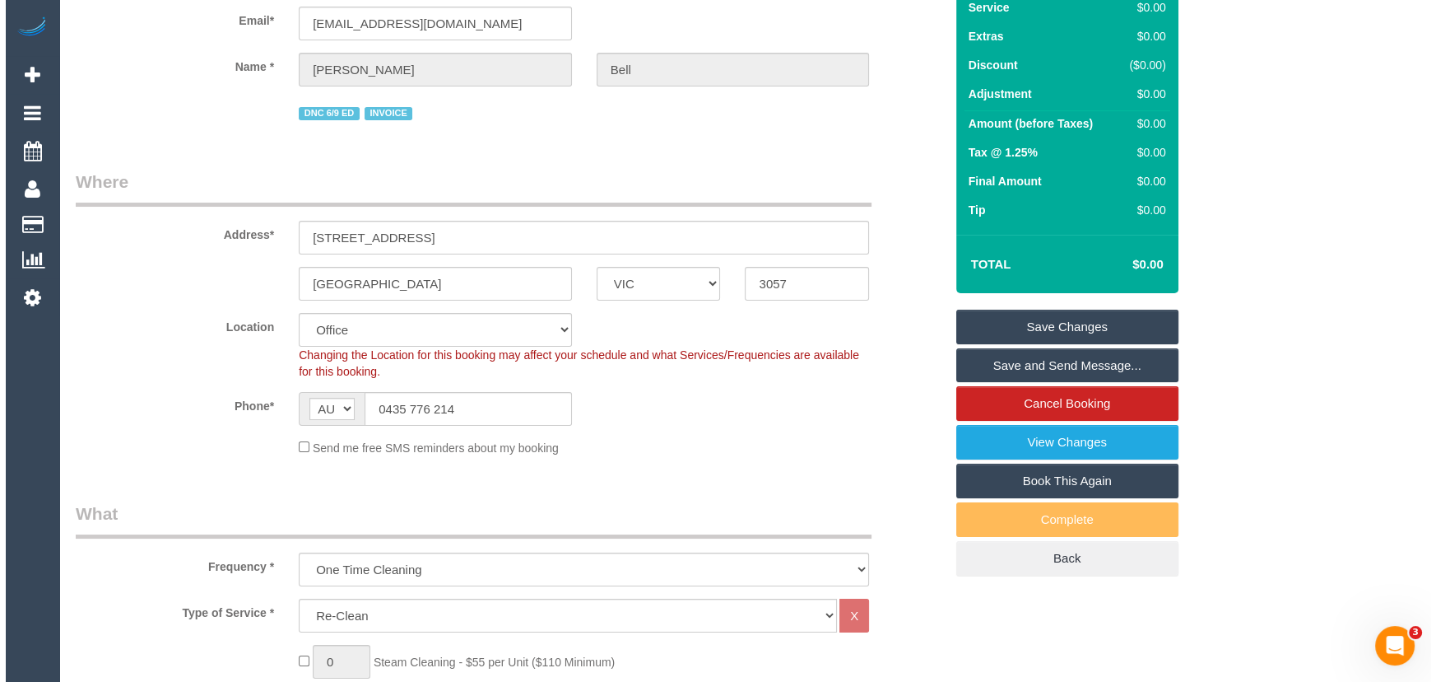
scroll to position [0, 0]
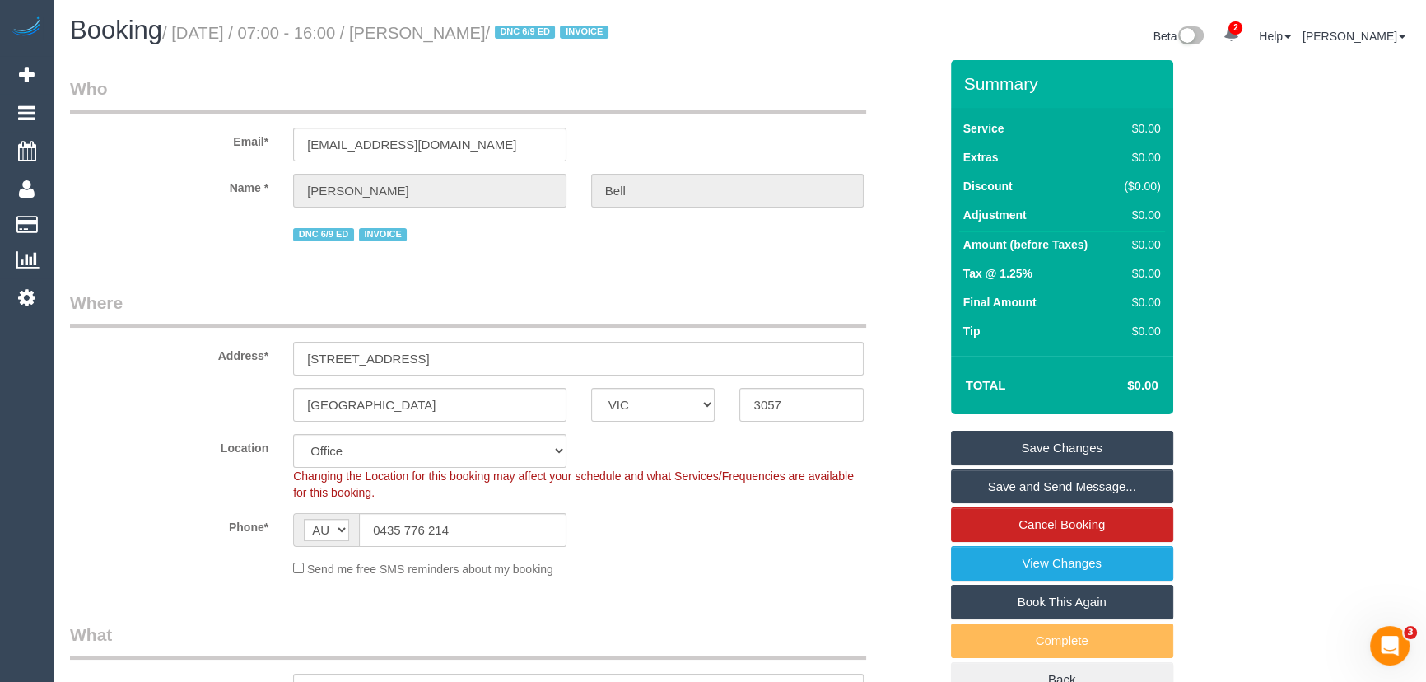
click at [474, 26] on small "/ September 12, 2025 / 07:00 - 16:00 / Harriet Bell / DNC 6/9 ED INVOICE" at bounding box center [387, 33] width 451 height 18
copy small "Harriet Bell"
click at [1009, 442] on link "Save Changes" at bounding box center [1062, 448] width 222 height 35
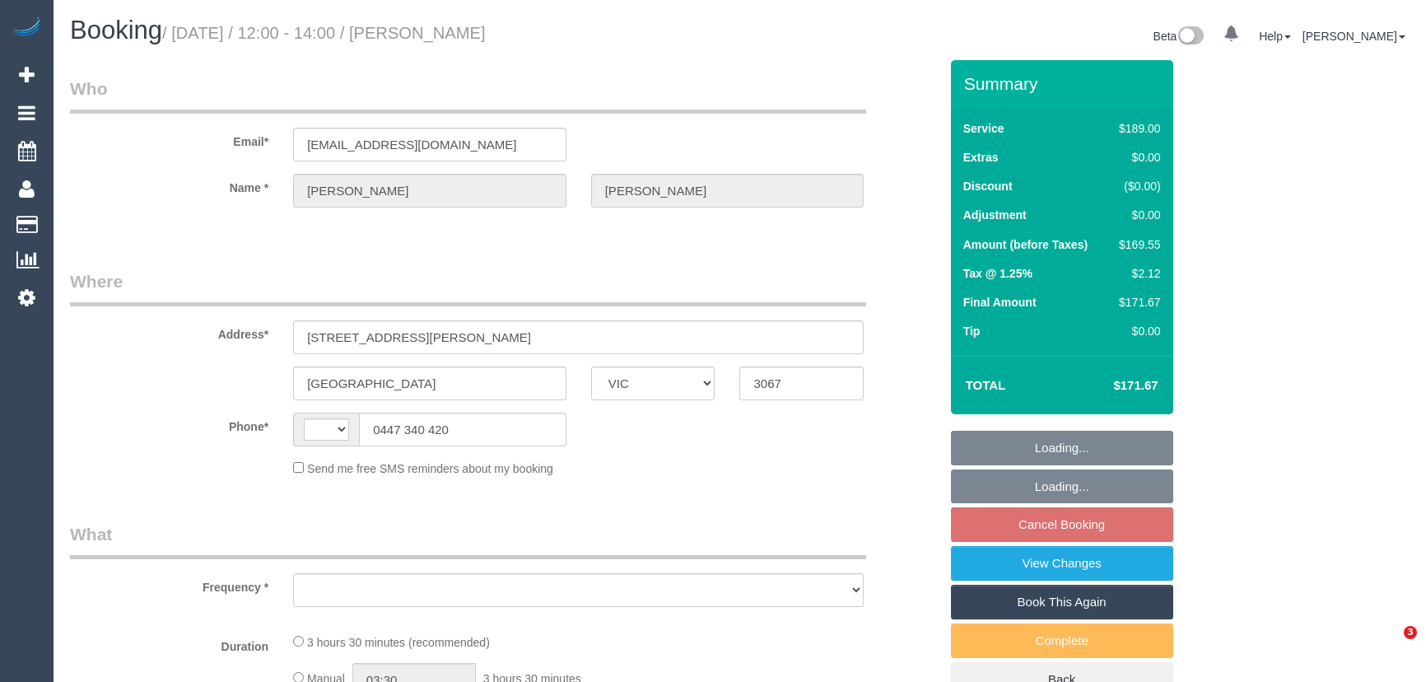
select select "VIC"
select select "string:AU"
select select "object:567"
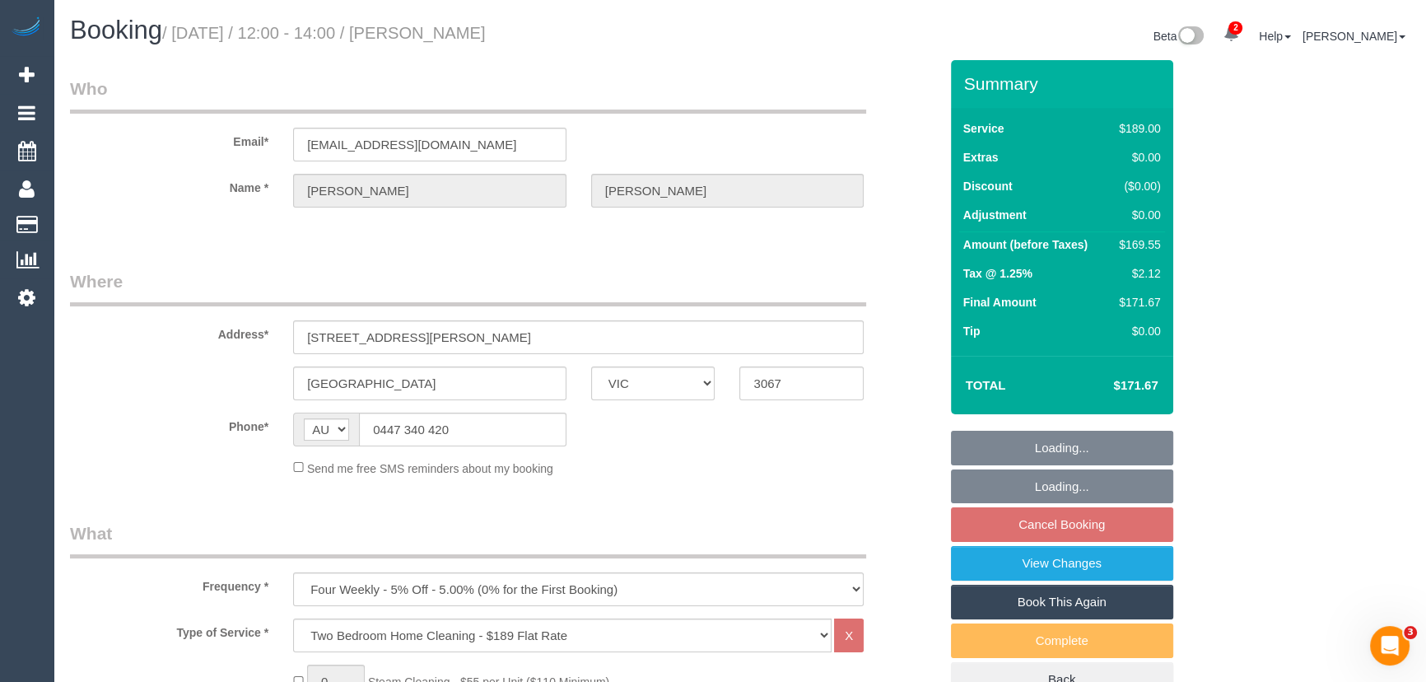
select select "string:stripe-pm_1RnuST2GScqysDRVln3OOuGf"
select select "number:28"
select select "number:15"
select select "number:19"
select select "number:25"
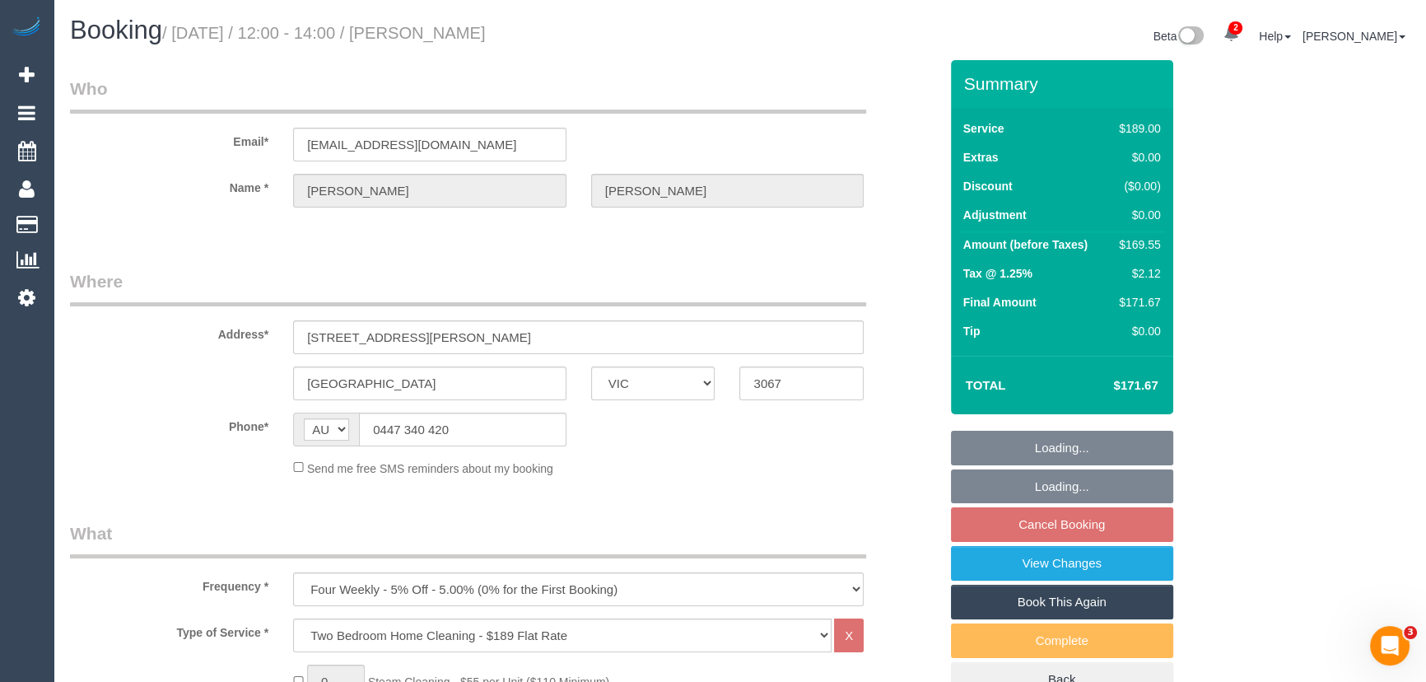
select select "number:34"
select select "number:13"
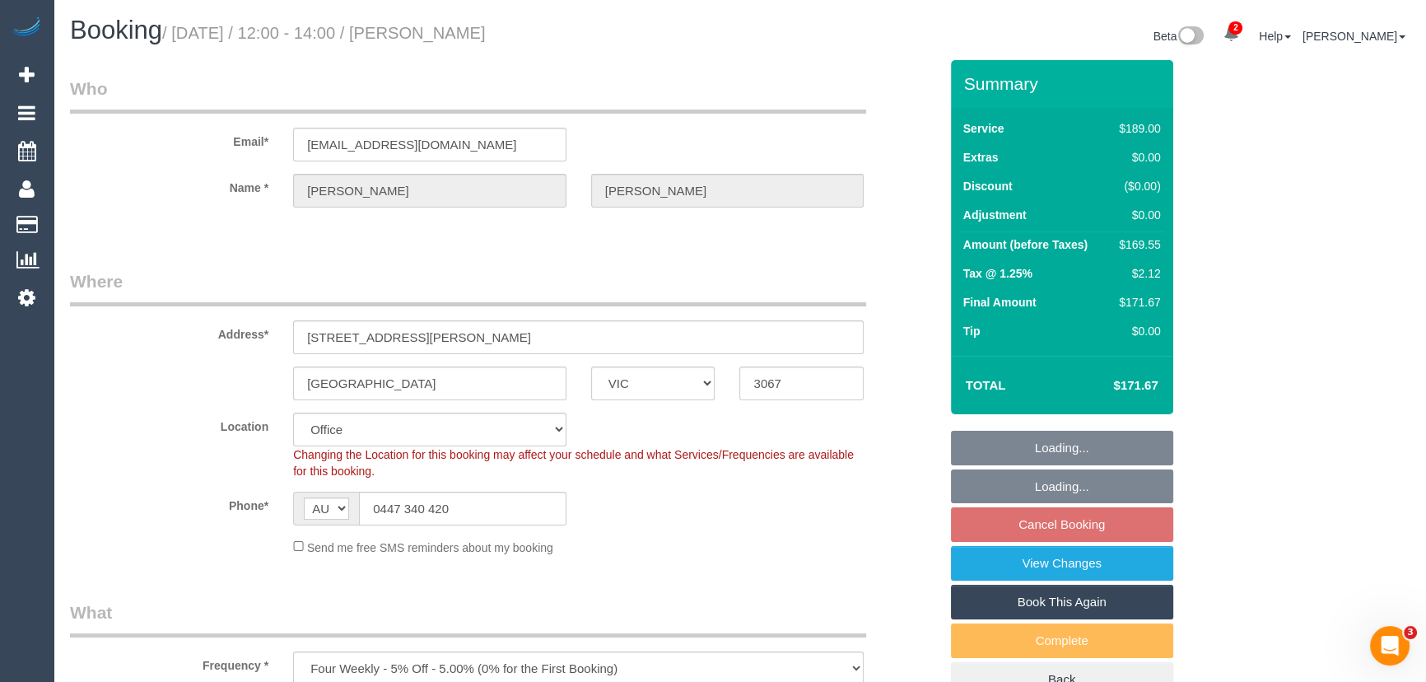
select select "object:2123"
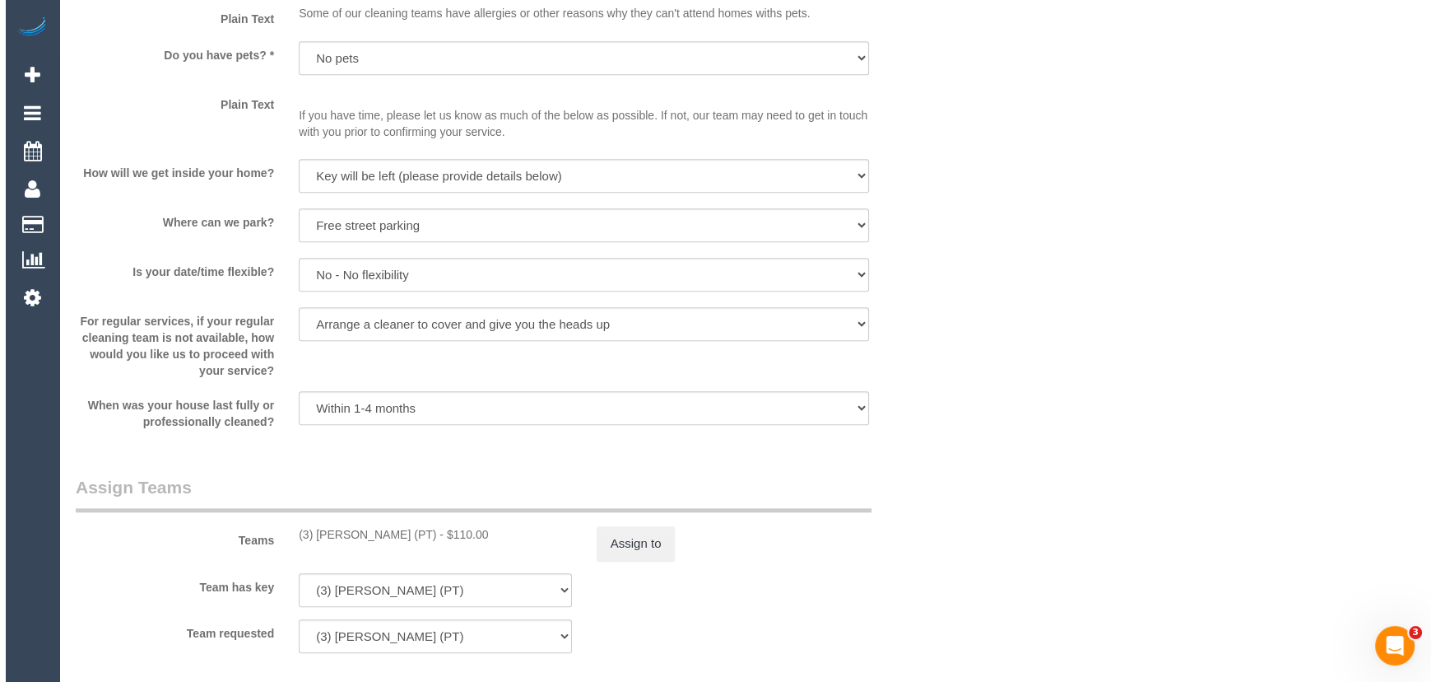
scroll to position [2245, 0]
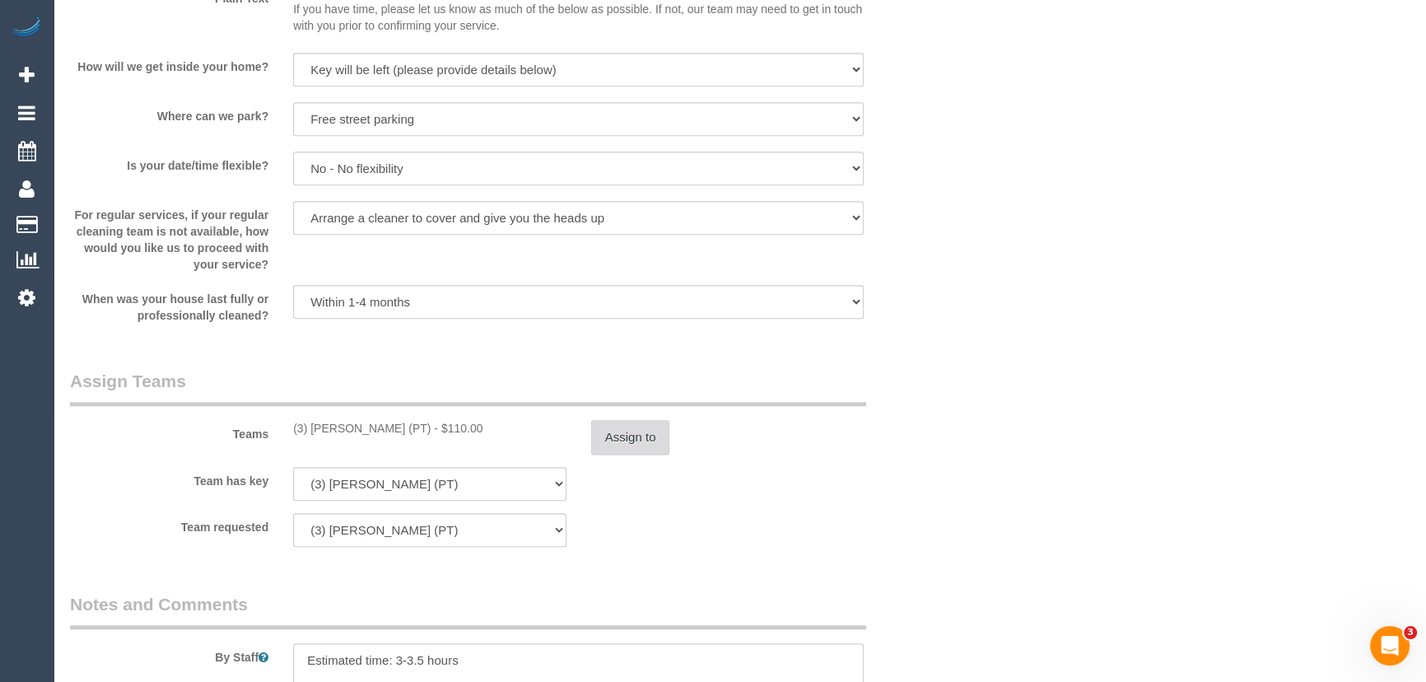
click at [621, 441] on button "Assign to" at bounding box center [630, 437] width 79 height 35
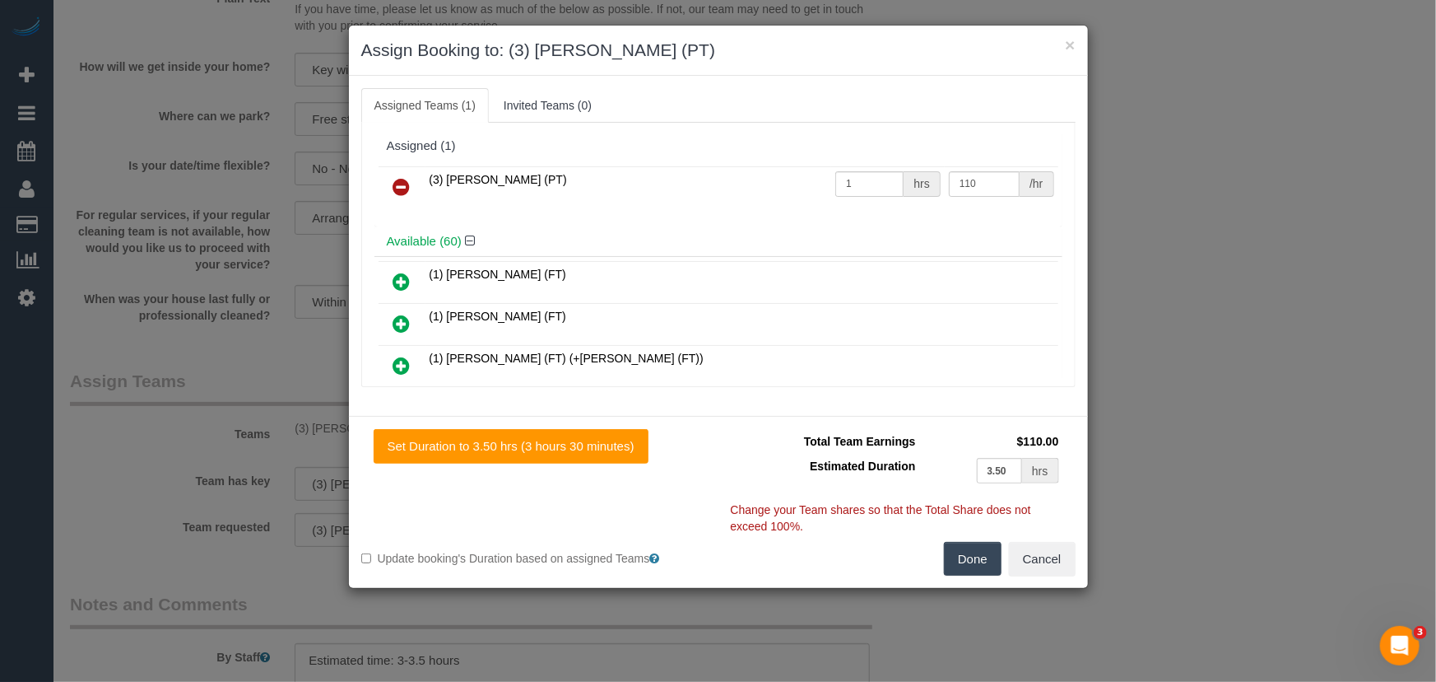
click at [403, 187] on icon at bounding box center [401, 187] width 17 height 20
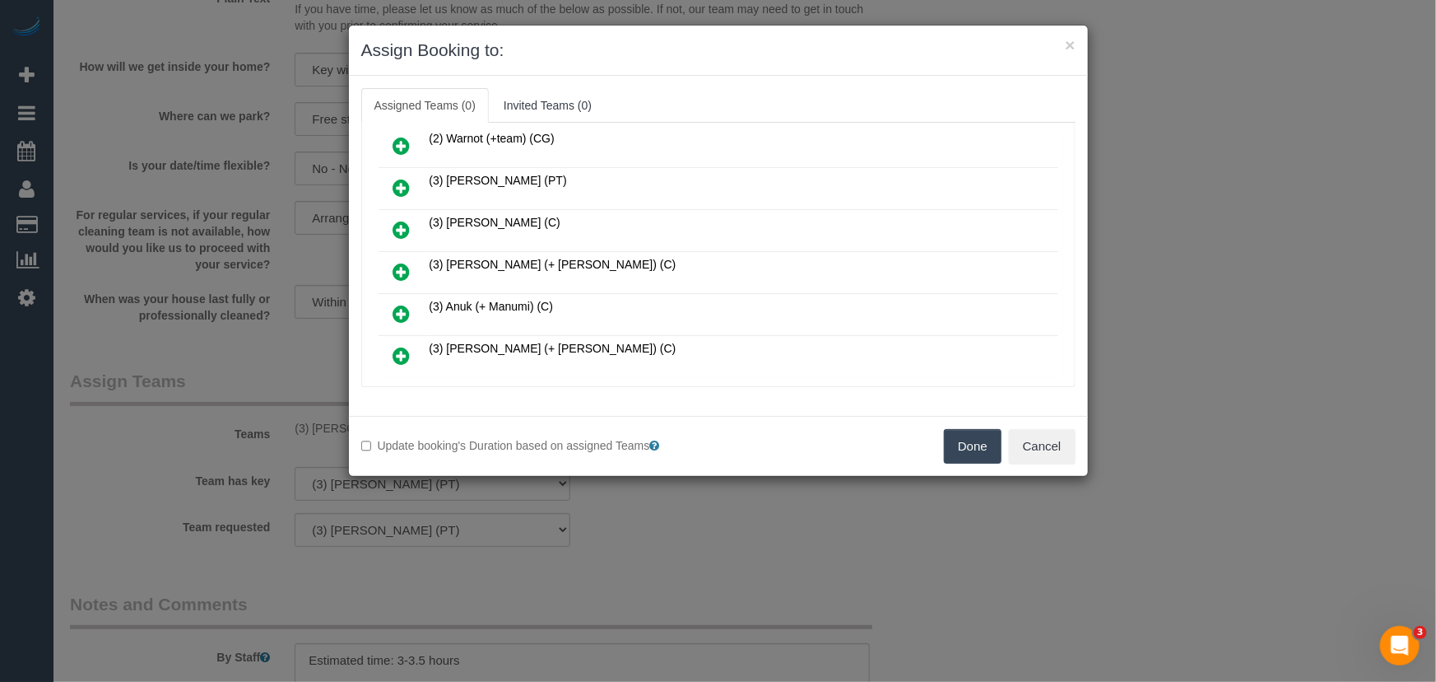
scroll to position [897, 0]
click at [398, 219] on icon at bounding box center [401, 229] width 17 height 20
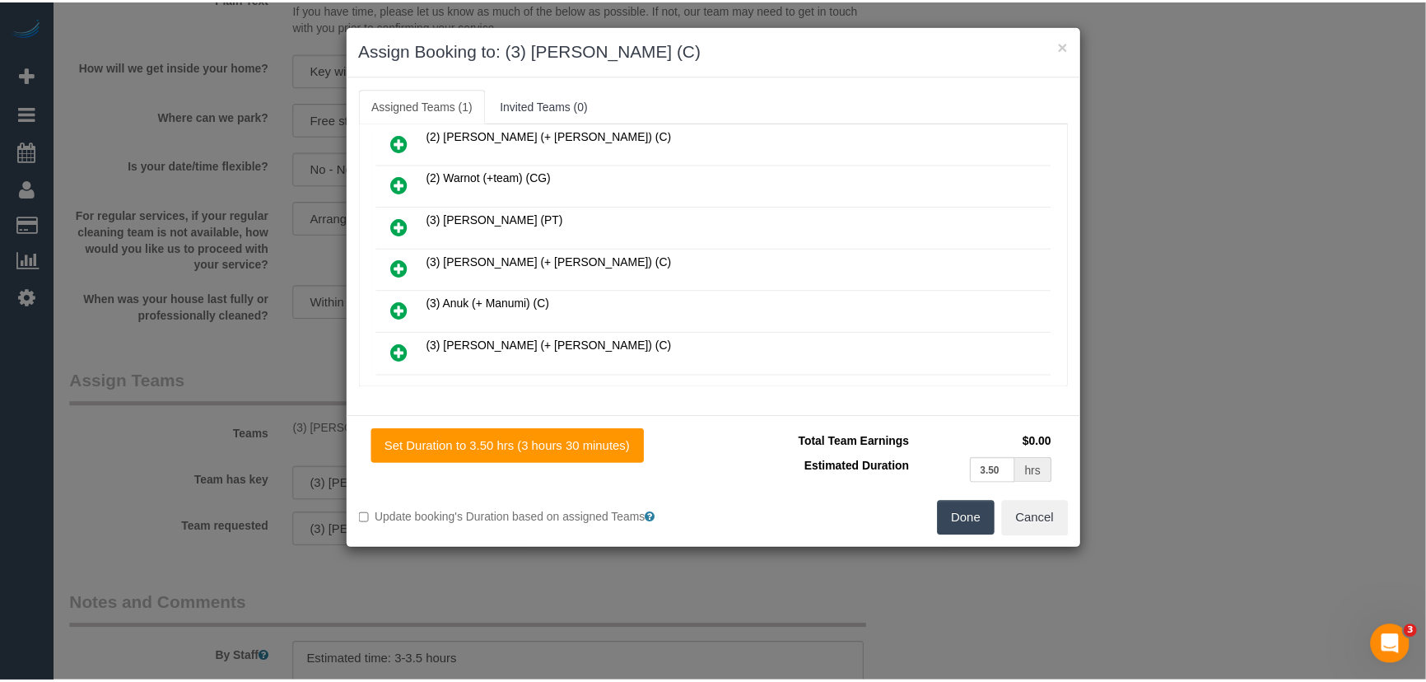
scroll to position [937, 0]
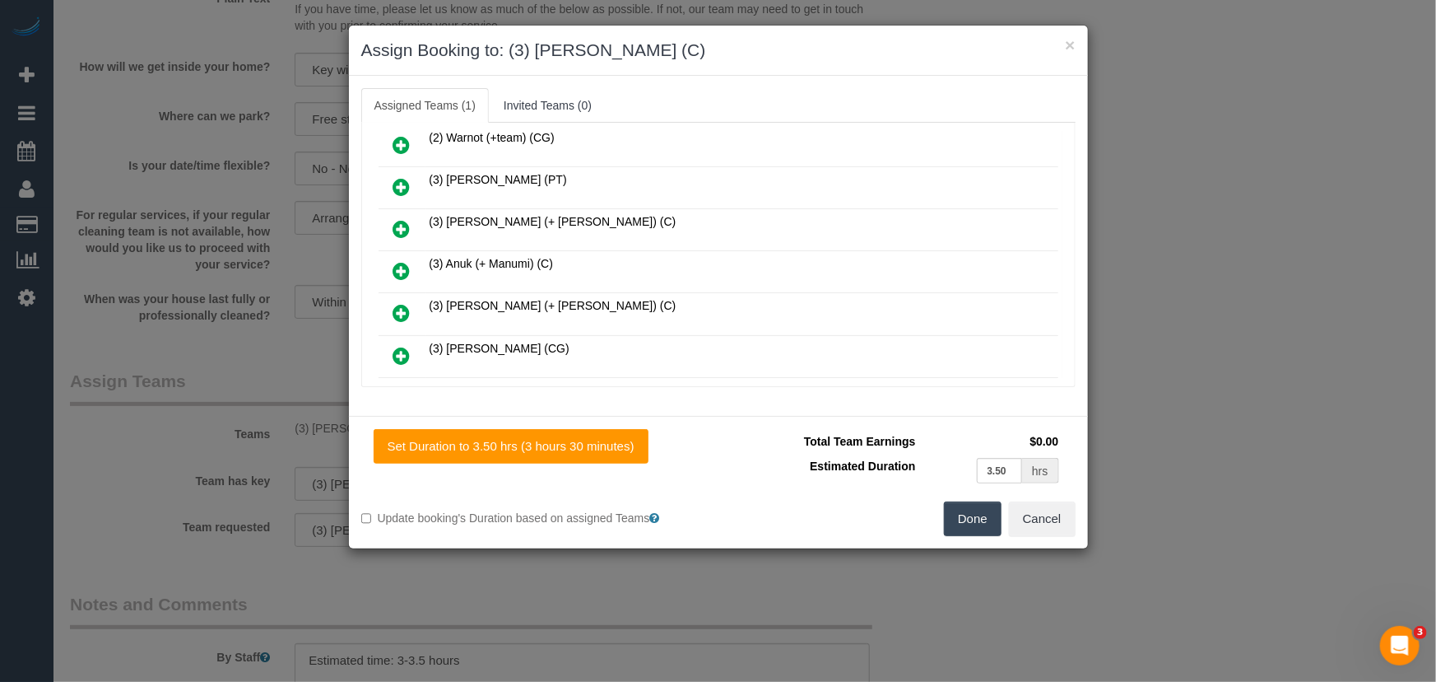
click at [967, 519] on button "Done" at bounding box center [973, 518] width 58 height 35
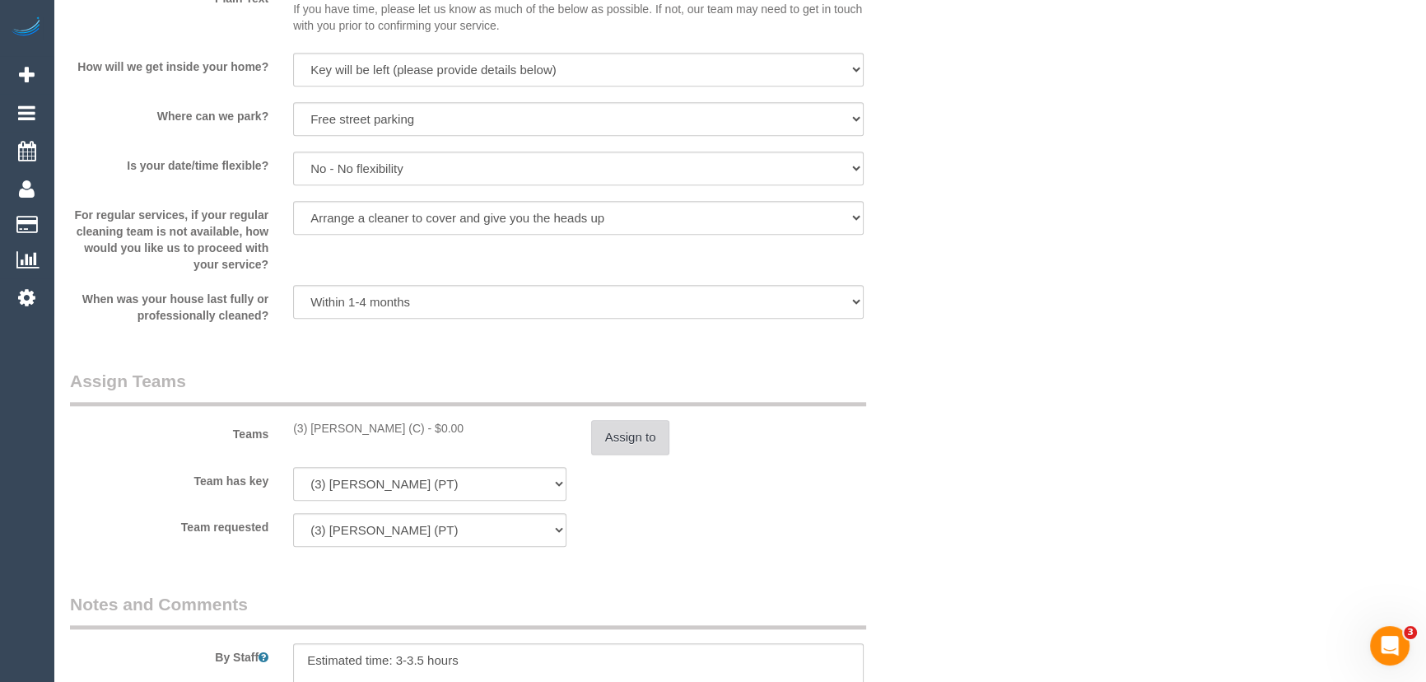
click at [644, 435] on button "Assign to" at bounding box center [630, 437] width 79 height 35
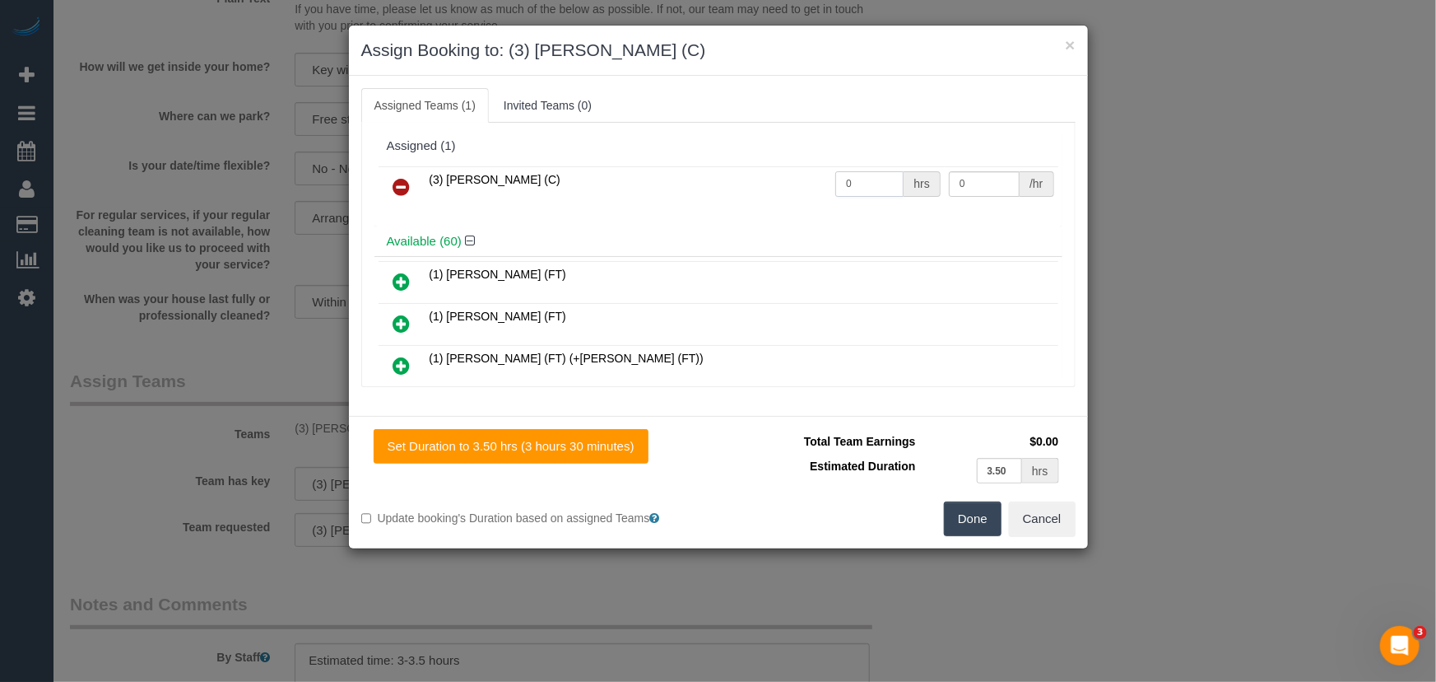
click at [864, 191] on input "0" at bounding box center [870, 184] width 68 height 26
type input "1"
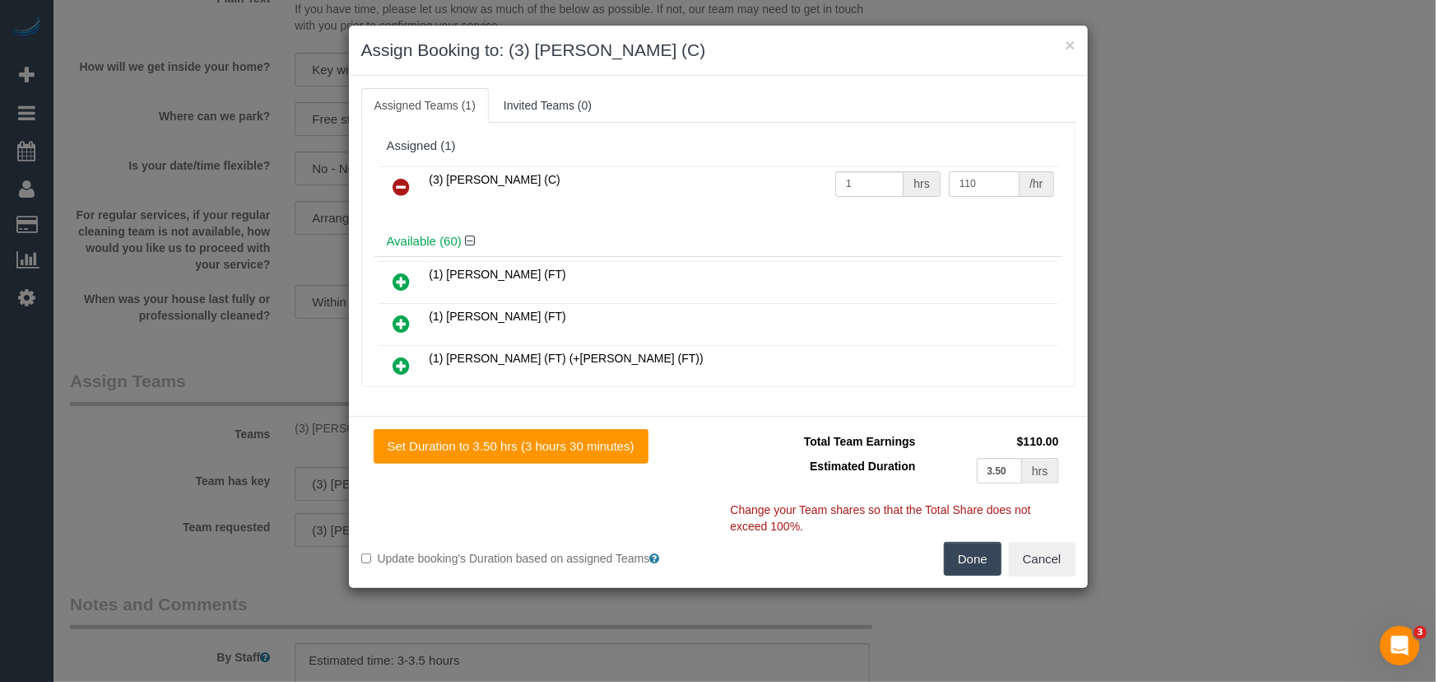
type input "110"
click at [983, 559] on button "Done" at bounding box center [973, 559] width 58 height 35
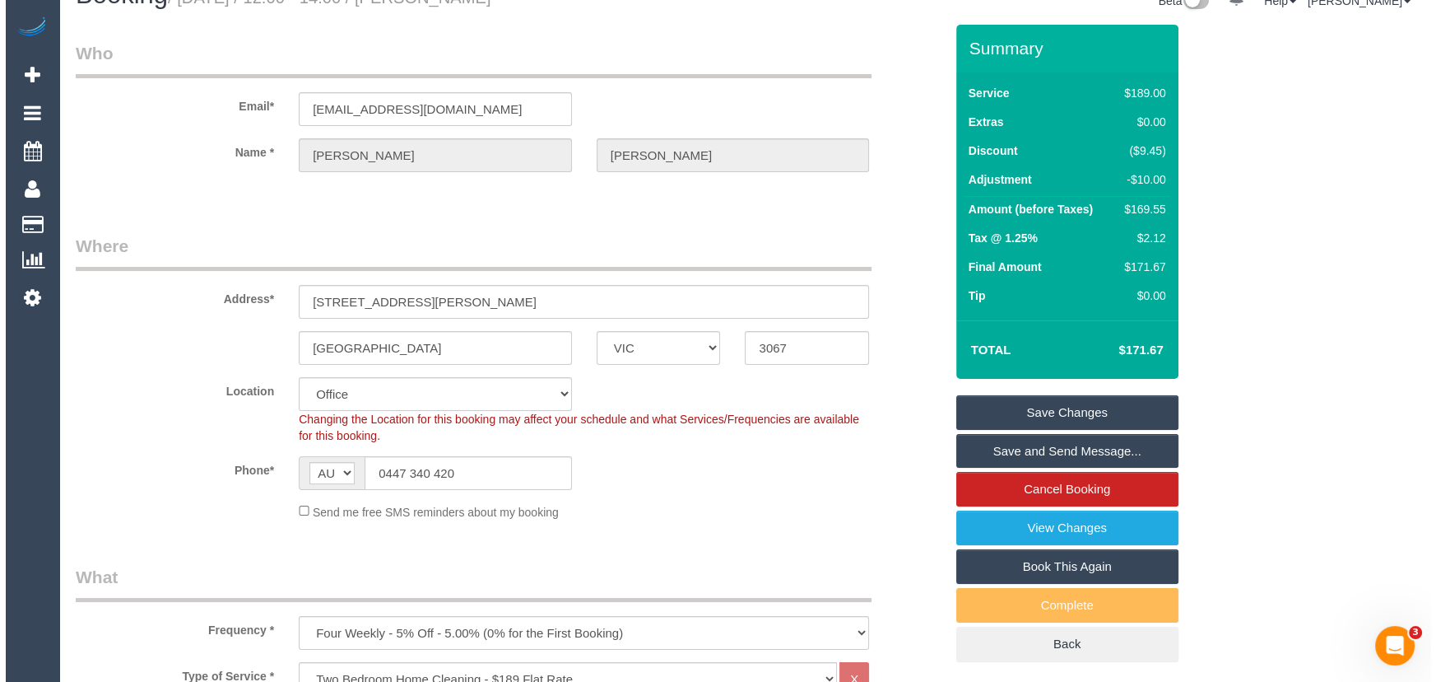
scroll to position [0, 0]
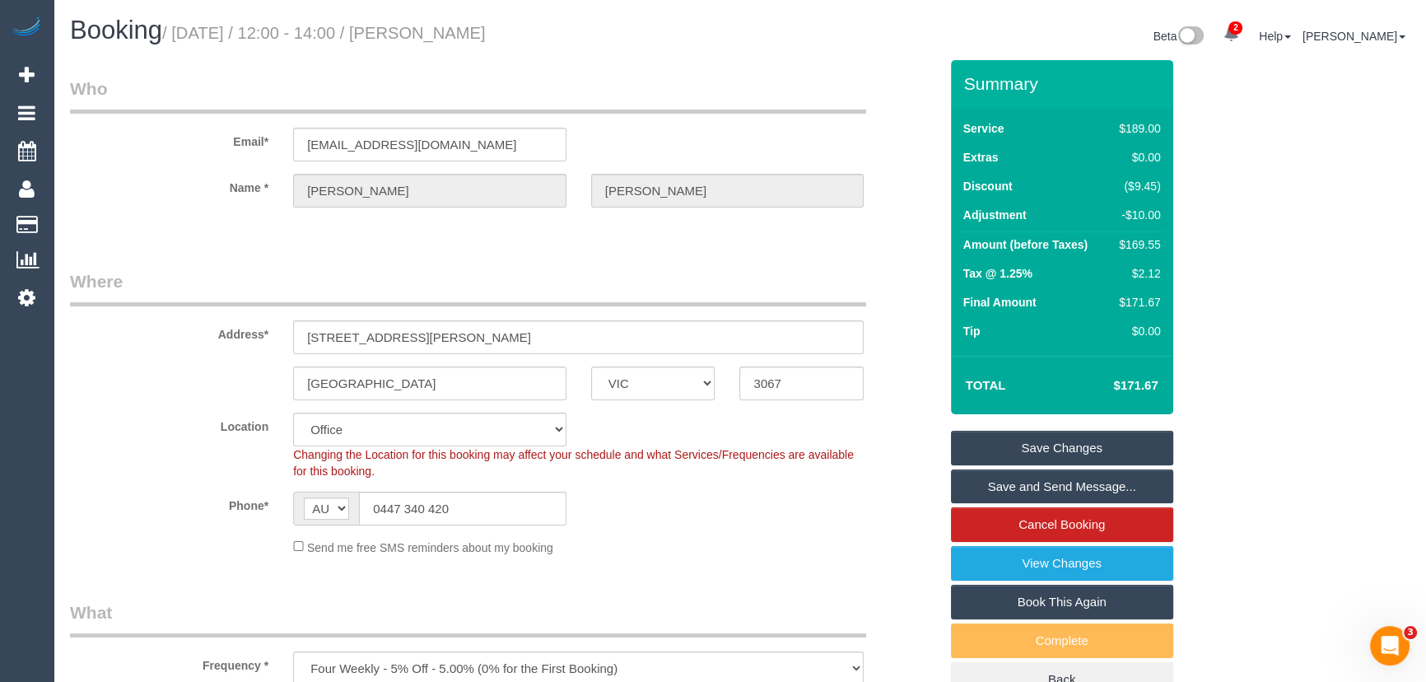
click at [468, 31] on small "/ September 16, 2025 / 12:00 - 14:00 / Tom Waite" at bounding box center [324, 33] width 324 height 18
copy small "Tom Waite"
click at [1066, 452] on link "Save Changes" at bounding box center [1062, 448] width 222 height 35
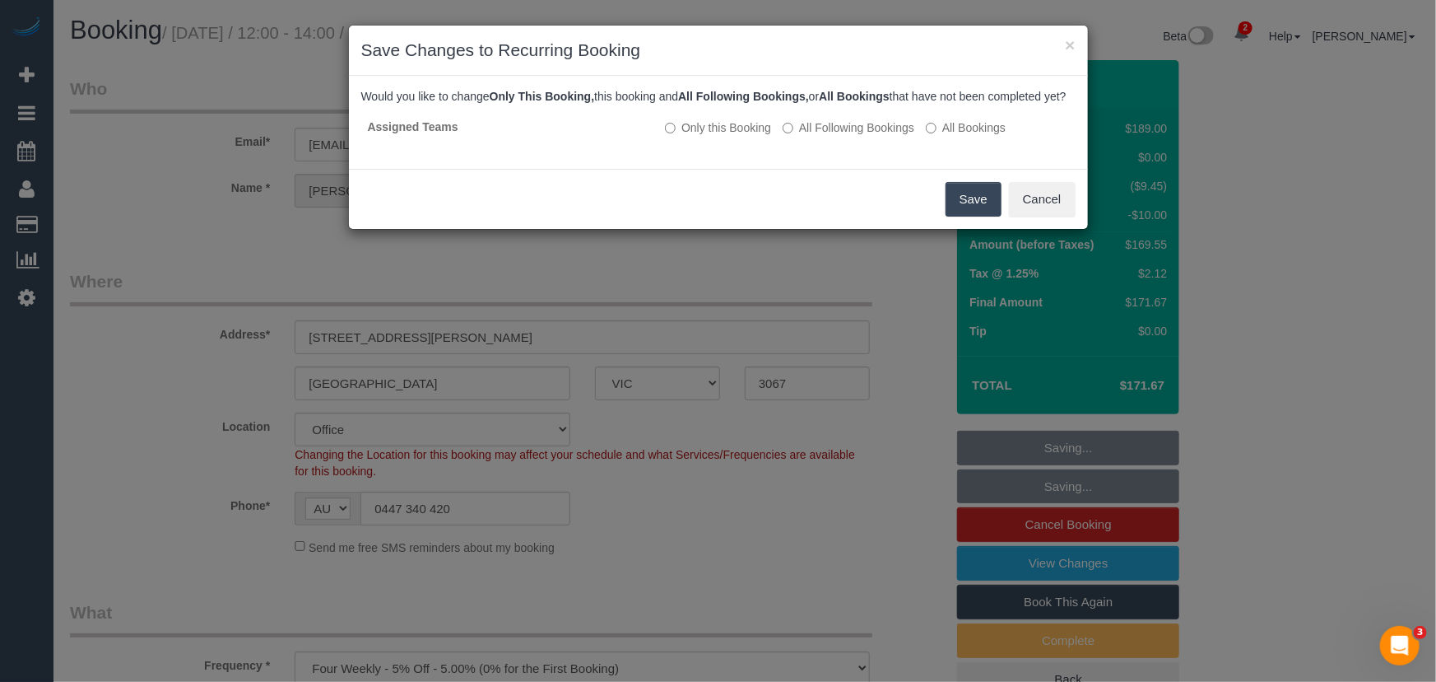
click at [971, 217] on button "Save" at bounding box center [974, 199] width 56 height 35
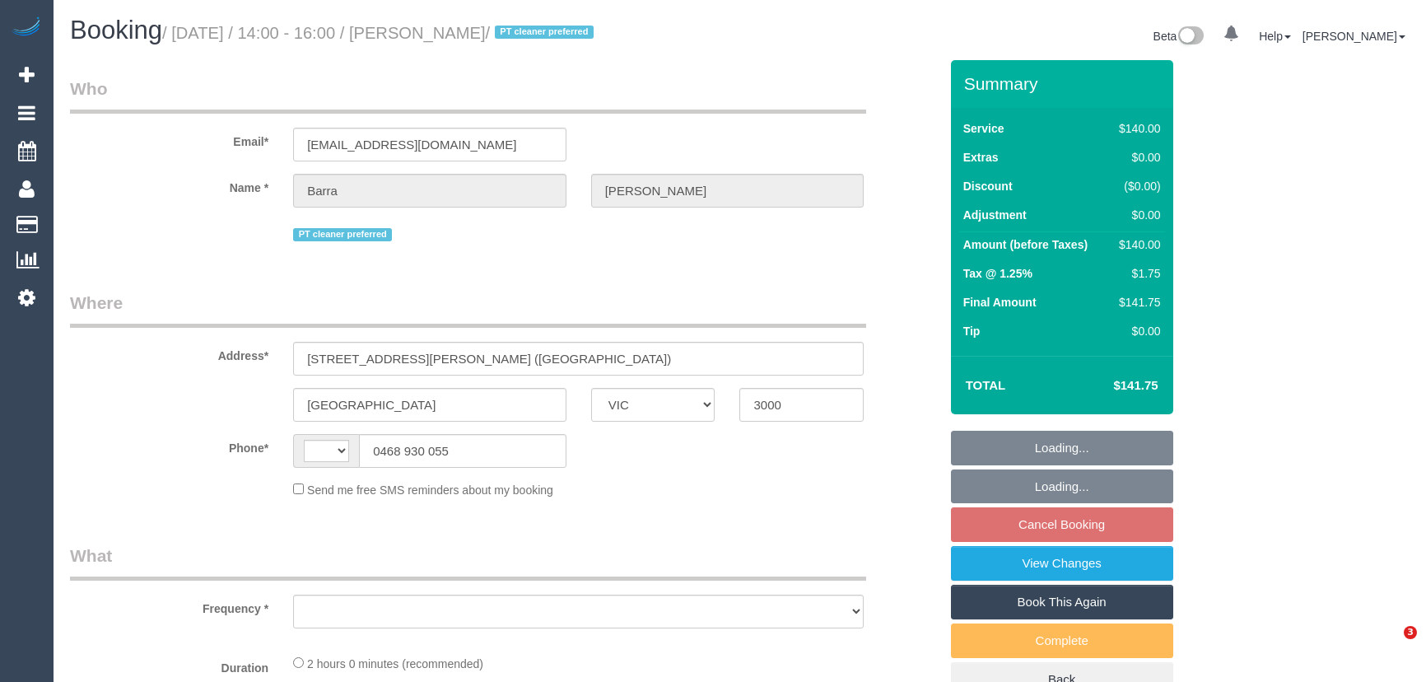
select select "VIC"
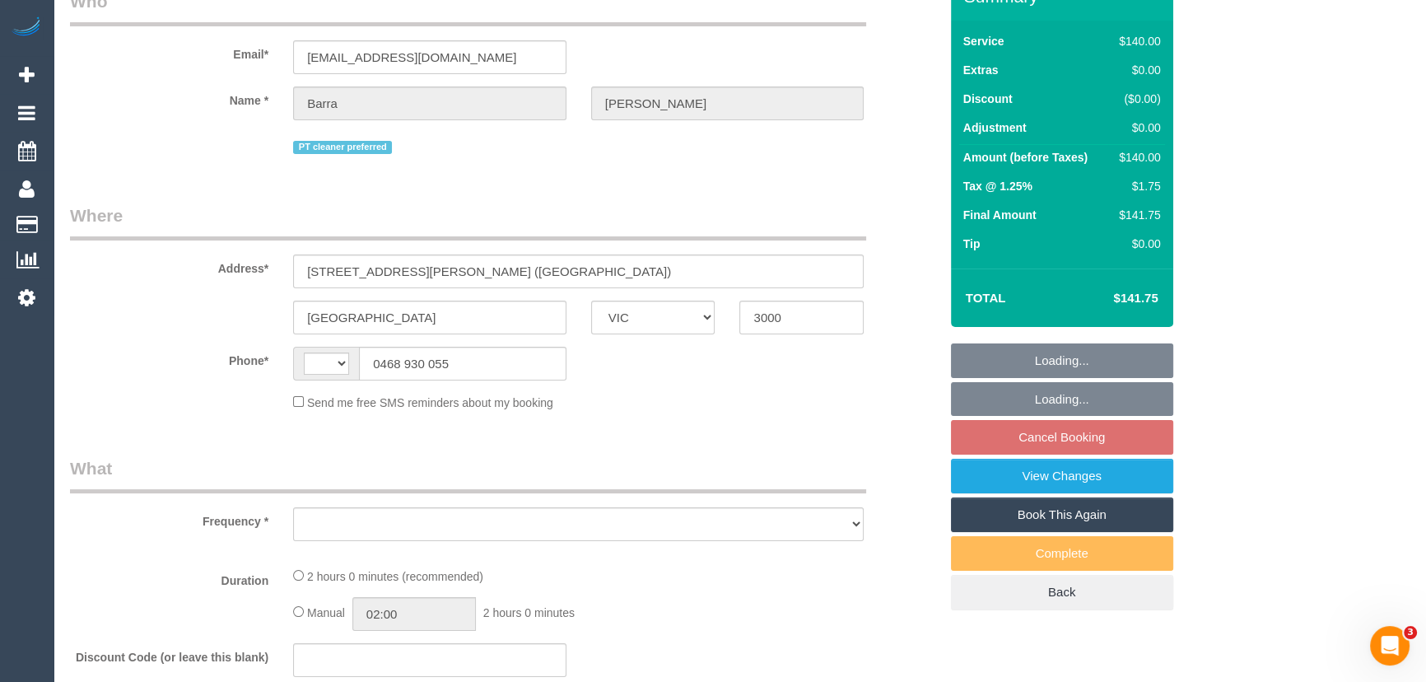
select select "string:AU"
select select "object:570"
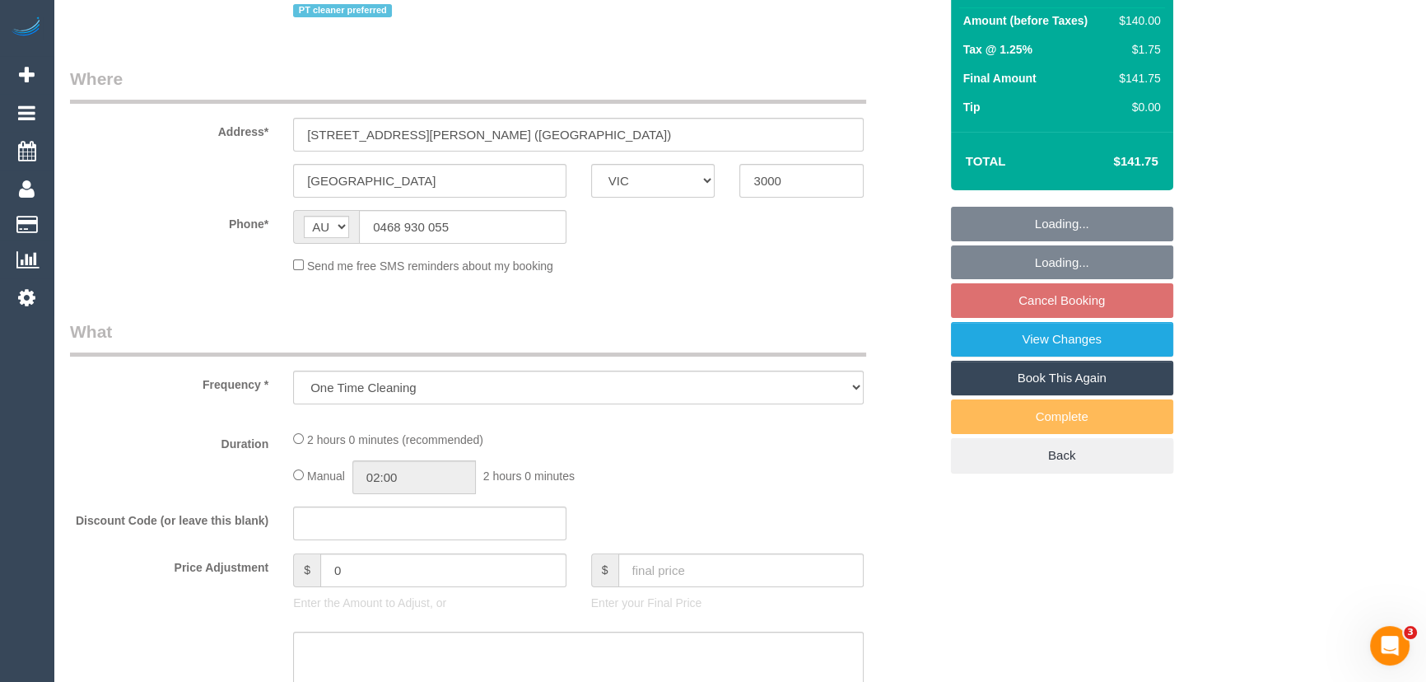
select select "string:stripe-pm_1MerEU2GScqysDRV0rSPFrpg"
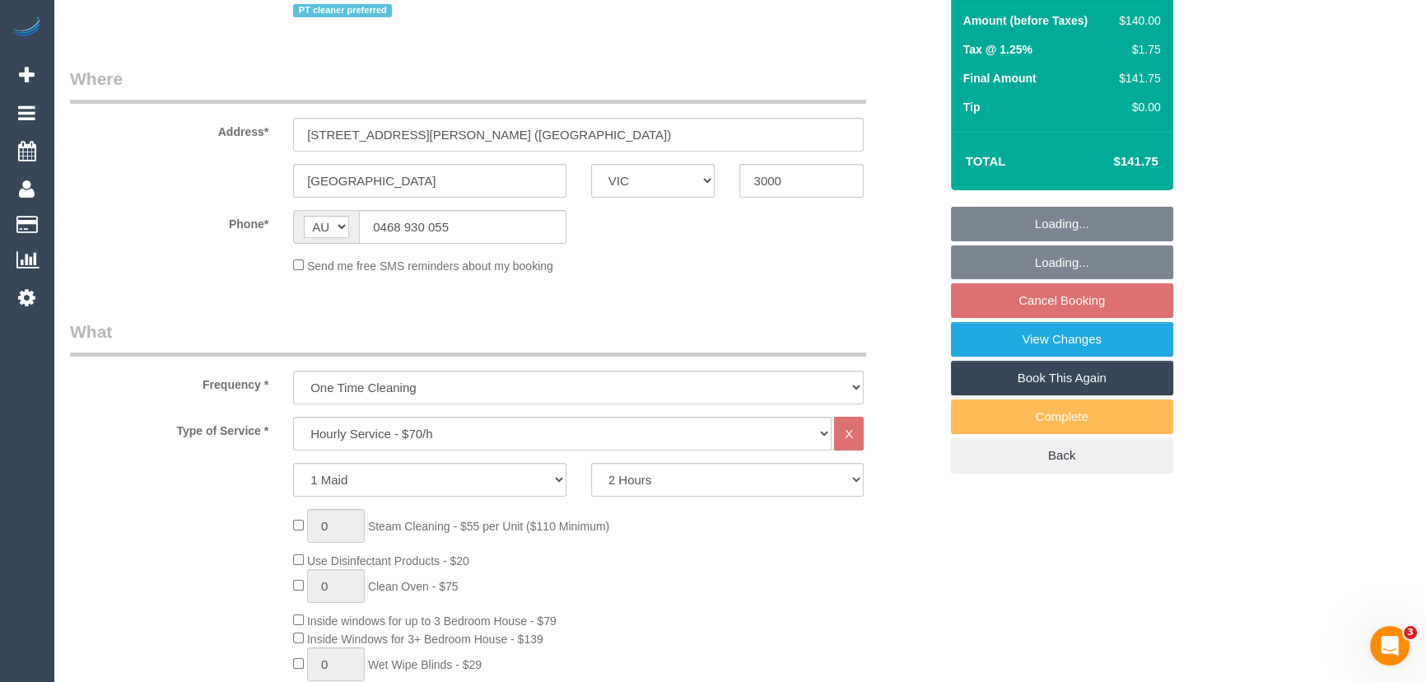
select select "number:28"
select select "number:14"
select select "number:20"
select select "number:25"
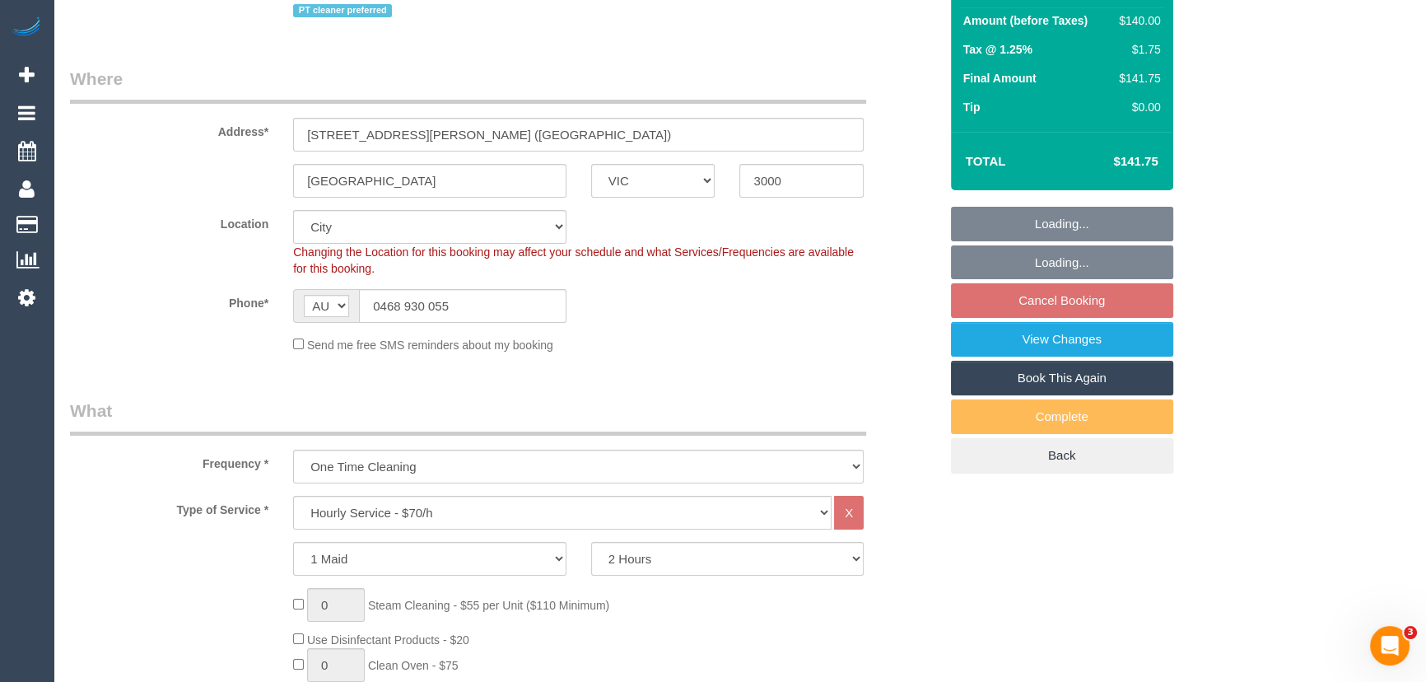
select select "spot5"
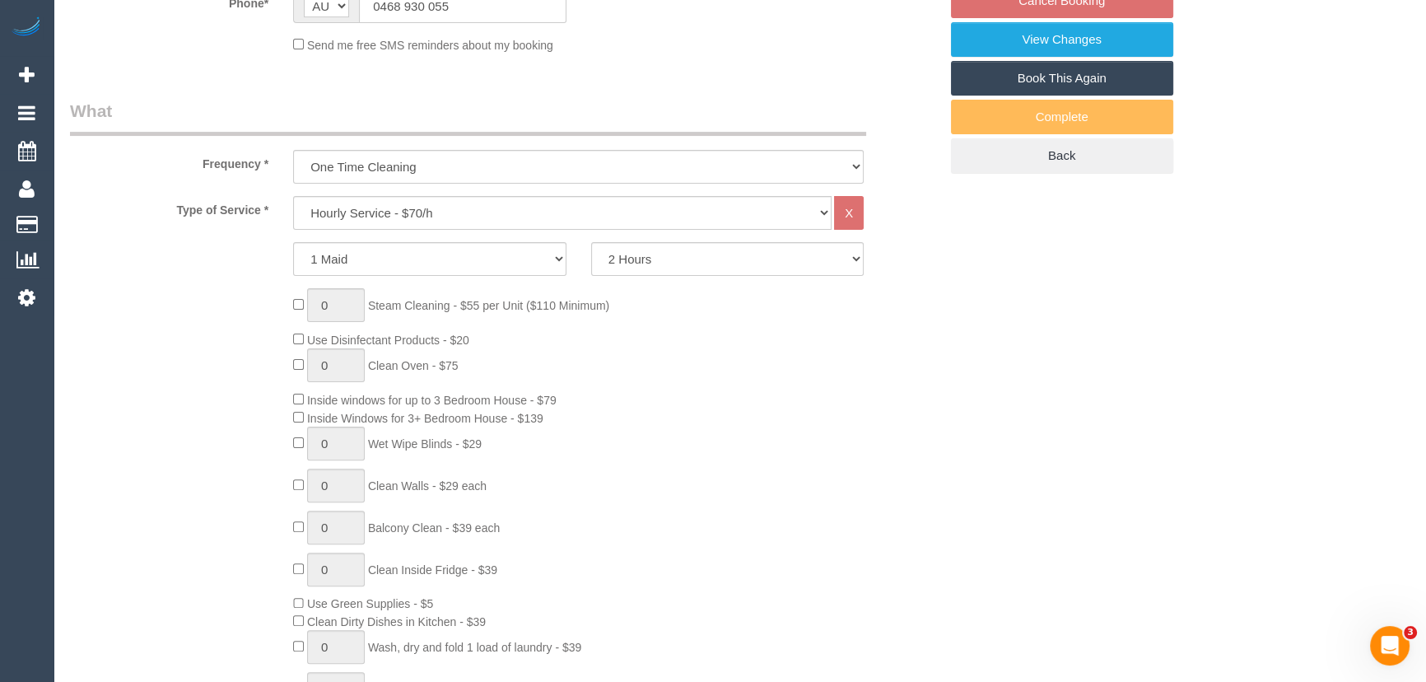
select select "object:1313"
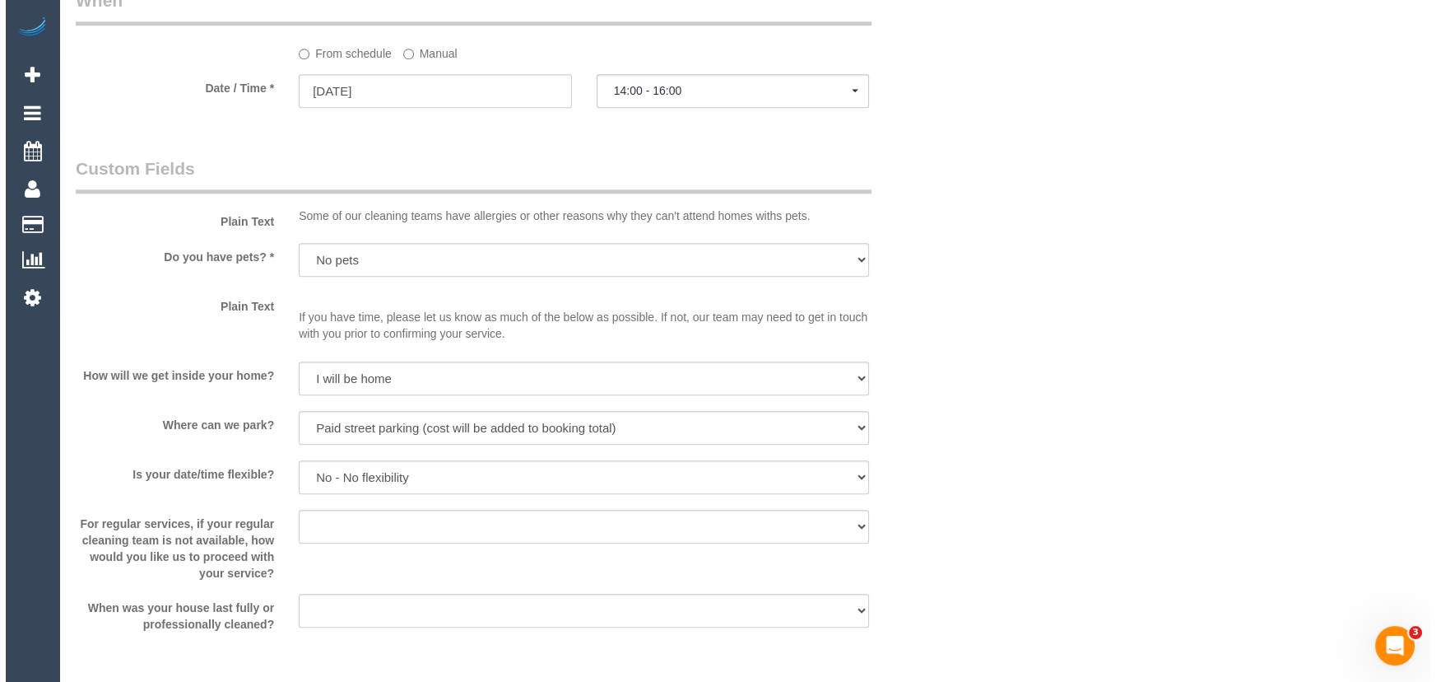
scroll to position [2020, 0]
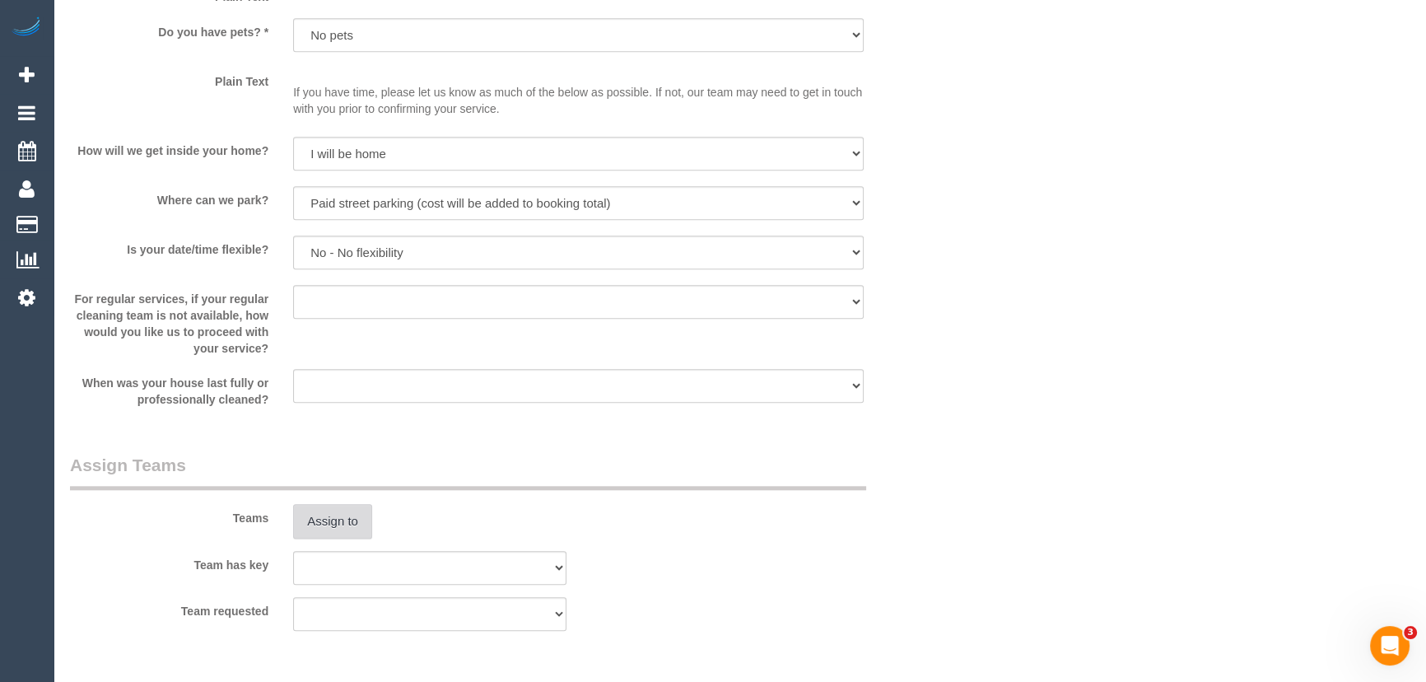
click at [317, 518] on button "Assign to" at bounding box center [332, 521] width 79 height 35
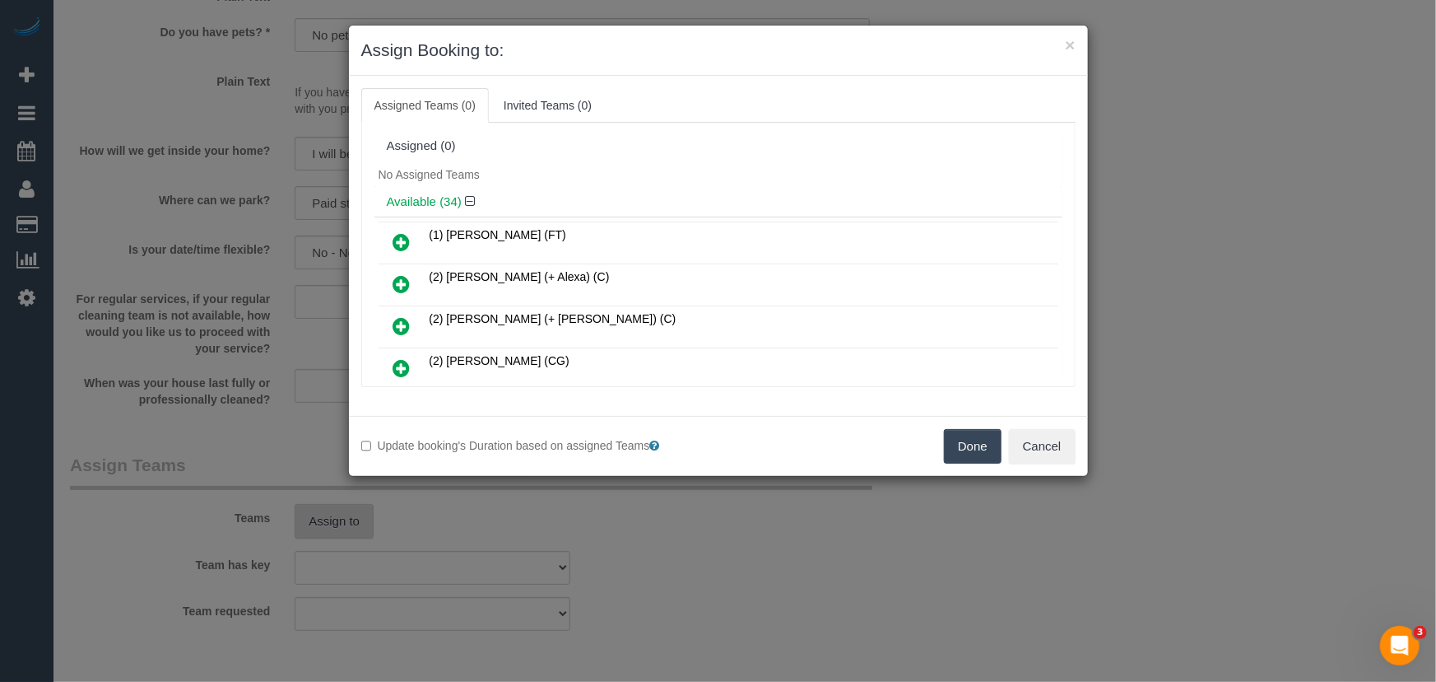
scroll to position [639, 0]
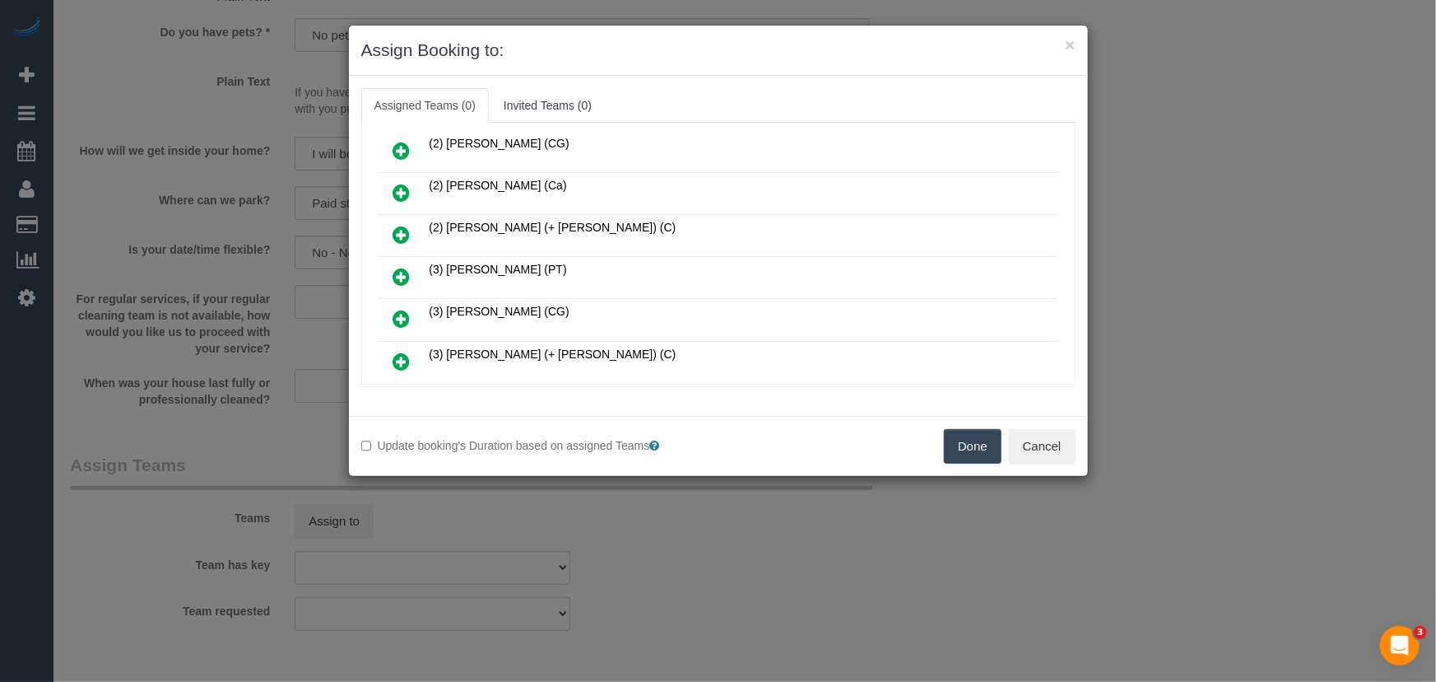
click at [403, 267] on icon at bounding box center [401, 277] width 17 height 20
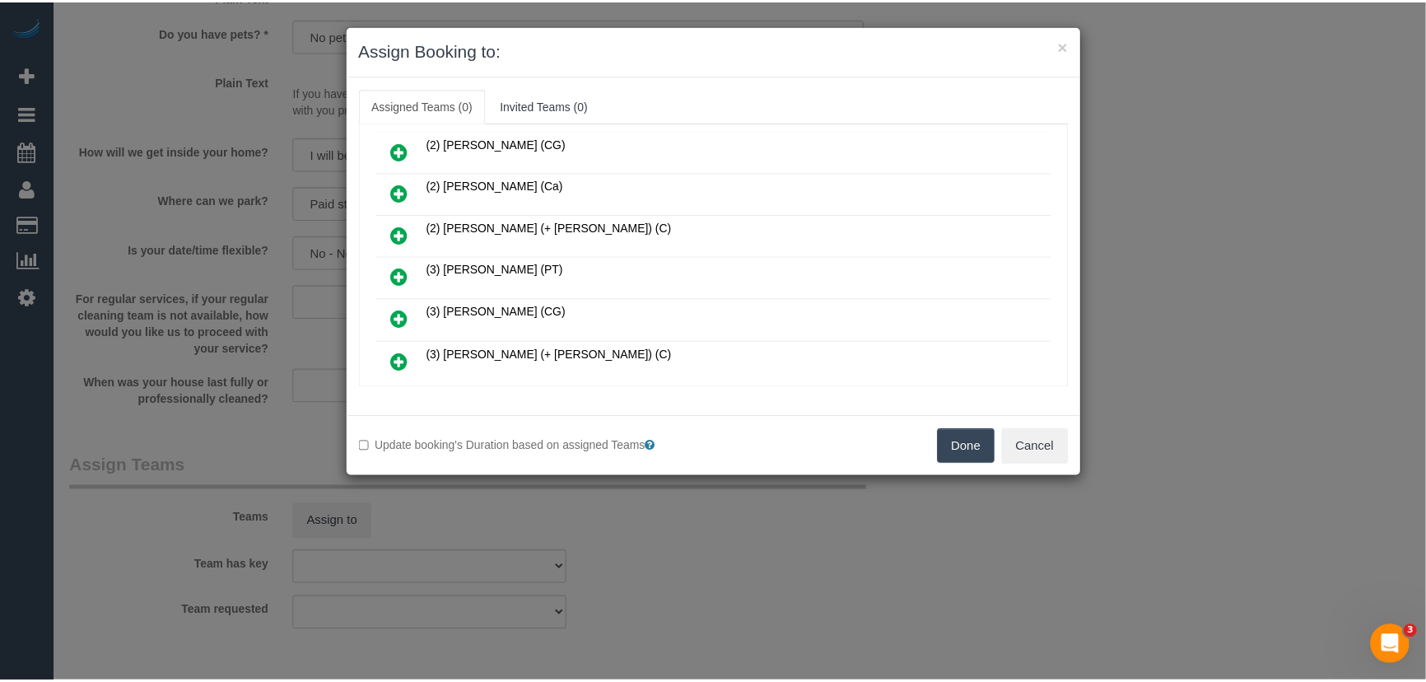
scroll to position [678, 0]
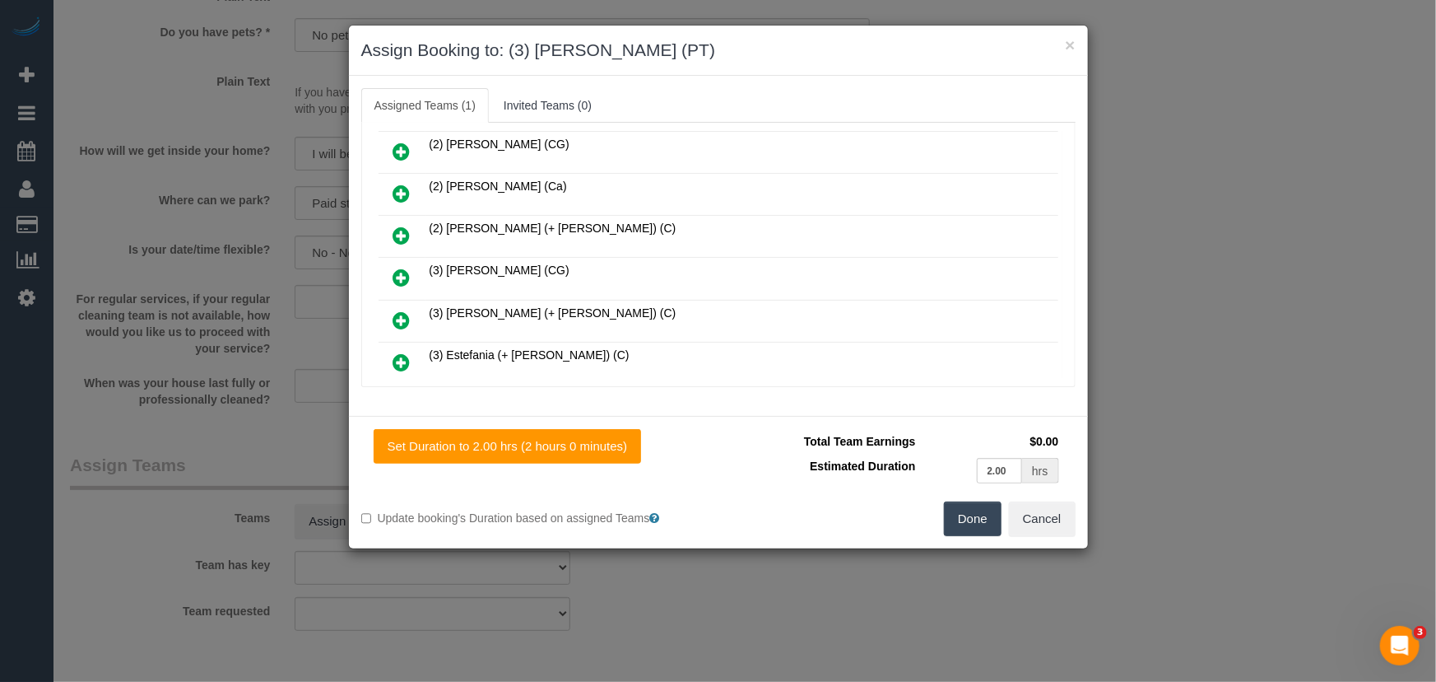
click at [976, 512] on button "Done" at bounding box center [973, 518] width 58 height 35
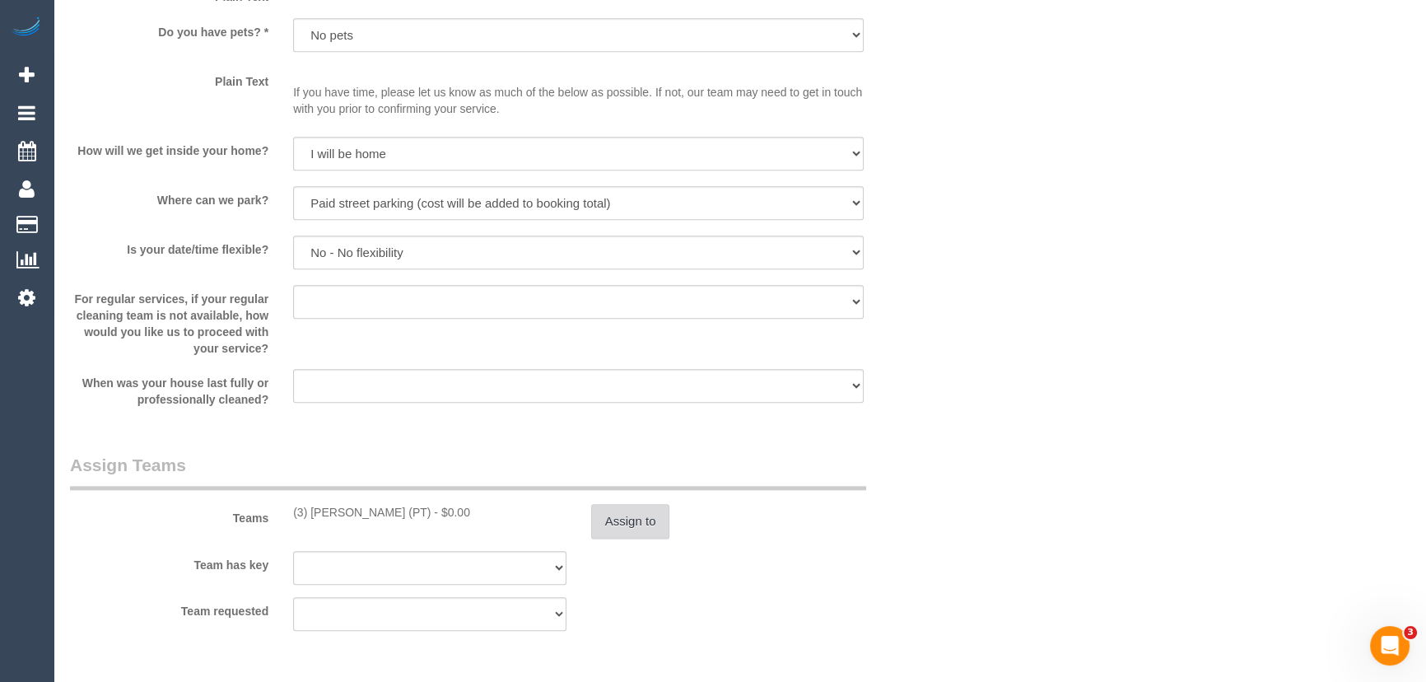
click at [649, 525] on button "Assign to" at bounding box center [630, 521] width 79 height 35
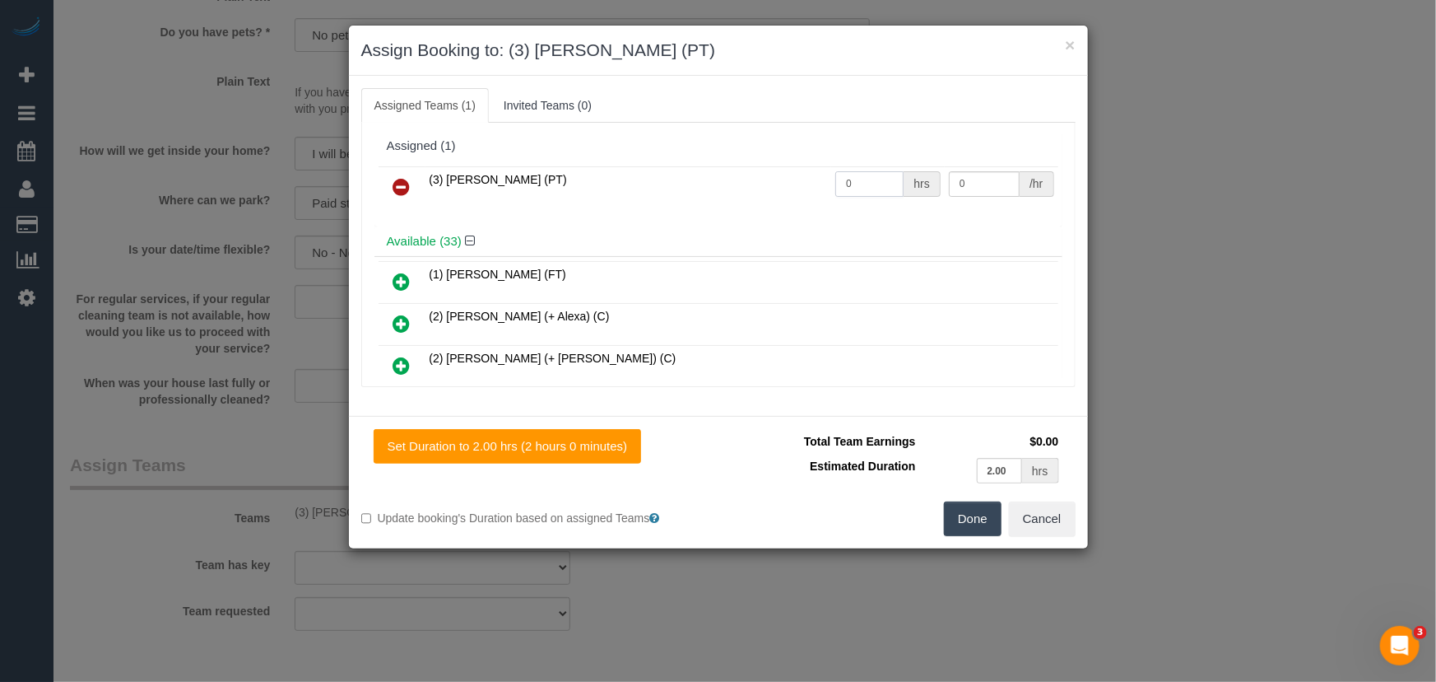
click at [860, 185] on input "0" at bounding box center [870, 184] width 68 height 26
type input "2"
type input "35"
click at [971, 510] on button "Done" at bounding box center [973, 518] width 58 height 35
click at [971, 510] on div "Done Cancel" at bounding box center [904, 518] width 370 height 35
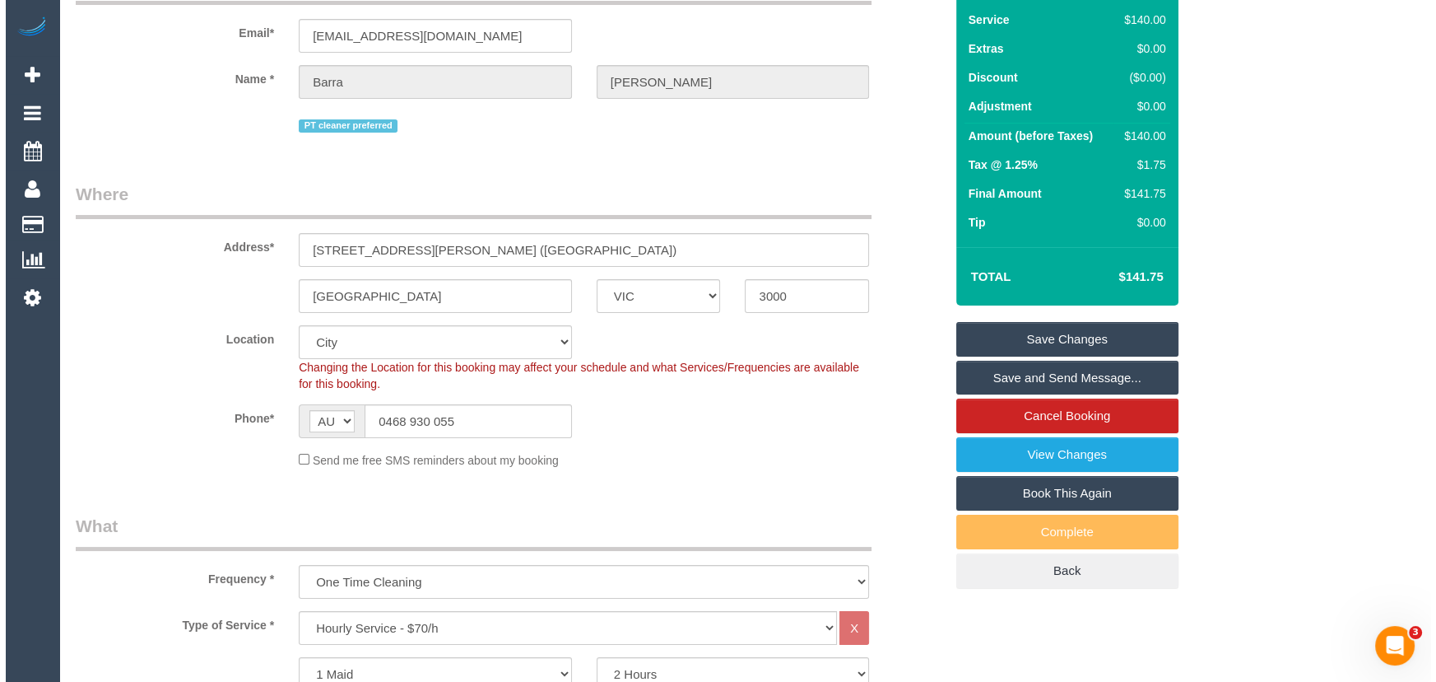
scroll to position [0, 0]
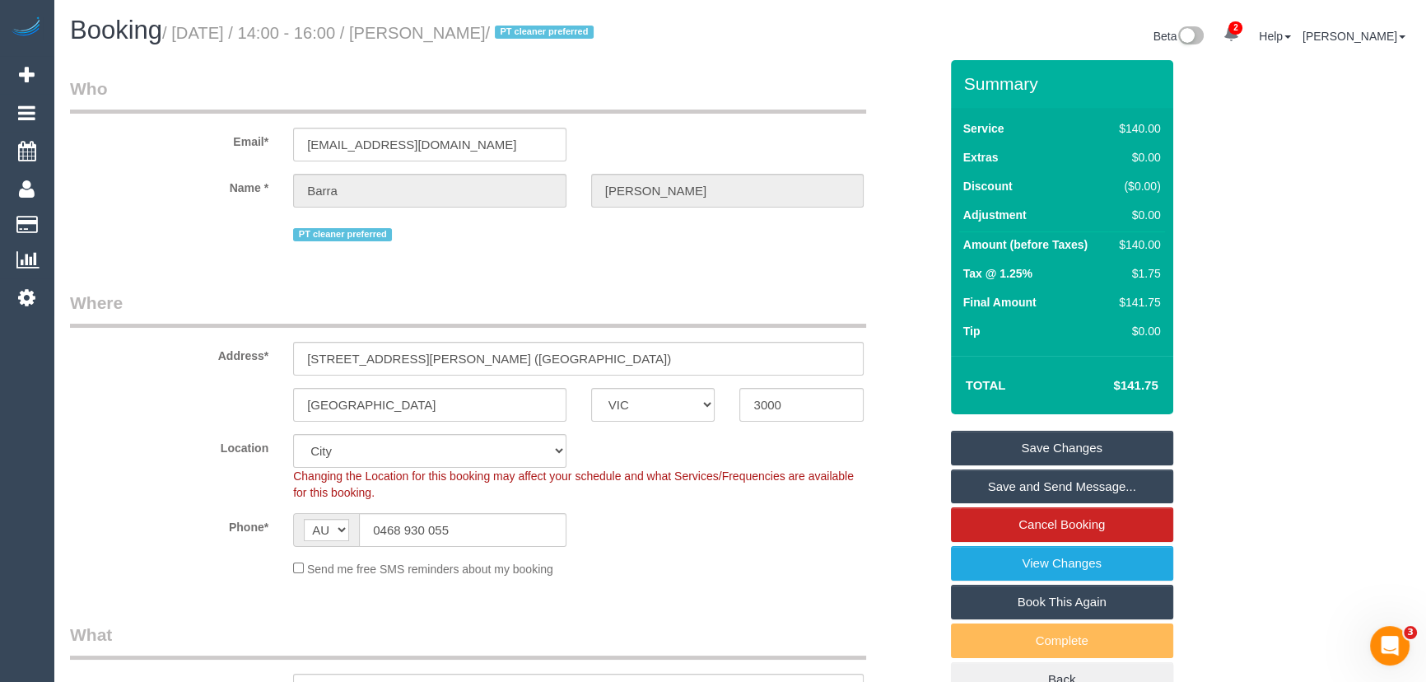
click at [473, 27] on small "/ September 16, 2025 / 14:00 - 16:00 / Barra Ali / PT cleaner preferred" at bounding box center [380, 33] width 436 height 18
click at [473, 86] on legend "Who" at bounding box center [468, 95] width 796 height 37
click at [463, 32] on small "/ September 16, 2025 / 14:00 - 16:00 / Barra Ali / PT cleaner preferred" at bounding box center [380, 33] width 436 height 18
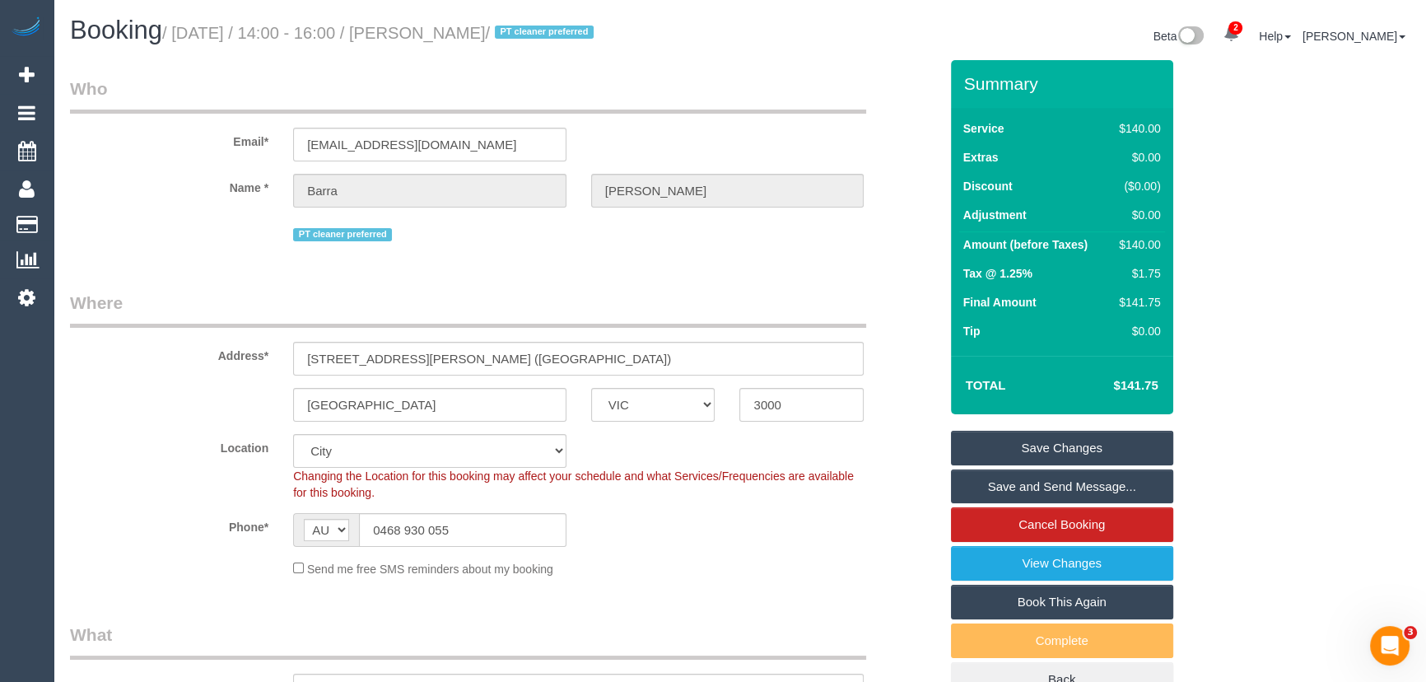
click at [463, 32] on small "/ September 16, 2025 / 14:00 - 16:00 / Barra Ali / PT cleaner preferred" at bounding box center [380, 33] width 436 height 18
copy small "Barra Ali"
click at [1026, 482] on link "Save and Send Message..." at bounding box center [1062, 486] width 222 height 35
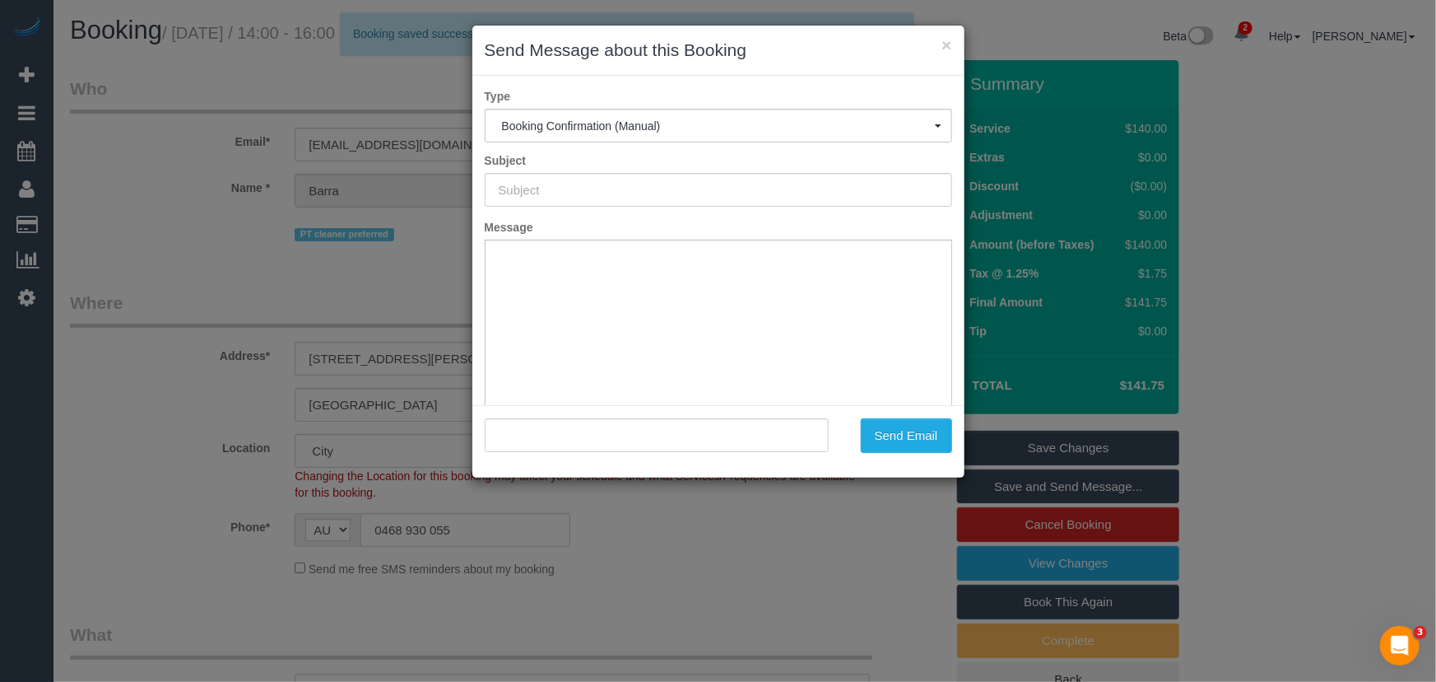
type input "Booking Confirmed"
type input ""Barra Ali" <baraa.ali85@gmail.com>"
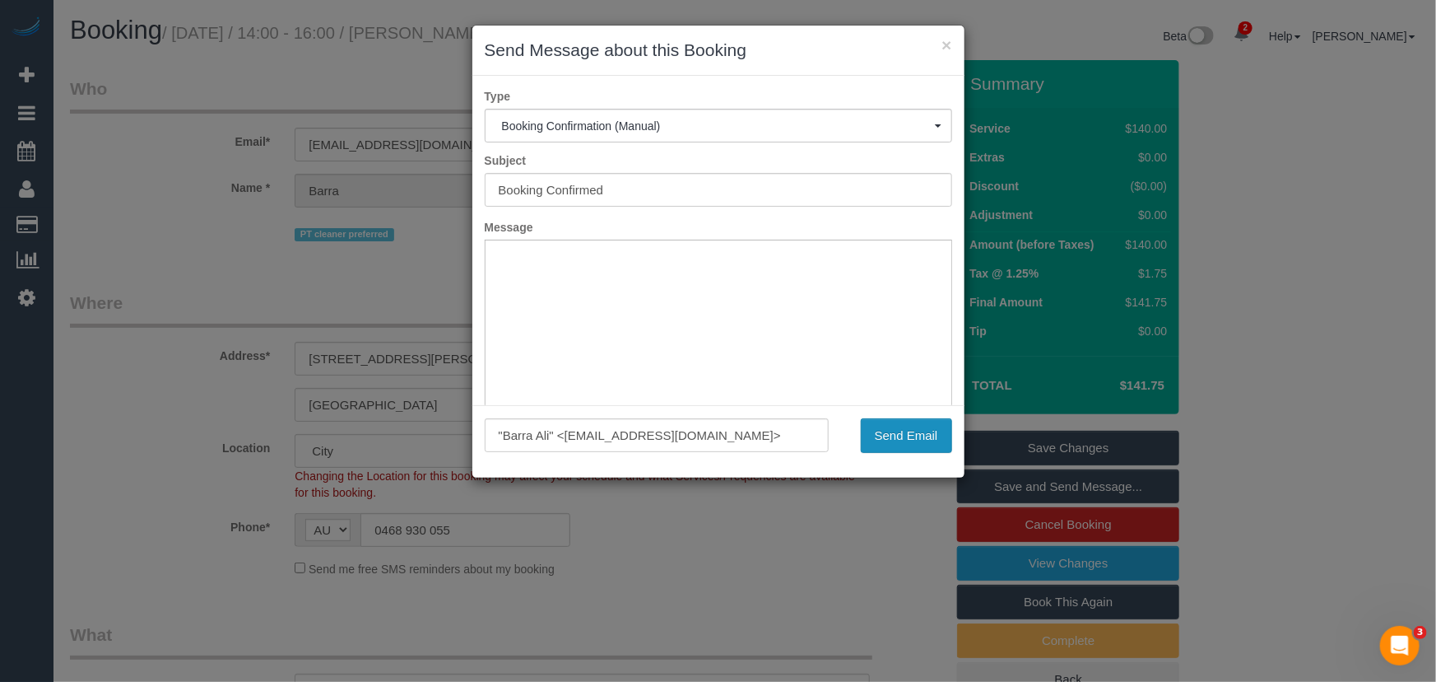
click at [914, 439] on button "Send Email" at bounding box center [906, 435] width 91 height 35
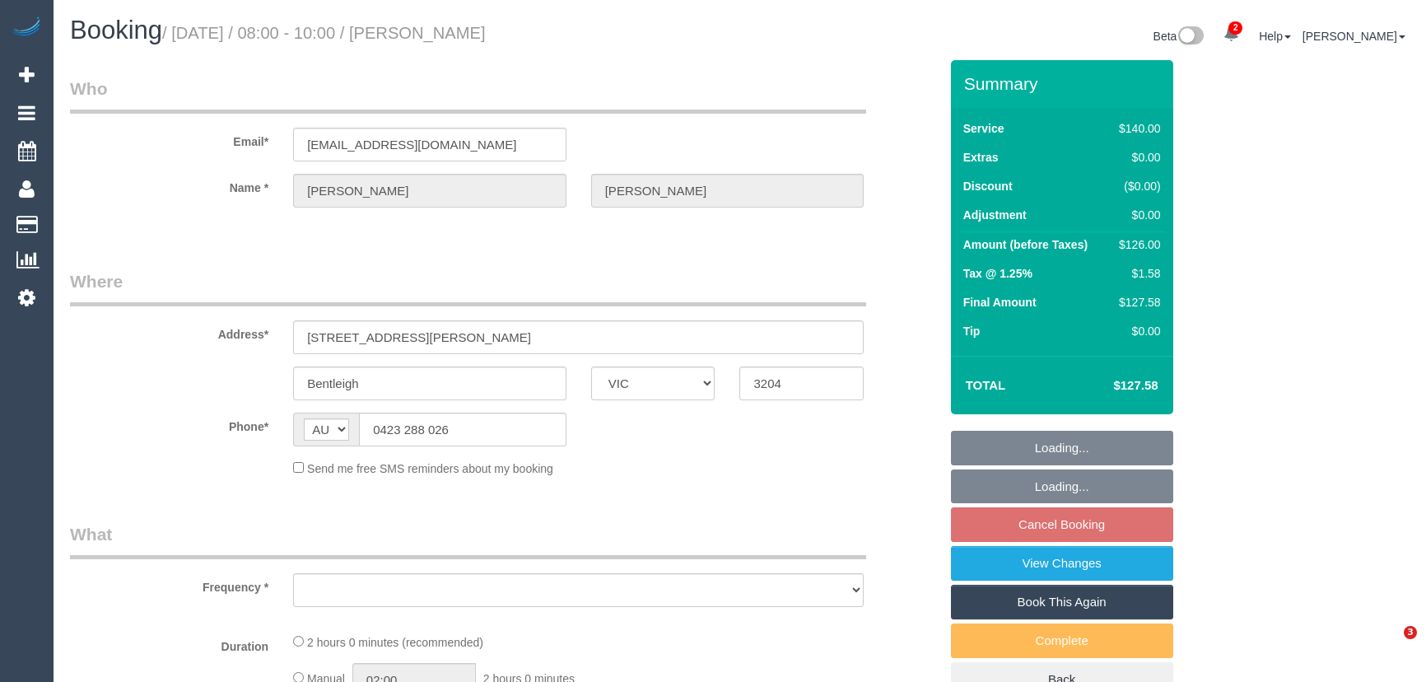
select select "VIC"
select select "object:566"
select select "string:stripe-pm_1RaTqt2GScqysDRVtZ3gVlk6"
select select "number:28"
select select "number:14"
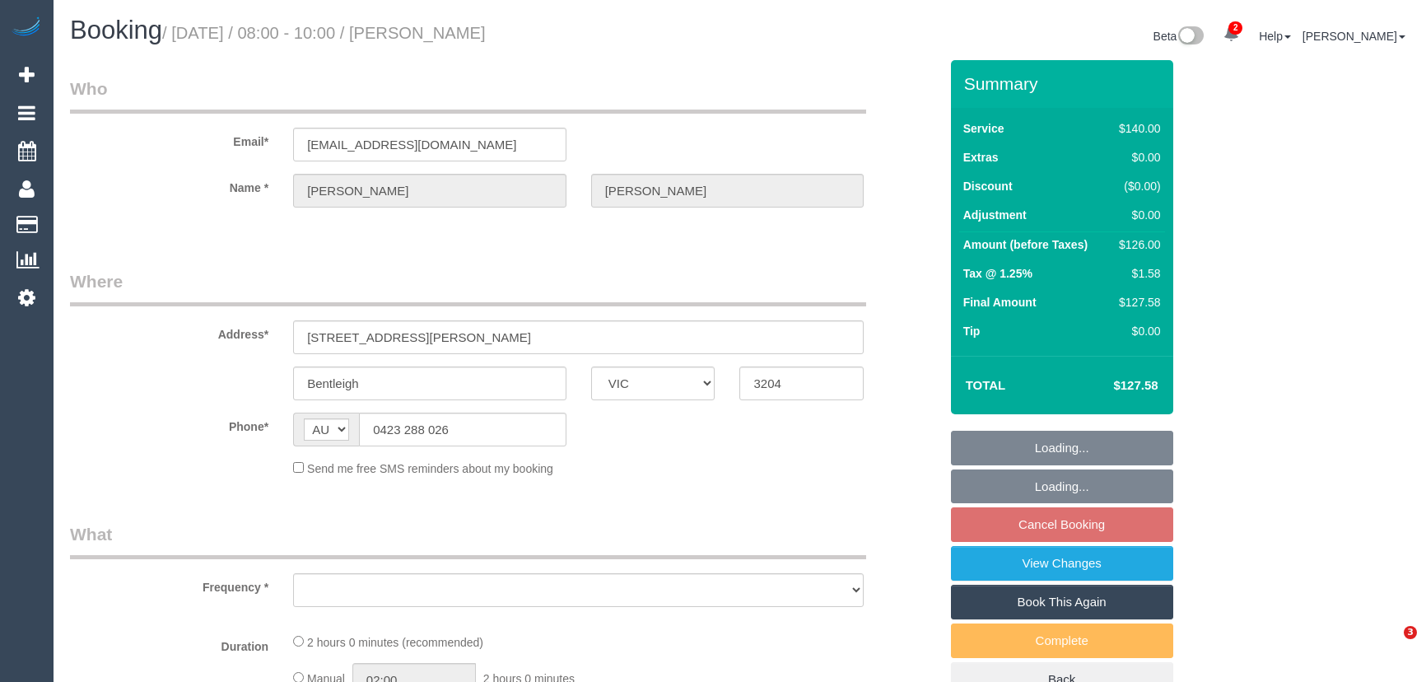
select select "number:19"
select select "number:36"
select select "number:34"
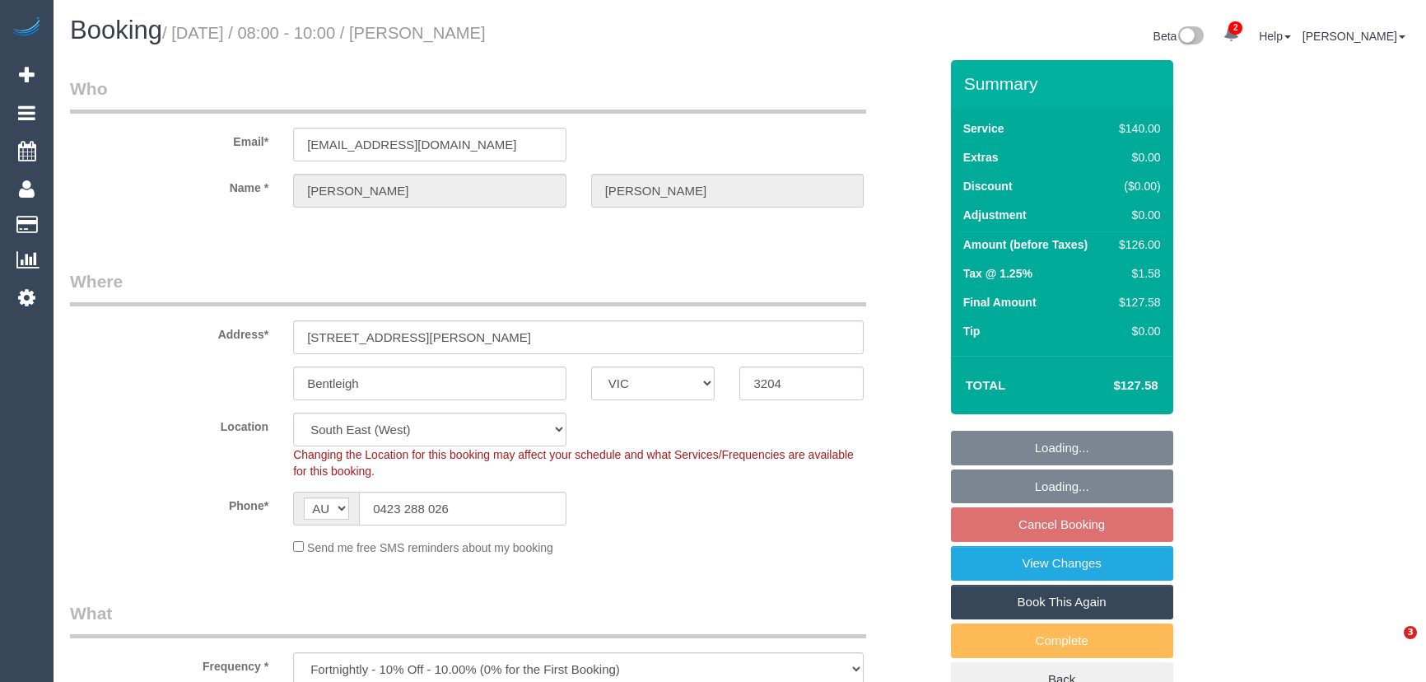
select select "object:1423"
select select "21130"
select select "spot2"
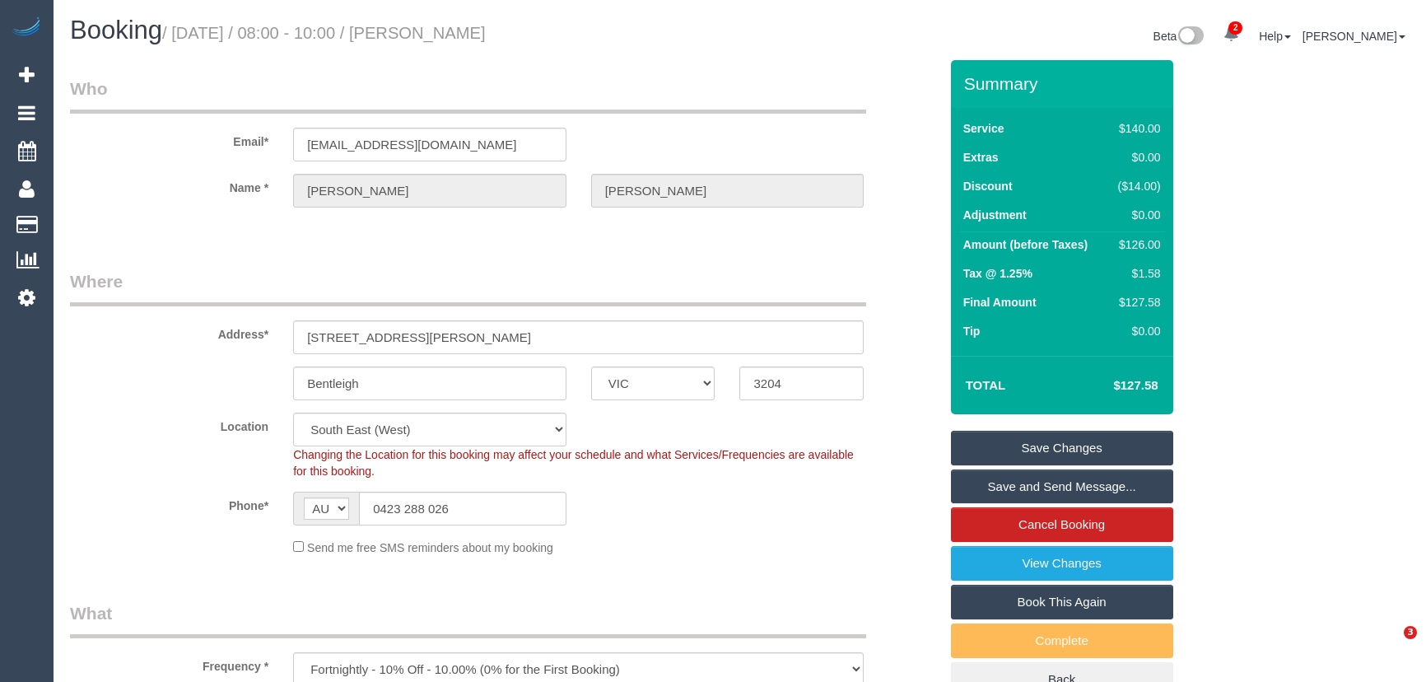
select select "21130"
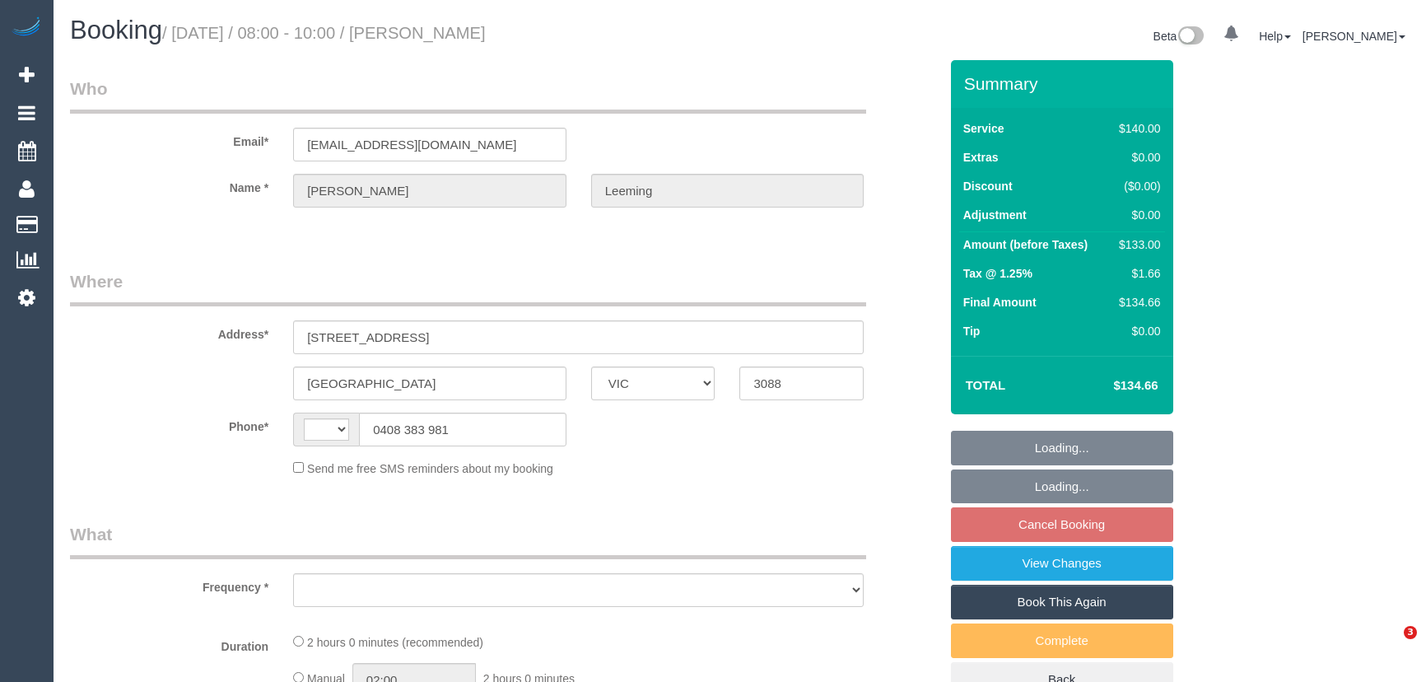
select select "VIC"
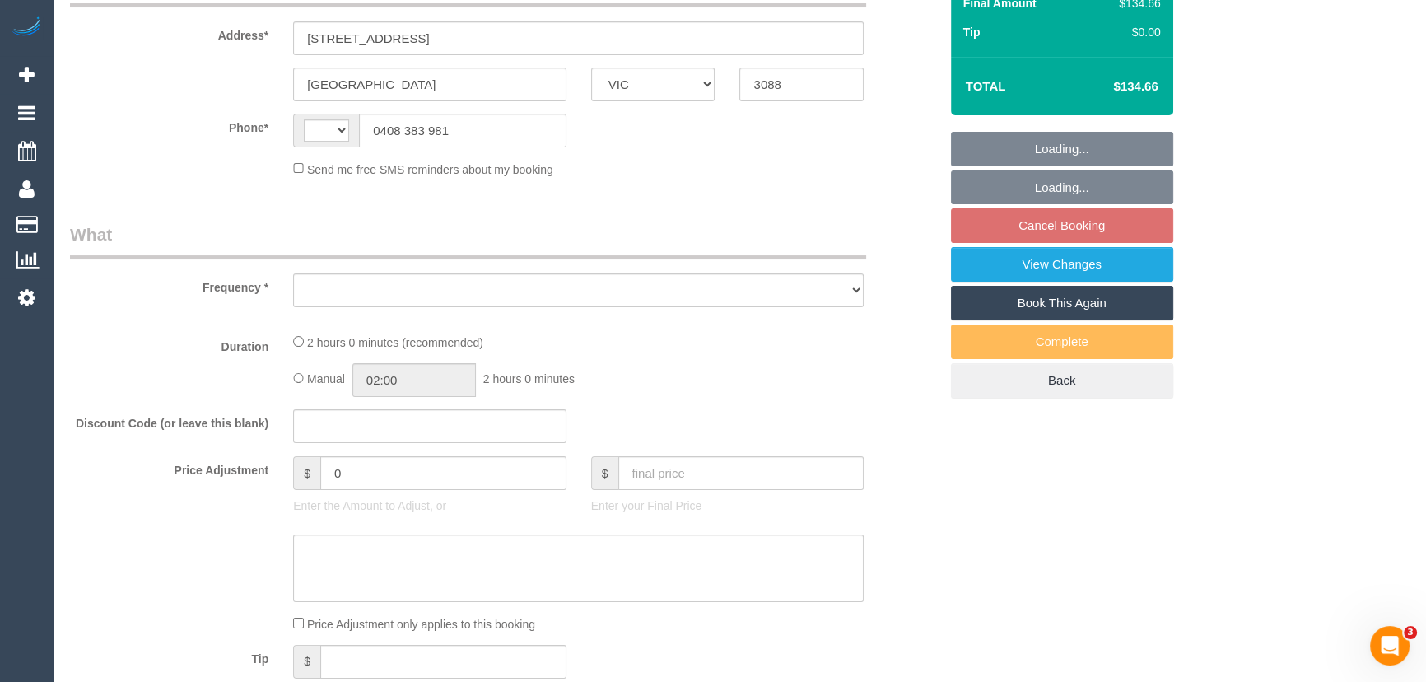
select select "string:AU"
select select "object:540"
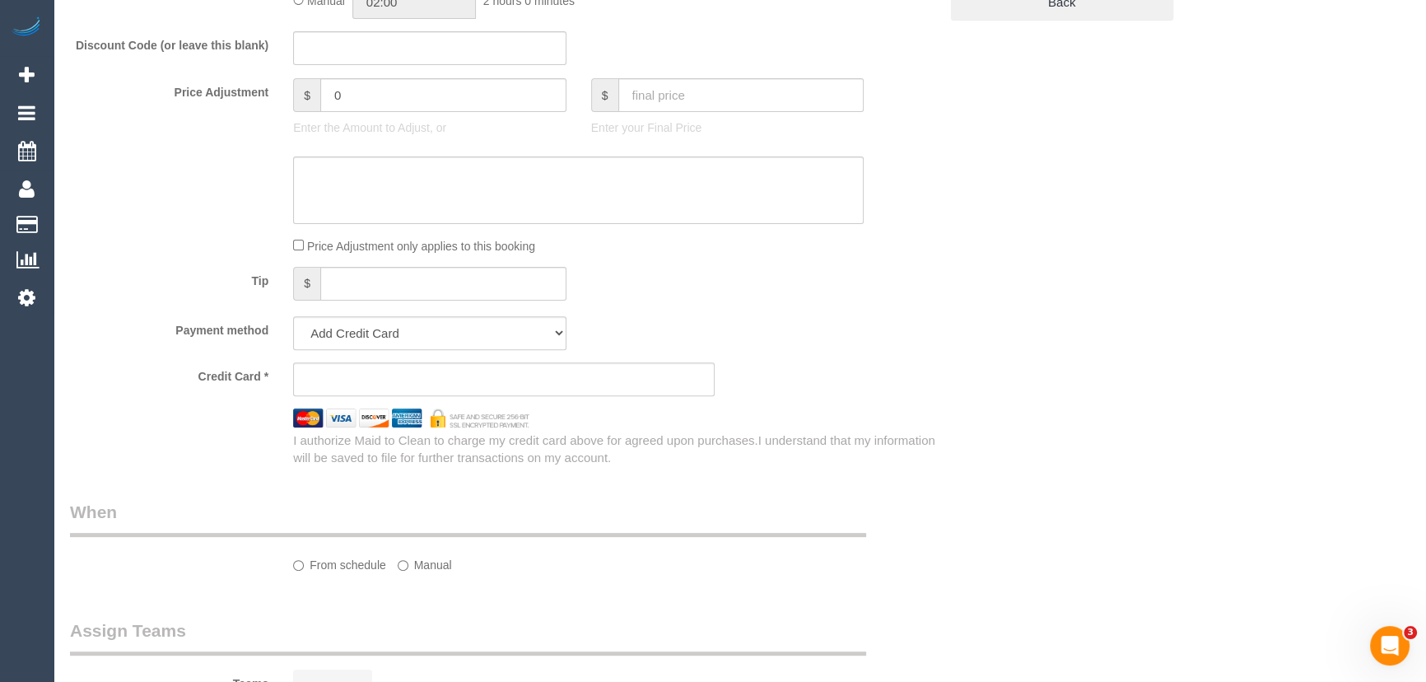
select select "string:stripe-pm_1PJlmA2GScqysDRVa5spVrWj"
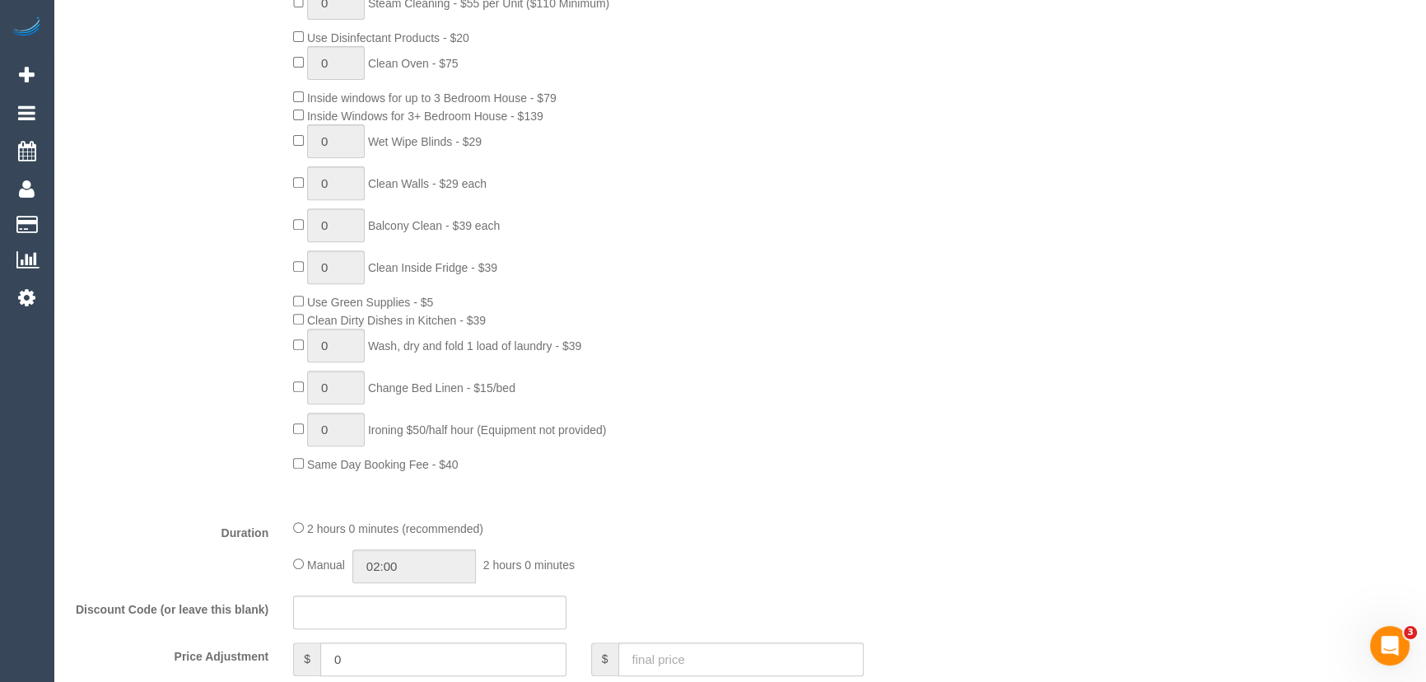
select select "object:857"
select select "number:28"
select select "number:14"
select select "number:18"
select select "number:36"
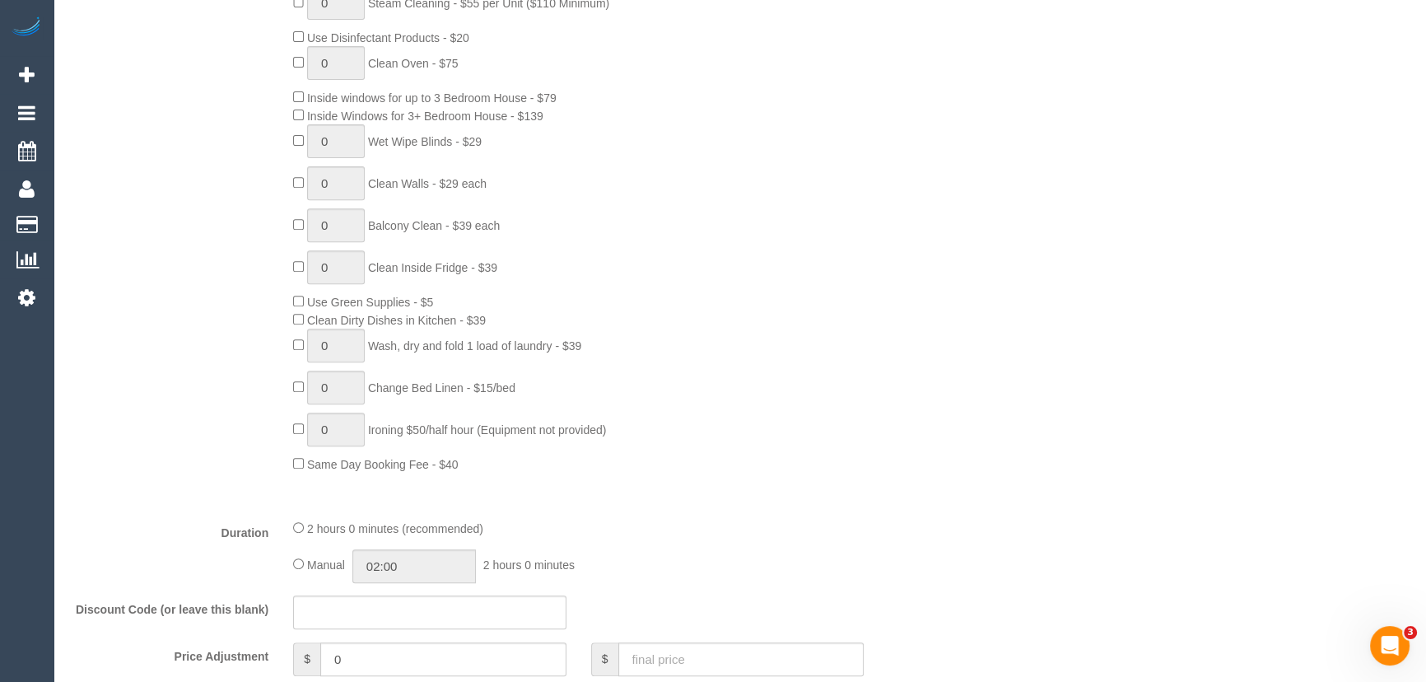
select select "number:34"
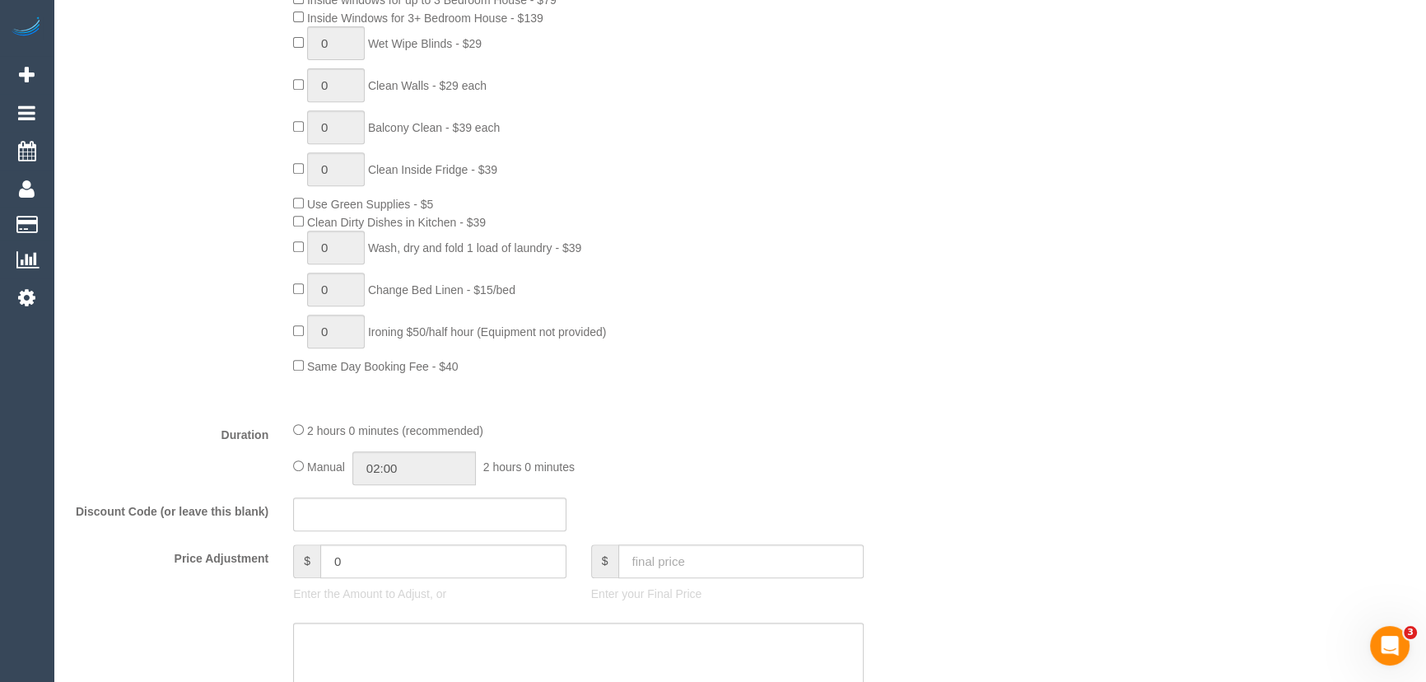
select select "spot2"
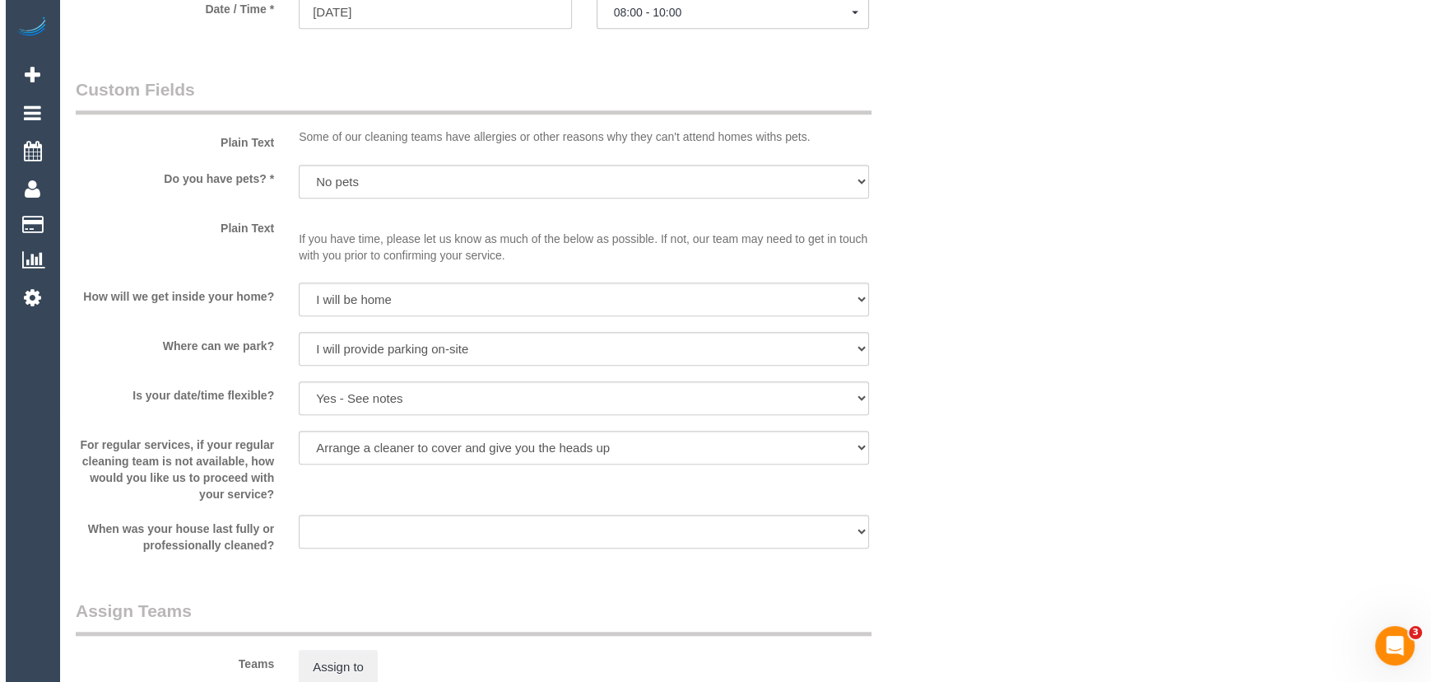
scroll to position [1874, 0]
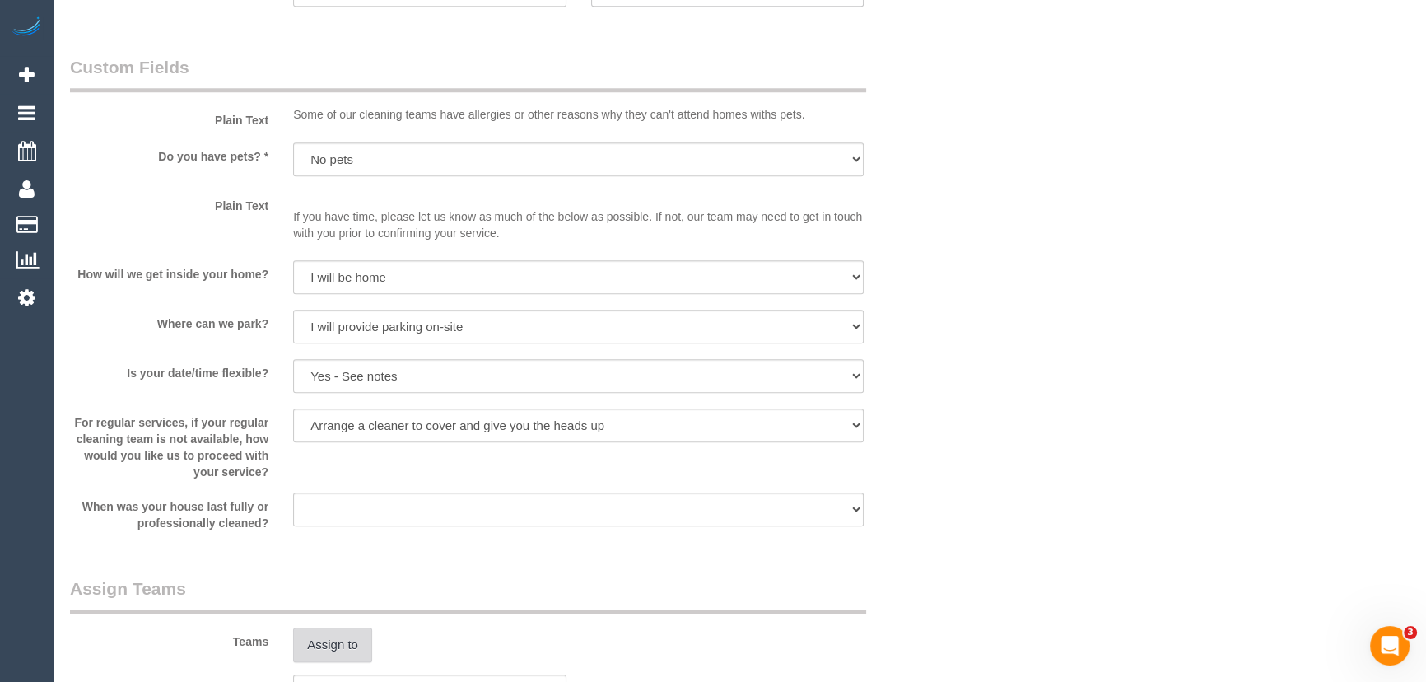
click at [333, 647] on button "Assign to" at bounding box center [332, 644] width 79 height 35
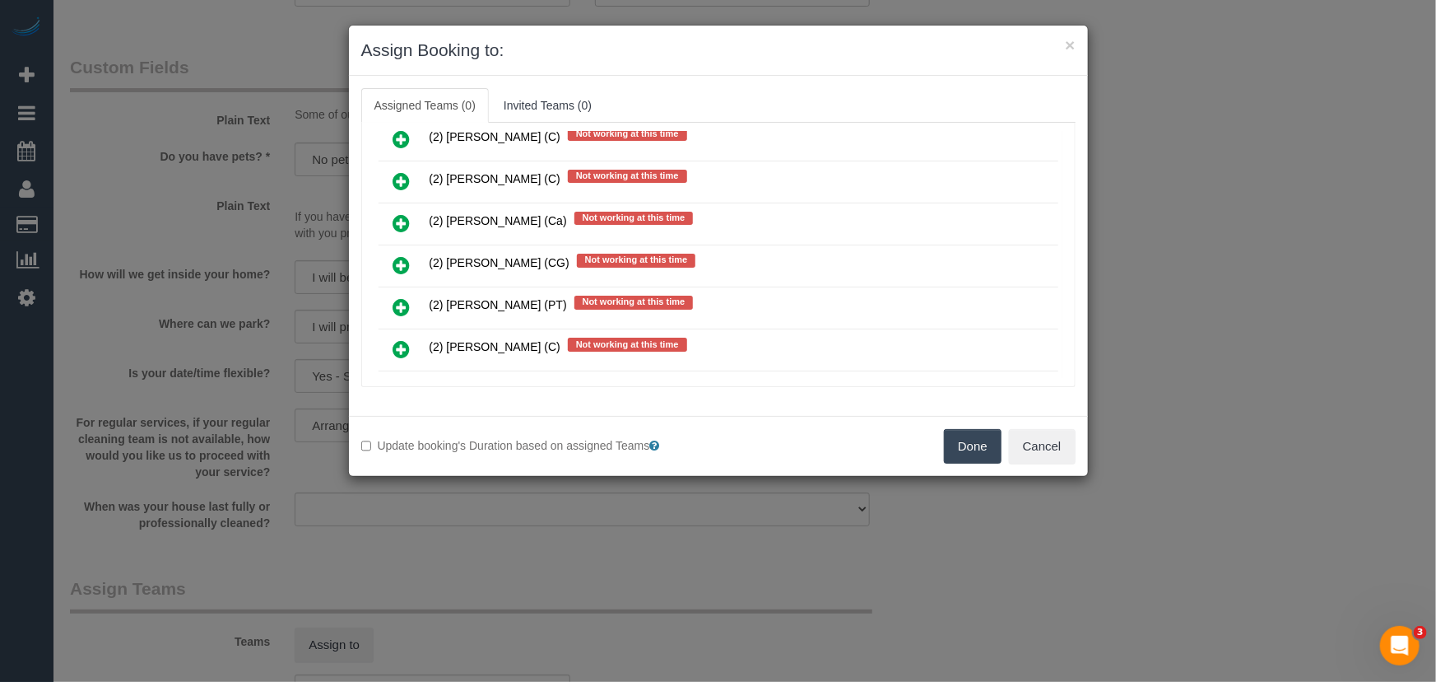
scroll to position [1646, 0]
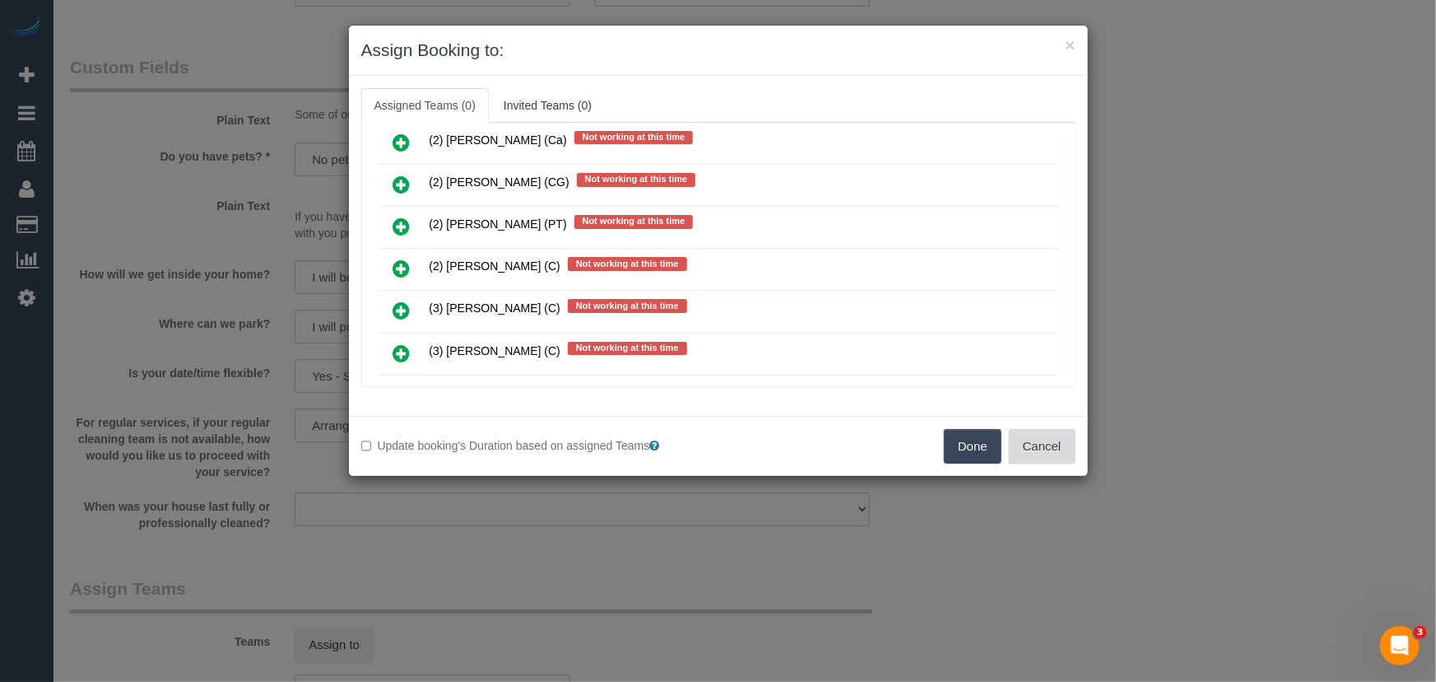
click at [1054, 454] on button "Cancel" at bounding box center [1042, 446] width 67 height 35
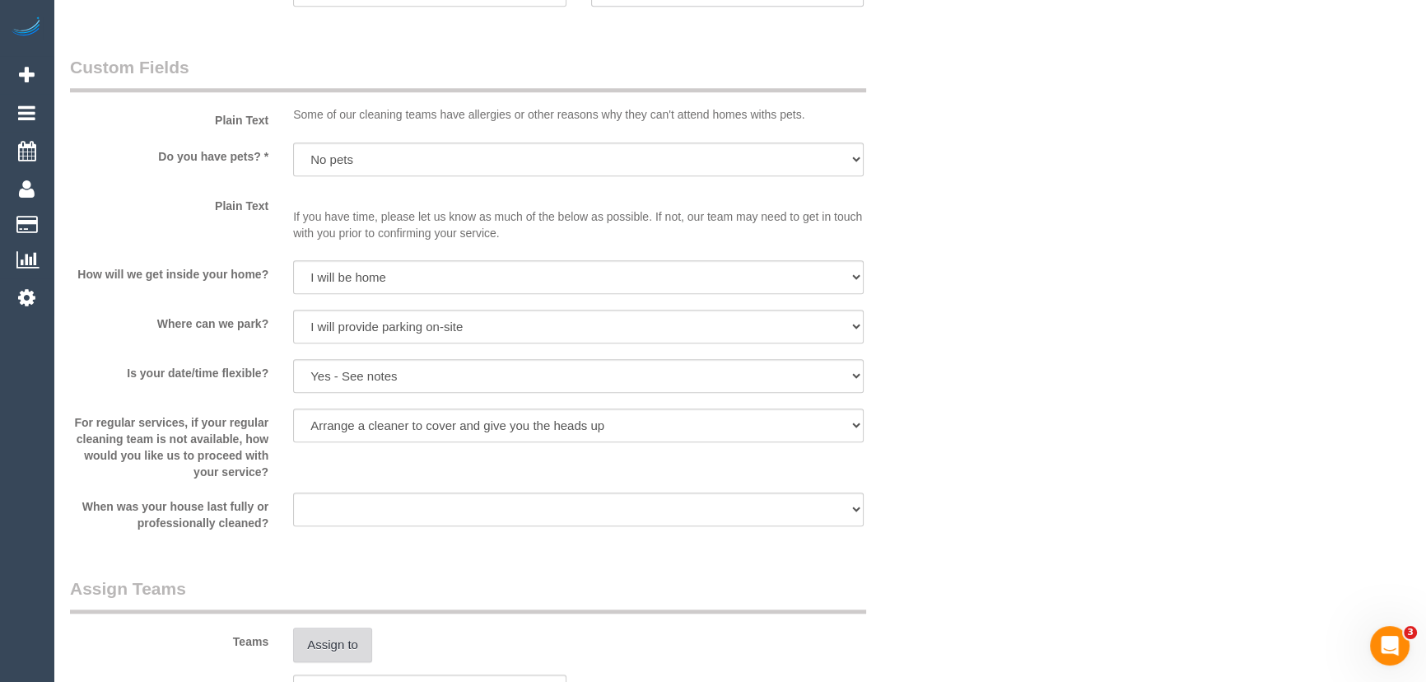
click at [346, 650] on button "Assign to" at bounding box center [332, 644] width 79 height 35
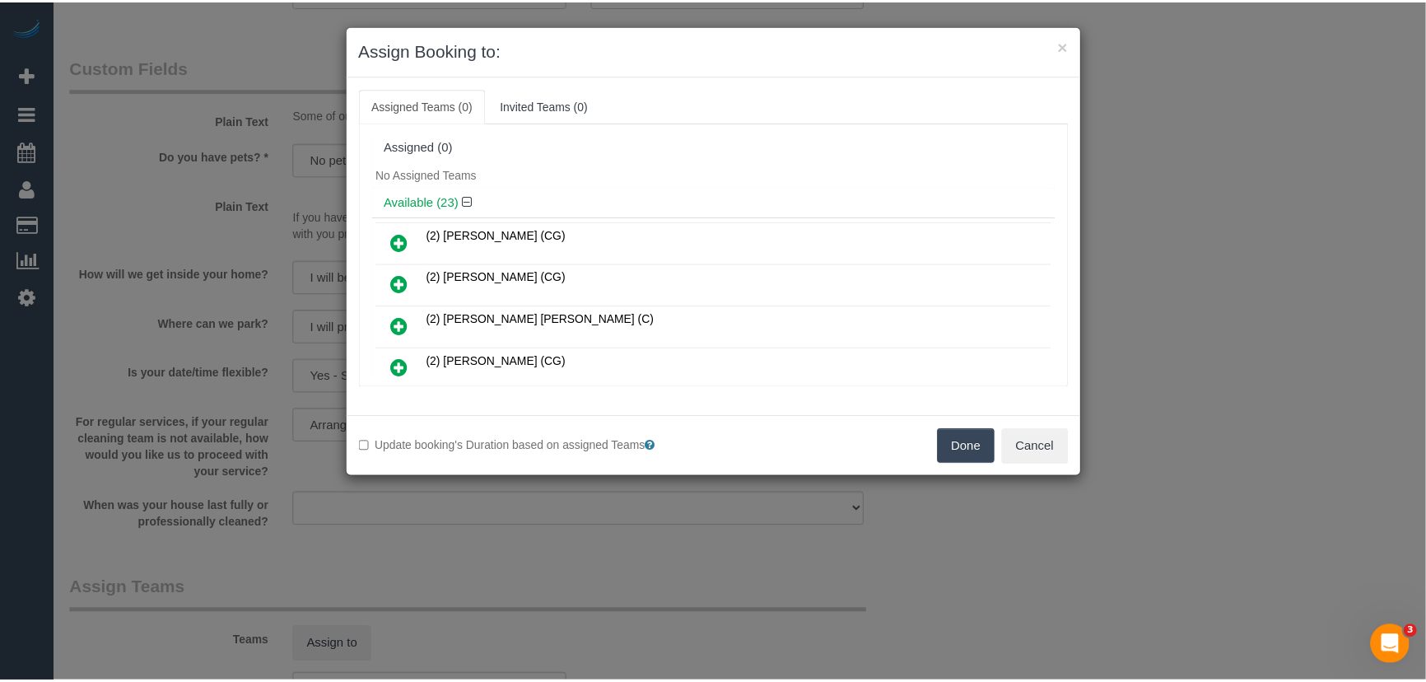
scroll to position [185, 0]
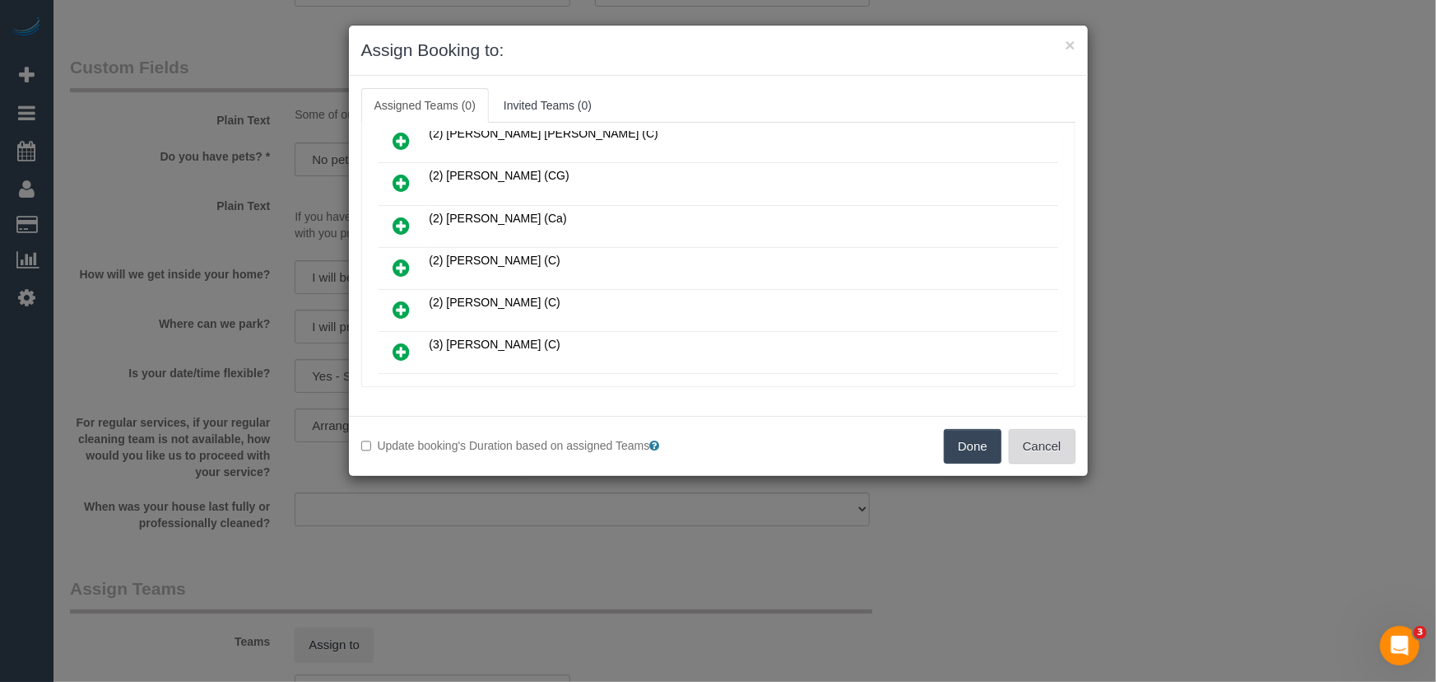
click at [1036, 445] on button "Cancel" at bounding box center [1042, 446] width 67 height 35
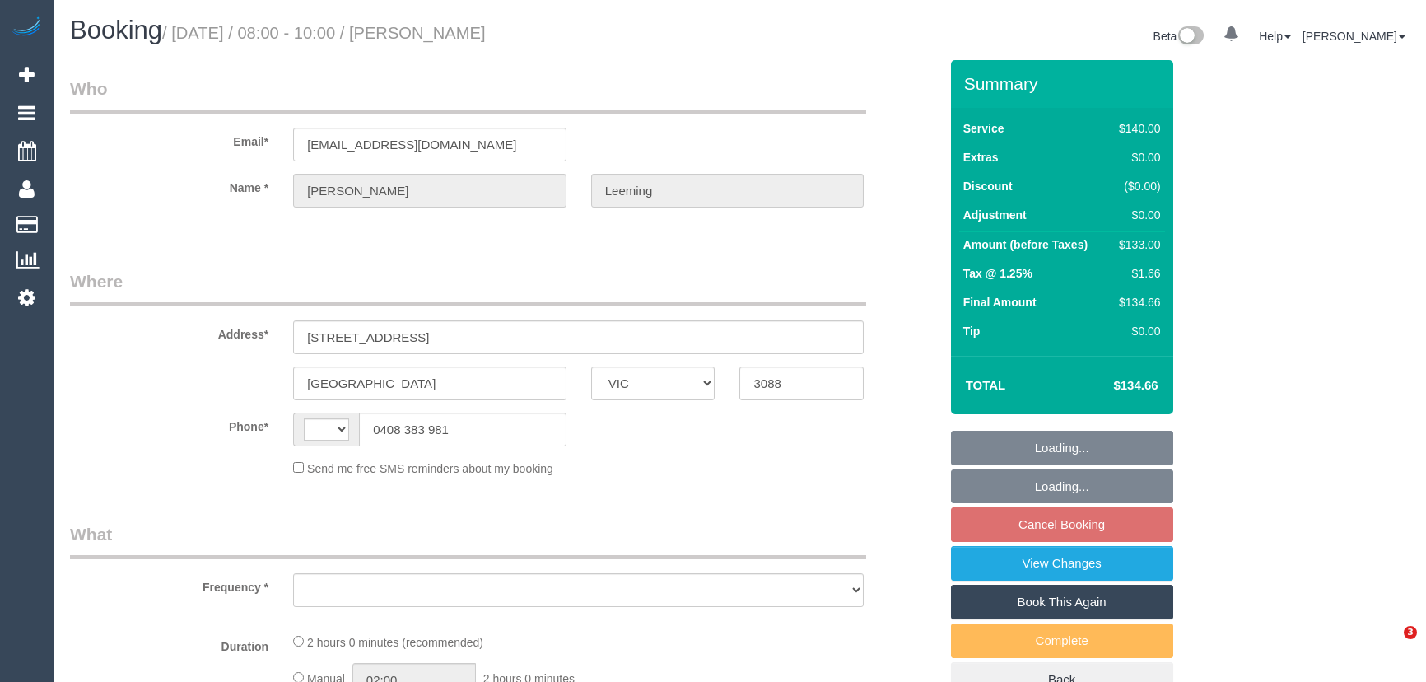
select select "VIC"
select select "string:AU"
select select "object:540"
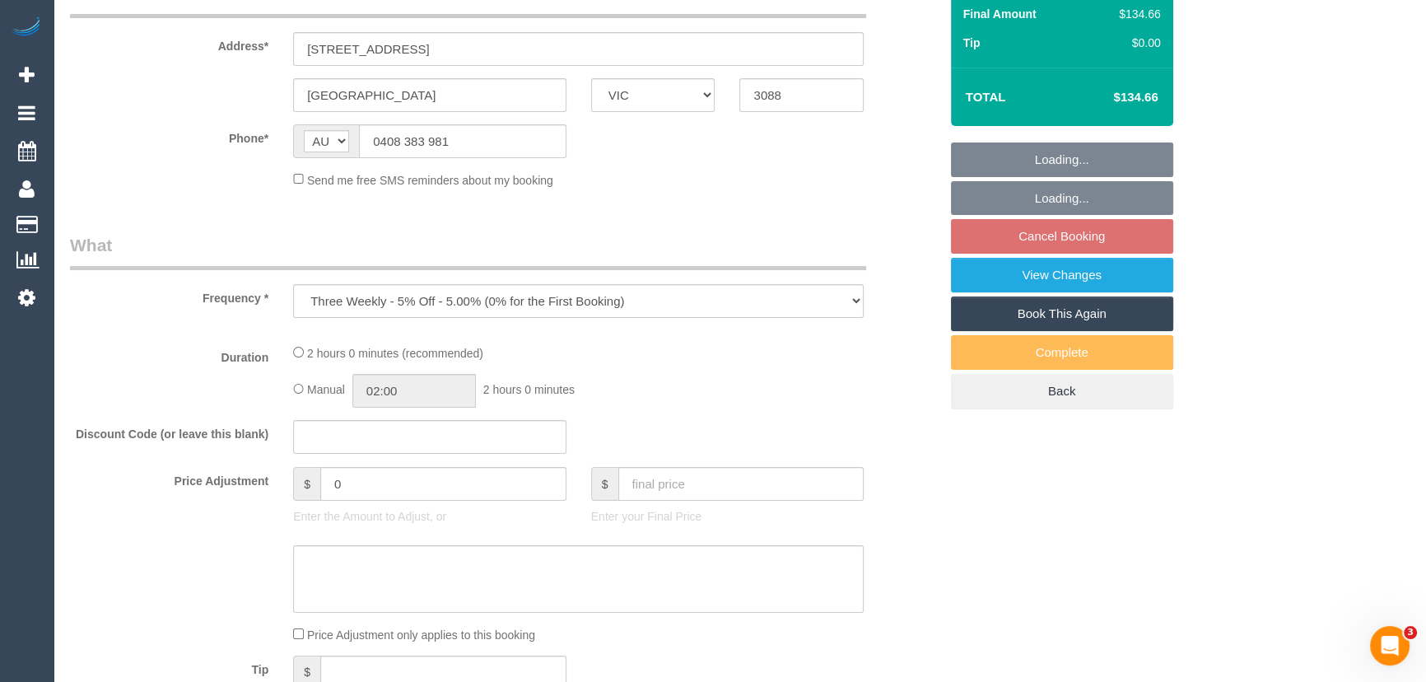
select select "string:stripe-pm_1PJlmA2GScqysDRVa5spVrWj"
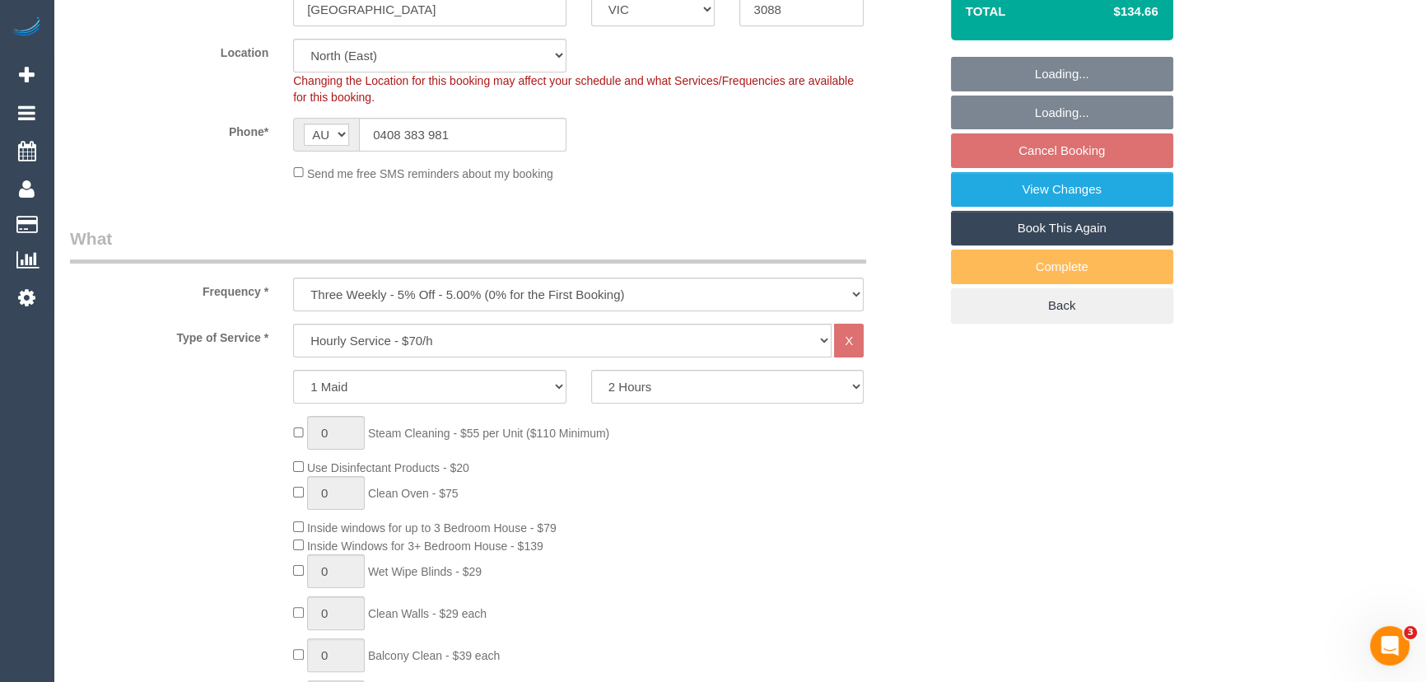
select select "number:28"
select select "number:14"
select select "number:18"
select select "number:36"
select select "number:34"
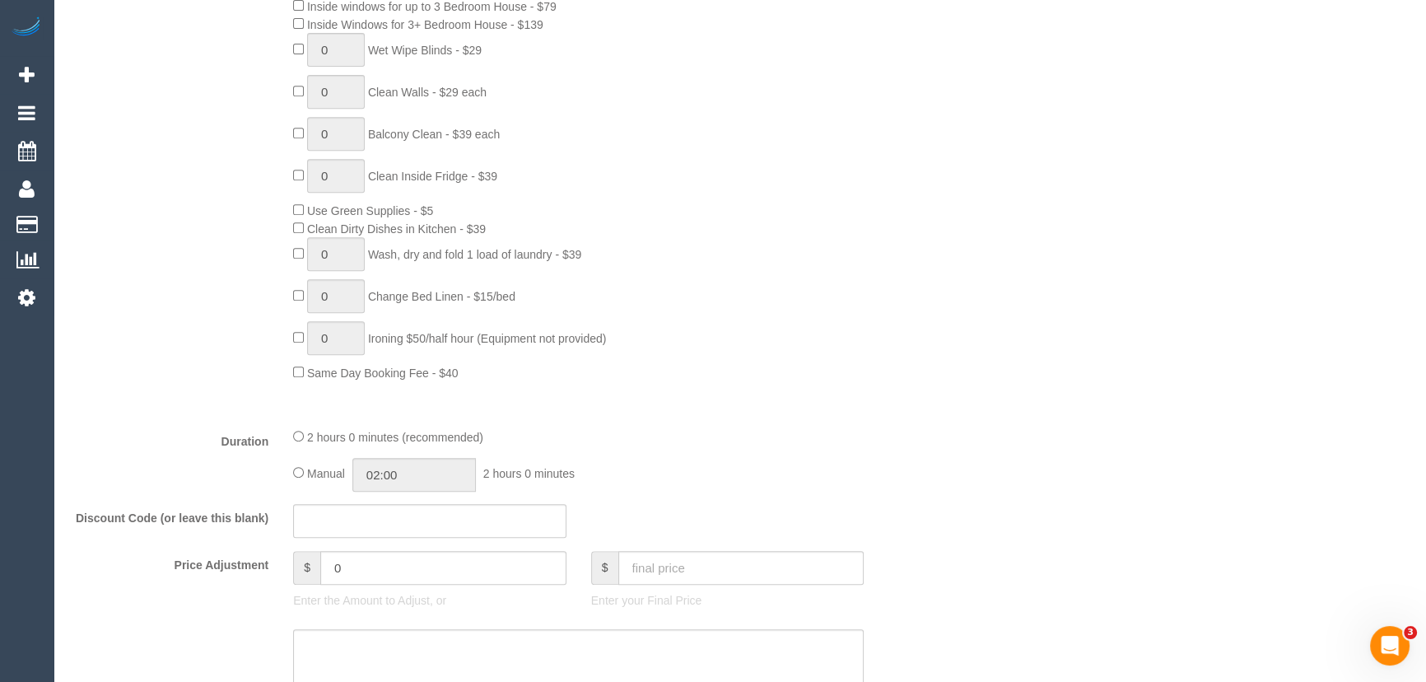
select select "object:857"
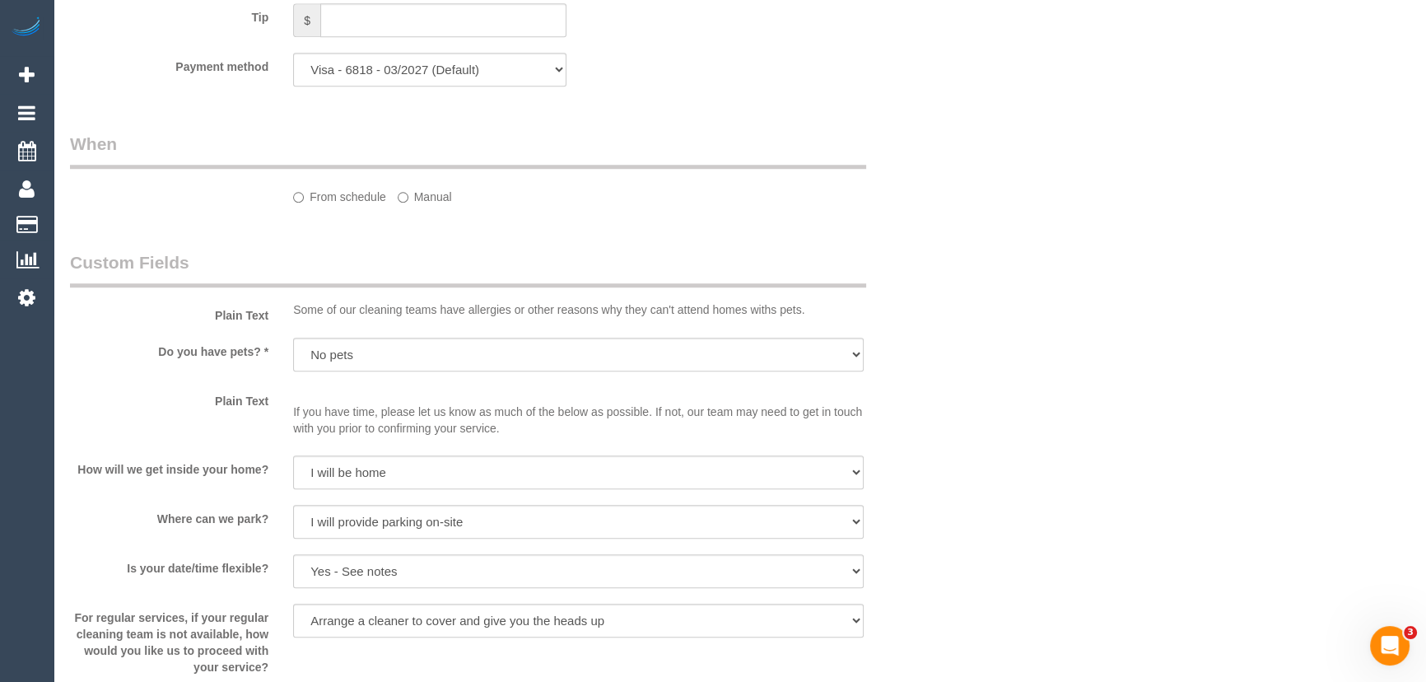
select select "spot2"
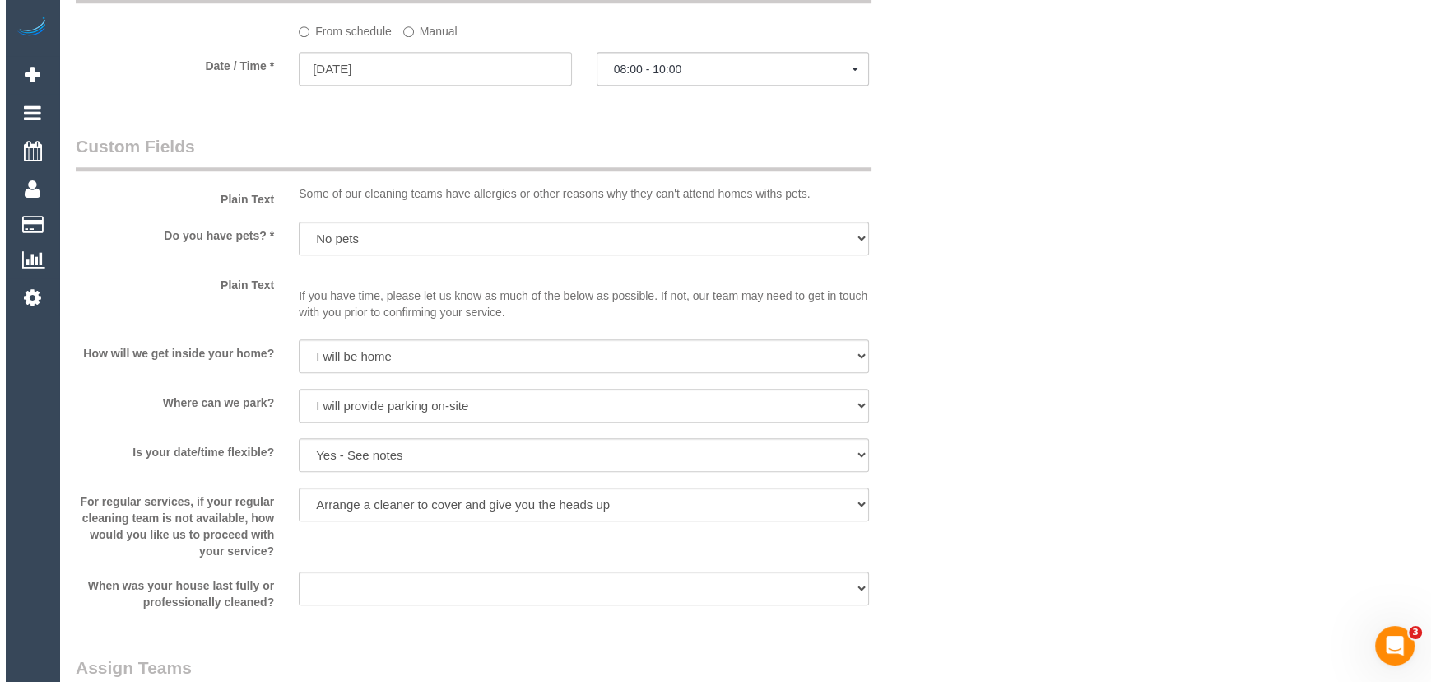
scroll to position [2020, 0]
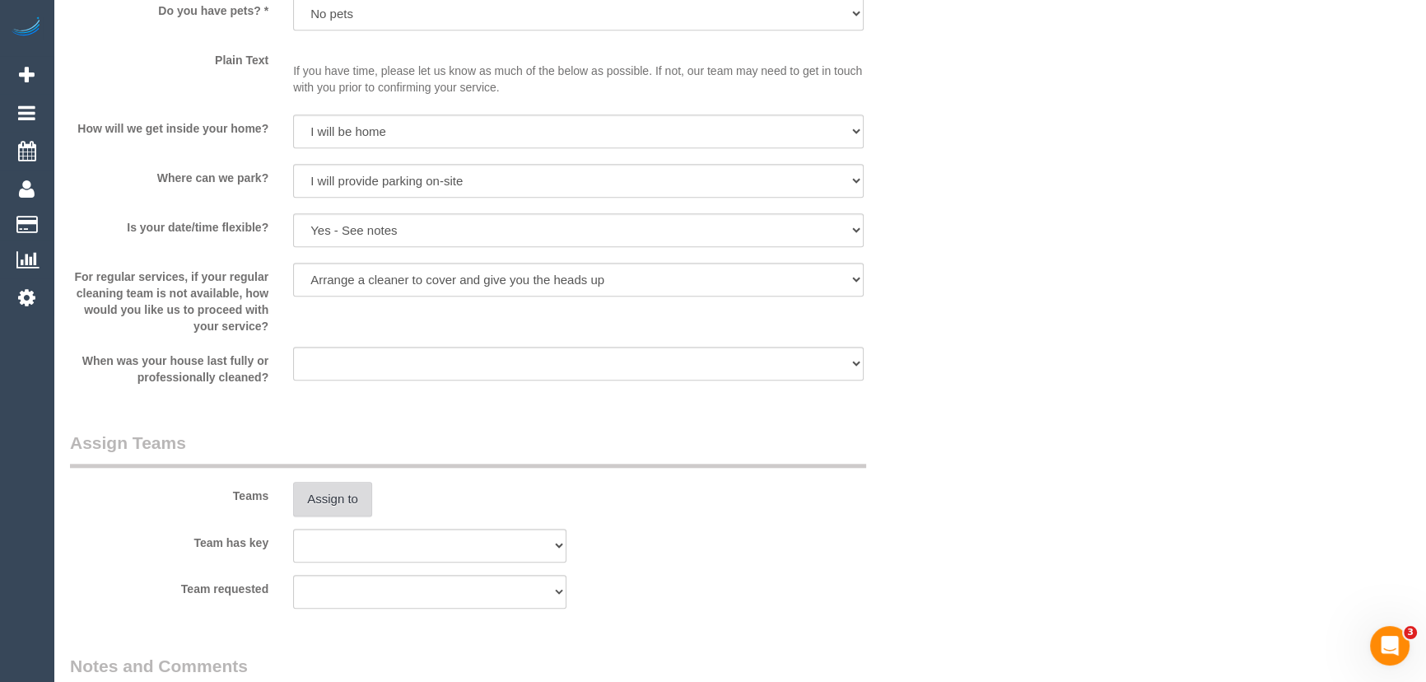
click at [332, 498] on button "Assign to" at bounding box center [332, 499] width 79 height 35
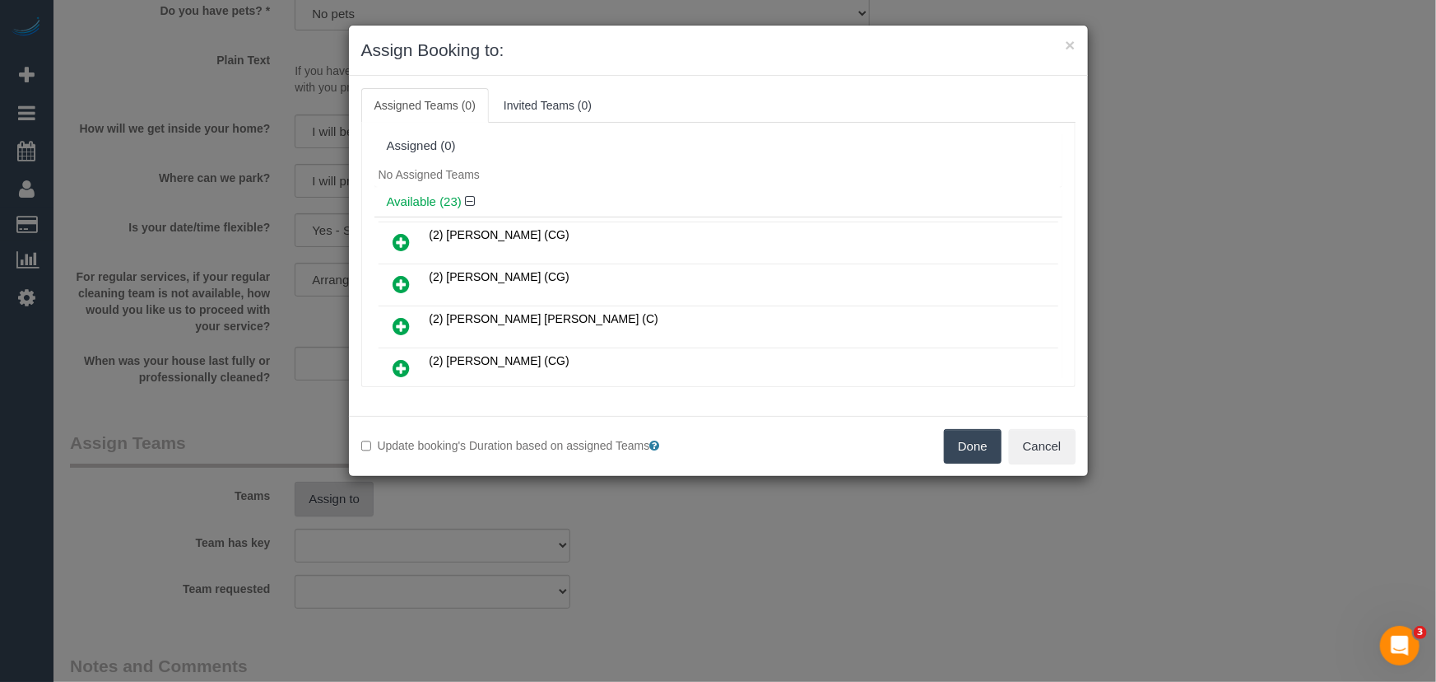
scroll to position [2654, 0]
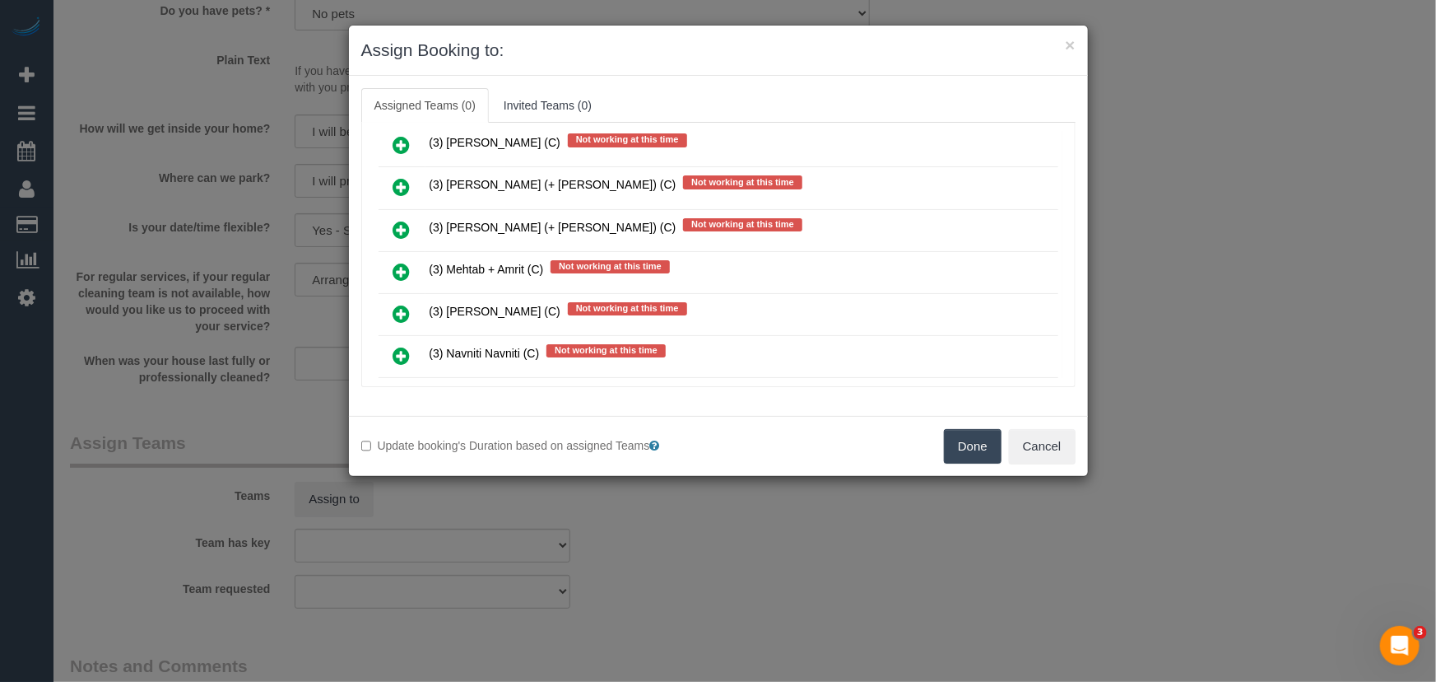
click at [397, 304] on icon at bounding box center [401, 314] width 17 height 20
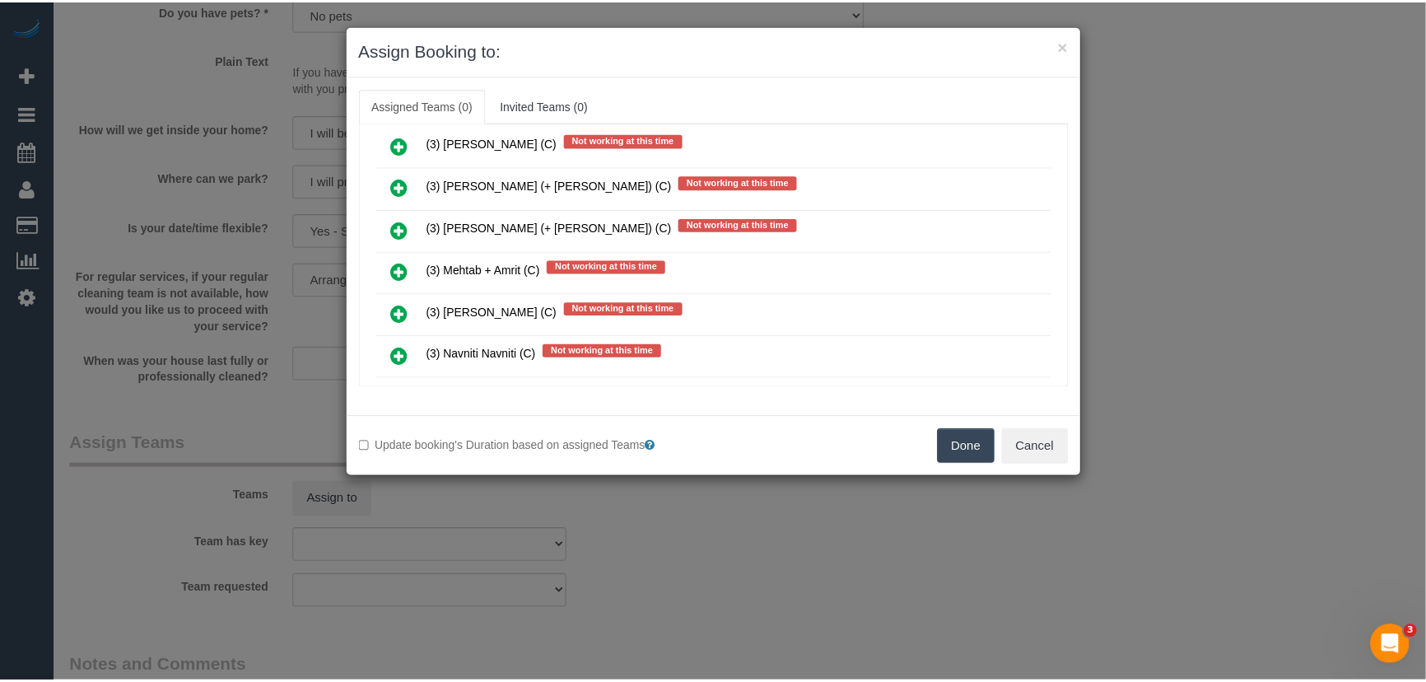
scroll to position [2693, 0]
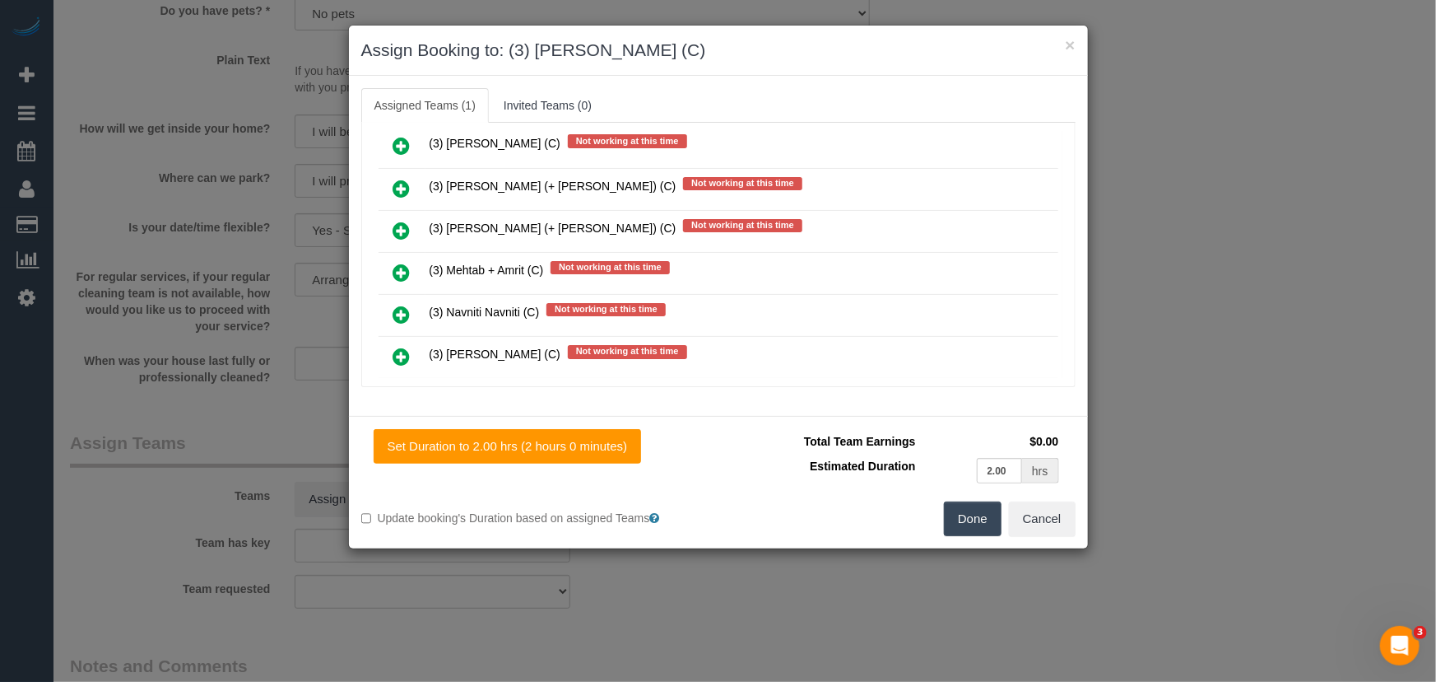
drag, startPoint x: 963, startPoint y: 526, endPoint x: 917, endPoint y: 506, distance: 50.2
click at [963, 526] on button "Done" at bounding box center [973, 518] width 58 height 35
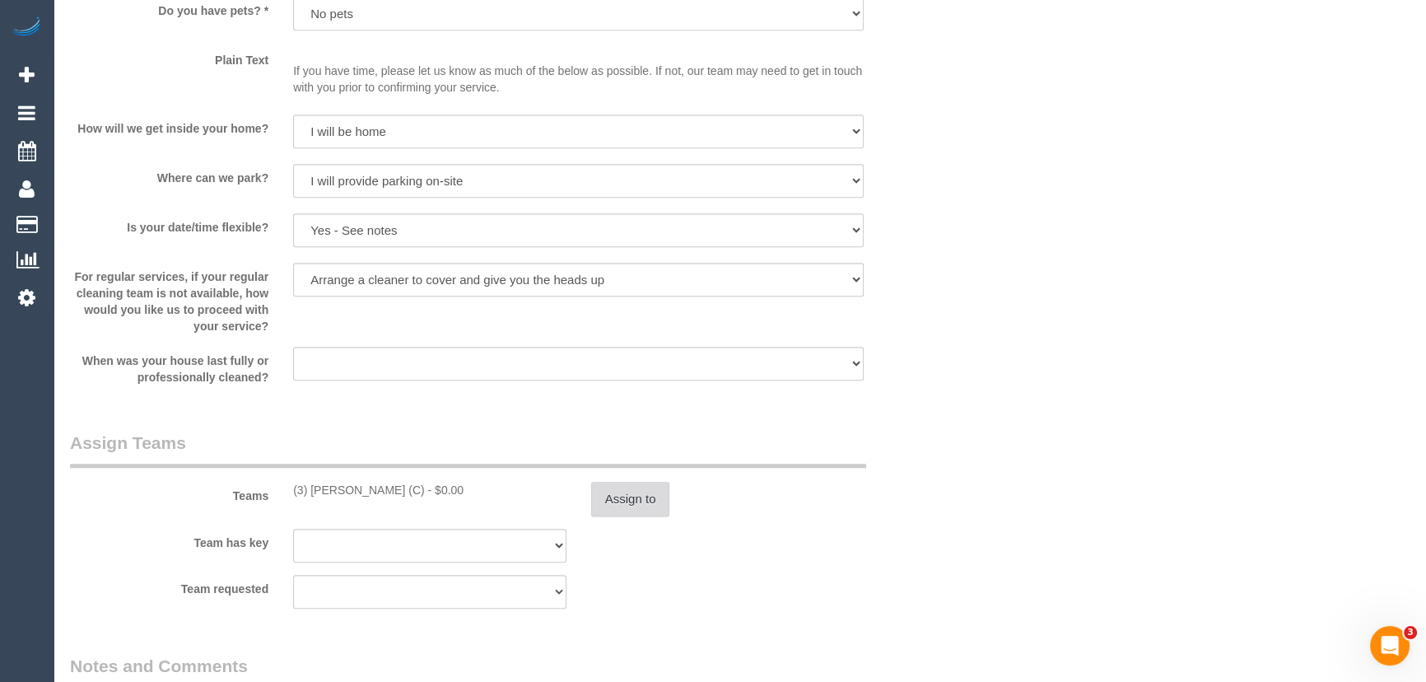
click at [643, 500] on button "Assign to" at bounding box center [630, 499] width 79 height 35
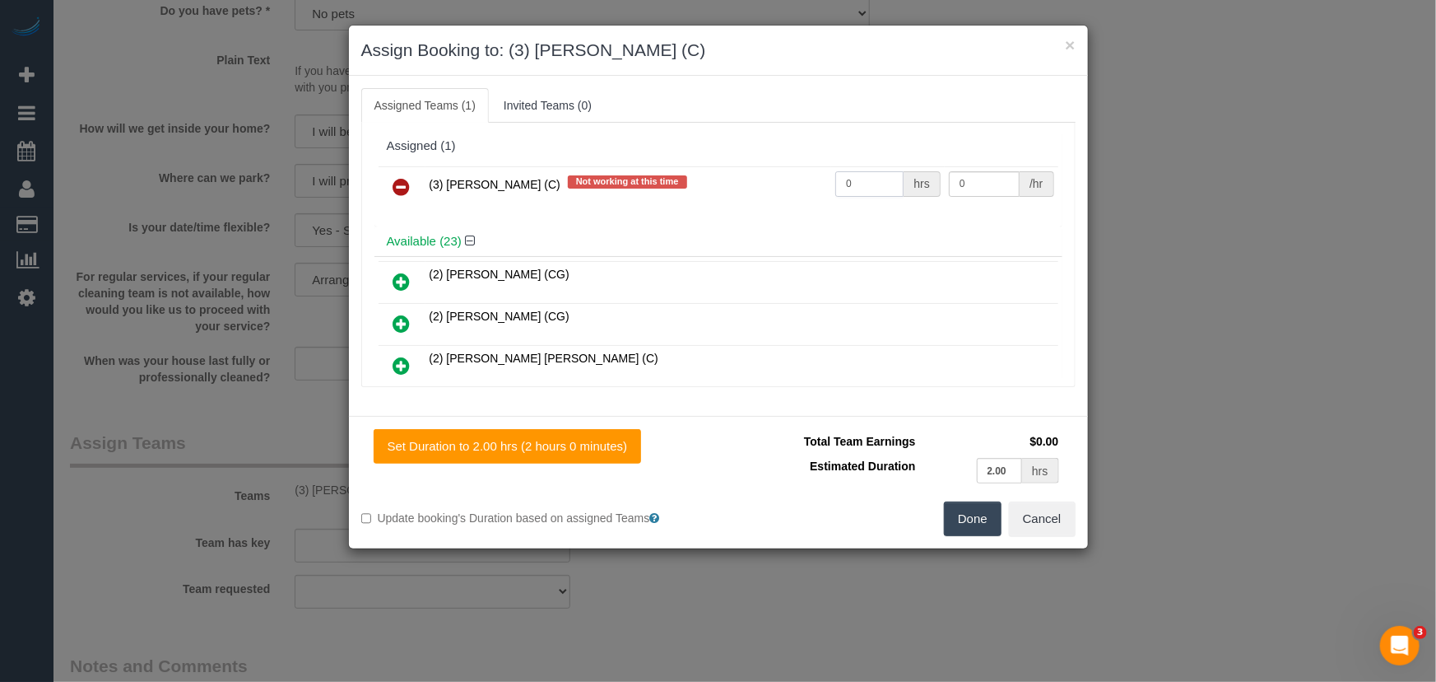
click at [873, 182] on input "0" at bounding box center [870, 184] width 68 height 26
type input "2"
type input "35"
click at [981, 528] on button "Done" at bounding box center [973, 518] width 58 height 35
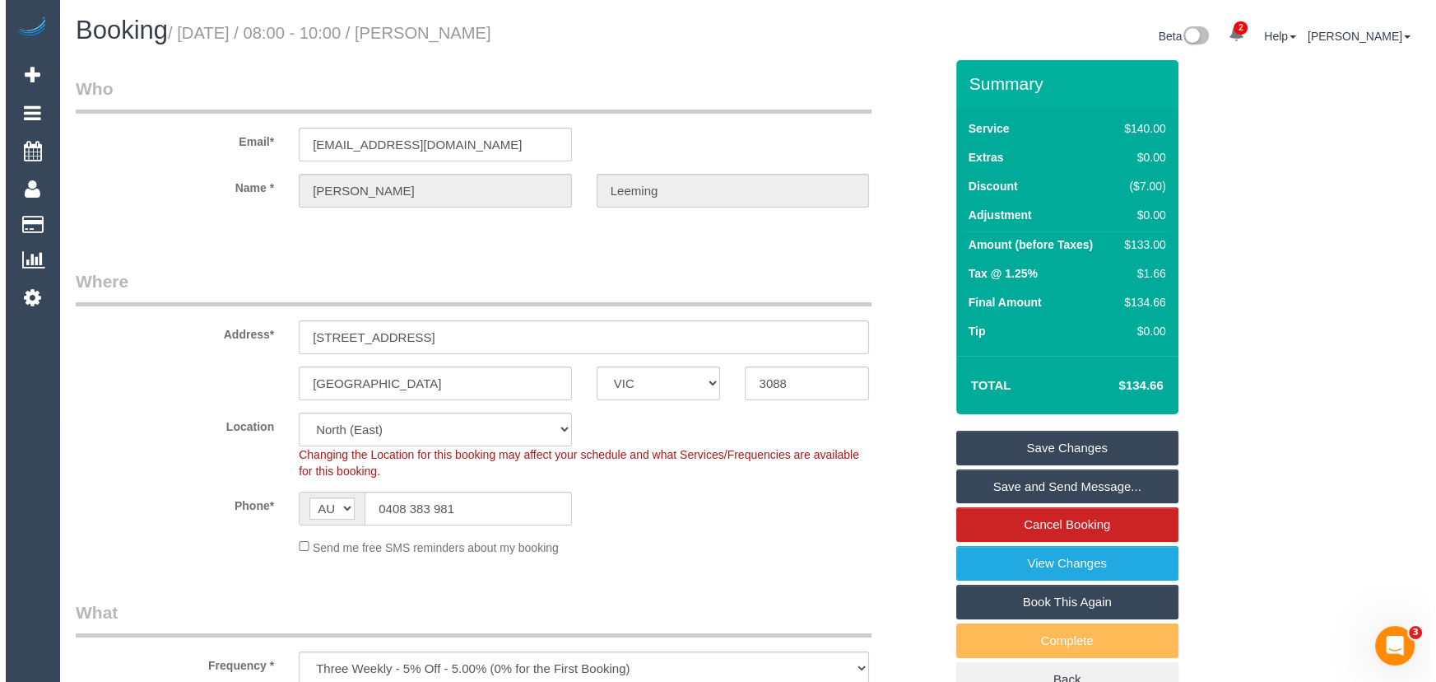
scroll to position [0, 0]
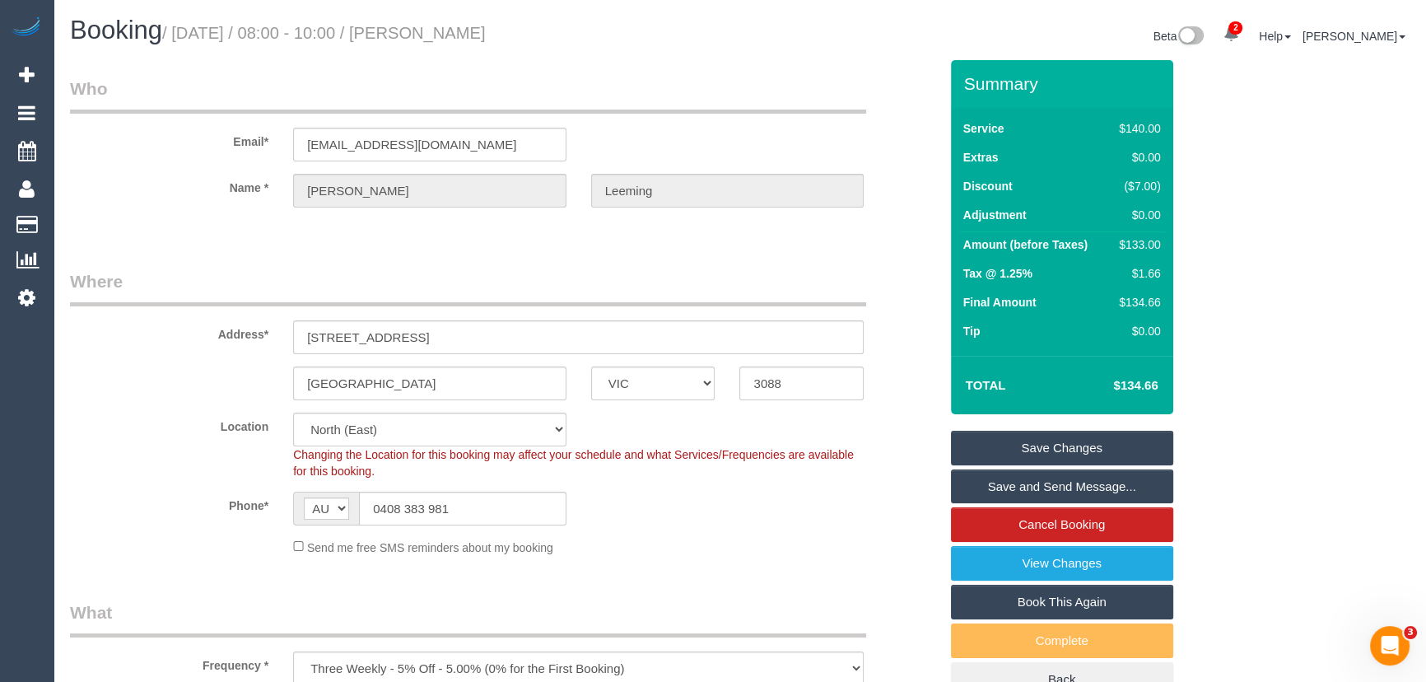
click at [483, 33] on small "/ [DATE] / 08:00 - 10:00 / [PERSON_NAME]" at bounding box center [324, 33] width 324 height 18
copy small "[PERSON_NAME]"
drag, startPoint x: 1008, startPoint y: 481, endPoint x: 1008, endPoint y: 462, distance: 19.0
click at [1008, 481] on link "Save and Send Message..." at bounding box center [1062, 486] width 222 height 35
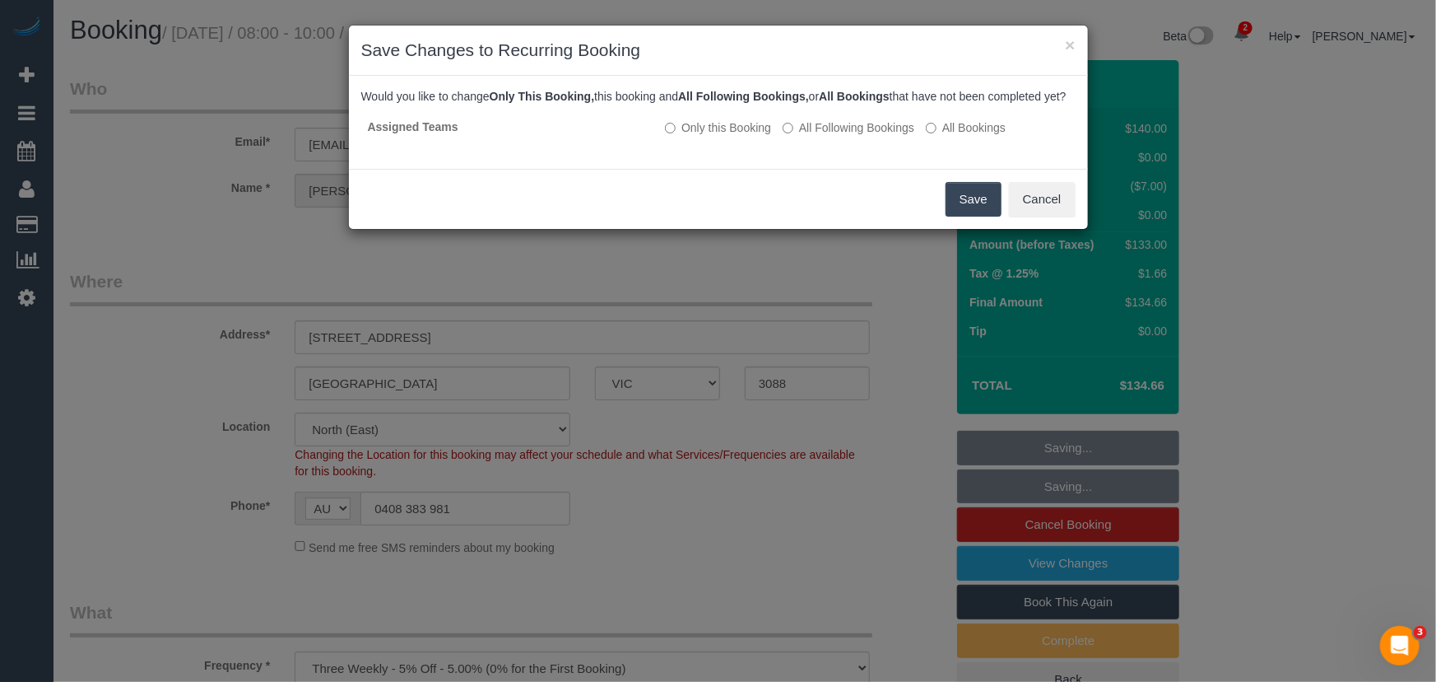
click at [989, 217] on button "Save" at bounding box center [974, 199] width 56 height 35
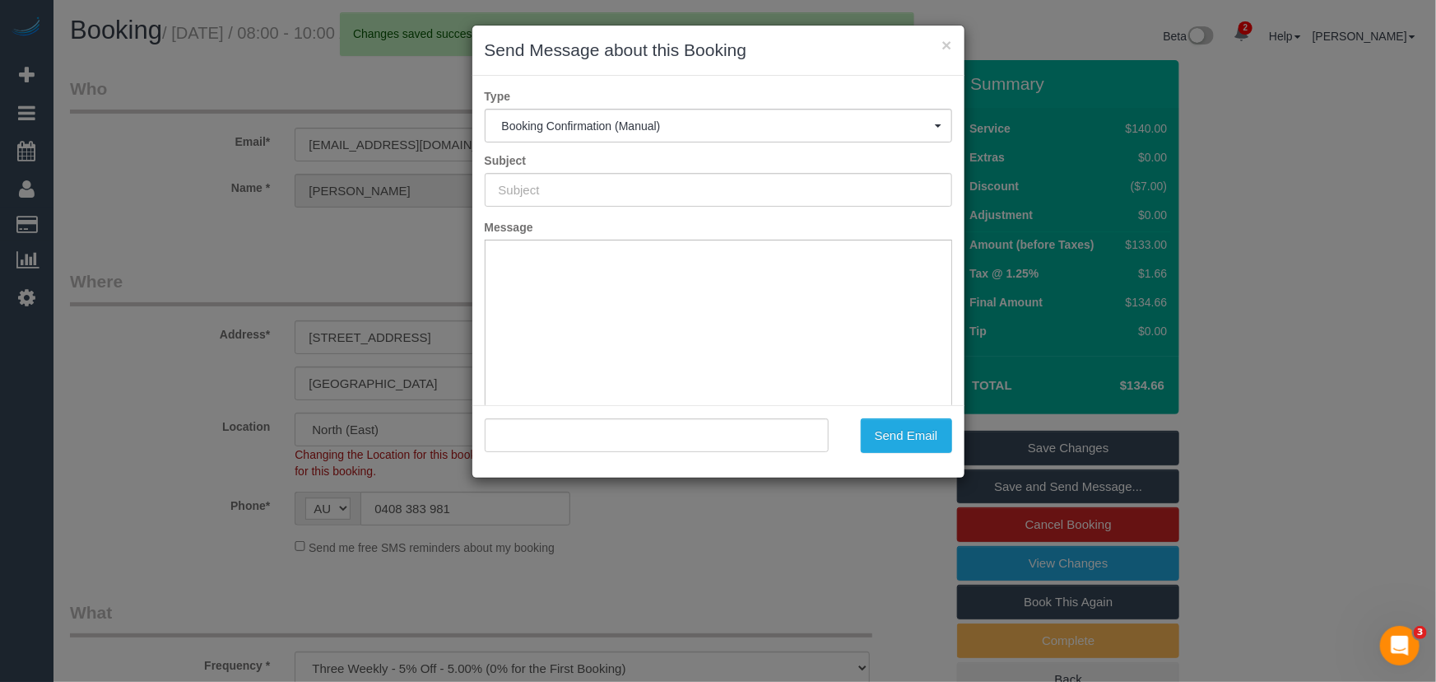
type input "Booking Confirmed"
type input ""[PERSON_NAME]" <[EMAIL_ADDRESS][DOMAIN_NAME]>"
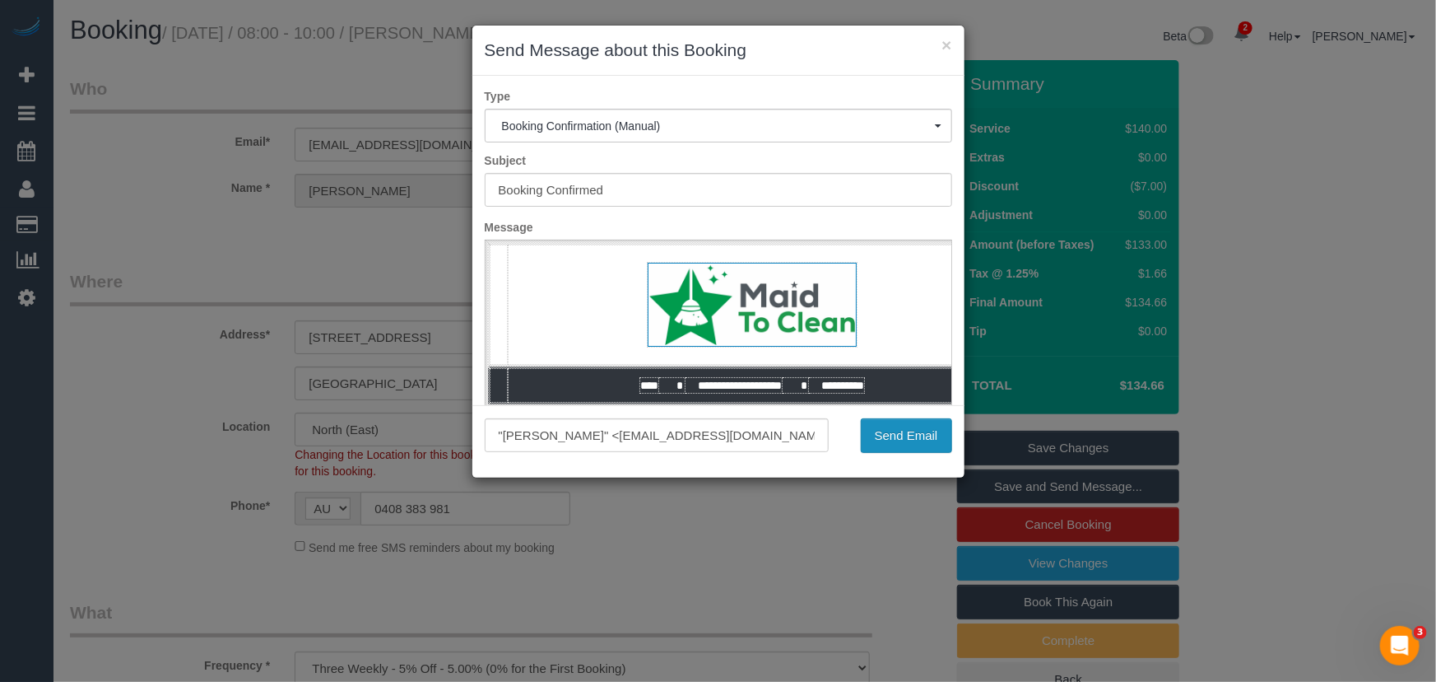
click at [892, 438] on button "Send Email" at bounding box center [906, 435] width 91 height 35
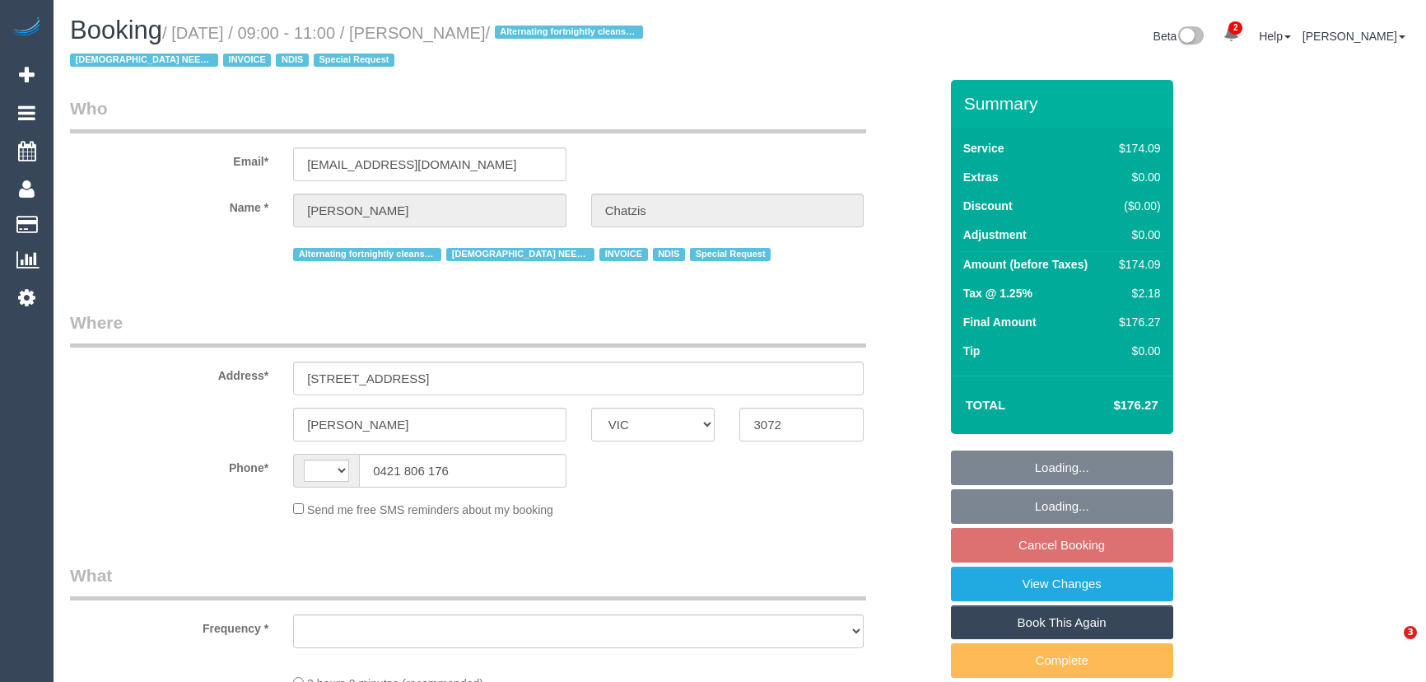
select select "VIC"
select select "string:AU"
select select "object:549"
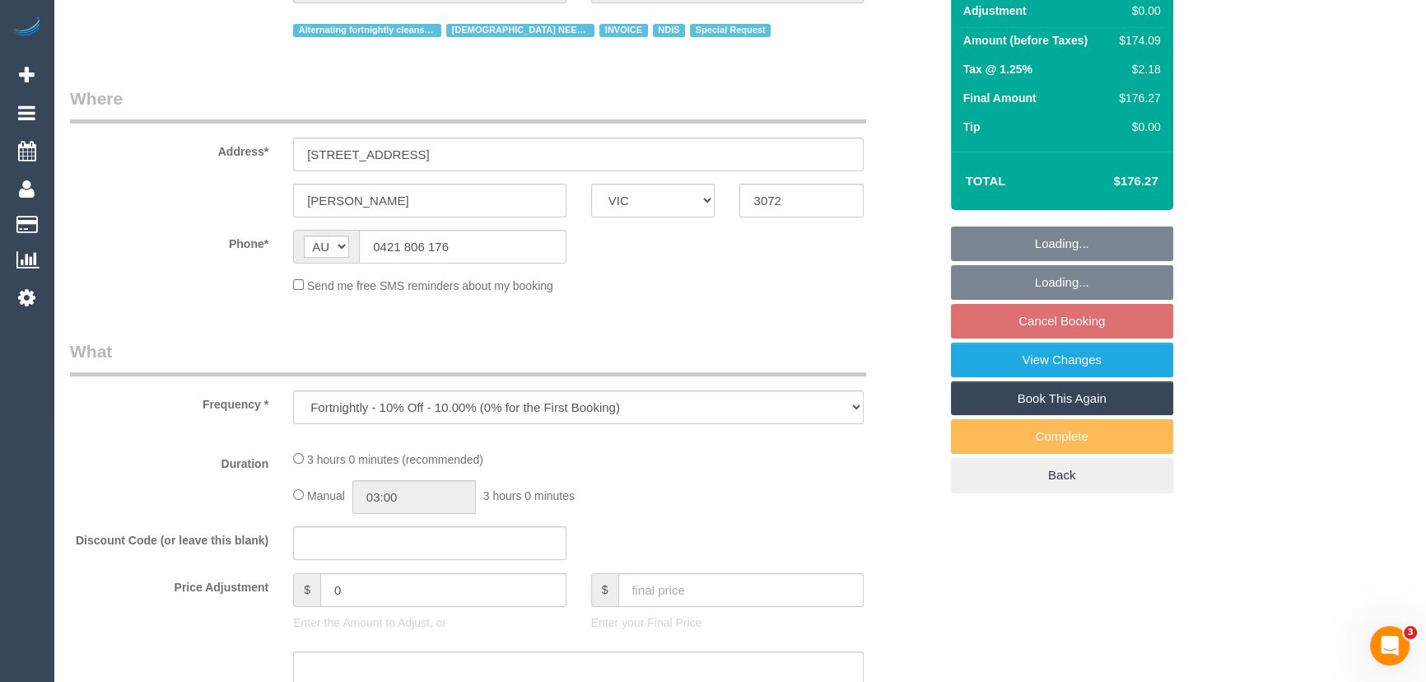
select select "180"
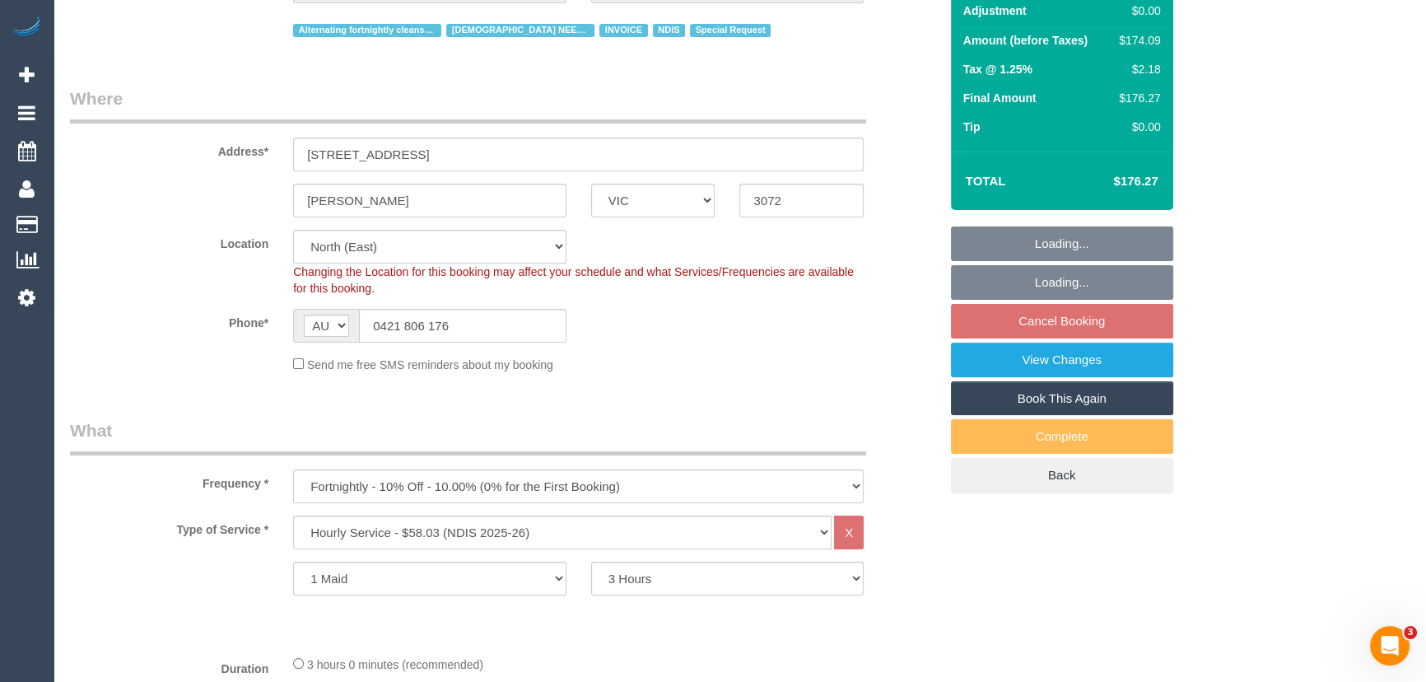
select select "number:28"
select select "number:14"
select select "number:19"
select select "number:36"
select select "number:35"
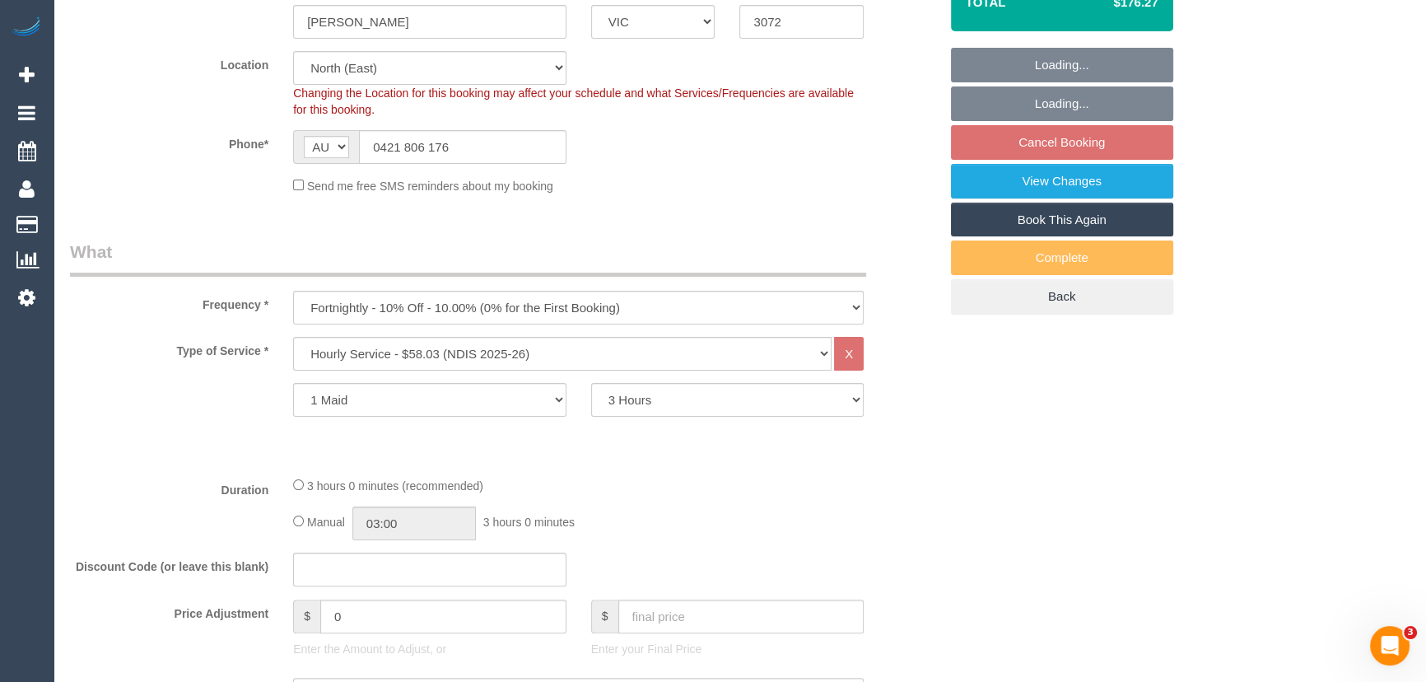
select select "object:782"
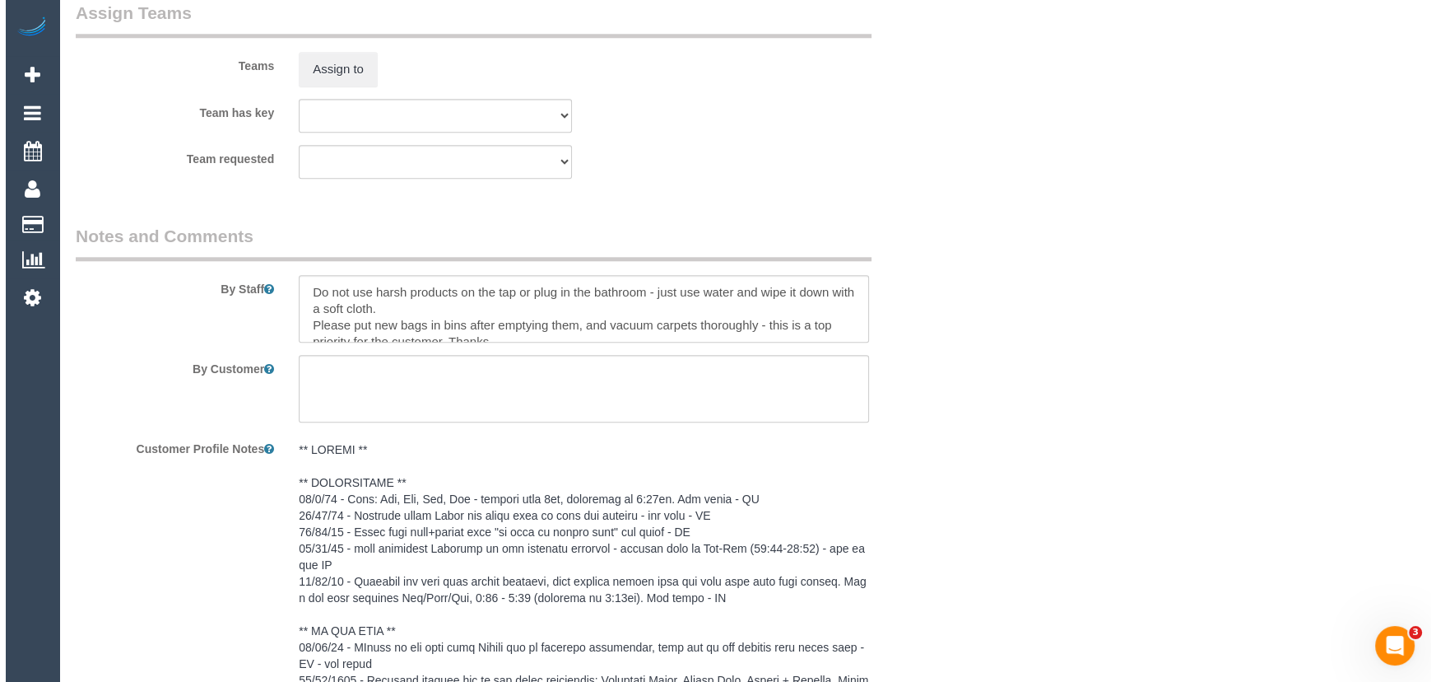
scroll to position [2095, 0]
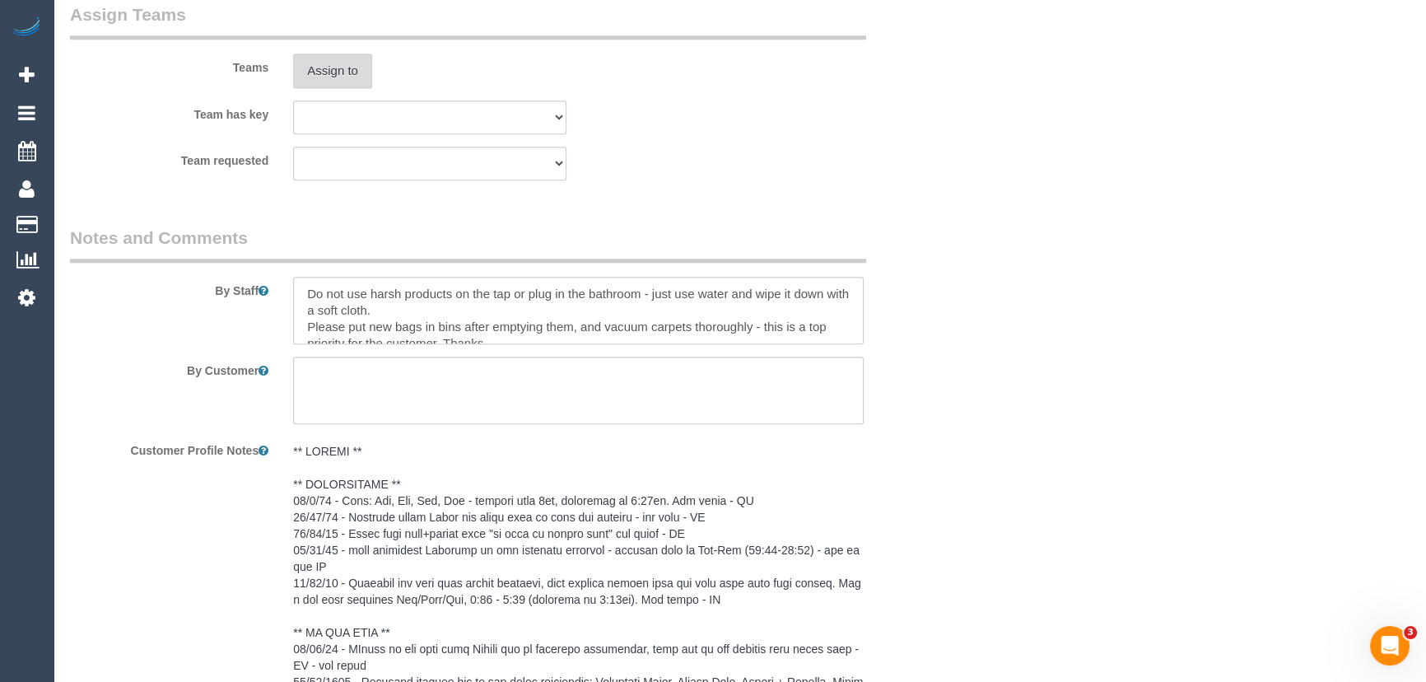
click at [338, 68] on button "Assign to" at bounding box center [332, 71] width 79 height 35
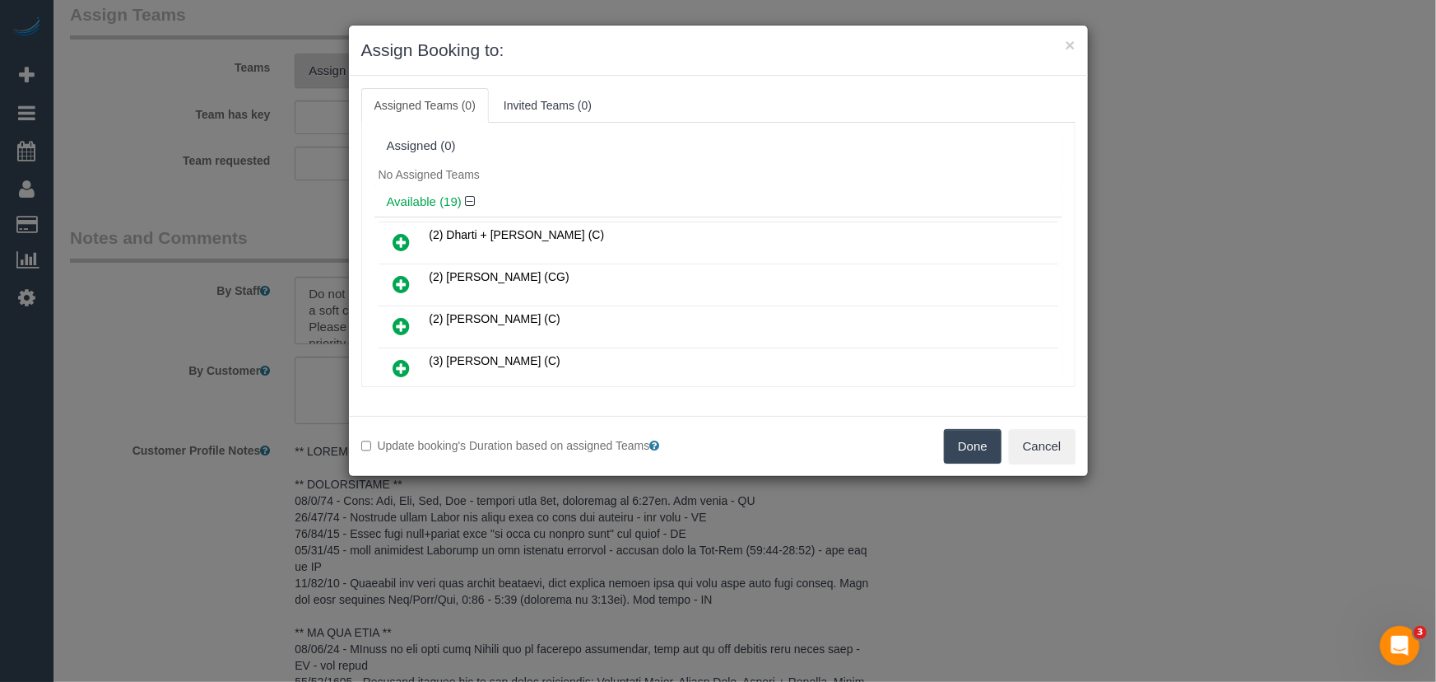
scroll to position [5194, 0]
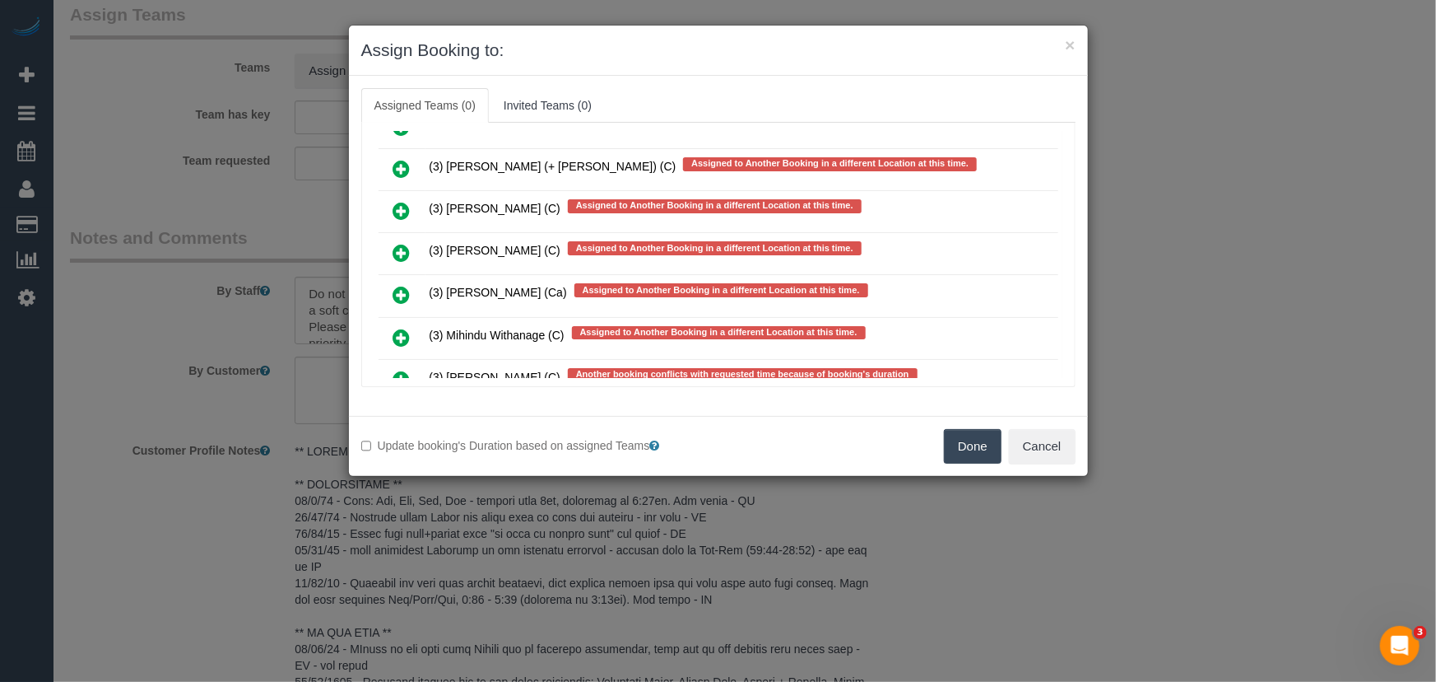
click at [403, 370] on icon at bounding box center [401, 380] width 17 height 20
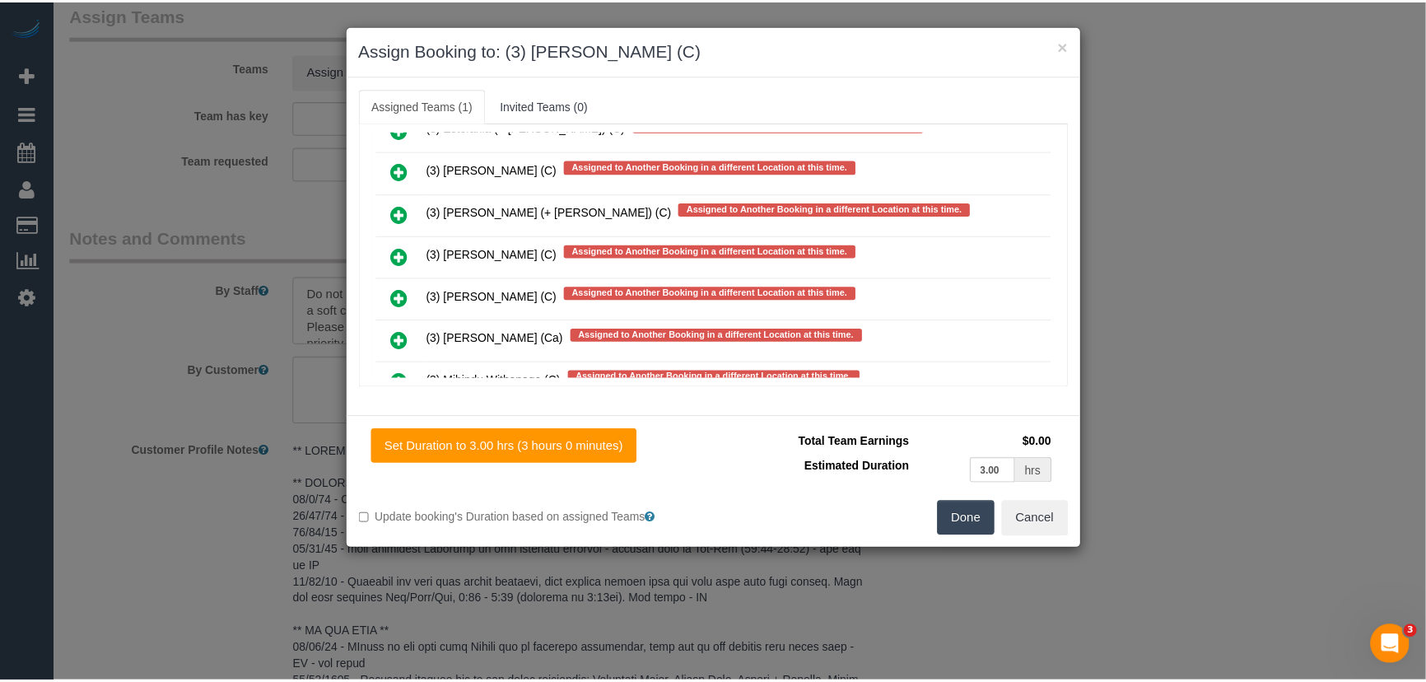
scroll to position [5239, 0]
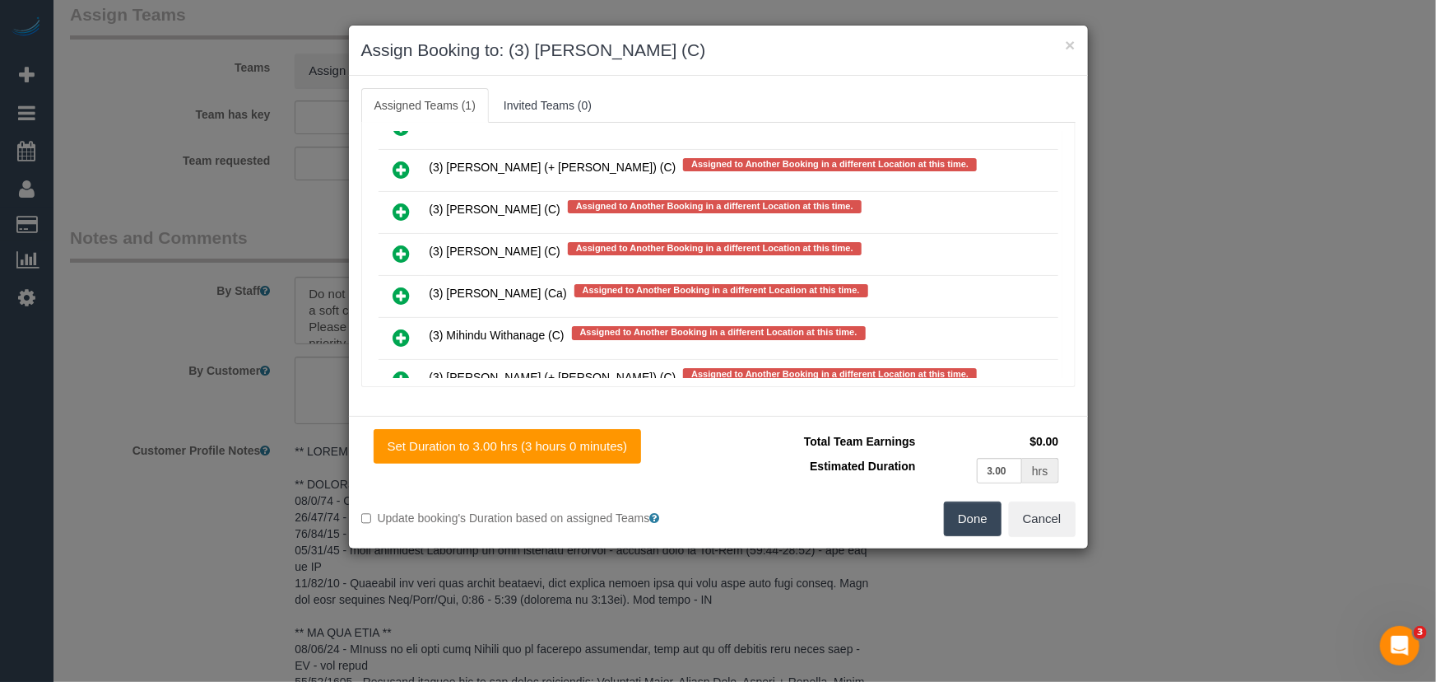
click at [954, 528] on button "Done" at bounding box center [973, 518] width 58 height 35
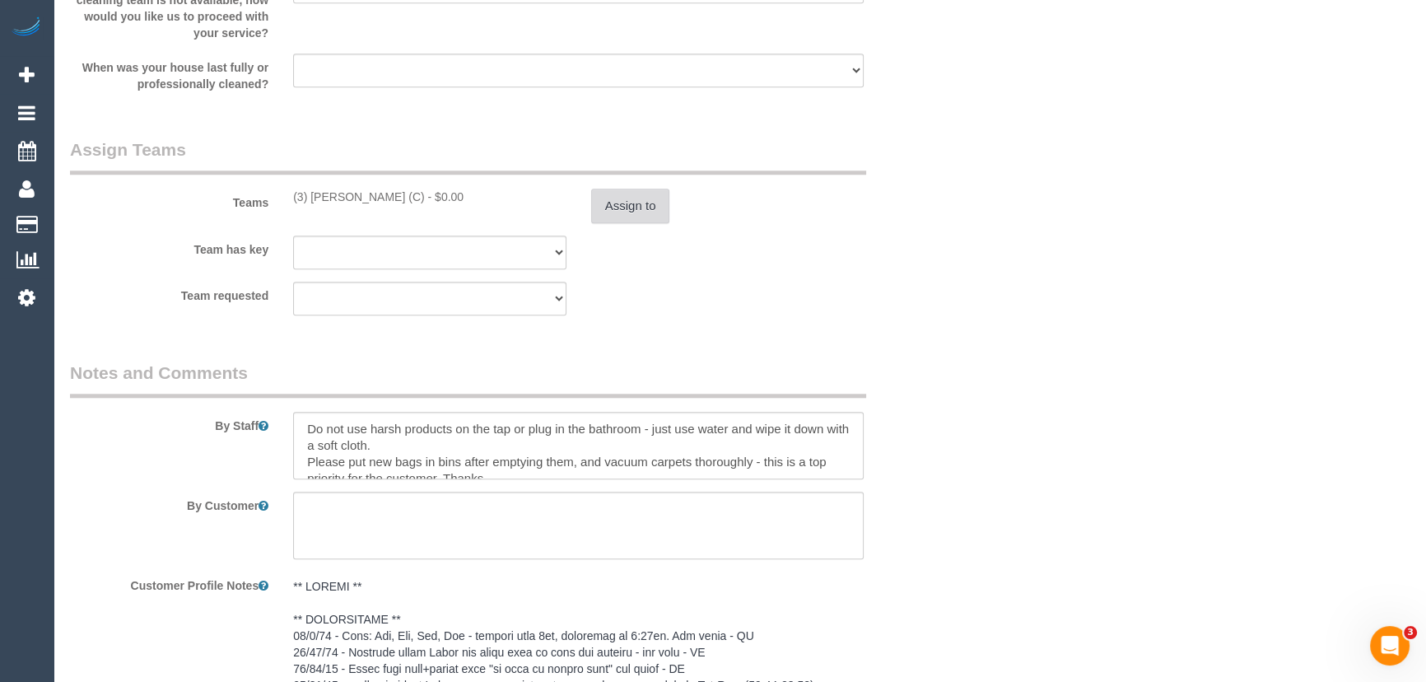
scroll to position [1870, 0]
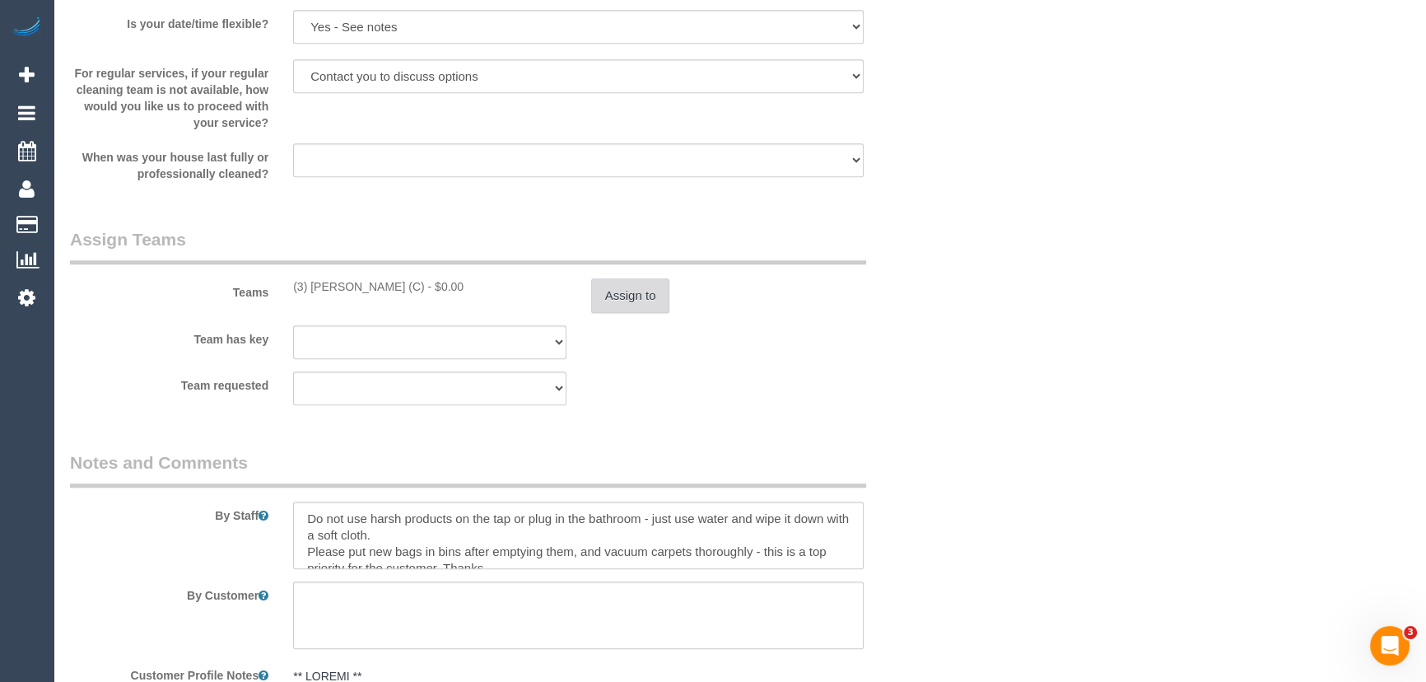
click at [635, 290] on button "Assign to" at bounding box center [630, 295] width 79 height 35
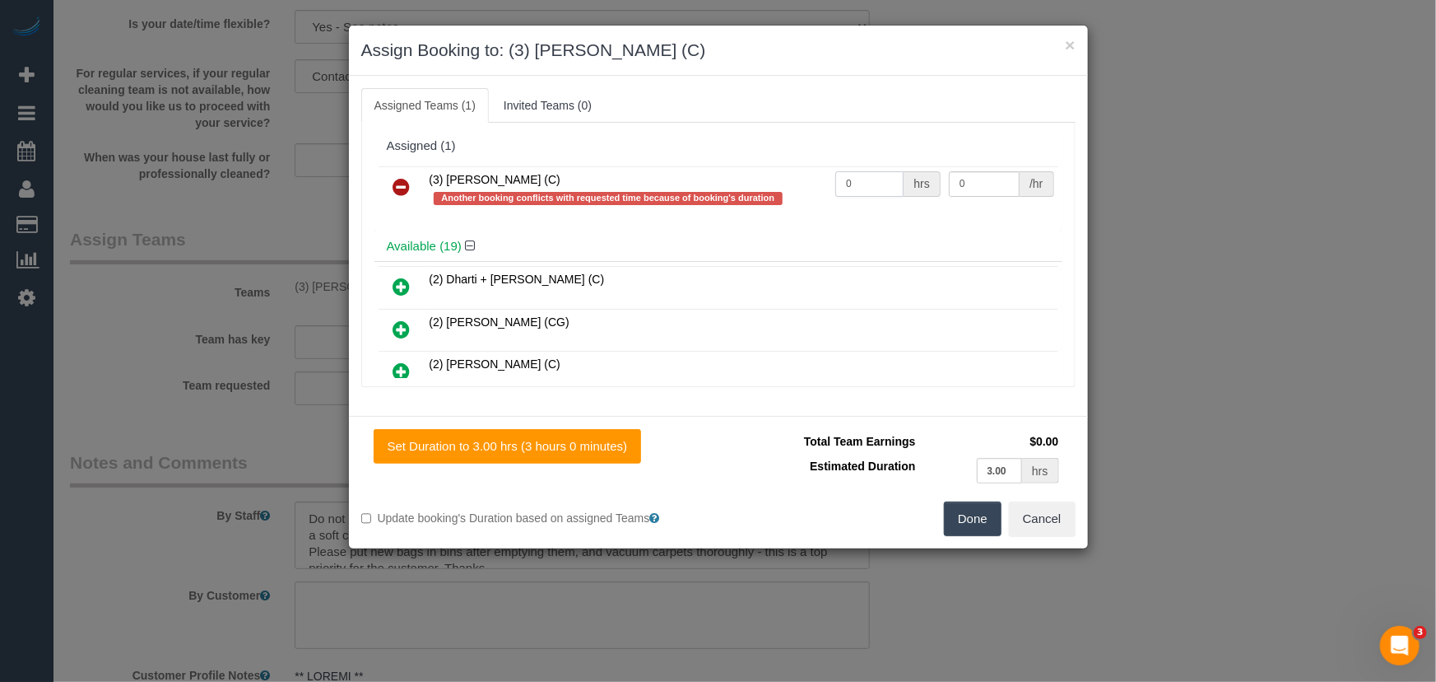
click at [868, 182] on input "0" at bounding box center [870, 184] width 68 height 26
type input "3"
type input "35"
click at [968, 523] on button "Done" at bounding box center [973, 518] width 58 height 35
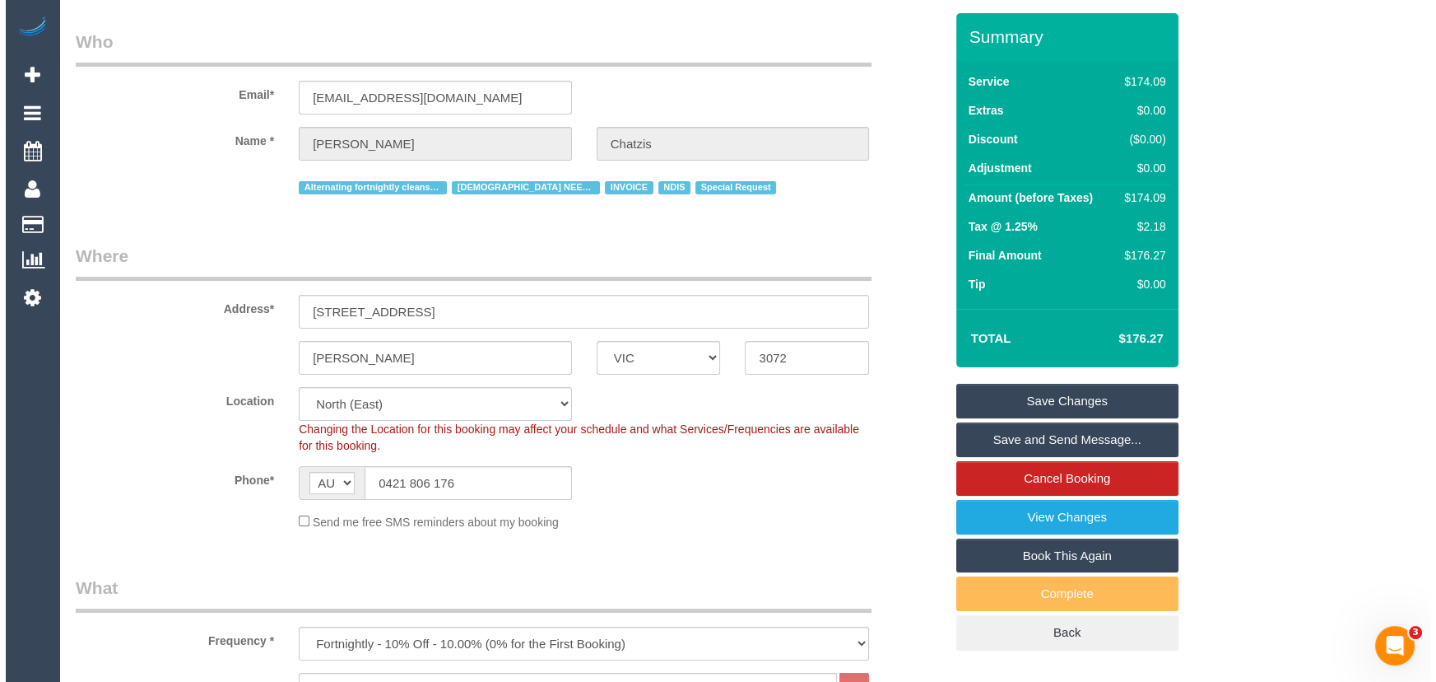
scroll to position [0, 0]
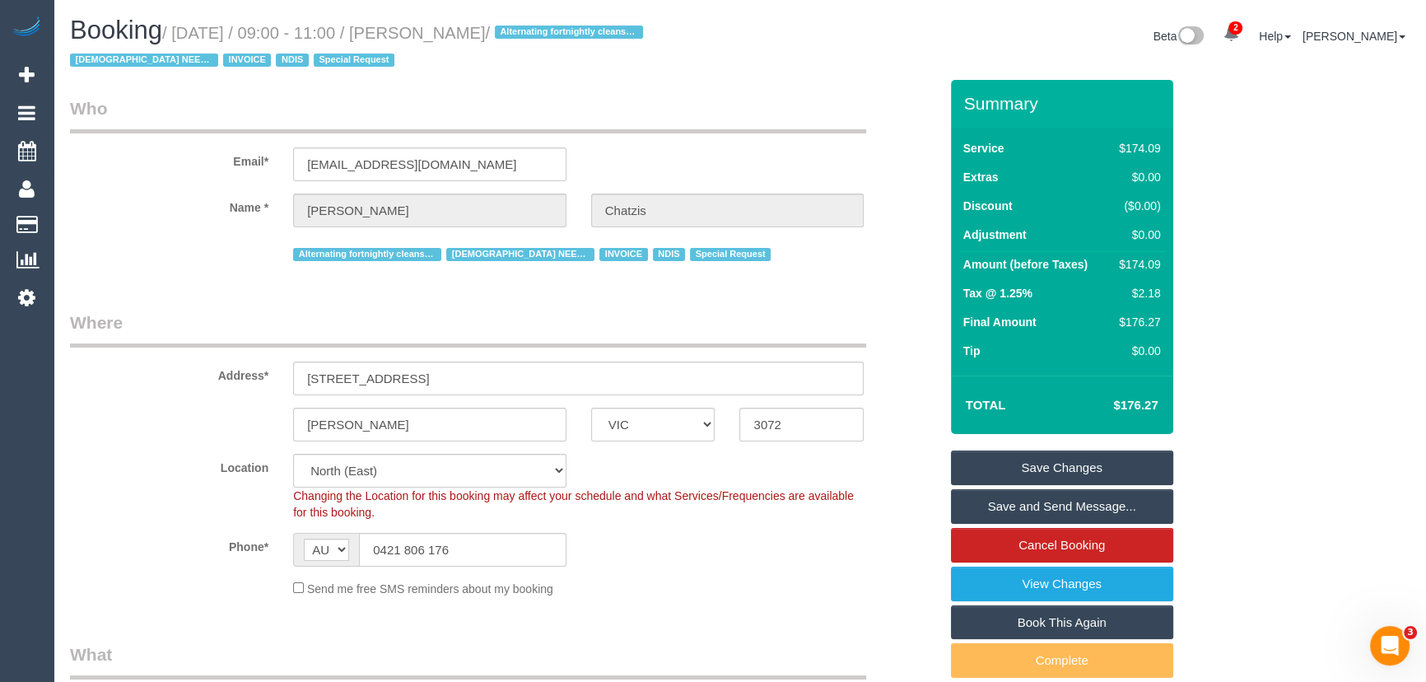
click at [476, 35] on small "/ [DATE] / 09:00 - 11:00 / [PERSON_NAME] / Alternating fortnightly cleans with …" at bounding box center [359, 47] width 578 height 46
copy small "[PERSON_NAME]"
drag, startPoint x: 1006, startPoint y: 509, endPoint x: 995, endPoint y: 507, distance: 10.8
click at [1006, 509] on link "Save and Send Message..." at bounding box center [1062, 506] width 222 height 35
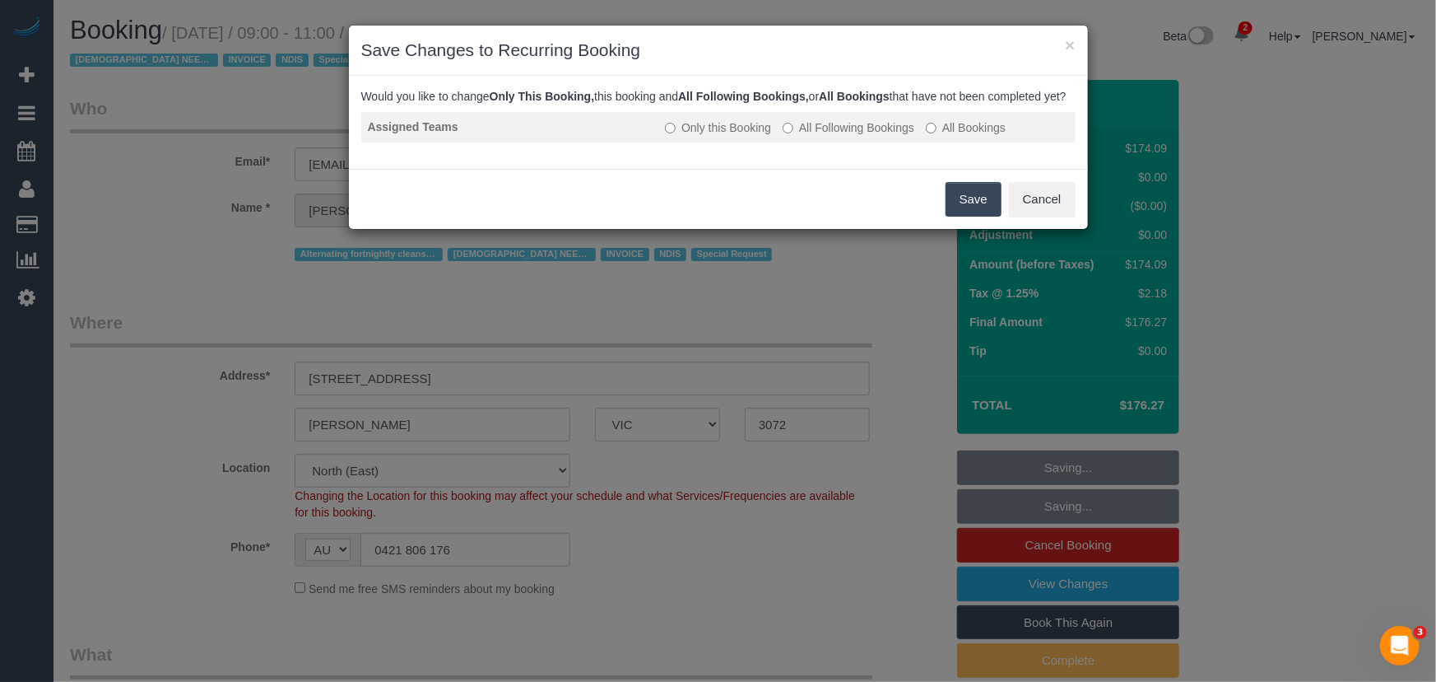
click at [845, 136] on label "All Following Bookings" at bounding box center [849, 127] width 132 height 16
click at [980, 214] on button "Save" at bounding box center [974, 199] width 56 height 35
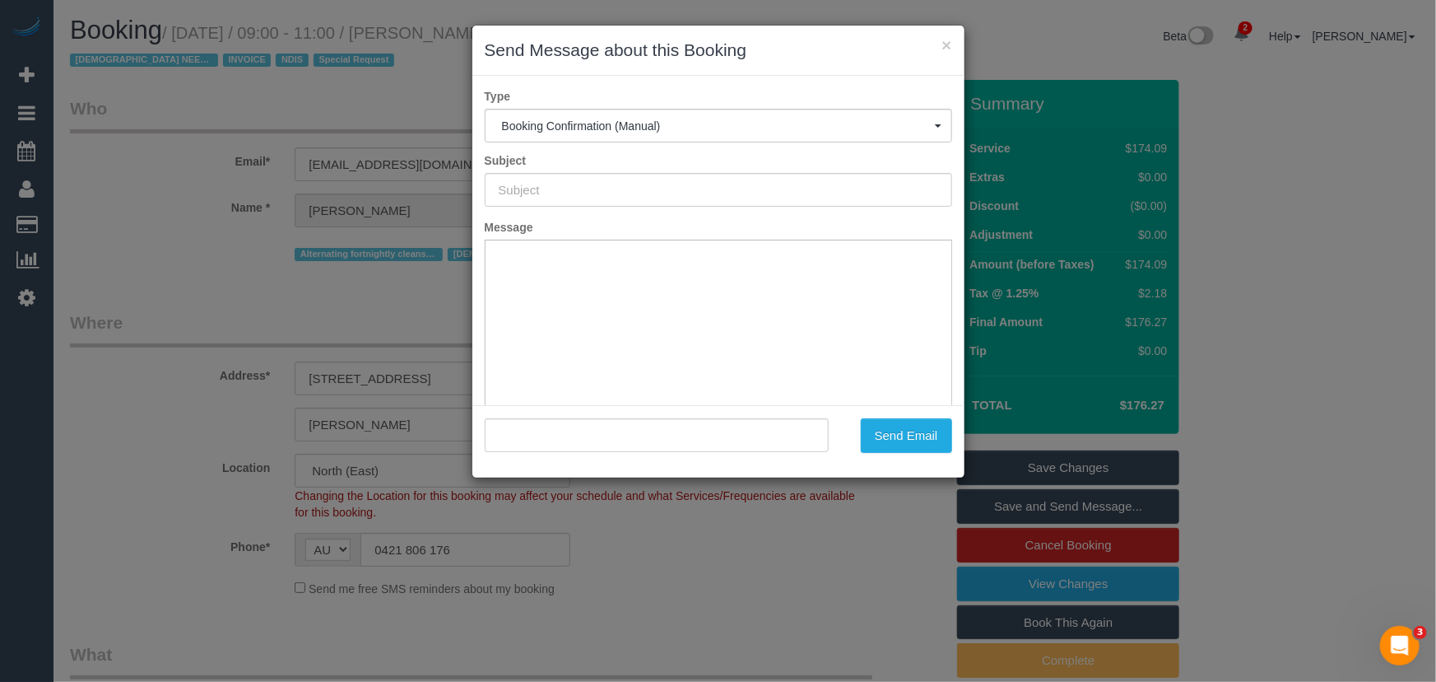
type input "Booking Confirmed"
type input ""[PERSON_NAME]" <[EMAIL_ADDRESS][DOMAIN_NAME]>"
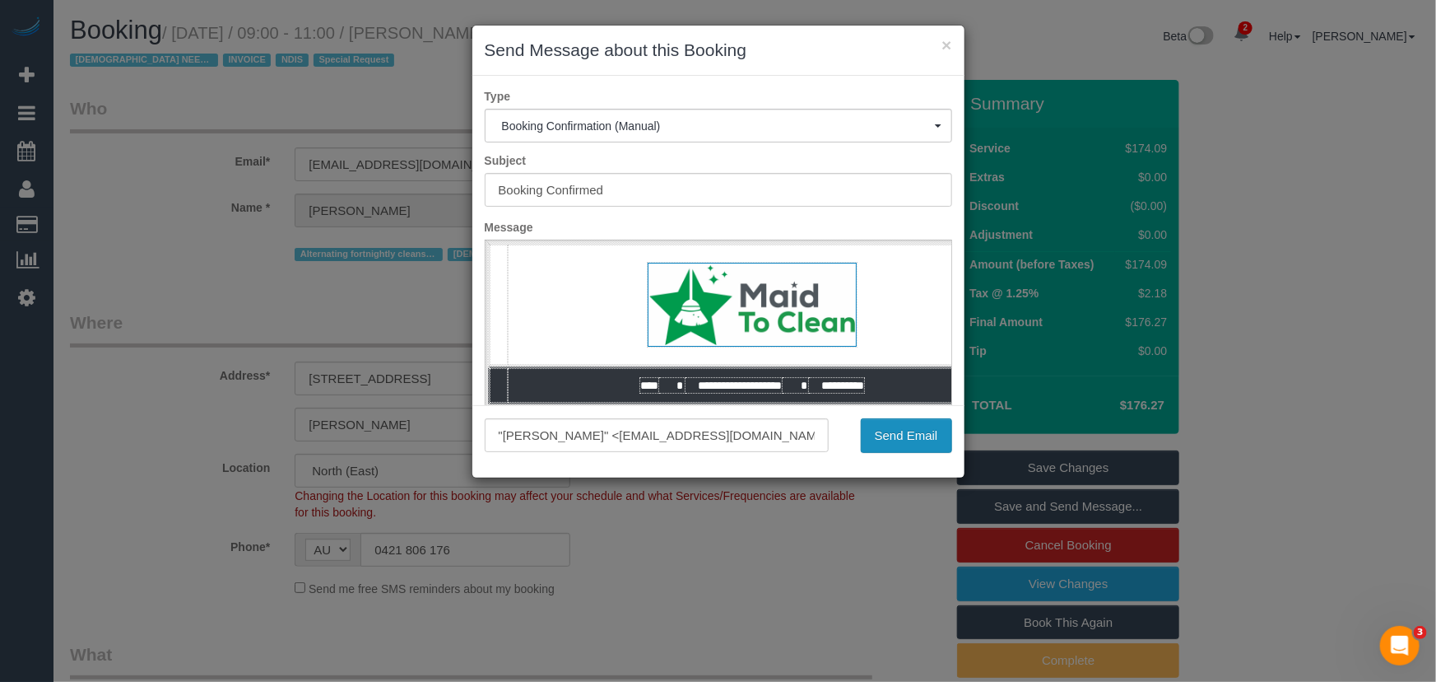
click at [916, 445] on button "Send Email" at bounding box center [906, 435] width 91 height 35
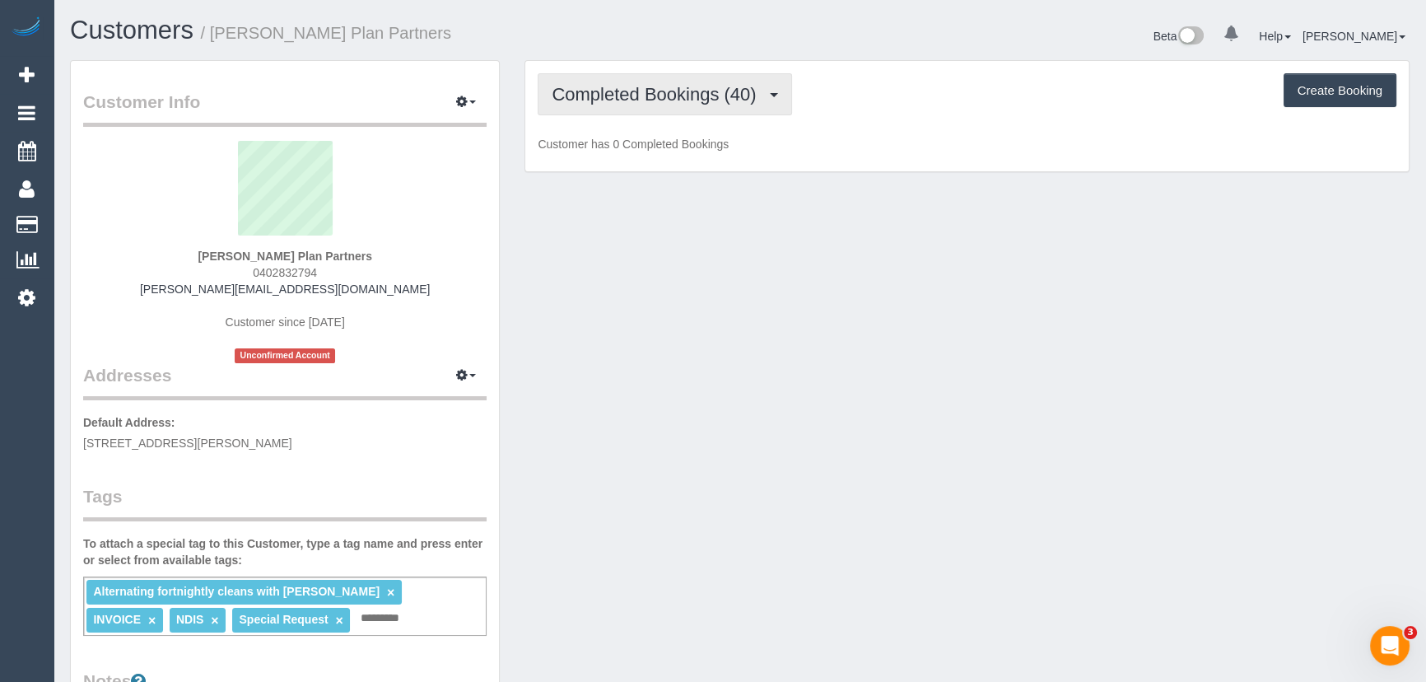
click at [692, 100] on span "Completed Bookings (40)" at bounding box center [658, 94] width 212 height 21
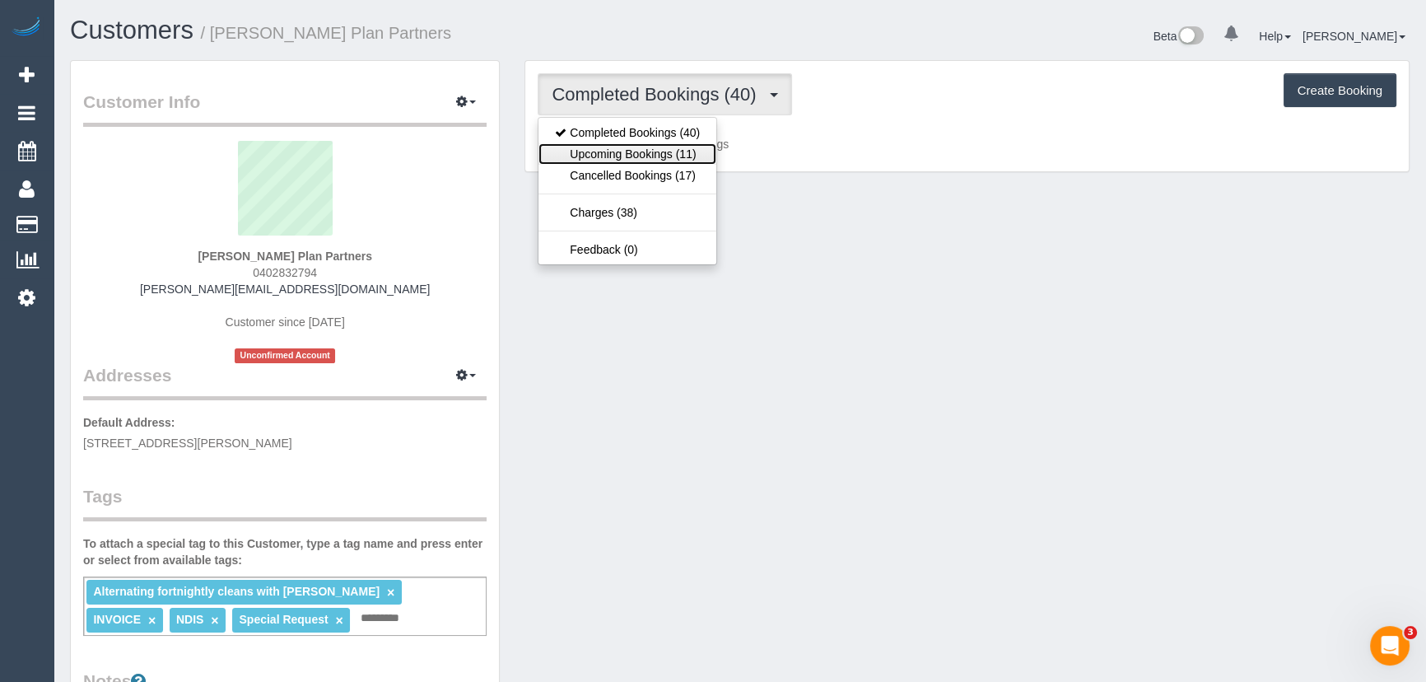
click at [680, 146] on link "Upcoming Bookings (11)" at bounding box center [627, 153] width 178 height 21
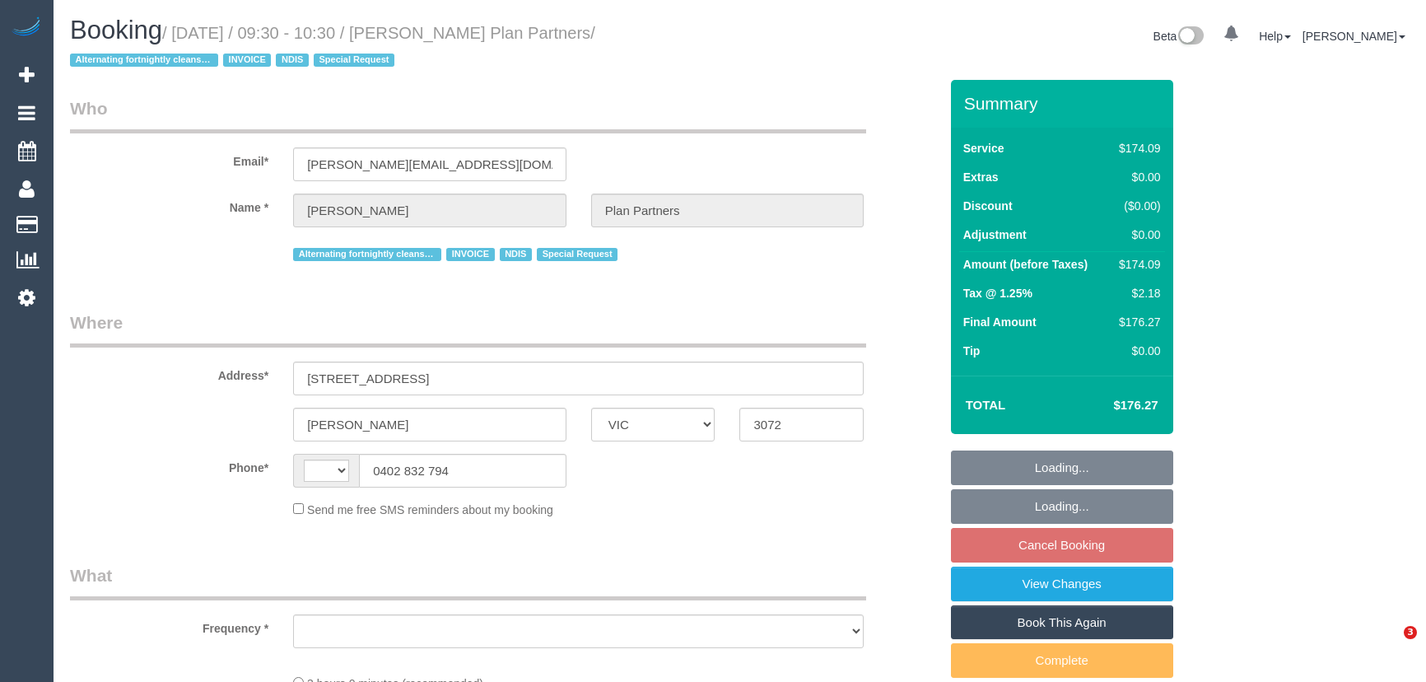
select select "VIC"
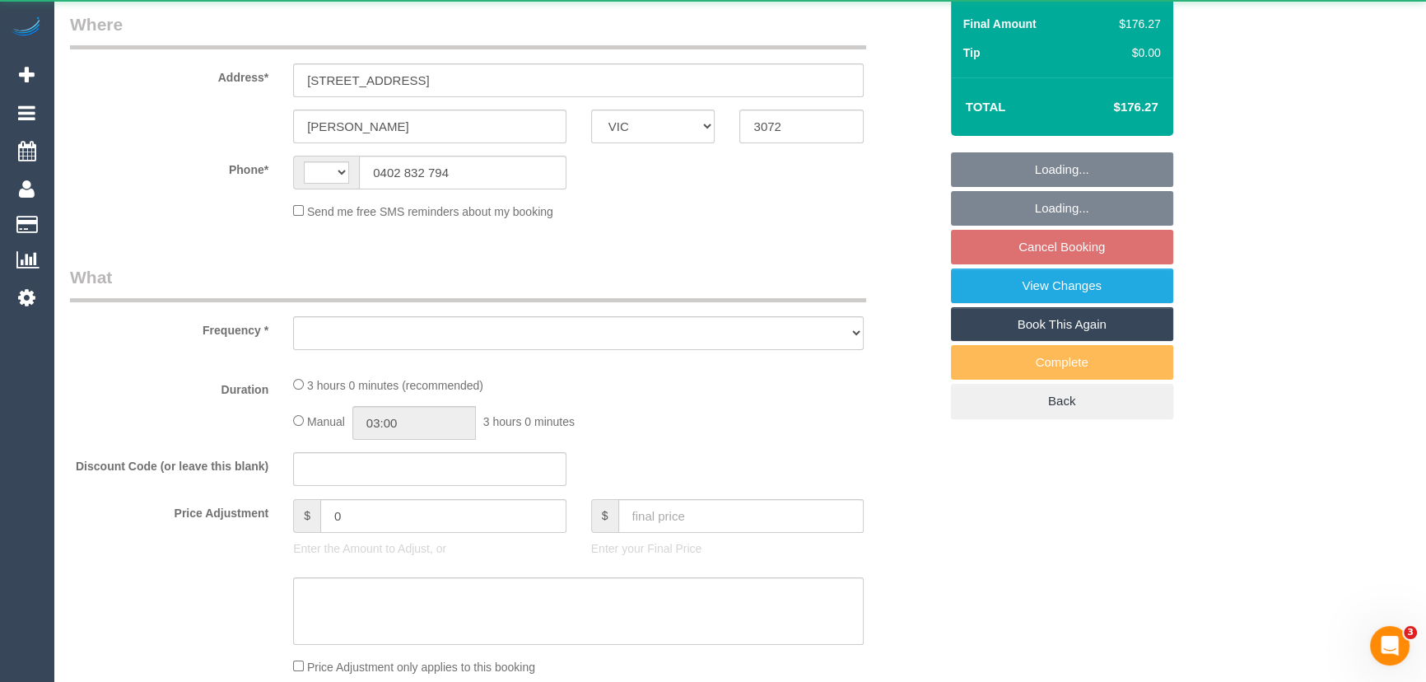
select select "string:AU"
select select "object:545"
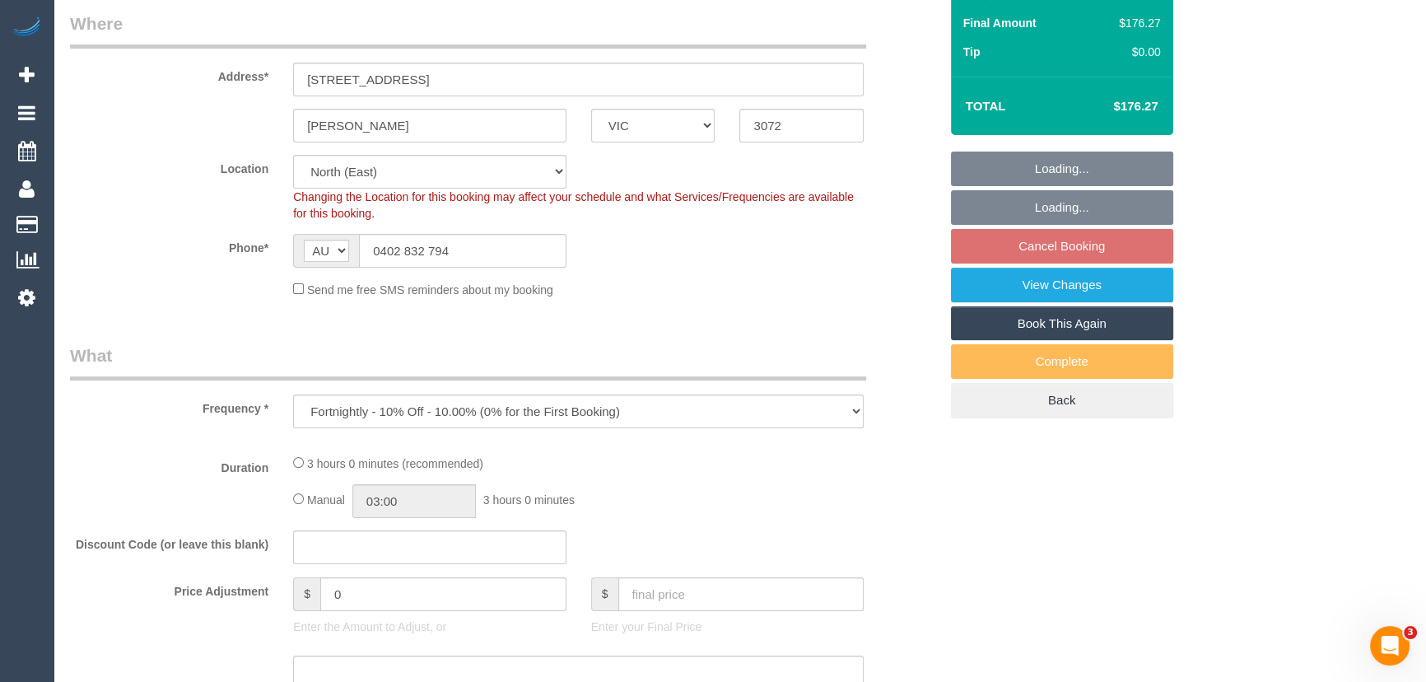
select select "180"
select select "number:28"
select select "number:14"
select select "number:19"
select select "number:25"
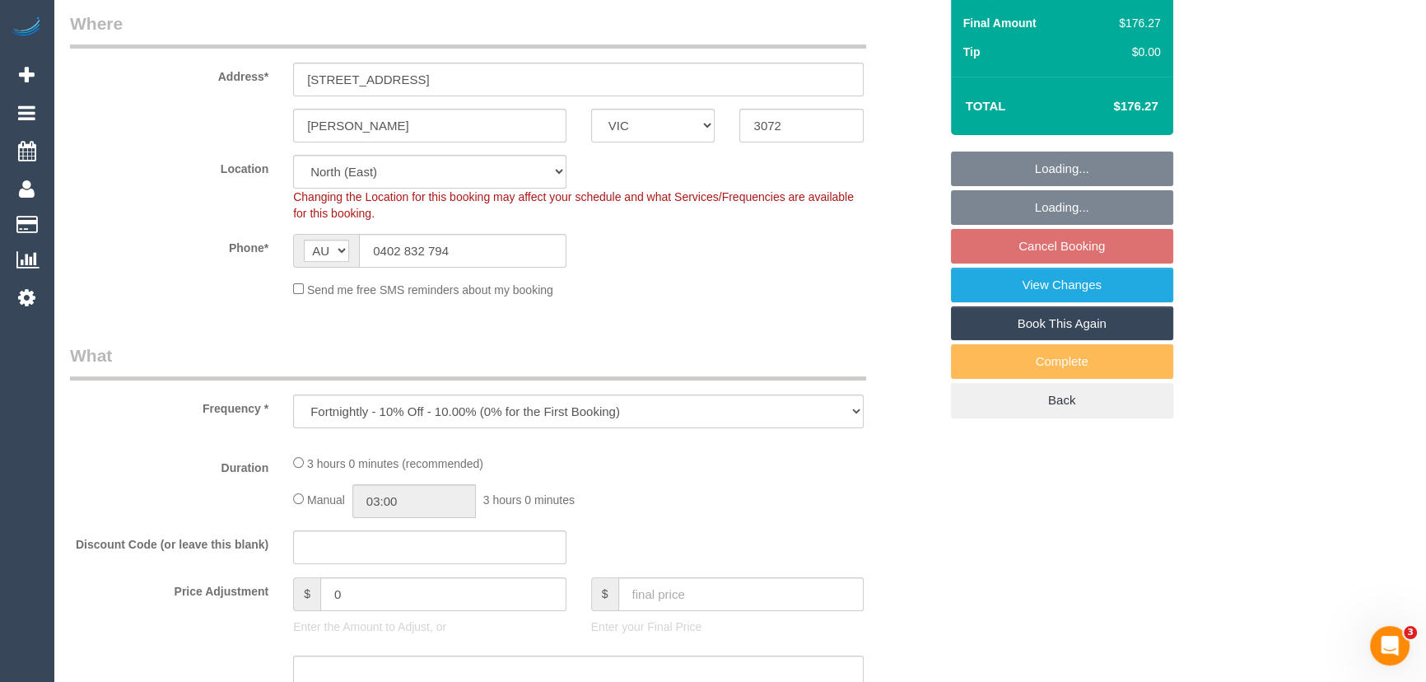
select select "number:35"
select select "number:11"
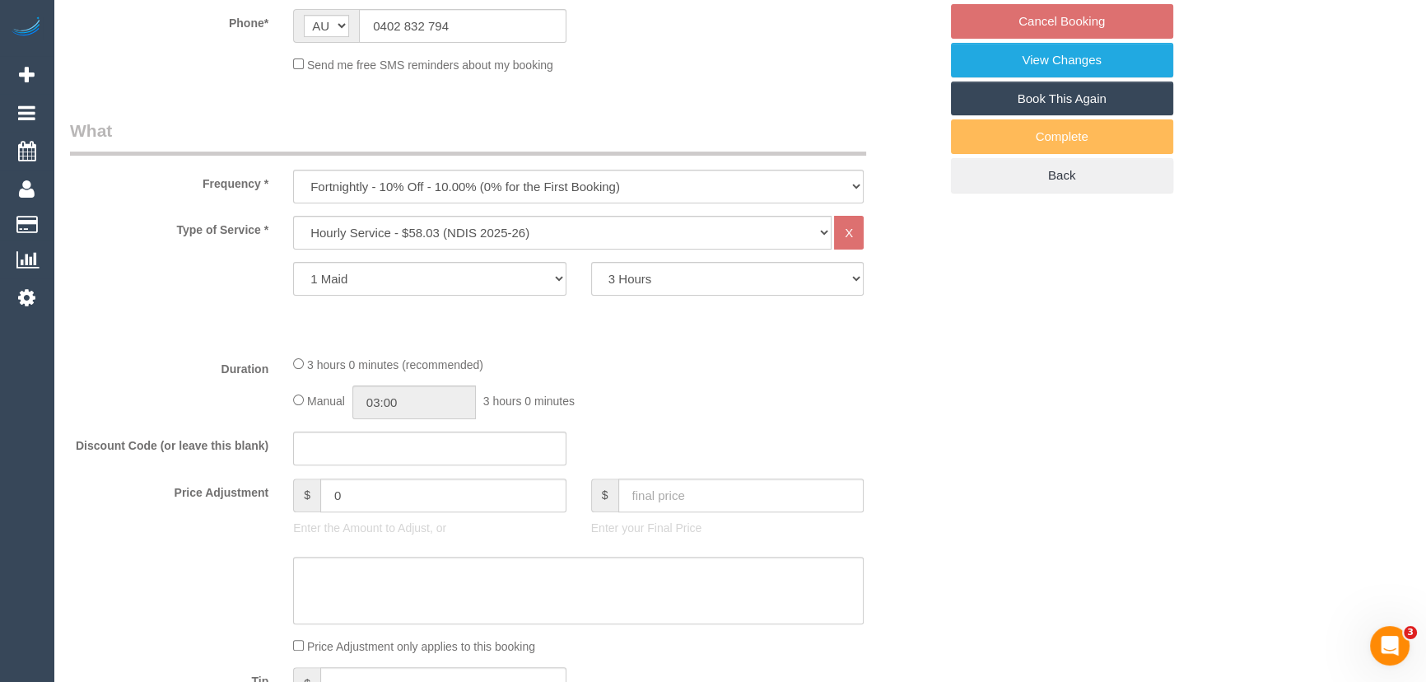
select select "object:757"
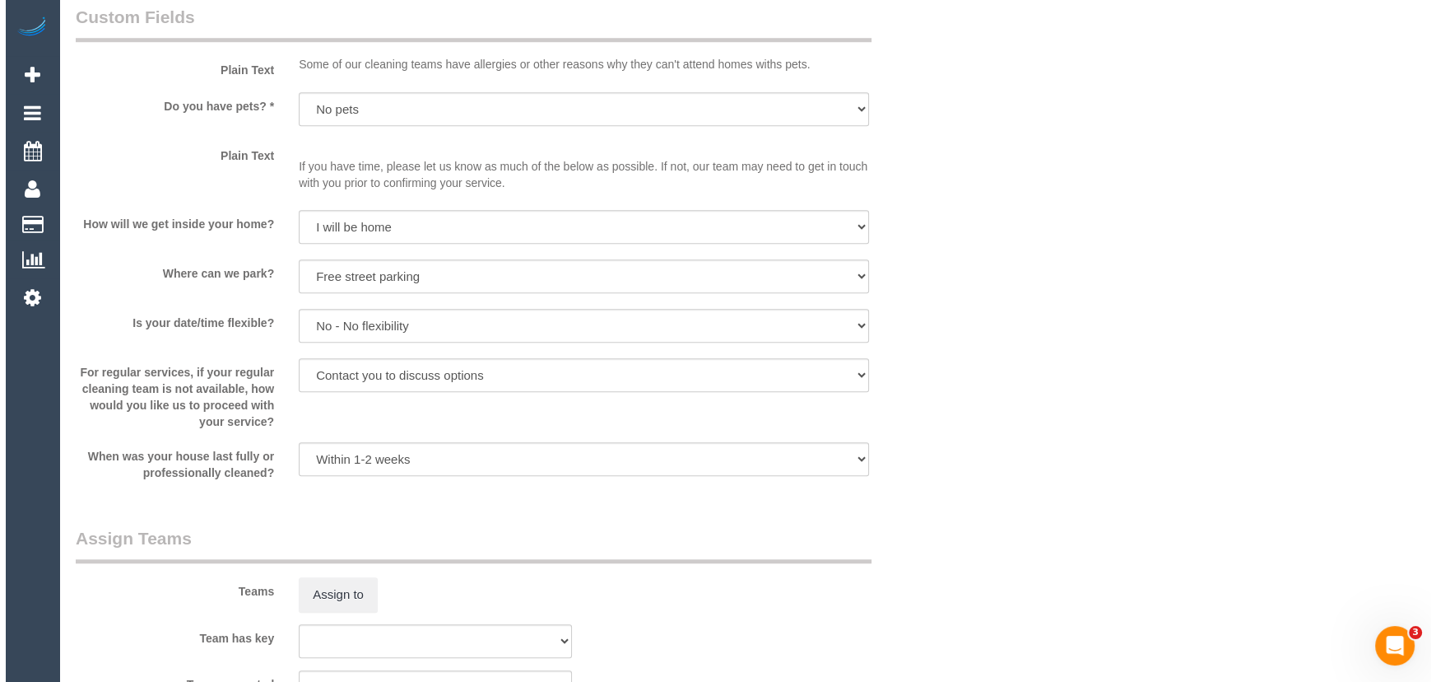
scroll to position [1795, 0]
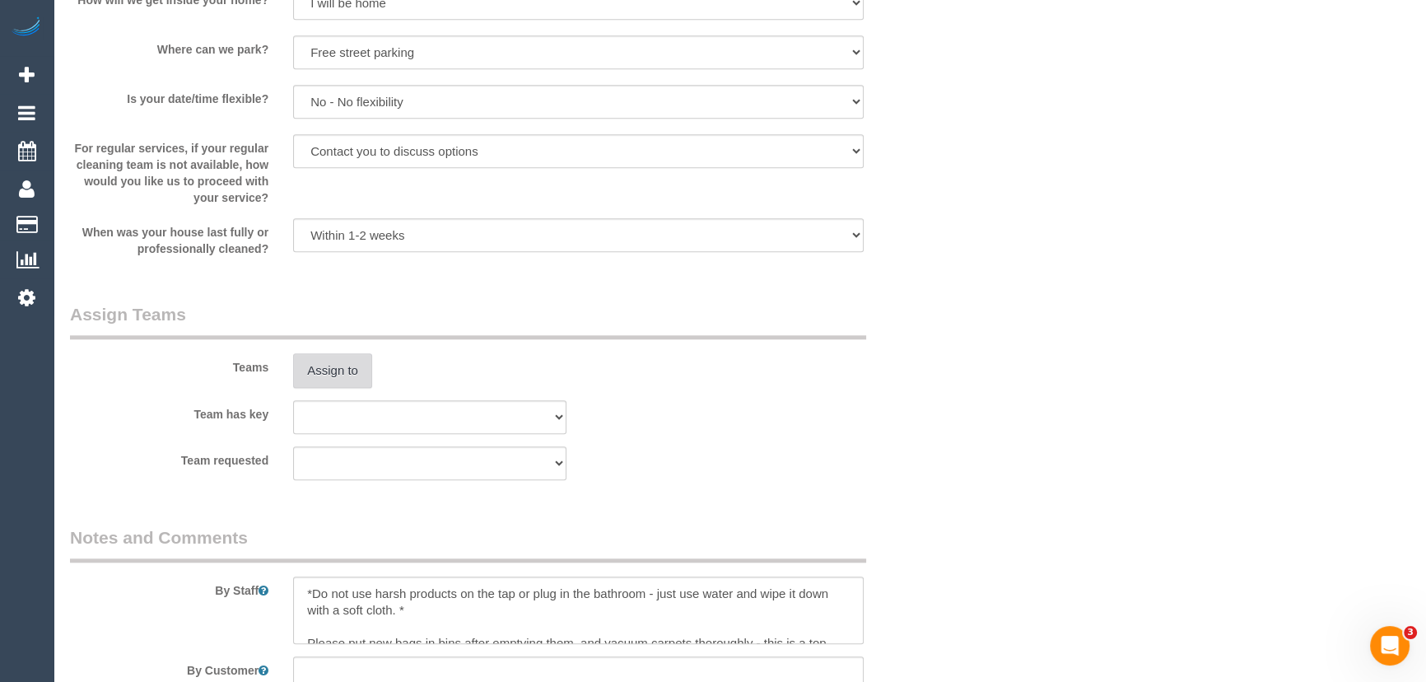
click at [332, 370] on button "Assign to" at bounding box center [332, 370] width 79 height 35
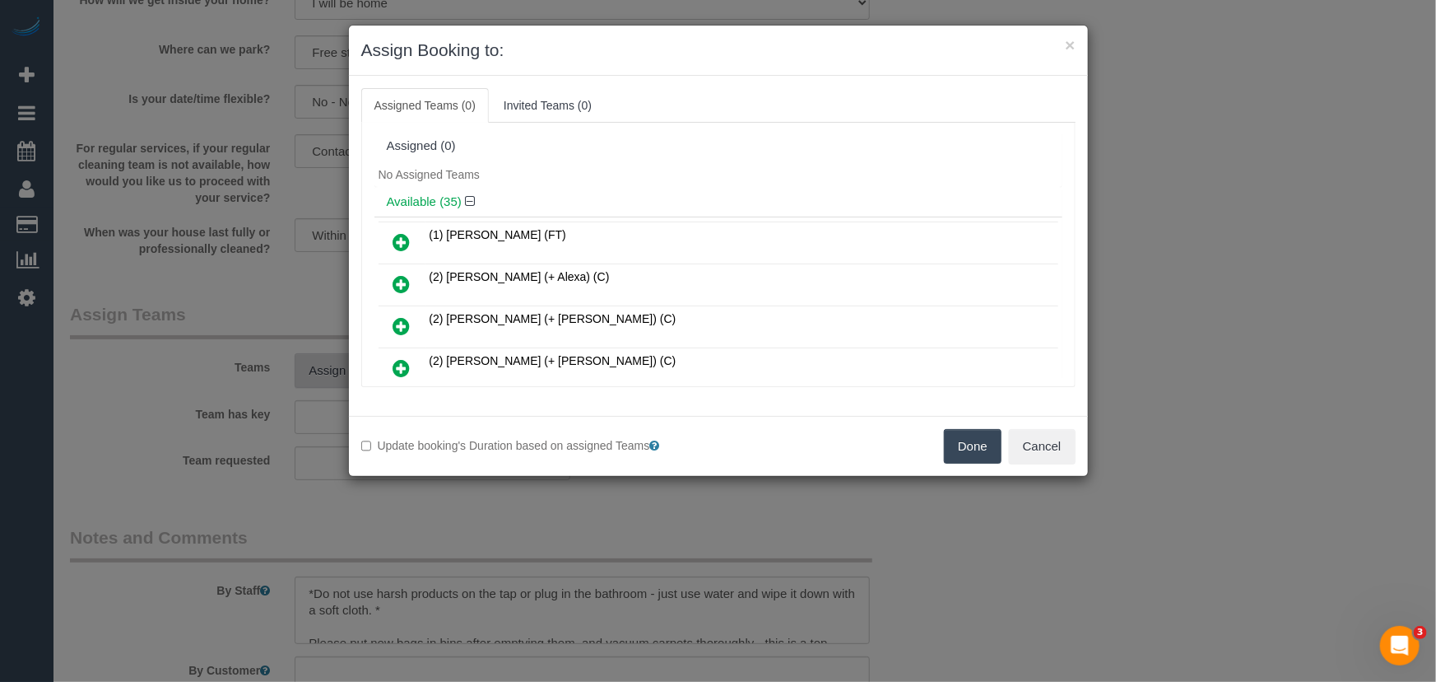
scroll to position [1092, 0]
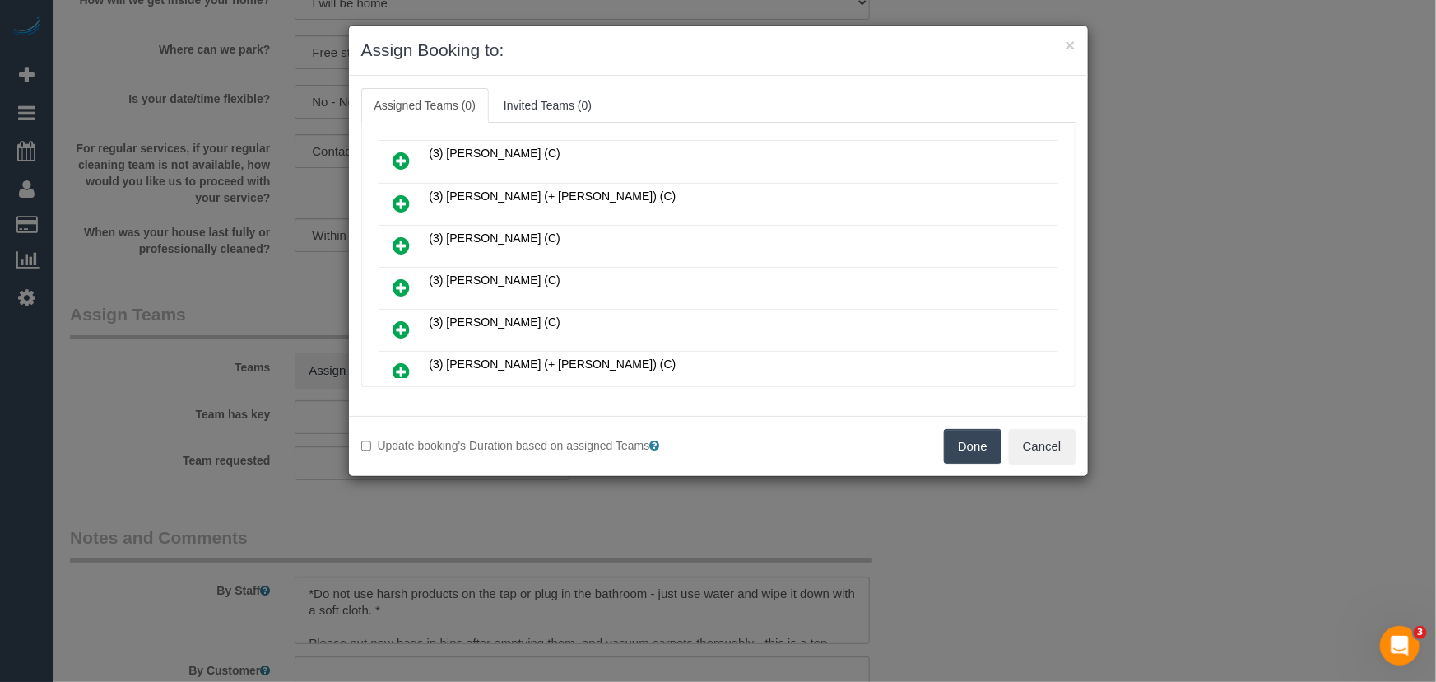
drag, startPoint x: 394, startPoint y: 256, endPoint x: 407, endPoint y: 260, distance: 13.0
click at [394, 277] on icon at bounding box center [401, 287] width 17 height 20
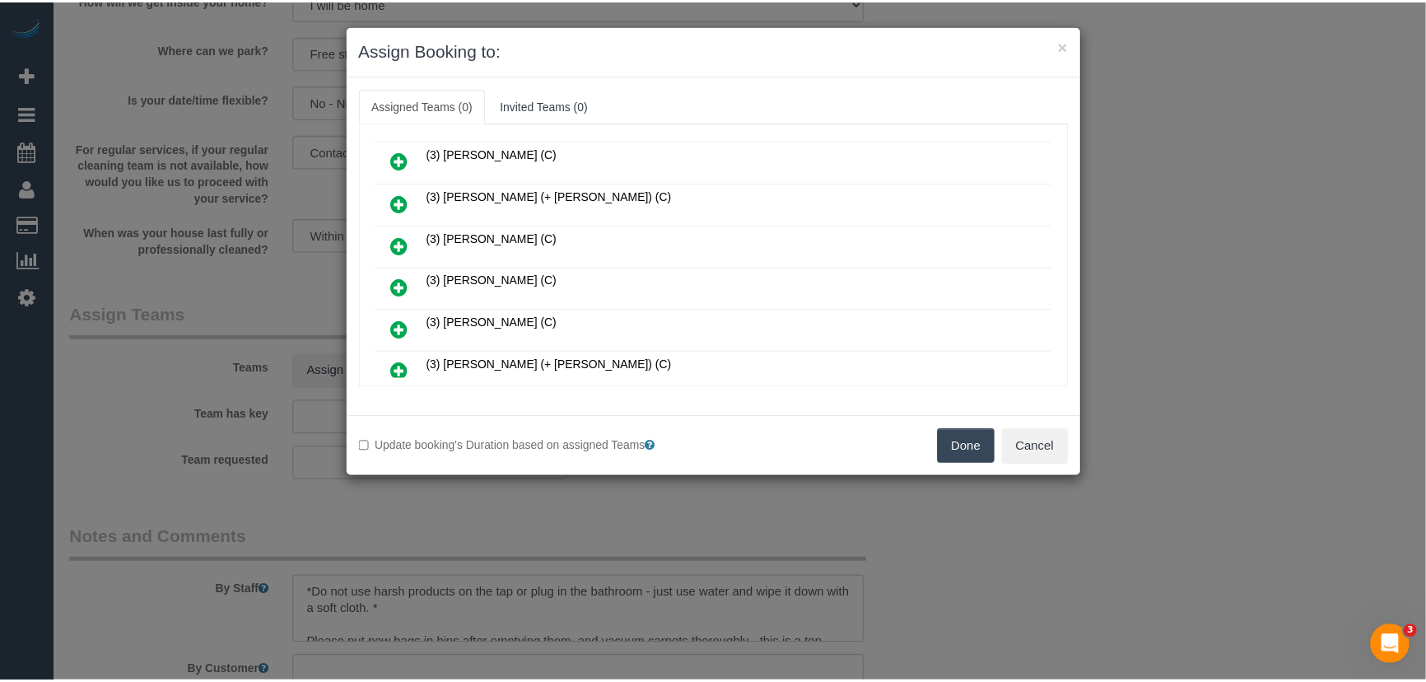
scroll to position [1129, 0]
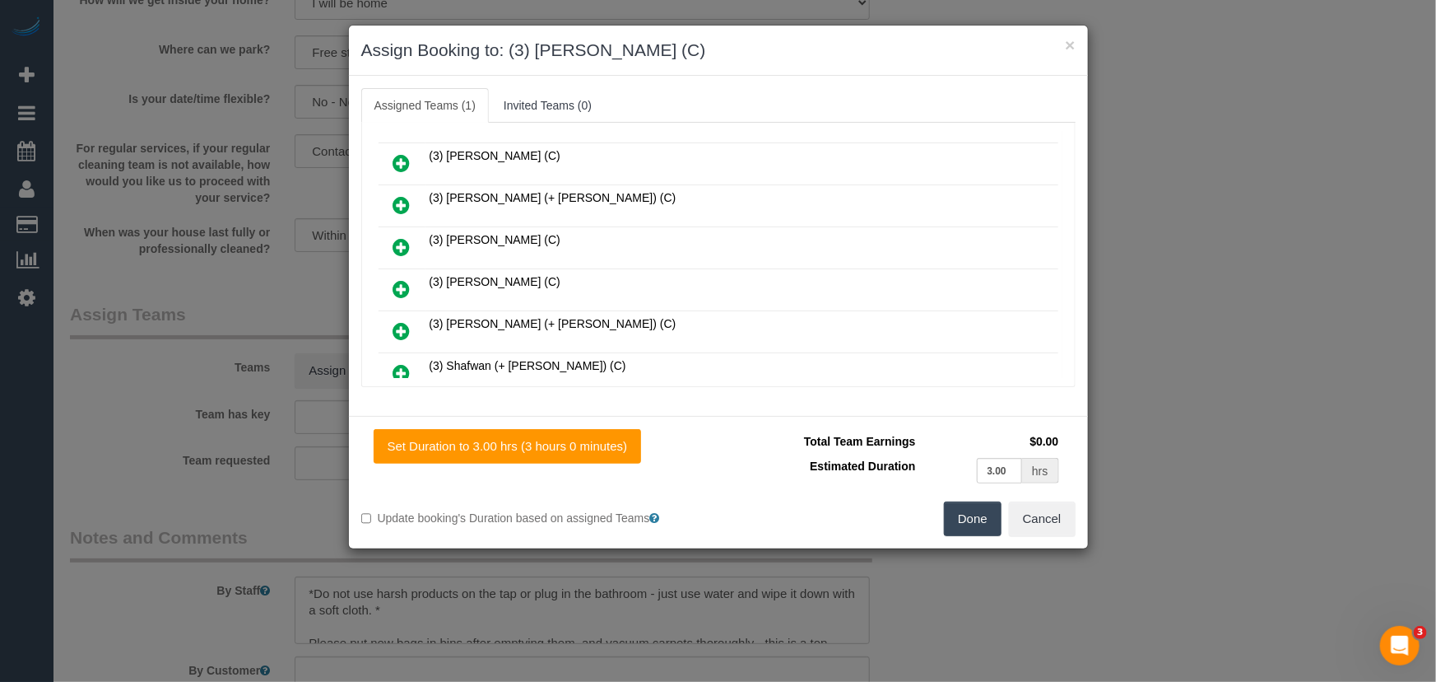
click at [980, 519] on button "Done" at bounding box center [973, 518] width 58 height 35
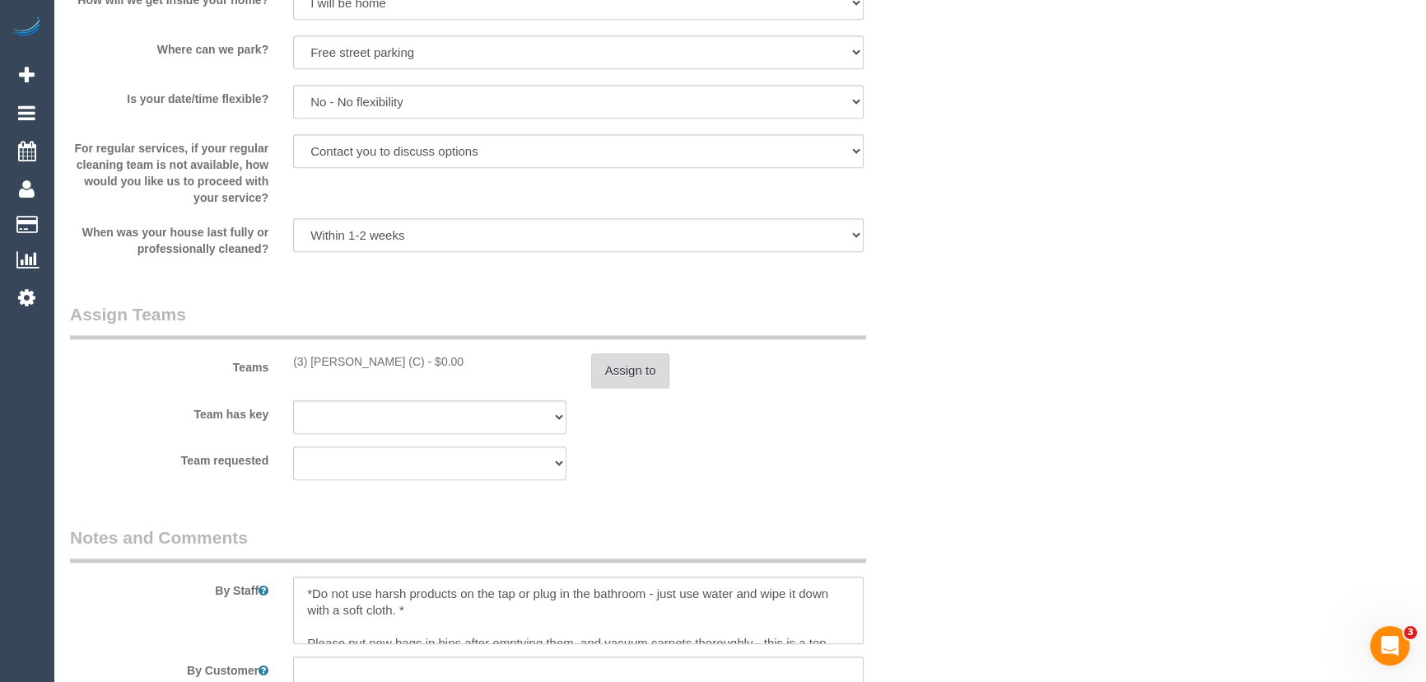
click at [640, 356] on button "Assign to" at bounding box center [630, 370] width 79 height 35
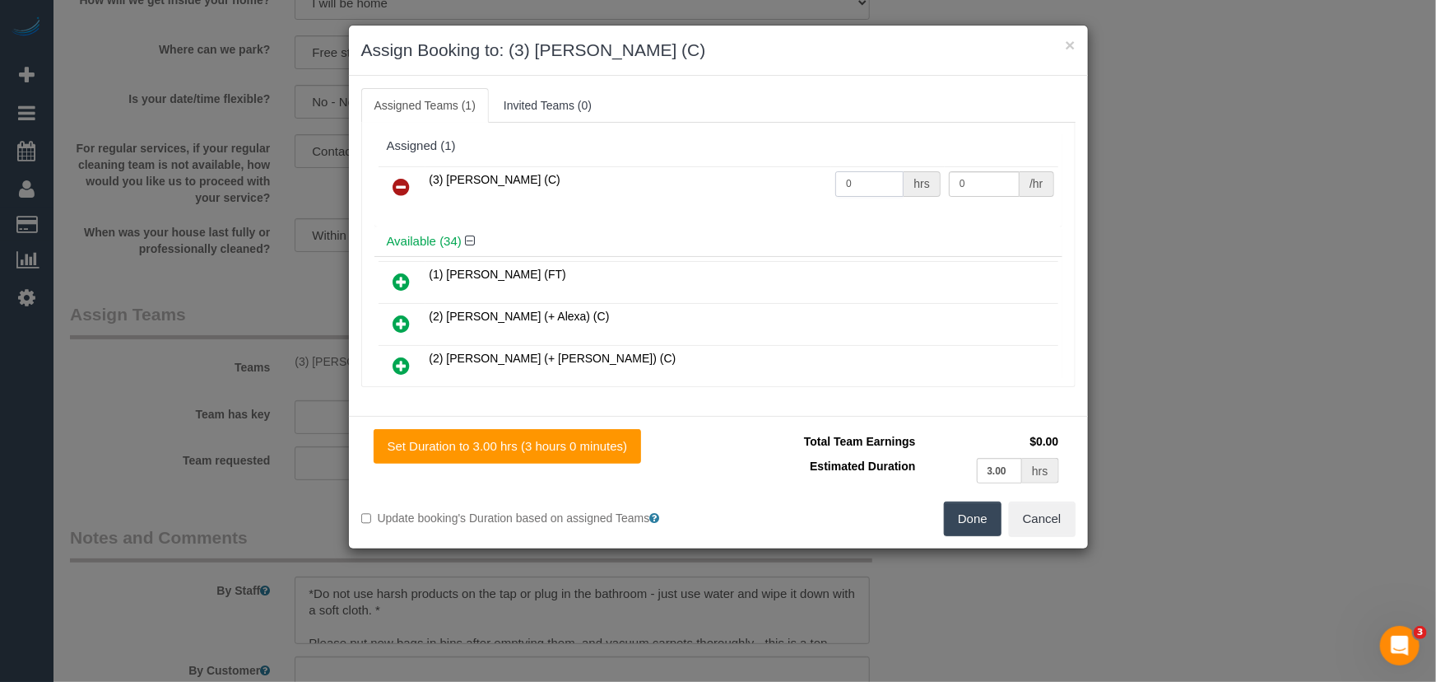
click at [864, 187] on input "0" at bounding box center [870, 184] width 68 height 26
type input "3"
type input "35"
click at [975, 523] on button "Done" at bounding box center [973, 518] width 58 height 35
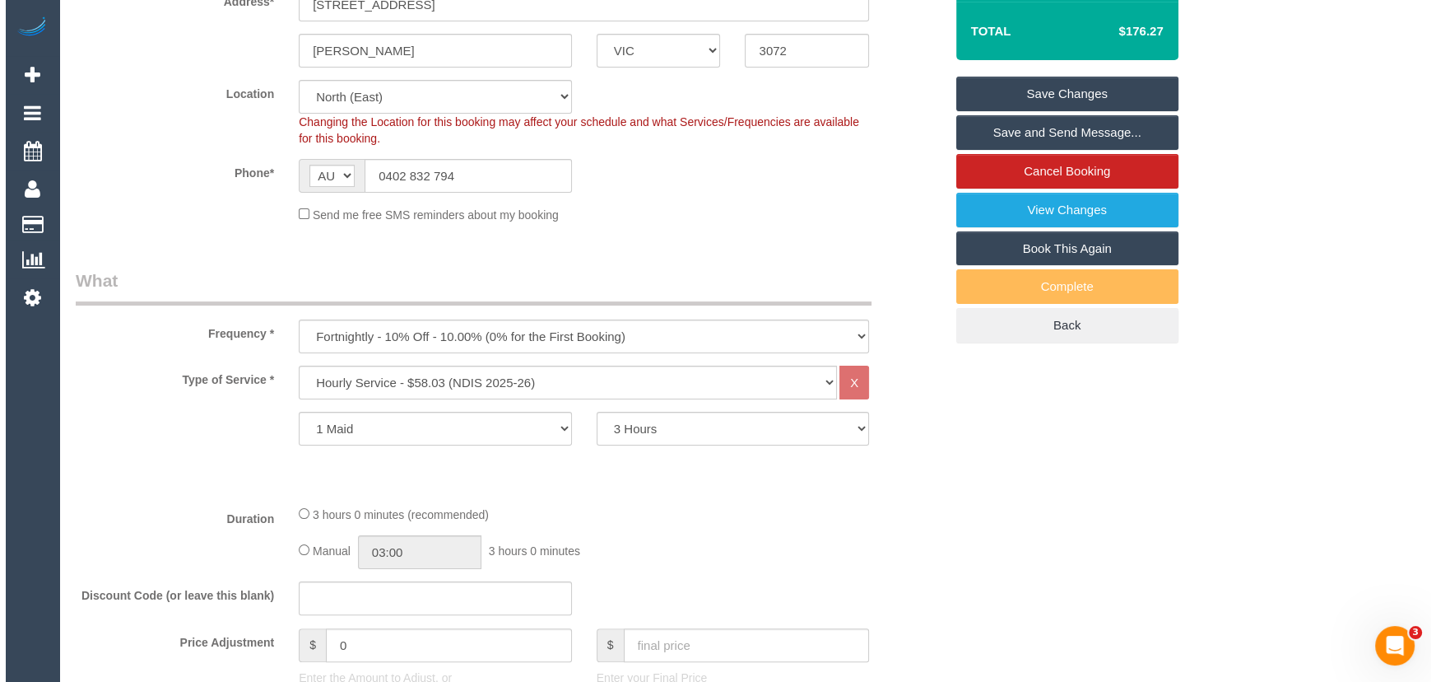
scroll to position [0, 0]
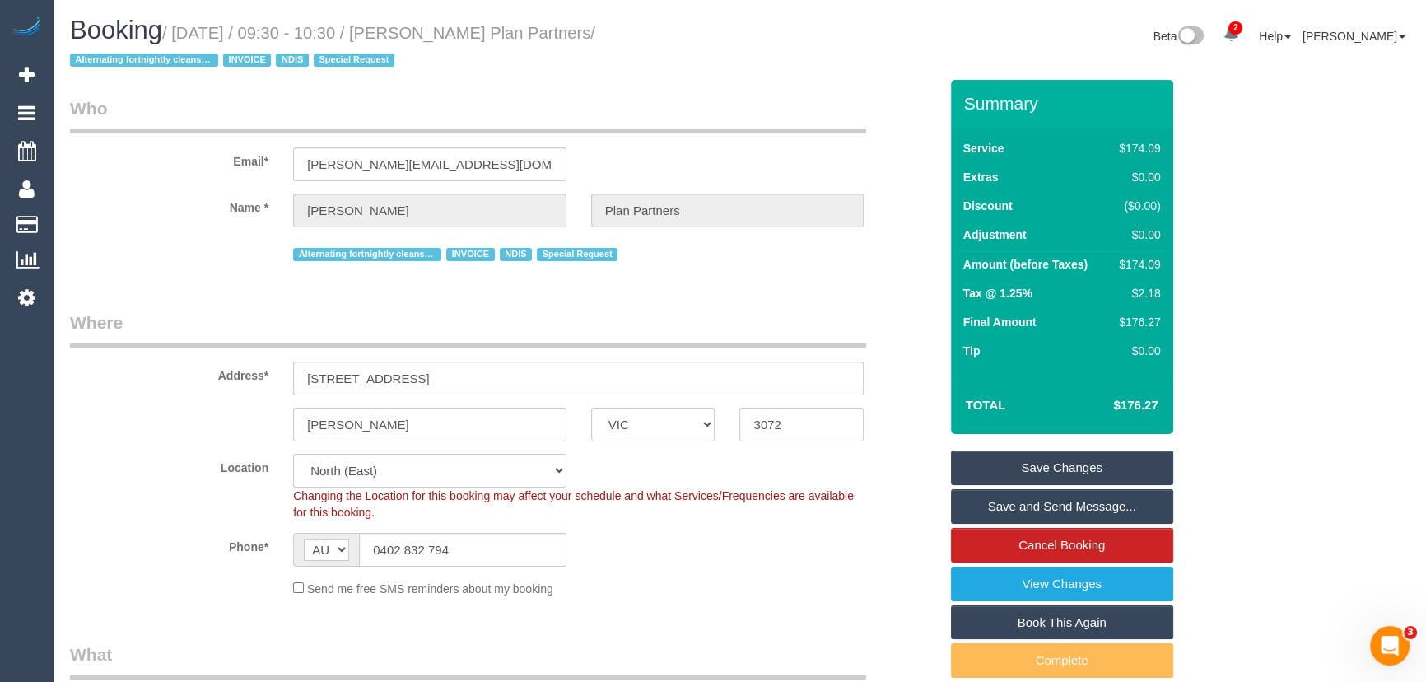
click at [469, 36] on small "/ [DATE] / 09:30 - 10:30 / [PERSON_NAME] Plan Partners / Alternating fortnightl…" at bounding box center [332, 47] width 525 height 46
copy small "[PERSON_NAME] Plan Partners"
click at [1022, 510] on link "Save and Send Message..." at bounding box center [1062, 506] width 222 height 35
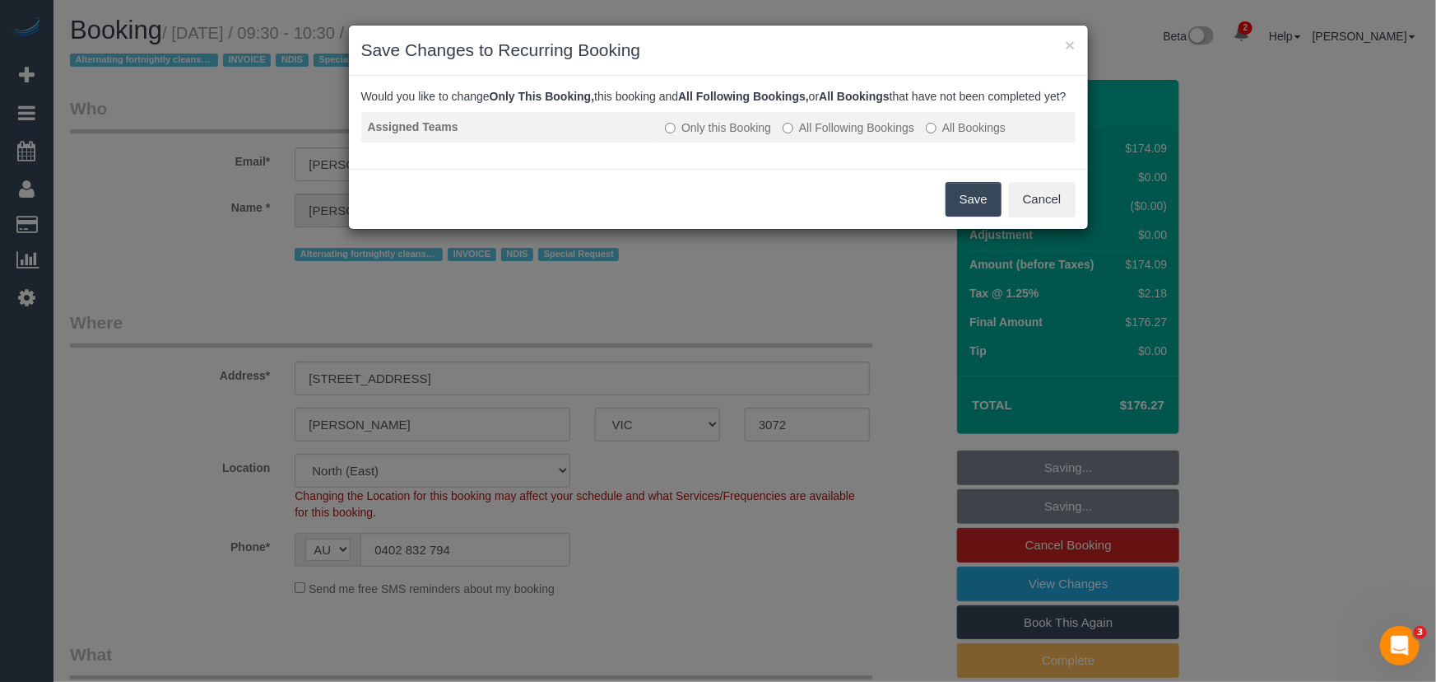
click at [836, 136] on label "All Following Bookings" at bounding box center [849, 127] width 132 height 16
click at [988, 217] on button "Save" at bounding box center [974, 199] width 56 height 35
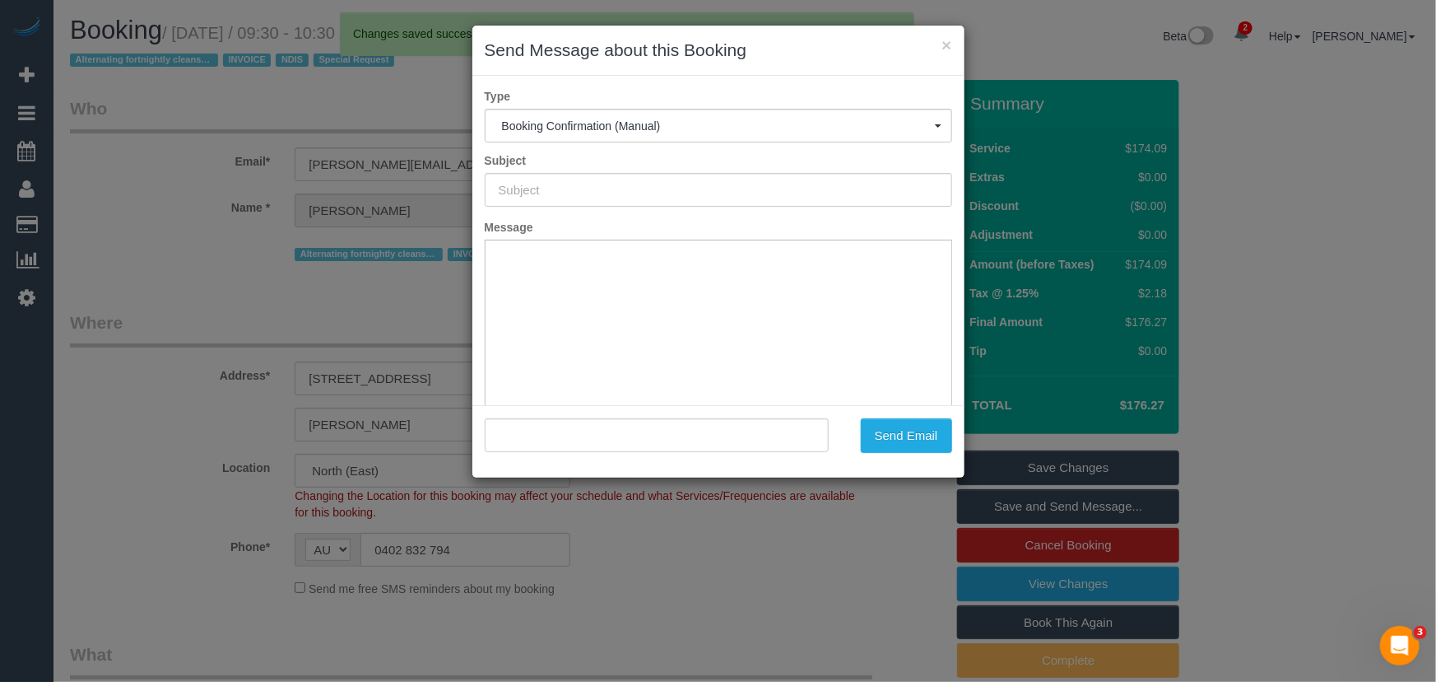
type input "Booking Confirmed"
type input ""[PERSON_NAME] Plan Partners" <[PERSON_NAME][EMAIL_ADDRESS][DOMAIN_NAME]>"
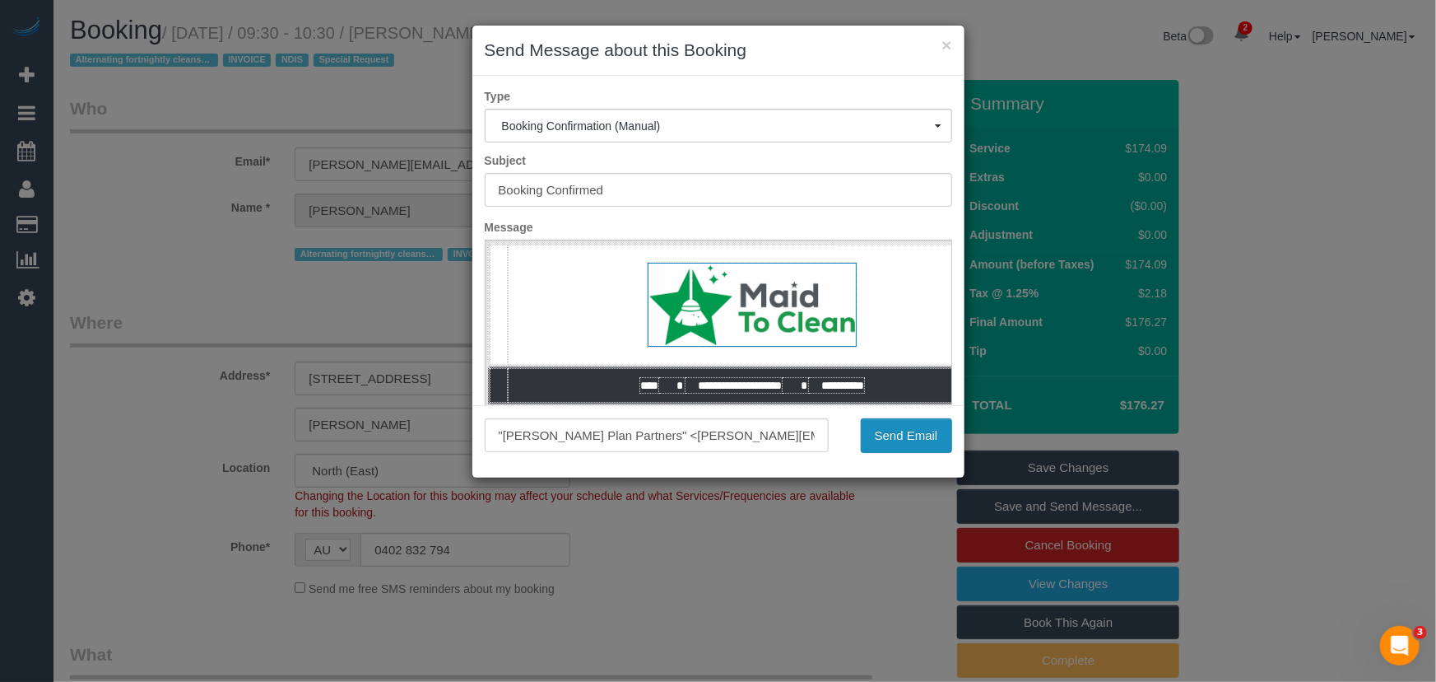
click at [905, 443] on button "Send Email" at bounding box center [906, 435] width 91 height 35
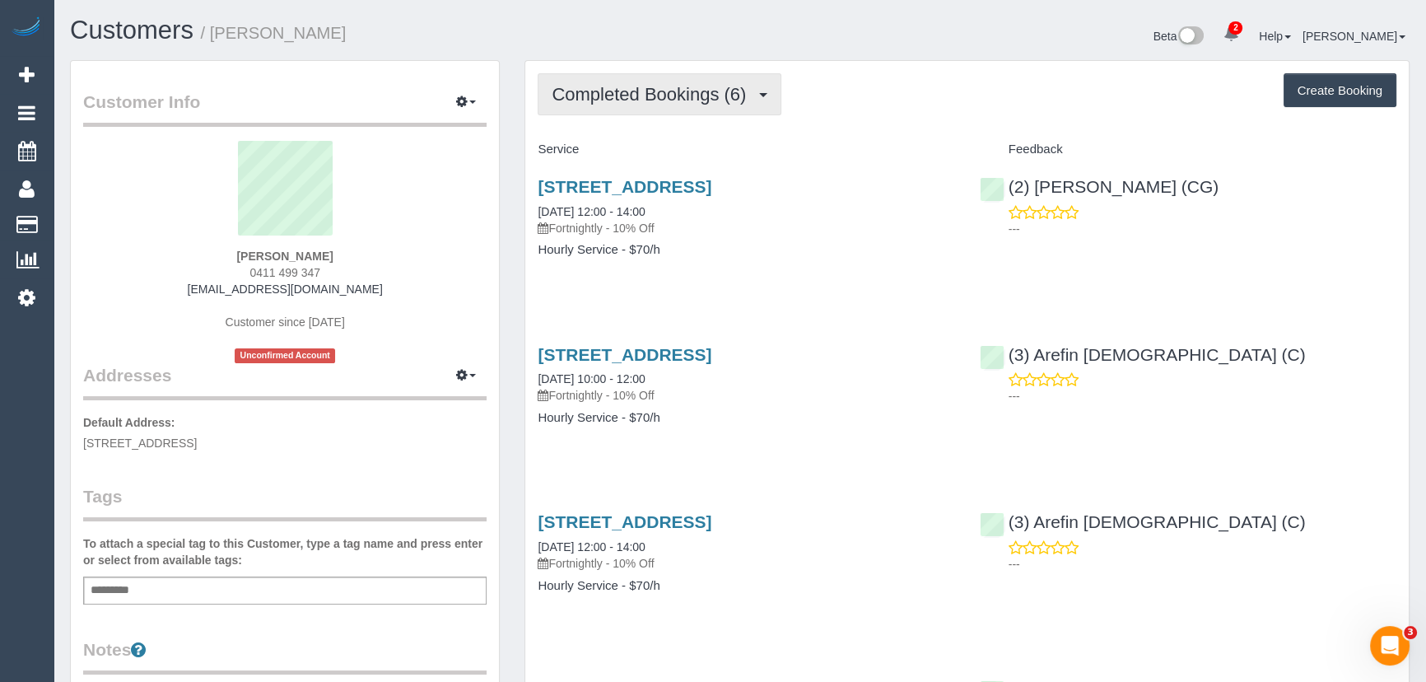
click at [677, 93] on span "Completed Bookings (6)" at bounding box center [653, 94] width 203 height 21
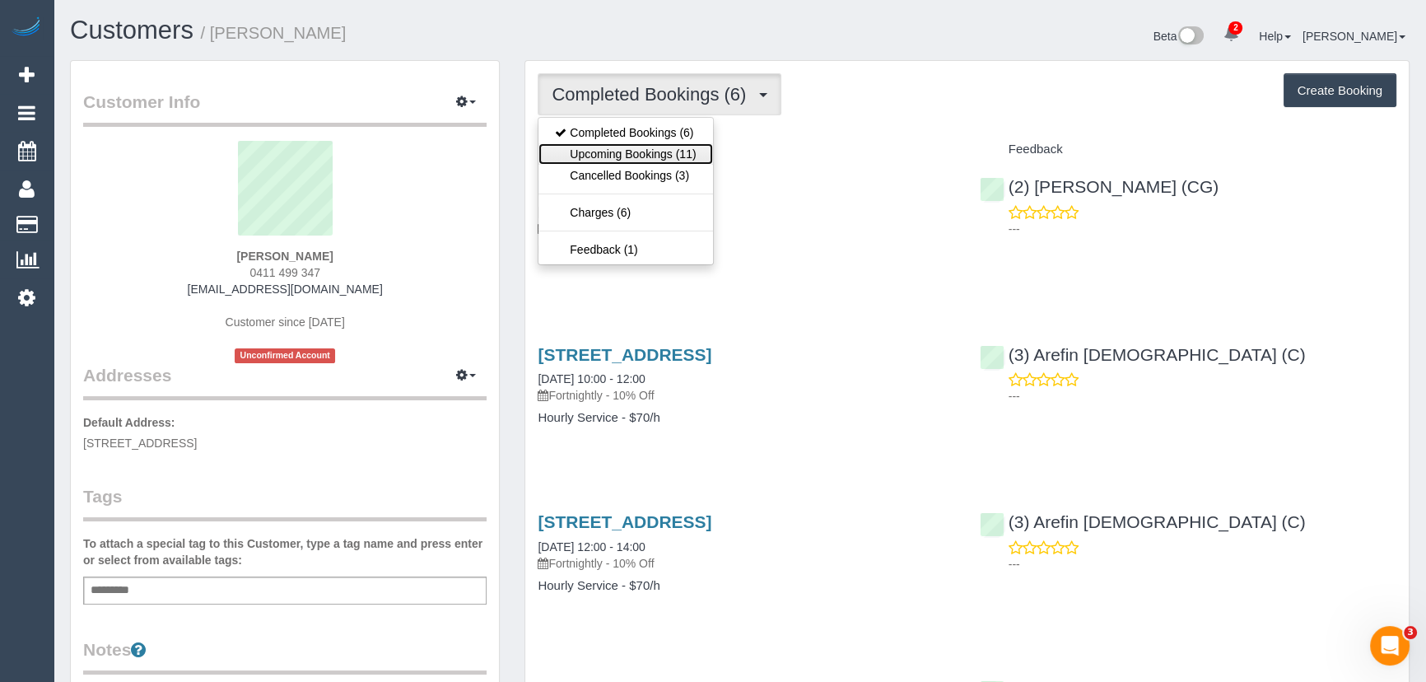
click at [675, 146] on link "Upcoming Bookings (11)" at bounding box center [625, 153] width 174 height 21
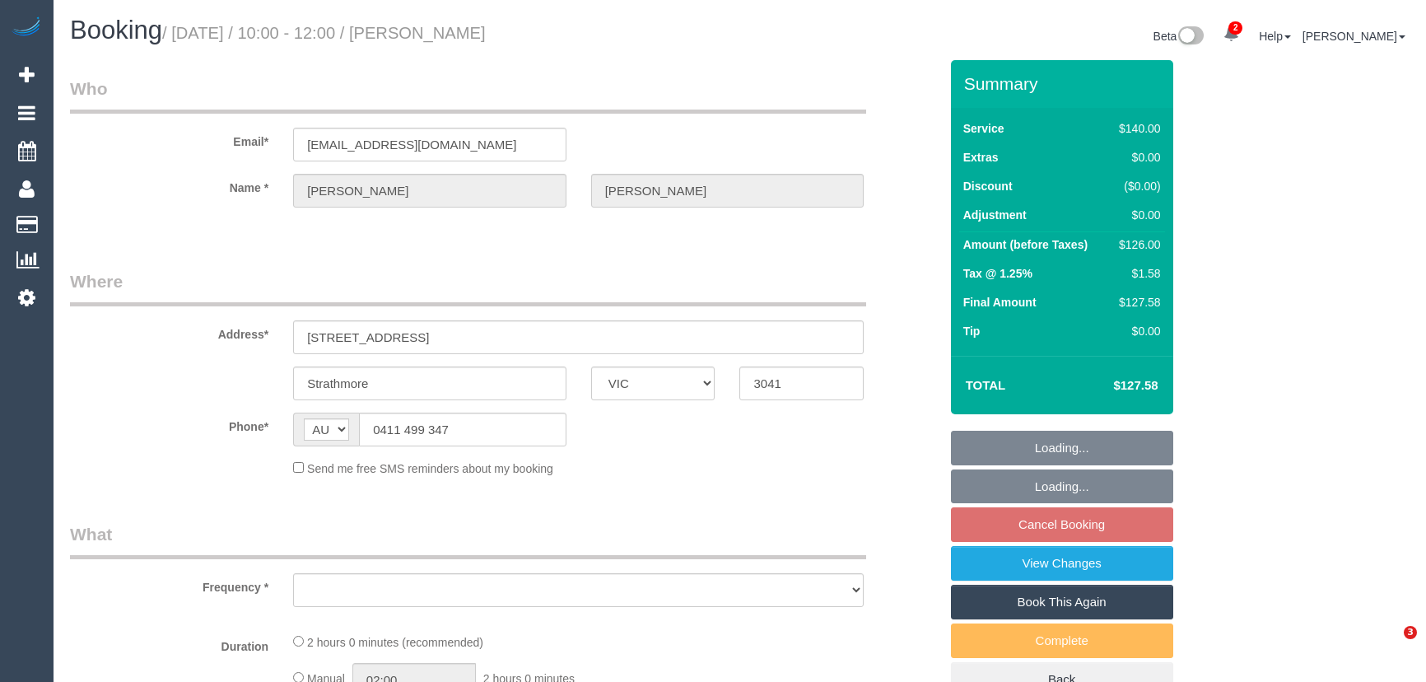
select select "VIC"
select select "object:542"
select select "string:stripe-pm_1RMIGP2GScqysDRV4ipOAvAV"
select select "number:28"
select select "number:14"
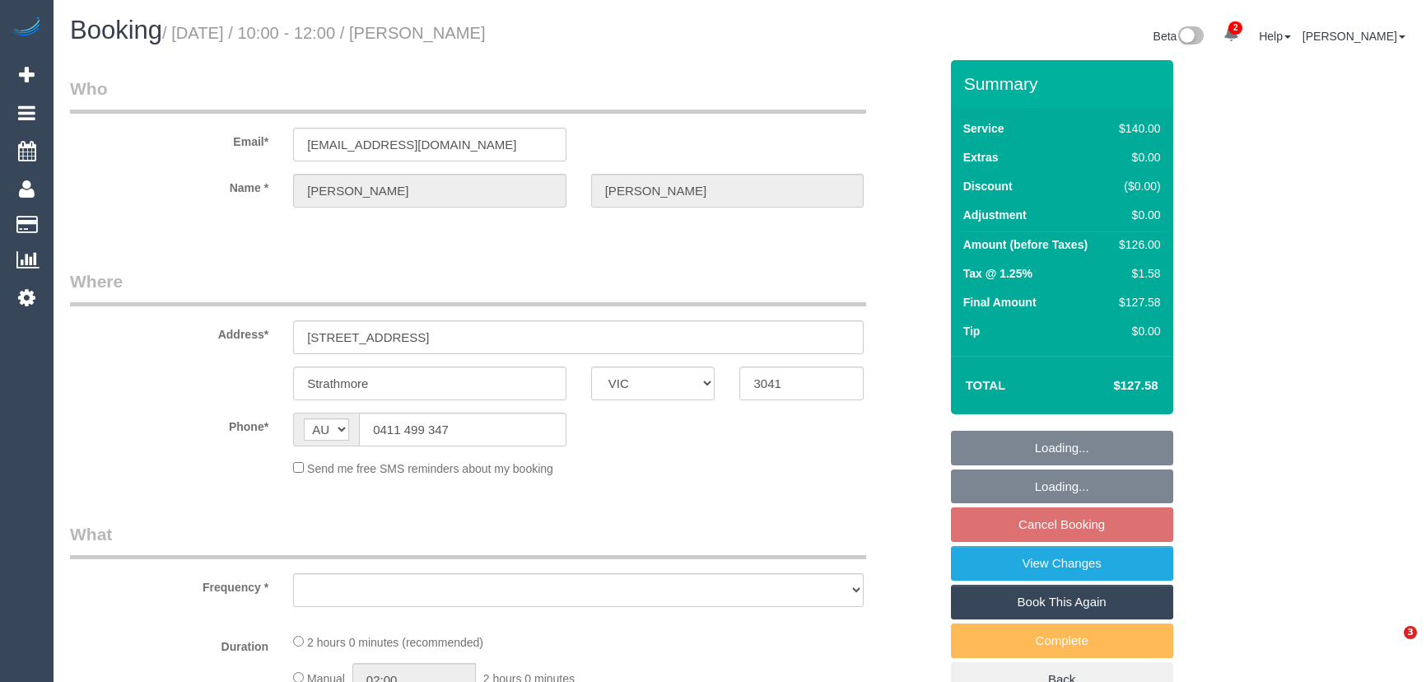
select select "number:18"
select select "number:24"
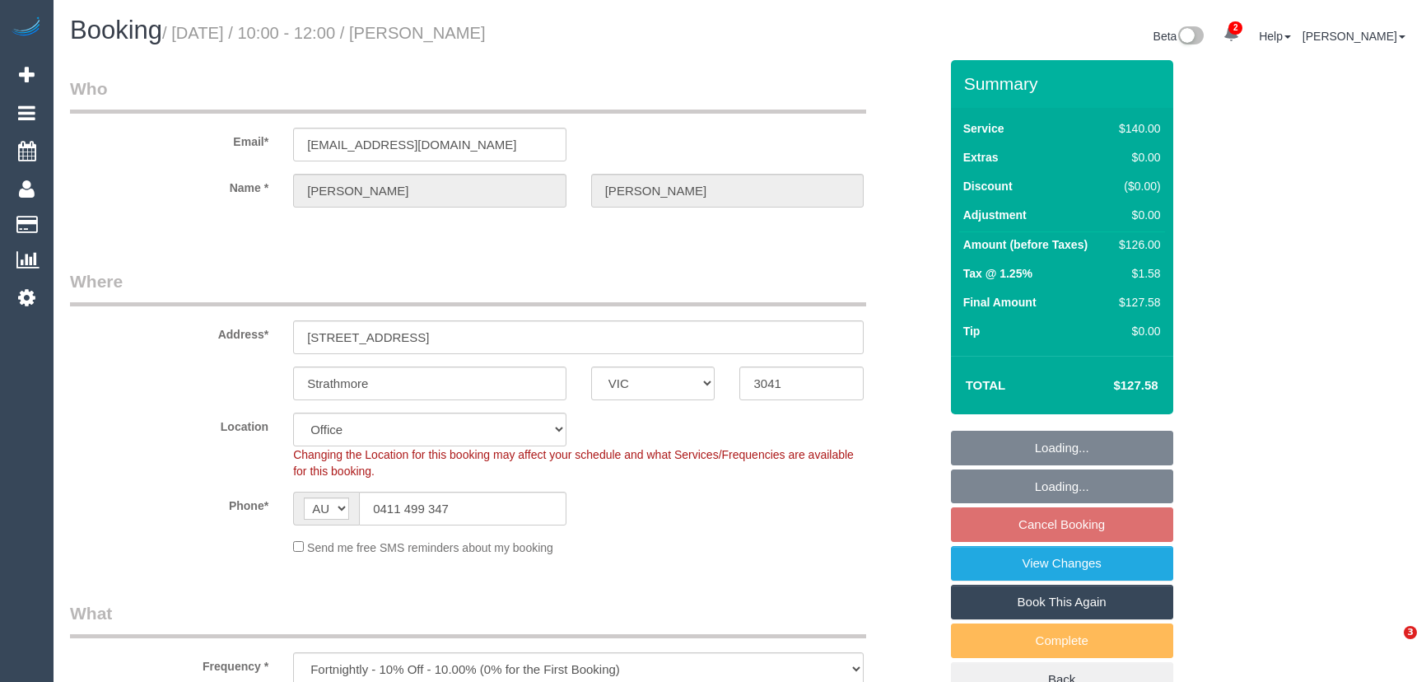
select select "object:2179"
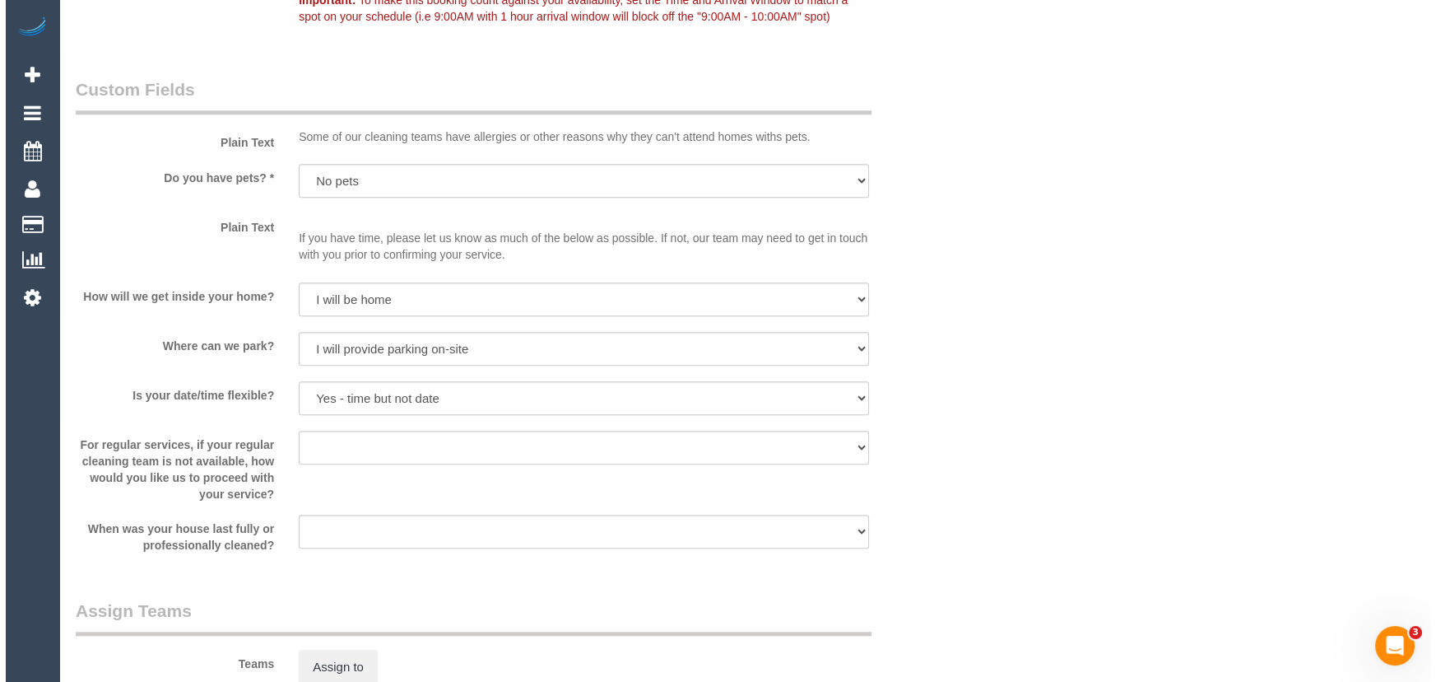
scroll to position [2095, 0]
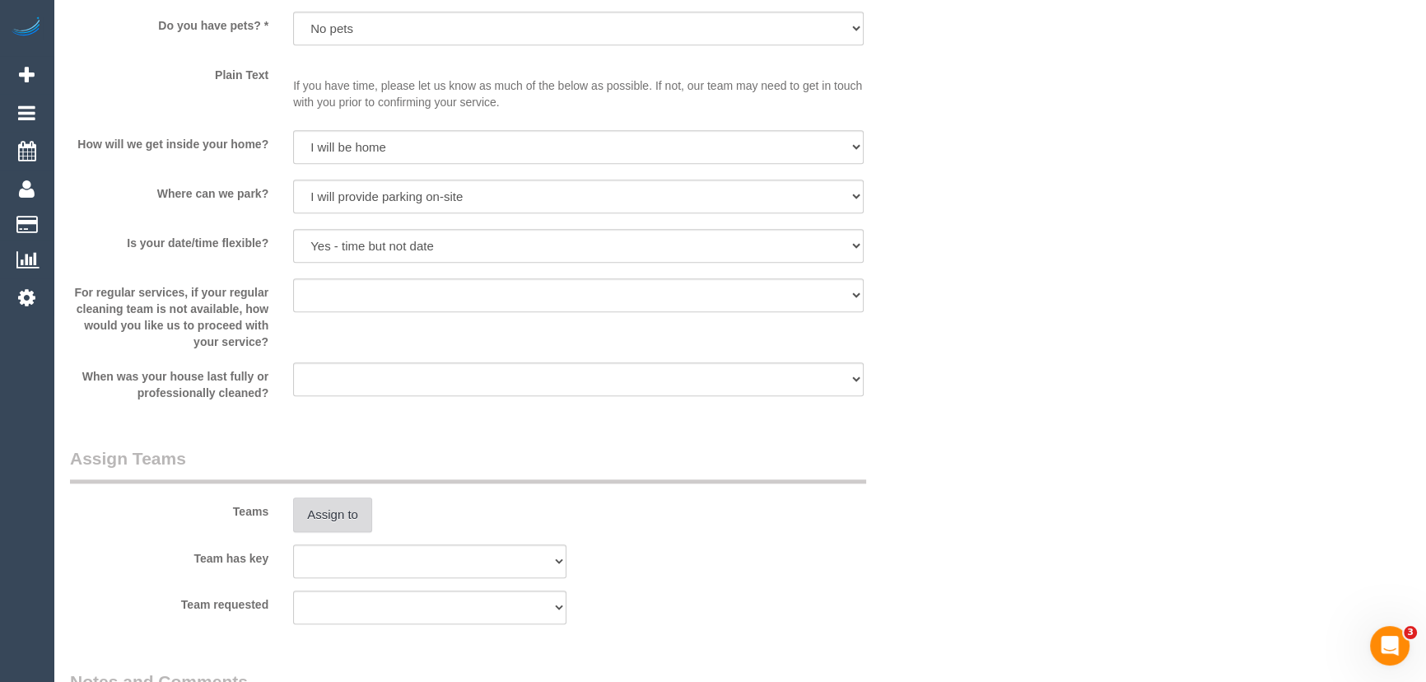
click at [342, 510] on button "Assign to" at bounding box center [332, 514] width 79 height 35
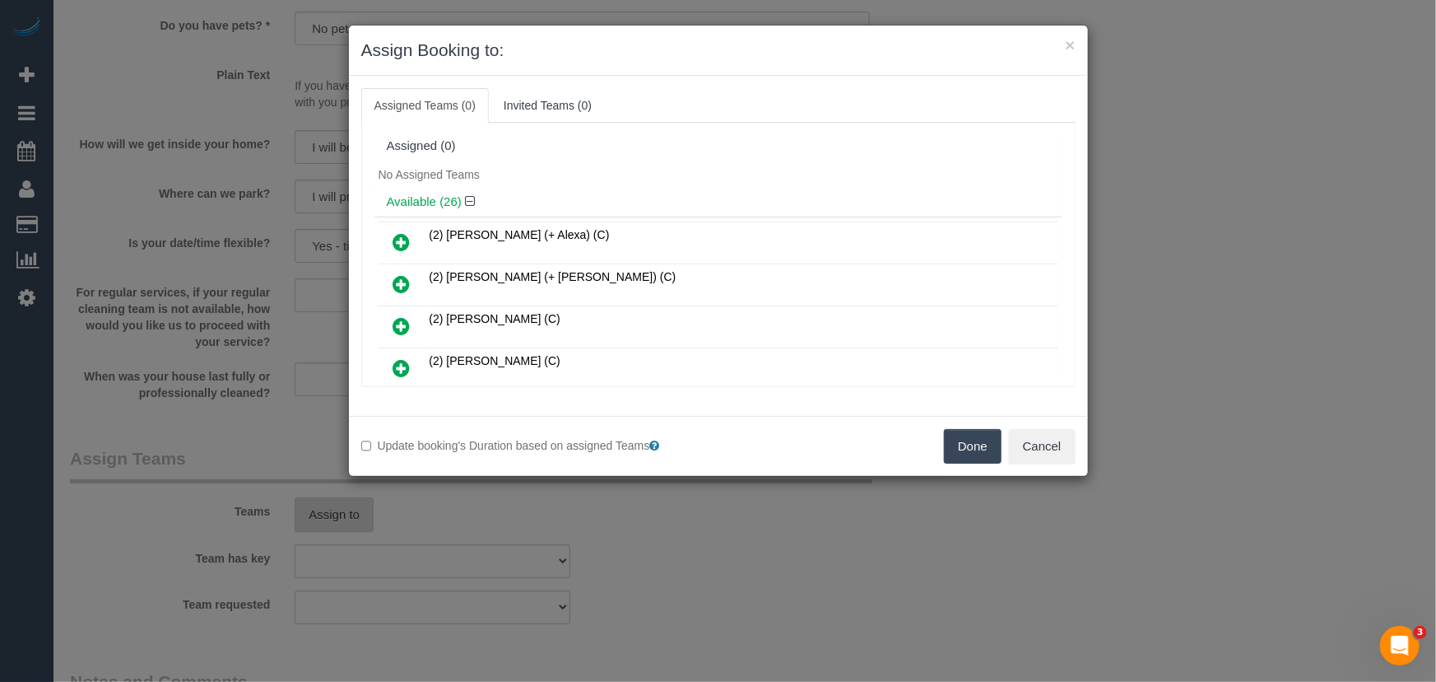
scroll to position [680, 0]
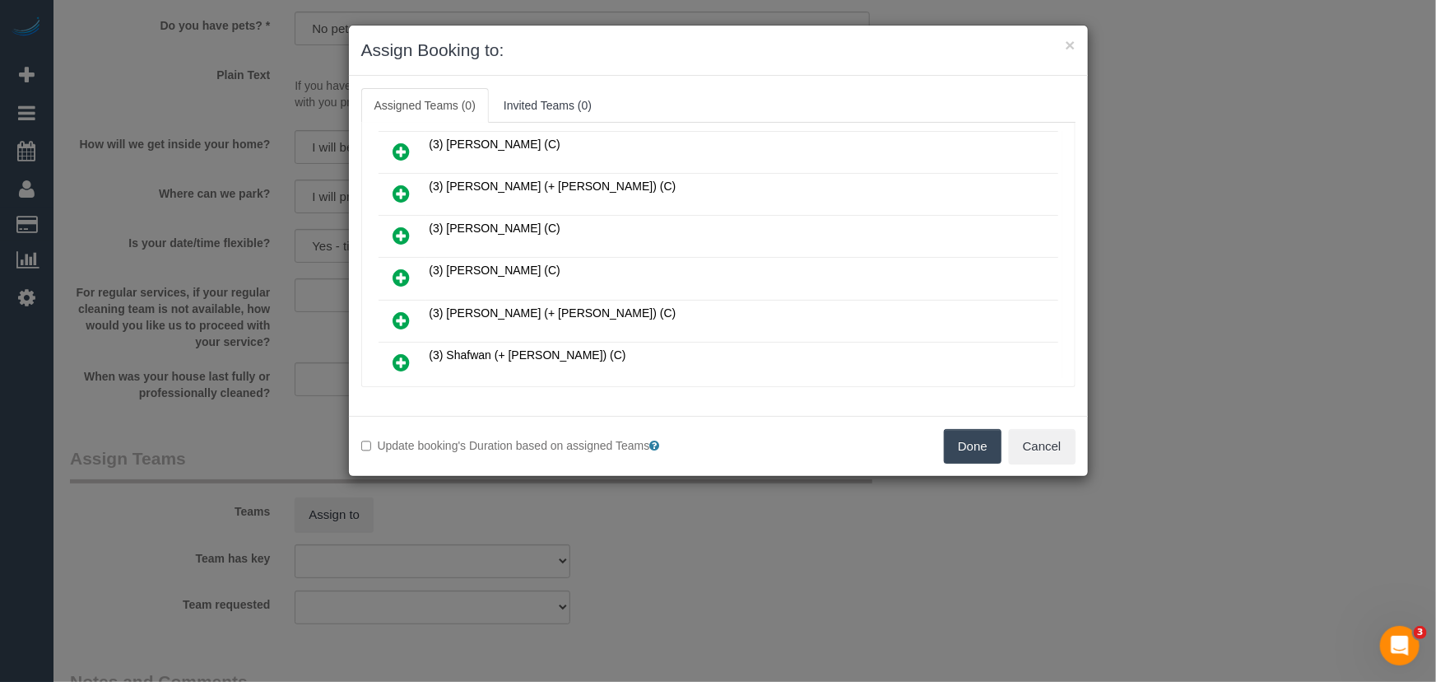
click at [400, 268] on icon at bounding box center [401, 278] width 17 height 20
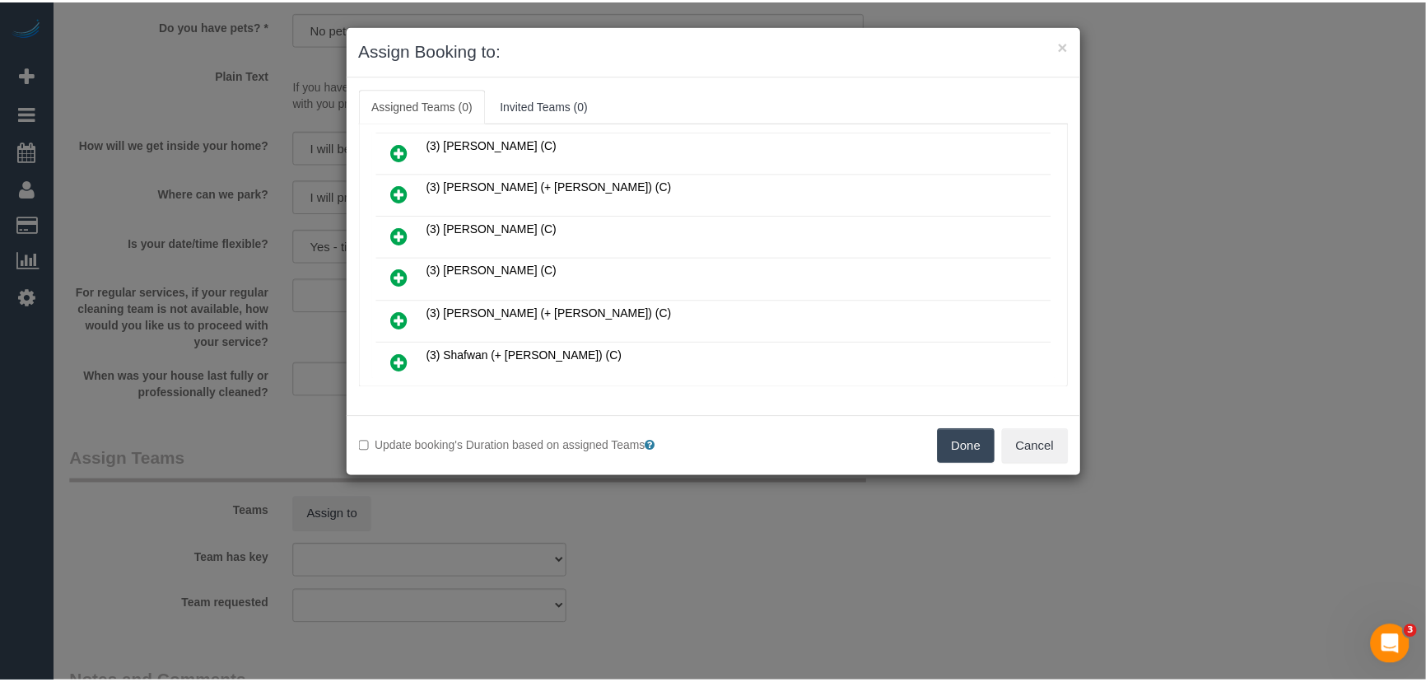
scroll to position [719, 0]
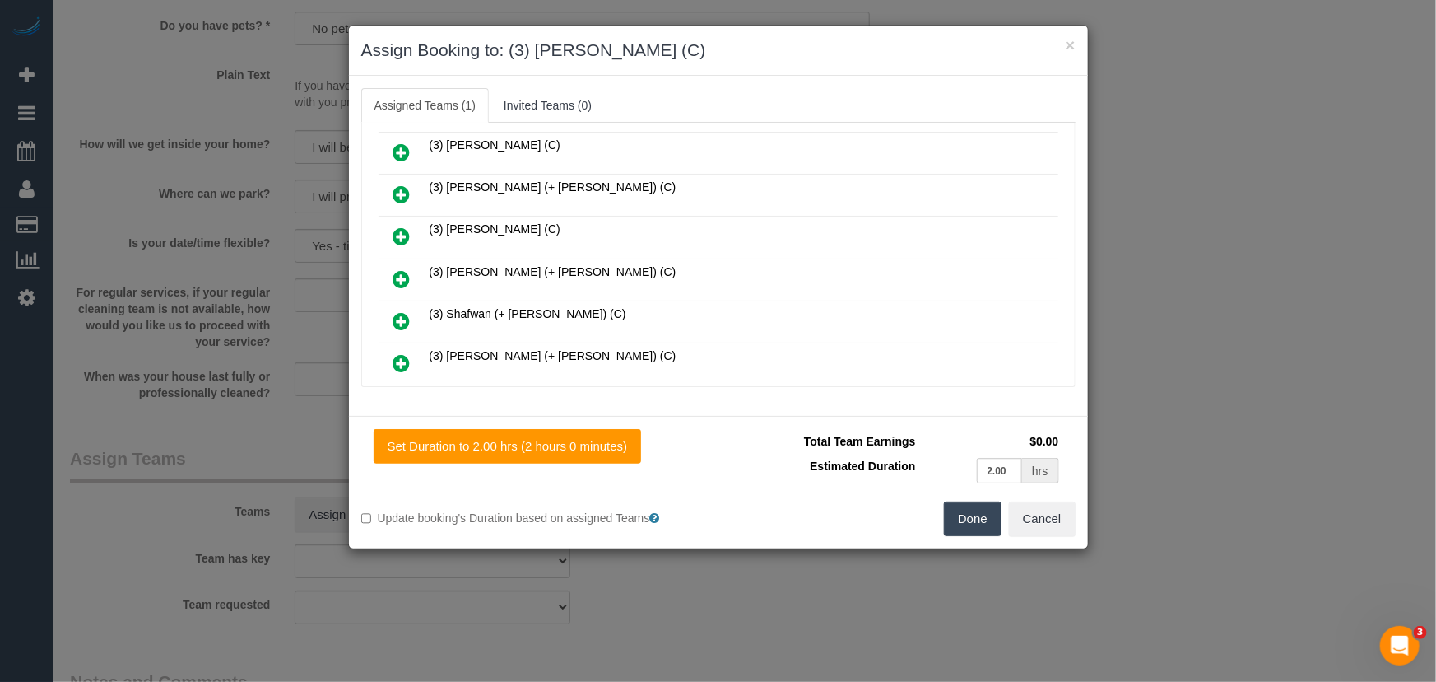
click at [957, 518] on button "Done" at bounding box center [973, 518] width 58 height 35
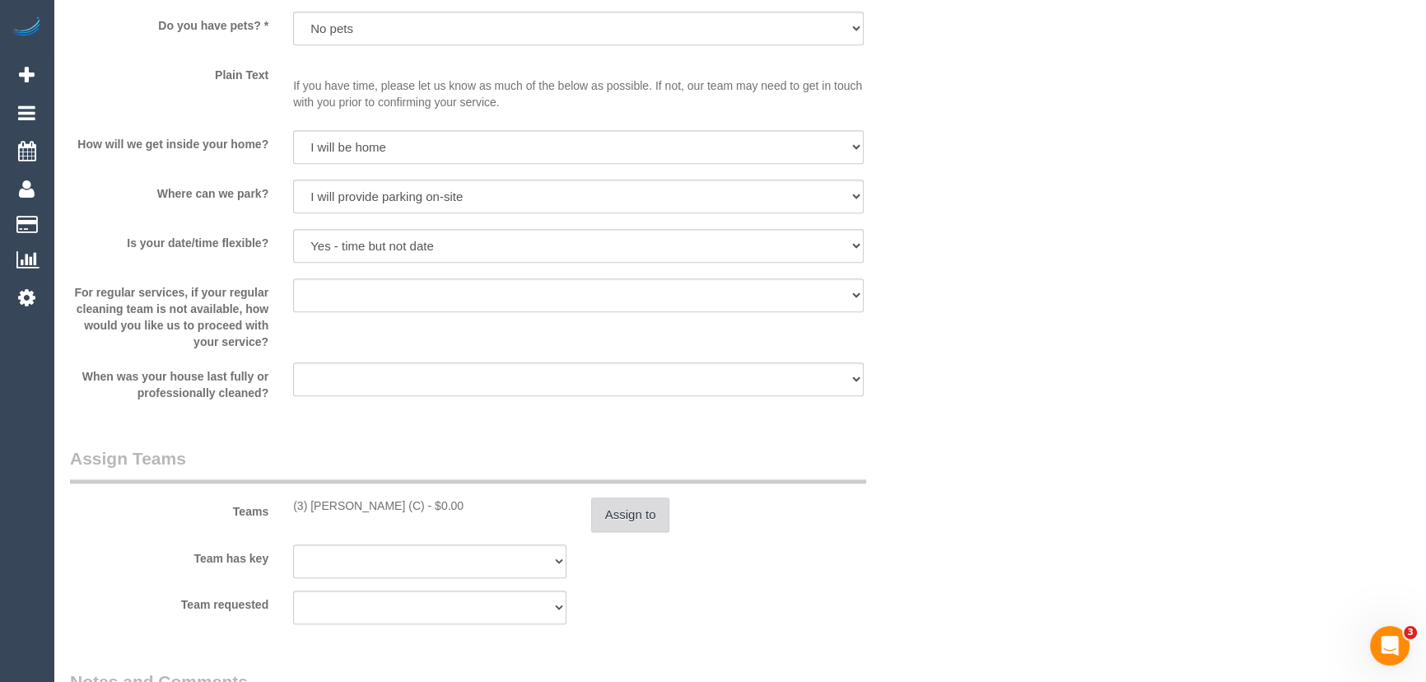
click at [609, 518] on button "Assign to" at bounding box center [630, 514] width 79 height 35
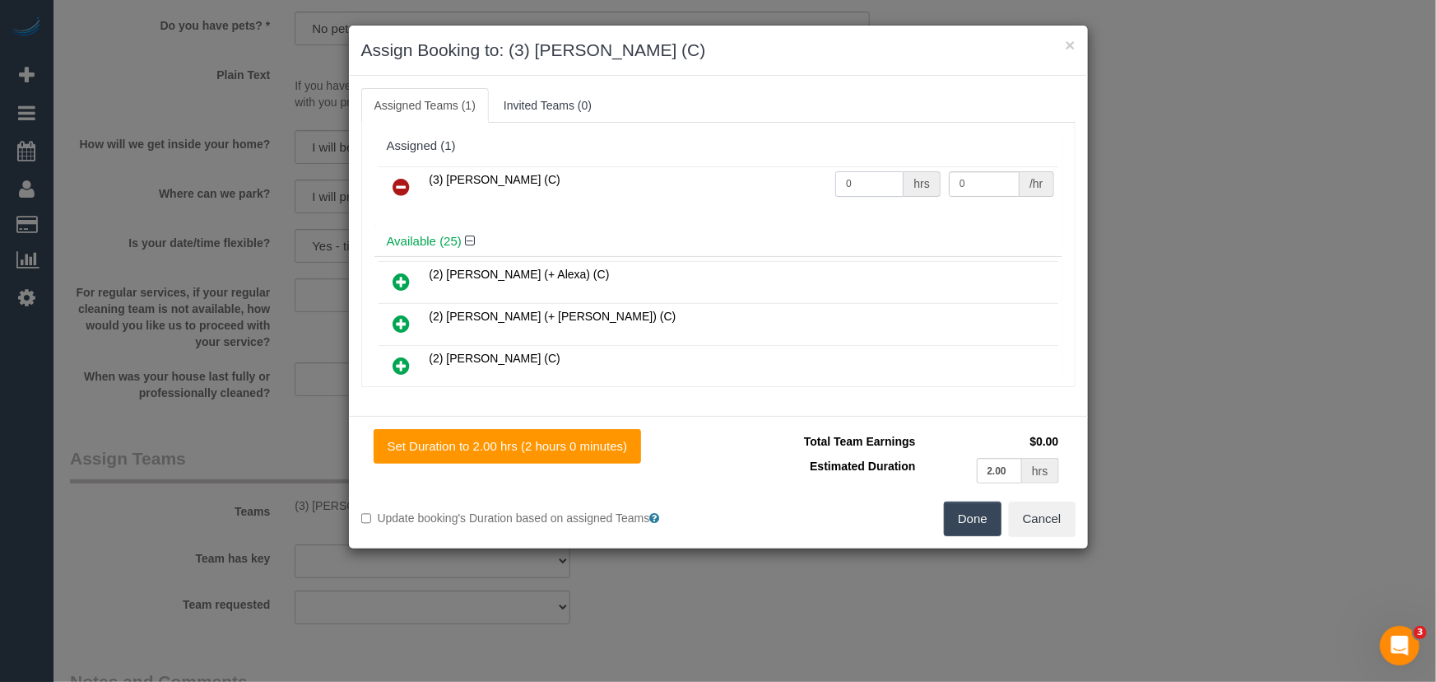
click at [862, 190] on input "0" at bounding box center [870, 184] width 68 height 26
type input "2"
type input "35"
click at [971, 515] on button "Done" at bounding box center [973, 518] width 58 height 35
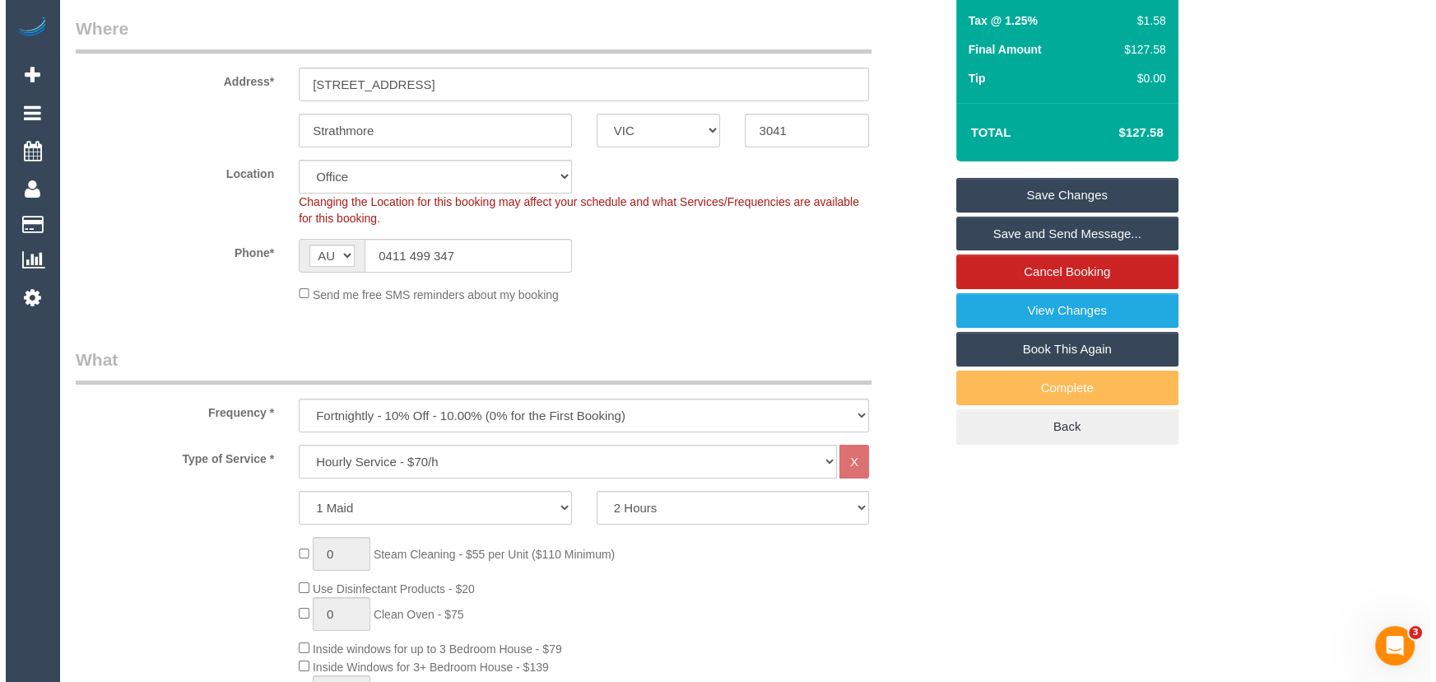
scroll to position [0, 0]
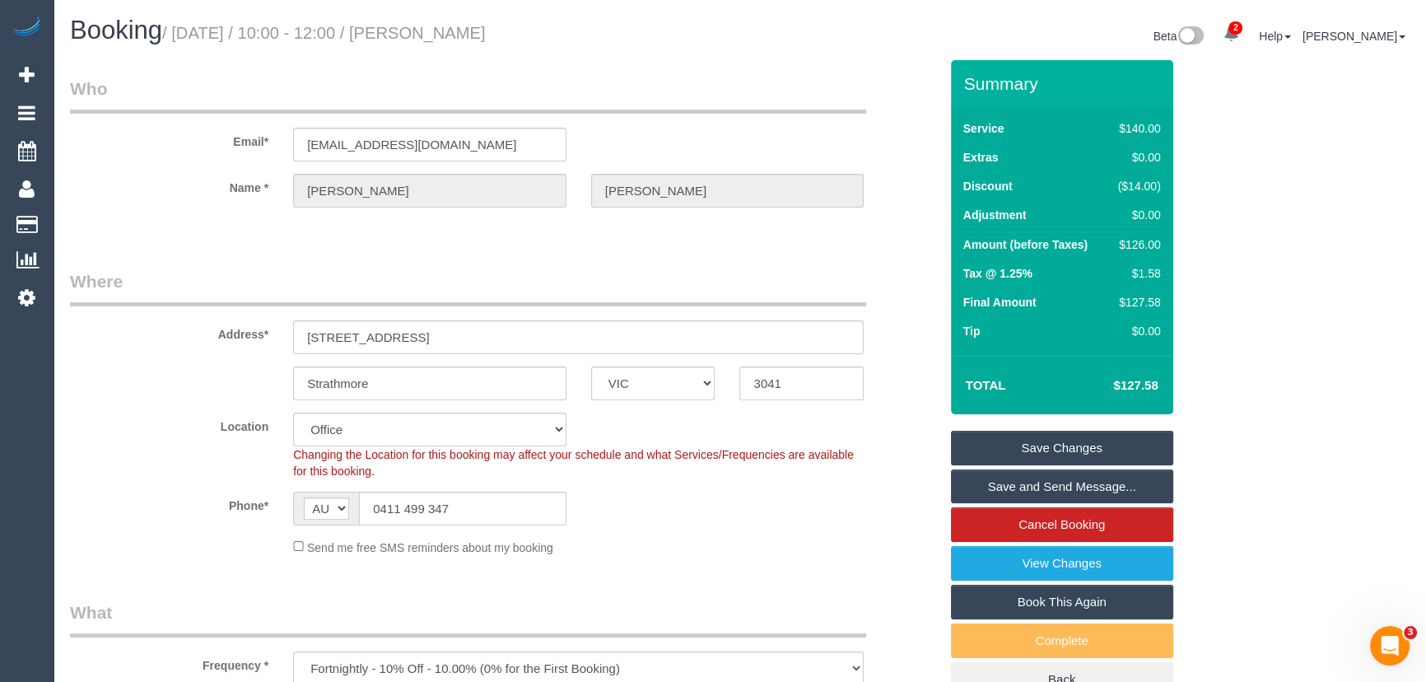
click at [461, 32] on small "/ September 16, 2025 / 10:00 - 12:00 / Jill Mcculloch" at bounding box center [324, 33] width 324 height 18
copy small "Jill Mcculloch"
click at [1004, 480] on link "Save and Send Message..." at bounding box center [1062, 486] width 222 height 35
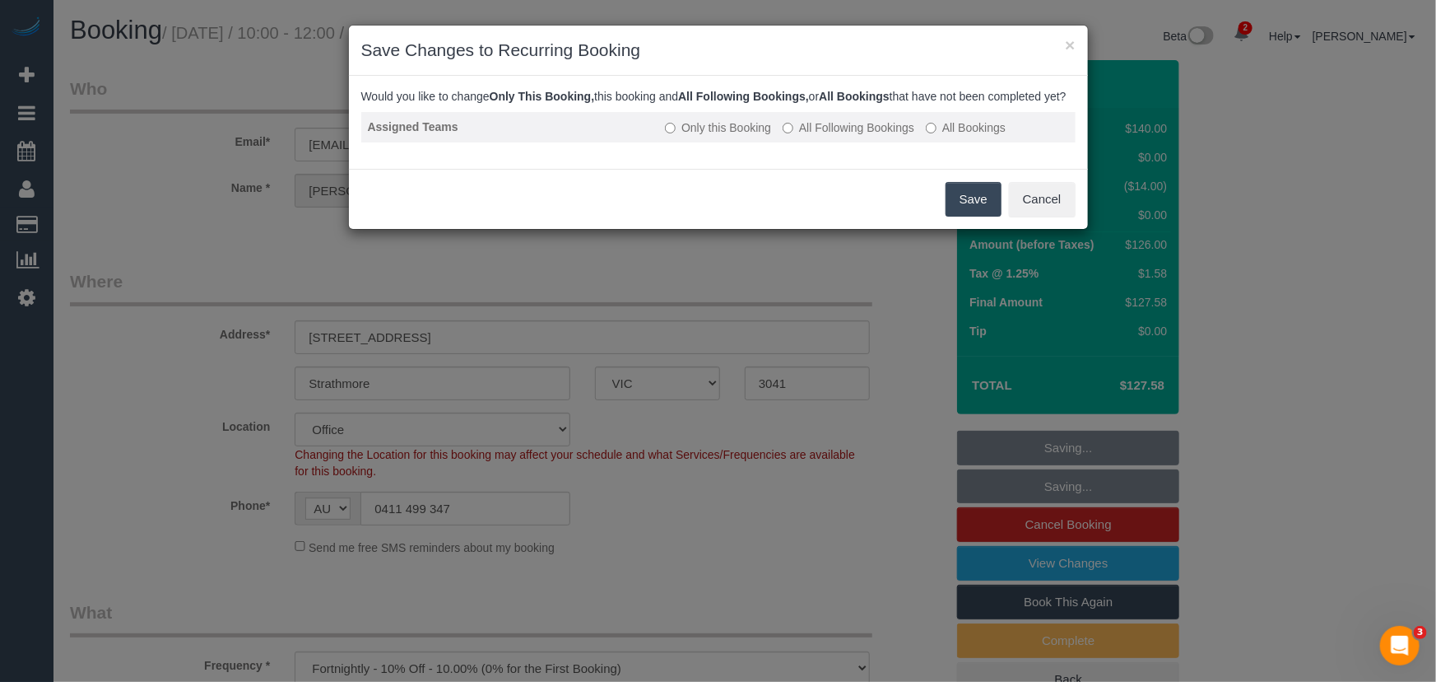
click at [834, 133] on td "Only this Booking All Following Bookings All Bookings" at bounding box center [867, 127] width 417 height 30
click at [837, 136] on label "All Following Bookings" at bounding box center [849, 127] width 132 height 16
click at [961, 217] on button "Save" at bounding box center [974, 199] width 56 height 35
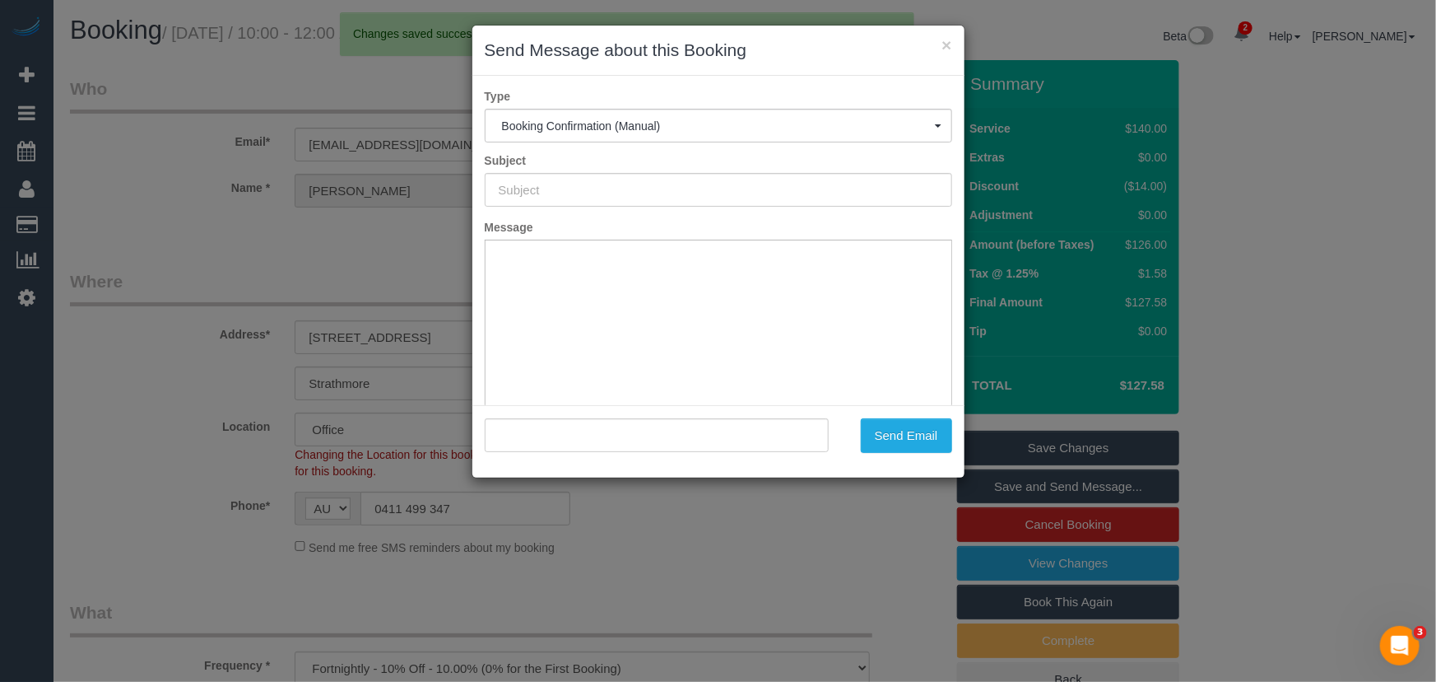
type input "Booking Confirmed"
type input ""Jill Mcculloch" <jillmcculloch@icloud.com>"
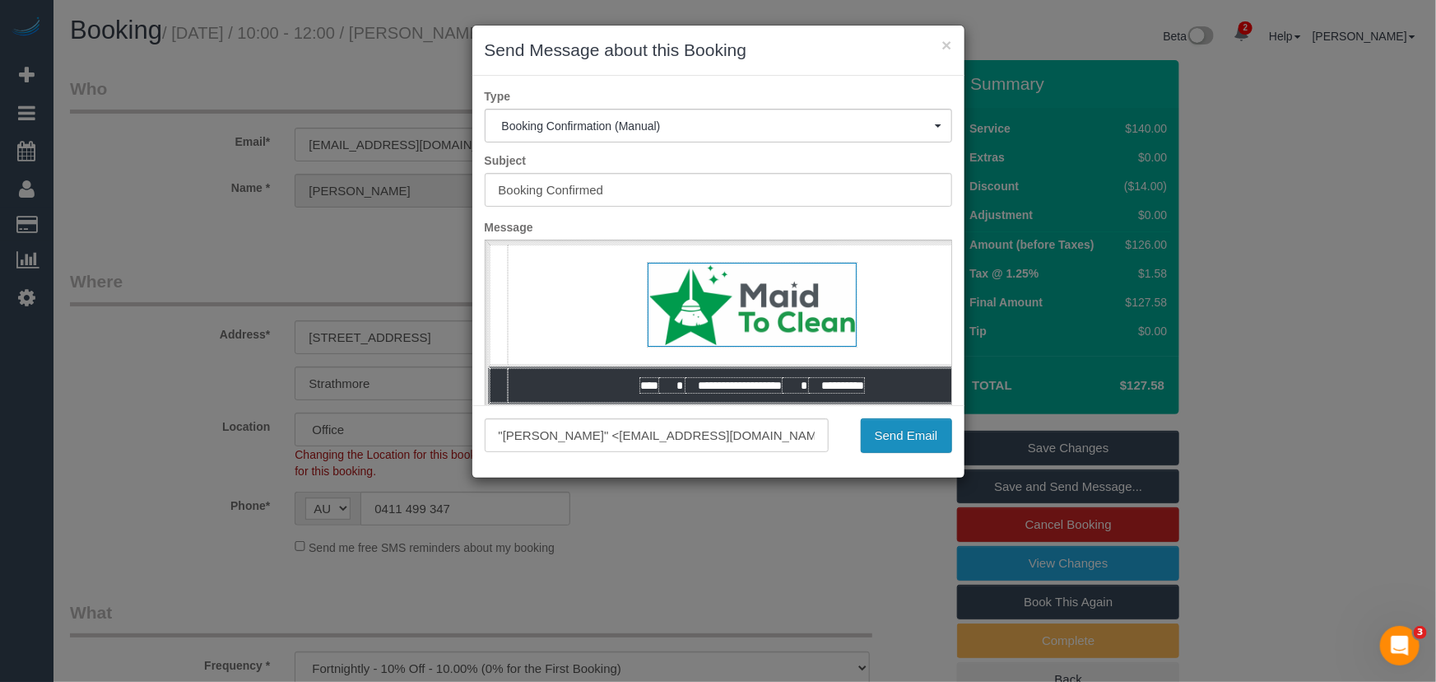
click at [892, 435] on button "Send Email" at bounding box center [906, 435] width 91 height 35
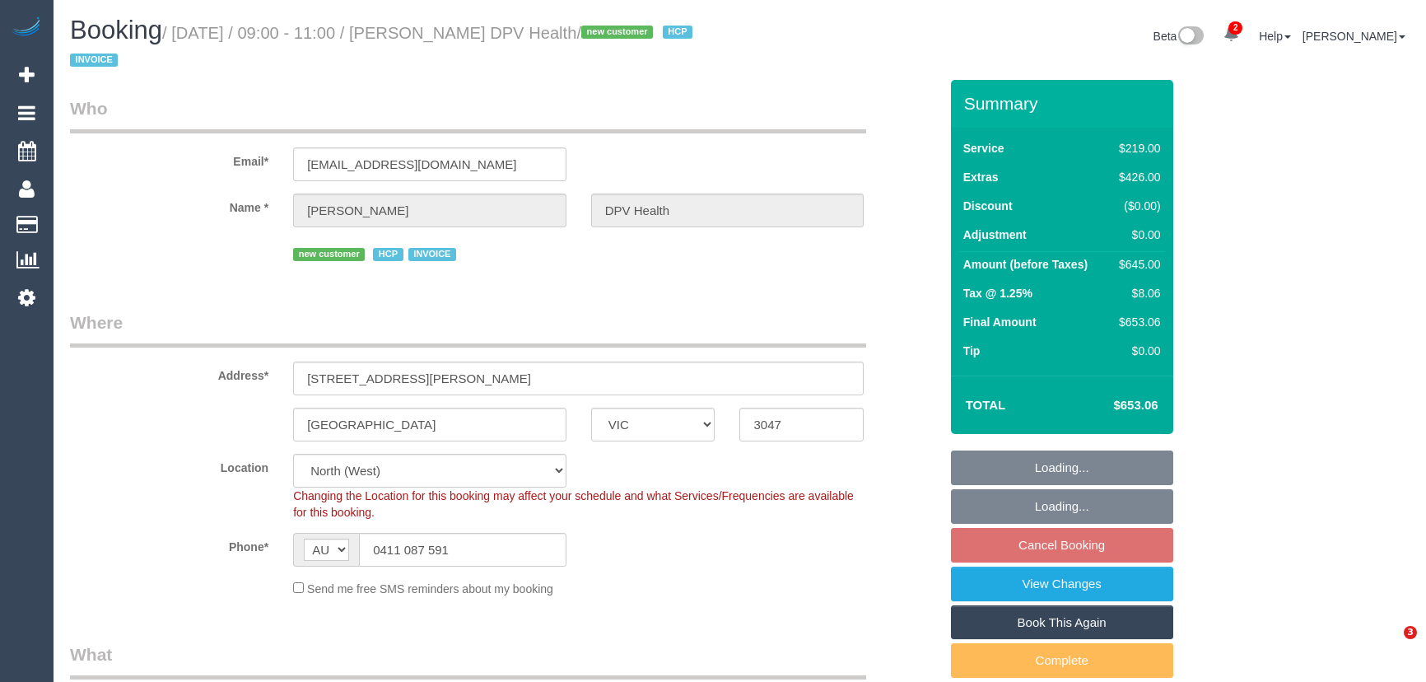
select select "VIC"
select select "number:30"
select select "number:14"
select select "number:19"
select select "number:25"
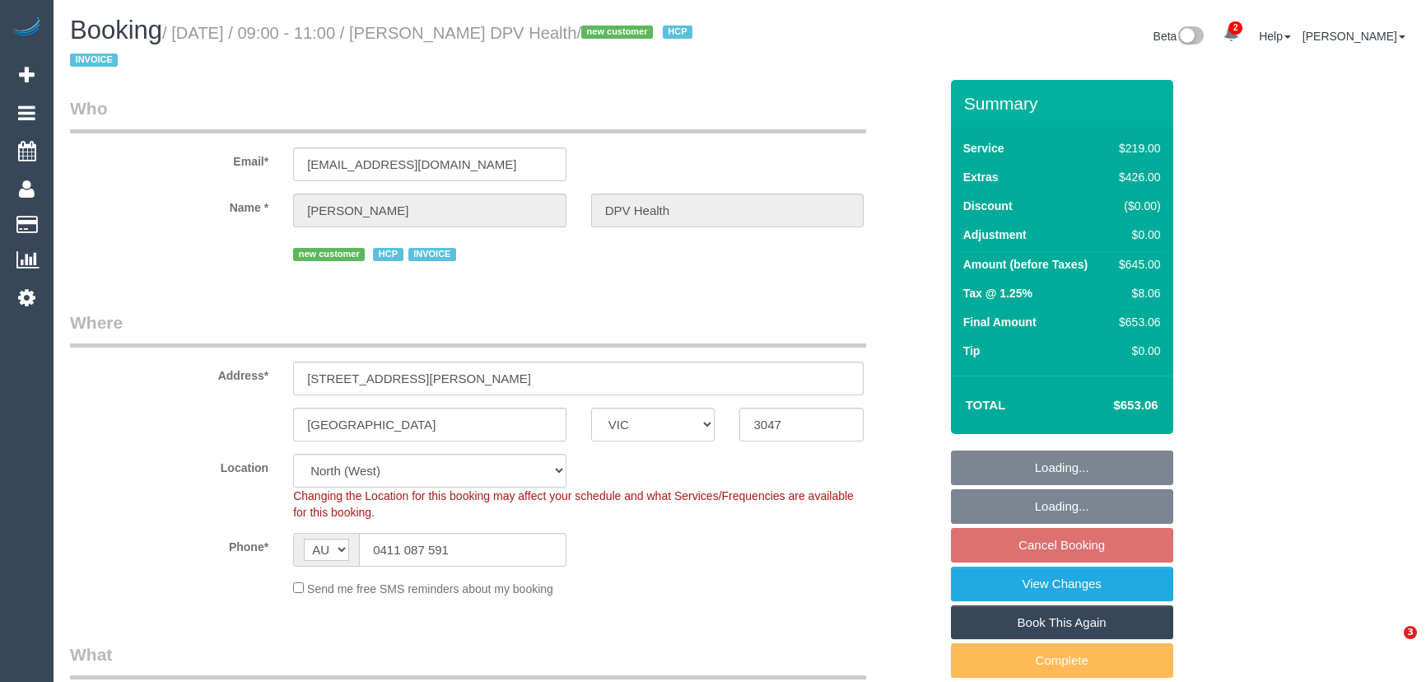
select select "object:804"
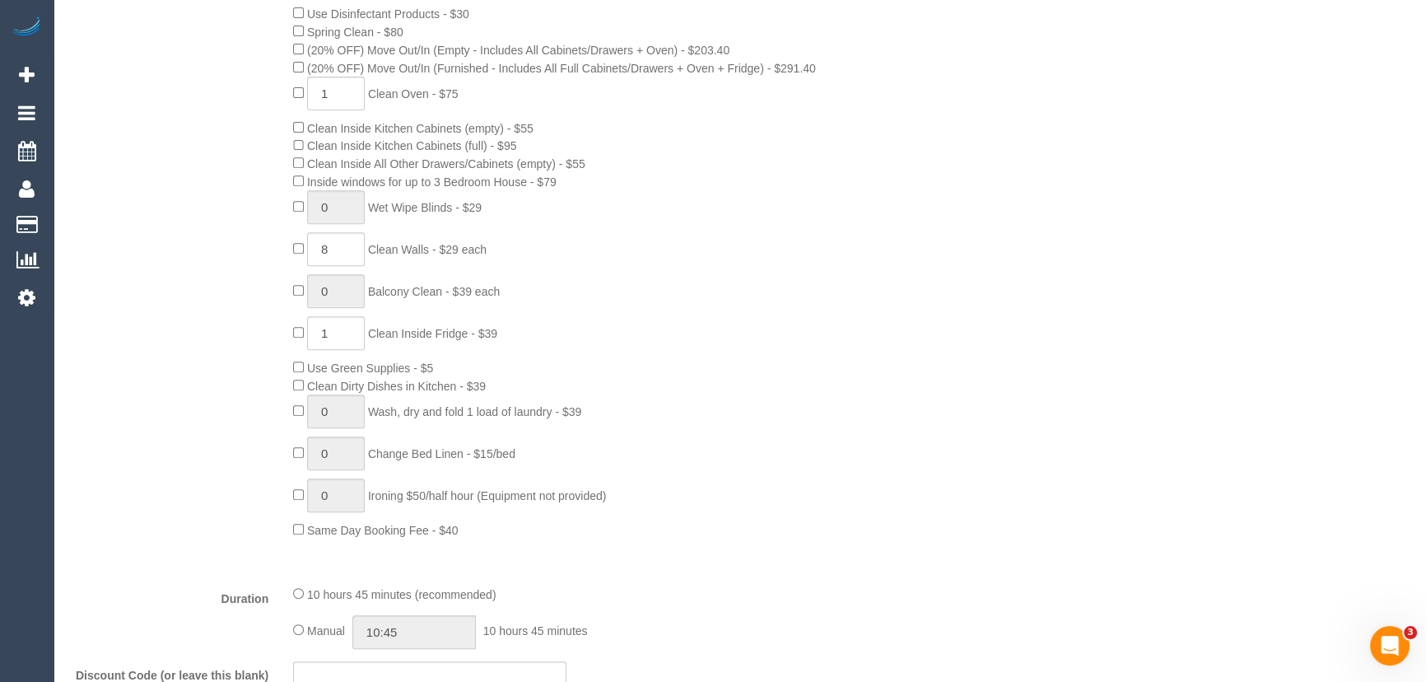
scroll to position [972, 0]
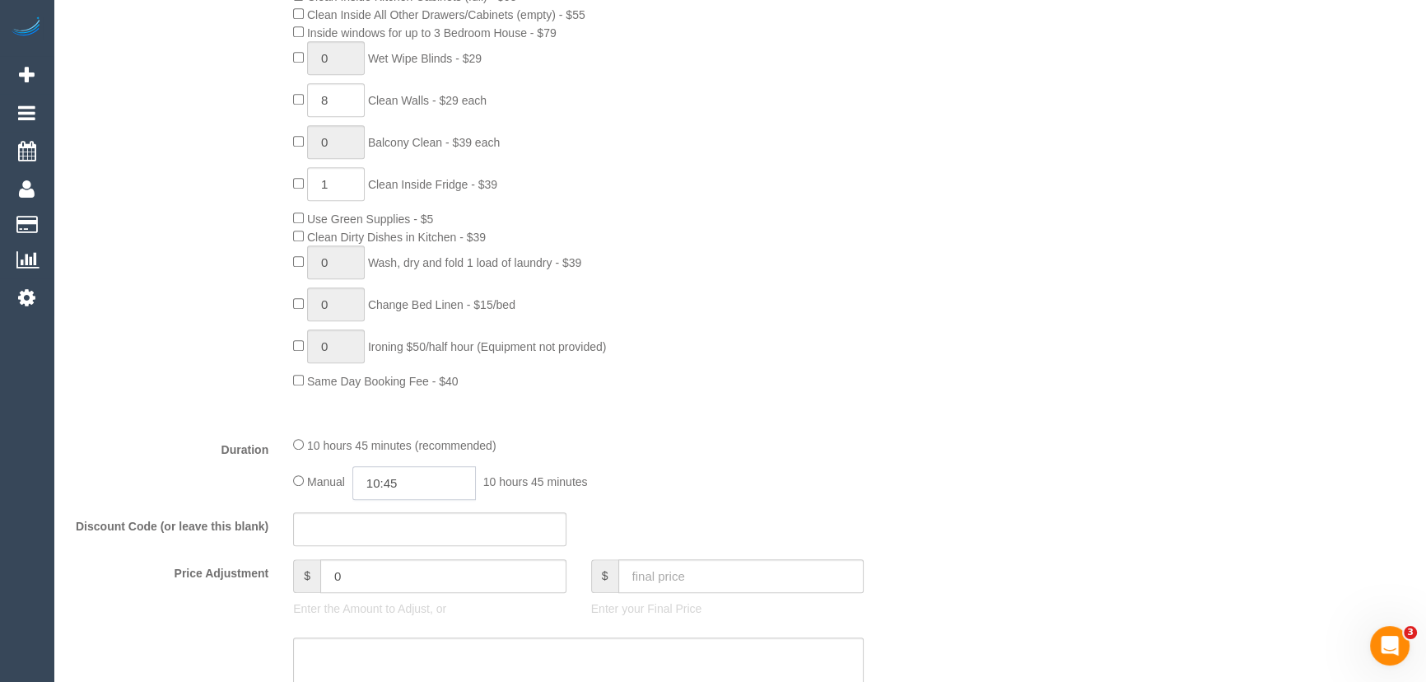
click at [416, 479] on input "10:45" at bounding box center [413, 483] width 123 height 34
type input "06:00"
click at [401, 562] on li "06:00" at bounding box center [396, 563] width 73 height 21
click at [693, 487] on div "Manual 06:00 6 hours 0 minutes" at bounding box center [578, 483] width 570 height 34
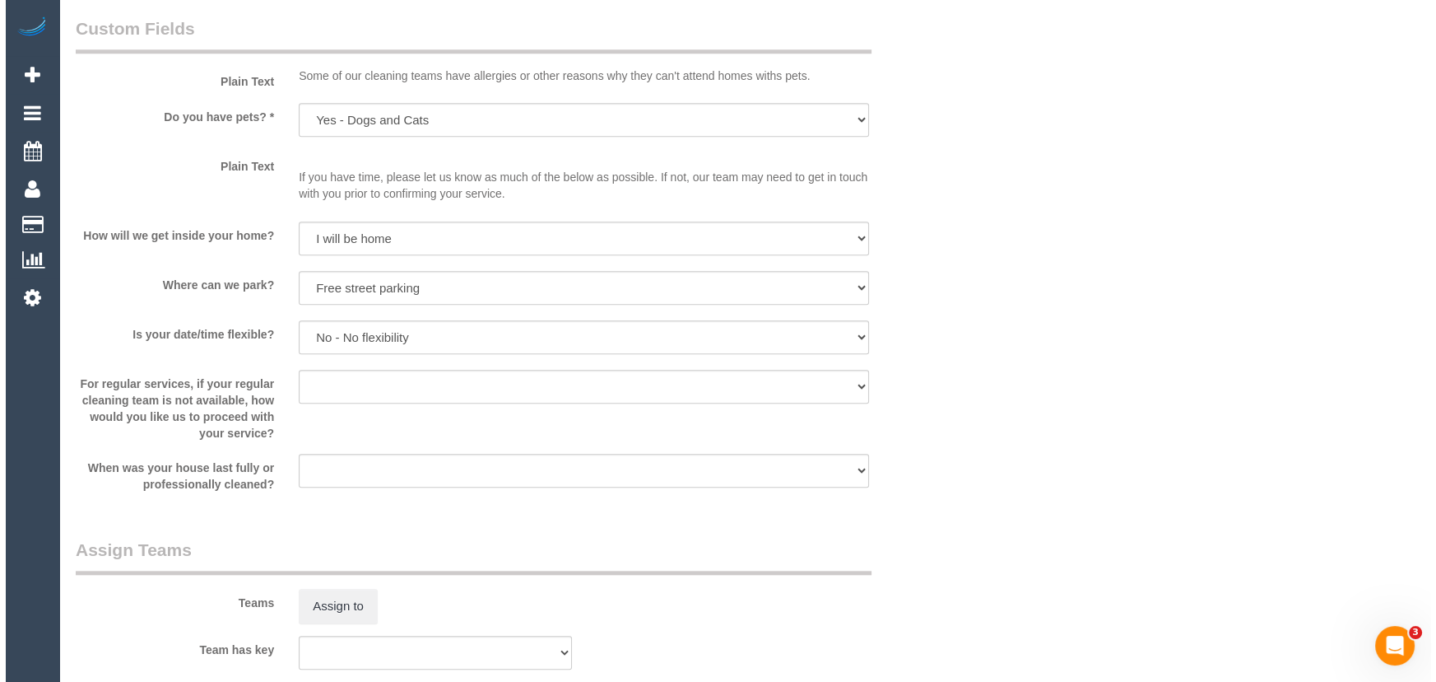
scroll to position [2095, 0]
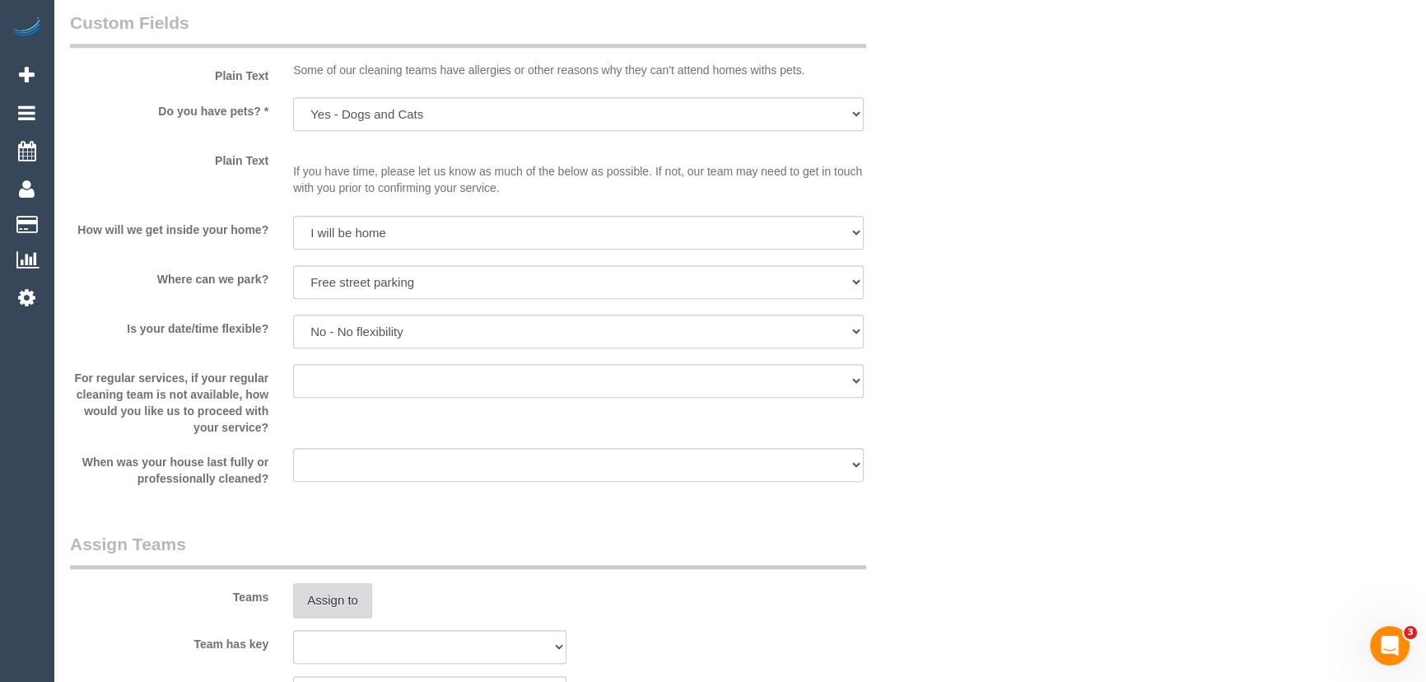
click at [340, 597] on button "Assign to" at bounding box center [332, 600] width 79 height 35
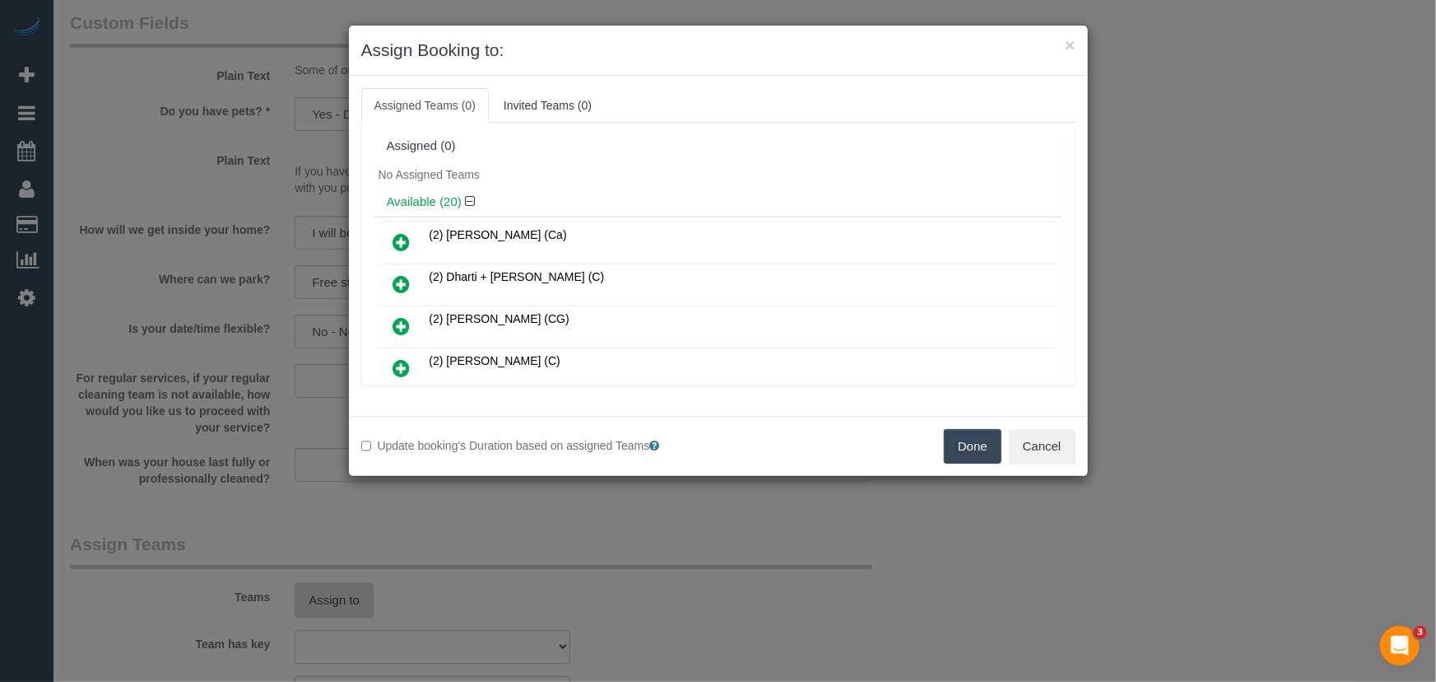
scroll to position [185, 0]
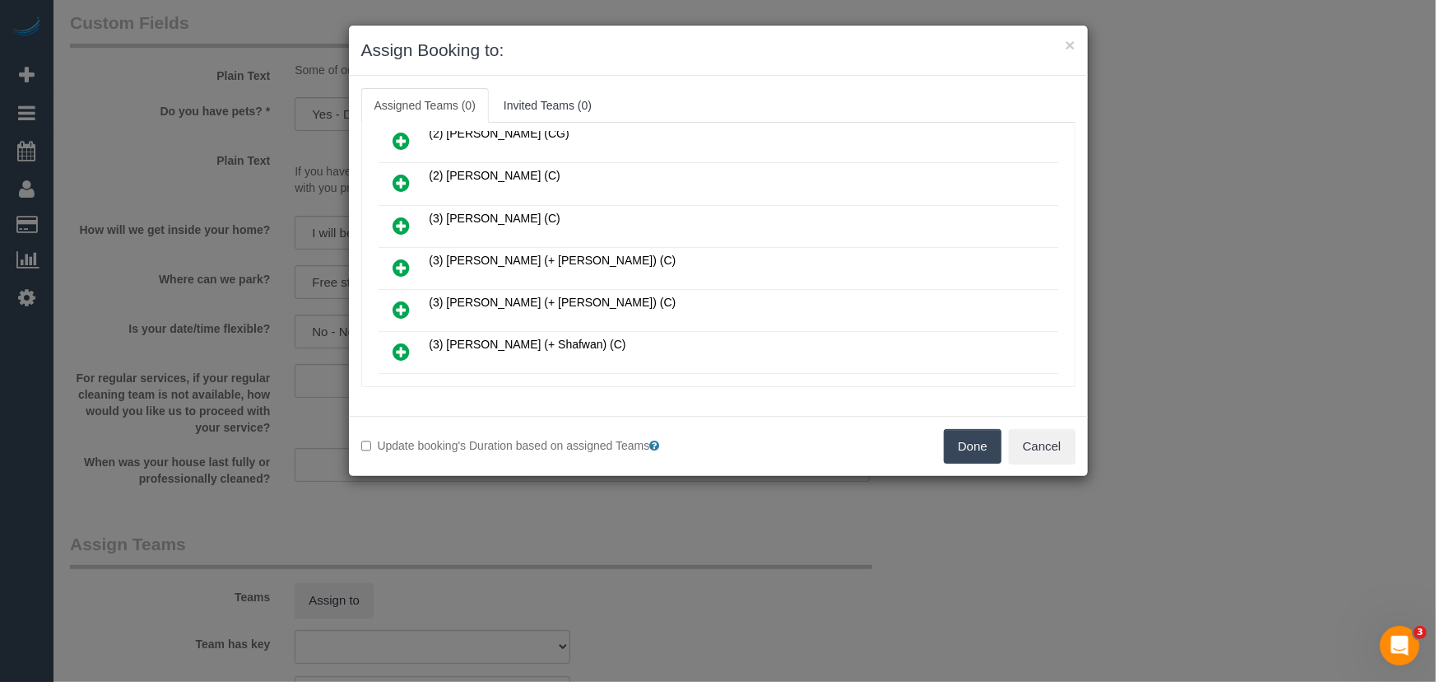
click at [400, 342] on icon at bounding box center [401, 352] width 17 height 20
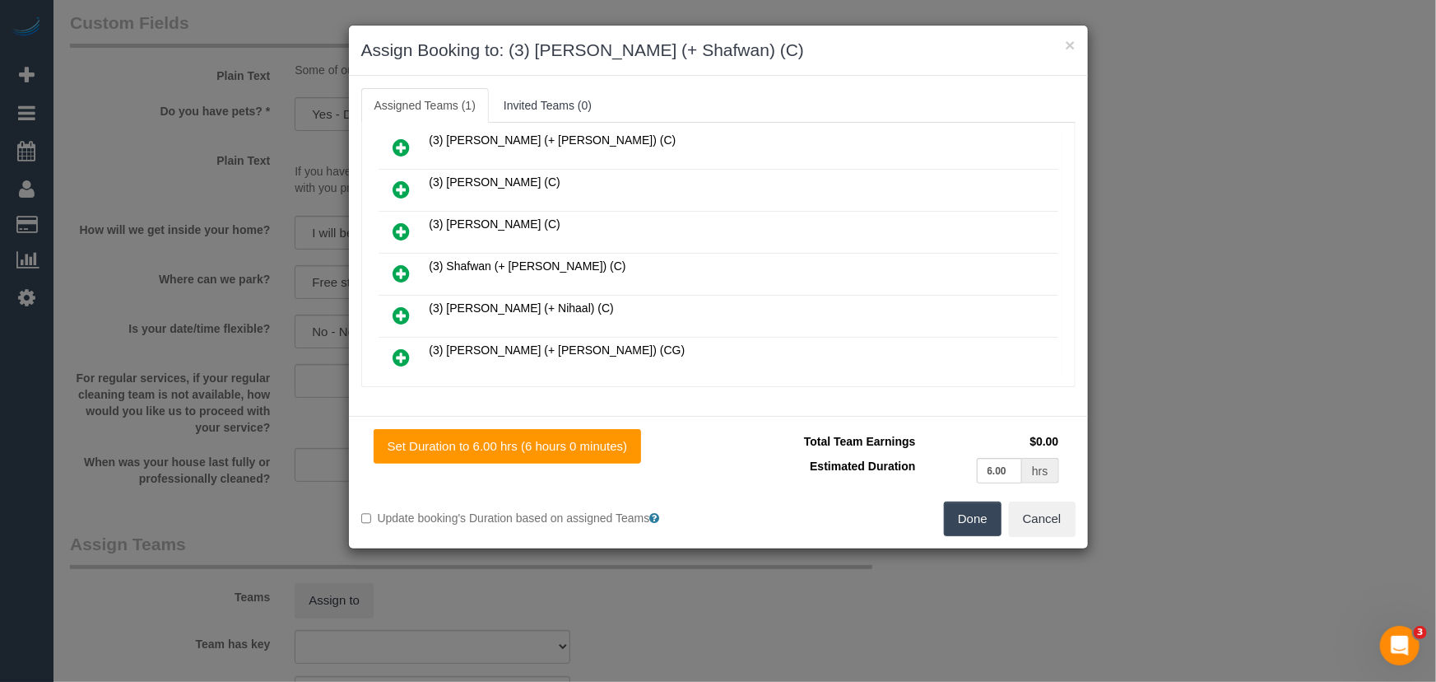
click at [402, 263] on icon at bounding box center [401, 273] width 17 height 20
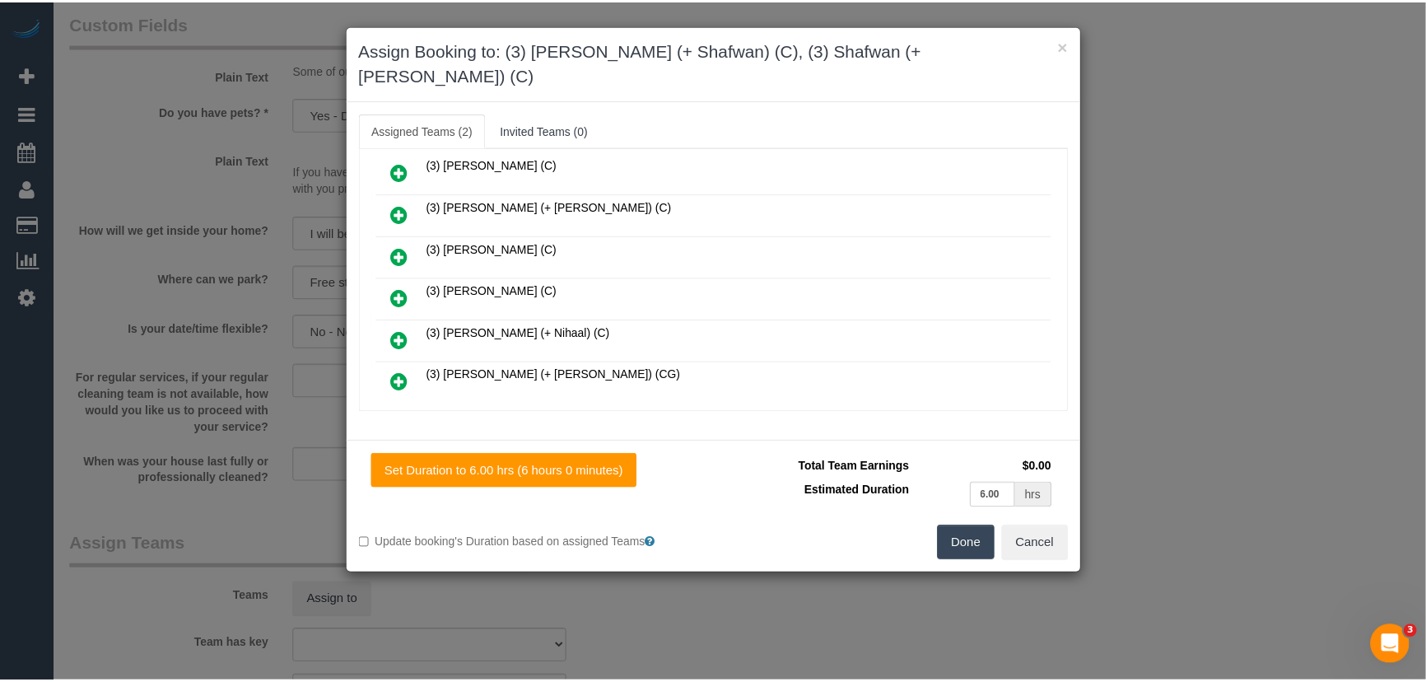
scroll to position [639, 0]
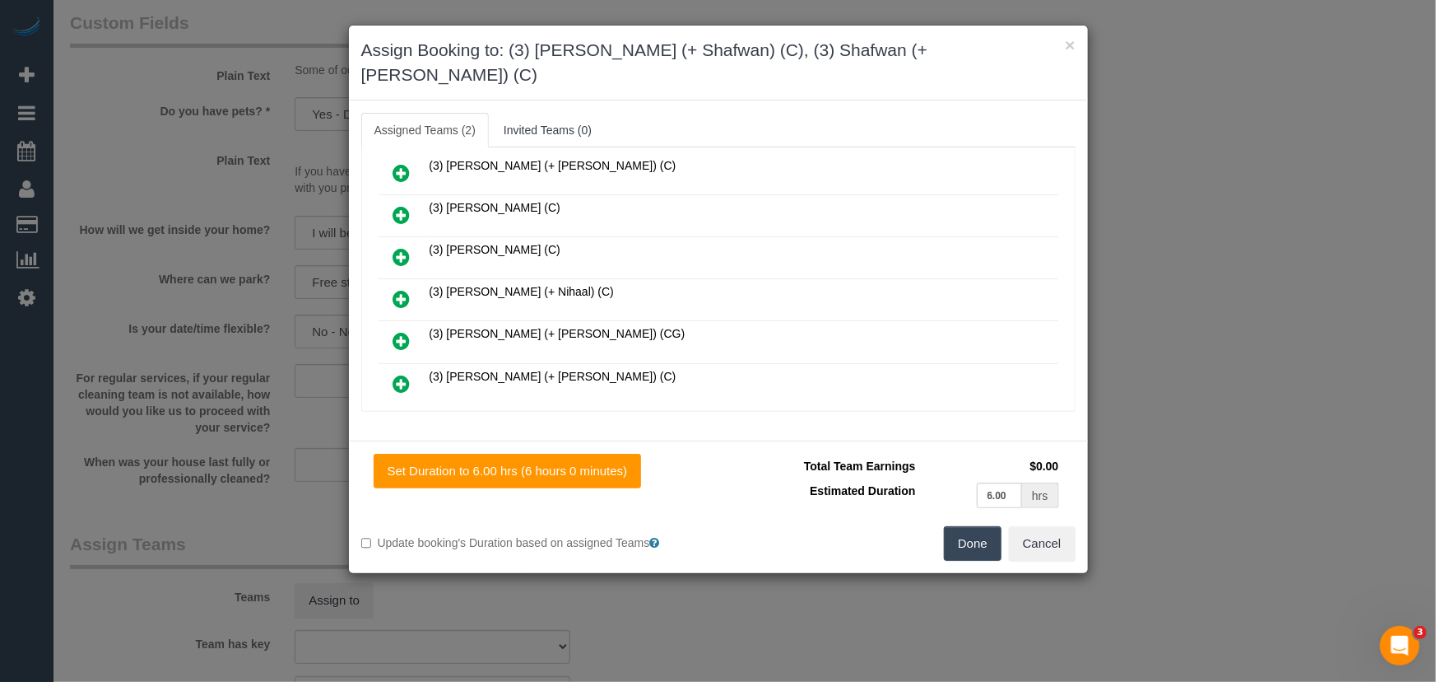
click at [957, 526] on button "Done" at bounding box center [973, 543] width 58 height 35
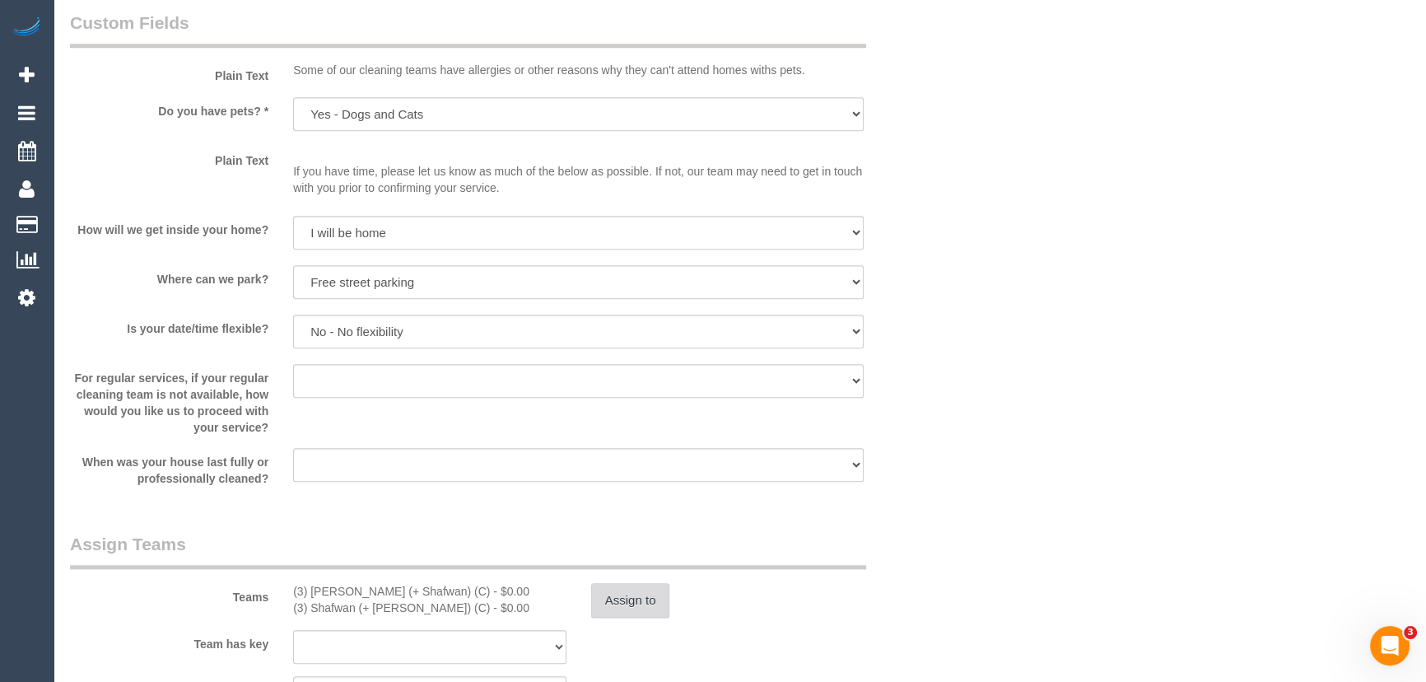
click at [626, 596] on button "Assign to" at bounding box center [630, 600] width 79 height 35
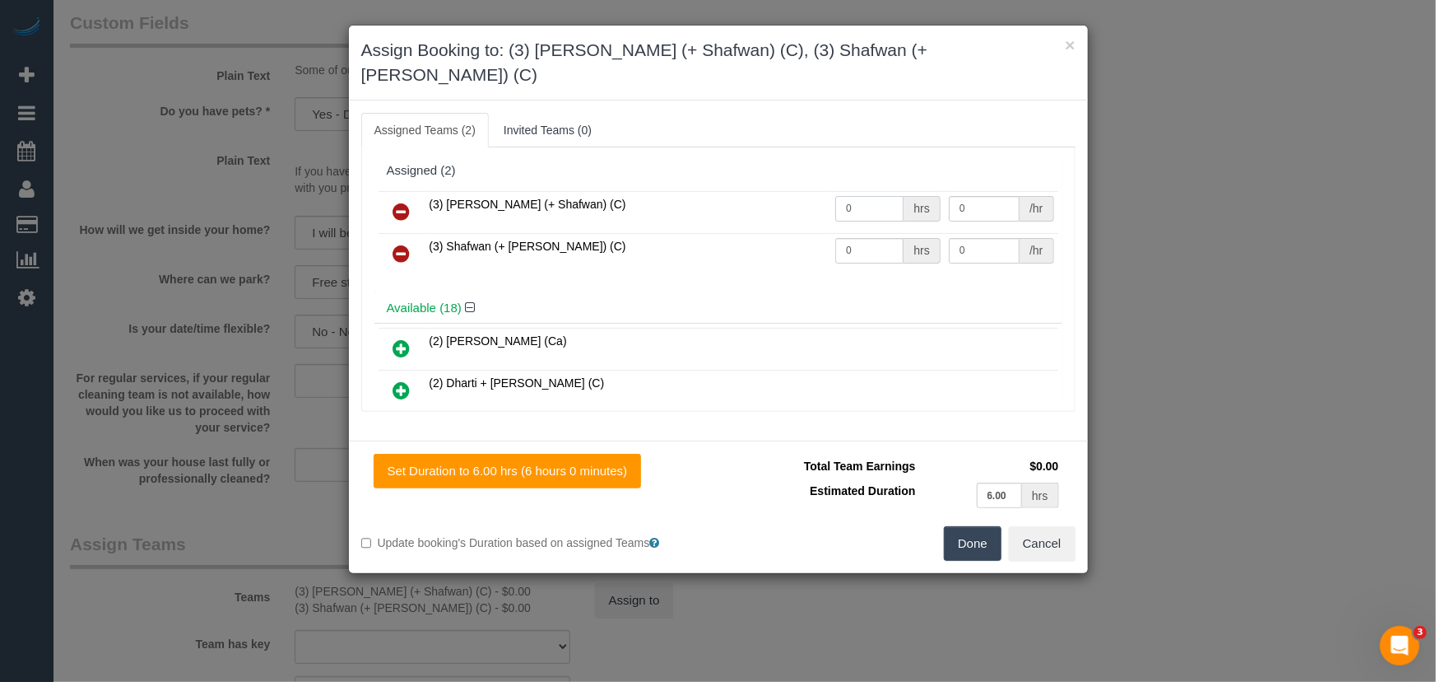
click at [857, 196] on input "0" at bounding box center [870, 209] width 68 height 26
type input "1"
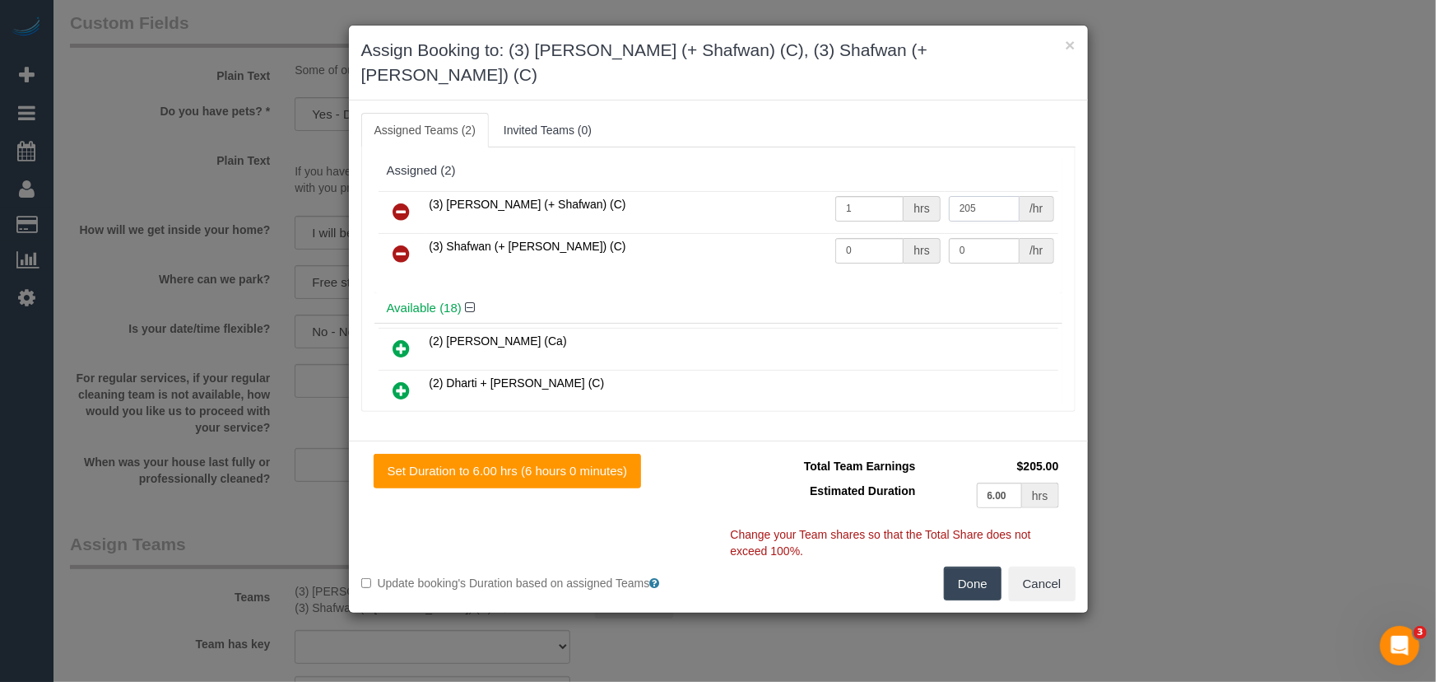
type input "205"
click at [862, 238] on input "0" at bounding box center [870, 251] width 68 height 26
type input "1"
type input "205"
click at [978, 566] on button "Done" at bounding box center [973, 583] width 58 height 35
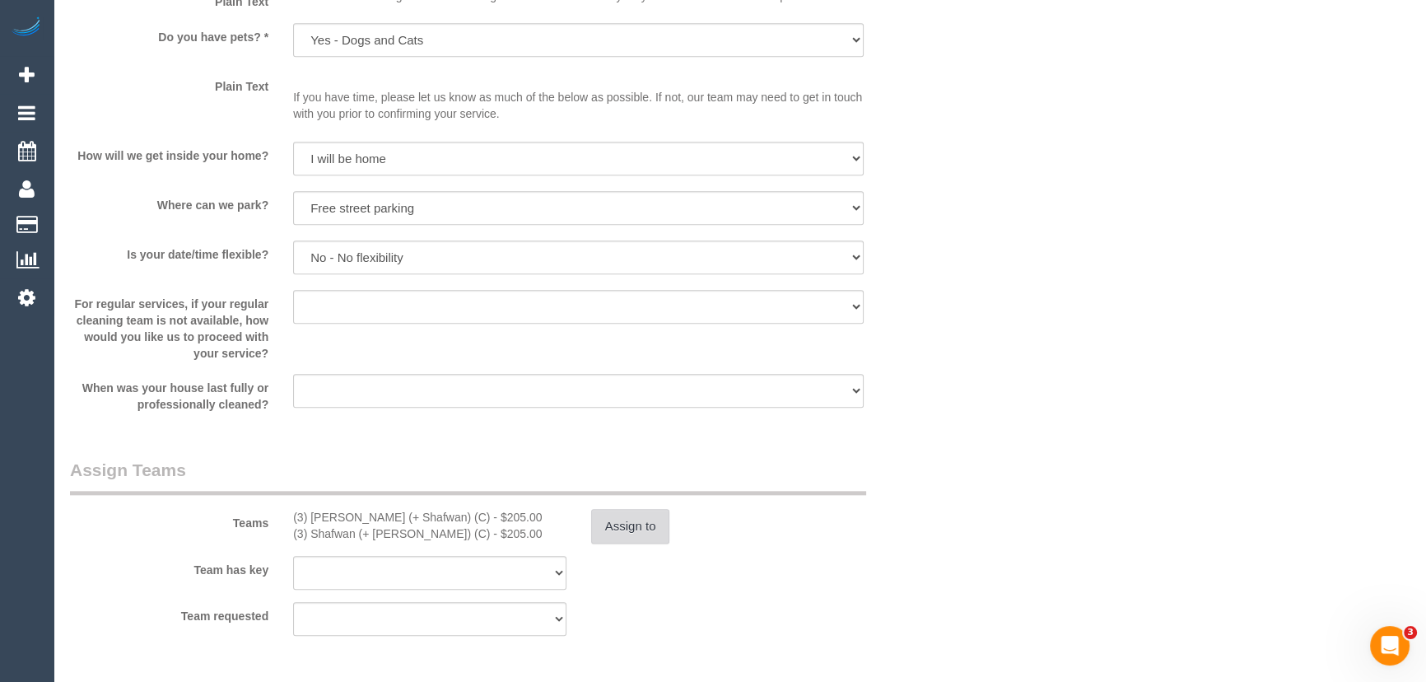
scroll to position [2320, 0]
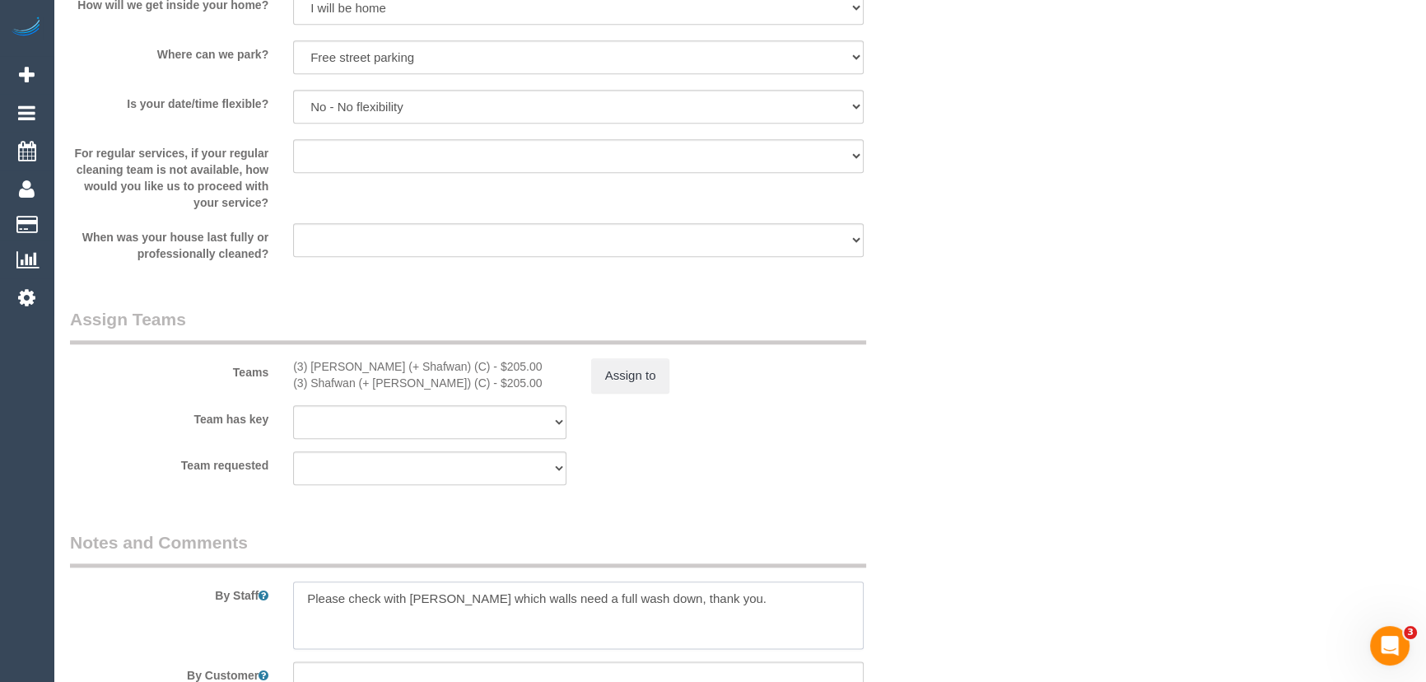
click at [298, 609] on textarea at bounding box center [578, 615] width 570 height 68
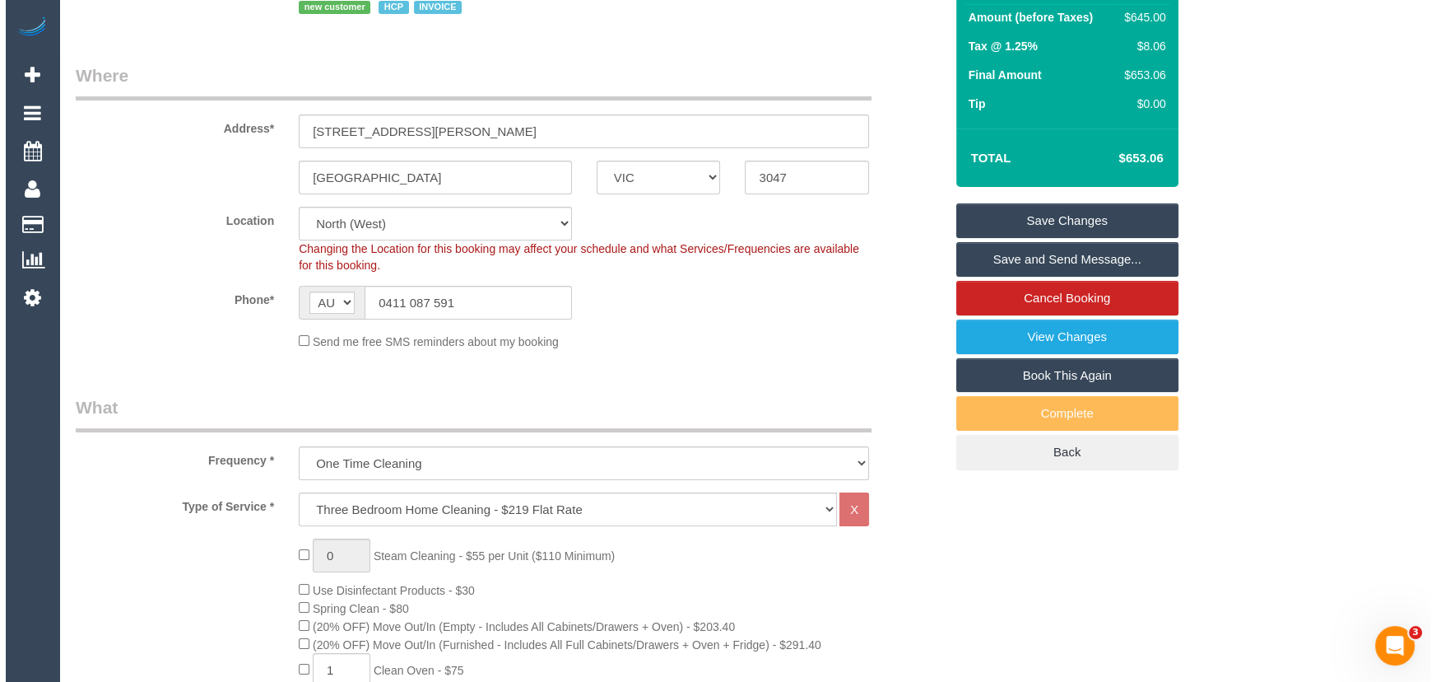
scroll to position [0, 0]
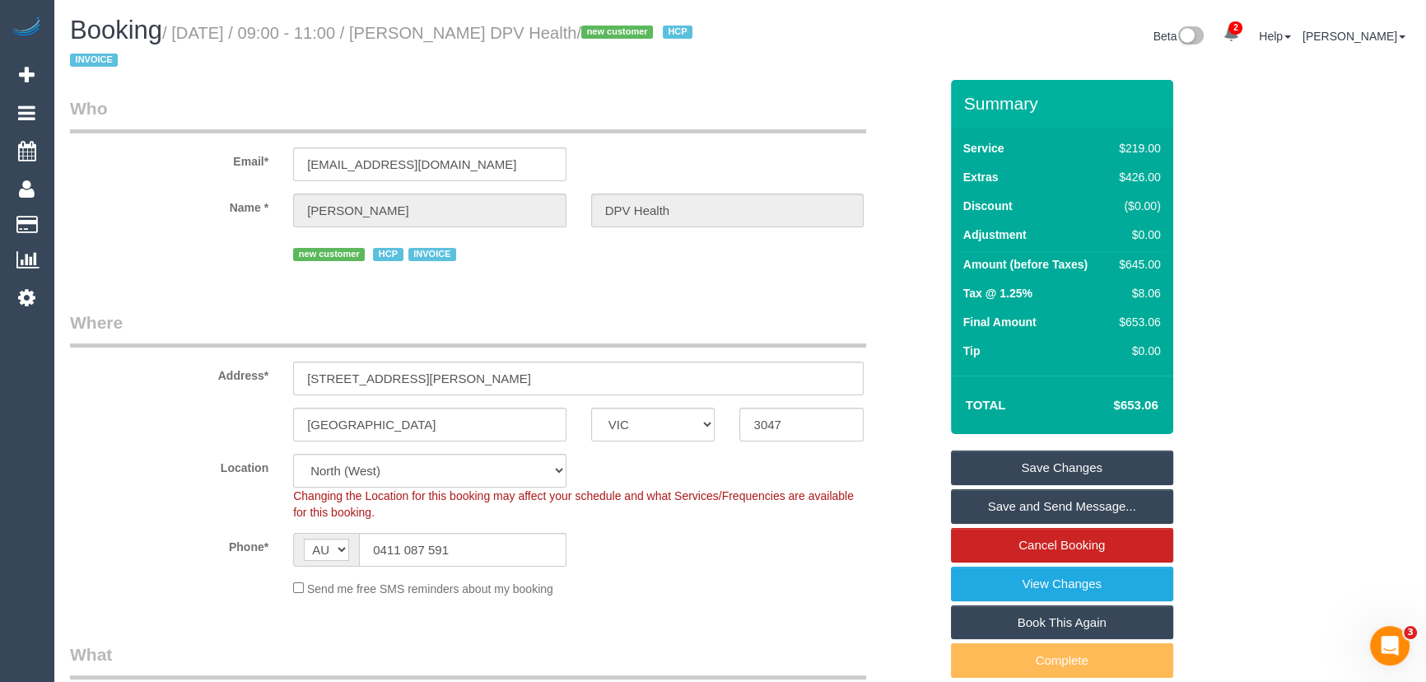
type textarea "Estimated time: 10-12 hours Please check with Jennifer which walls need a full …"
click at [474, 33] on small "/ September 16, 2025 / 09:00 - 11:00 / Jennifer Cooke DPV Health / new customer…" at bounding box center [383, 47] width 627 height 46
copy small "Jennifer Cooke DPV Health"
click at [1055, 503] on link "Save and Send Message..." at bounding box center [1062, 506] width 222 height 35
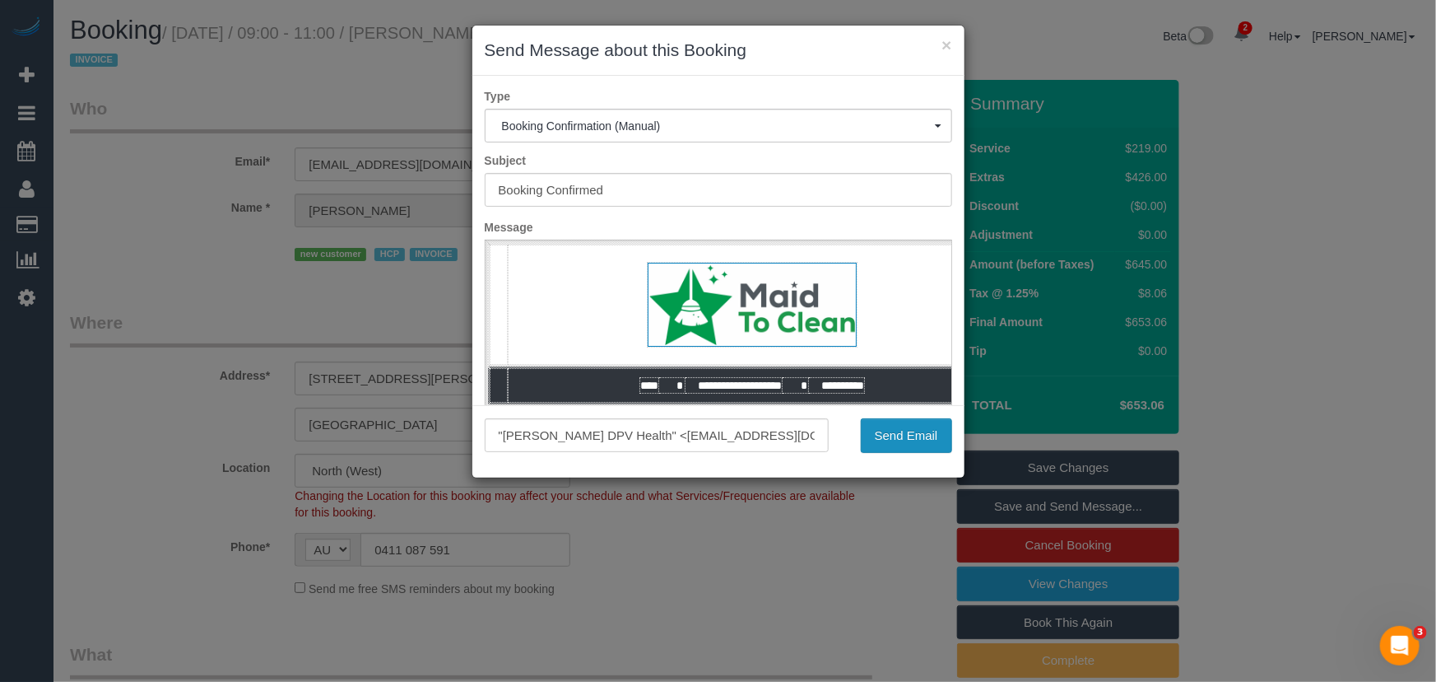
click at [910, 445] on button "Send Email" at bounding box center [906, 435] width 91 height 35
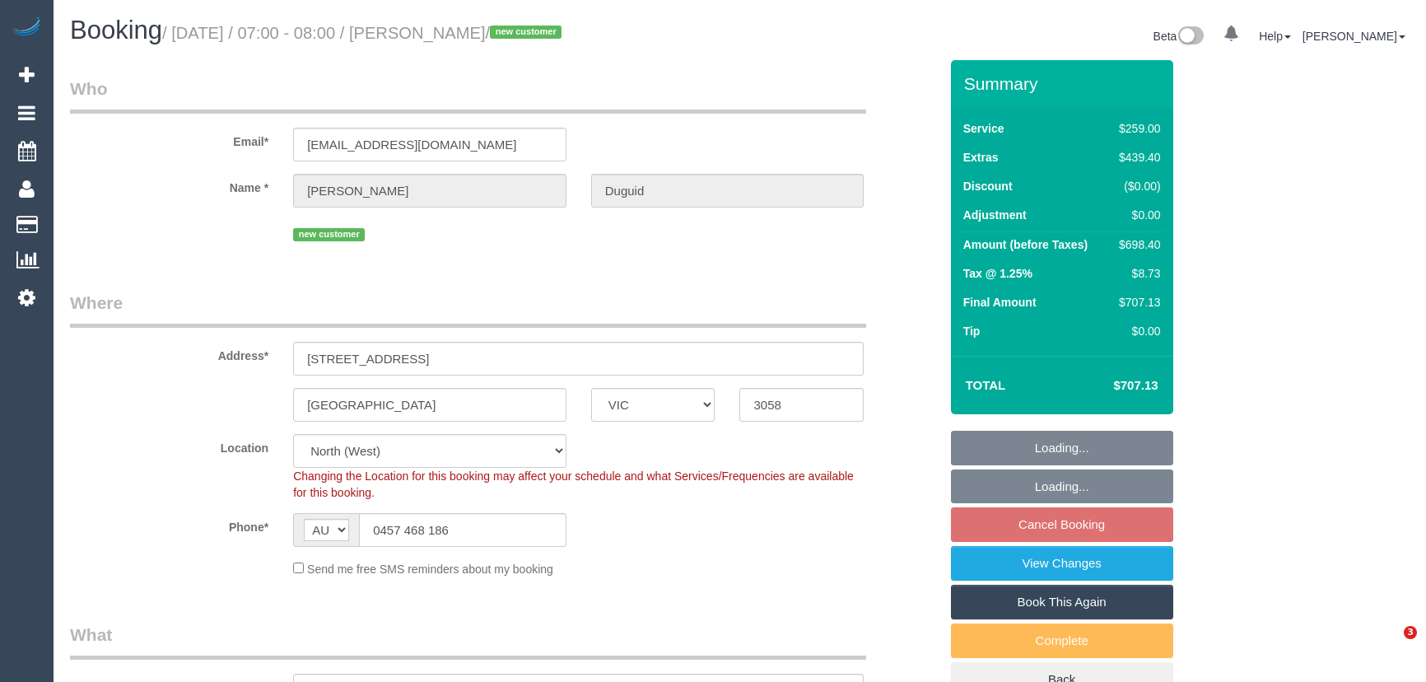
select select "VIC"
select select "object:646"
select select "string:stripe-pm_1S5htb2GScqysDRVbJBIlgzB"
select select "spot1"
select select "number:28"
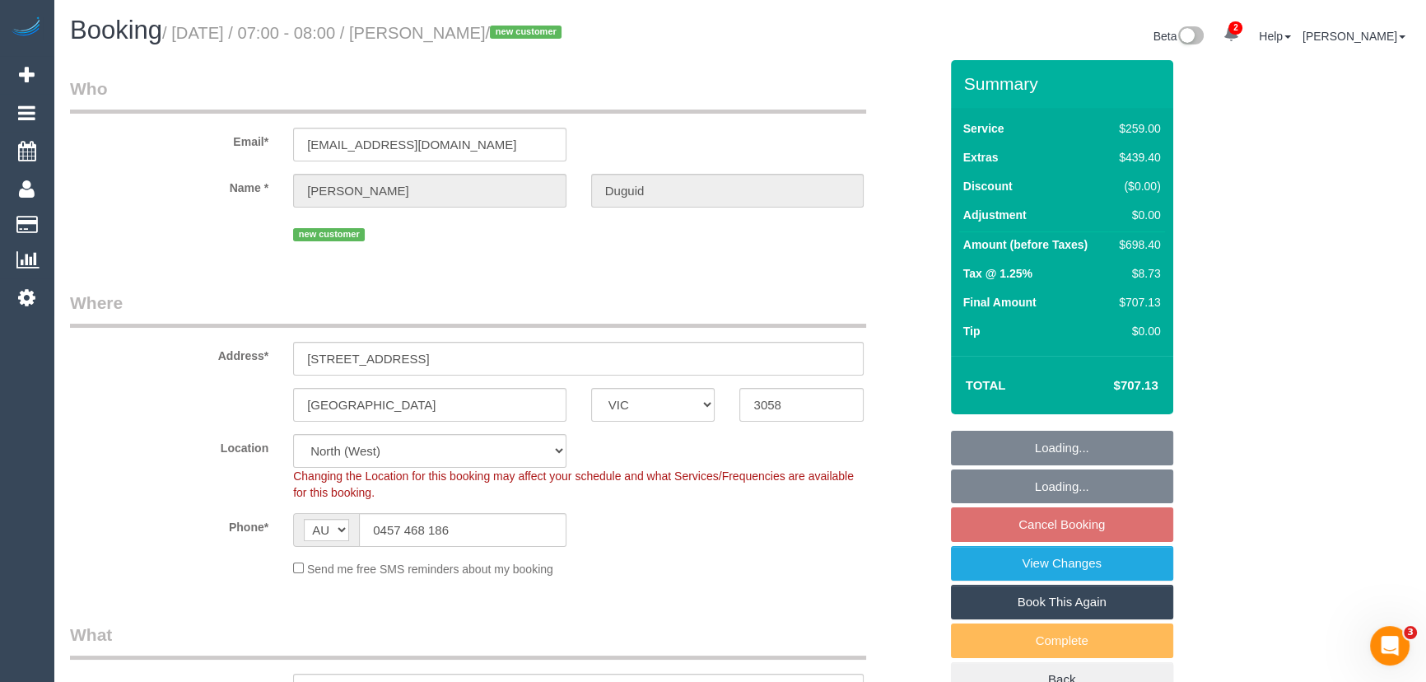
select select "number:14"
select select "number:19"
select select "number:24"
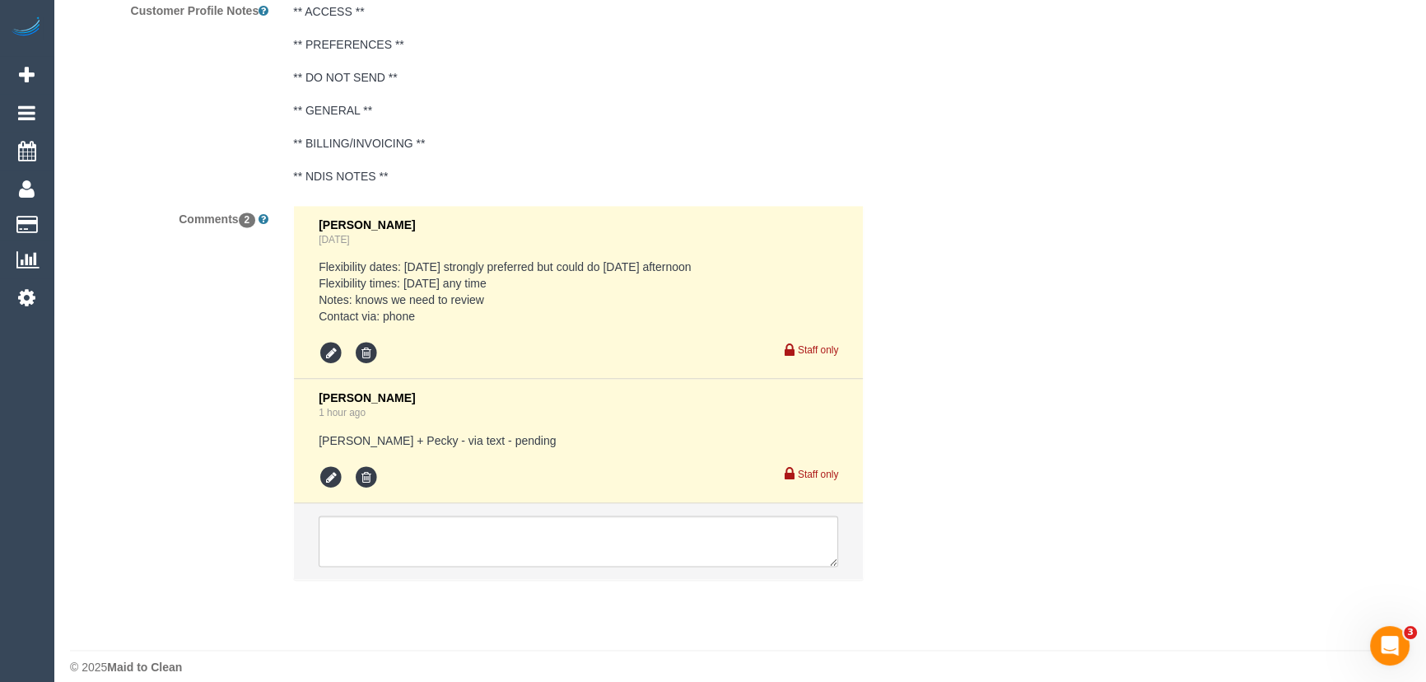
scroll to position [2973, 0]
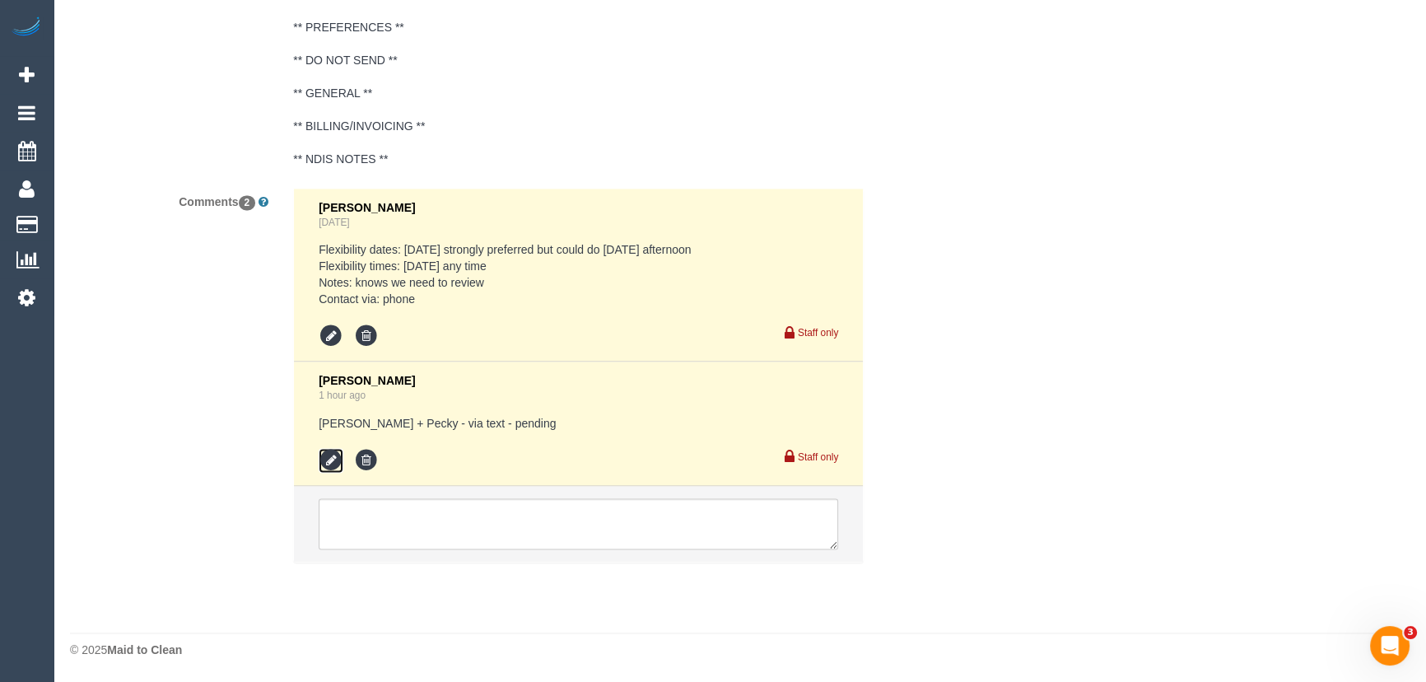
click at [327, 461] on icon at bounding box center [331, 460] width 25 height 25
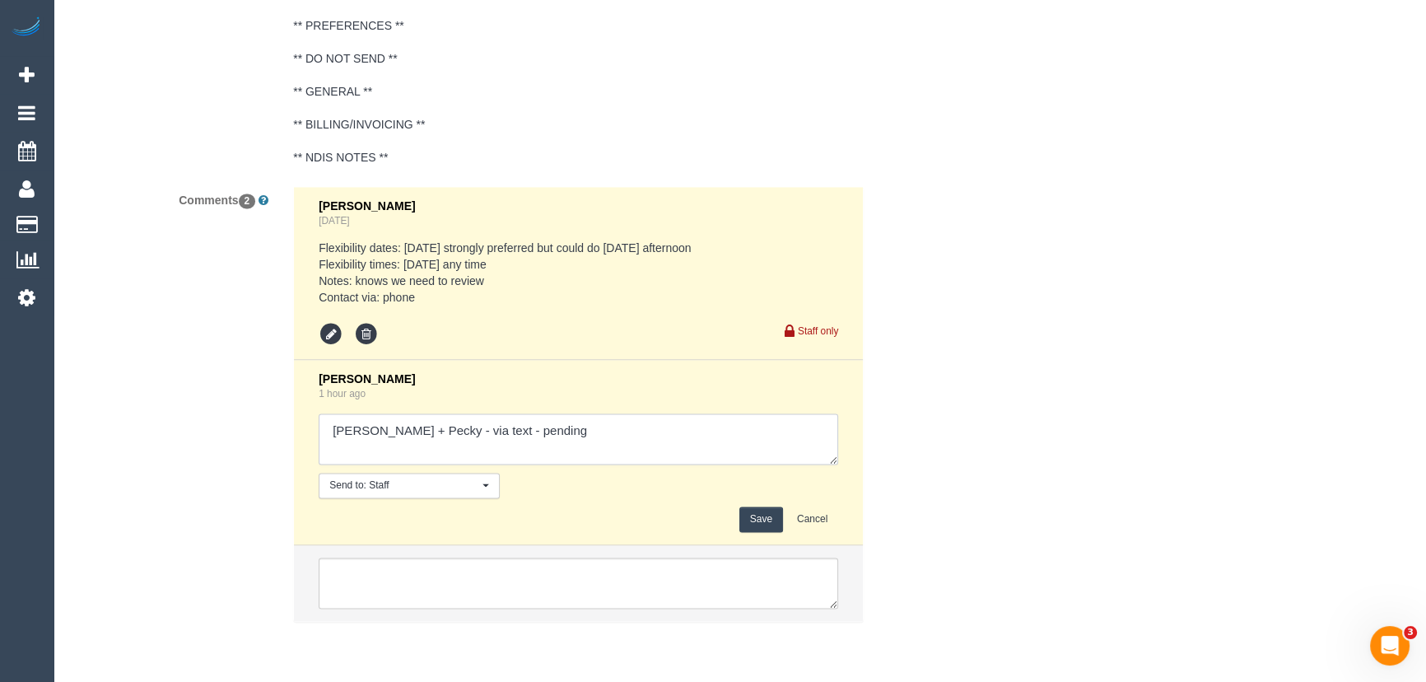
click at [552, 433] on textarea at bounding box center [578, 438] width 519 height 51
type textarea "[PERSON_NAME] + Pecky - via text - declined [PERSON_NAME] + [PERSON_NAME] - via…"
click at [748, 522] on button "Save" at bounding box center [761, 519] width 44 height 26
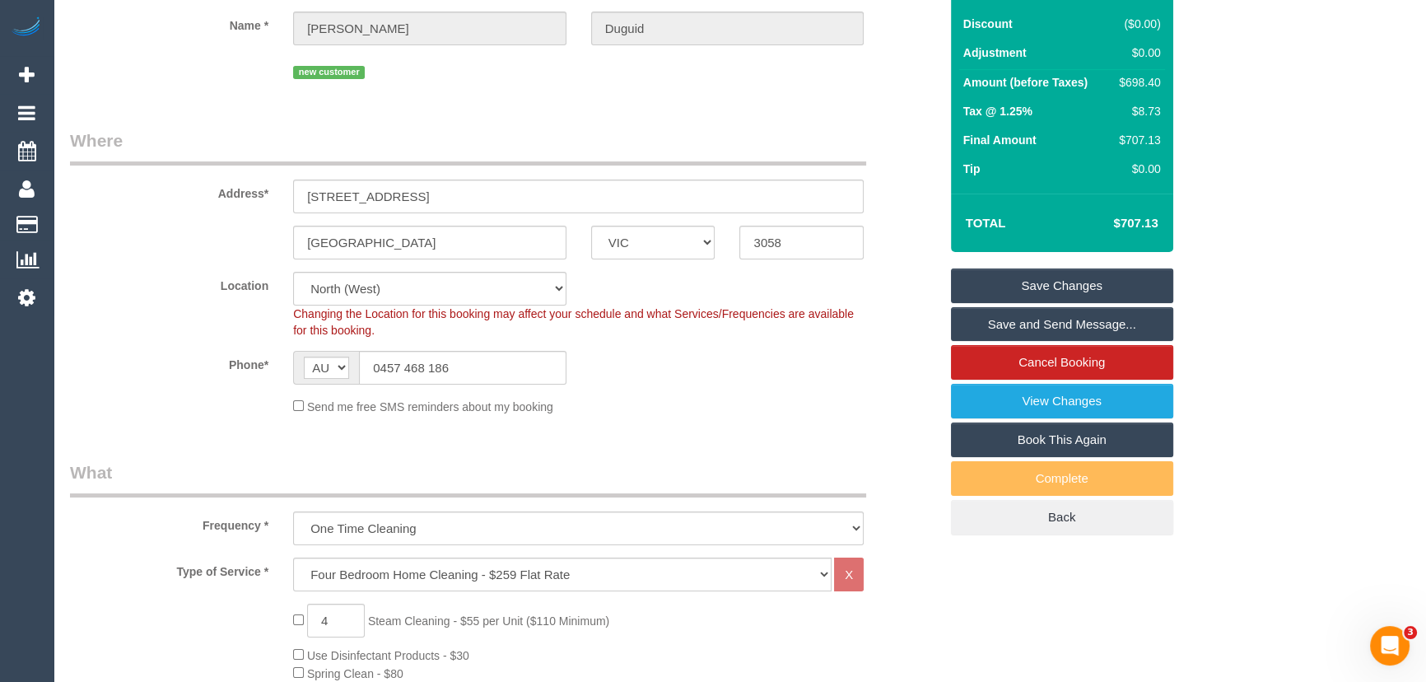
scroll to position [0, 0]
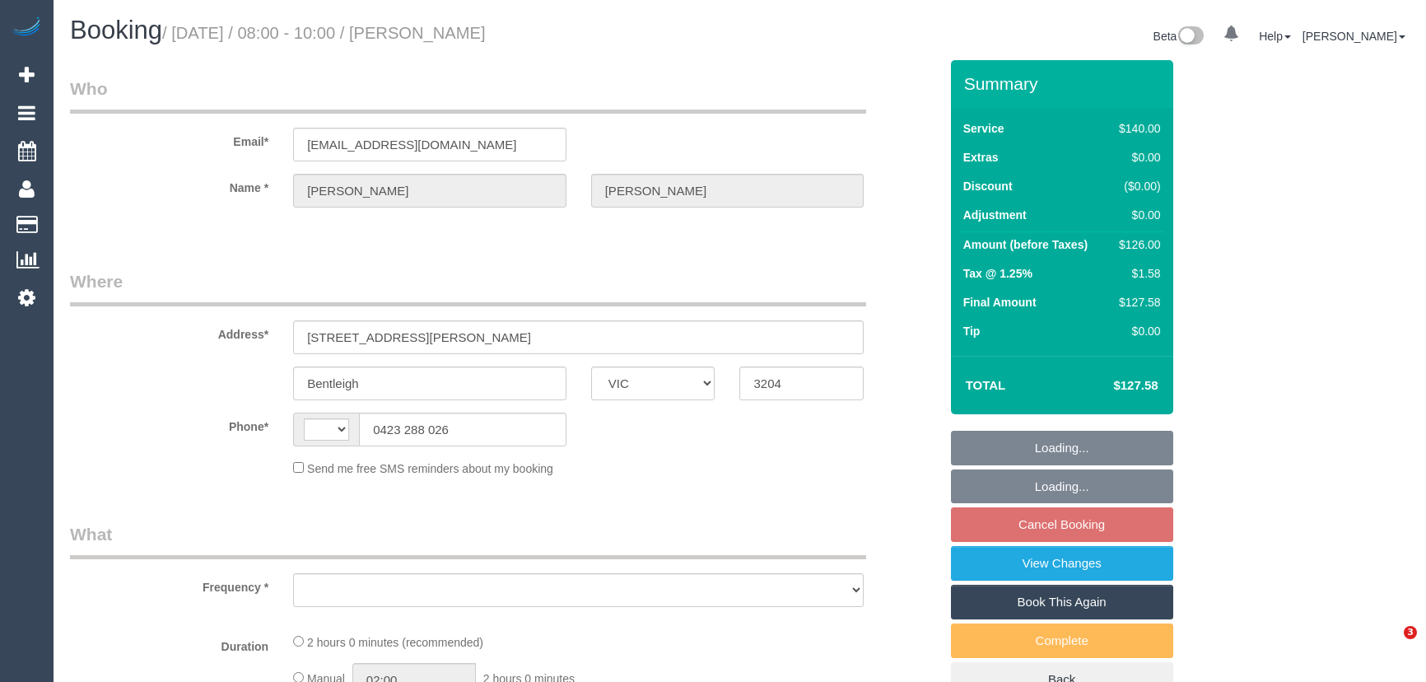
select select "VIC"
select select "string:stripe-pm_1RaTqt2GScqysDRVtZ3gVlk6"
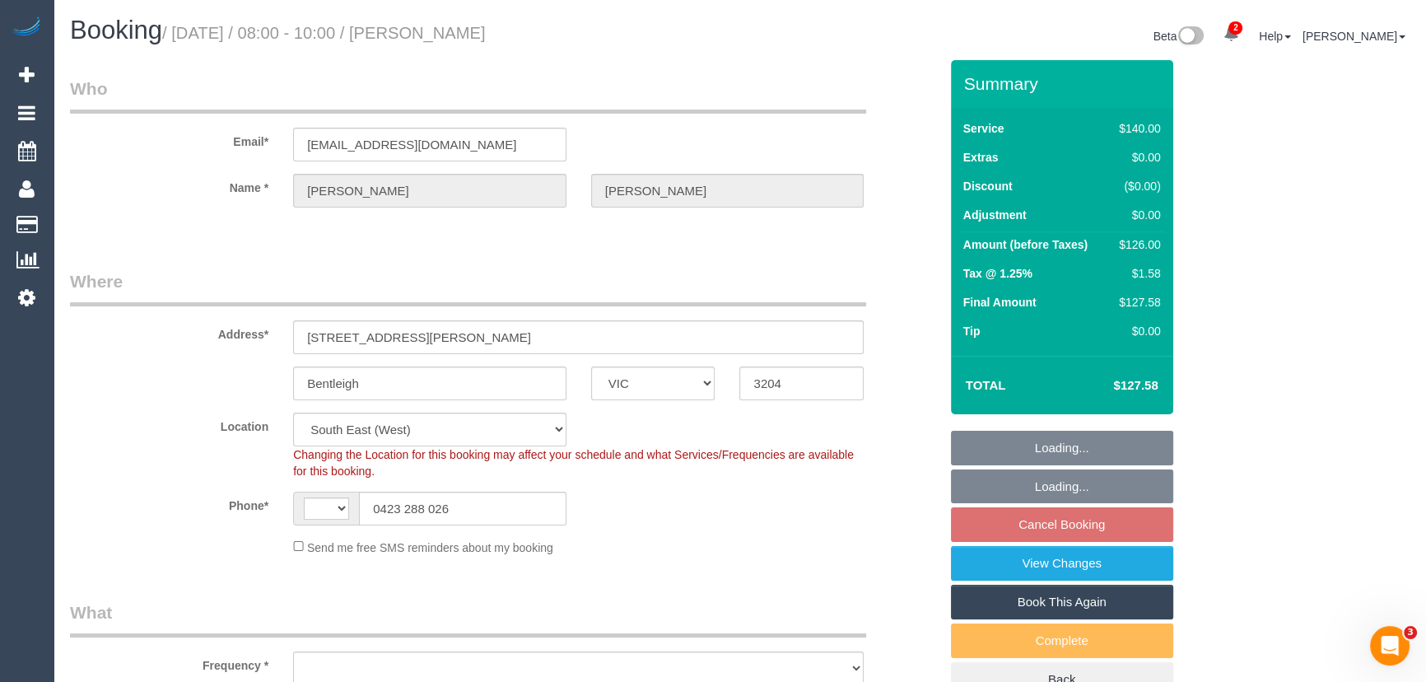
select select "string:AU"
select select "object:714"
select select "number:28"
select select "number:14"
select select "number:19"
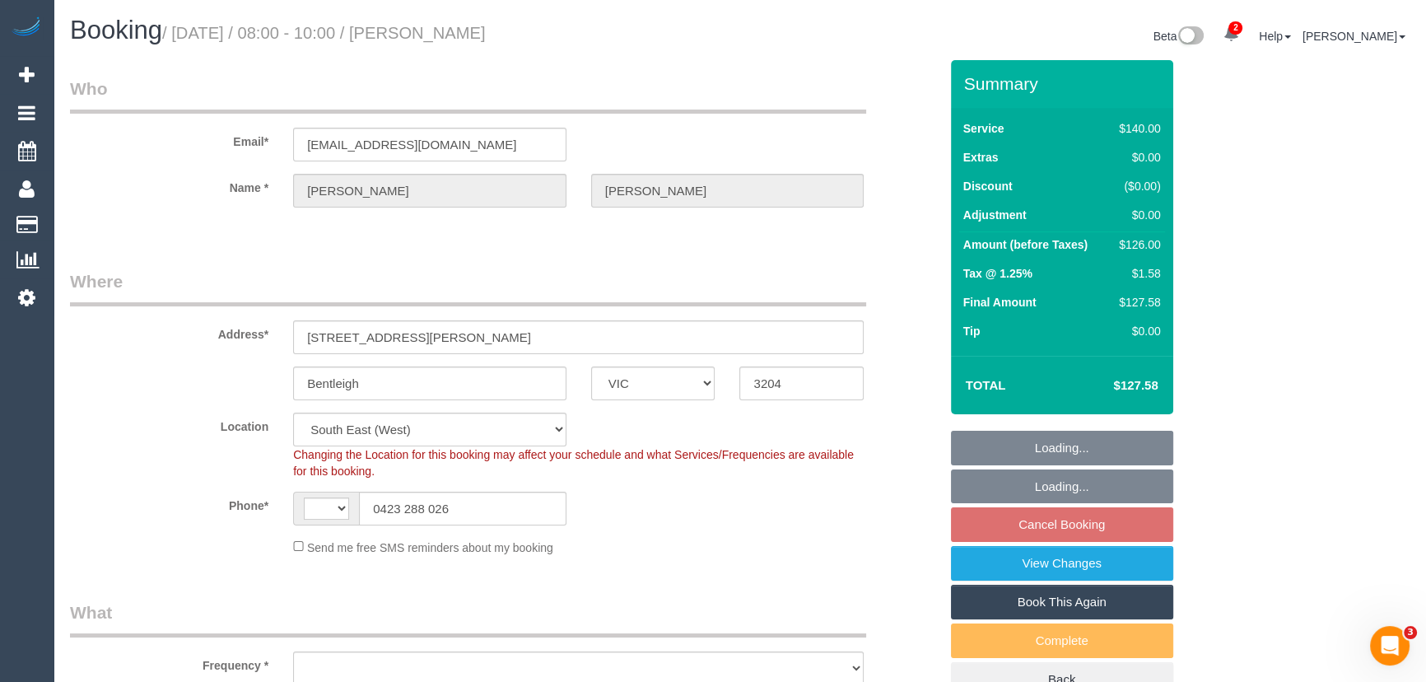
select select "number:36"
select select "number:34"
select select "object:887"
select select "21130"
select select "spot2"
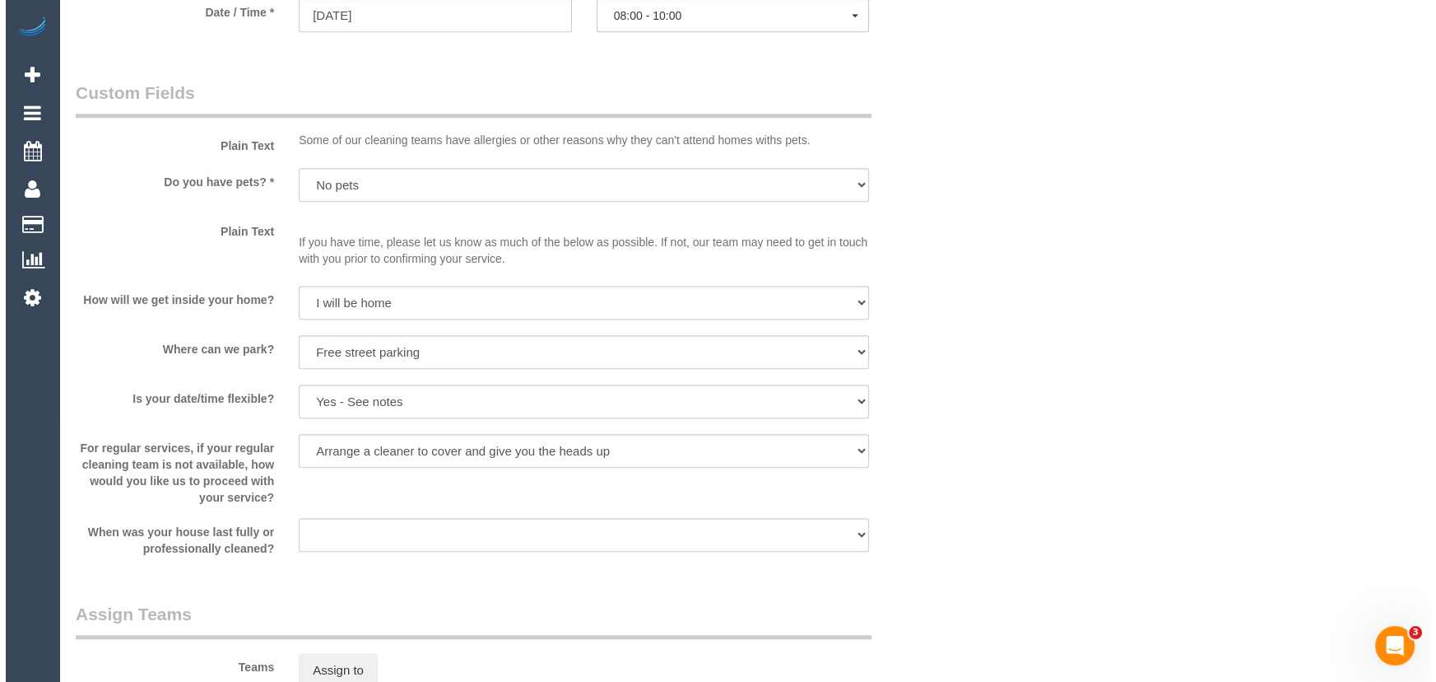
scroll to position [1945, 0]
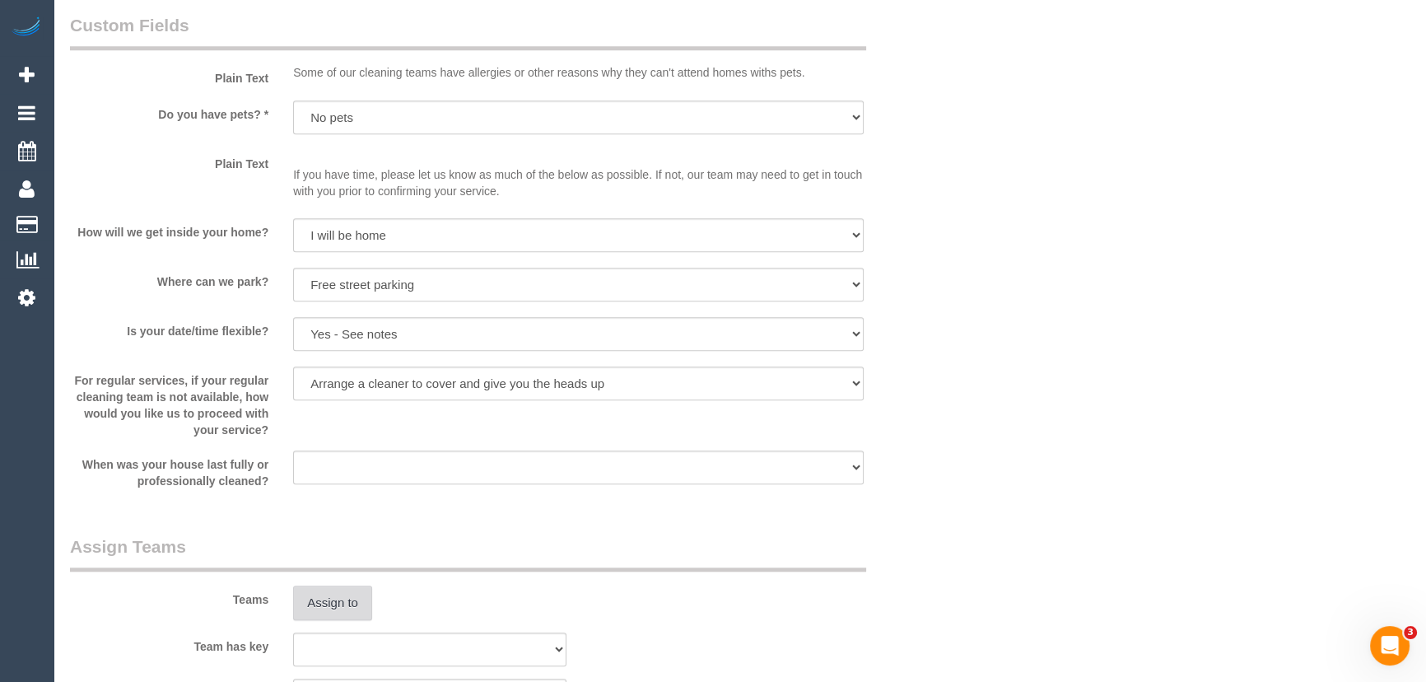
click at [342, 603] on button "Assign to" at bounding box center [332, 602] width 79 height 35
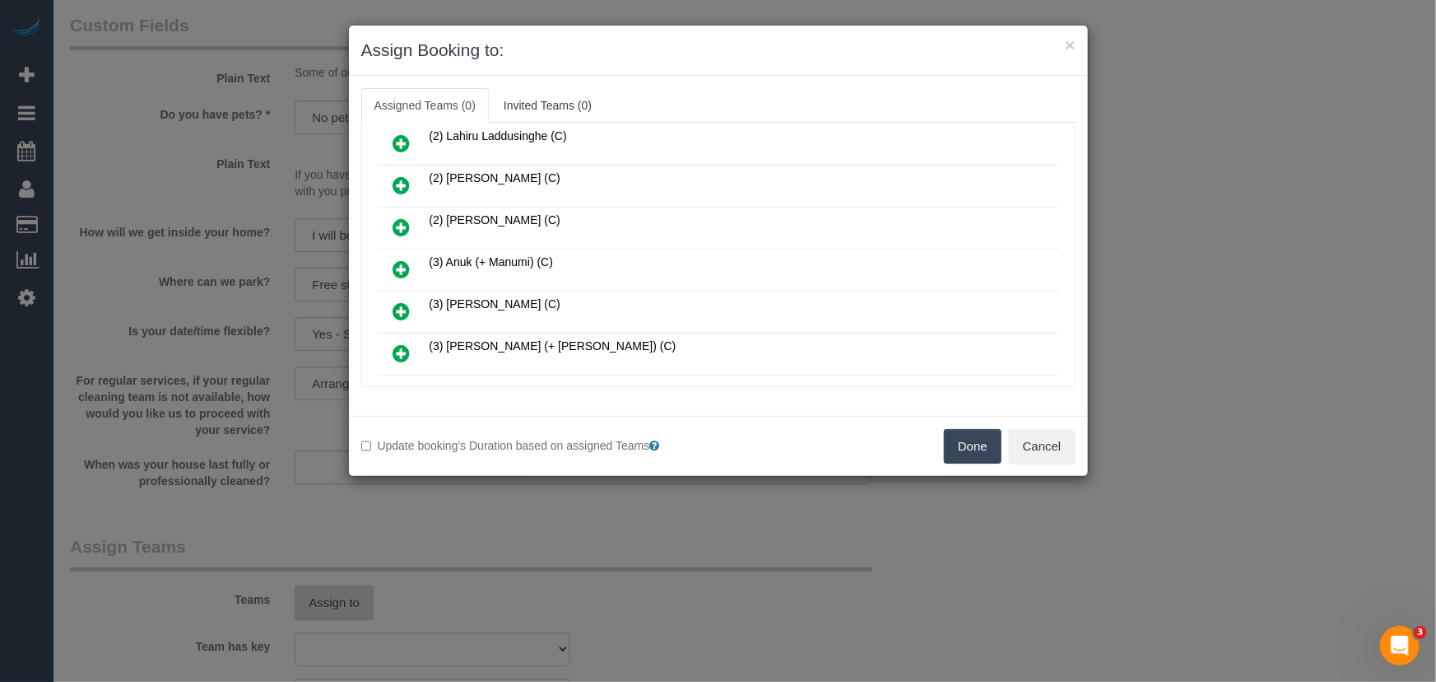
scroll to position [598, 0]
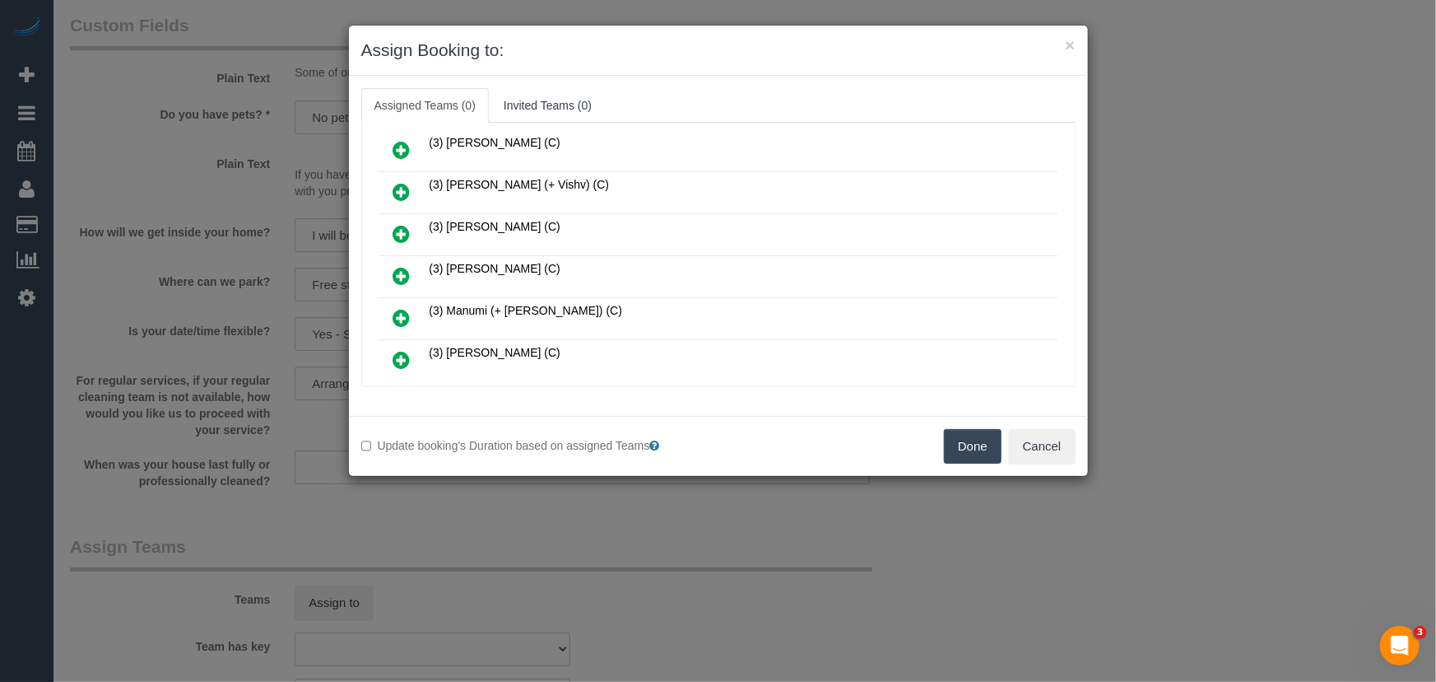
click at [391, 260] on link at bounding box center [402, 276] width 39 height 33
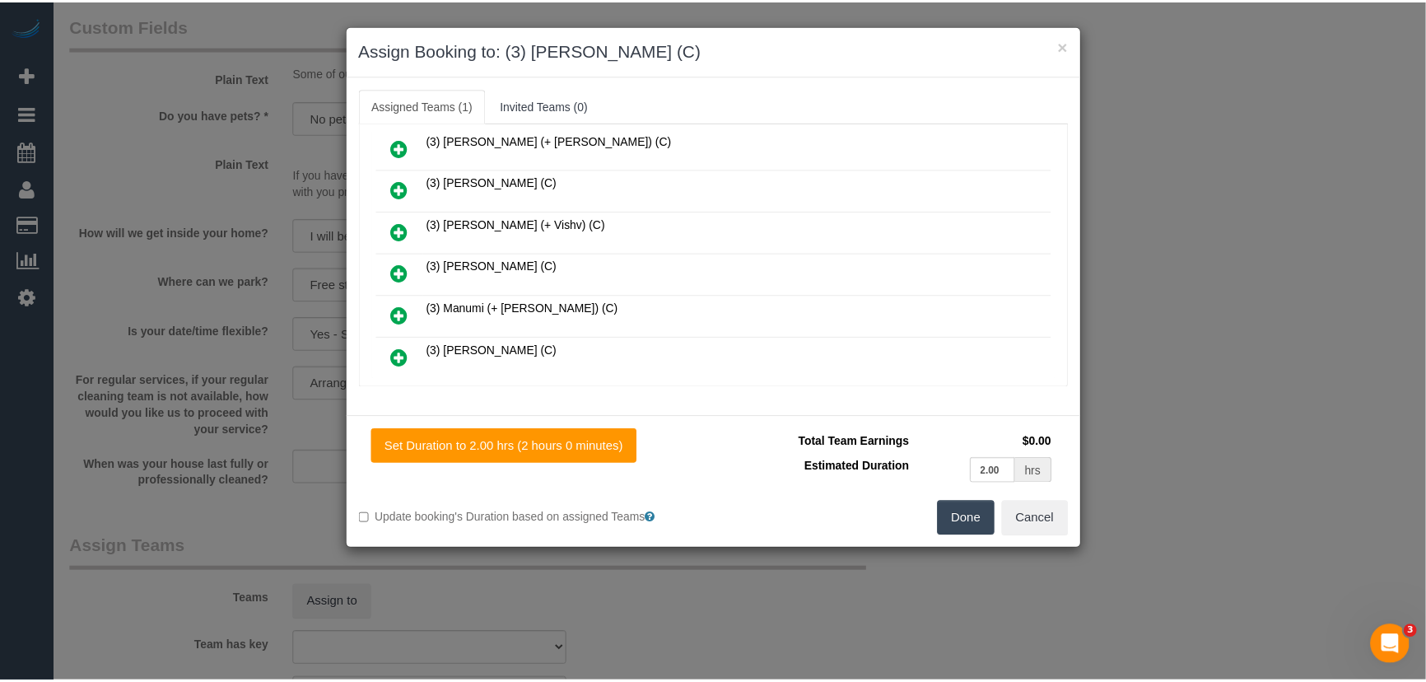
scroll to position [636, 0]
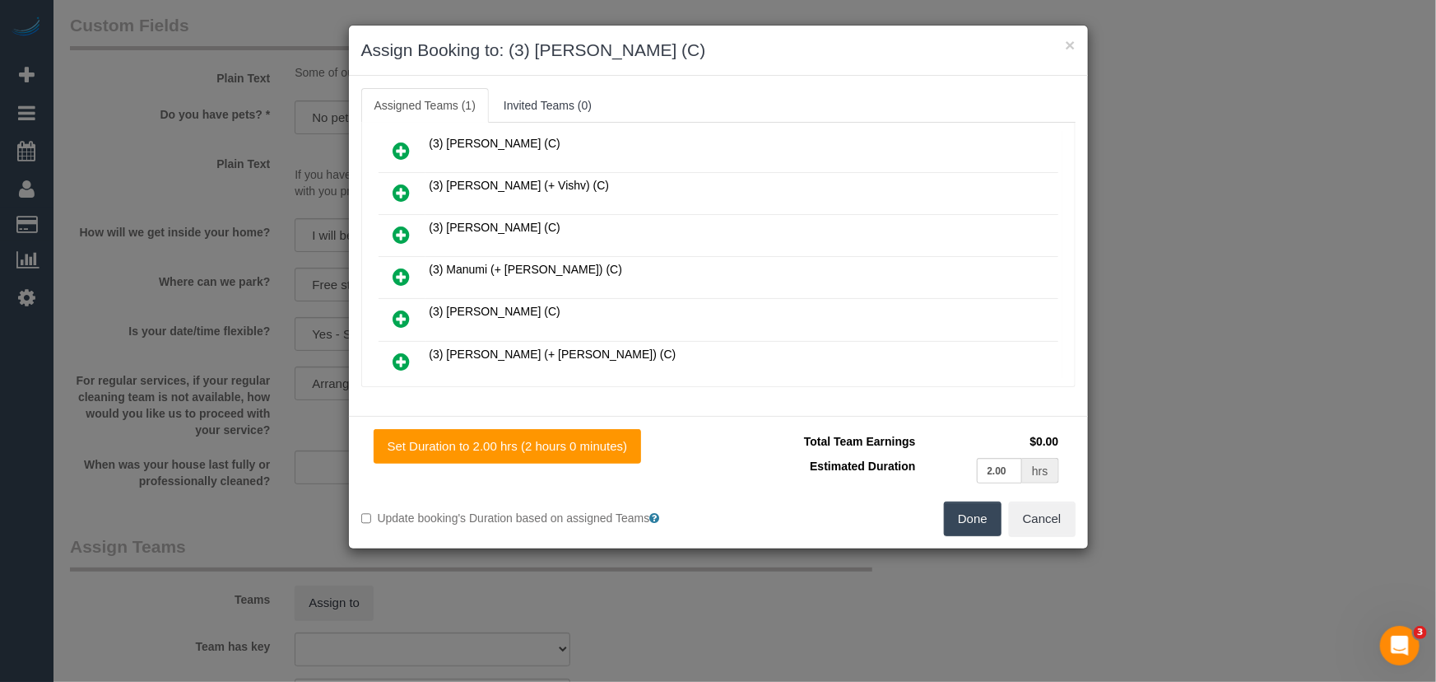
click at [971, 523] on button "Done" at bounding box center [973, 518] width 58 height 35
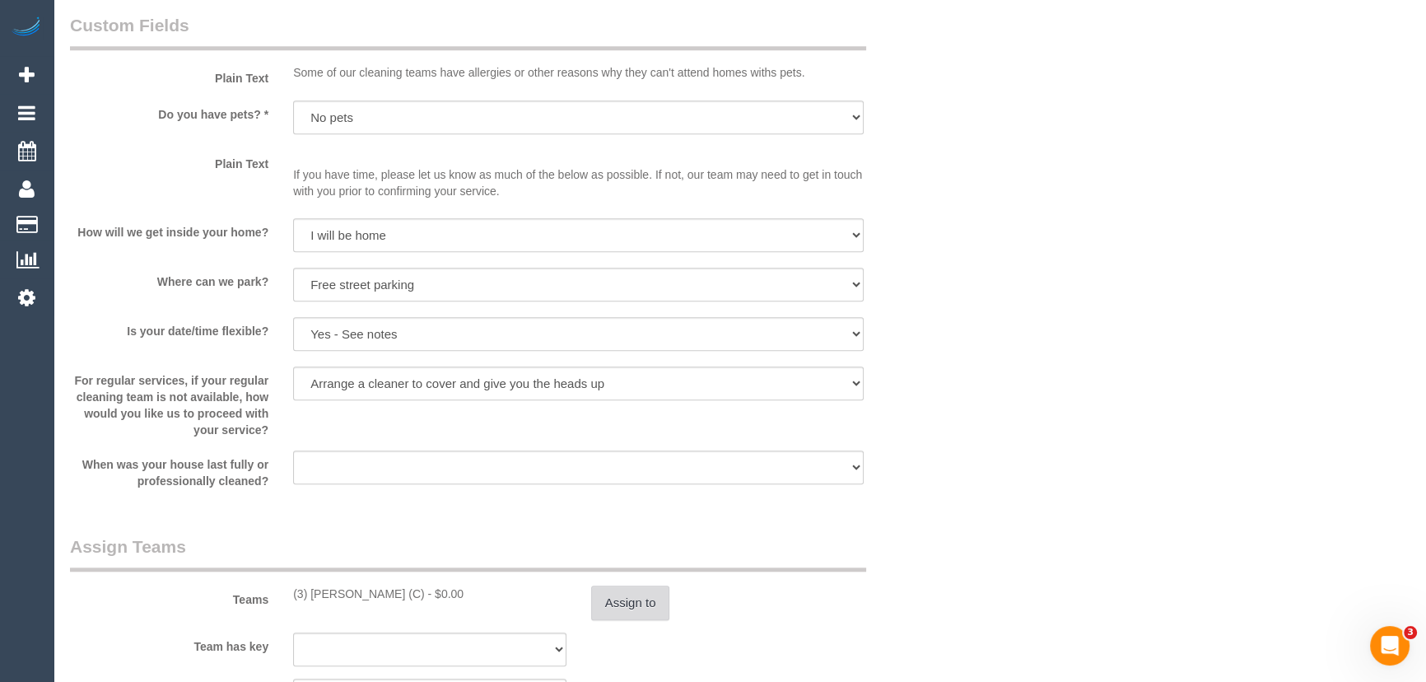
click at [619, 603] on button "Assign to" at bounding box center [630, 602] width 79 height 35
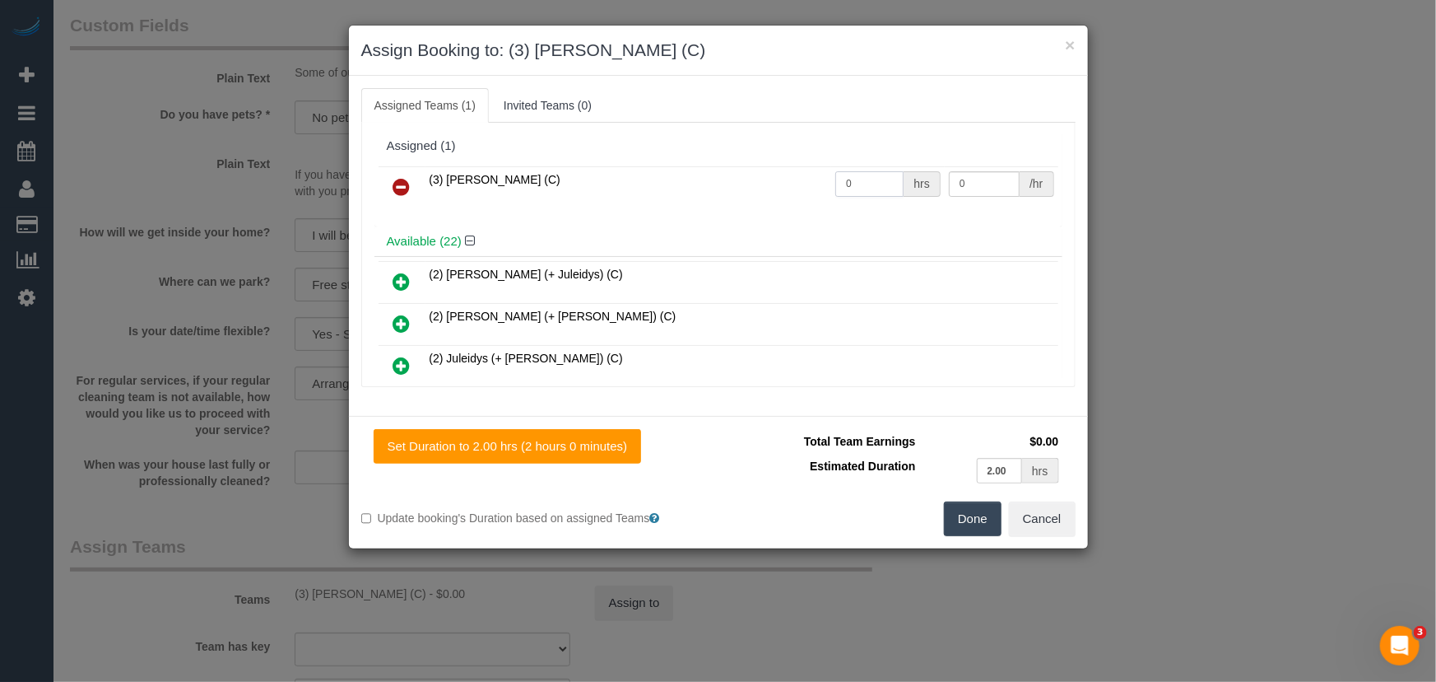
click at [859, 178] on input "0" at bounding box center [870, 184] width 68 height 26
type input "2"
type input "35"
click at [969, 508] on button "Done" at bounding box center [973, 518] width 58 height 35
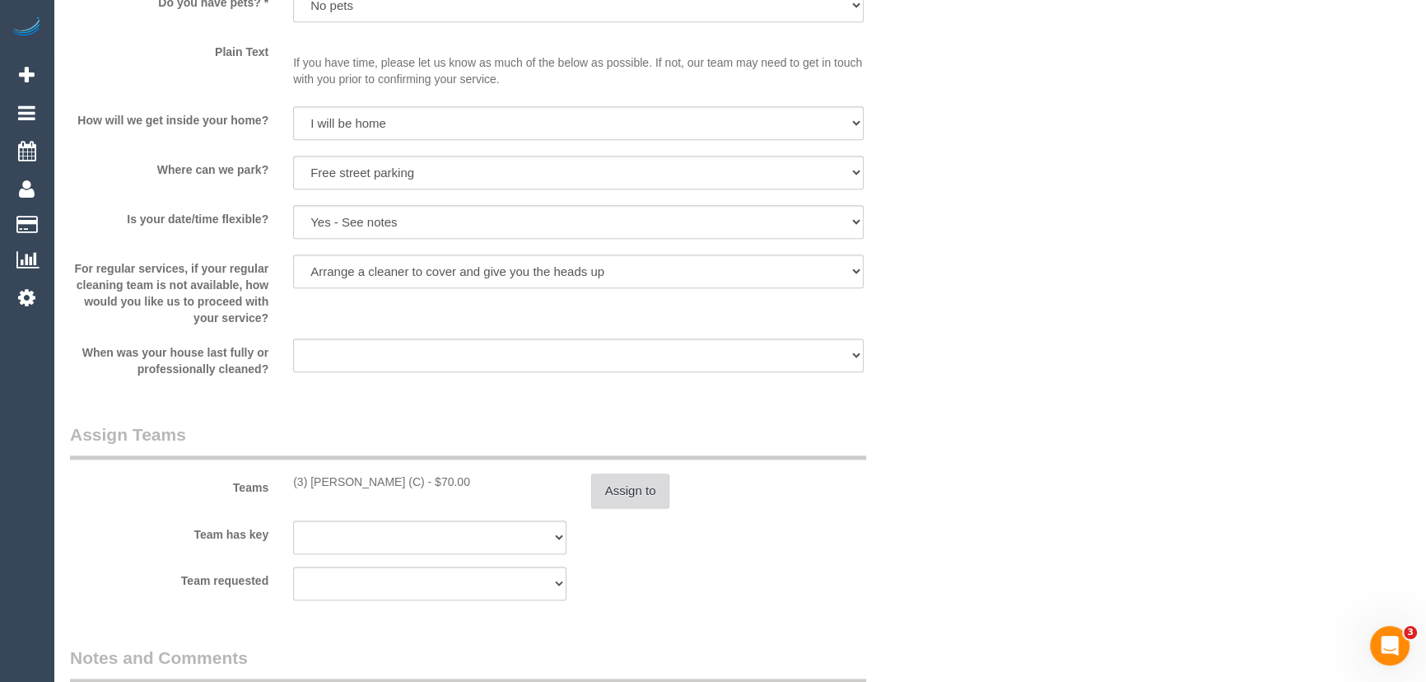
scroll to position [2170, 0]
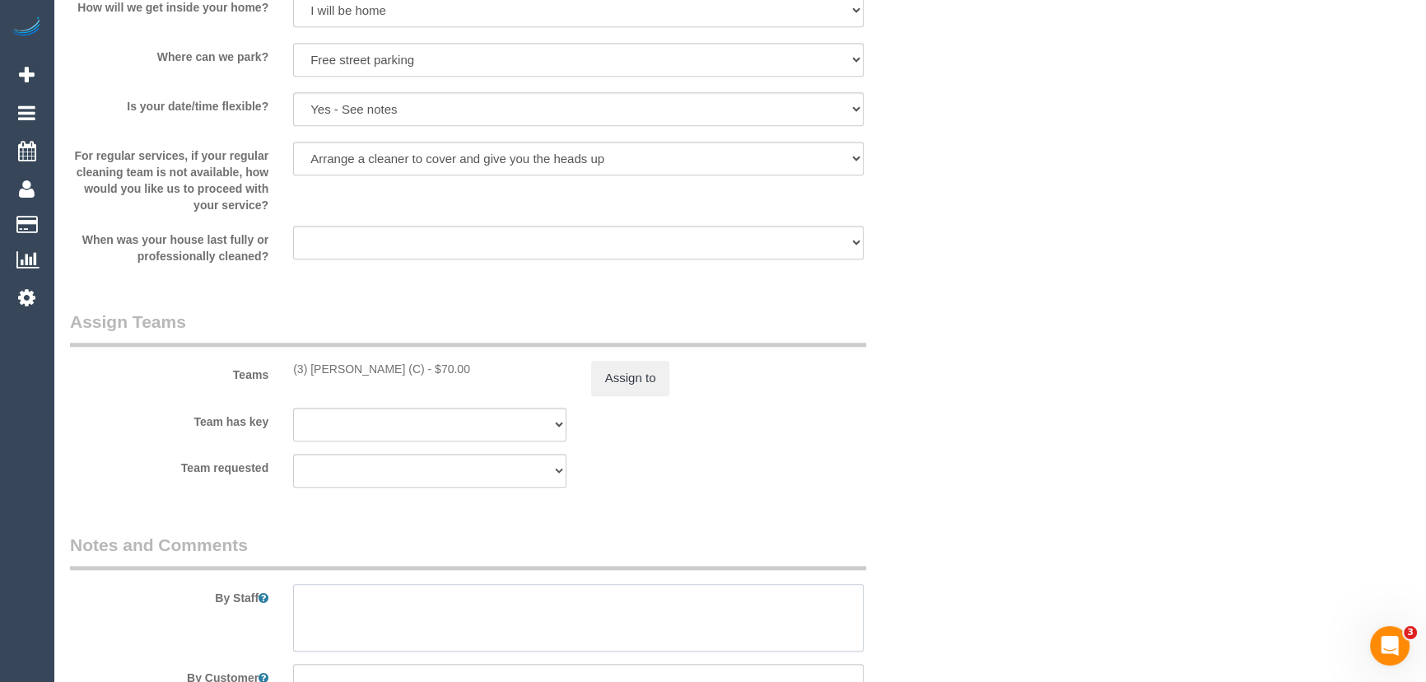
click at [309, 595] on textarea at bounding box center [578, 618] width 570 height 68
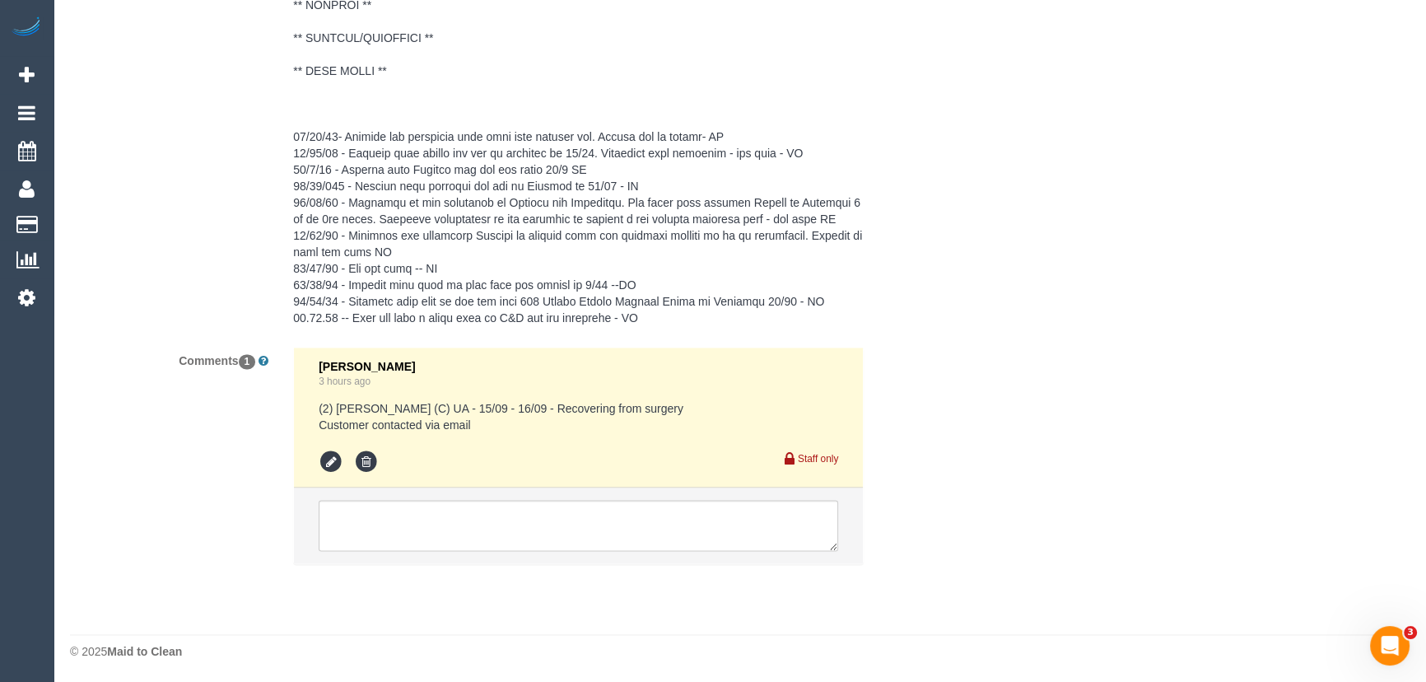
scroll to position [3072, 0]
type textarea "*cover*"
click at [426, 524] on textarea at bounding box center [578, 524] width 519 height 51
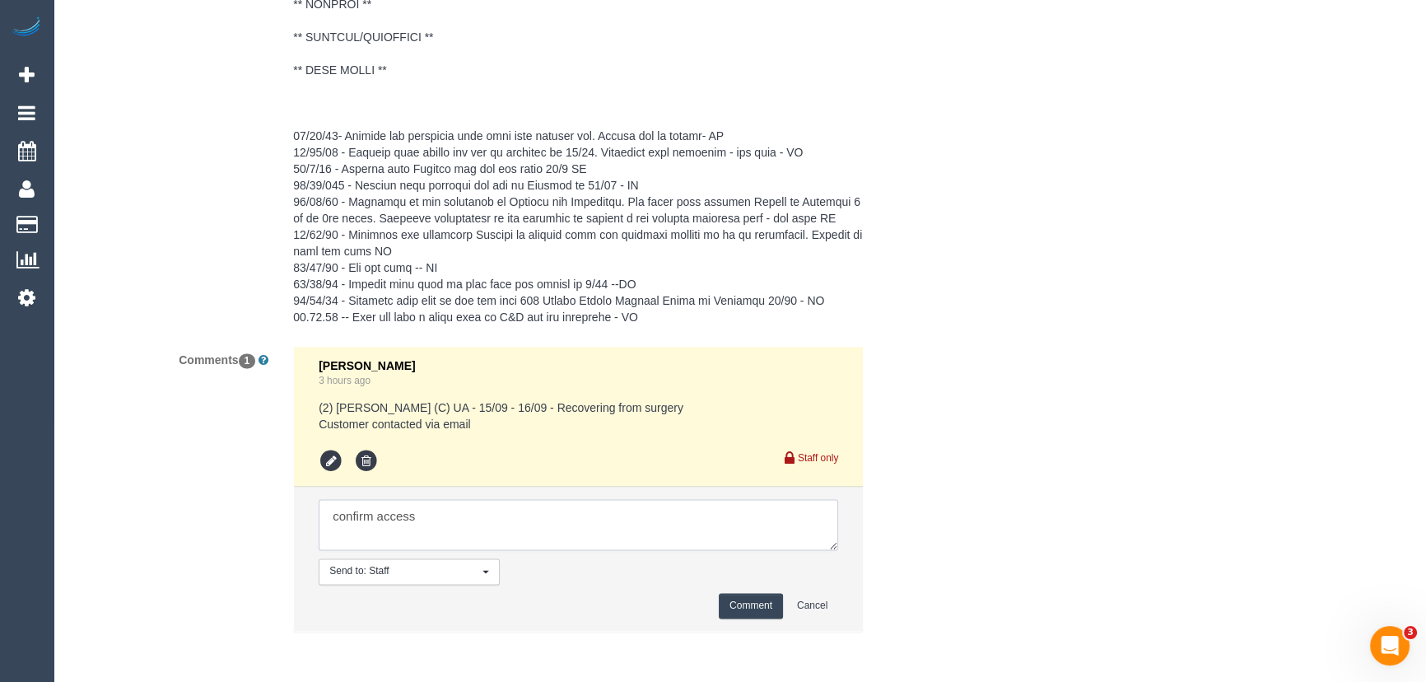
type textarea "confirm access"
click at [764, 610] on button "Comment" at bounding box center [751, 606] width 64 height 26
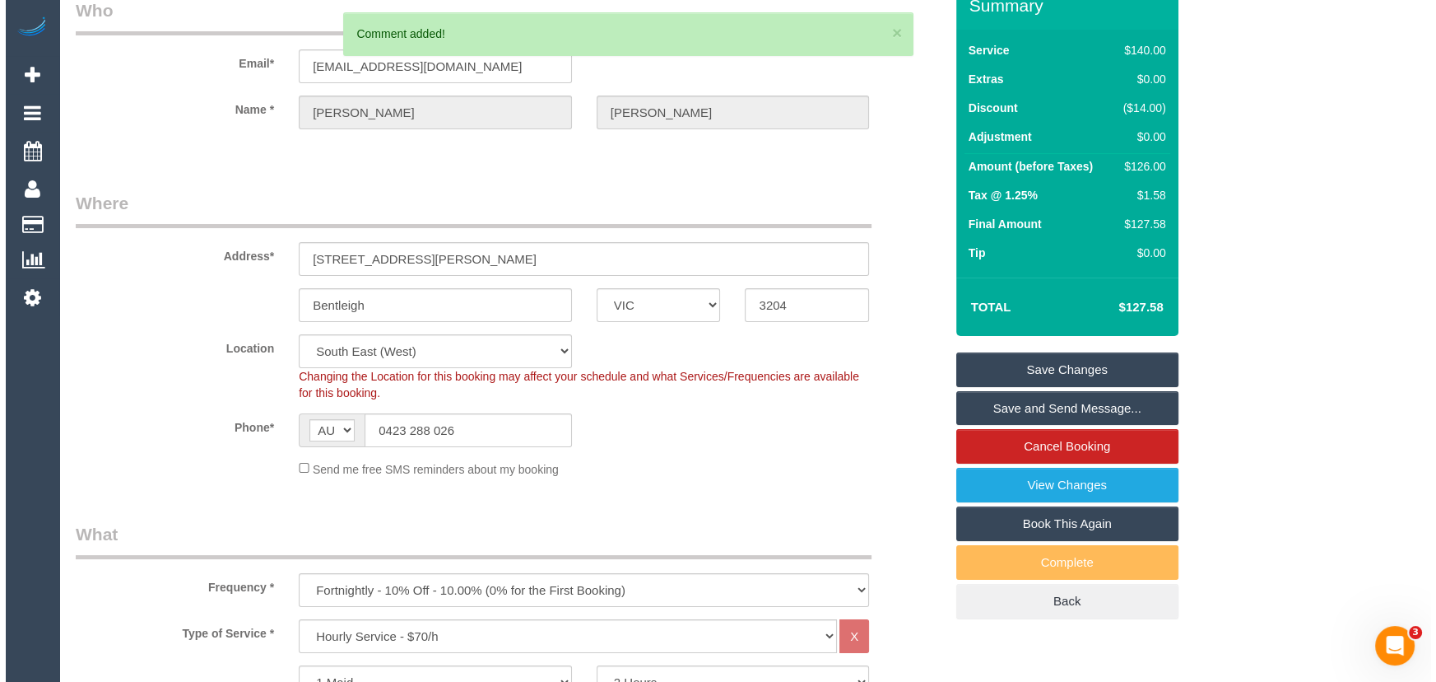
scroll to position [0, 0]
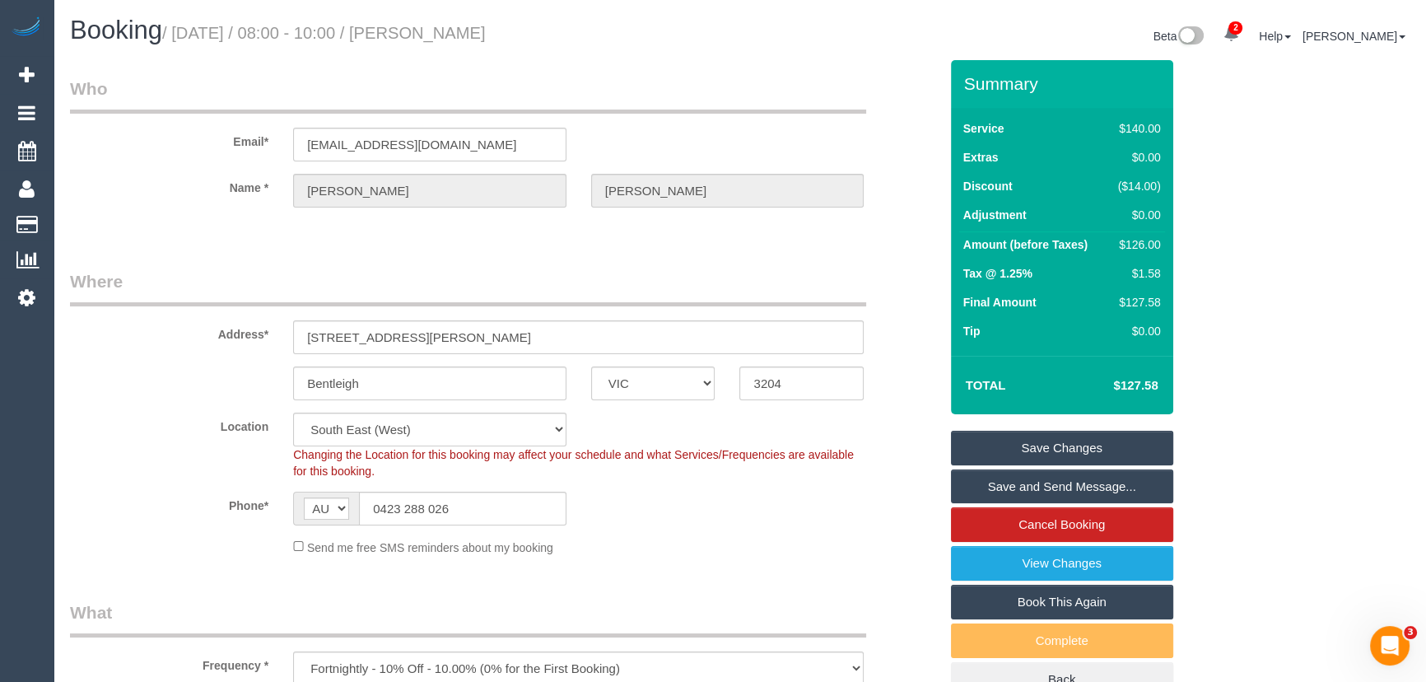
click at [479, 35] on small "/ September 16, 2025 / 08:00 - 10:00 / Jacqueline Withers" at bounding box center [324, 33] width 324 height 18
copy small "Jacqueline Withers"
click at [1040, 450] on link "Save Changes" at bounding box center [1062, 448] width 222 height 35
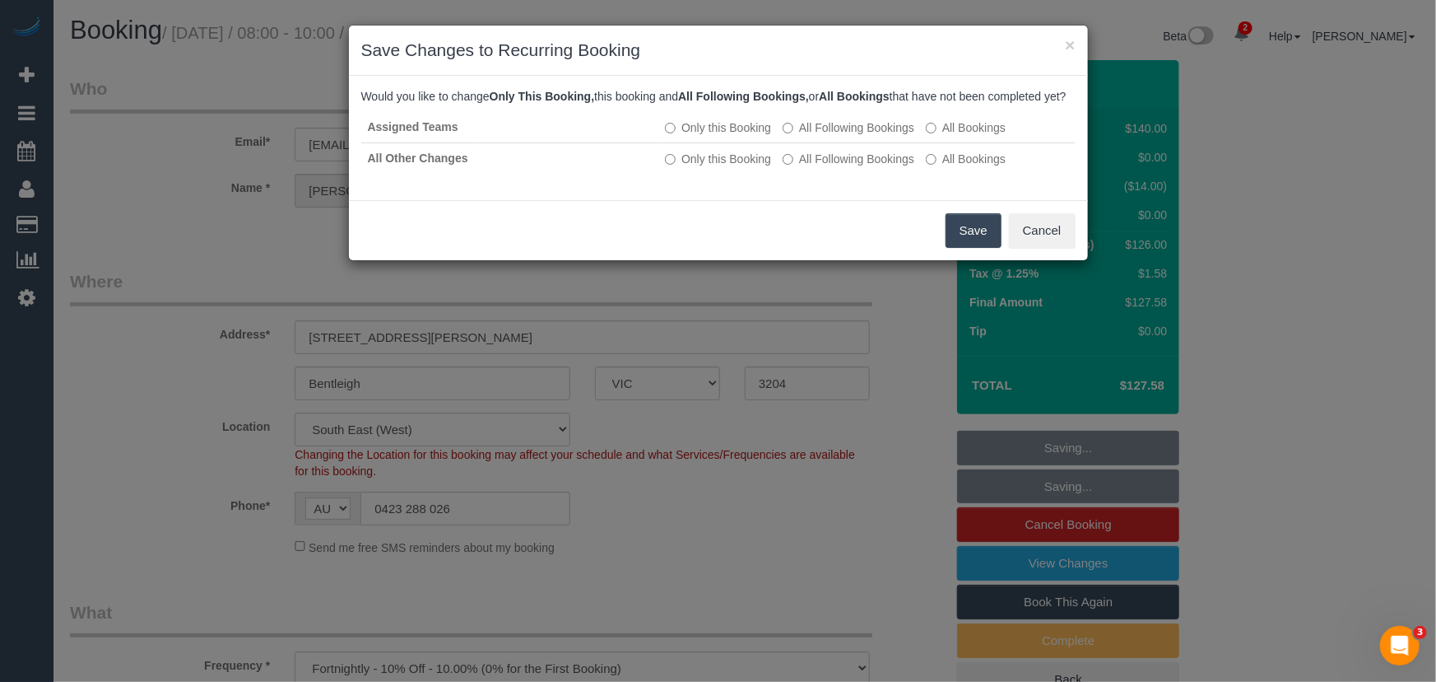
click at [971, 247] on button "Save" at bounding box center [974, 230] width 56 height 35
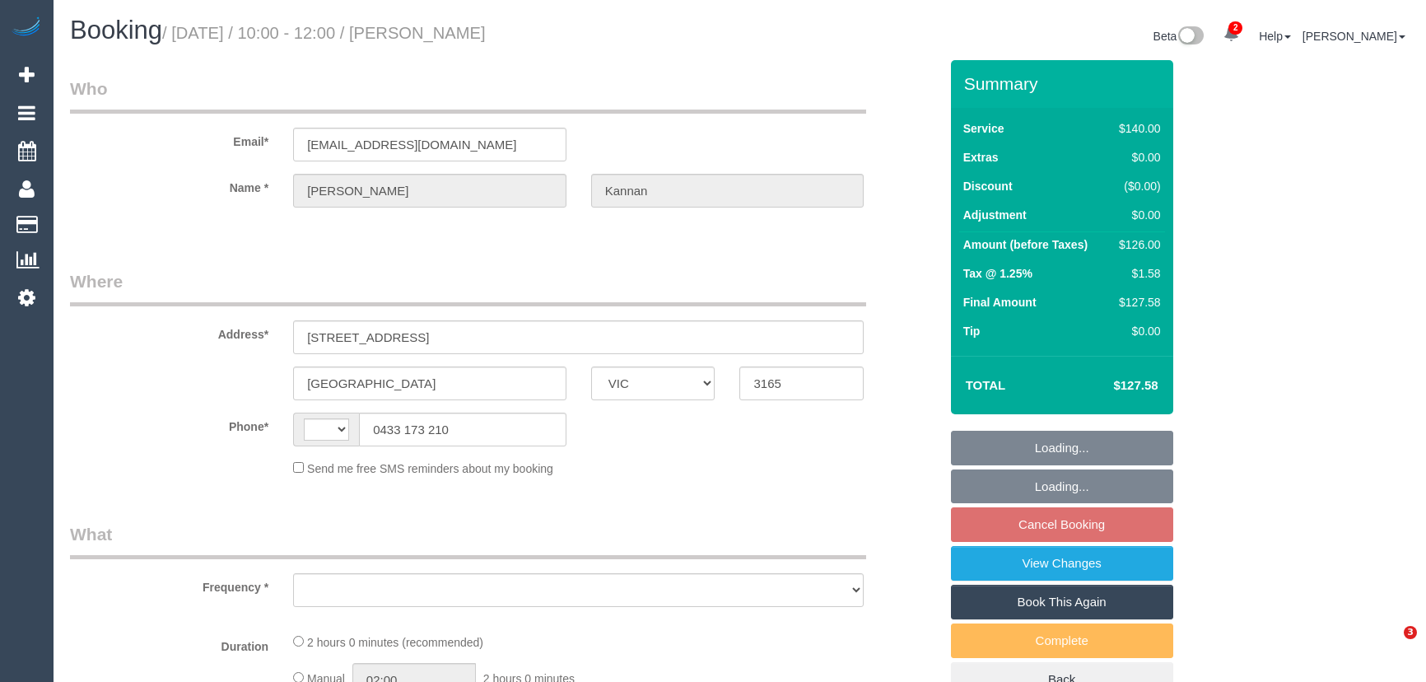
select select "VIC"
select select "string:AU"
select select "string:stripe-pm_1NHz8y2GScqysDRVaNaCkNcm"
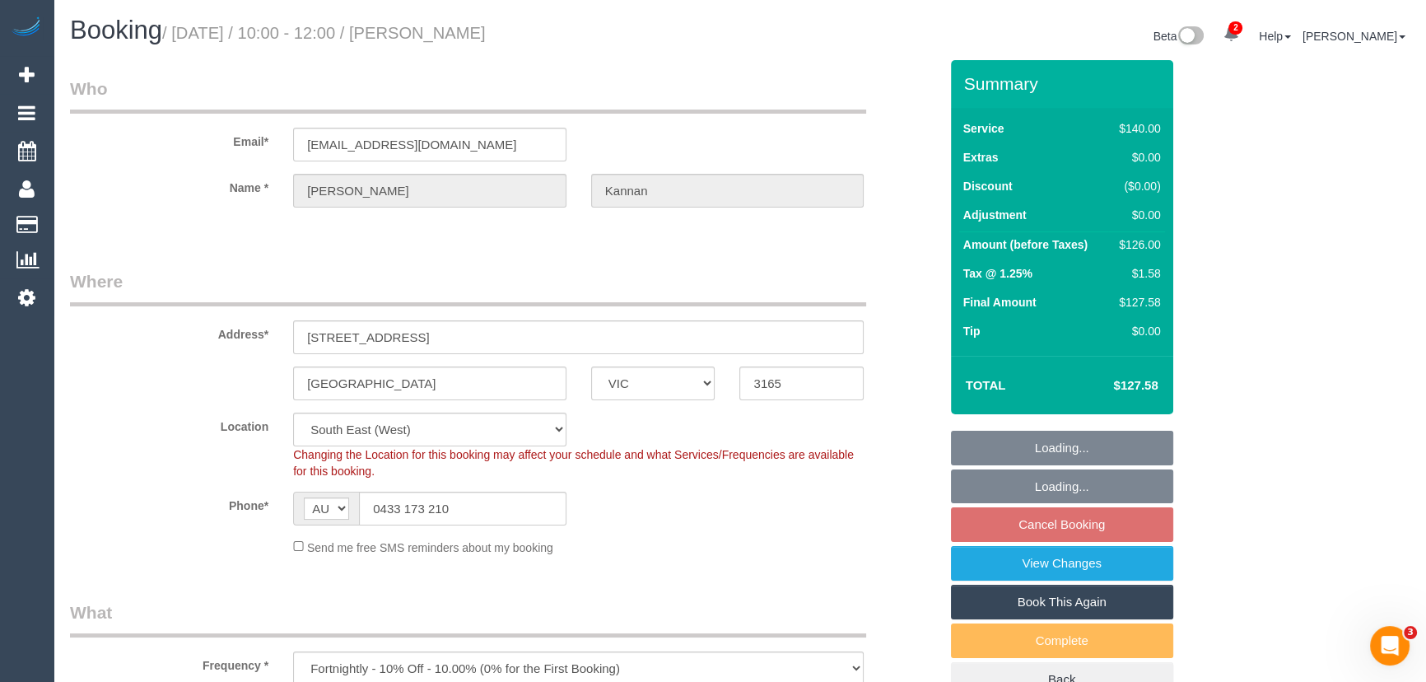
select select "object:1104"
select select "spot3"
select select "number:28"
select select "number:14"
select select "number:18"
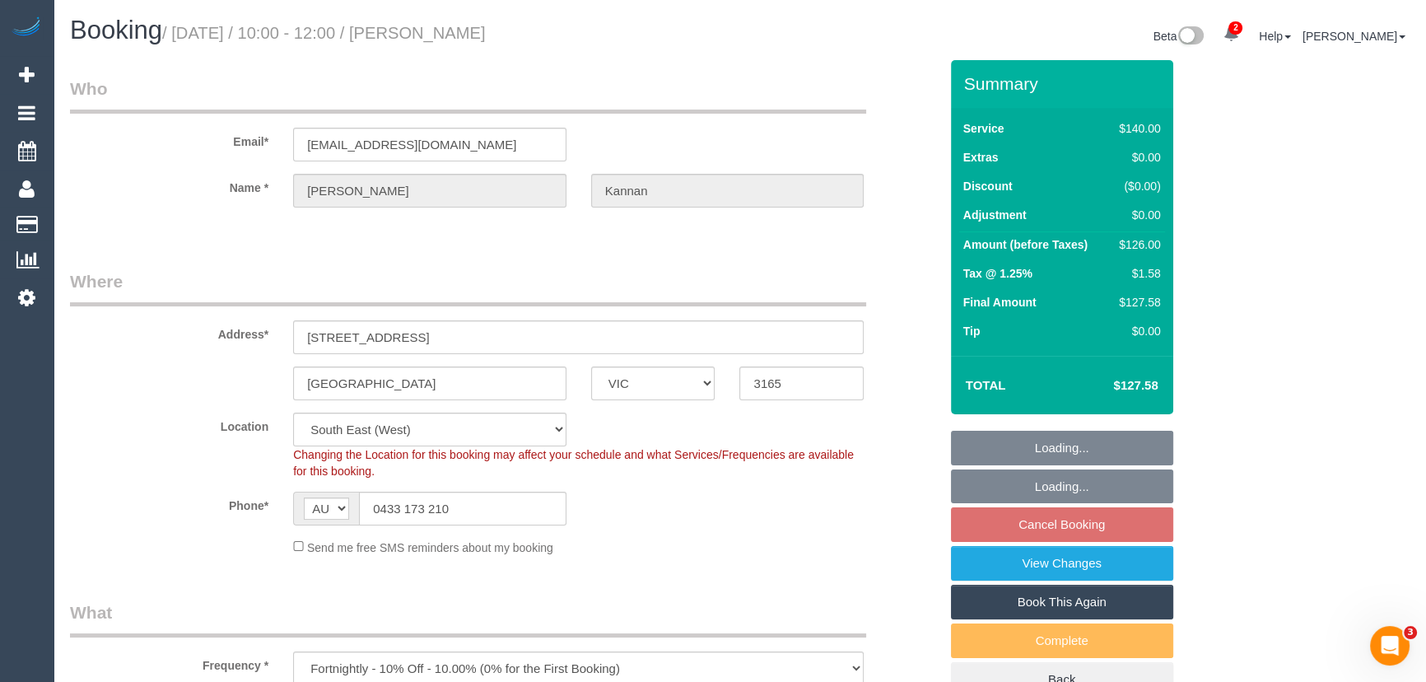
select select "number:24"
select select "number:35"
select select "number:11"
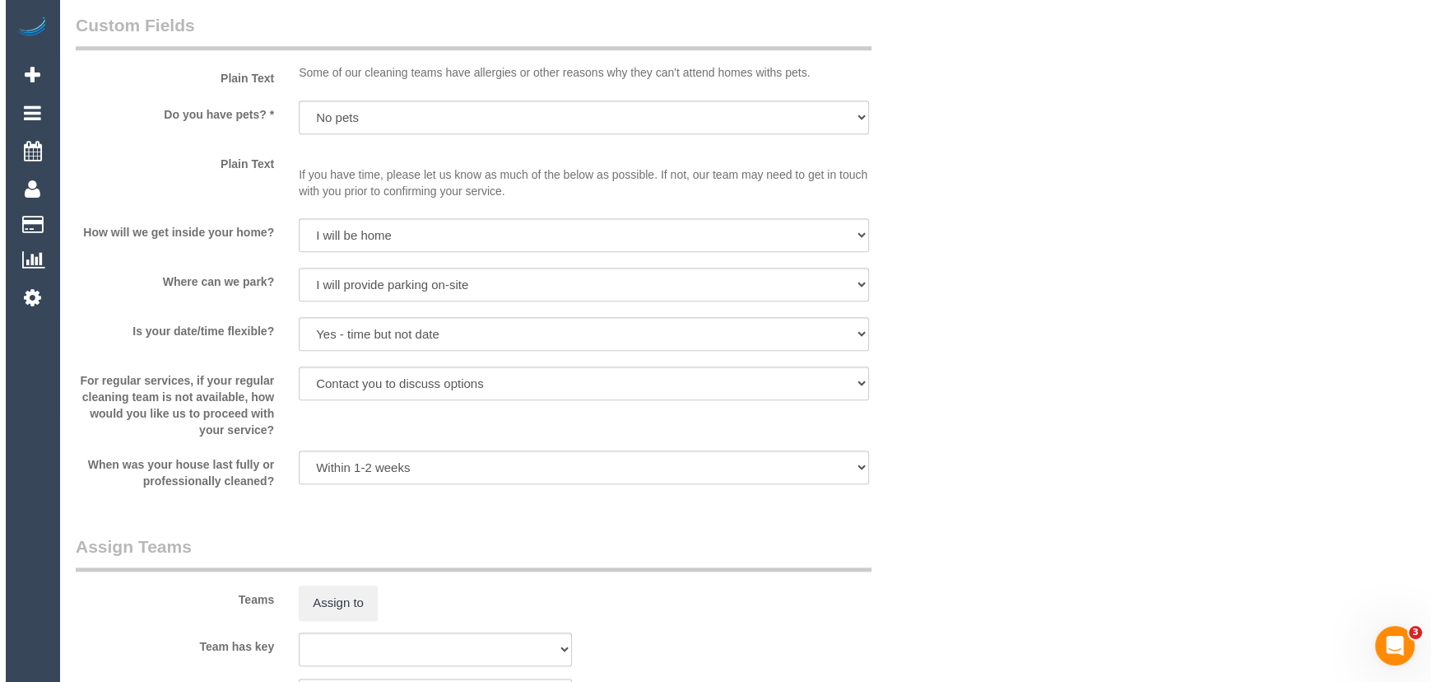
scroll to position [2170, 0]
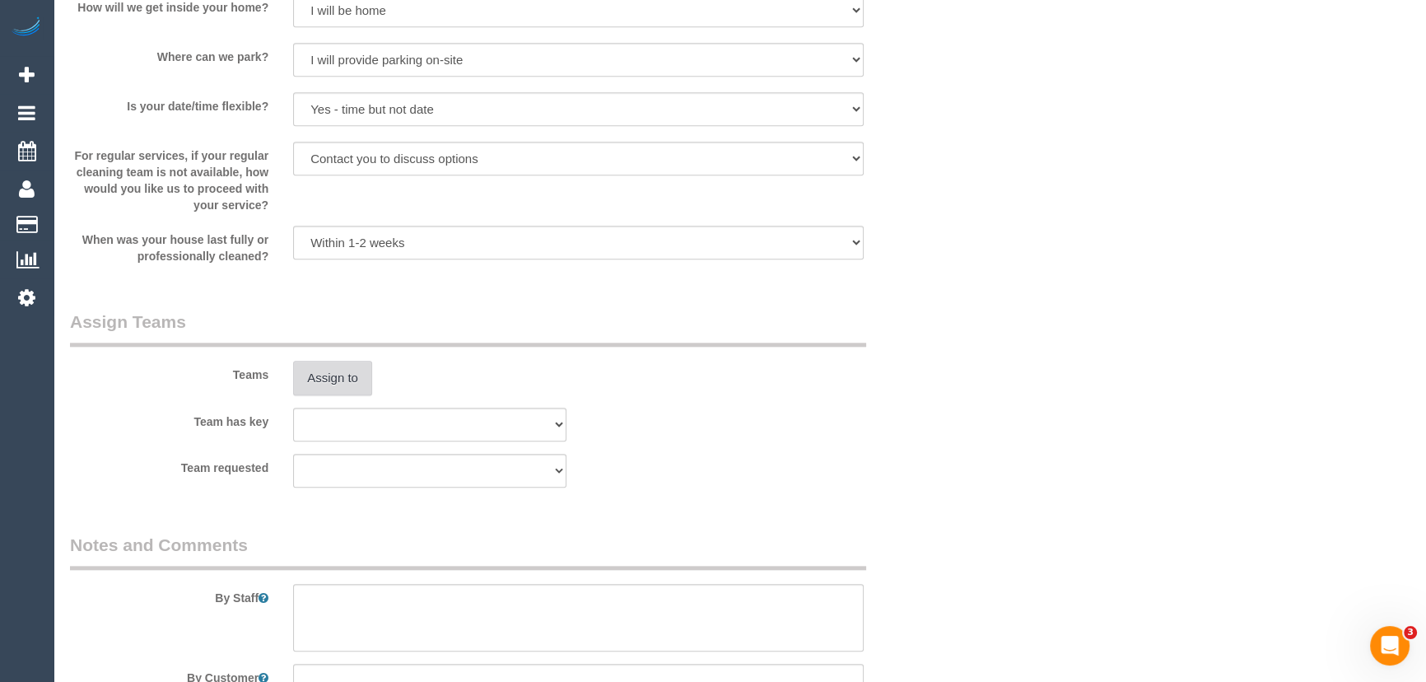
click at [356, 382] on button "Assign to" at bounding box center [332, 378] width 79 height 35
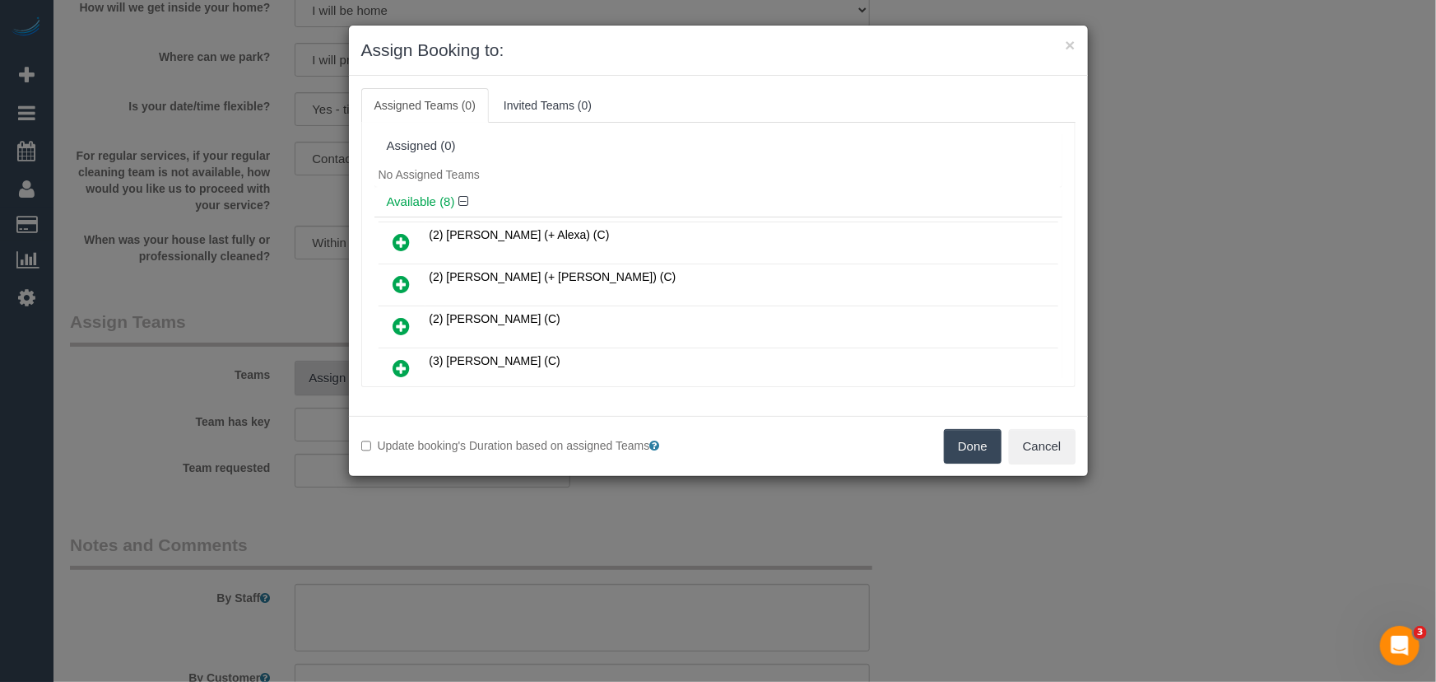
scroll to position [185, 0]
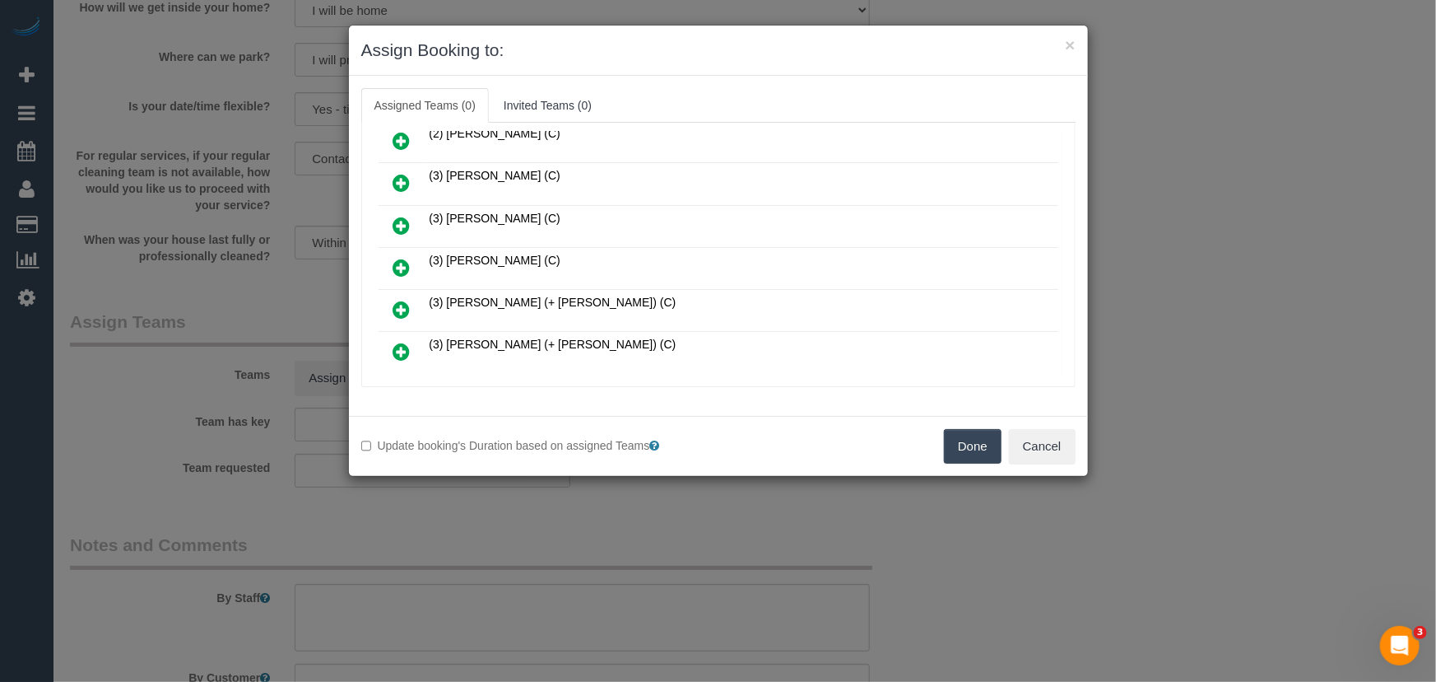
click at [402, 263] on icon at bounding box center [401, 268] width 17 height 20
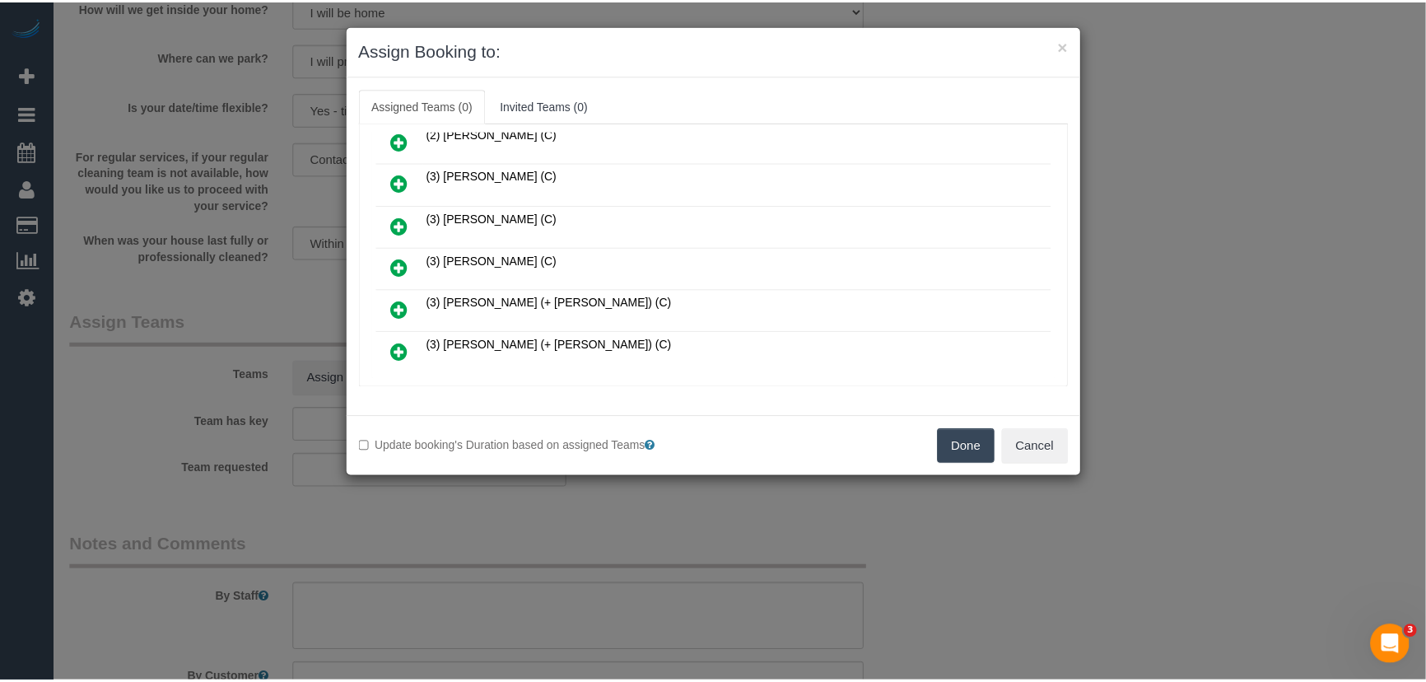
scroll to position [223, 0]
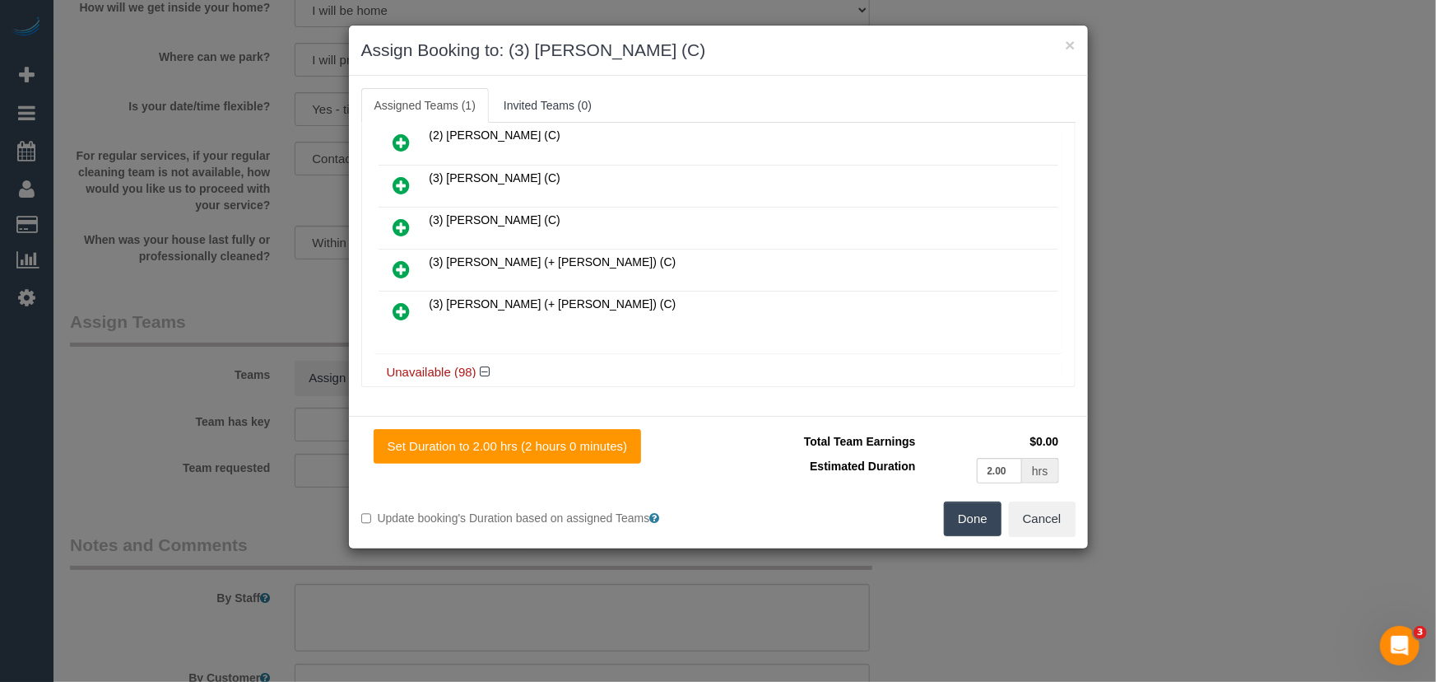
click at [964, 513] on button "Done" at bounding box center [973, 518] width 58 height 35
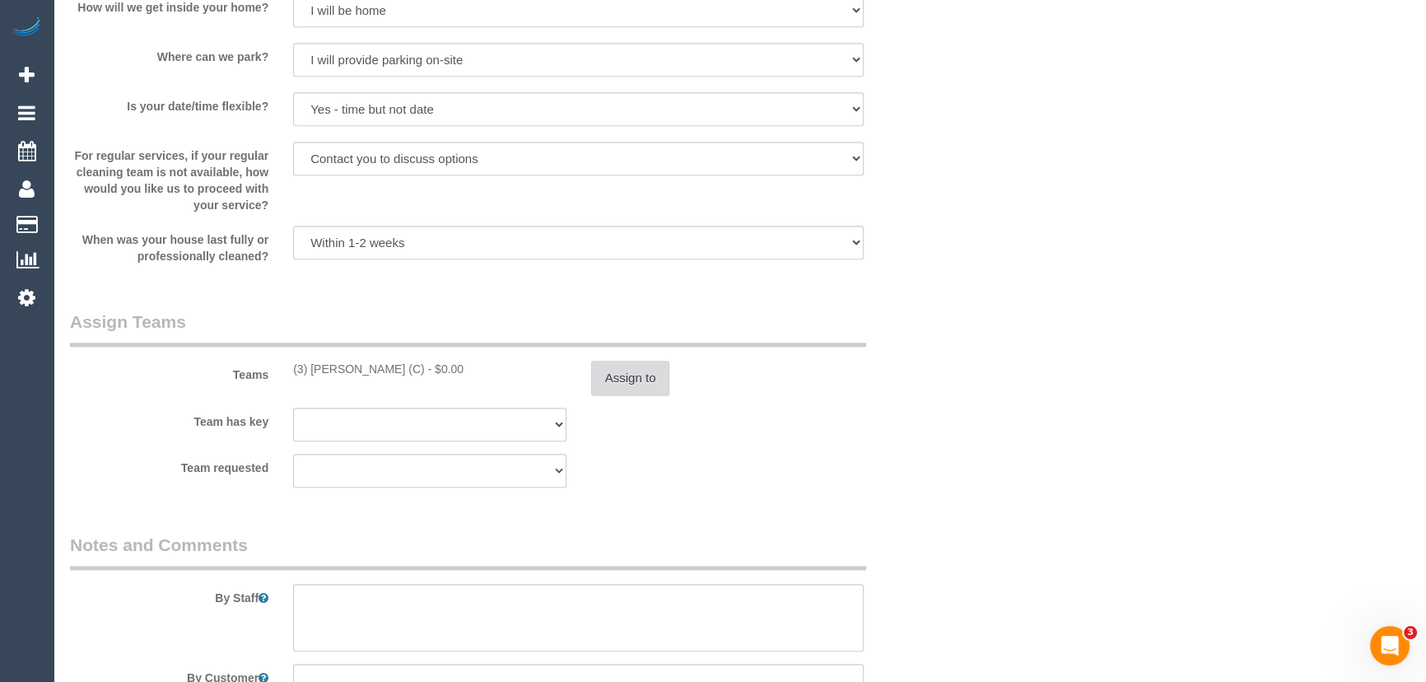
click at [658, 378] on button "Assign to" at bounding box center [630, 378] width 79 height 35
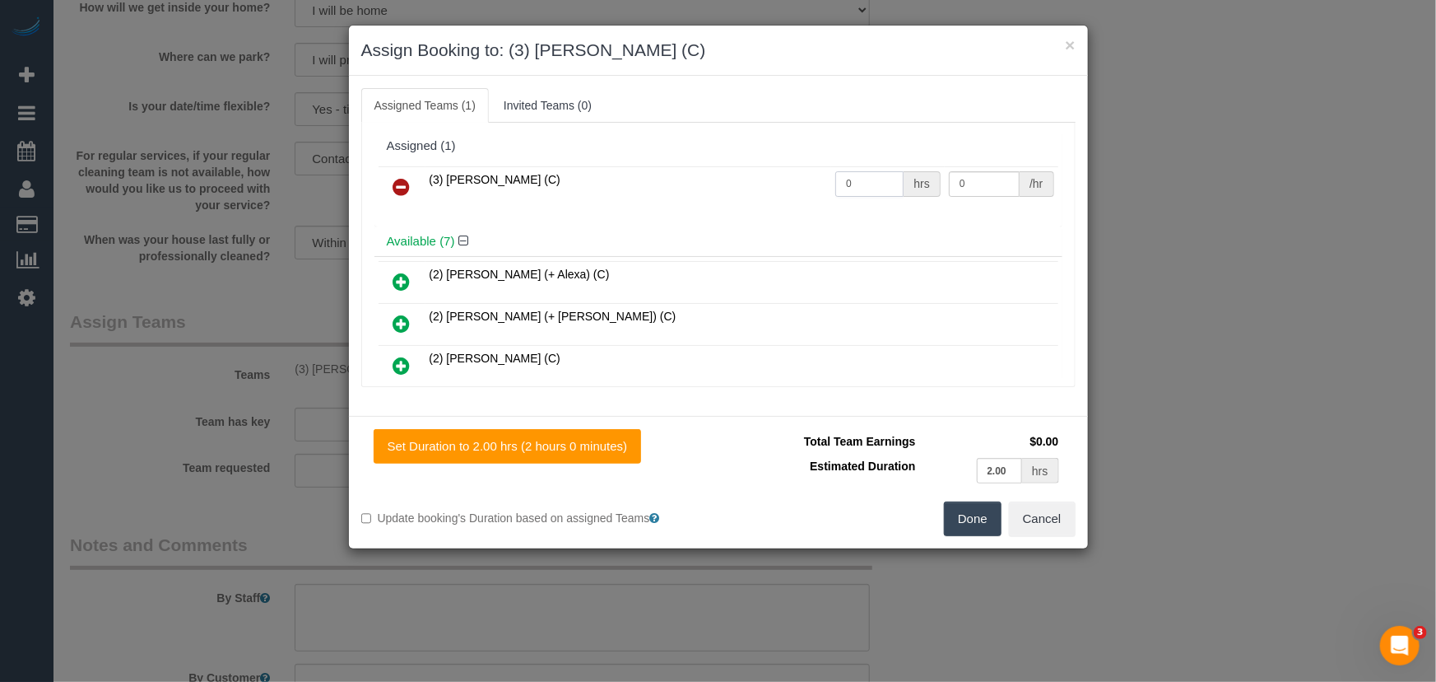
click at [862, 184] on input "0" at bounding box center [870, 184] width 68 height 26
type input "2"
type input "35"
click at [956, 519] on button "Done" at bounding box center [973, 518] width 58 height 35
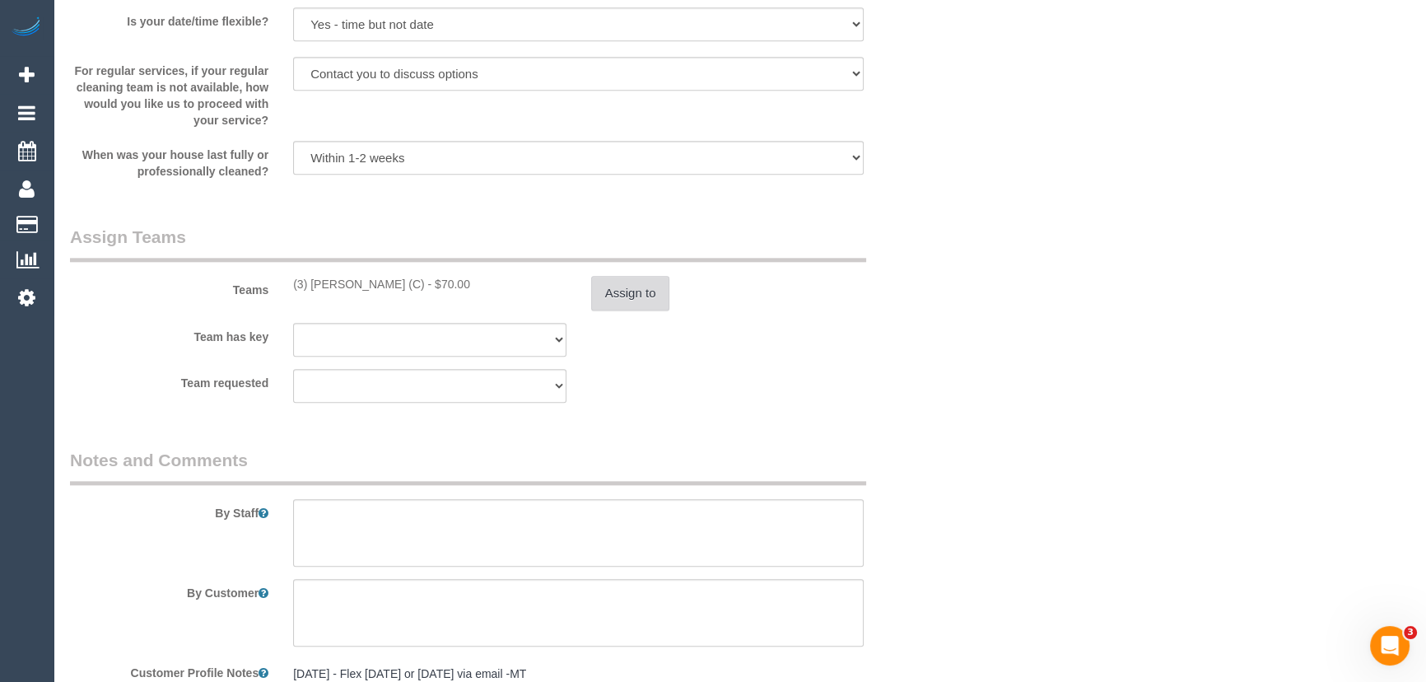
scroll to position [2395, 0]
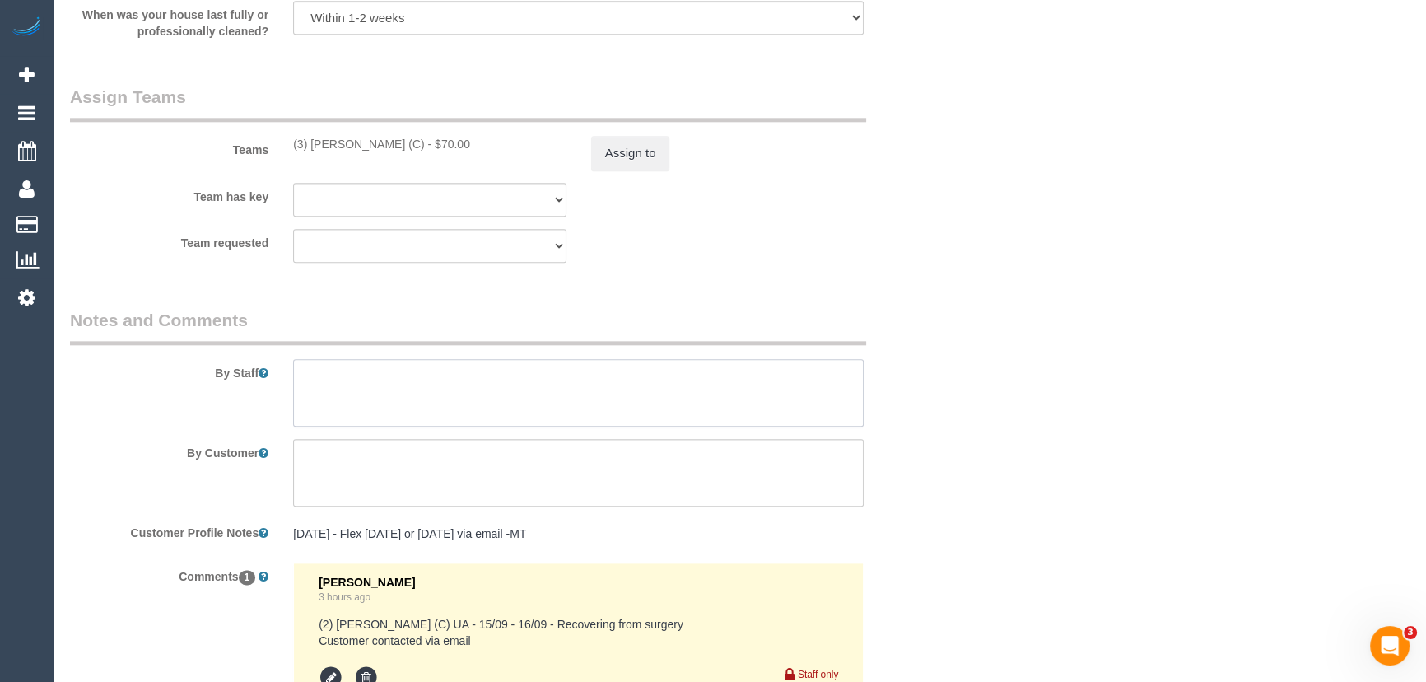
click at [383, 384] on textarea at bounding box center [578, 393] width 570 height 68
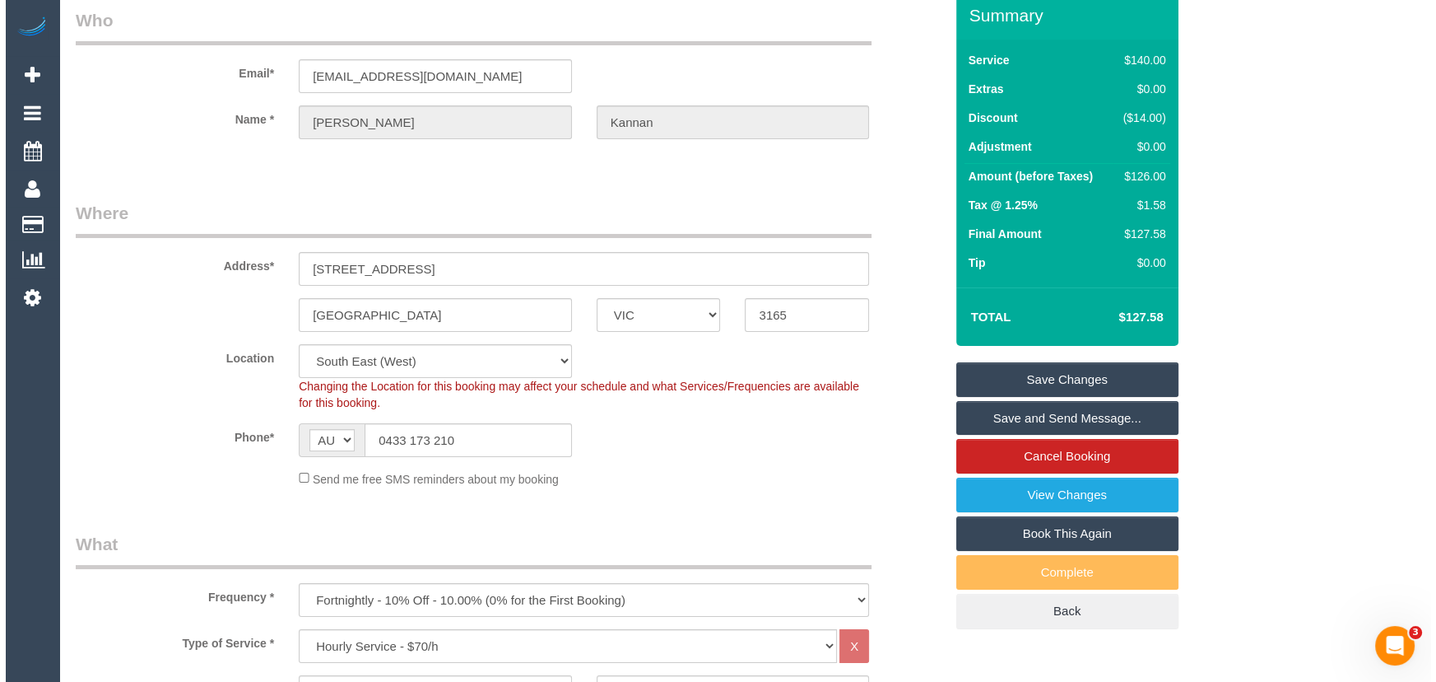
scroll to position [0, 0]
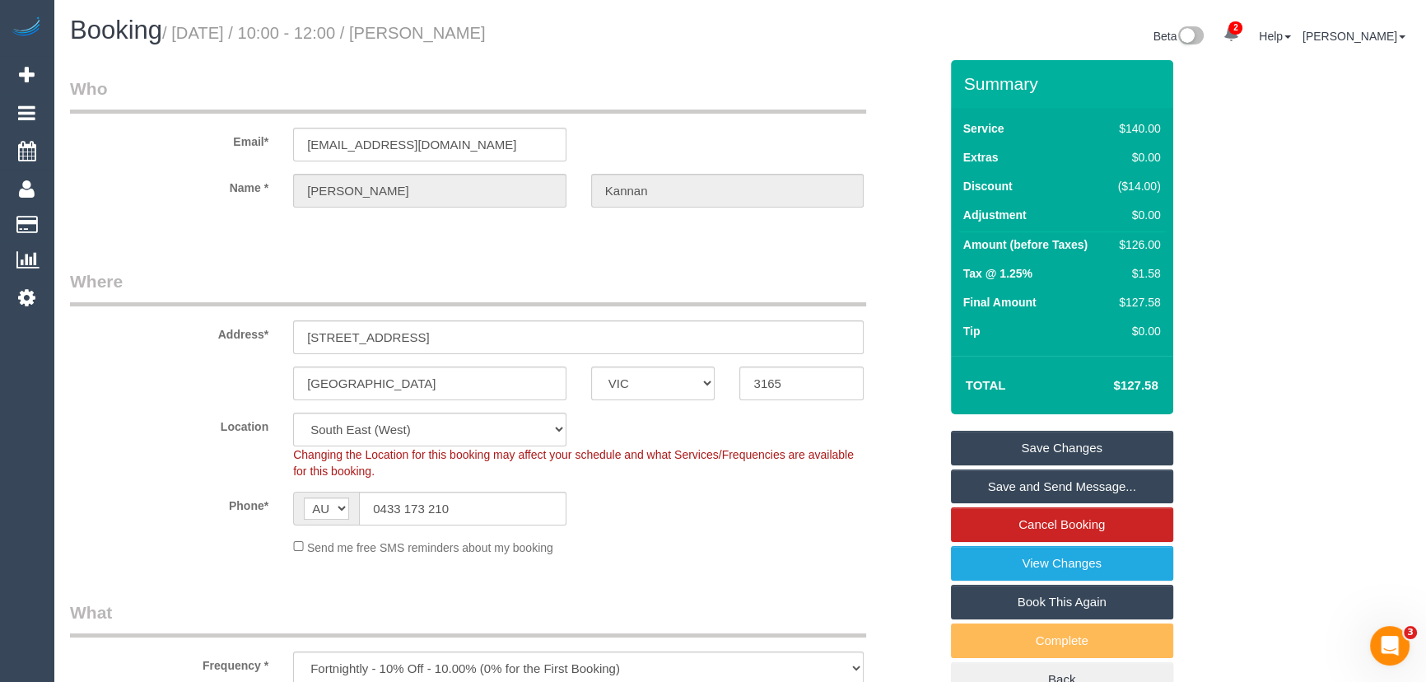
type textarea "*cover*"
click at [477, 33] on small "/ September 16, 2025 / 10:00 - 12:00 / Sathish Kannan" at bounding box center [324, 33] width 324 height 18
copy small "Sathish Kannan"
click at [1021, 482] on link "Save and Send Message..." at bounding box center [1062, 486] width 222 height 35
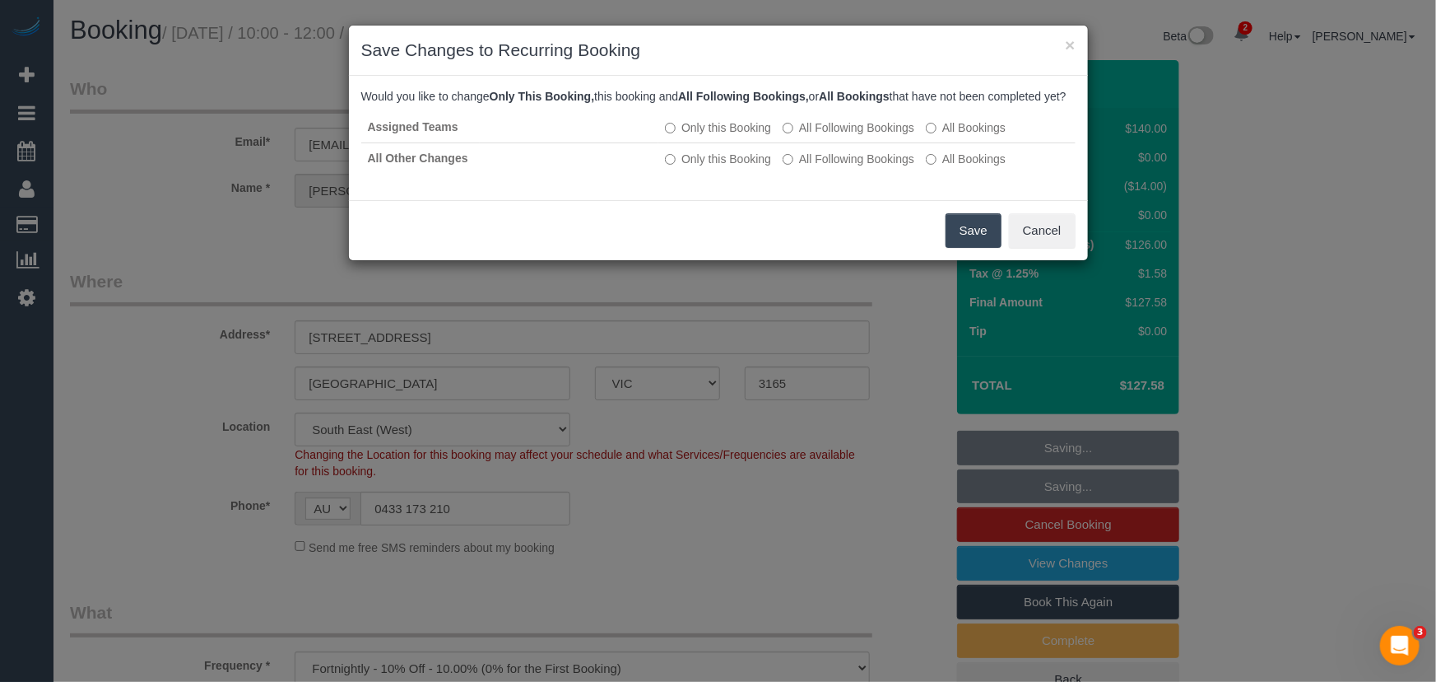
click at [965, 248] on button "Save" at bounding box center [974, 230] width 56 height 35
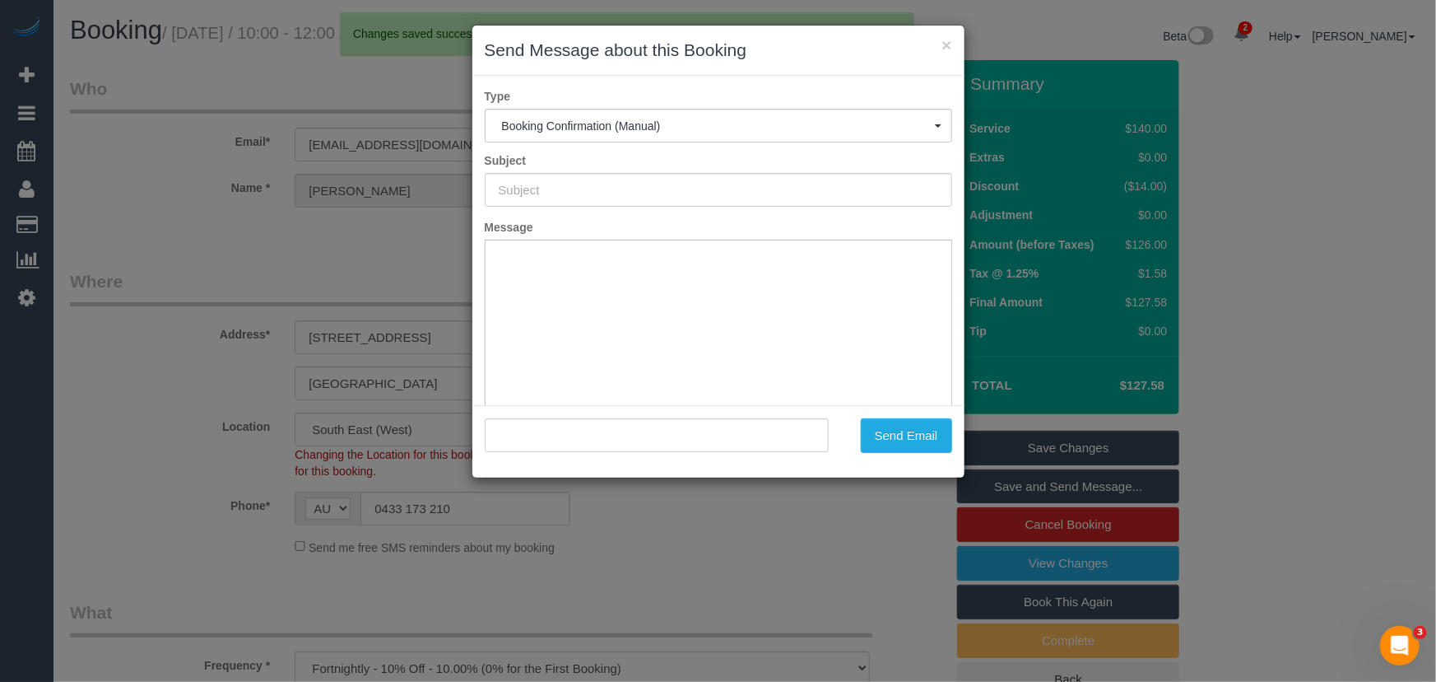
type input "Booking Confirmed"
type input ""Sathish Kannan" <contactsathish@gmail.com>"
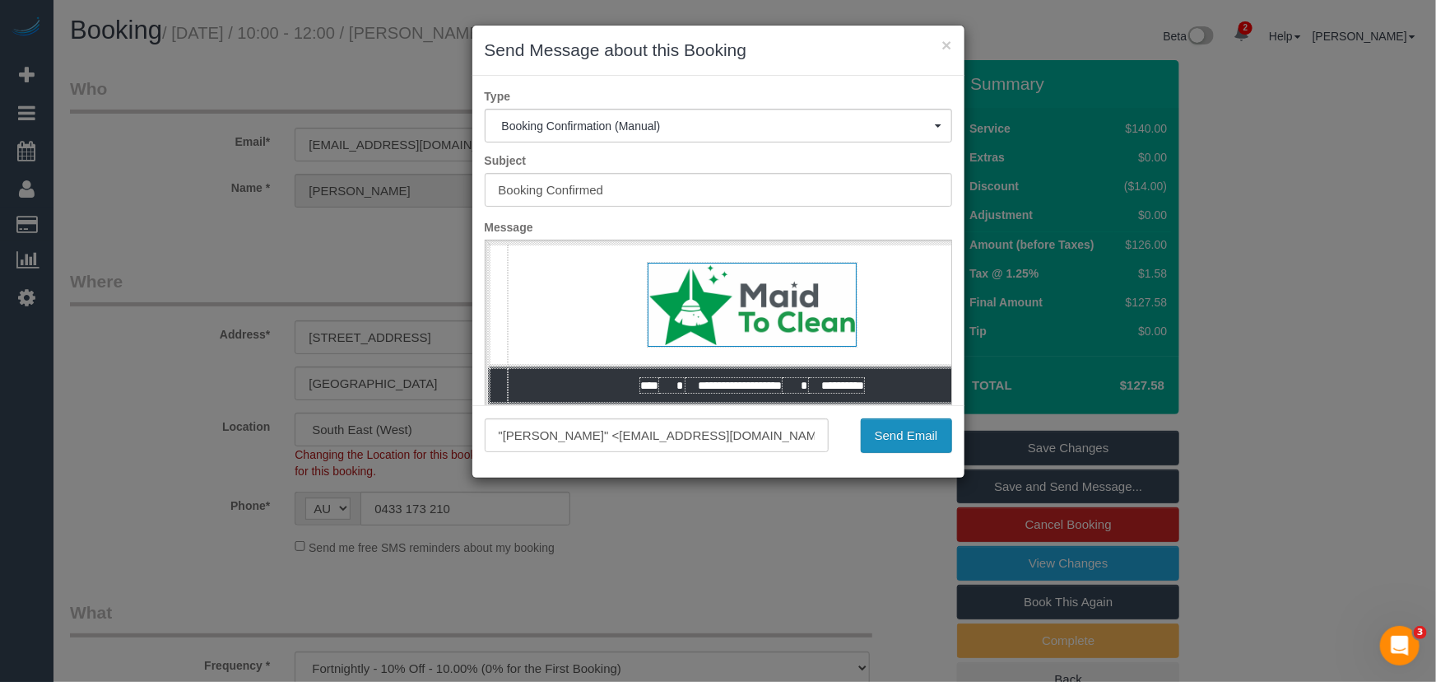
click at [912, 432] on button "Send Email" at bounding box center [906, 435] width 91 height 35
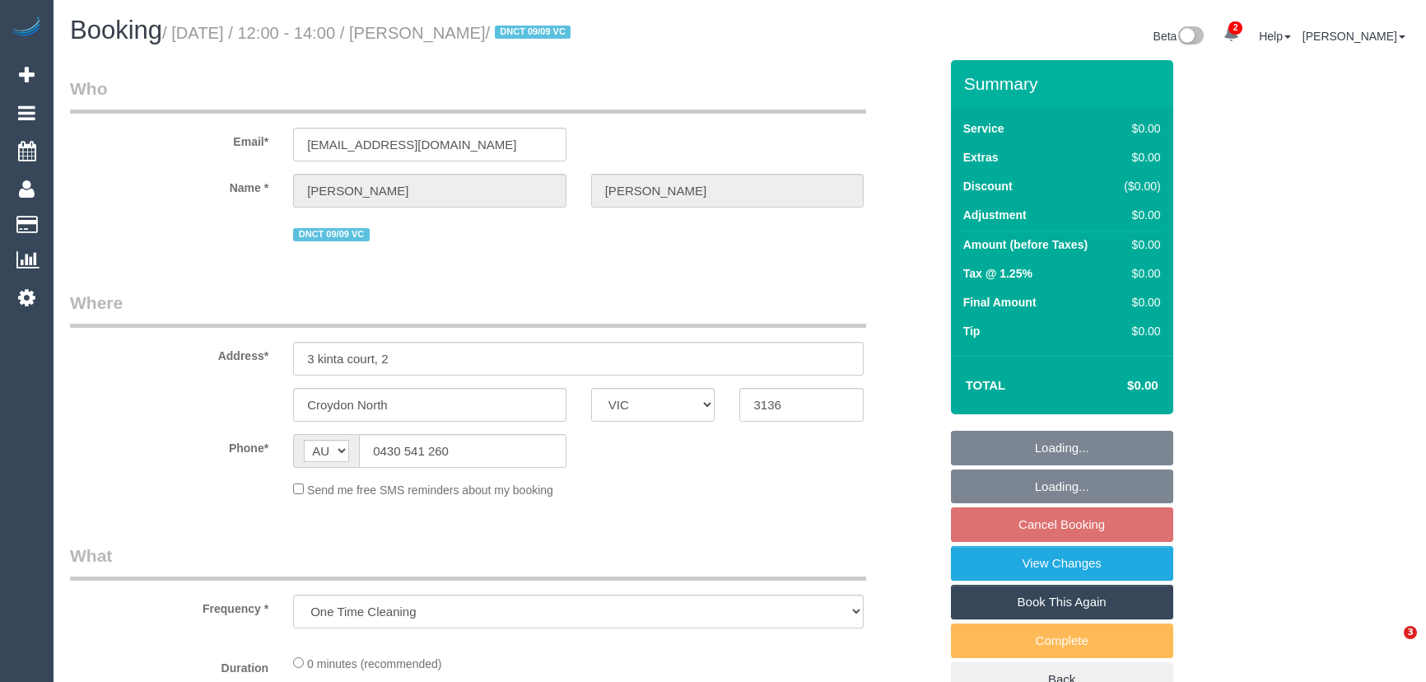
select select "VIC"
select select "string:stripe-pm_1S3rK62GScqysDRVEs1S9P1c"
select select "number:28"
select select "number:14"
select select "number:19"
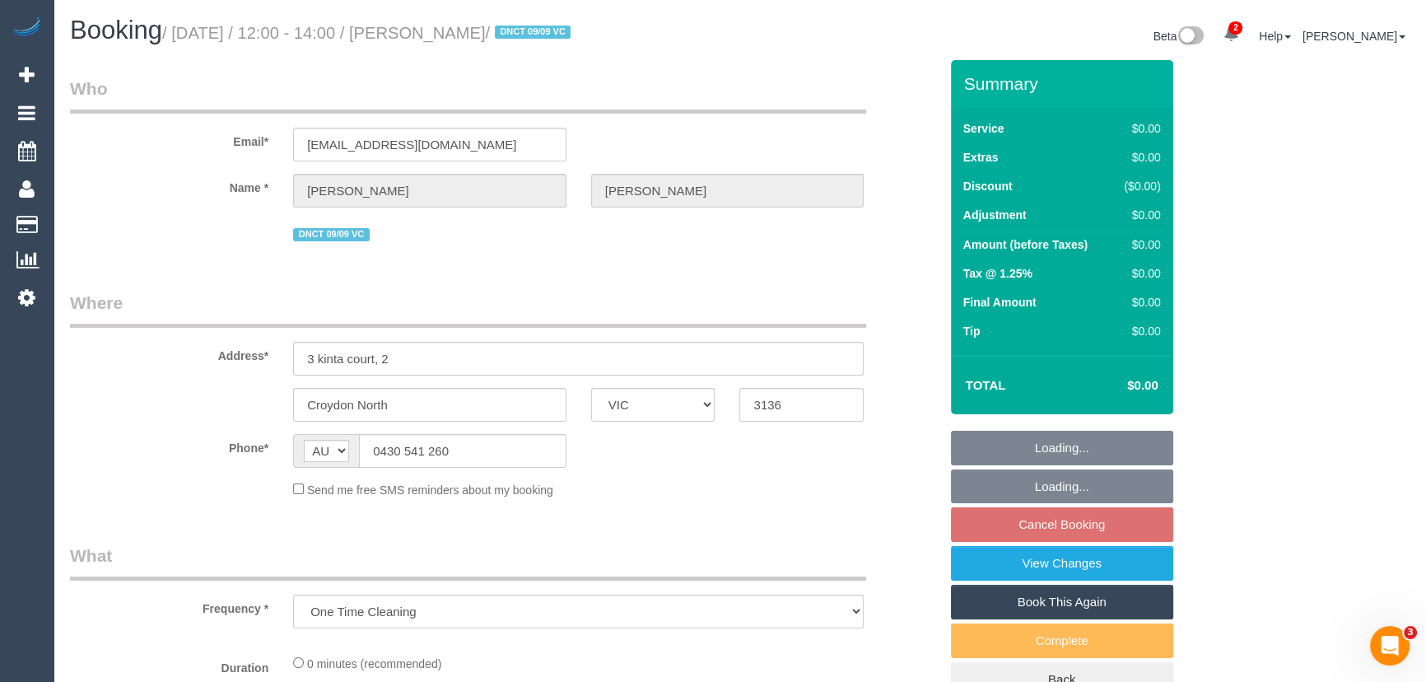
select select "number:24"
select select "number:26"
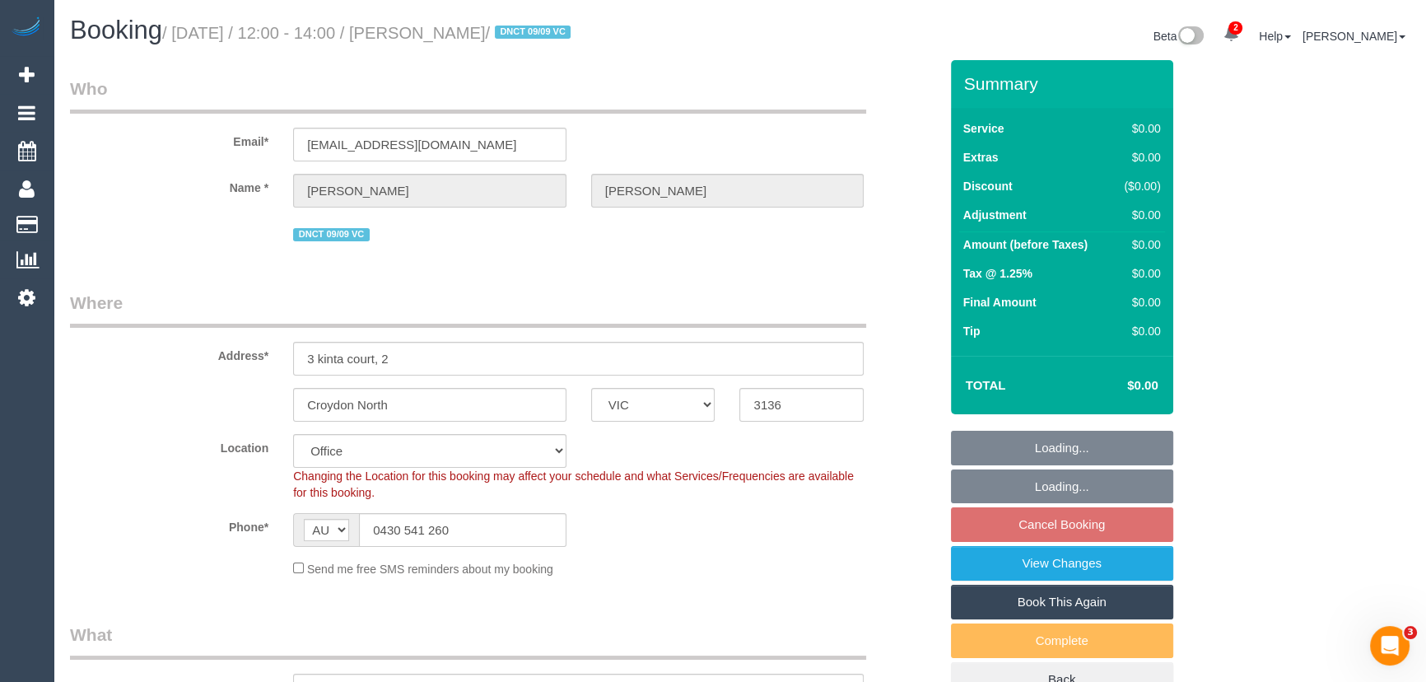
select select "object:807"
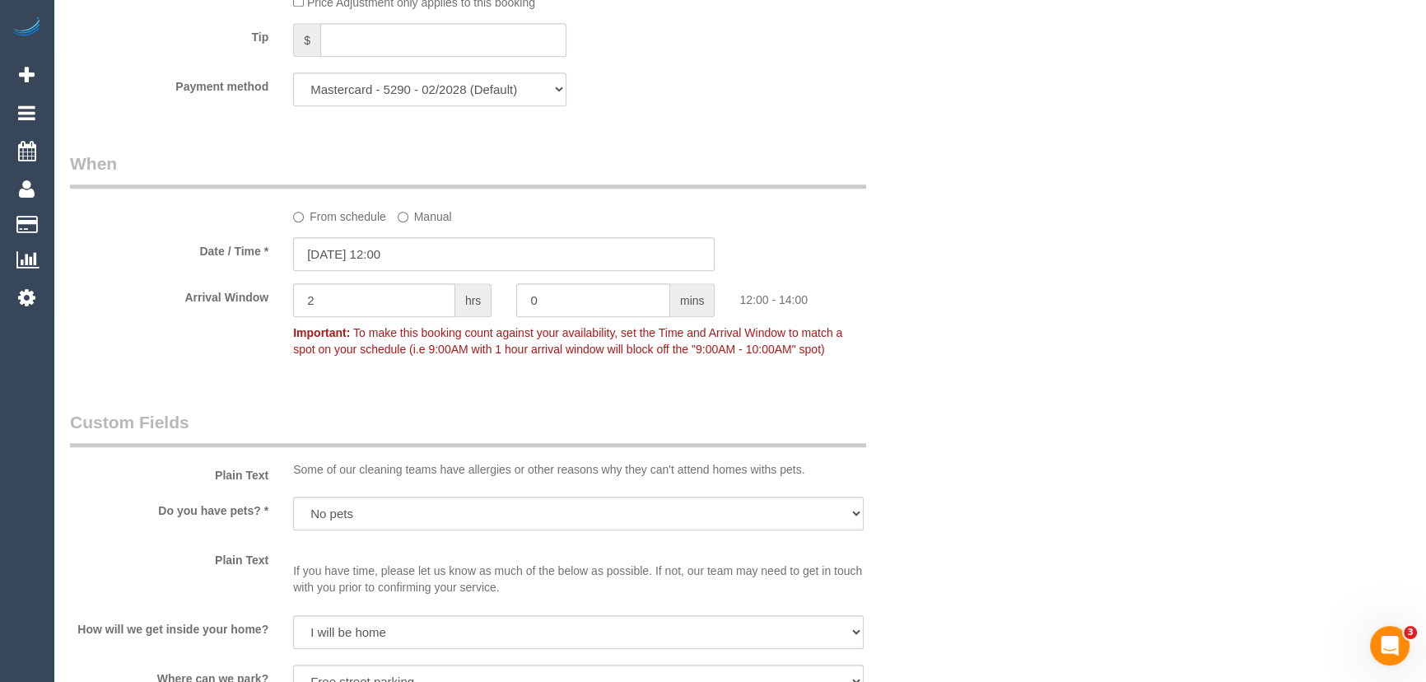
scroll to position [1399, 0]
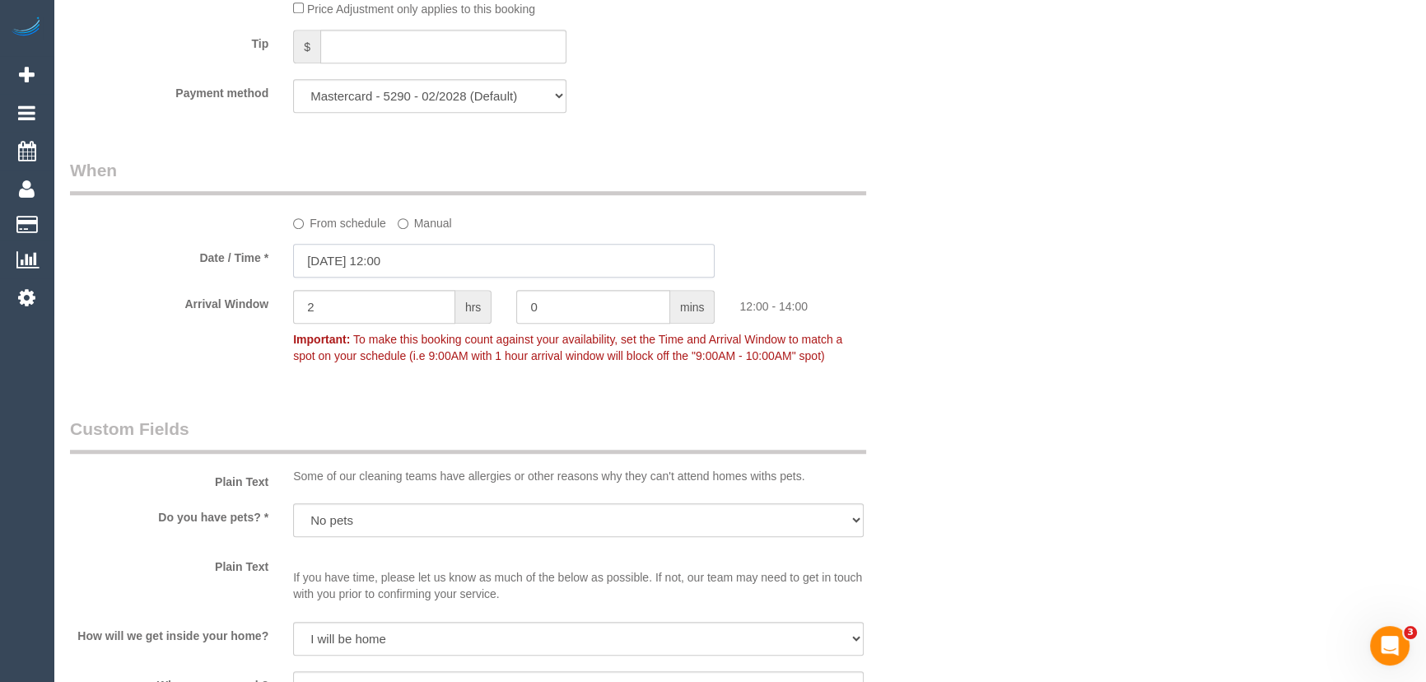
click at [429, 259] on input "[DATE] 12:00" at bounding box center [503, 261] width 421 height 34
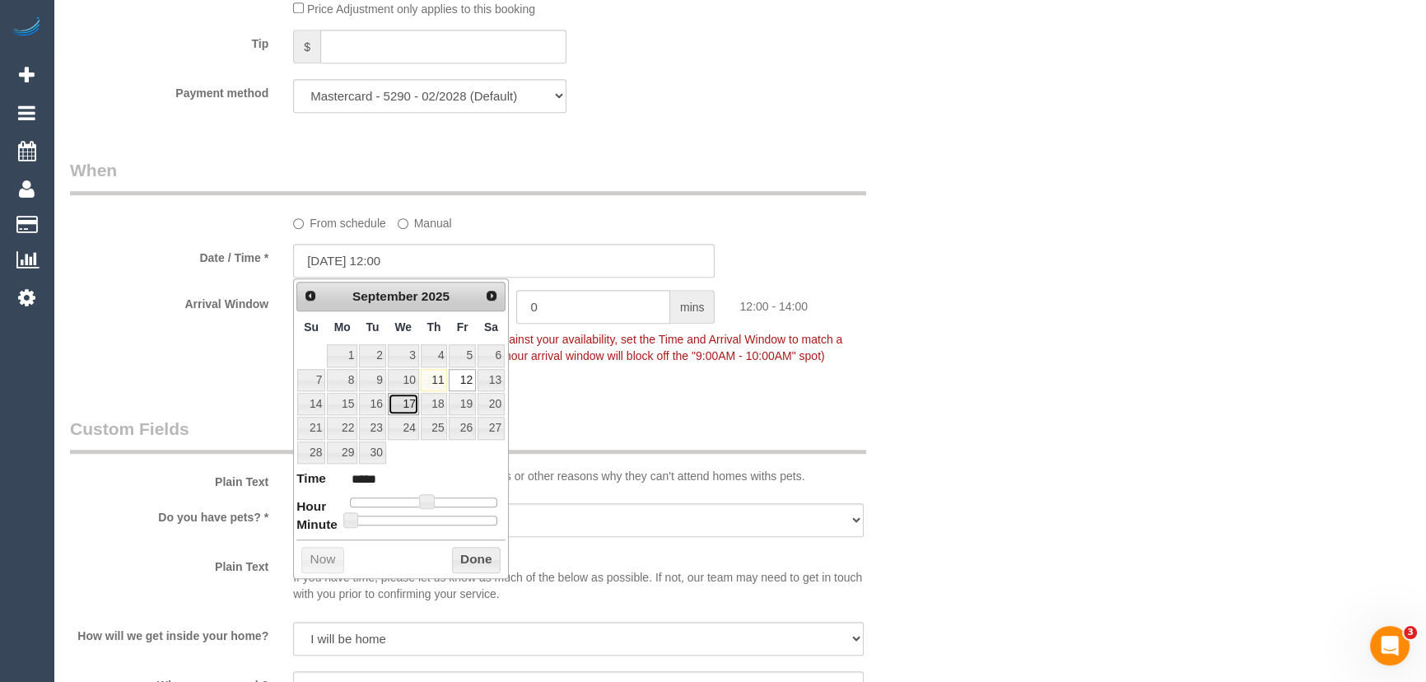
click at [412, 404] on link "17" at bounding box center [403, 404] width 31 height 22
type input "[DATE] 11:00"
type input "*****"
type input "[DATE] 10:00"
type input "*****"
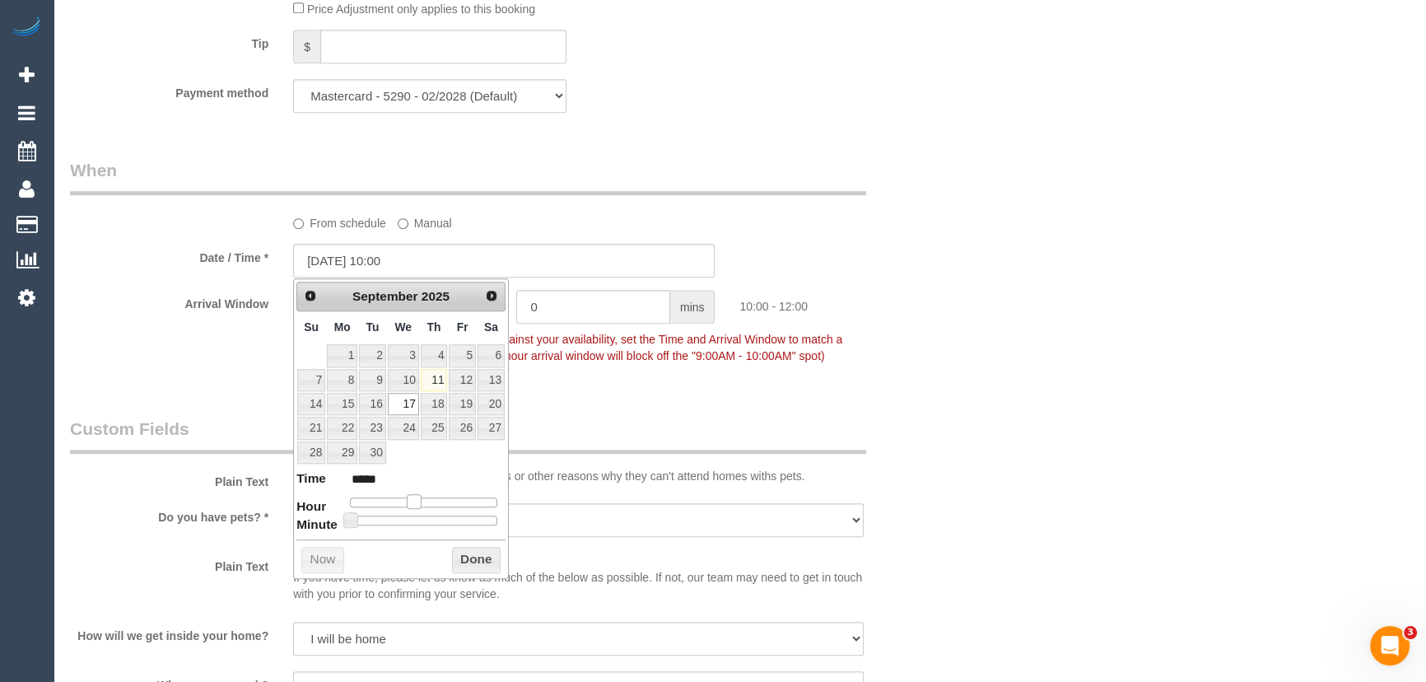
type input "[DATE] 09:00"
type input "*****"
type input "[DATE] 08:00"
type input "*****"
type input "[DATE] 07:00"
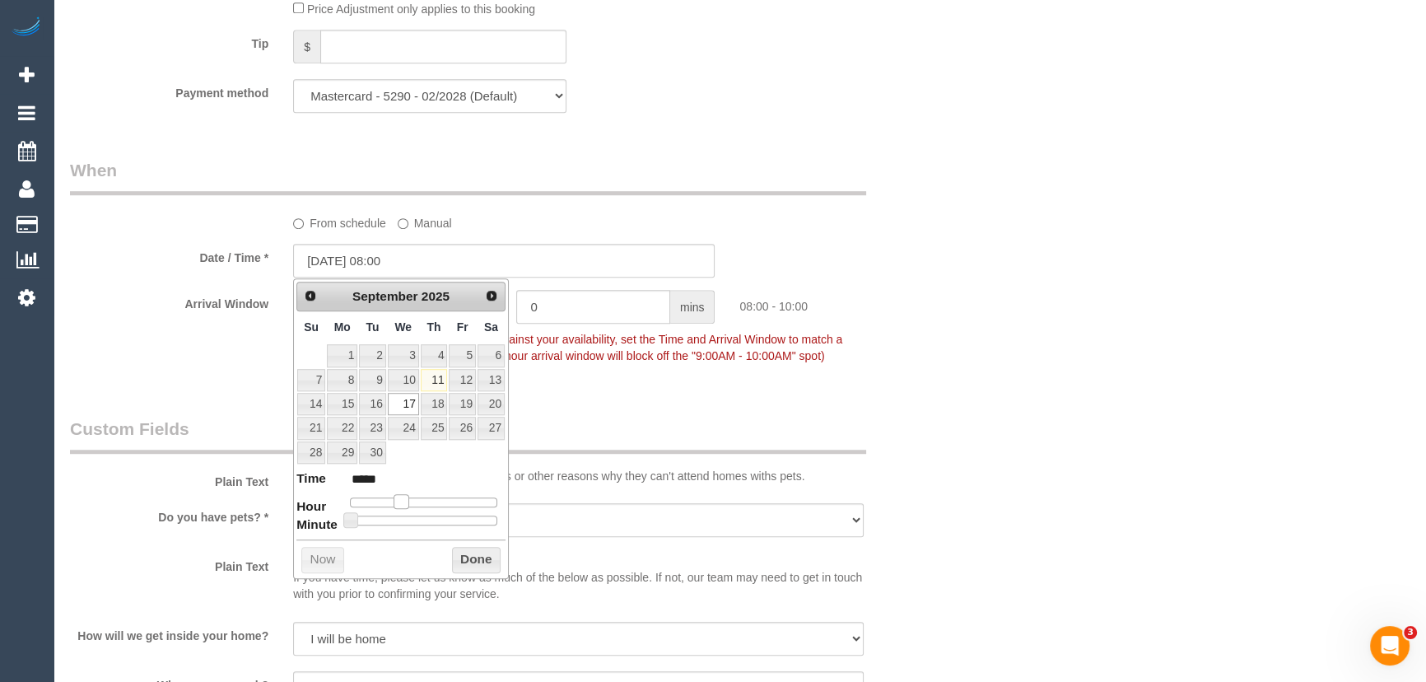
type input "*****"
drag, startPoint x: 426, startPoint y: 499, endPoint x: 395, endPoint y: 500, distance: 31.3
click at [395, 500] on span at bounding box center [395, 501] width 15 height 15
click at [584, 405] on div "Who Email* [EMAIL_ADDRESS][DOMAIN_NAME] Name * [PERSON_NAME] DNCT 09/09 VC Wher…" at bounding box center [504, 355] width 893 height 3388
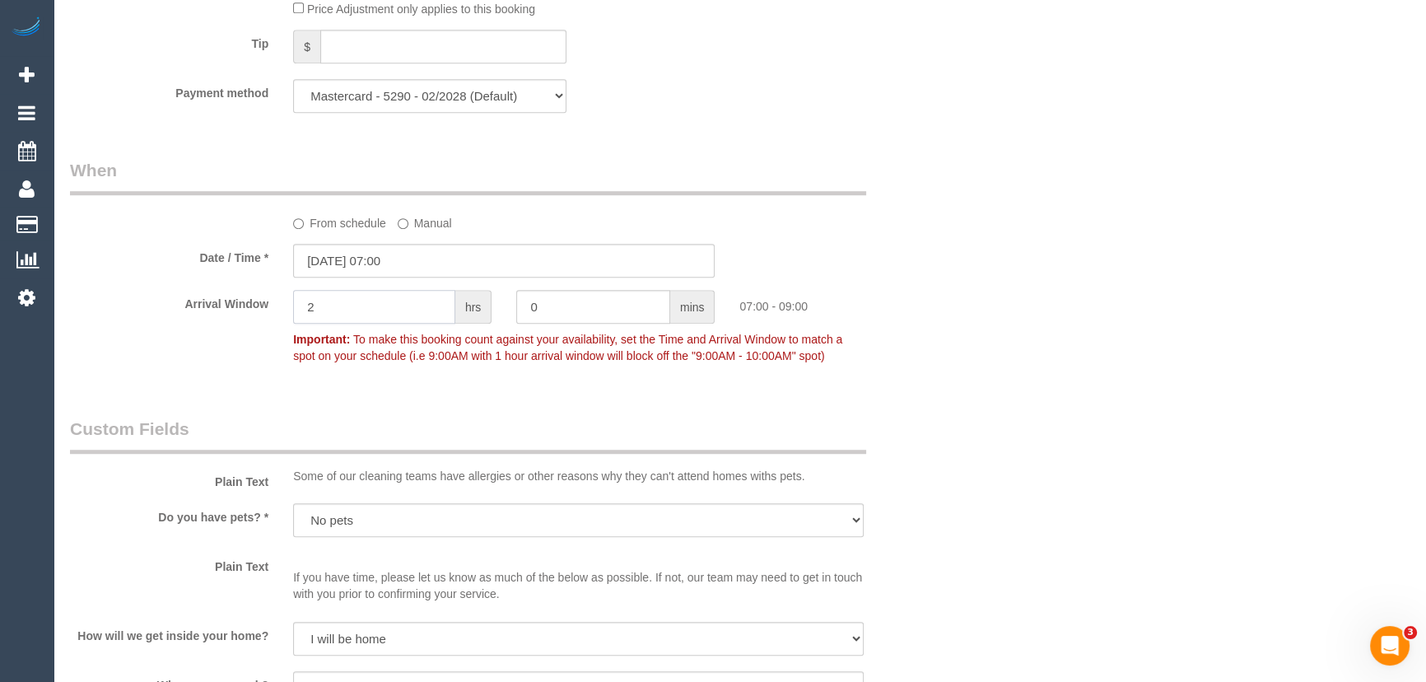
click at [381, 318] on input "2" at bounding box center [374, 307] width 162 height 34
click at [353, 296] on input "2" at bounding box center [374, 307] width 162 height 34
type input "1"
click at [1074, 407] on div "Who Email* [EMAIL_ADDRESS][DOMAIN_NAME] Name * [PERSON_NAME] DNCT 09/09 VC Wher…" at bounding box center [739, 355] width 1339 height 3388
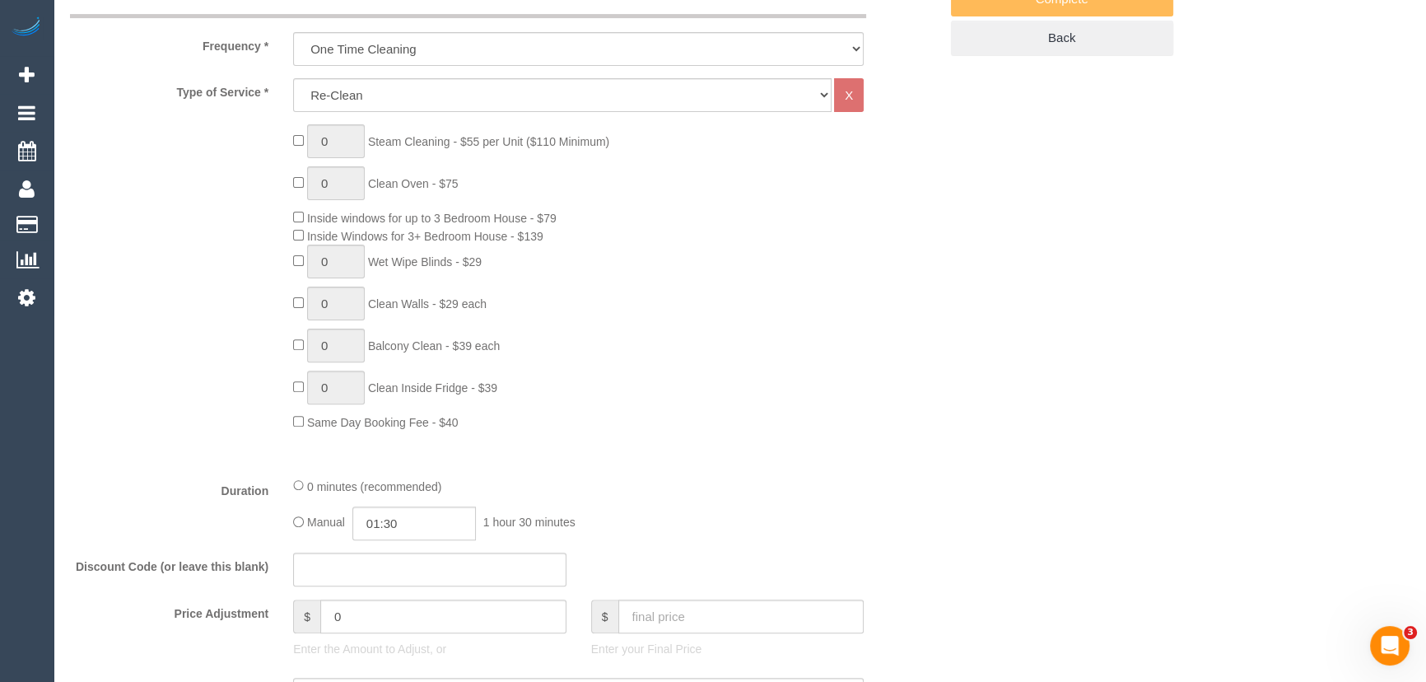
scroll to position [352, 0]
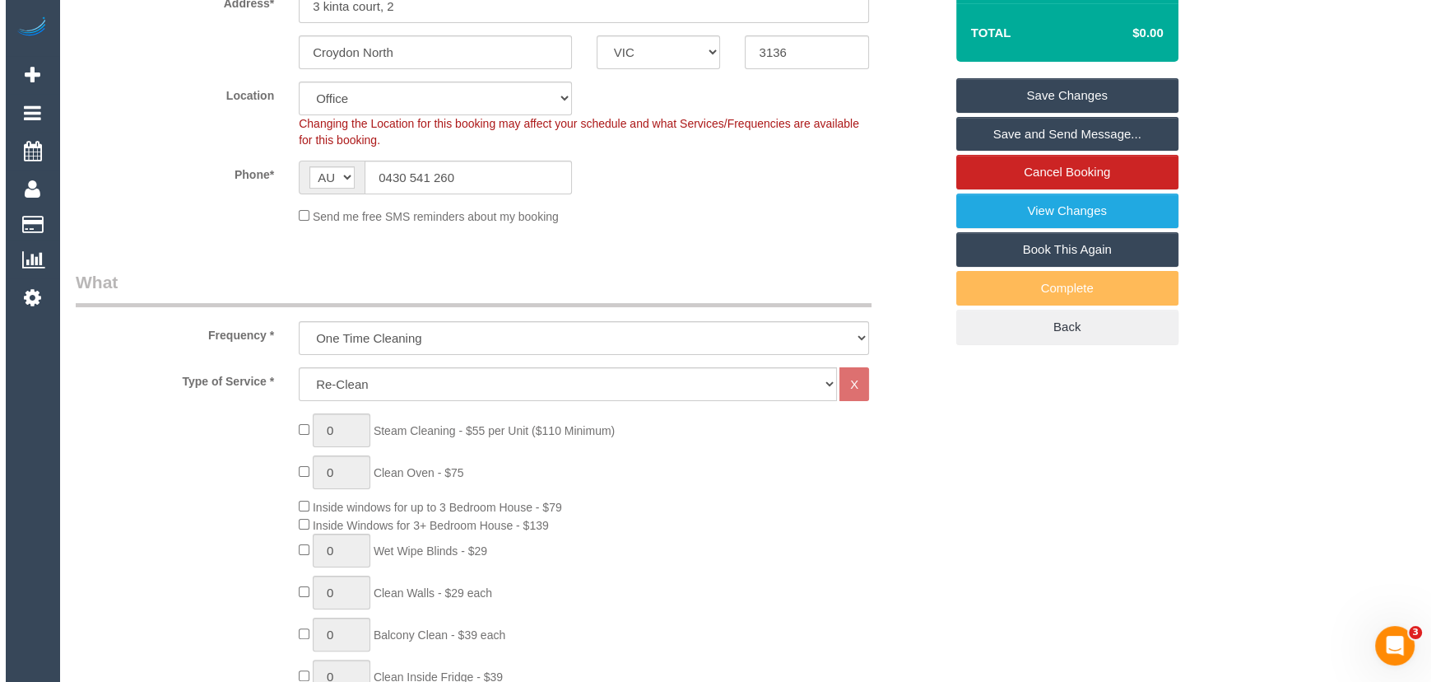
scroll to position [0, 0]
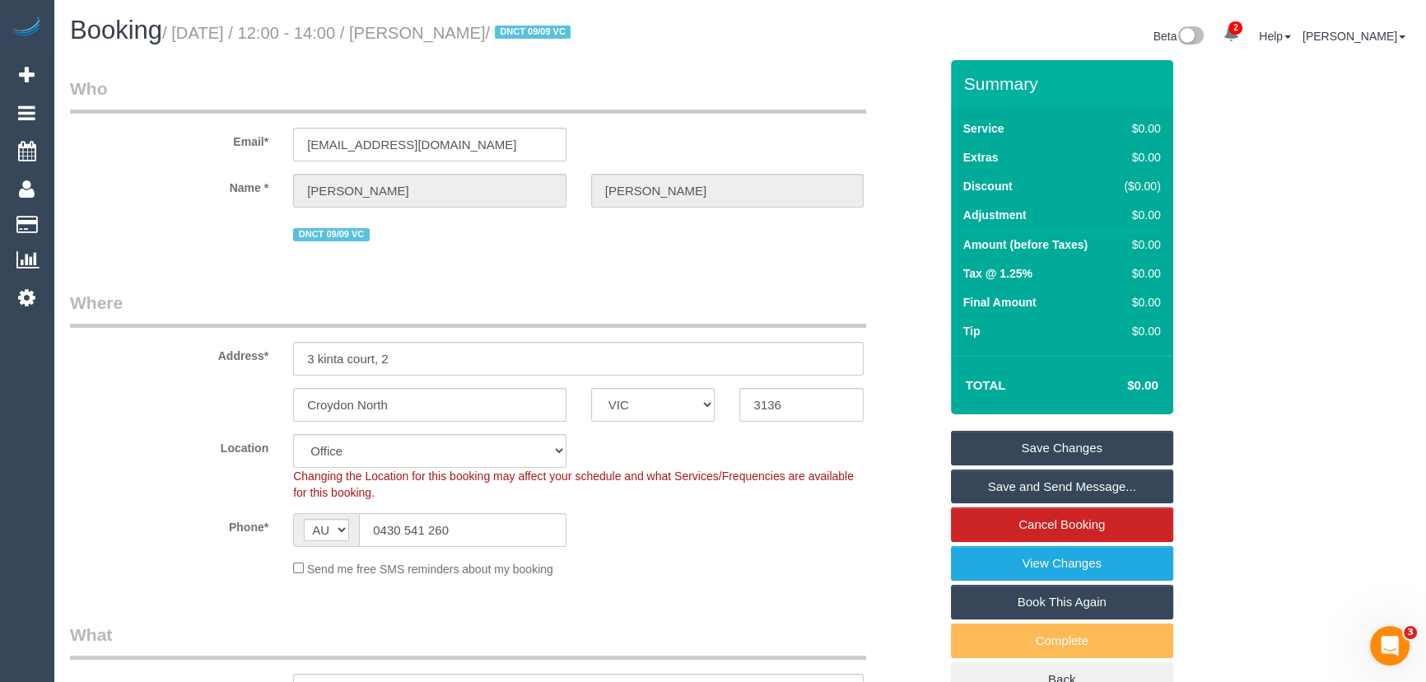
click at [1035, 436] on link "Save Changes" at bounding box center [1062, 448] width 222 height 35
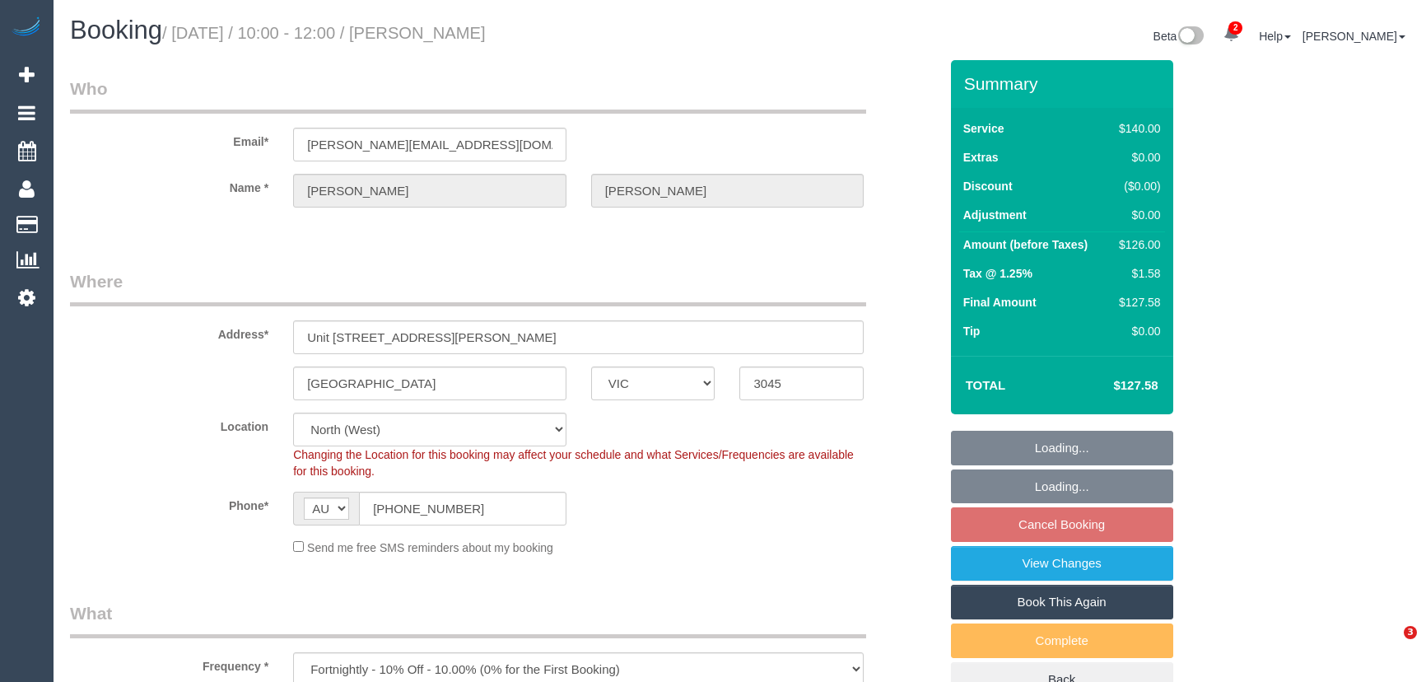
select select "VIC"
select select "spot3"
select select "number:28"
select select "number:17"
select select "number:21"
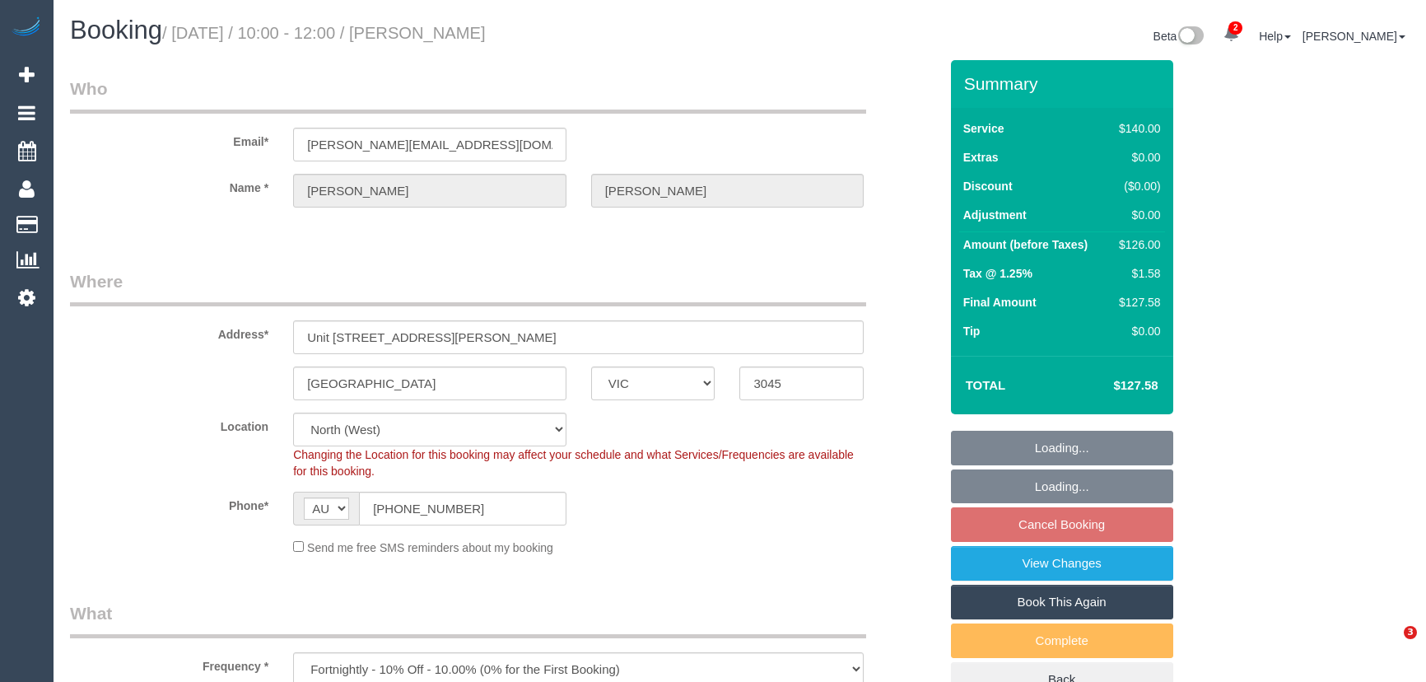
select select "number:23"
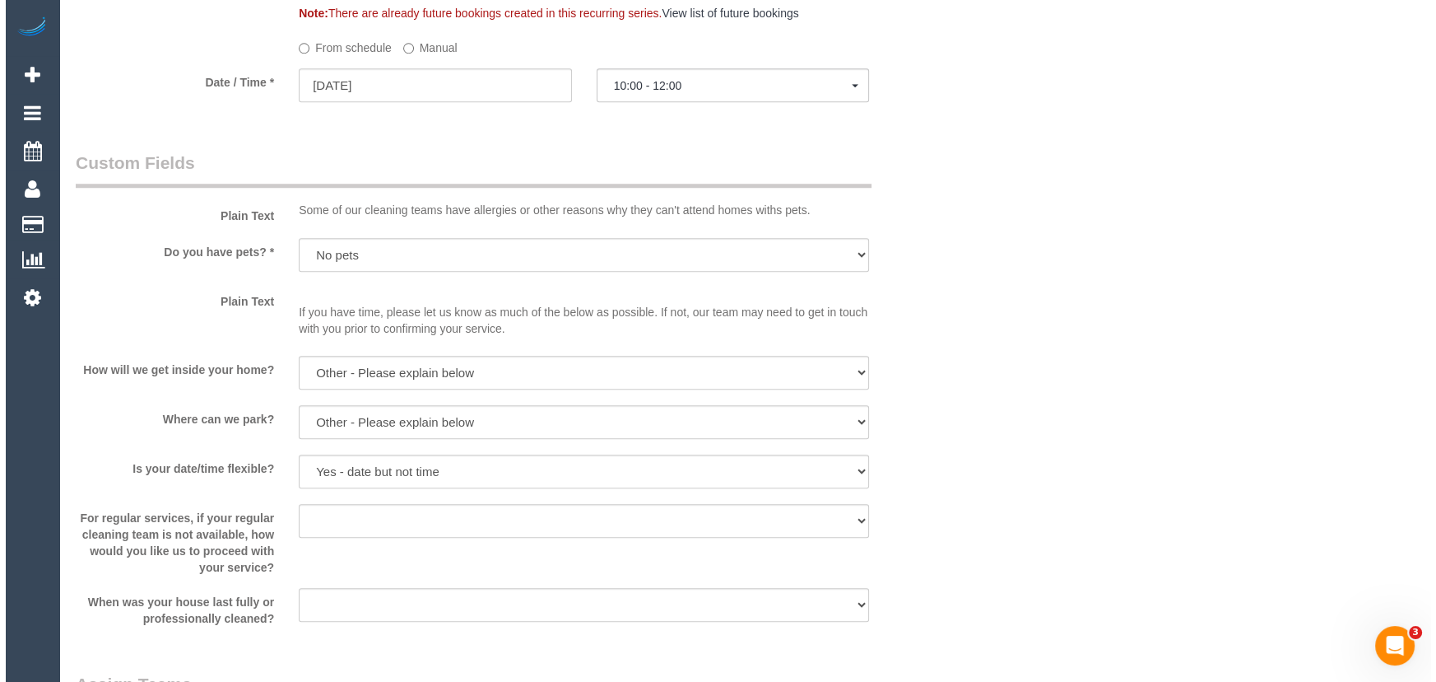
scroll to position [1945, 0]
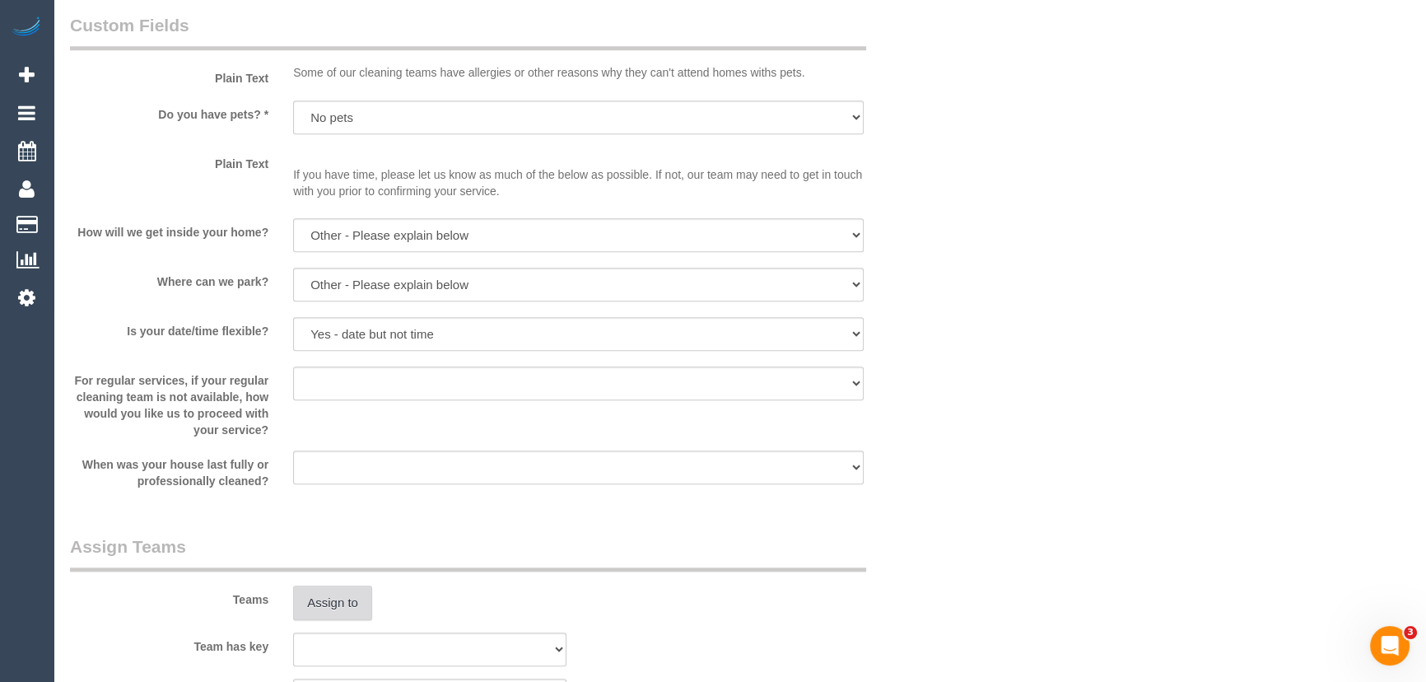
click at [329, 606] on button "Assign to" at bounding box center [332, 602] width 79 height 35
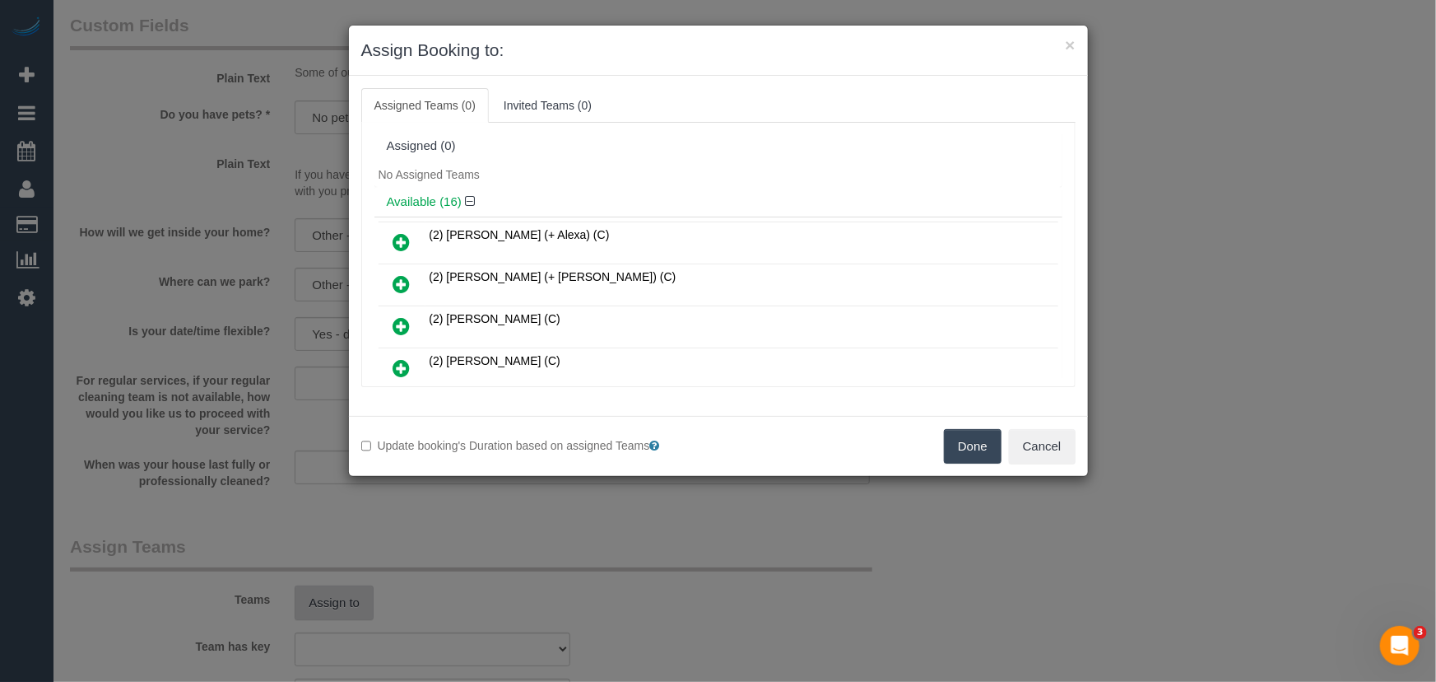
scroll to position [5647, 0]
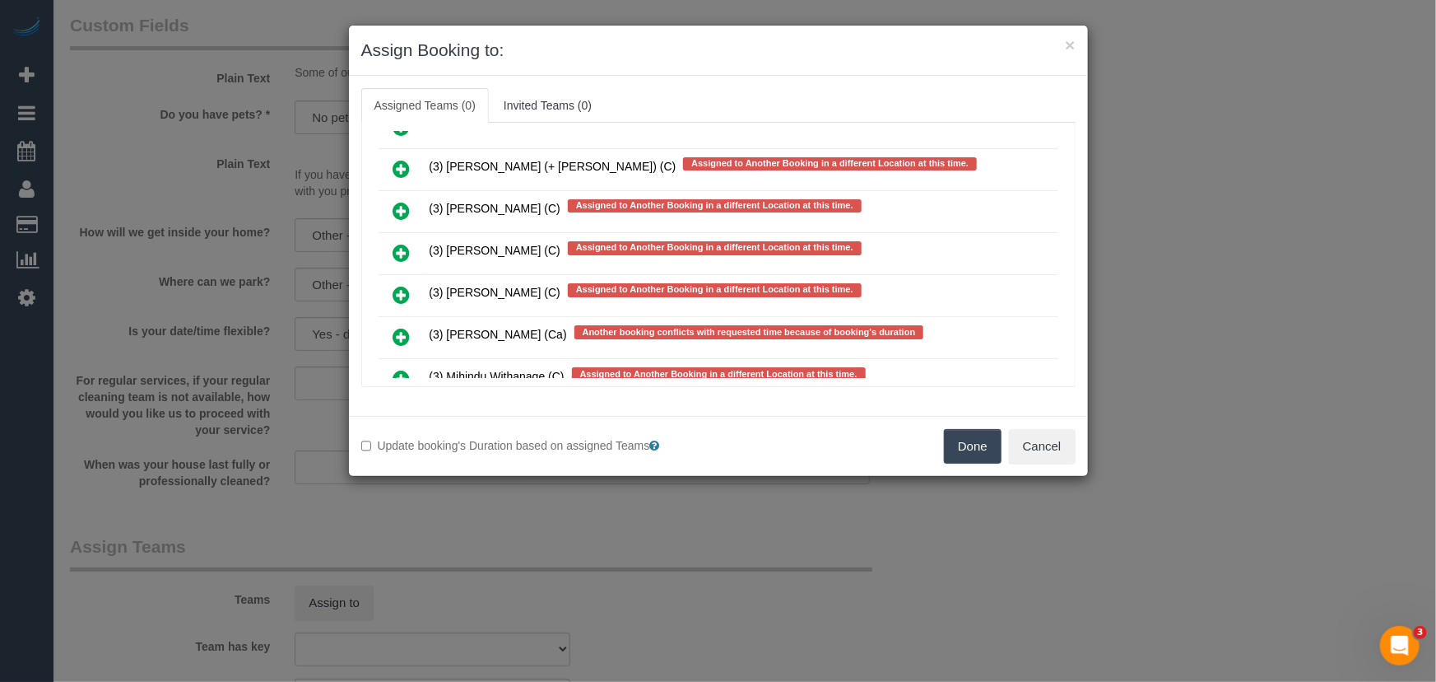
click at [401, 369] on icon at bounding box center [401, 379] width 17 height 20
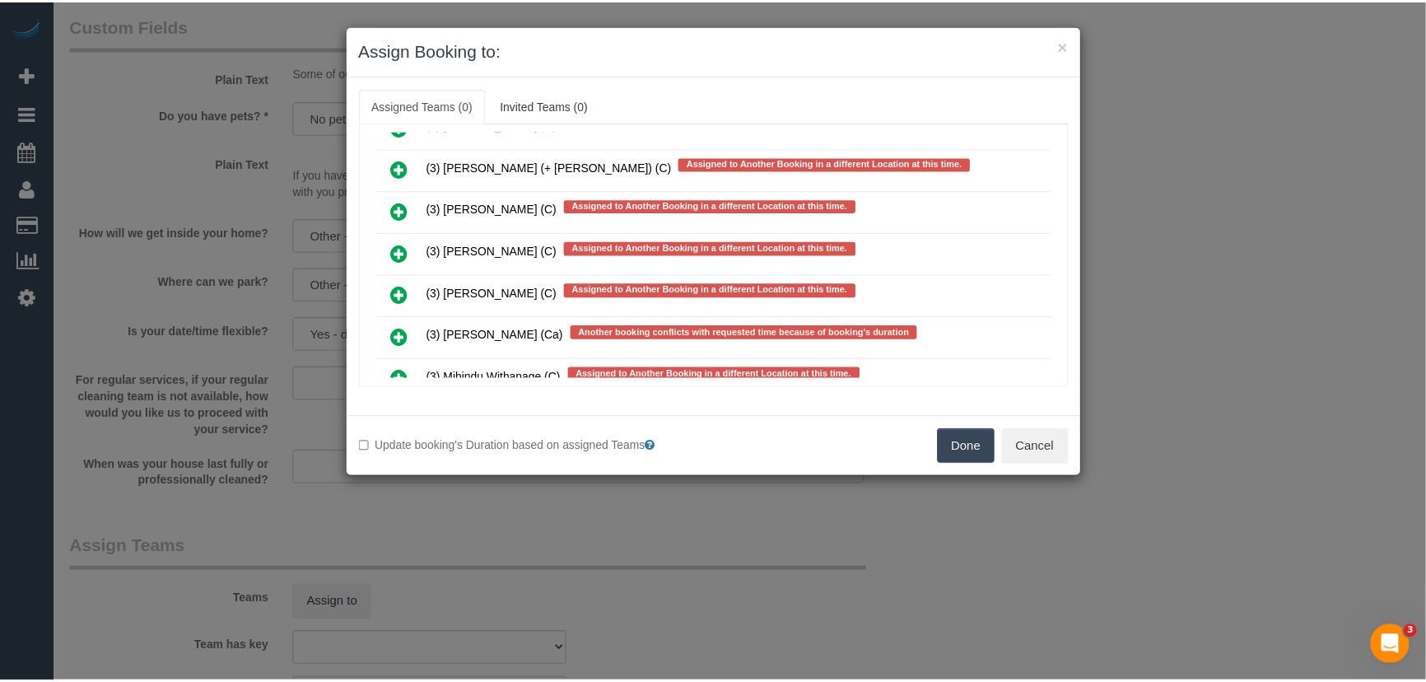
scroll to position [5693, 0]
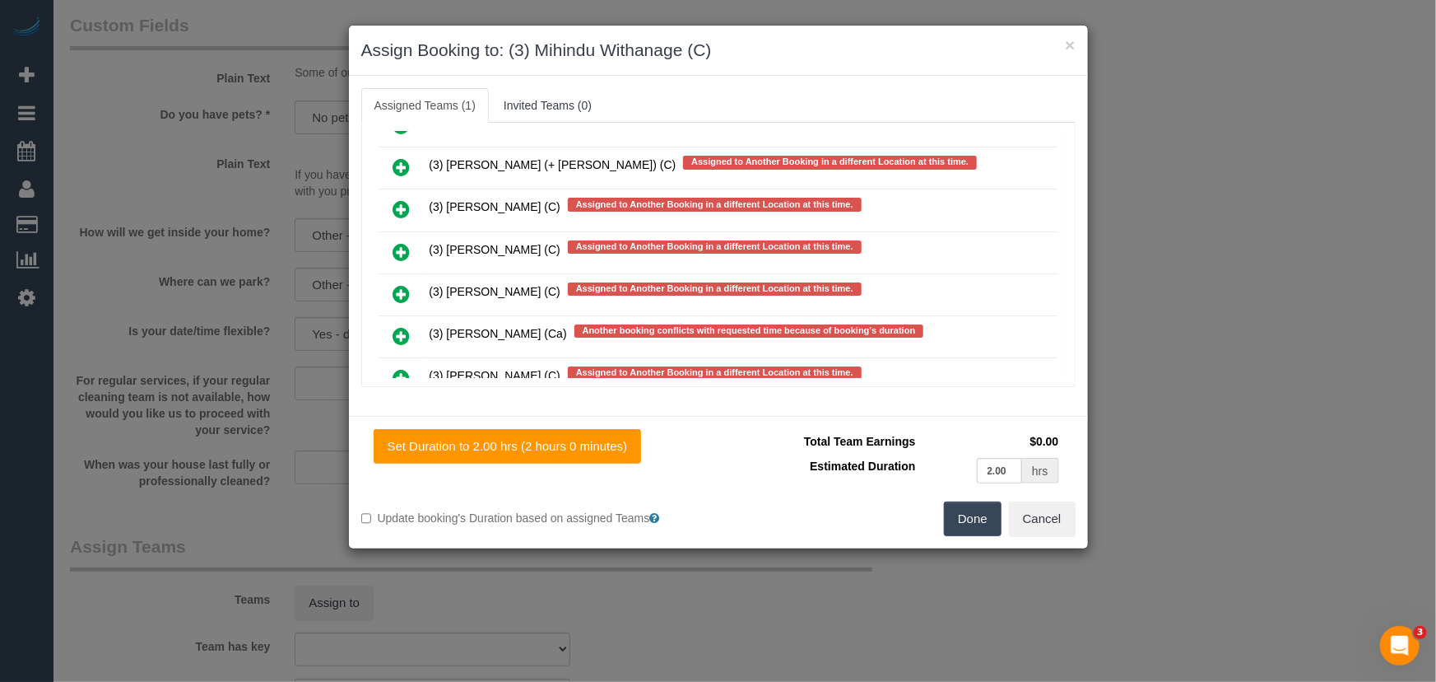
click at [974, 520] on button "Done" at bounding box center [973, 518] width 58 height 35
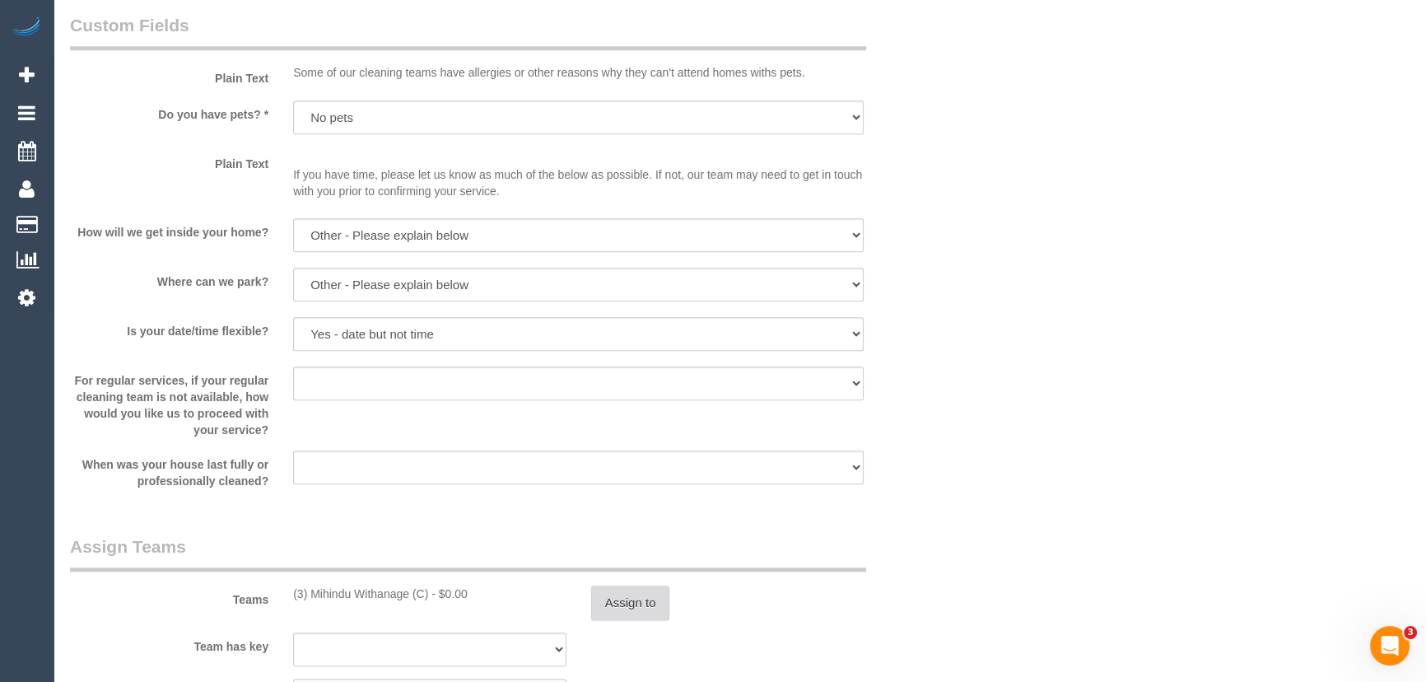
click at [659, 593] on button "Assign to" at bounding box center [630, 602] width 79 height 35
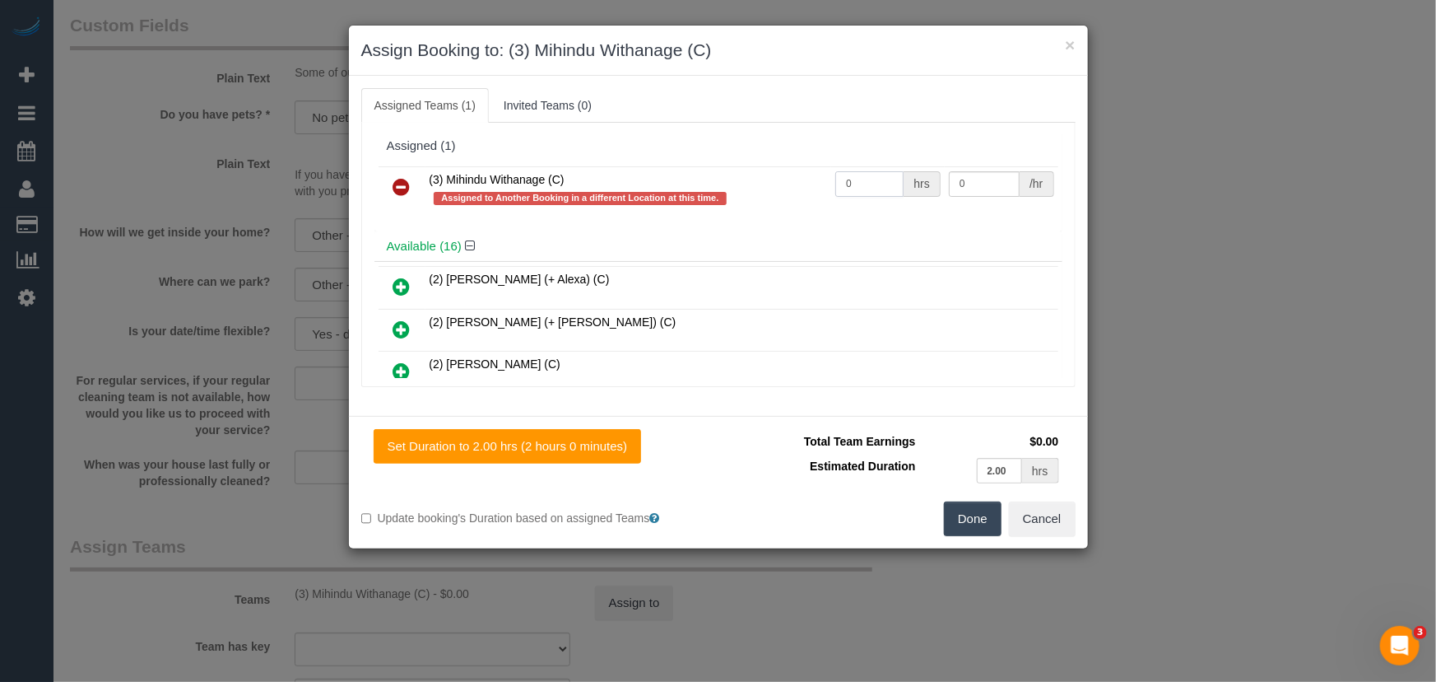
click at [882, 178] on input "0" at bounding box center [870, 184] width 68 height 26
type input "2"
type input "35"
click at [966, 512] on button "Done" at bounding box center [973, 518] width 58 height 35
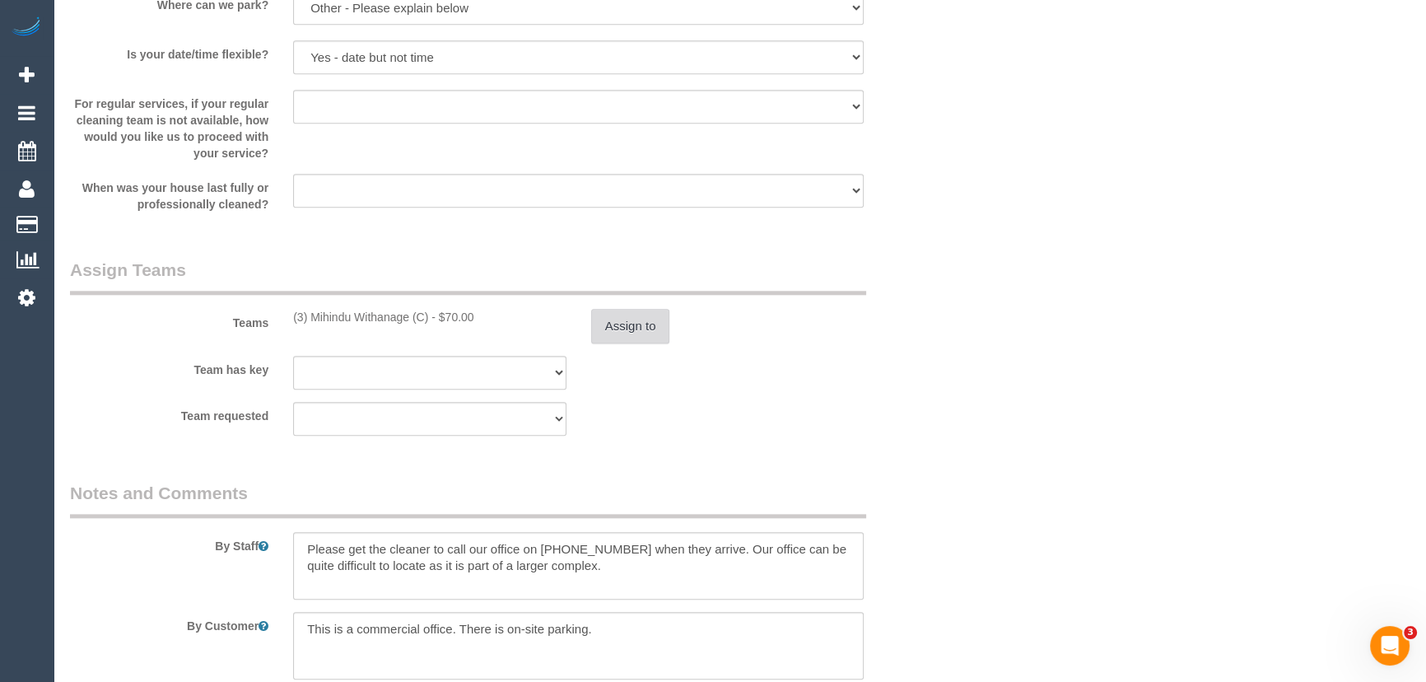
scroll to position [2245, 0]
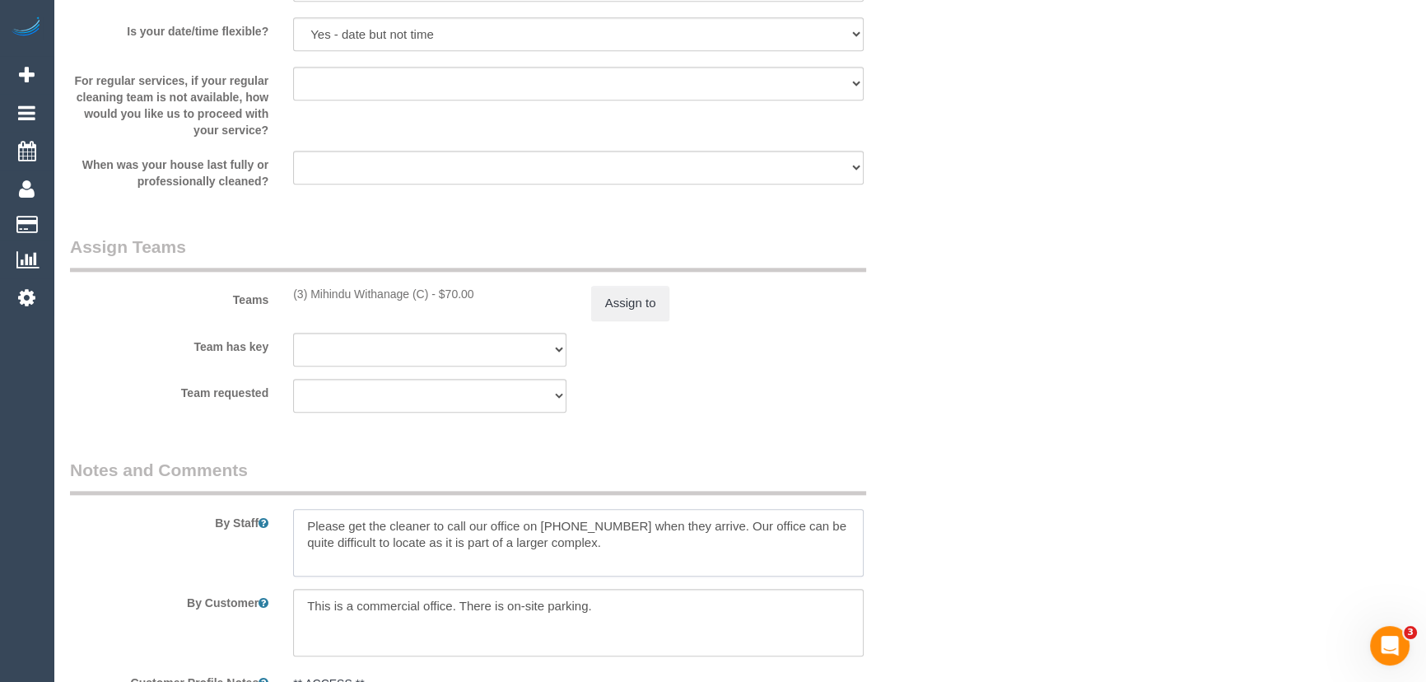
click at [296, 524] on textarea at bounding box center [578, 543] width 570 height 68
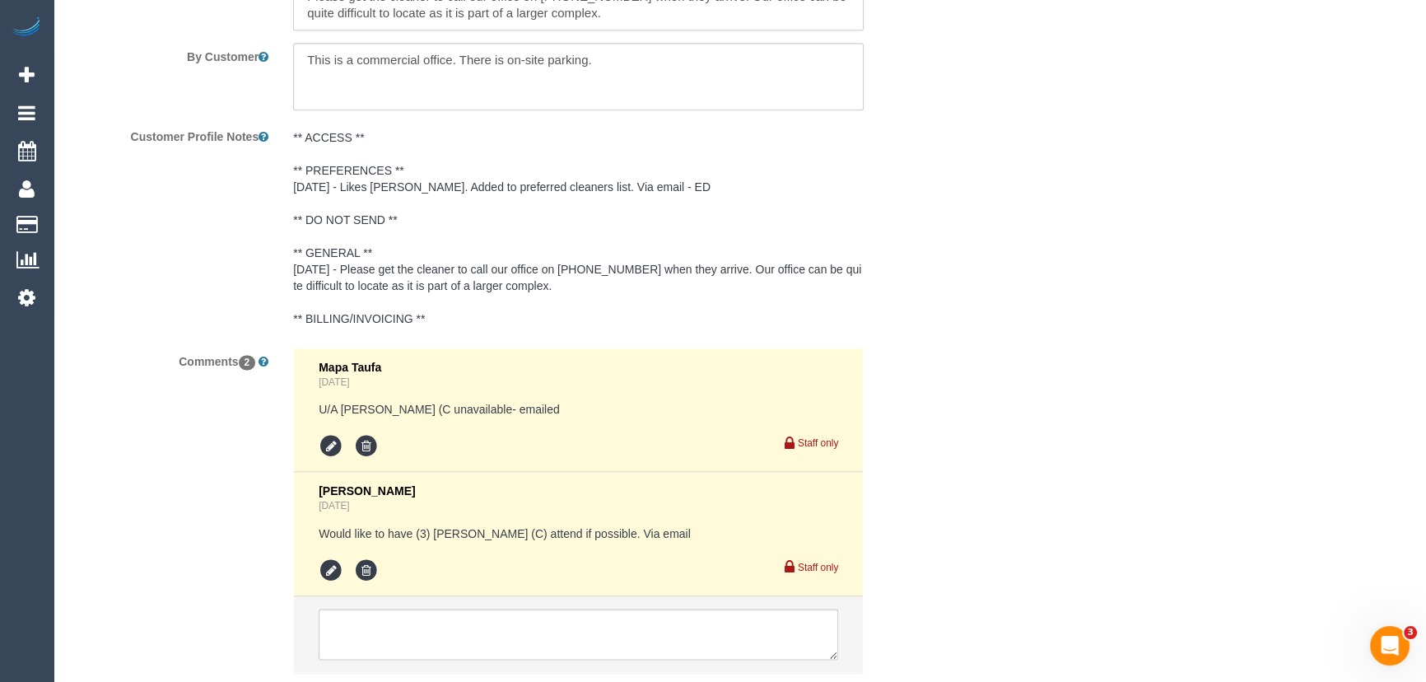
scroll to position [2900, 0]
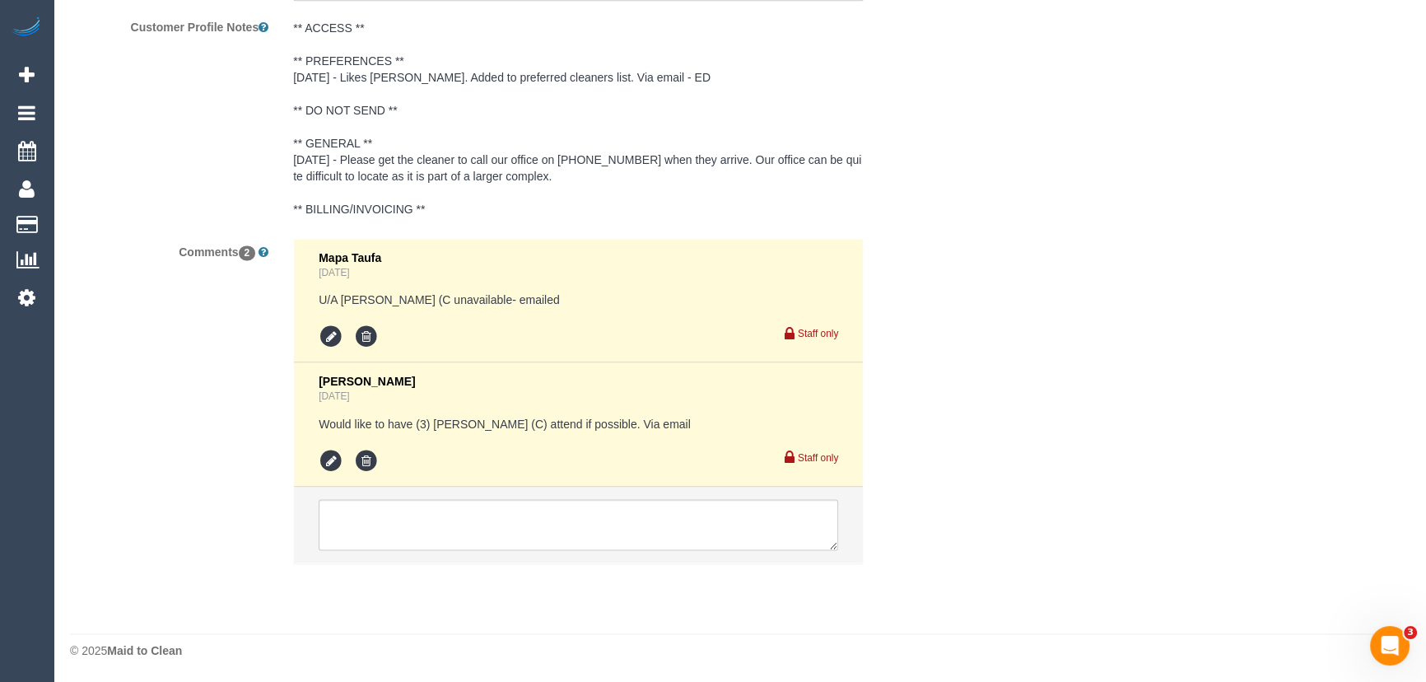
type textarea "*cover* Please get the cleaner to call our office on [PHONE_NUMBER] when they a…"
click at [565, 533] on textarea at bounding box center [578, 524] width 519 height 51
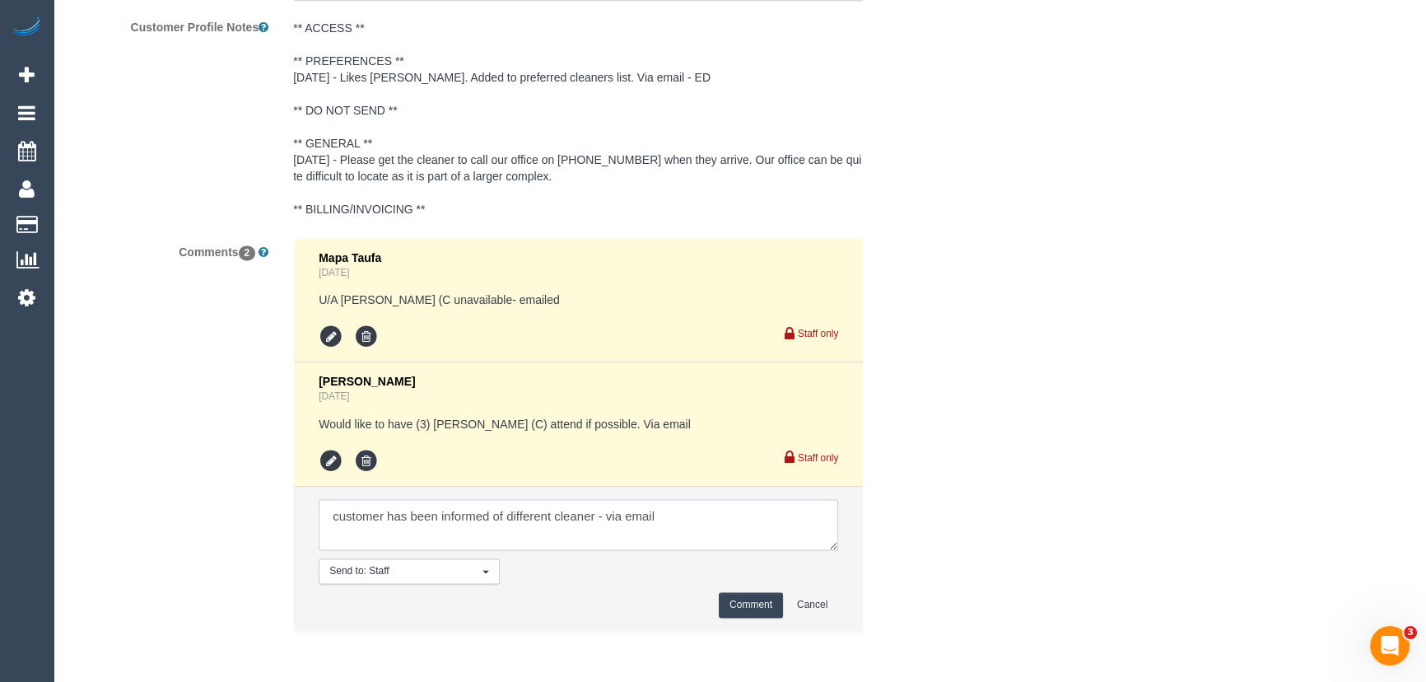
type textarea "customer has been informed of different cleaner - via email"
click at [750, 610] on button "Comment" at bounding box center [751, 605] width 64 height 26
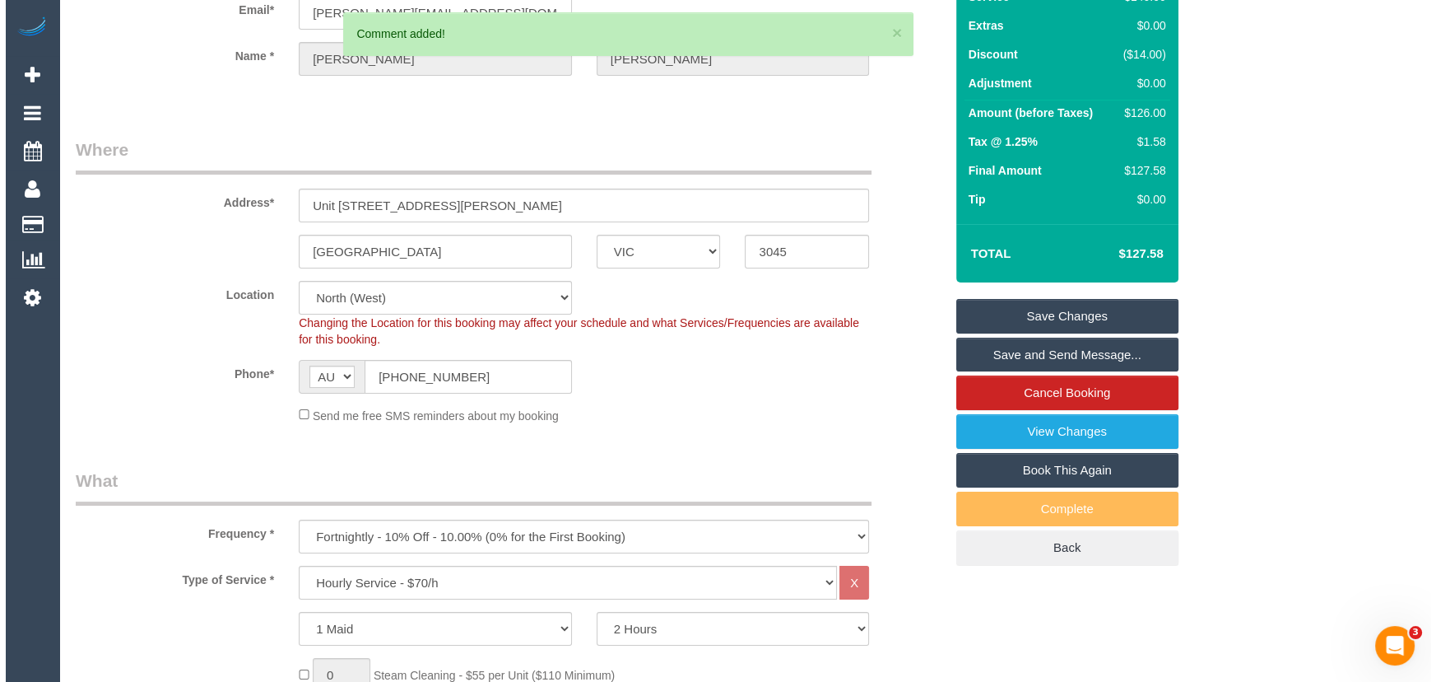
scroll to position [0, 0]
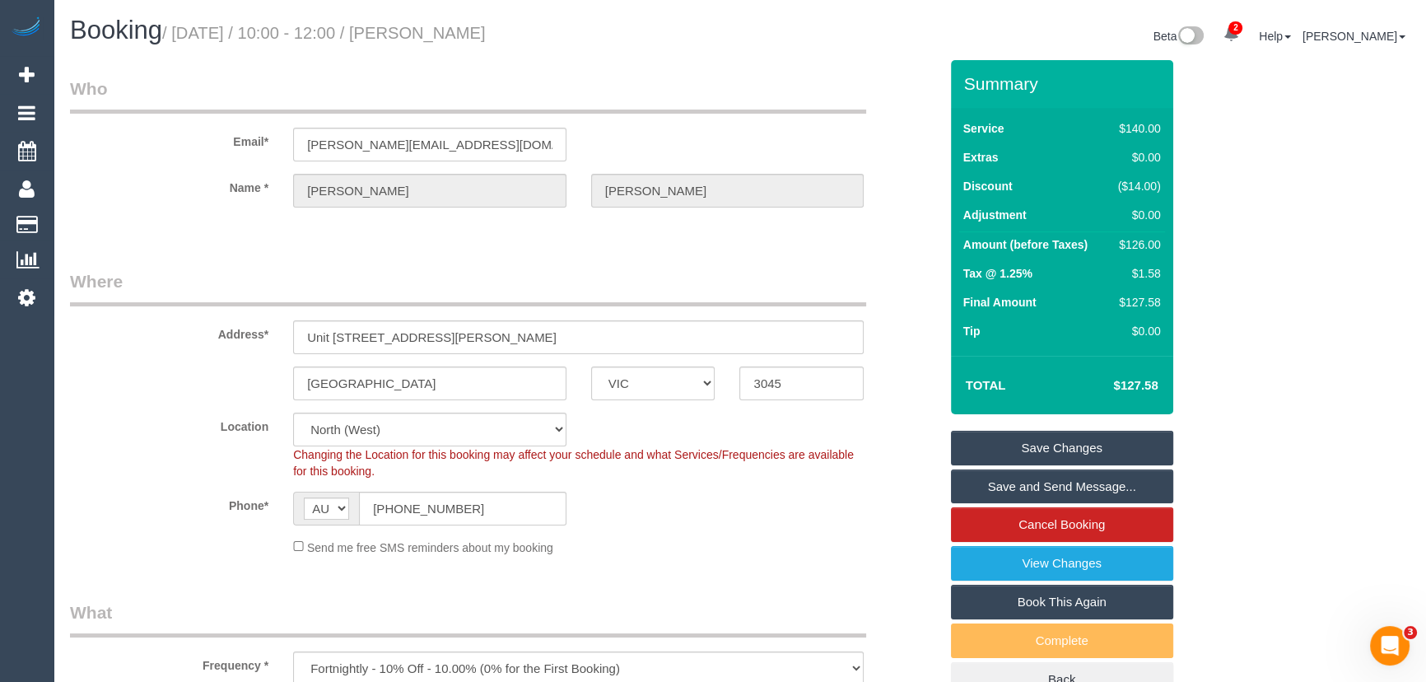
click at [469, 30] on small "/ [DATE] / 10:00 - 12:00 / [PERSON_NAME]" at bounding box center [324, 33] width 324 height 18
click at [485, 81] on legend "Who" at bounding box center [468, 95] width 796 height 37
click at [475, 24] on small "/ [DATE] / 10:00 - 12:00 / [PERSON_NAME]" at bounding box center [324, 33] width 324 height 18
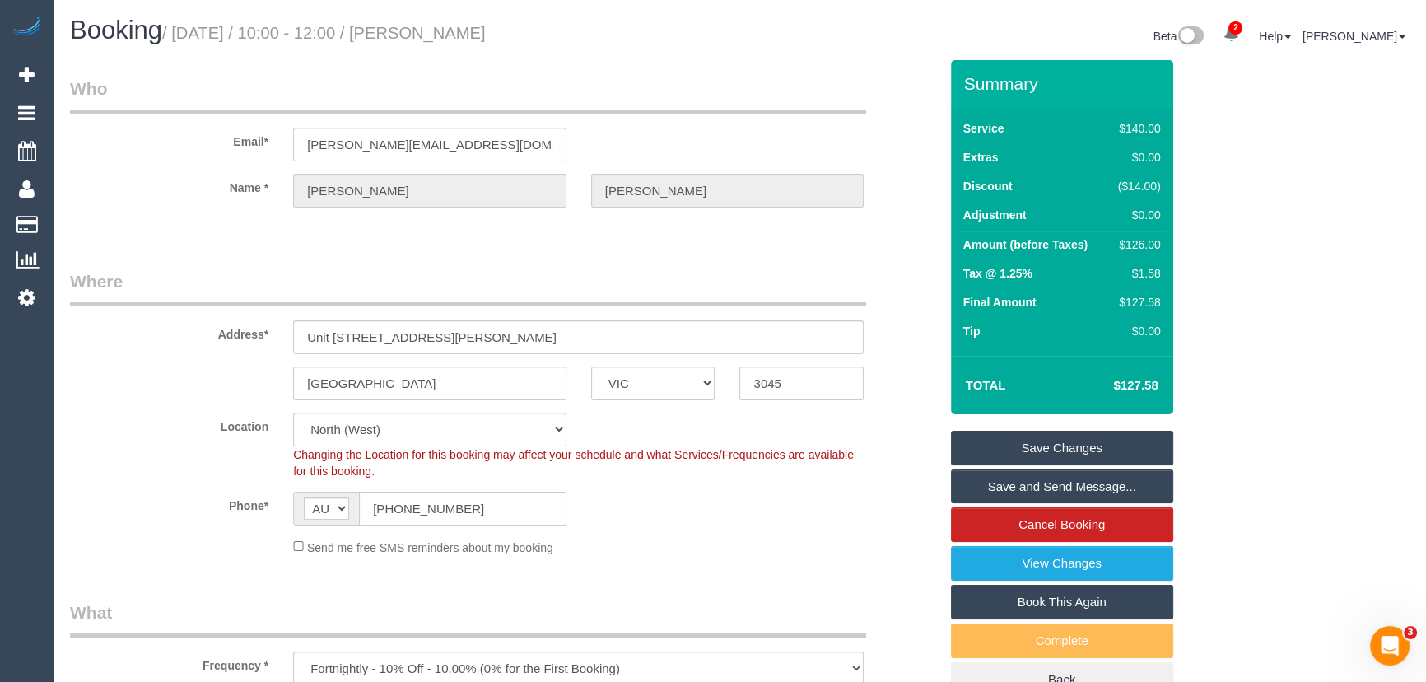
click at [475, 24] on small "/ [DATE] / 10:00 - 12:00 / [PERSON_NAME]" at bounding box center [324, 33] width 324 height 18
copy small "[PERSON_NAME]"
click at [1090, 442] on link "Save Changes" at bounding box center [1062, 448] width 222 height 35
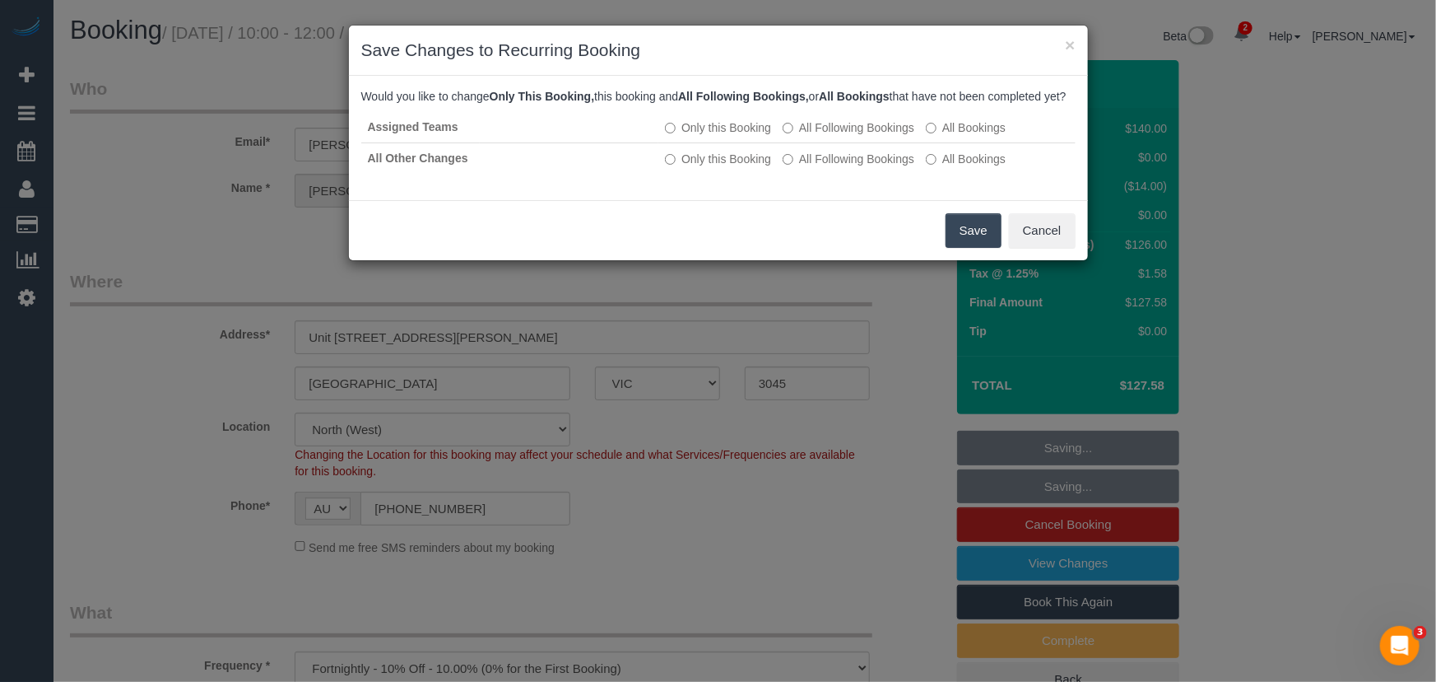
click at [953, 248] on button "Save" at bounding box center [974, 230] width 56 height 35
